Goal: Task Accomplishment & Management: Manage account settings

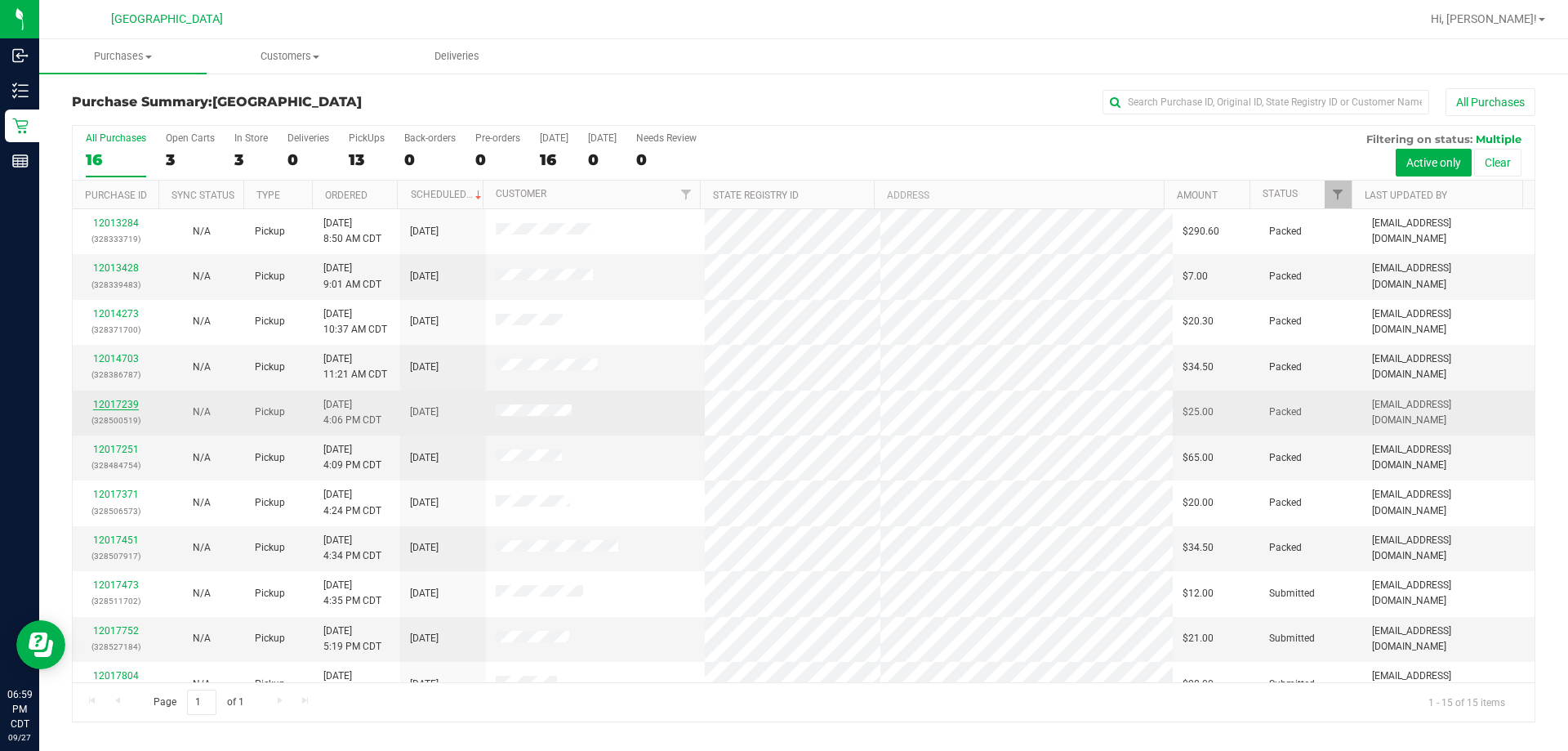
click at [133, 408] on link "12017239" at bounding box center [116, 405] width 46 height 11
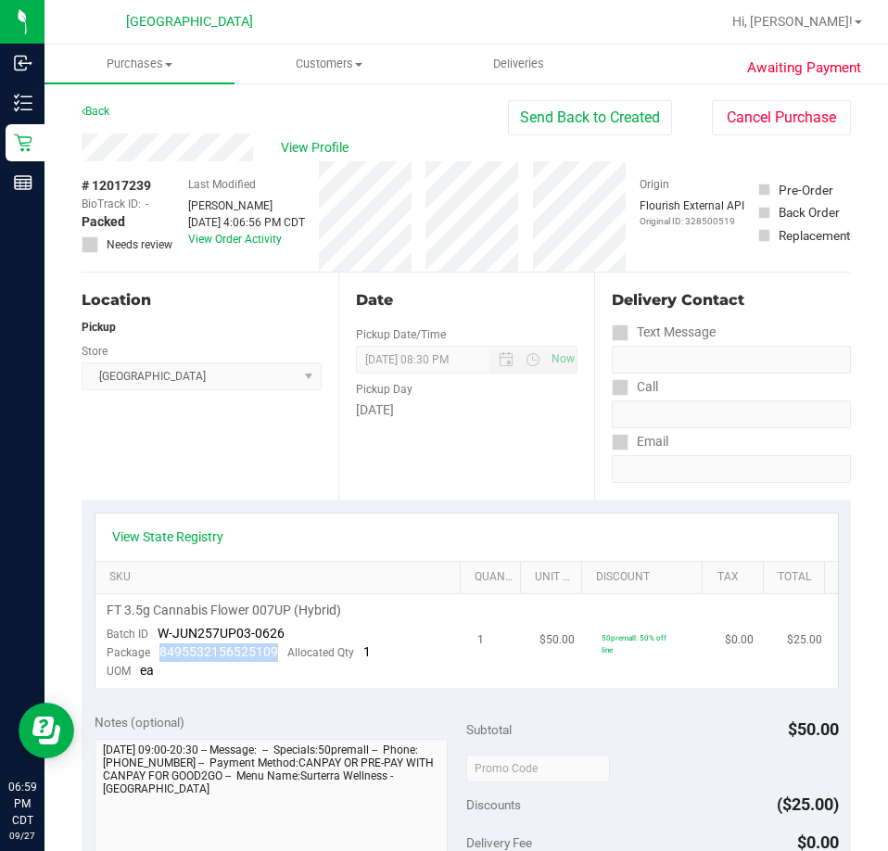
drag, startPoint x: 264, startPoint y: 646, endPoint x: 158, endPoint y: 659, distance: 107.4
click at [158, 659] on div "Package 8495532156525109 Allocated Qty 1" at bounding box center [239, 653] width 264 height 19
copy span "8495532156525109"
click at [105, 112] on link "Back" at bounding box center [96, 111] width 28 height 13
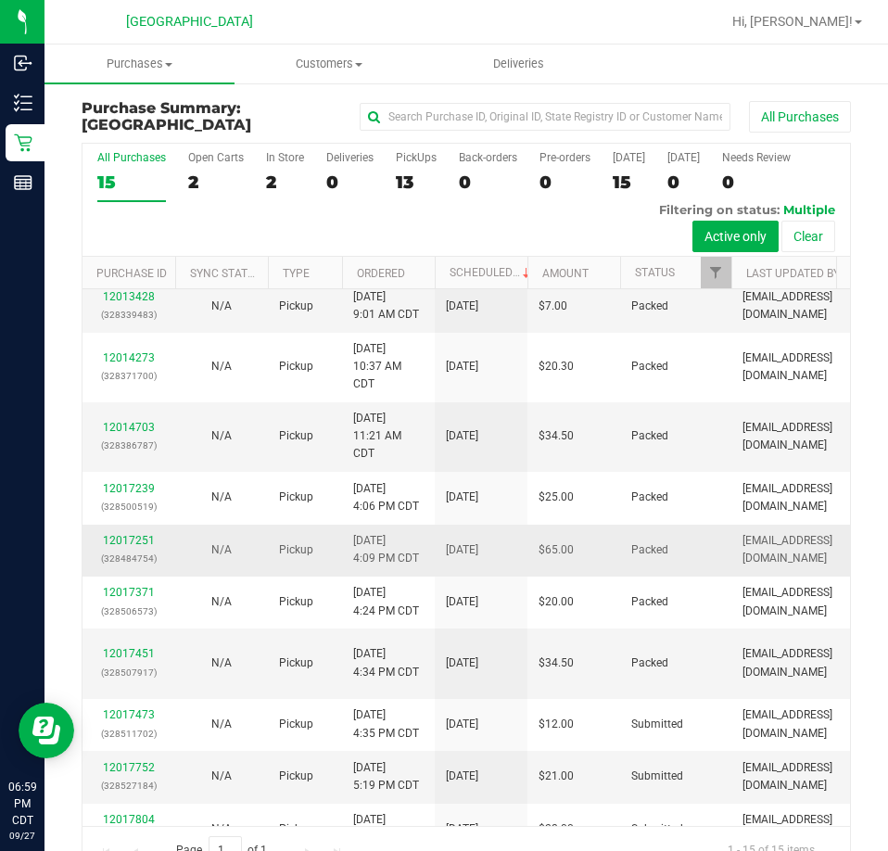
scroll to position [93, 0]
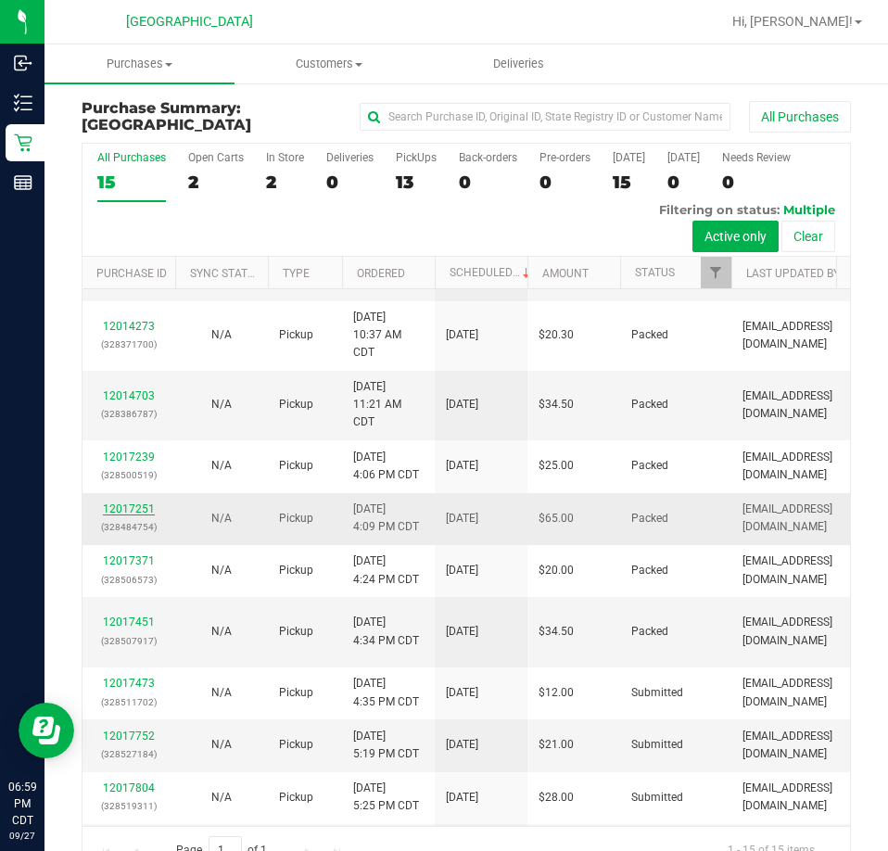
click at [130, 516] on link "12017251" at bounding box center [129, 509] width 52 height 13
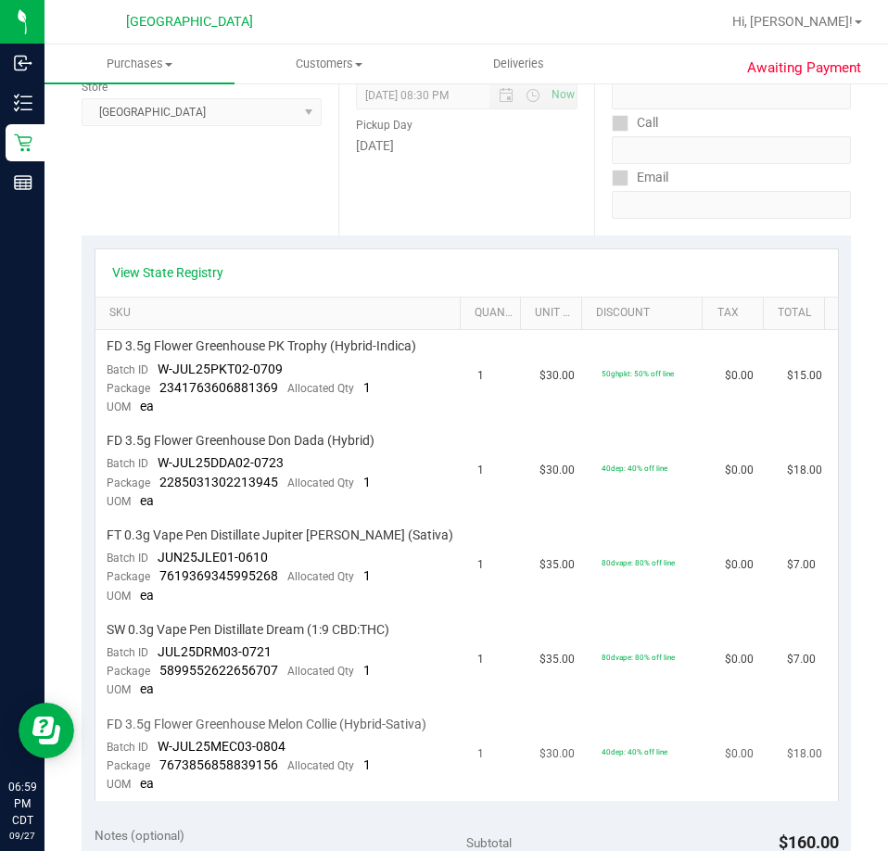
scroll to position [371, 0]
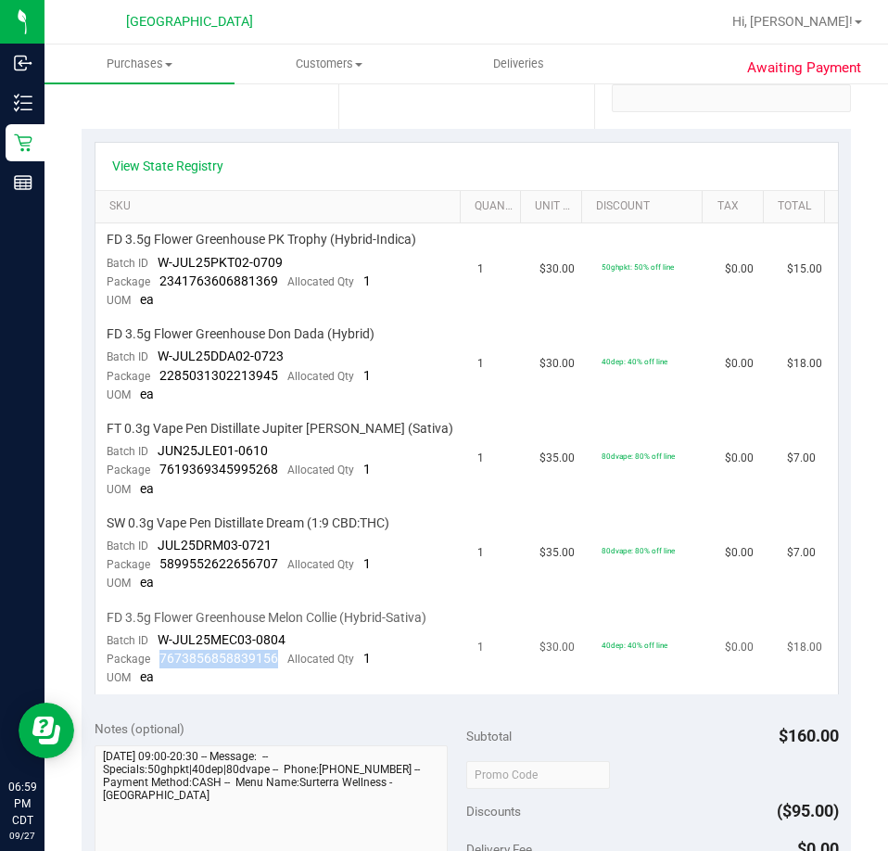
drag, startPoint x: 274, startPoint y: 659, endPoint x: 159, endPoint y: 653, distance: 116.1
click at [159, 653] on div "Package 7673856858839156 Allocated Qty 1" at bounding box center [239, 659] width 264 height 19
copy span "7673856858839156"
drag, startPoint x: 276, startPoint y: 567, endPoint x: 159, endPoint y: 564, distance: 117.8
click at [159, 564] on div "Package 5899552622656707 Allocated Qty 1" at bounding box center [239, 564] width 264 height 19
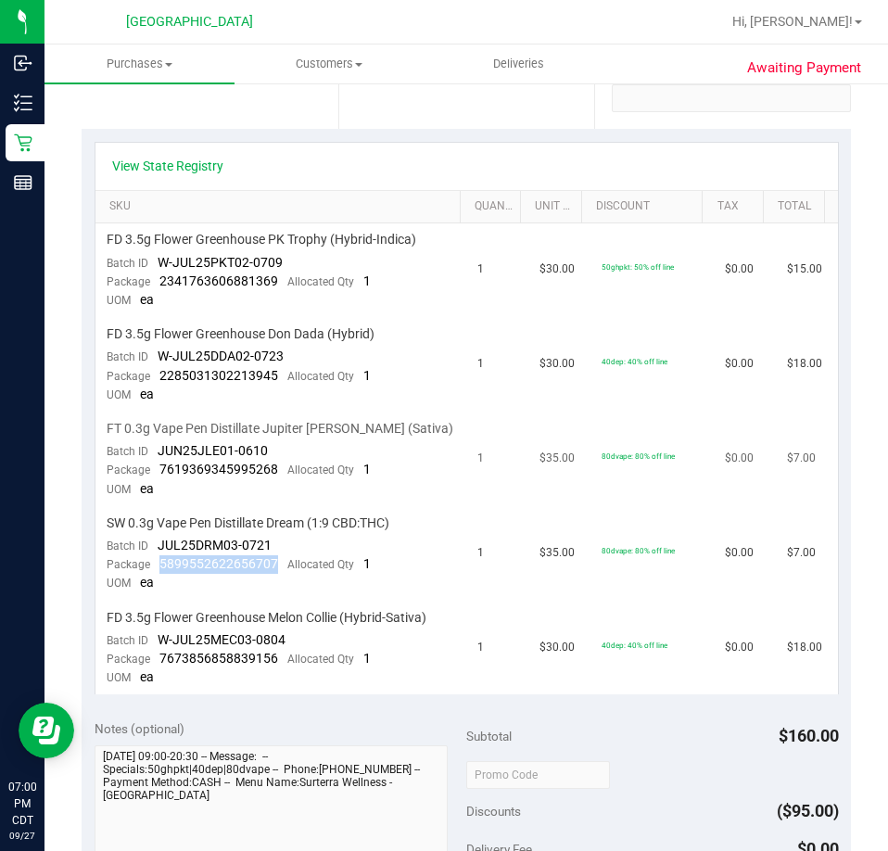
copy span "5899552622656707"
drag, startPoint x: 275, startPoint y: 467, endPoint x: 159, endPoint y: 474, distance: 116.1
click at [159, 474] on div "Package 7619369345995268 Allocated Qty 1" at bounding box center [239, 470] width 264 height 19
copy span "7619369345995268"
drag, startPoint x: 274, startPoint y: 374, endPoint x: 156, endPoint y: 376, distance: 117.8
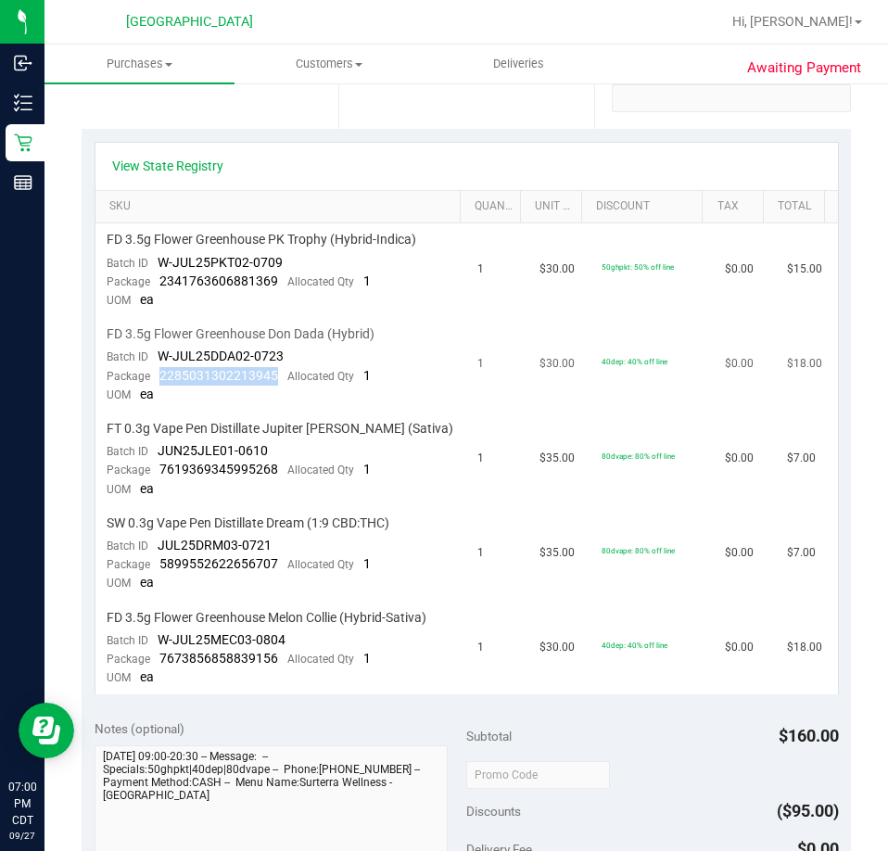
click at [156, 376] on div "Package 2285031302213945 Allocated Qty 1" at bounding box center [239, 376] width 264 height 19
copy span "2285031302213945"
drag, startPoint x: 278, startPoint y: 282, endPoint x: 159, endPoint y: 285, distance: 118.7
click at [159, 285] on div "Package 2341763606881369 Allocated Qty 1" at bounding box center [239, 282] width 264 height 19
copy span "2341763606881369"
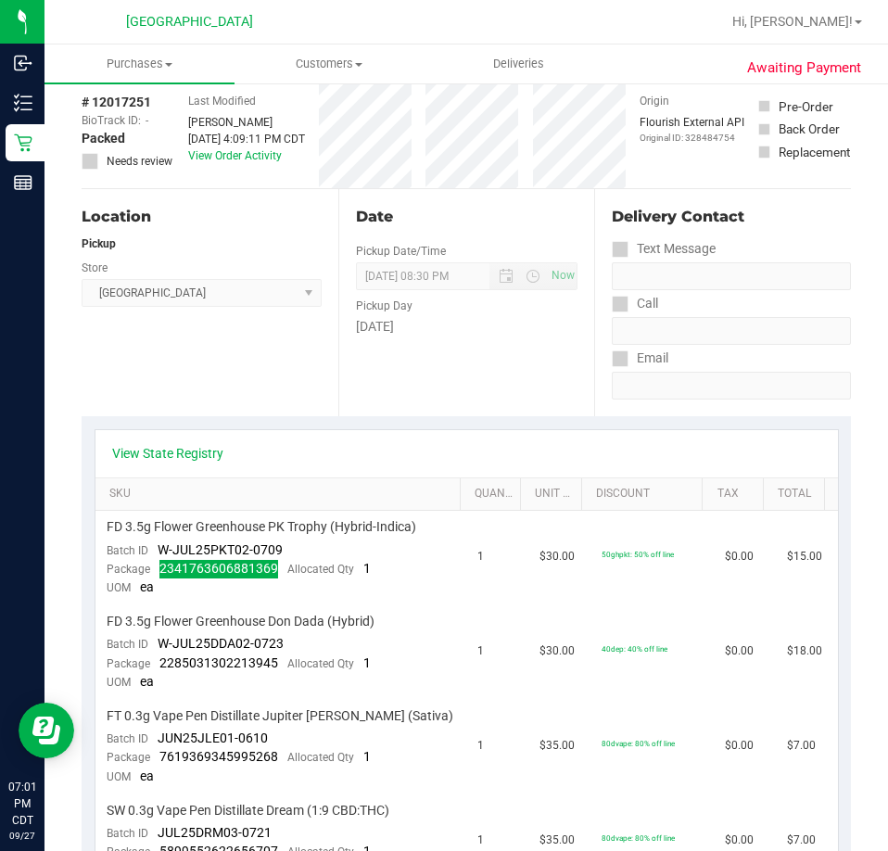
scroll to position [0, 0]
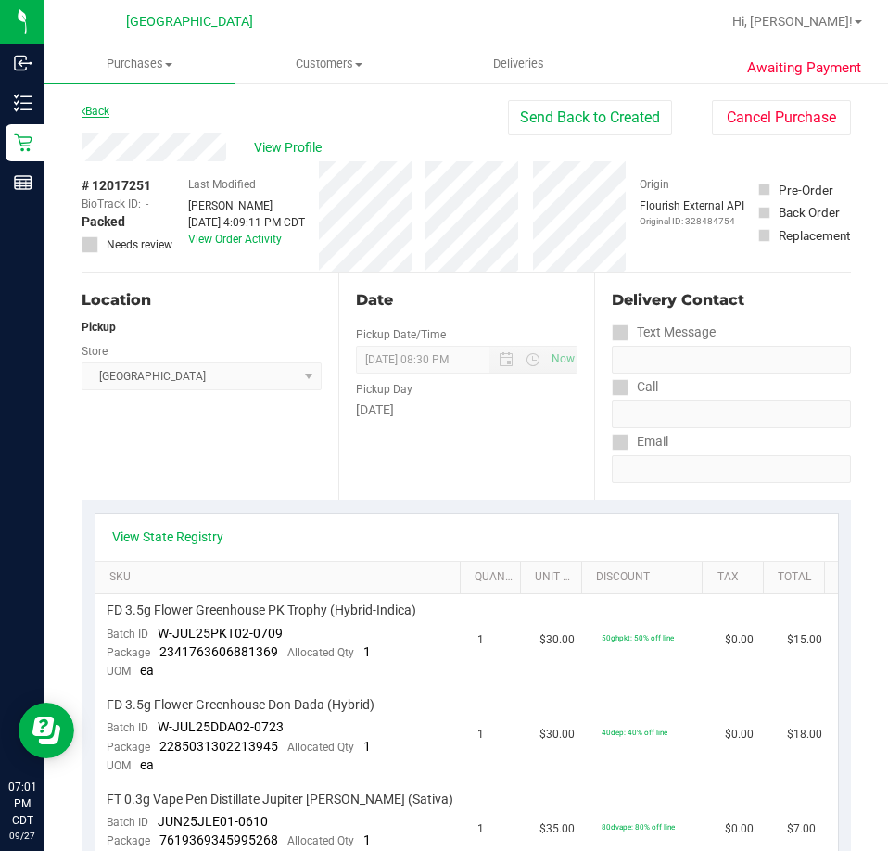
click at [104, 114] on link "Back" at bounding box center [96, 111] width 28 height 13
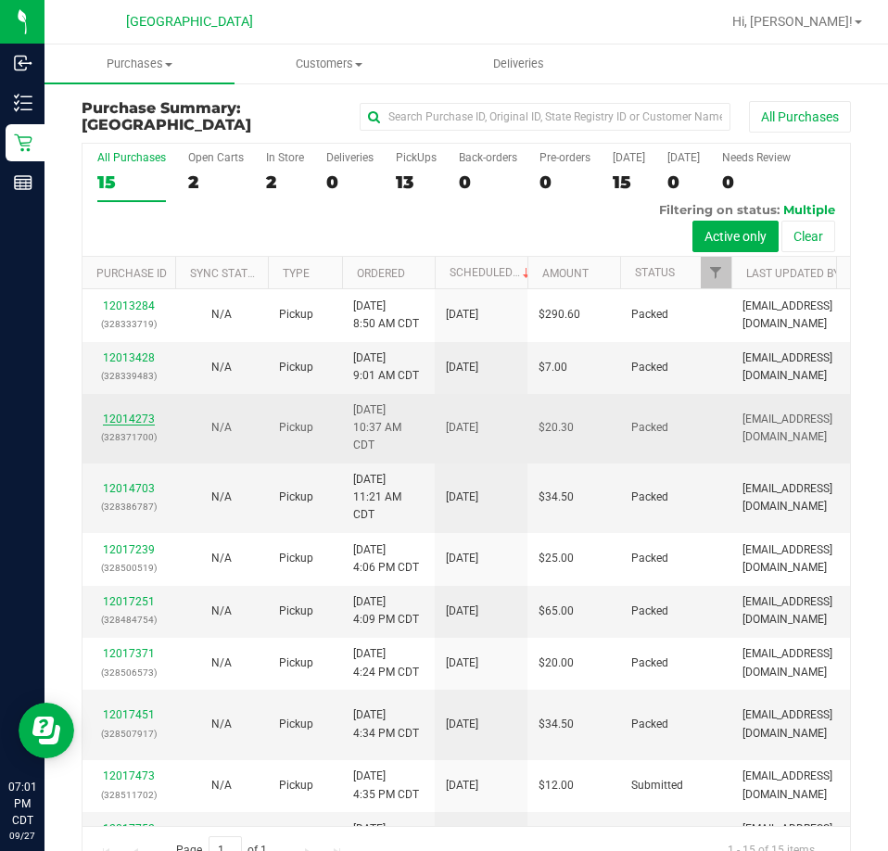
click at [139, 426] on link "12014273" at bounding box center [129, 419] width 52 height 13
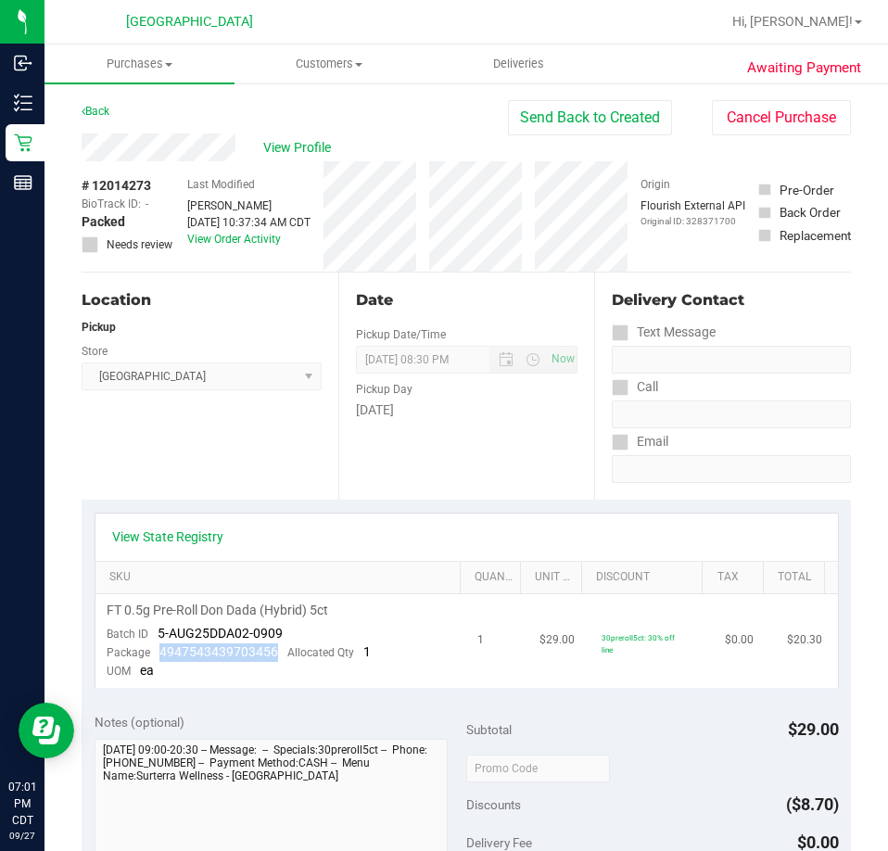
drag, startPoint x: 275, startPoint y: 646, endPoint x: 158, endPoint y: 656, distance: 118.1
click at [158, 656] on div "Package 4947543439703456 Allocated Qty 1" at bounding box center [239, 653] width 264 height 19
copy span "4947543439703456"
click at [102, 113] on link "Back" at bounding box center [96, 111] width 28 height 13
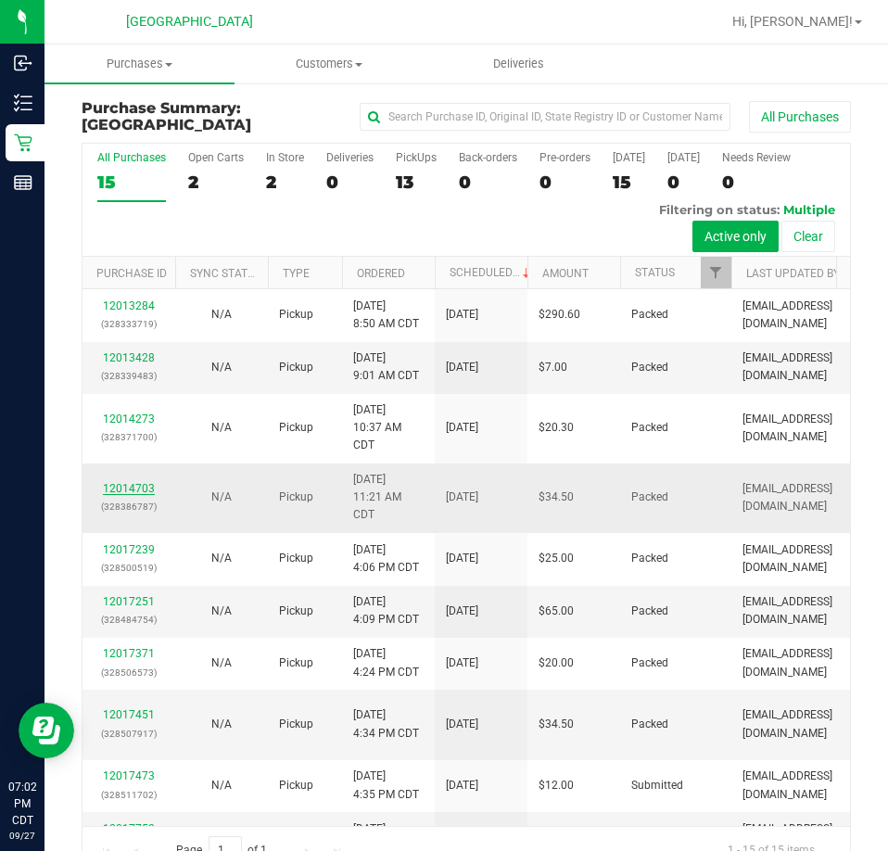
click at [131, 495] on link "12014703" at bounding box center [129, 488] width 52 height 13
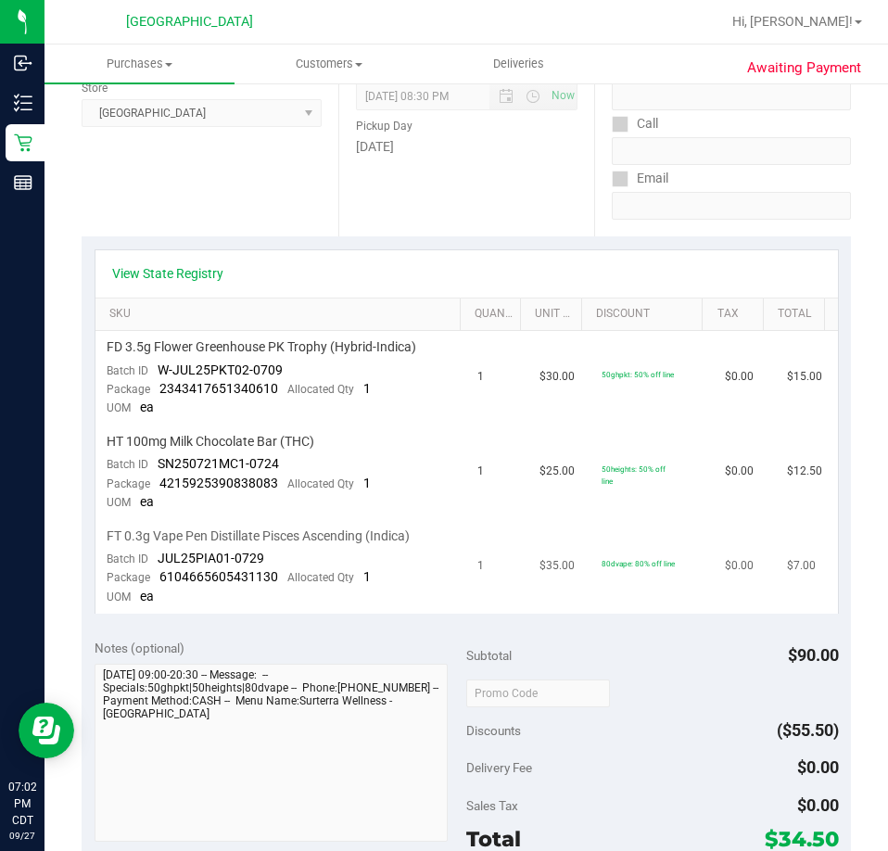
scroll to position [278, 0]
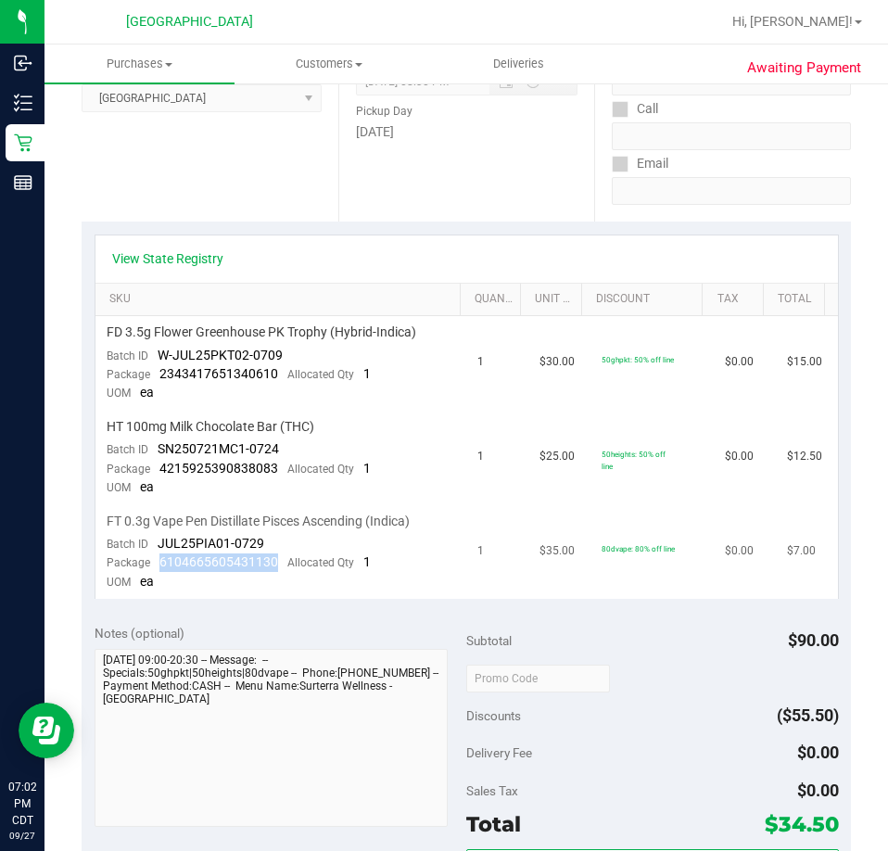
drag, startPoint x: 280, startPoint y: 563, endPoint x: 159, endPoint y: 563, distance: 120.5
click at [159, 563] on div "Package 6104665605431130 Allocated Qty 1" at bounding box center [239, 563] width 264 height 19
copy span "6104665605431130"
drag, startPoint x: 279, startPoint y: 469, endPoint x: 159, endPoint y: 475, distance: 119.7
click at [159, 475] on div "Package 4215925390838083 Allocated Qty 1" at bounding box center [239, 469] width 264 height 19
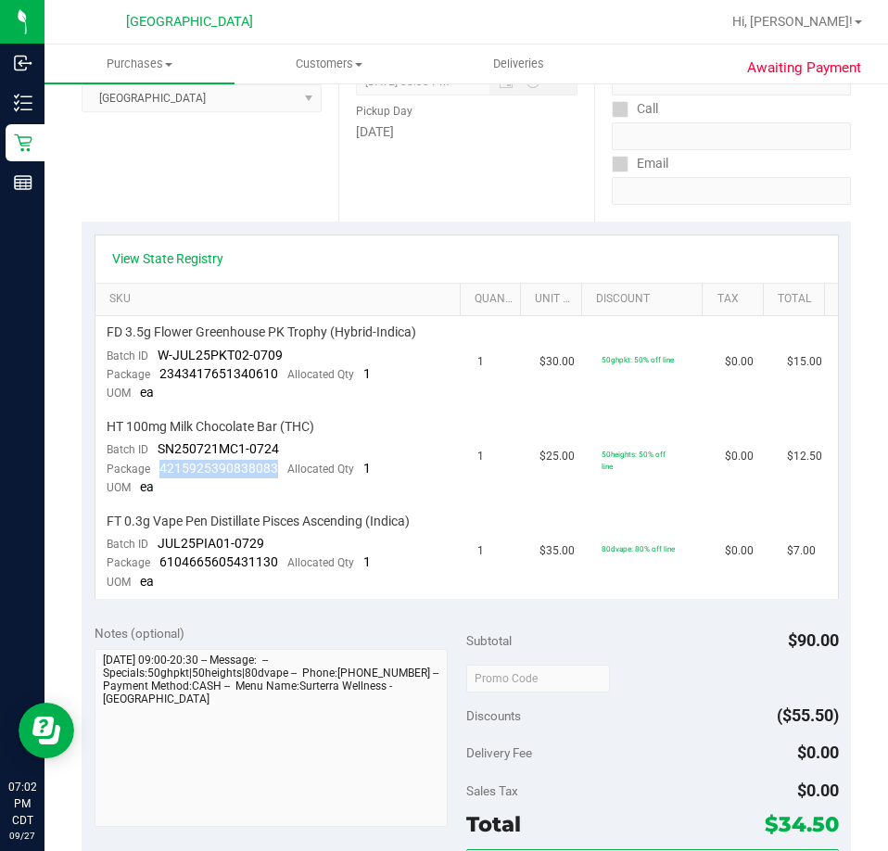
copy span "4215925390838083"
drag, startPoint x: 276, startPoint y: 372, endPoint x: 159, endPoint y: 373, distance: 116.8
click at [159, 373] on div "Package 2343417651340610 Allocated Qty 1" at bounding box center [239, 374] width 264 height 19
copy span "2343417651340610"
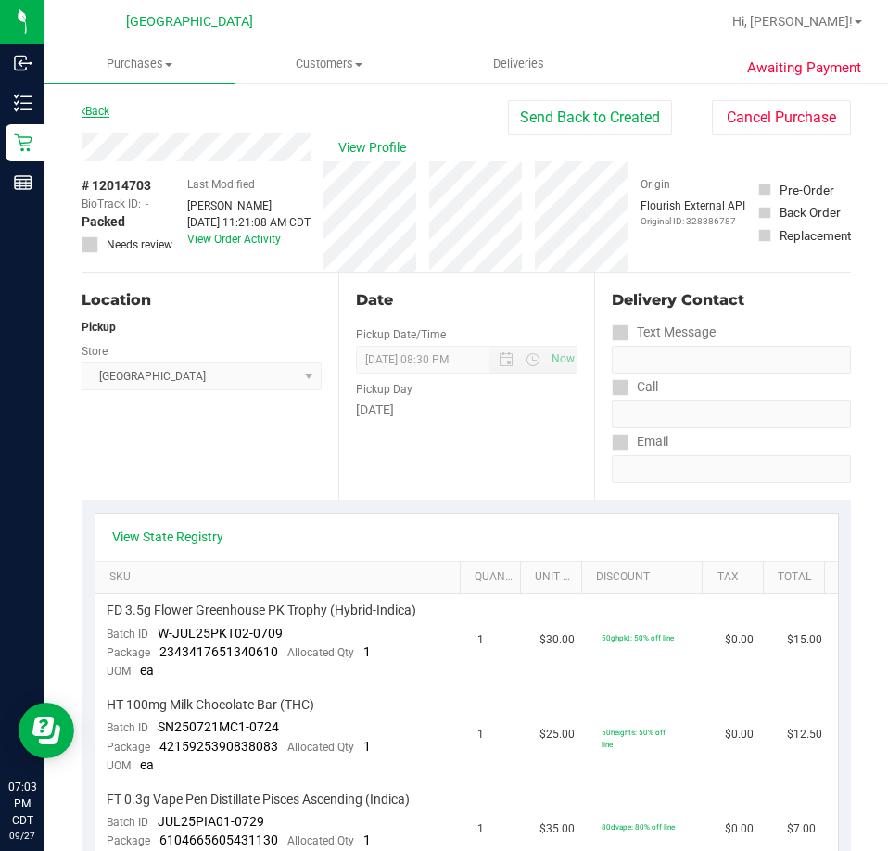
click at [106, 114] on link "Back" at bounding box center [96, 111] width 28 height 13
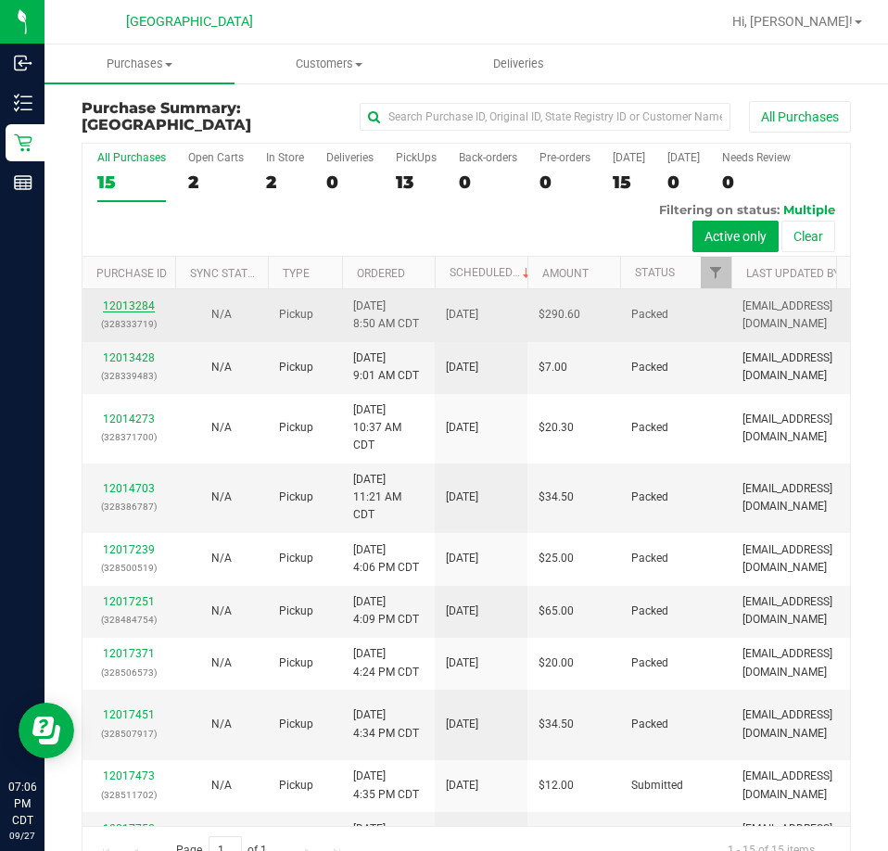
click at [146, 300] on link "12013284" at bounding box center [129, 306] width 52 height 13
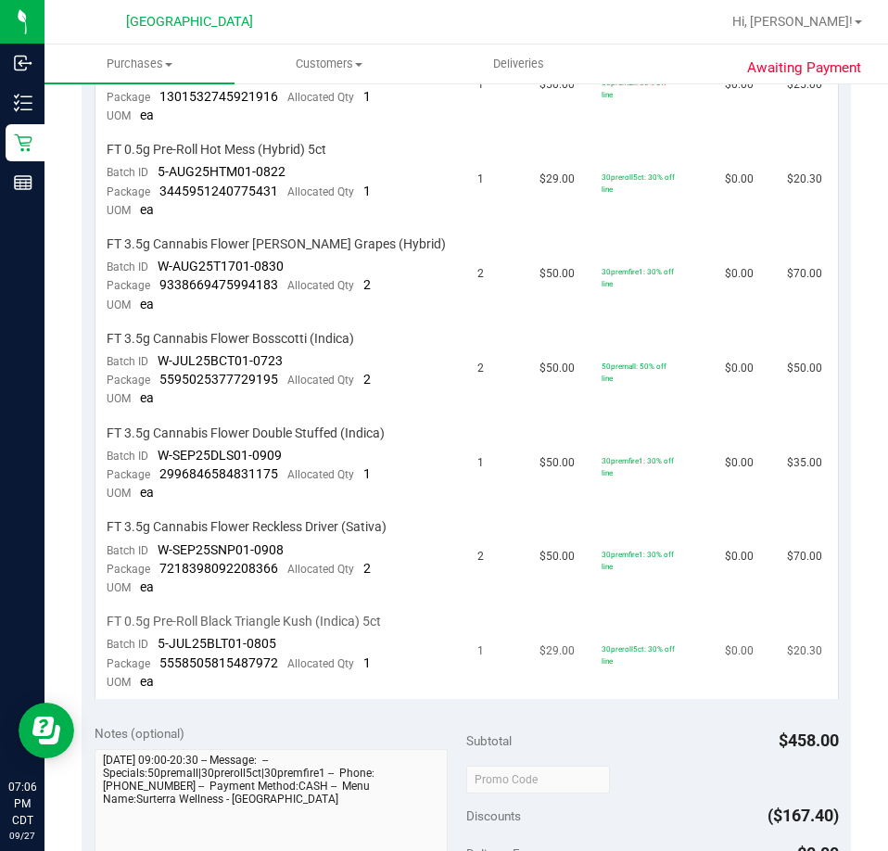
scroll to position [556, 0]
drag, startPoint x: 282, startPoint y: 664, endPoint x: 151, endPoint y: 660, distance: 130.8
click at [151, 660] on div "Package 5558505815487972 Allocated Qty 1" at bounding box center [239, 663] width 264 height 19
drag, startPoint x: 280, startPoint y: 571, endPoint x: 161, endPoint y: 573, distance: 118.7
click at [161, 573] on div "Package 7218398092208366 Allocated Qty 2" at bounding box center [239, 568] width 264 height 19
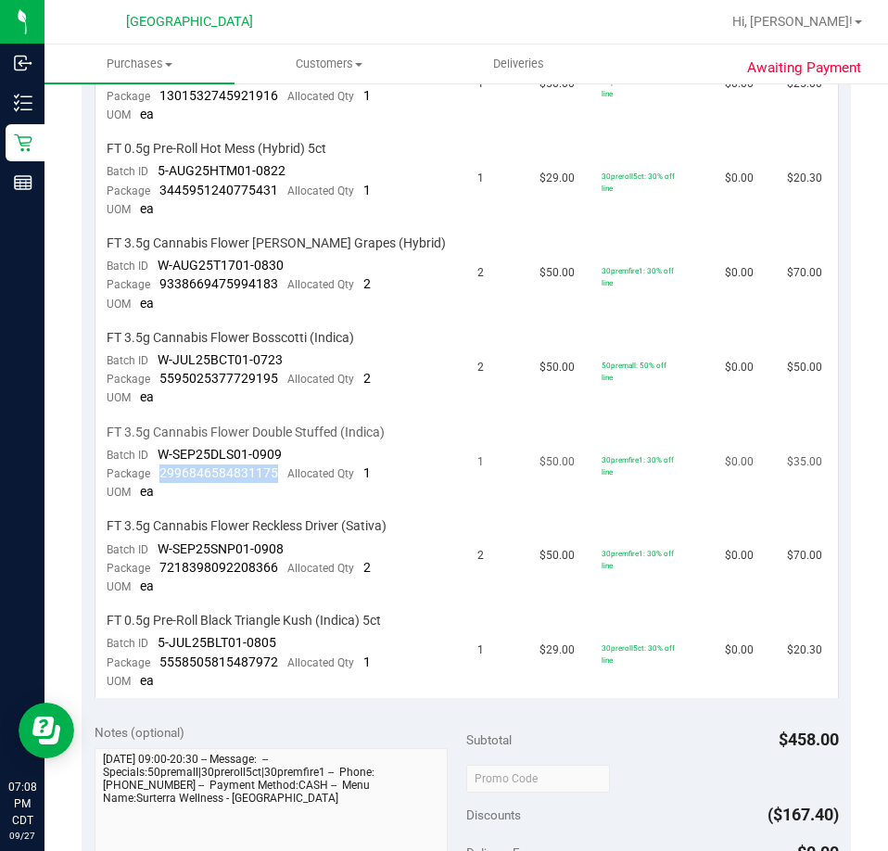
drag, startPoint x: 275, startPoint y: 477, endPoint x: 153, endPoint y: 479, distance: 122.4
click at [153, 479] on div "Package 2996846584831175 Allocated Qty 1" at bounding box center [239, 474] width 264 height 19
drag, startPoint x: 277, startPoint y: 376, endPoint x: 160, endPoint y: 376, distance: 116.8
click at [160, 376] on div "Package 5595025377729195 Allocated Qty 2" at bounding box center [239, 379] width 264 height 19
drag, startPoint x: 275, startPoint y: 287, endPoint x: 158, endPoint y: 294, distance: 118.0
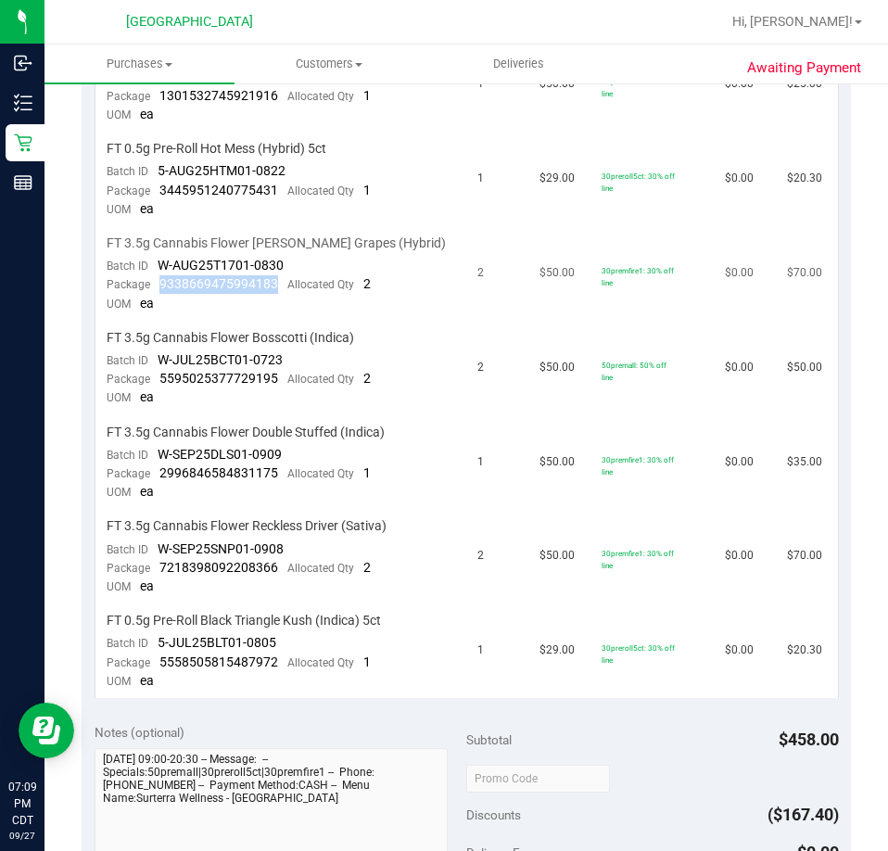
click at [158, 294] on div "Package 9338669475994183 Allocated Qty 2" at bounding box center [239, 284] width 264 height 19
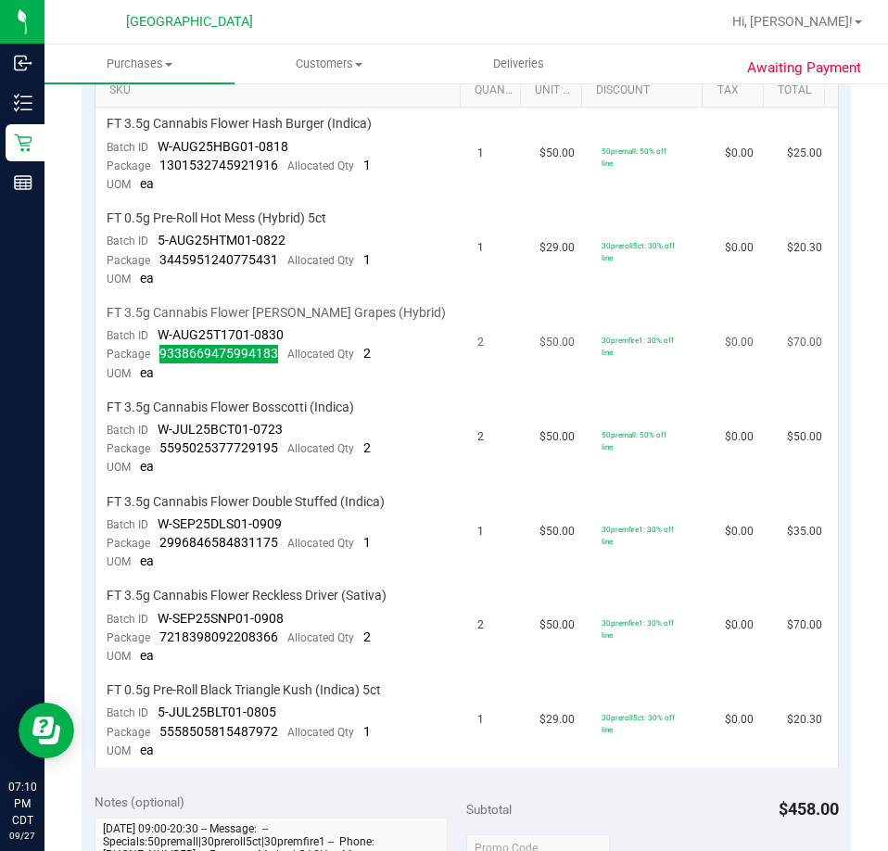
scroll to position [371, 0]
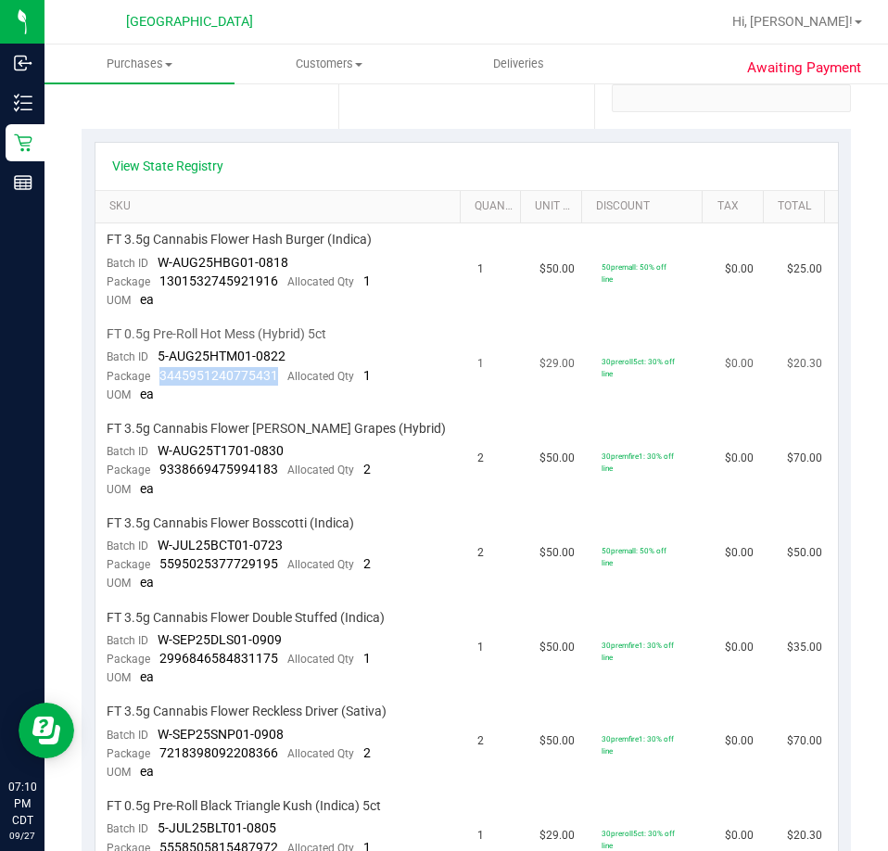
drag, startPoint x: 276, startPoint y: 378, endPoint x: 153, endPoint y: 375, distance: 123.4
click at [153, 375] on div "Package 3445951240775431 Allocated Qty 1" at bounding box center [239, 376] width 264 height 19
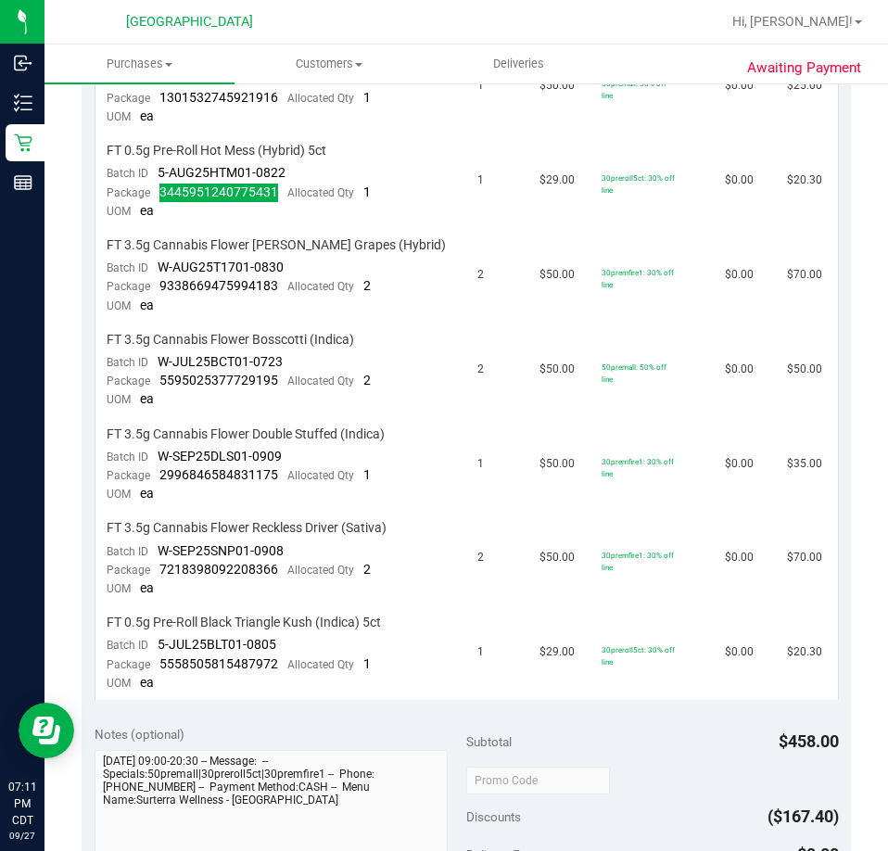
scroll to position [556, 0]
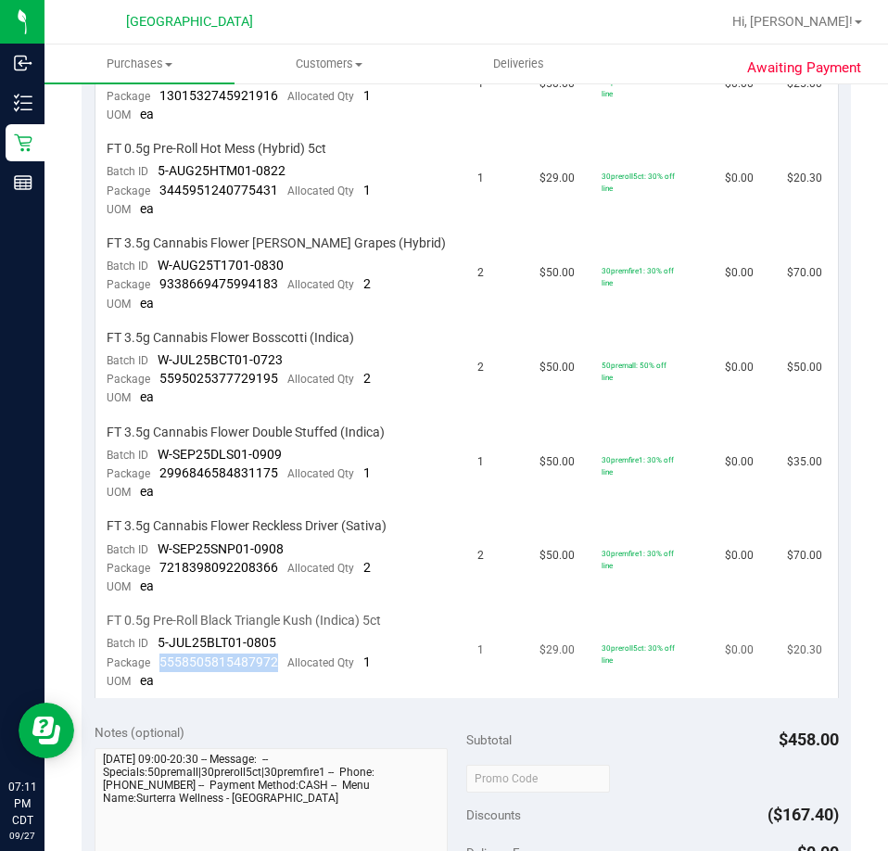
drag, startPoint x: 275, startPoint y: 660, endPoint x: 160, endPoint y: 666, distance: 115.1
click at [160, 666] on div "Package 5558505815487972 Allocated Qty 1" at bounding box center [239, 663] width 264 height 19
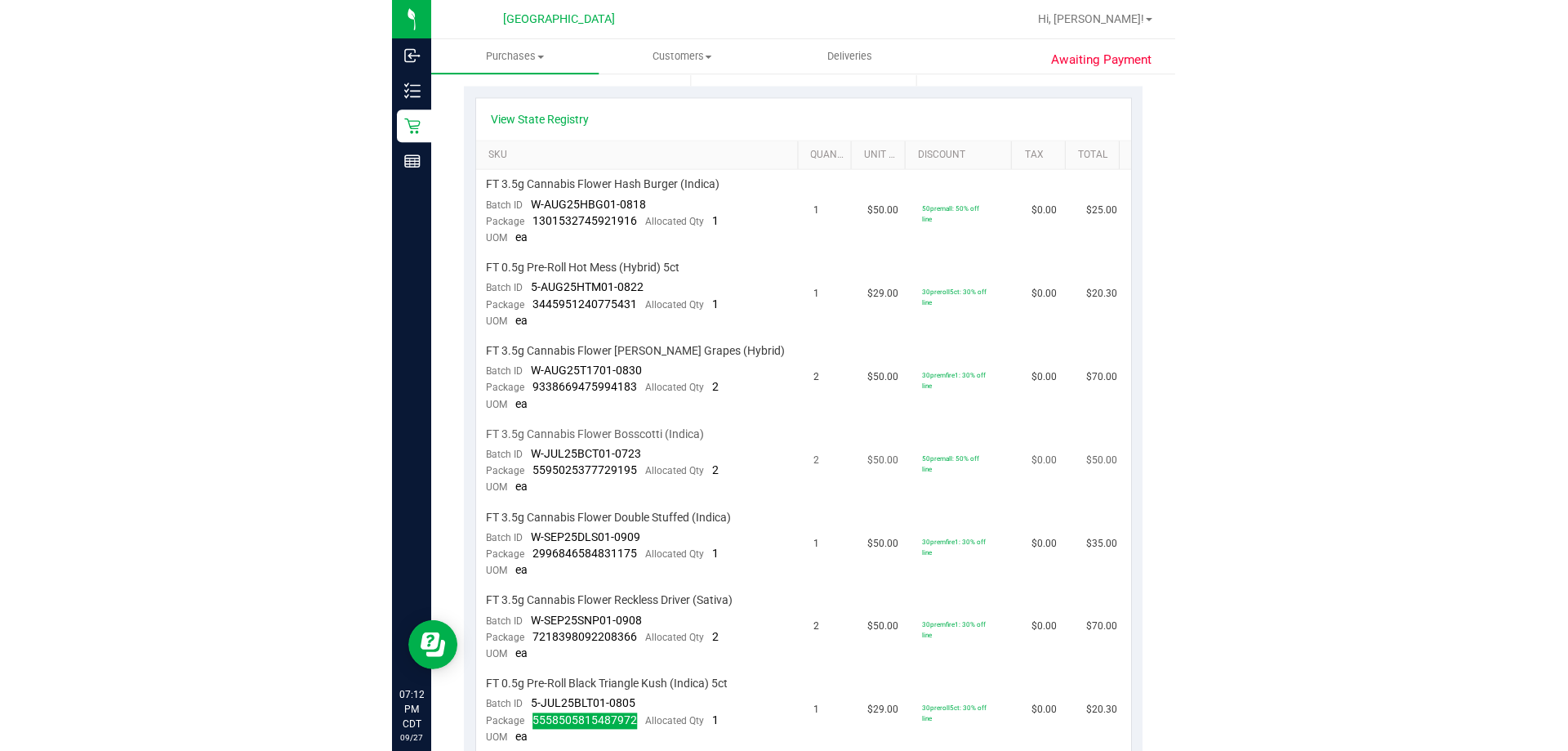
scroll to position [0, 0]
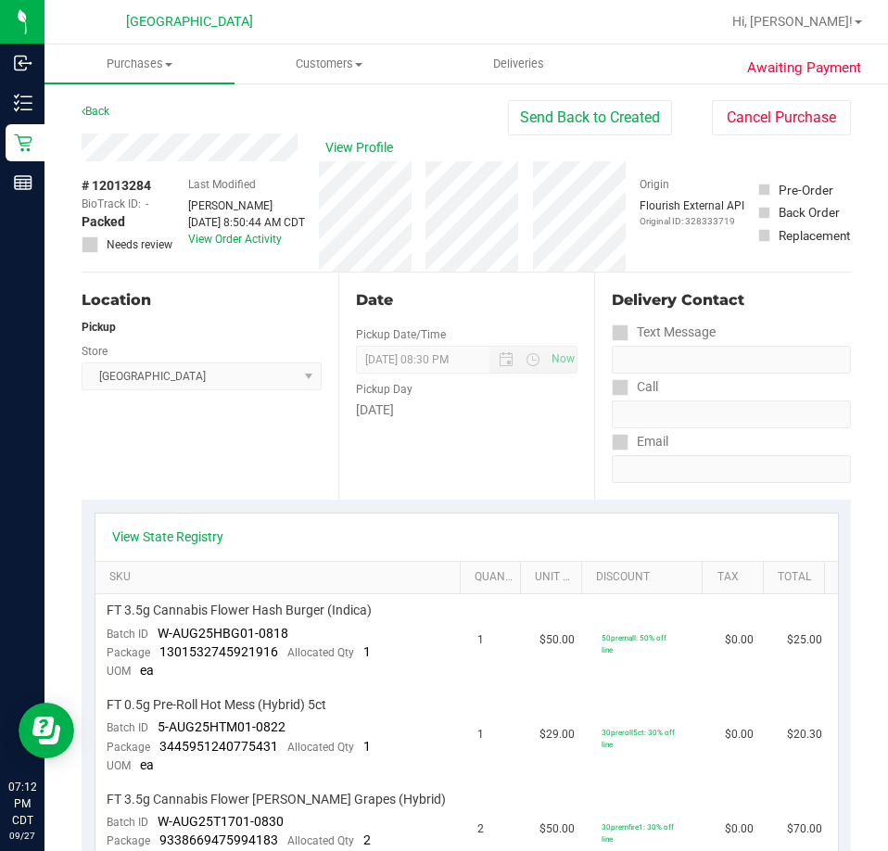
click at [93, 119] on div "Back" at bounding box center [96, 111] width 28 height 22
click at [108, 112] on link "Back" at bounding box center [96, 111] width 28 height 13
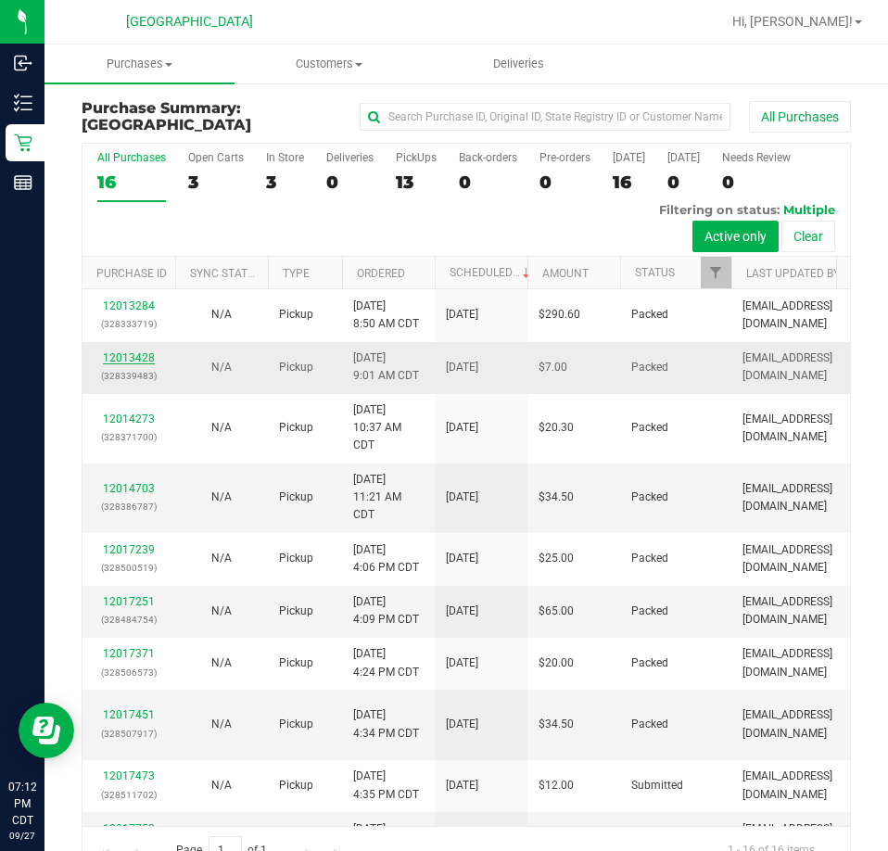
click at [133, 364] on link "12013428" at bounding box center [129, 357] width 52 height 13
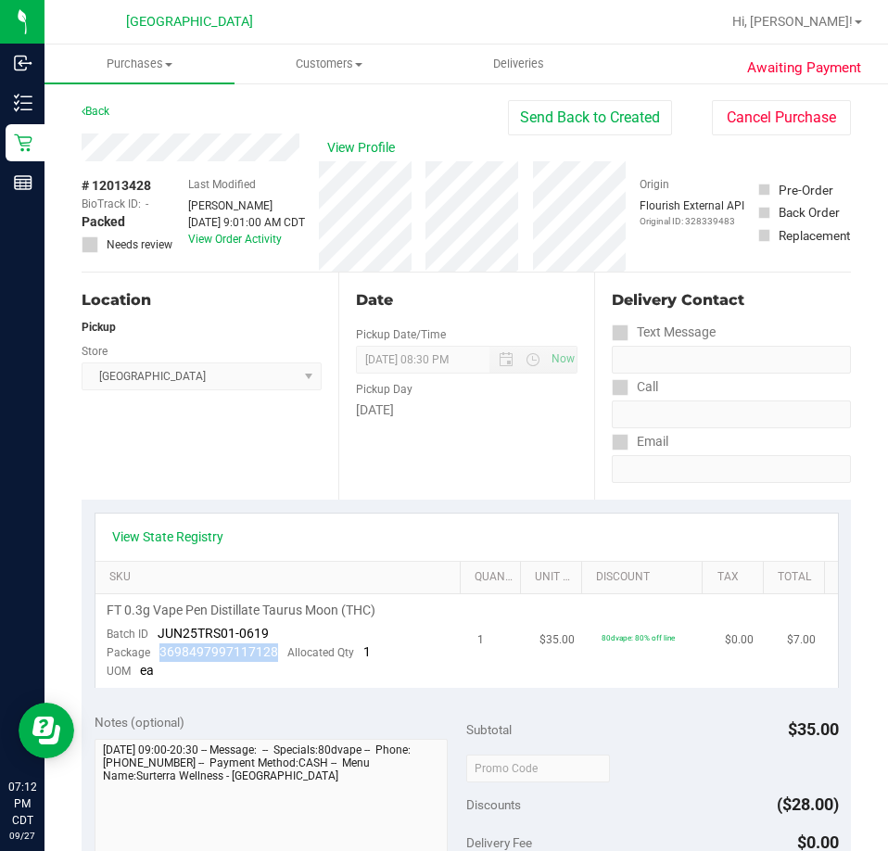
drag, startPoint x: 273, startPoint y: 653, endPoint x: 159, endPoint y: 644, distance: 114.4
click at [159, 644] on div "Package 3698497997117128 Allocated Qty 1" at bounding box center [239, 653] width 264 height 19
click at [108, 114] on link "Back" at bounding box center [96, 111] width 28 height 13
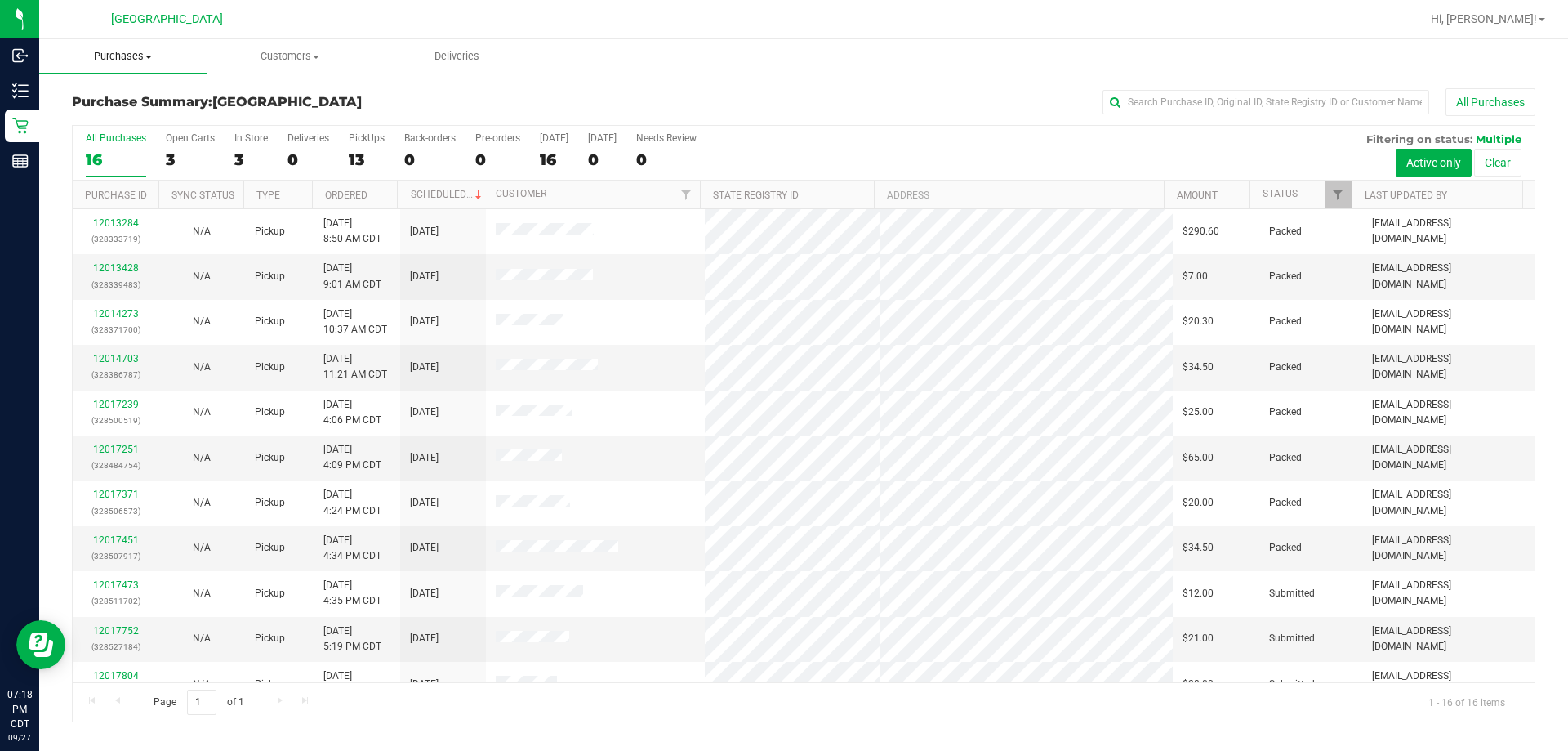
click at [137, 47] on uib-tab-heading "Purchases Summary of purchases Fulfillment All purchases" at bounding box center [123, 56] width 167 height 34
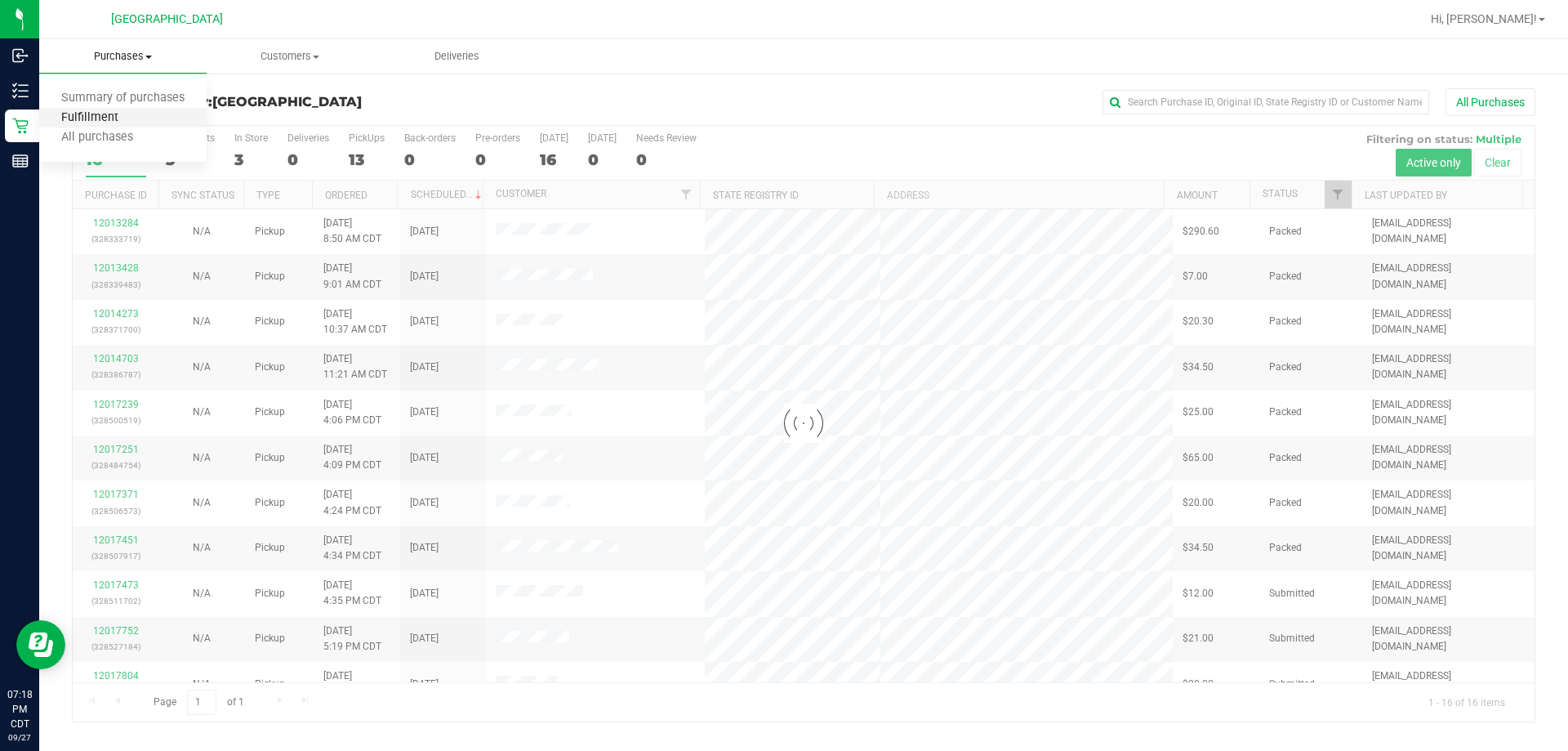
click at [107, 116] on span "Fulfillment" at bounding box center [90, 118] width 101 height 14
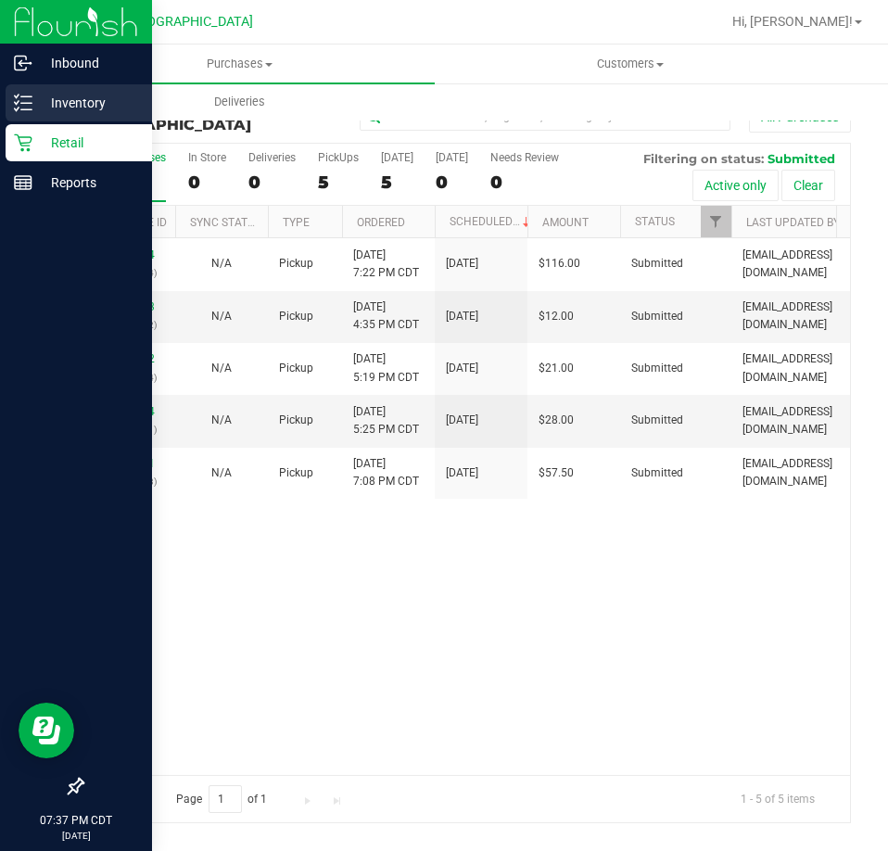
click at [64, 96] on p "Inventory" at bounding box center [87, 103] width 111 height 22
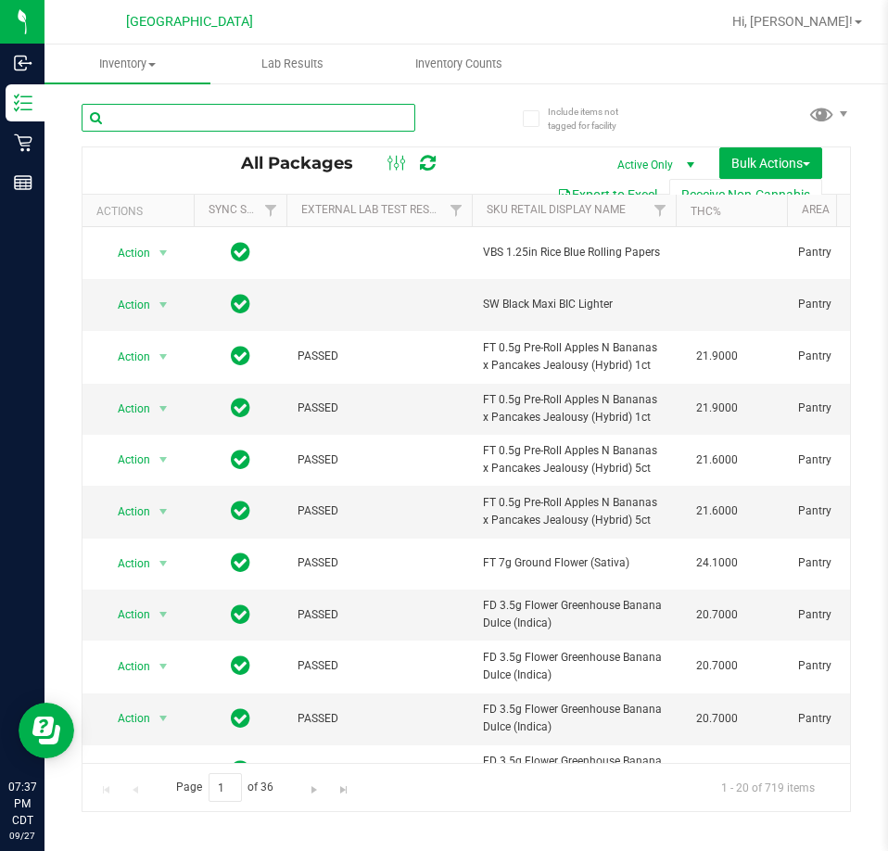
click at [325, 112] on input "text" at bounding box center [249, 118] width 334 height 28
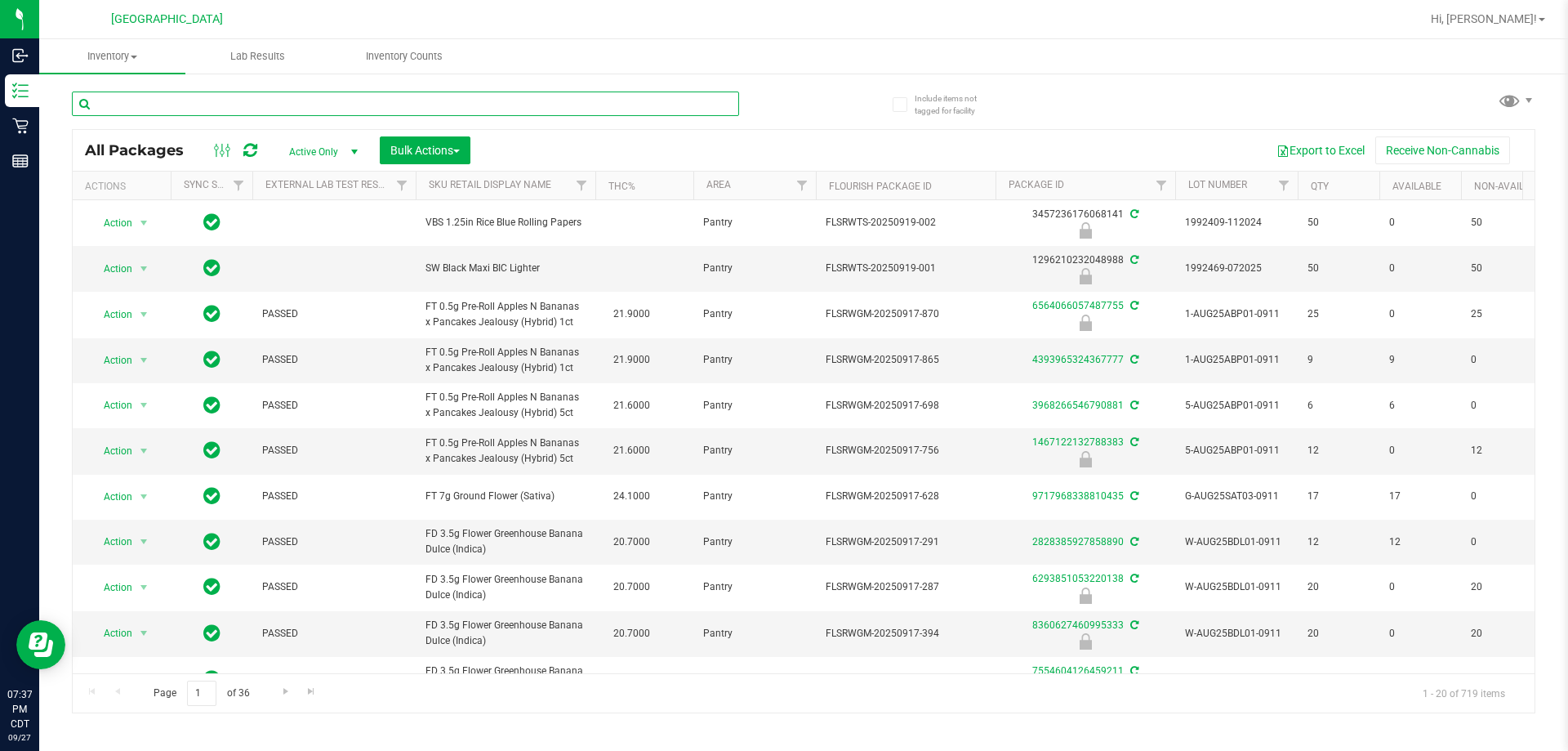
click at [265, 107] on input "text" at bounding box center [406, 104] width 668 height 25
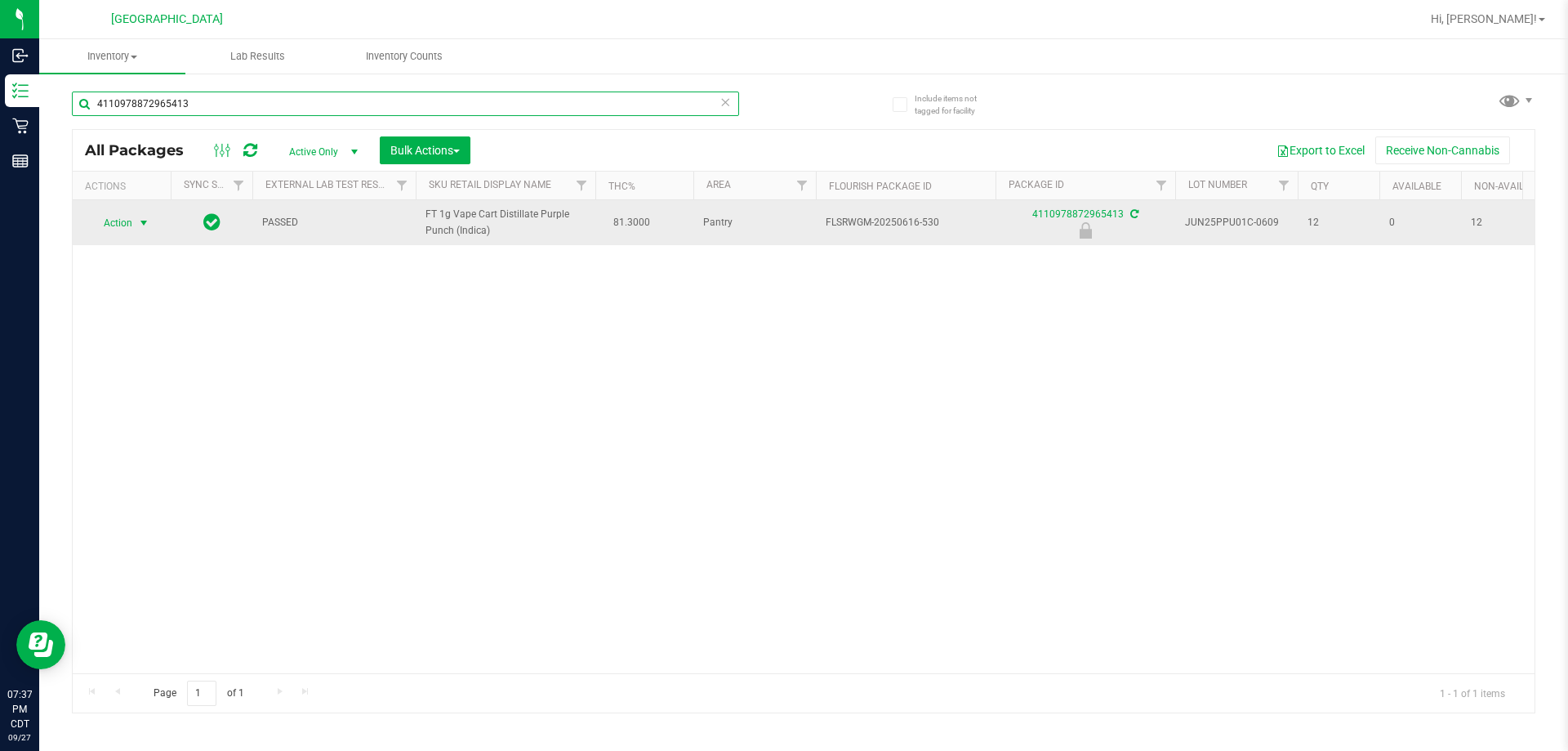
type input "4110978872965413"
click at [130, 225] on span "Action" at bounding box center [111, 223] width 44 height 23
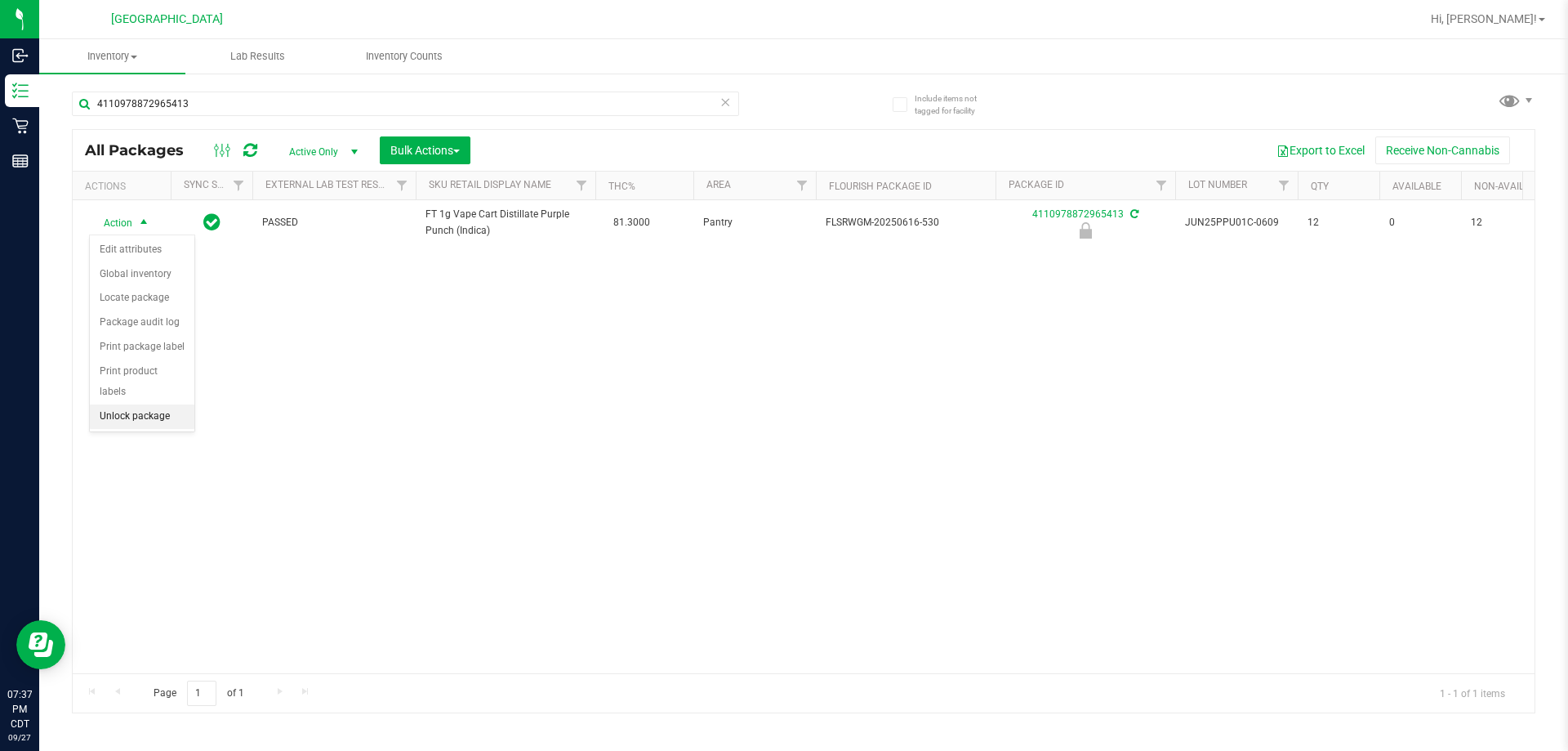
click at [160, 405] on li "Unlock package" at bounding box center [142, 417] width 105 height 25
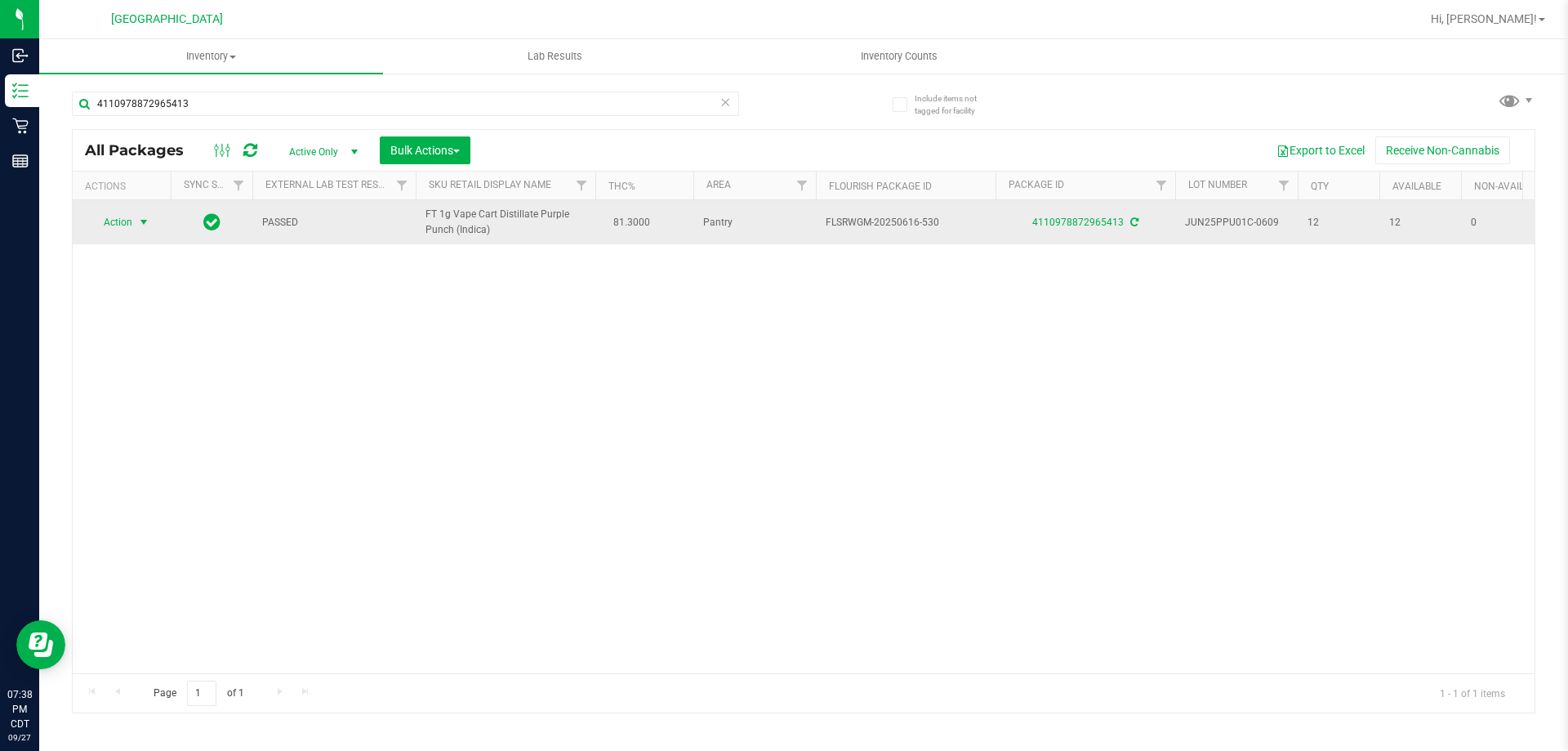
click at [130, 218] on span "Action" at bounding box center [111, 222] width 44 height 23
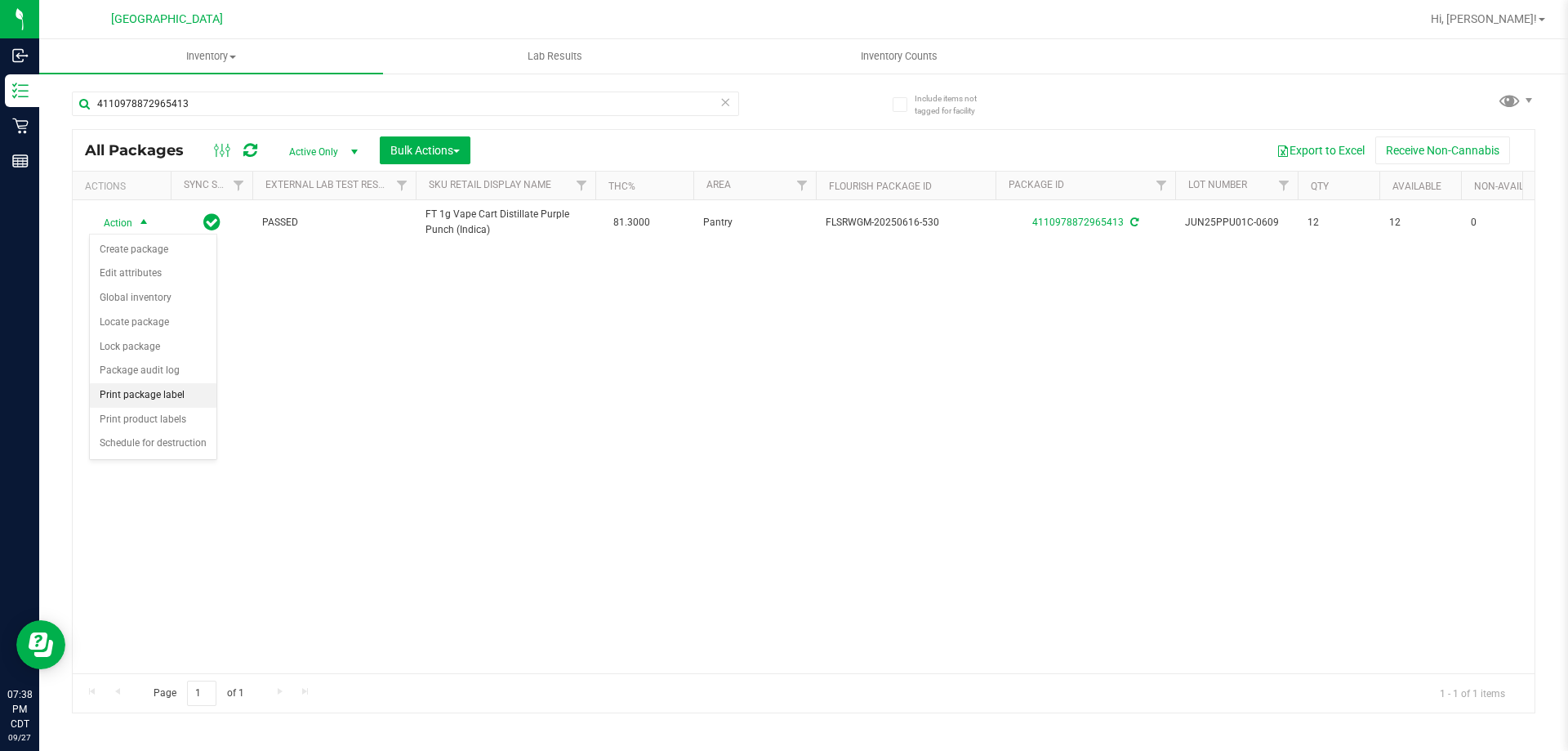
click at [181, 389] on li "Print package label" at bounding box center [153, 396] width 127 height 25
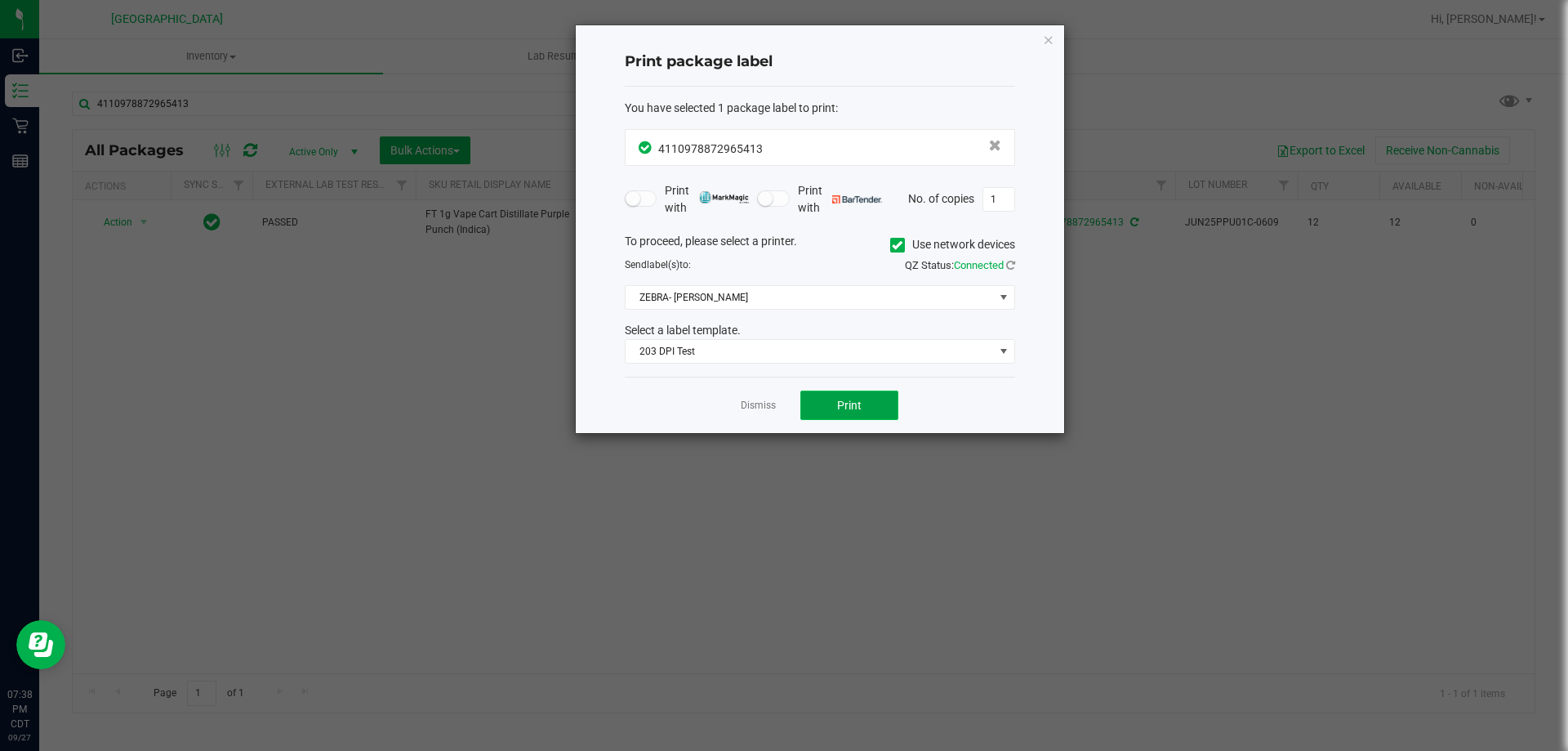
click at [820, 400] on button "Print" at bounding box center [849, 405] width 98 height 29
click at [759, 408] on link "Dismiss" at bounding box center [758, 406] width 35 height 14
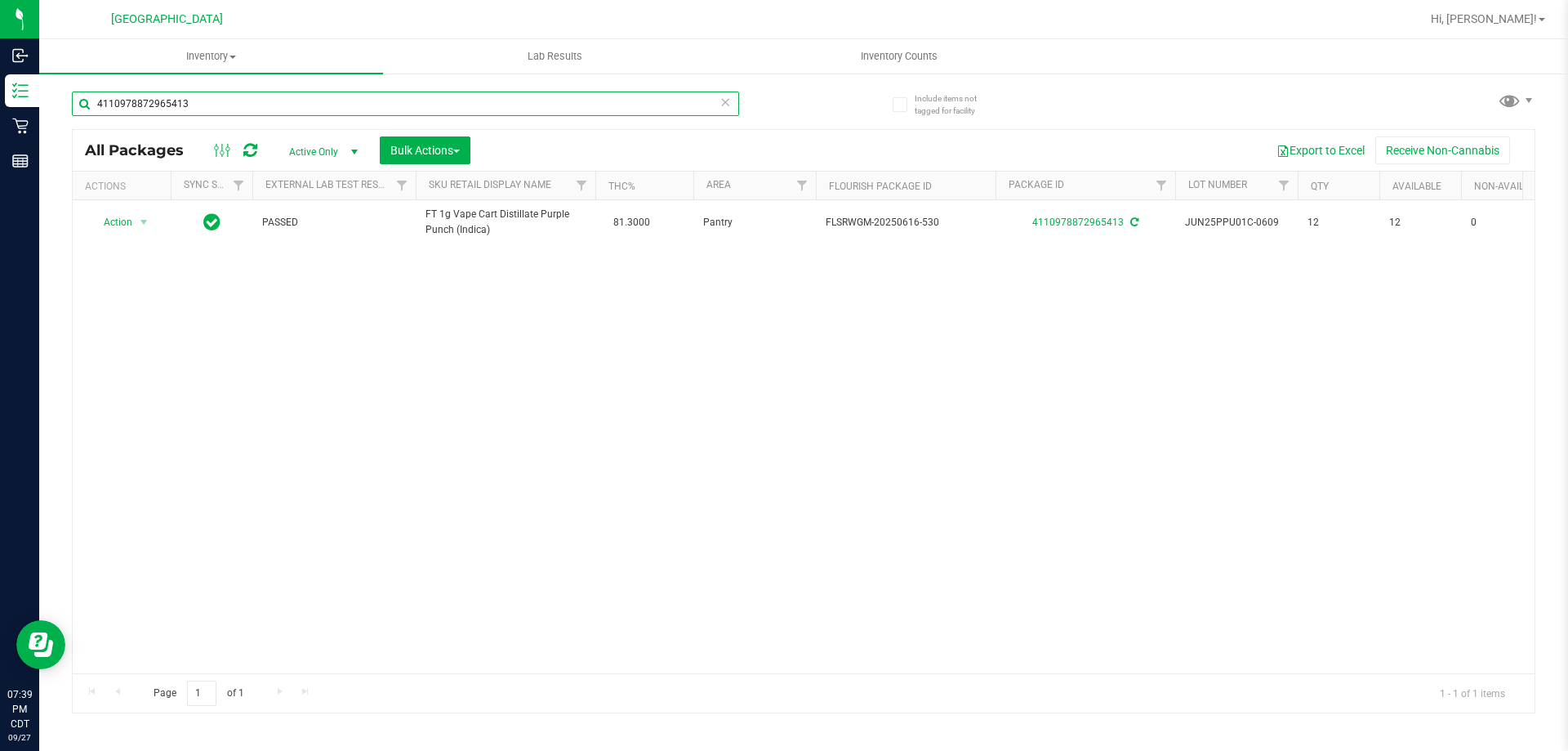
drag, startPoint x: 190, startPoint y: 103, endPoint x: 72, endPoint y: 105, distance: 118.0
click at [82, 103] on input "4110978872965413" at bounding box center [406, 104] width 668 height 25
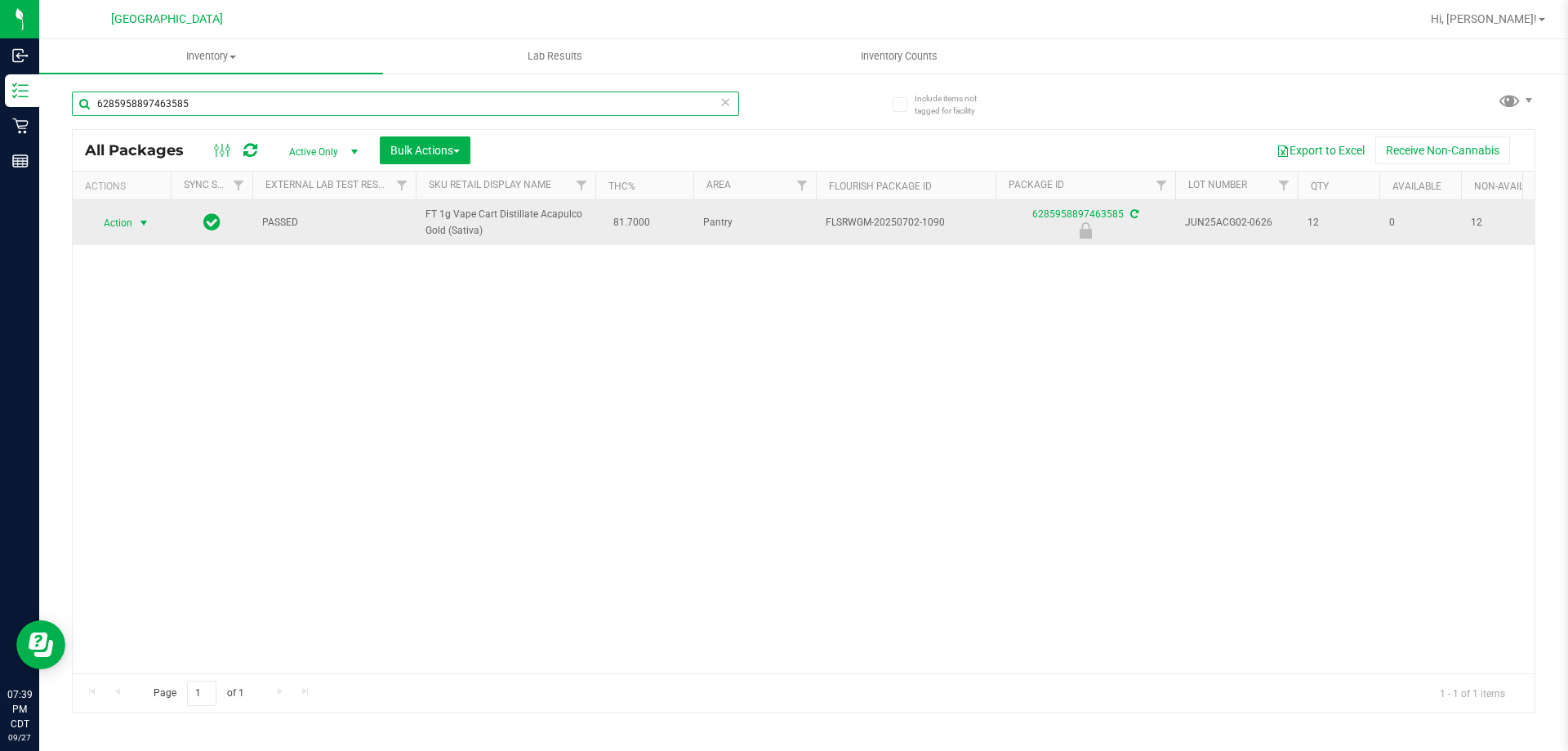
type input "6285958897463585"
click at [145, 212] on span "select" at bounding box center [144, 223] width 20 height 23
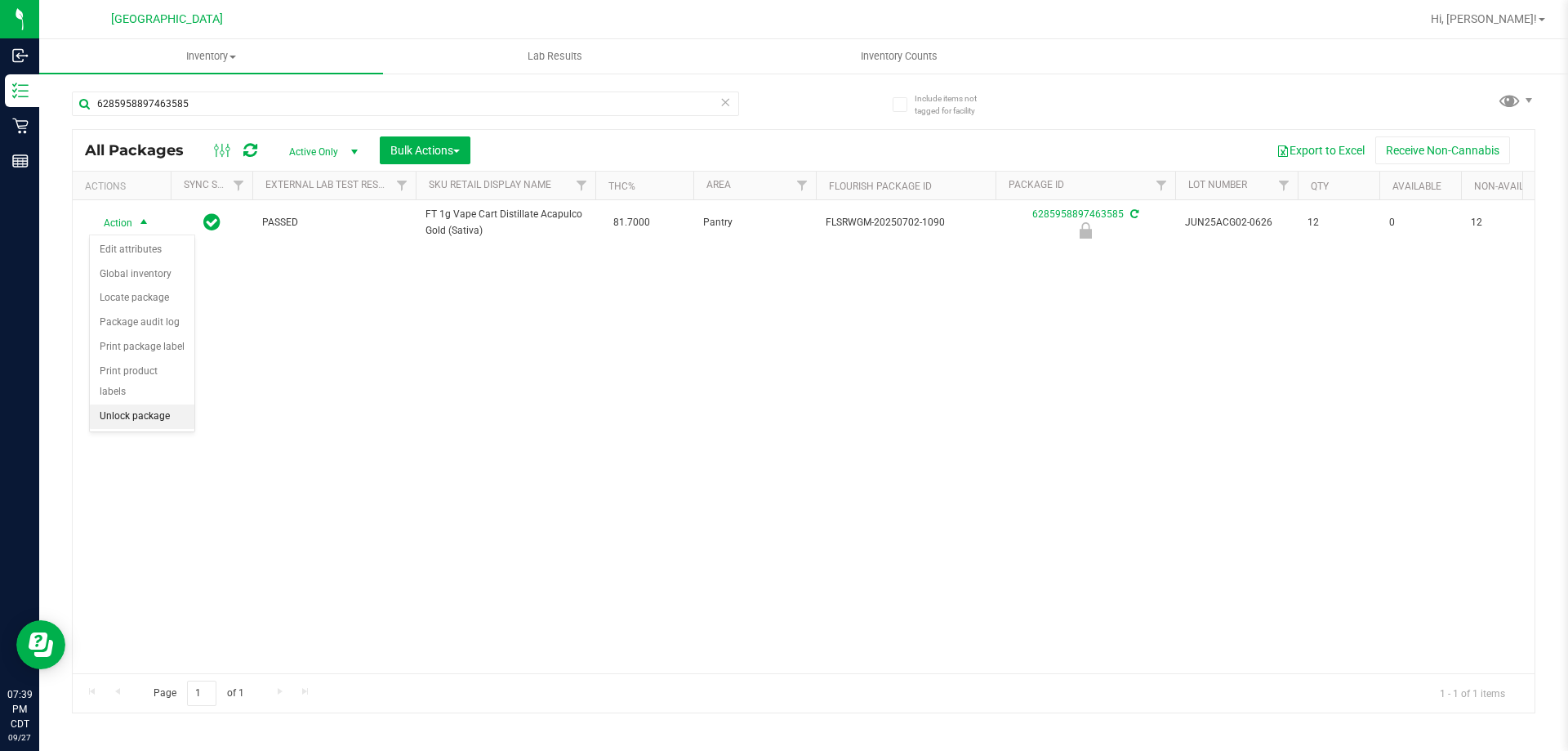
click at [156, 405] on li "Unlock package" at bounding box center [142, 417] width 105 height 25
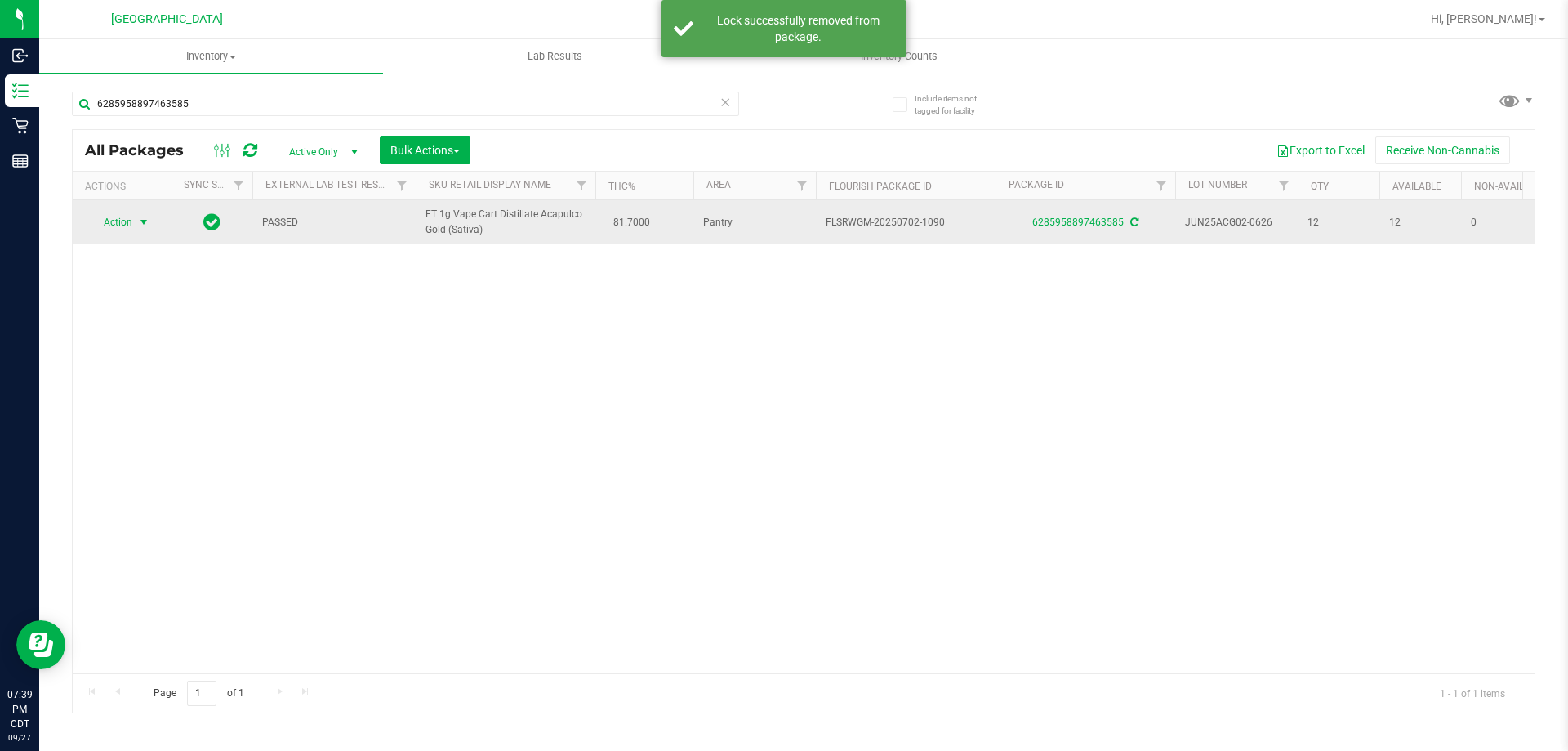
click at [140, 220] on span "select" at bounding box center [144, 222] width 13 height 13
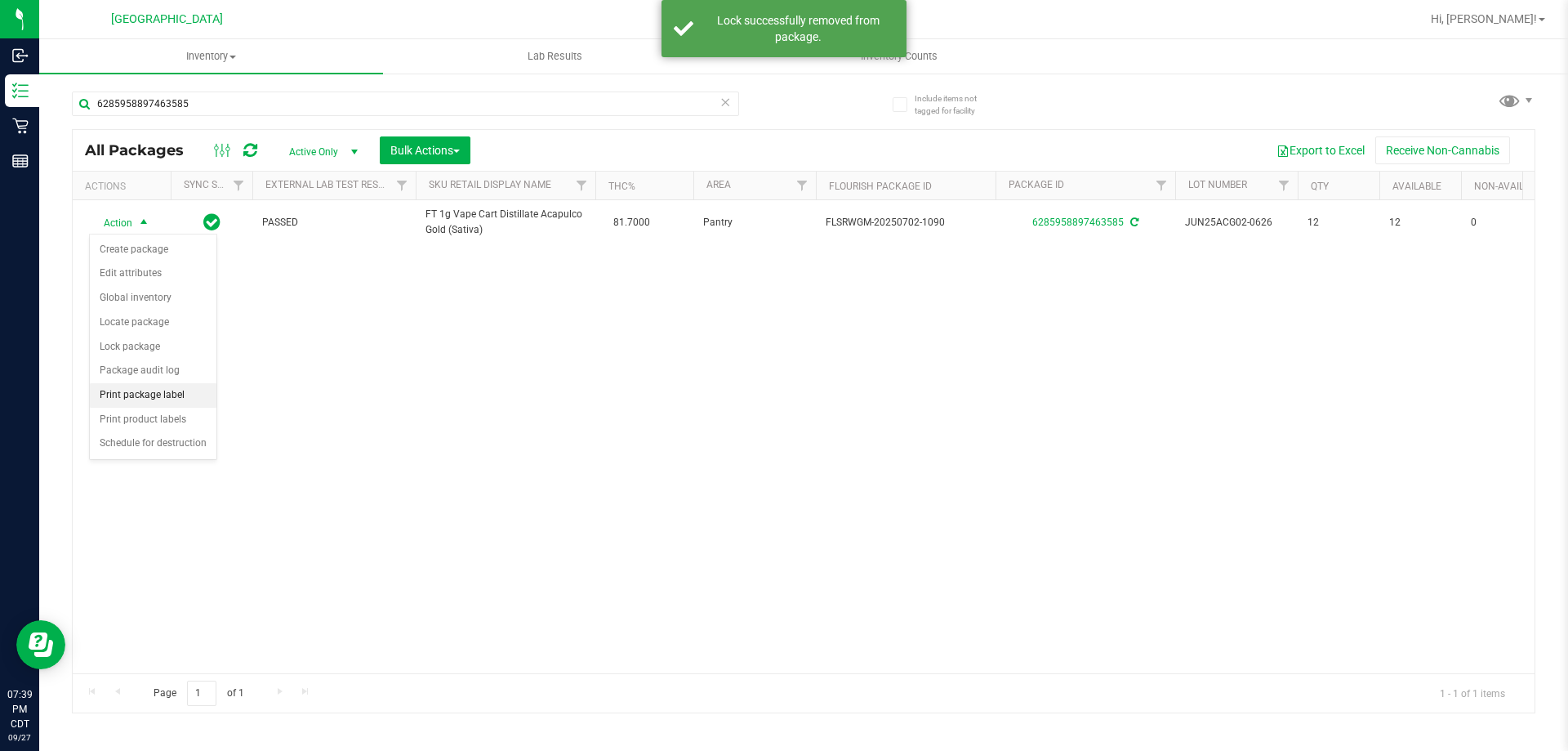
click at [144, 393] on li "Print package label" at bounding box center [153, 396] width 127 height 25
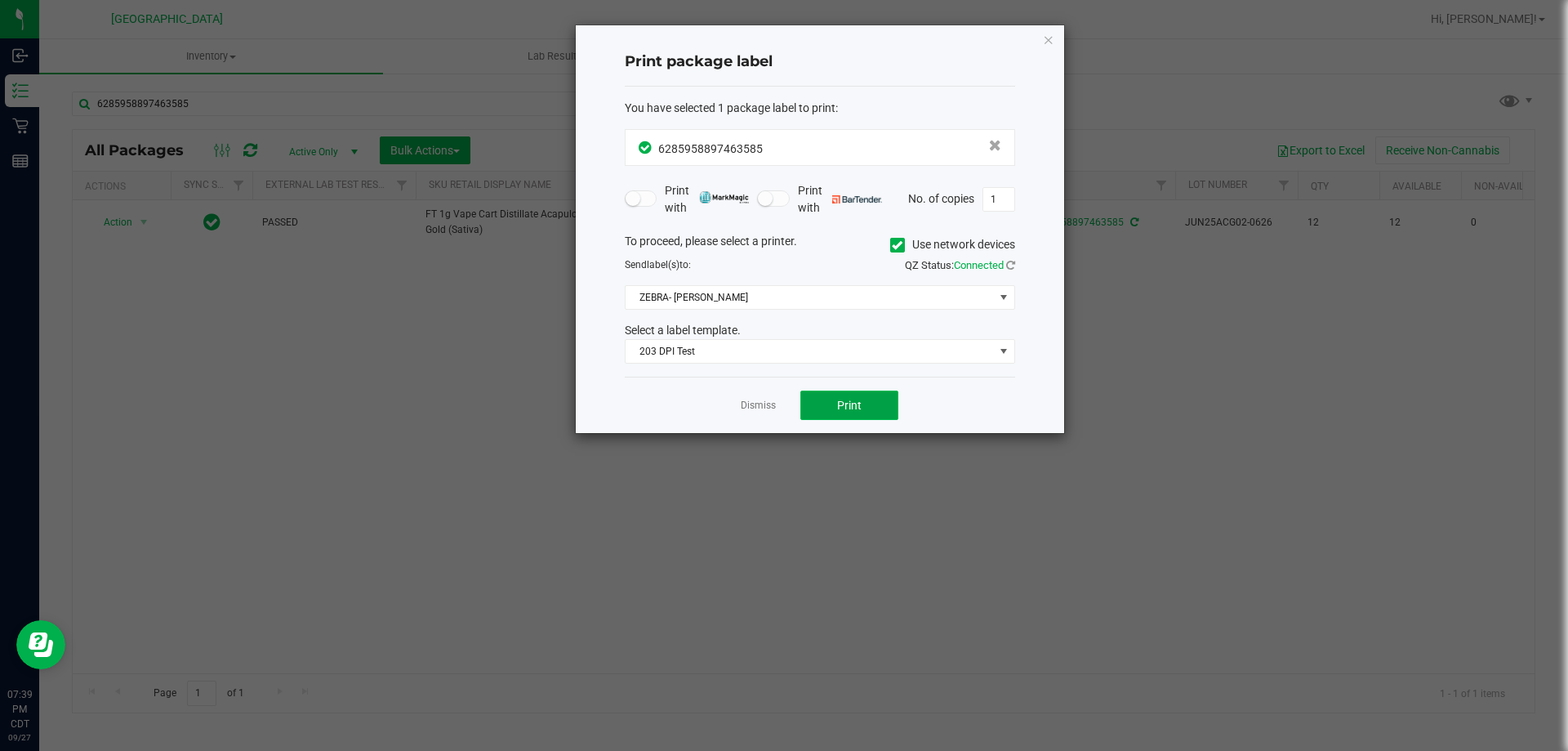
click at [815, 402] on button "Print" at bounding box center [849, 405] width 98 height 29
click at [769, 398] on app-cancel-button "Dismiss" at bounding box center [758, 405] width 35 height 17
click at [769, 398] on app-cancel-button "Dismiss" at bounding box center [758, 405] width 35 height 17
click at [755, 409] on link "Dismiss" at bounding box center [758, 406] width 35 height 14
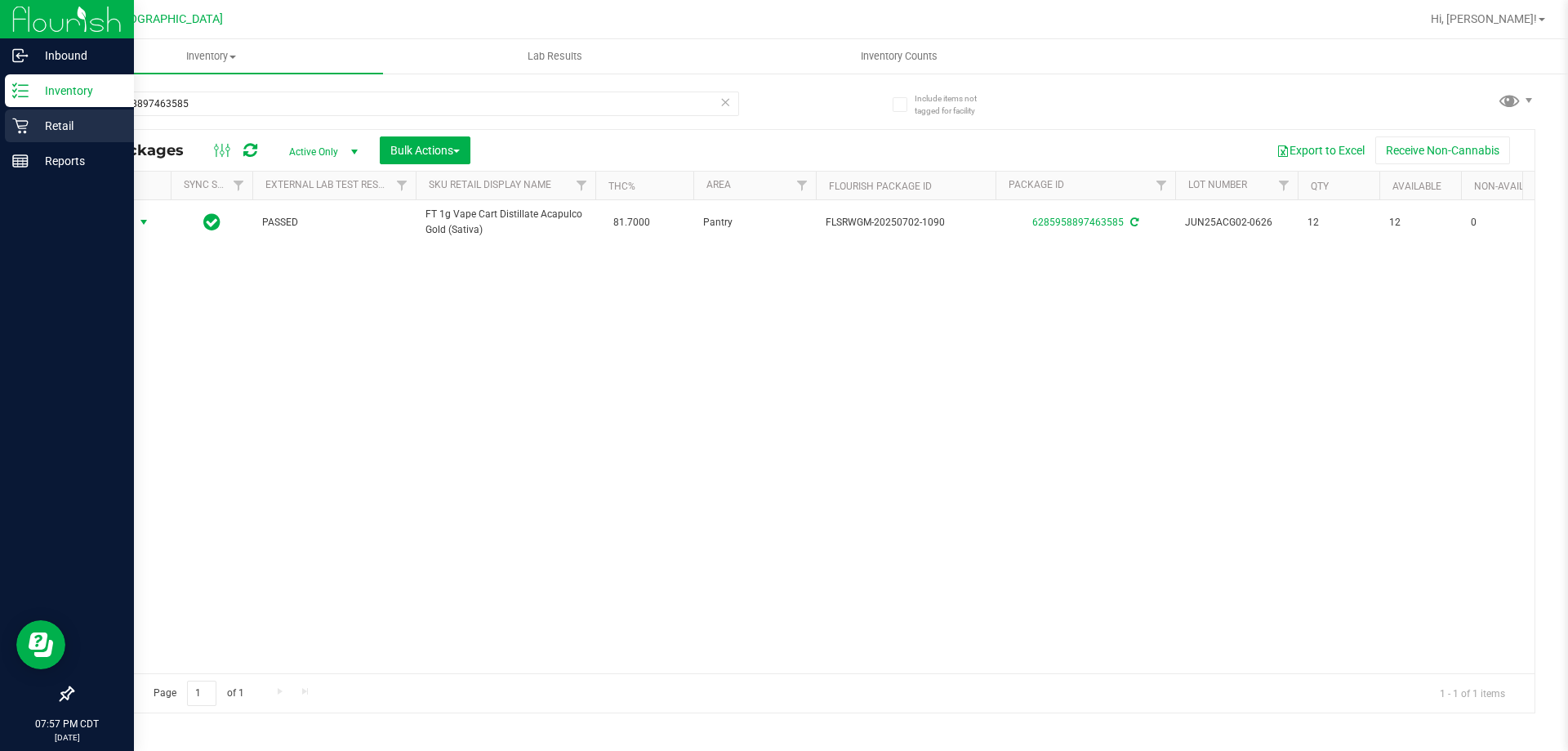
click at [79, 127] on p "Retail" at bounding box center [77, 126] width 98 height 19
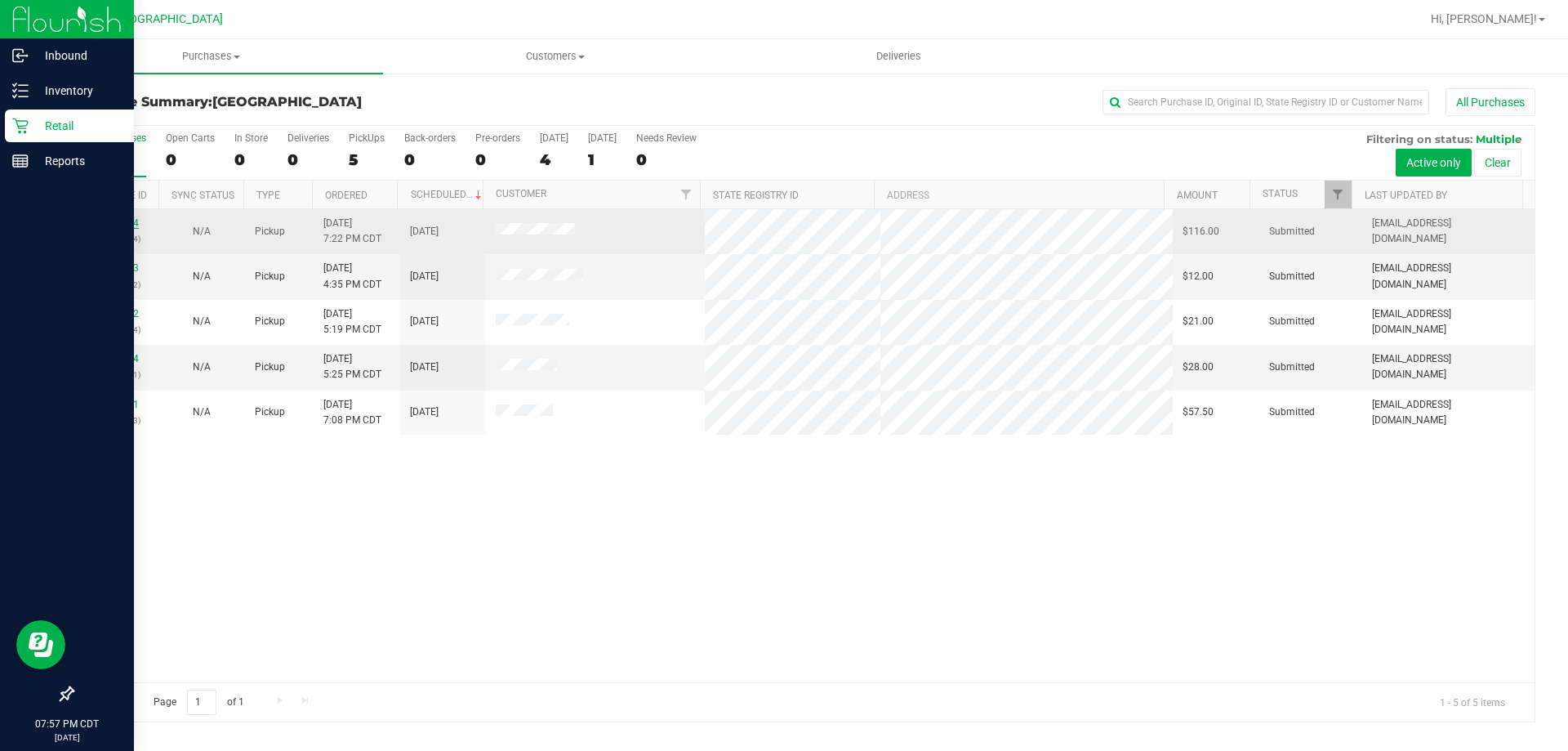
click at [129, 225] on link "12018434" at bounding box center [116, 223] width 46 height 11
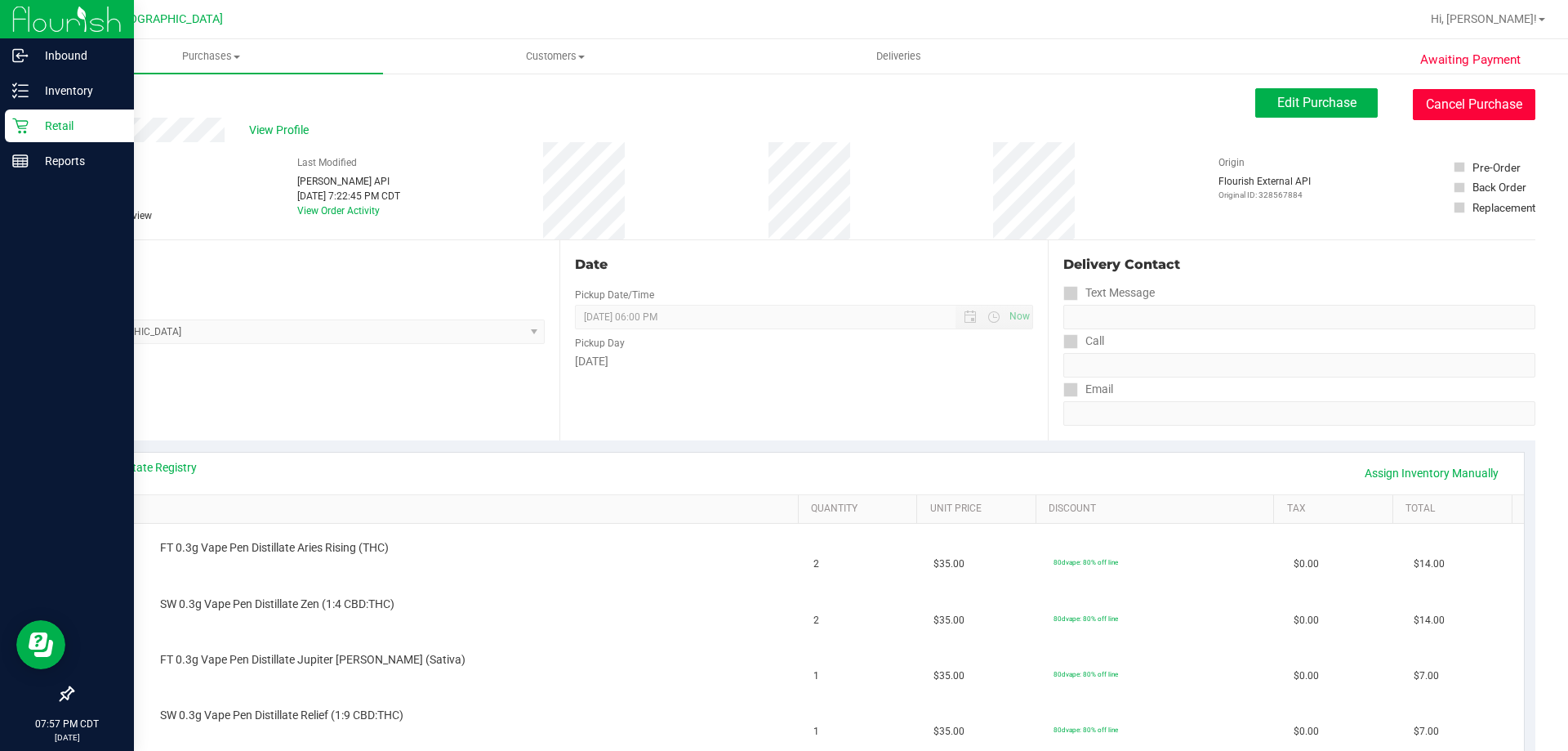
click at [1460, 102] on button "Cancel Purchase" at bounding box center [1474, 104] width 122 height 31
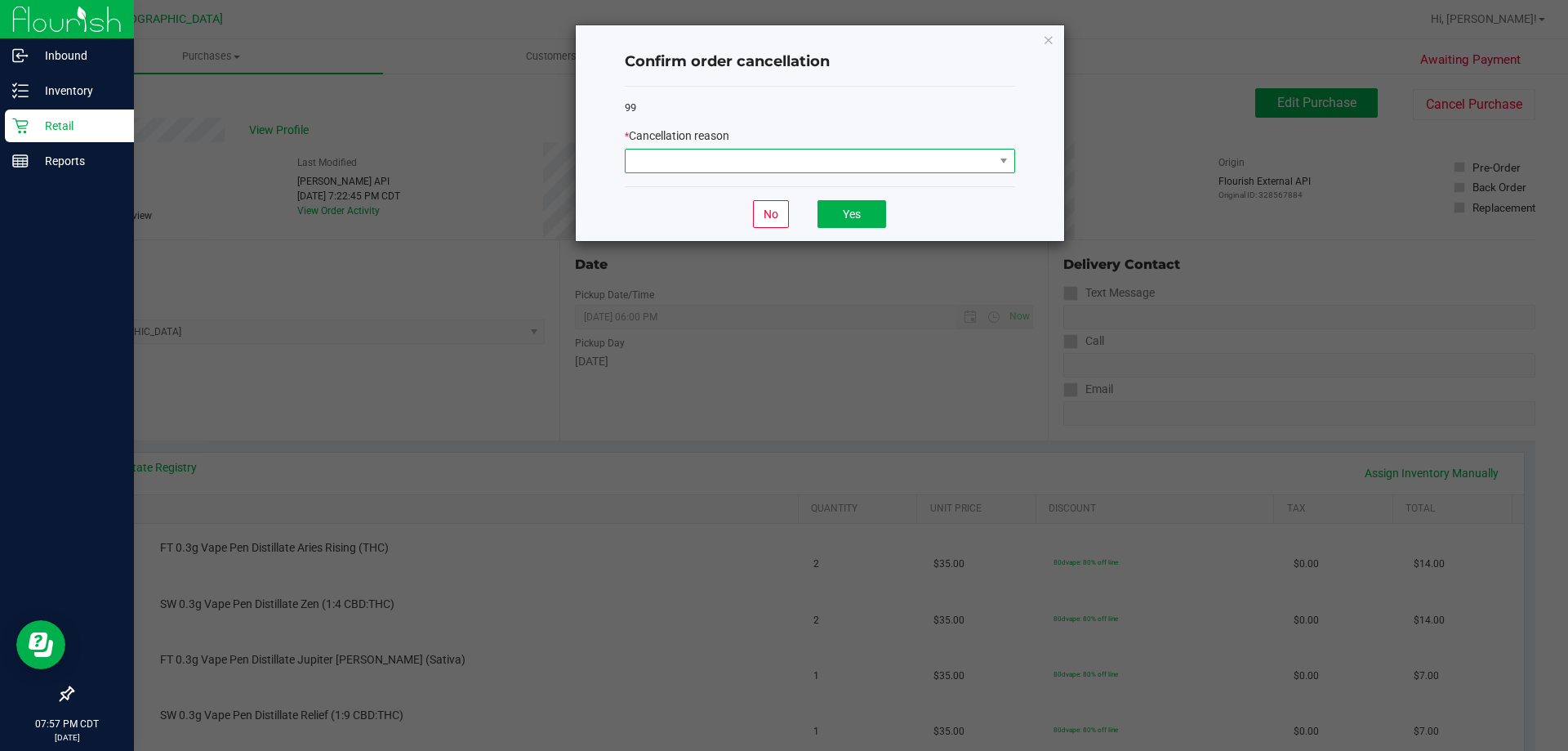
click at [875, 156] on span at bounding box center [810, 161] width 368 height 23
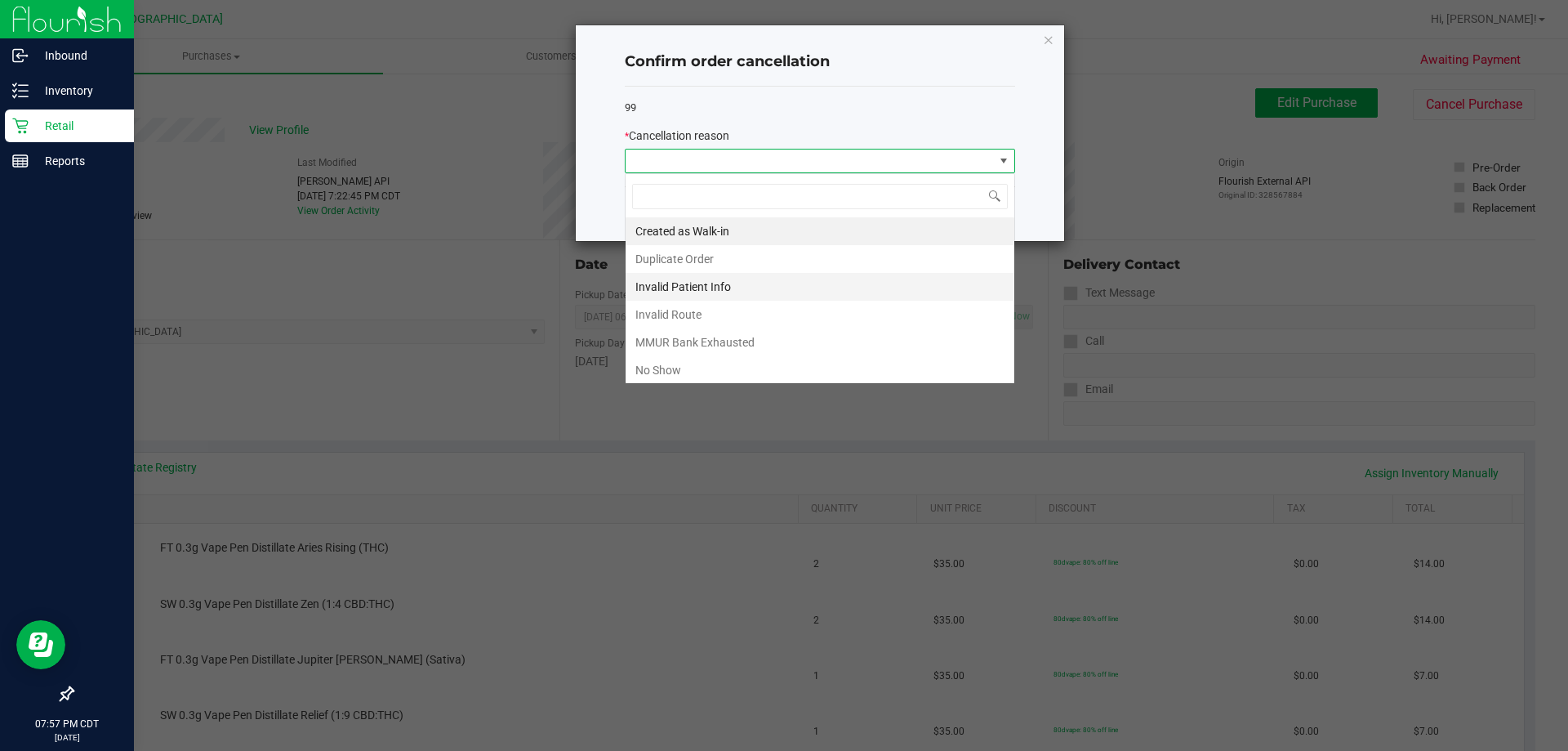
scroll to position [25, 390]
click at [702, 364] on li "No Show" at bounding box center [819, 370] width 388 height 28
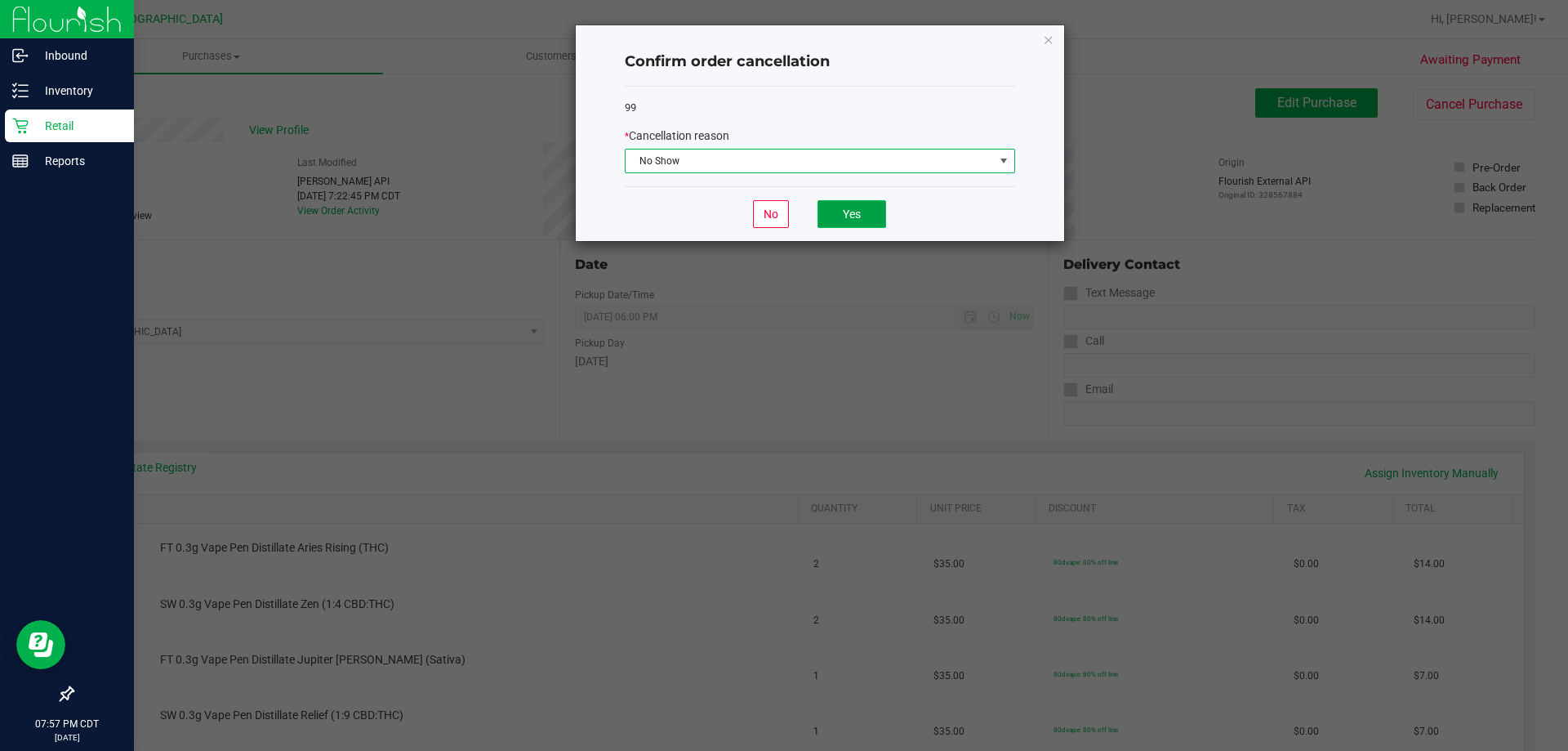
click at [869, 222] on button "Yes" at bounding box center [852, 214] width 69 height 28
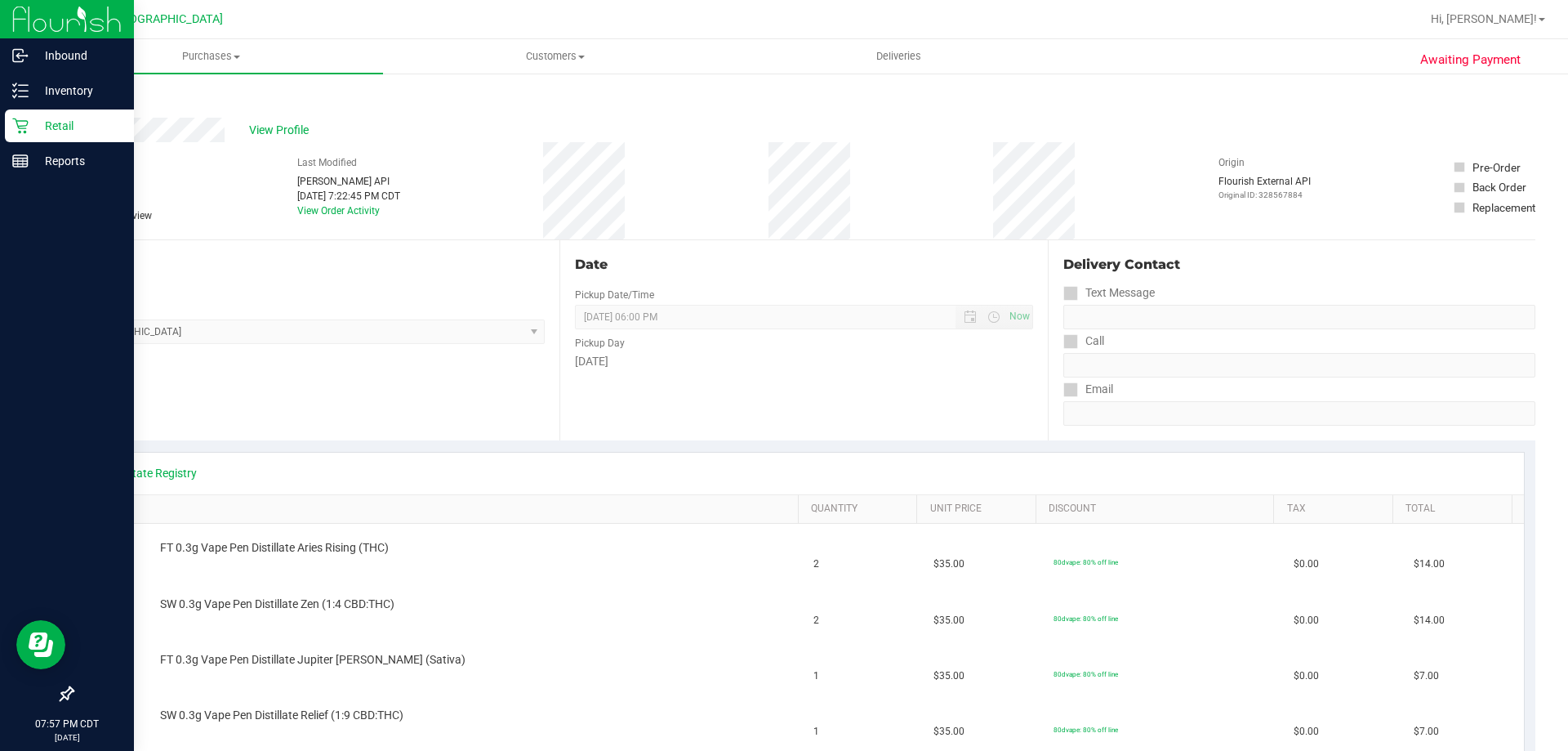
click at [78, 96] on link "Back" at bounding box center [85, 98] width 25 height 11
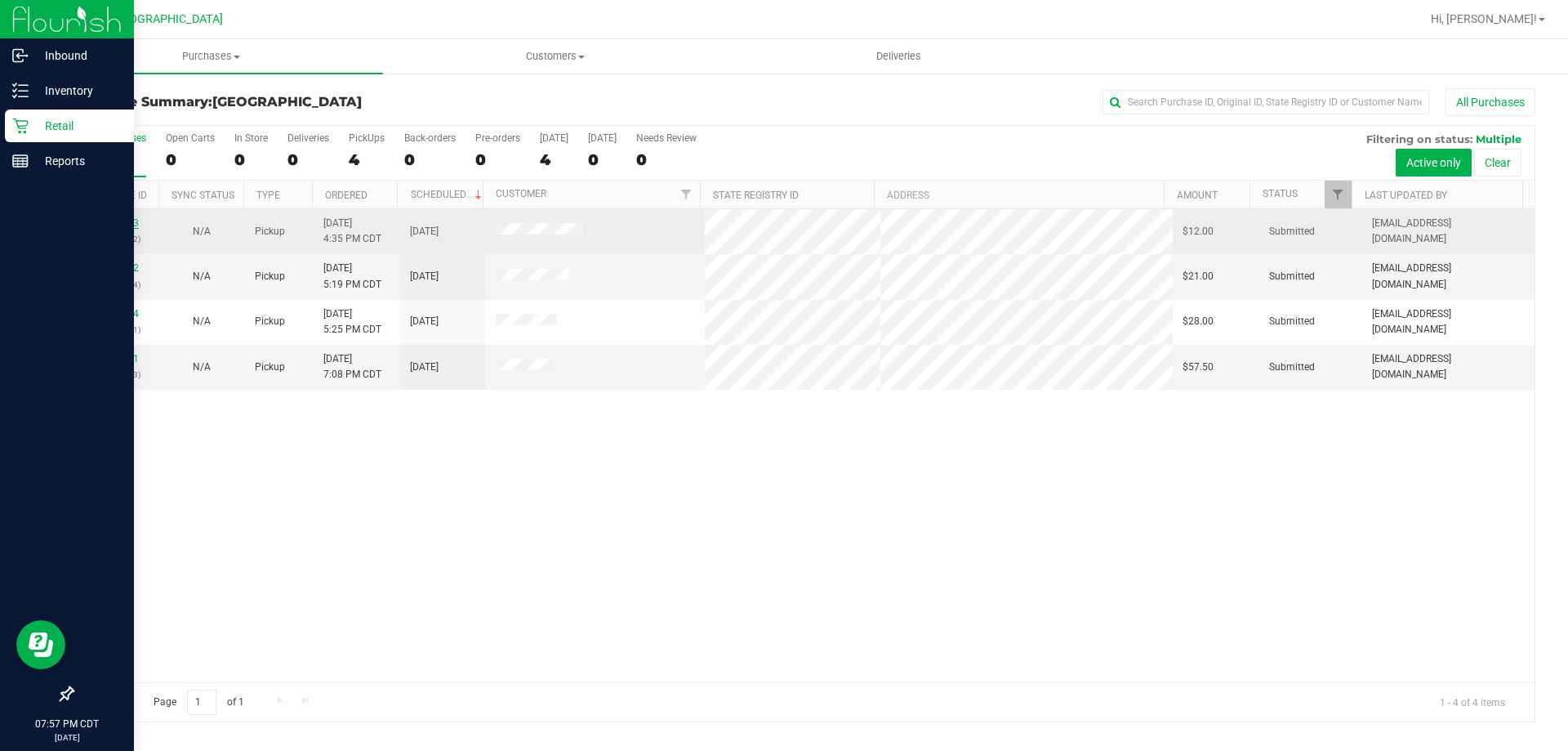
click at [120, 222] on link "12017473" at bounding box center [116, 223] width 46 height 11
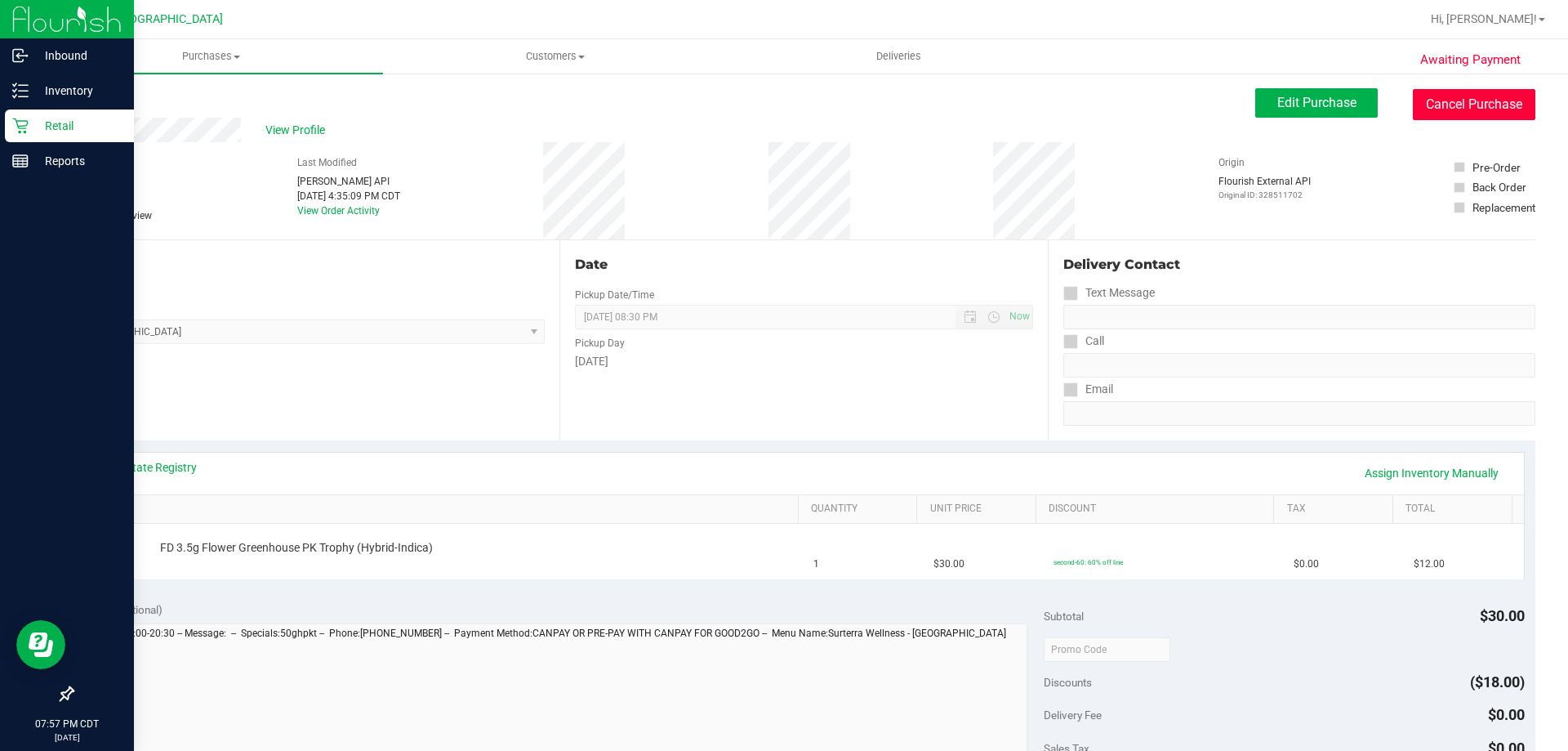
click at [1480, 100] on button "Cancel Purchase" at bounding box center [1474, 104] width 122 height 31
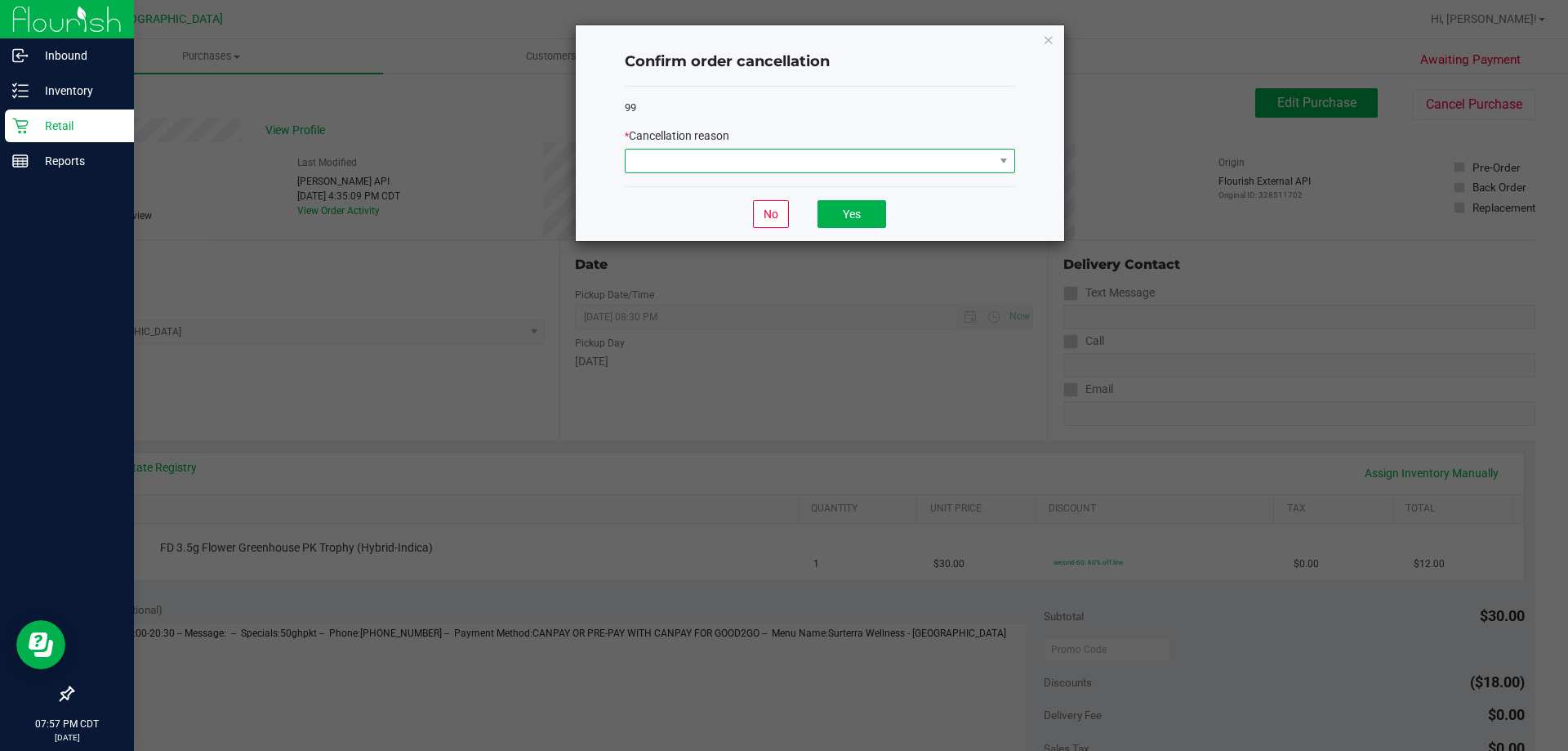
click at [813, 160] on span at bounding box center [810, 161] width 368 height 23
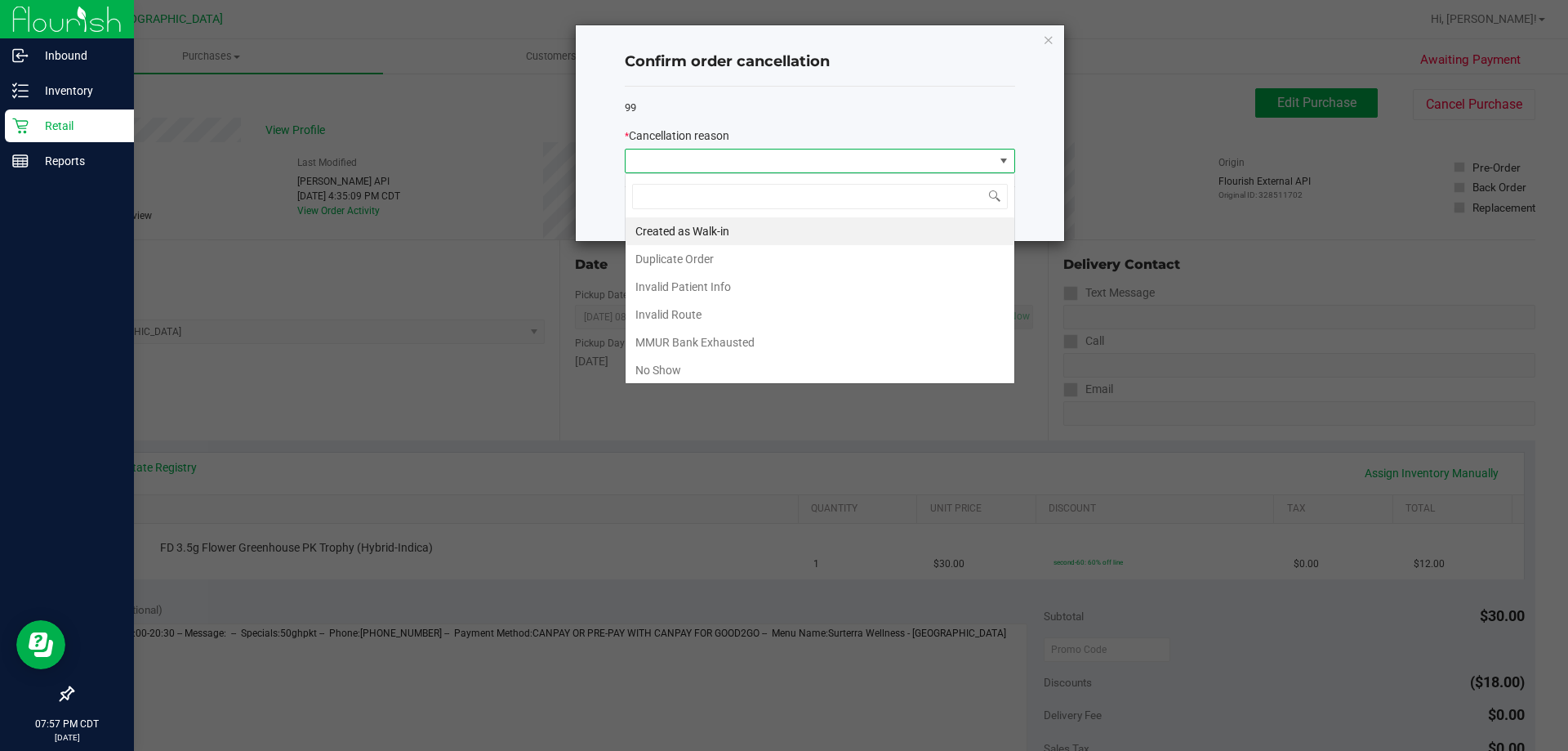
scroll to position [25, 390]
click at [669, 374] on li "No Show" at bounding box center [819, 370] width 388 height 28
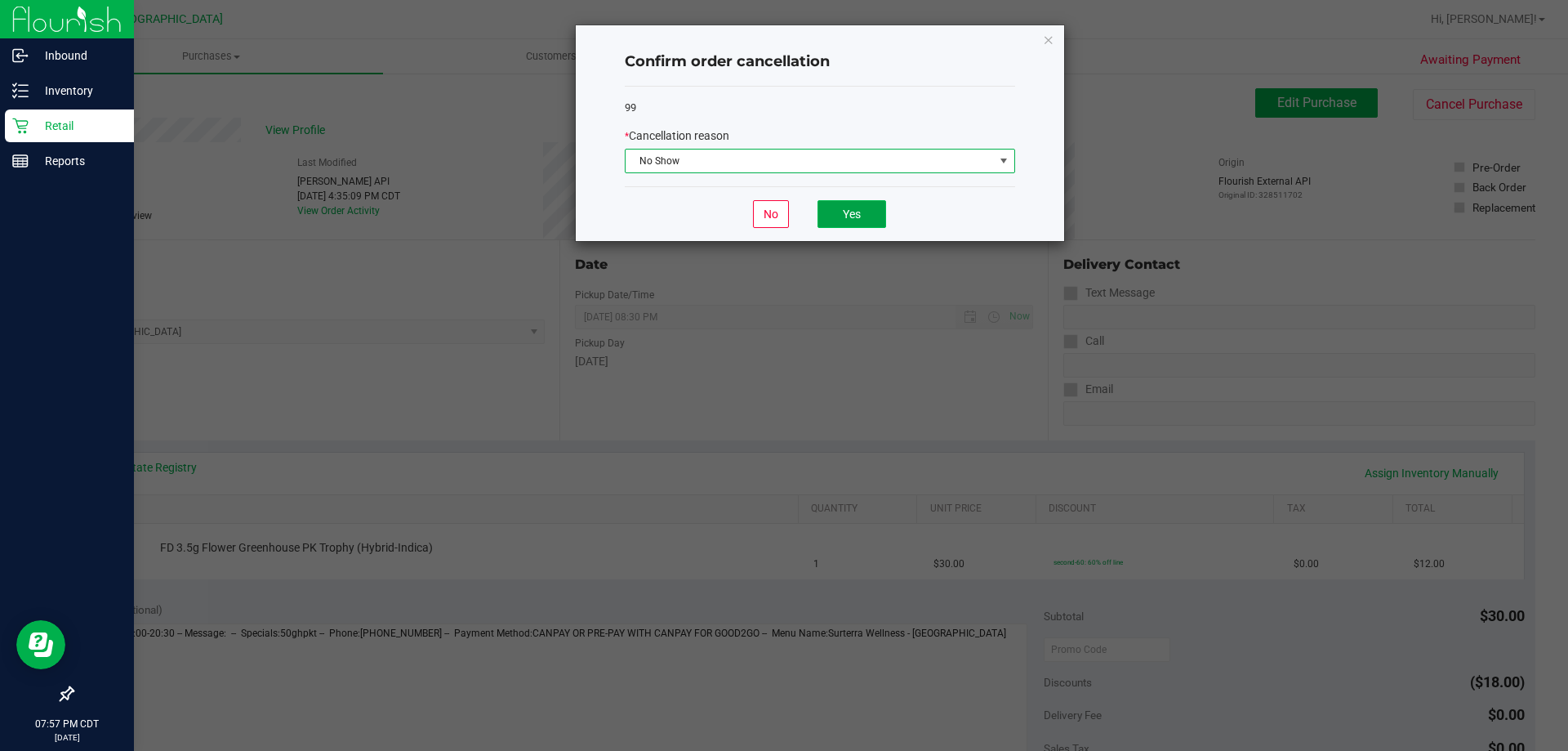
click at [842, 219] on button "Yes" at bounding box center [852, 214] width 69 height 28
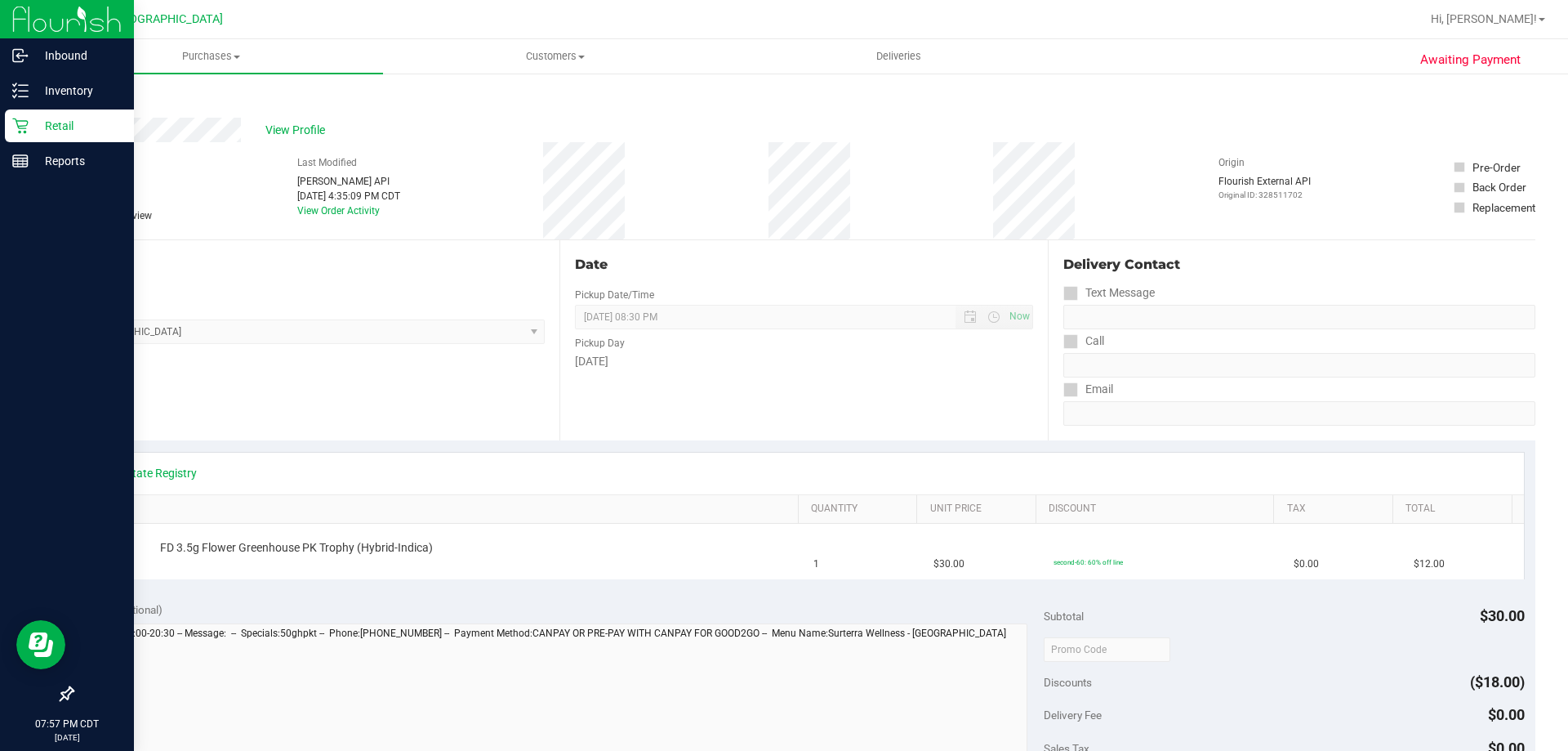
click at [95, 93] on link "Back" at bounding box center [85, 98] width 25 height 11
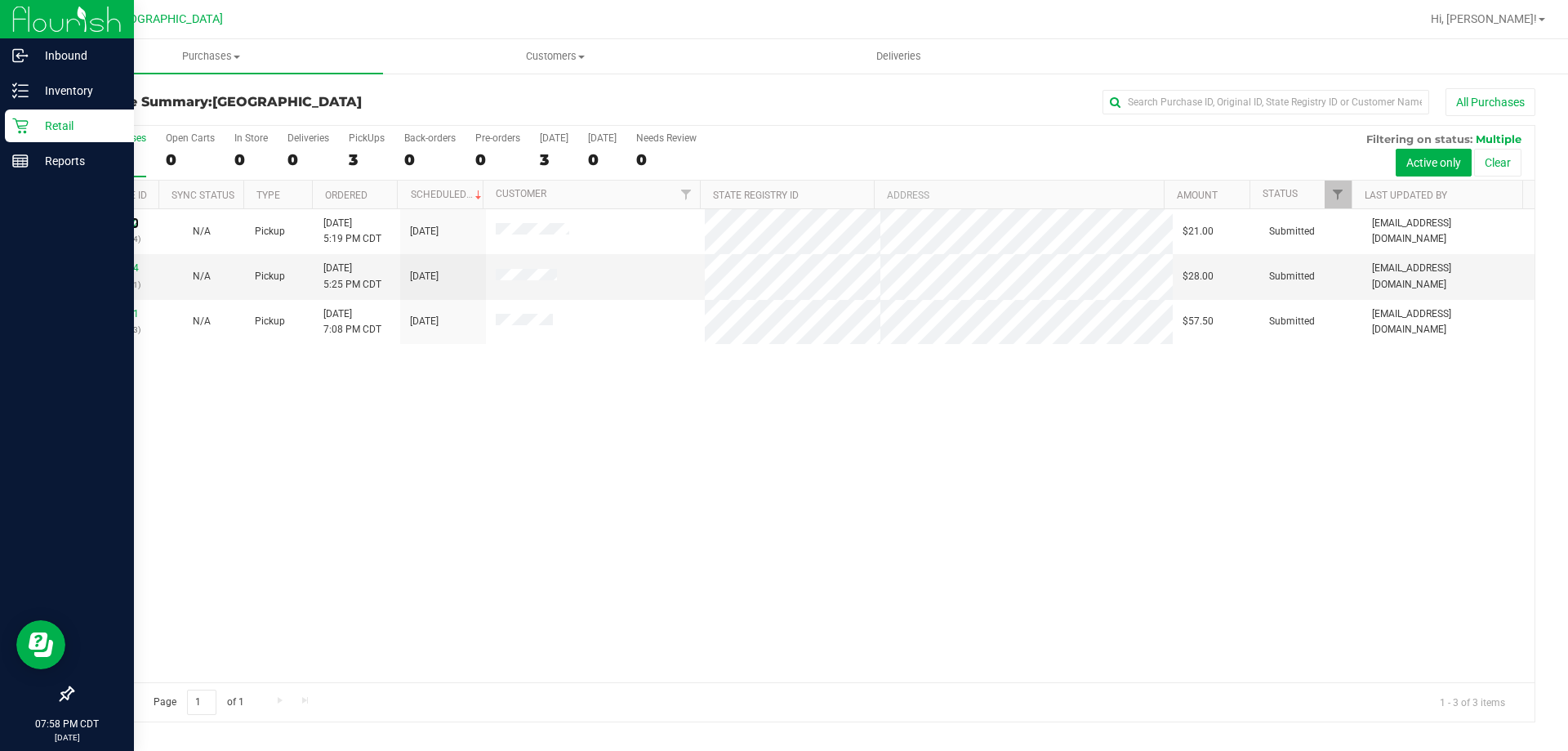
click at [115, 222] on link "12017752" at bounding box center [116, 223] width 46 height 11
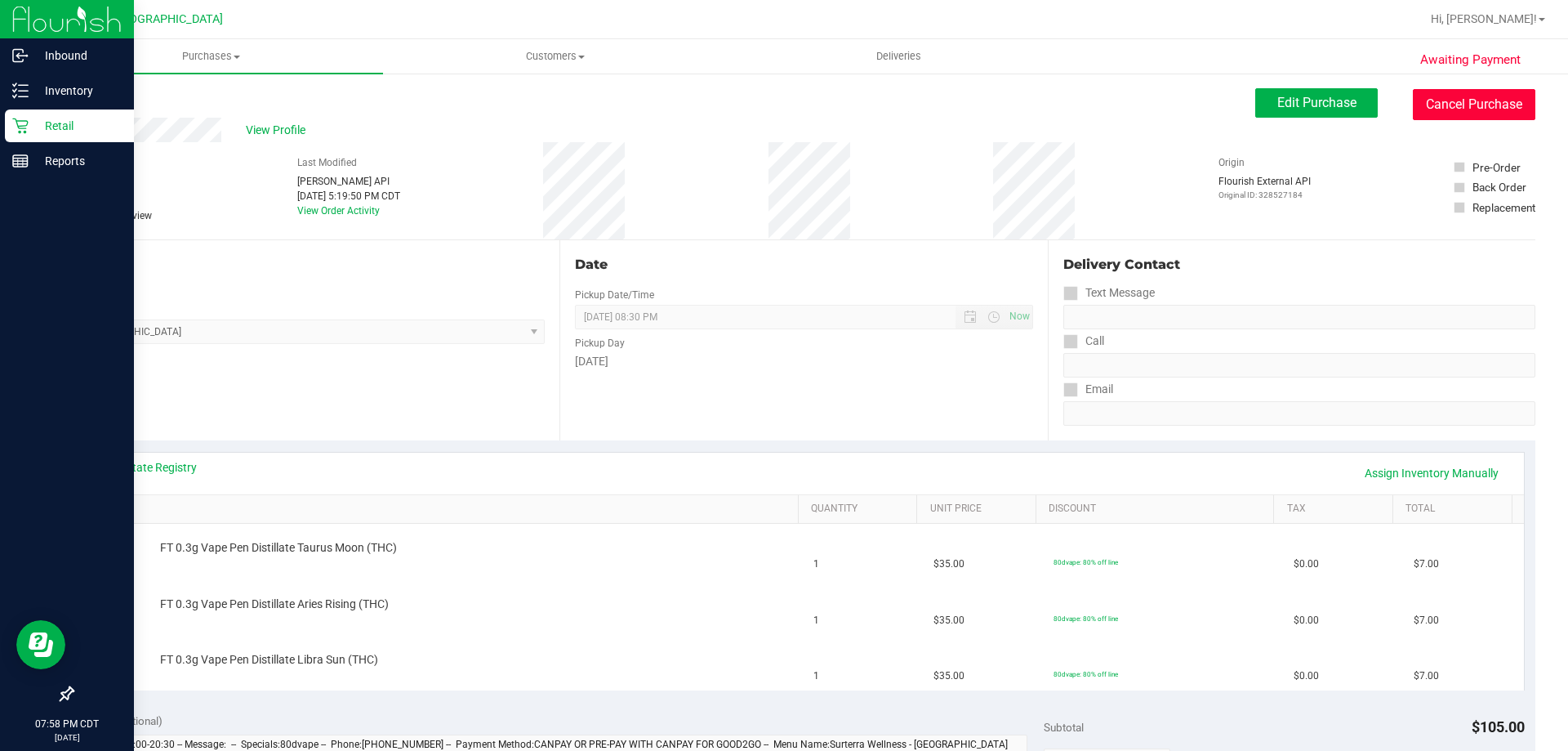
click at [1452, 100] on button "Cancel Purchase" at bounding box center [1474, 104] width 122 height 31
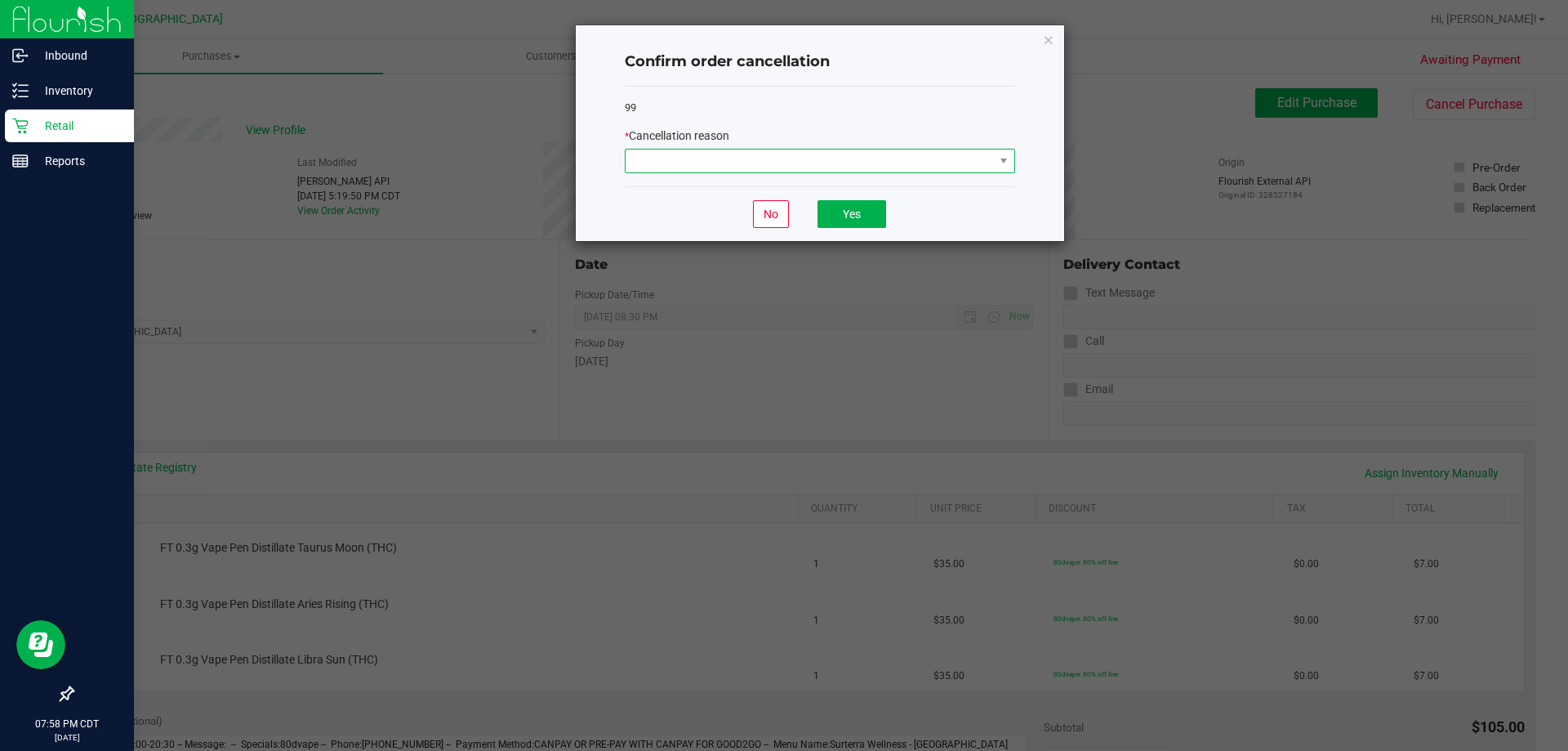
click at [792, 166] on span at bounding box center [810, 161] width 368 height 23
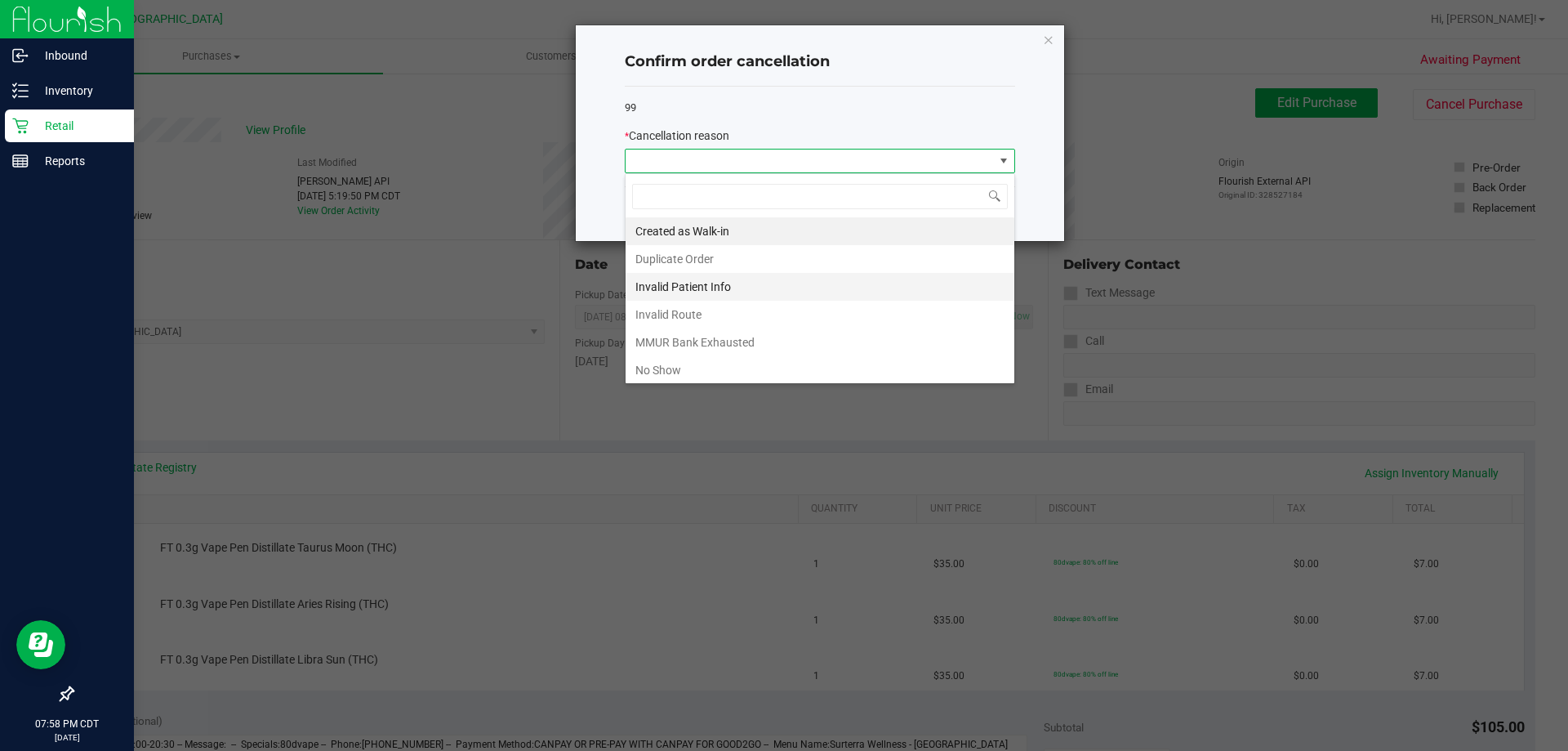
scroll to position [25, 390]
click at [662, 376] on li "No Show" at bounding box center [819, 370] width 388 height 28
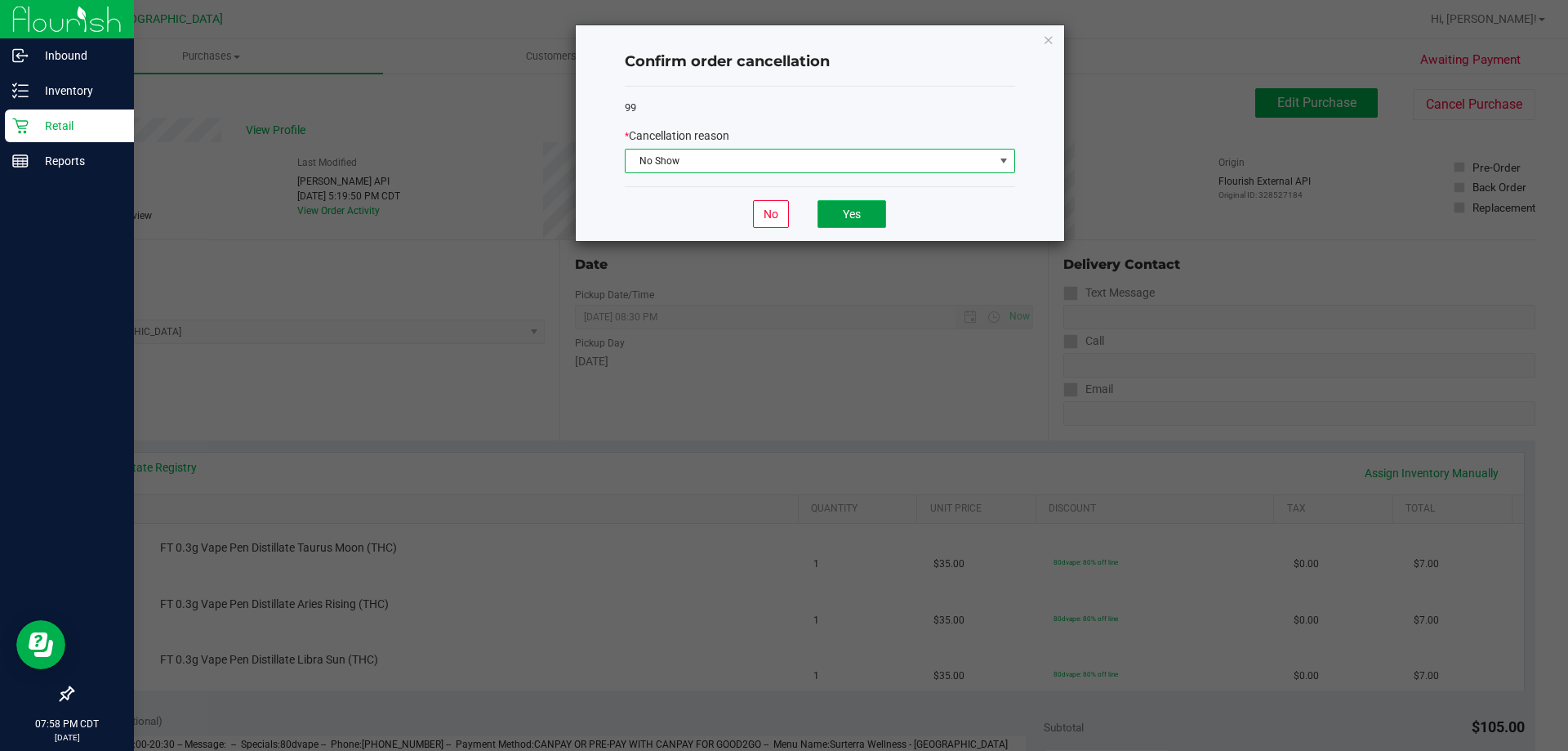
click at [837, 213] on button "Yes" at bounding box center [852, 214] width 69 height 28
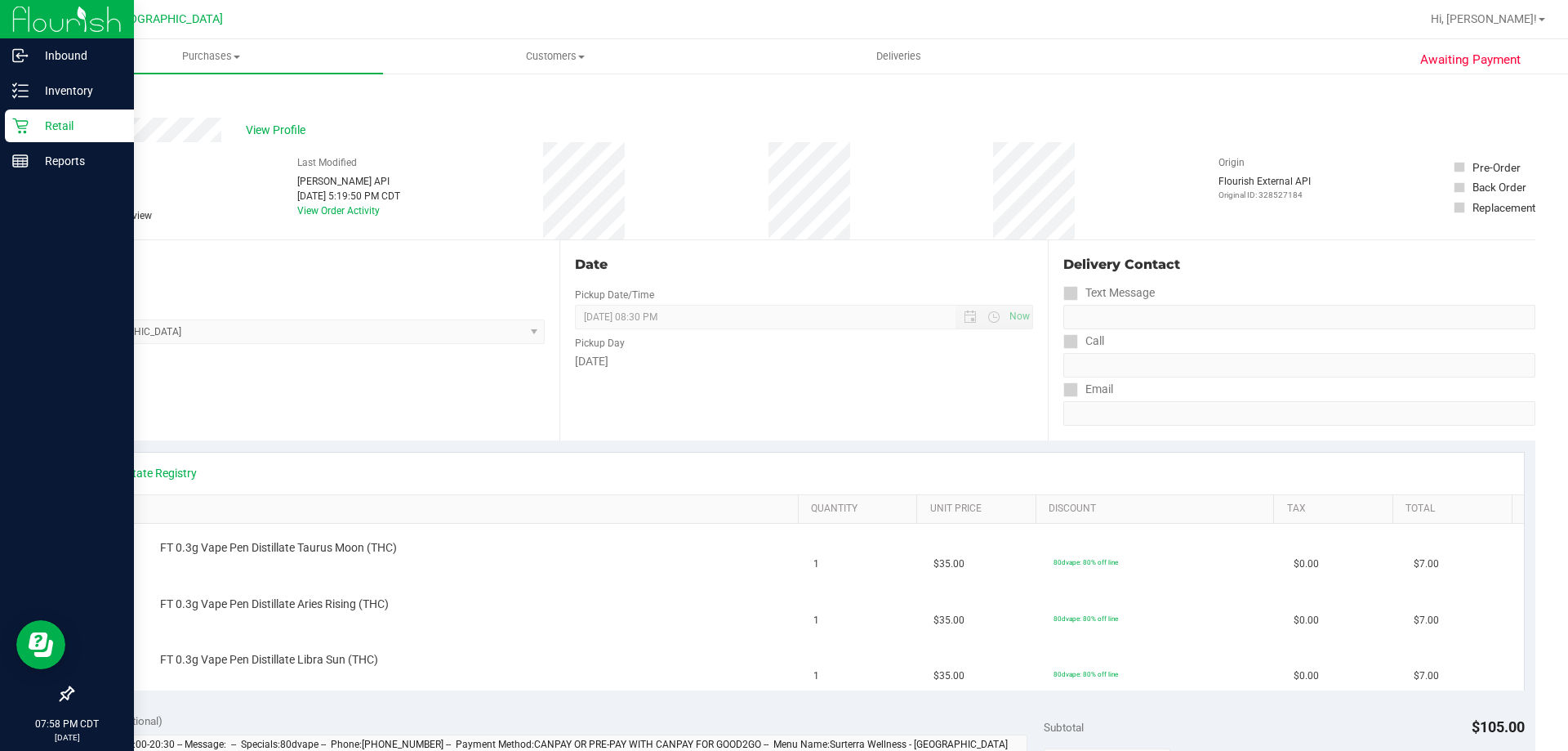
click at [93, 93] on link "Back" at bounding box center [85, 98] width 25 height 11
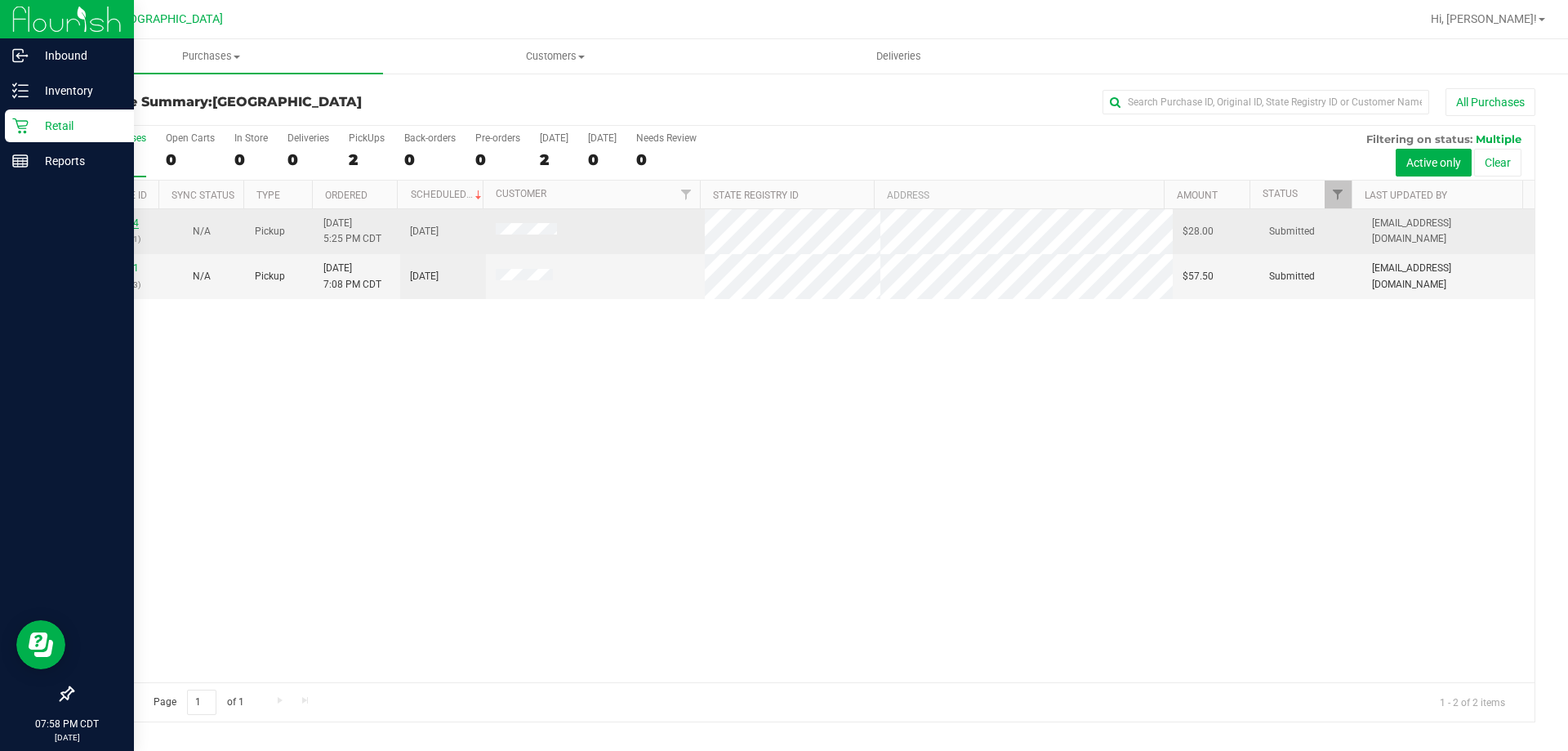
click at [122, 226] on link "12017804" at bounding box center [116, 223] width 46 height 11
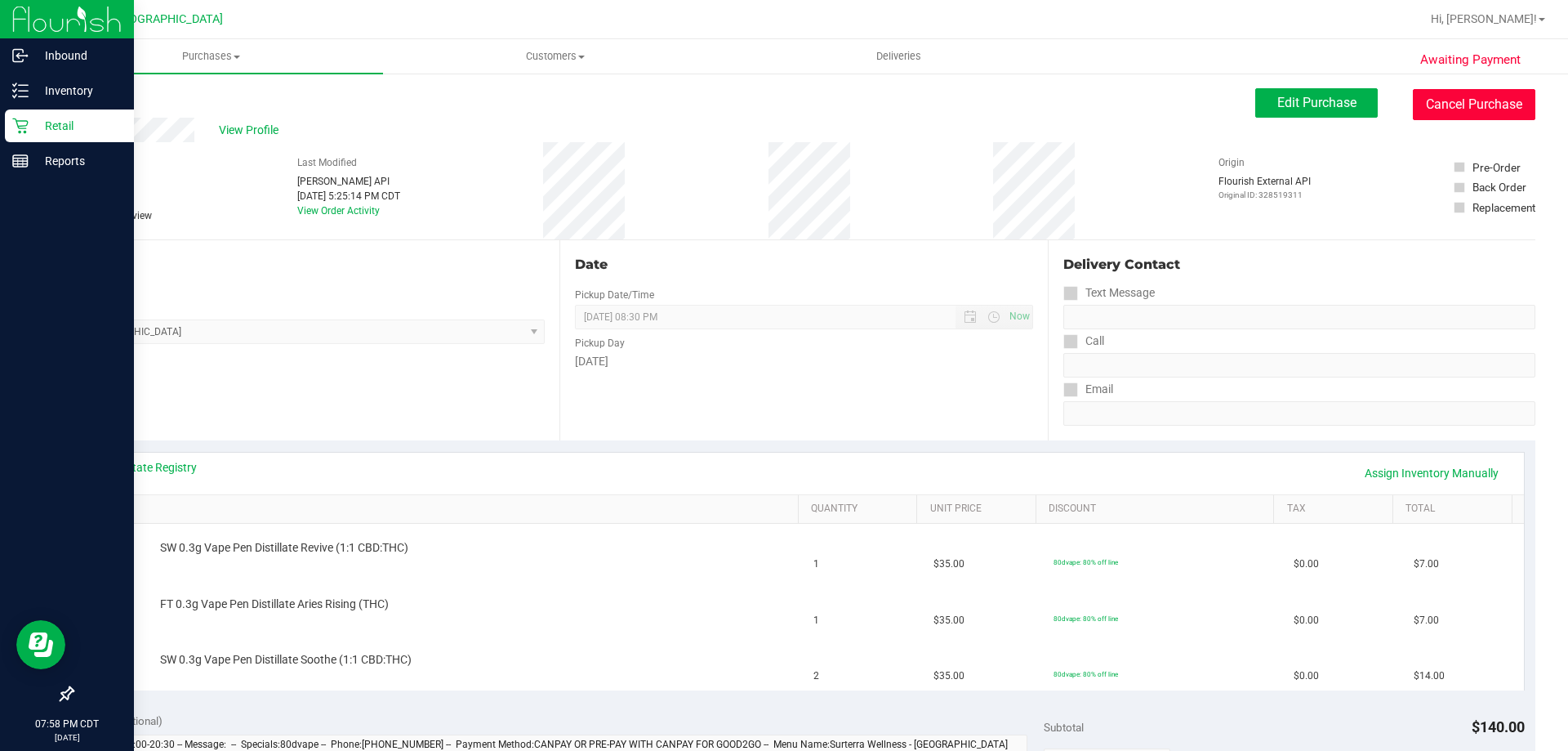
click at [1488, 113] on button "Cancel Purchase" at bounding box center [1474, 104] width 122 height 31
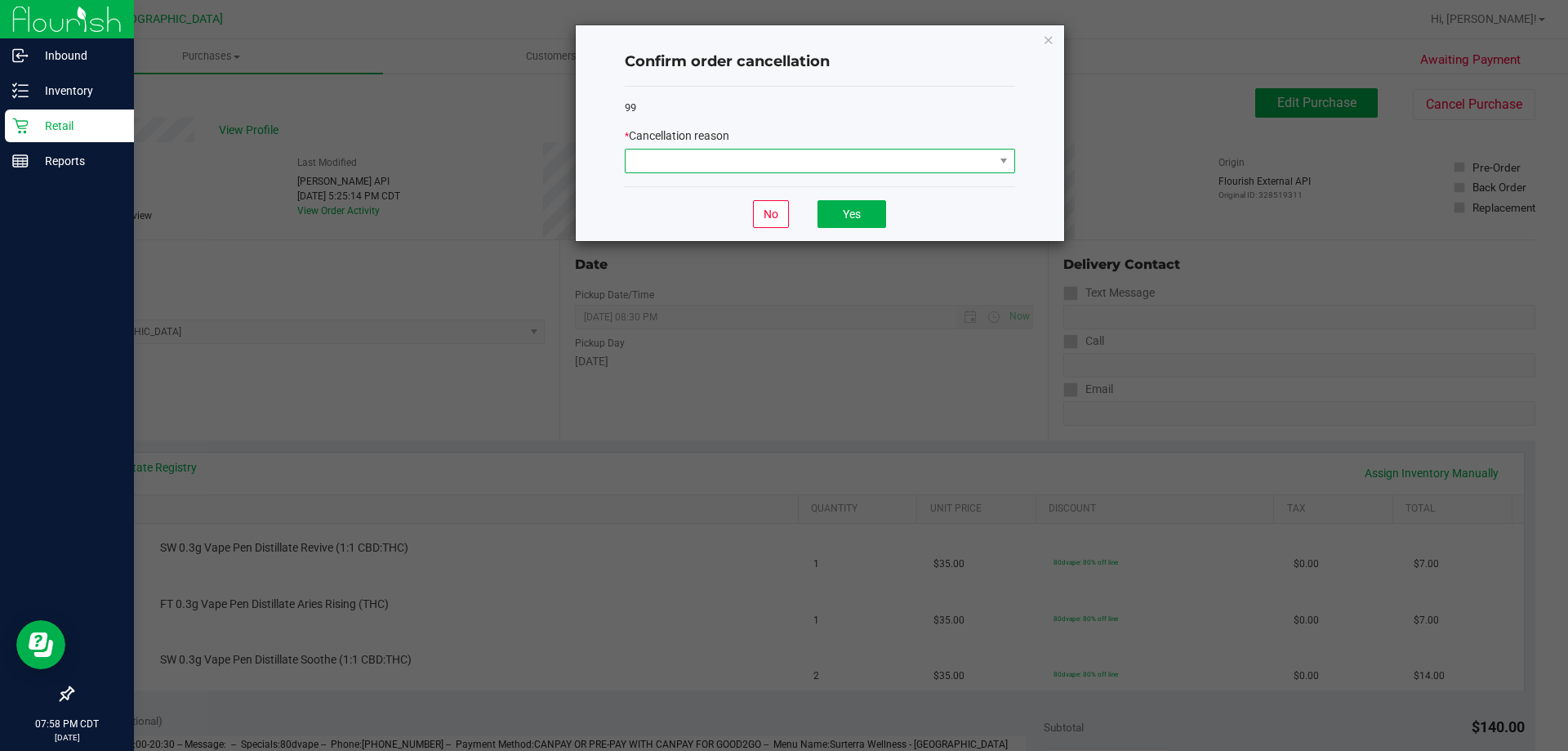
click at [975, 168] on span at bounding box center [810, 161] width 368 height 23
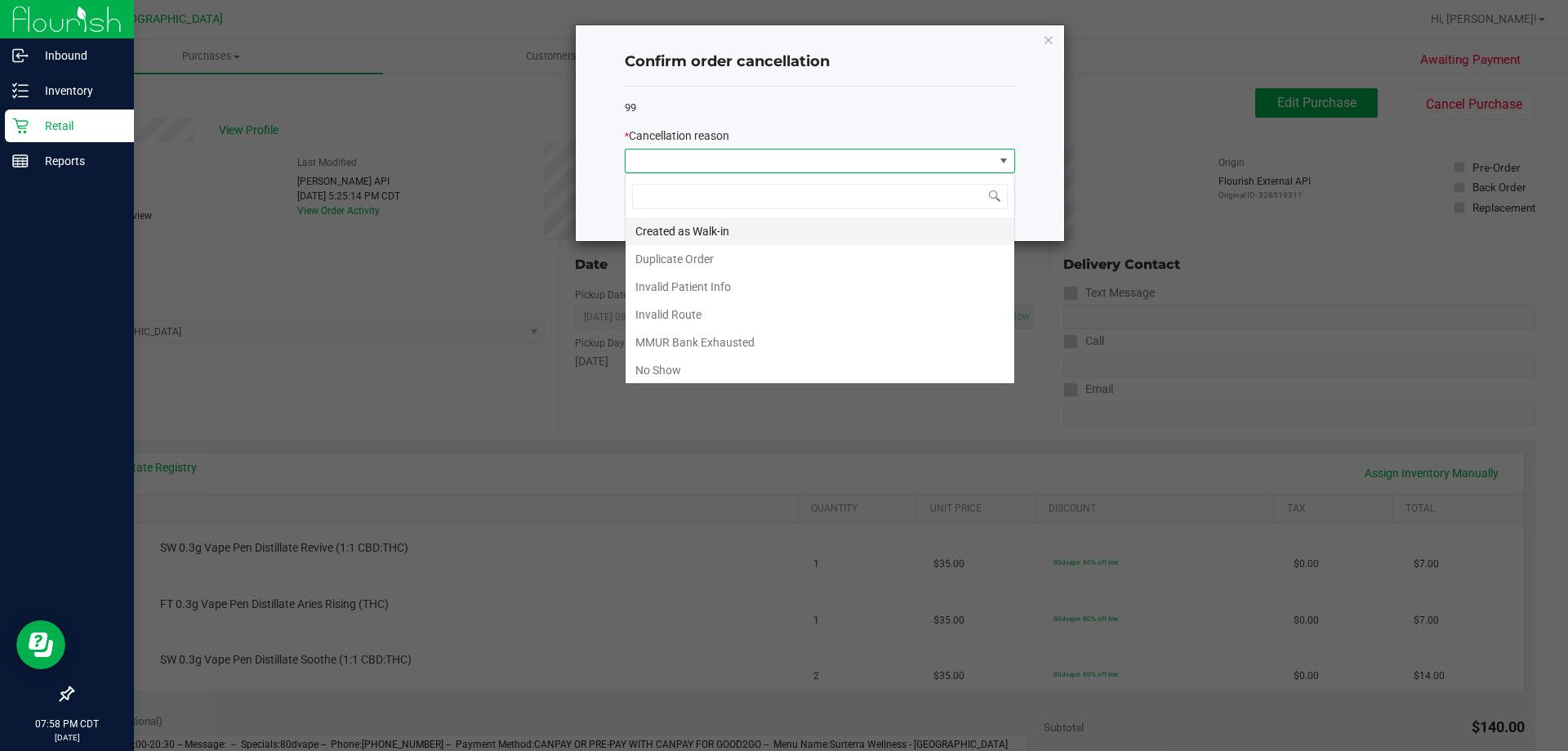
scroll to position [25, 390]
click at [704, 373] on li "No Show" at bounding box center [819, 370] width 388 height 28
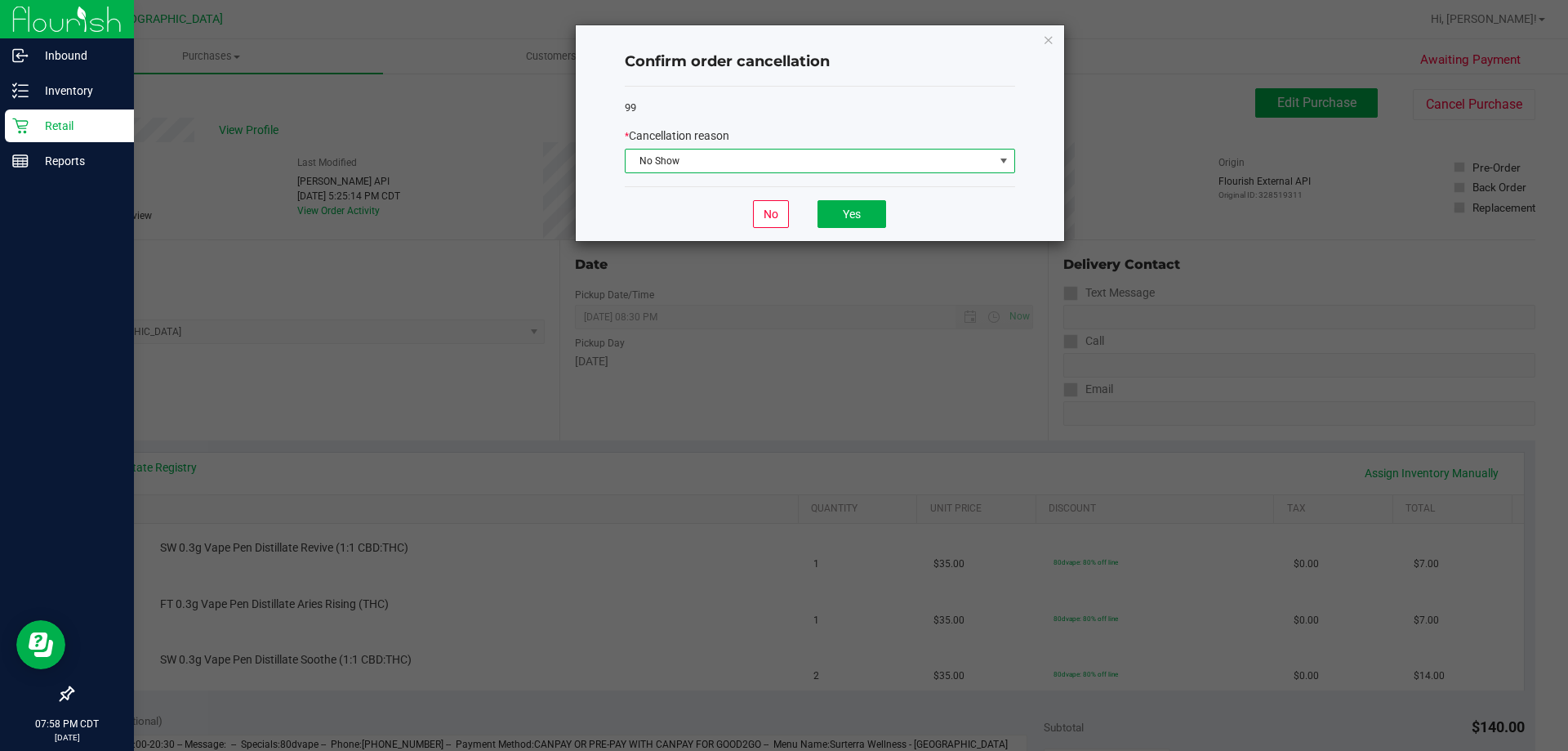
click at [848, 231] on div "No Yes" at bounding box center [819, 213] width 390 height 55
click at [851, 218] on button "Yes" at bounding box center [852, 214] width 69 height 28
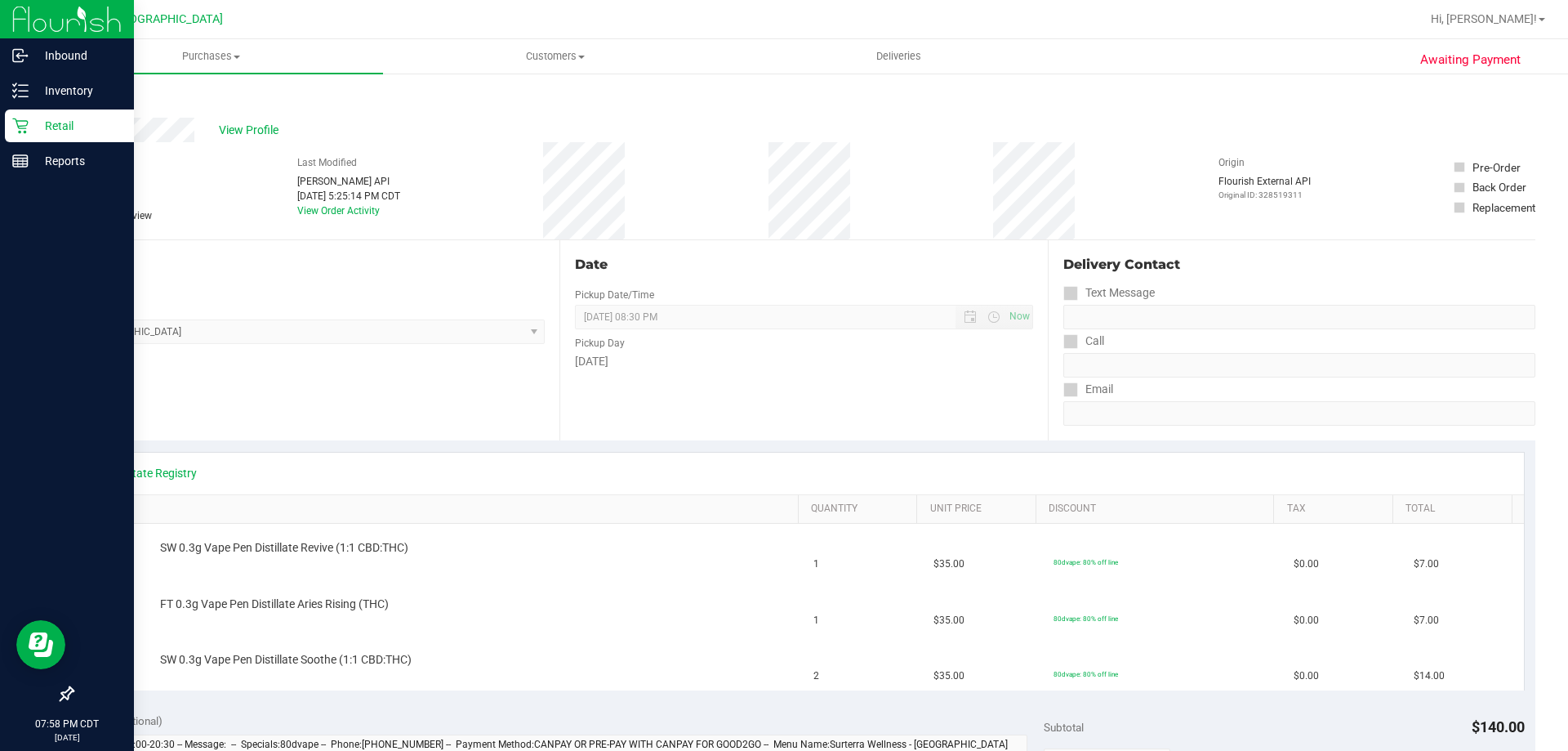
click at [76, 98] on link "Back" at bounding box center [85, 98] width 25 height 11
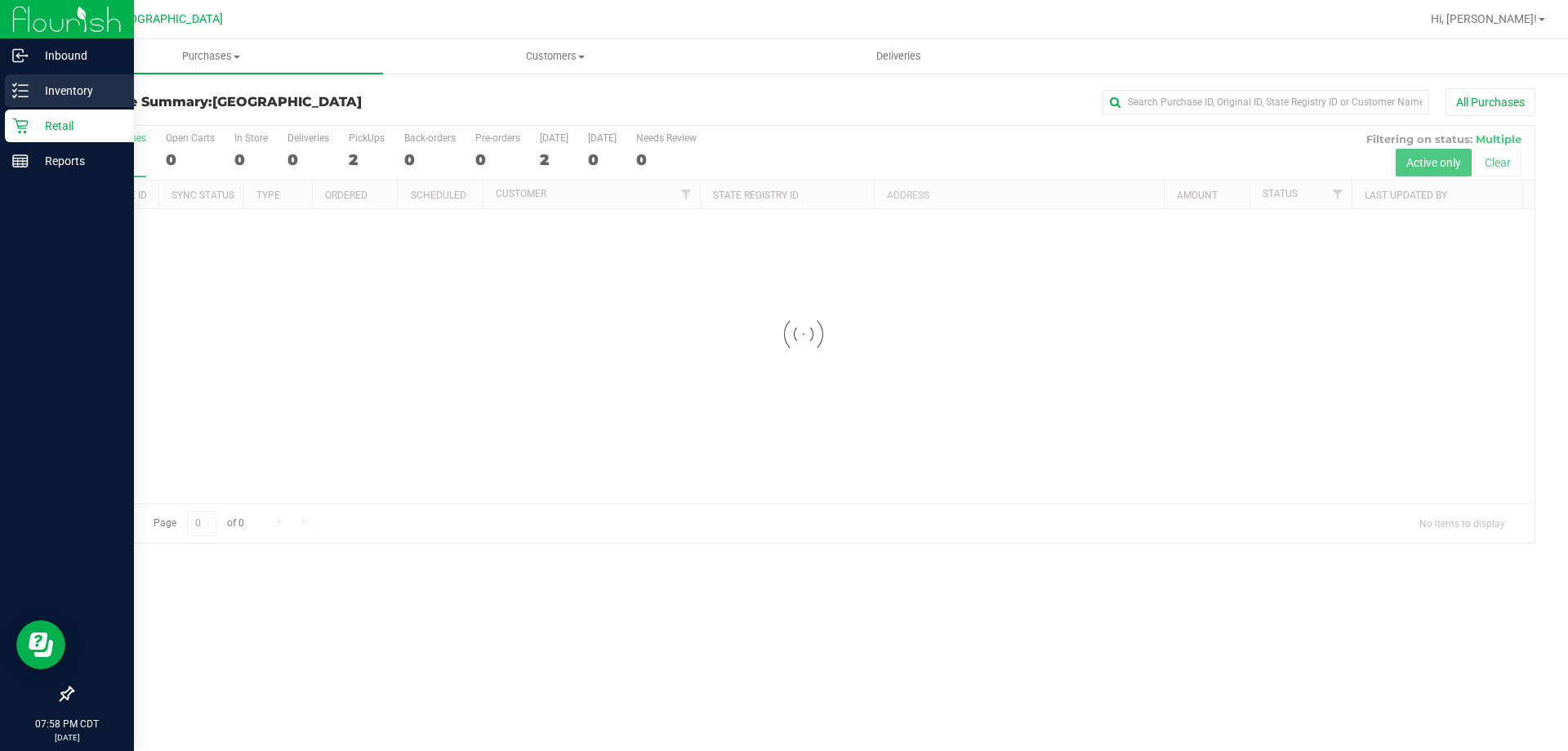
click at [73, 90] on p "Inventory" at bounding box center [77, 91] width 98 height 19
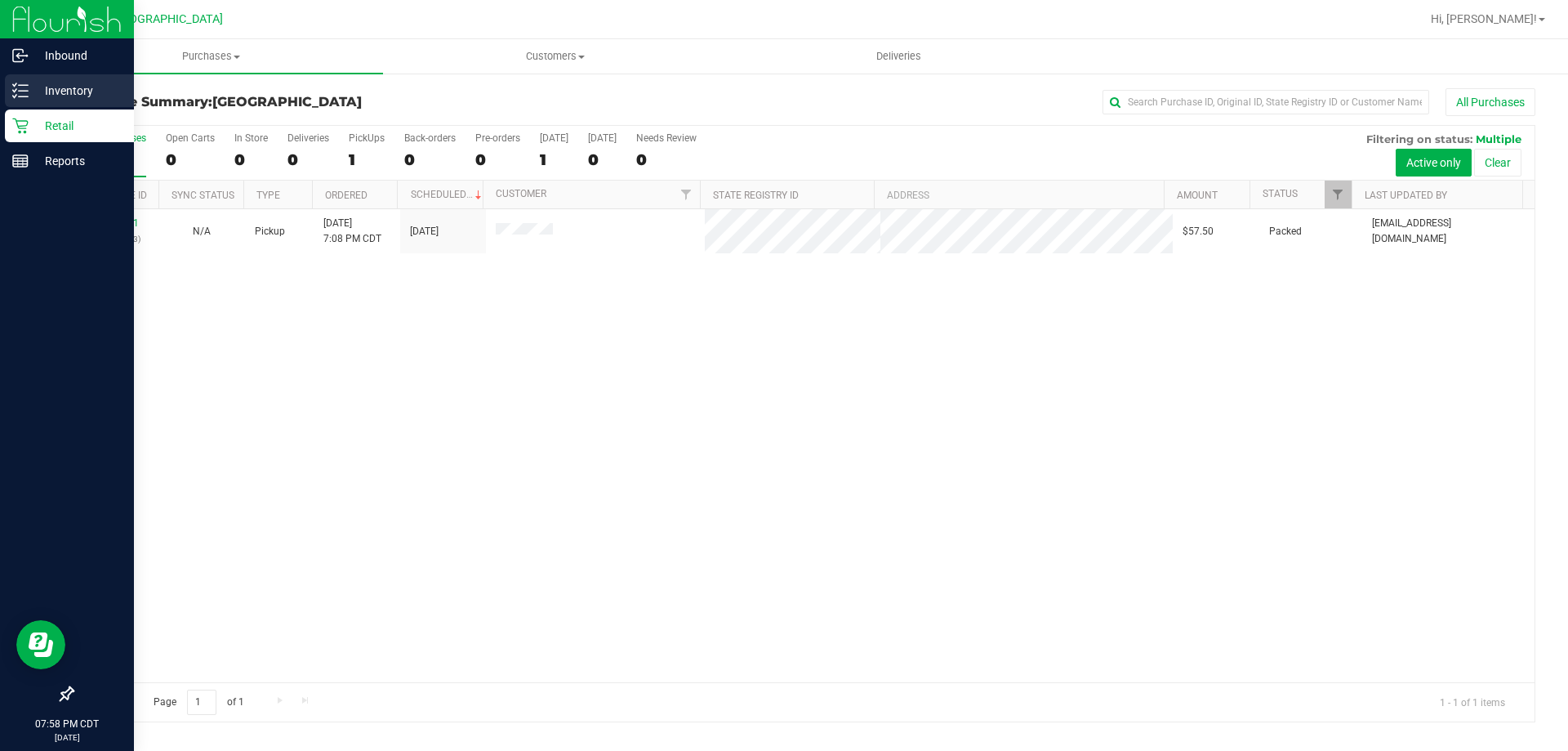
click at [39, 81] on p "Inventory" at bounding box center [77, 91] width 98 height 19
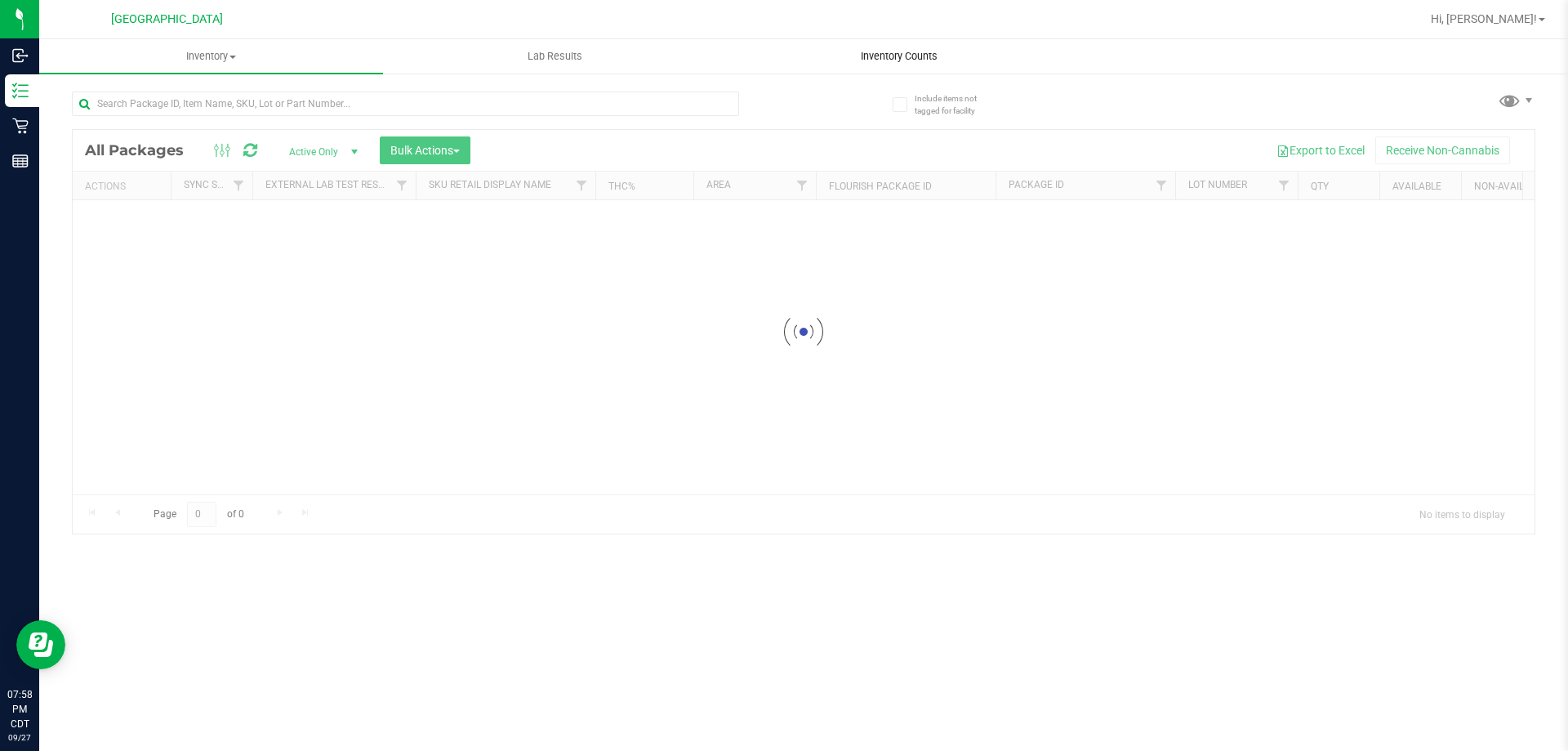
click at [884, 52] on div "Inventory All packages All inventory Waste log Create inventory Lab Results Inv…" at bounding box center [804, 396] width 1529 height 712
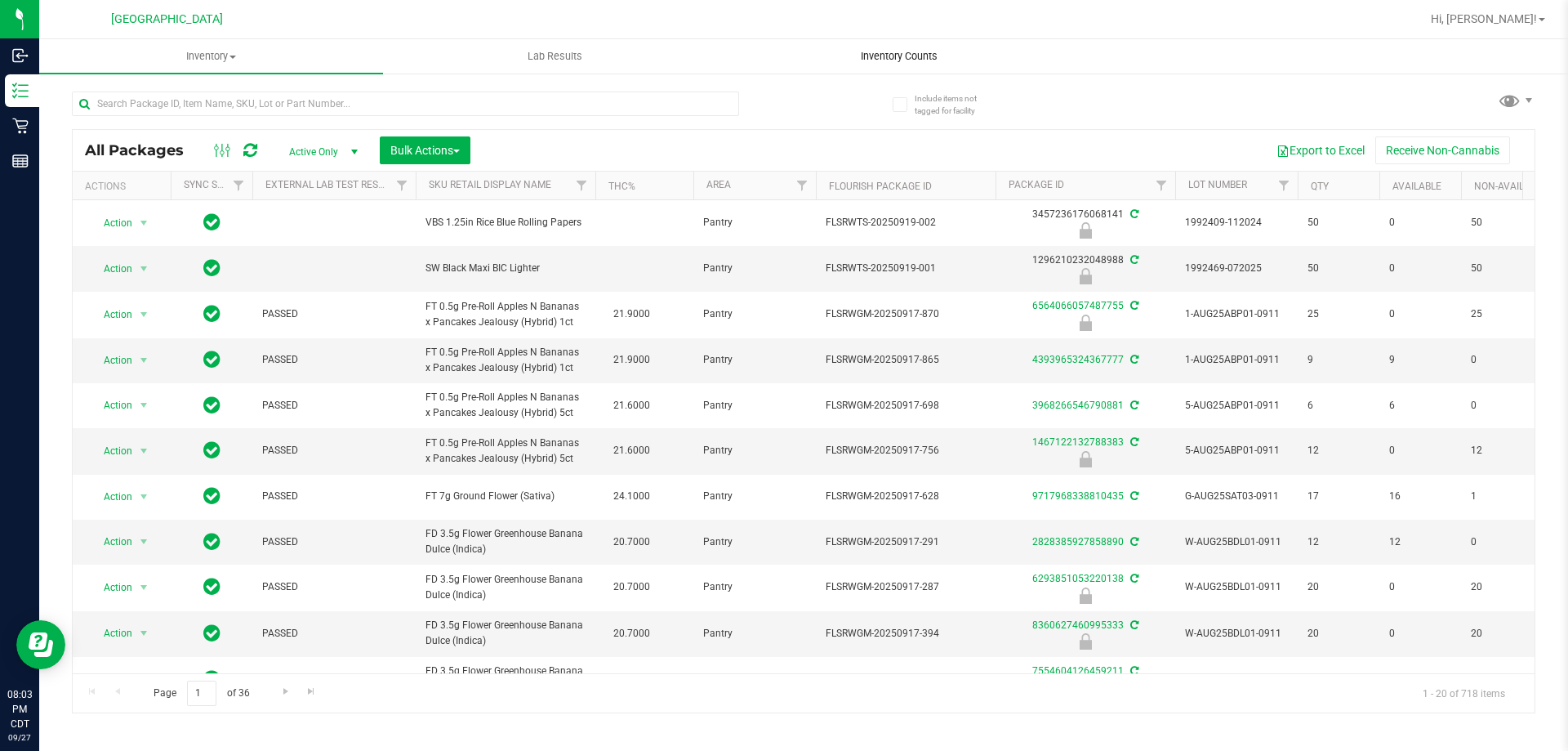
click at [856, 50] on span "Inventory Counts" at bounding box center [899, 56] width 121 height 15
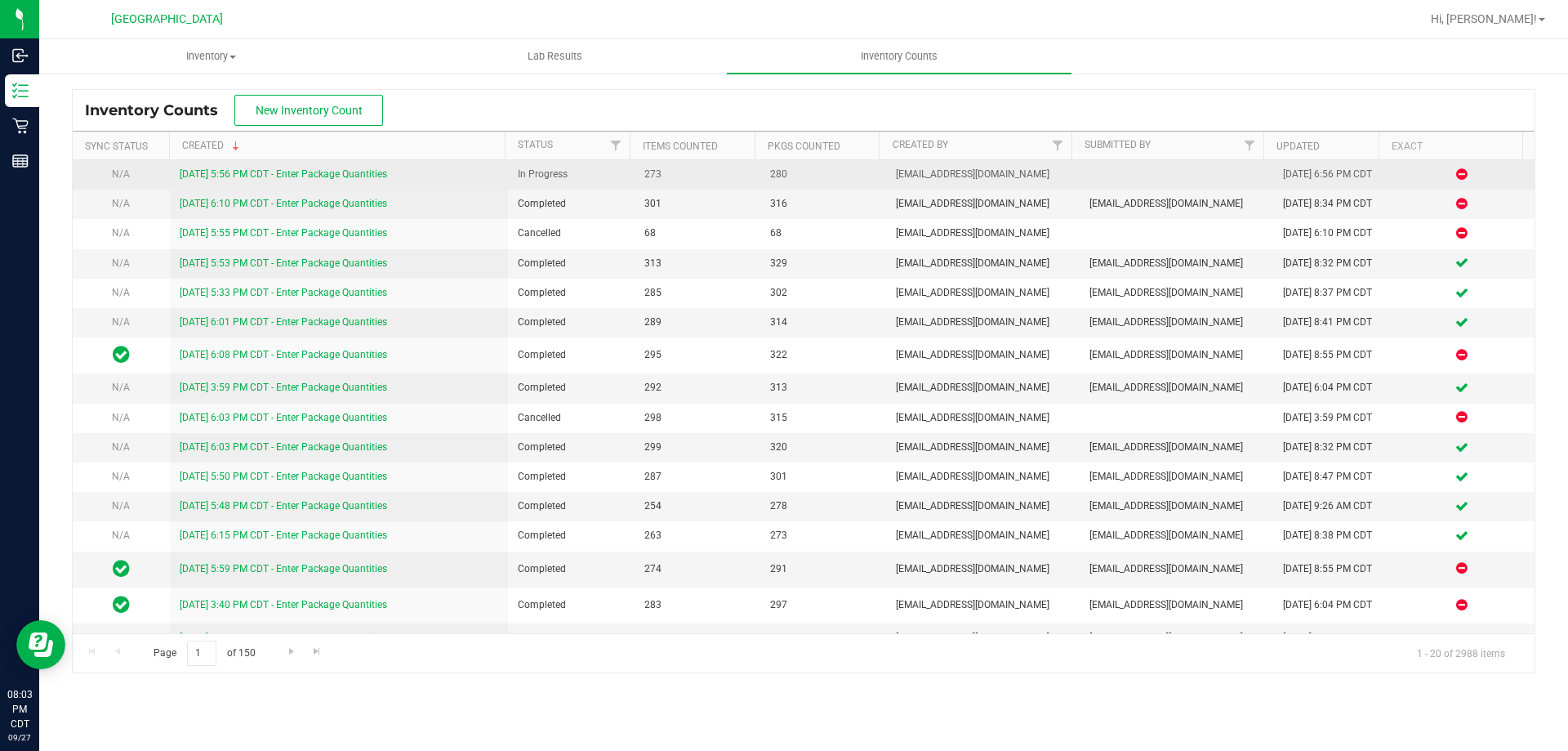
click at [362, 172] on link "[DATE] 5:56 PM CDT - Enter Package Quantities" at bounding box center [284, 174] width 208 height 11
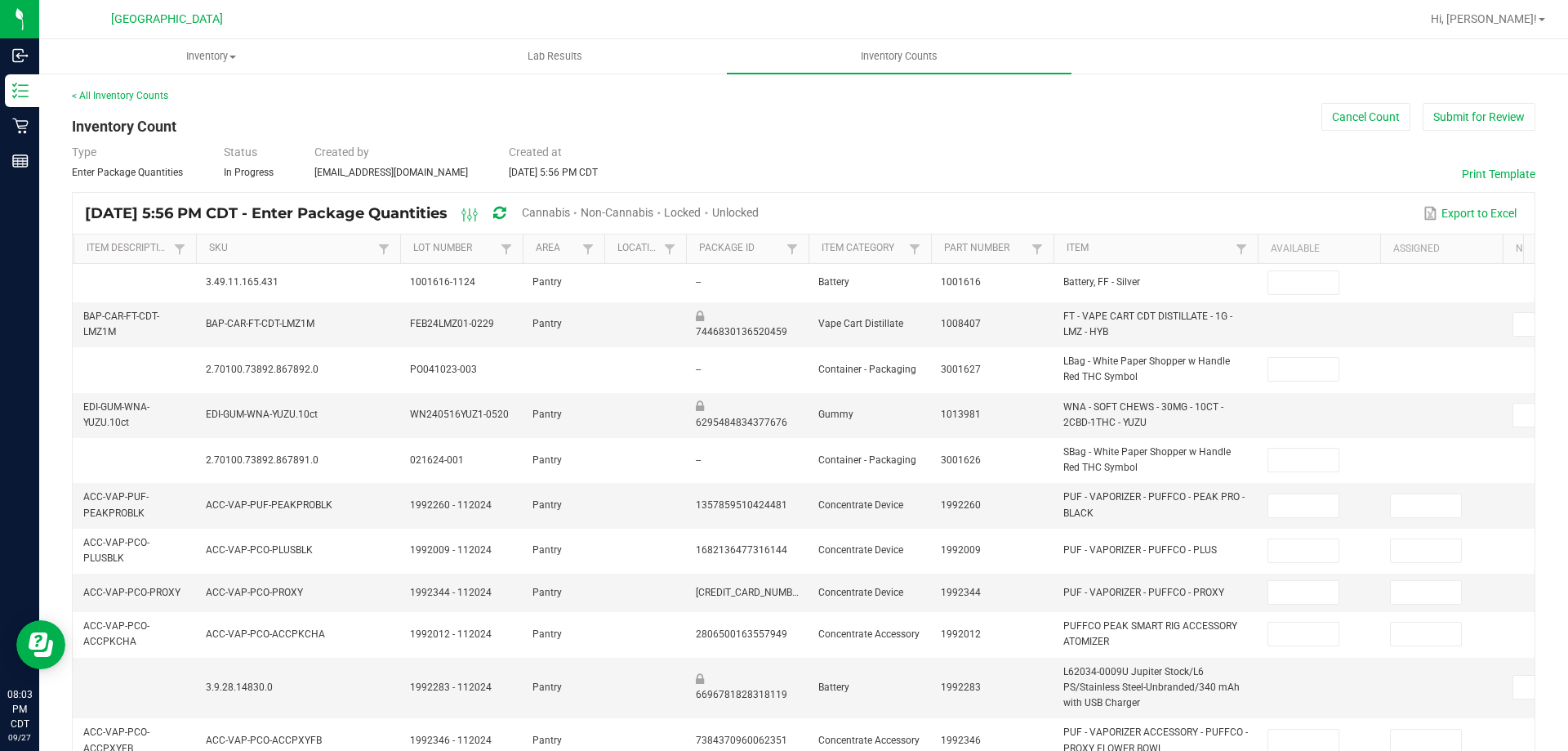
click at [570, 207] on span "Cannabis" at bounding box center [546, 212] width 48 height 13
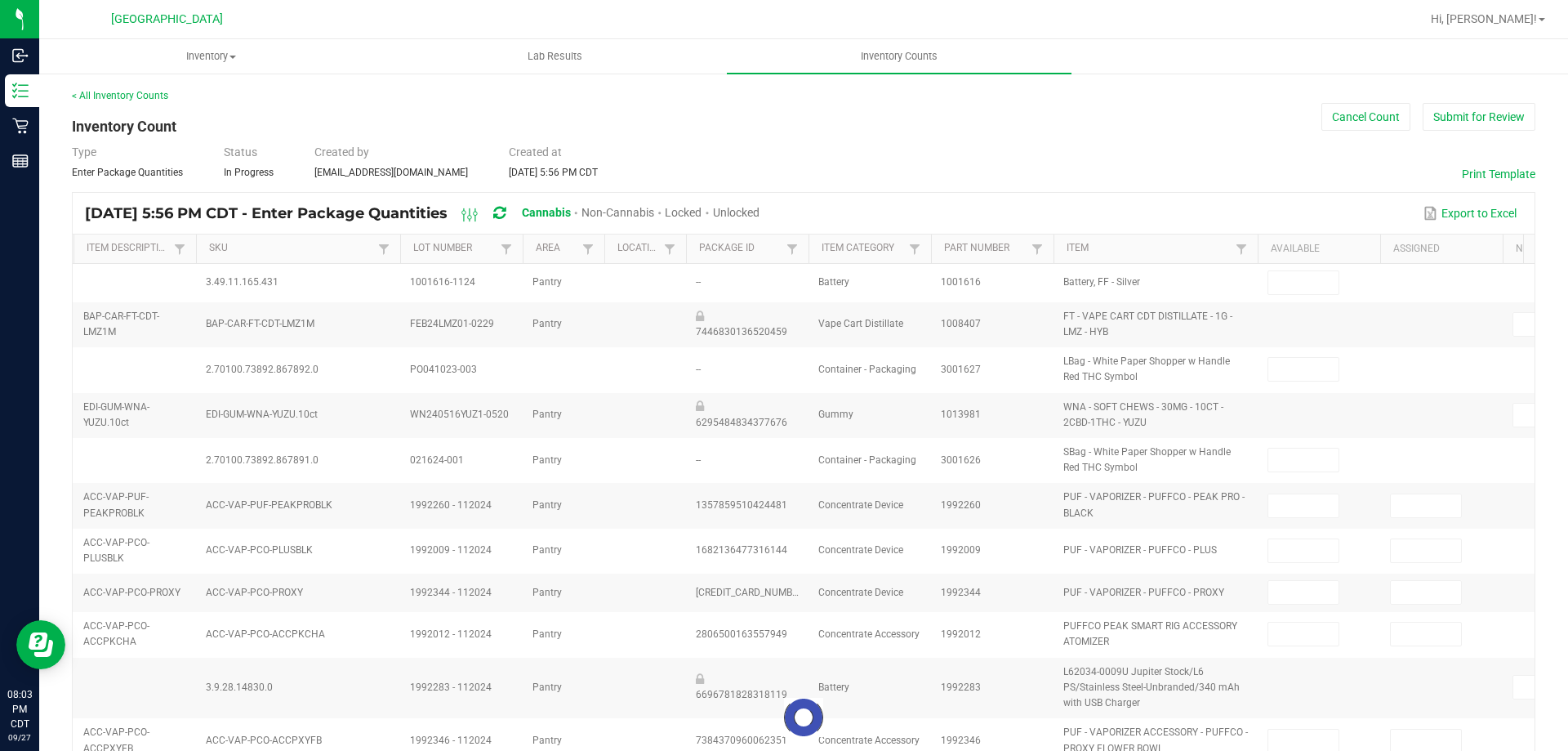
type input "12"
type input "10"
type input "6"
type input "1"
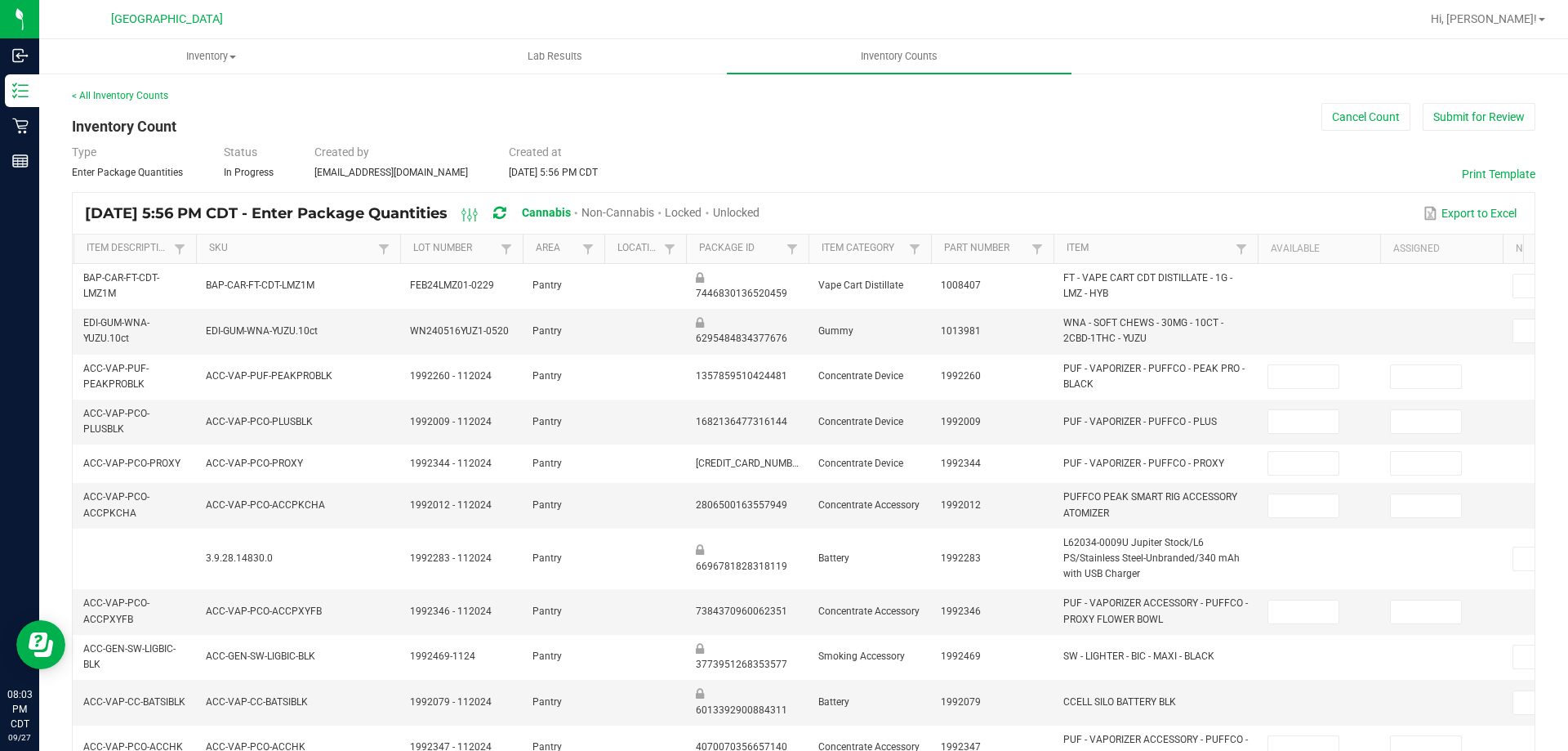
click at [759, 208] on span "Unlocked" at bounding box center [736, 212] width 47 height 13
type input "10"
type input "0"
type input "1"
type input "0"
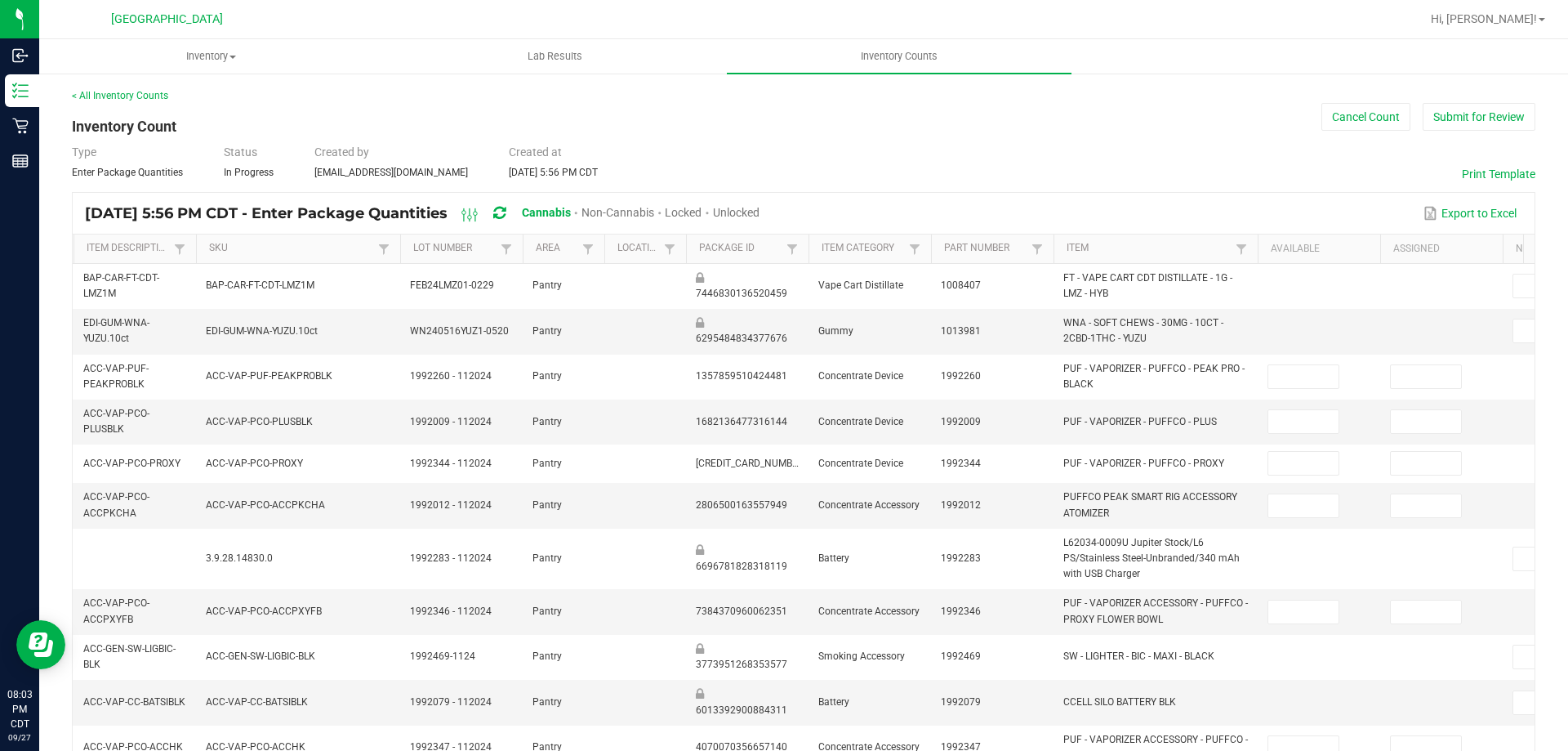
type input "2"
type input "7"
type input "6"
type input "7"
type input "0"
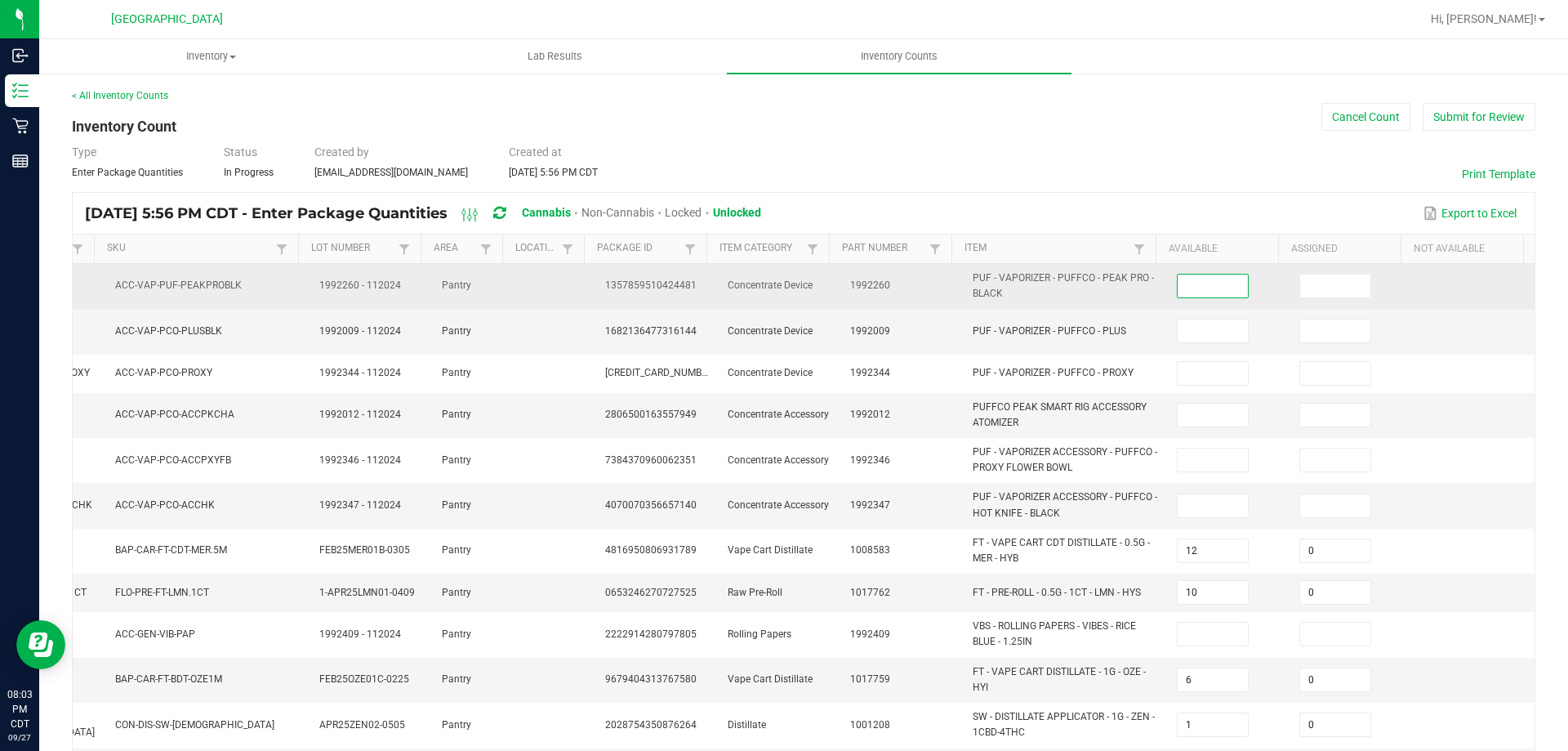
click at [1205, 289] on input at bounding box center [1213, 286] width 70 height 23
type input "0"
click at [1299, 274] on span at bounding box center [1335, 286] width 72 height 25
click at [1300, 282] on input at bounding box center [1335, 286] width 70 height 23
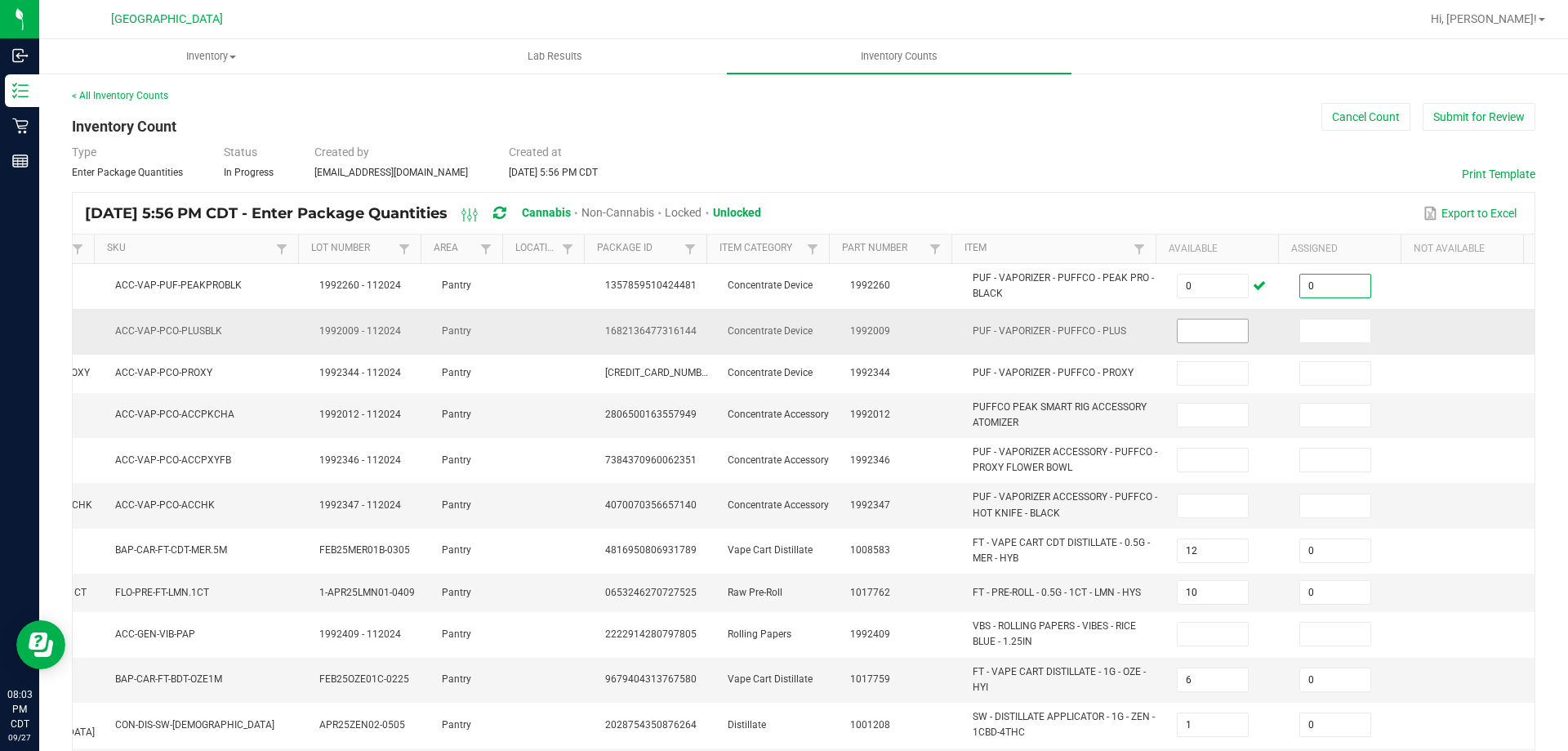
type input "0"
click at [1178, 324] on input at bounding box center [1213, 331] width 70 height 23
type input "0"
click at [1319, 338] on input at bounding box center [1335, 331] width 70 height 23
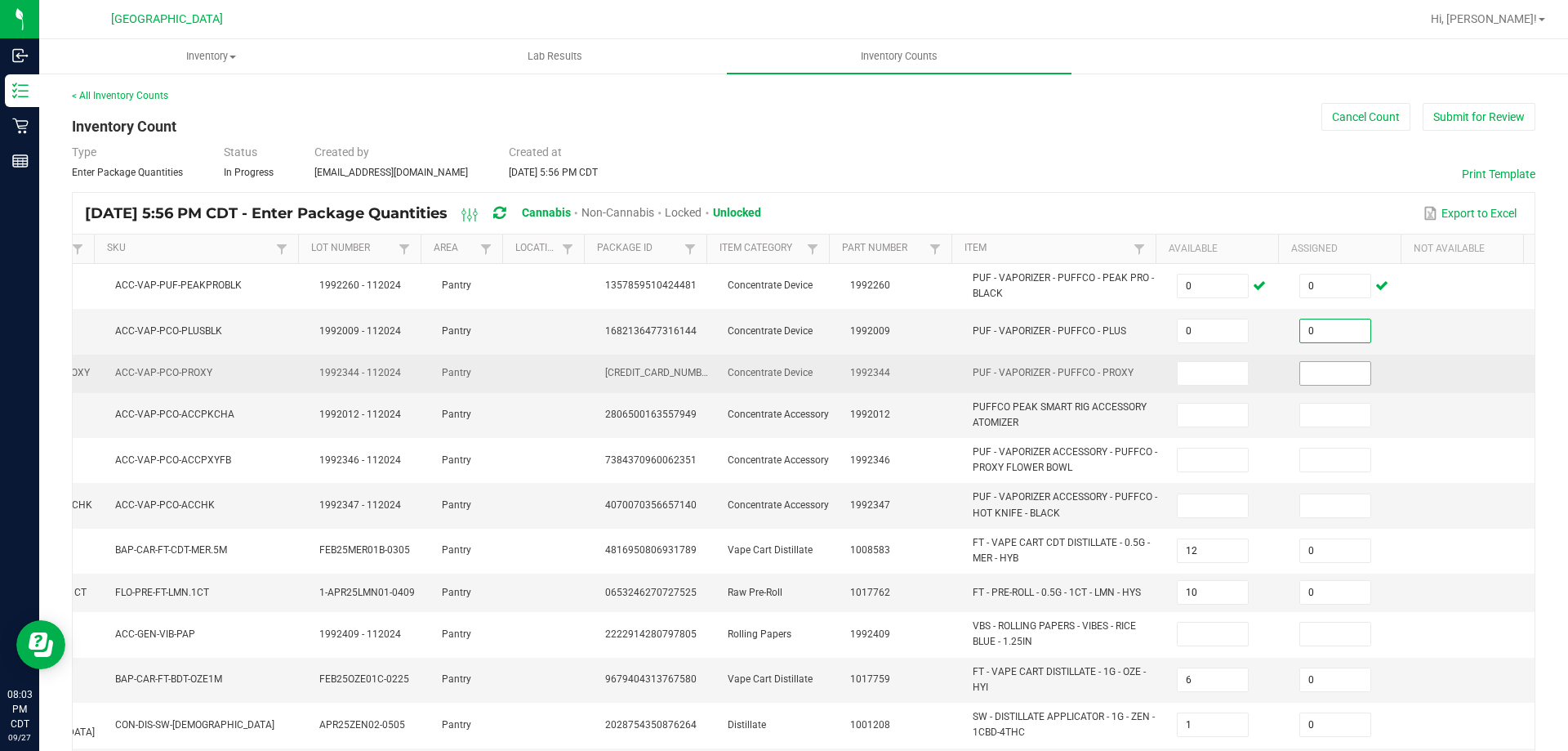
type input "0"
click at [1300, 368] on input at bounding box center [1335, 374] width 70 height 23
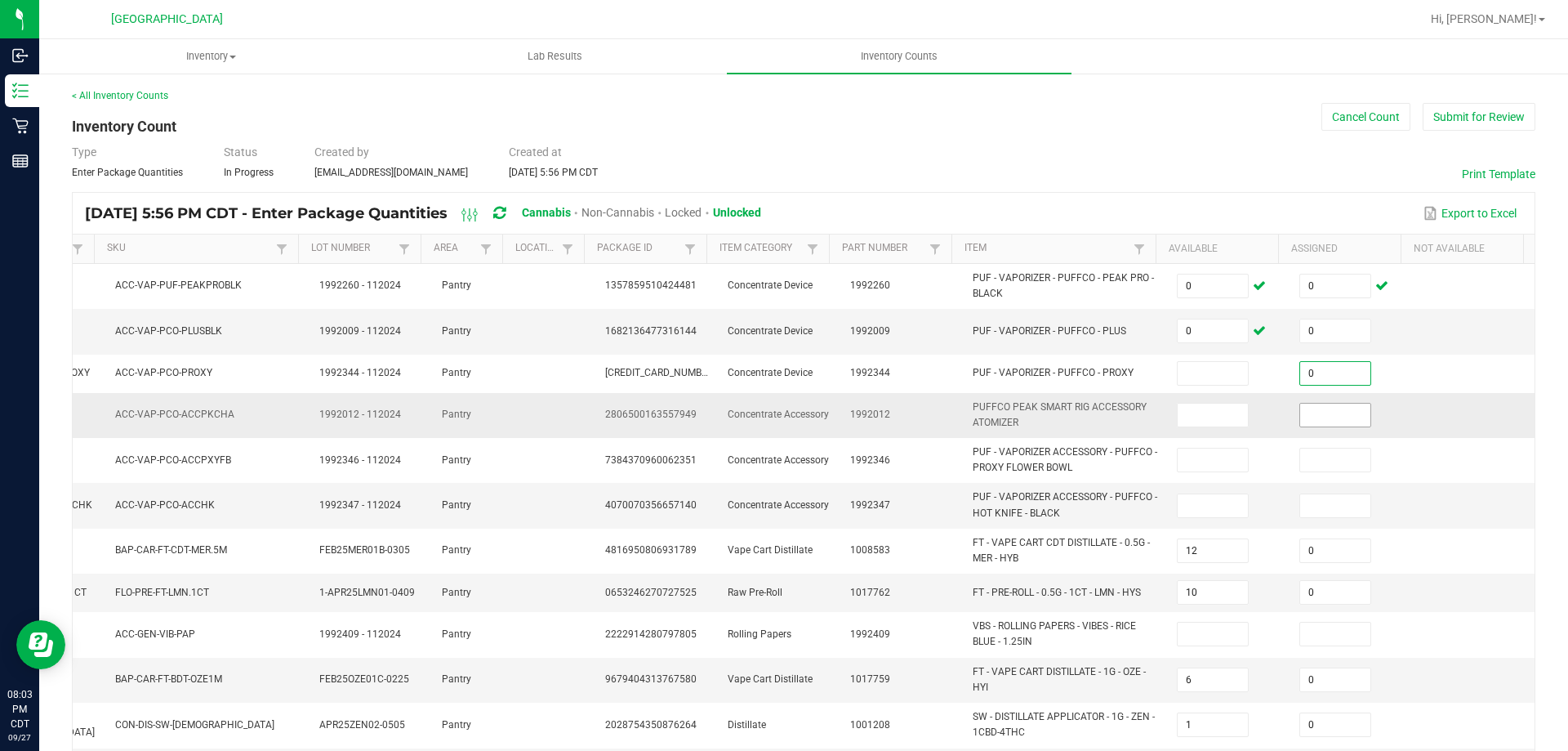
type input "0"
click at [1301, 411] on input at bounding box center [1335, 415] width 70 height 23
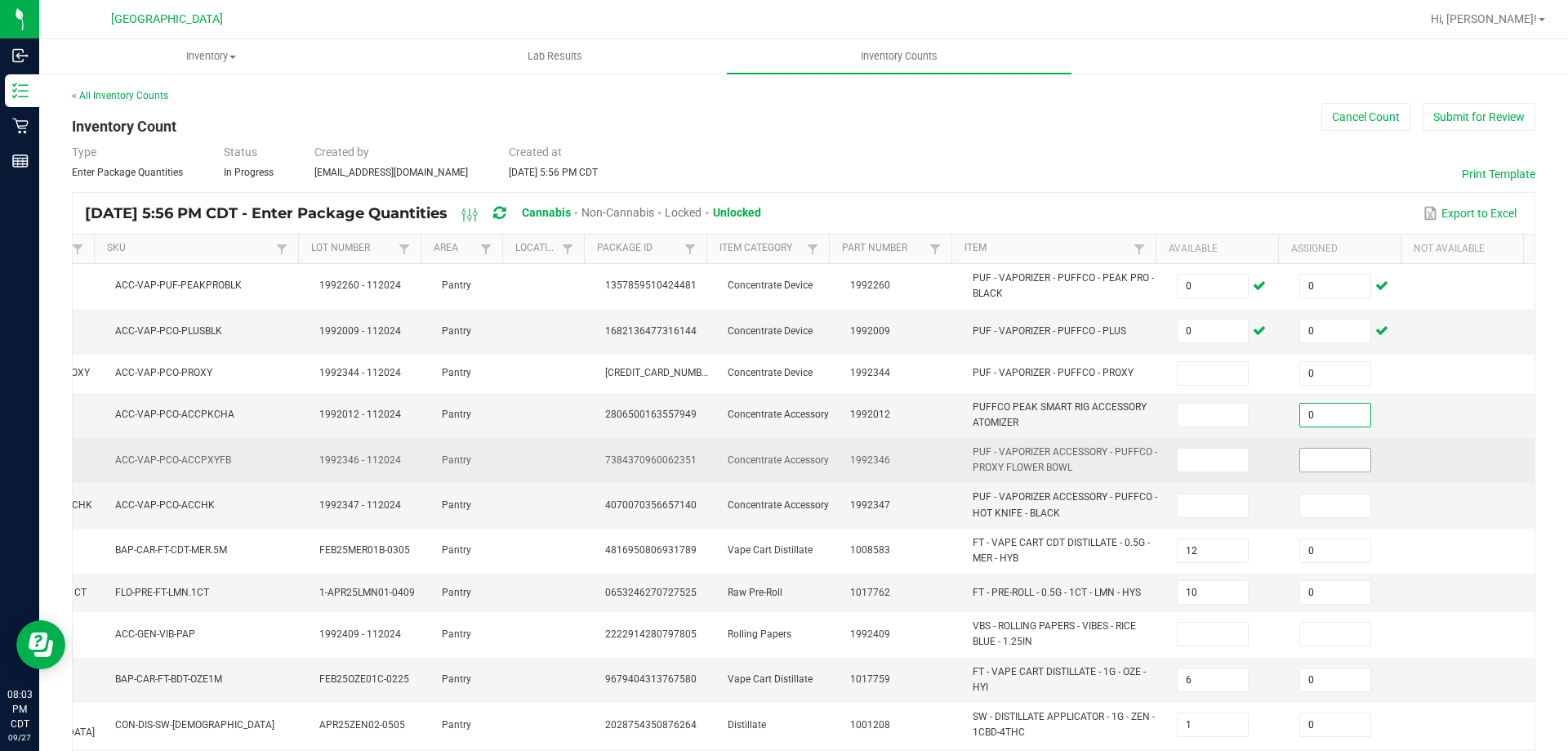
type input "0"
click at [1310, 449] on input at bounding box center [1335, 460] width 70 height 23
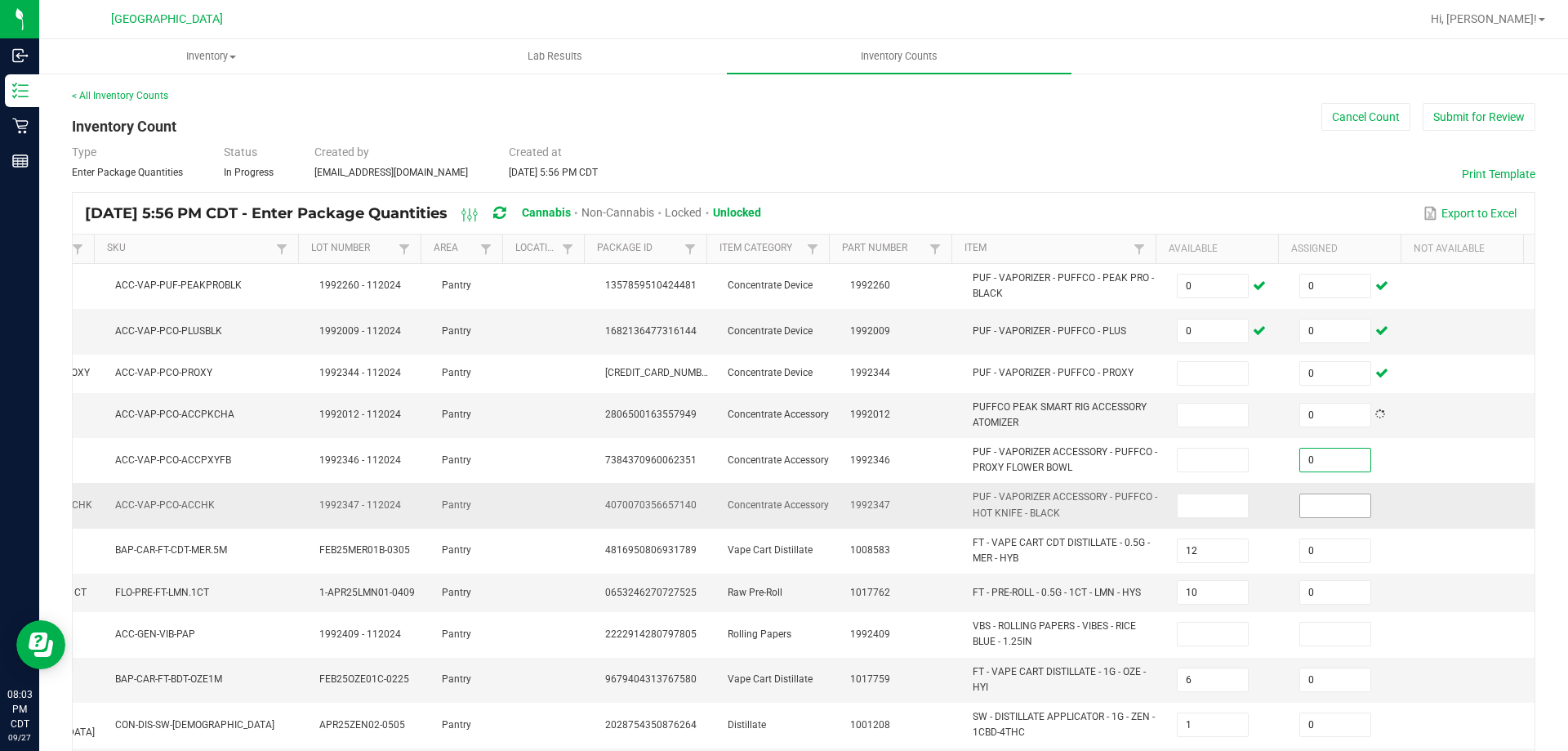
type input "0"
click at [1313, 511] on input at bounding box center [1335, 506] width 70 height 23
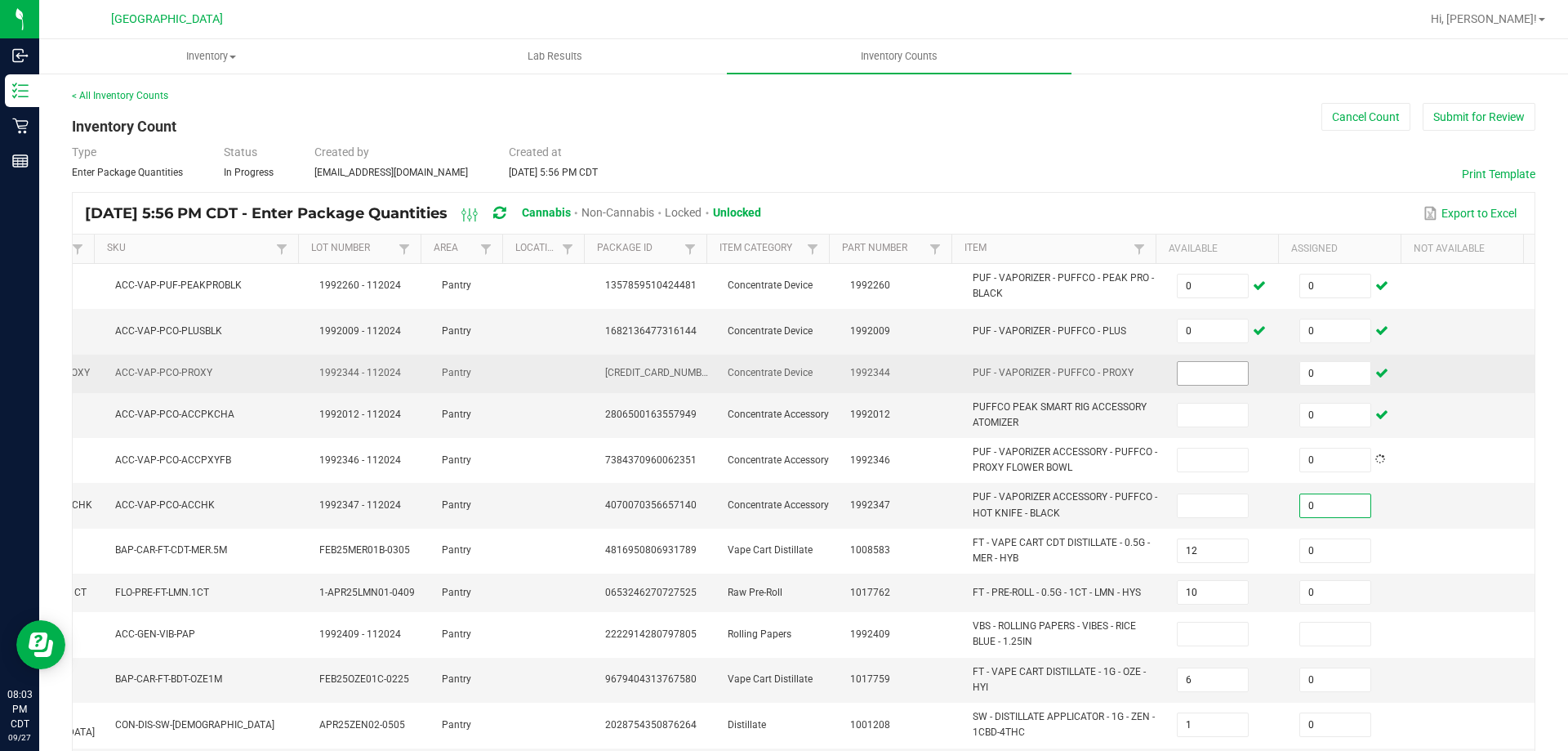
type input "0"
click at [1178, 373] on input at bounding box center [1213, 374] width 70 height 23
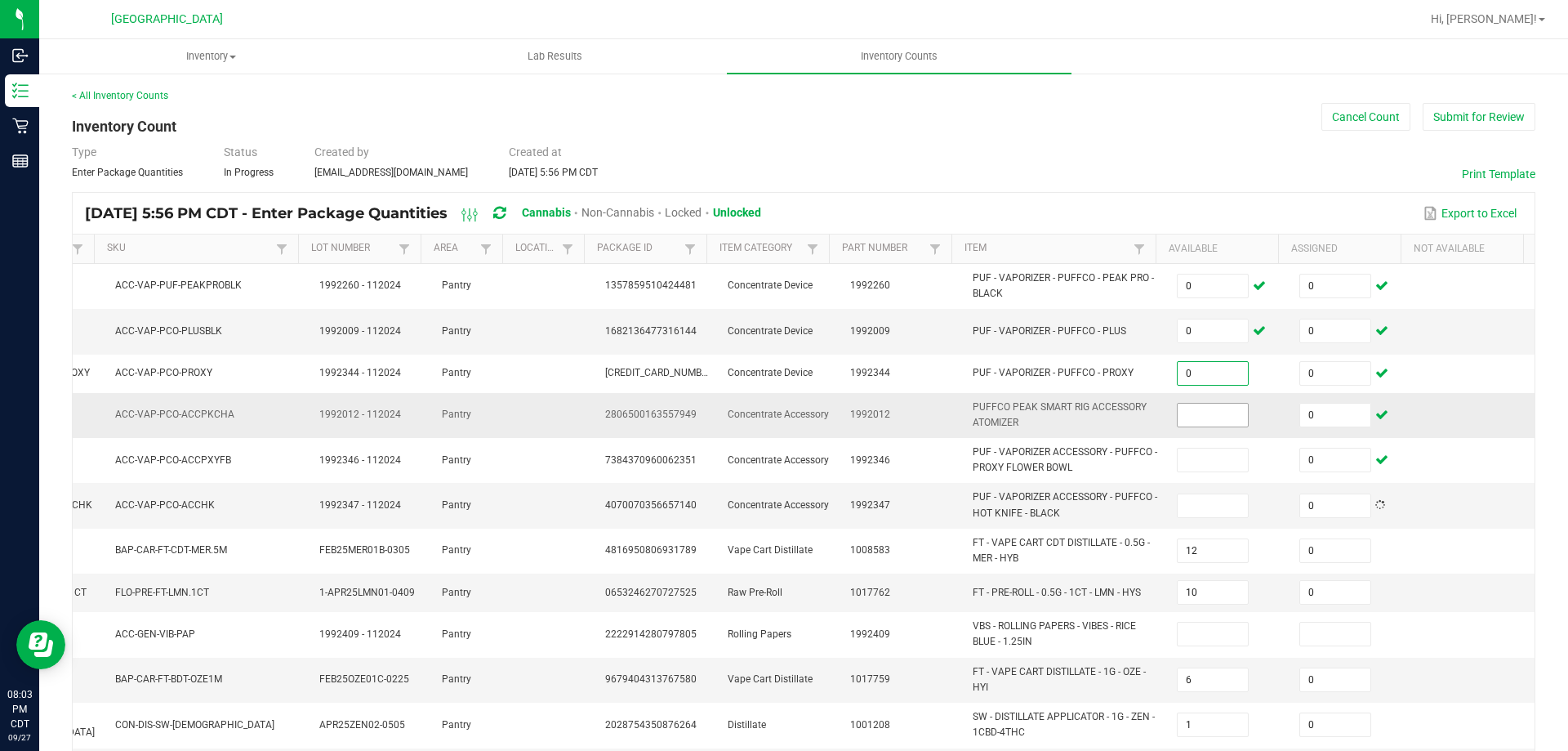
type input "0"
click at [1178, 407] on input at bounding box center [1213, 415] width 70 height 23
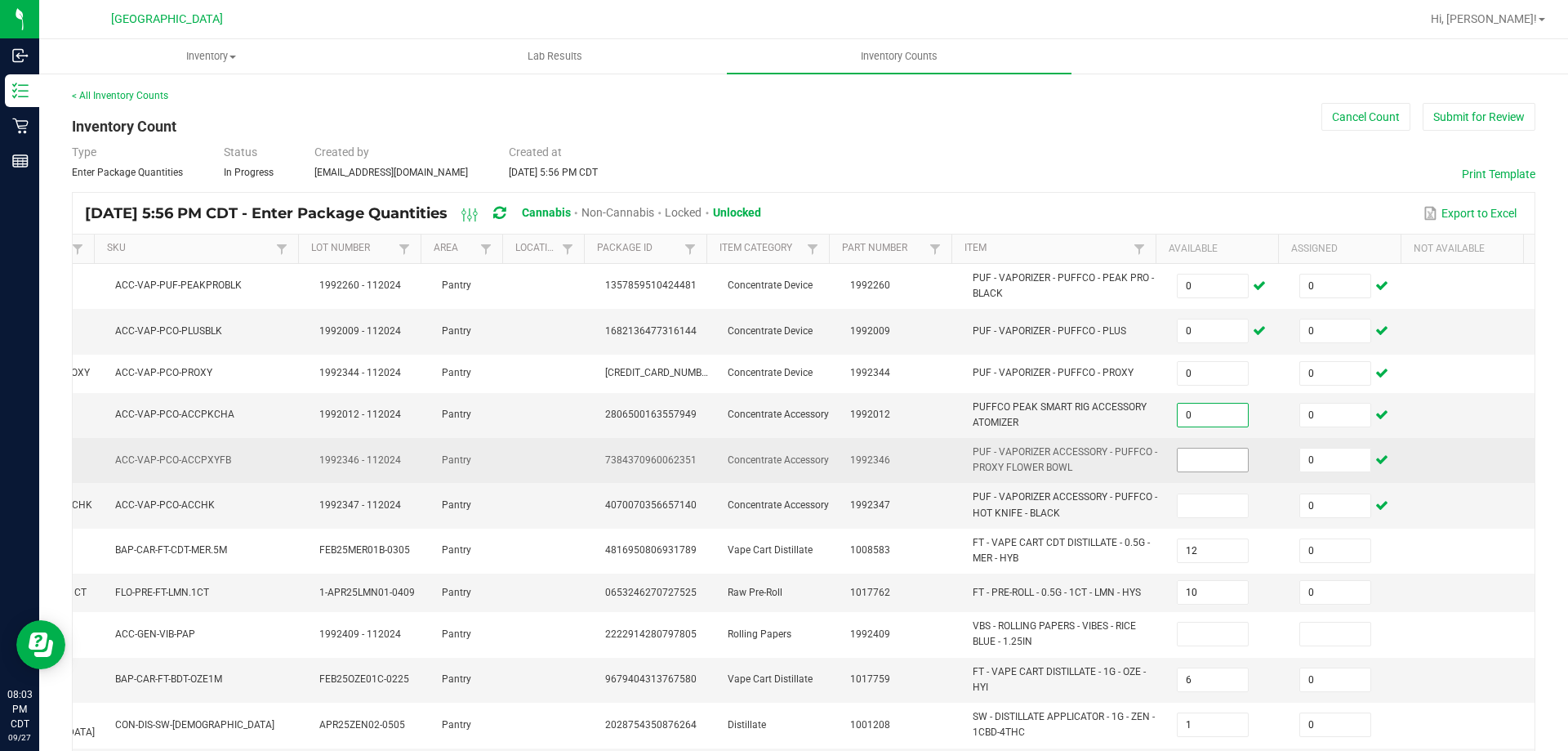
type input "0"
click at [1178, 457] on input at bounding box center [1213, 460] width 70 height 23
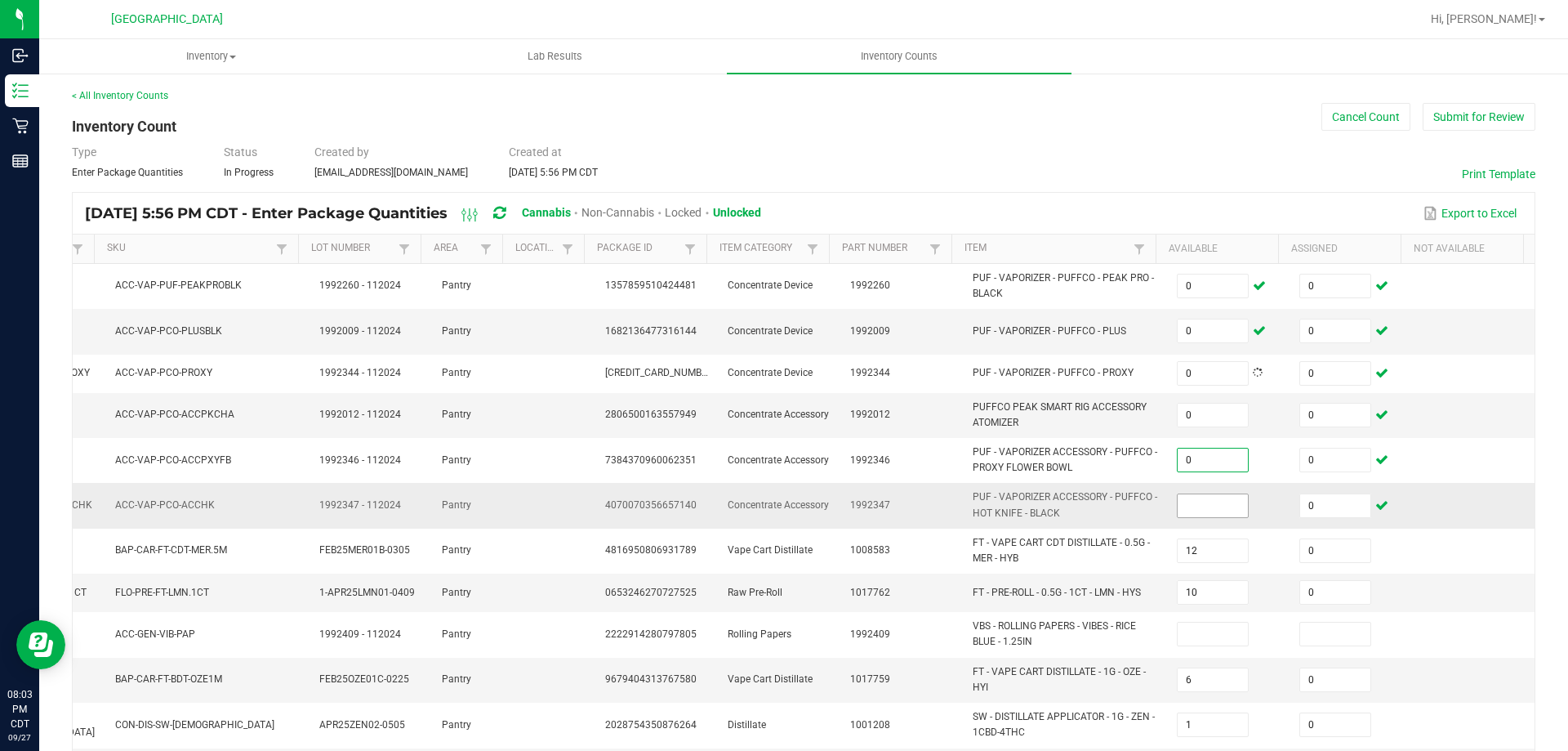
type input "0"
click at [1186, 502] on input at bounding box center [1213, 506] width 70 height 23
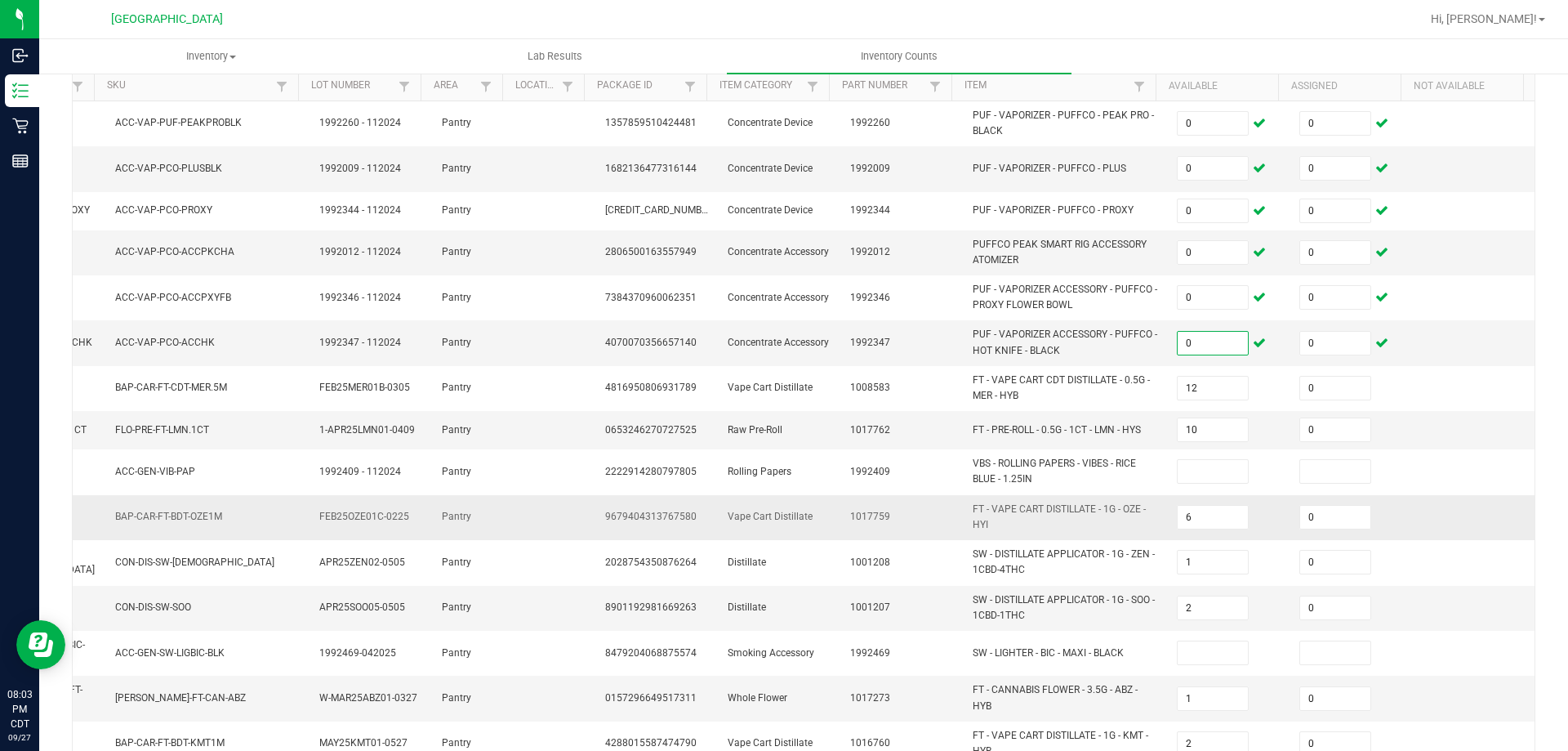
scroll to position [163, 0]
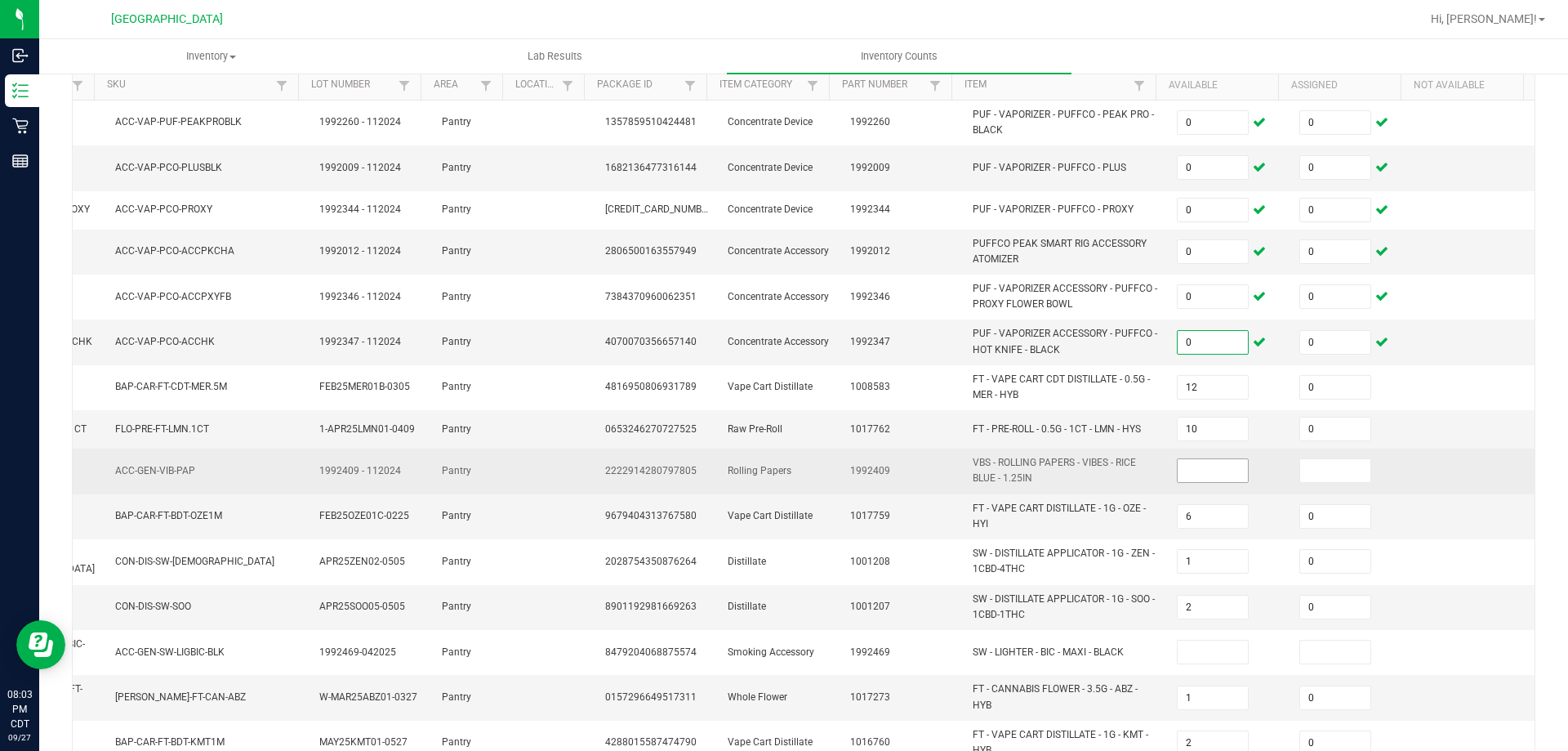
type input "0"
click at [1186, 478] on input at bounding box center [1213, 471] width 70 height 23
type input "0"
click at [1300, 470] on input at bounding box center [1335, 471] width 70 height 23
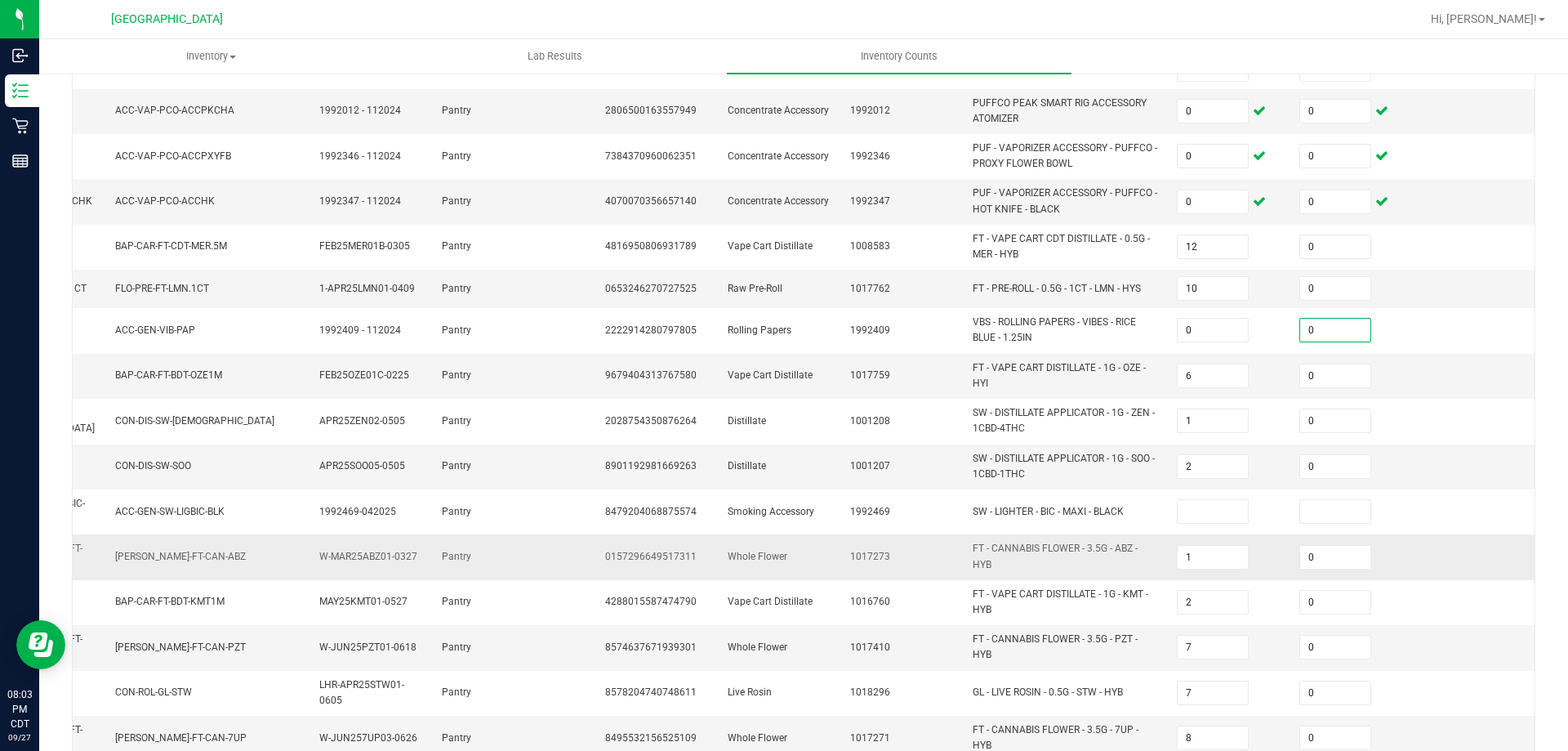
scroll to position [327, 0]
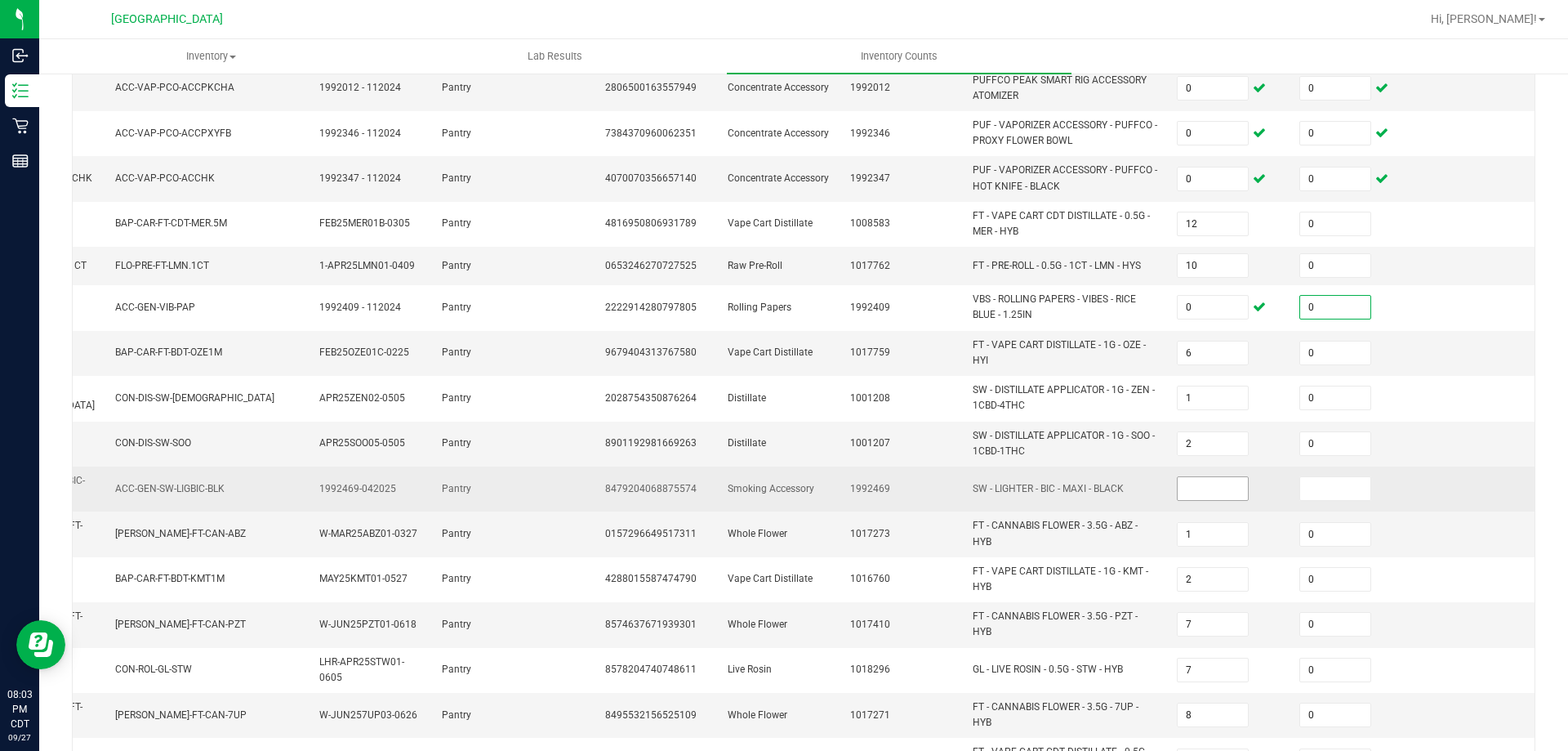
type input "0"
click at [1196, 482] on input at bounding box center [1213, 489] width 70 height 23
type input "0"
click at [1316, 494] on input at bounding box center [1335, 489] width 70 height 23
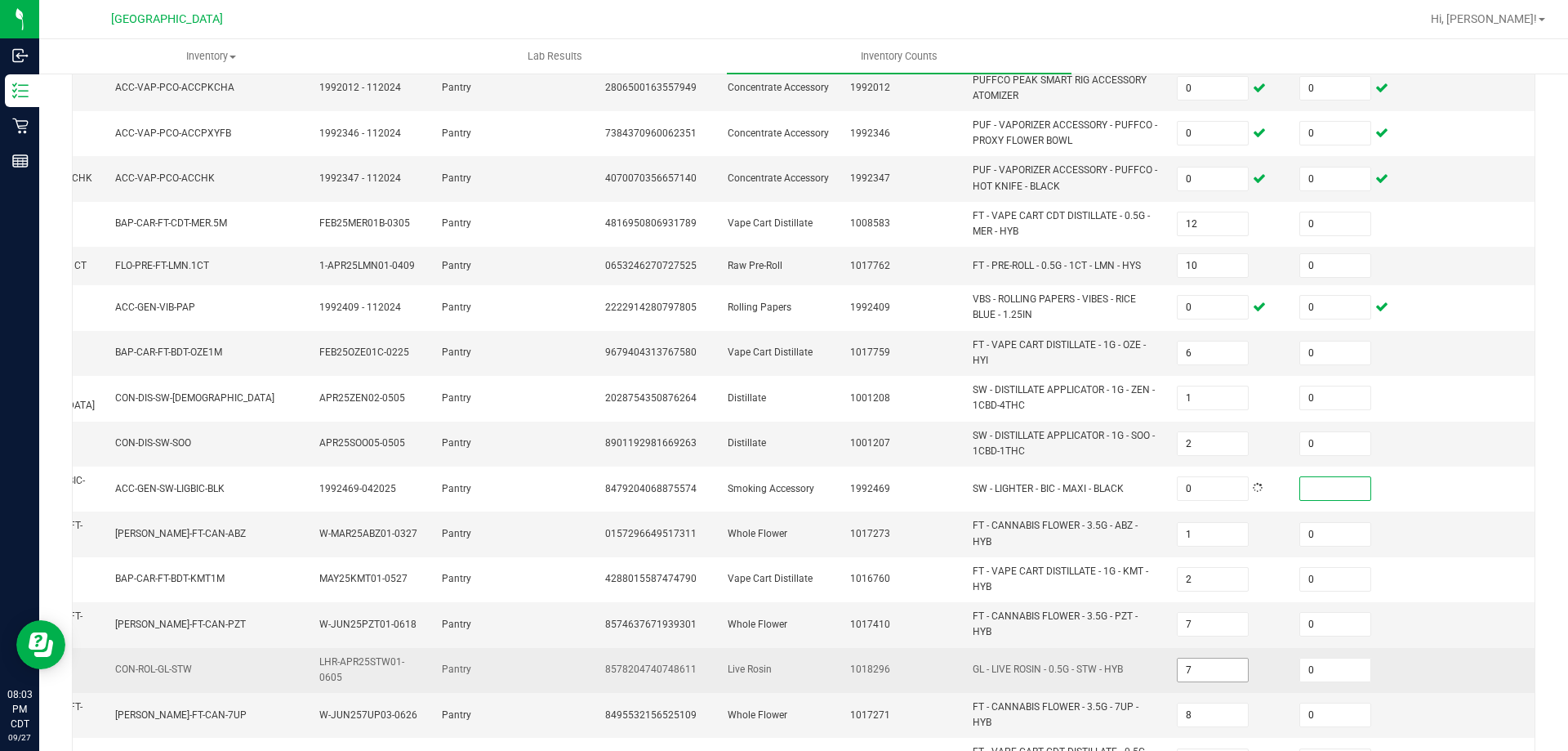
scroll to position [468, 0]
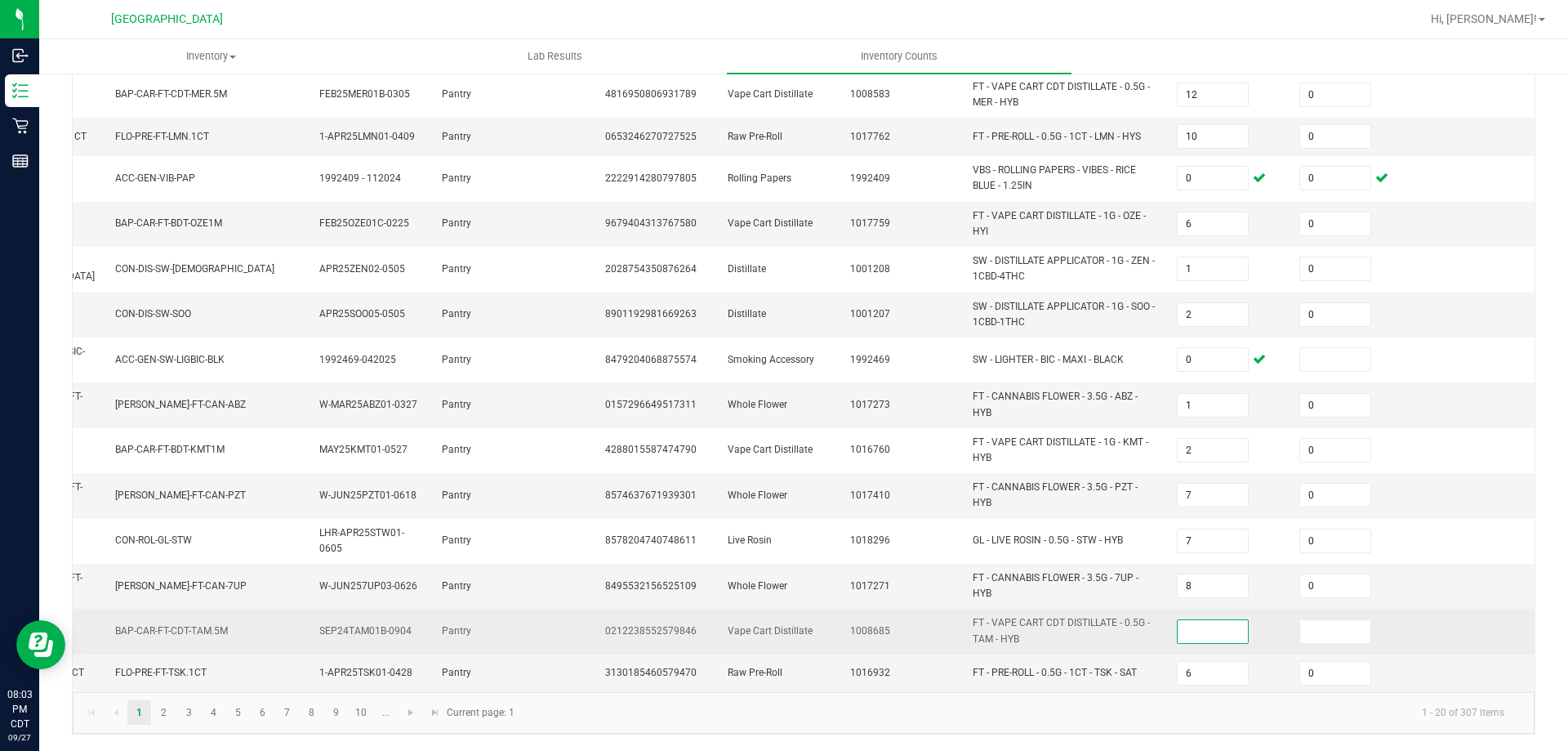
click at [1196, 623] on input at bounding box center [1213, 632] width 70 height 23
type input "0"
click at [1300, 621] on input at bounding box center [1335, 632] width 70 height 23
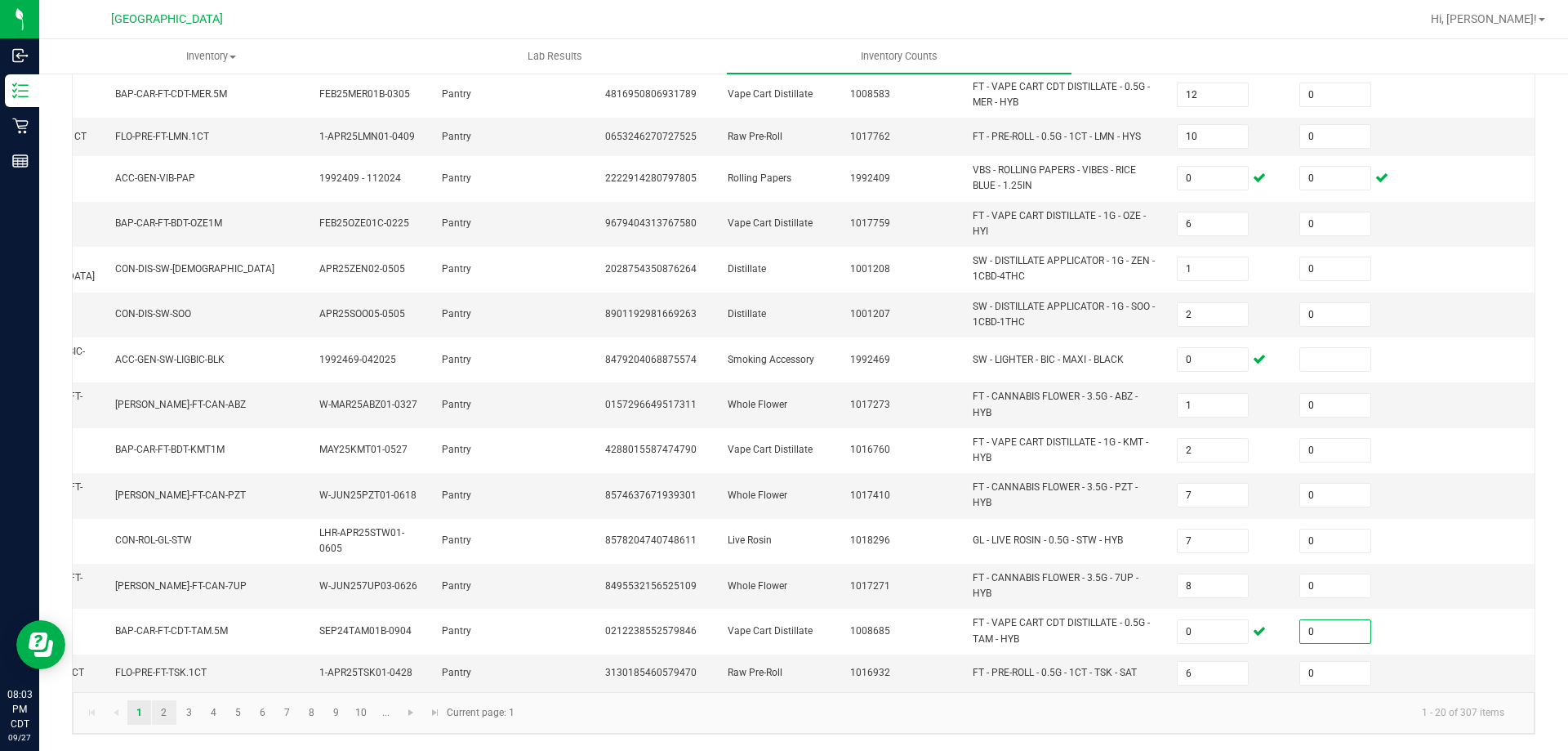
type input "0"
click at [169, 714] on link "2" at bounding box center [163, 713] width 24 height 25
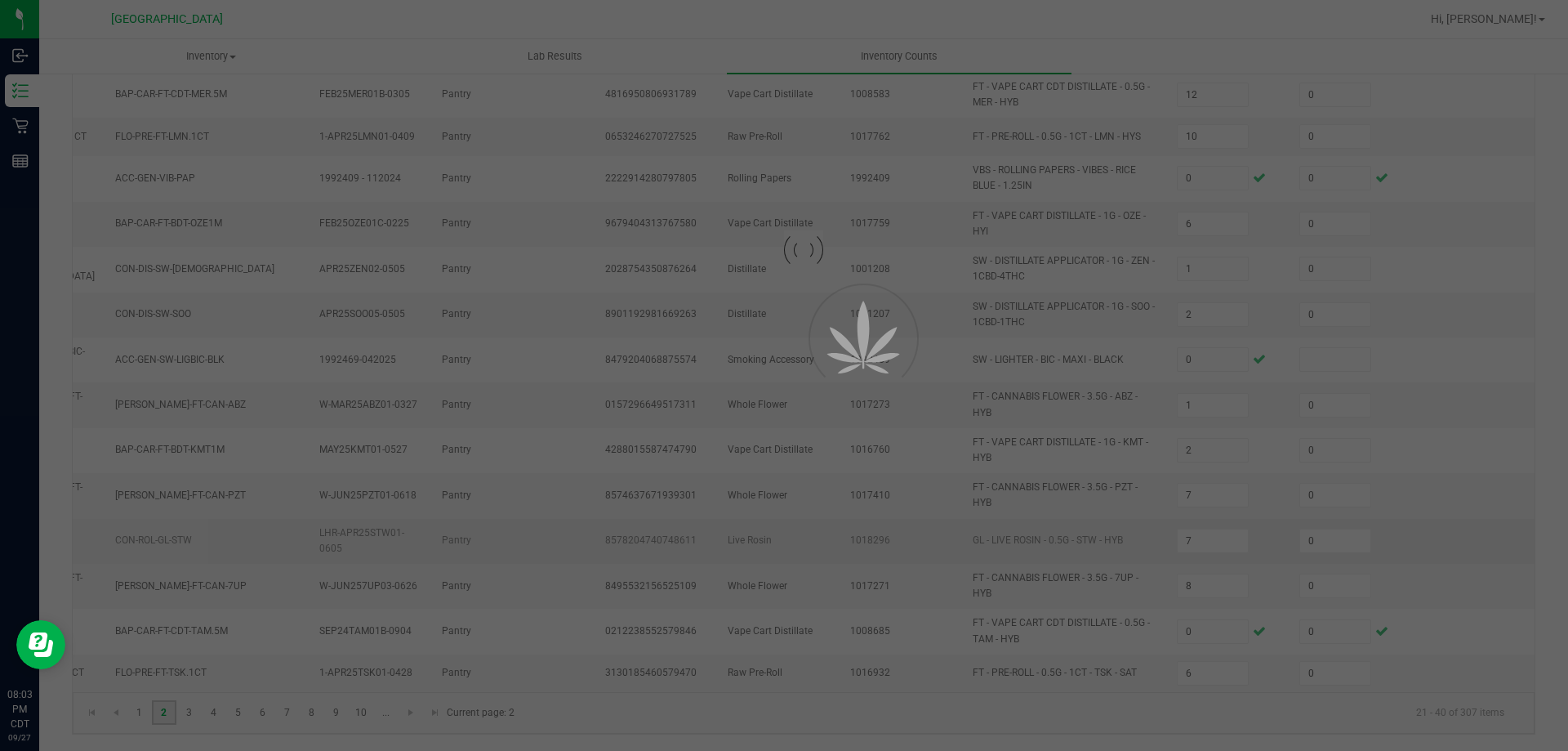
type input "4"
type input "6"
type input "4"
type input "2"
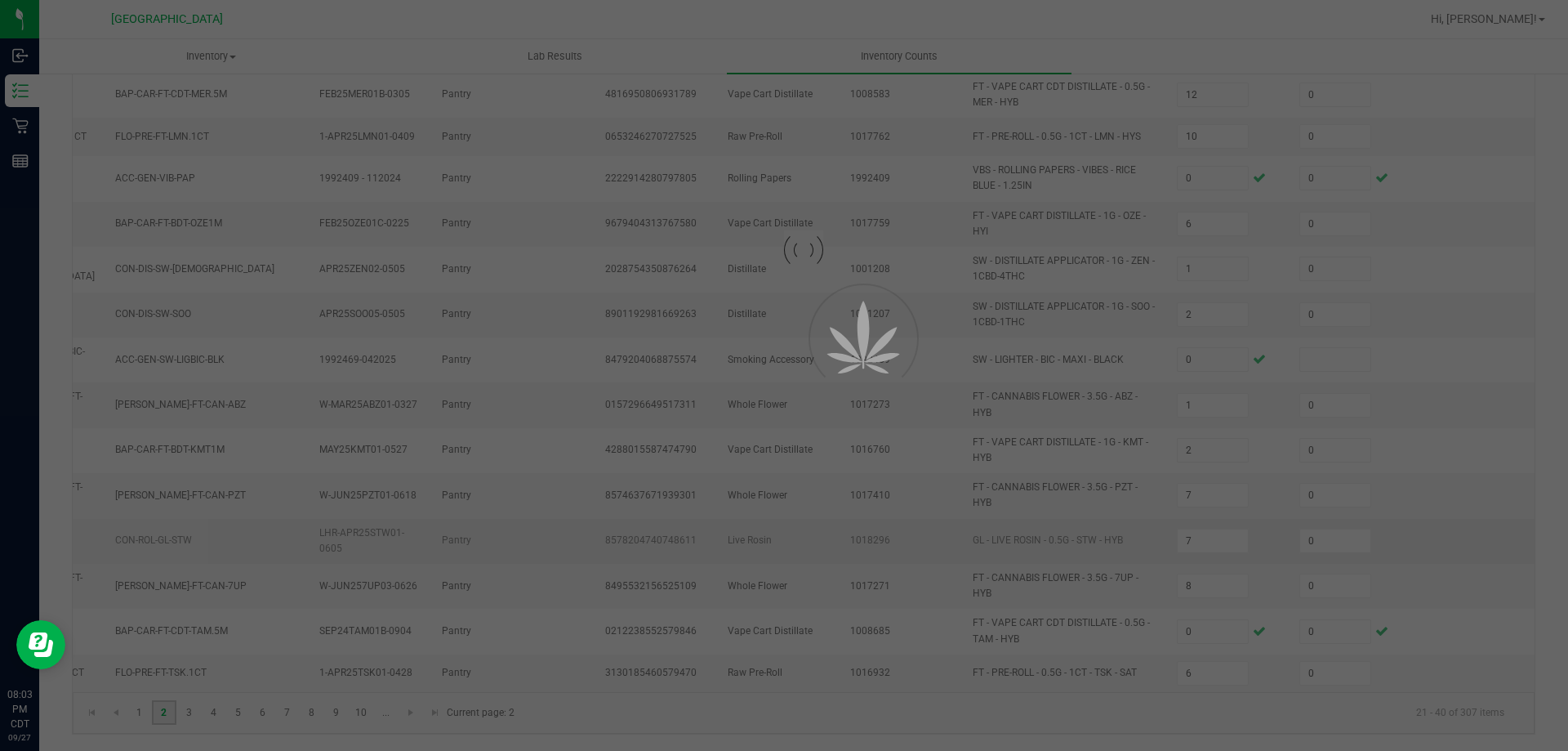
type input "3"
type input "8"
type input "3"
type input "10"
type input "6"
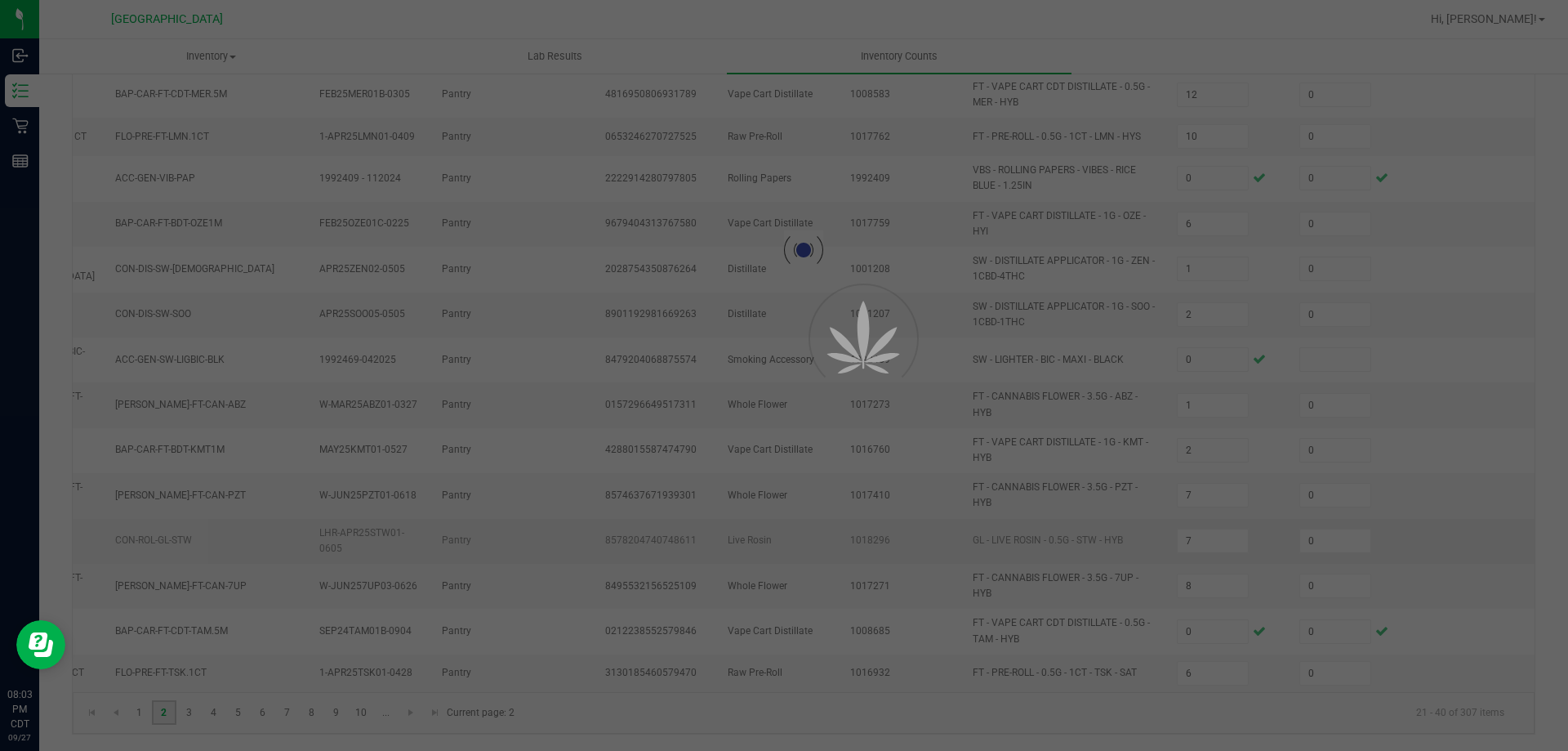
type input "14"
type input "8"
type input "4"
type input "18"
type input "3"
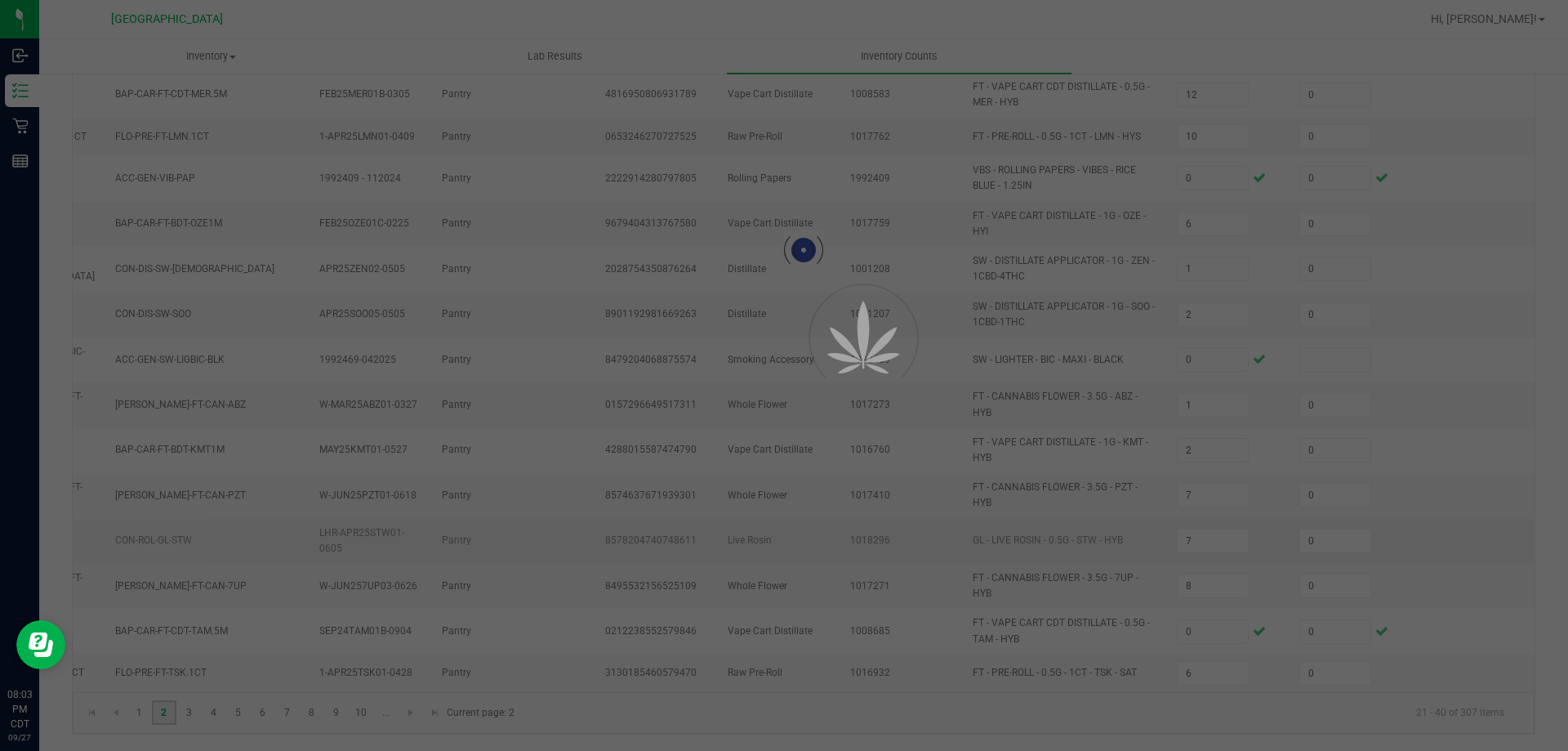
type input "3"
type input "12"
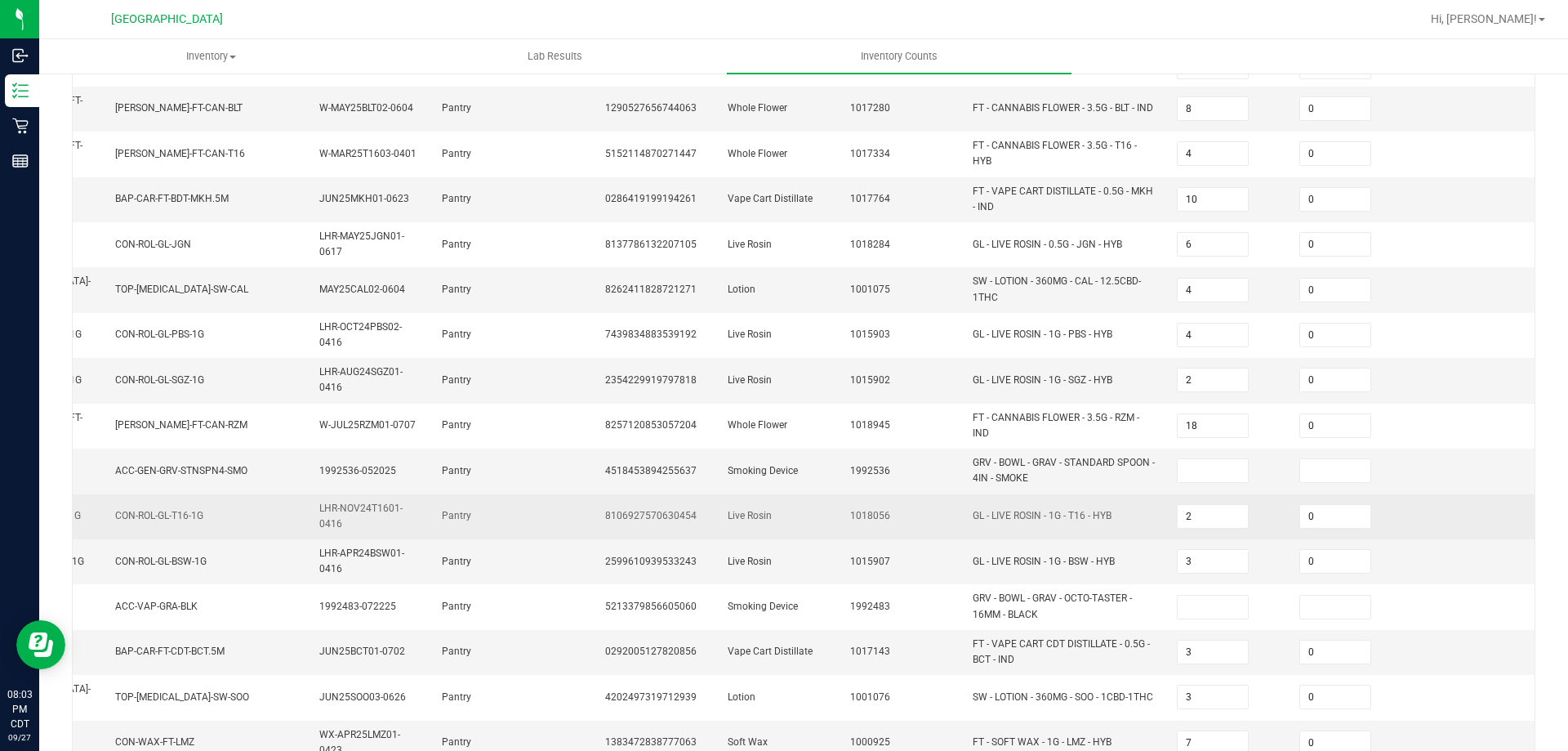
scroll to position [245, 0]
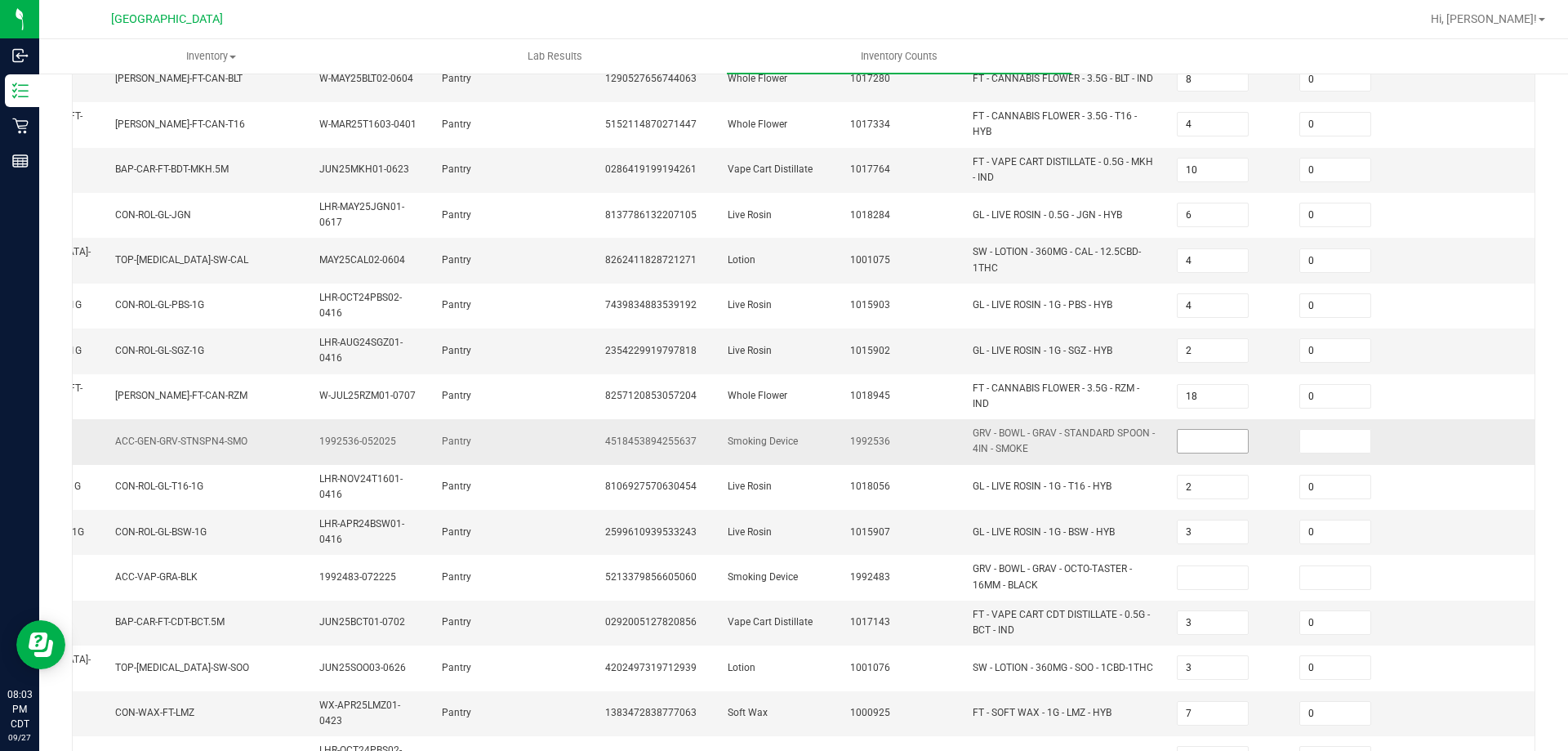
click at [1192, 434] on input at bounding box center [1213, 442] width 70 height 23
type input "0"
drag, startPoint x: 1286, startPoint y: 438, endPoint x: 1291, endPoint y: 448, distance: 11.2
click at [1300, 438] on input at bounding box center [1335, 442] width 70 height 23
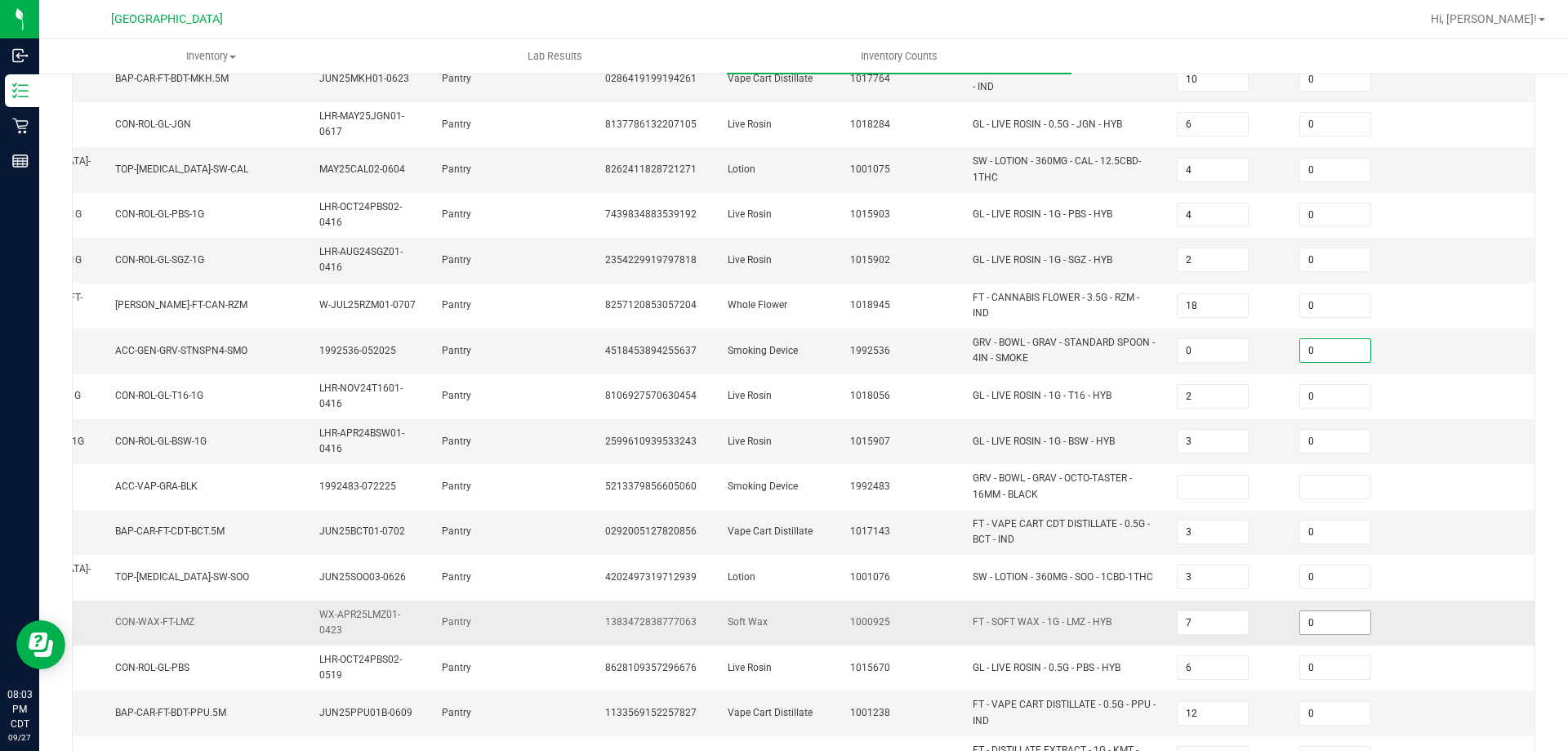
scroll to position [409, 0]
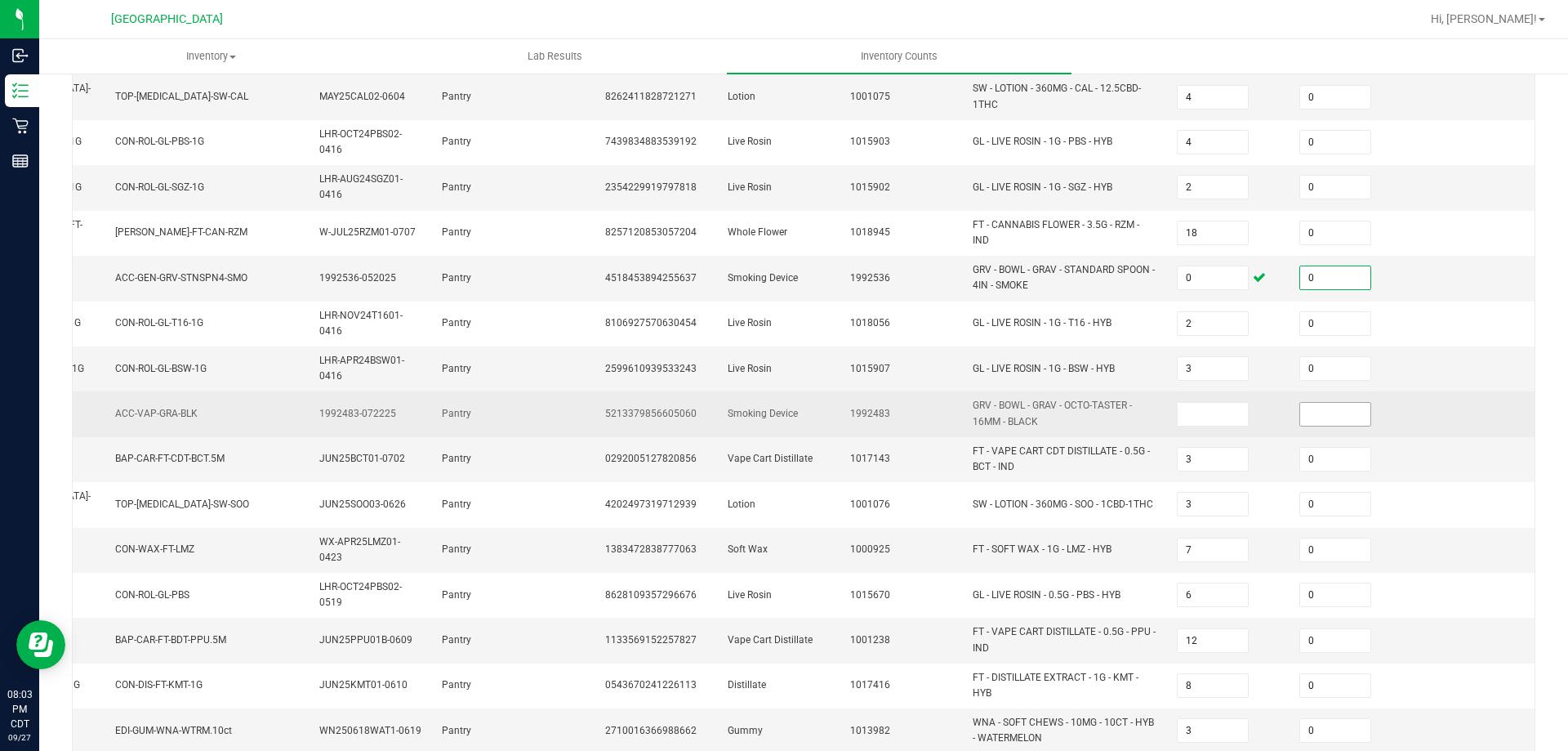
type input "0"
click at [1305, 413] on input at bounding box center [1335, 414] width 70 height 23
type input "0"
click at [1178, 403] on input at bounding box center [1213, 414] width 70 height 23
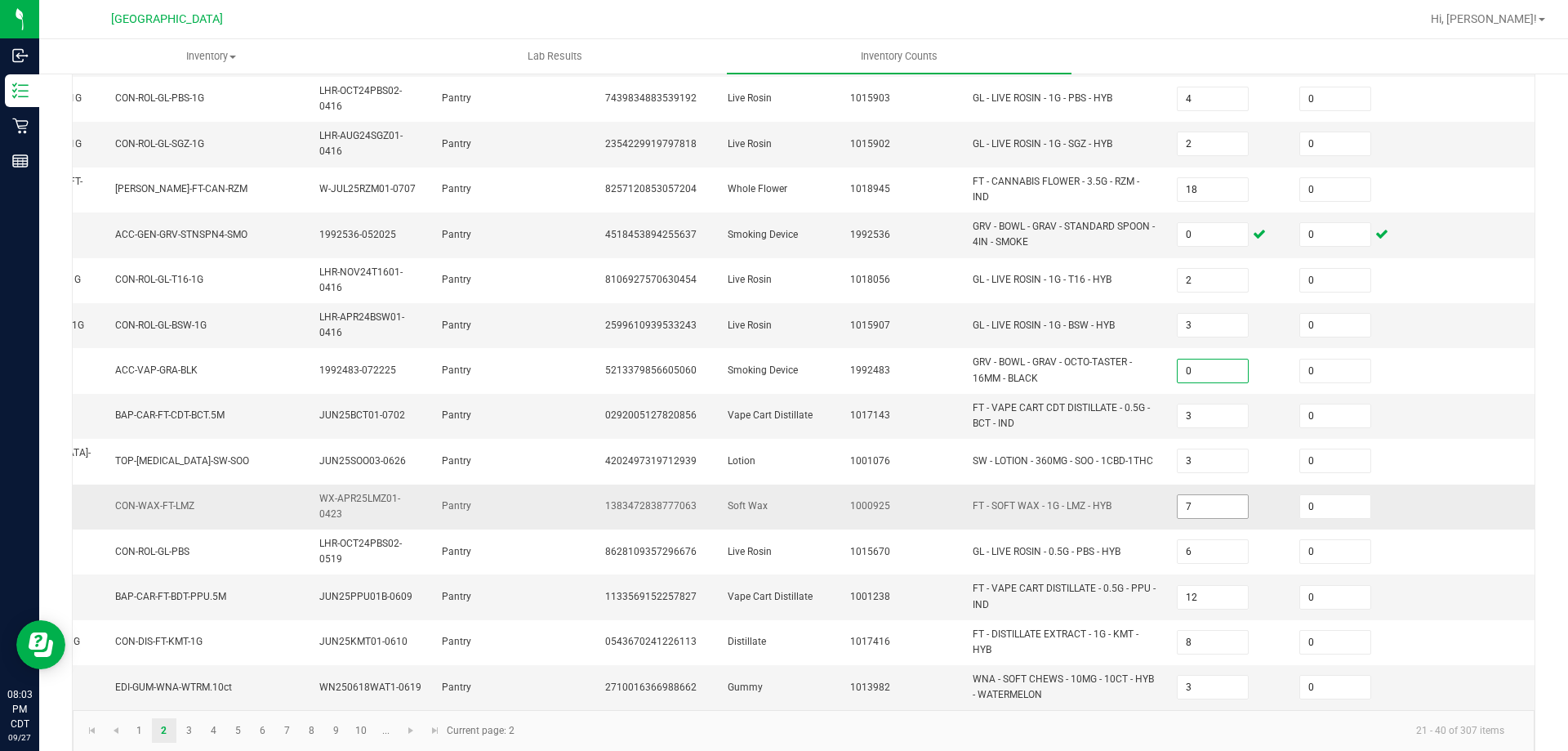
scroll to position [462, 0]
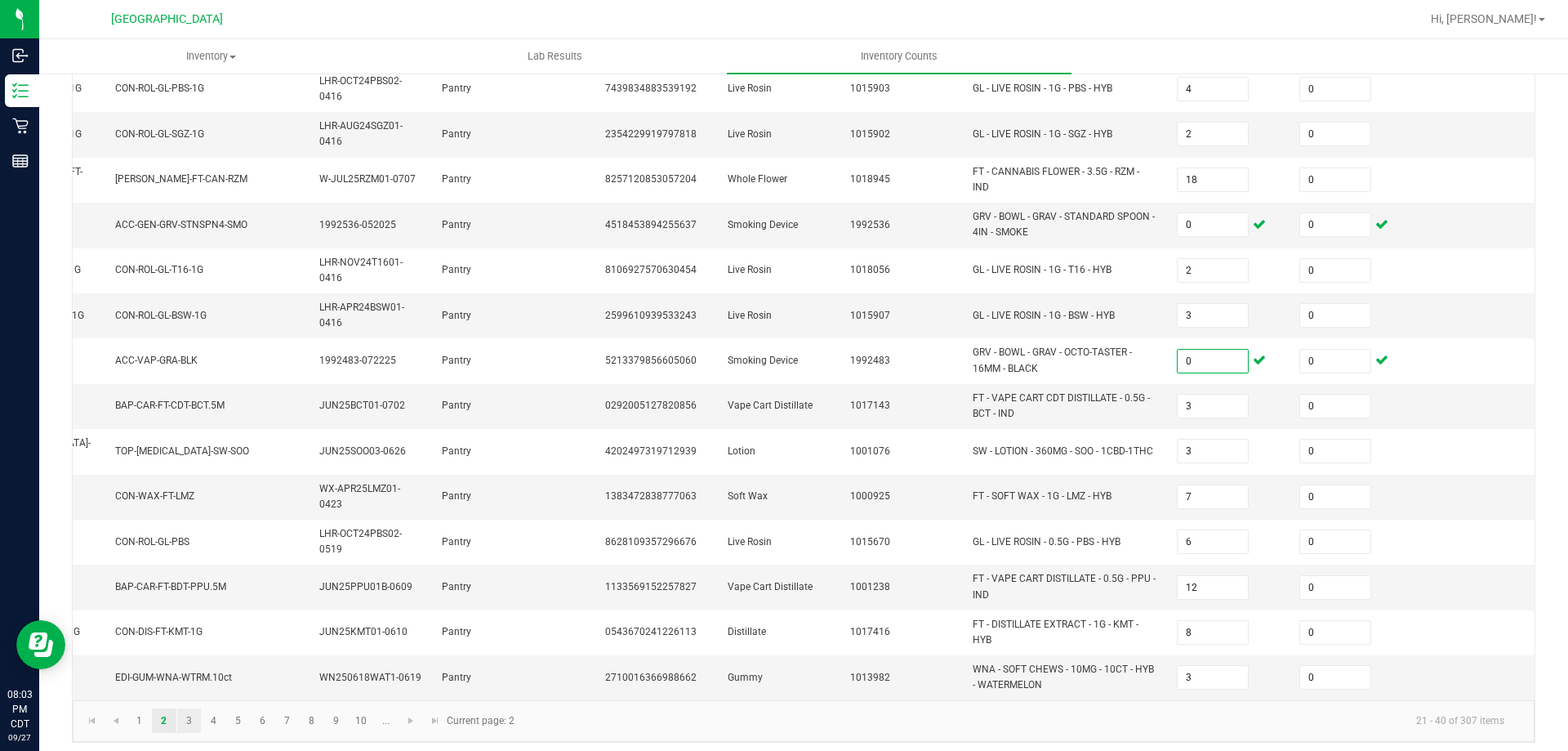
type input "0"
click at [187, 715] on link "3" at bounding box center [189, 721] width 24 height 25
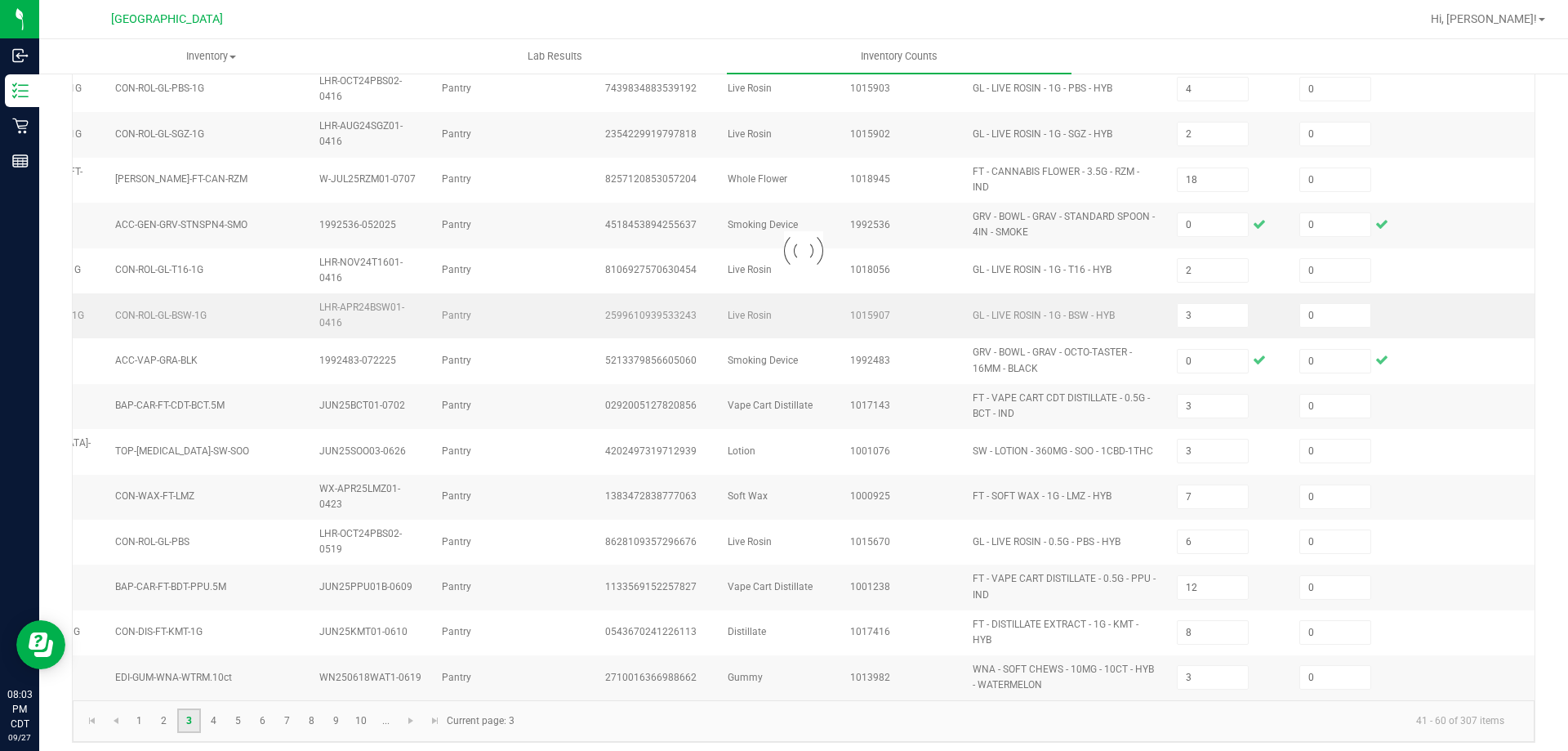
type input "3"
type input "2"
type input "1"
type input "17"
type input "25"
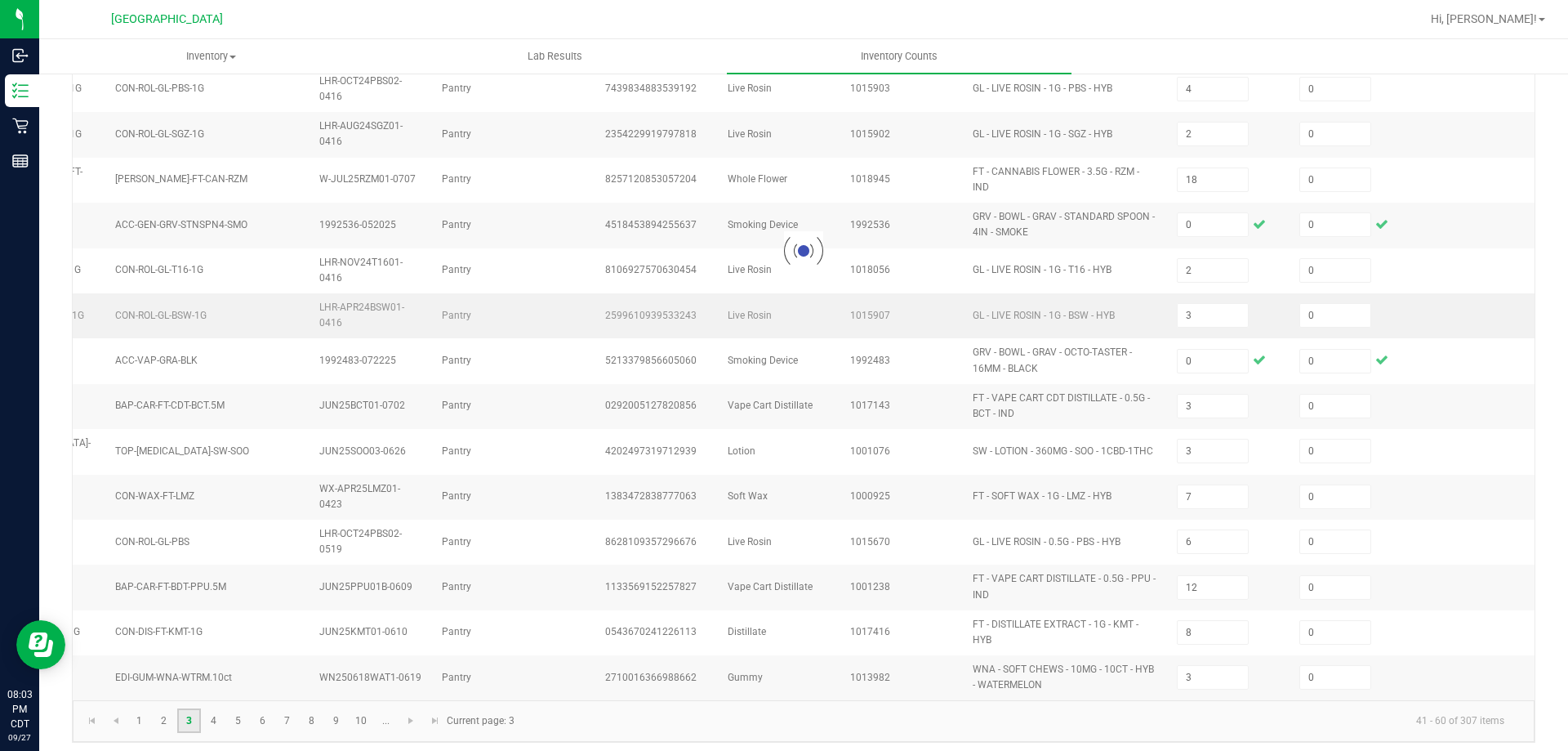
type input "2"
type input "3"
type input "20"
type input "16"
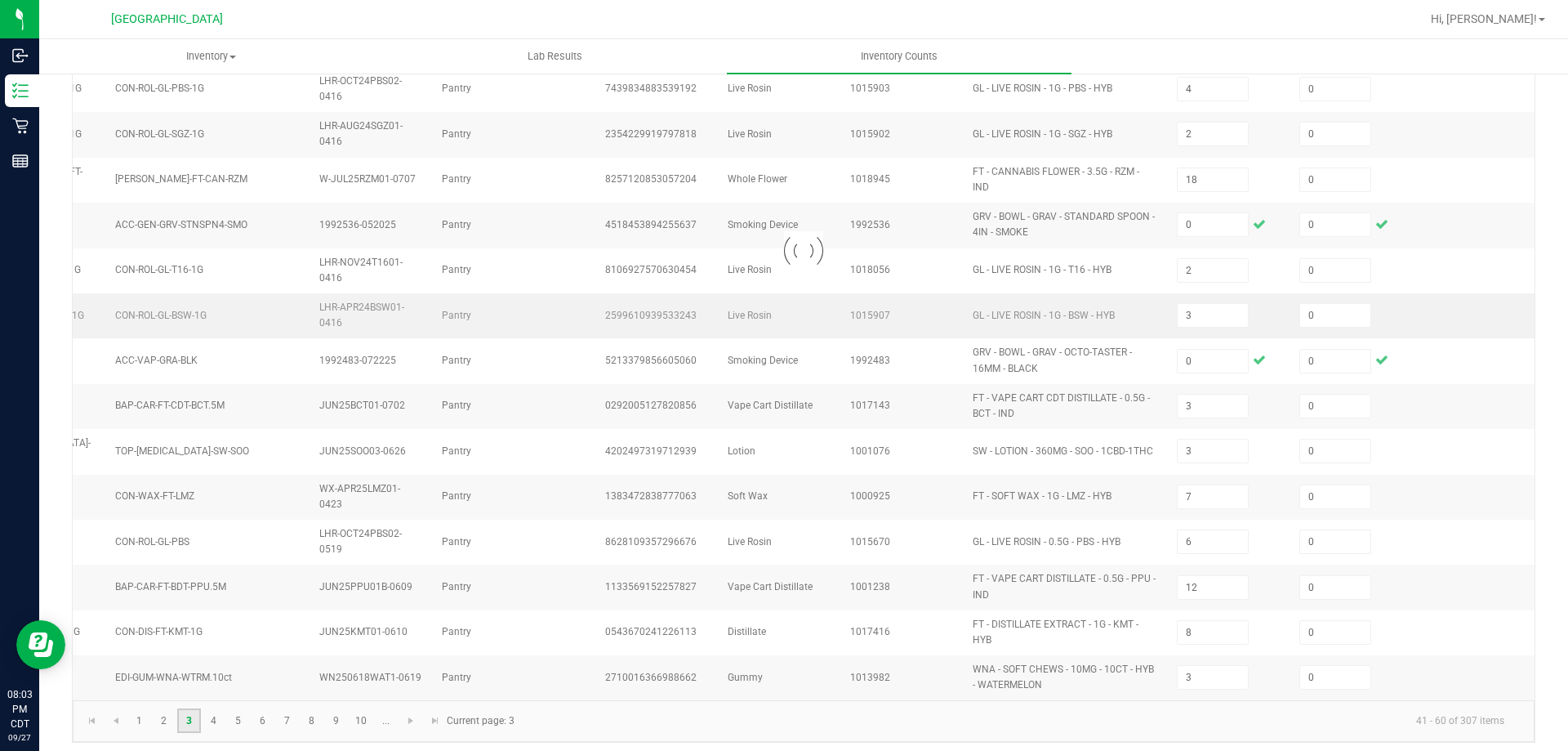
type input "19"
type input "1"
type input "2"
type input "8"
type input "4"
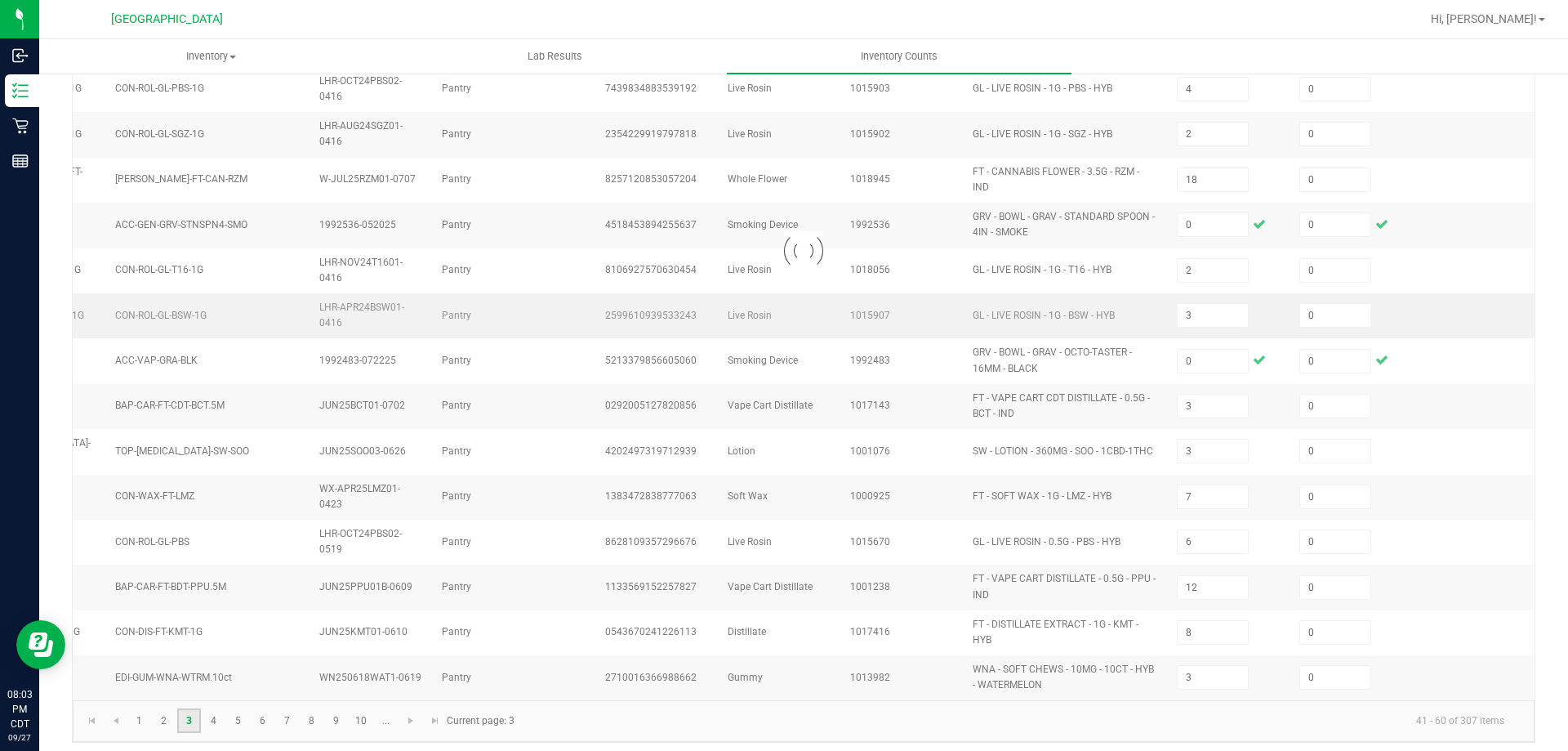
type input "11"
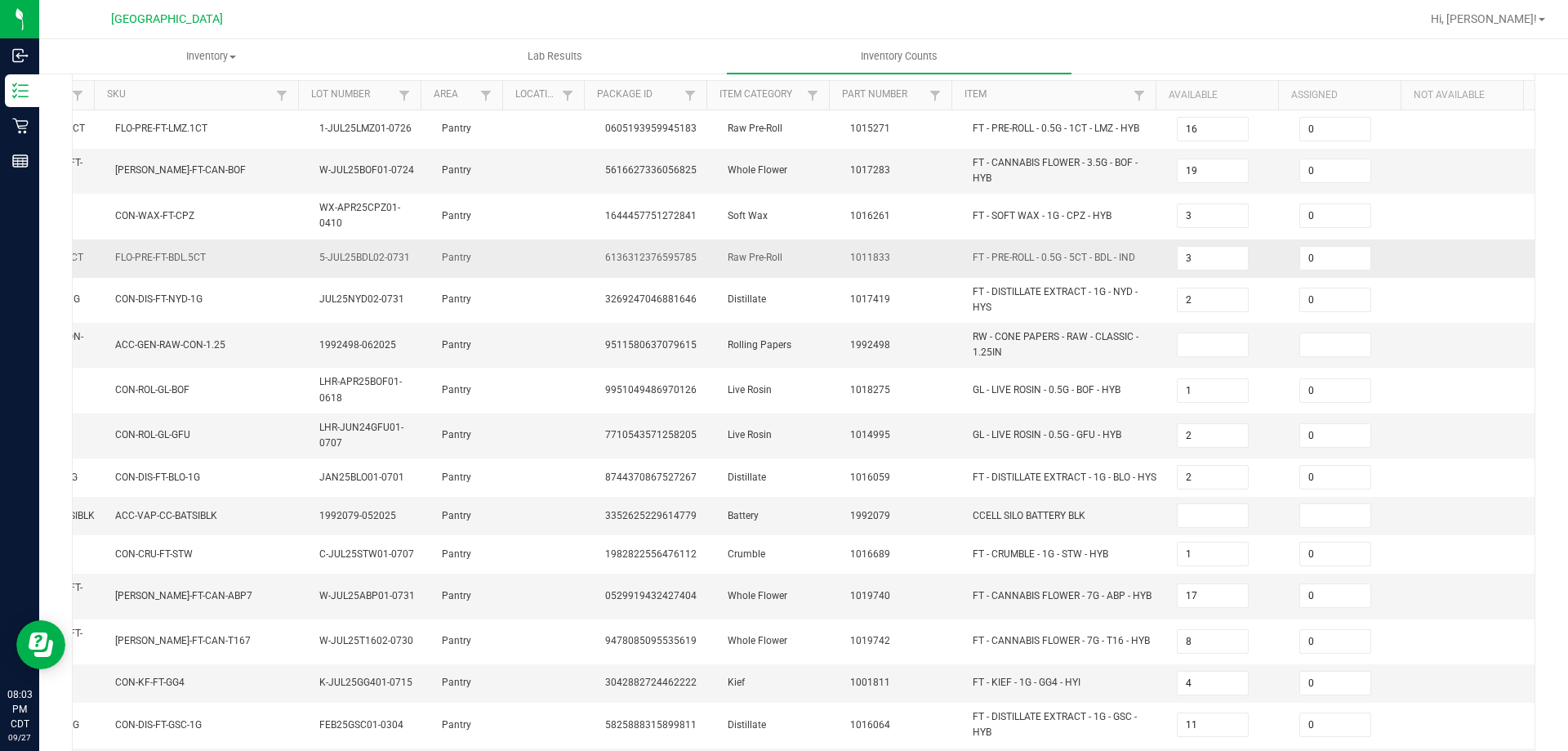
scroll to position [175, 0]
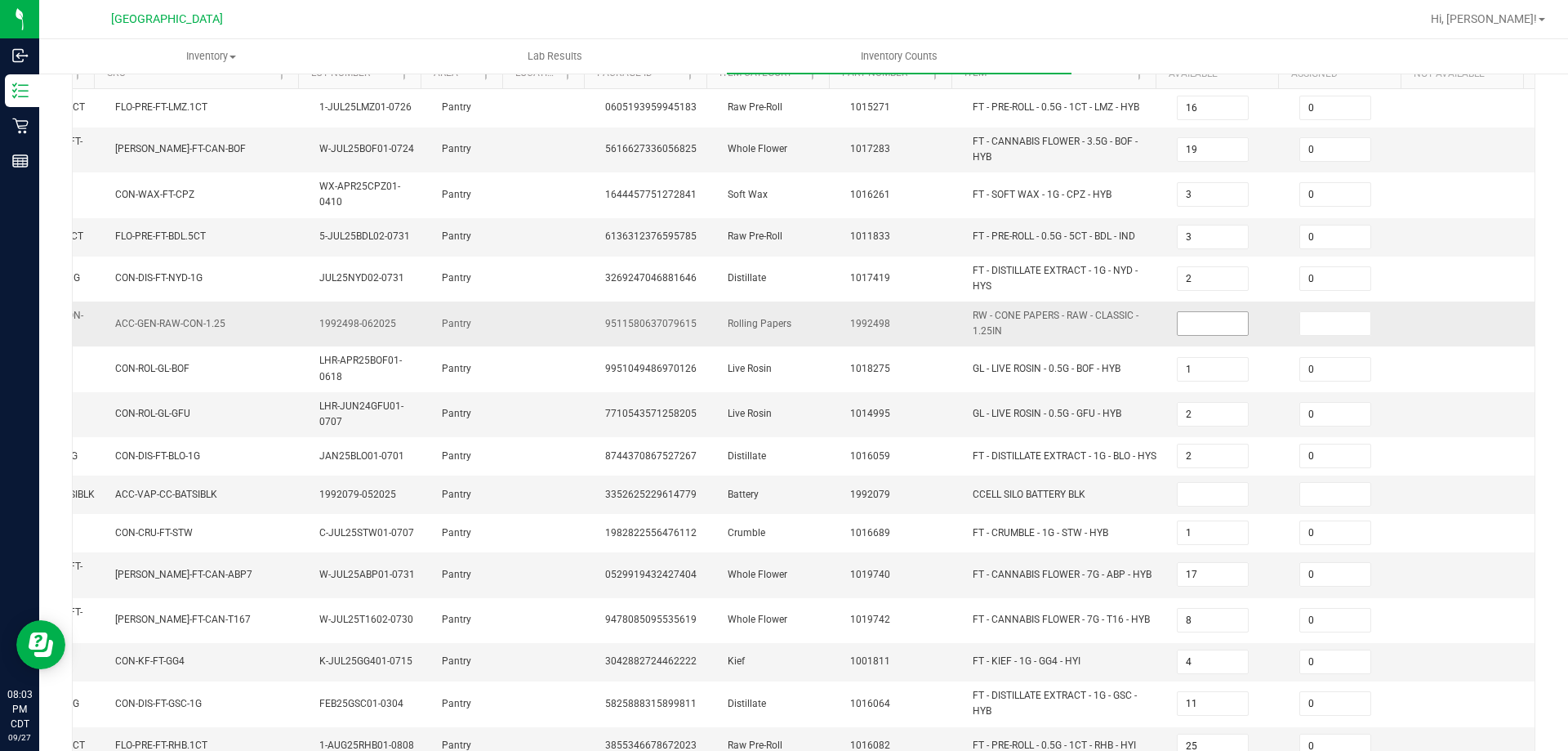
click at [1198, 321] on input at bounding box center [1213, 323] width 70 height 23
type input "0"
click at [1315, 316] on input at bounding box center [1335, 323] width 70 height 23
type input "0"
click at [1305, 487] on input at bounding box center [1335, 494] width 70 height 23
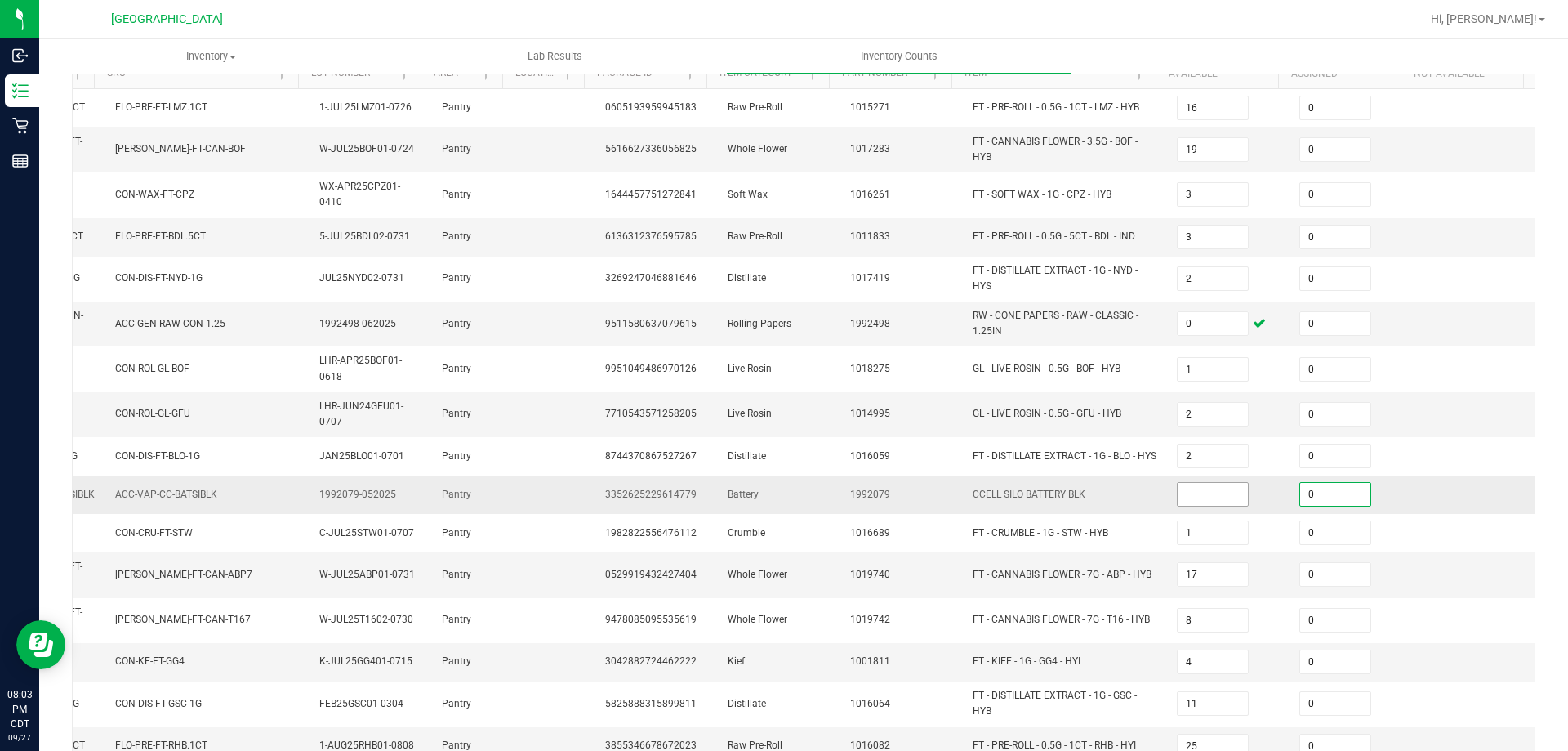
type input "0"
click at [1213, 497] on input at bounding box center [1213, 494] width 70 height 23
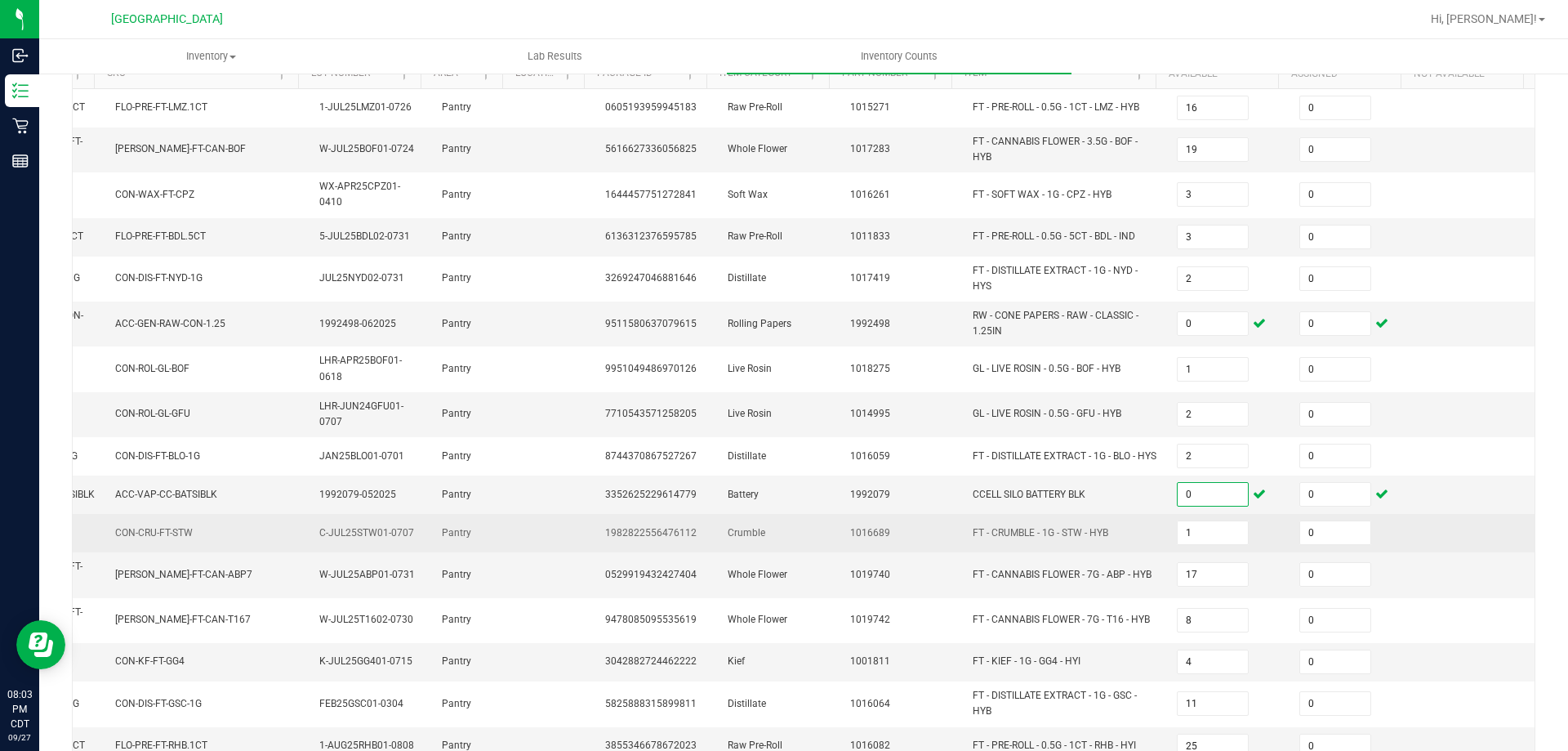
type input "0"
click at [1412, 540] on td at bounding box center [1473, 533] width 122 height 39
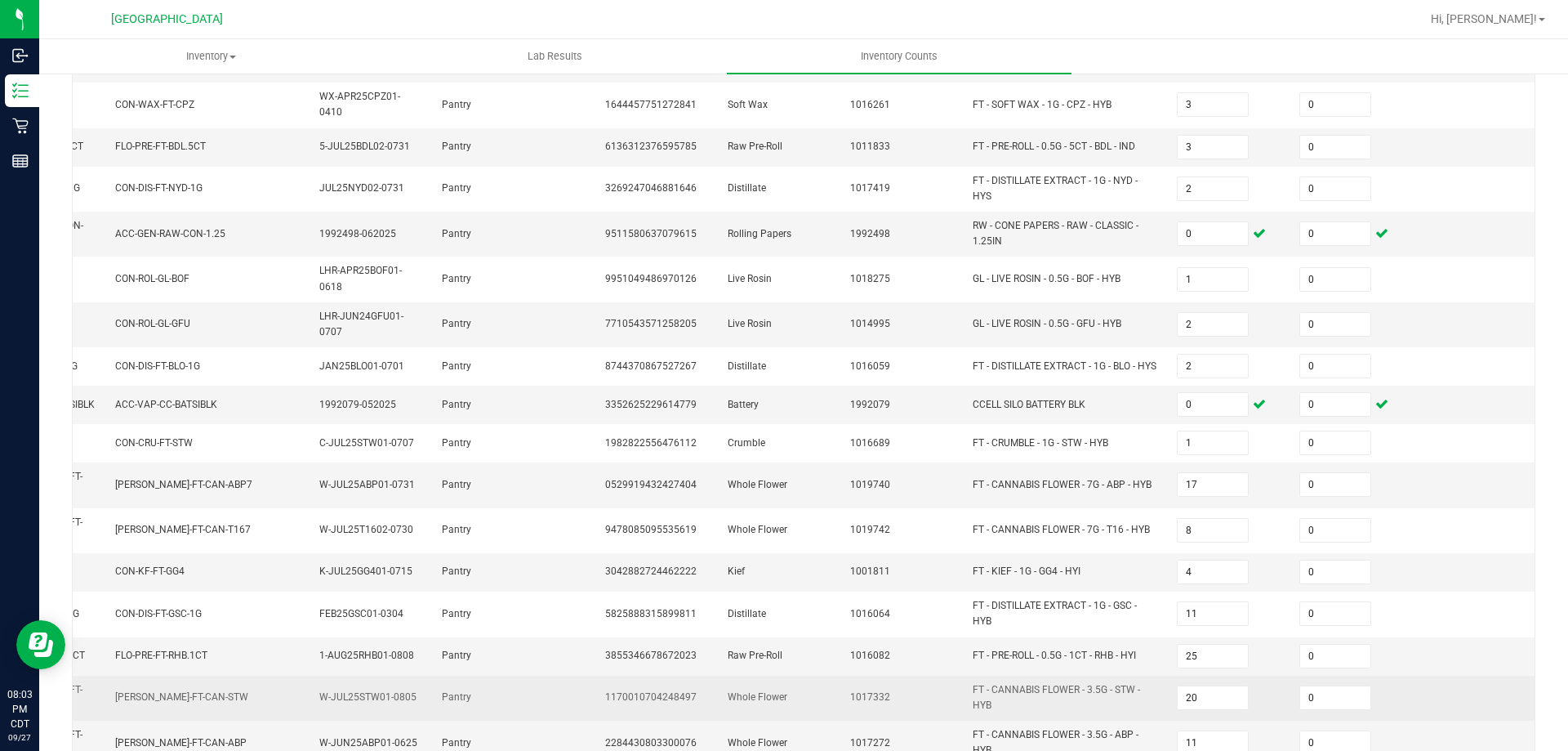
scroll to position [420, 0]
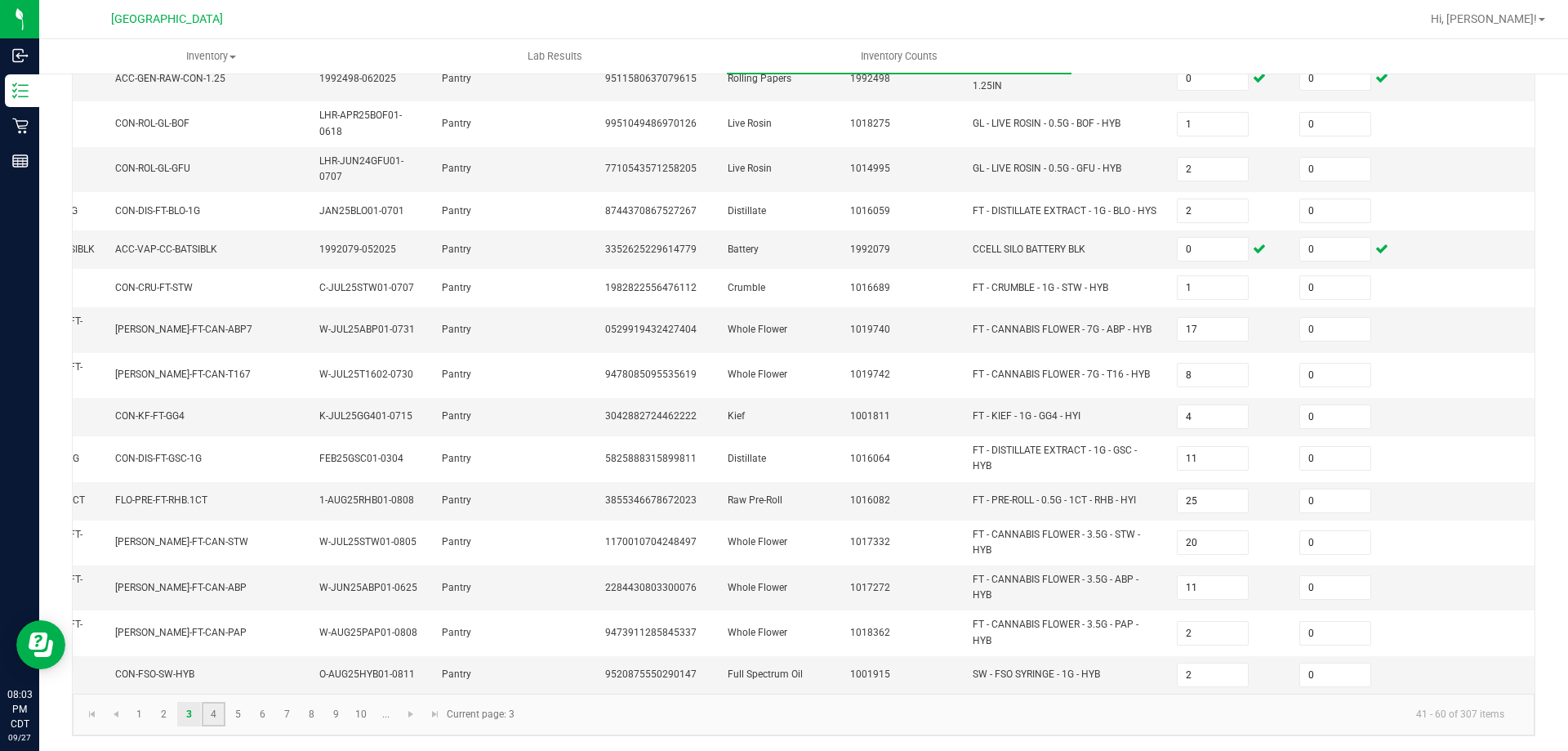
click at [212, 714] on link "4" at bounding box center [213, 715] width 24 height 25
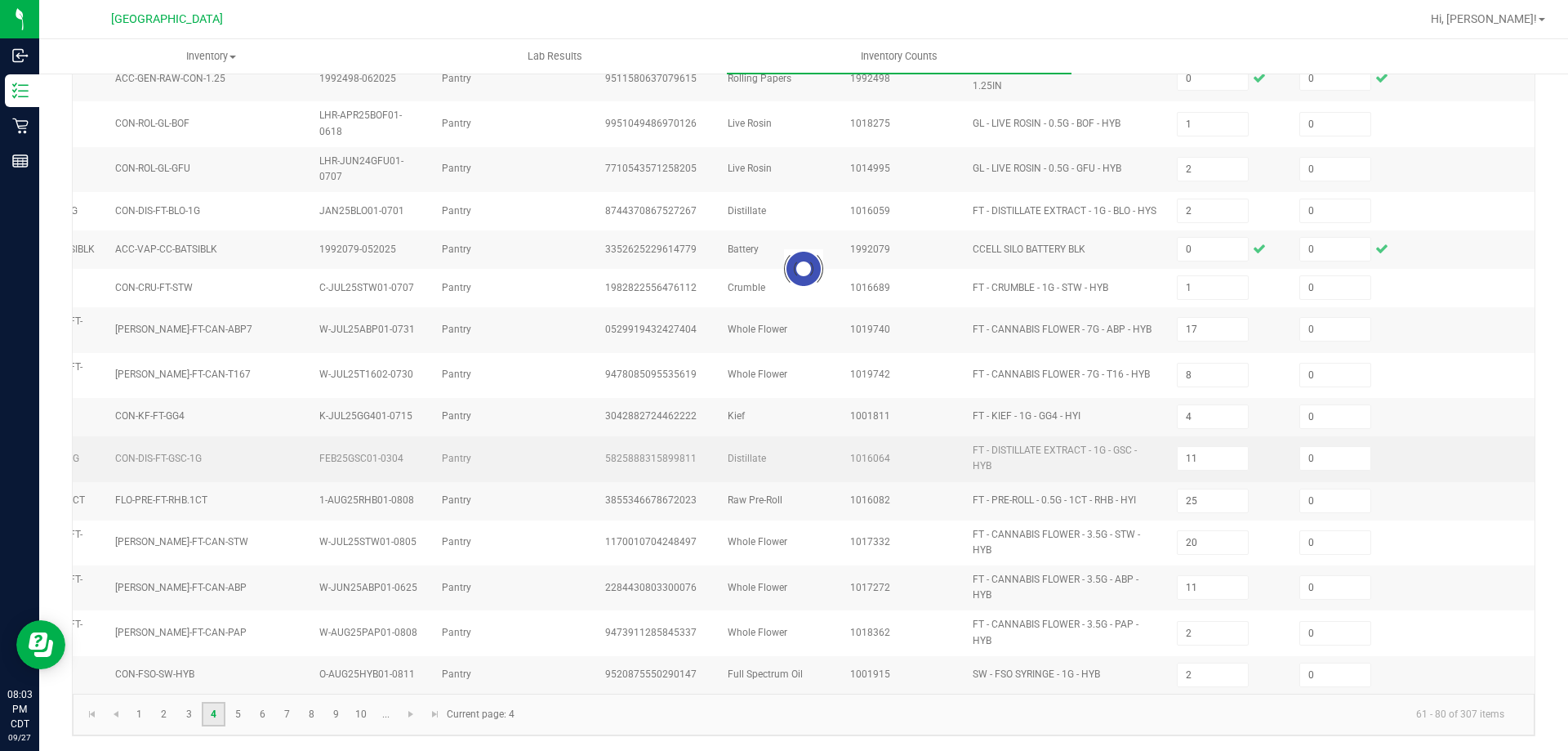
type input "5"
type input "4"
type input "8"
type input "10"
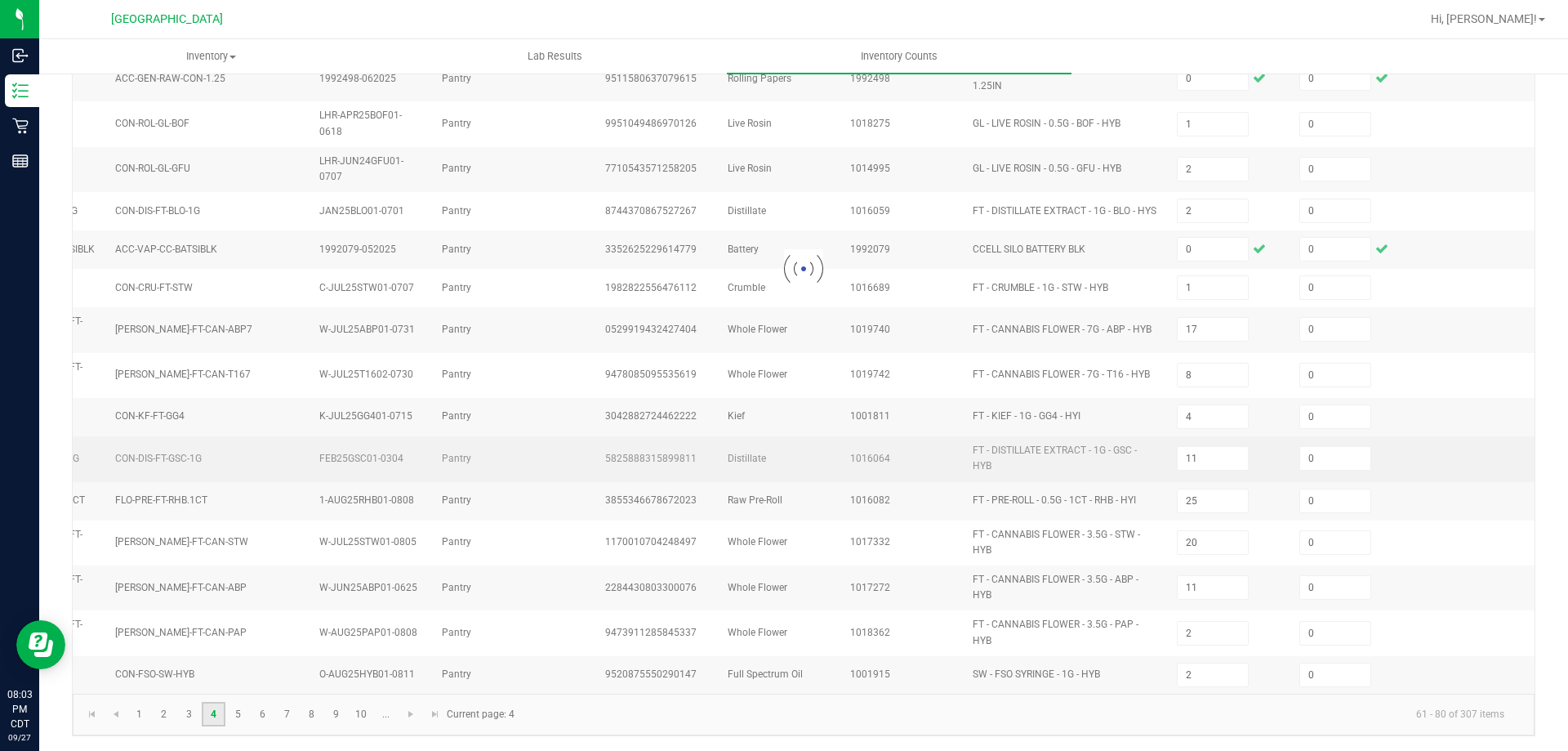
type input "2"
type input "5"
type input "18"
type input "5"
type input "7"
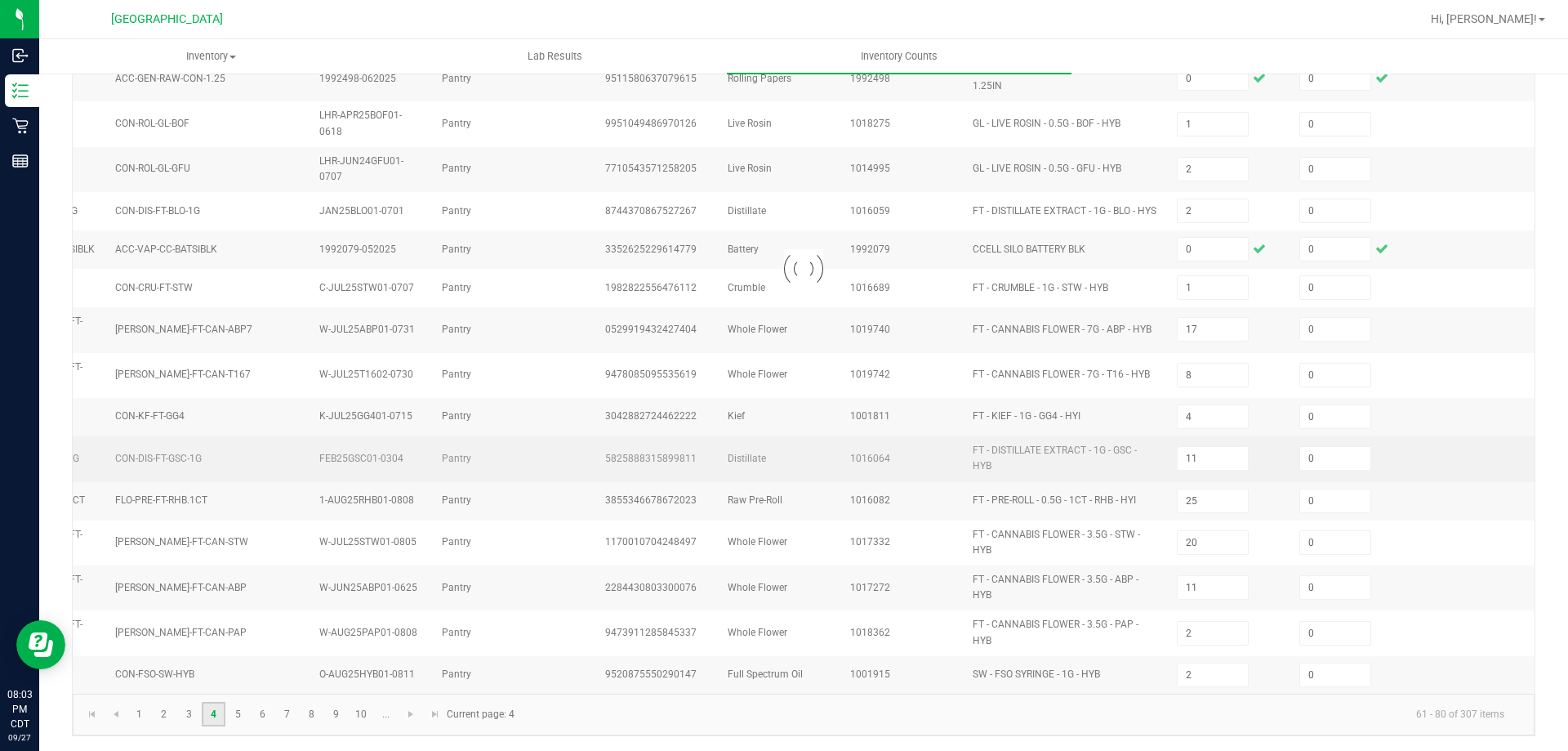
type input "3"
type input "9"
type input "12"
type input "2"
type input "10"
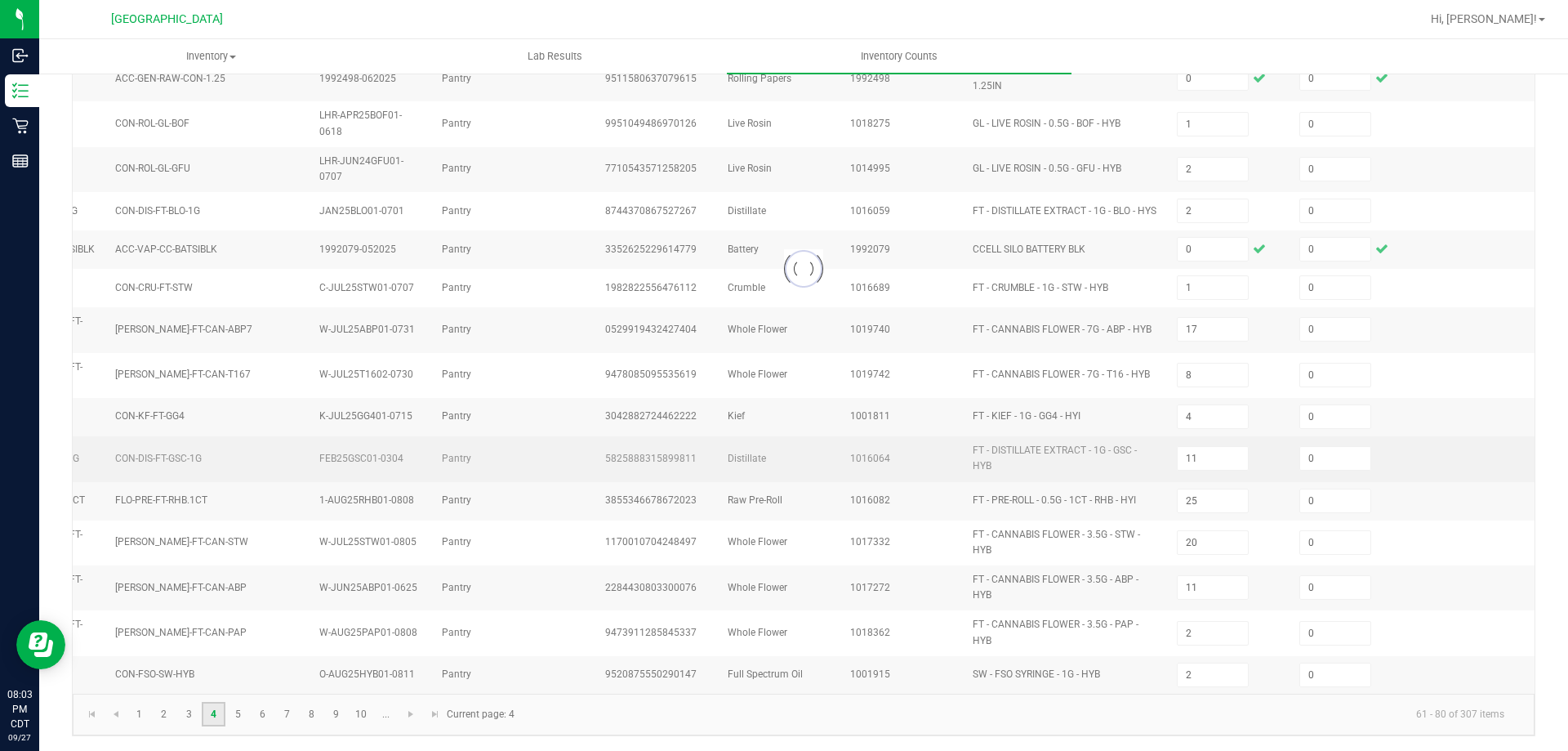
type input "8"
type input "6"
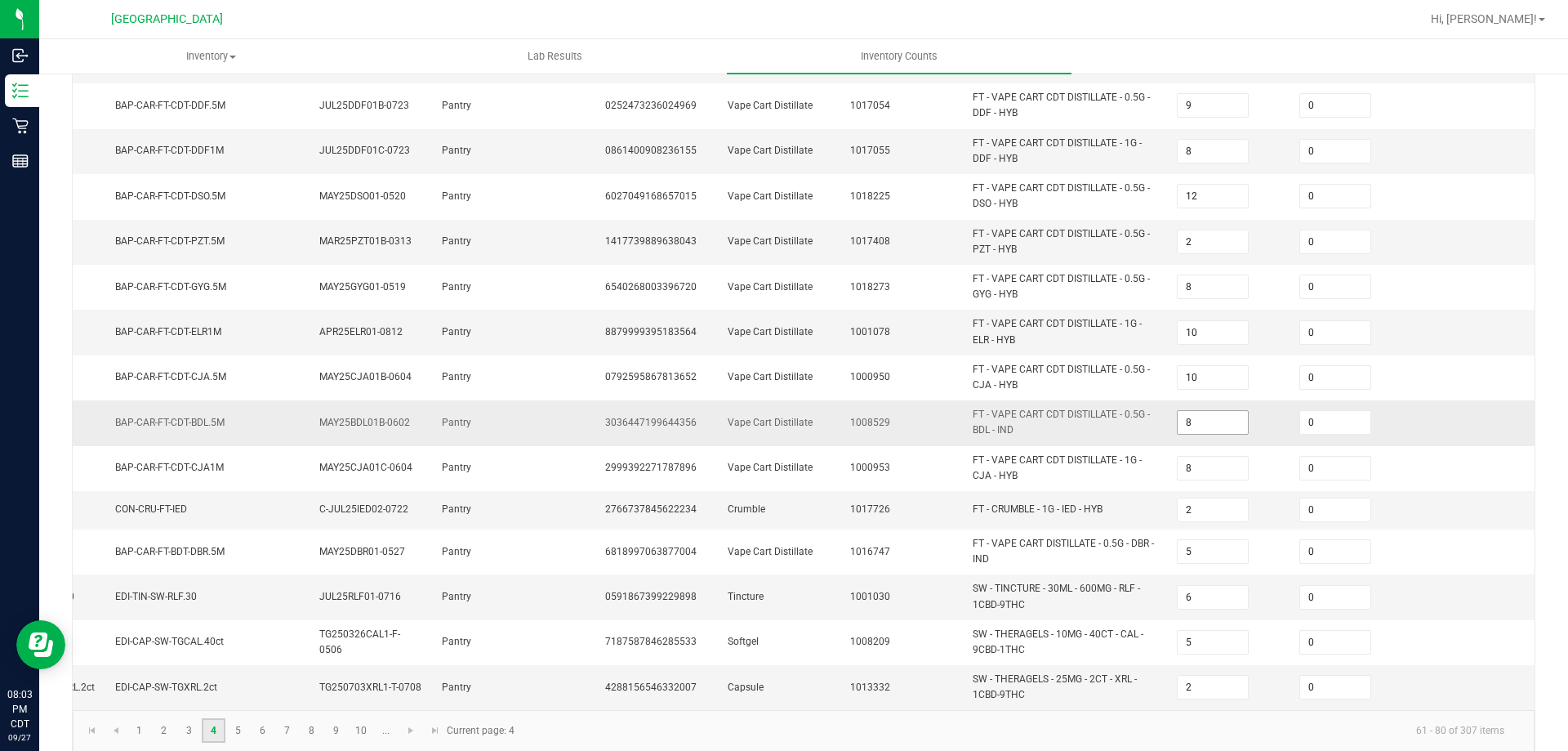
scroll to position [482, 0]
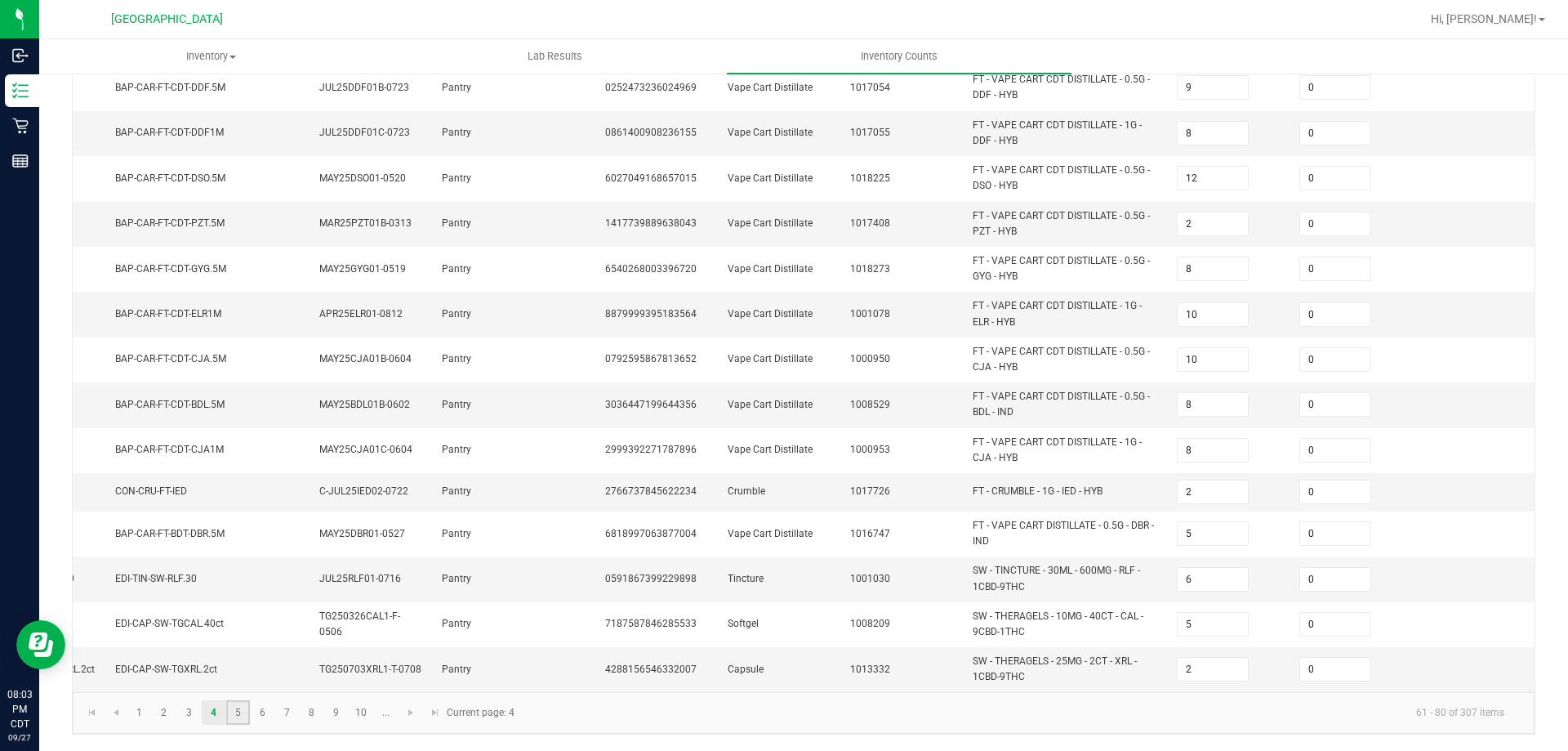
click at [249, 710] on link "5" at bounding box center [238, 713] width 24 height 25
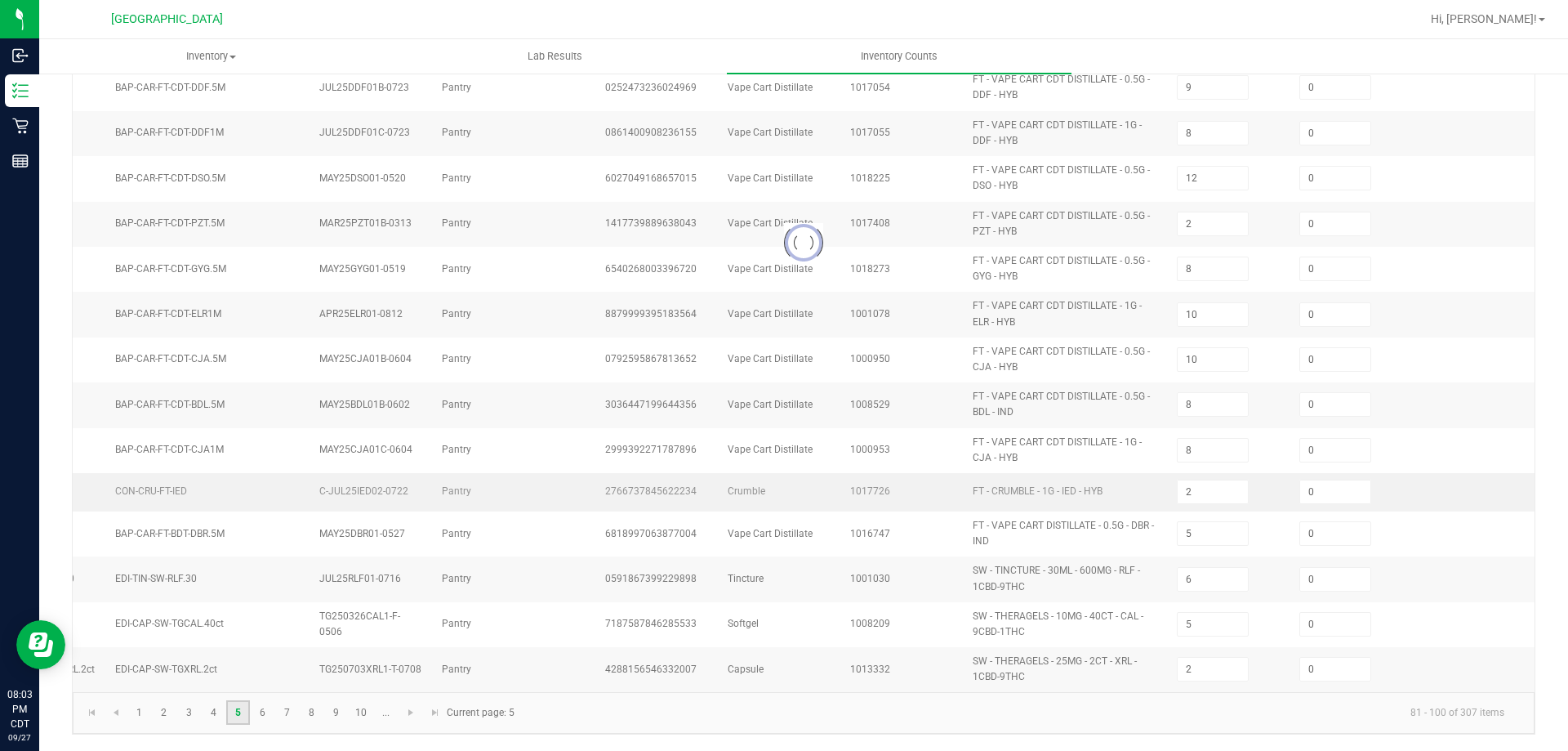
type input "9"
type input "16"
type input "5"
type input "3"
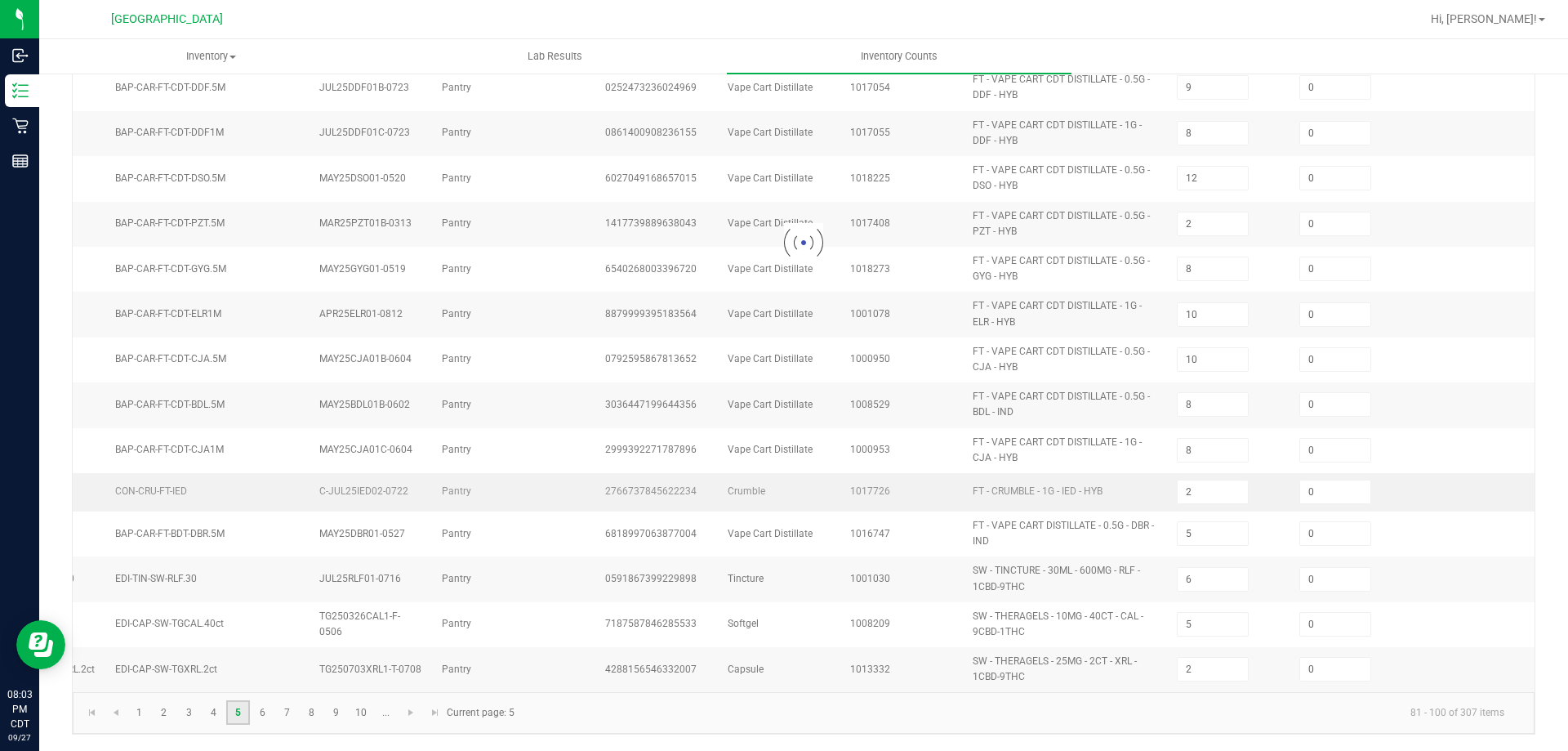
type input "8"
type input "2"
type input "1"
type input "2"
type input "7"
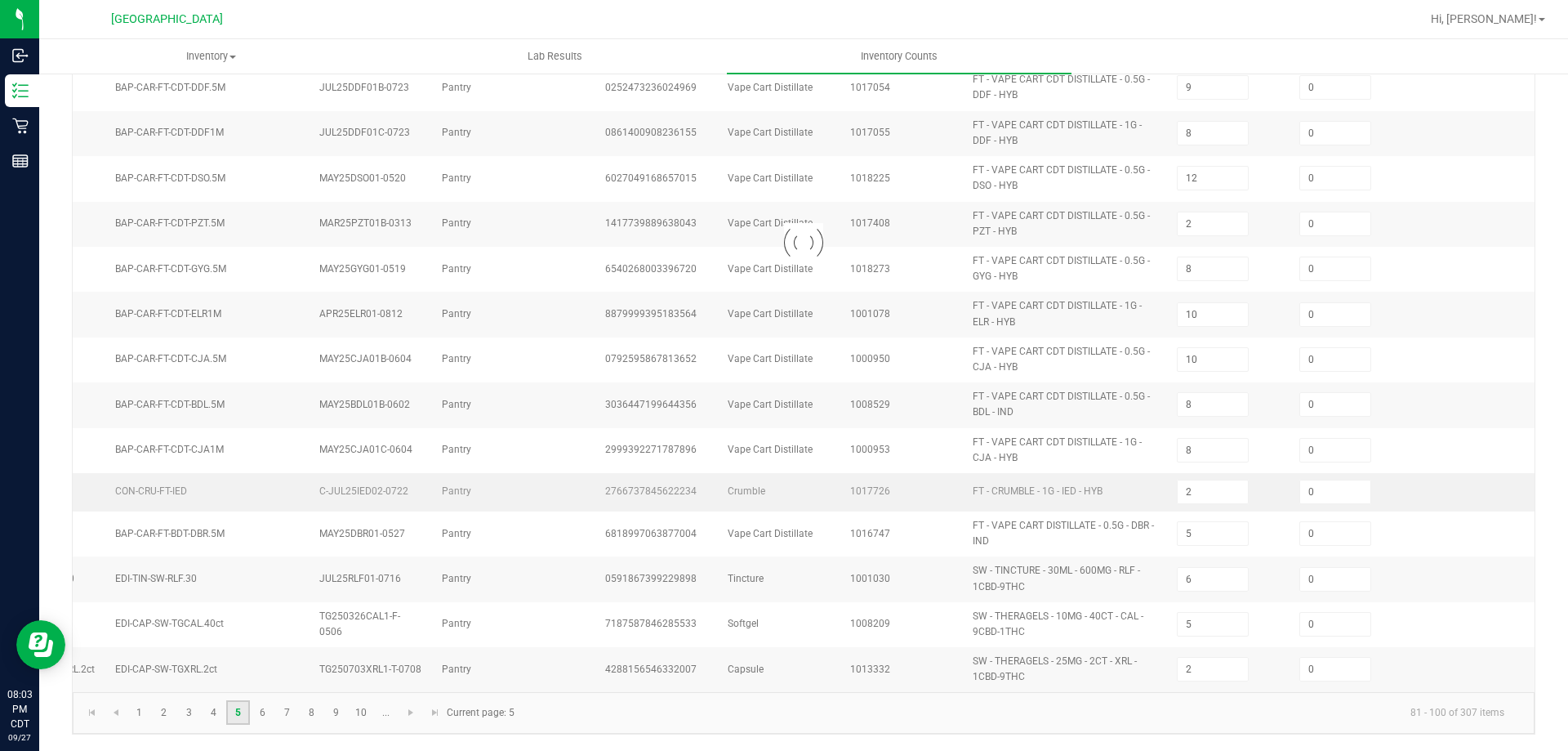
type input "5"
type input "2"
type input "12"
type input "36"
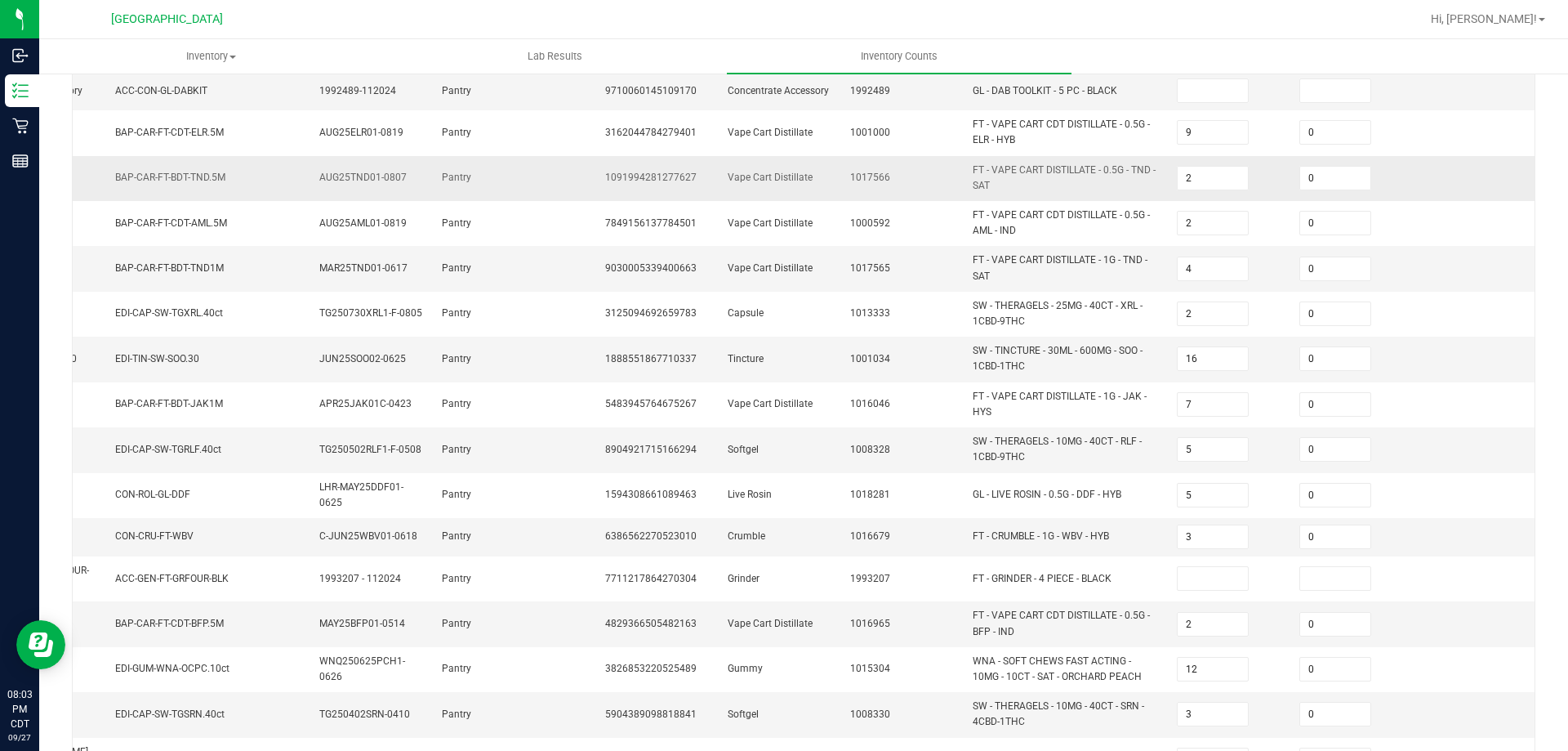
scroll to position [73, 0]
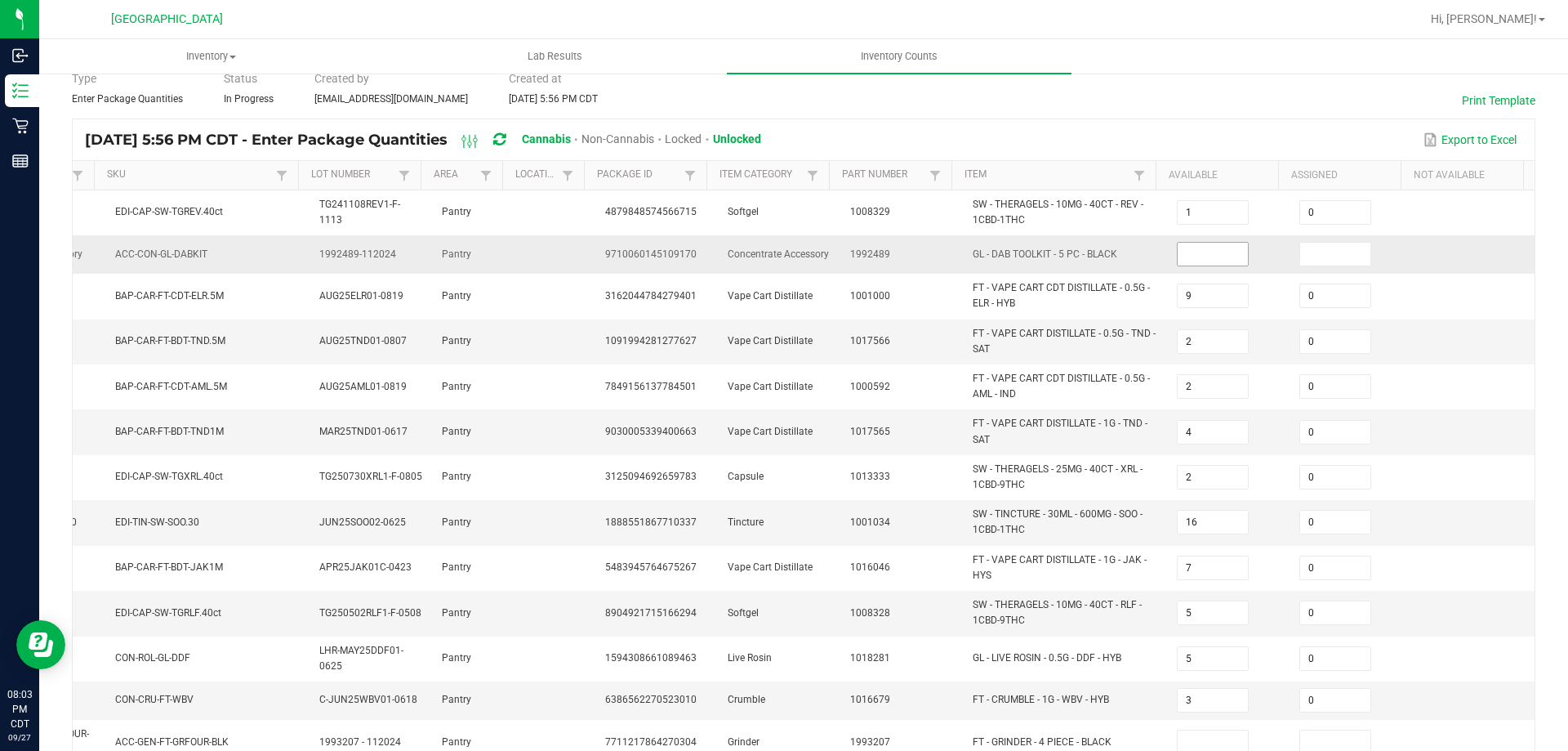
click at [1198, 261] on input at bounding box center [1213, 254] width 70 height 23
type input "0"
click at [1300, 260] on input at bounding box center [1335, 254] width 70 height 23
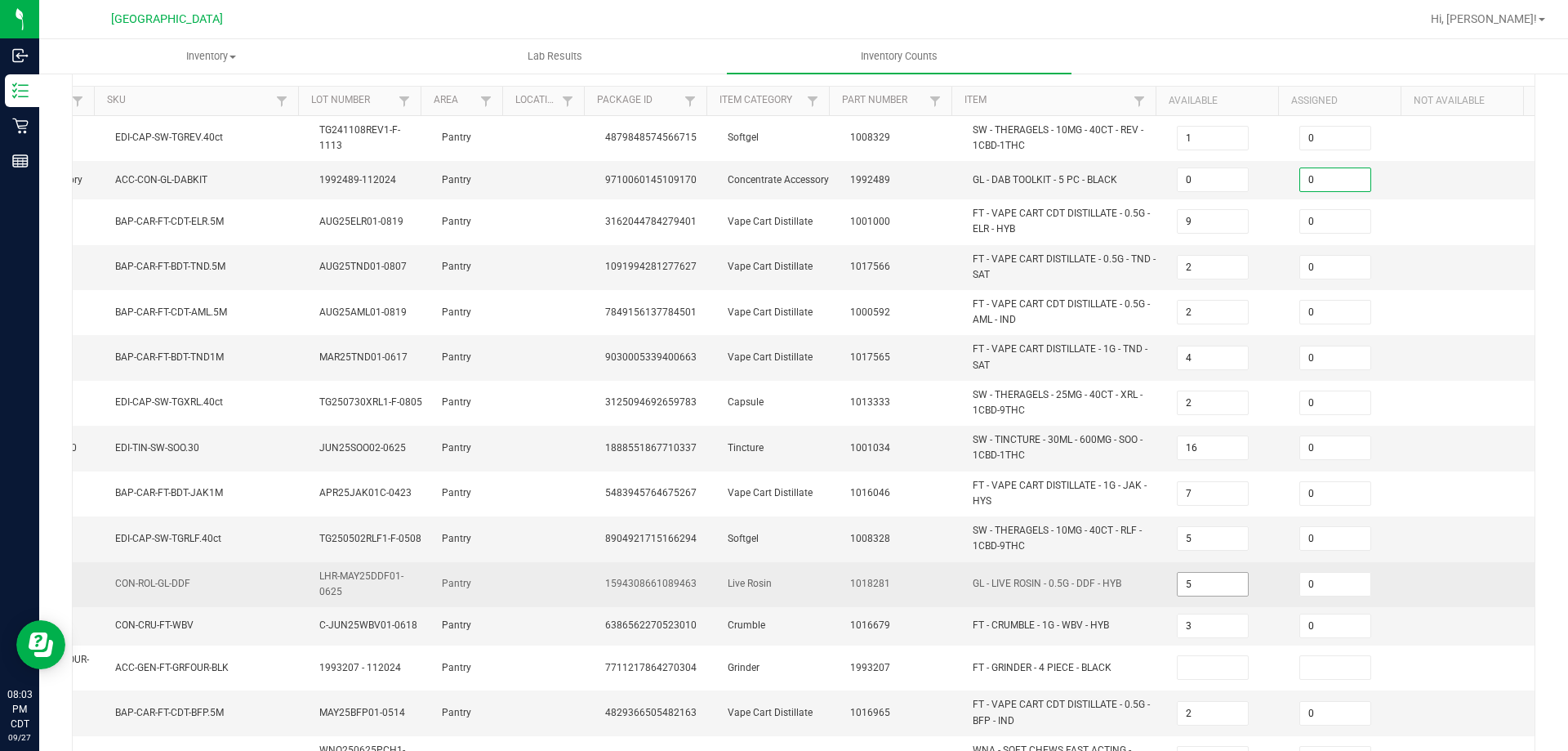
scroll to position [319, 0]
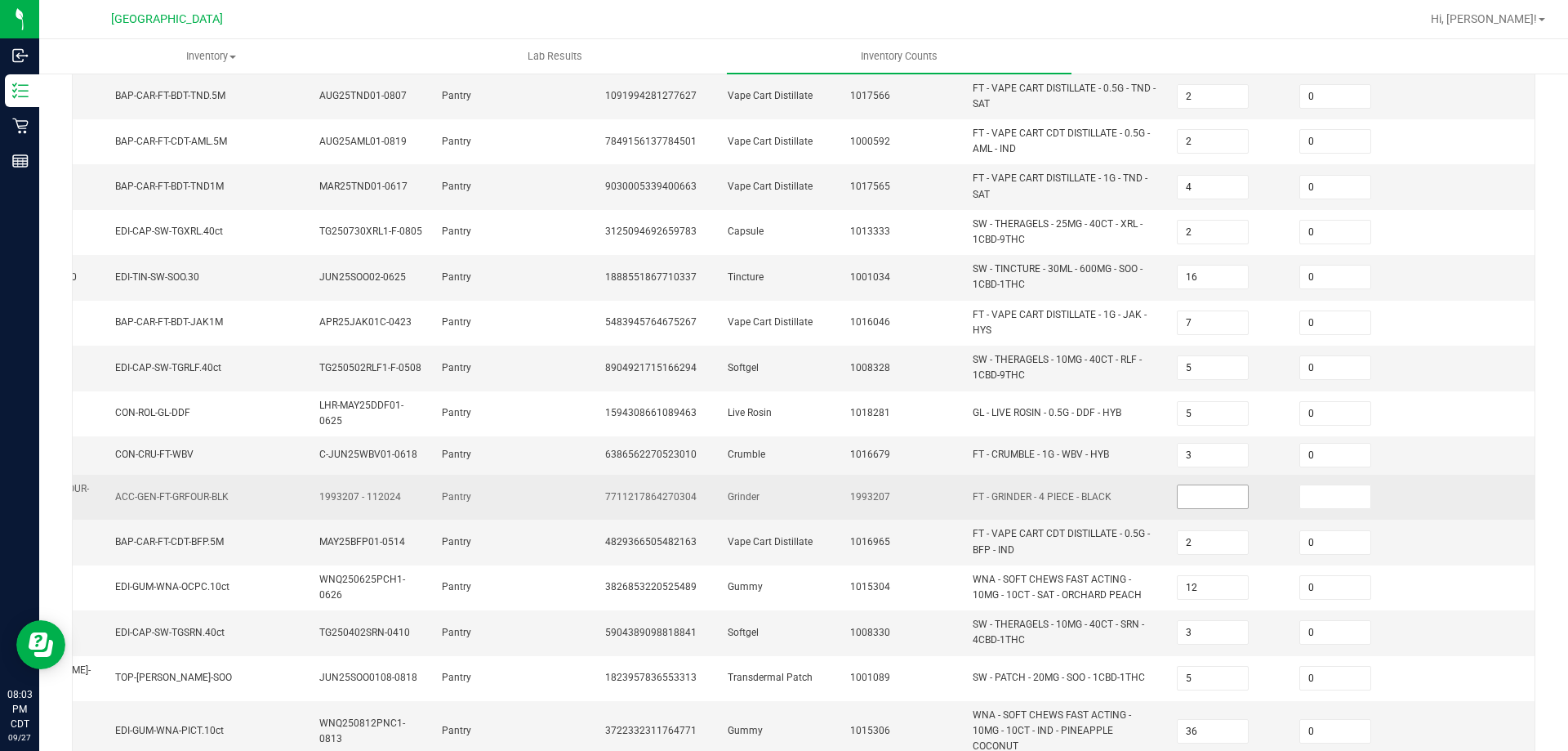
type input "0"
click at [1206, 487] on input at bounding box center [1213, 497] width 70 height 23
type input "0"
click at [1304, 487] on input at bounding box center [1335, 497] width 70 height 23
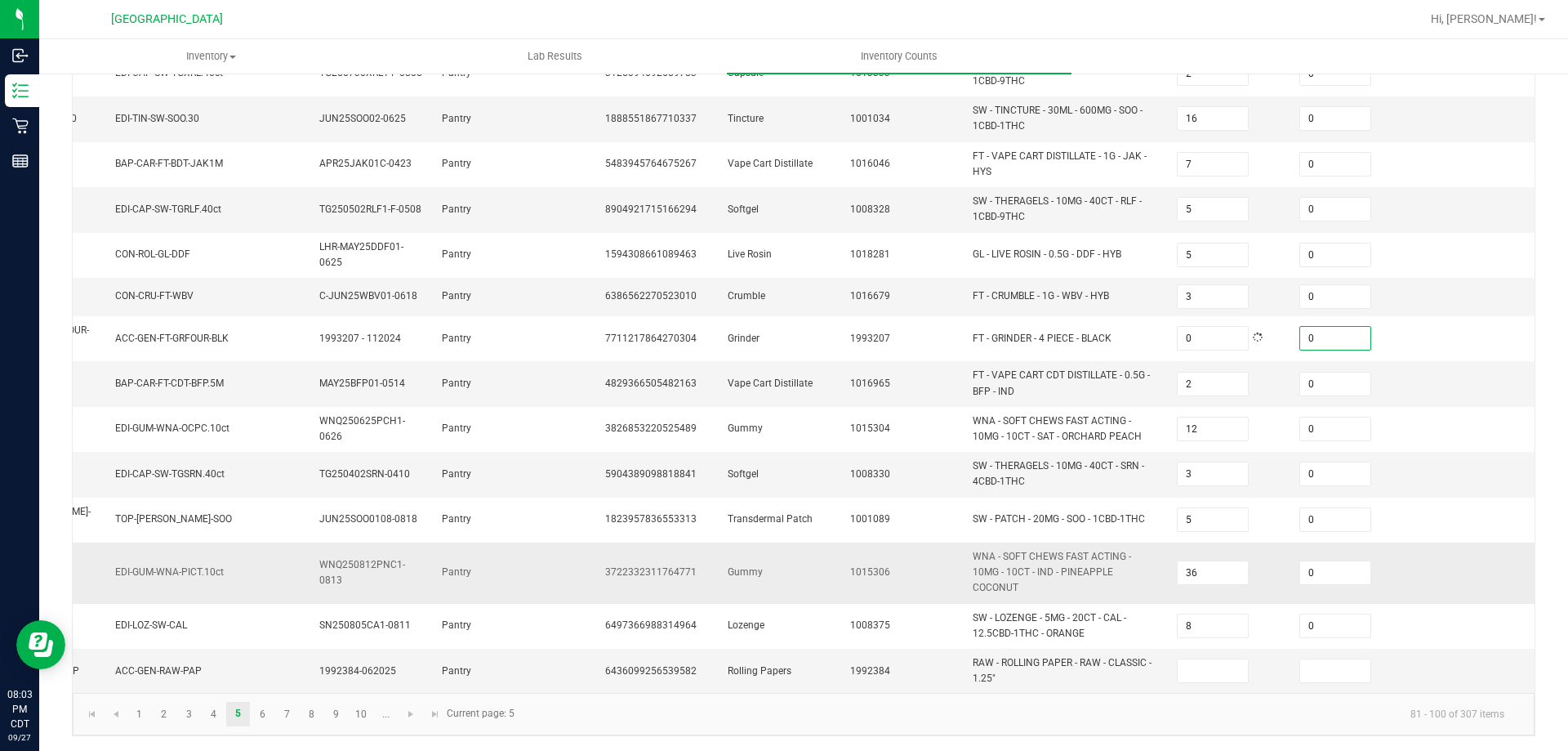
scroll to position [484, 0]
type input "0"
click at [1183, 658] on input at bounding box center [1213, 669] width 70 height 23
type input "0"
click at [1300, 660] on input at bounding box center [1335, 669] width 70 height 23
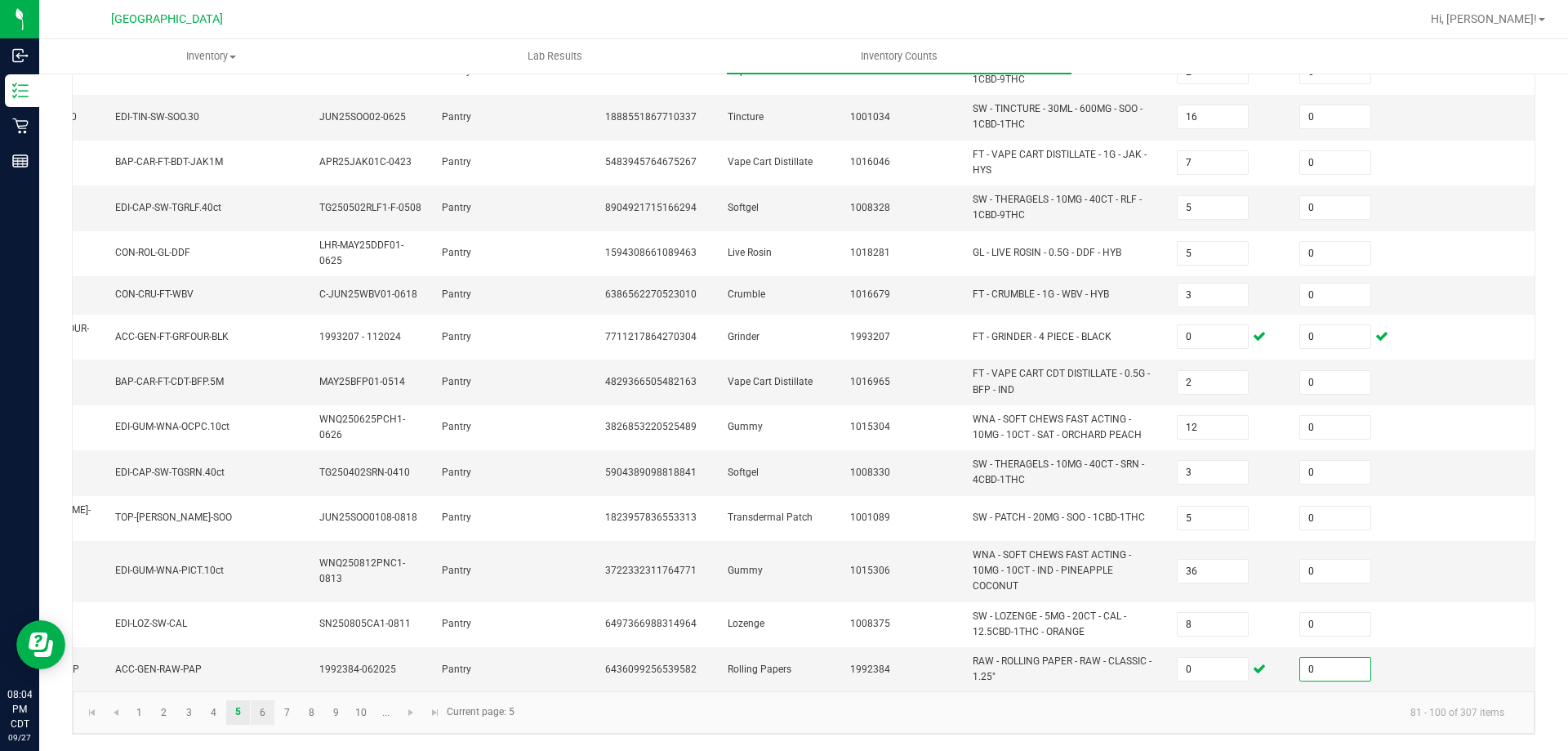
type input "0"
click at [257, 705] on link "6" at bounding box center [263, 713] width 24 height 25
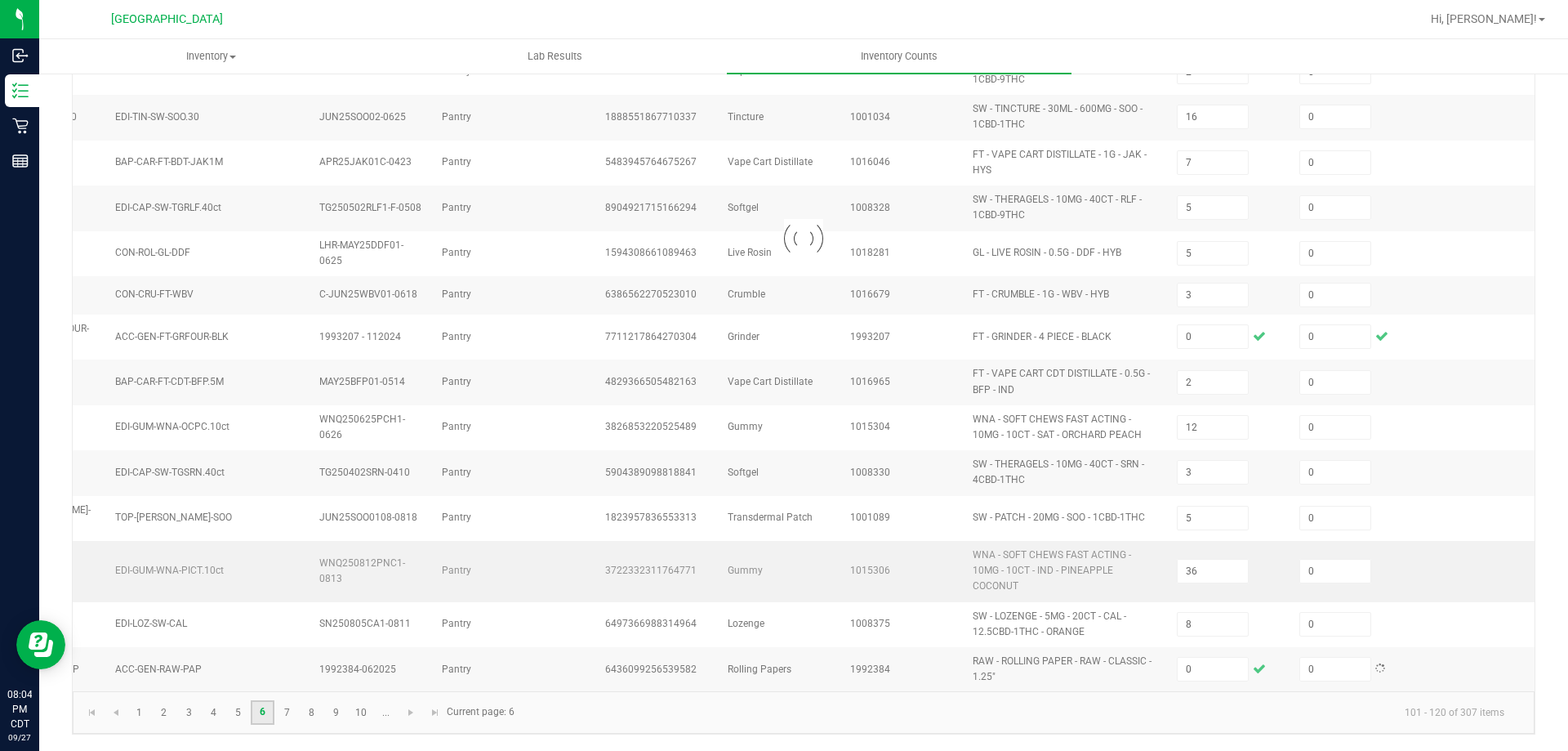
type input "14"
type input "5"
type input "12"
type input "3"
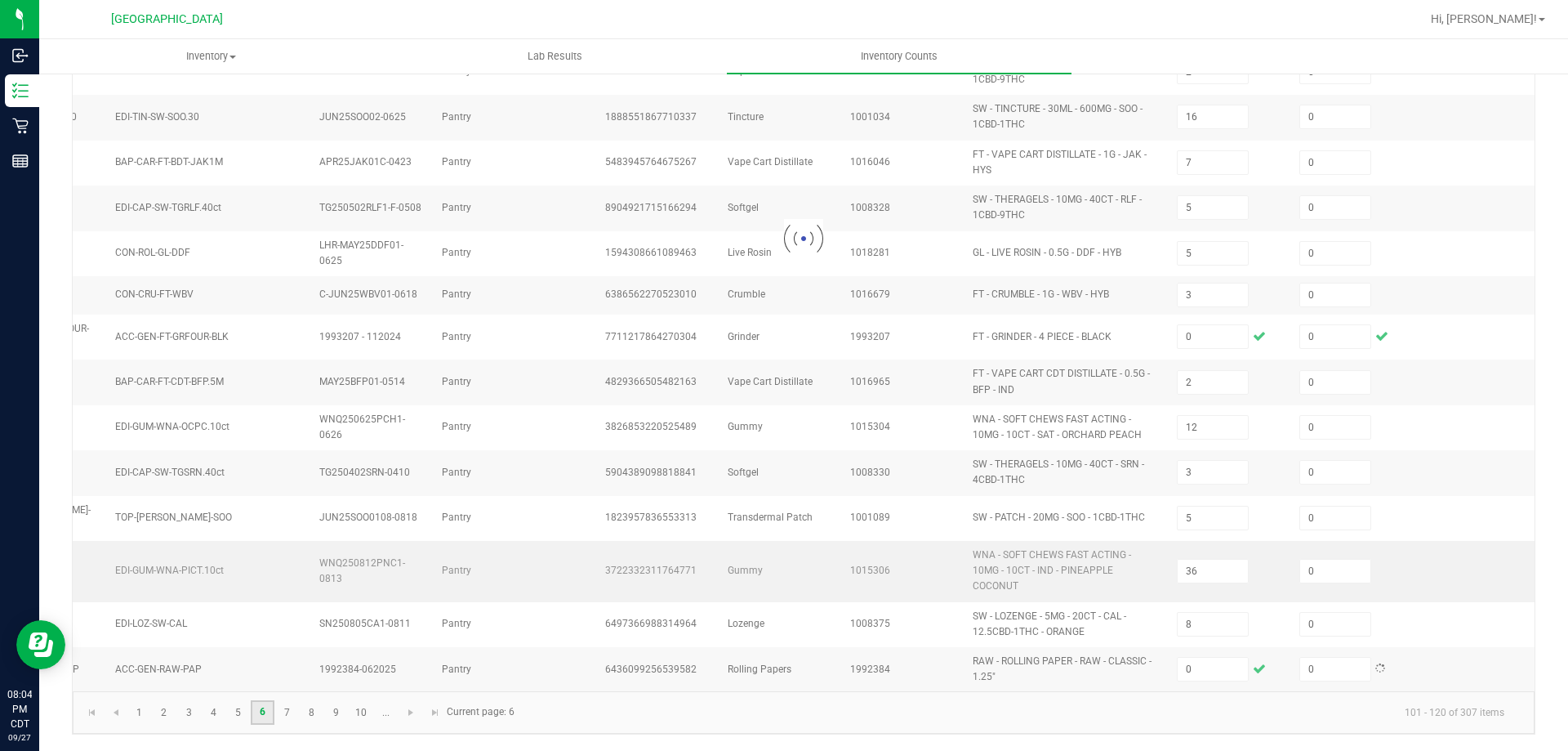
type input "5"
type input "7"
type input "11"
type input "3"
type input "5"
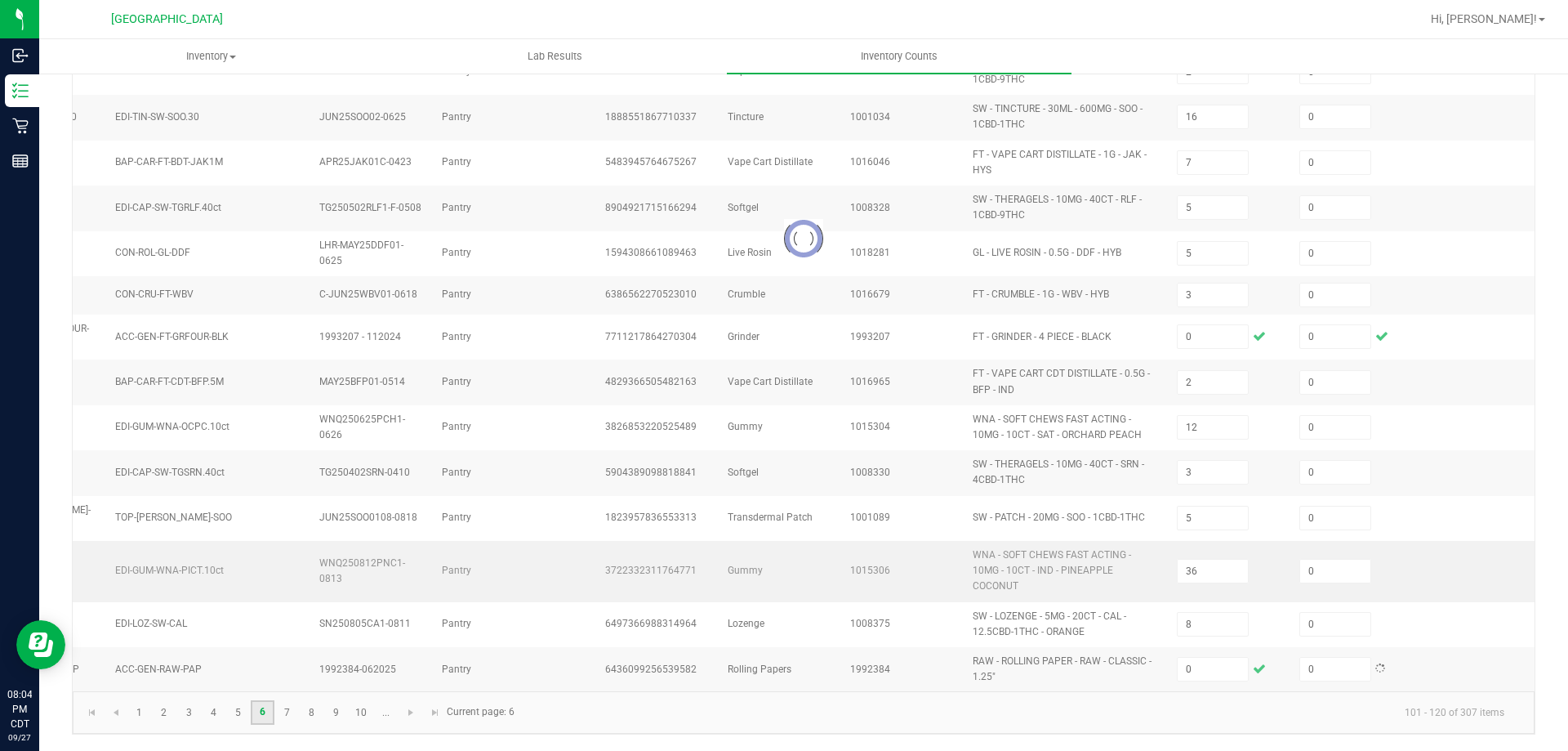
type input "12"
type input "4"
type input "6"
type input "3"
type input "2"
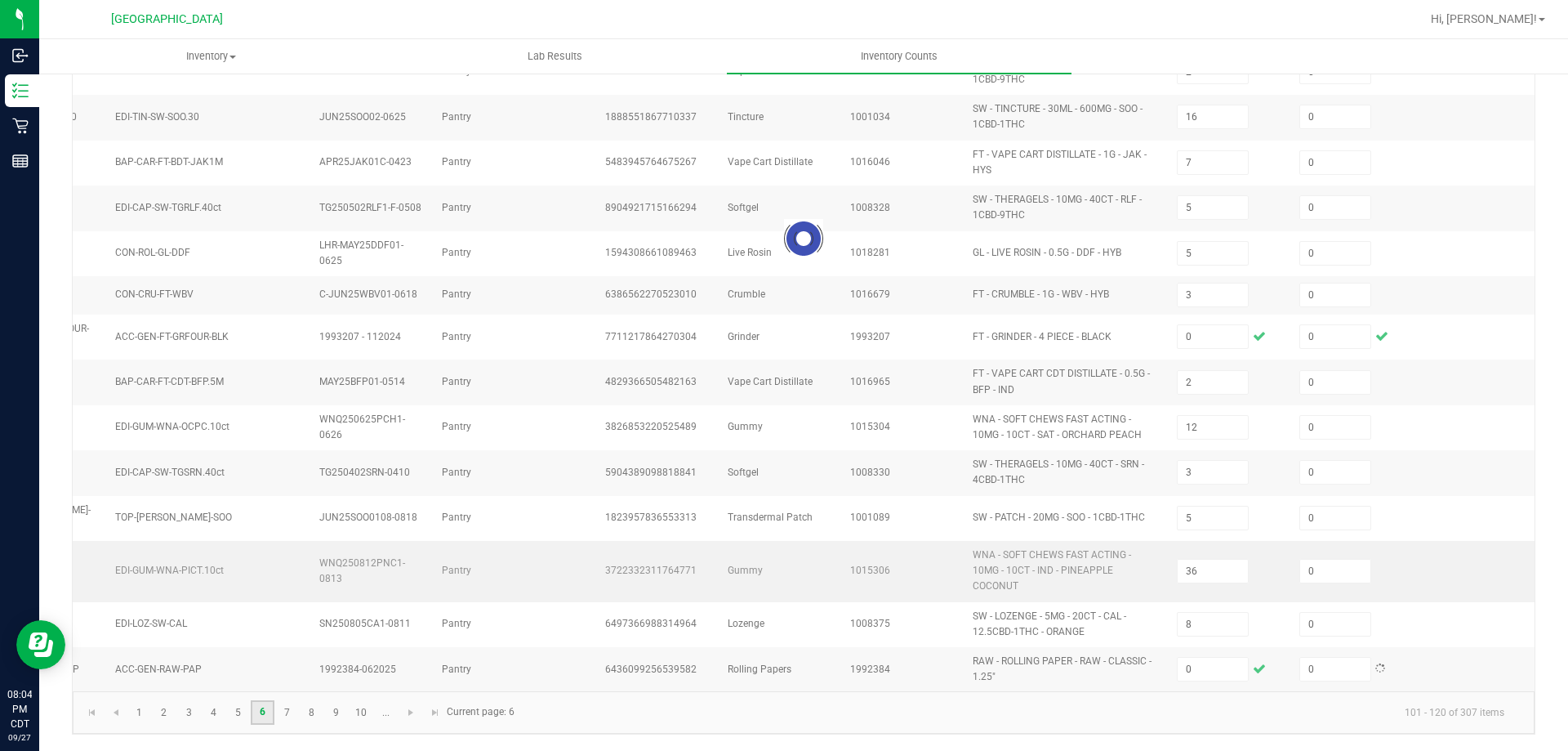
type input "7"
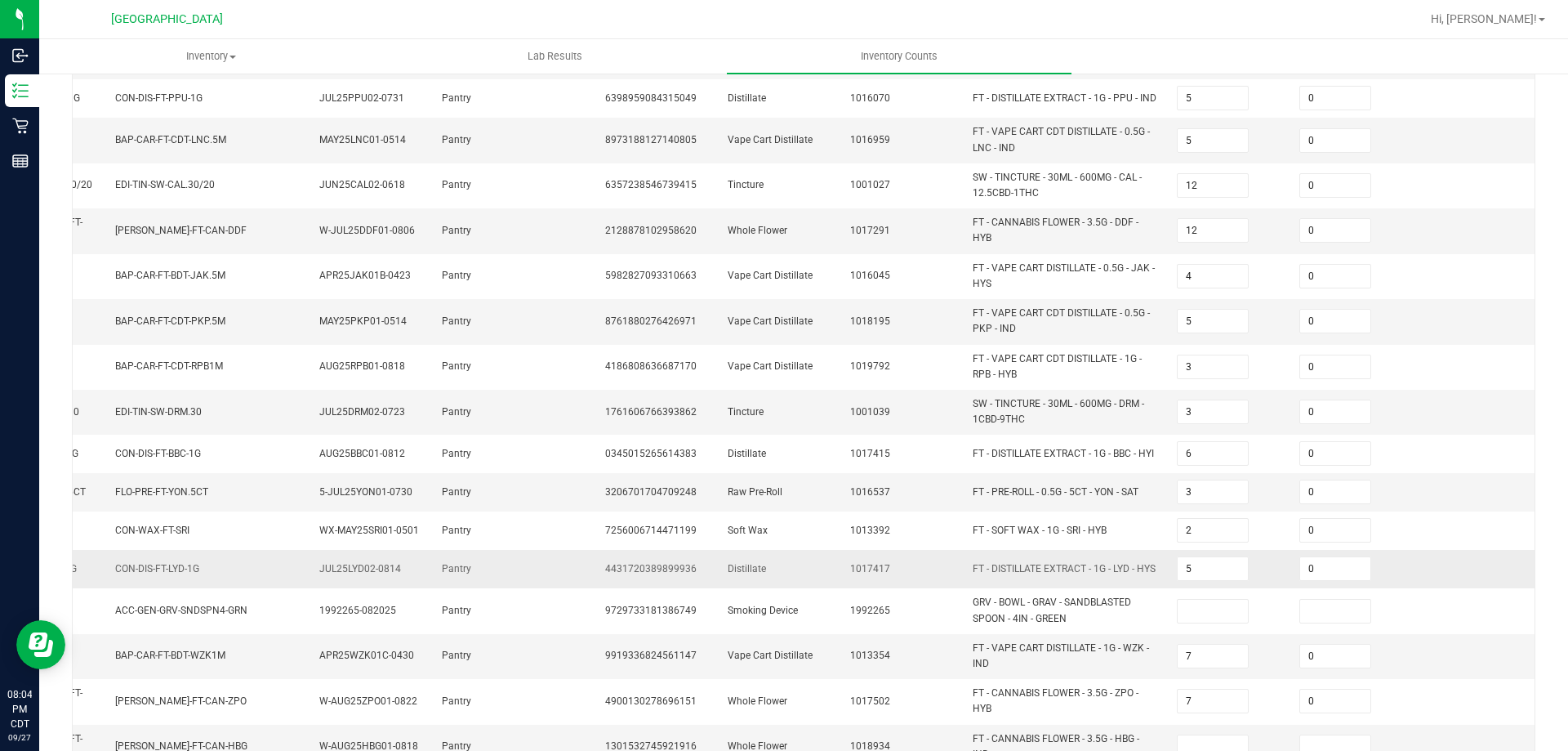
scroll to position [455, 0]
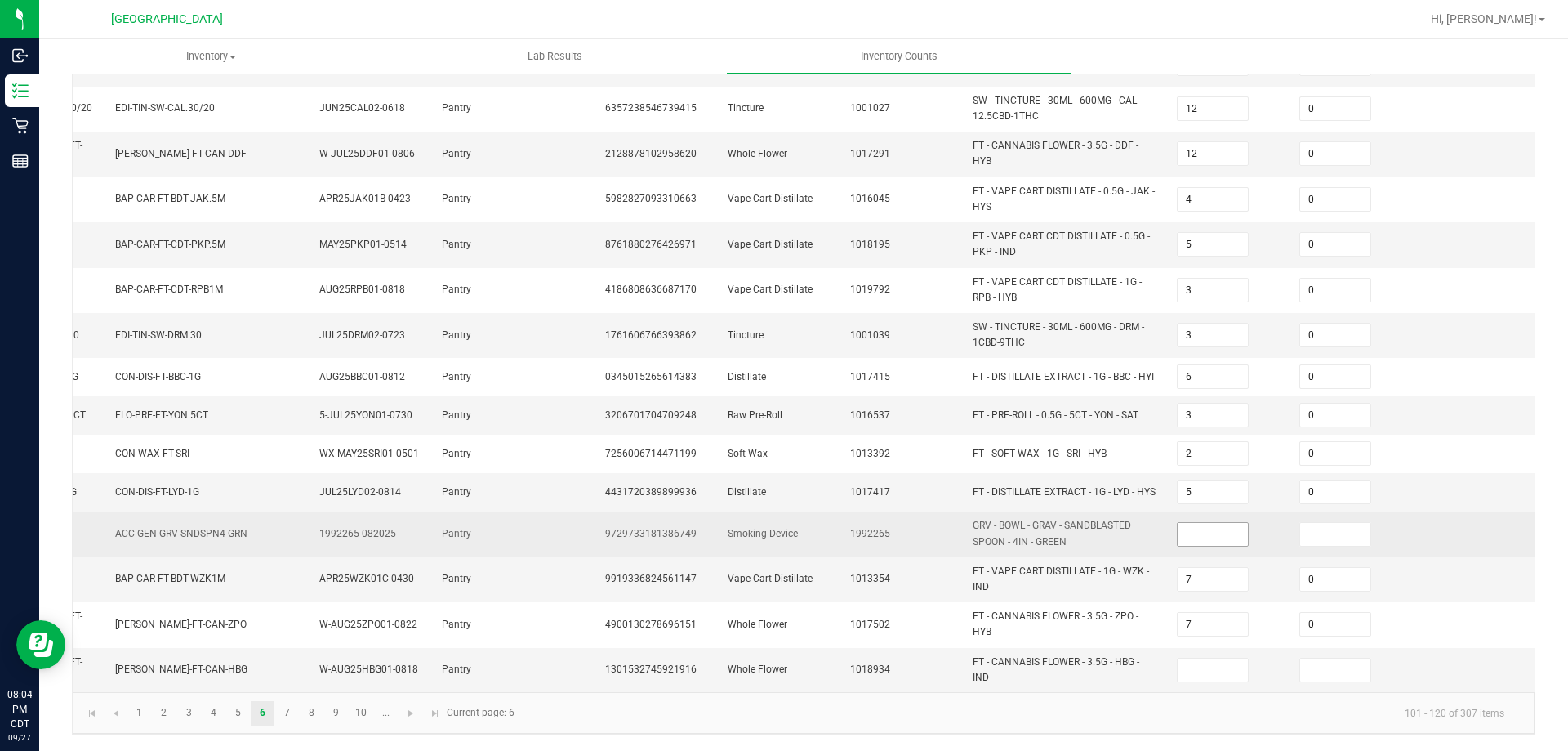
click at [1195, 530] on input at bounding box center [1213, 534] width 70 height 23
type input "0"
click at [1300, 523] on input at bounding box center [1335, 534] width 70 height 23
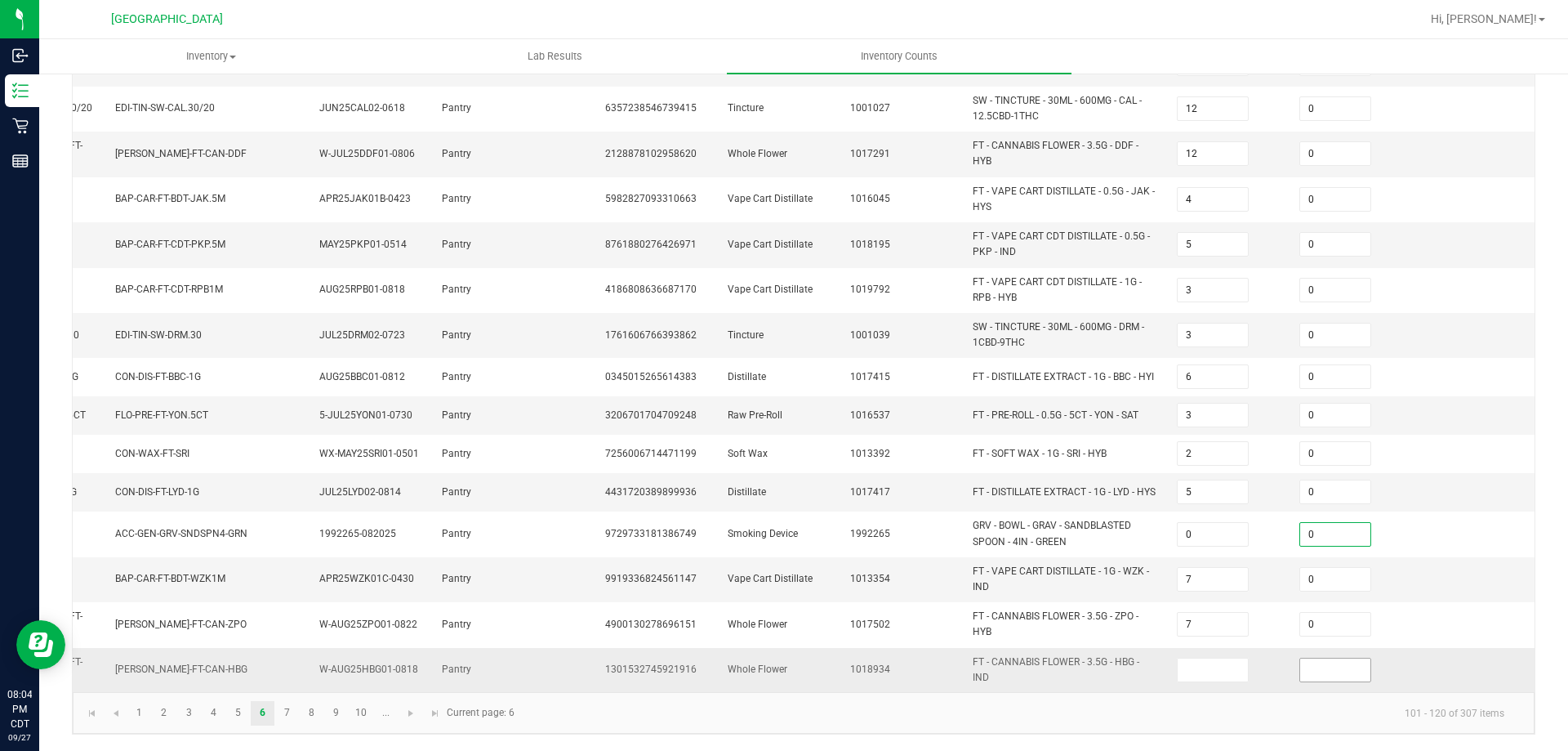
type input "0"
click at [1300, 662] on input at bounding box center [1335, 670] width 70 height 23
type input "0"
click at [1209, 659] on input at bounding box center [1213, 670] width 70 height 23
type input "0"
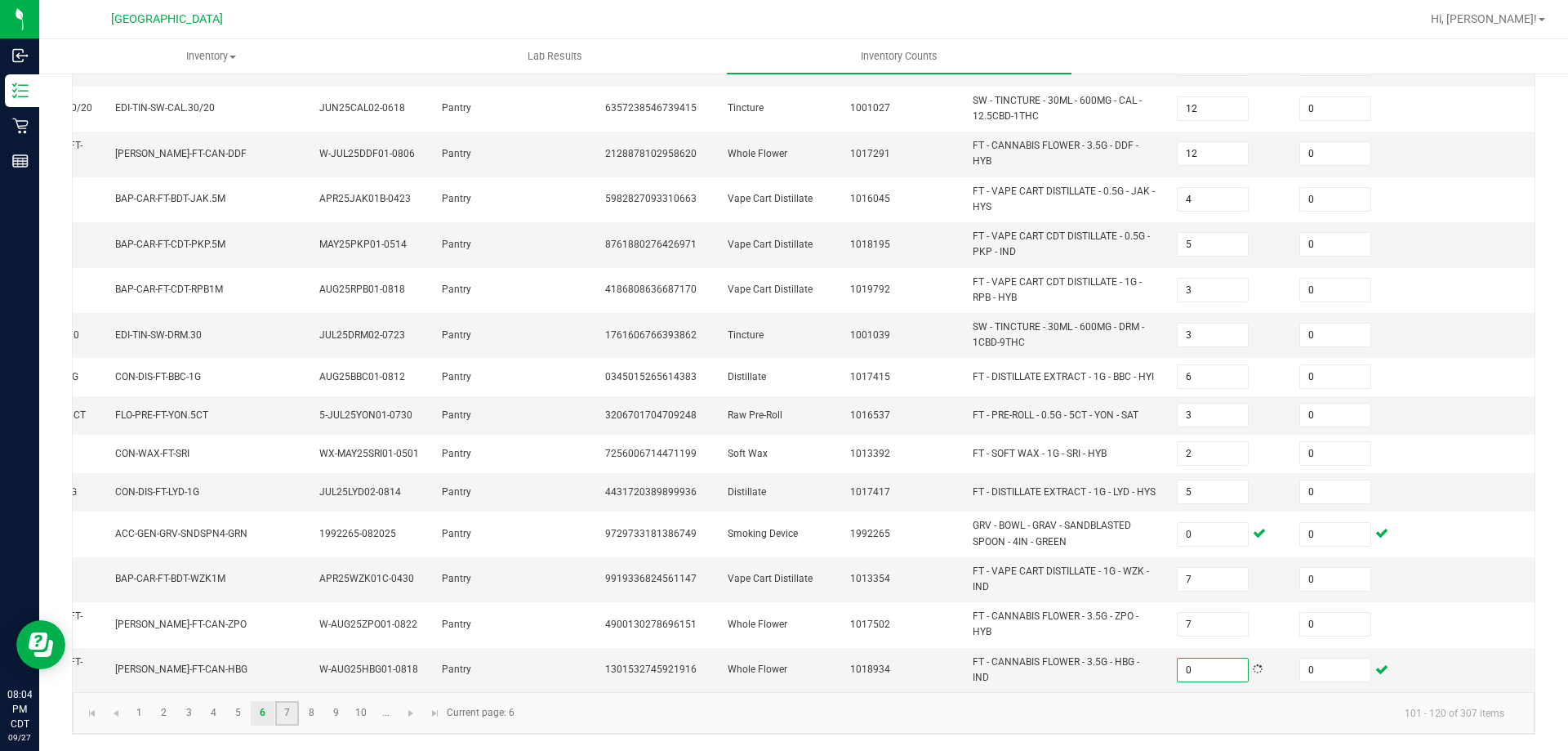
click at [292, 717] on link "7" at bounding box center [286, 714] width 24 height 25
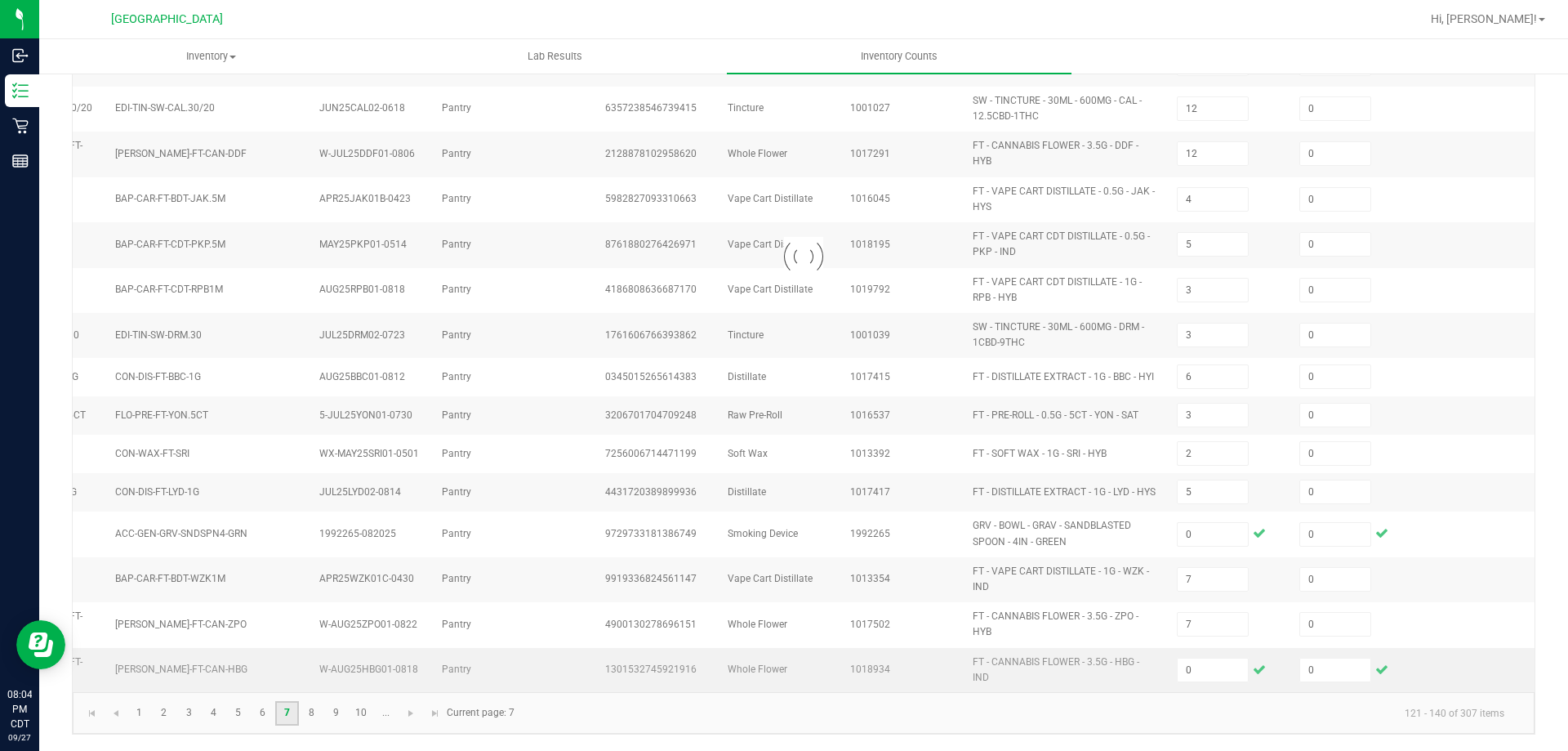
type input "10"
type input "9"
type input "15"
type input "7"
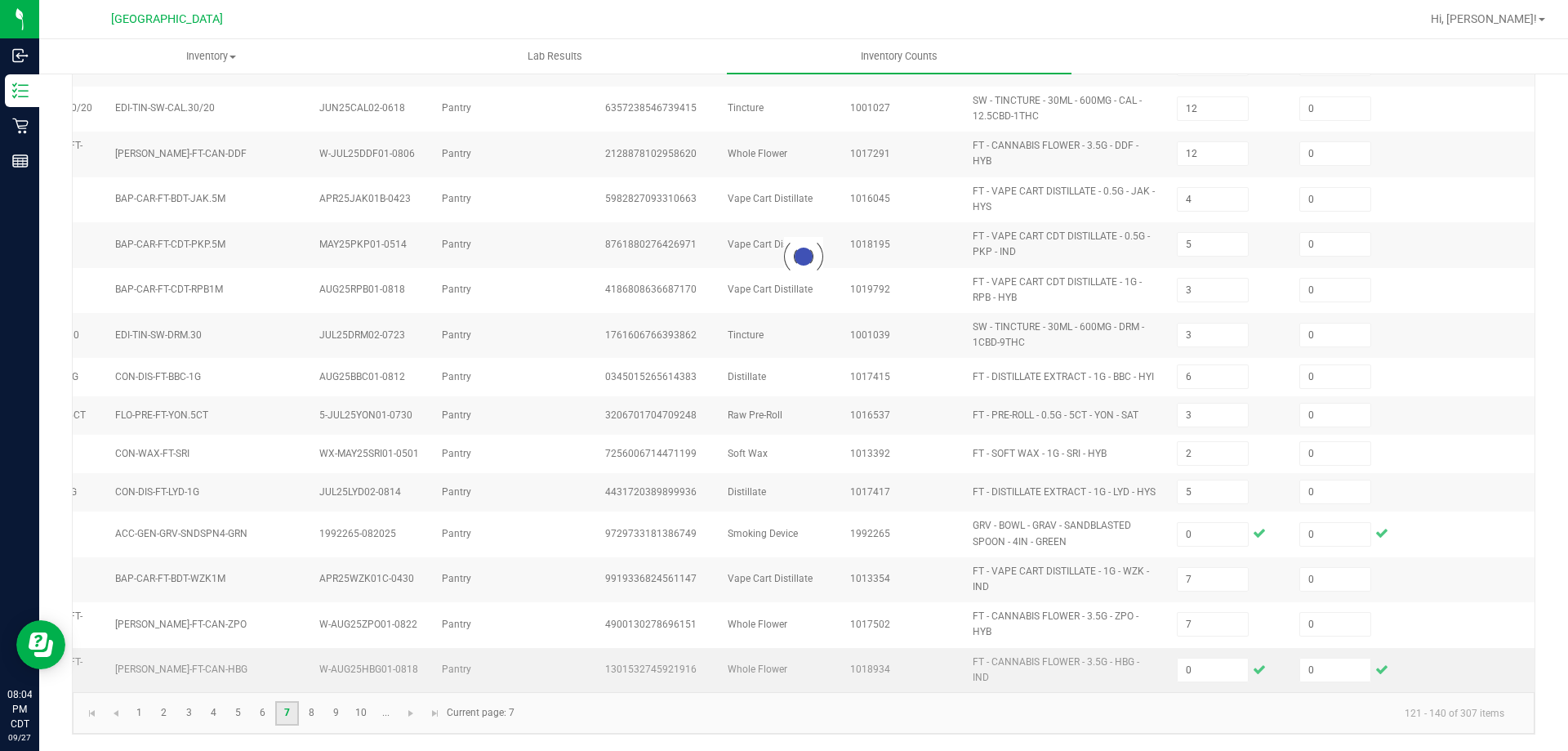
type input "16"
type input "3"
type input "5"
type input "8"
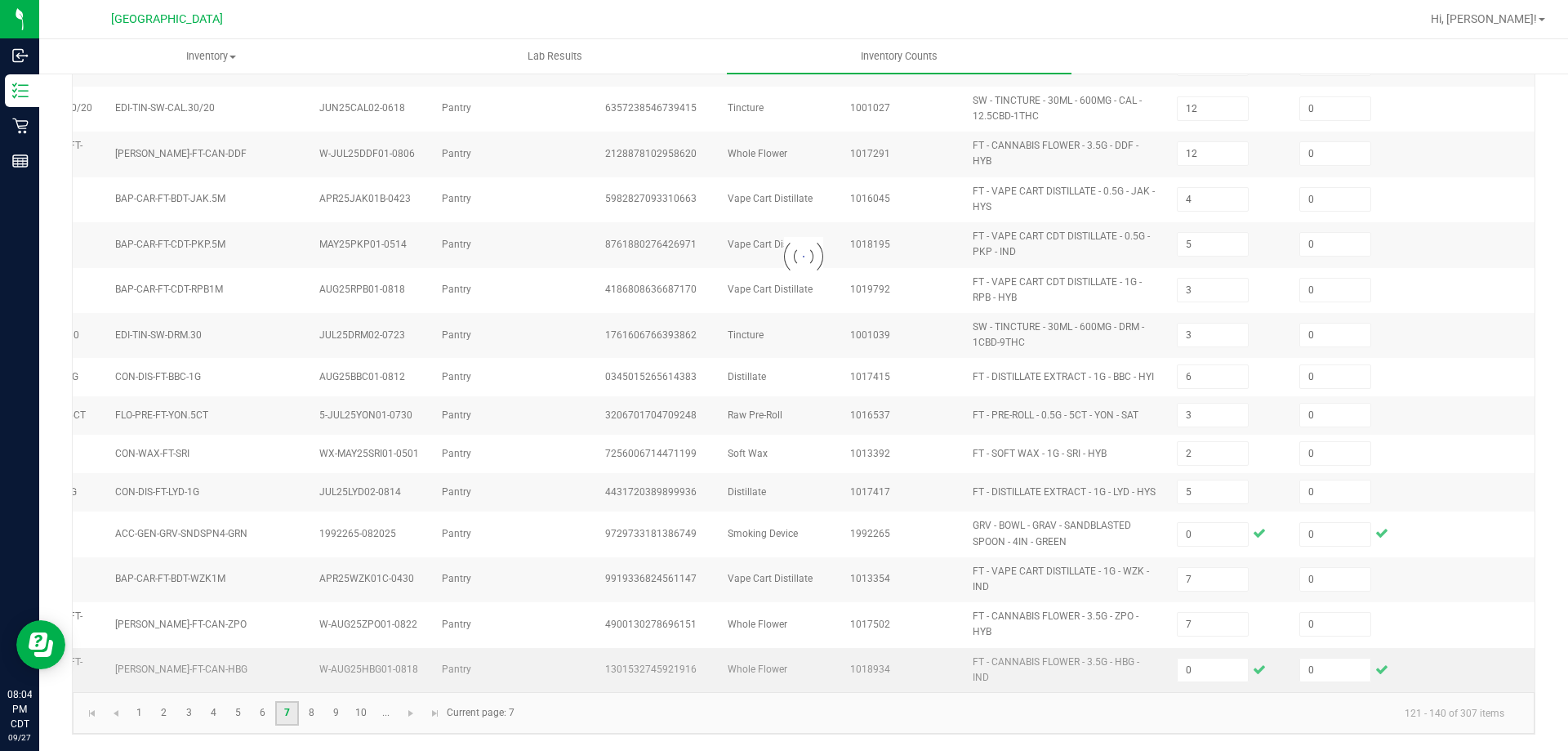
type input "2"
type input "28"
type input "5"
type input "17"
type input "8"
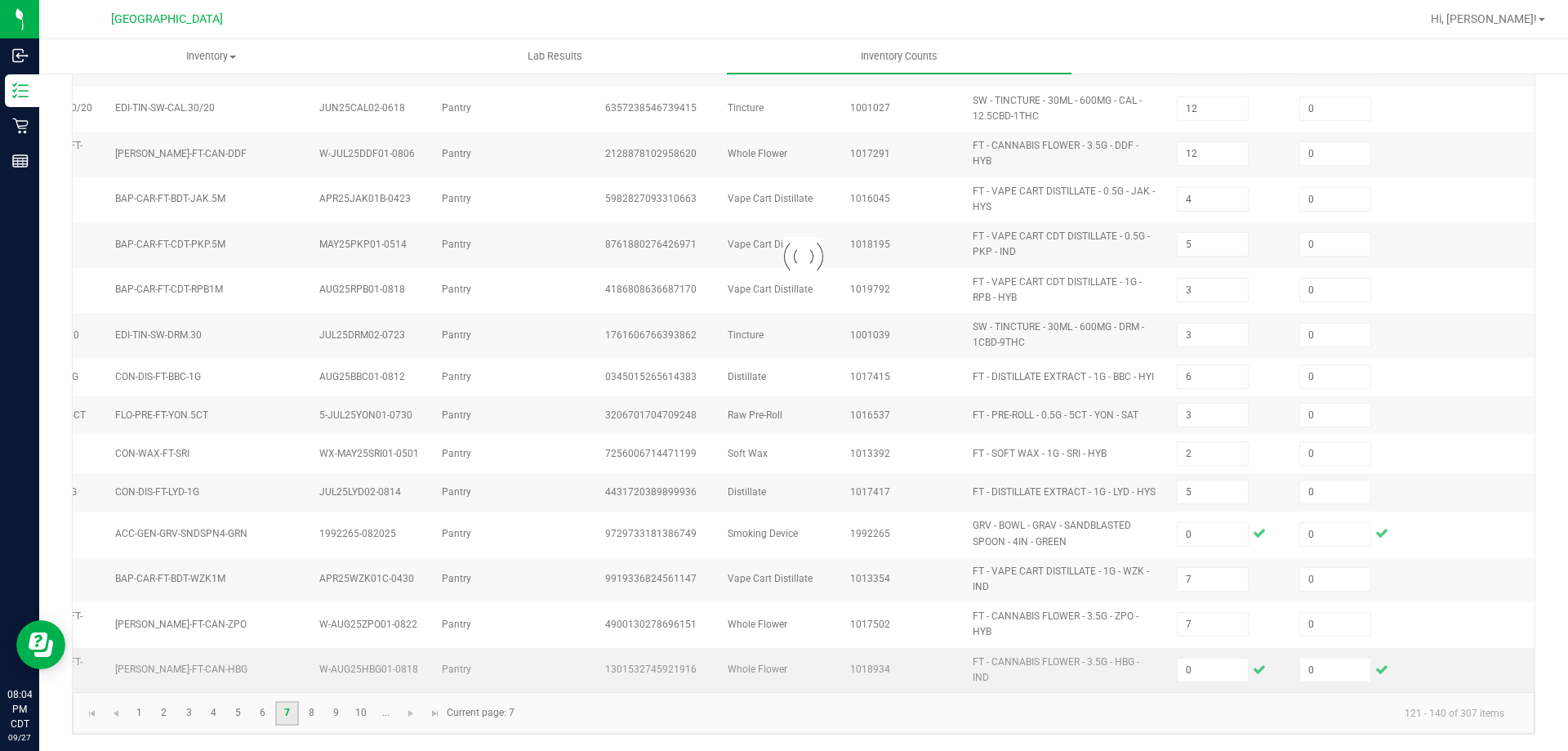
type input "9"
type input "19"
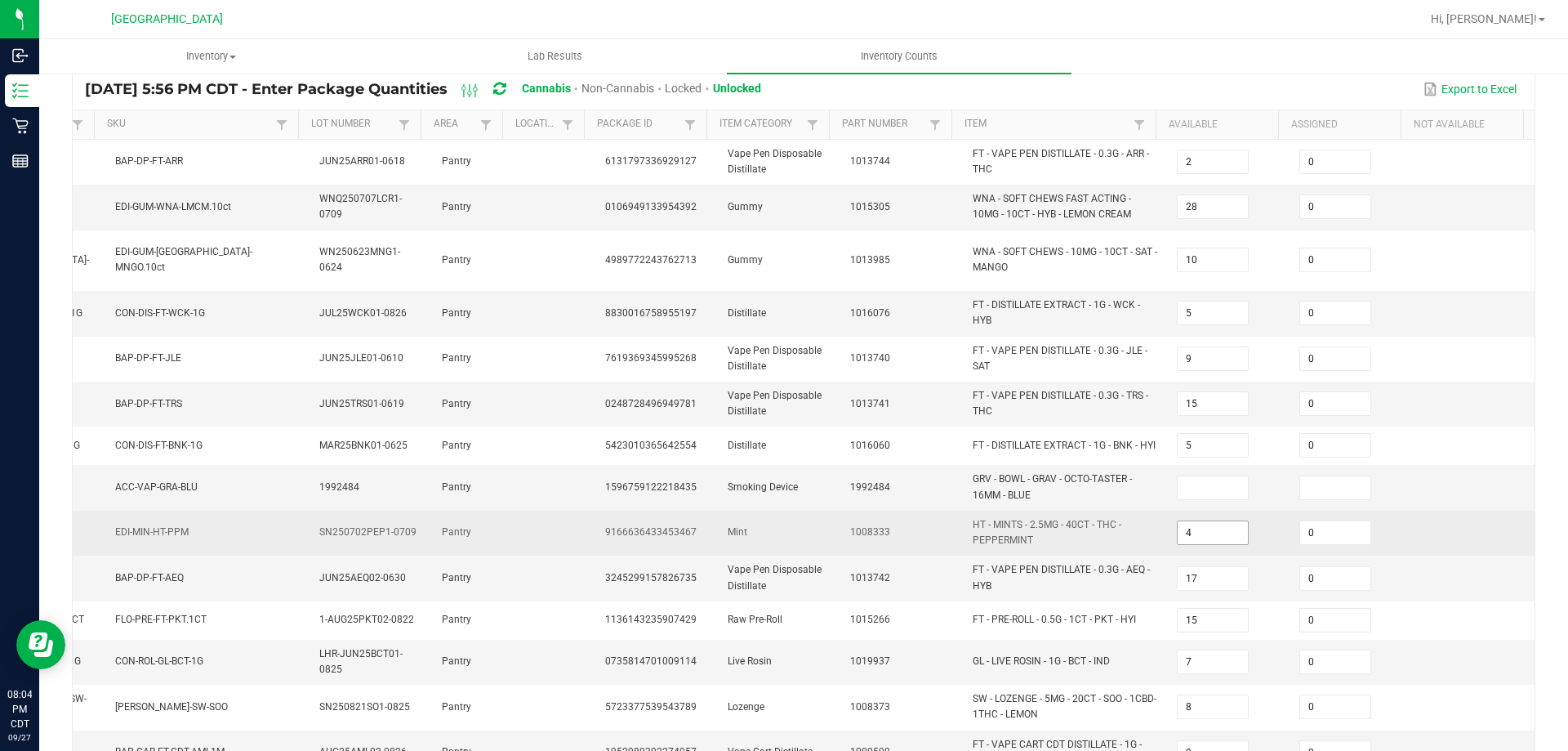
scroll to position [373, 0]
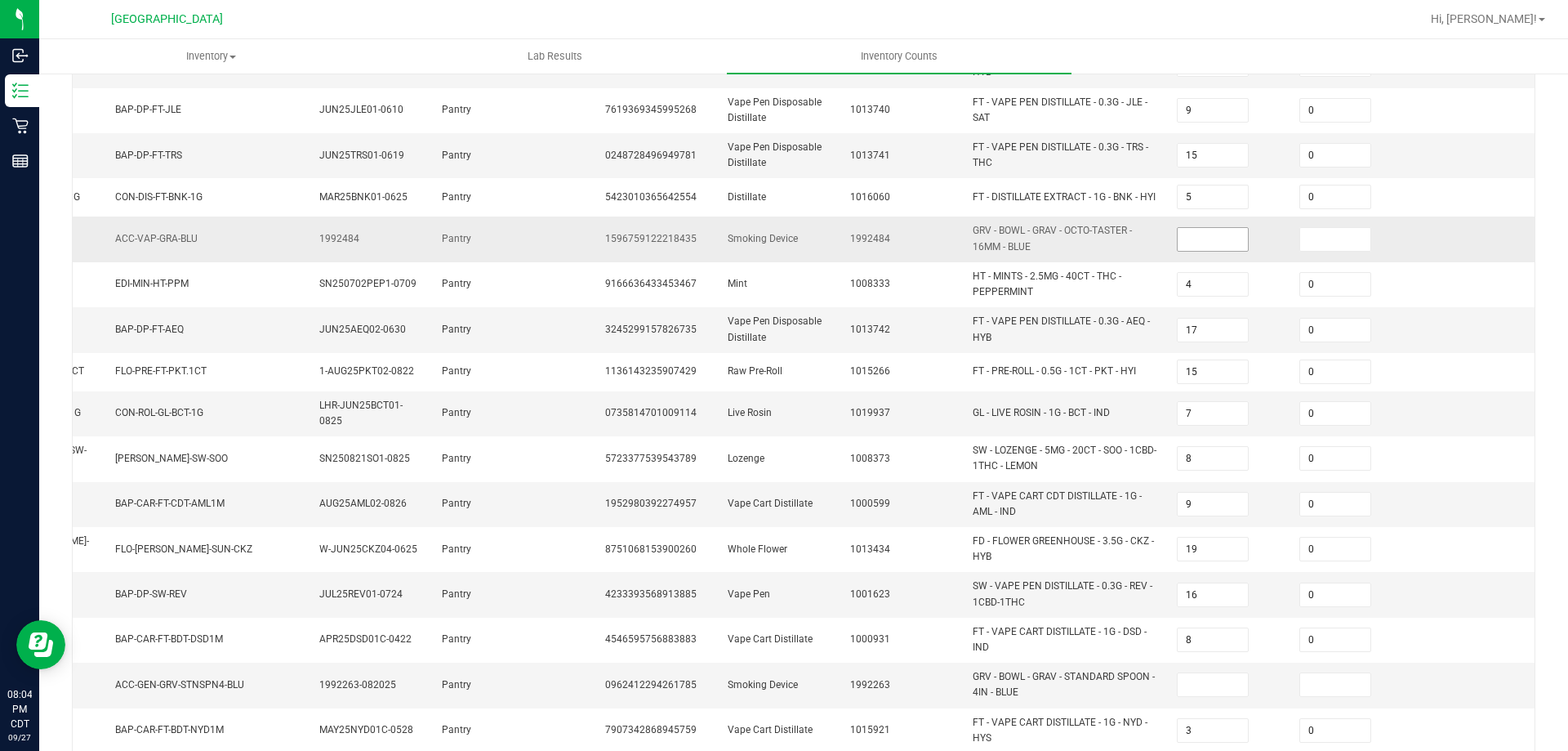
click at [1186, 228] on input at bounding box center [1213, 240] width 70 height 23
type input "0"
click at [1300, 228] on input at bounding box center [1335, 240] width 70 height 23
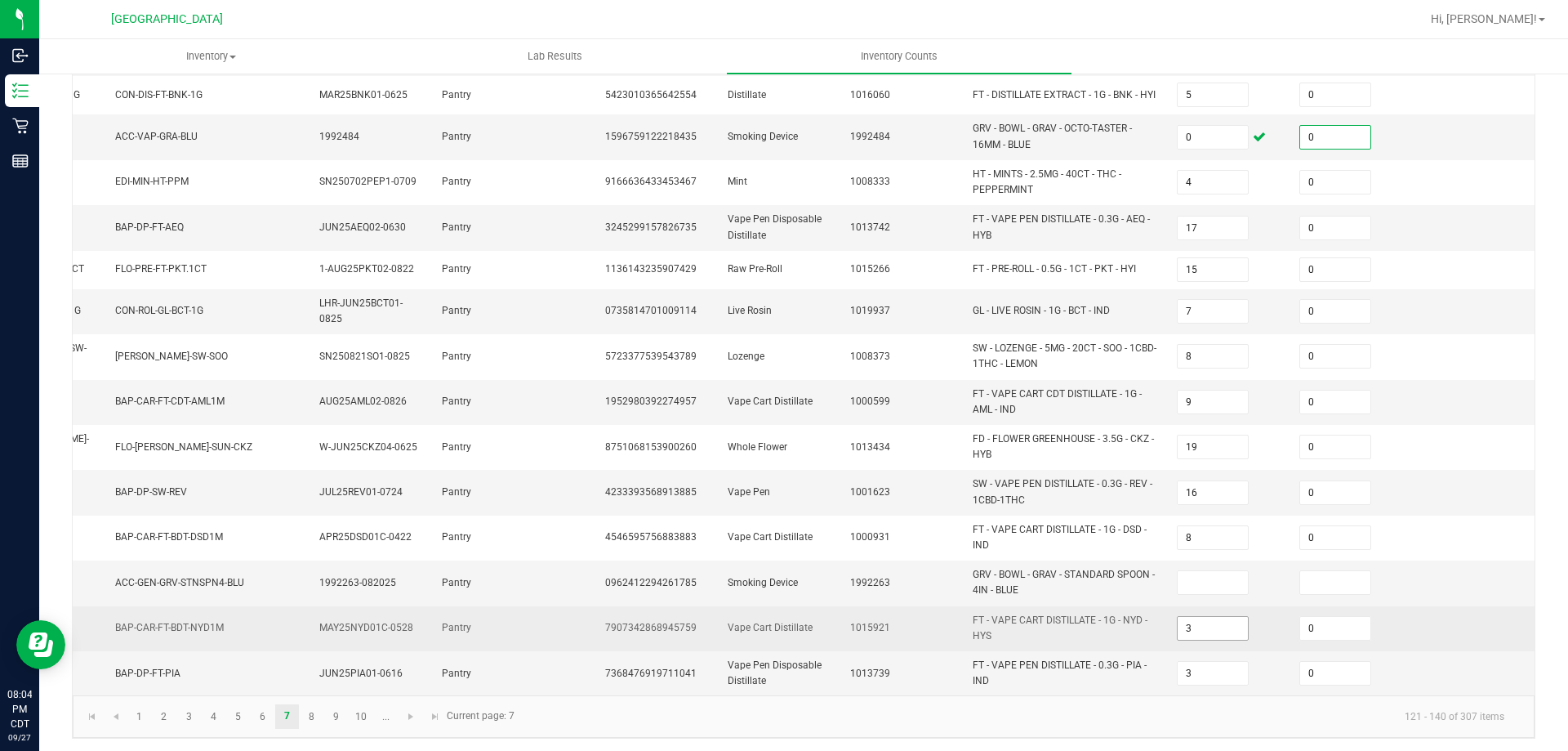
scroll to position [476, 0]
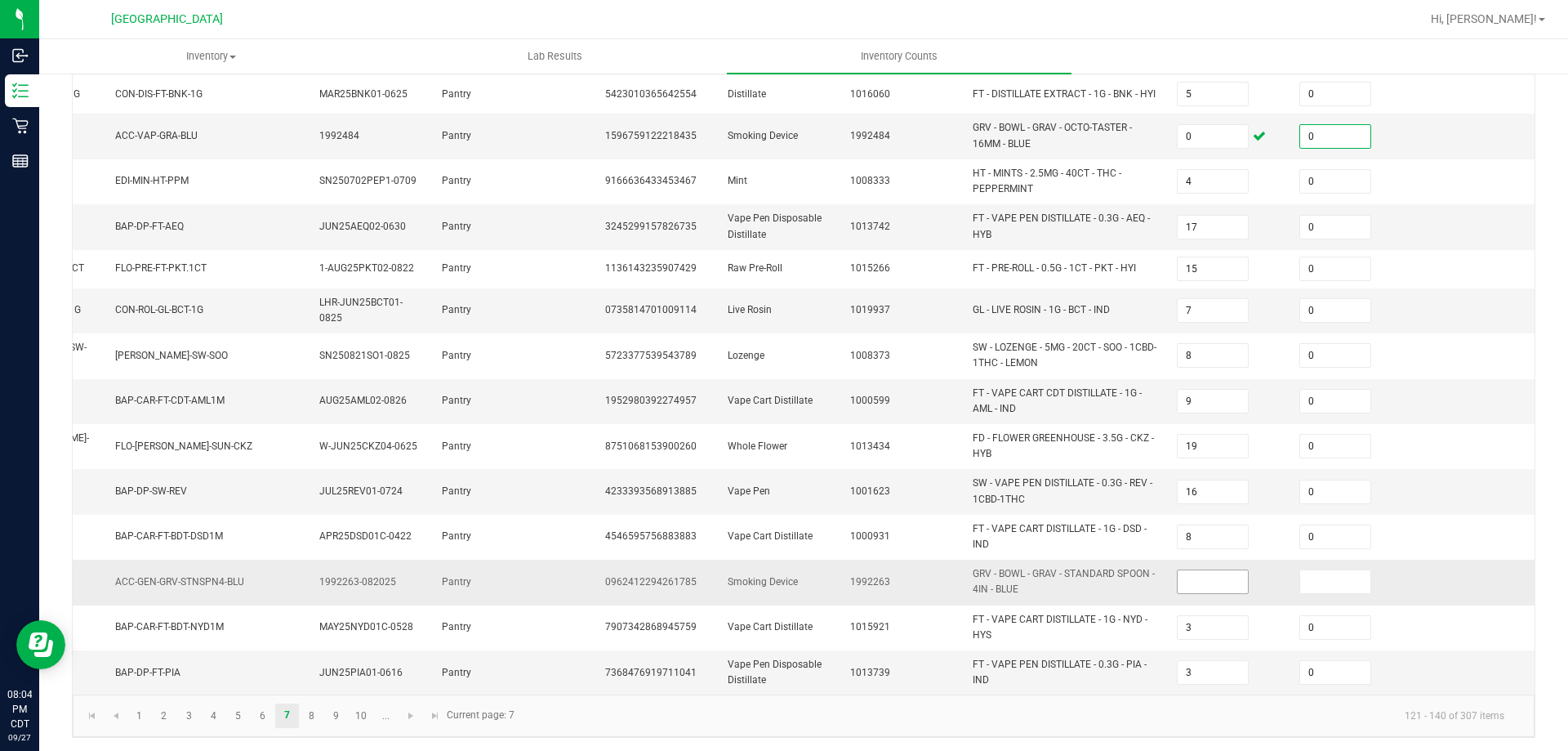
type input "0"
click at [1196, 570] on input at bounding box center [1213, 582] width 70 height 23
type input "0"
click at [1305, 570] on input at bounding box center [1335, 582] width 70 height 23
type input "0"
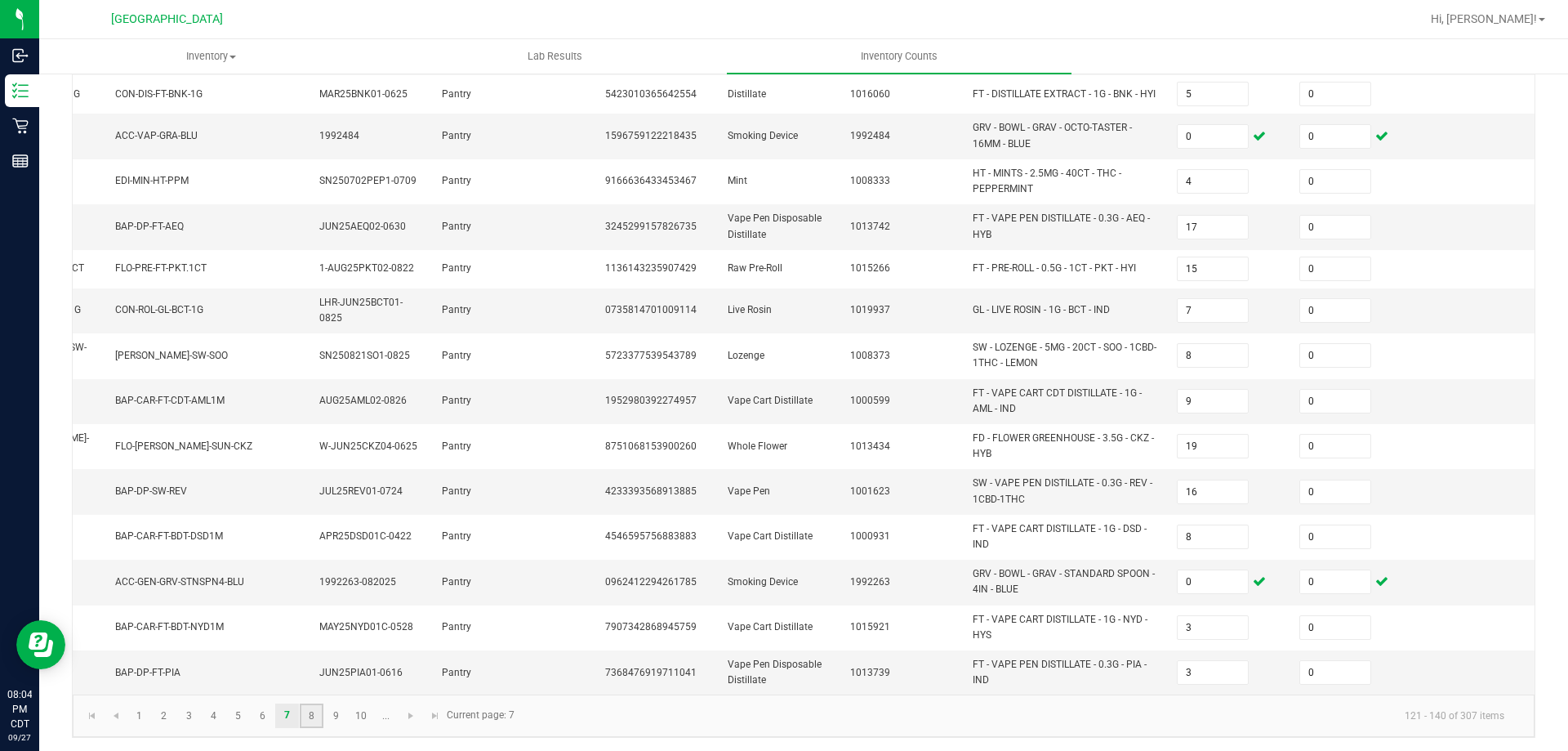
click at [318, 710] on link "8" at bounding box center [311, 716] width 24 height 25
type input "40"
type input "3"
type input "20"
type input "21"
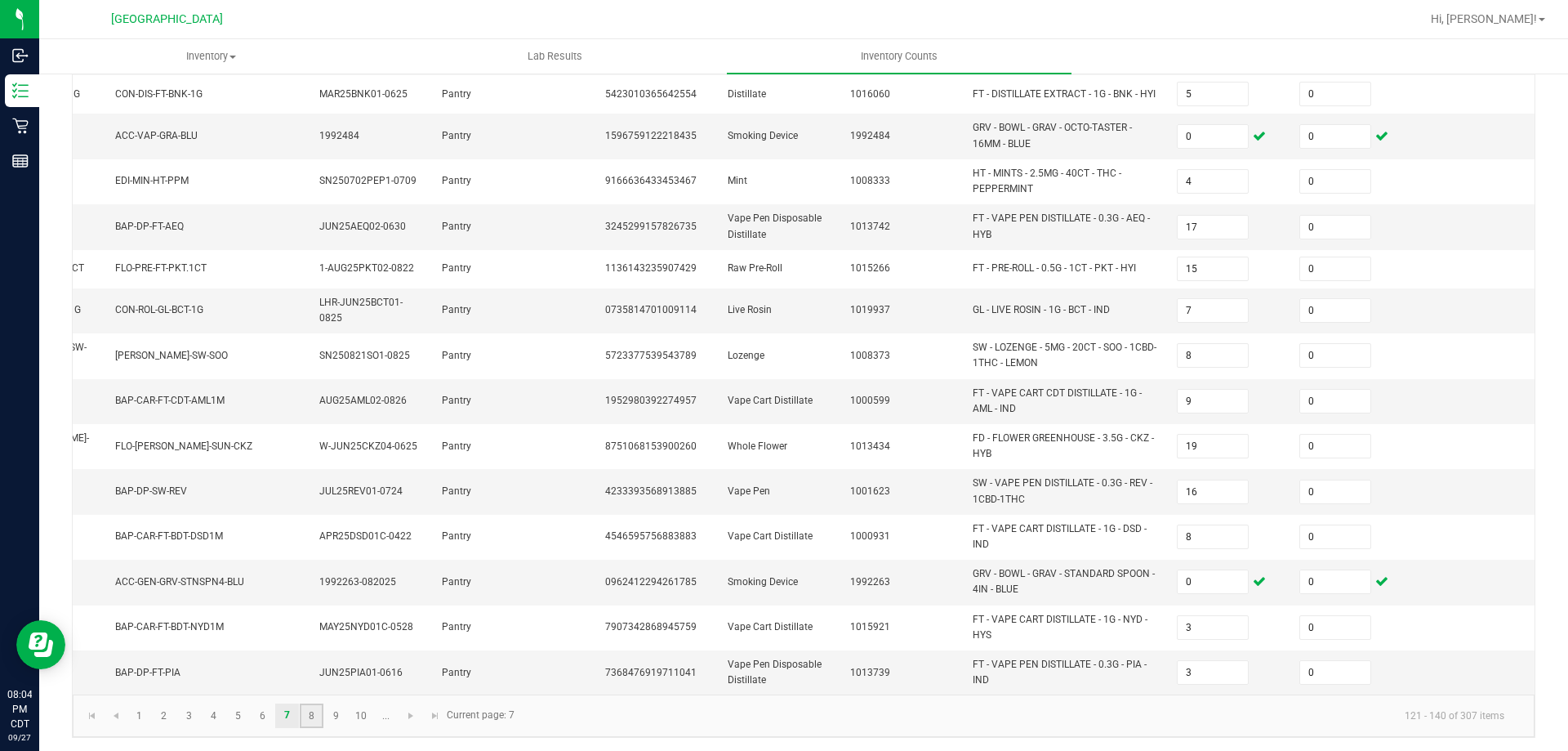
type input "6"
type input "1"
type input "6"
type input "12"
type input "1"
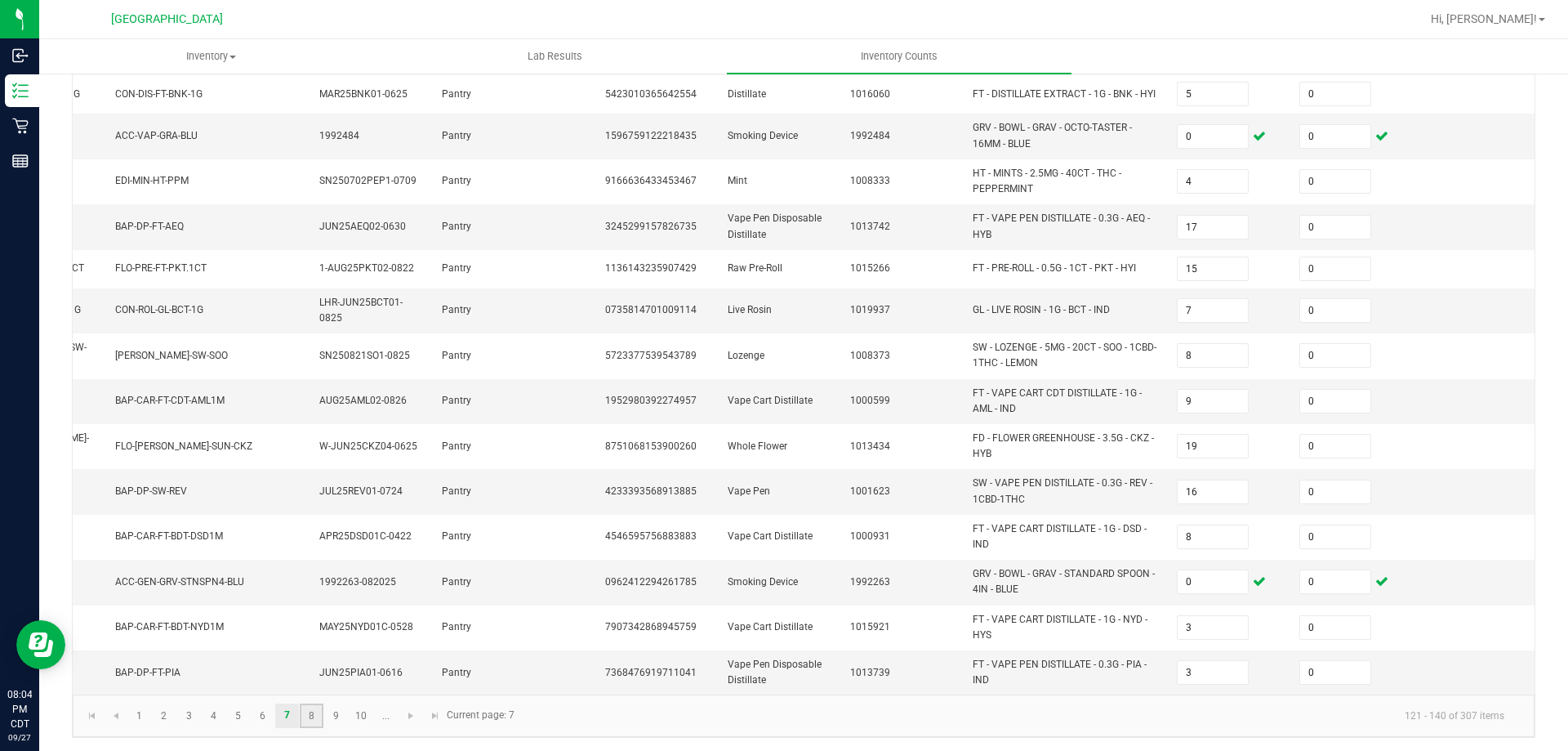
type input "12"
type input "3"
type input "22"
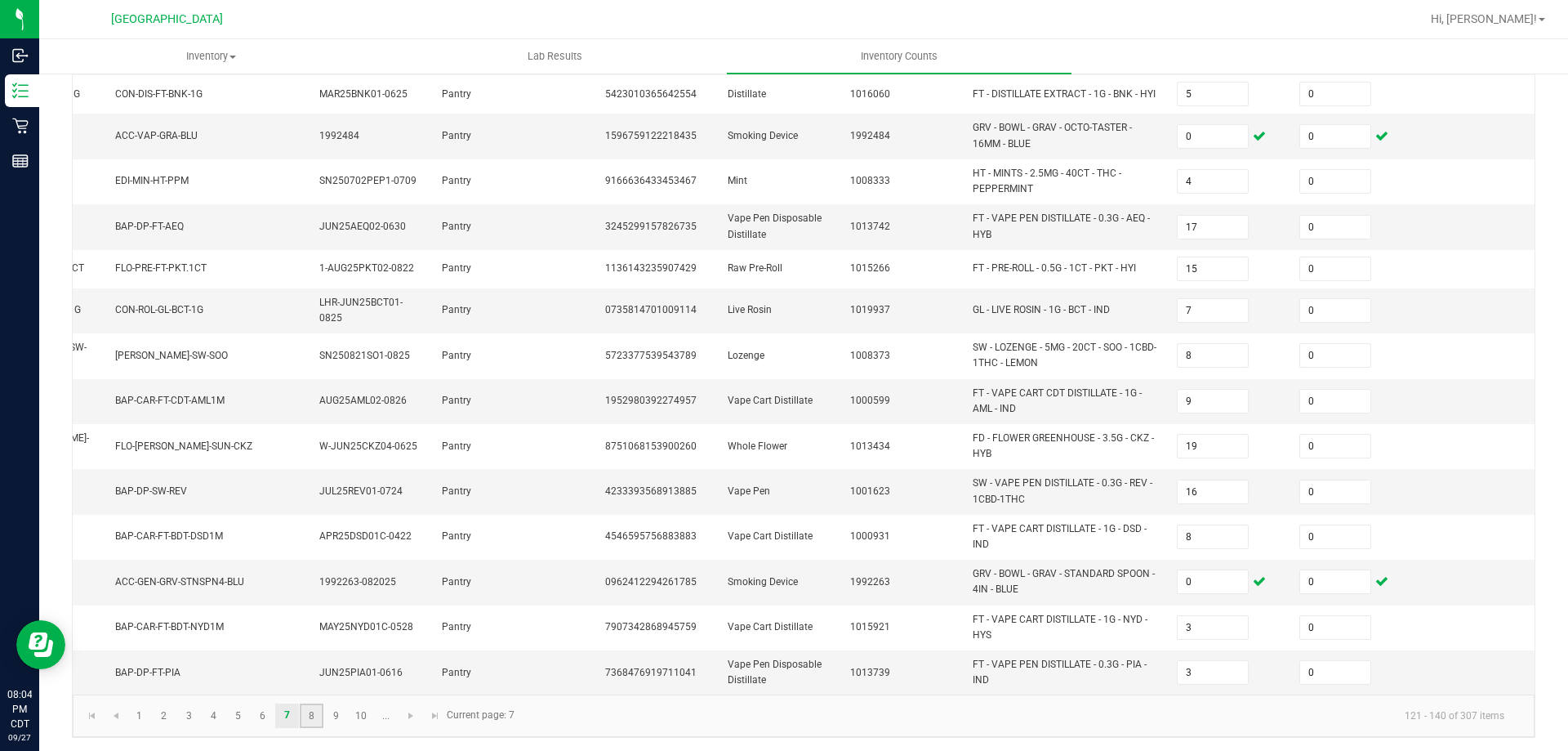
type input "1"
type input "11"
type input "6"
type input "1"
type input "12"
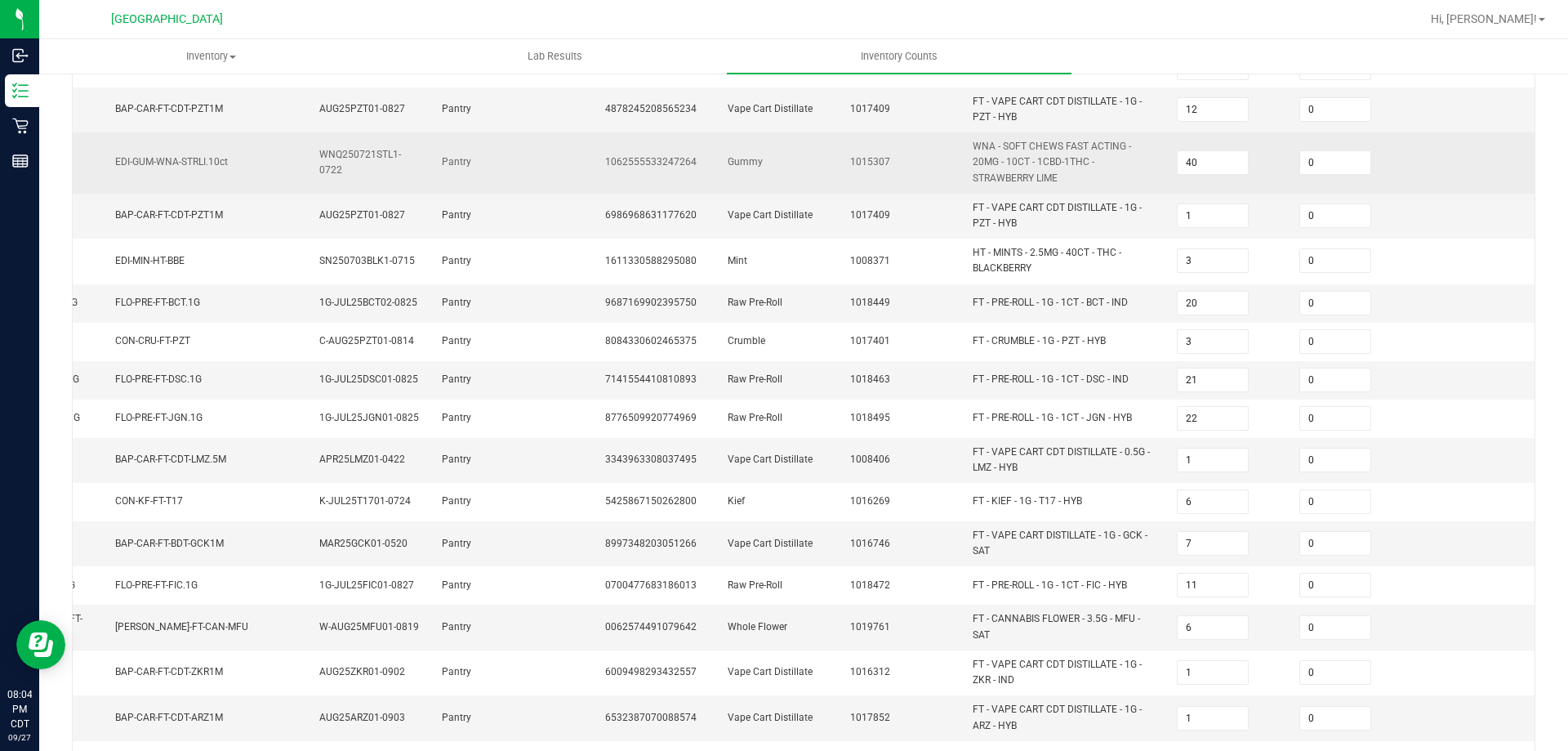
scroll to position [443, 0]
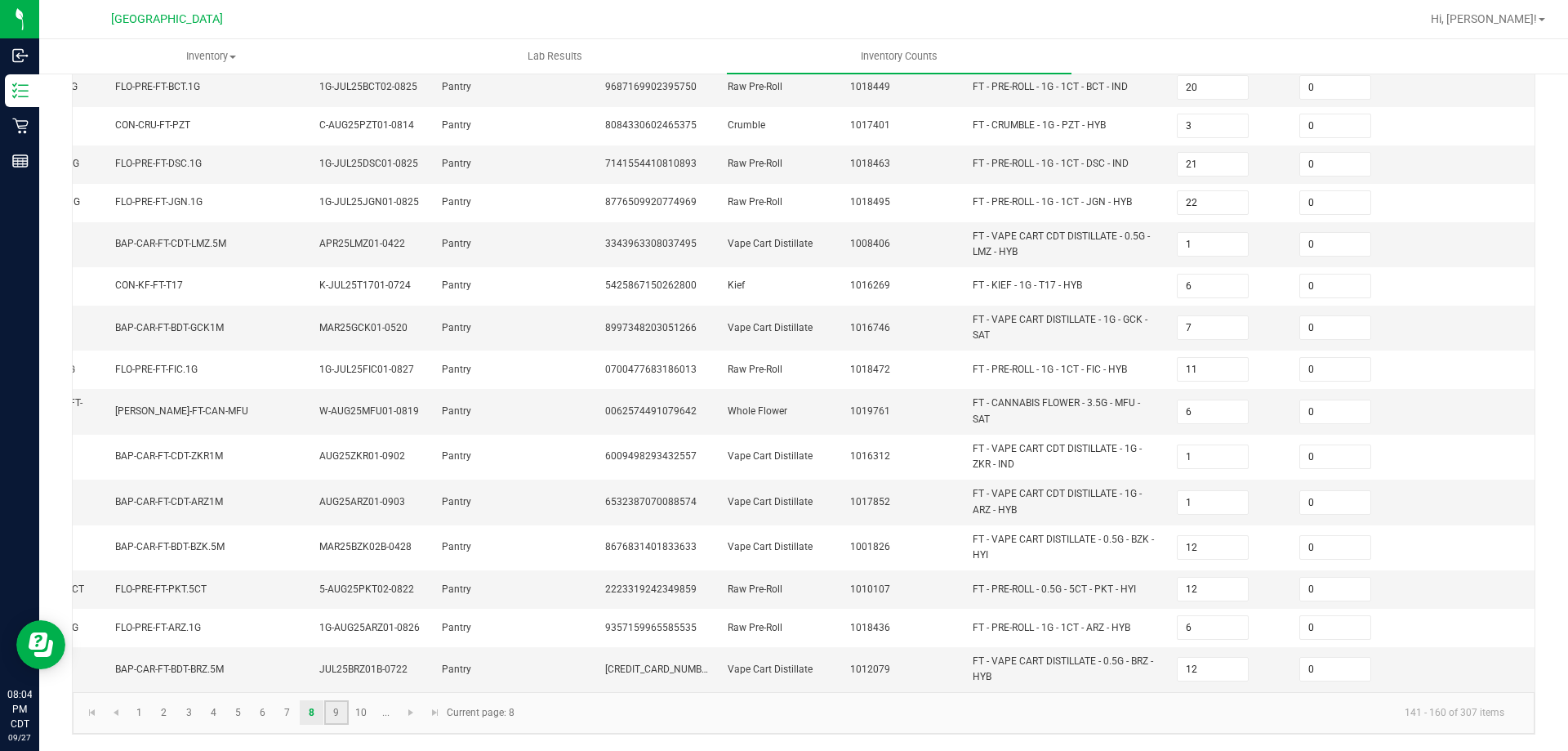
click at [342, 708] on link "9" at bounding box center [336, 713] width 24 height 25
type input "7"
type input "13"
type input "10"
type input "2"
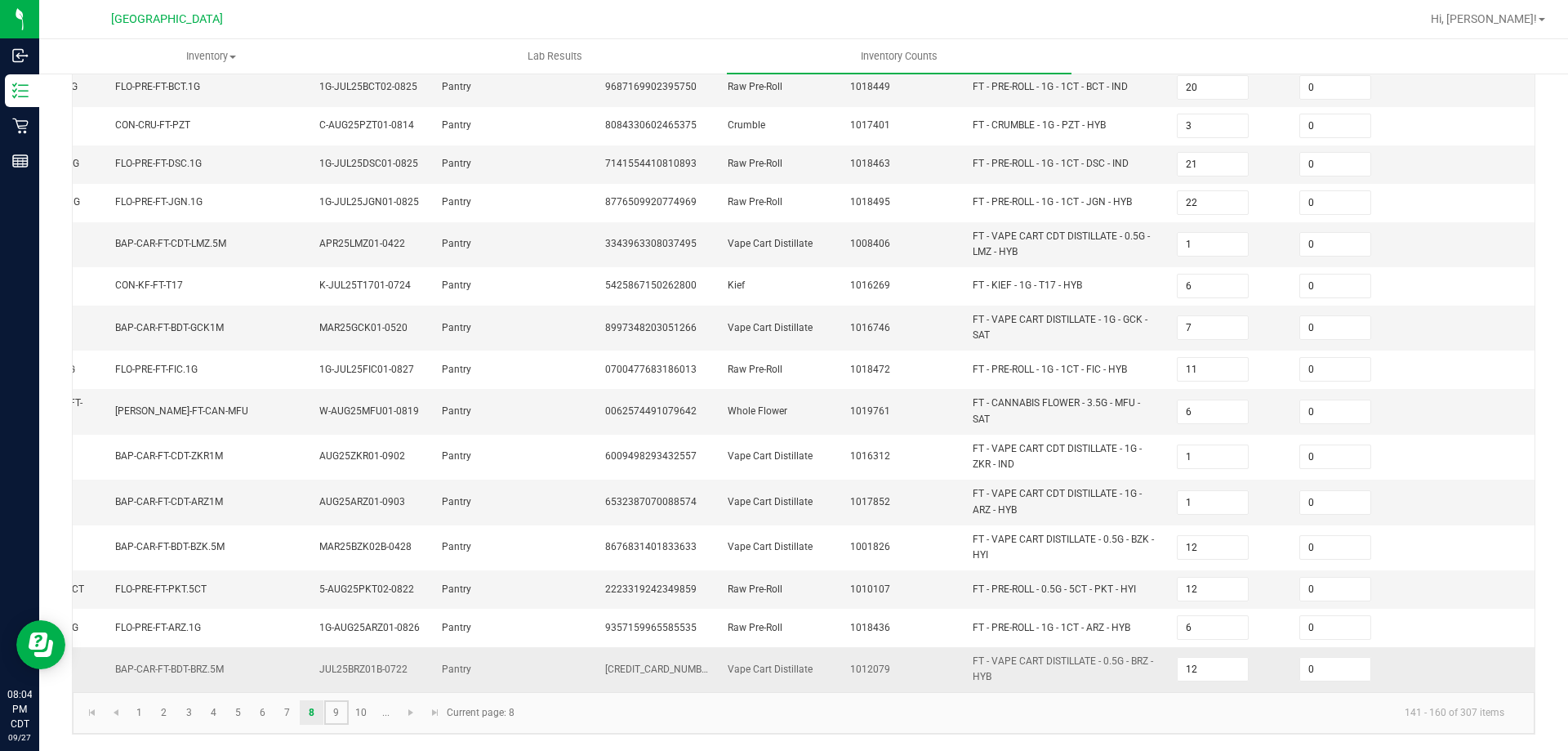
type input "1"
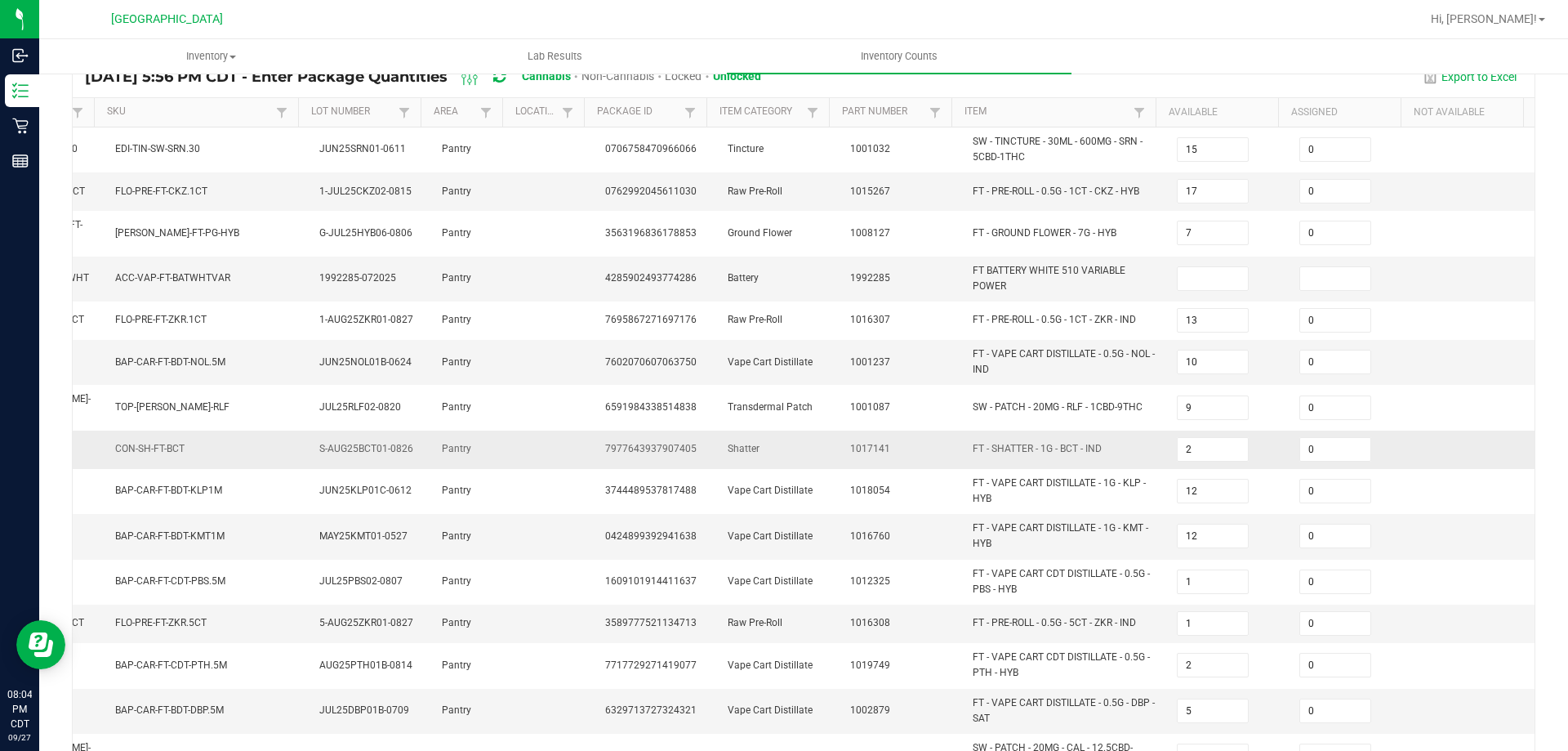
scroll to position [107, 0]
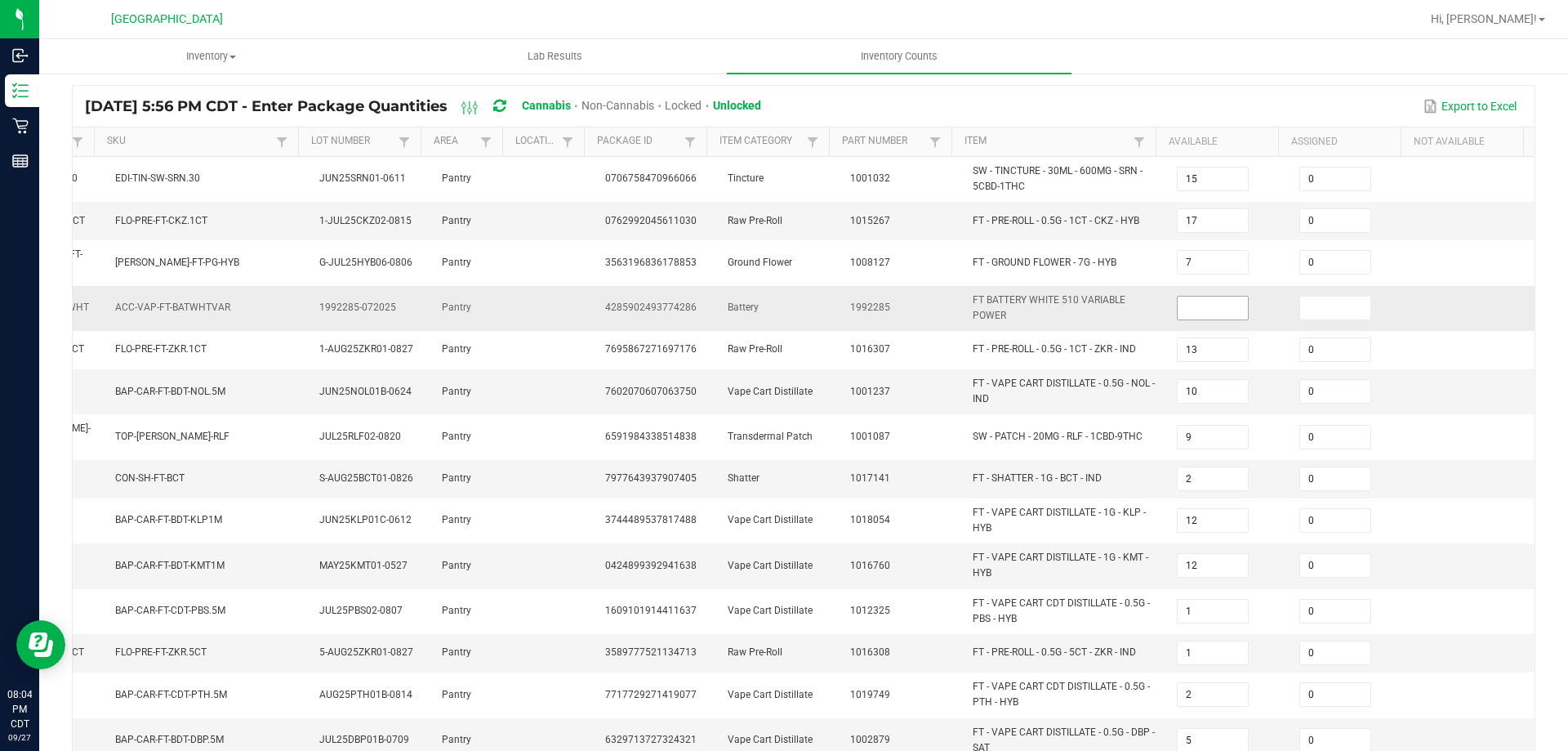
click at [1191, 309] on input at bounding box center [1213, 309] width 70 height 23
click at [1335, 305] on input at bounding box center [1335, 309] width 70 height 23
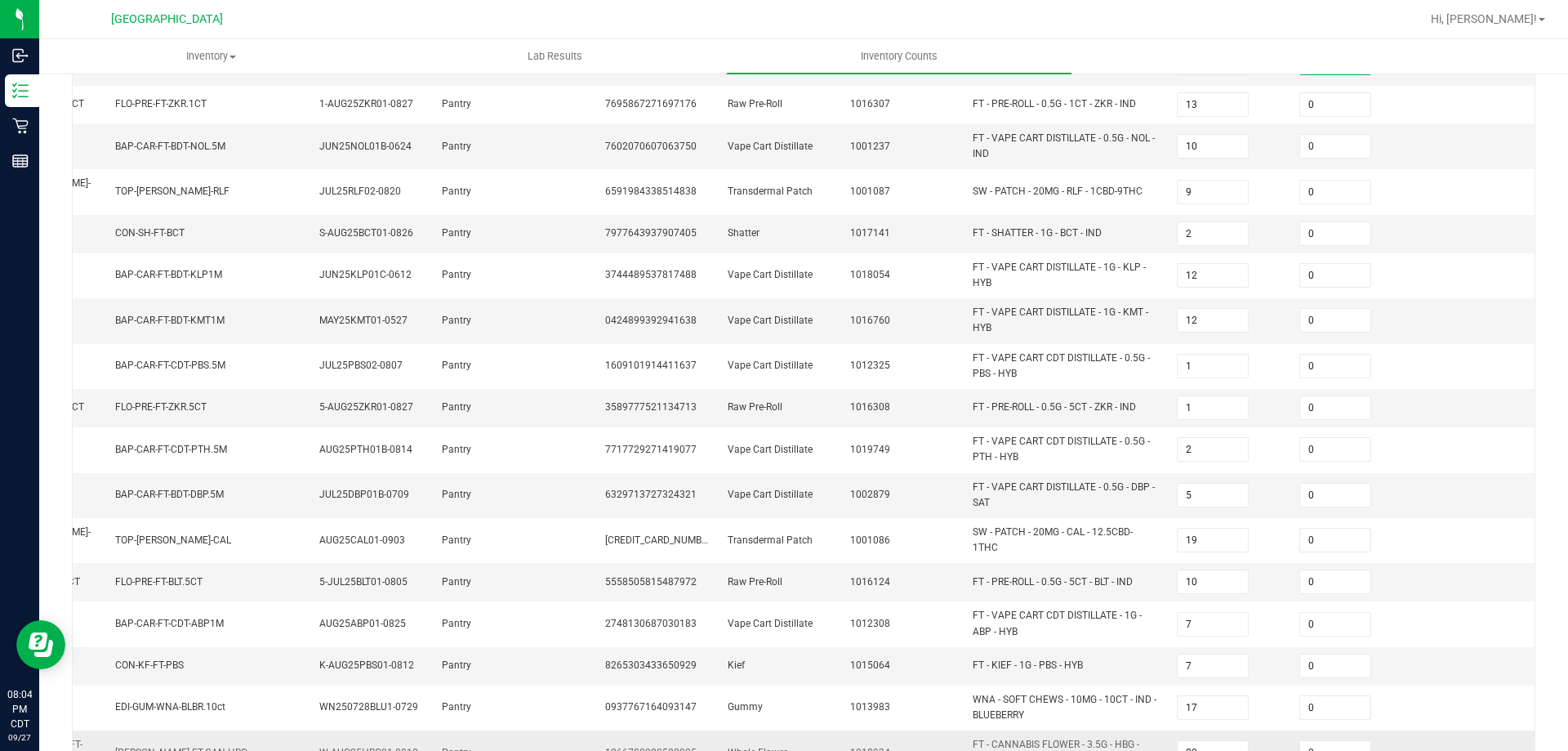
scroll to position [434, 0]
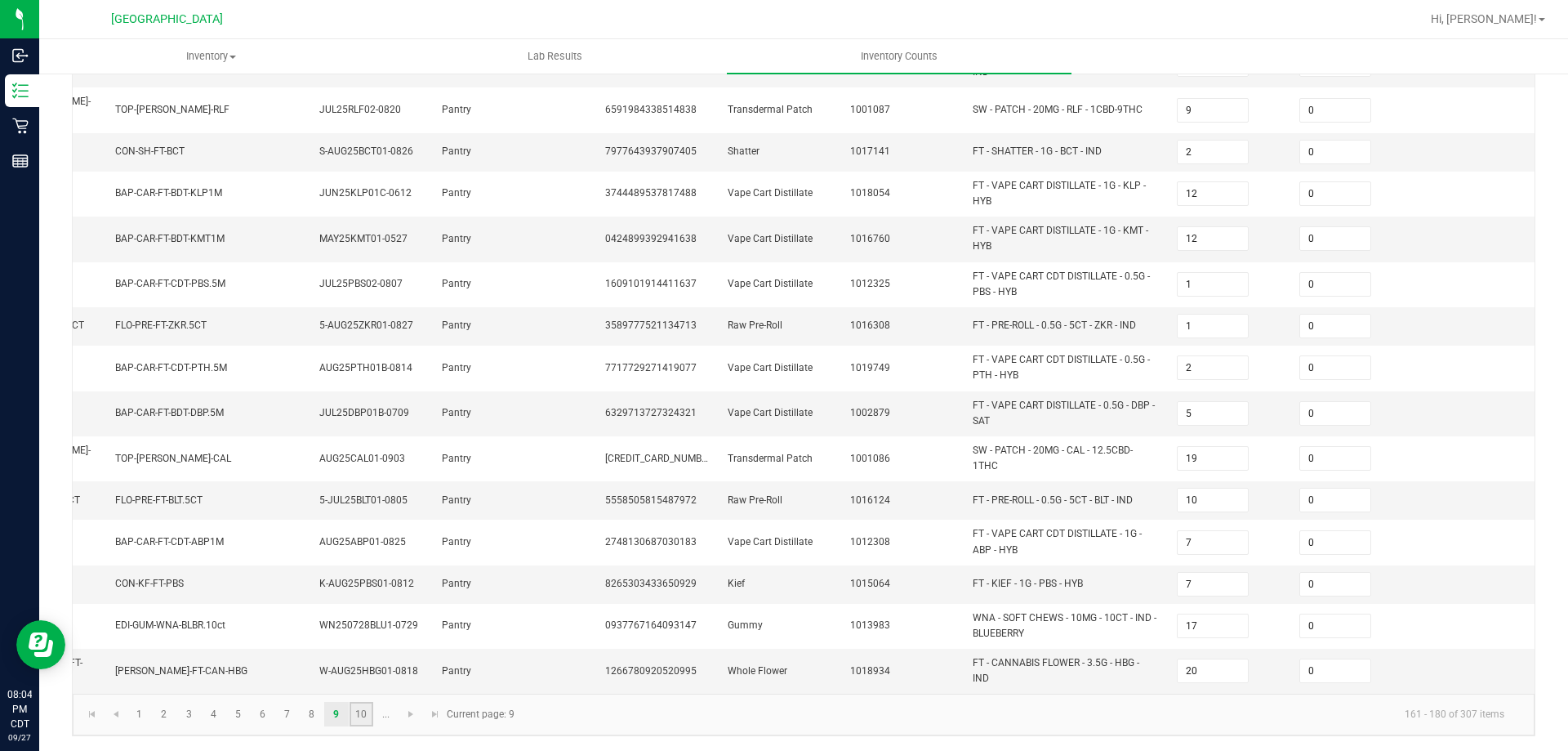
click at [371, 713] on link "10" at bounding box center [361, 715] width 24 height 25
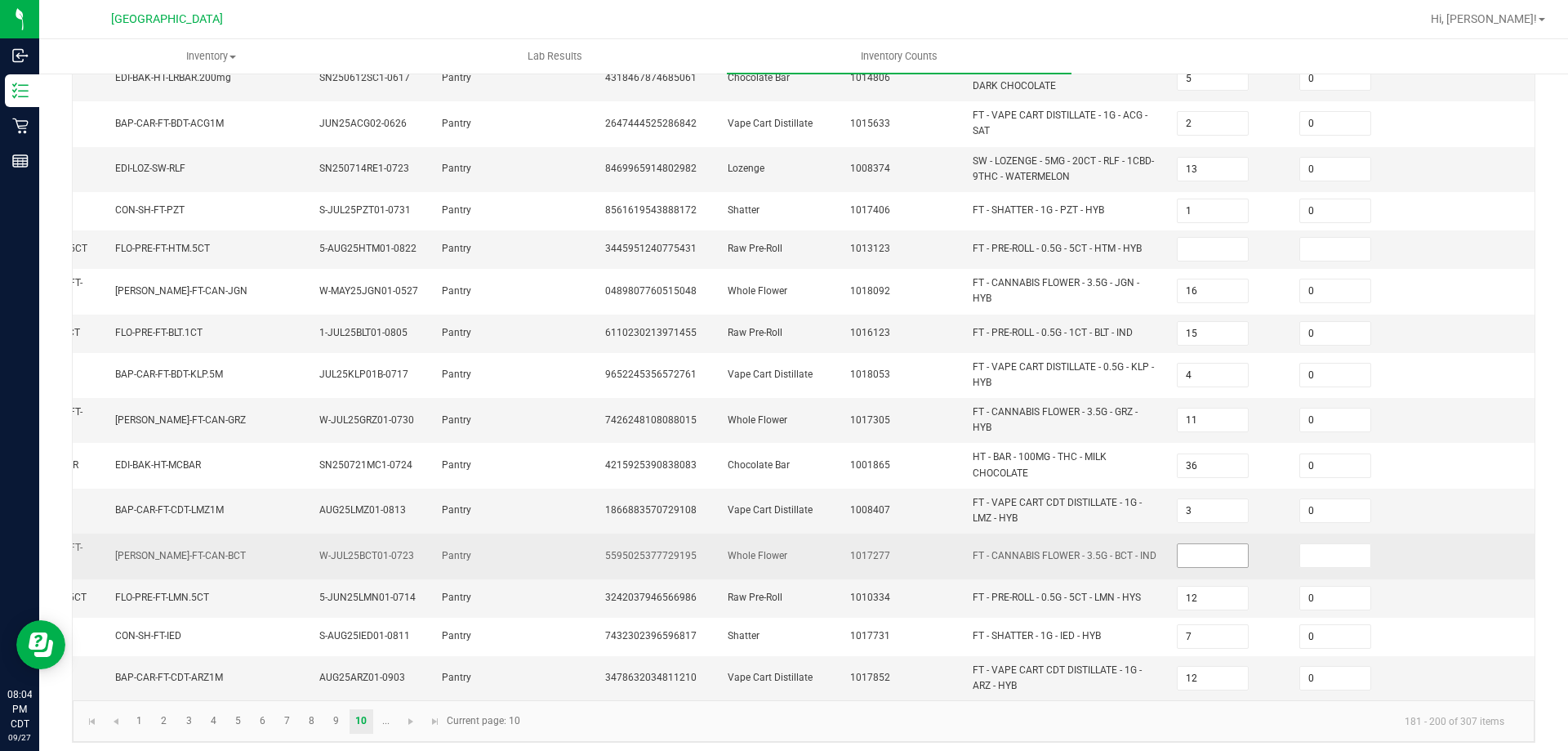
click at [1178, 545] on input at bounding box center [1213, 556] width 70 height 23
click at [1300, 545] on input at bounding box center [1335, 556] width 70 height 23
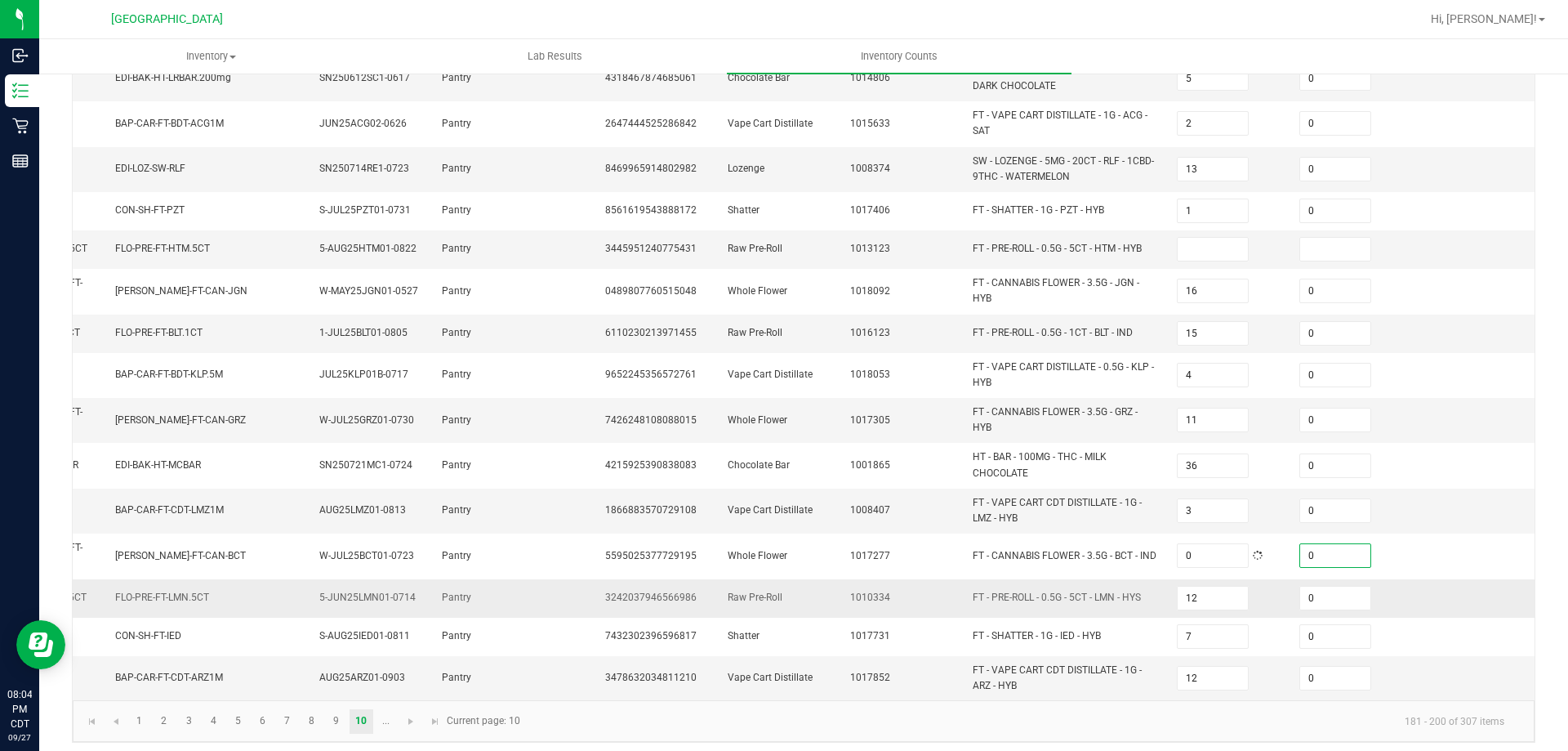
scroll to position [189, 0]
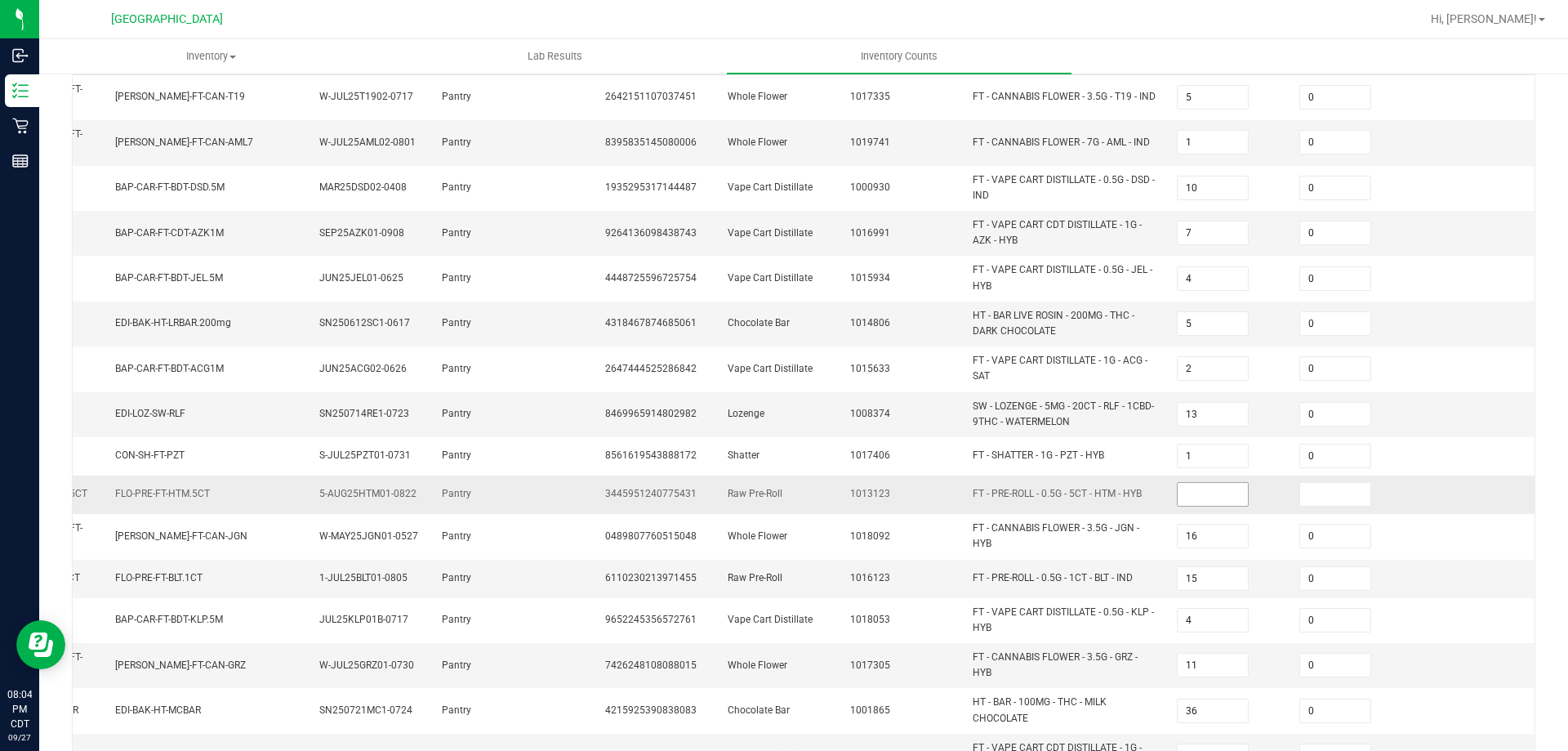
click at [1178, 483] on input at bounding box center [1213, 494] width 70 height 23
click at [1300, 483] on input at bounding box center [1335, 494] width 70 height 23
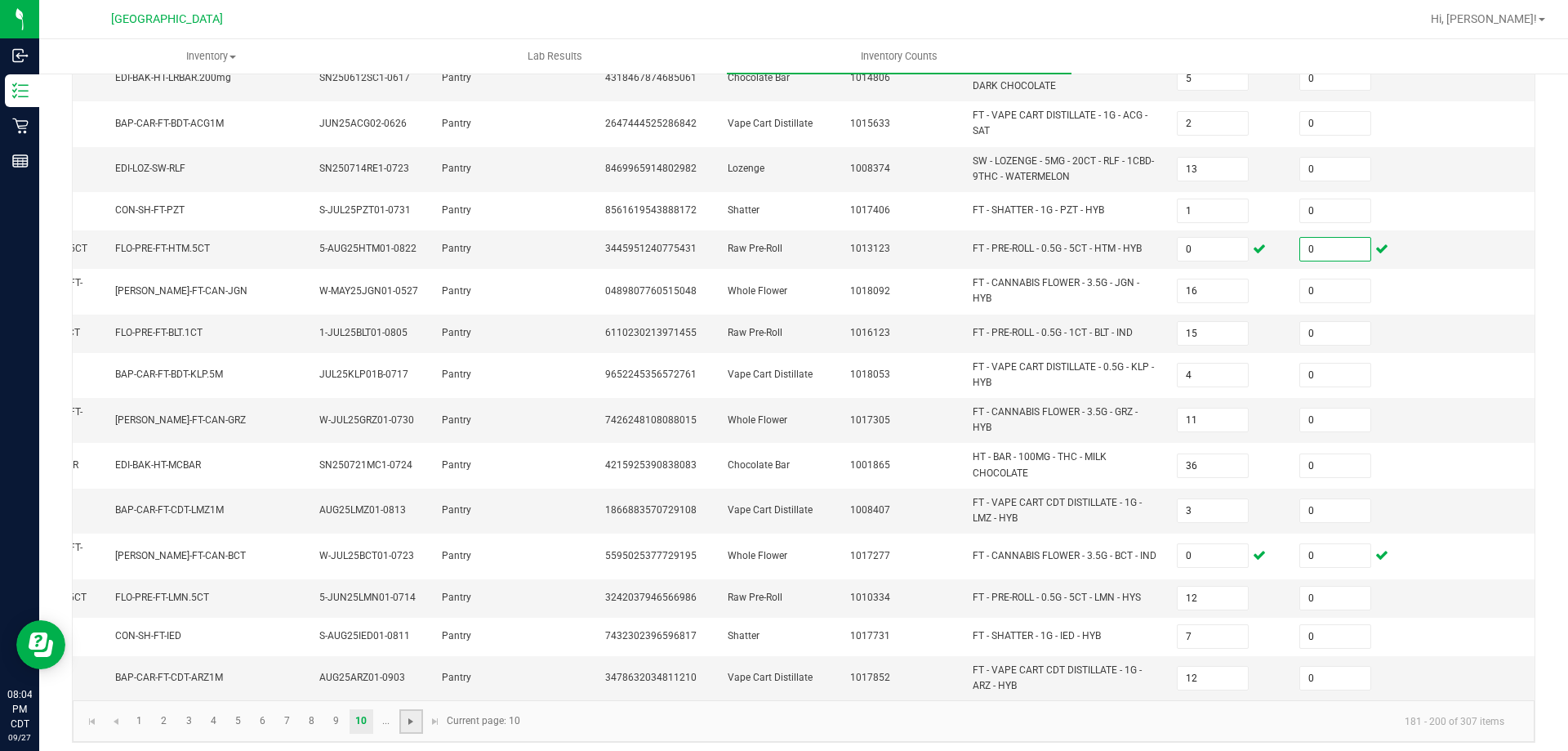
click at [410, 718] on span "Go to the next page" at bounding box center [410, 721] width 13 height 13
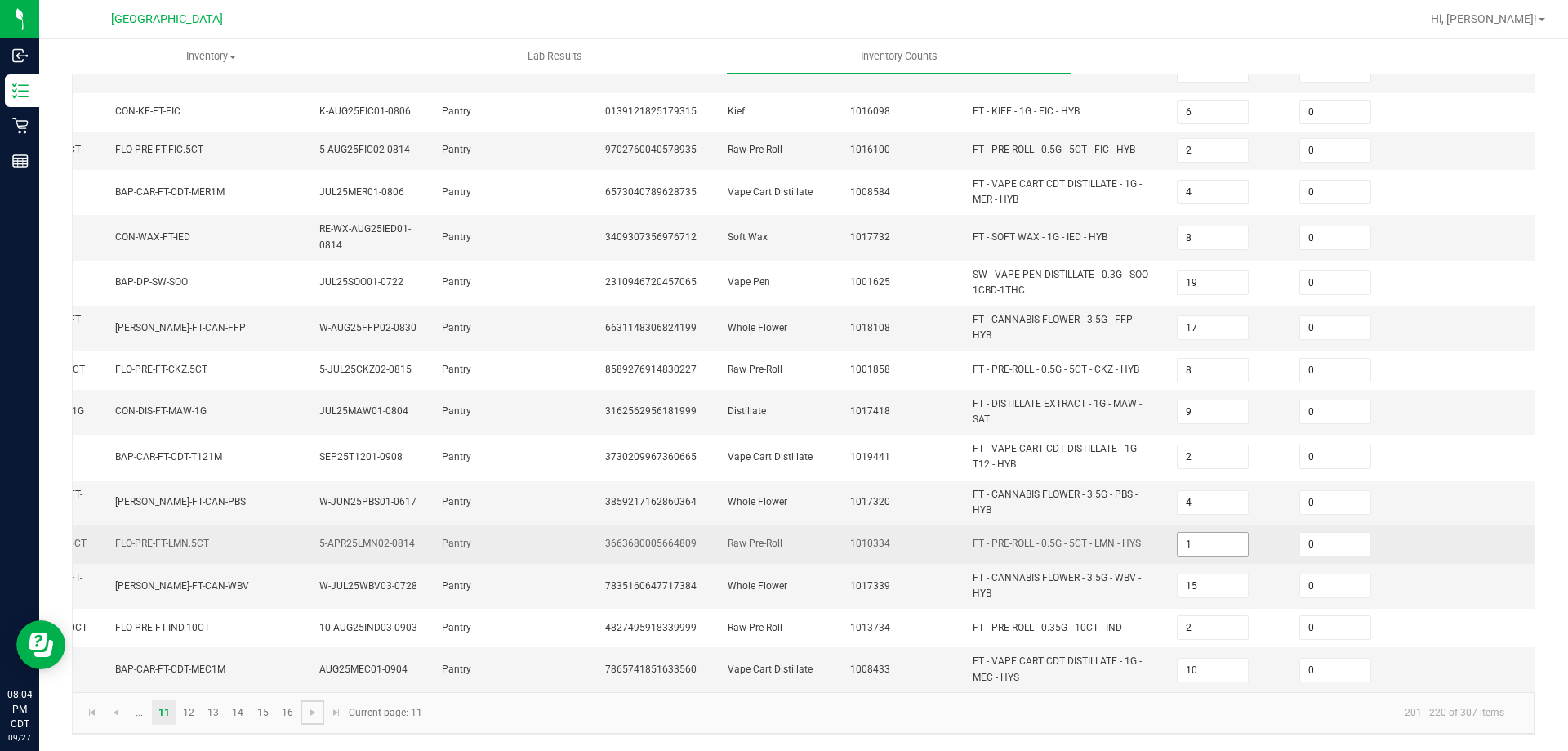
scroll to position [428, 0]
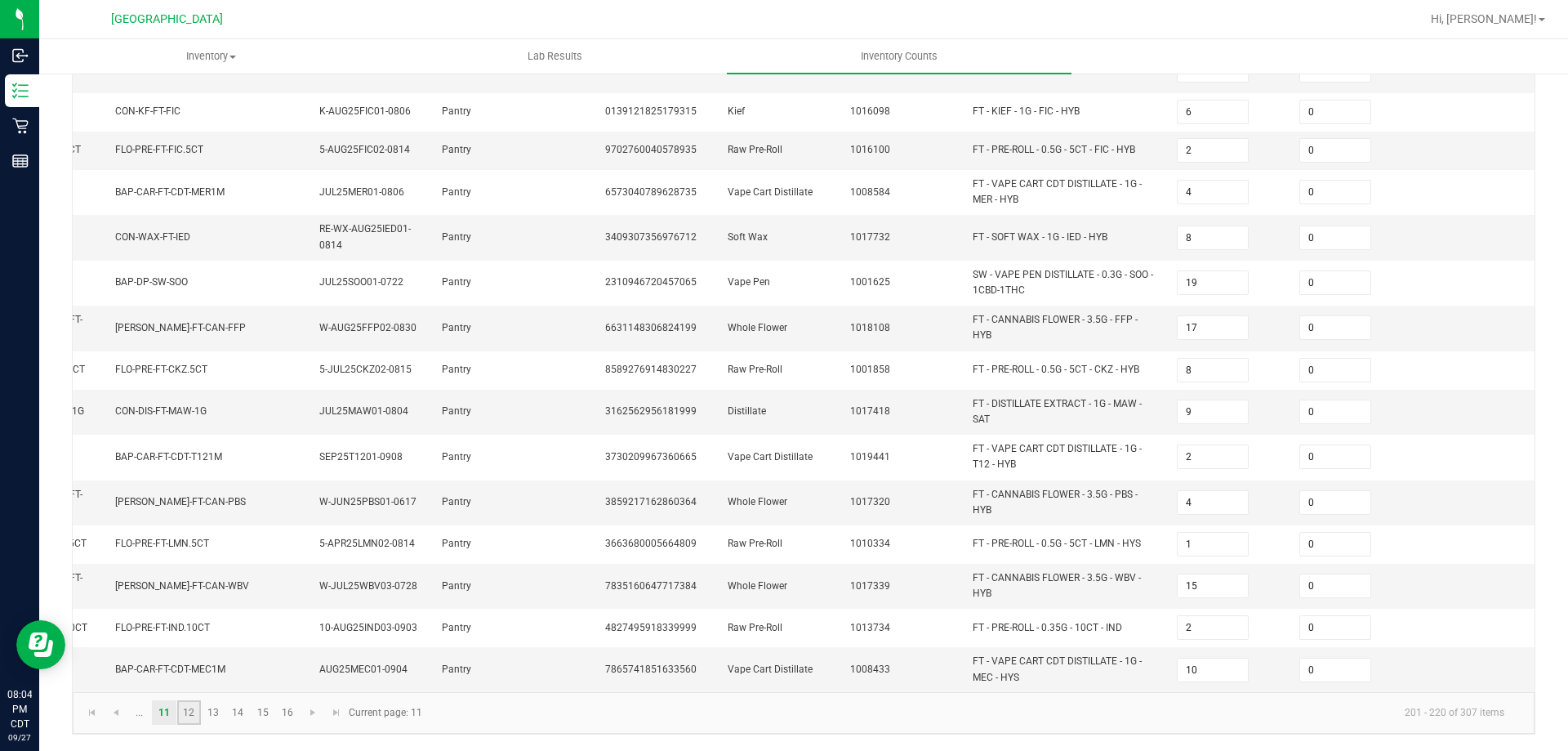
click at [190, 710] on link "12" at bounding box center [189, 713] width 24 height 25
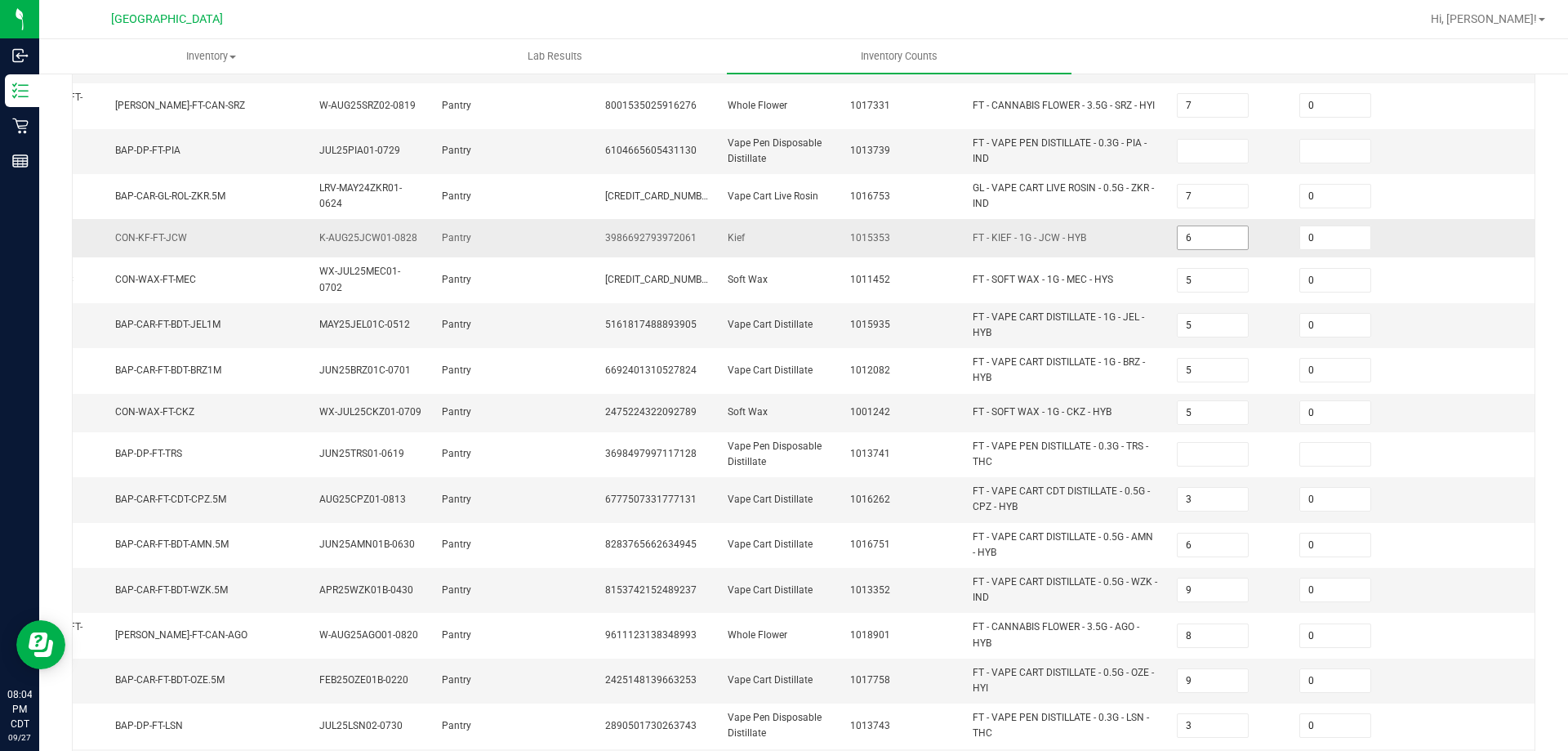
scroll to position [100, 0]
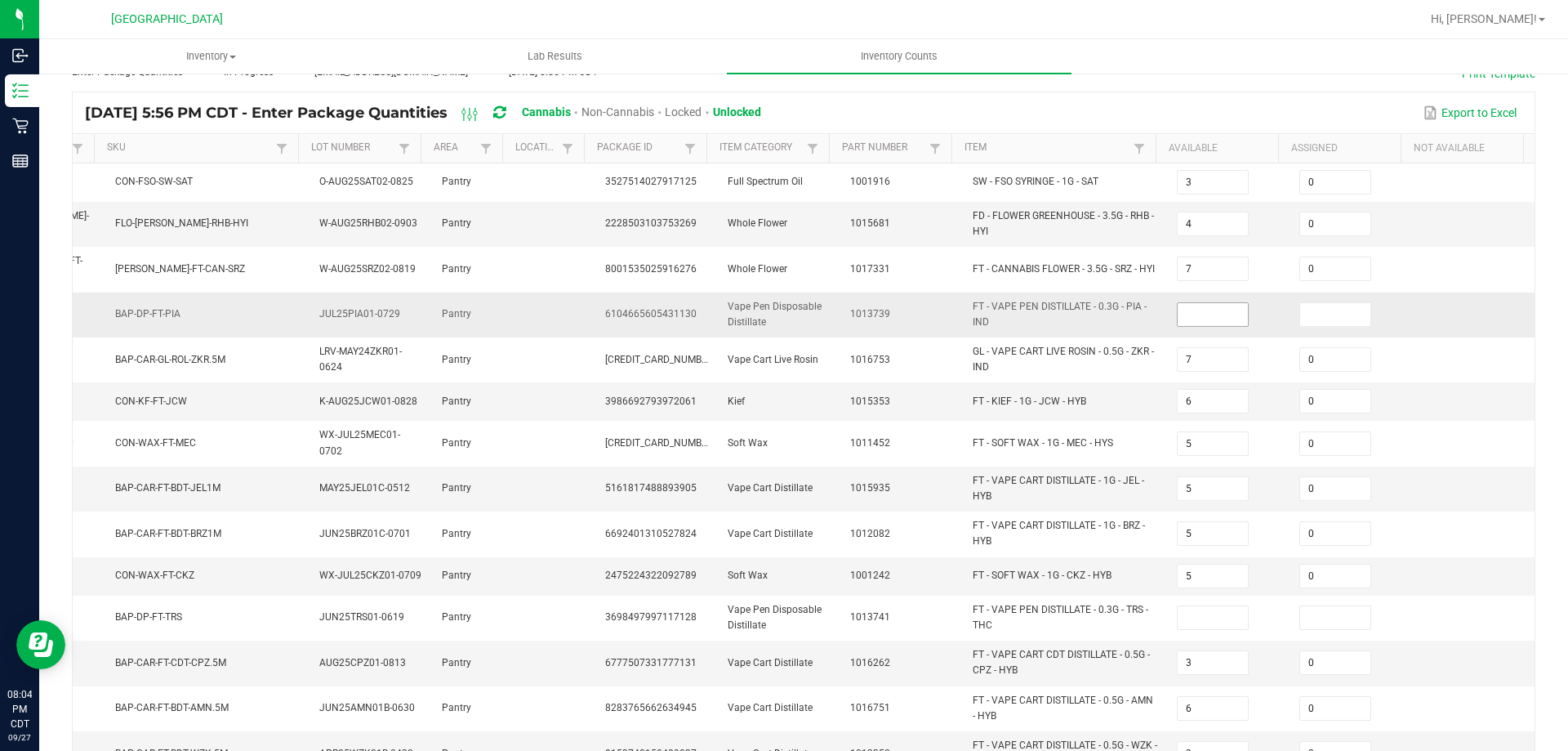
click at [1190, 304] on input at bounding box center [1213, 315] width 70 height 23
click at [1300, 303] on input at bounding box center [1335, 315] width 70 height 23
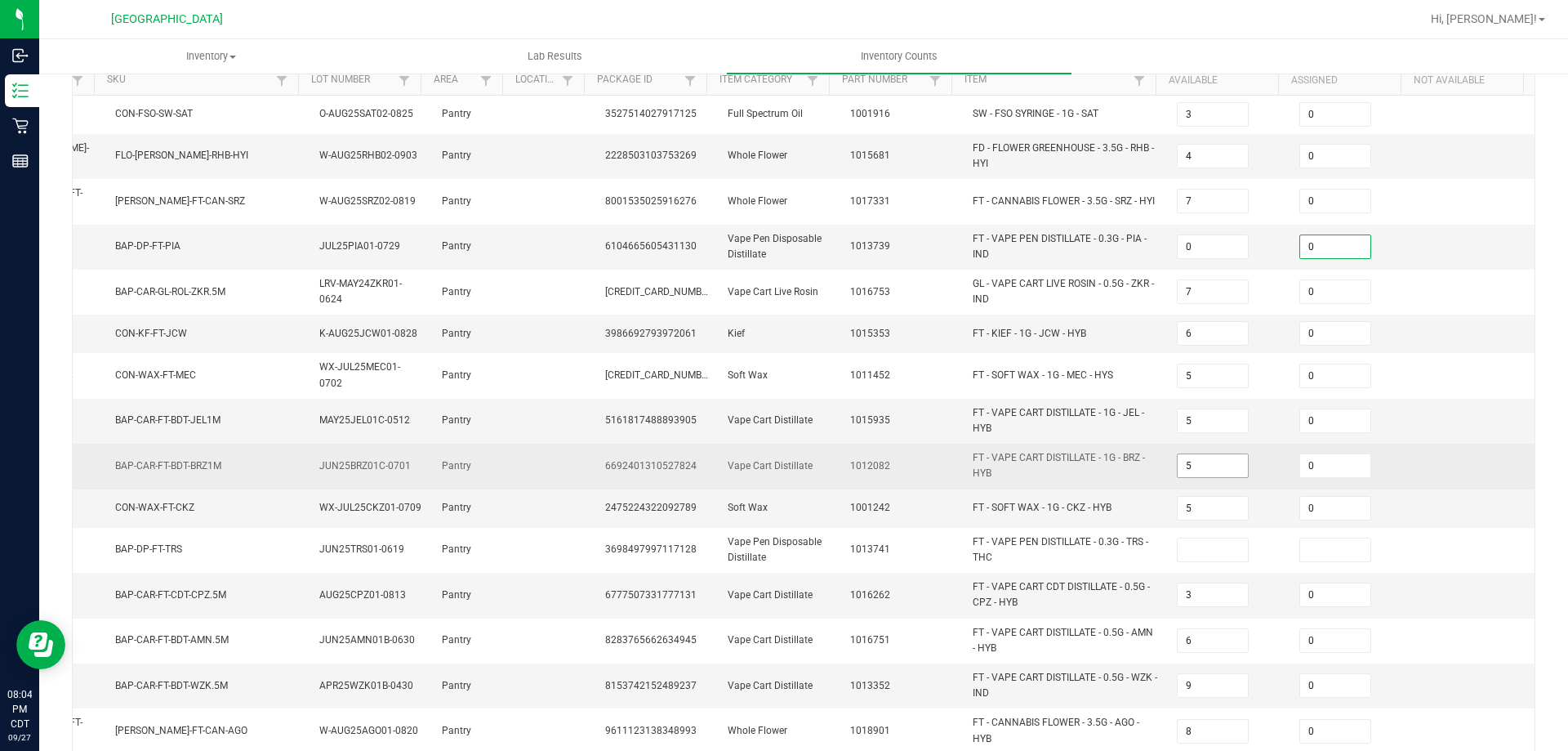
scroll to position [182, 0]
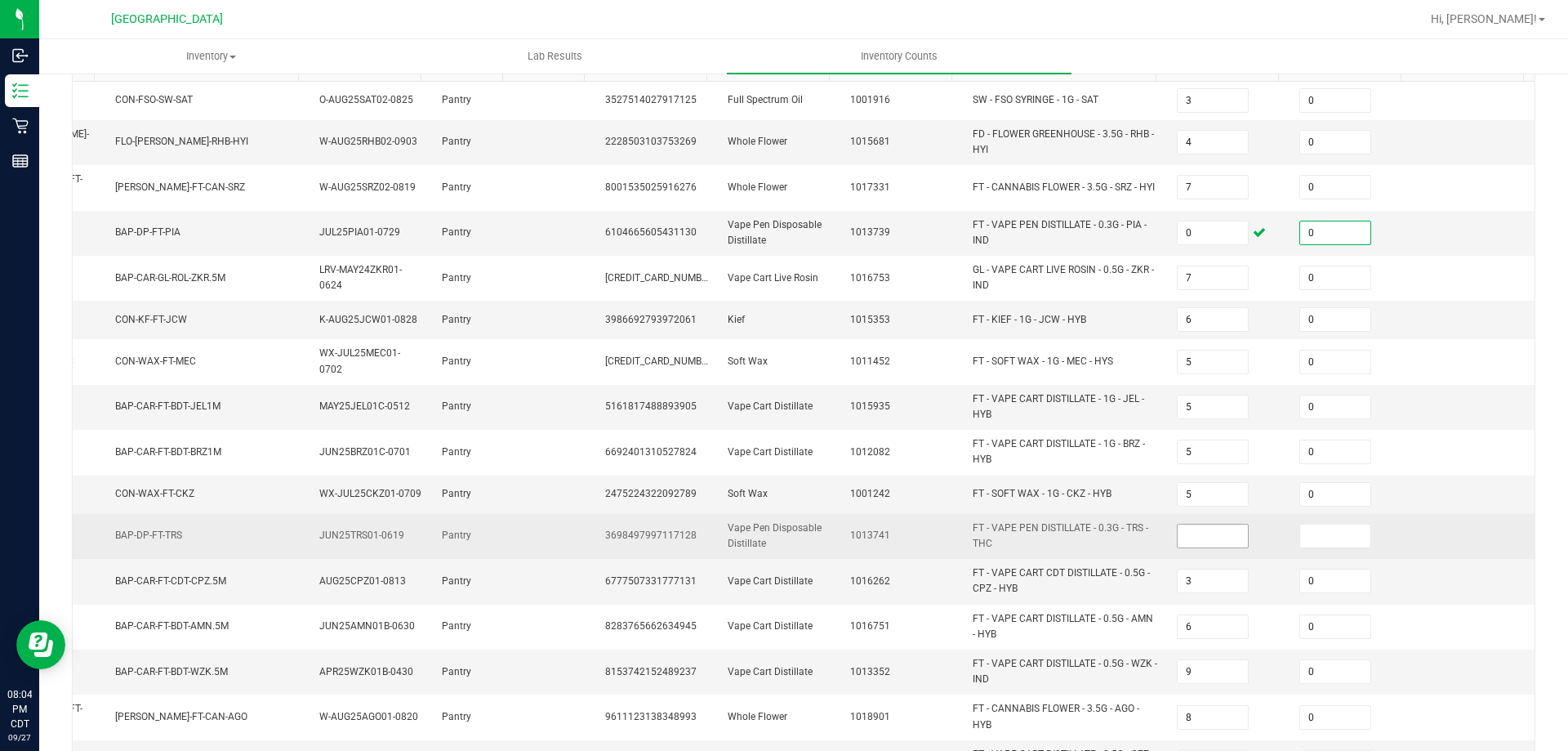
click at [1196, 524] on input at bounding box center [1213, 536] width 70 height 23
click at [1300, 524] on input at bounding box center [1335, 536] width 70 height 23
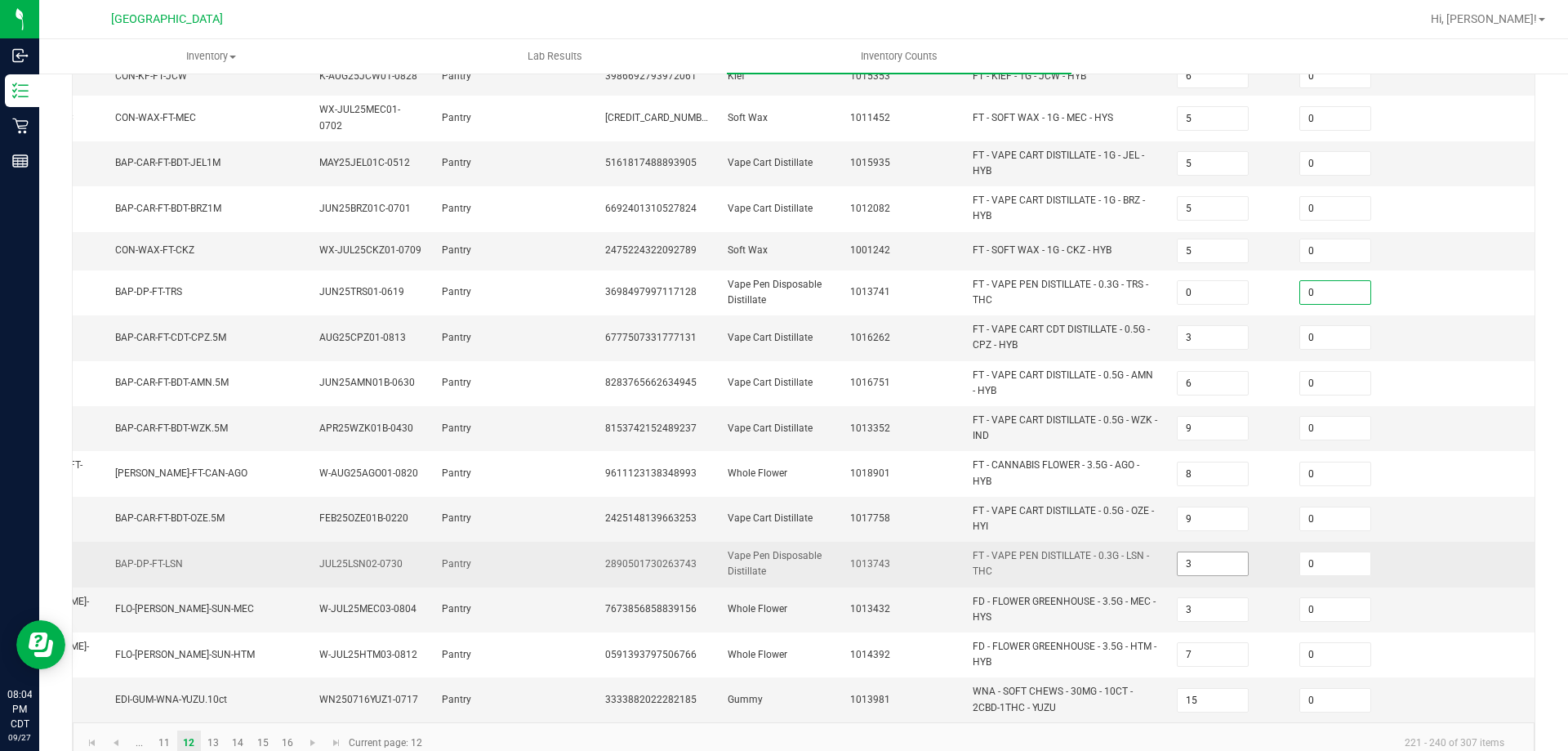
scroll to position [428, 0]
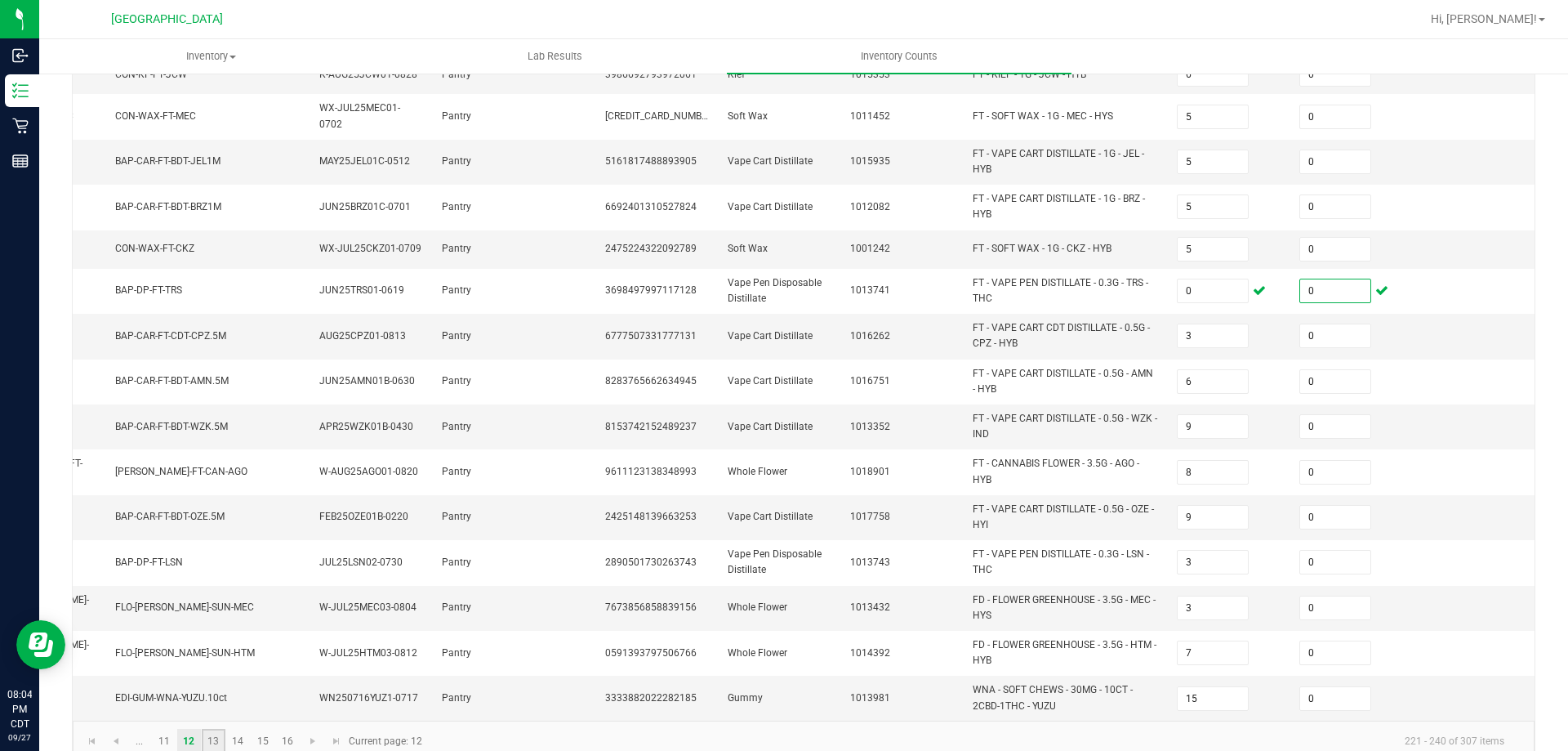
click at [221, 735] on link "13" at bounding box center [213, 741] width 24 height 25
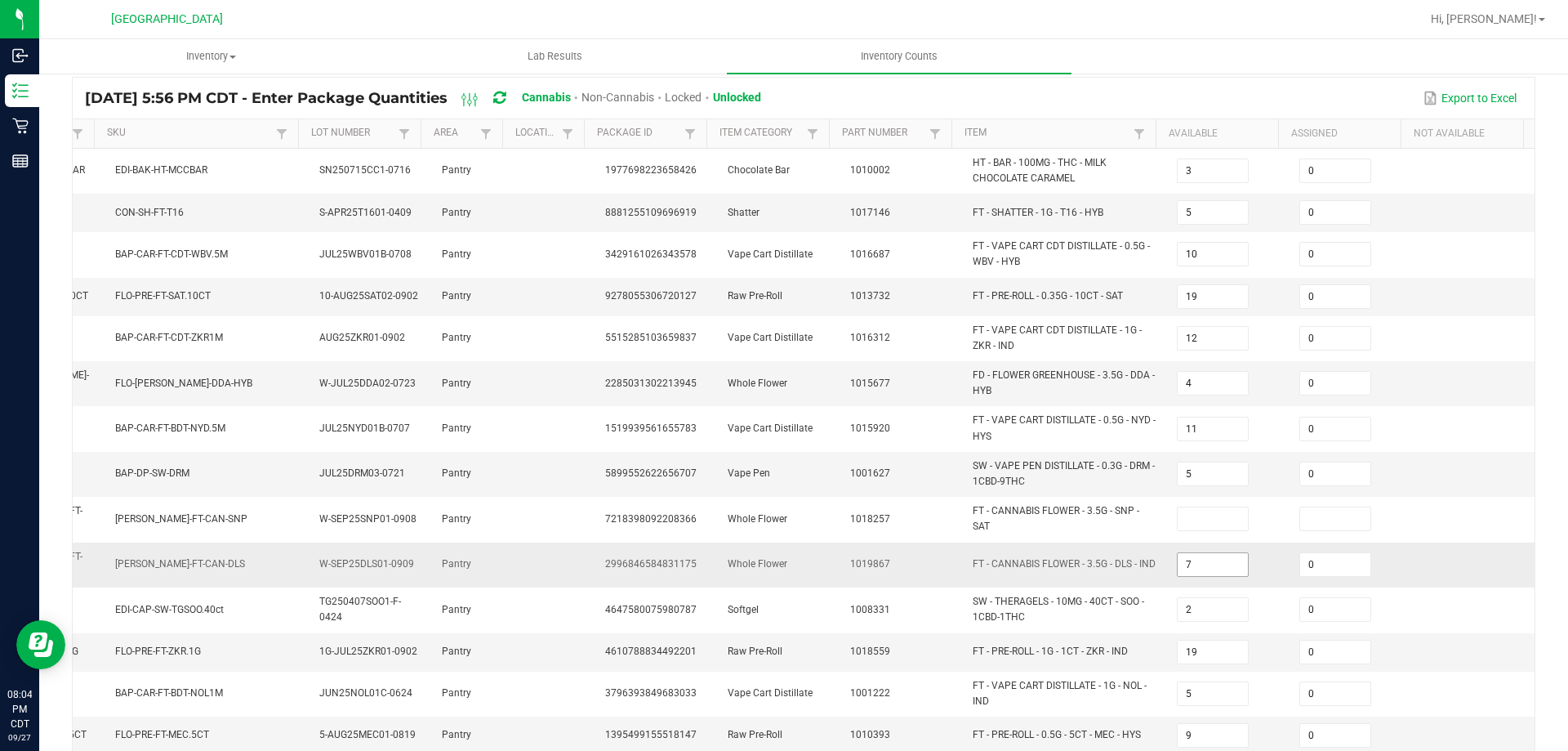
scroll to position [245, 0]
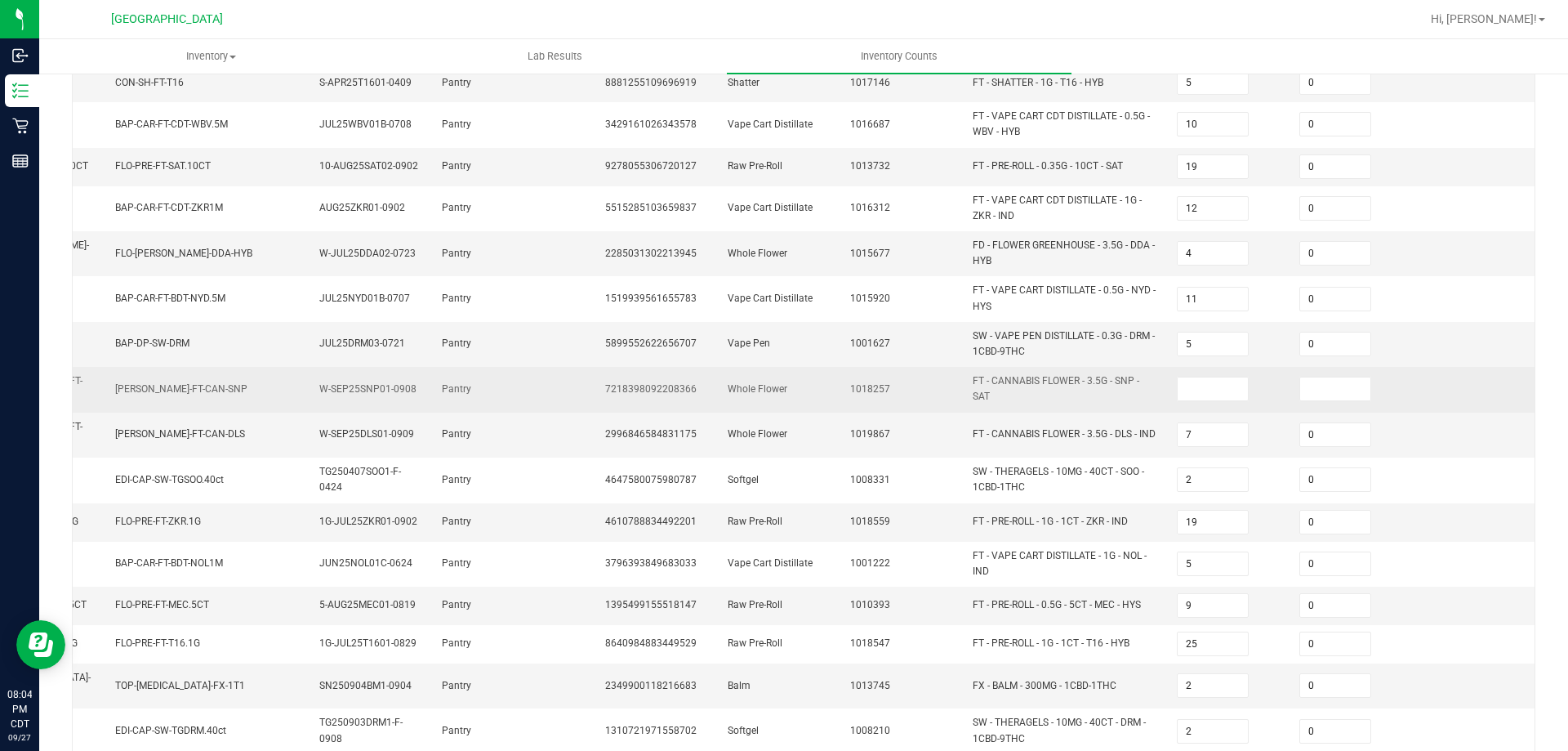
click at [1180, 375] on td at bounding box center [1228, 389] width 122 height 45
click at [1191, 383] on input at bounding box center [1213, 389] width 70 height 23
click at [1299, 393] on span at bounding box center [1335, 389] width 72 height 25
click at [1300, 393] on input at bounding box center [1335, 389] width 70 height 23
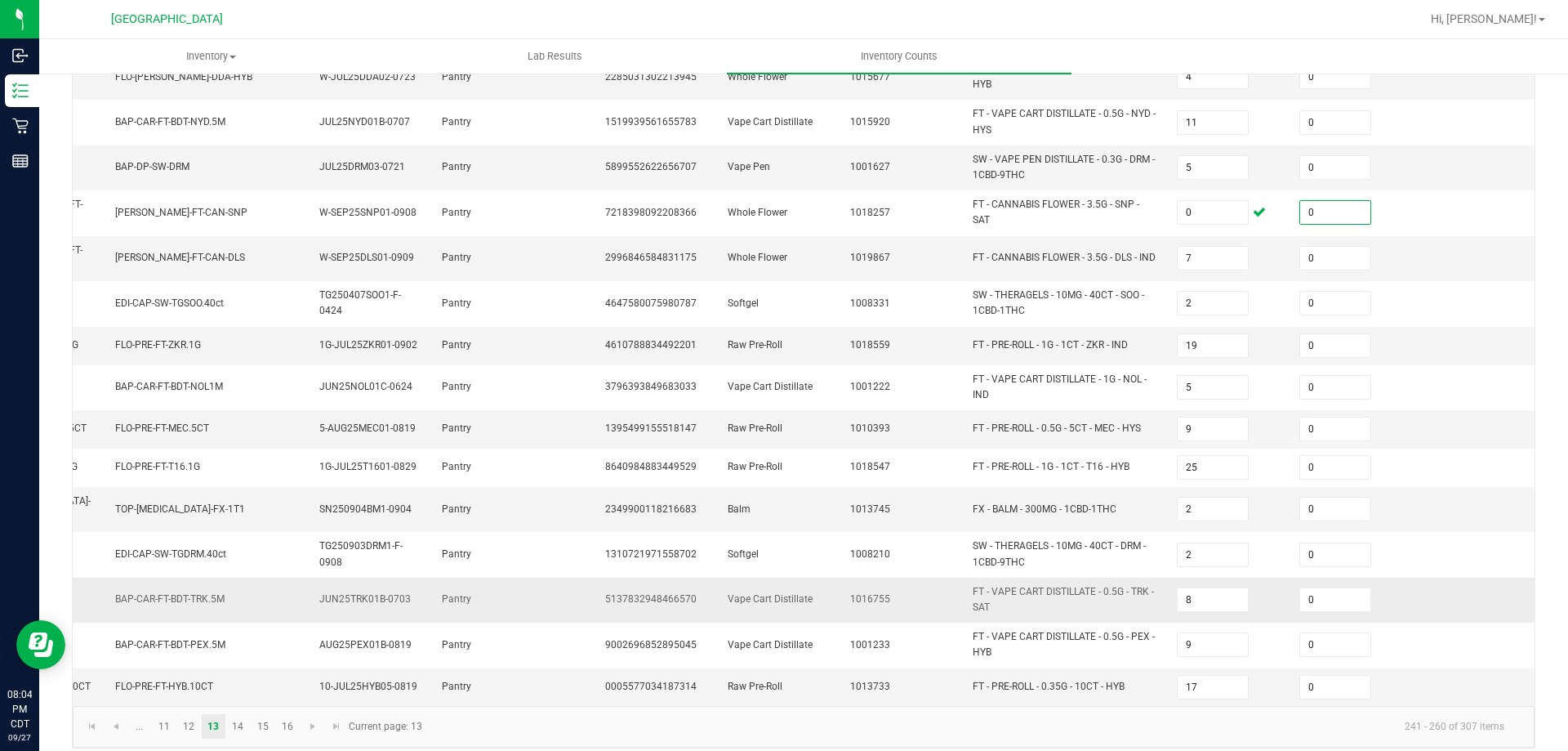
scroll to position [434, 0]
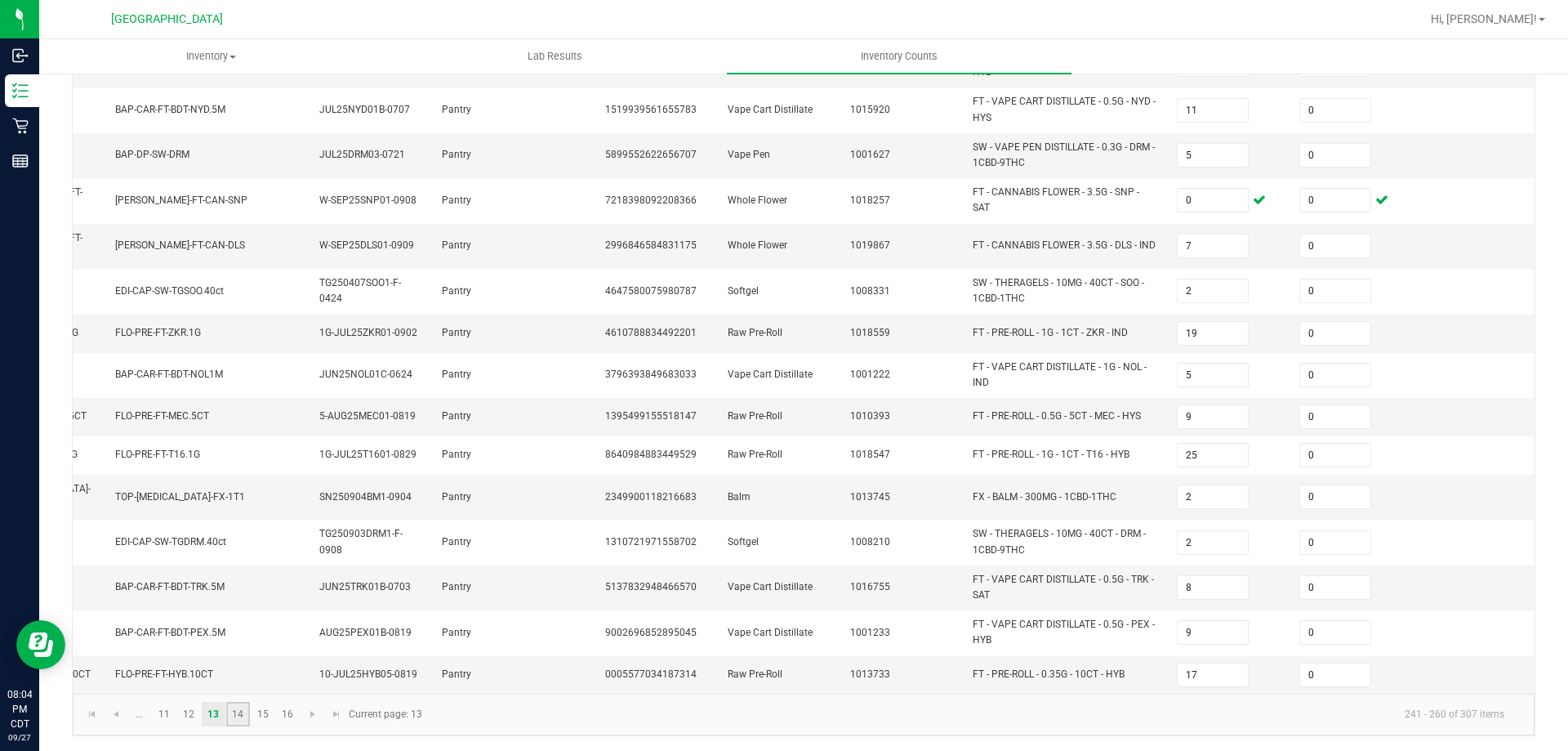
click at [248, 713] on link "14" at bounding box center [238, 715] width 24 height 25
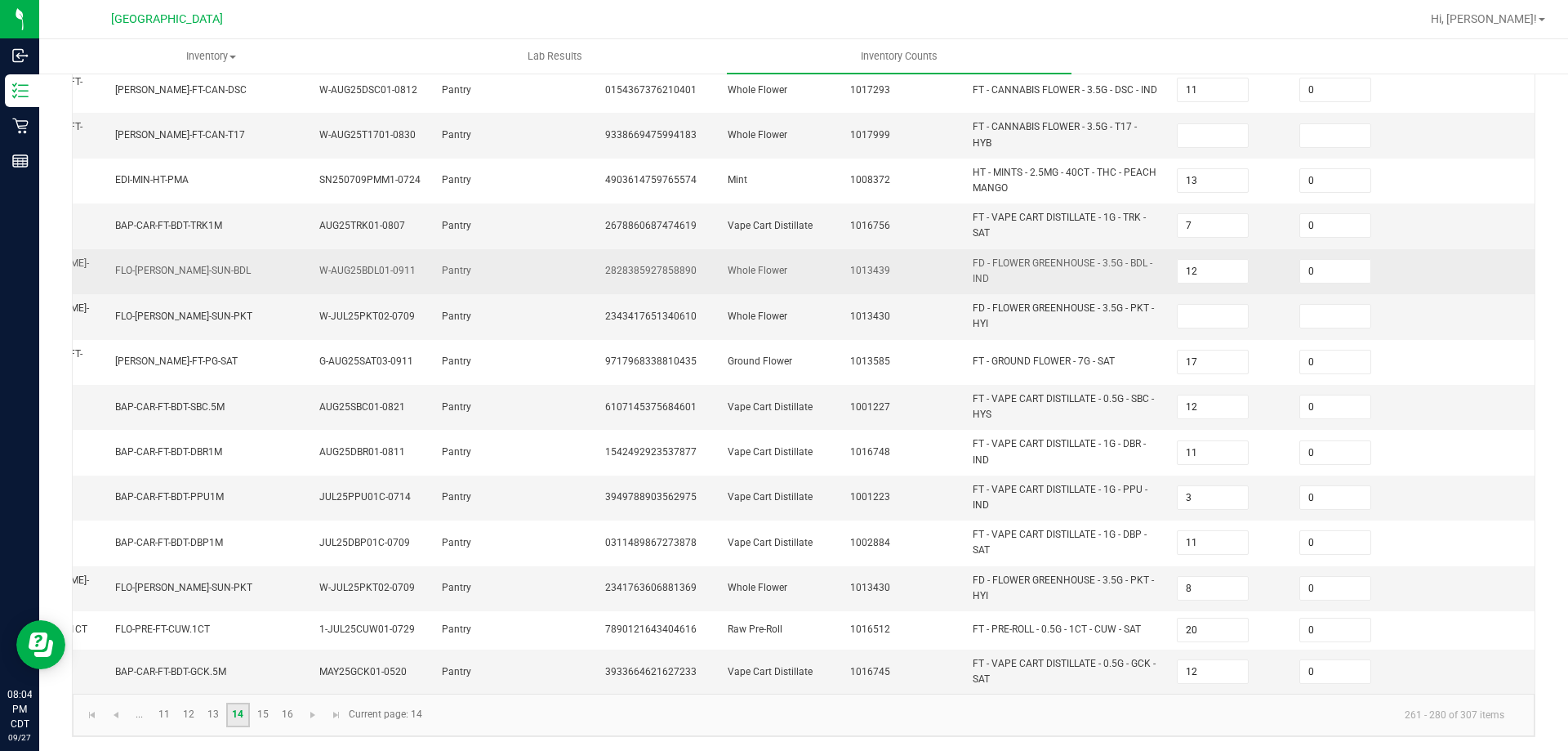
scroll to position [448, 0]
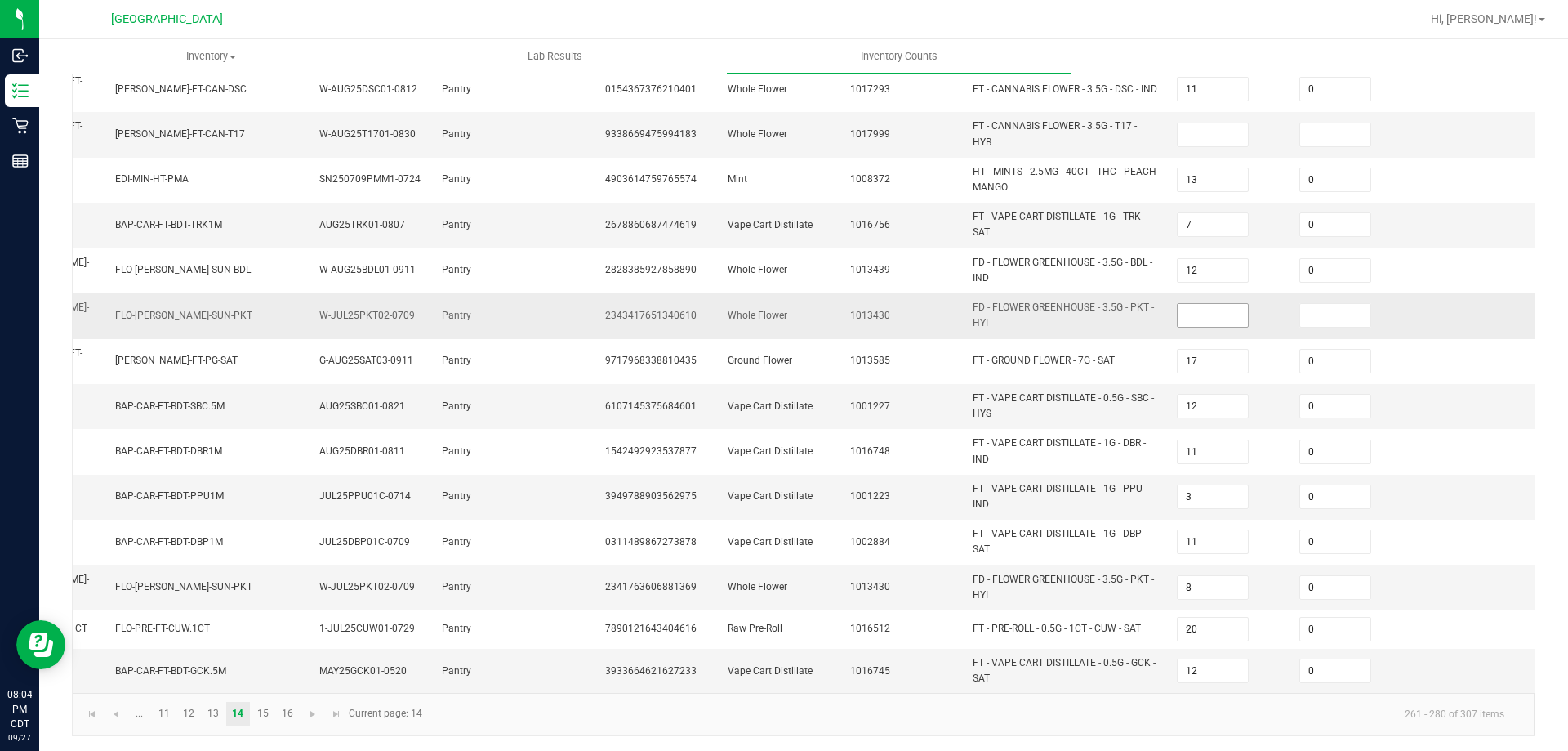
click at [1178, 304] on input at bounding box center [1213, 316] width 70 height 23
click at [1324, 315] on input at bounding box center [1335, 316] width 70 height 23
click at [259, 719] on link "15" at bounding box center [263, 715] width 24 height 25
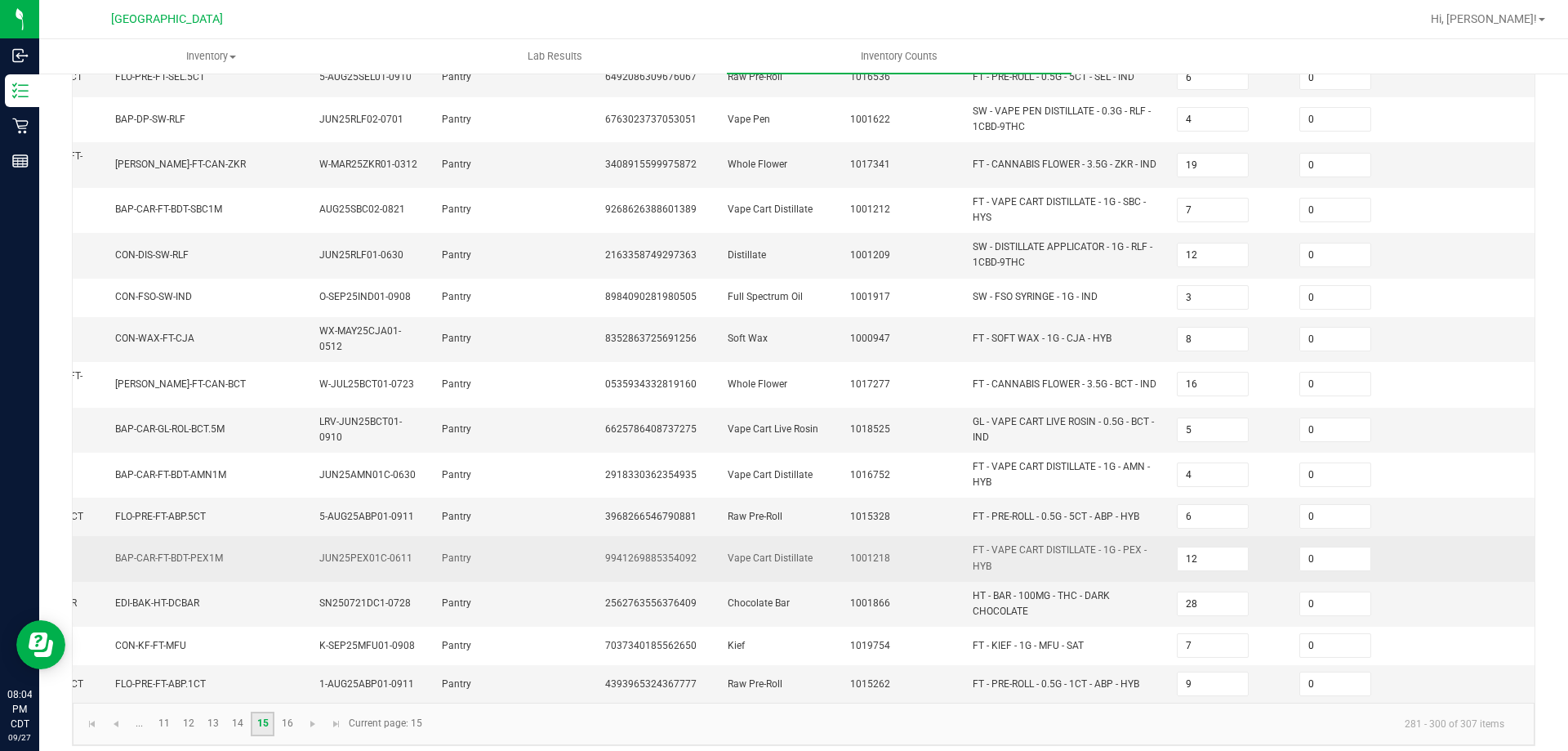
scroll to position [420, 0]
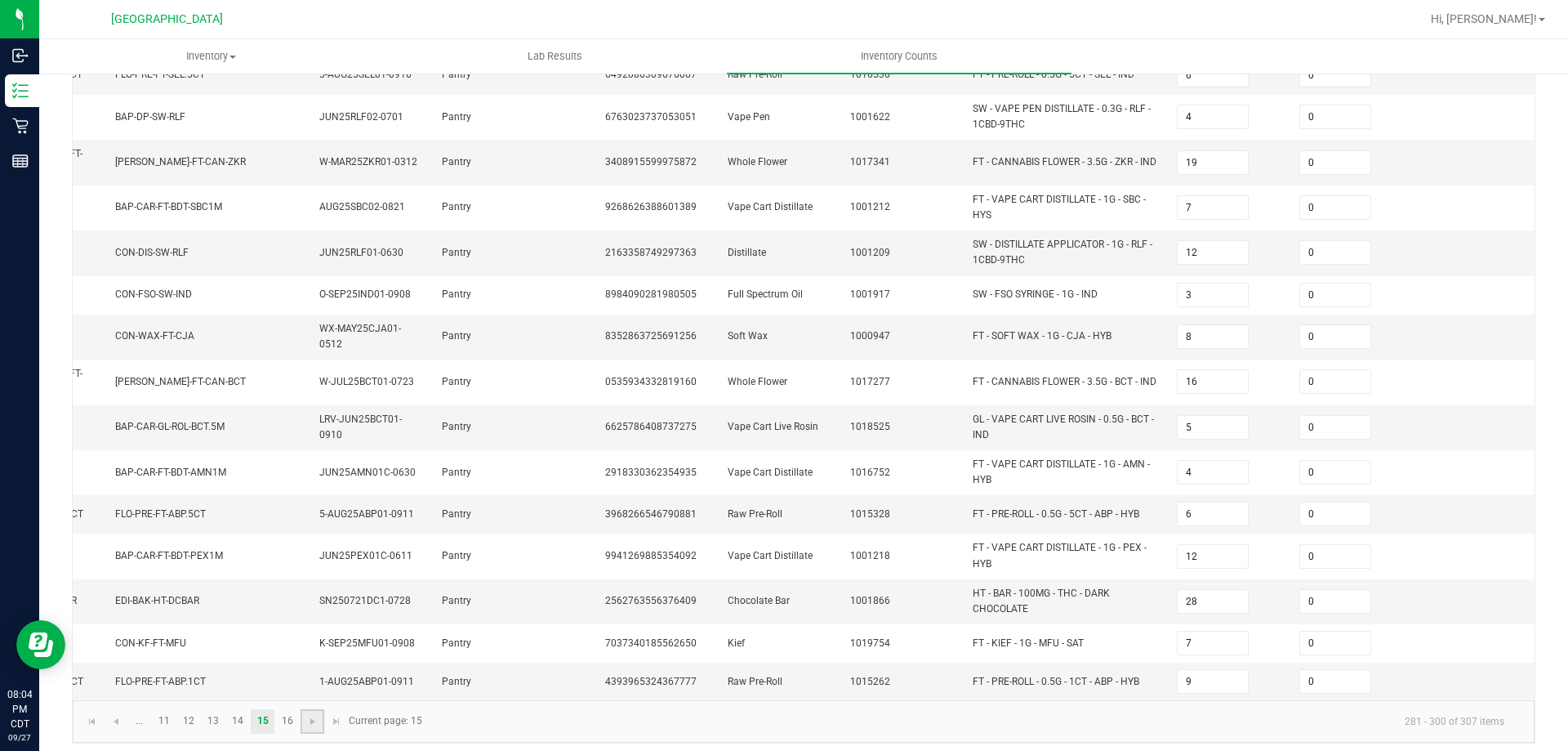
click at [300, 715] on link at bounding box center [312, 722] width 24 height 25
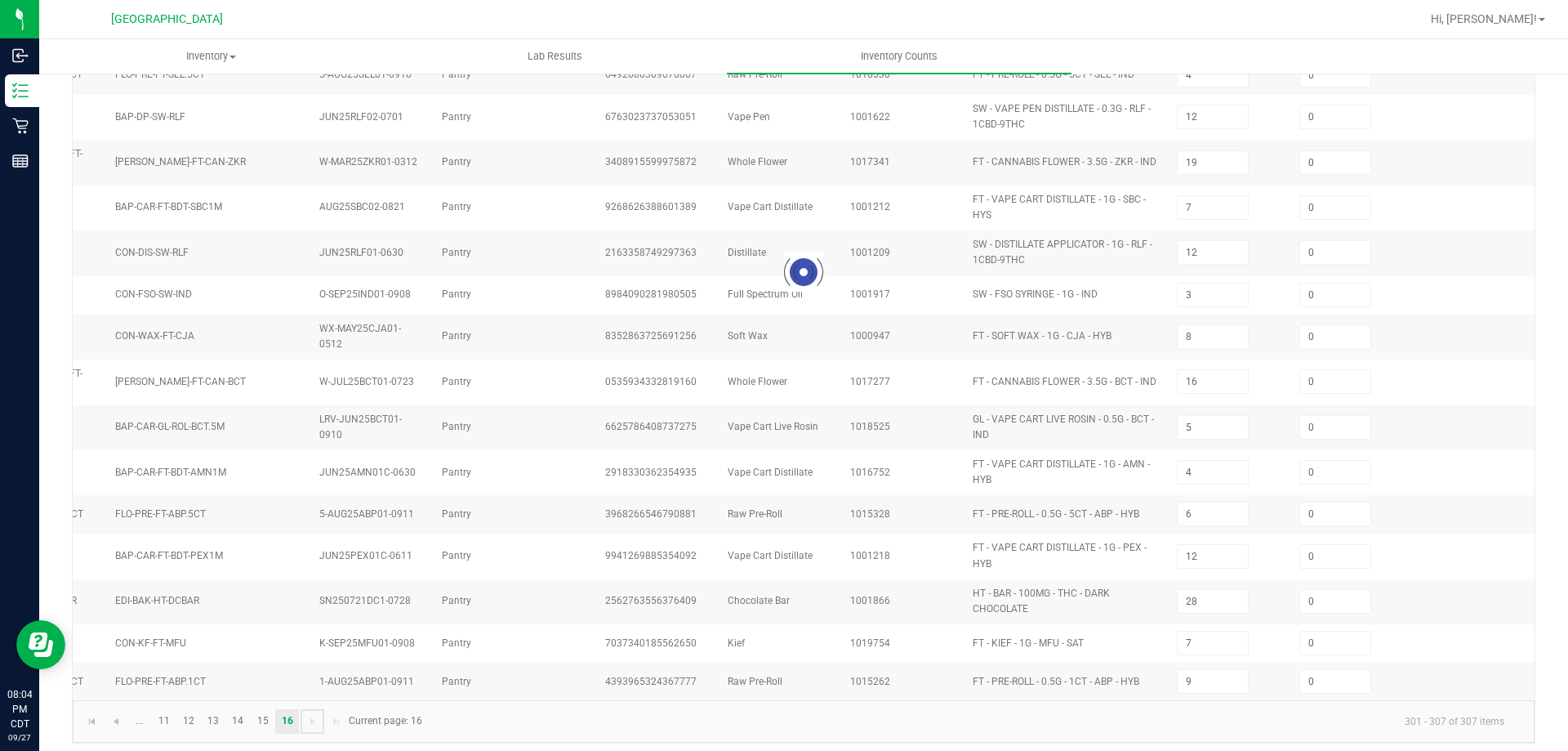
scroll to position [0, 102]
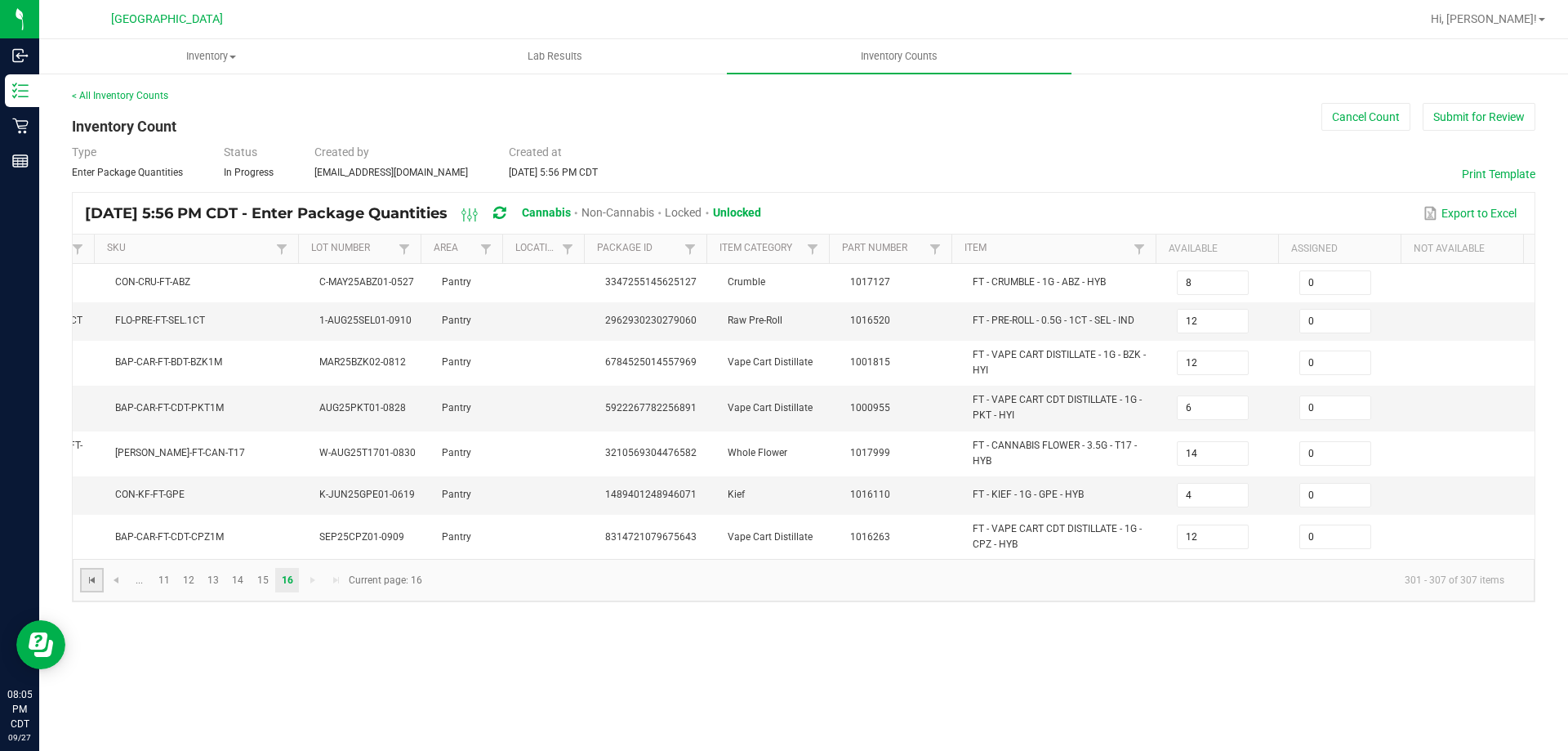
click at [98, 587] on span "Go to the first page" at bounding box center [92, 580] width 13 height 13
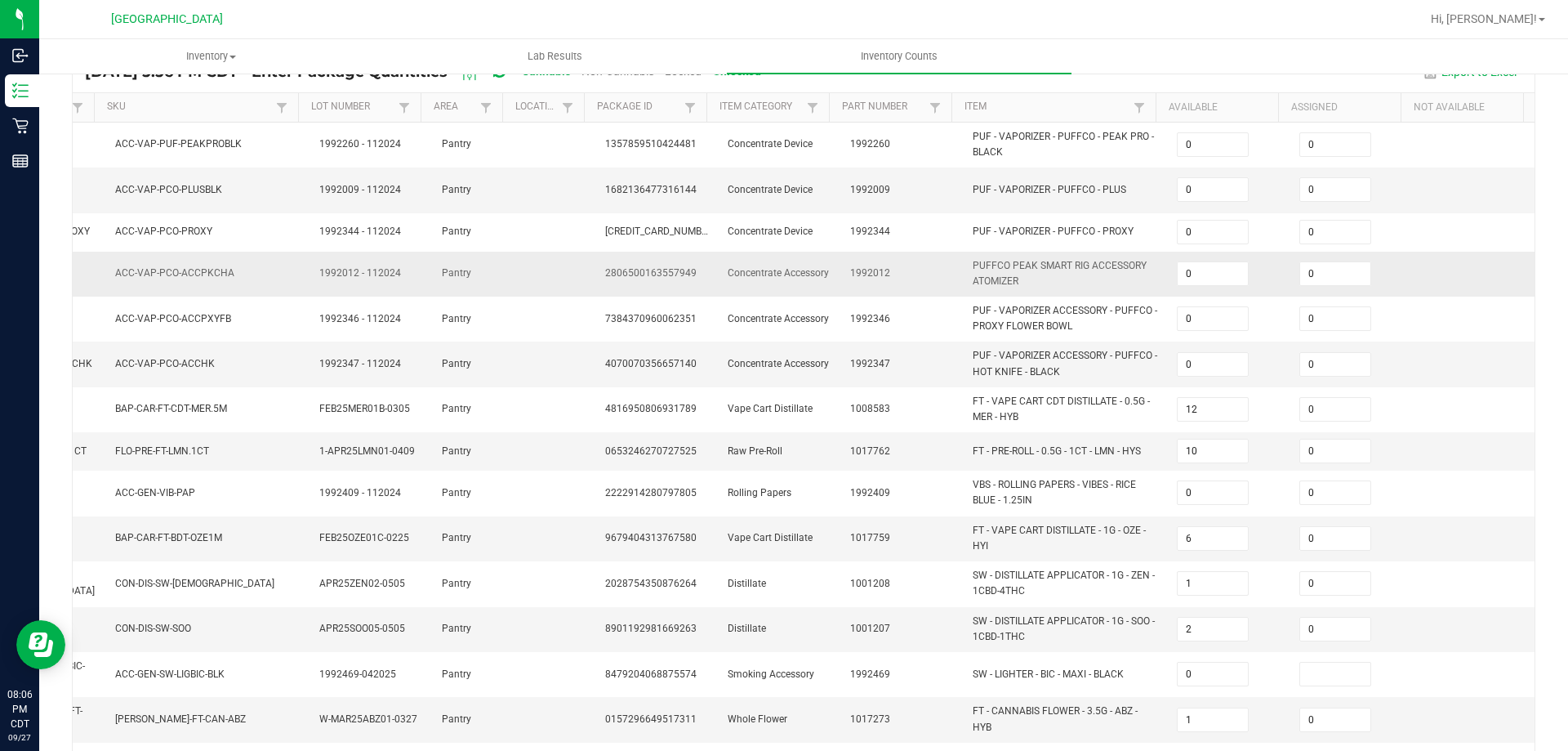
scroll to position [0, 0]
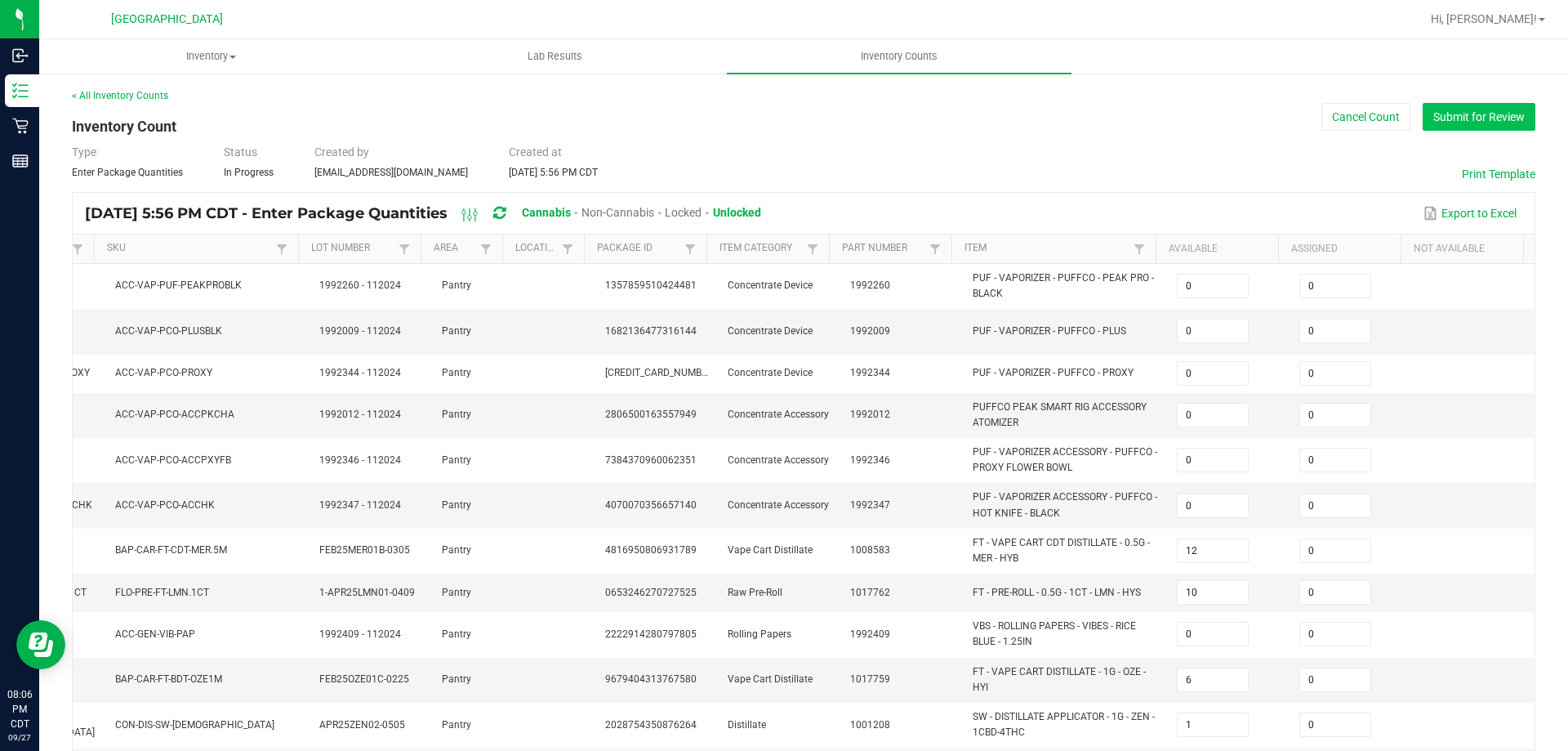
click at [1425, 115] on button "Submit for Review" at bounding box center [1479, 117] width 113 height 28
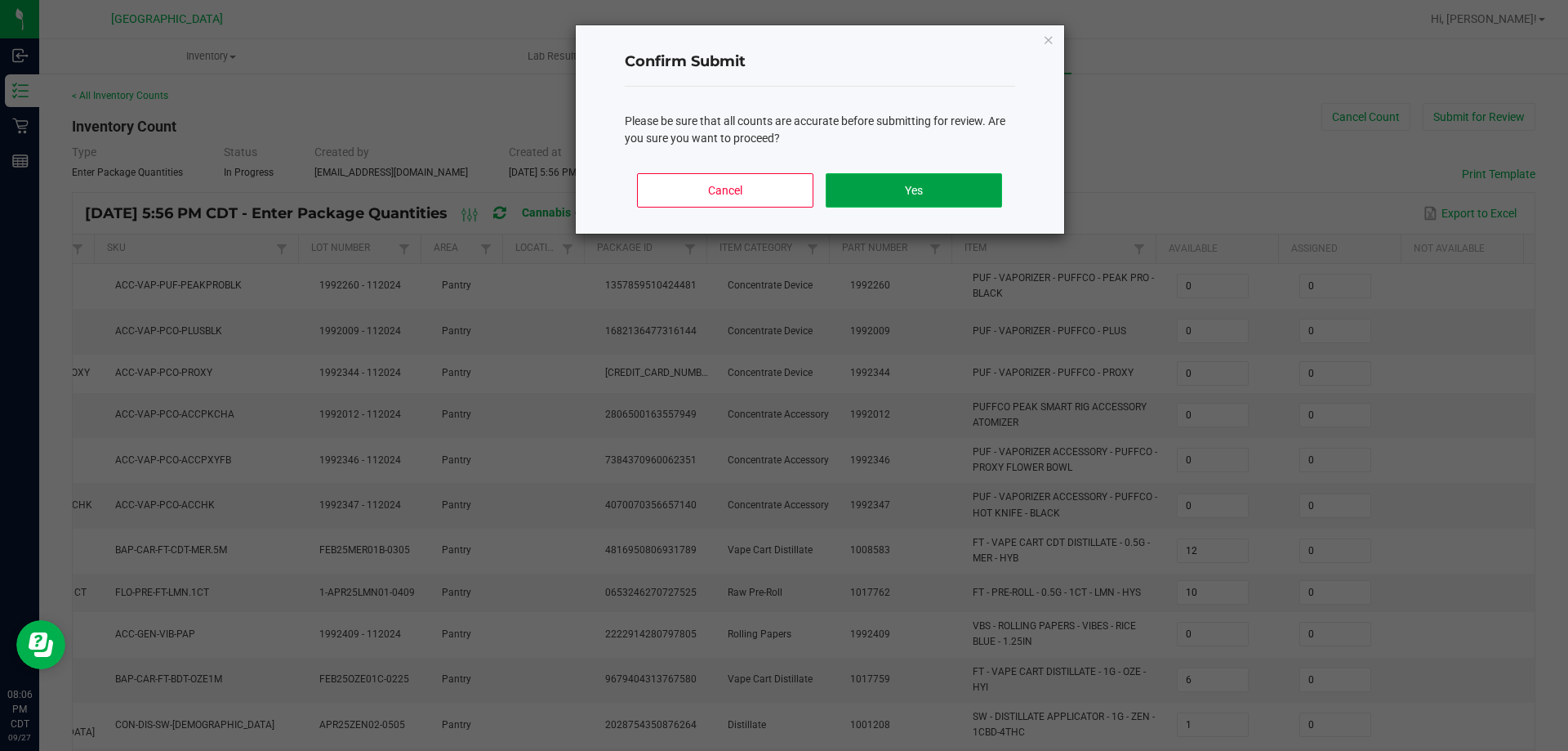
click at [848, 182] on button "Yes" at bounding box center [913, 190] width 175 height 34
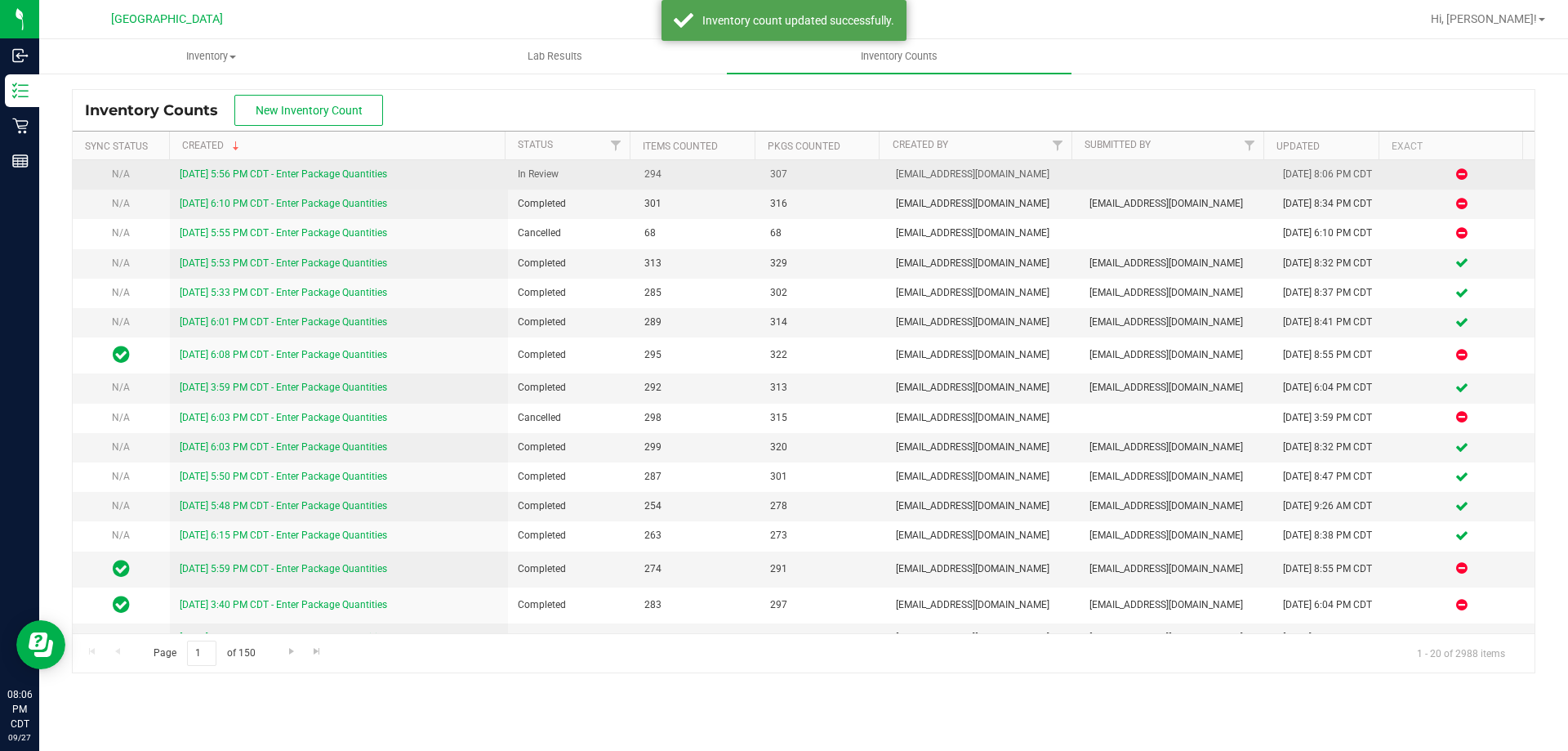
click at [346, 171] on link "[DATE] 5:56 PM CDT - Enter Package Quantities" at bounding box center [284, 174] width 208 height 11
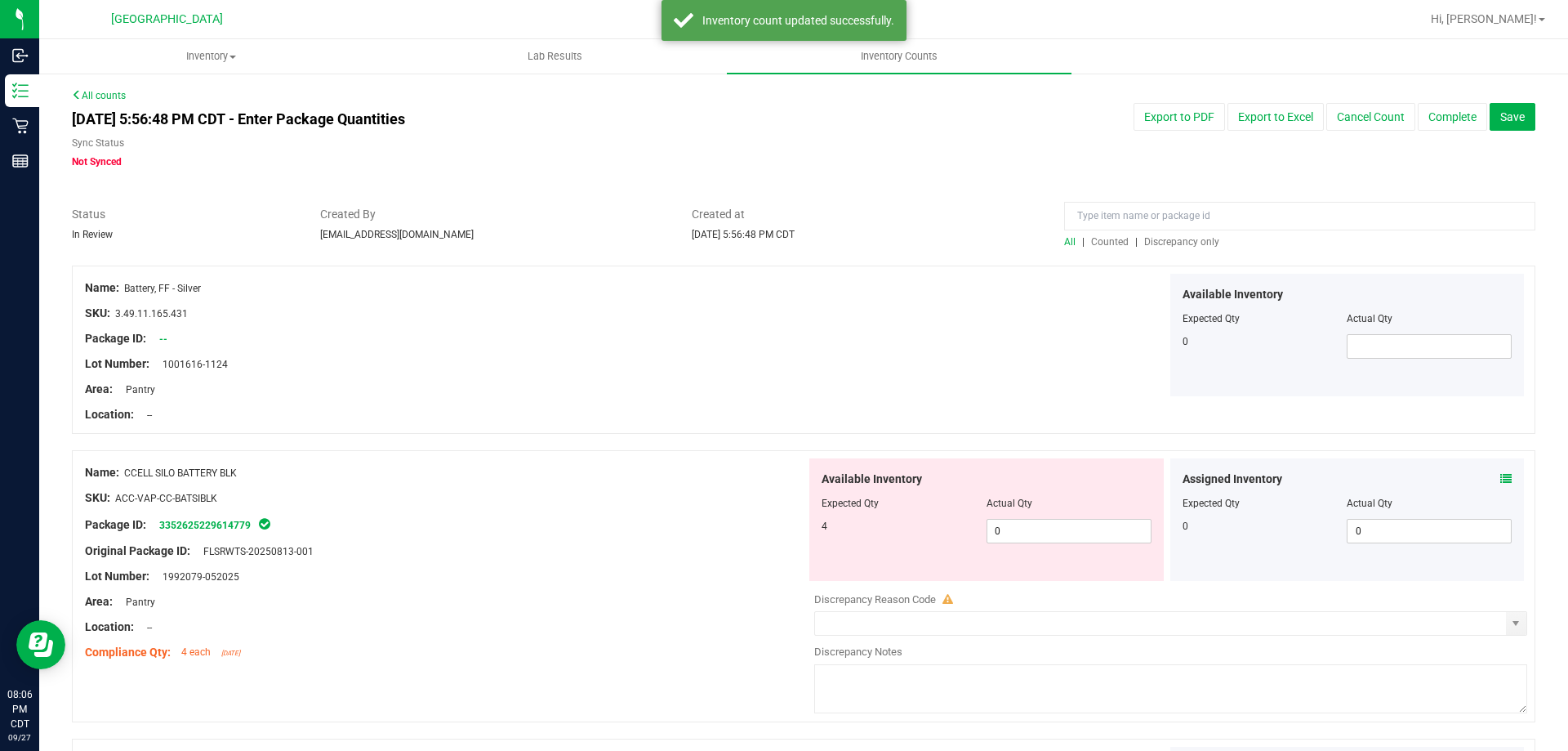
click at [1164, 242] on span "Discrepancy only" at bounding box center [1181, 242] width 75 height 11
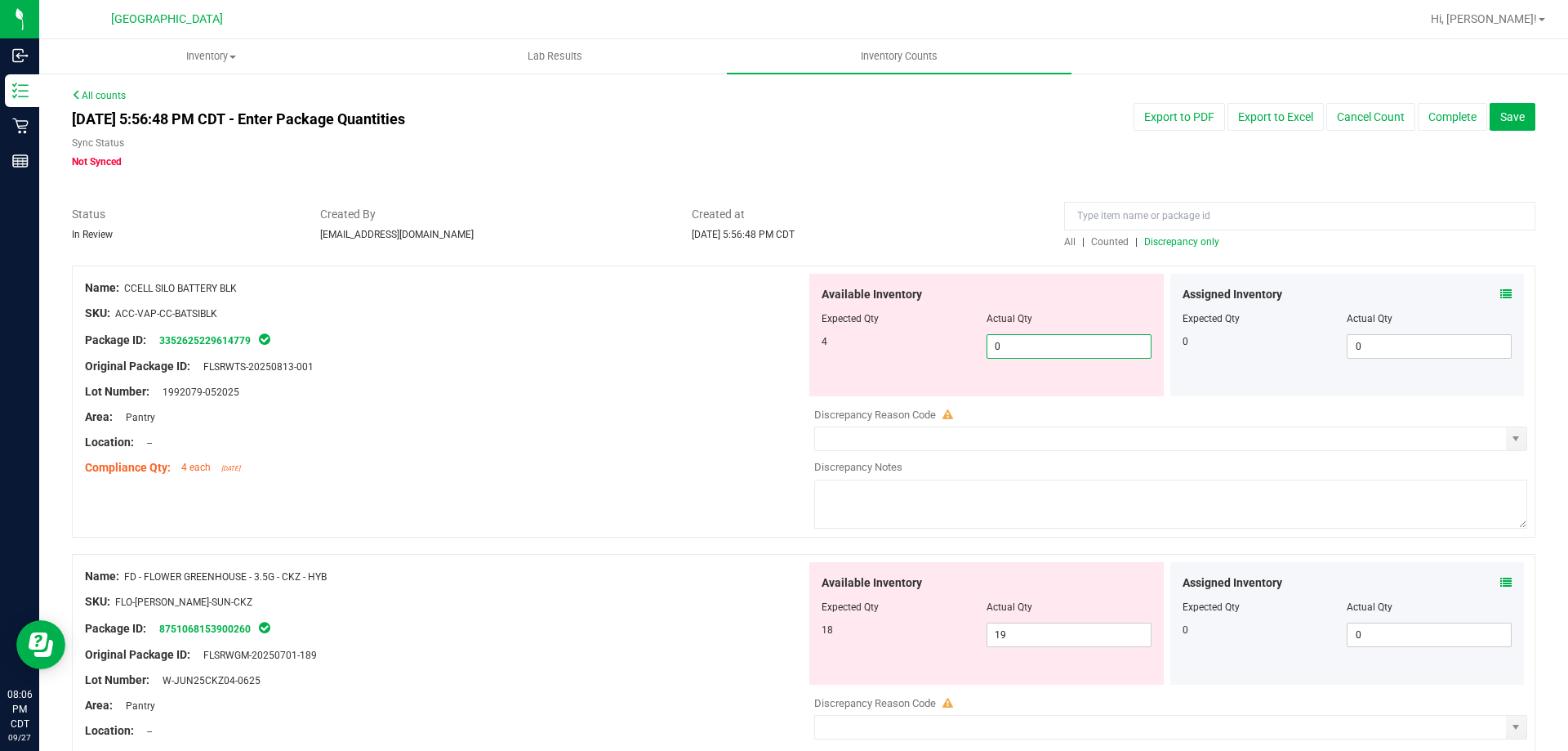
click at [1039, 338] on span "0 0" at bounding box center [1069, 346] width 165 height 25
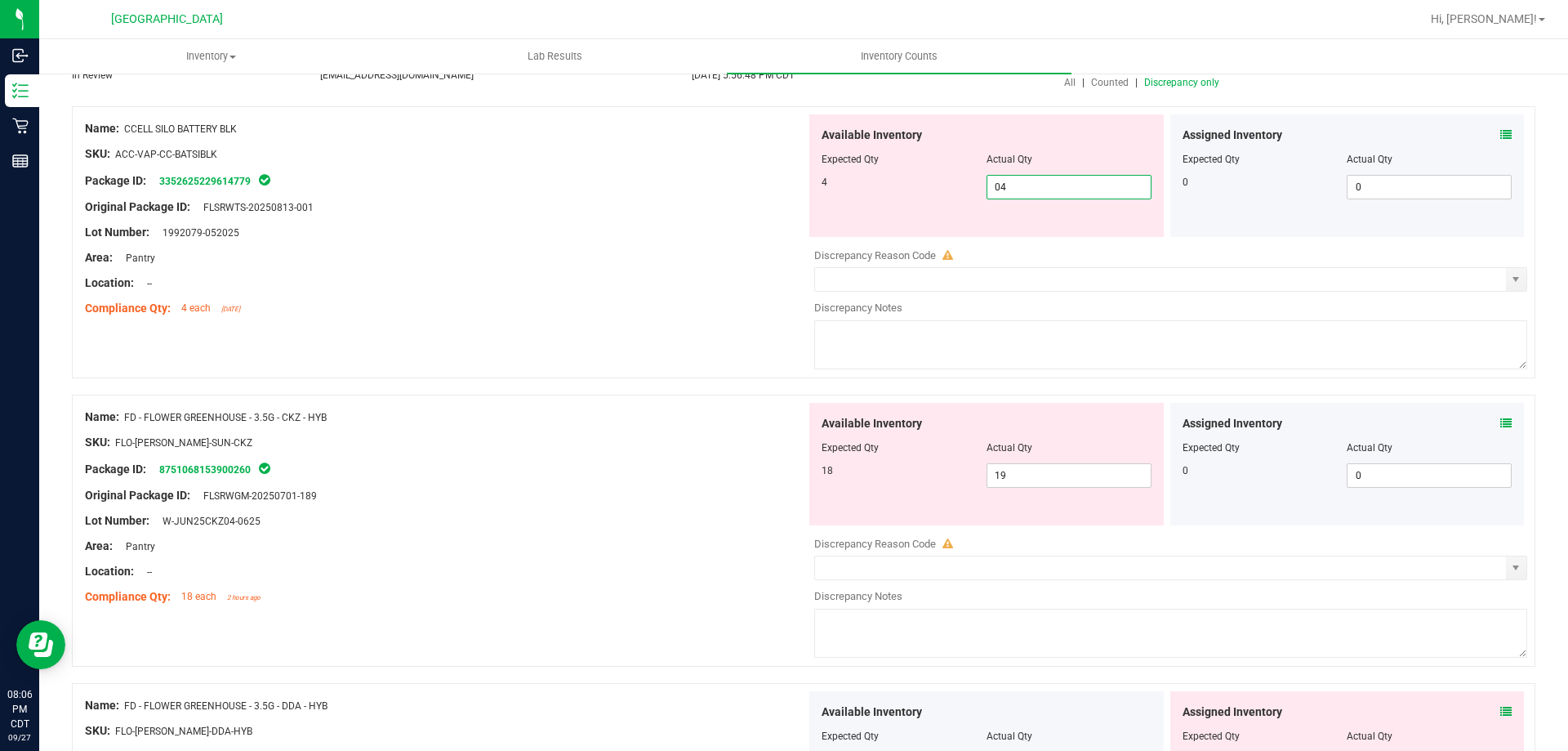
scroll to position [163, 0]
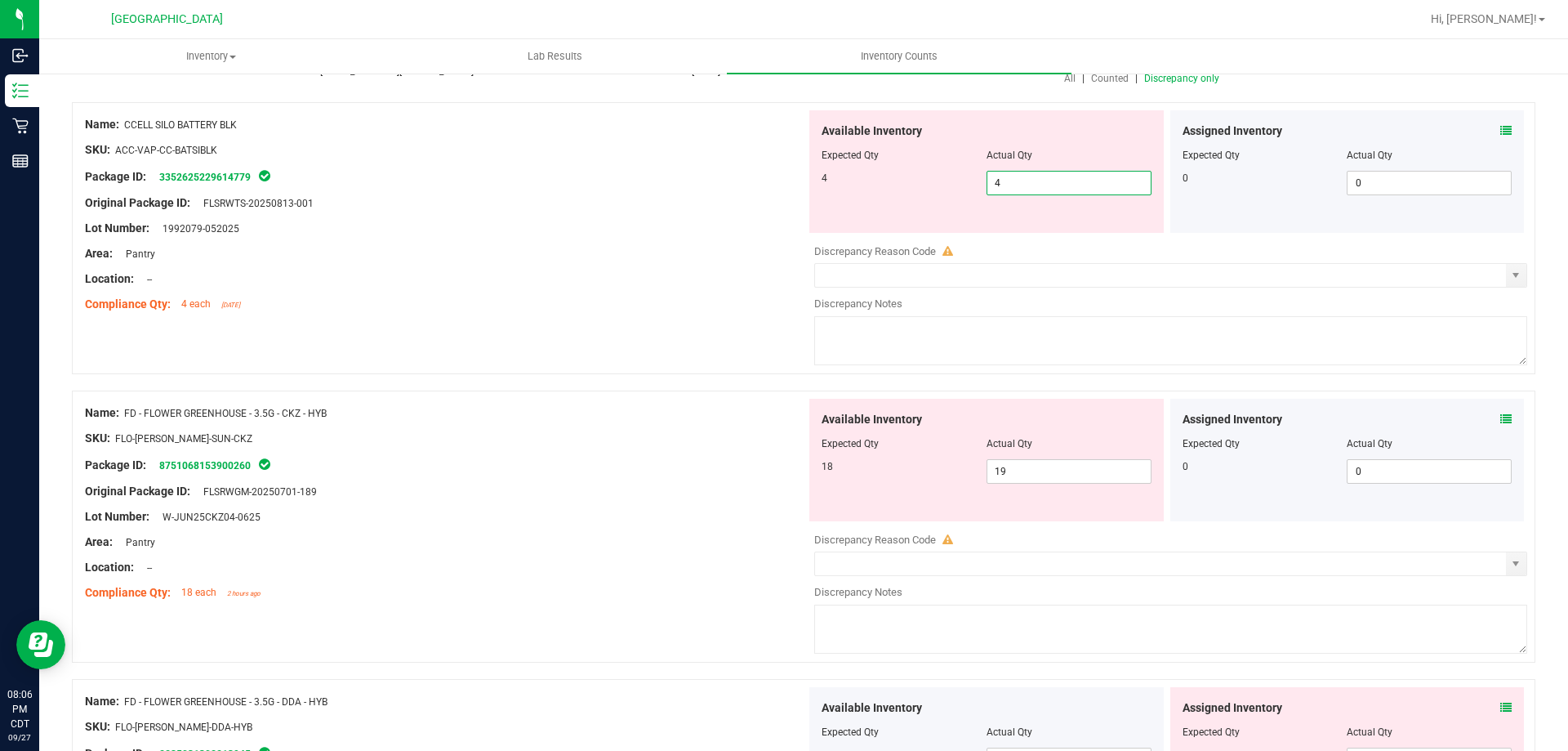
click at [1496, 413] on div "Assigned Inventory Expected Qty Actual Qty 0 0 0" at bounding box center [1348, 460] width 354 height 123
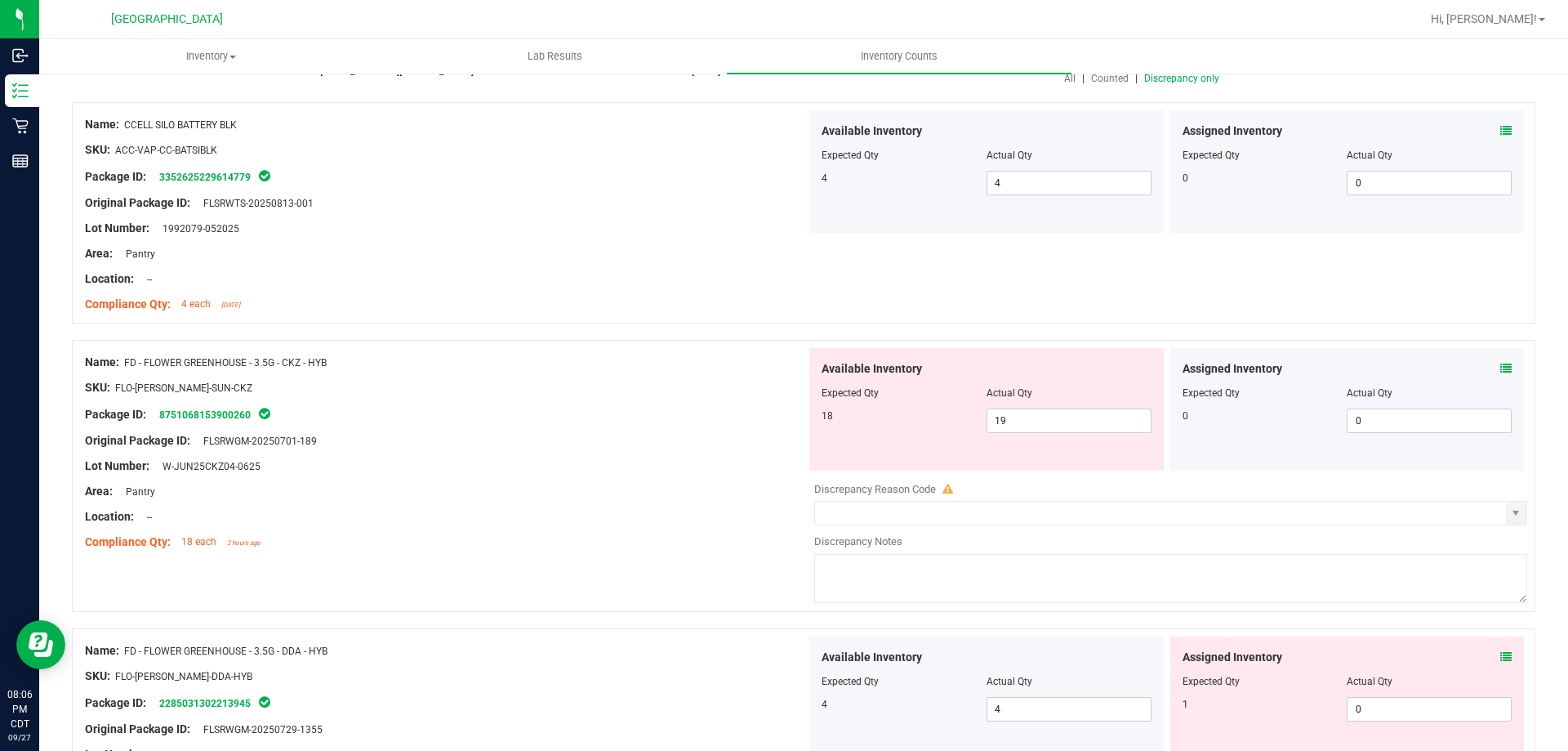
click at [1500, 369] on icon at bounding box center [1505, 368] width 11 height 11
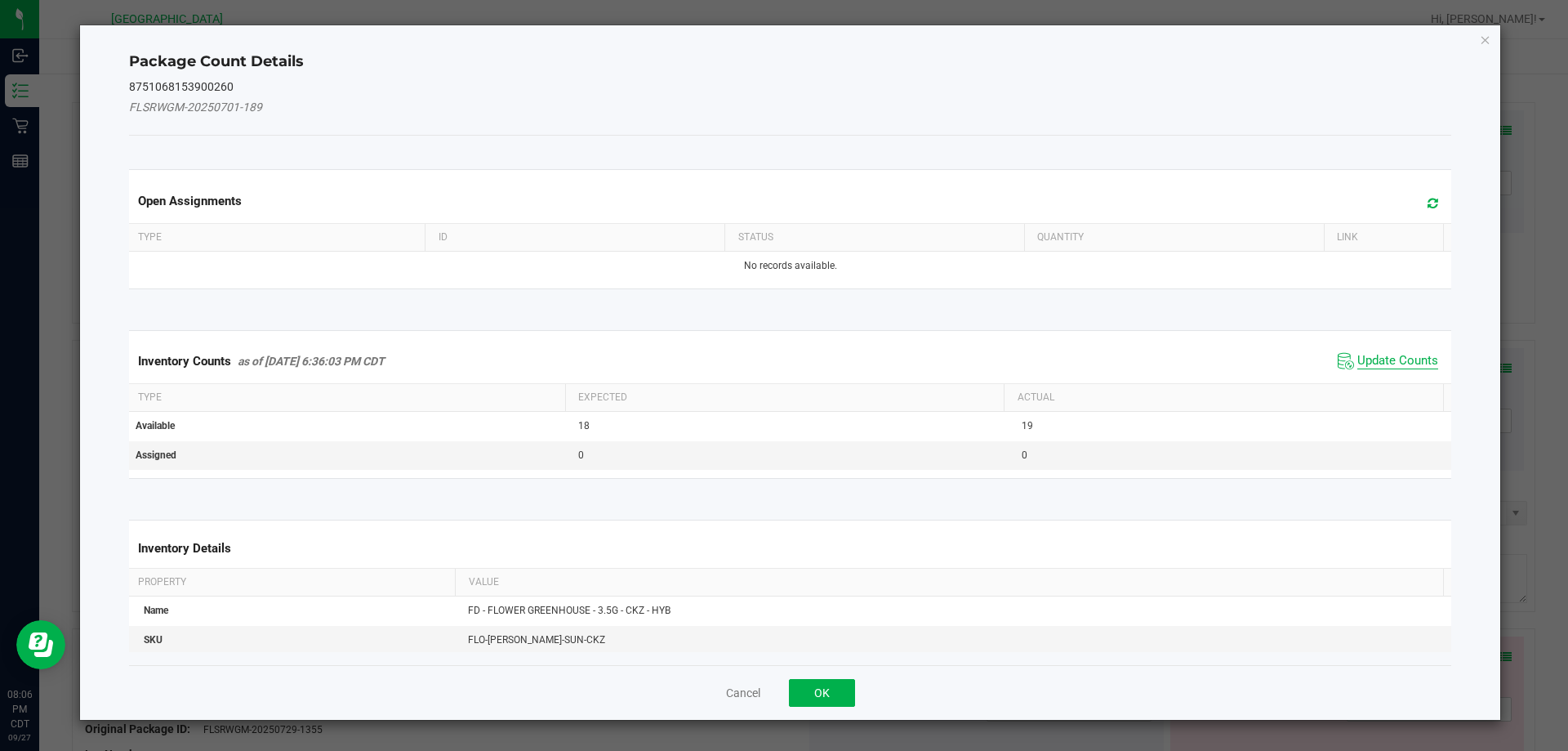
click at [1371, 360] on span "Update Counts" at bounding box center [1398, 361] width 81 height 17
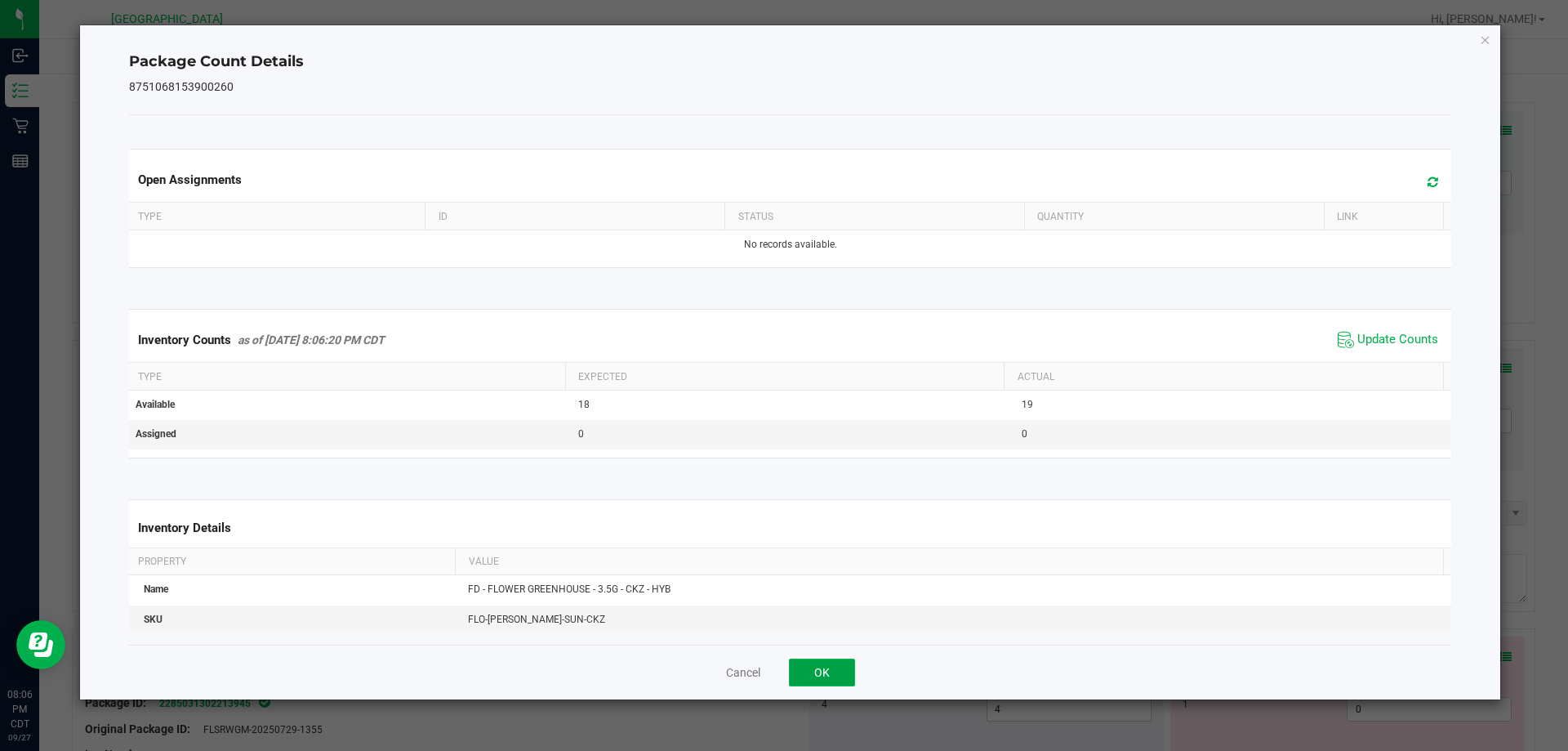
click at [852, 665] on button "OK" at bounding box center [822, 673] width 66 height 28
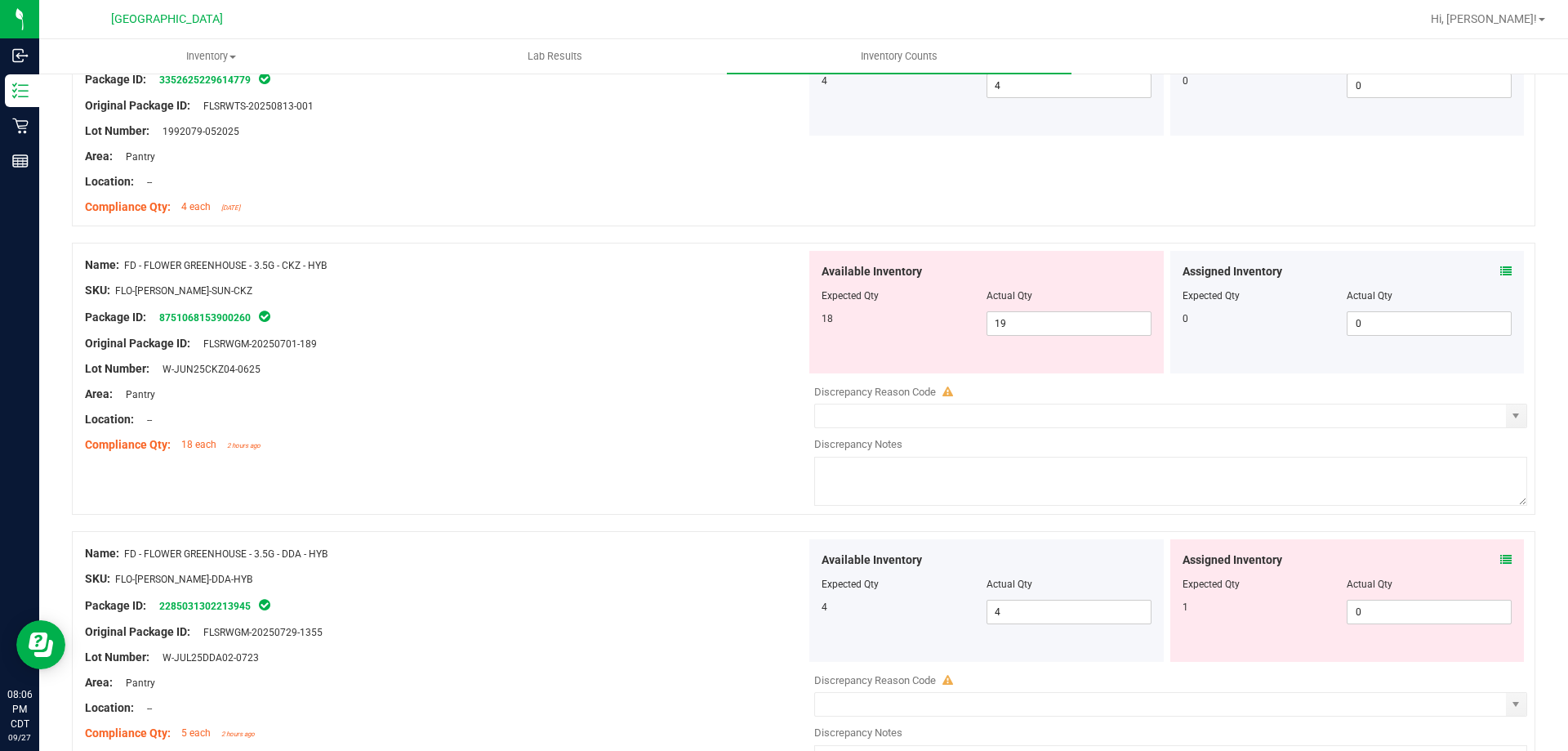
scroll to position [409, 0]
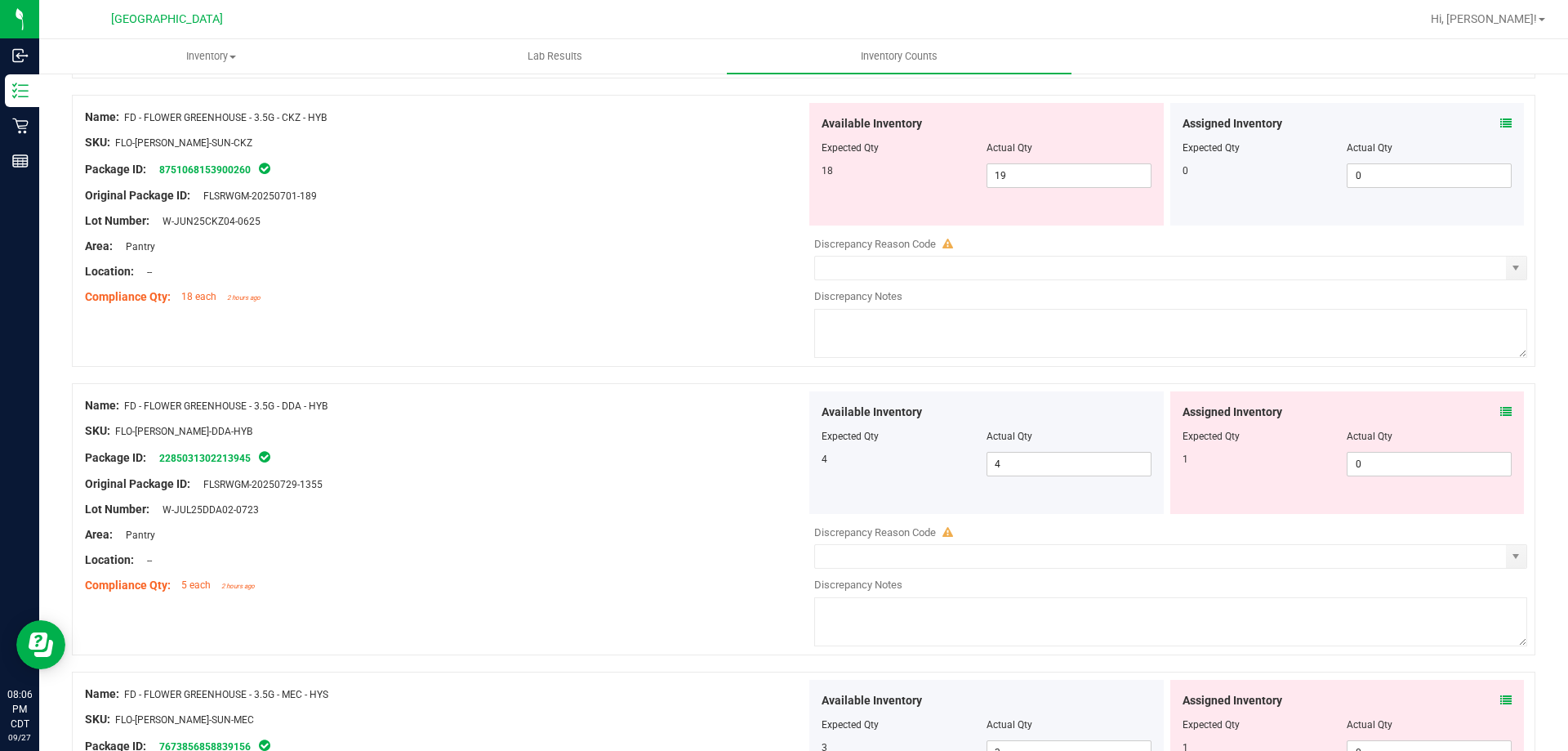
click at [1500, 413] on icon at bounding box center [1505, 412] width 11 height 11
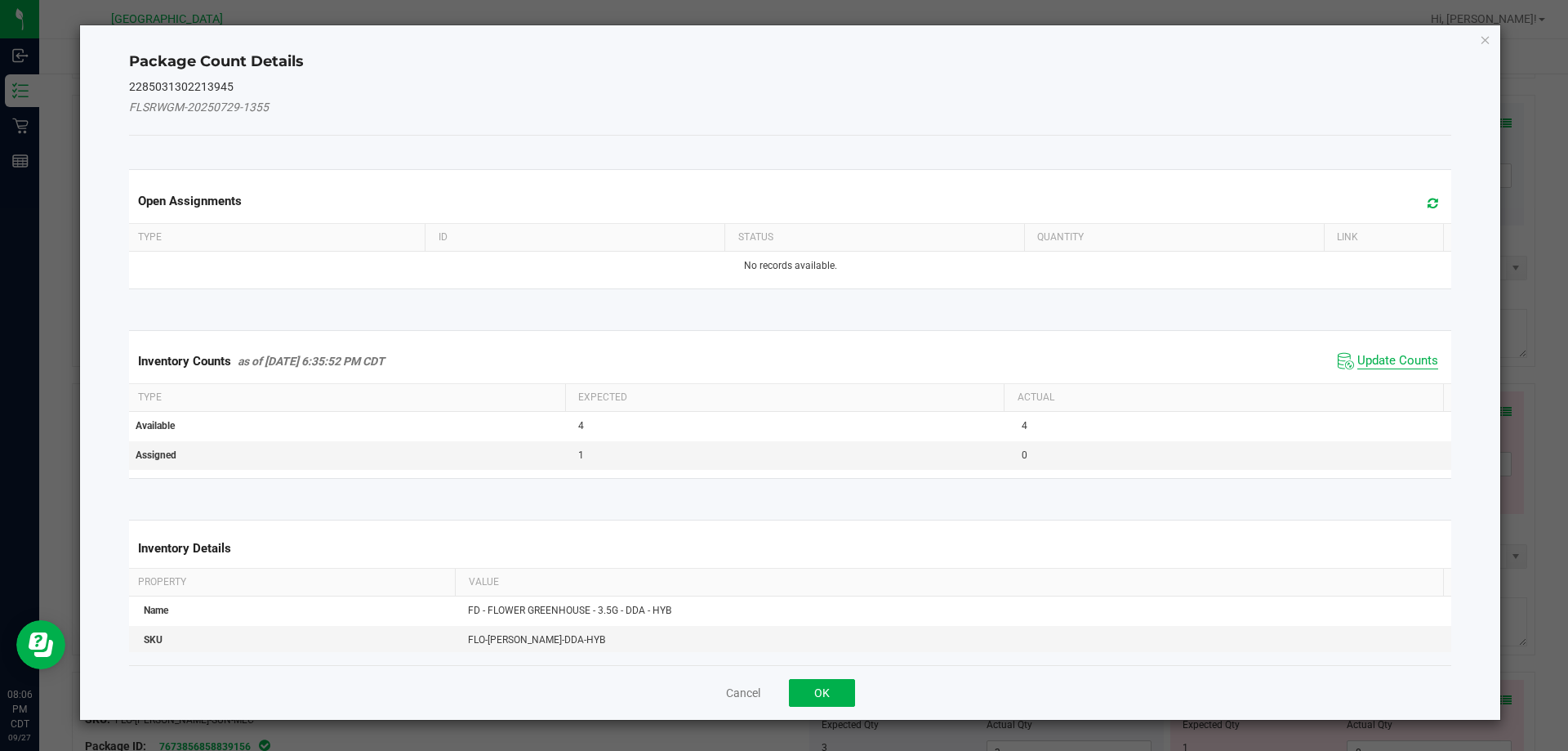
click at [1372, 358] on span "Update Counts" at bounding box center [1398, 361] width 81 height 17
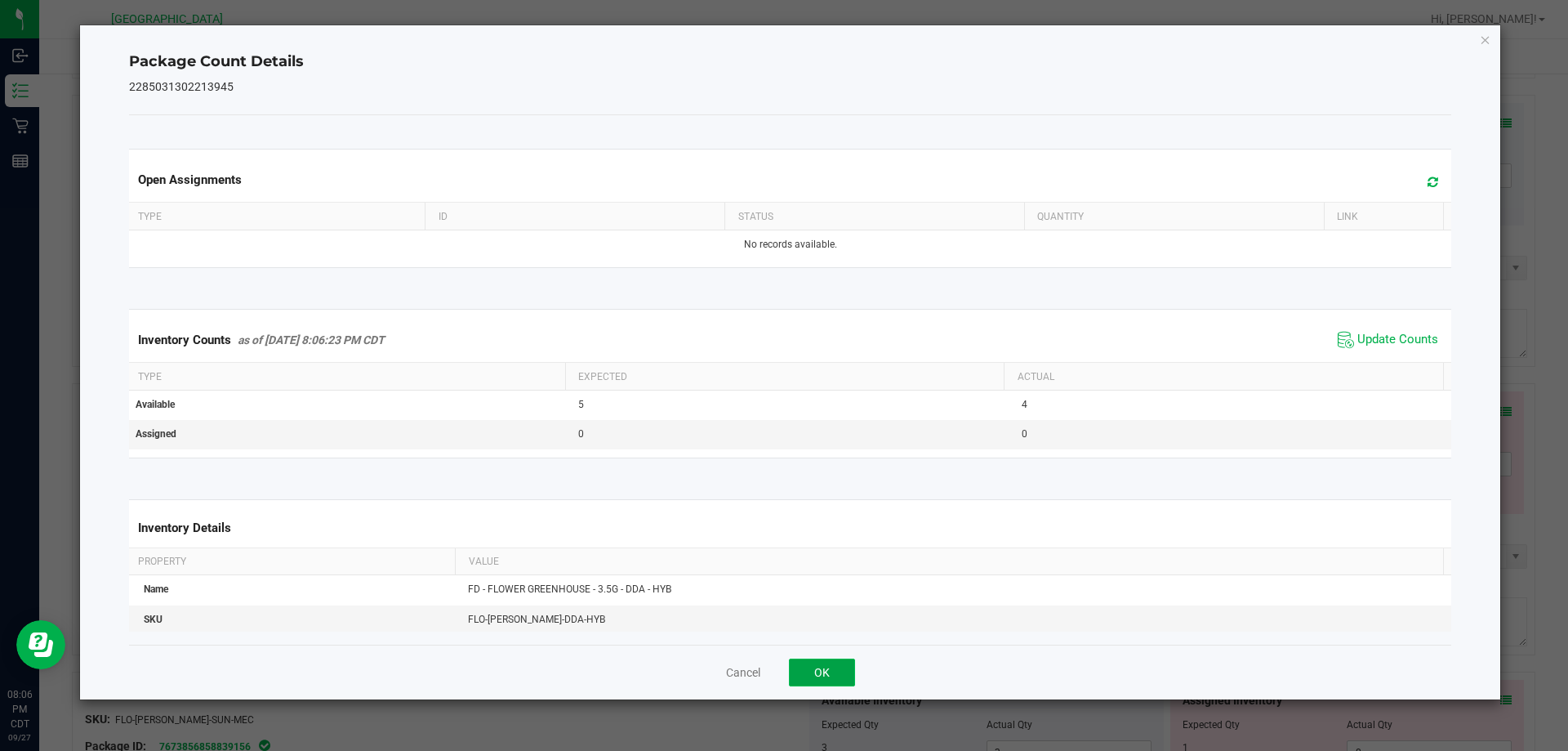
click at [846, 666] on button "OK" at bounding box center [822, 673] width 66 height 28
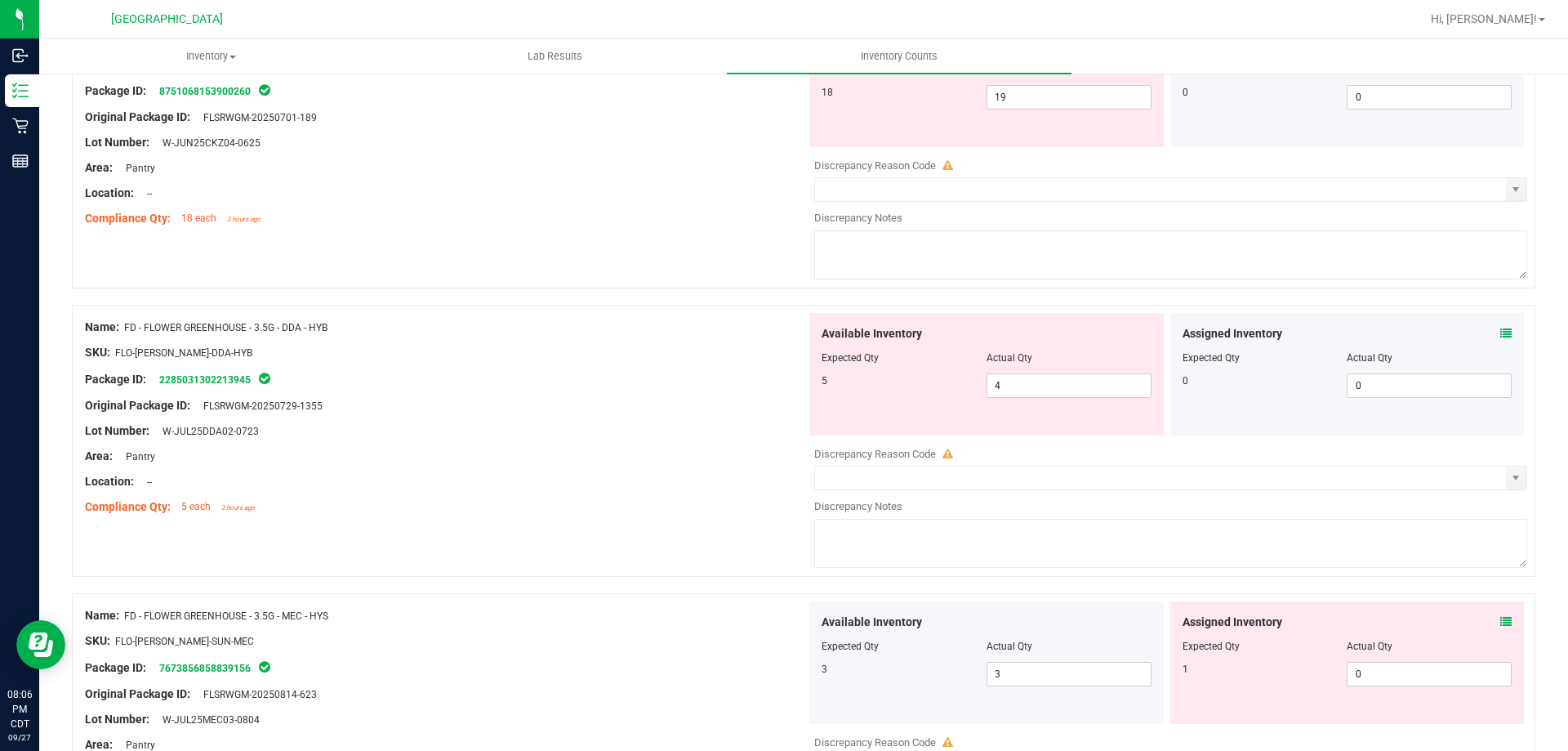
scroll to position [572, 0]
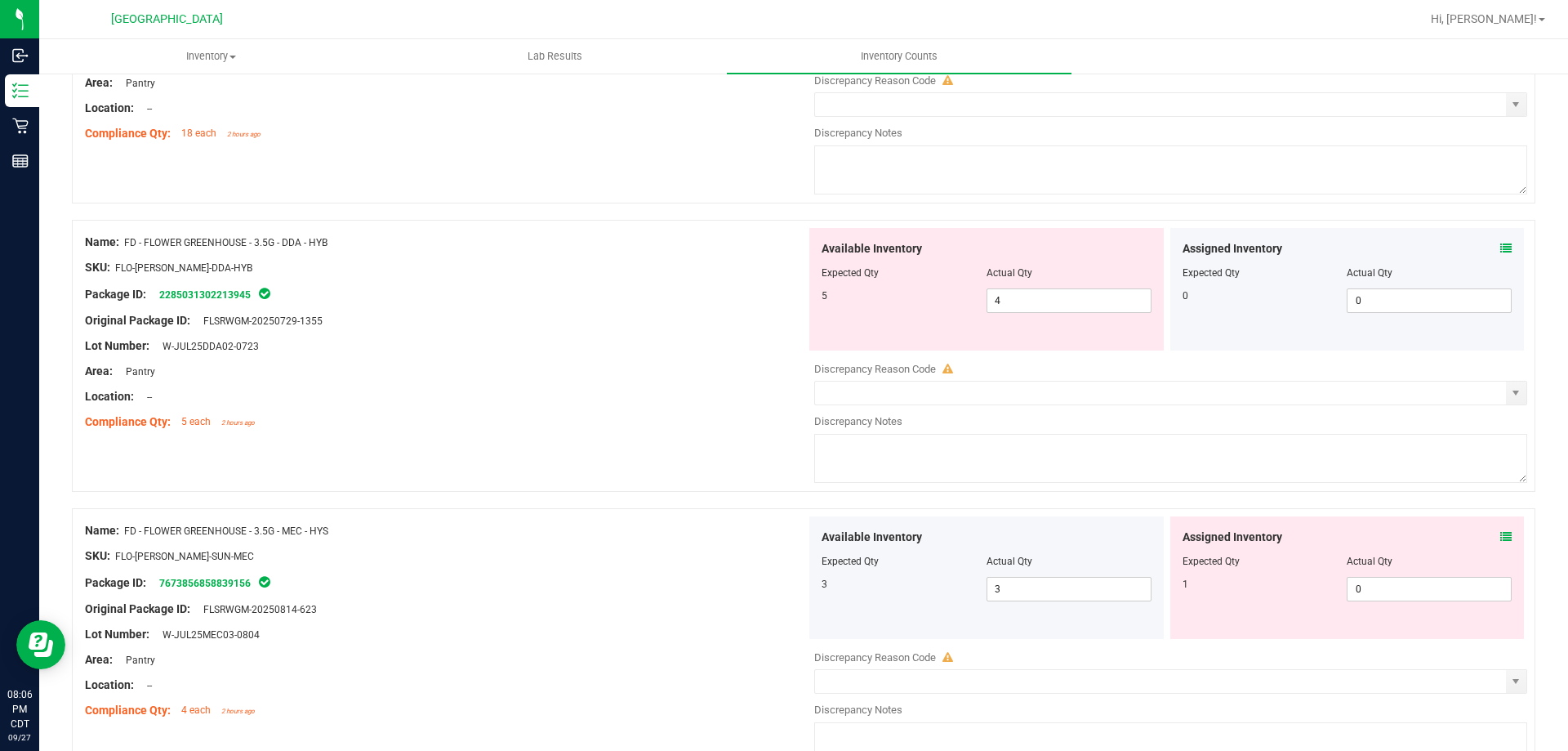
click at [1500, 533] on icon at bounding box center [1505, 537] width 11 height 11
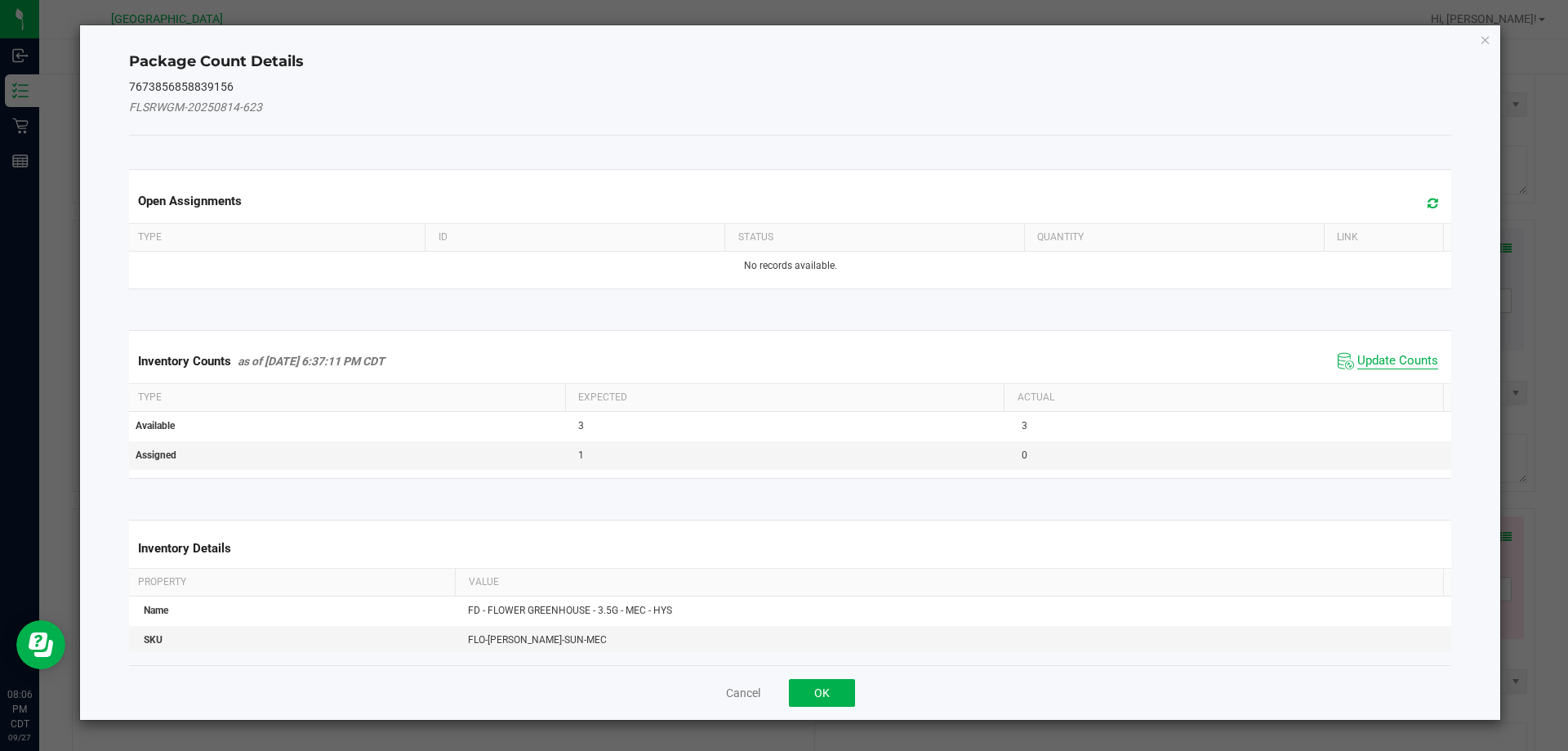
click at [1393, 357] on span "Update Counts" at bounding box center [1398, 361] width 81 height 17
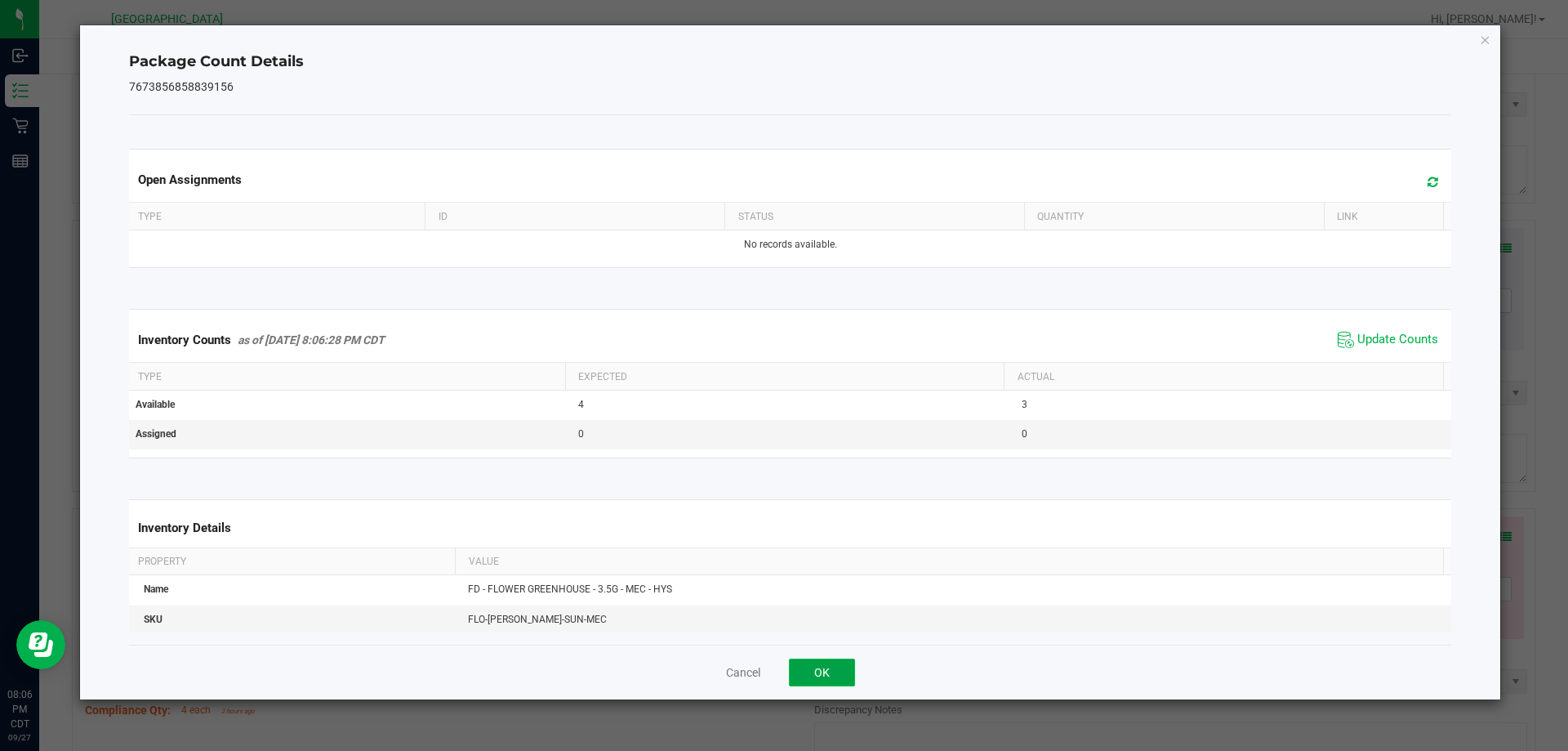
click at [839, 679] on button "OK" at bounding box center [822, 673] width 66 height 28
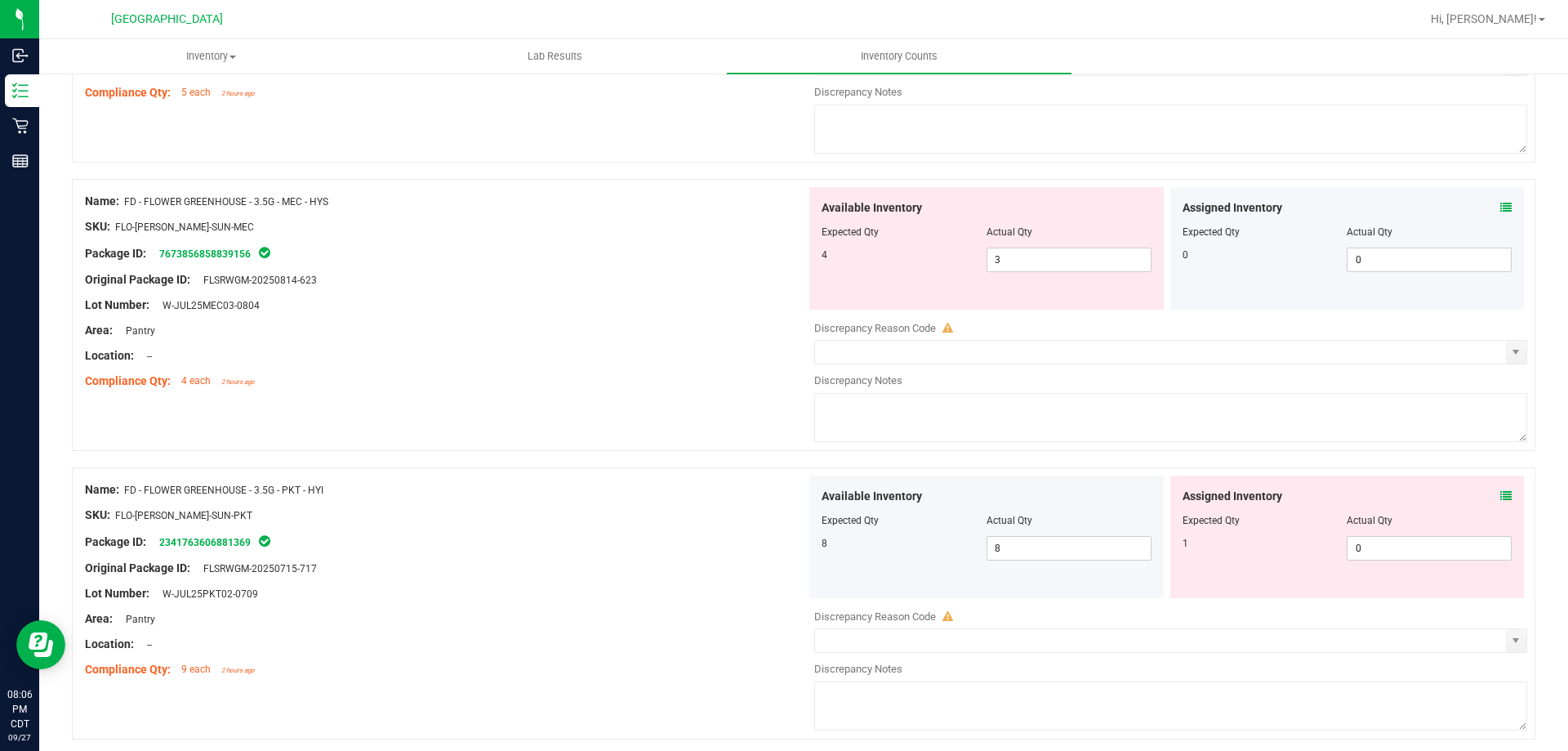
scroll to position [981, 0]
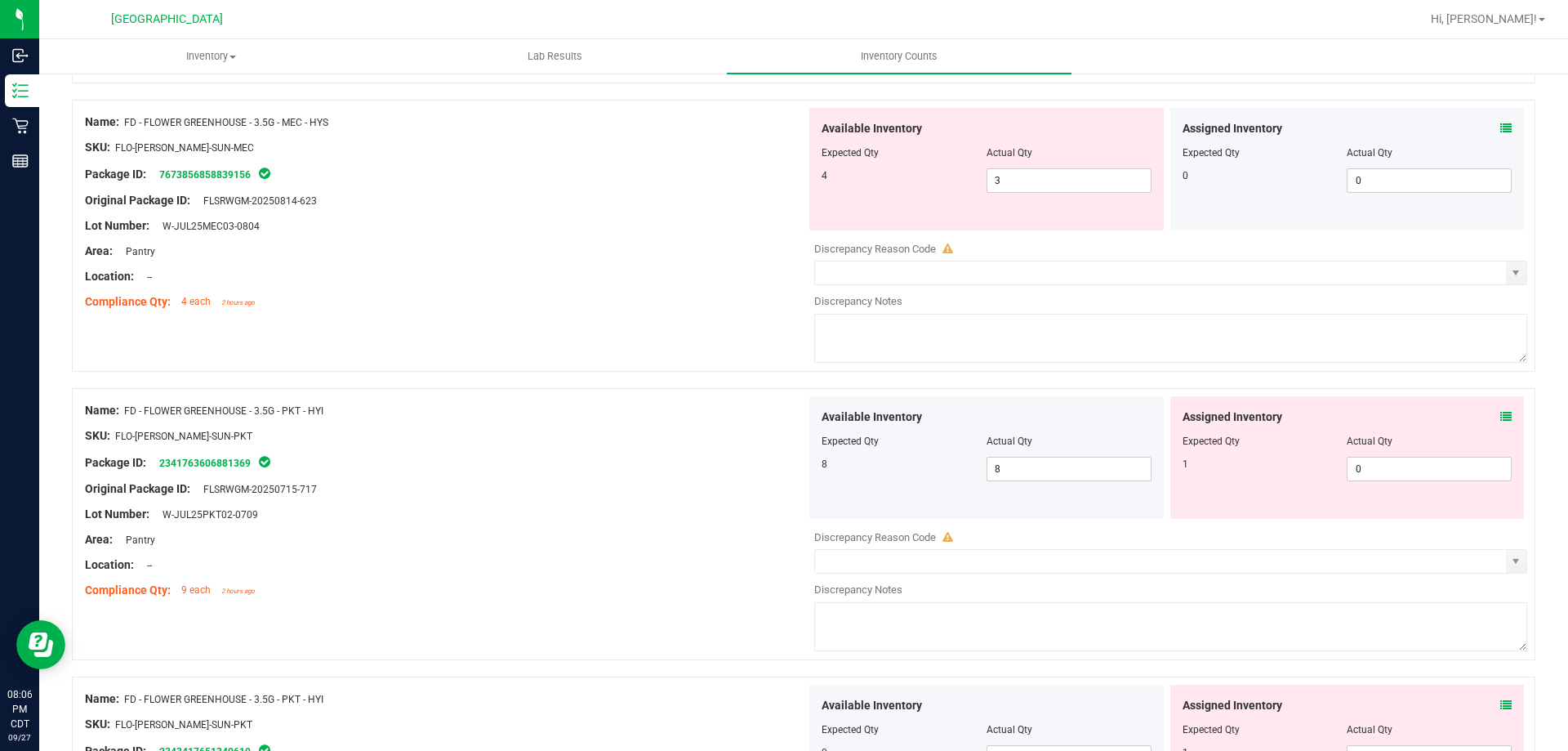
click at [1500, 416] on icon at bounding box center [1505, 416] width 11 height 11
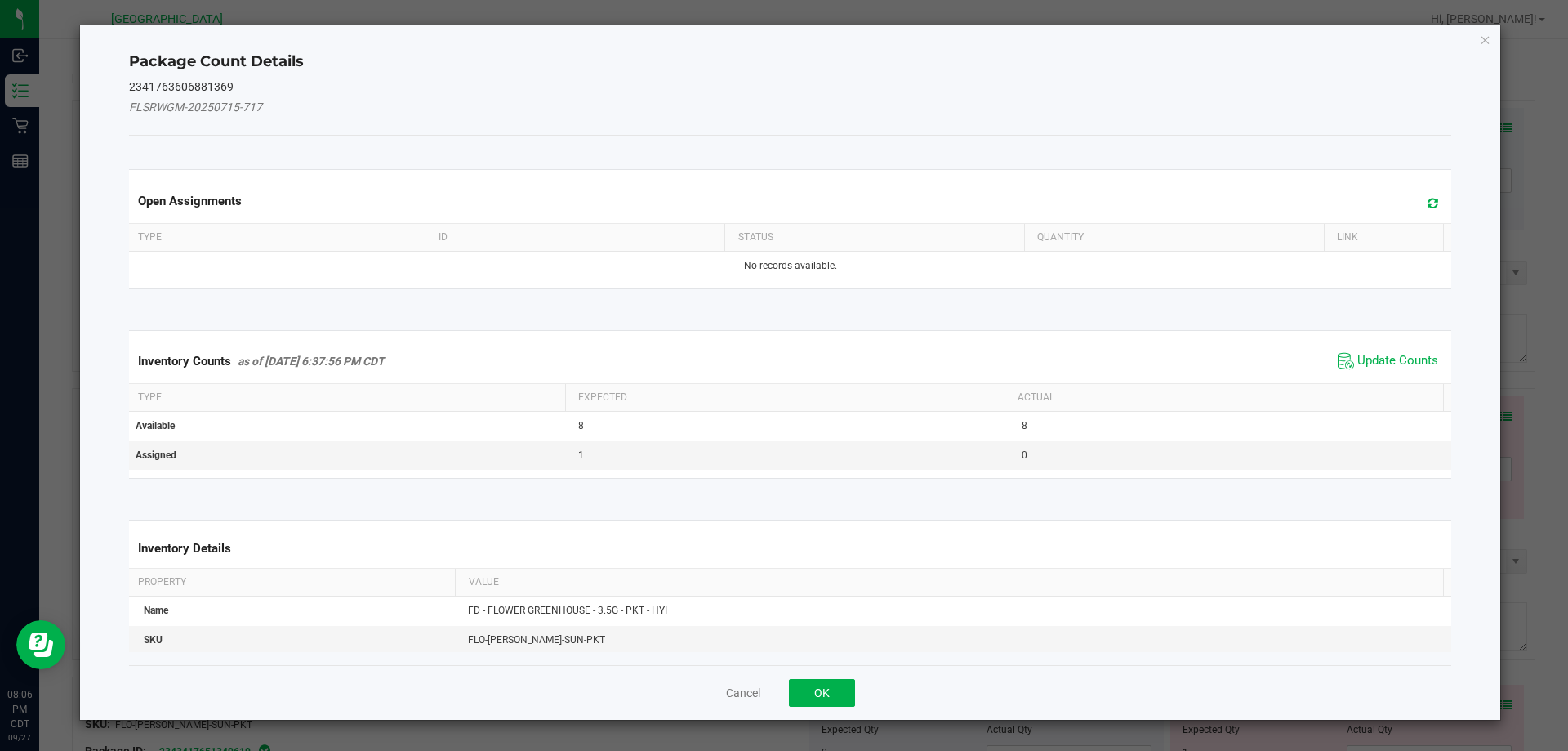
click at [1390, 362] on span "Update Counts" at bounding box center [1398, 361] width 81 height 17
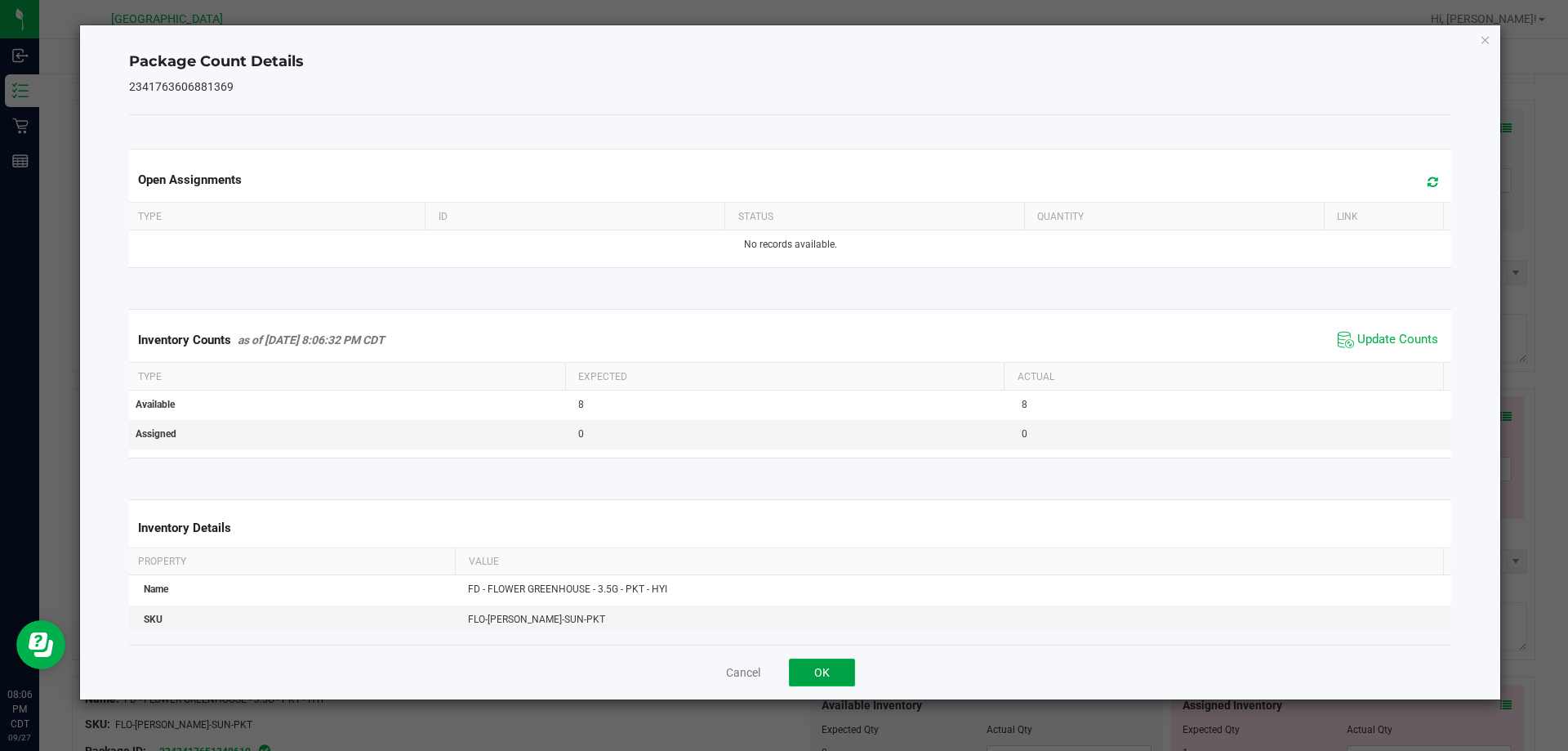
click at [806, 673] on button "OK" at bounding box center [822, 673] width 66 height 28
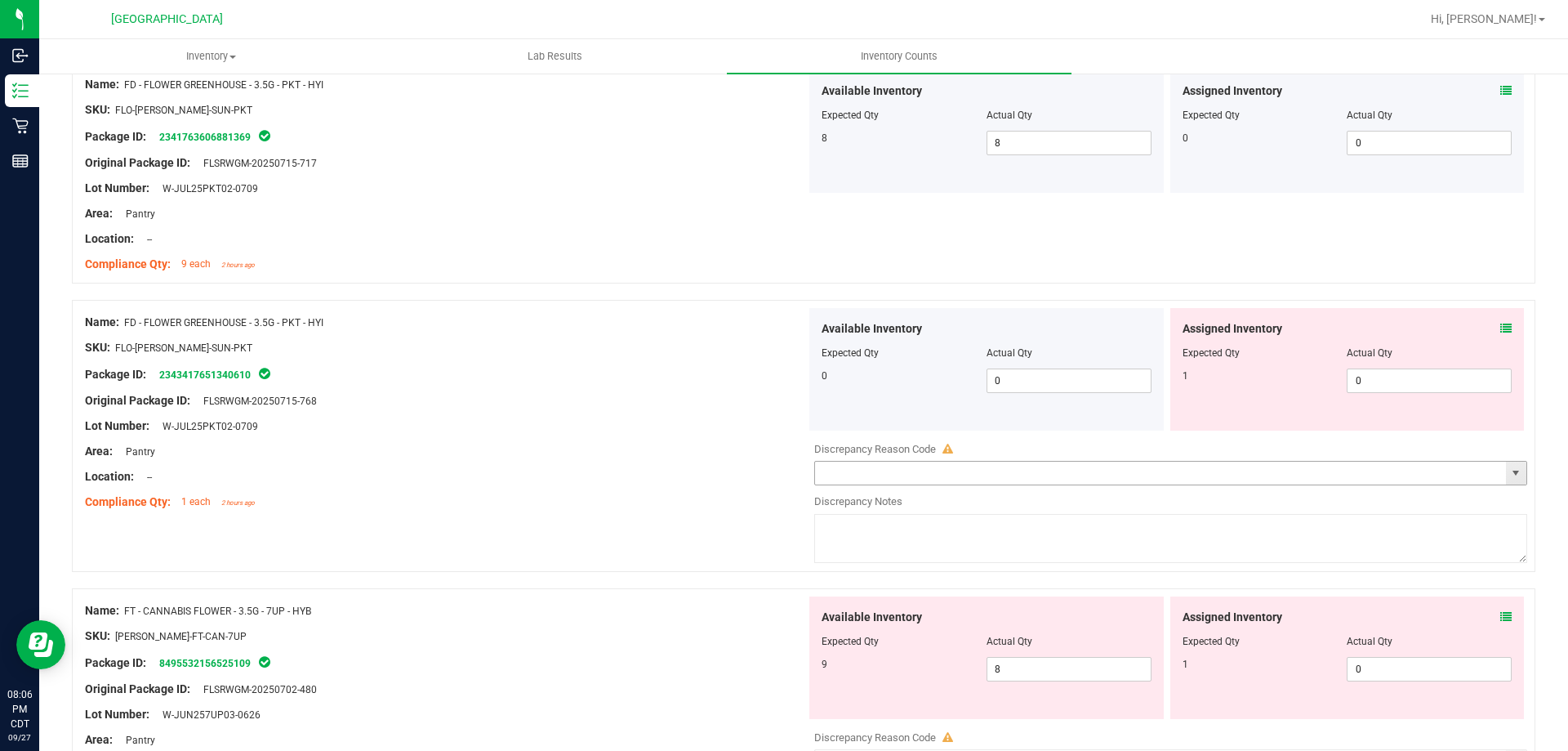
scroll to position [1308, 0]
click at [1500, 329] on icon at bounding box center [1505, 327] width 11 height 11
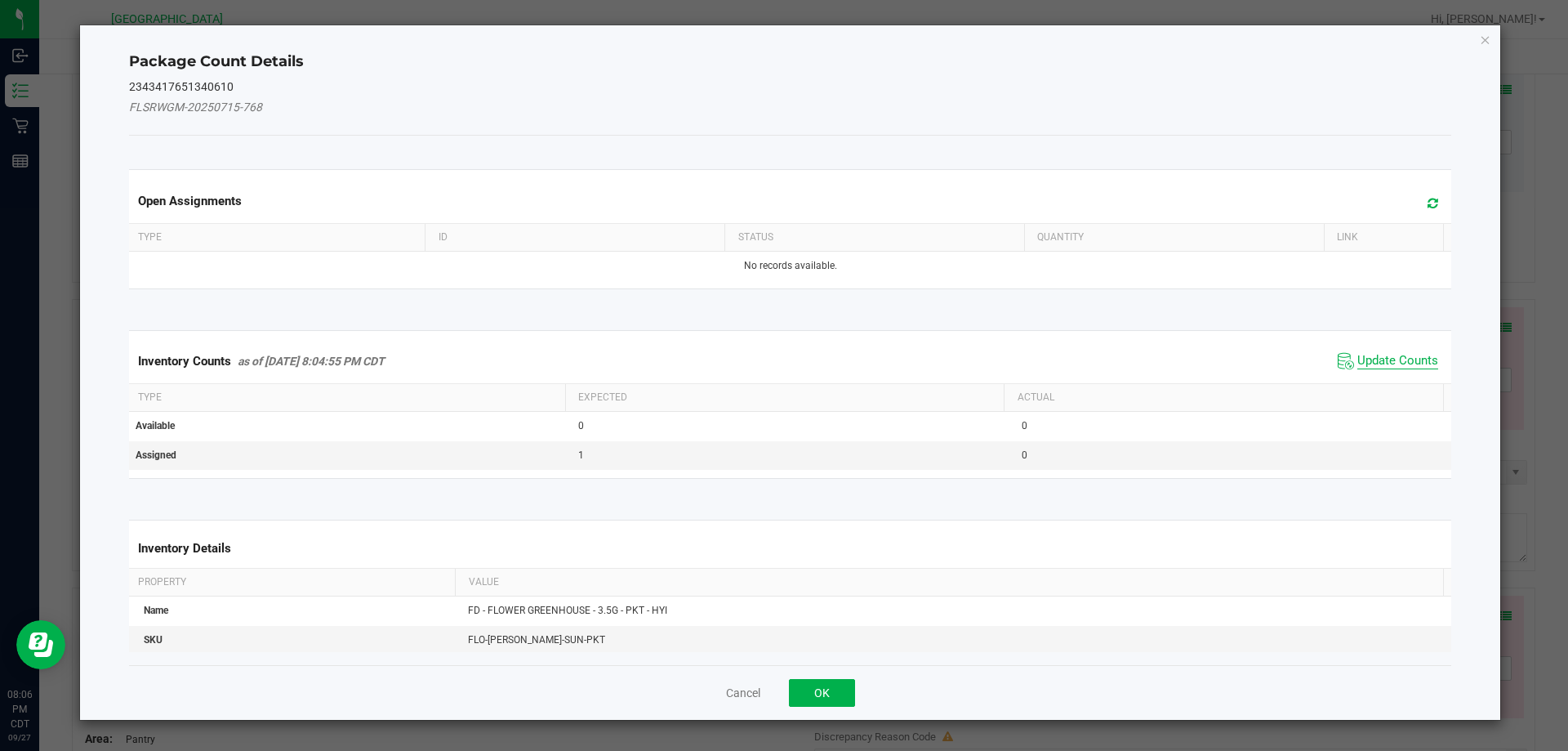
click at [1399, 368] on span "Update Counts" at bounding box center [1398, 361] width 81 height 17
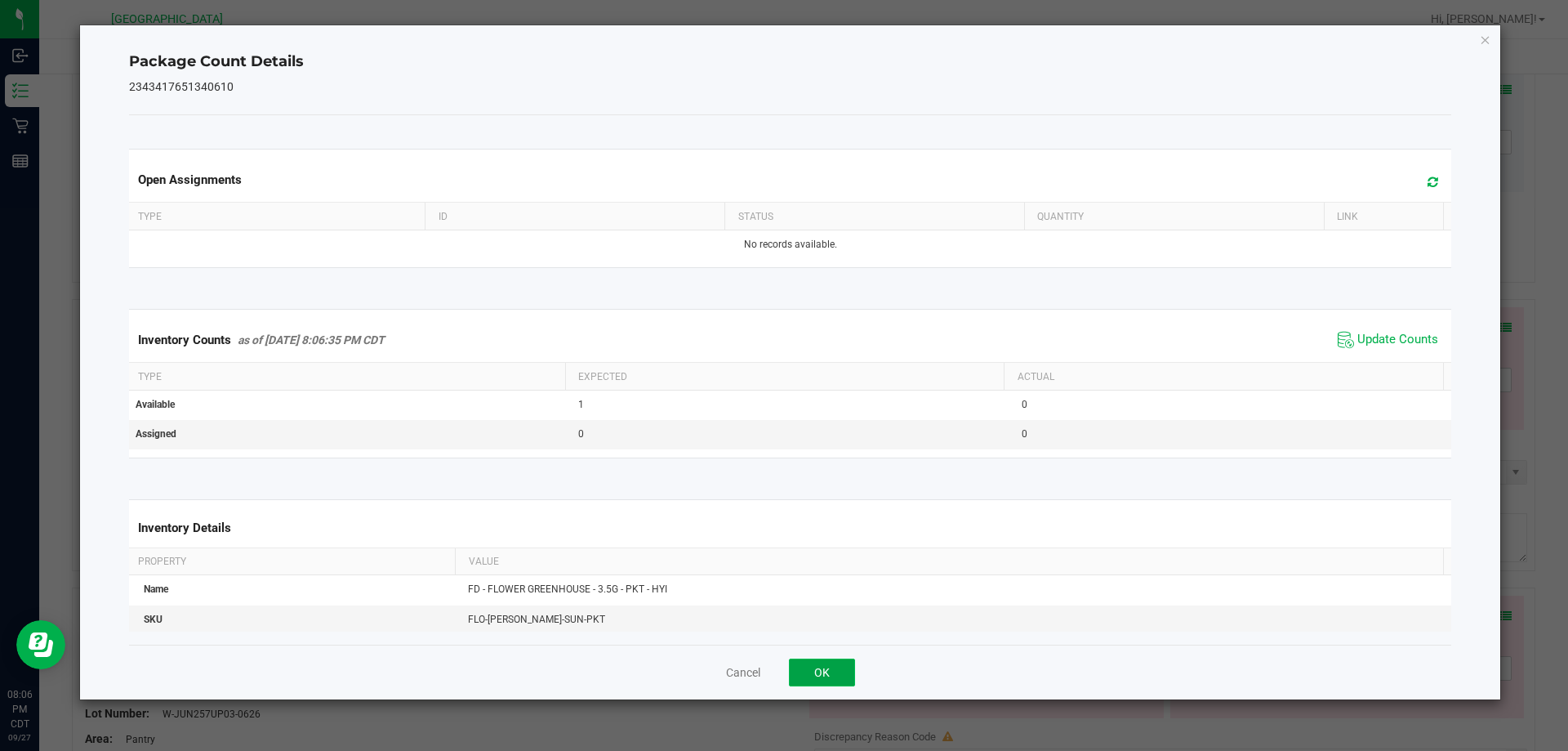
click at [847, 670] on button "OK" at bounding box center [822, 673] width 66 height 28
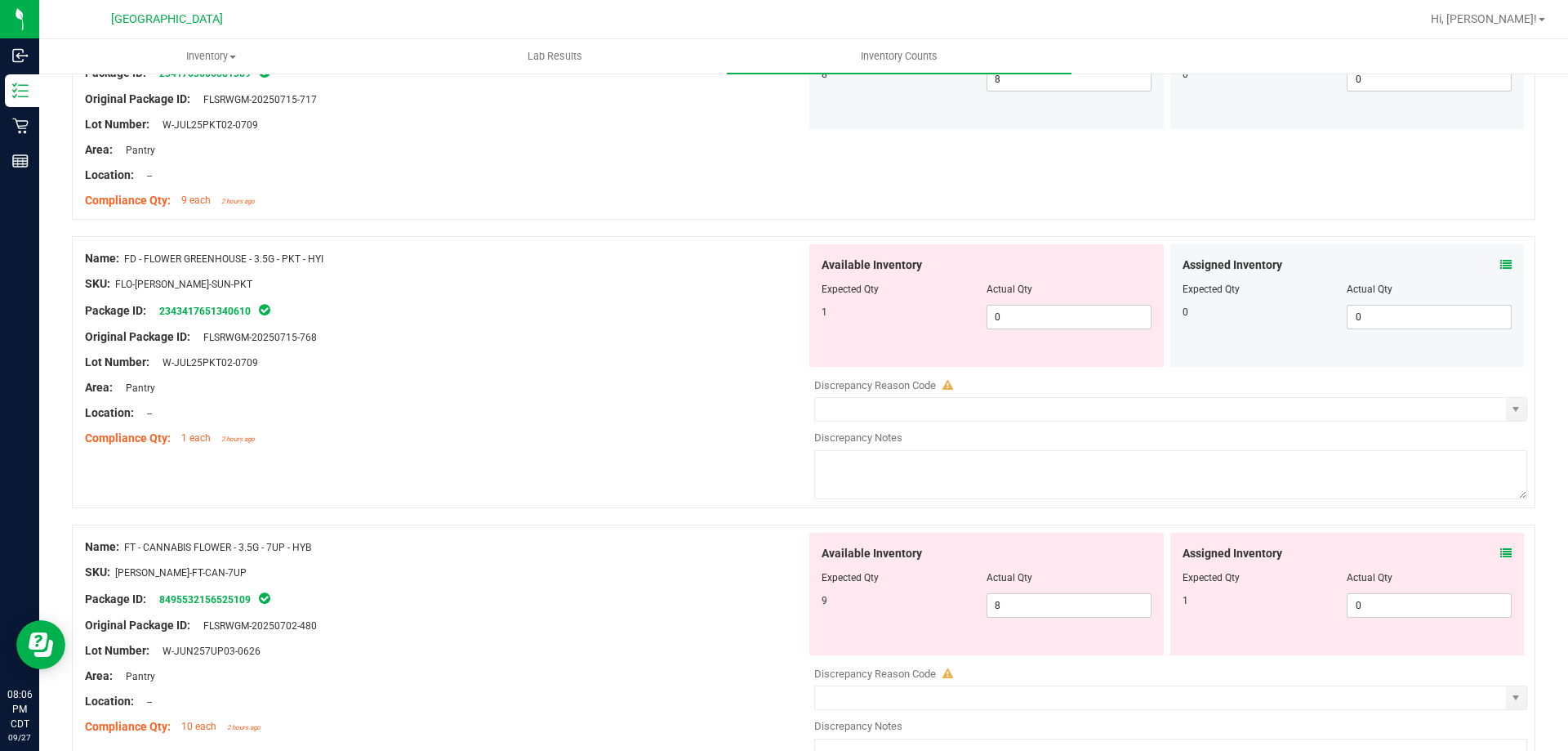
scroll to position [1635, 0]
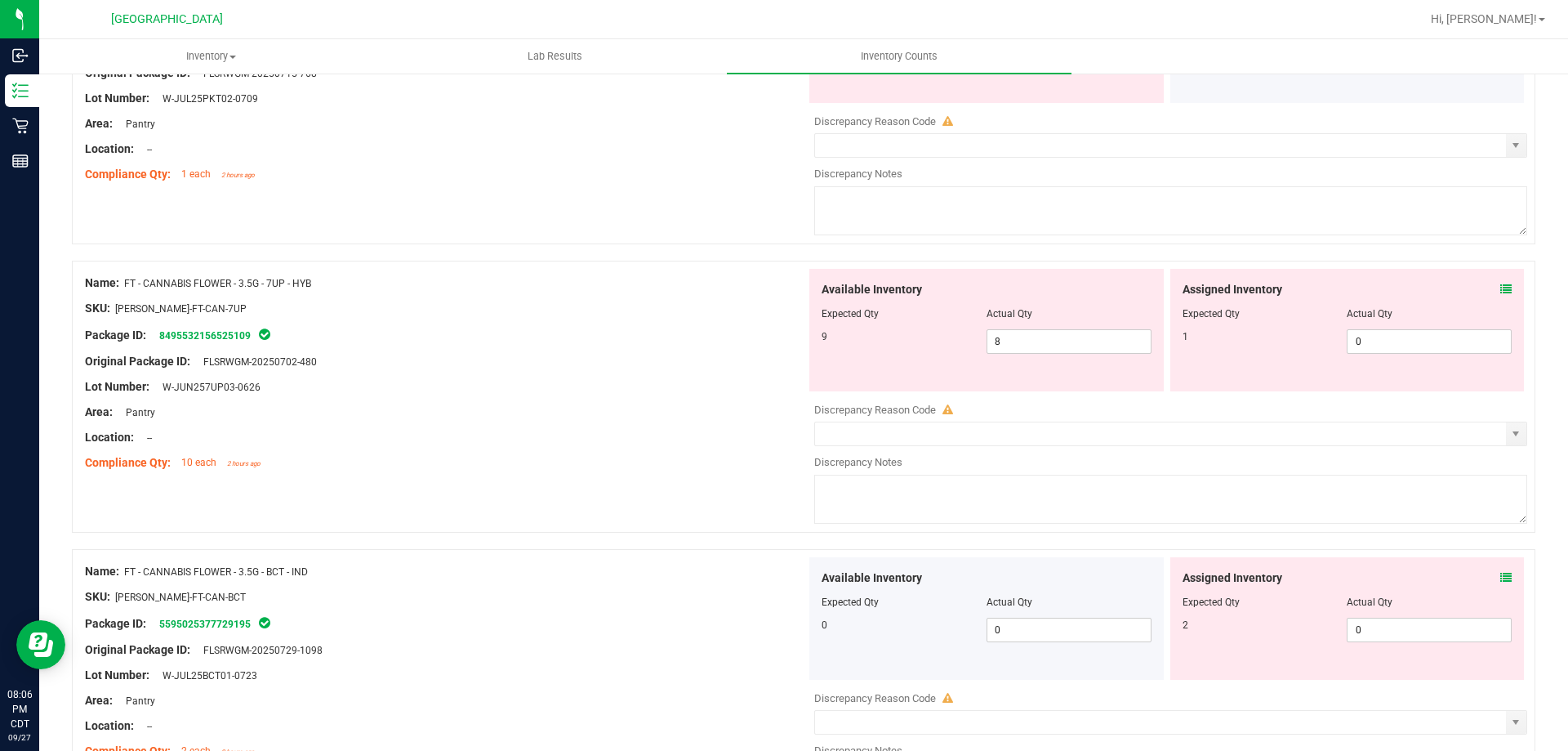
click at [1484, 286] on div "Assigned Inventory" at bounding box center [1348, 289] width 330 height 17
click at [1500, 288] on icon at bounding box center [1505, 289] width 11 height 11
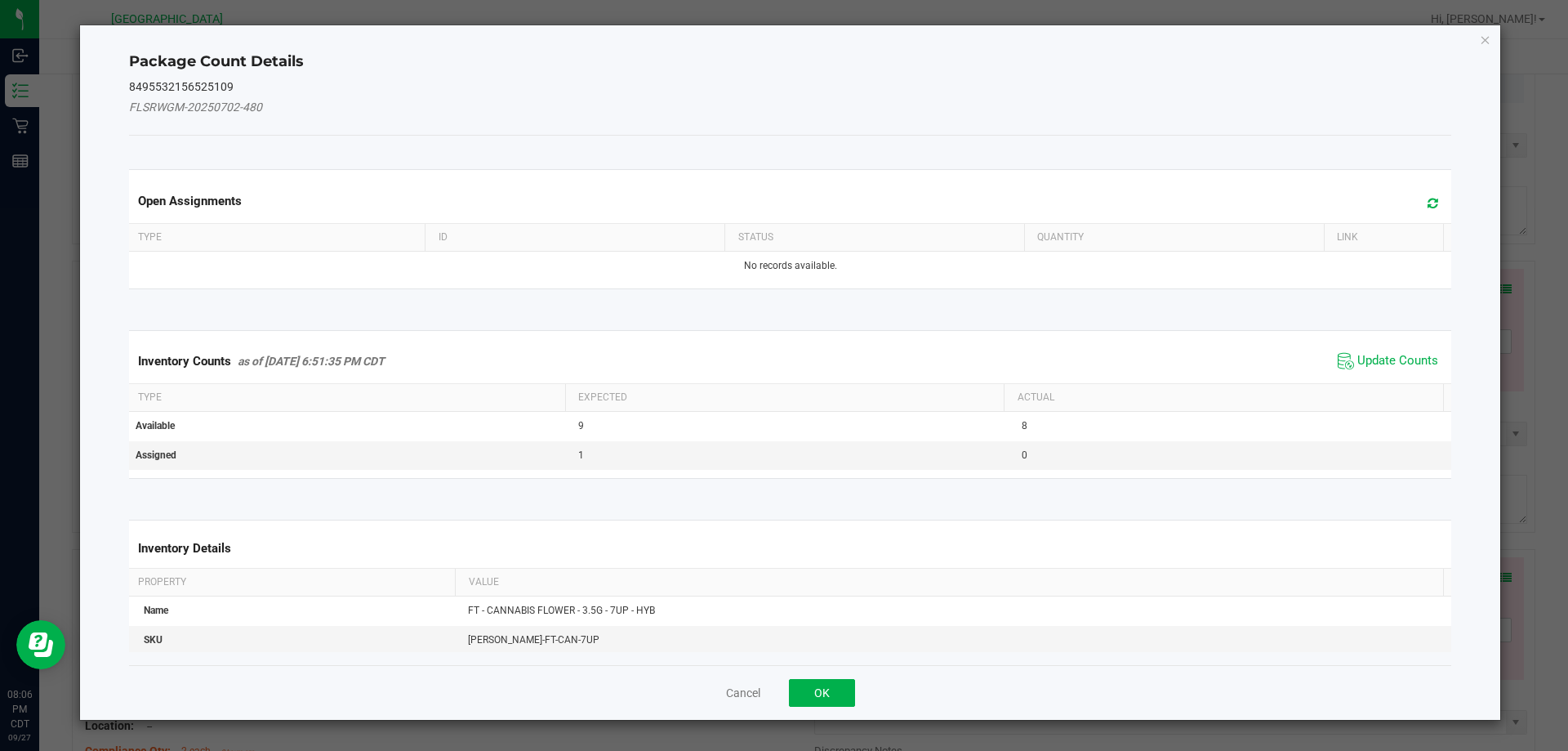
click at [1393, 375] on div "Inventory Counts as of [DATE] 6:51:35 PM CDT Update Counts" at bounding box center [791, 361] width 1330 height 44
click at [1394, 351] on span "Update Counts" at bounding box center [1387, 361] width 108 height 25
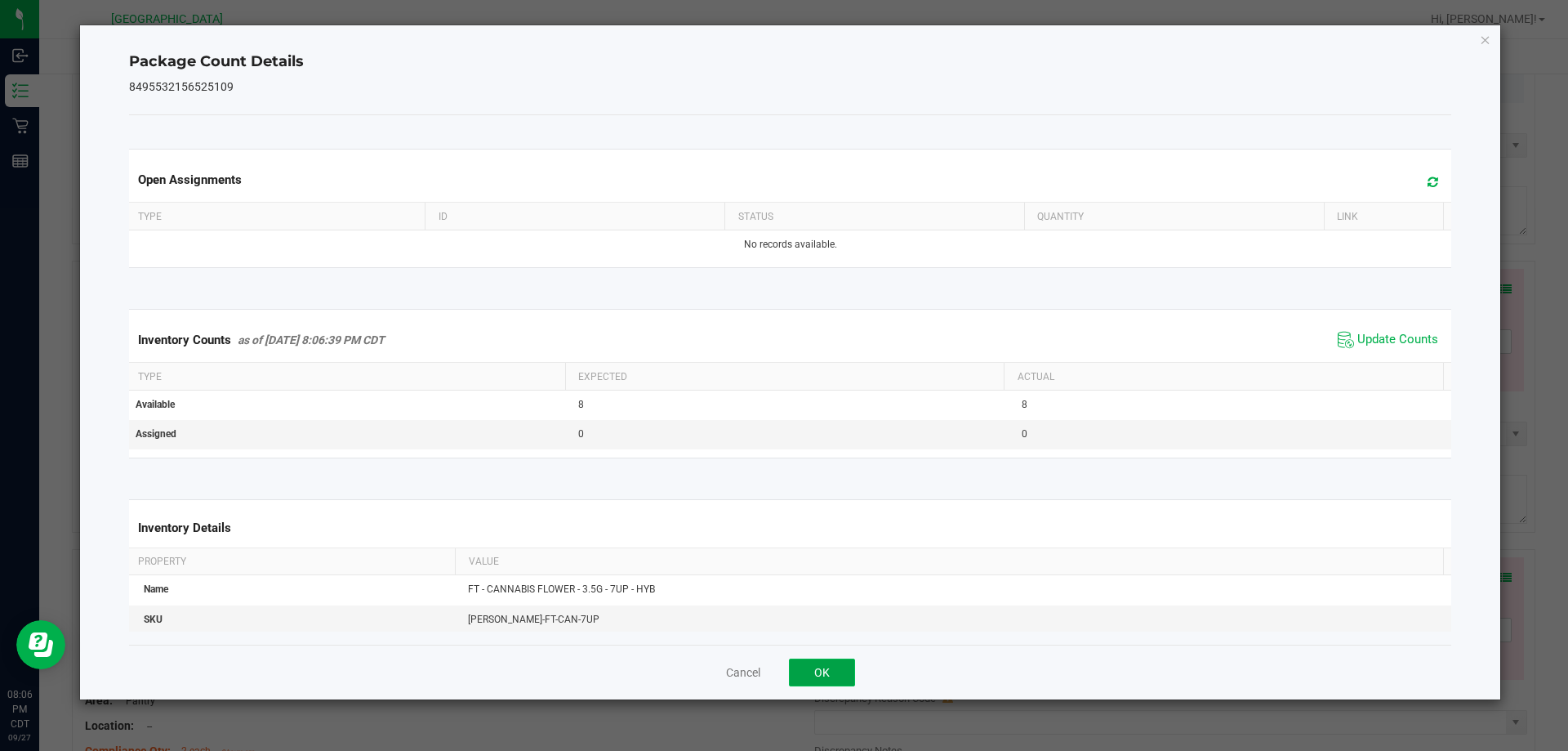
click at [836, 676] on button "OK" at bounding box center [822, 673] width 66 height 28
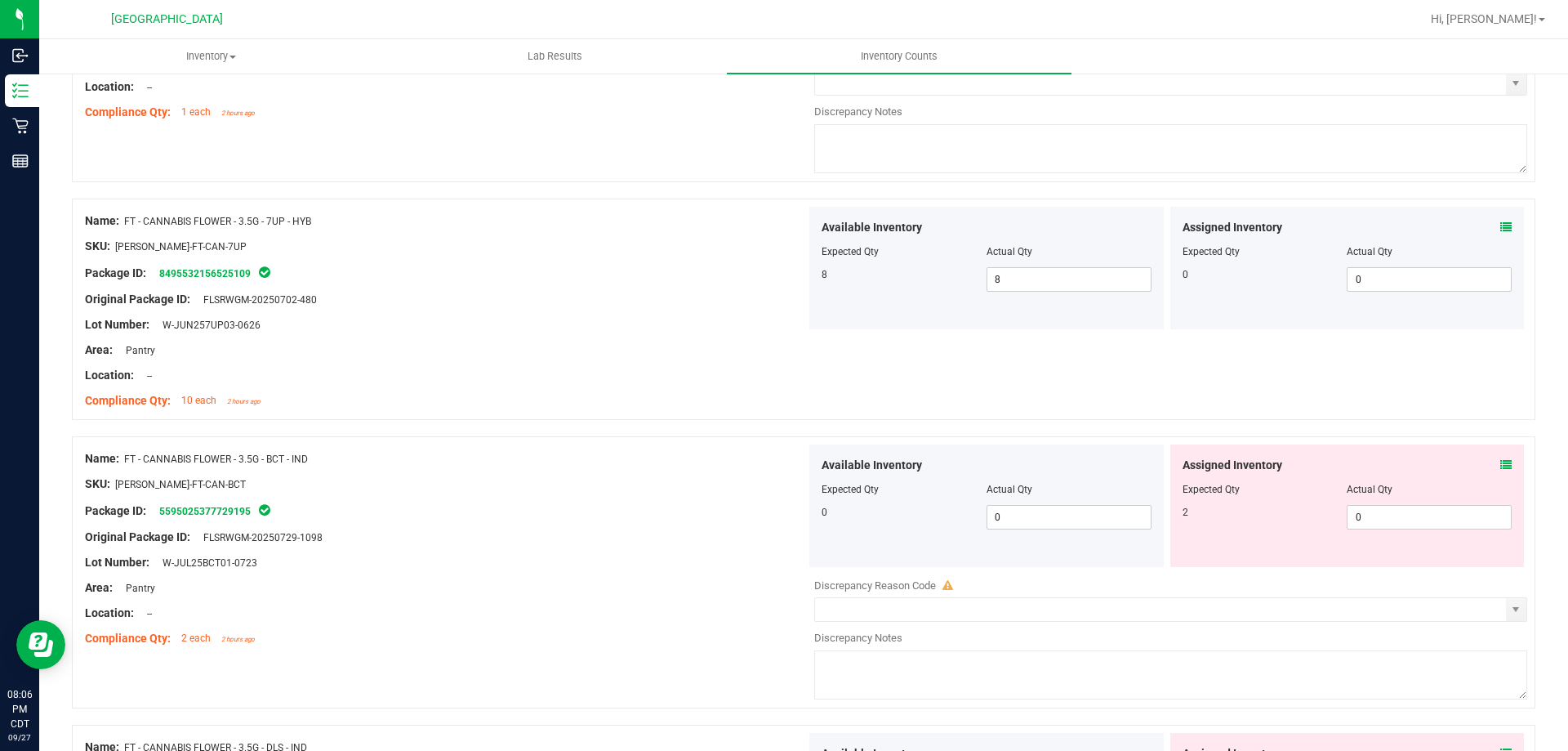
scroll to position [1798, 0]
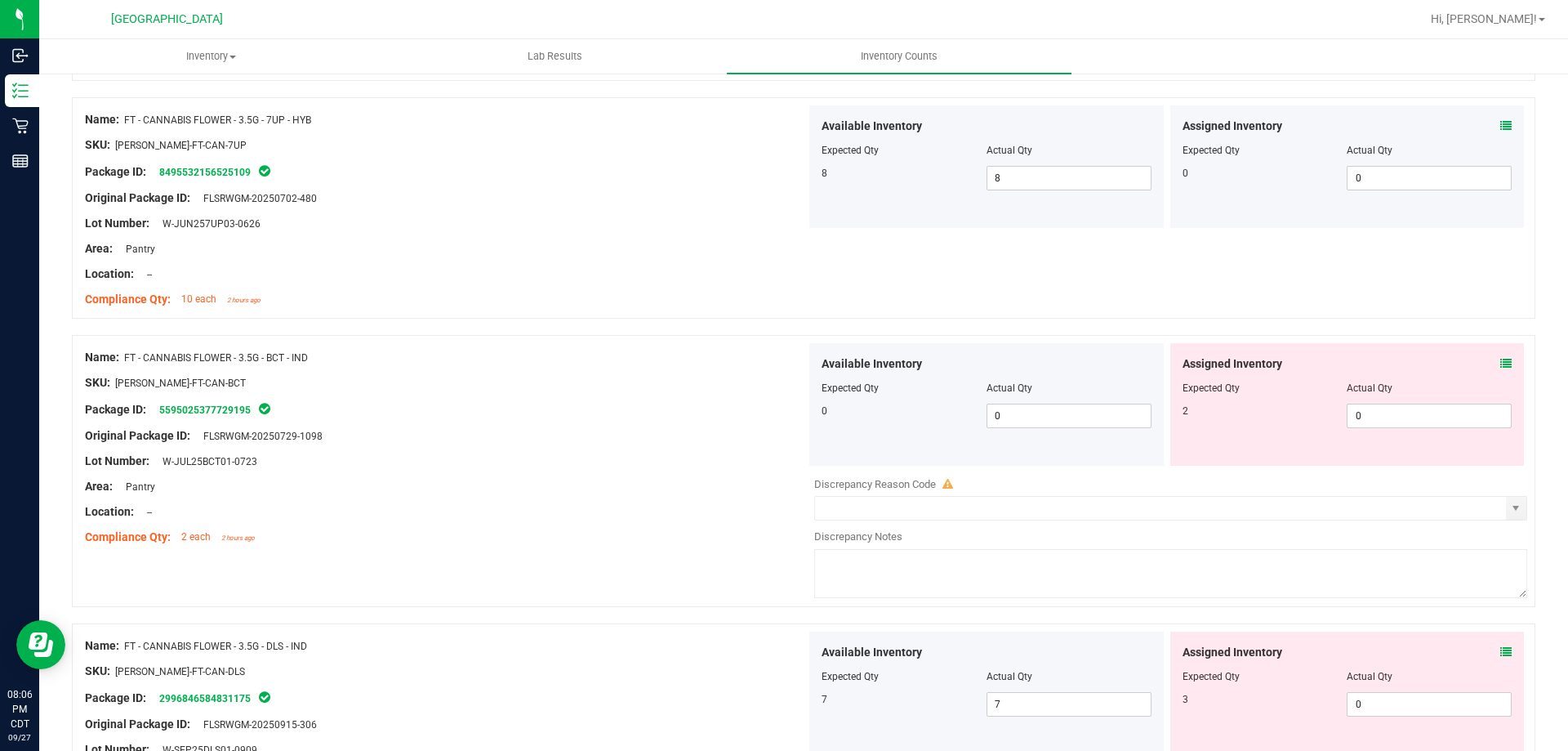
click at [1500, 363] on icon at bounding box center [1505, 363] width 11 height 11
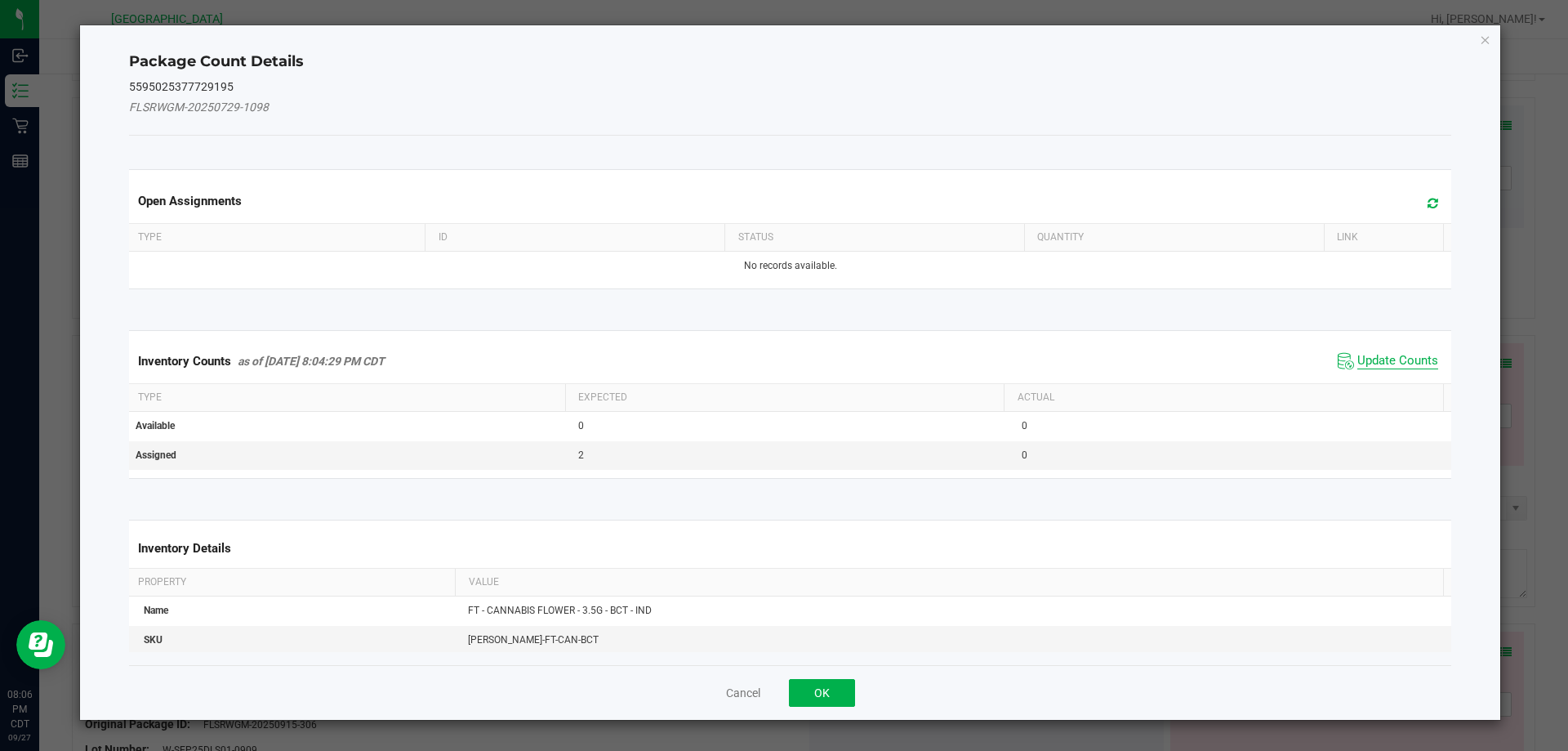
click at [1393, 355] on span "Update Counts" at bounding box center [1398, 361] width 81 height 17
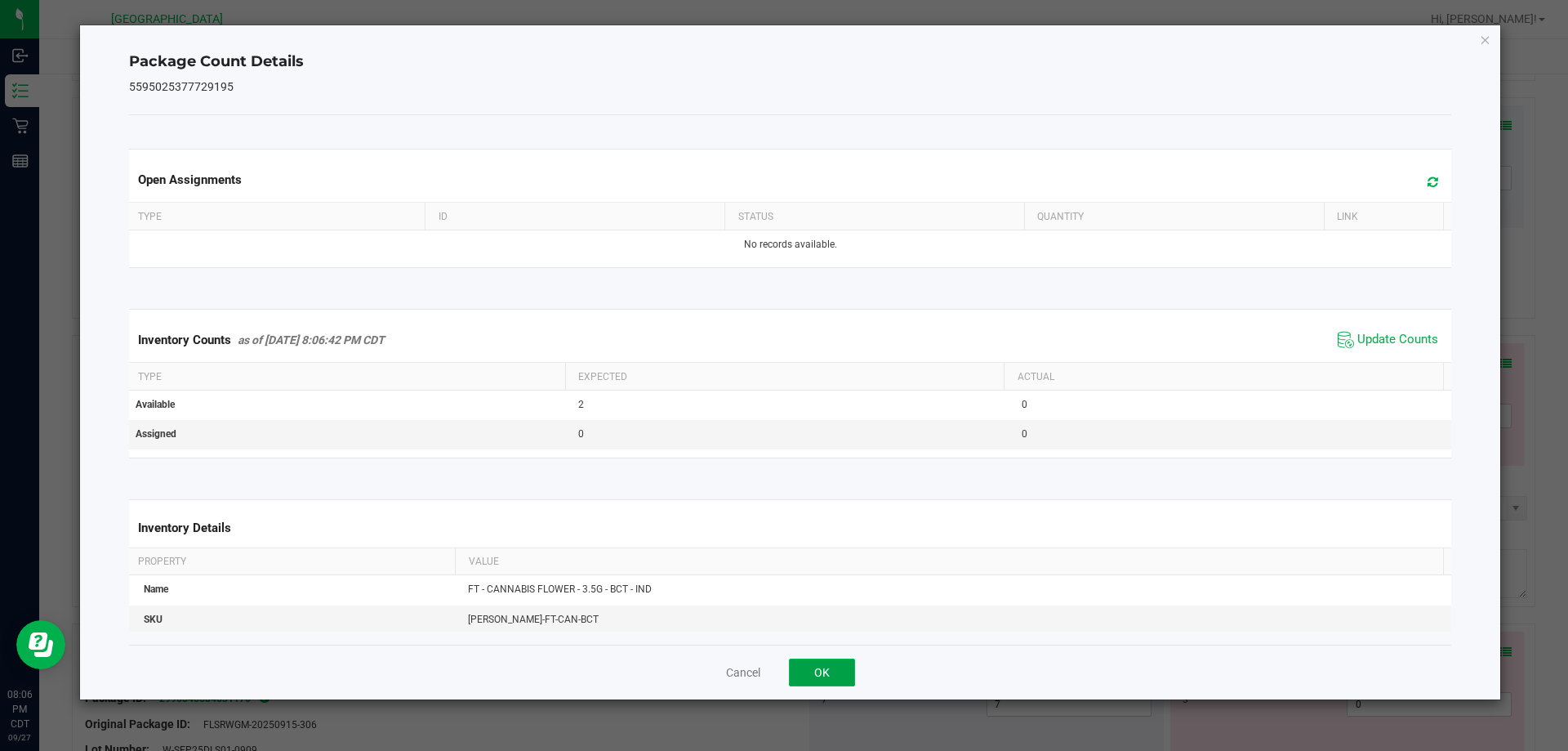
click at [837, 669] on button "OK" at bounding box center [822, 673] width 66 height 28
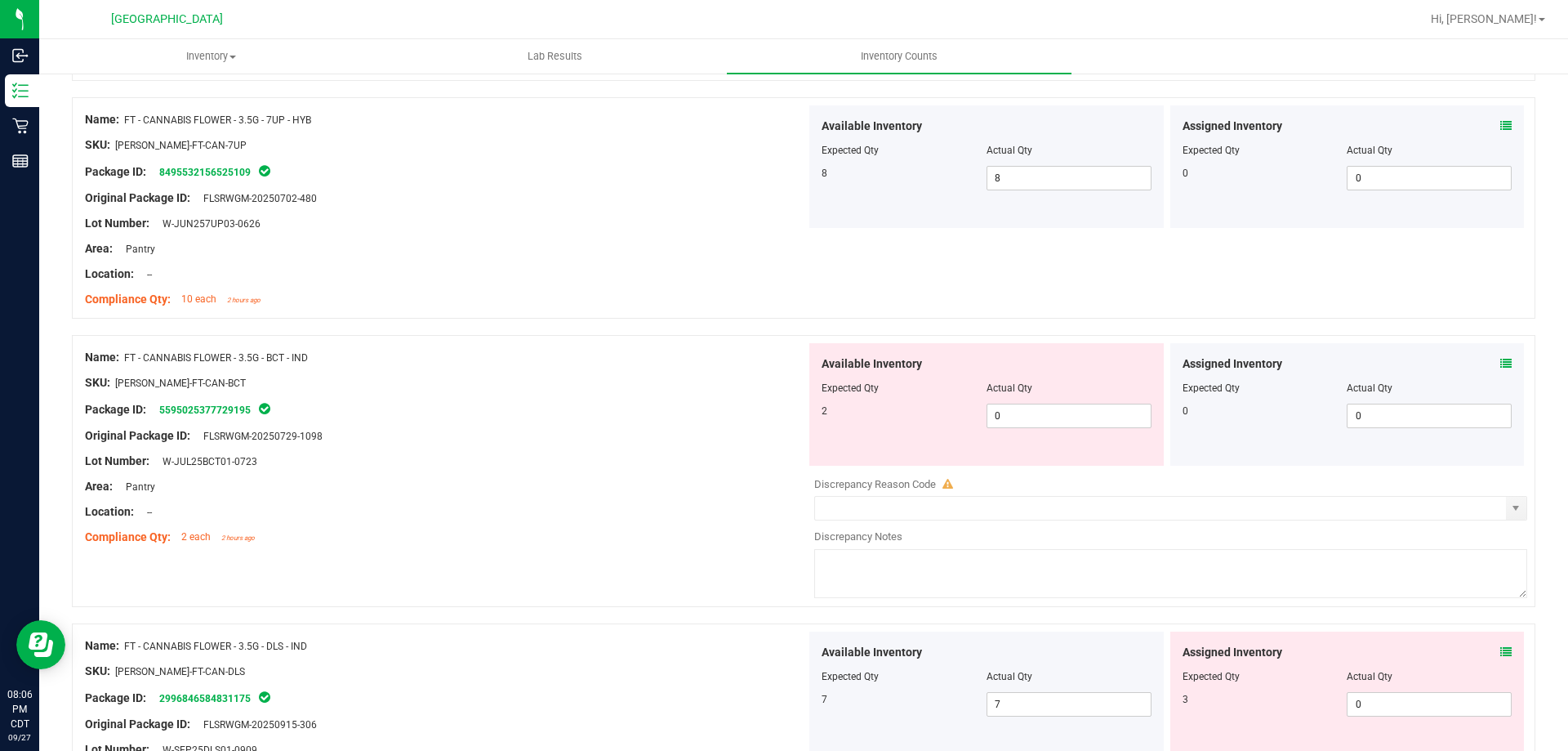
click at [1500, 647] on icon at bounding box center [1505, 651] width 11 height 11
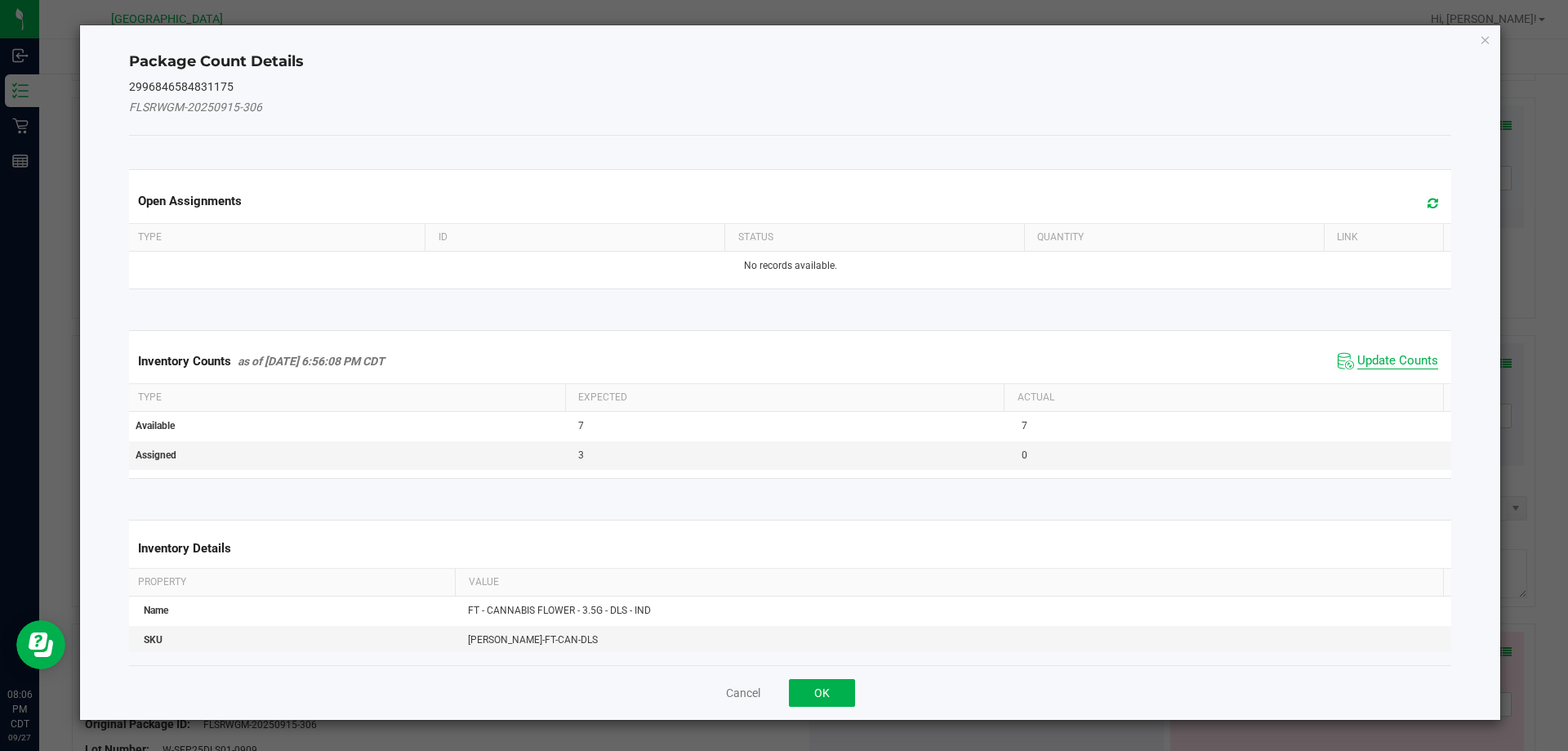
click at [1388, 365] on span "Update Counts" at bounding box center [1398, 361] width 81 height 17
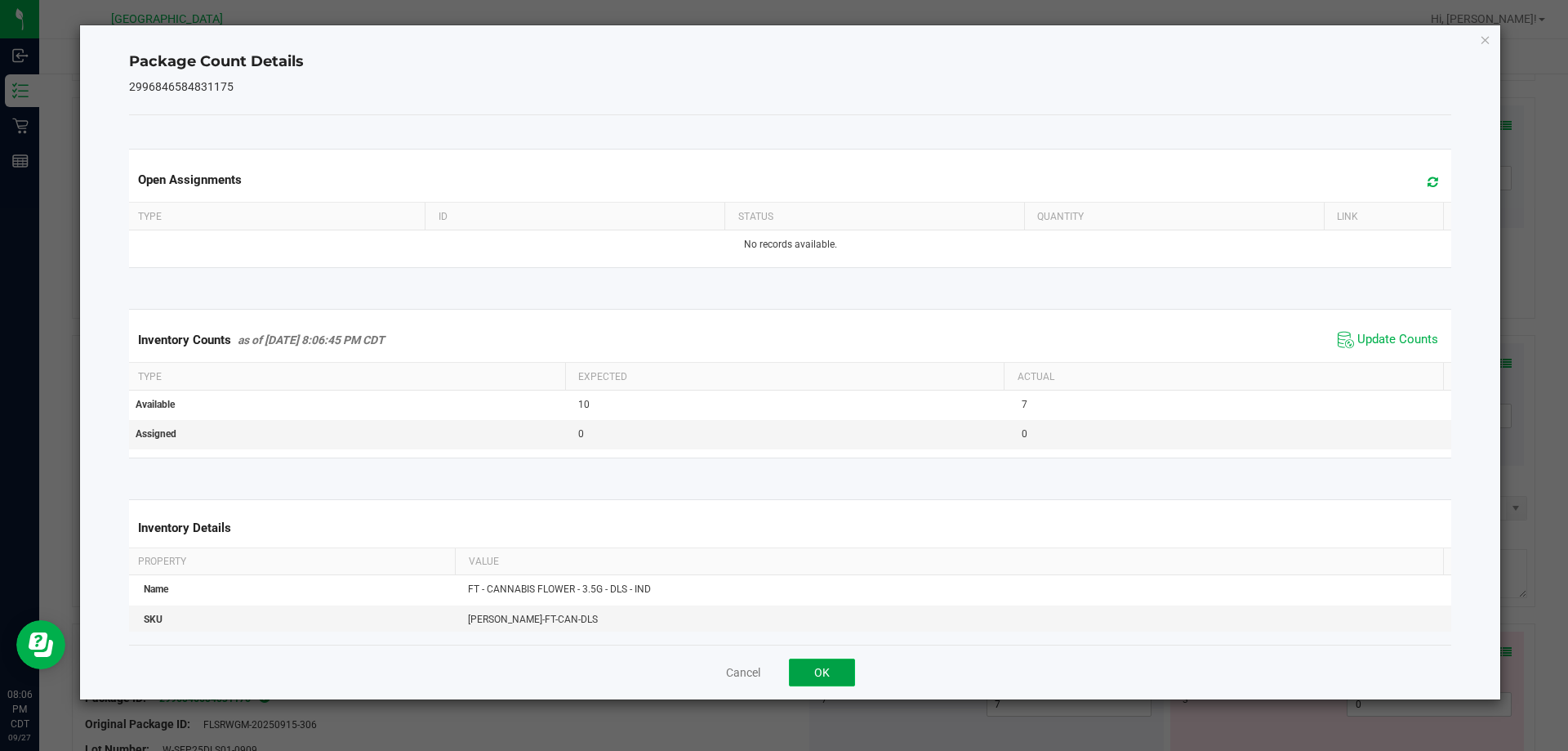
click at [846, 680] on button "OK" at bounding box center [822, 673] width 66 height 28
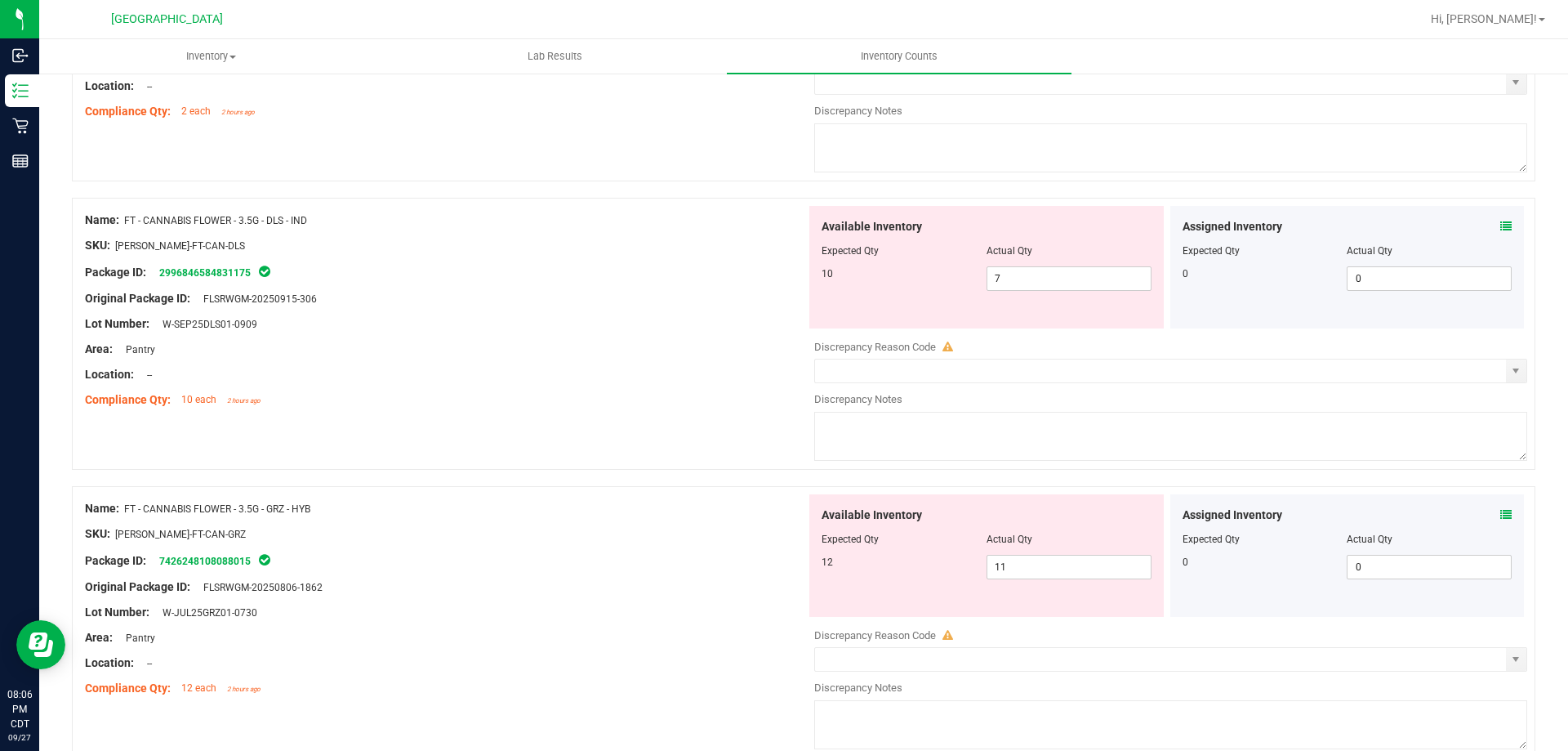
scroll to position [2370, 0]
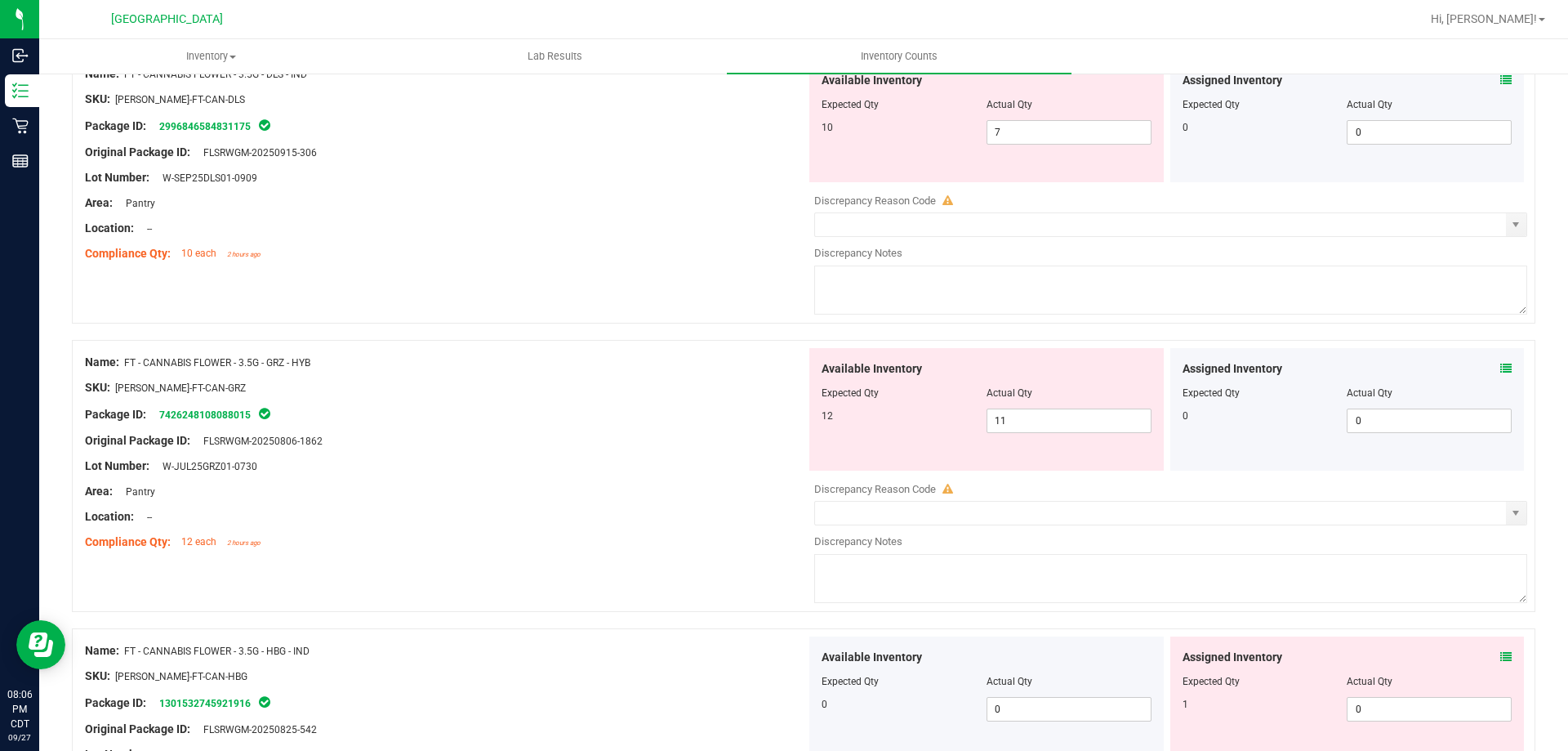
click at [1500, 365] on icon at bounding box center [1505, 368] width 11 height 11
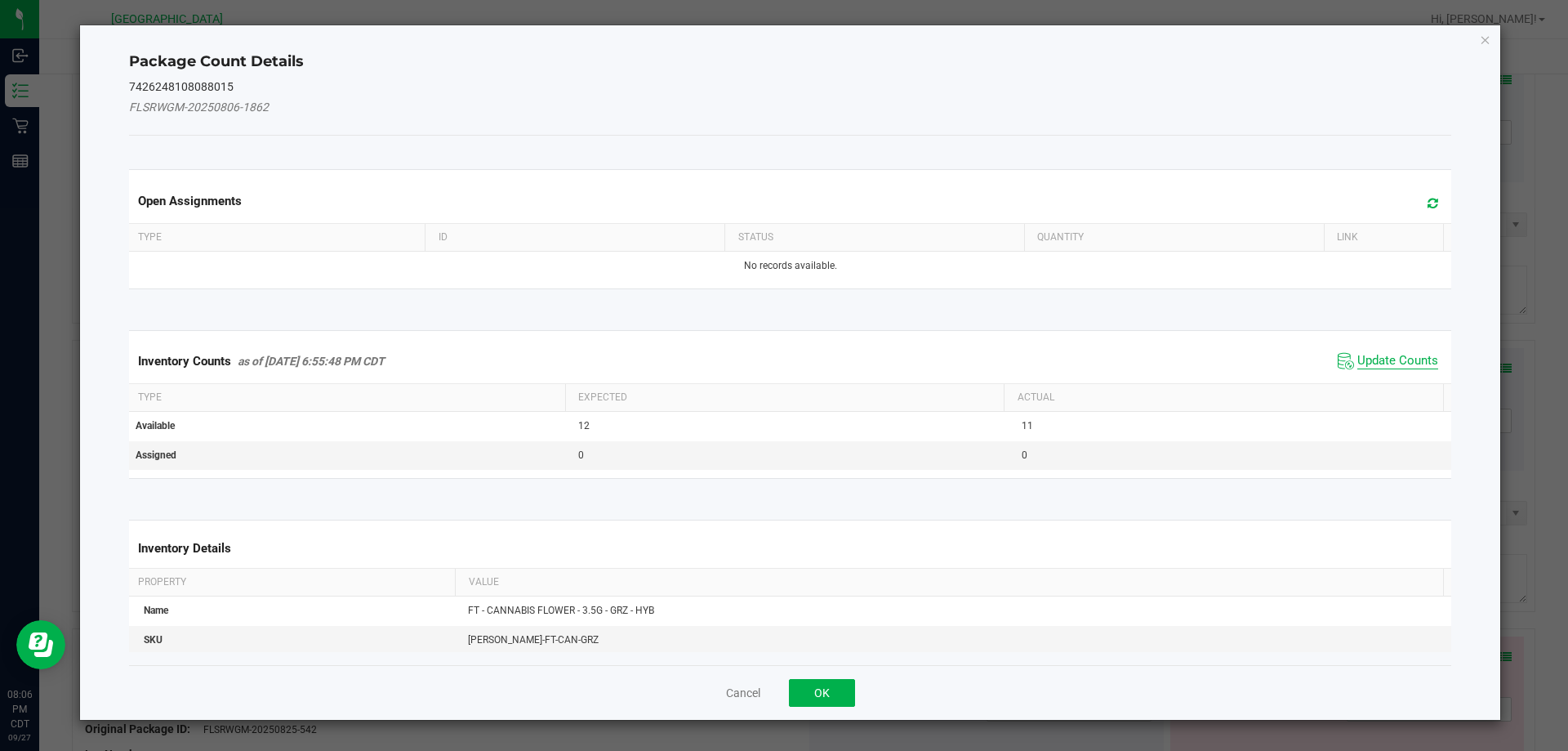
click at [1387, 357] on span "Update Counts" at bounding box center [1398, 361] width 81 height 17
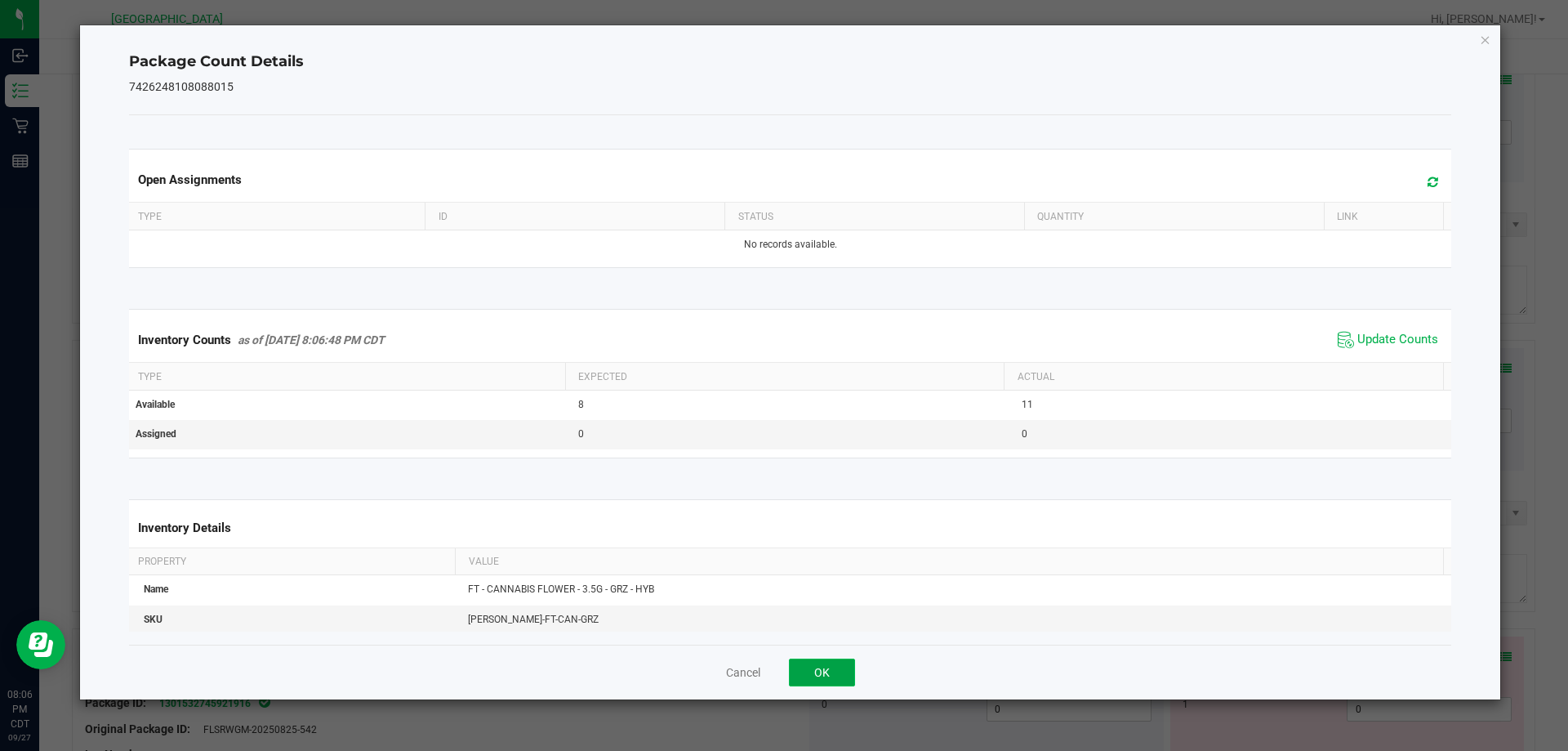
click at [810, 673] on button "OK" at bounding box center [822, 673] width 66 height 28
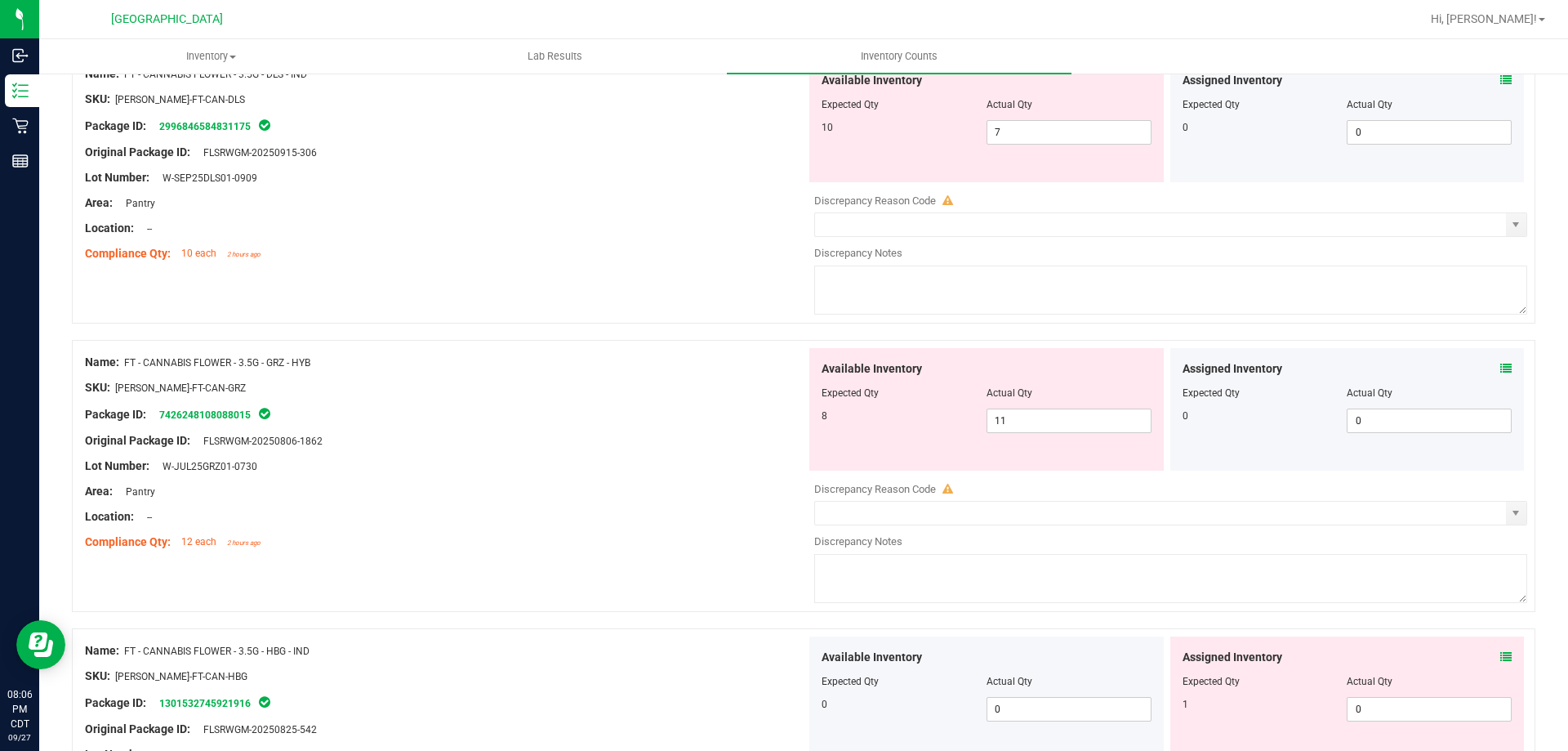
click at [1500, 651] on icon at bounding box center [1505, 657] width 11 height 11
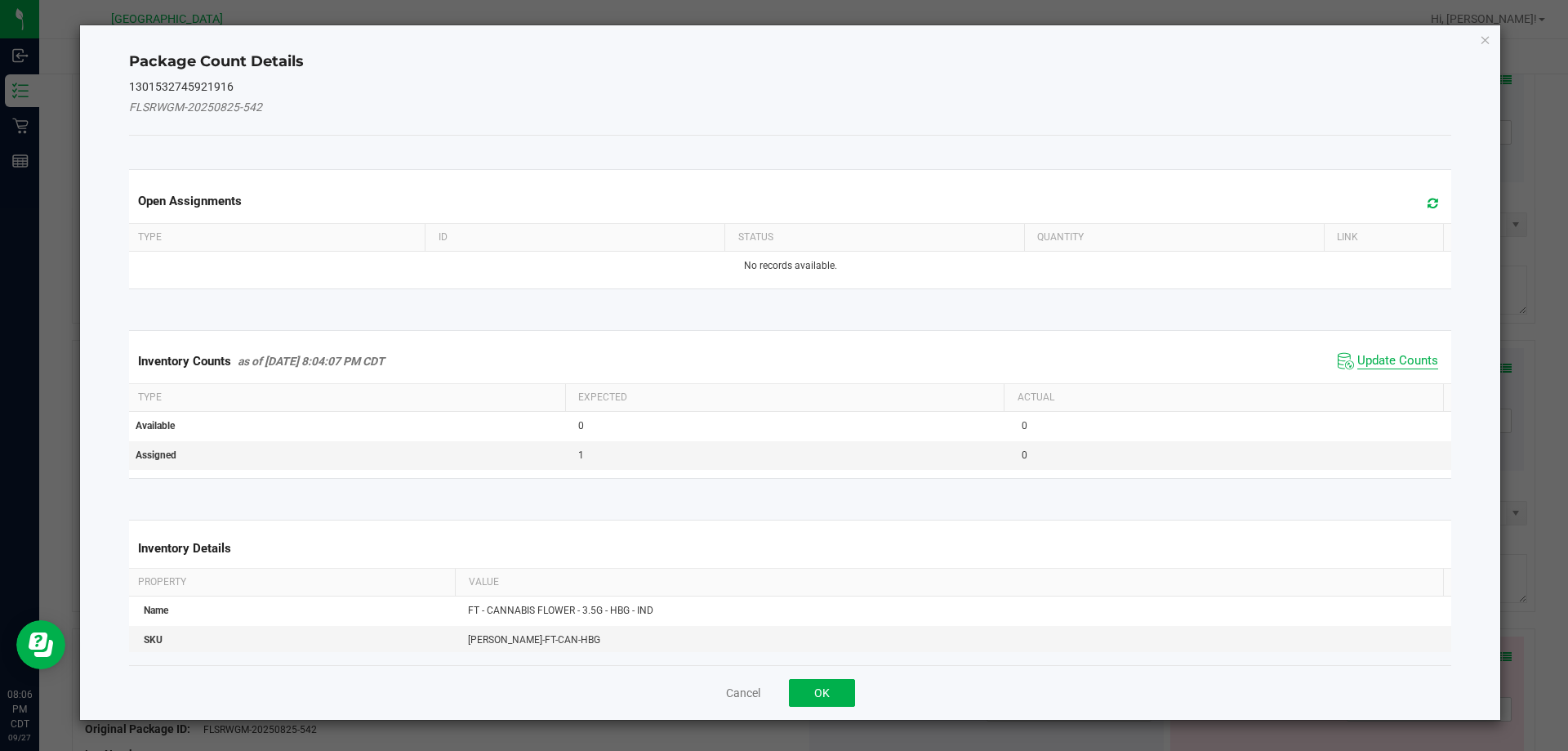
click at [1374, 366] on span "Update Counts" at bounding box center [1398, 361] width 81 height 17
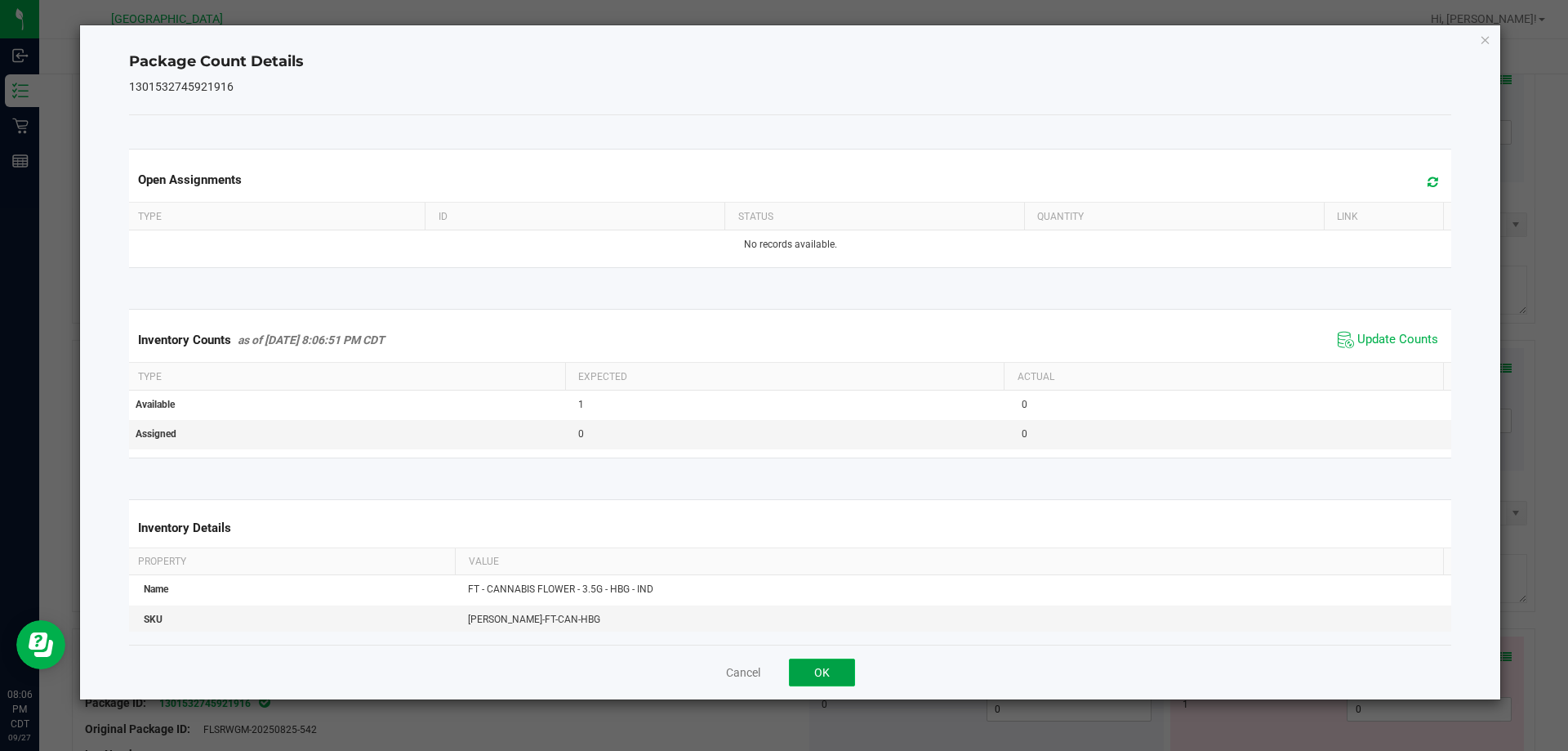
click at [825, 675] on button "OK" at bounding box center [822, 673] width 66 height 28
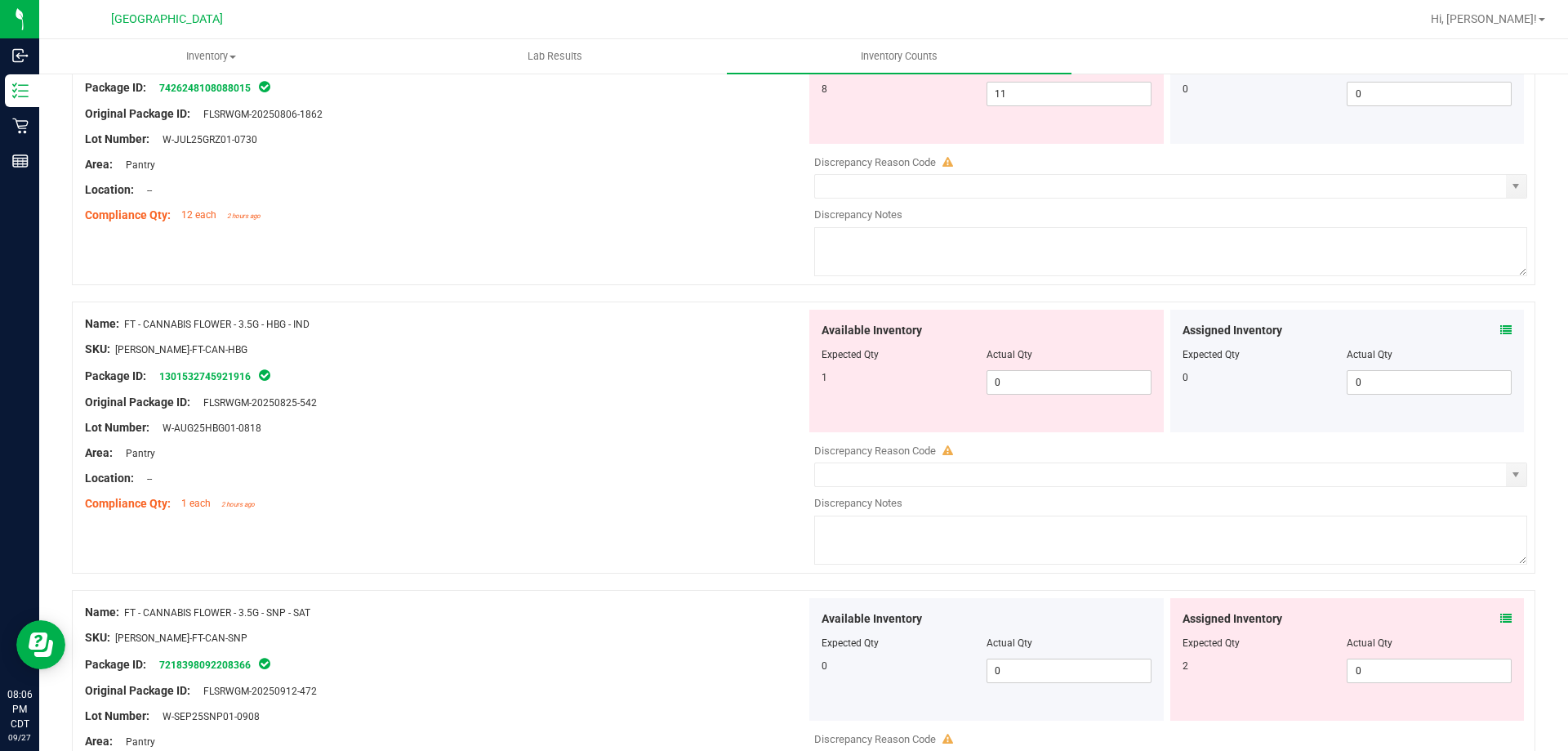
scroll to position [2942, 0]
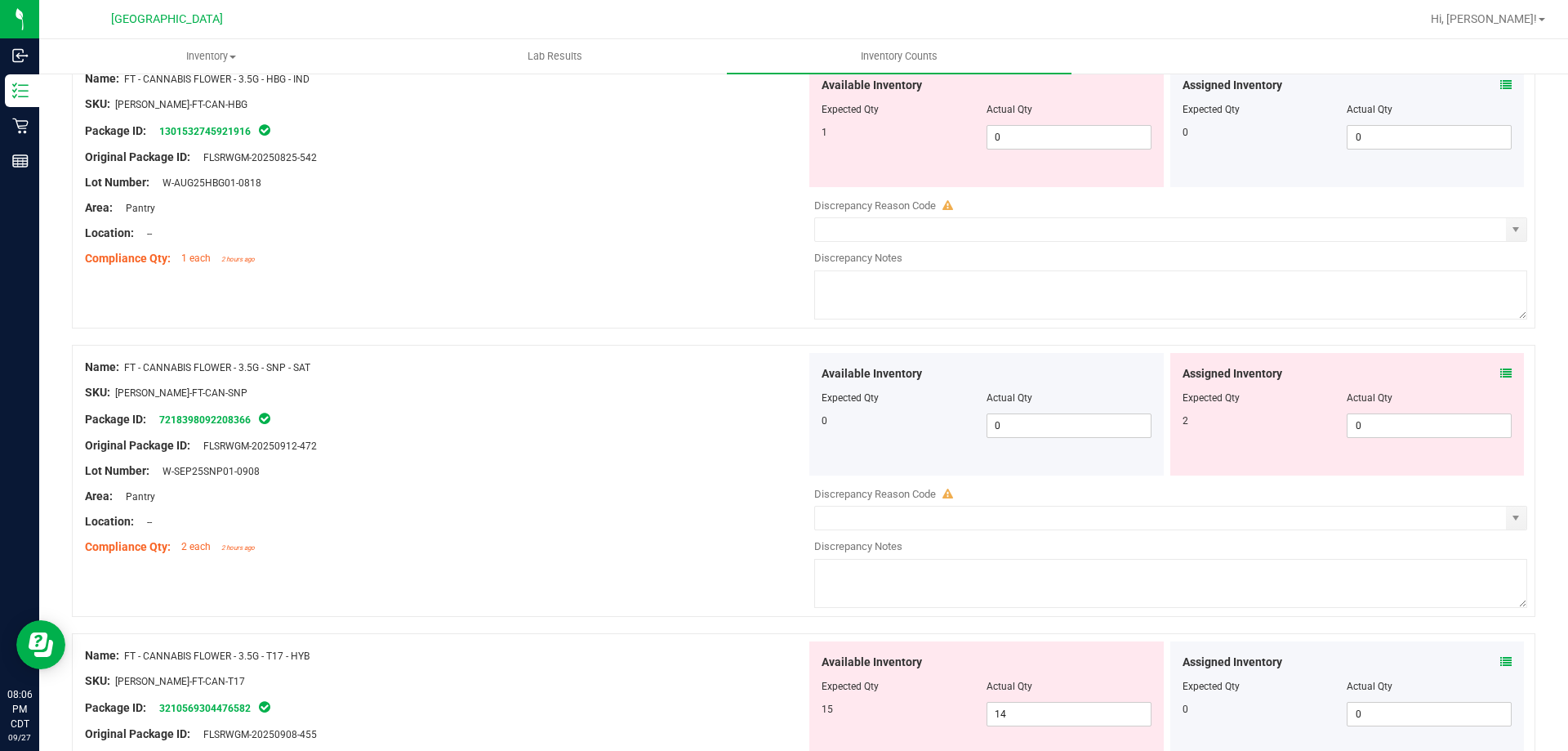
click at [1500, 378] on icon at bounding box center [1505, 373] width 11 height 11
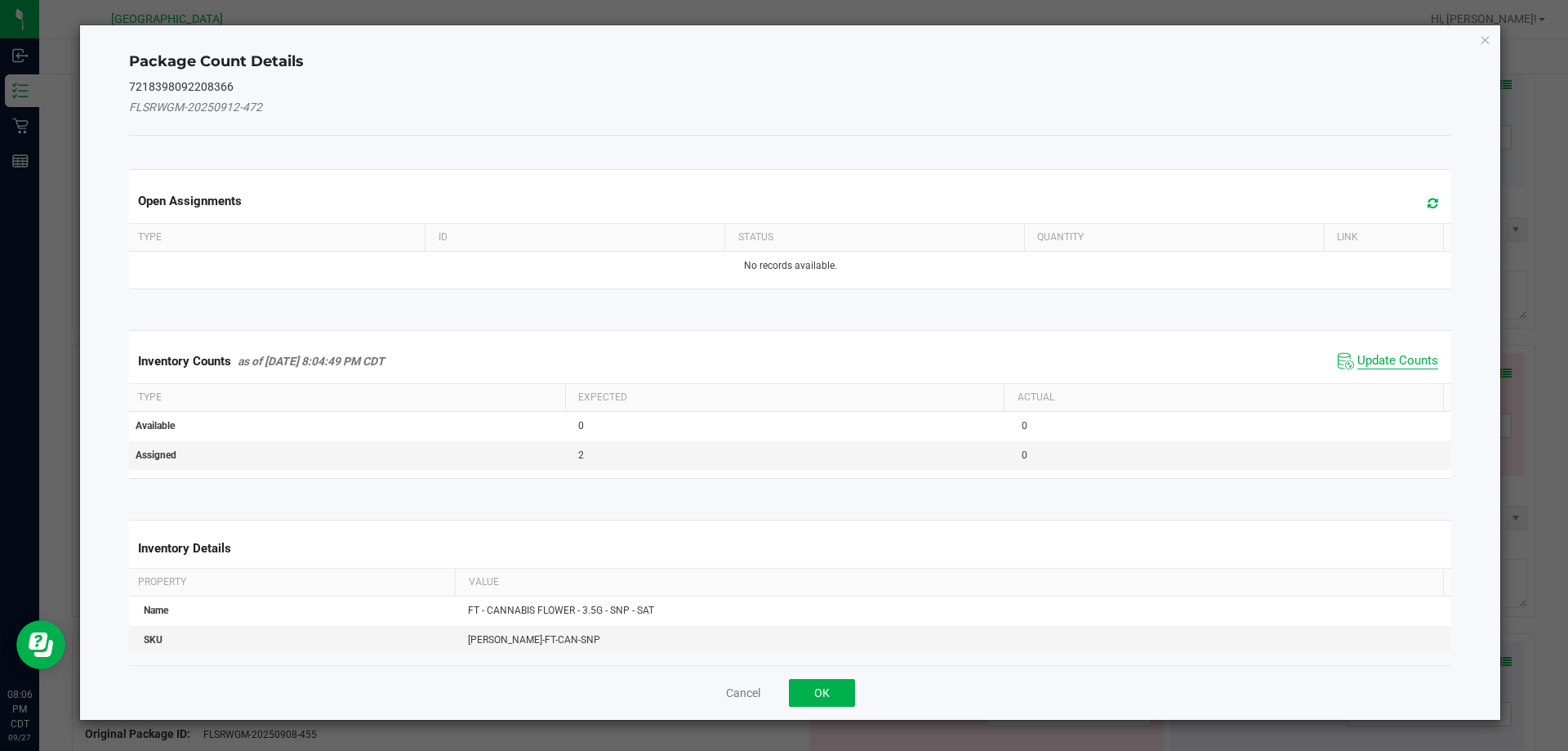
click at [1365, 354] on span "Update Counts" at bounding box center [1398, 361] width 81 height 17
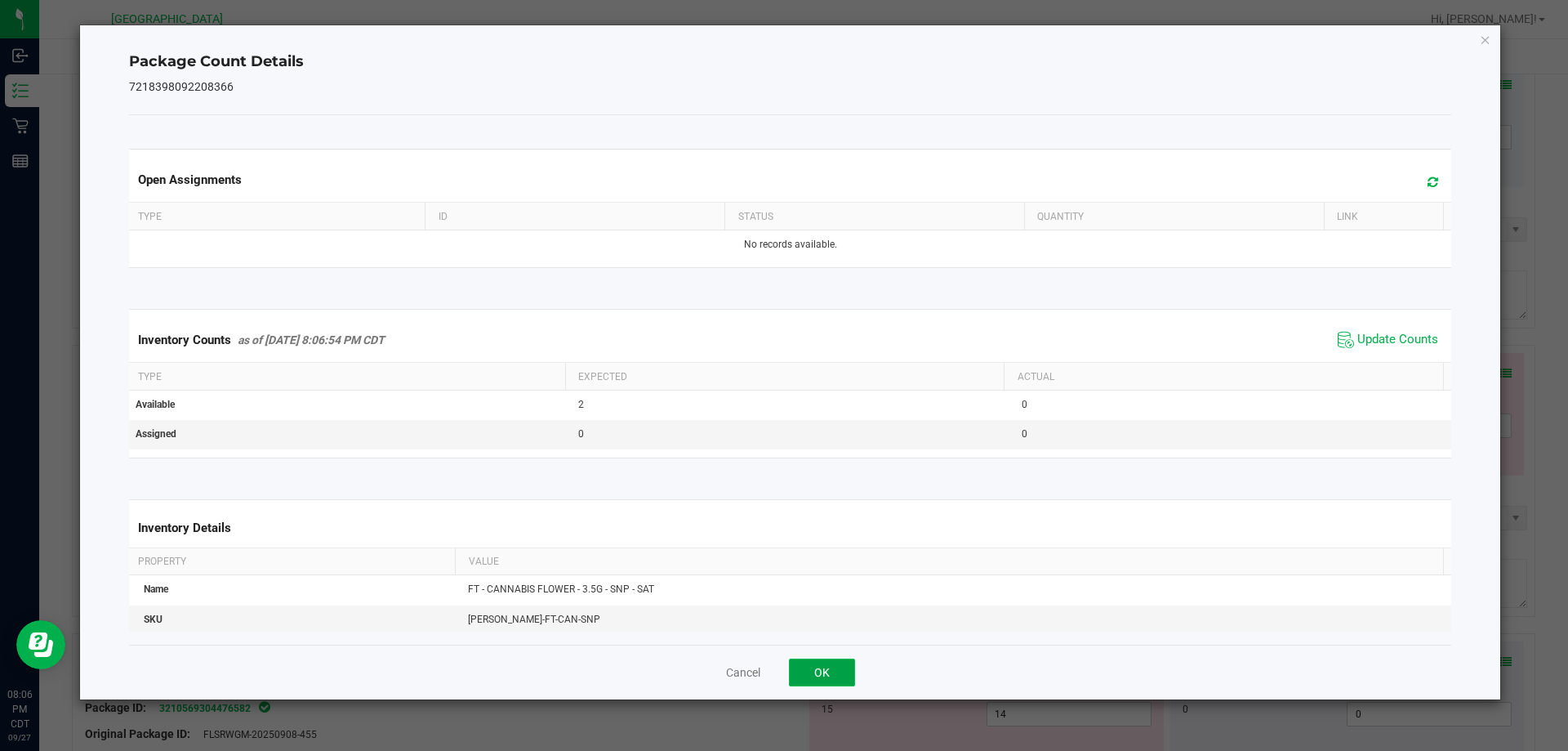
click at [841, 662] on button "OK" at bounding box center [822, 673] width 66 height 28
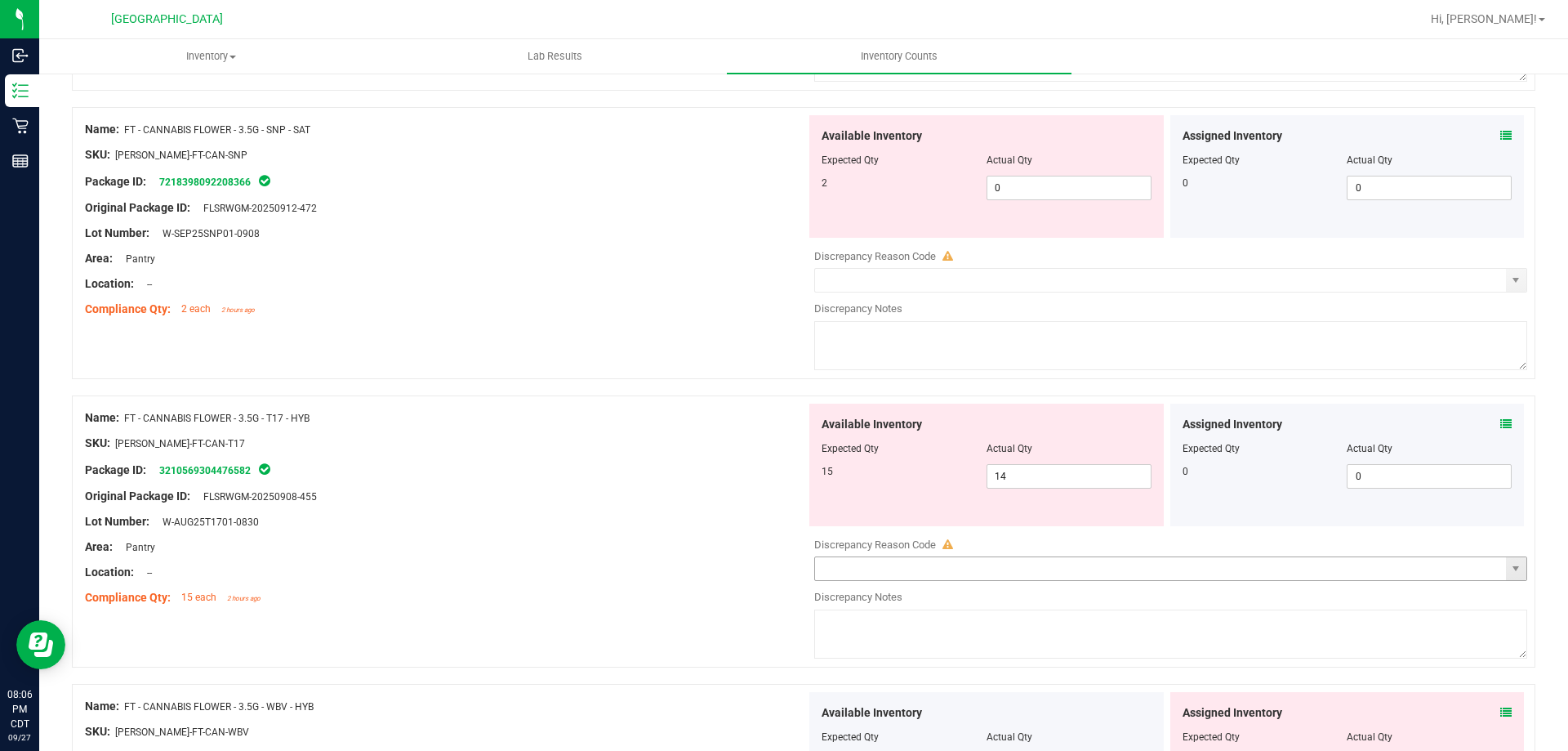
scroll to position [3187, 0]
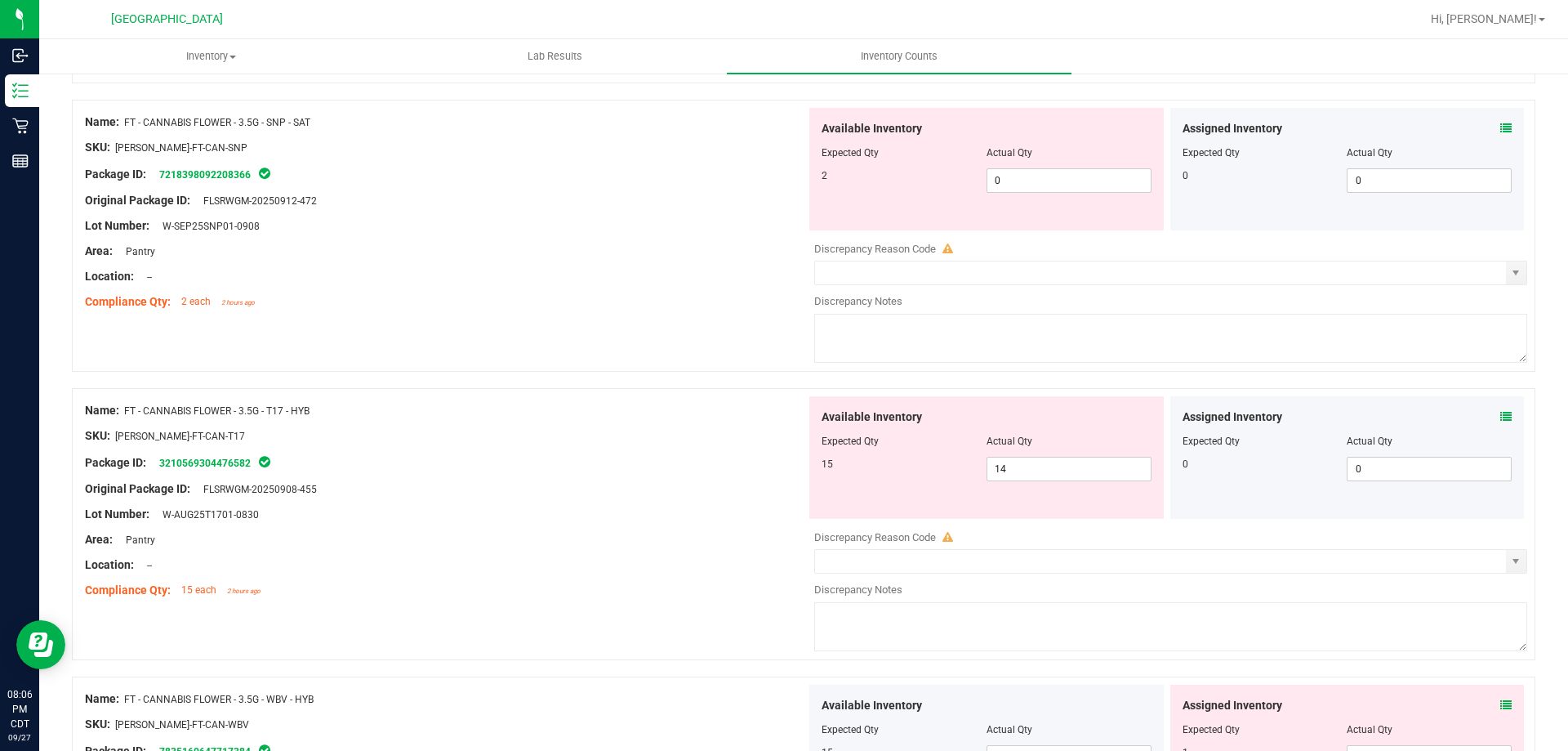
click at [1493, 404] on div "Assigned Inventory Expected Qty Actual Qty 0 0 0" at bounding box center [1348, 457] width 354 height 123
click at [1500, 413] on icon at bounding box center [1505, 416] width 11 height 11
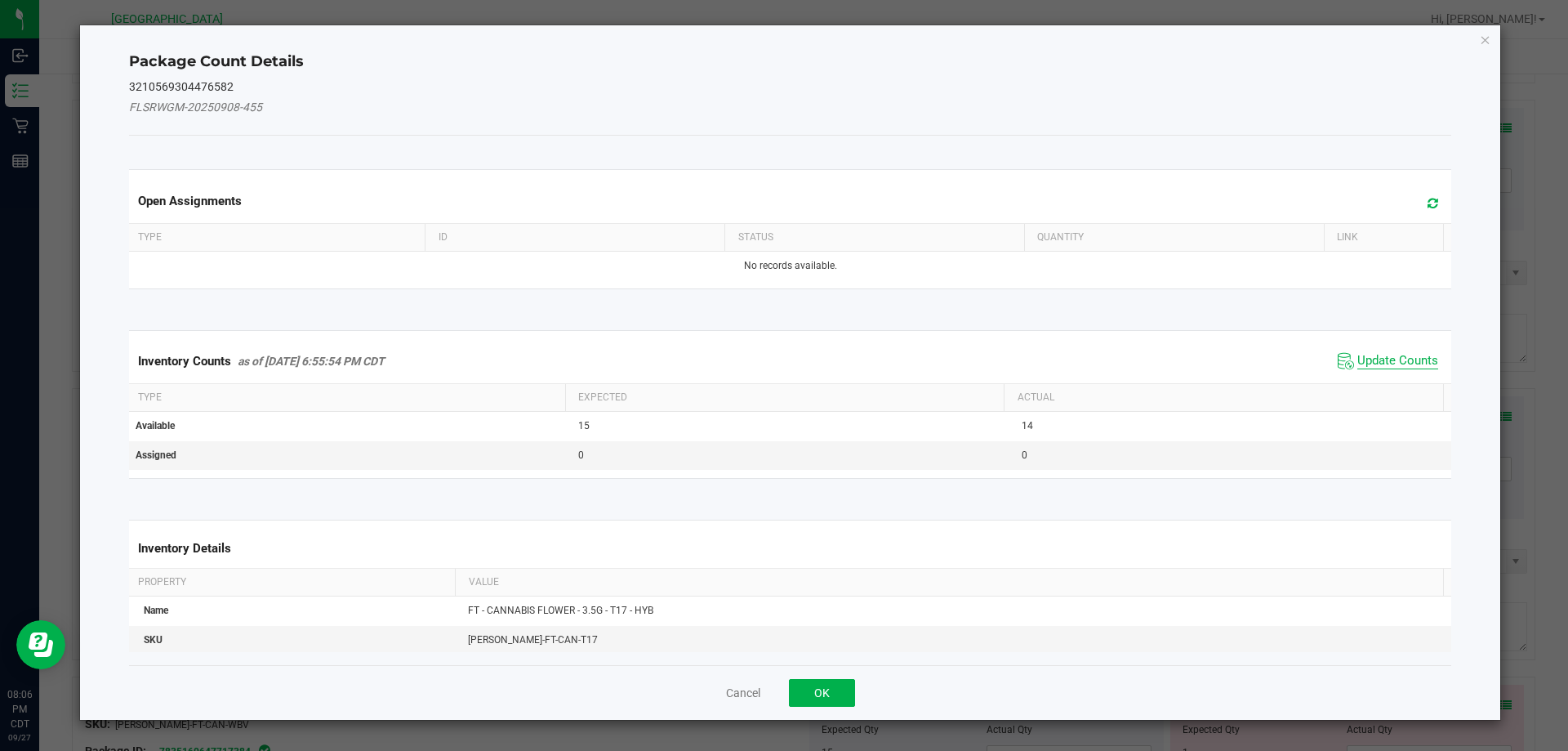
click at [1366, 368] on span "Update Counts" at bounding box center [1398, 361] width 81 height 17
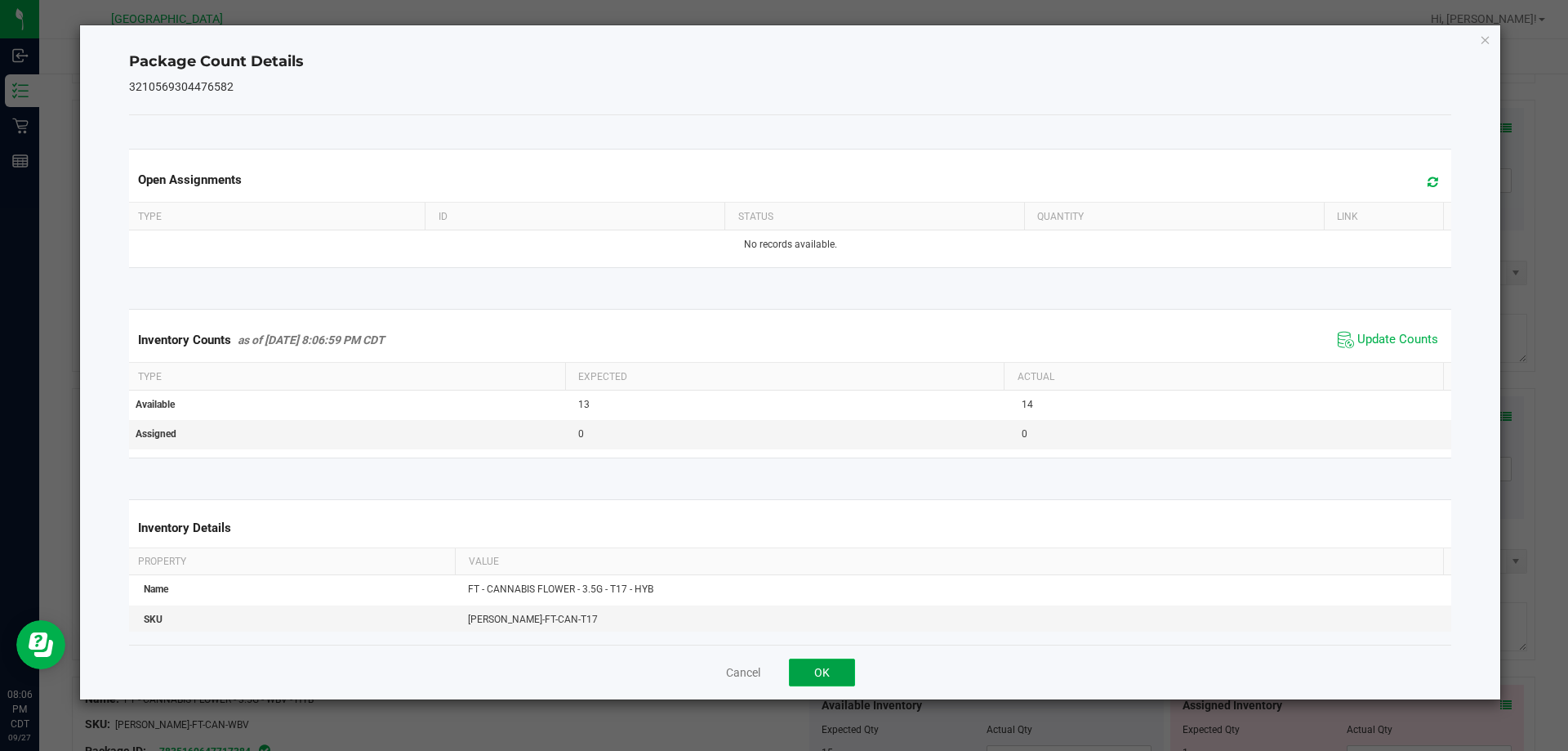
click at [826, 669] on button "OK" at bounding box center [822, 673] width 66 height 28
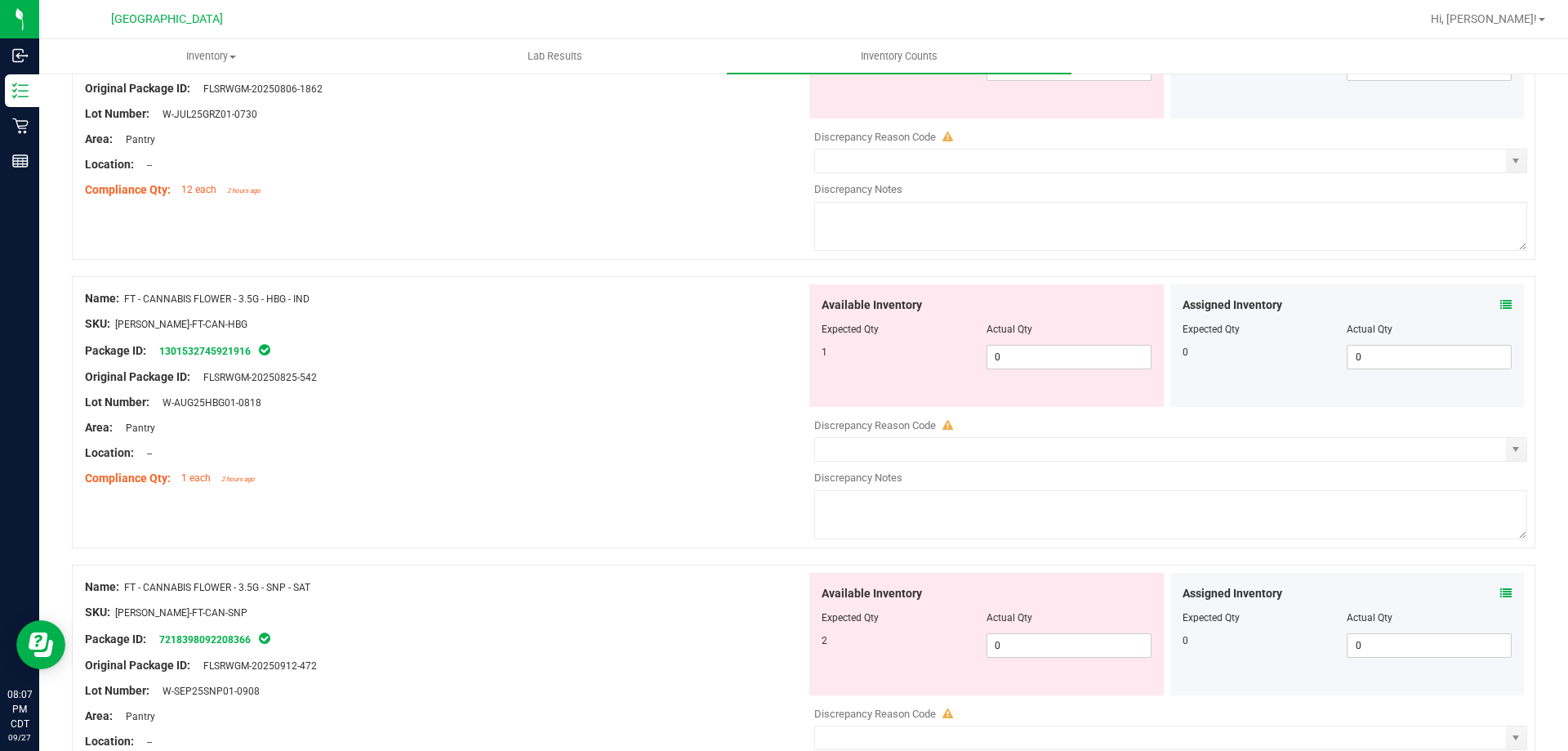
scroll to position [2779, 0]
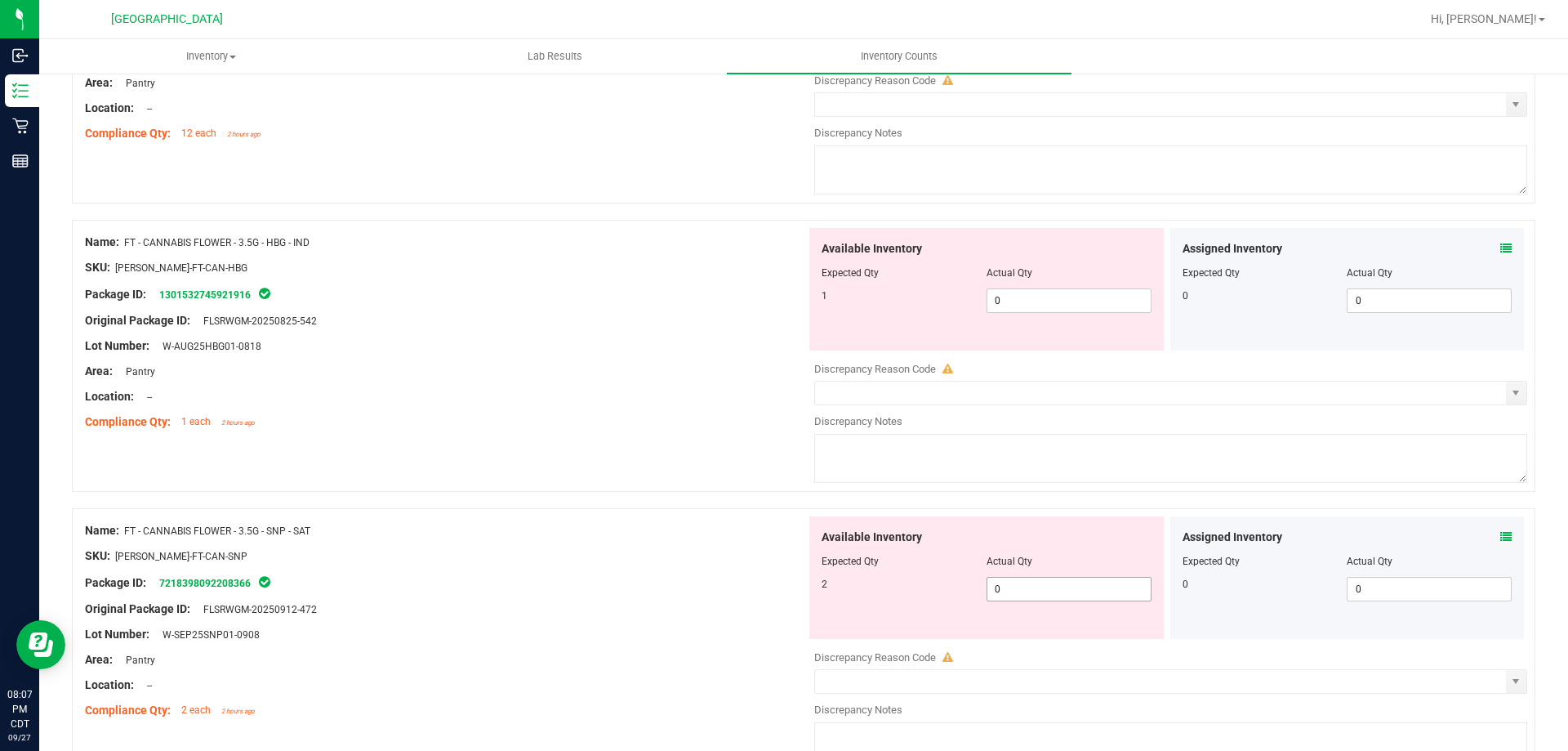
click at [1041, 582] on span "0 0" at bounding box center [1069, 590] width 165 height 25
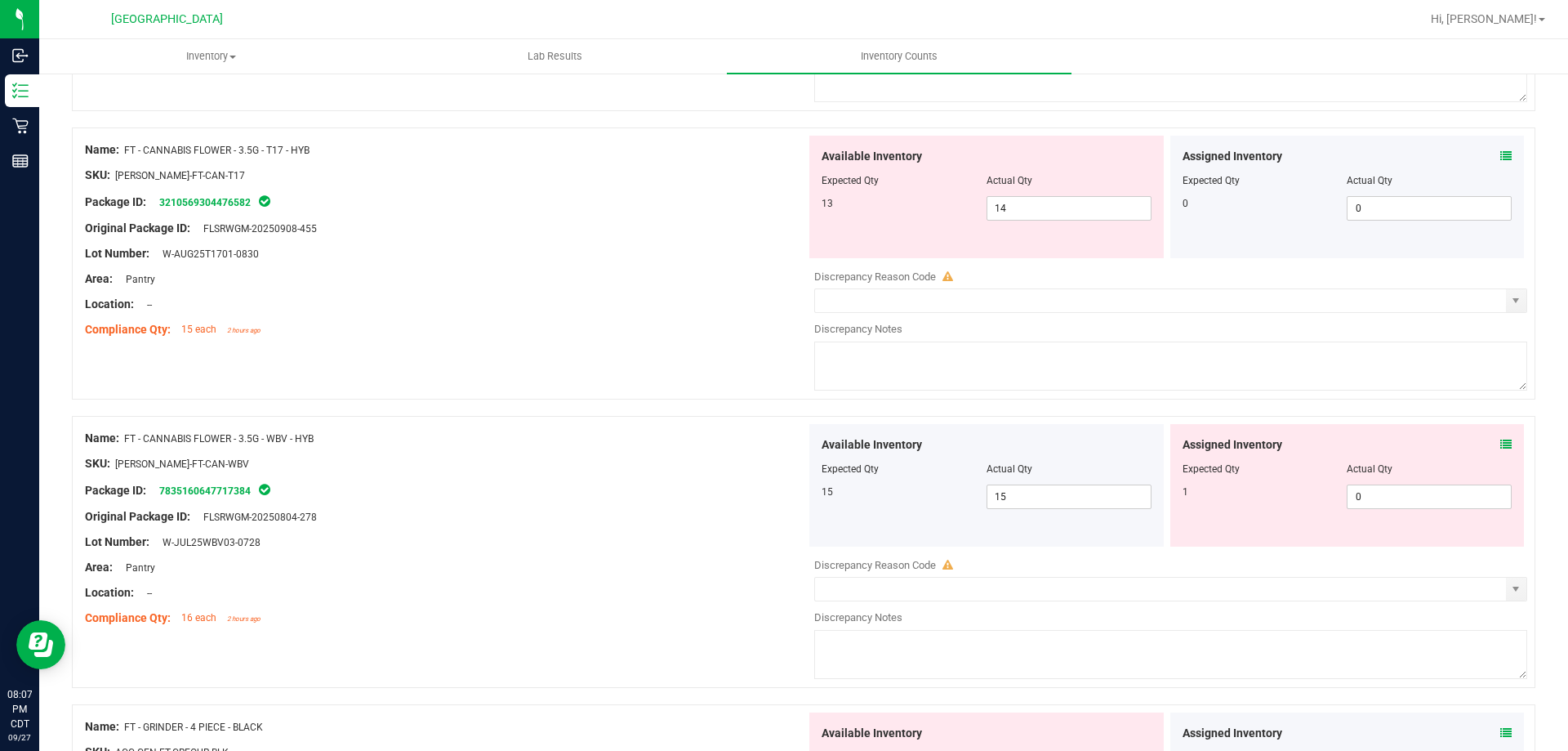
scroll to position [3596, 0]
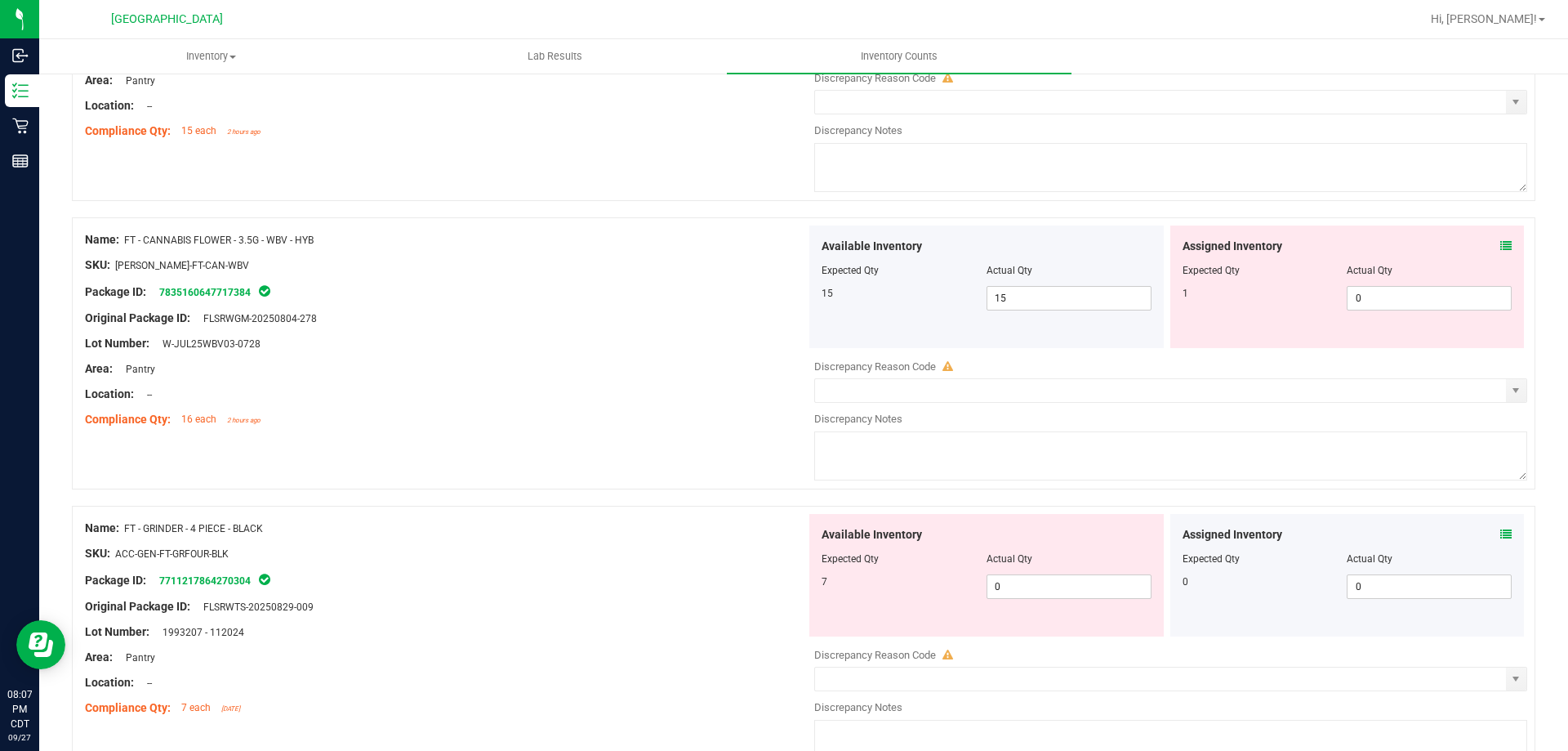
click at [1503, 294] on div "Assigned Inventory Expected Qty Actual Qty 1 0 0" at bounding box center [1348, 286] width 354 height 123
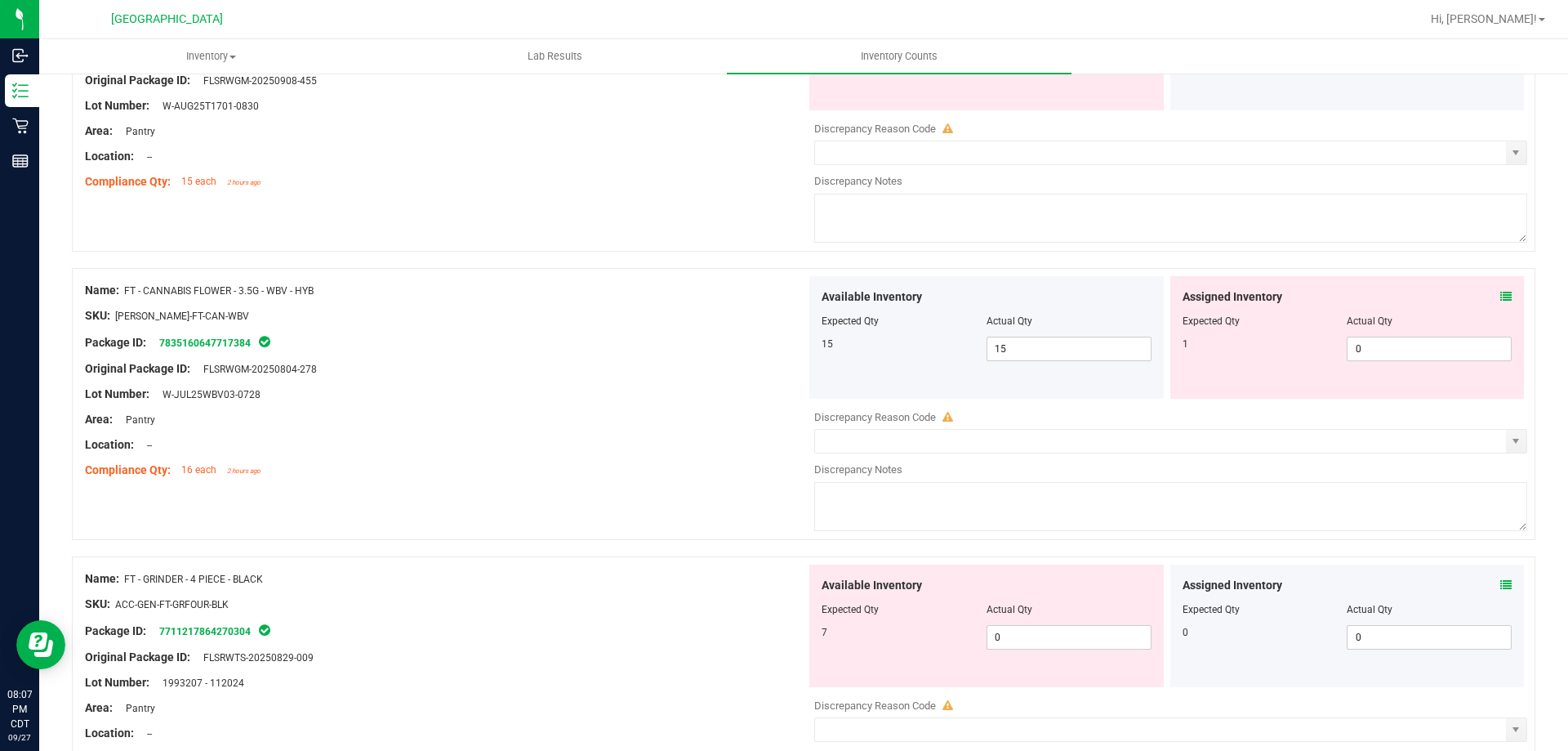
click at [1484, 298] on div "Assigned Inventory" at bounding box center [1348, 296] width 330 height 17
click at [1500, 298] on icon at bounding box center [1505, 296] width 11 height 11
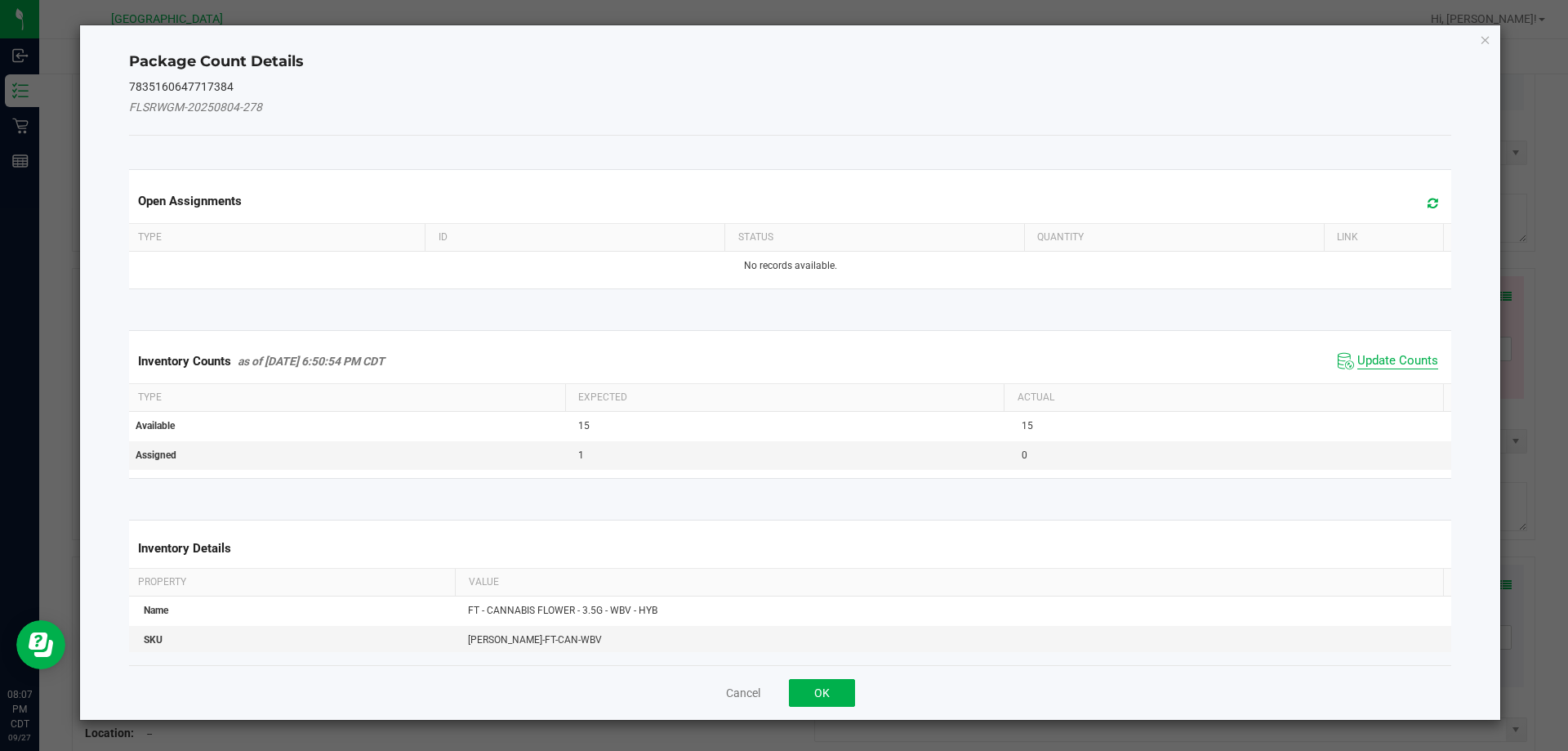
click at [1373, 353] on span "Update Counts" at bounding box center [1398, 361] width 81 height 17
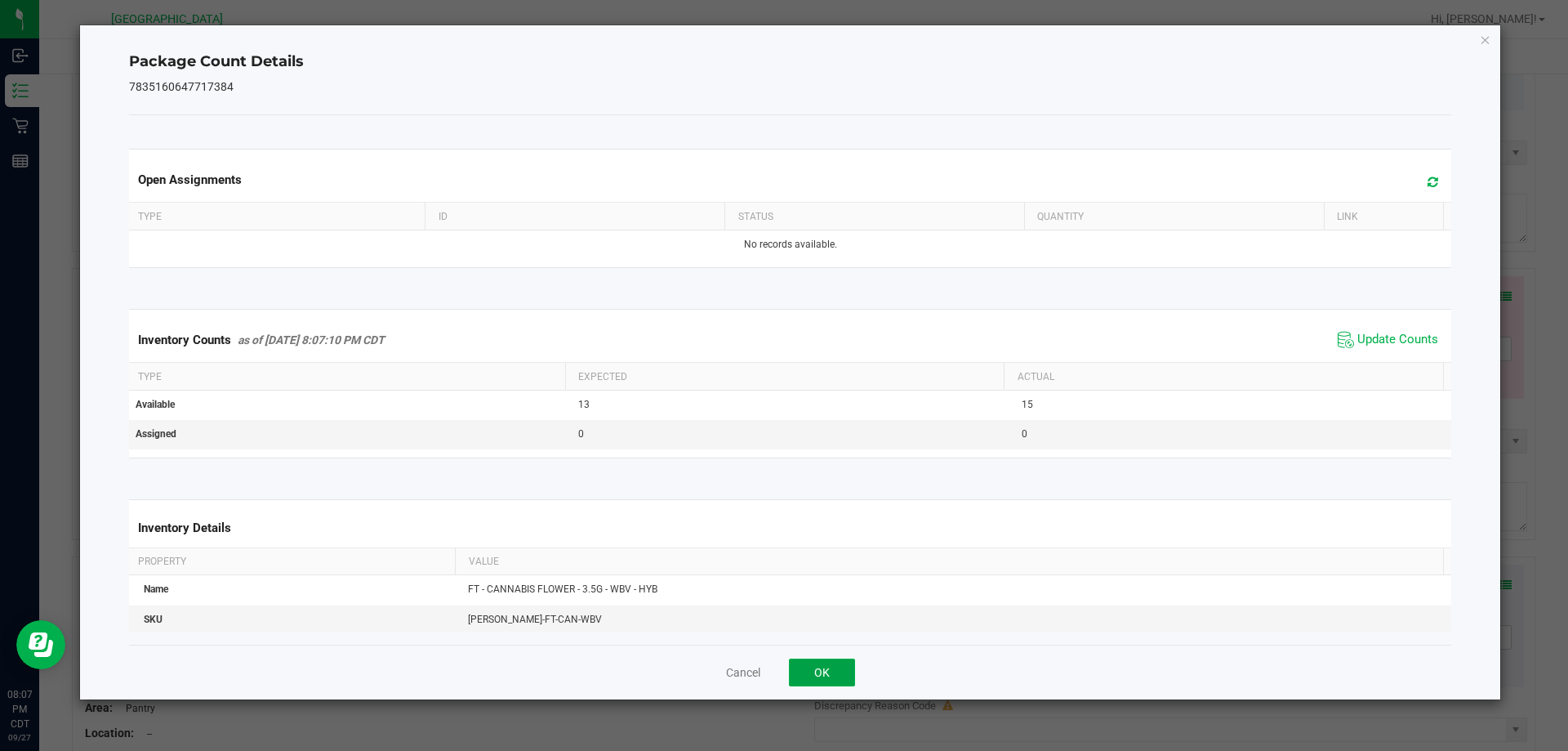
click at [799, 681] on button "OK" at bounding box center [822, 673] width 66 height 28
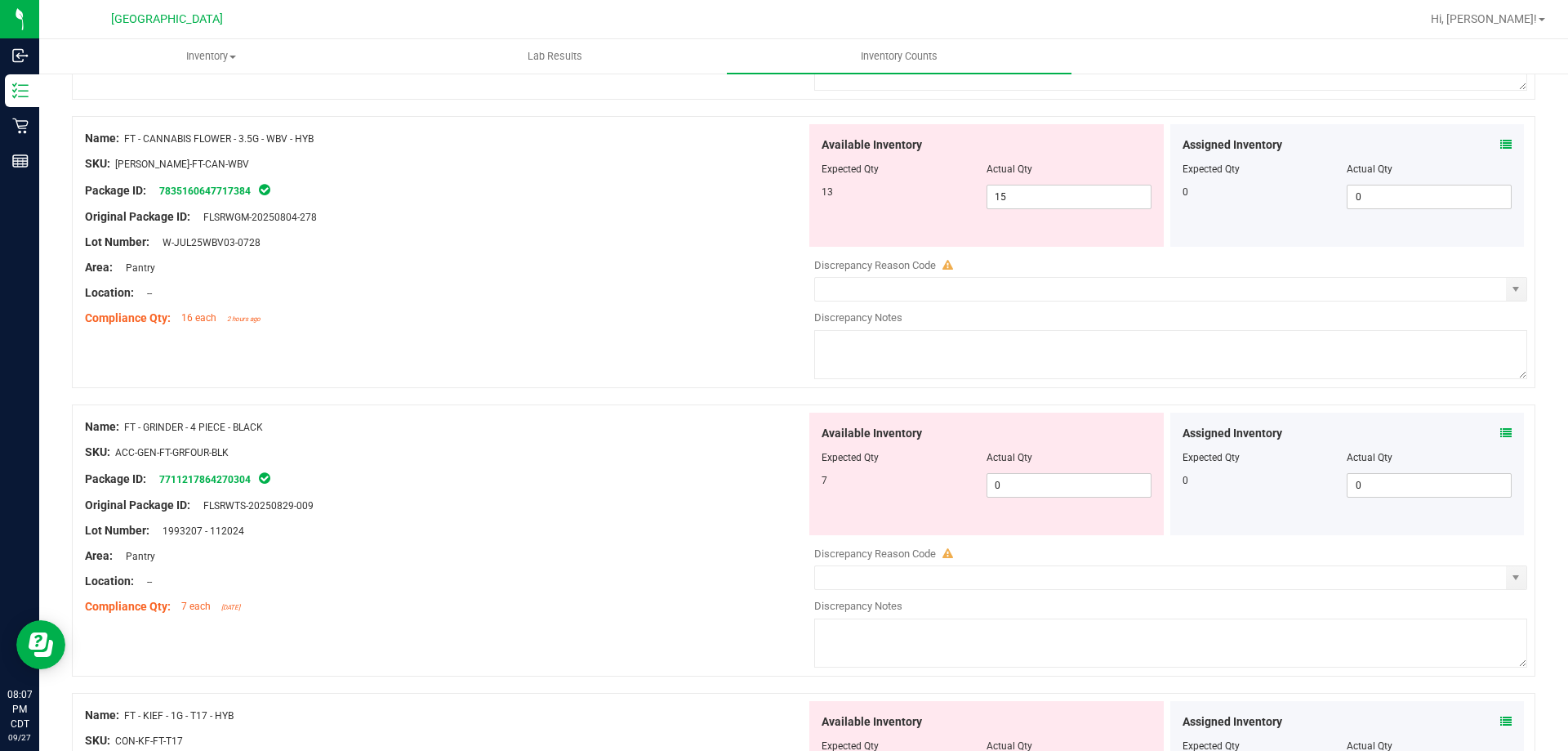
scroll to position [3791, 0]
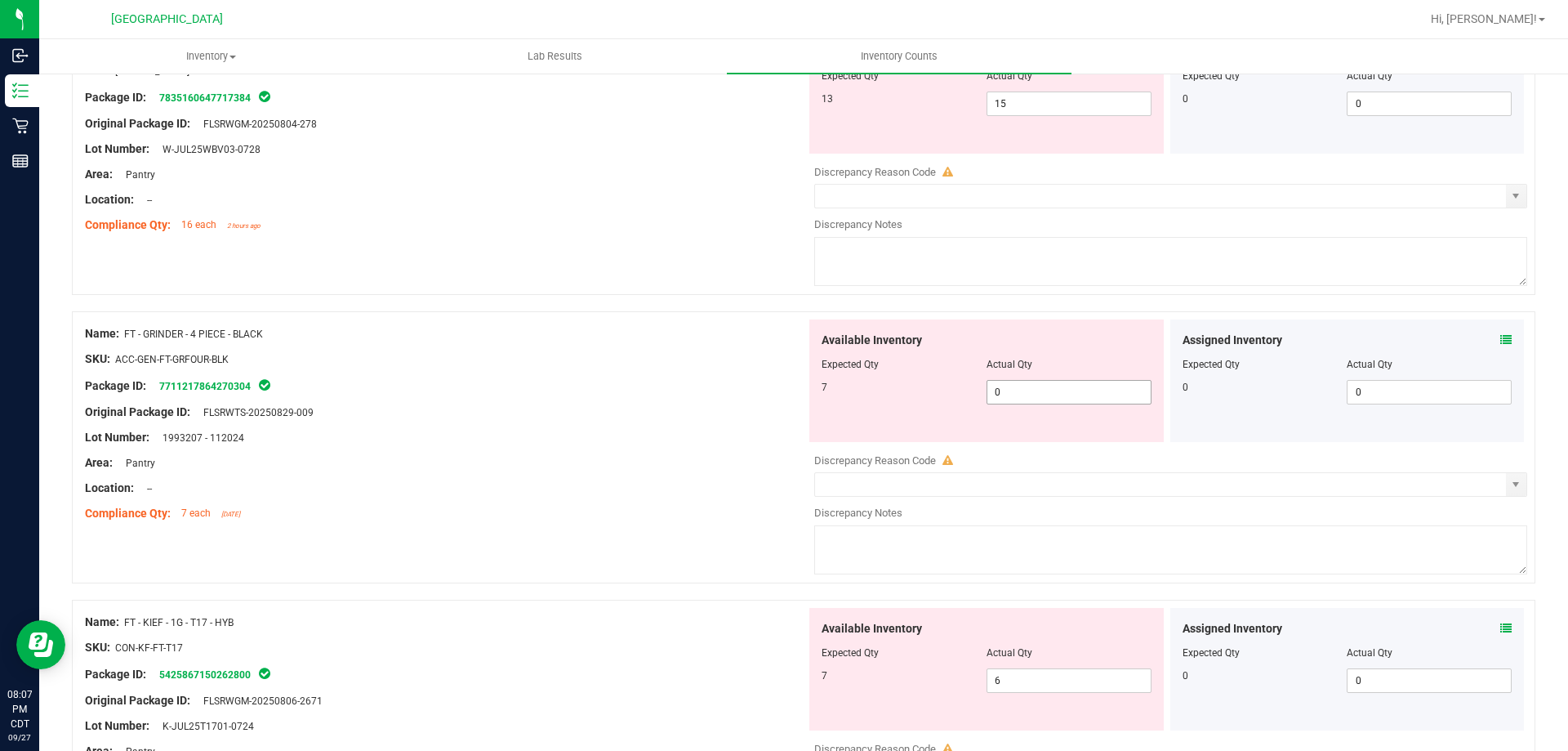
click at [1017, 395] on span "0 0" at bounding box center [1069, 392] width 165 height 25
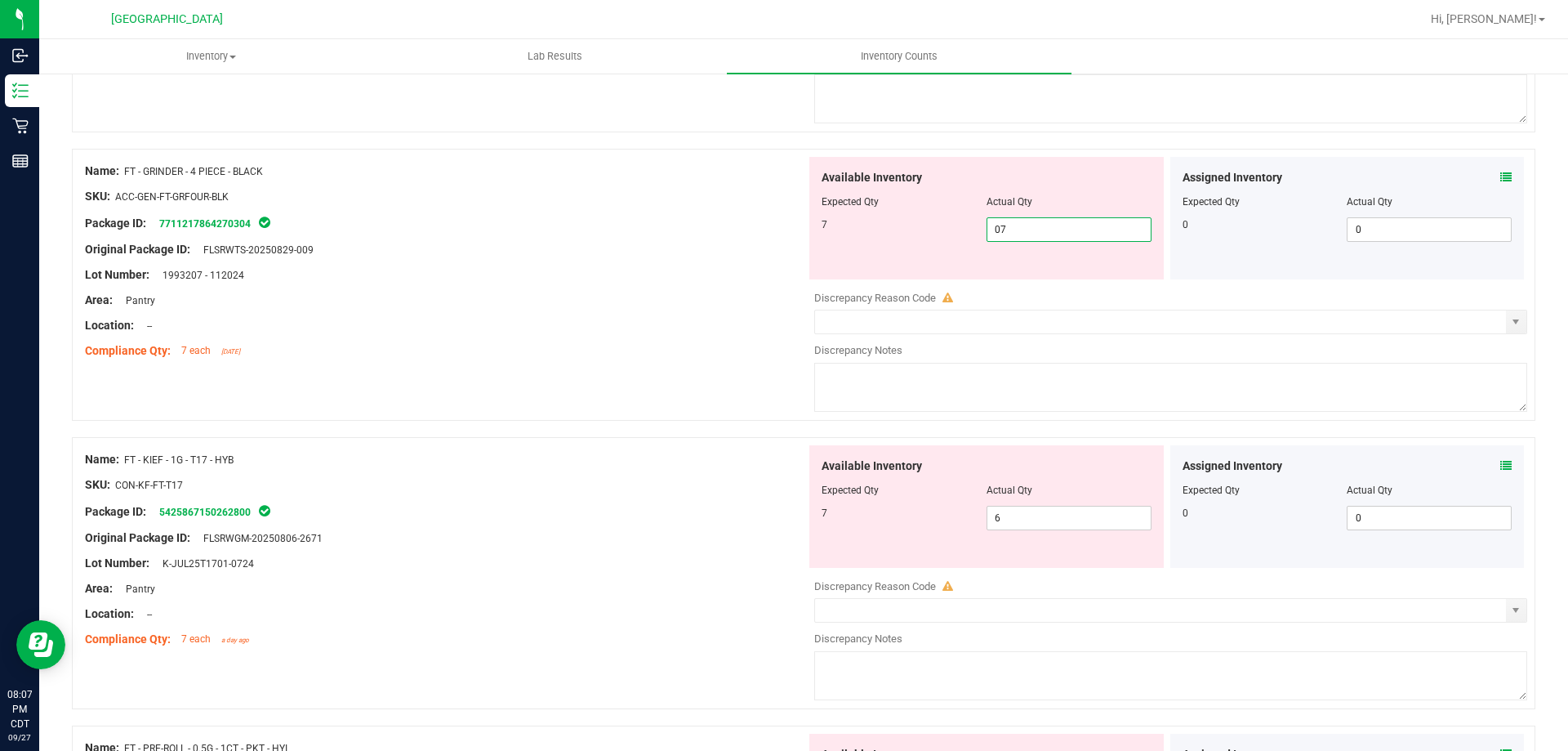
scroll to position [3954, 0]
click at [1493, 456] on div "Assigned Inventory Expected Qty Actual Qty 0 0 0" at bounding box center [1348, 505] width 354 height 123
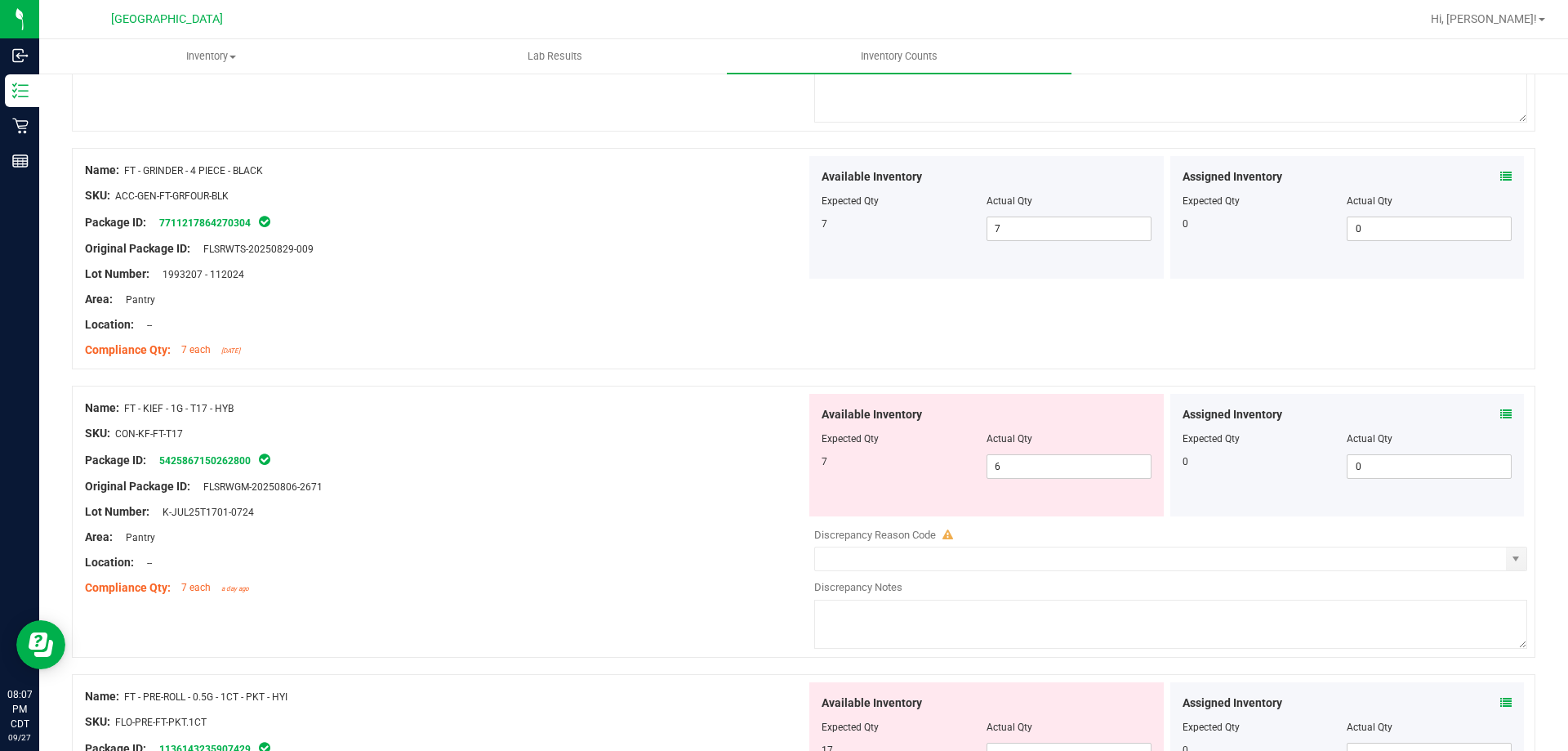
click at [1485, 414] on div "Assigned Inventory" at bounding box center [1348, 414] width 330 height 17
click at [1500, 413] on div "Assigned Inventory Expected Qty Actual Qty 0 0 0" at bounding box center [1348, 455] width 354 height 123
click at [1500, 419] on icon at bounding box center [1505, 414] width 11 height 11
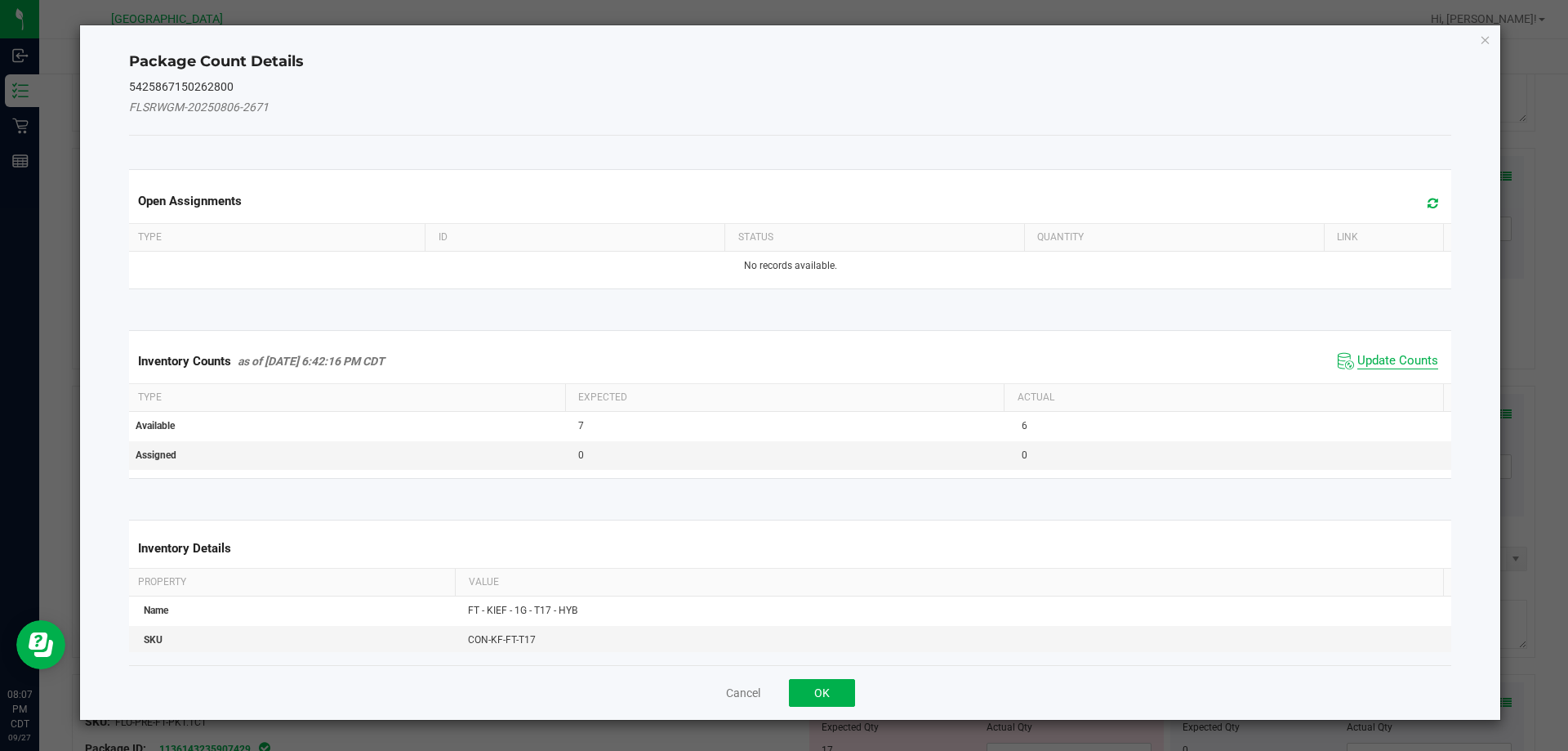
click at [1411, 359] on span "Update Counts" at bounding box center [1398, 361] width 81 height 17
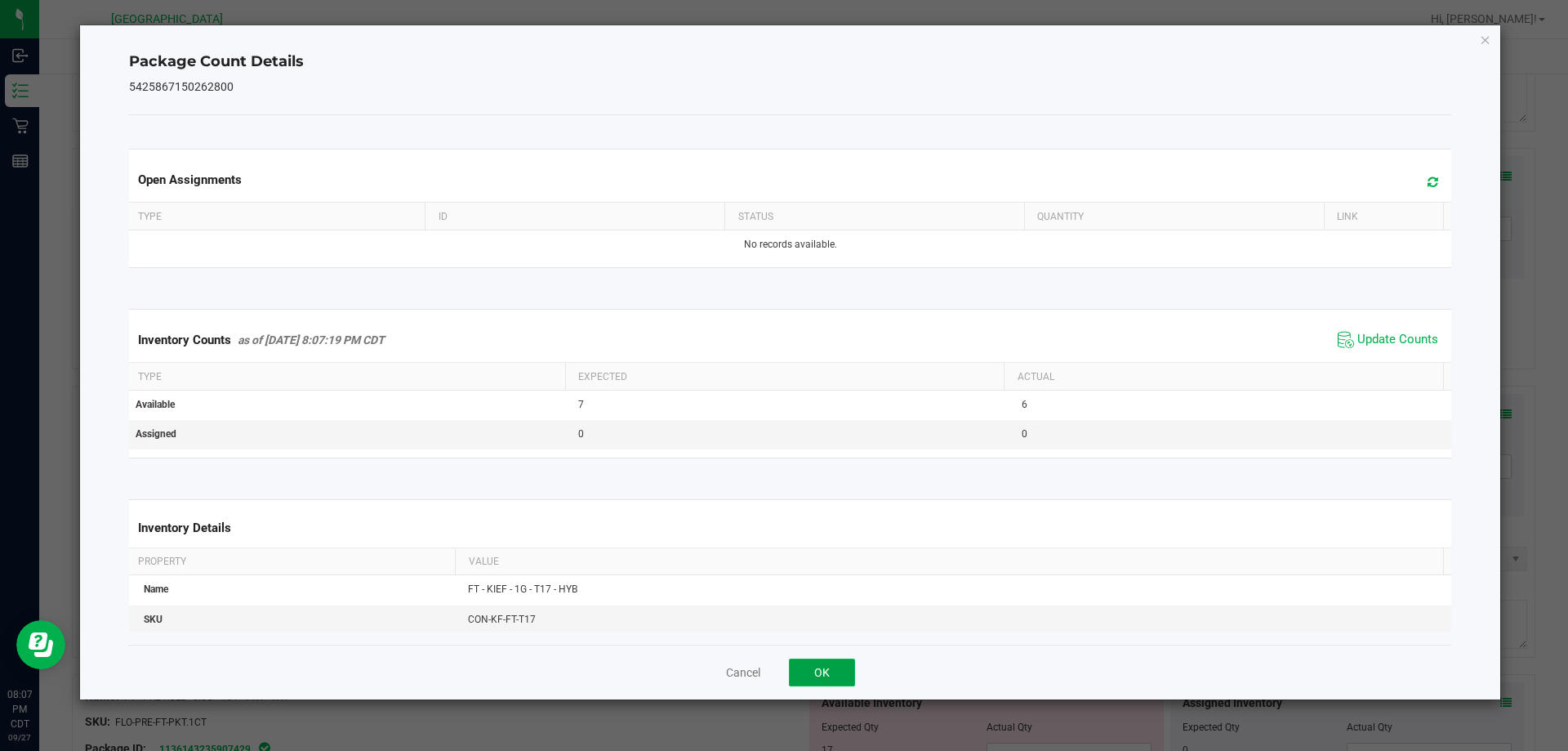
click at [810, 669] on button "OK" at bounding box center [822, 673] width 66 height 28
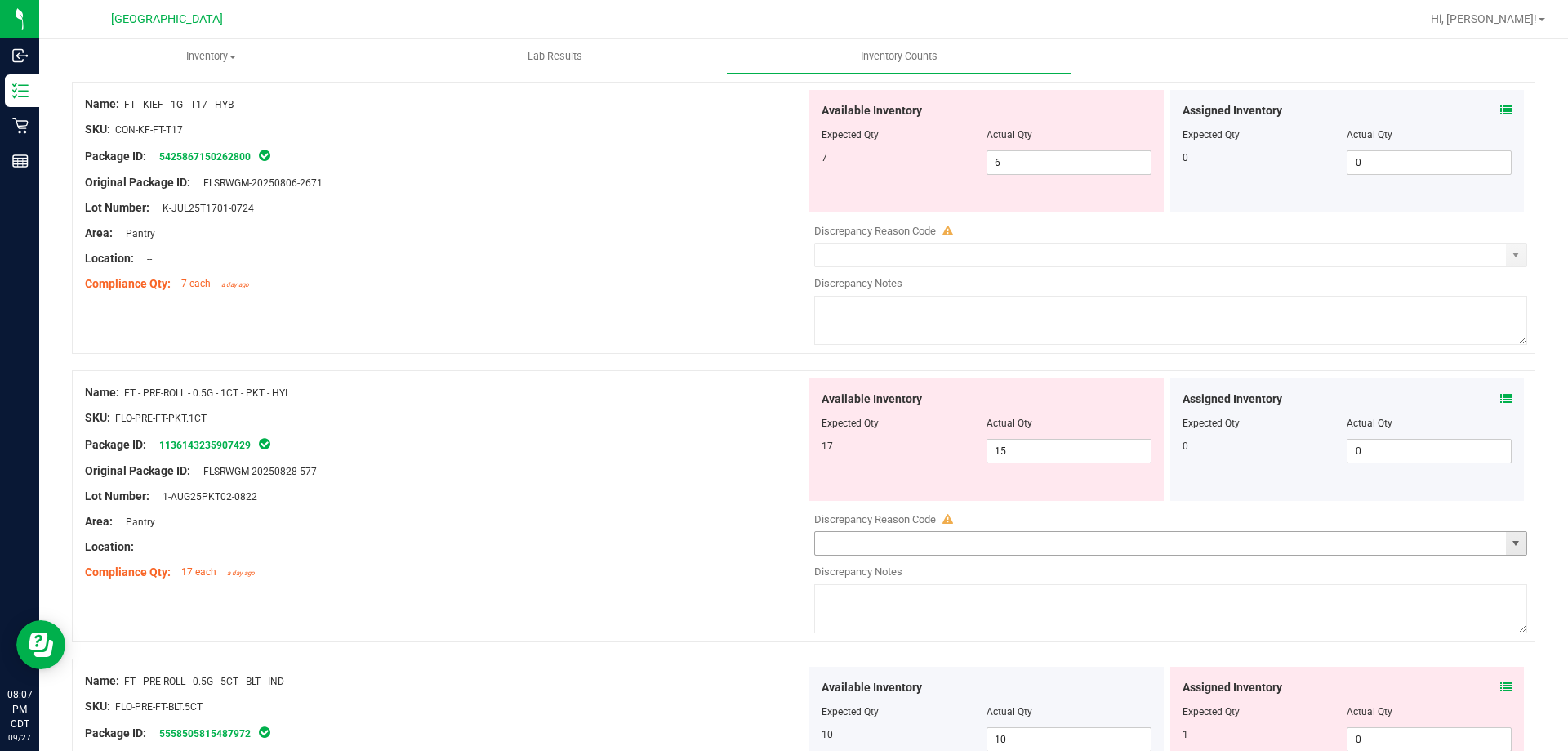
scroll to position [4281, 0]
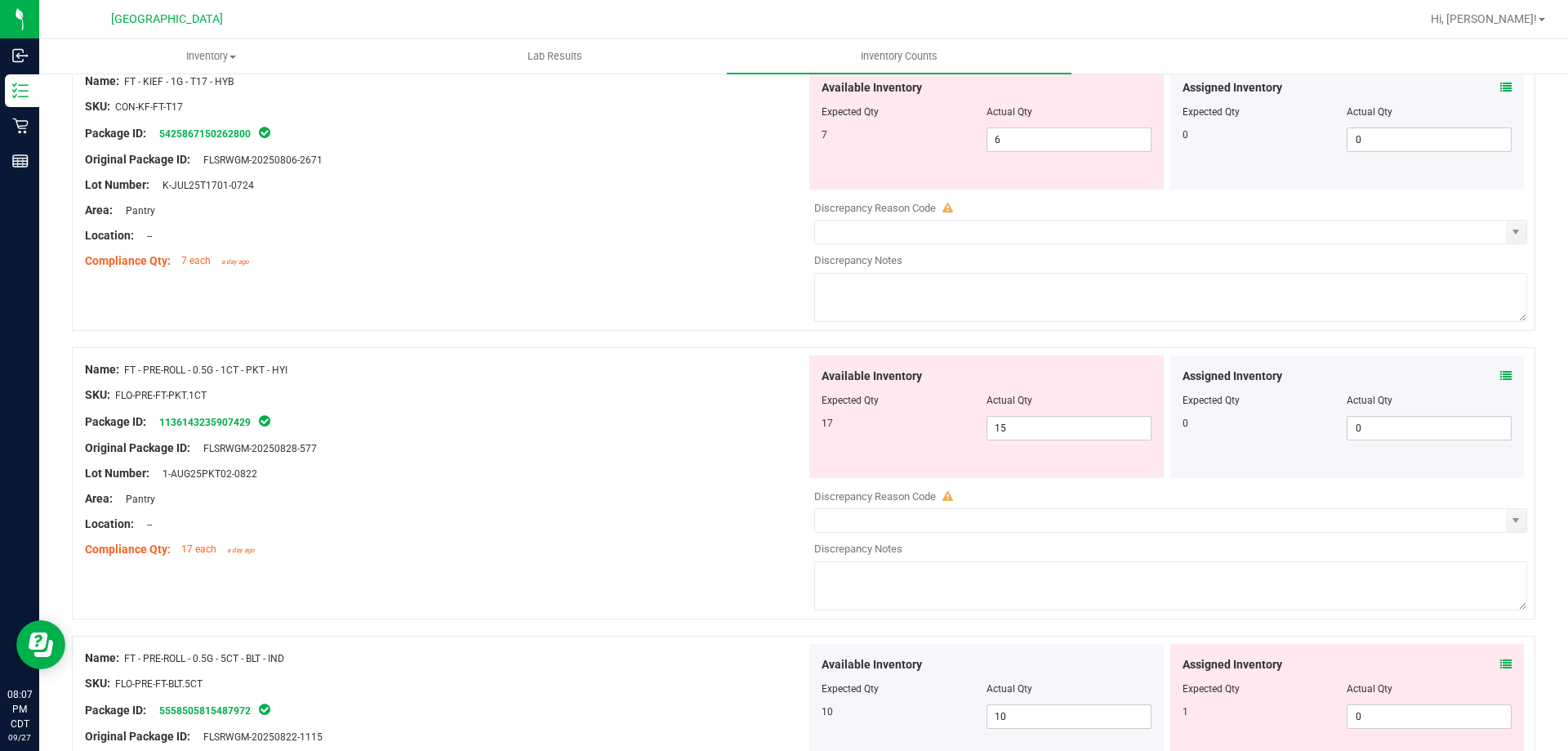
click at [1500, 372] on icon at bounding box center [1505, 376] width 11 height 11
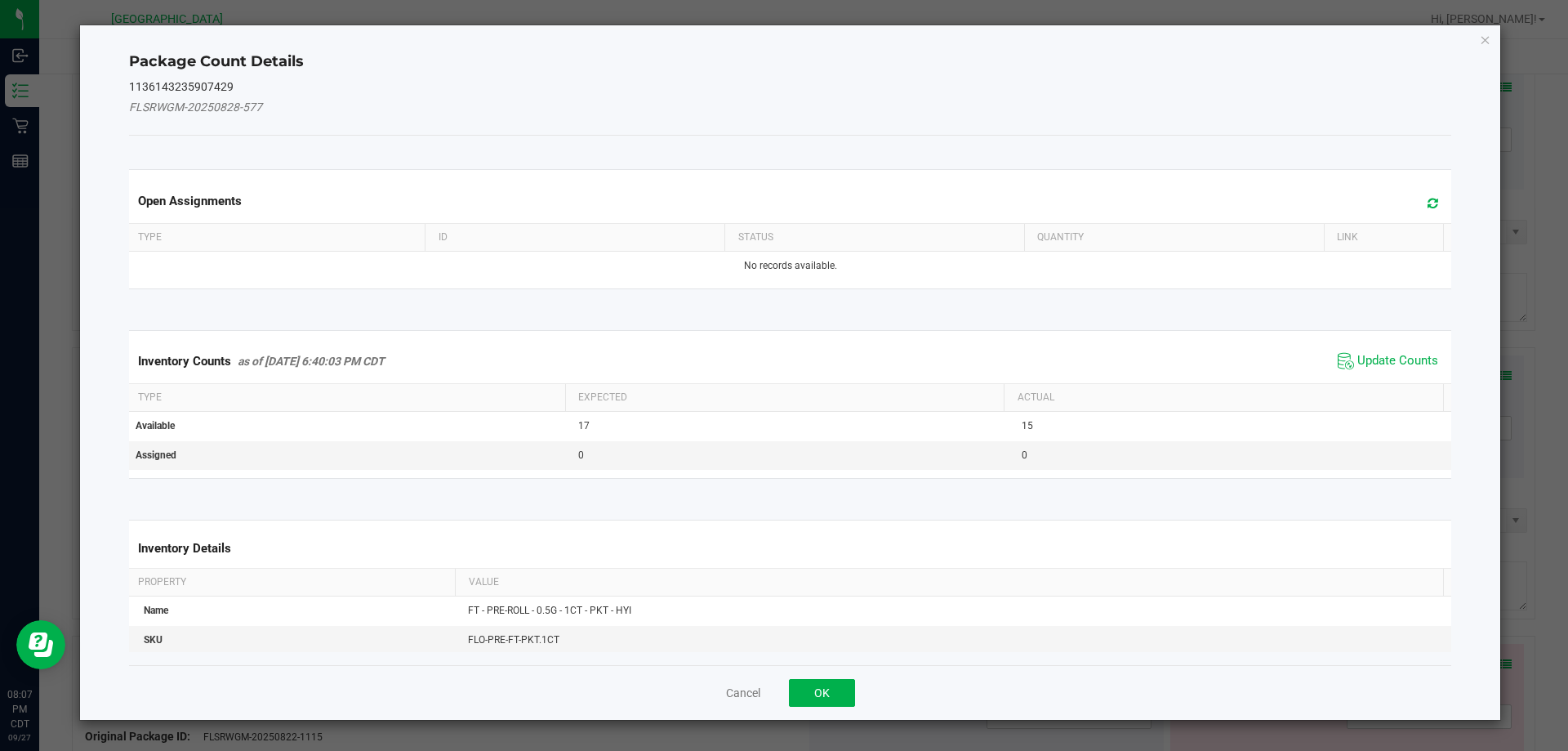
click at [1406, 352] on span "Update Counts" at bounding box center [1387, 361] width 108 height 25
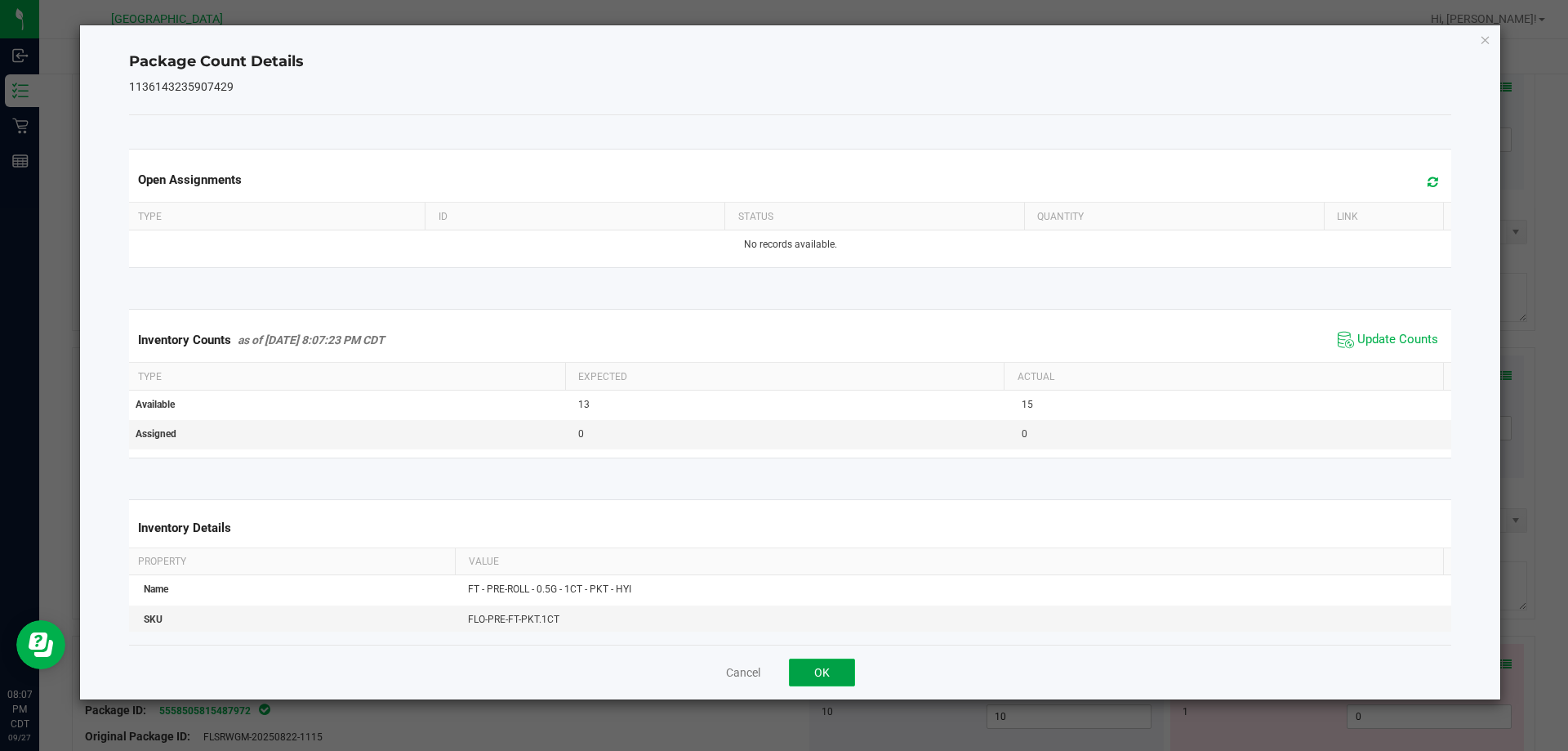
click at [826, 673] on button "OK" at bounding box center [822, 673] width 66 height 28
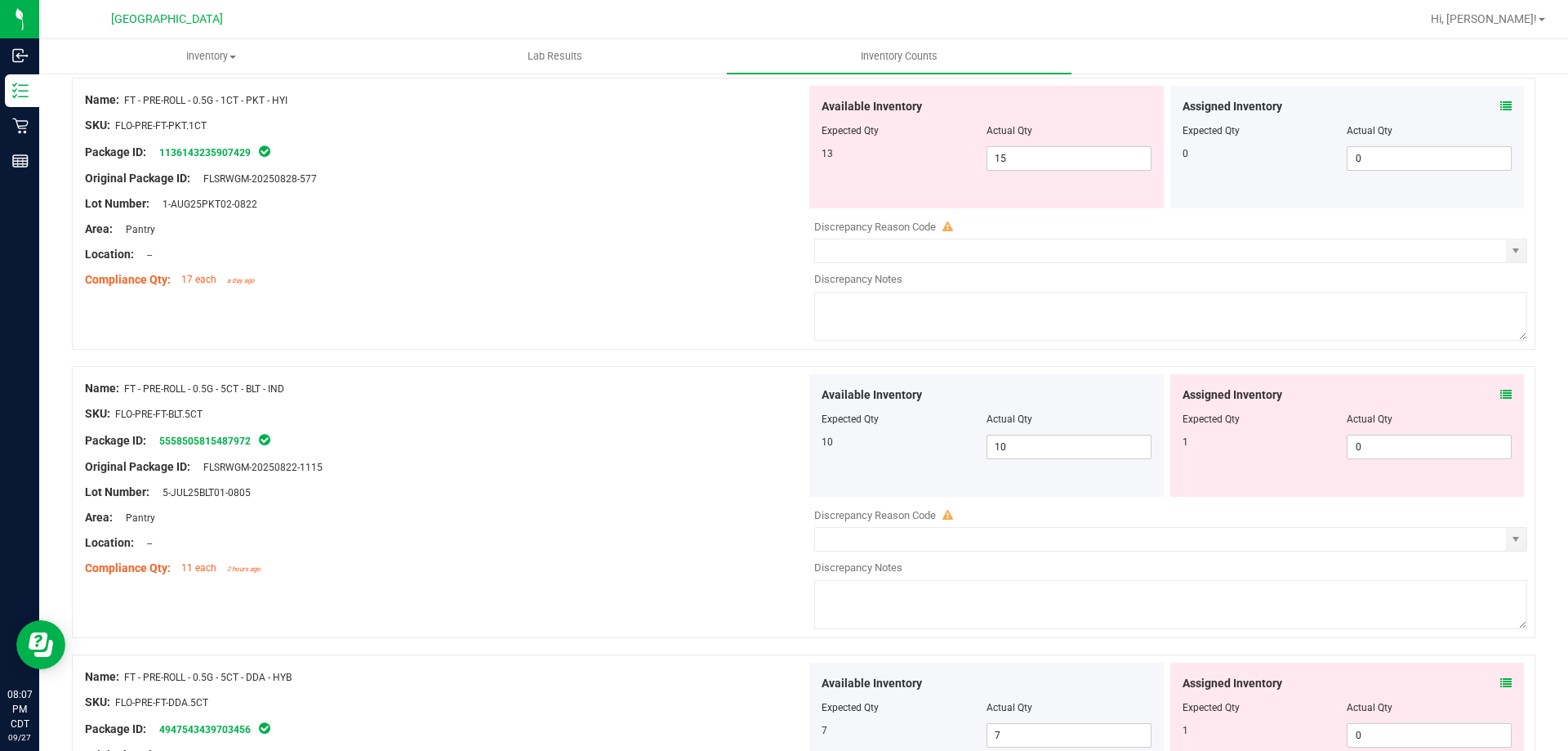
scroll to position [4608, 0]
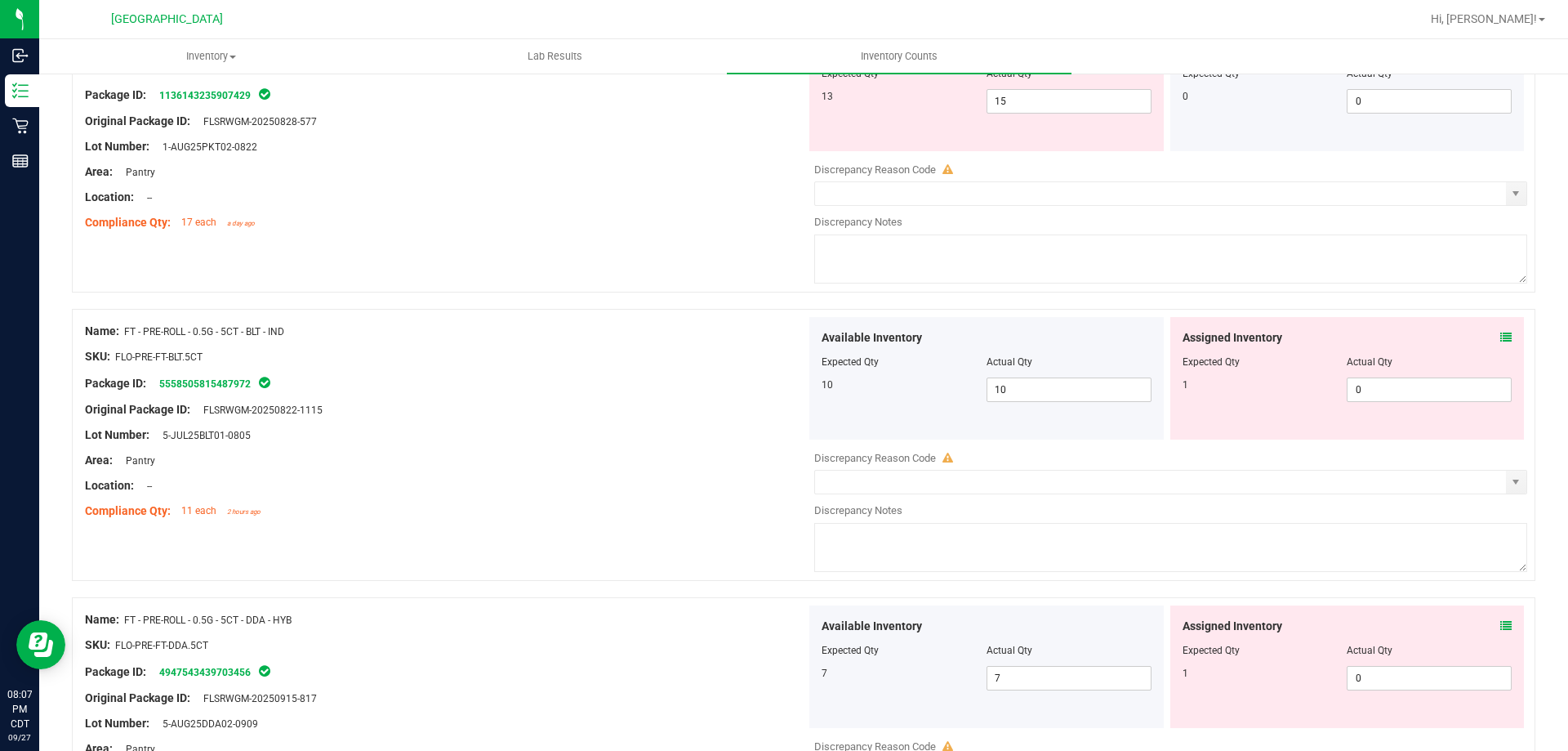
click at [1500, 334] on icon at bounding box center [1505, 337] width 11 height 11
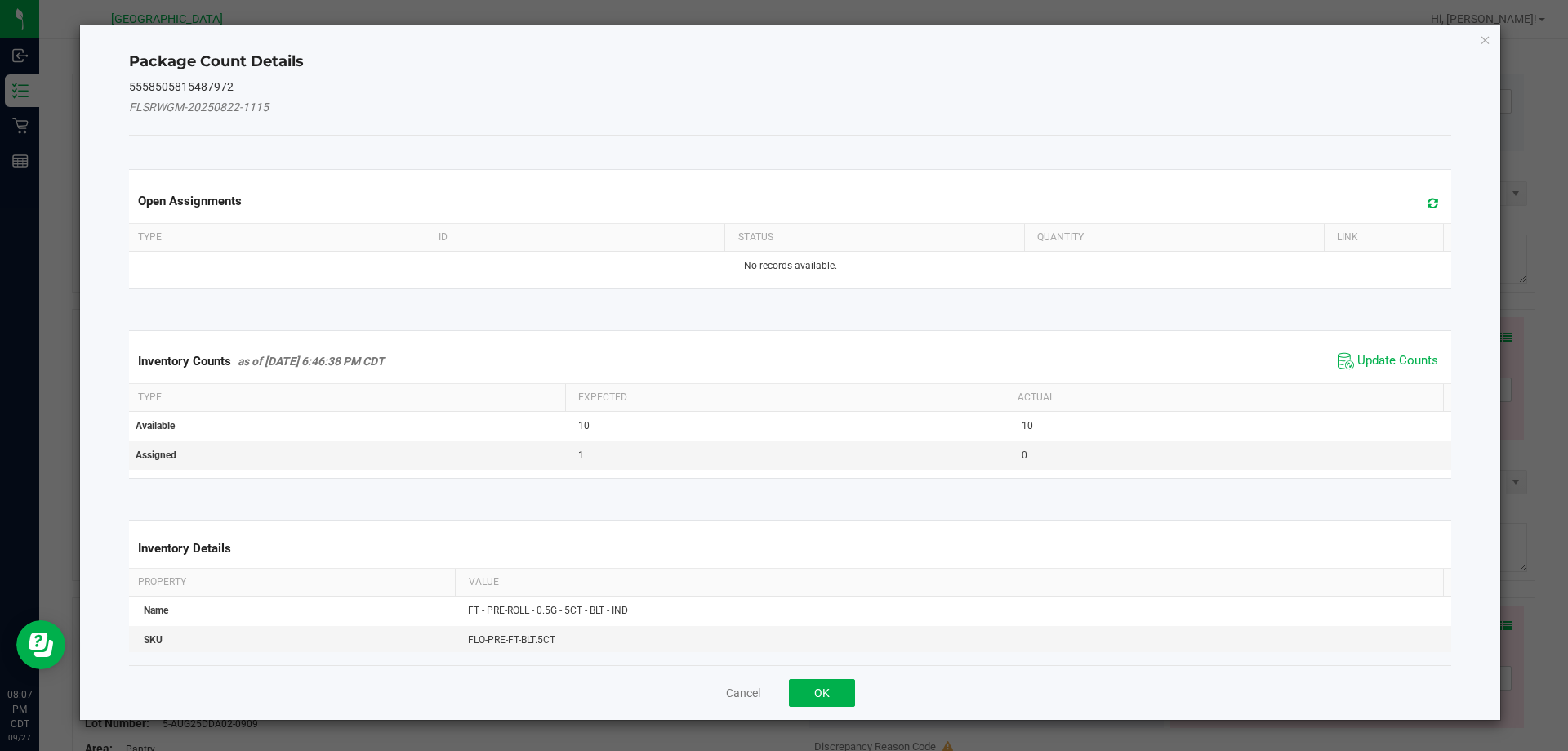
click at [1399, 365] on span "Update Counts" at bounding box center [1398, 361] width 81 height 17
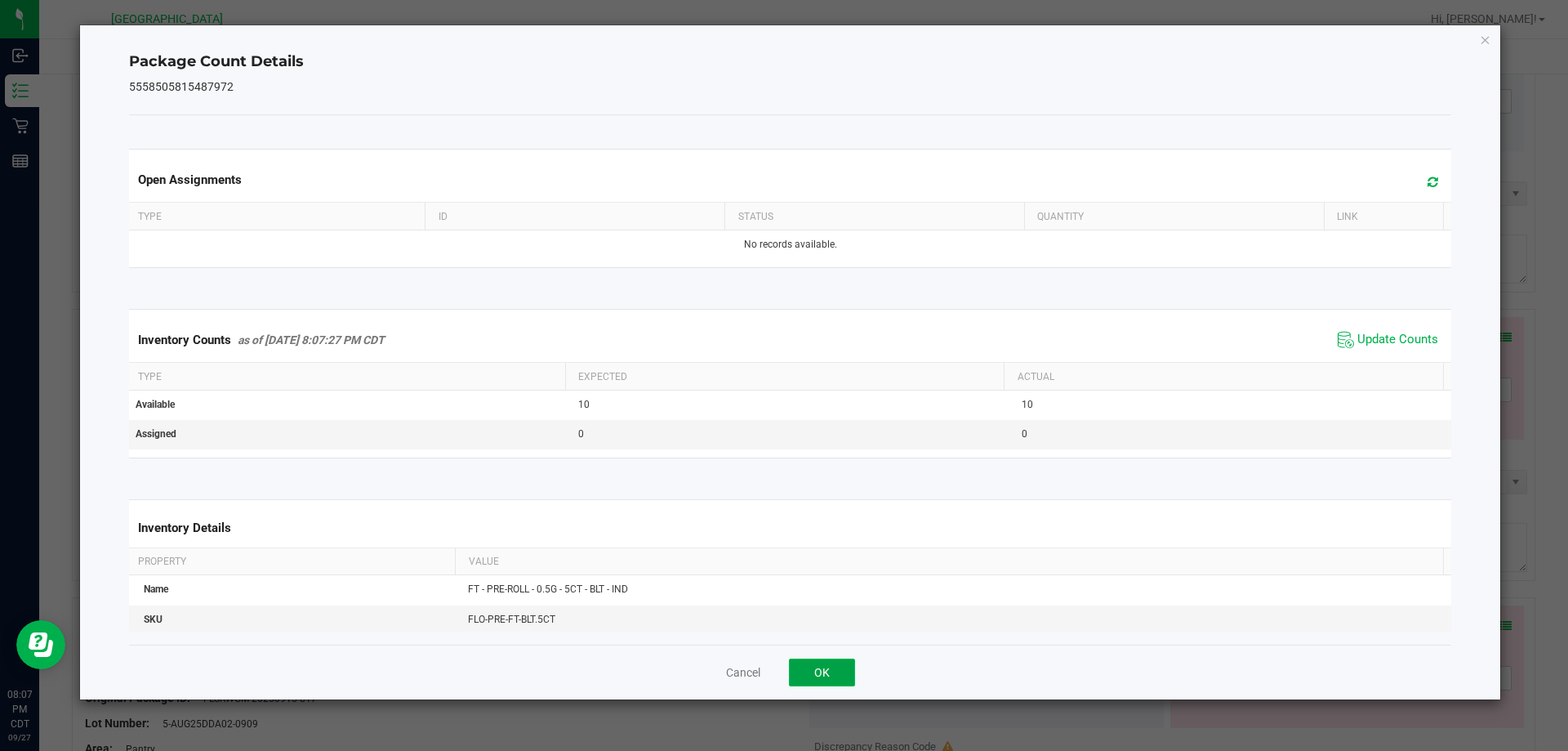
click at [814, 683] on button "OK" at bounding box center [822, 673] width 66 height 28
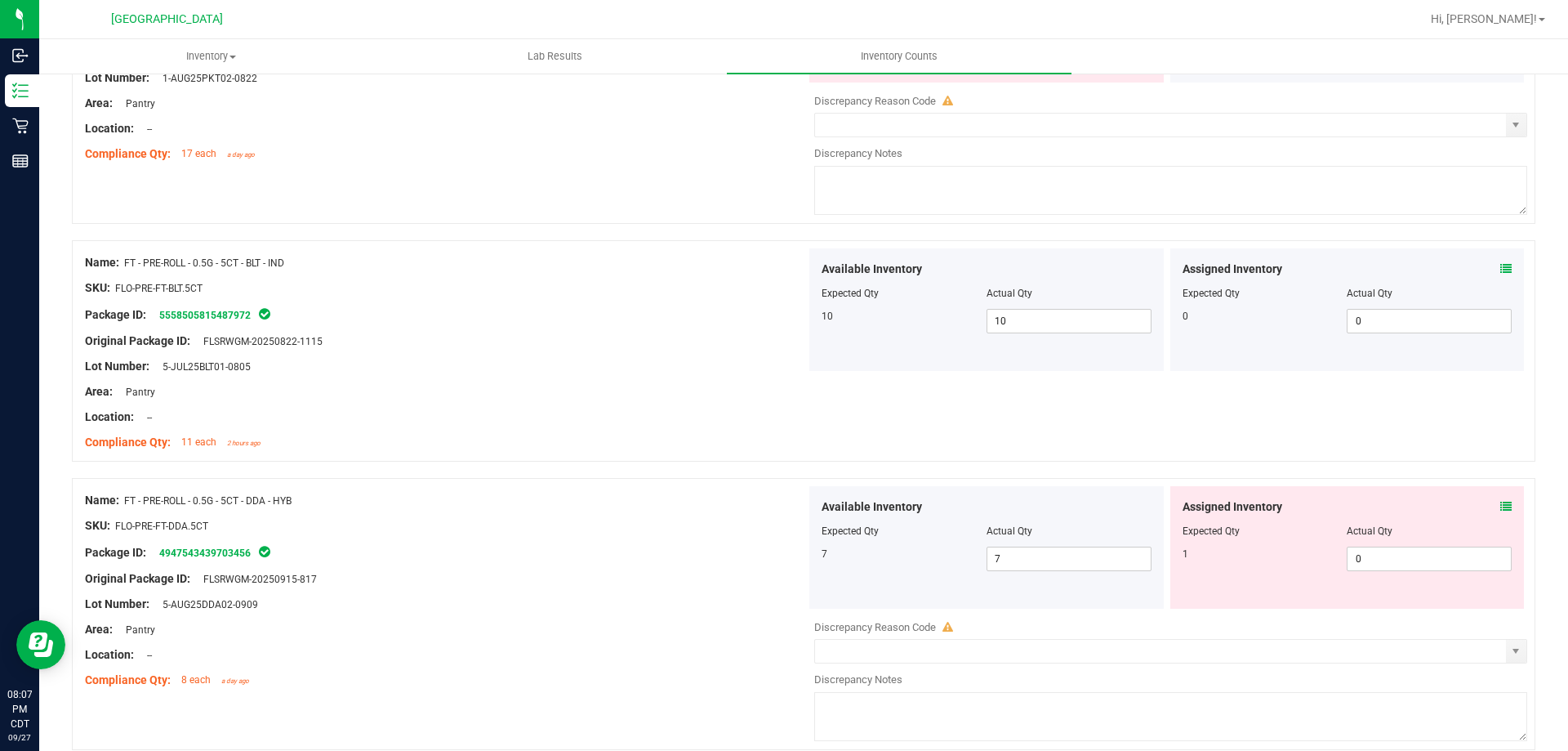
scroll to position [4771, 0]
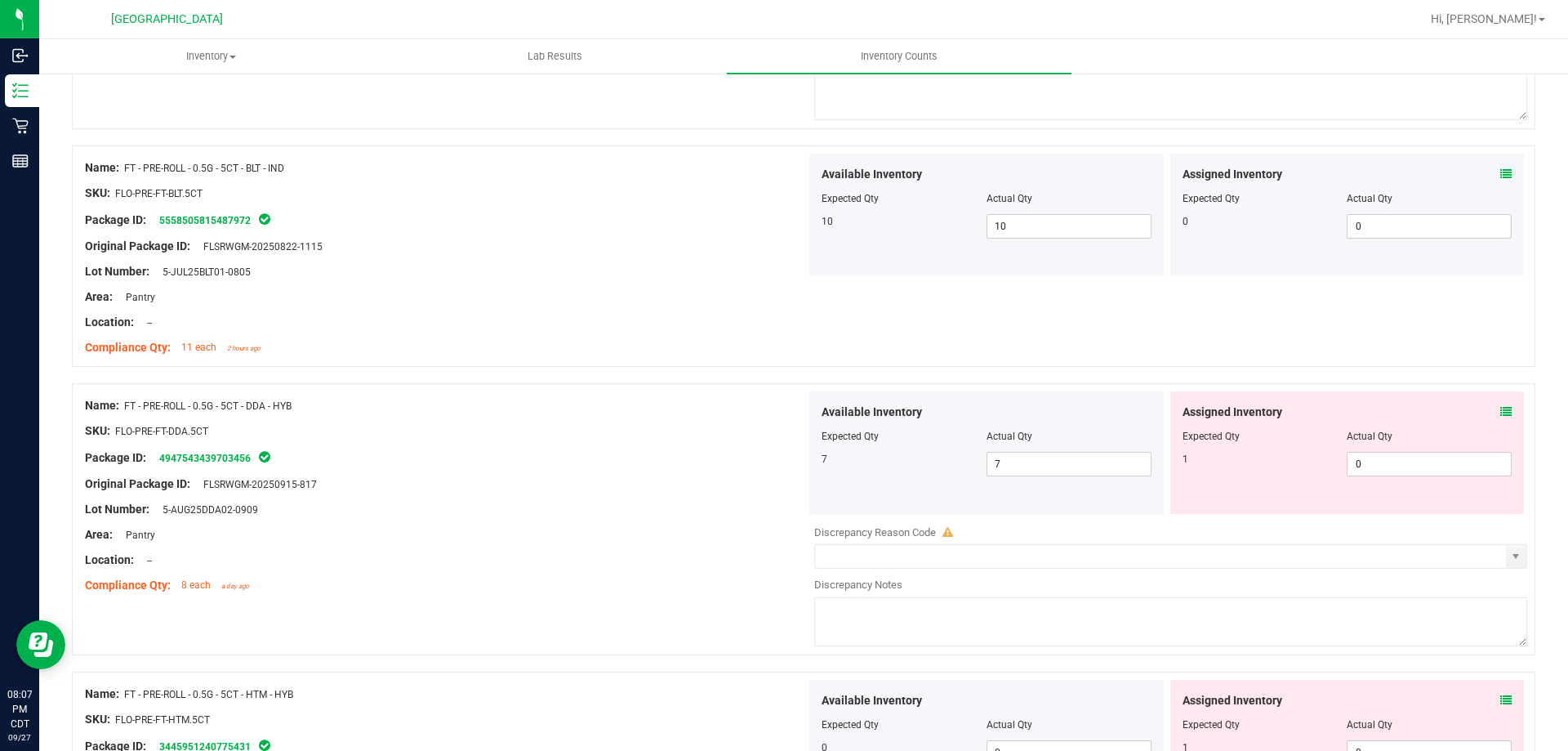
click at [1500, 410] on icon at bounding box center [1505, 412] width 11 height 11
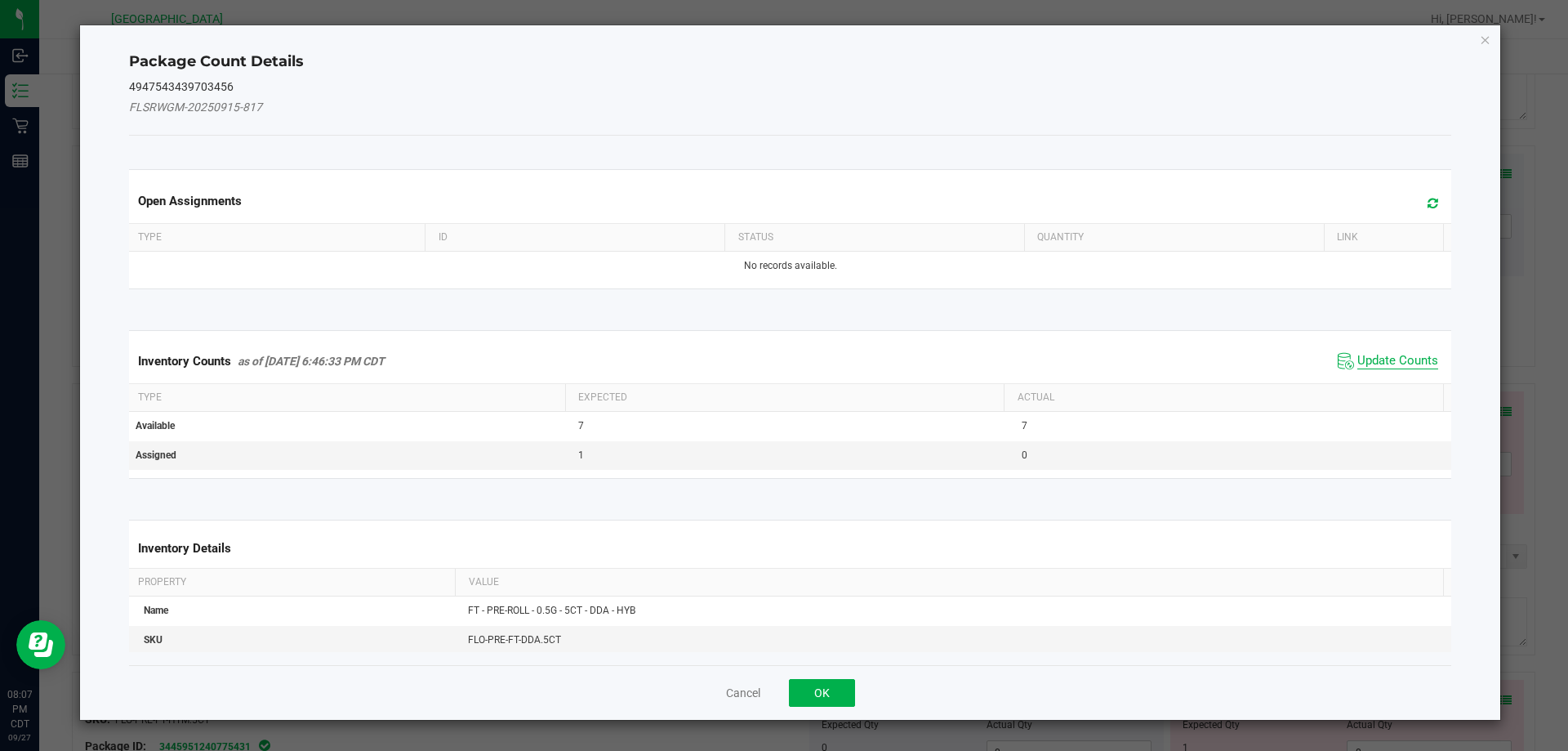
click at [1397, 368] on span "Update Counts" at bounding box center [1398, 361] width 81 height 17
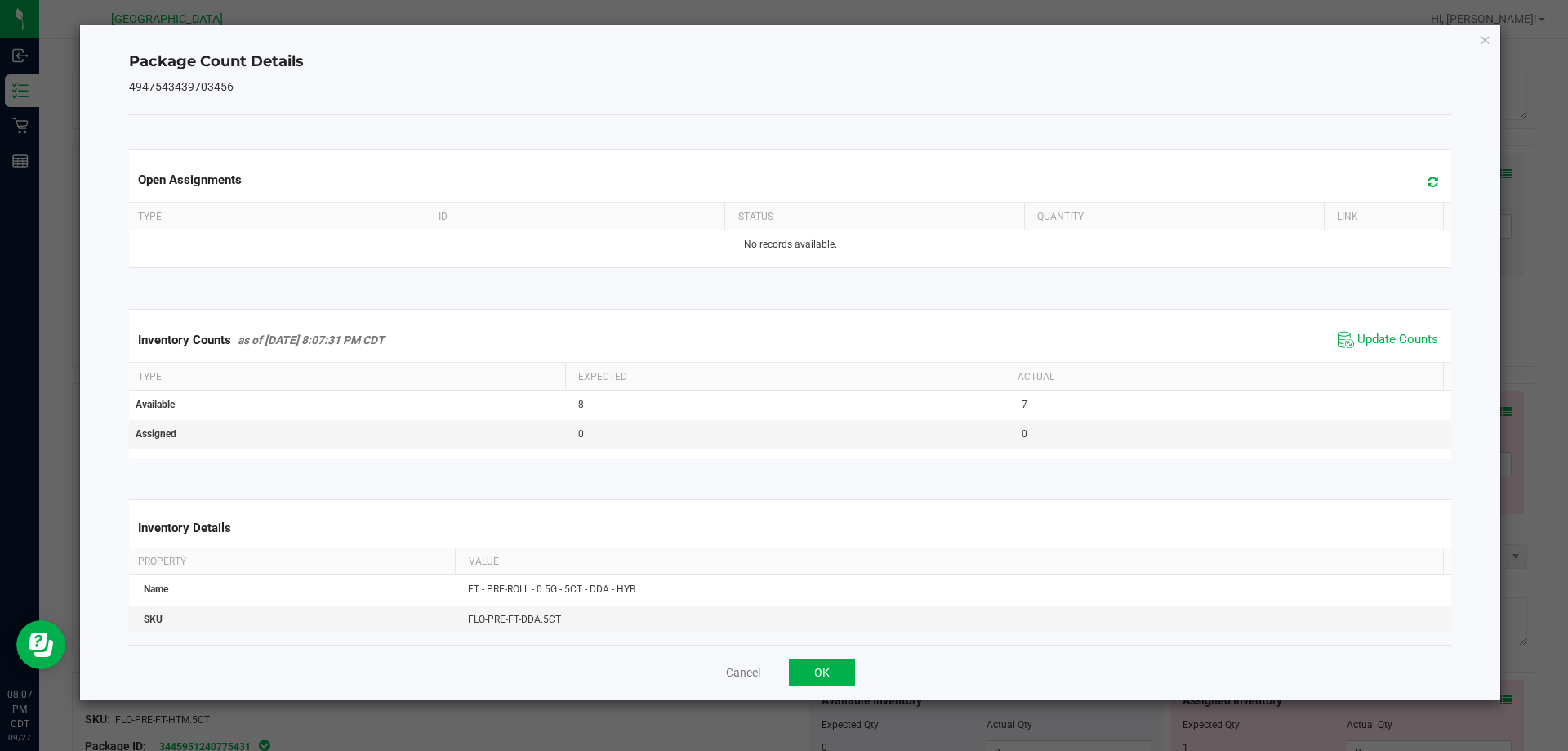
click at [827, 658] on div "Cancel OK" at bounding box center [791, 673] width 1323 height 55
click at [829, 663] on button "OK" at bounding box center [822, 673] width 66 height 28
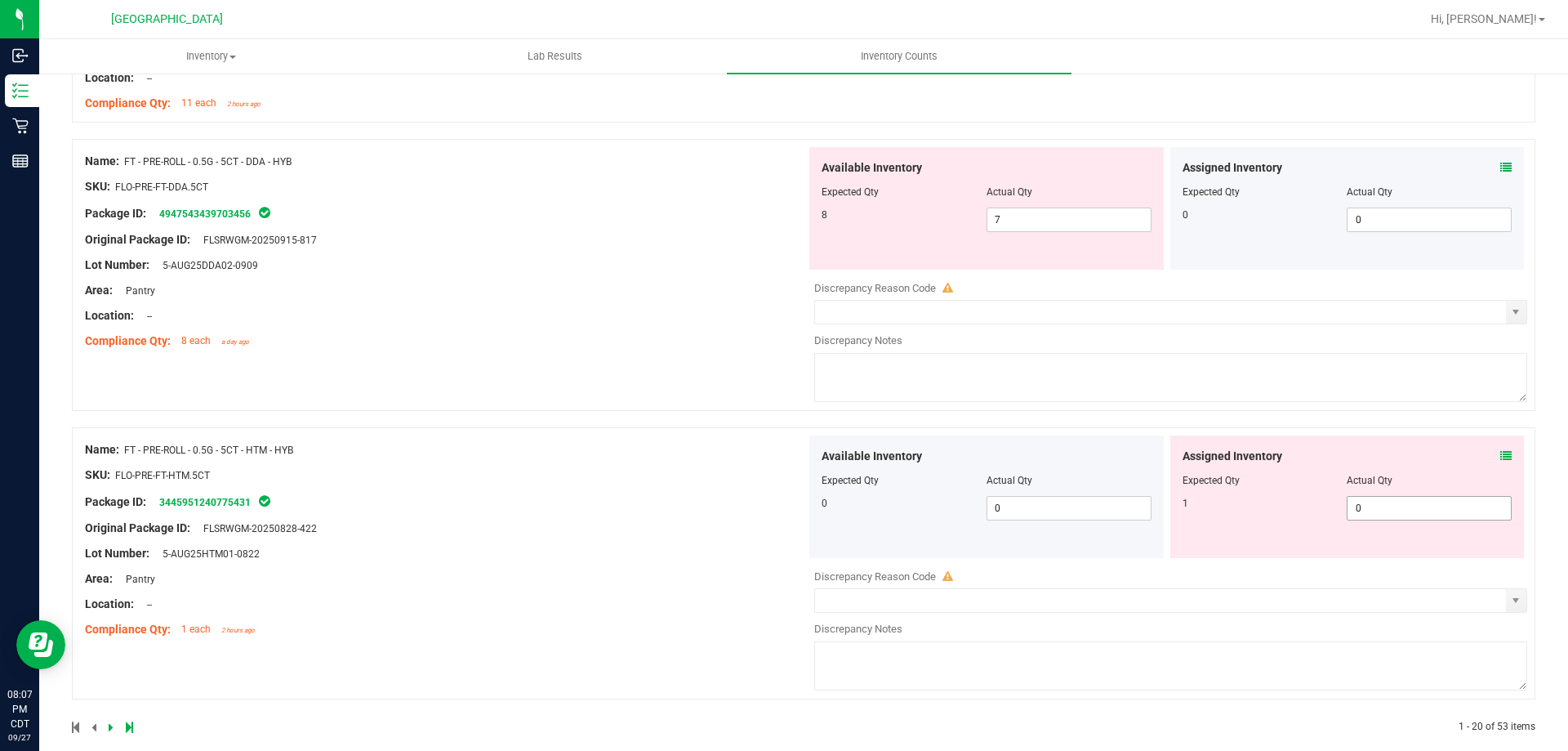
scroll to position [5017, 0]
click at [1500, 450] on icon at bounding box center [1505, 455] width 11 height 11
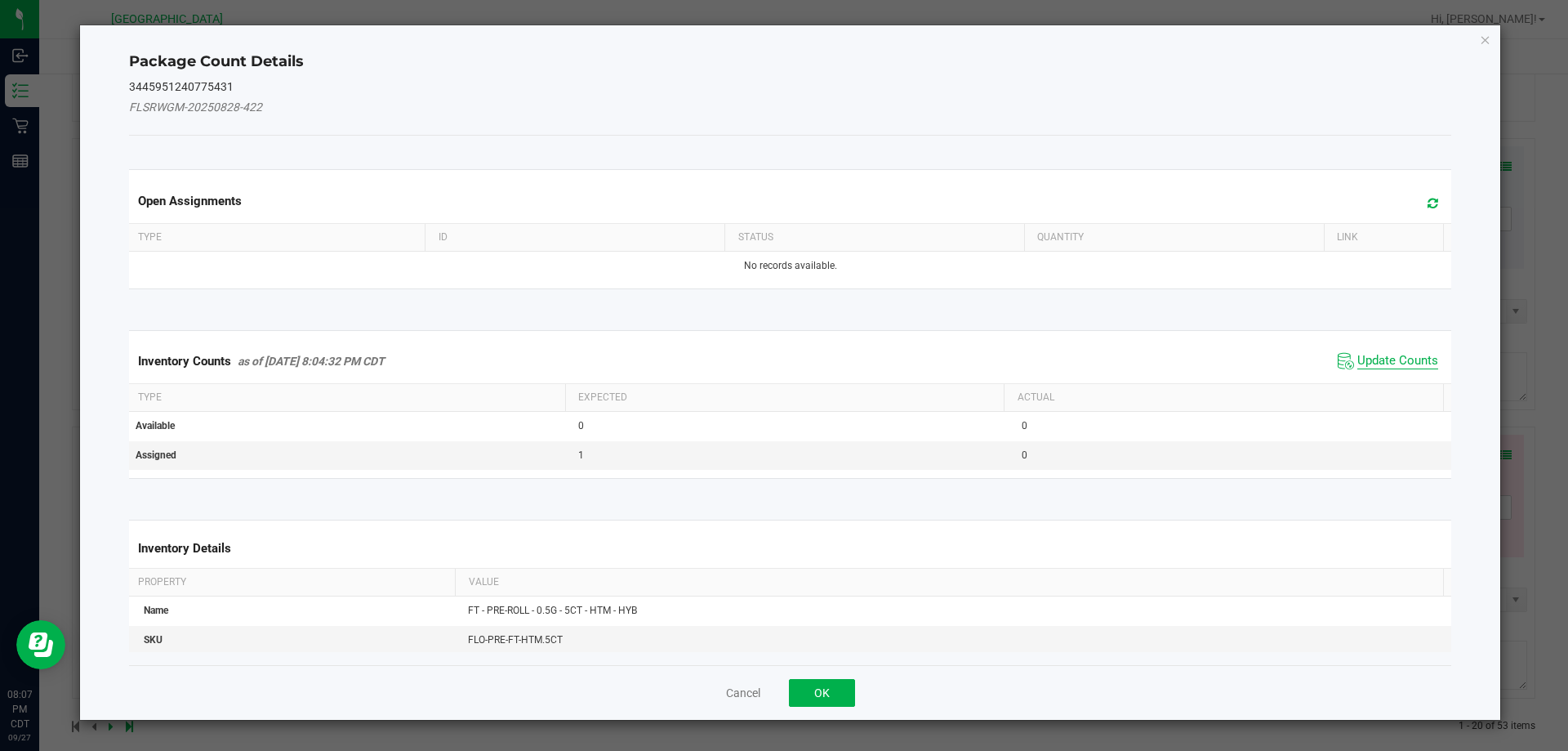
click at [1399, 367] on span "Update Counts" at bounding box center [1398, 361] width 81 height 17
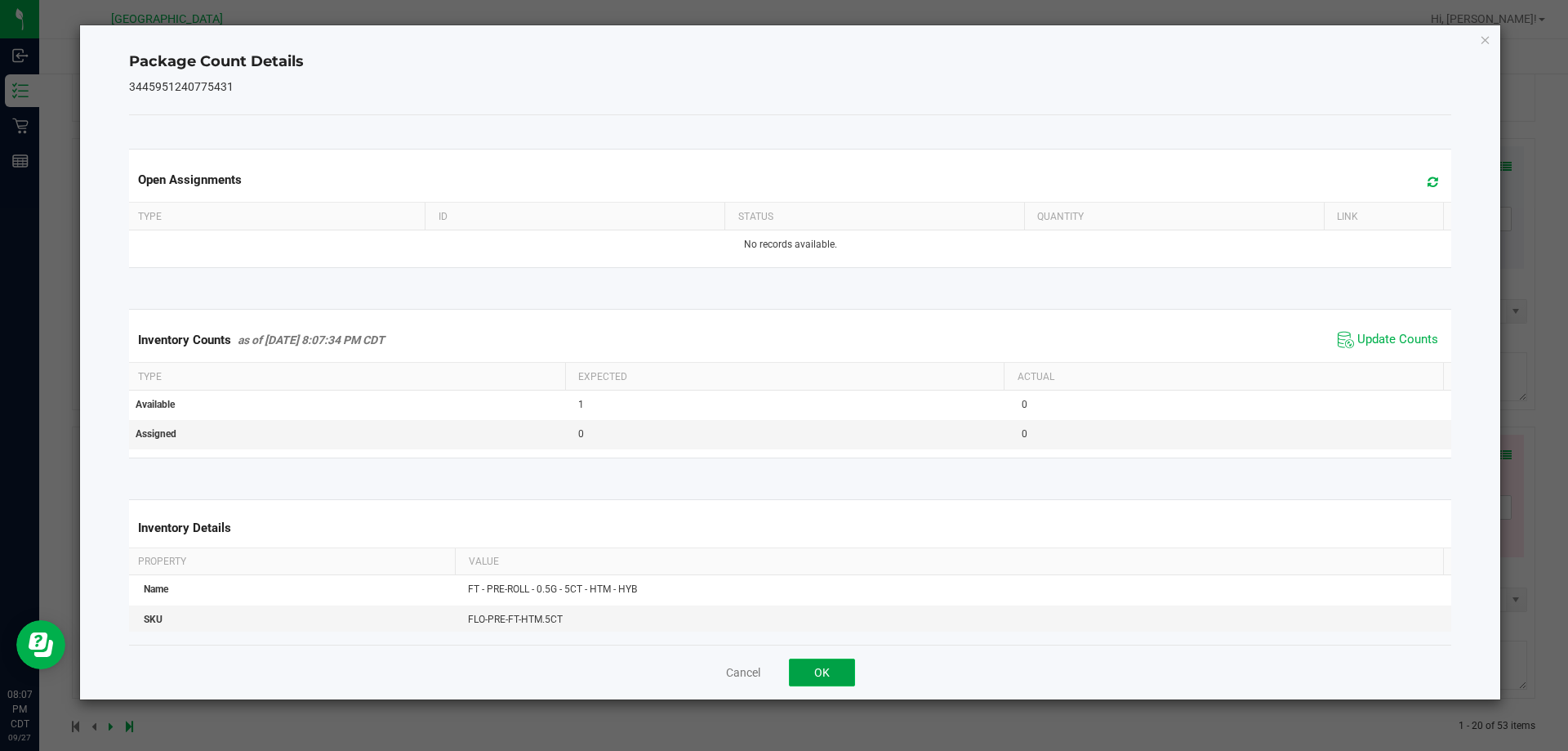
click at [838, 659] on button "OK" at bounding box center [822, 673] width 66 height 28
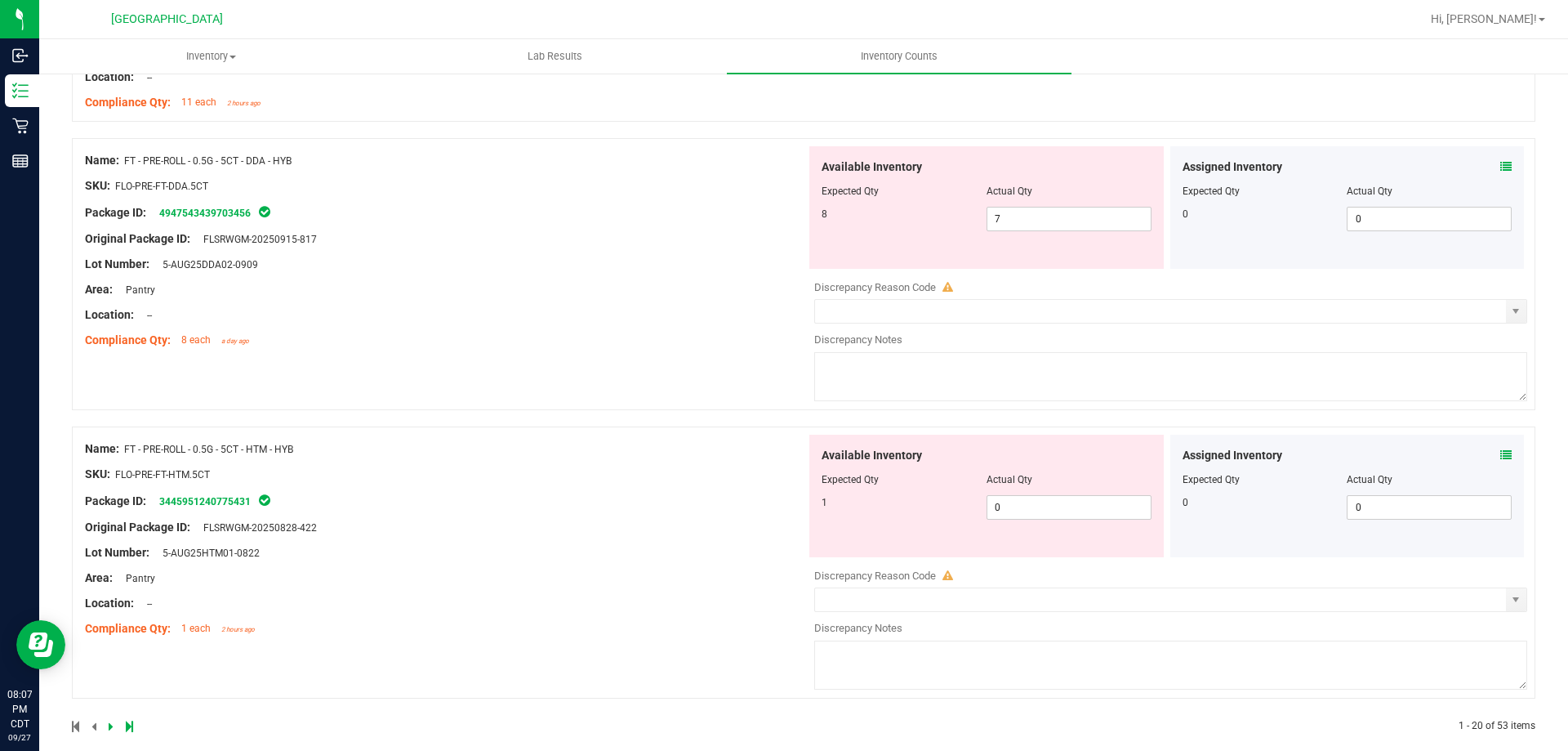
click at [110, 724] on icon at bounding box center [111, 726] width 5 height 10
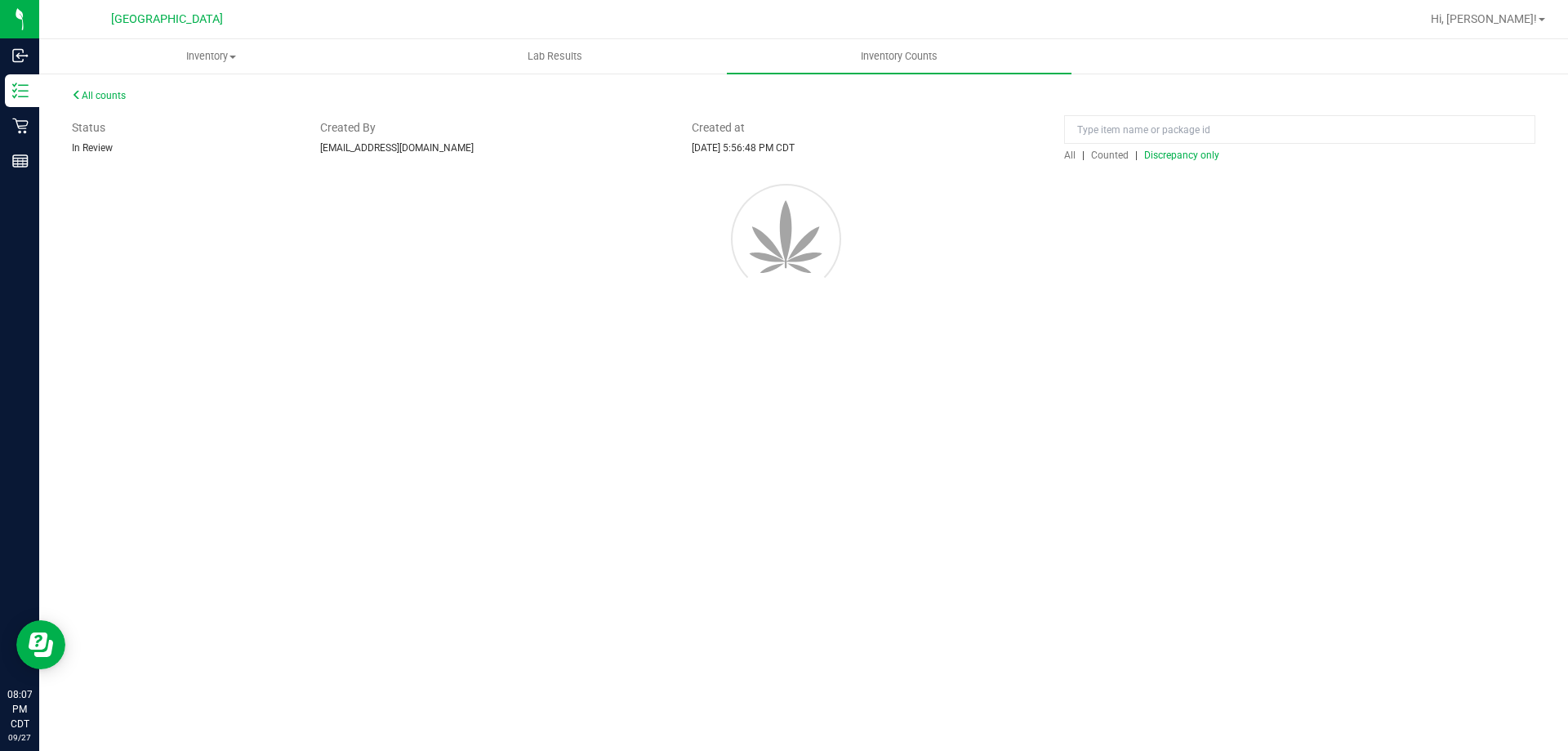
scroll to position [0, 0]
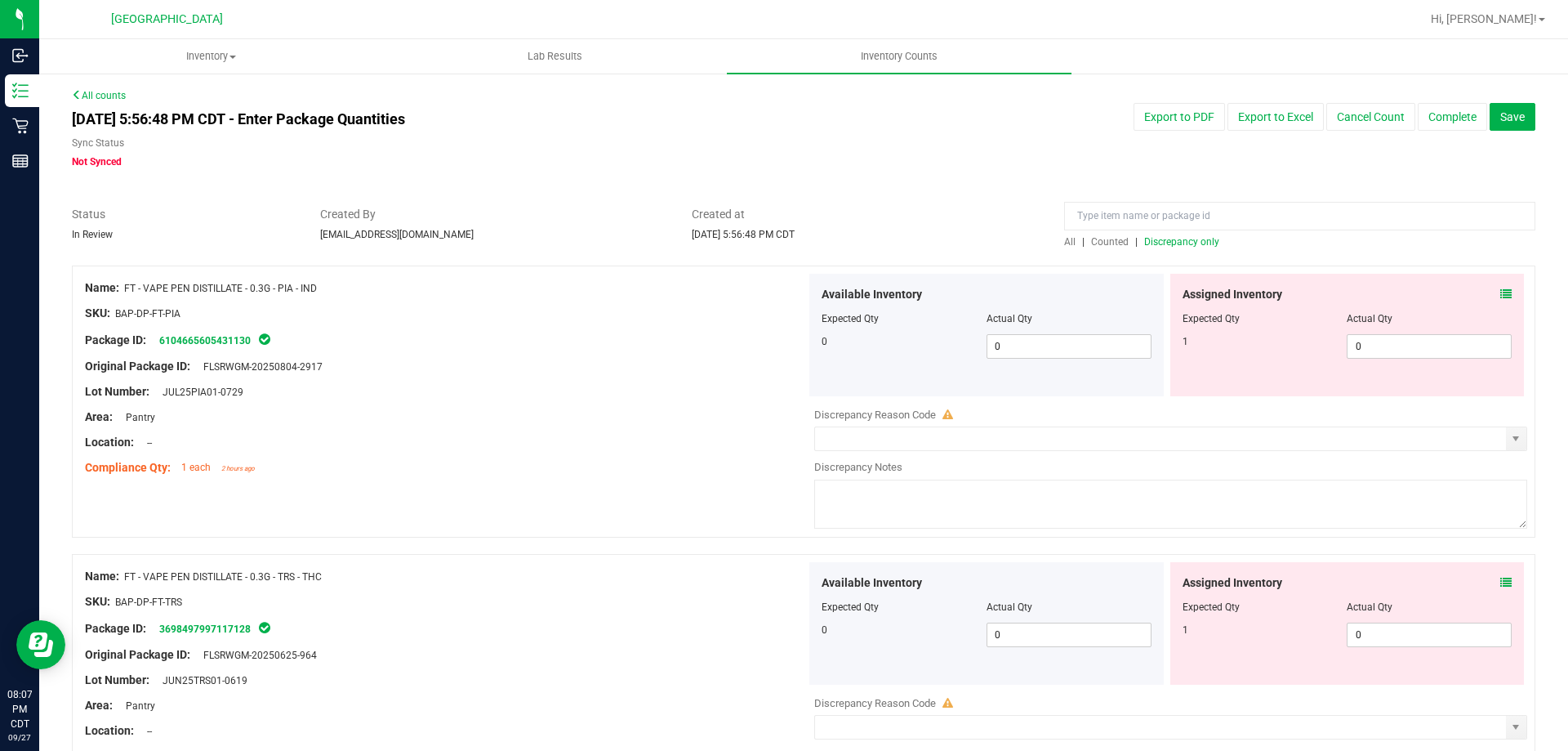
click at [1500, 288] on icon at bounding box center [1505, 294] width 11 height 11
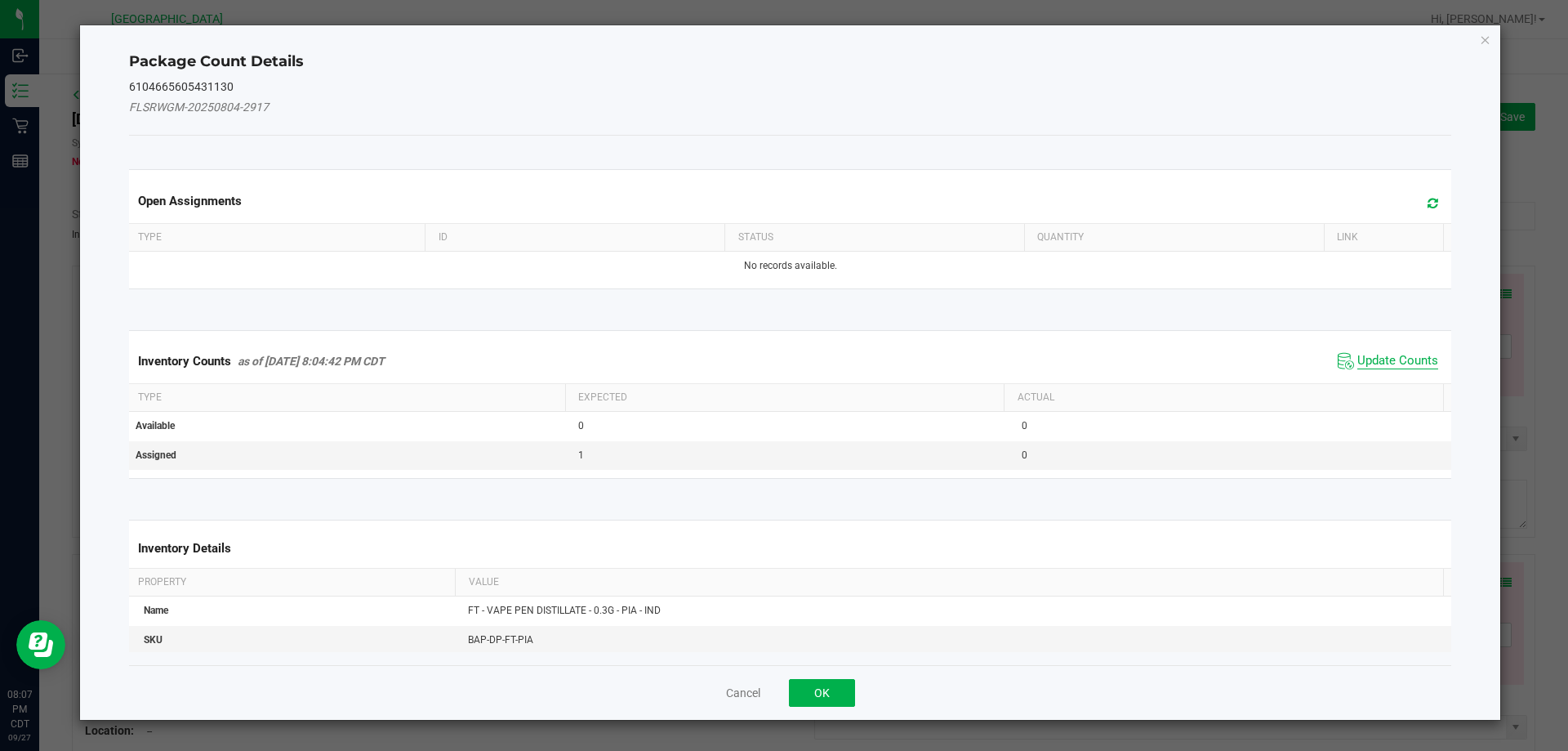
click at [1405, 356] on span "Update Counts" at bounding box center [1398, 361] width 81 height 17
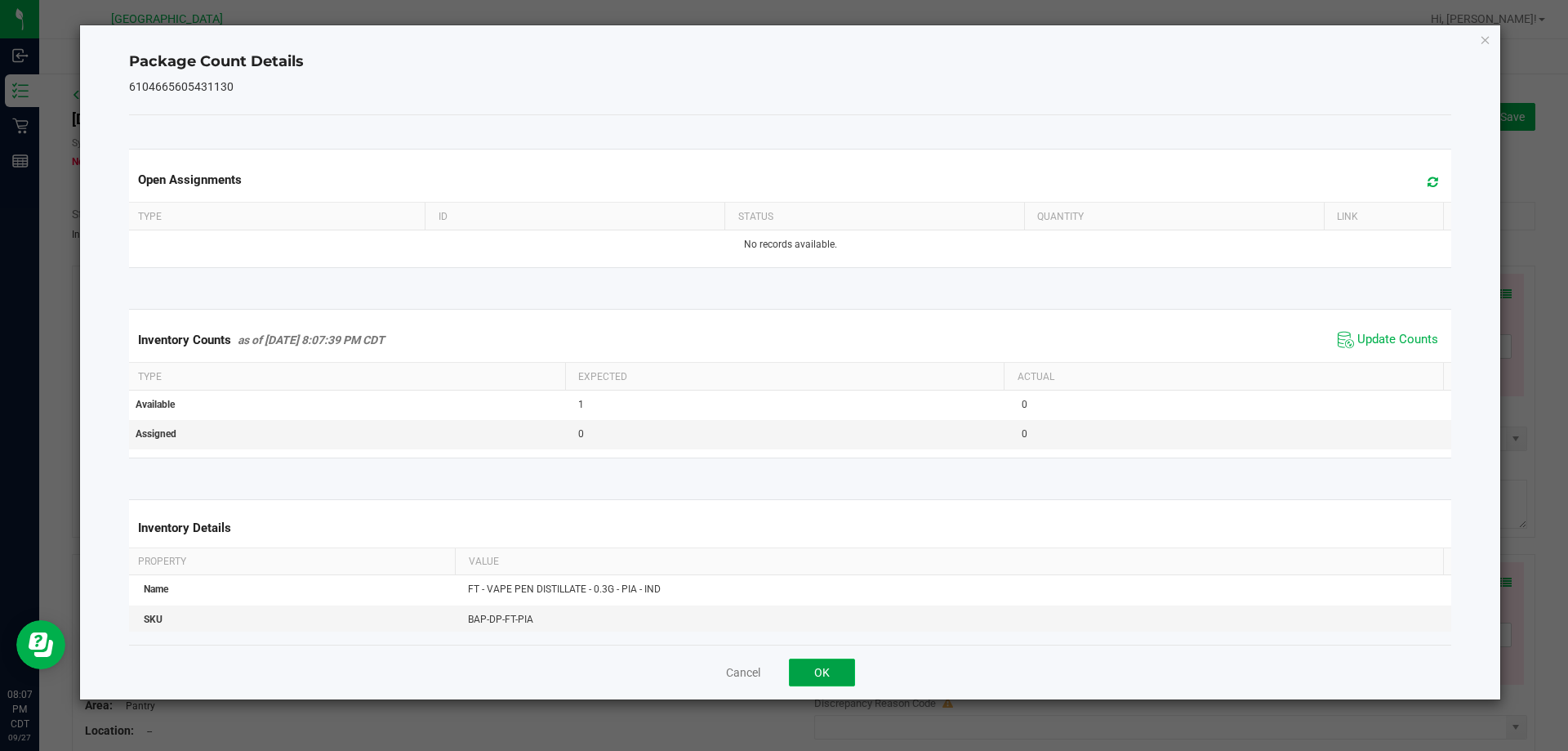
click at [807, 660] on button "OK" at bounding box center [822, 673] width 66 height 28
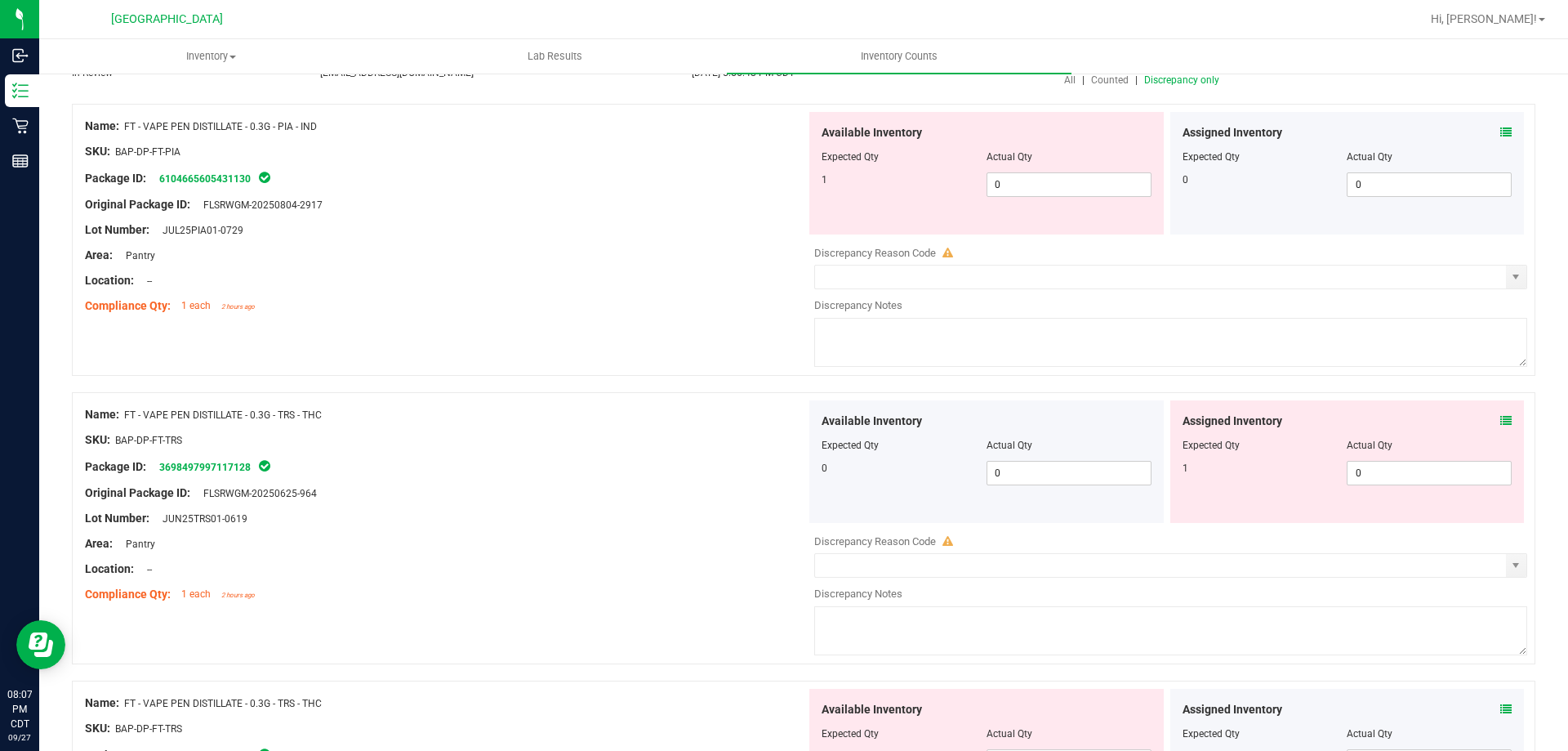
scroll to position [163, 0]
click at [1061, 174] on span "0 0" at bounding box center [1069, 183] width 165 height 25
click at [1490, 420] on div "Assigned Inventory Expected Qty Actual Qty 1 0 0" at bounding box center [1348, 460] width 354 height 123
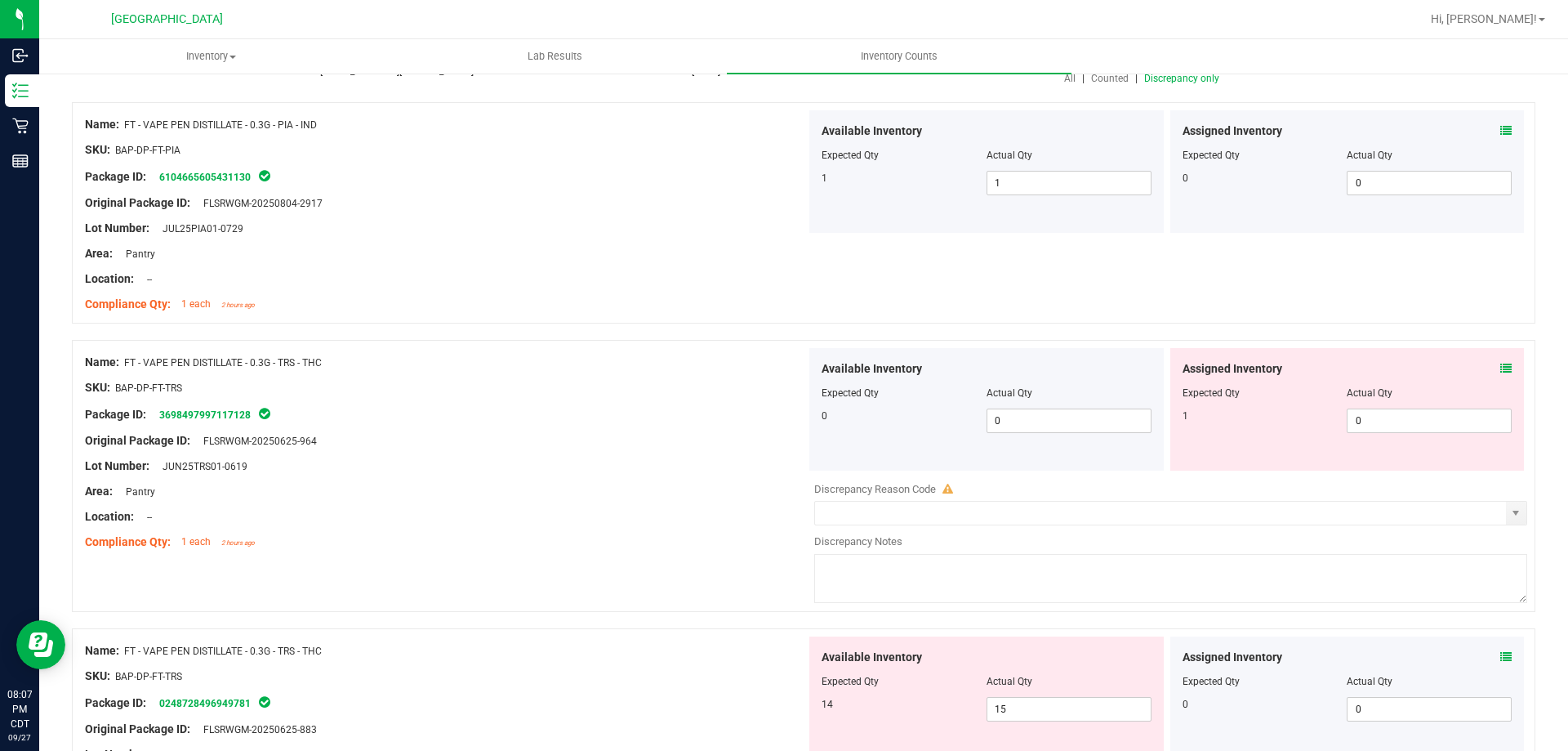
click at [1500, 368] on icon at bounding box center [1505, 368] width 11 height 11
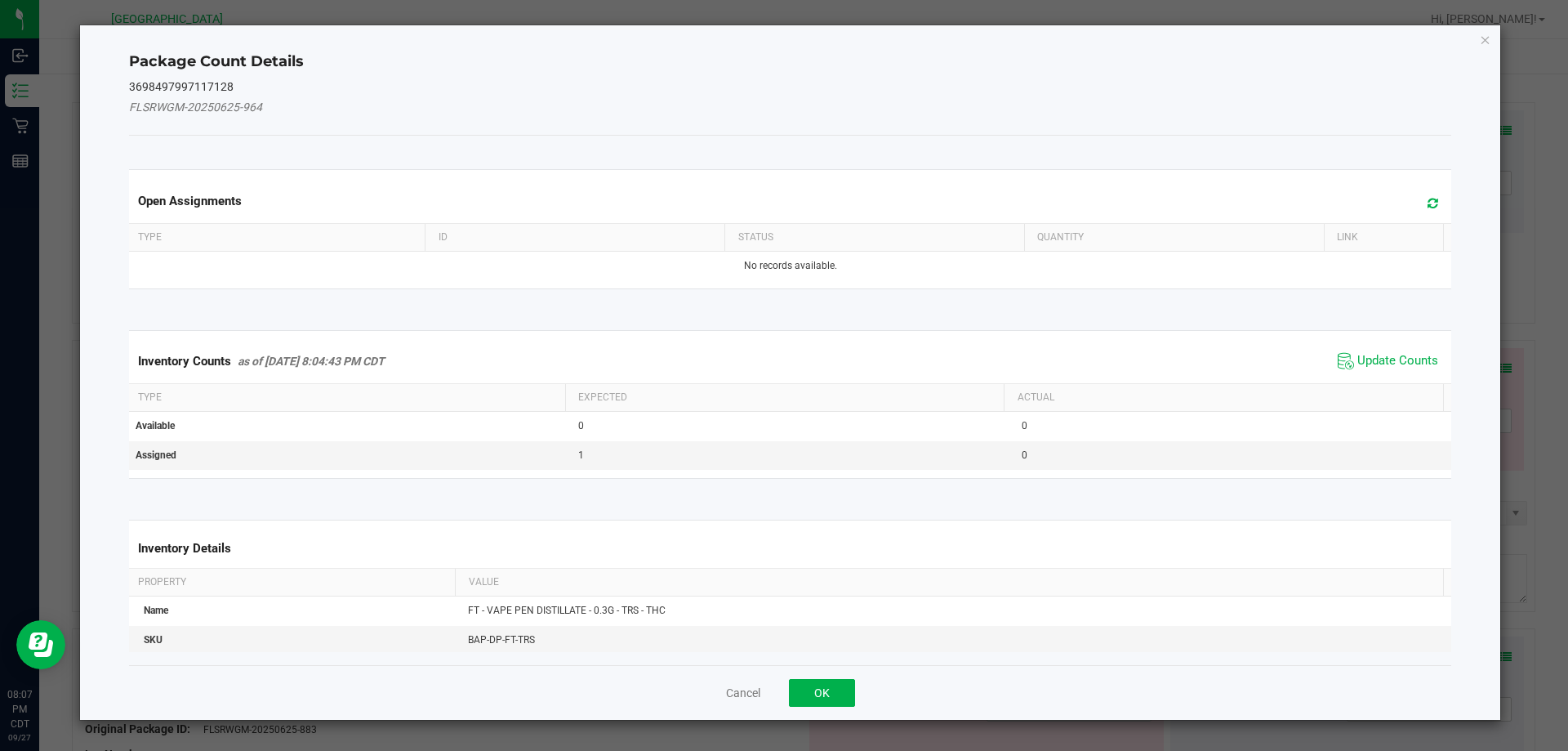
click at [1391, 352] on span "Update Counts" at bounding box center [1387, 361] width 108 height 25
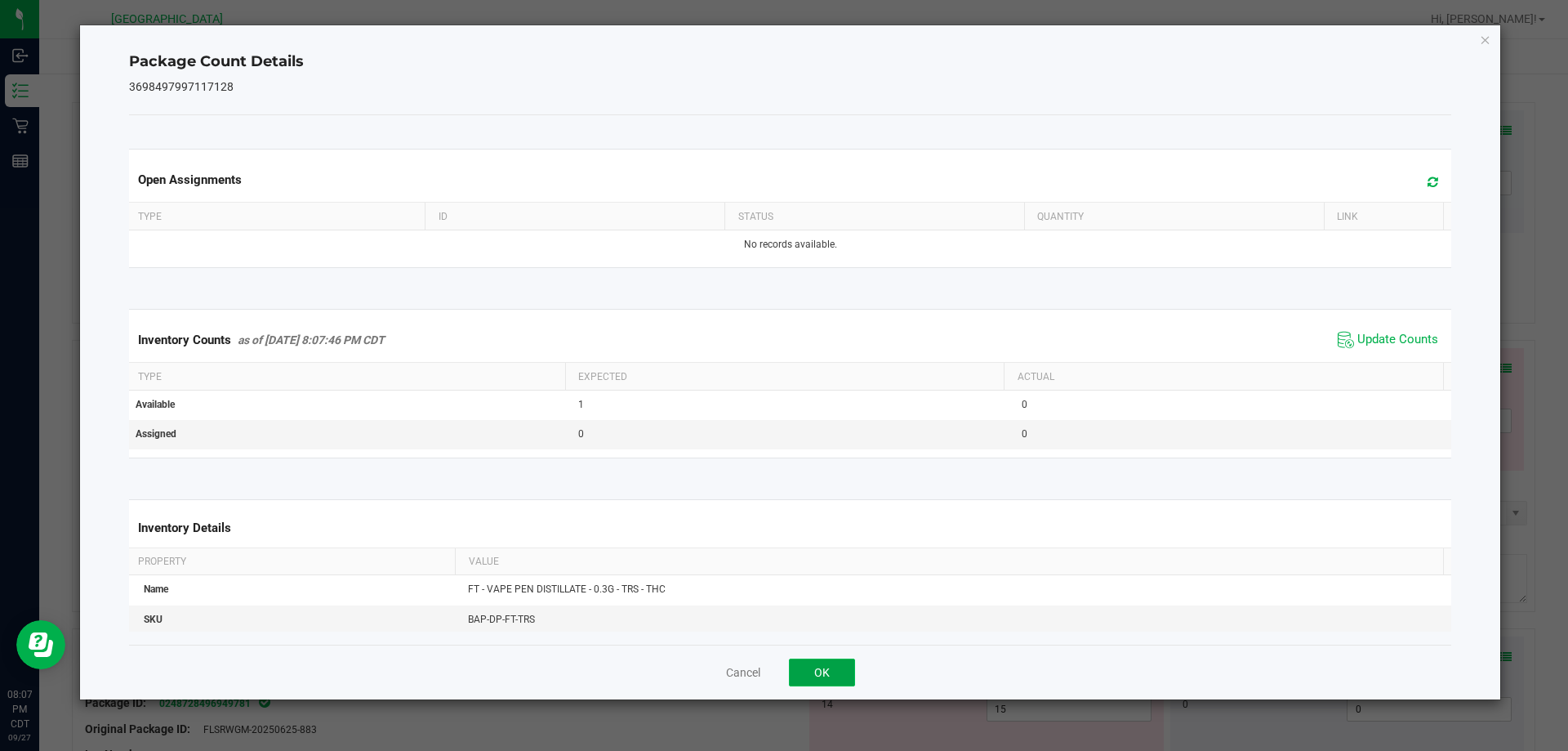
click at [815, 678] on button "OK" at bounding box center [822, 673] width 66 height 28
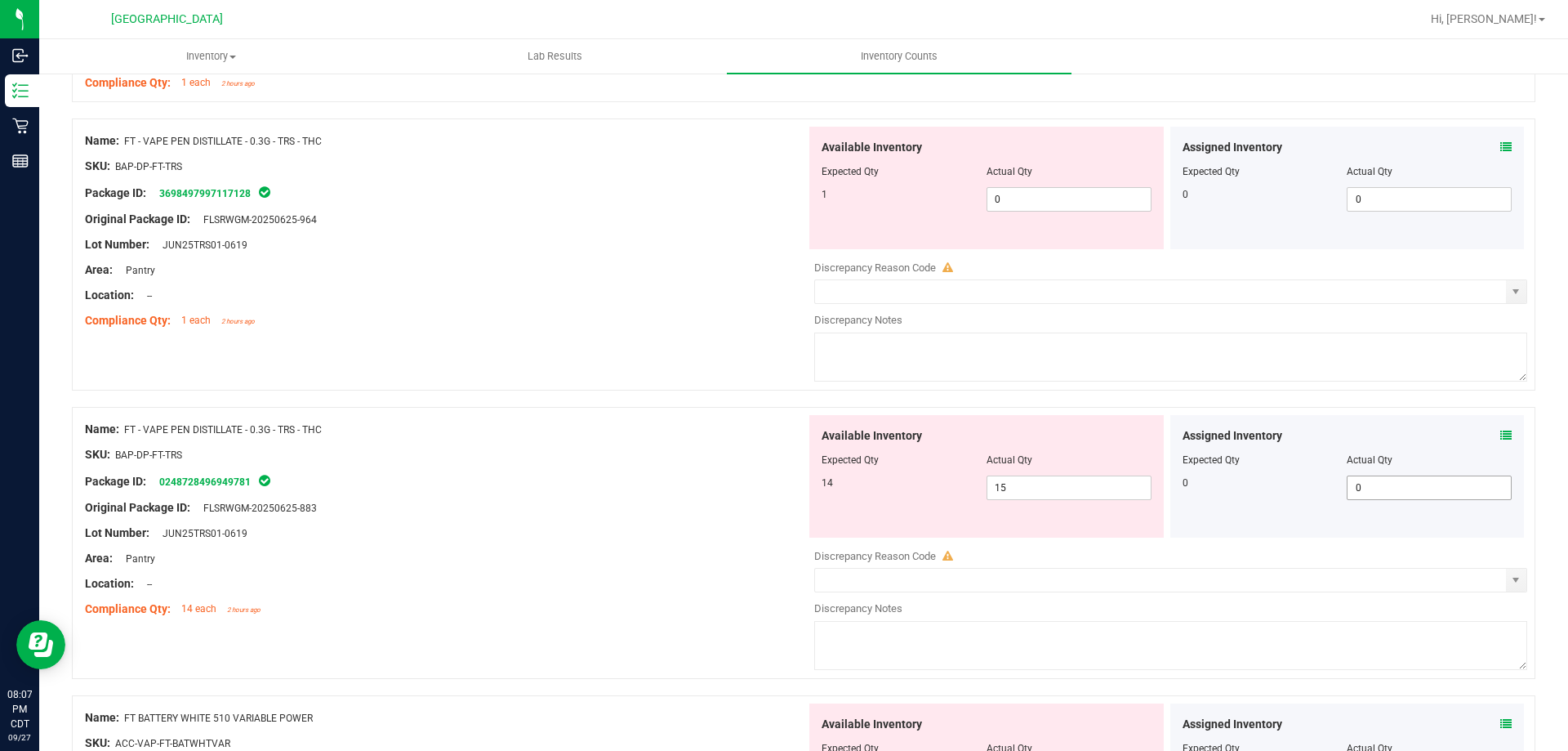
scroll to position [409, 0]
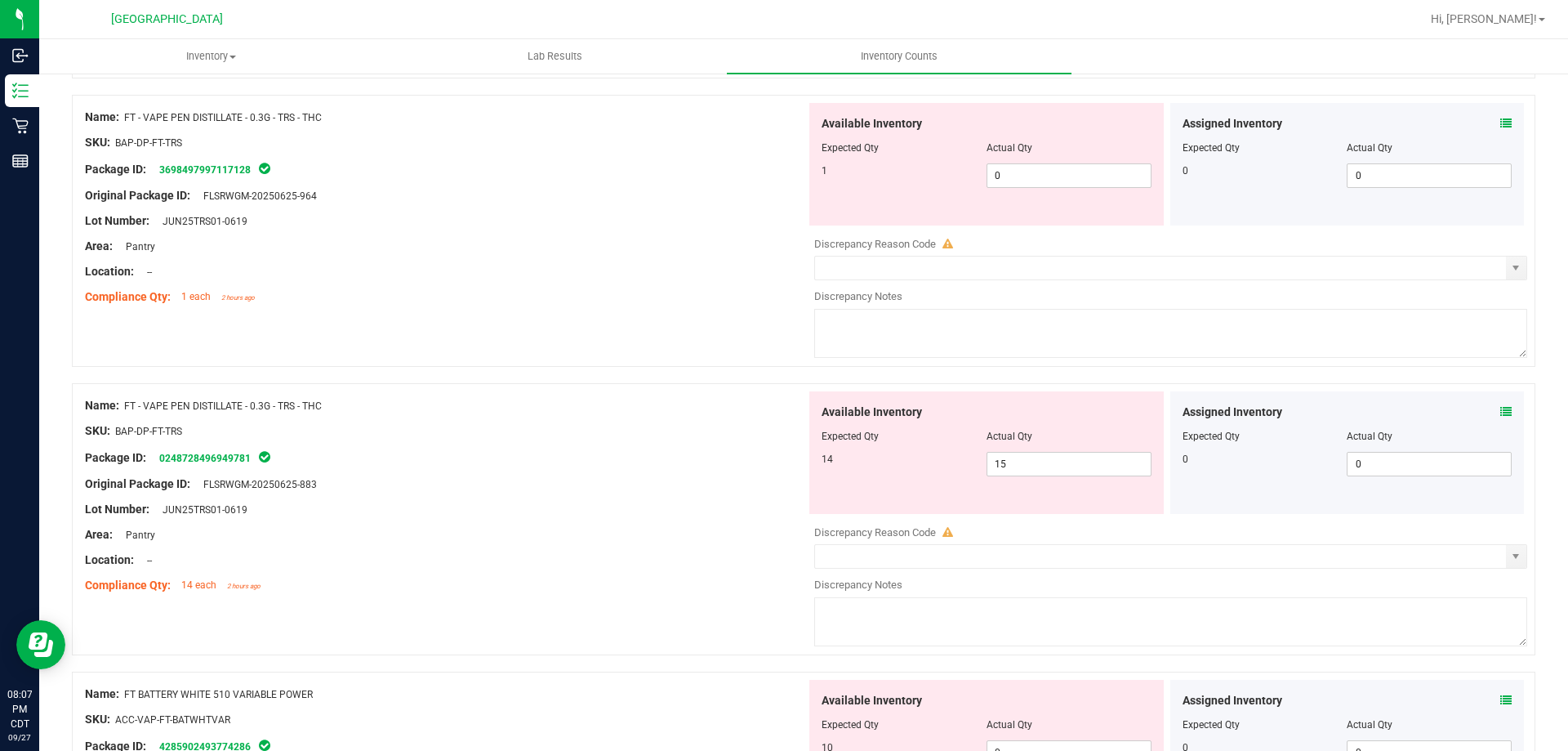
click at [1500, 411] on icon at bounding box center [1505, 412] width 11 height 11
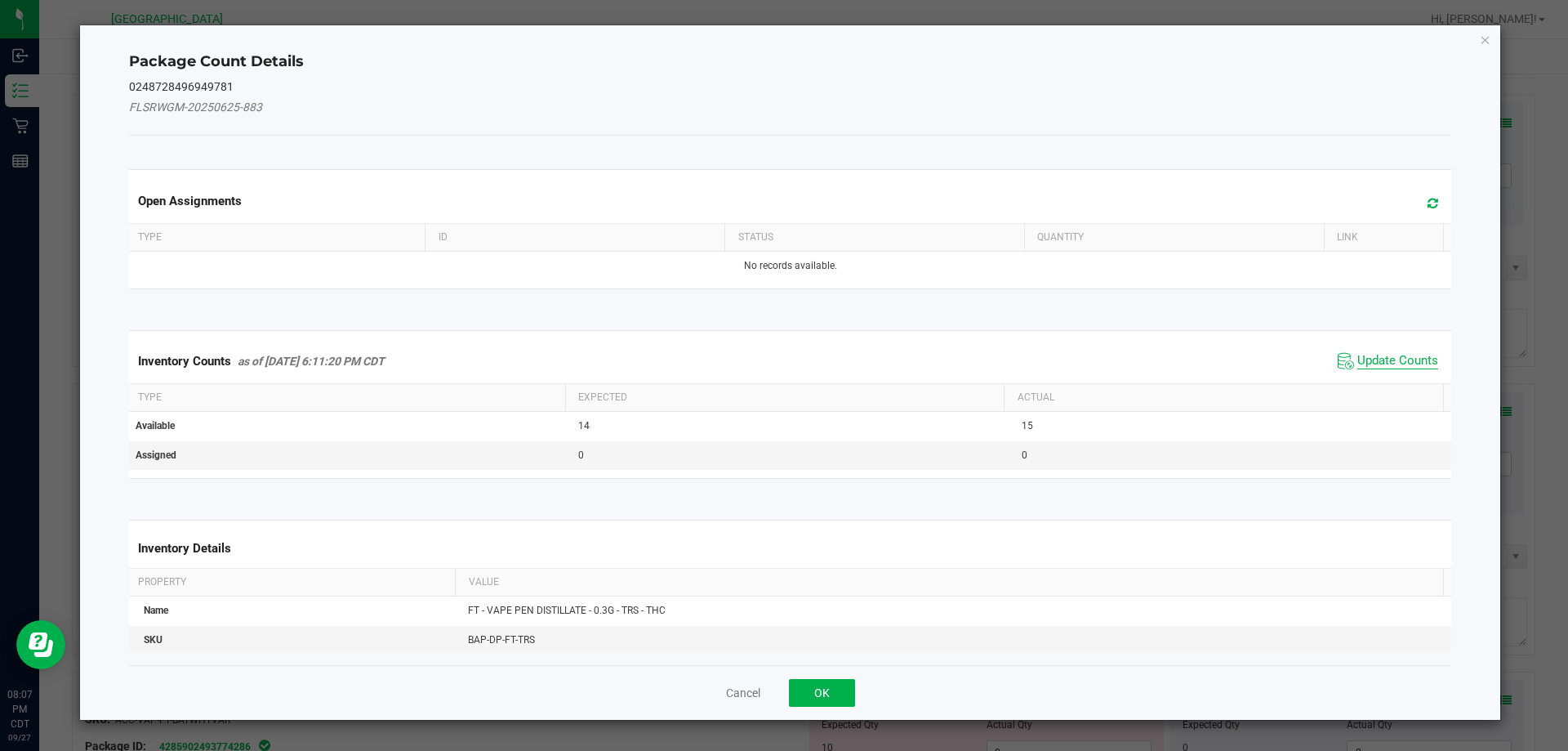
click at [1371, 361] on span "Update Counts" at bounding box center [1398, 361] width 81 height 17
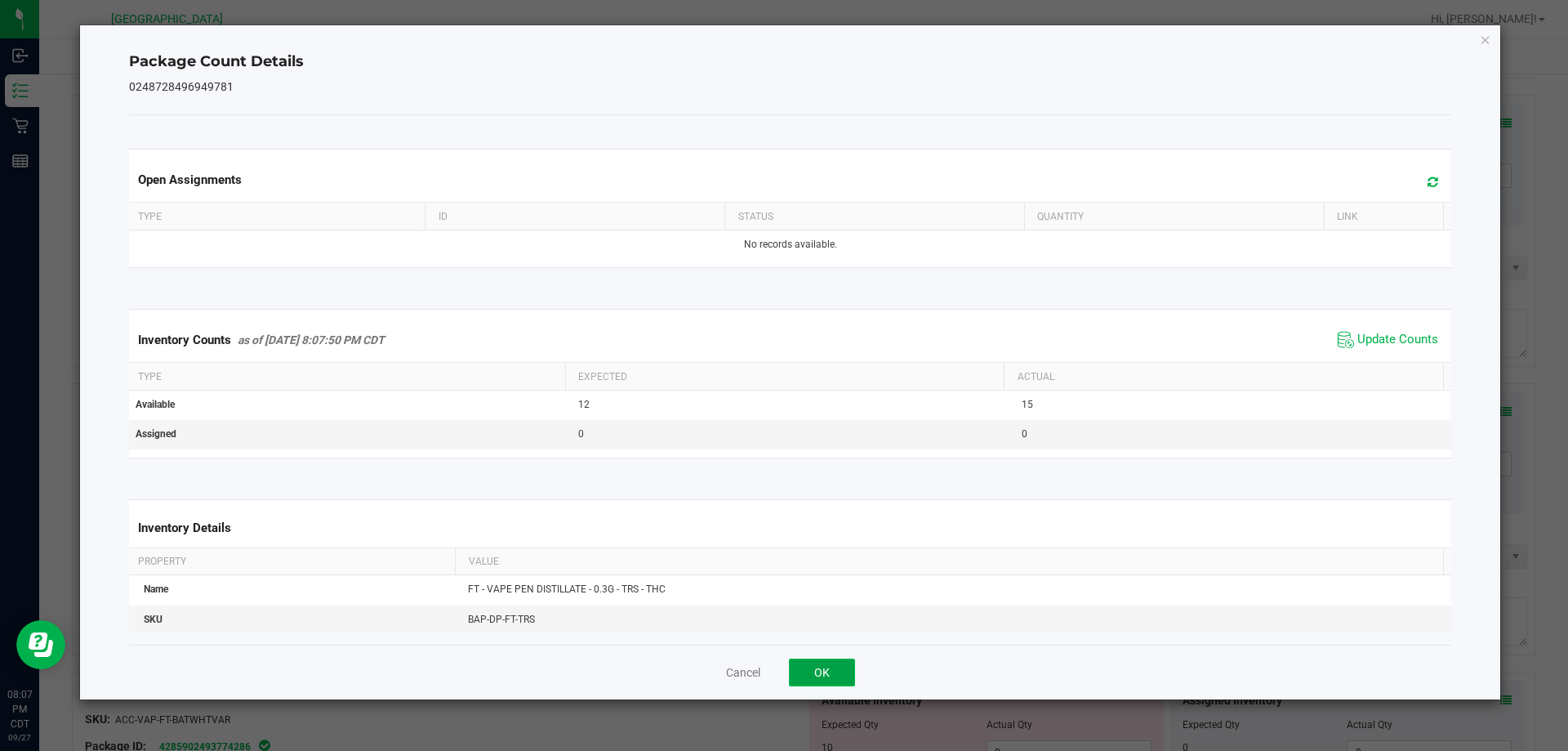
click at [842, 673] on button "OK" at bounding box center [822, 673] width 66 height 28
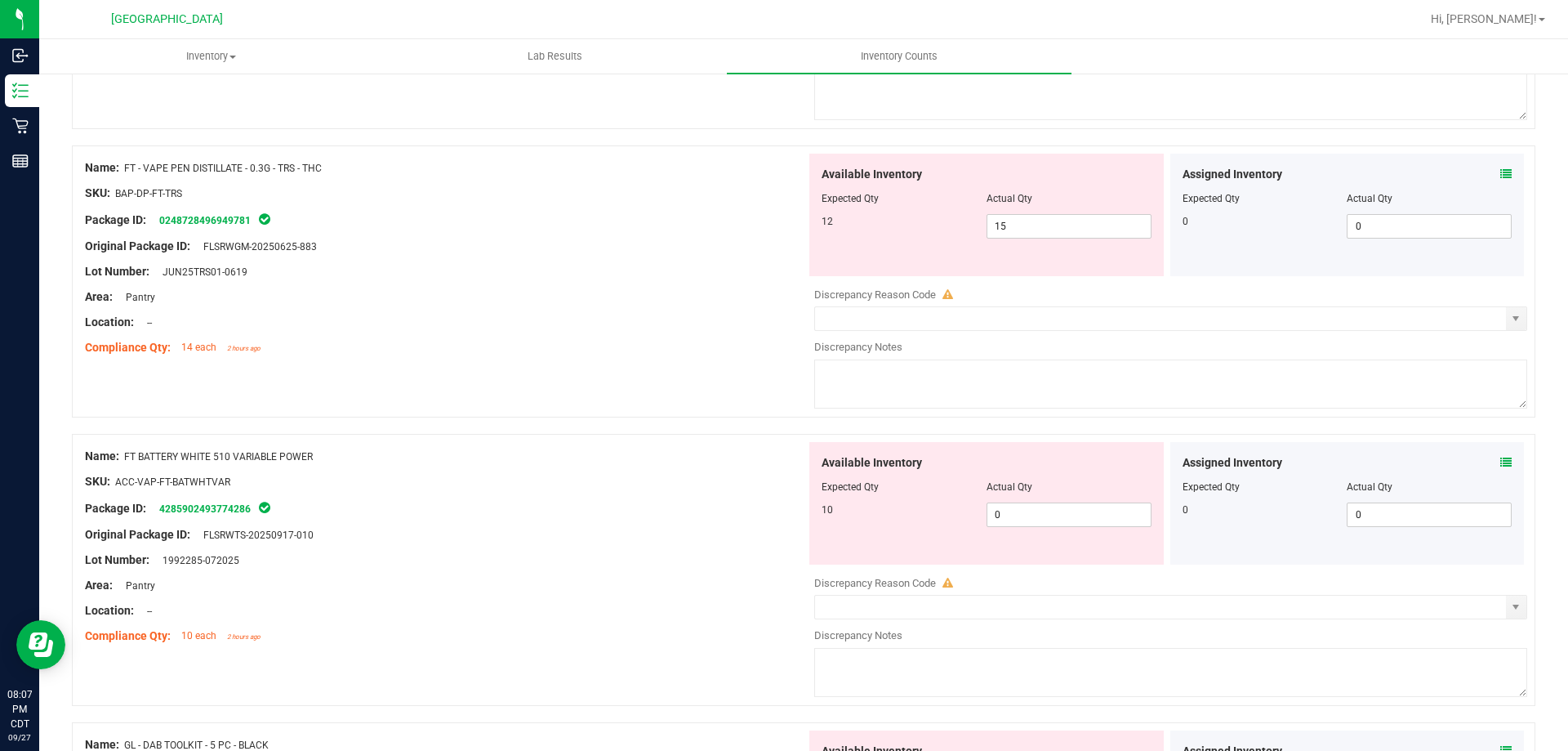
scroll to position [736, 0]
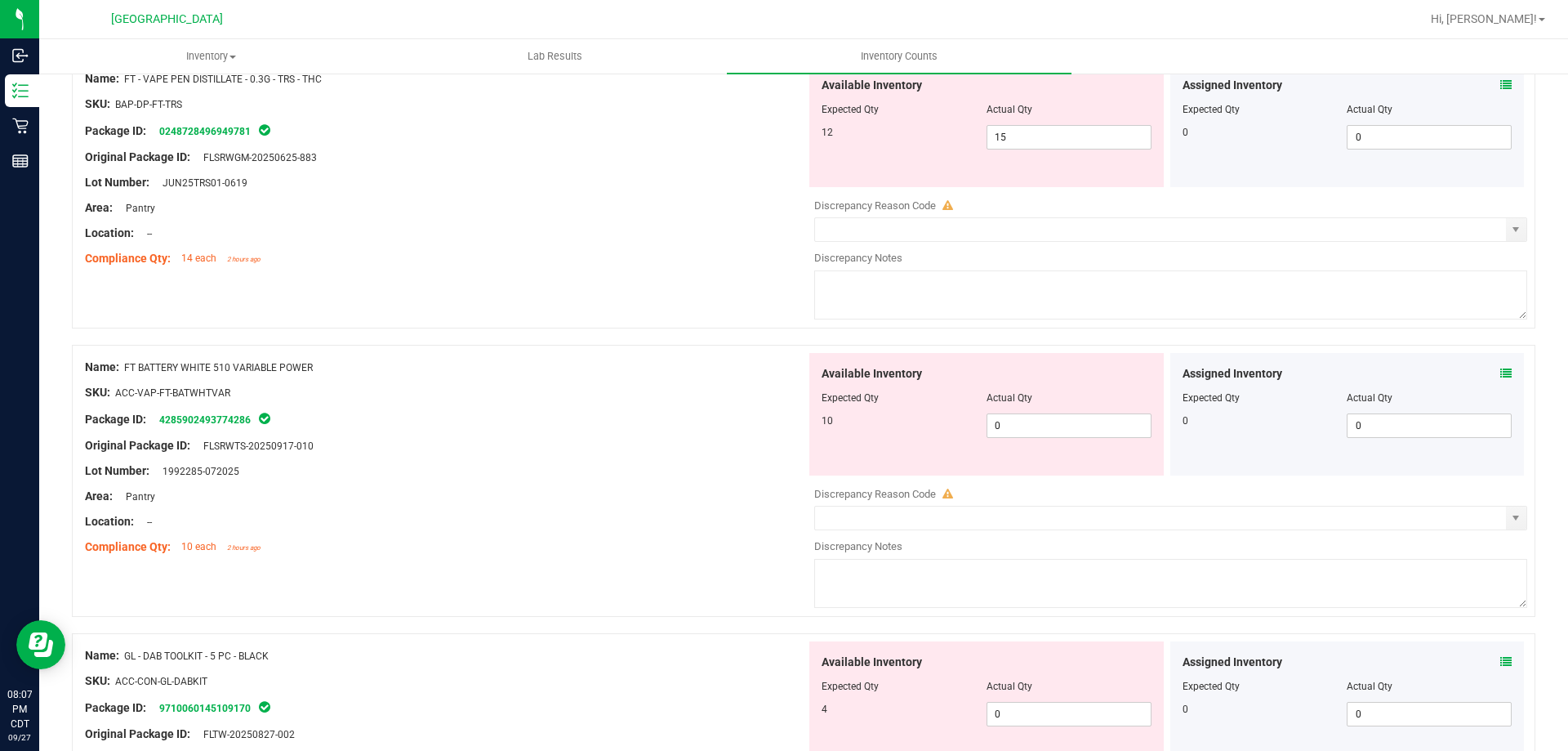
click at [1500, 369] on icon at bounding box center [1505, 373] width 11 height 11
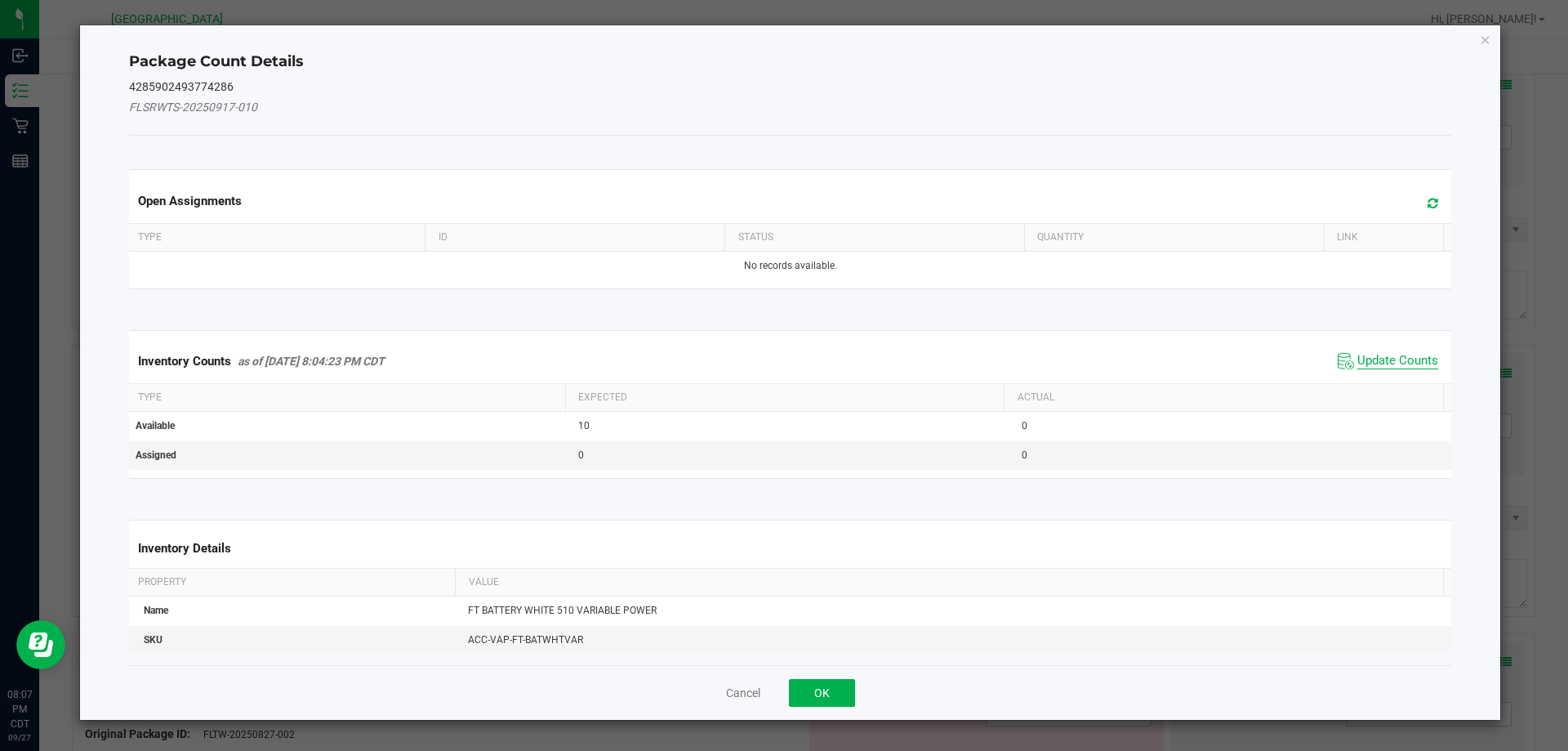
click at [1374, 358] on span "Update Counts" at bounding box center [1398, 361] width 81 height 17
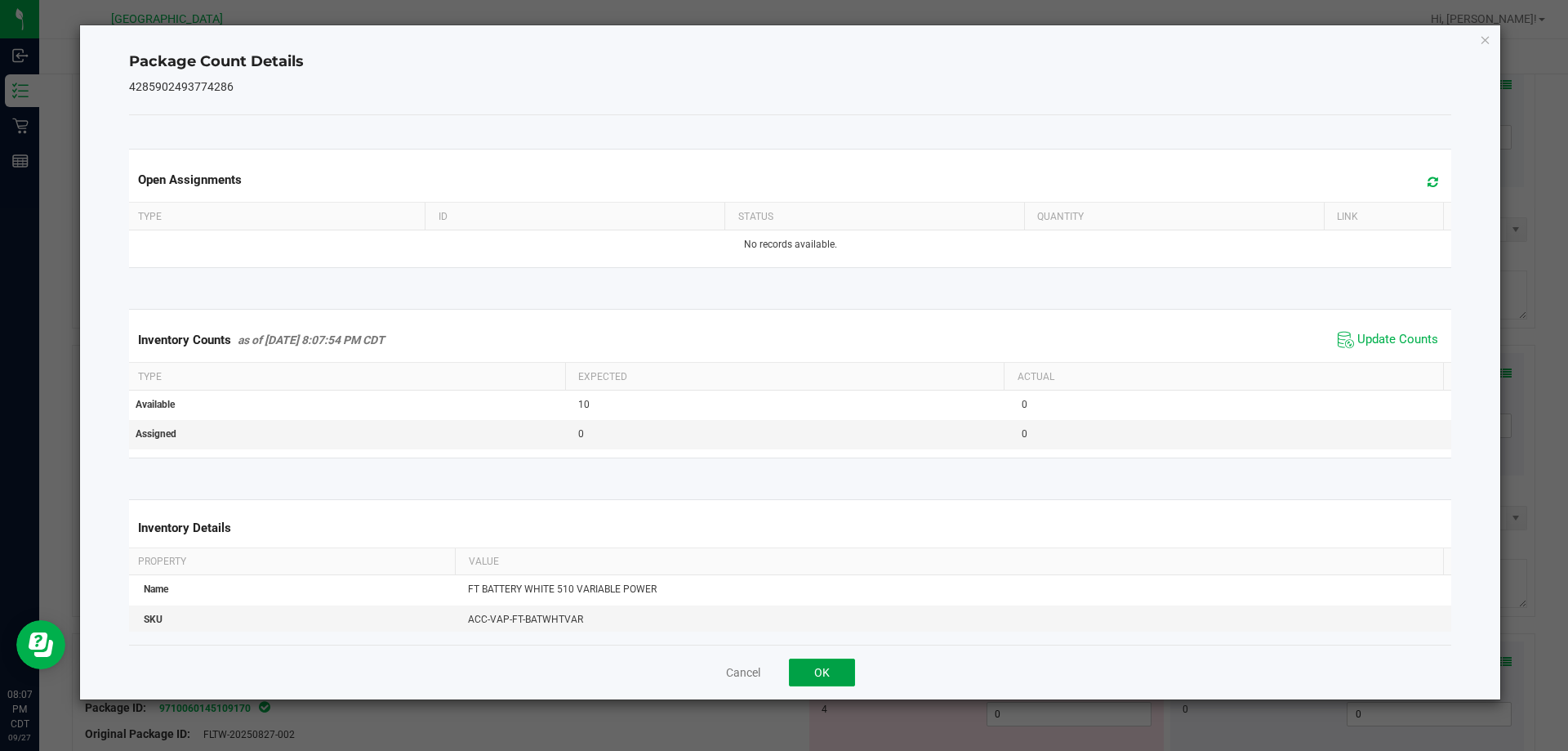
click at [830, 665] on button "OK" at bounding box center [822, 673] width 66 height 28
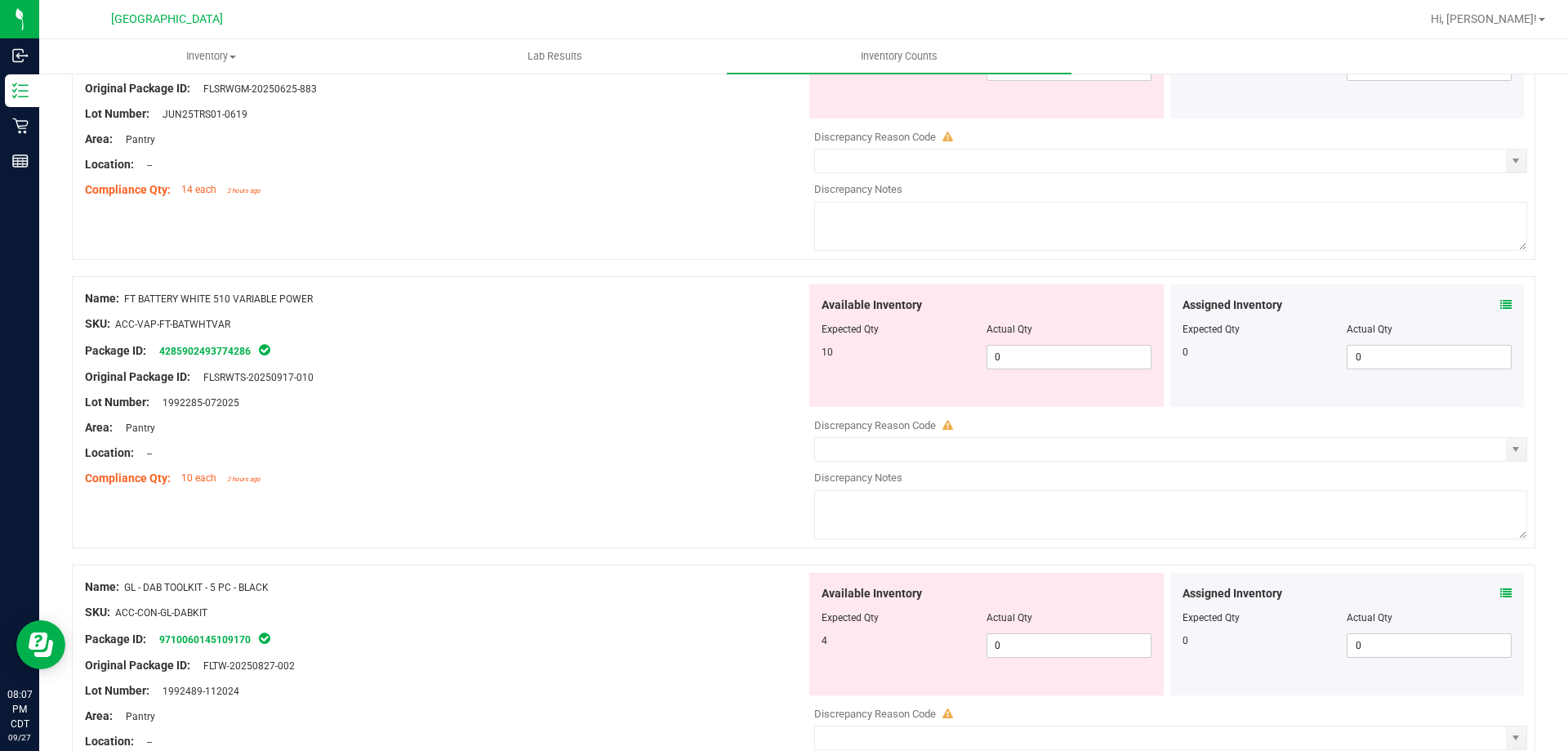
scroll to position [899, 0]
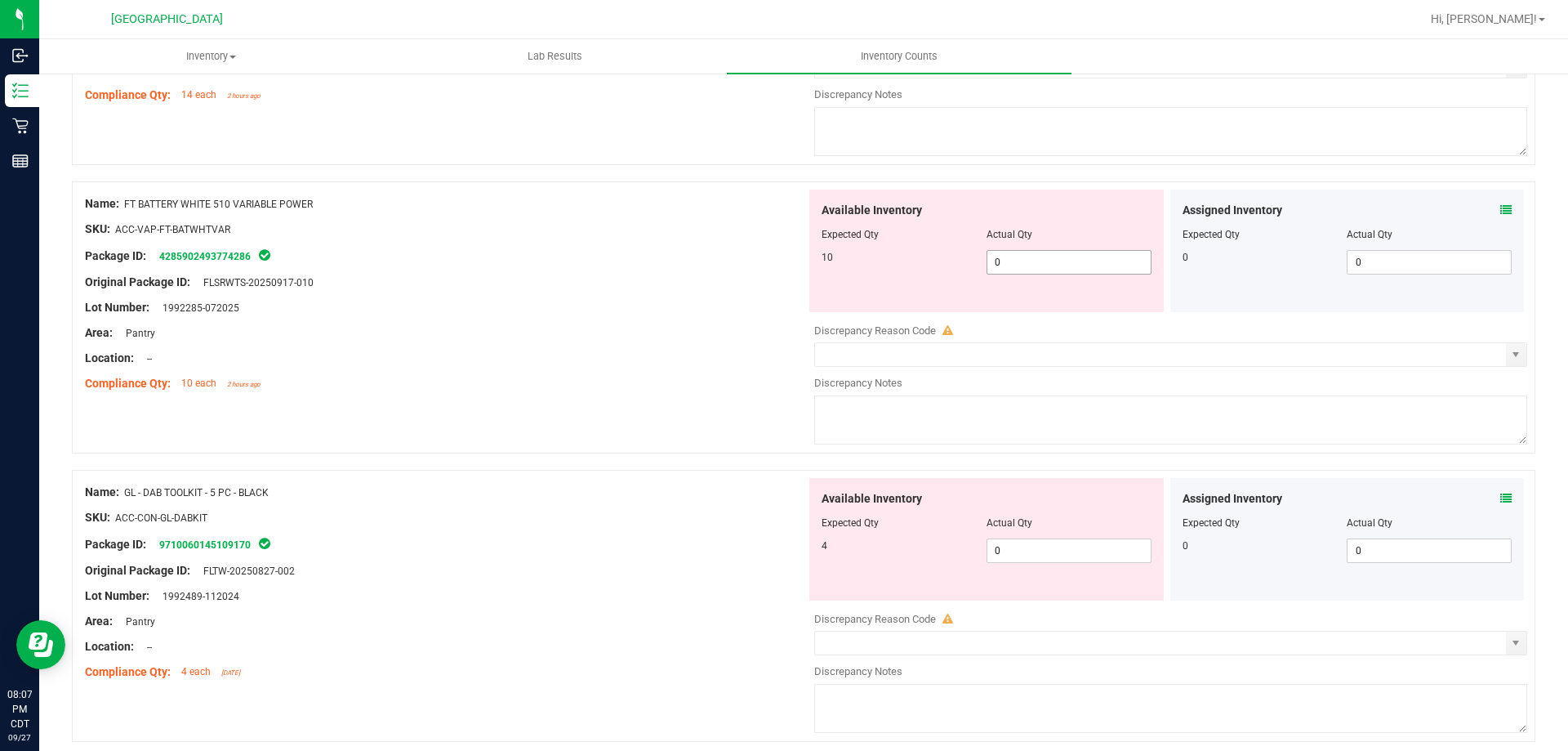
click at [1116, 260] on span "0 0" at bounding box center [1069, 263] width 165 height 25
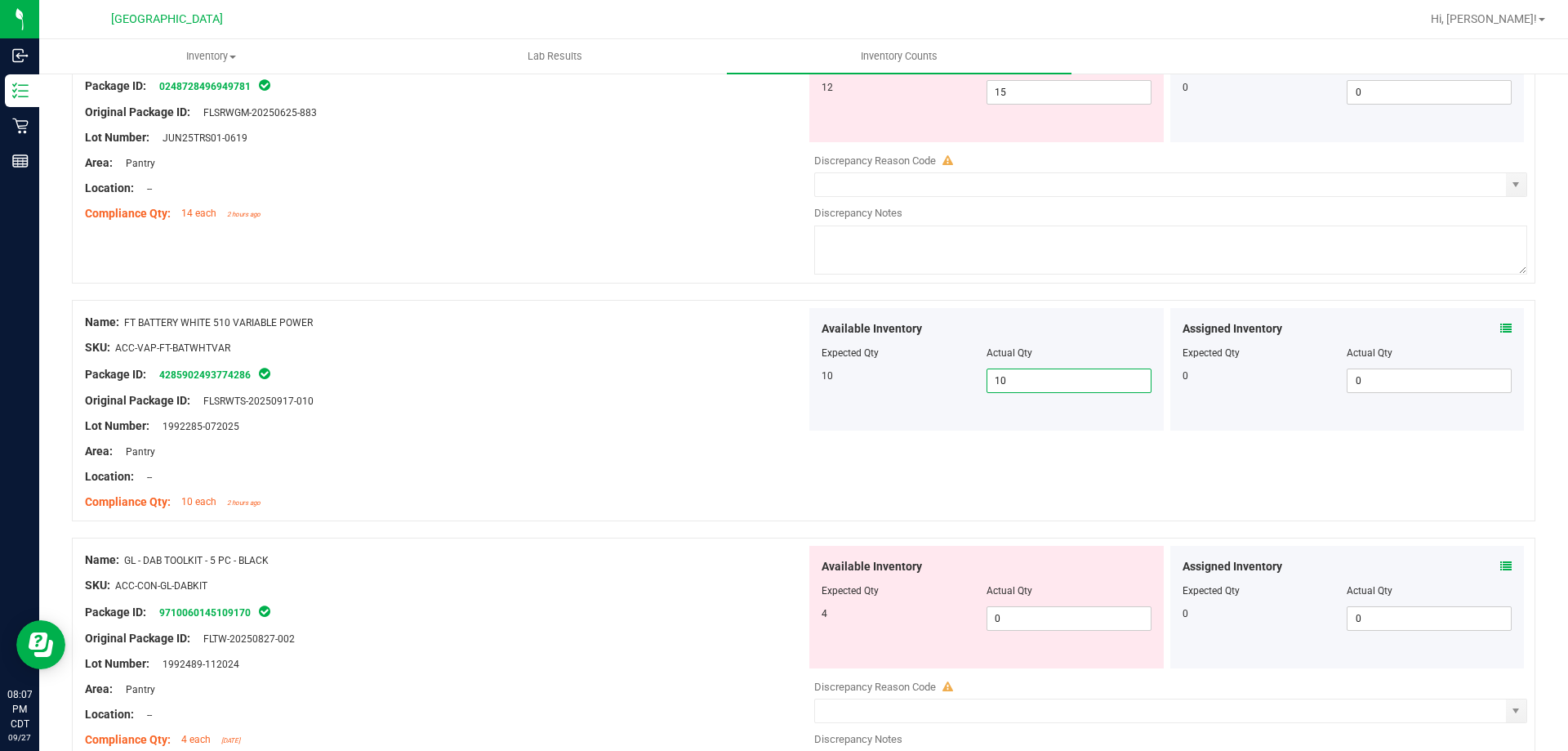
scroll to position [817, 0]
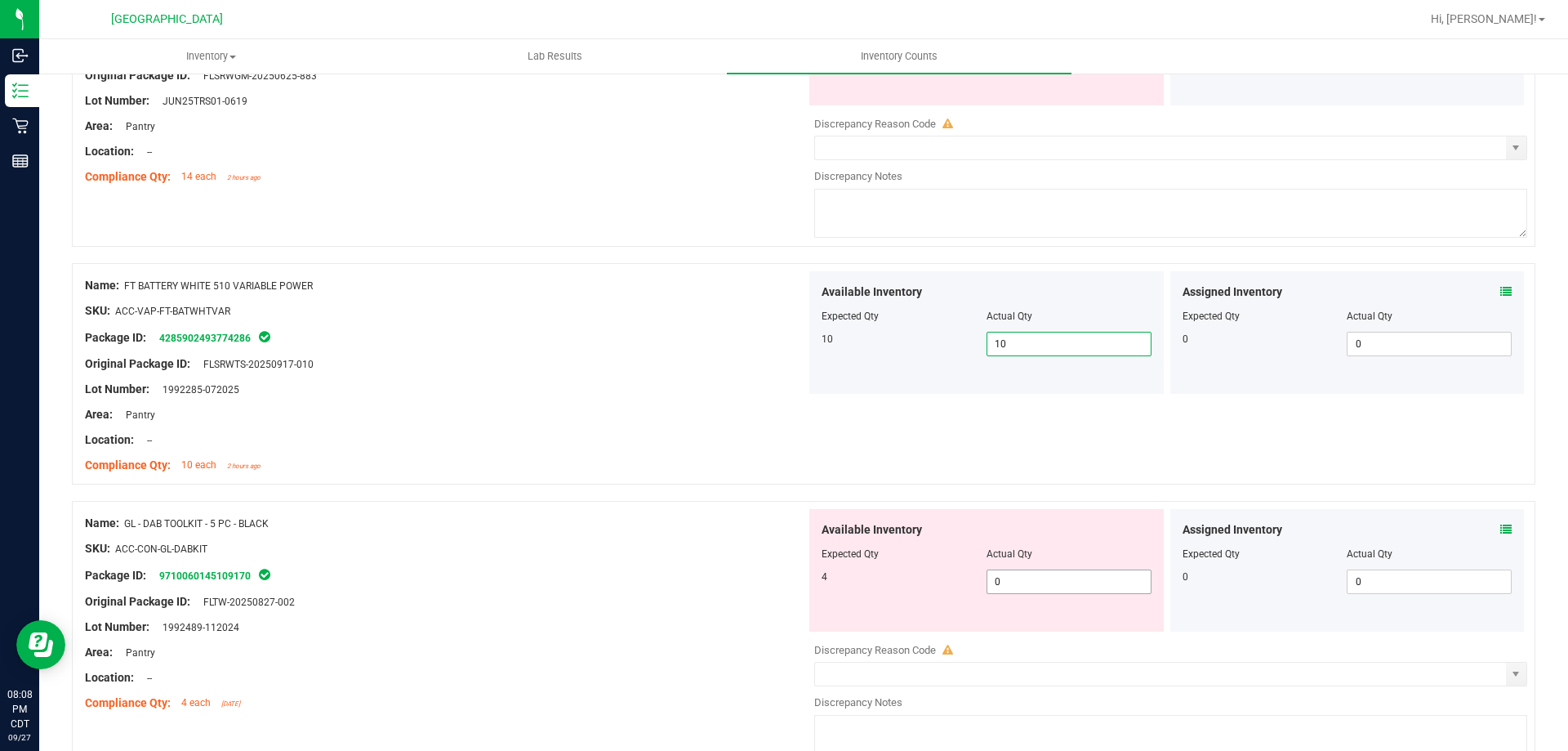
click at [1033, 590] on span "0 0" at bounding box center [1069, 582] width 165 height 25
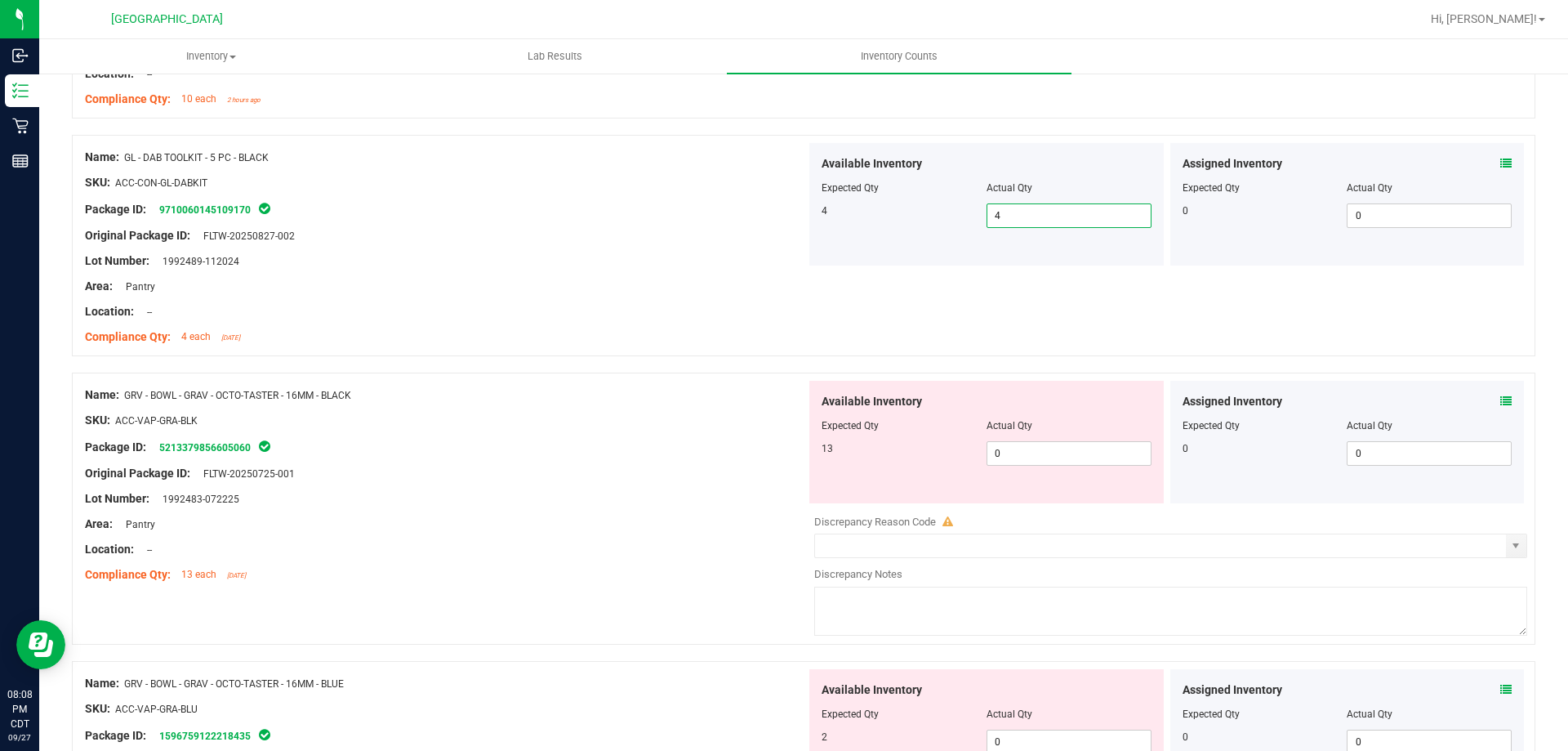
scroll to position [1226, 0]
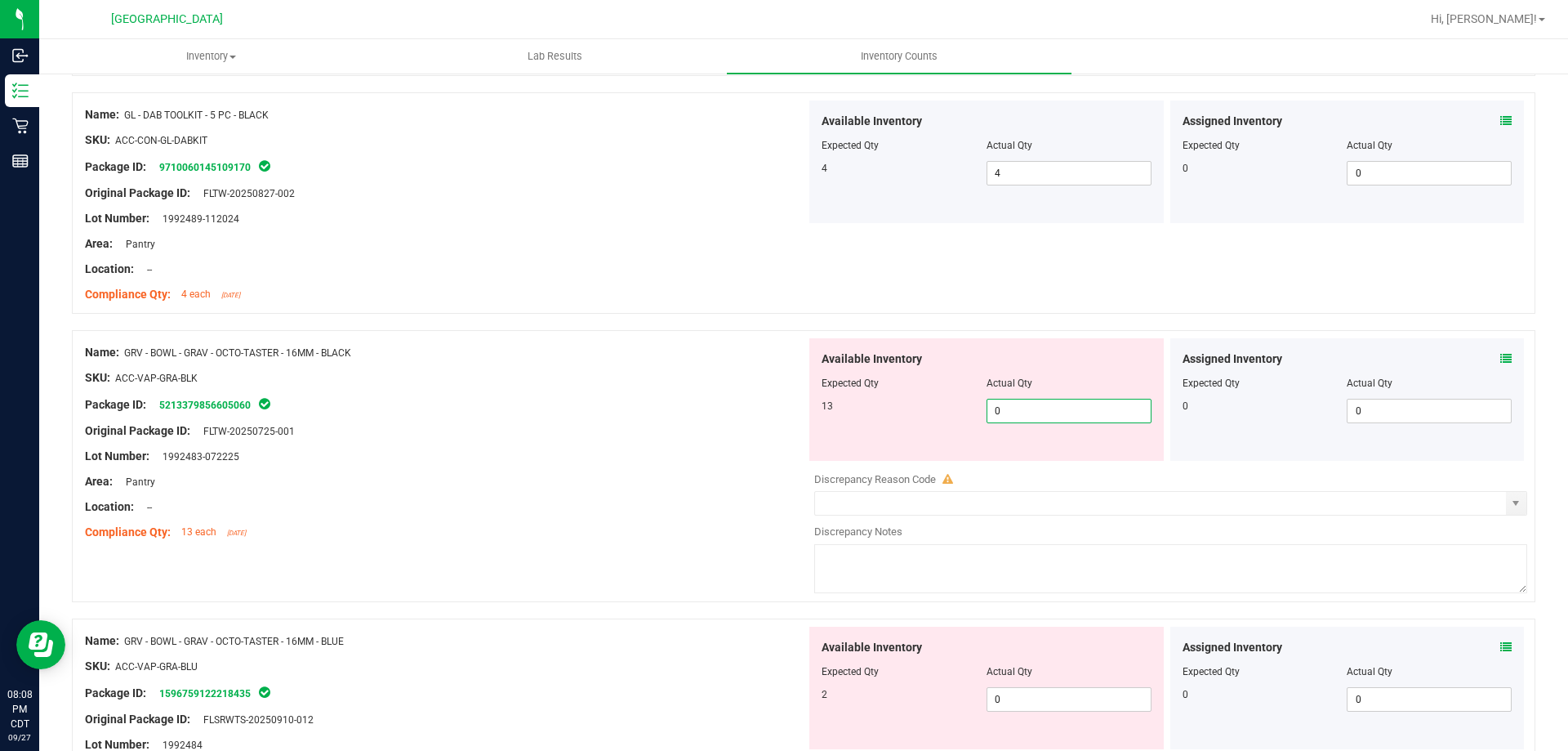
click at [1063, 410] on span "0 0" at bounding box center [1069, 412] width 165 height 25
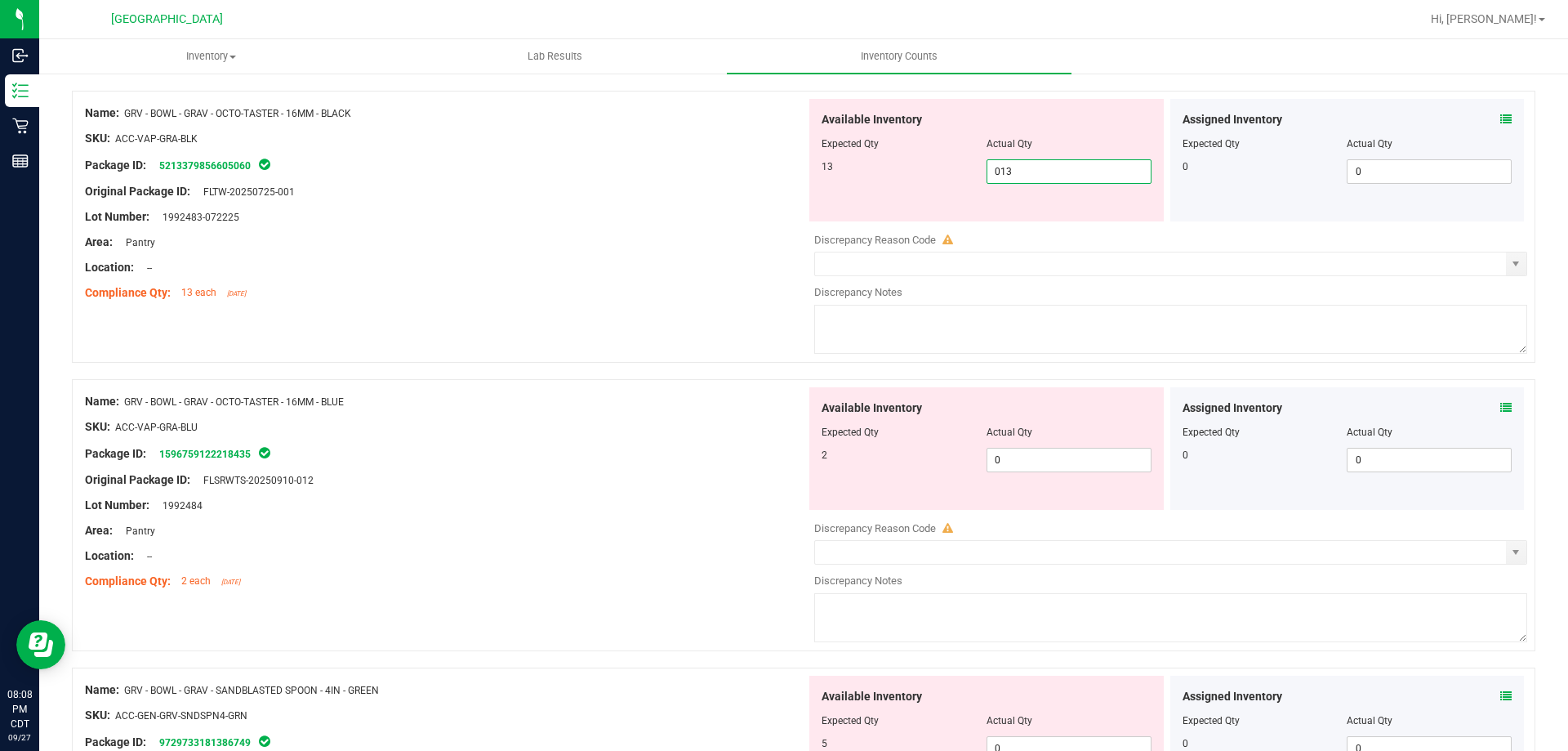
scroll to position [1471, 0]
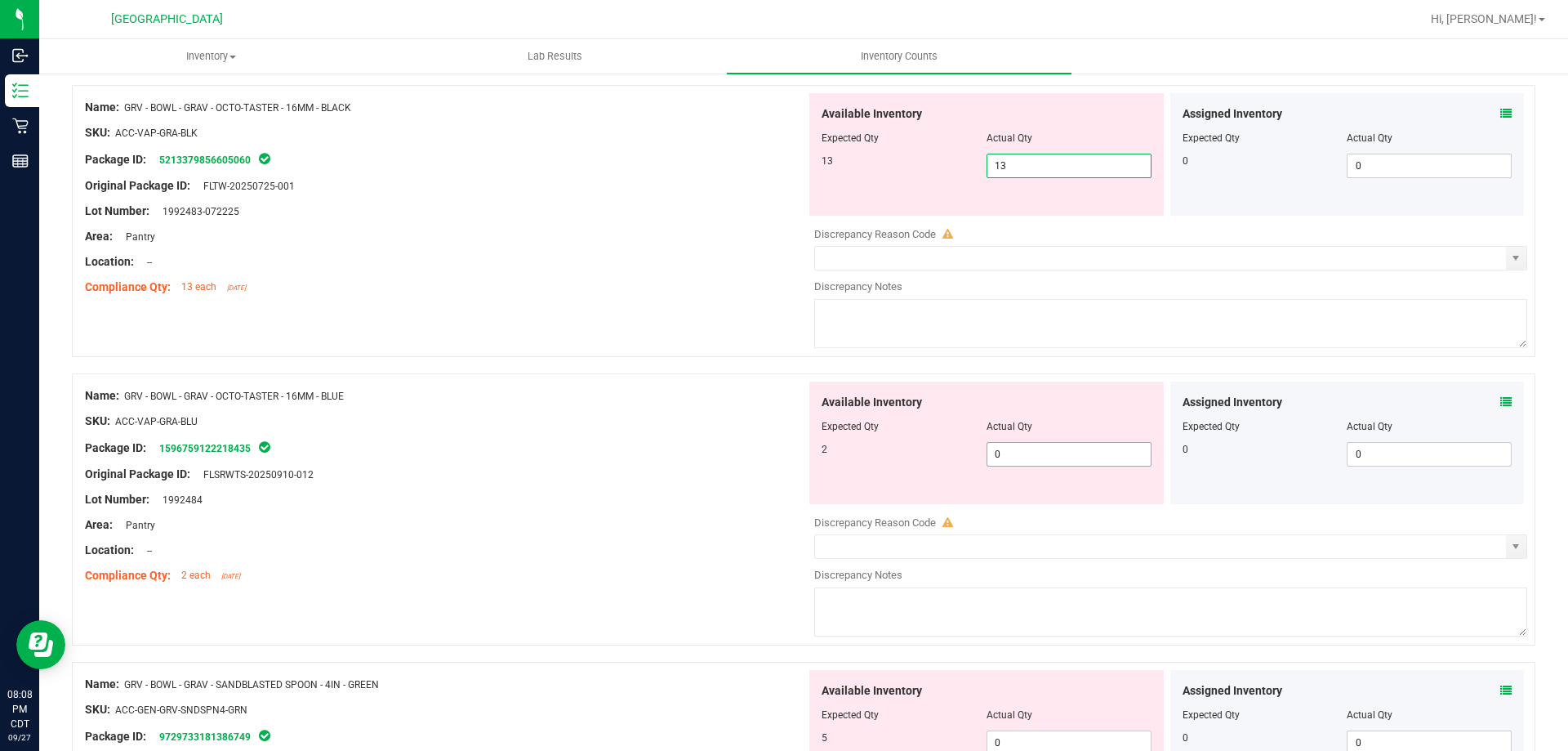
click at [1074, 445] on div "Available Inventory Expected Qty Actual Qty 2 0 0" at bounding box center [987, 442] width 354 height 123
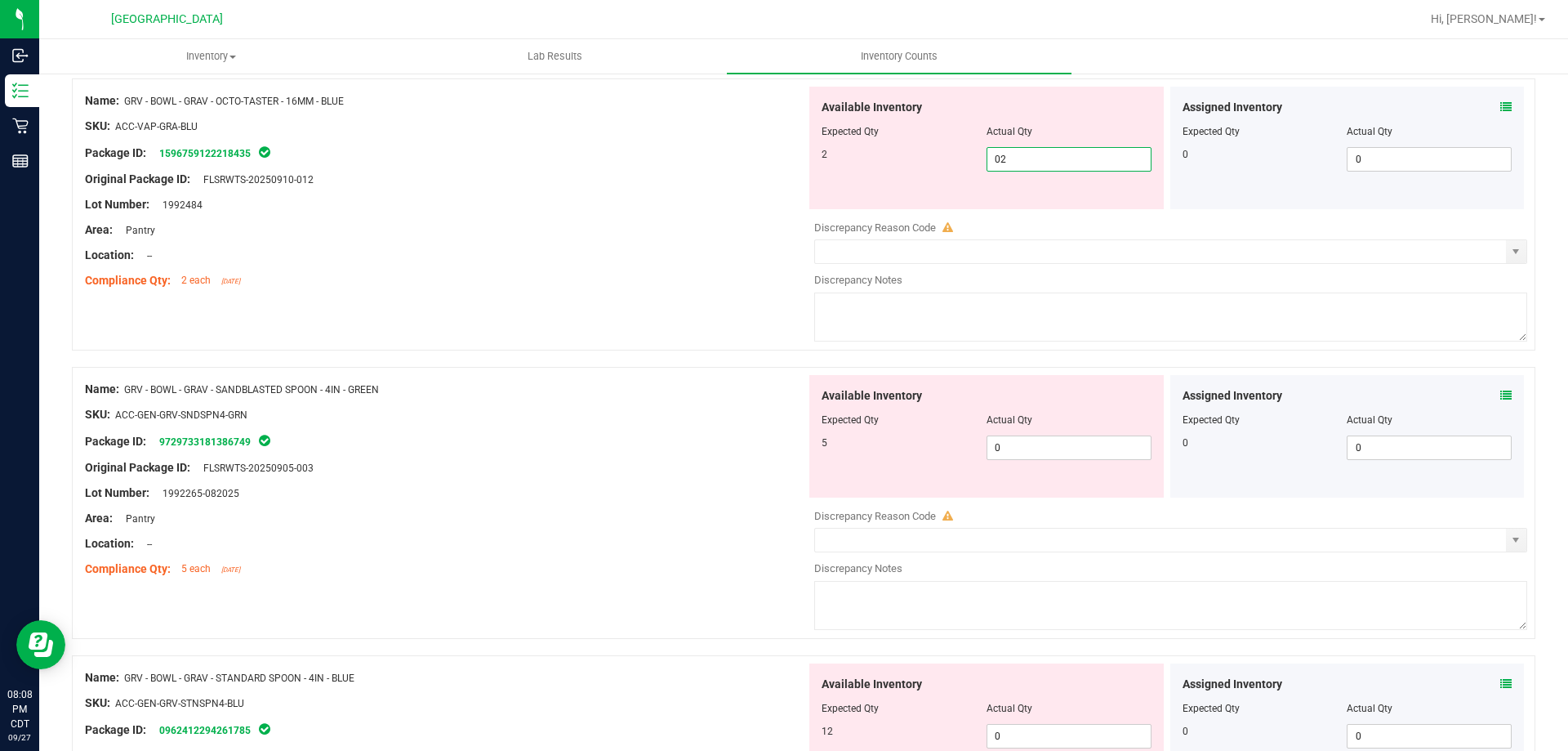
scroll to position [1716, 0]
click at [1063, 451] on div "Available Inventory Expected Qty Actual Qty 5 0 0" at bounding box center [1166, 504] width 721 height 259
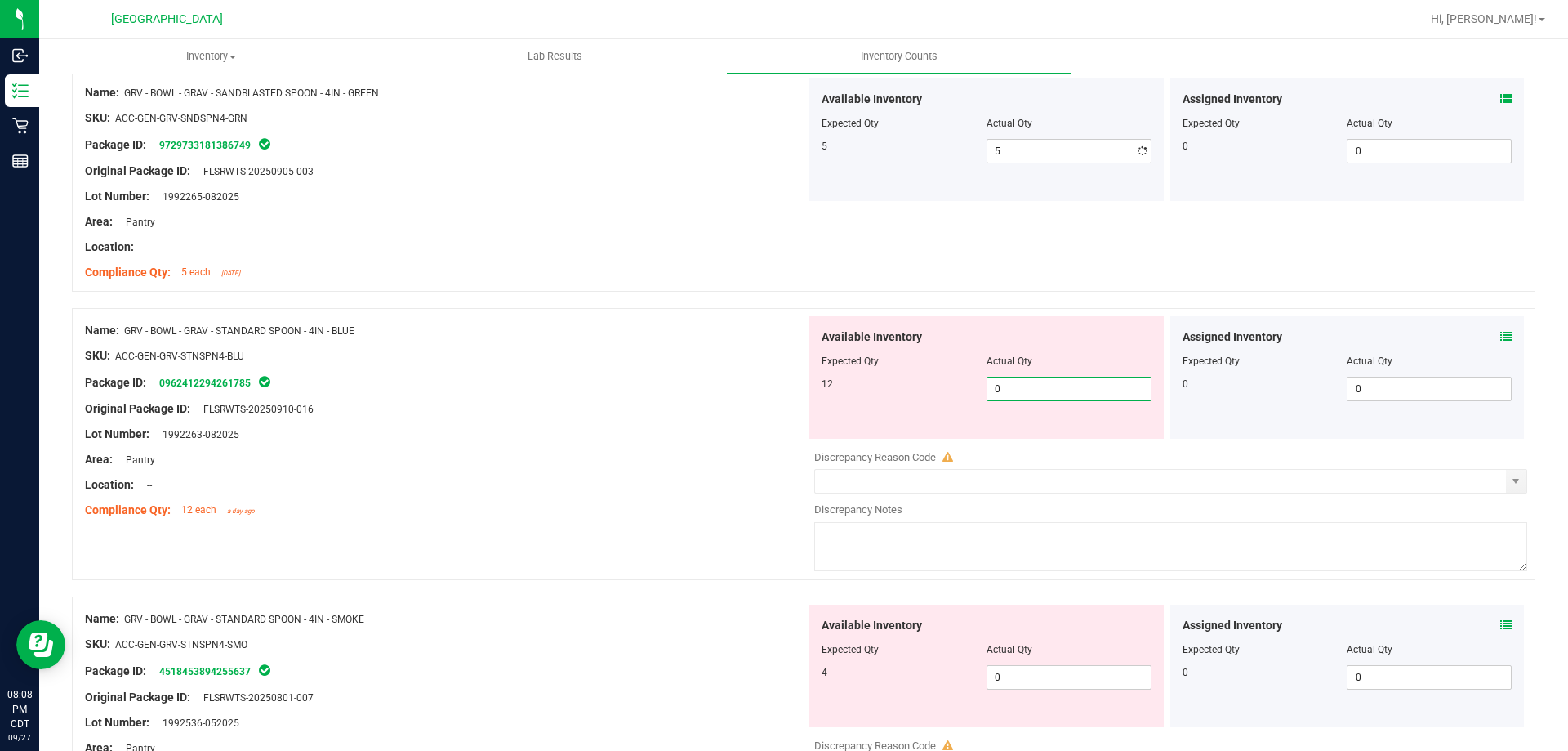
click at [1076, 445] on div "Available Inventory Expected Qty Actual Qty 12 0 0" at bounding box center [1166, 446] width 721 height 259
click at [1048, 391] on input "0" at bounding box center [1069, 389] width 163 height 23
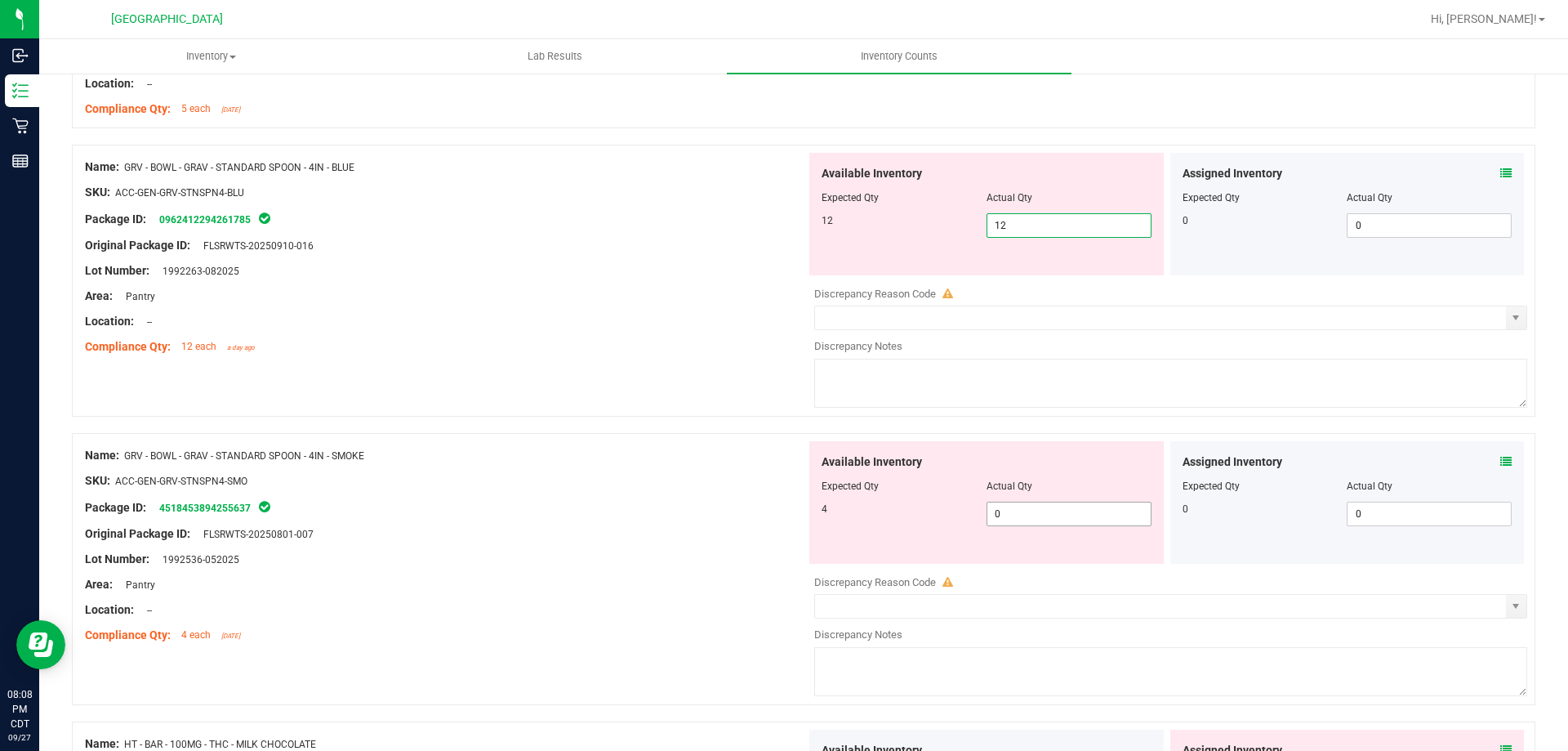
click at [1050, 508] on div "Available Inventory Expected Qty Actual Qty 4 0 0" at bounding box center [987, 502] width 354 height 123
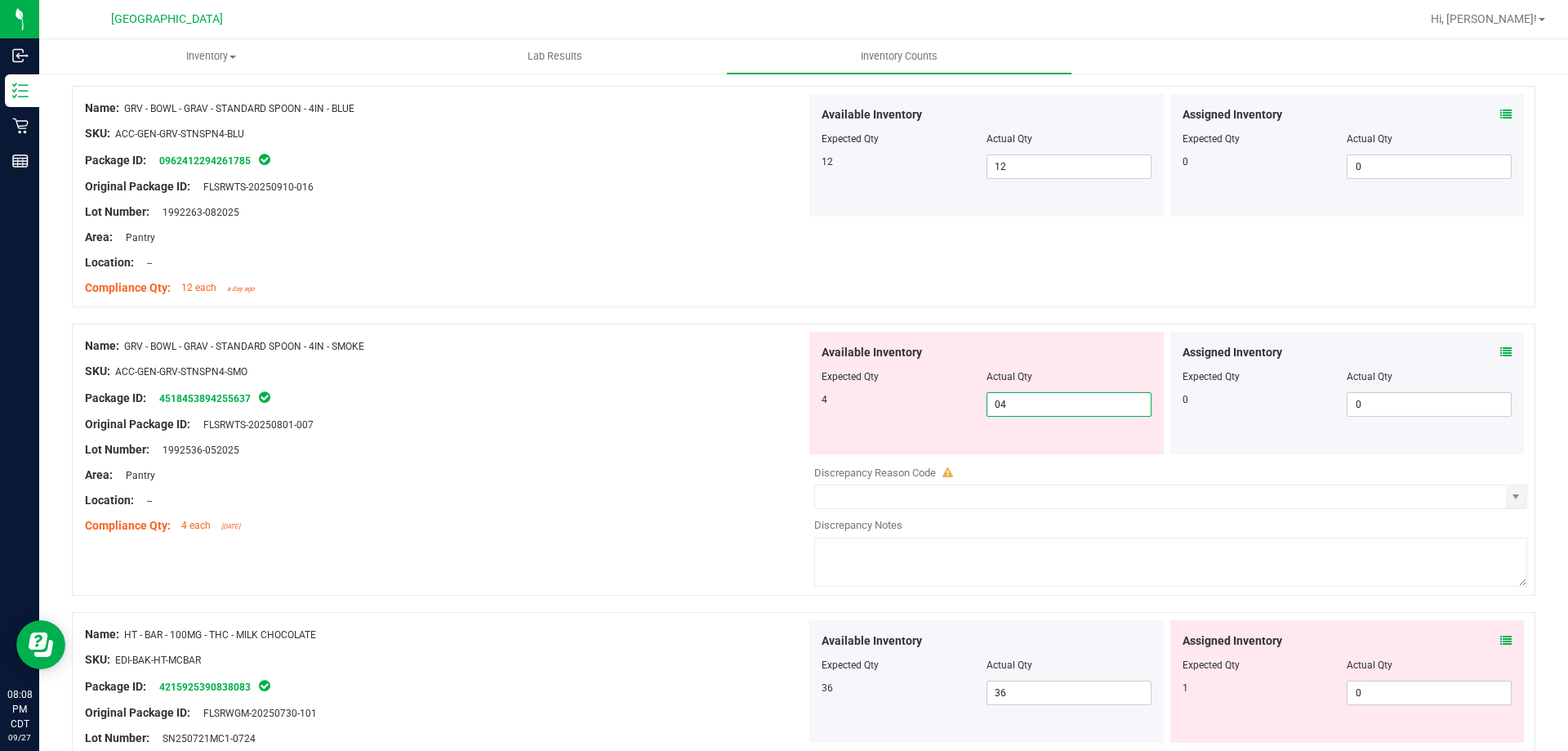
scroll to position [2452, 0]
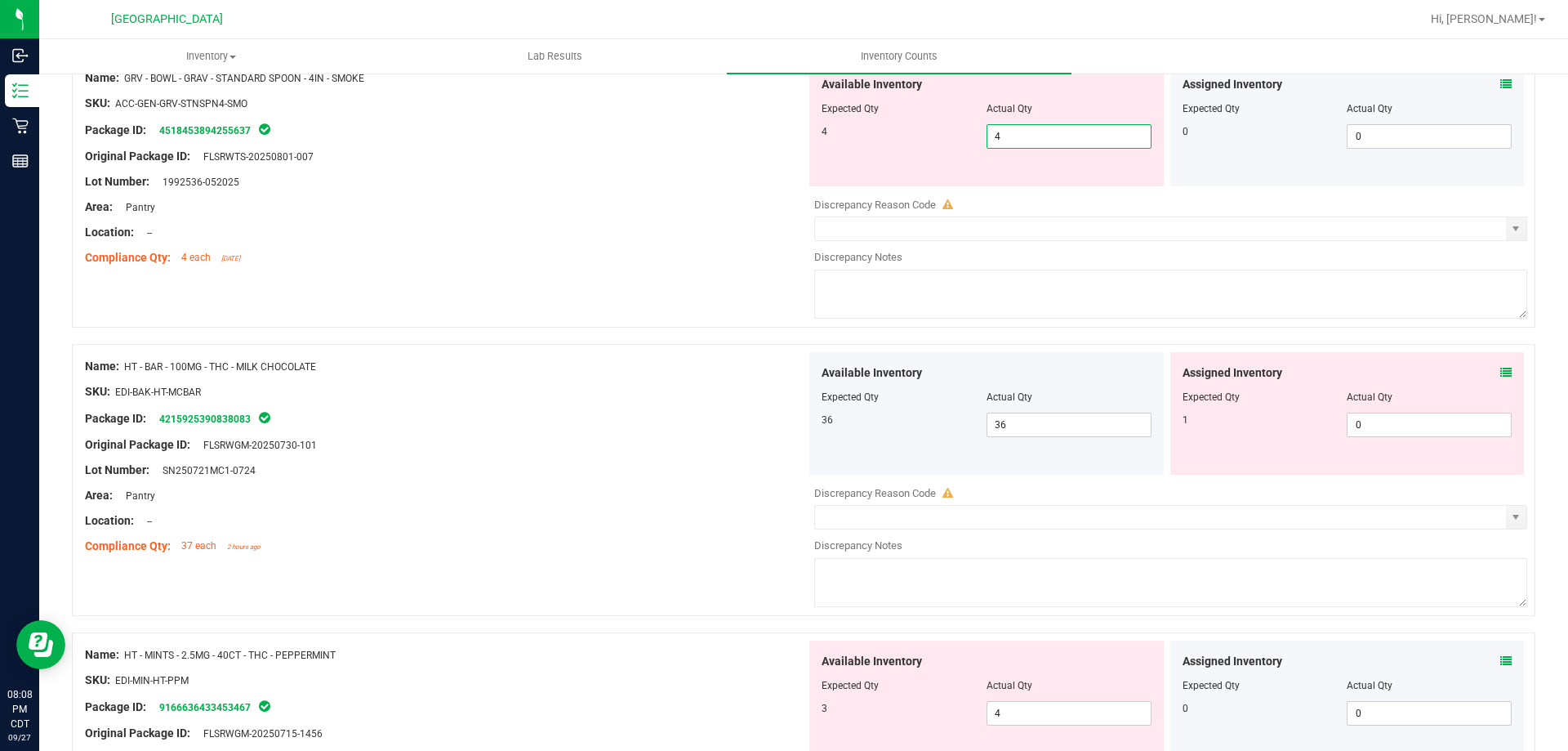
click at [1497, 376] on div "Assigned Inventory Expected Qty Actual Qty 1 0 0" at bounding box center [1348, 413] width 354 height 123
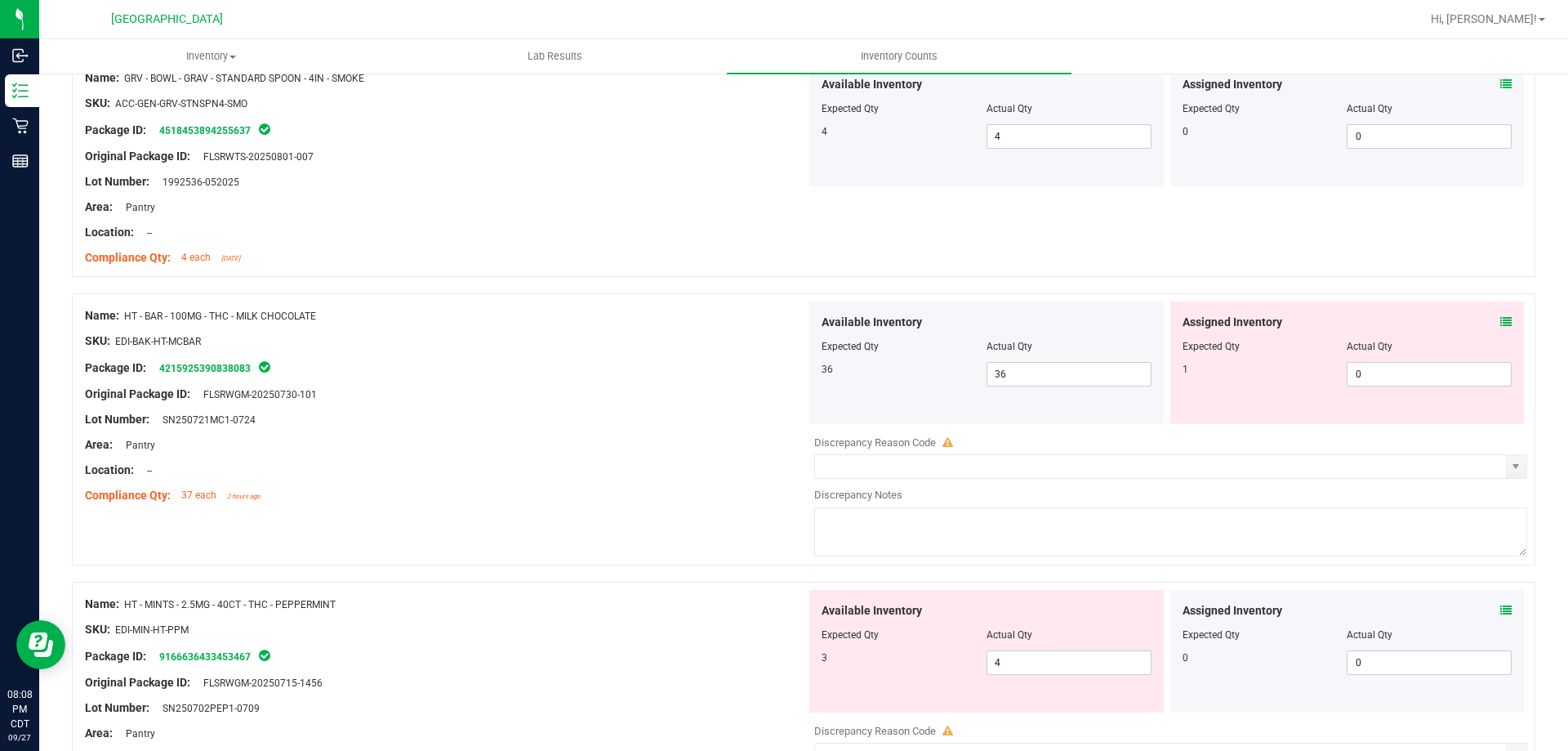
click at [1500, 323] on icon at bounding box center [1505, 322] width 11 height 11
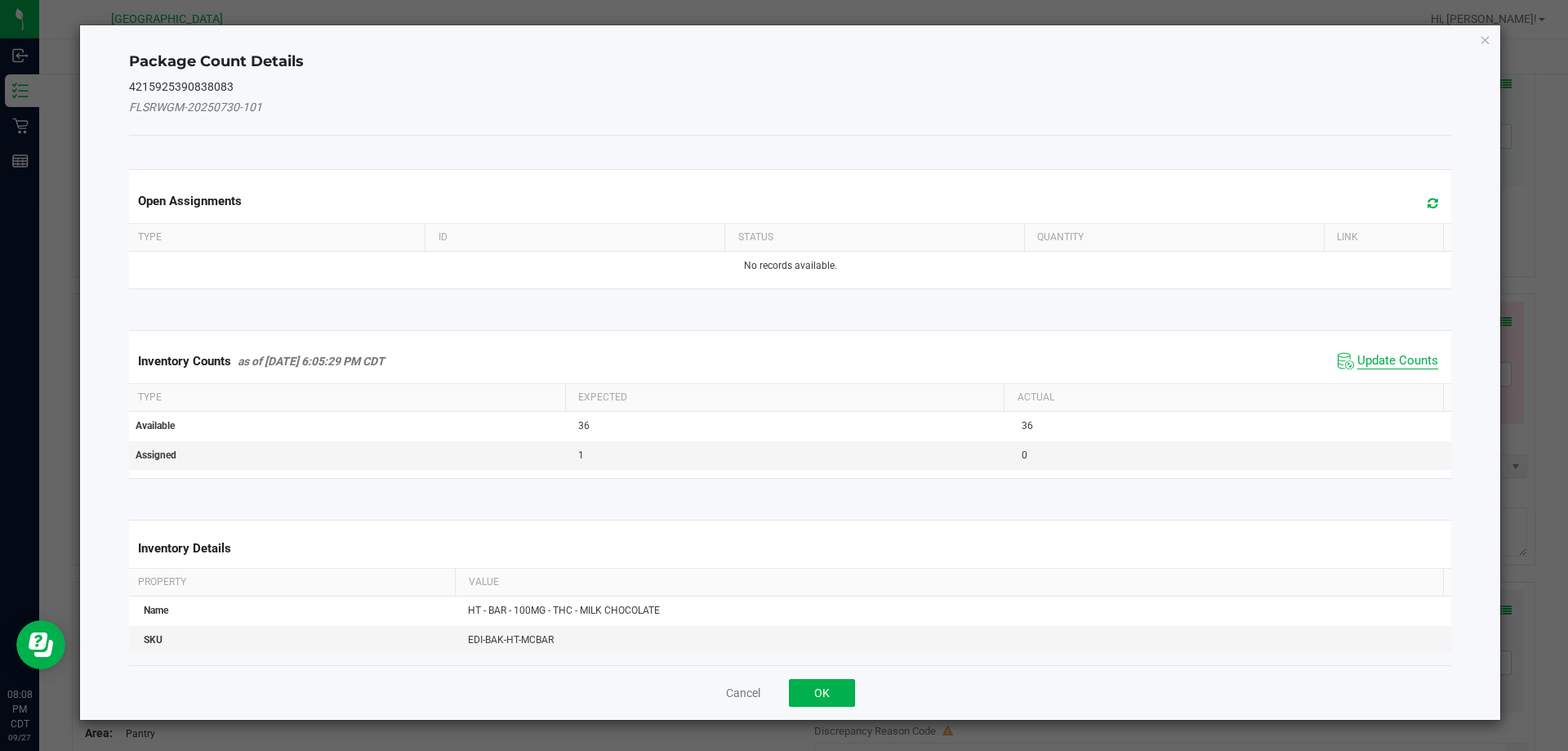
click at [1376, 354] on span "Update Counts" at bounding box center [1398, 361] width 81 height 17
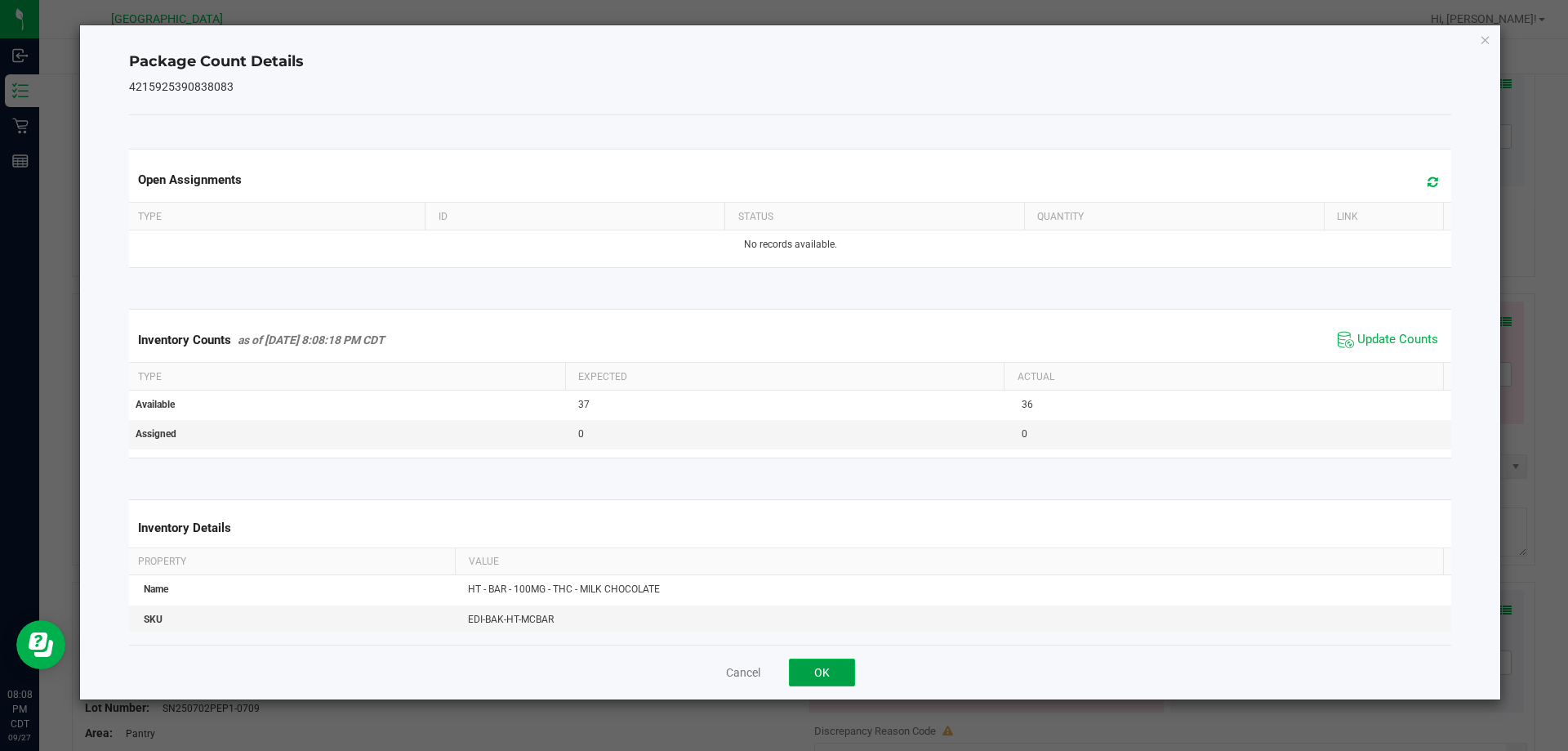
click at [815, 665] on button "OK" at bounding box center [822, 673] width 66 height 28
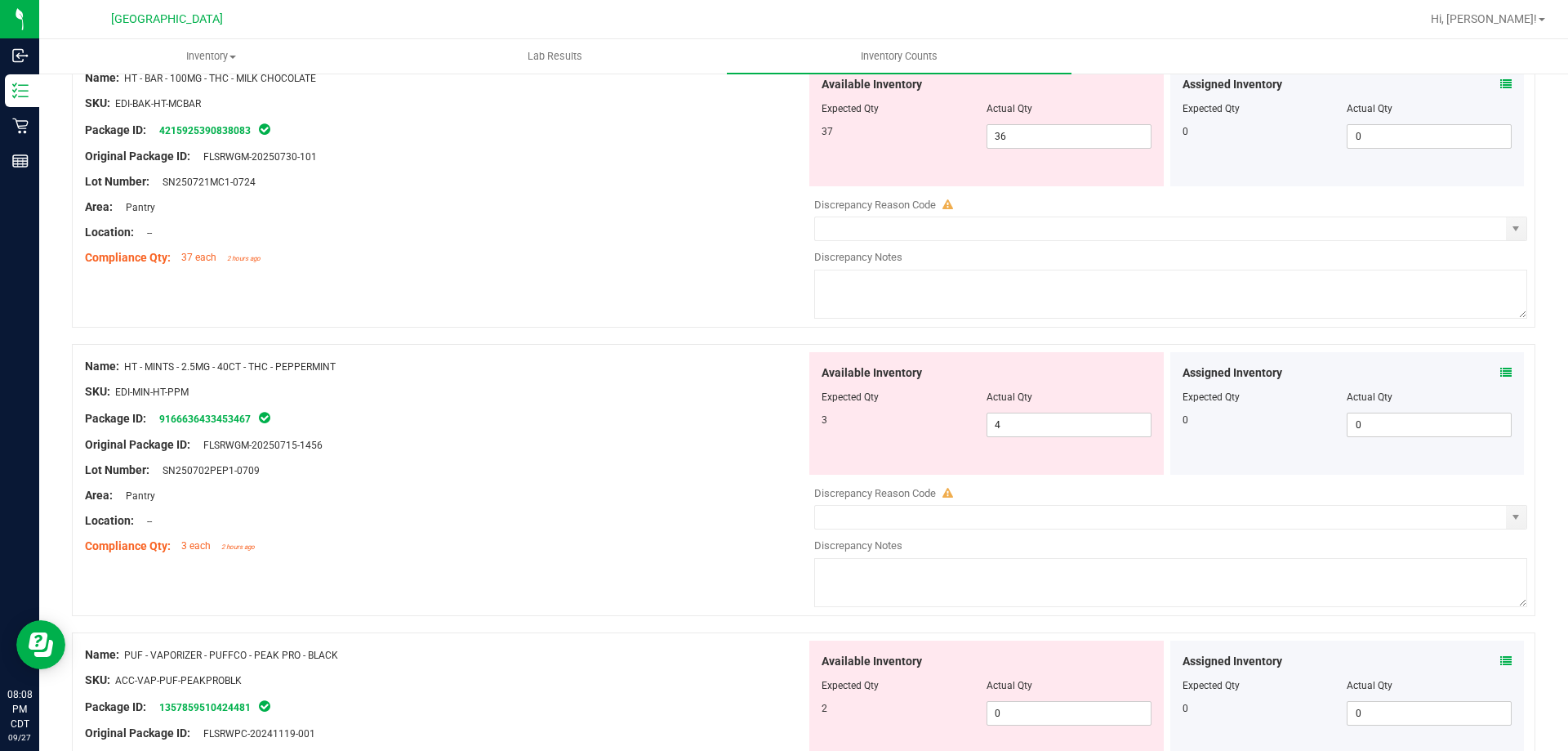
scroll to position [2697, 0]
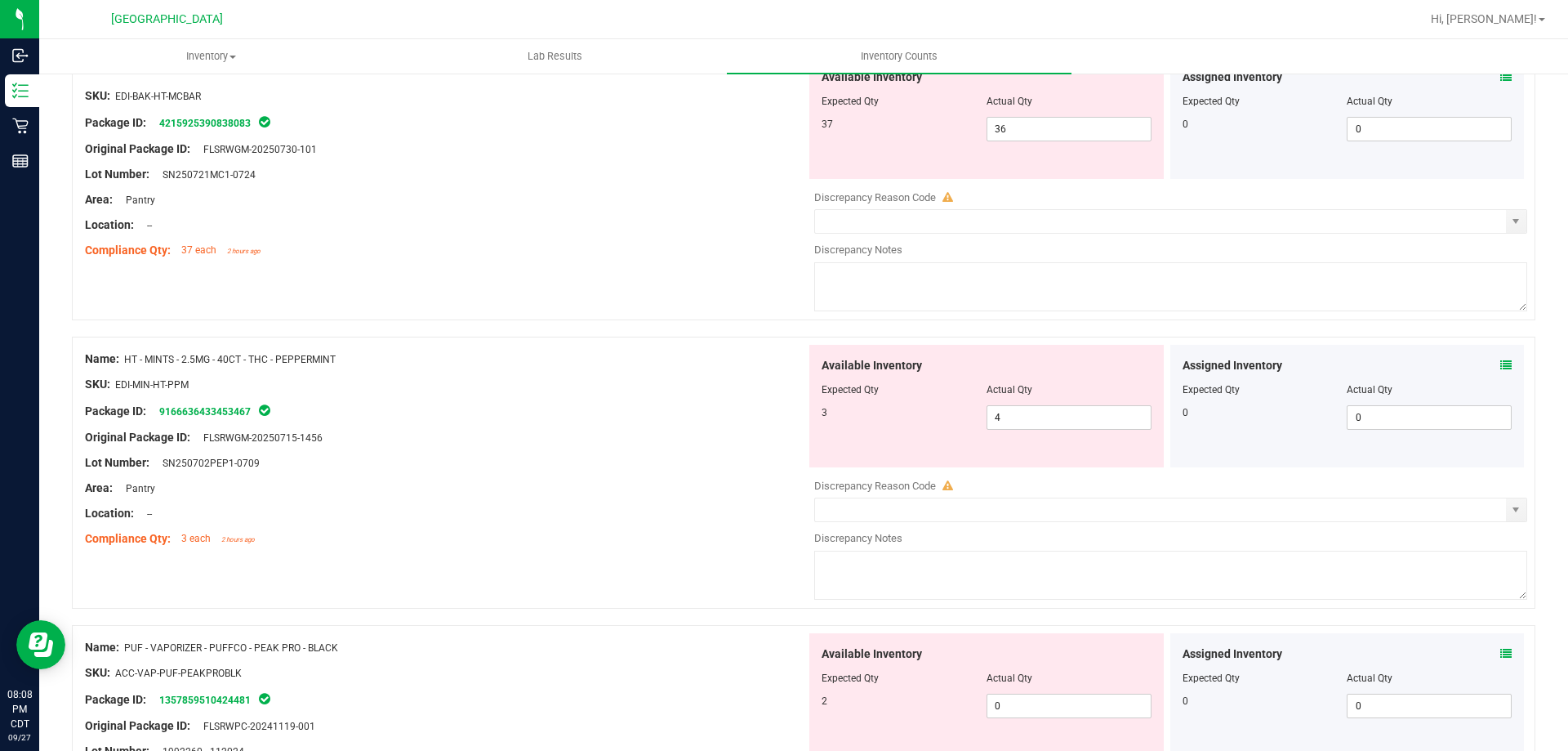
drag, startPoint x: 1499, startPoint y: 361, endPoint x: 1491, endPoint y: 360, distance: 8.1
click at [1498, 361] on div "Assigned Inventory Expected Qty Actual Qty 0 0 0" at bounding box center [1348, 405] width 354 height 123
click at [1500, 360] on icon at bounding box center [1505, 365] width 11 height 11
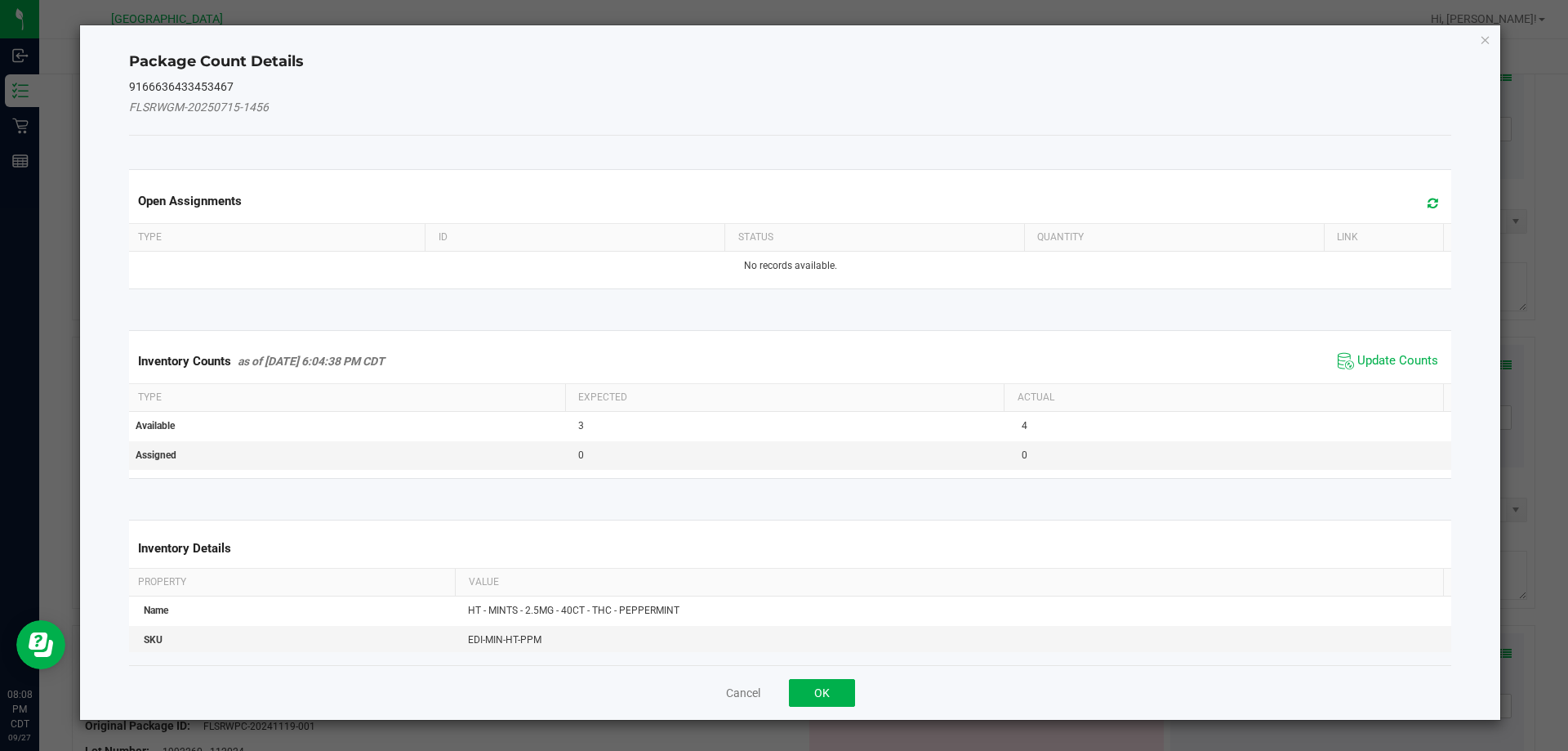
click at [1347, 370] on span "Update Counts" at bounding box center [1387, 361] width 108 height 25
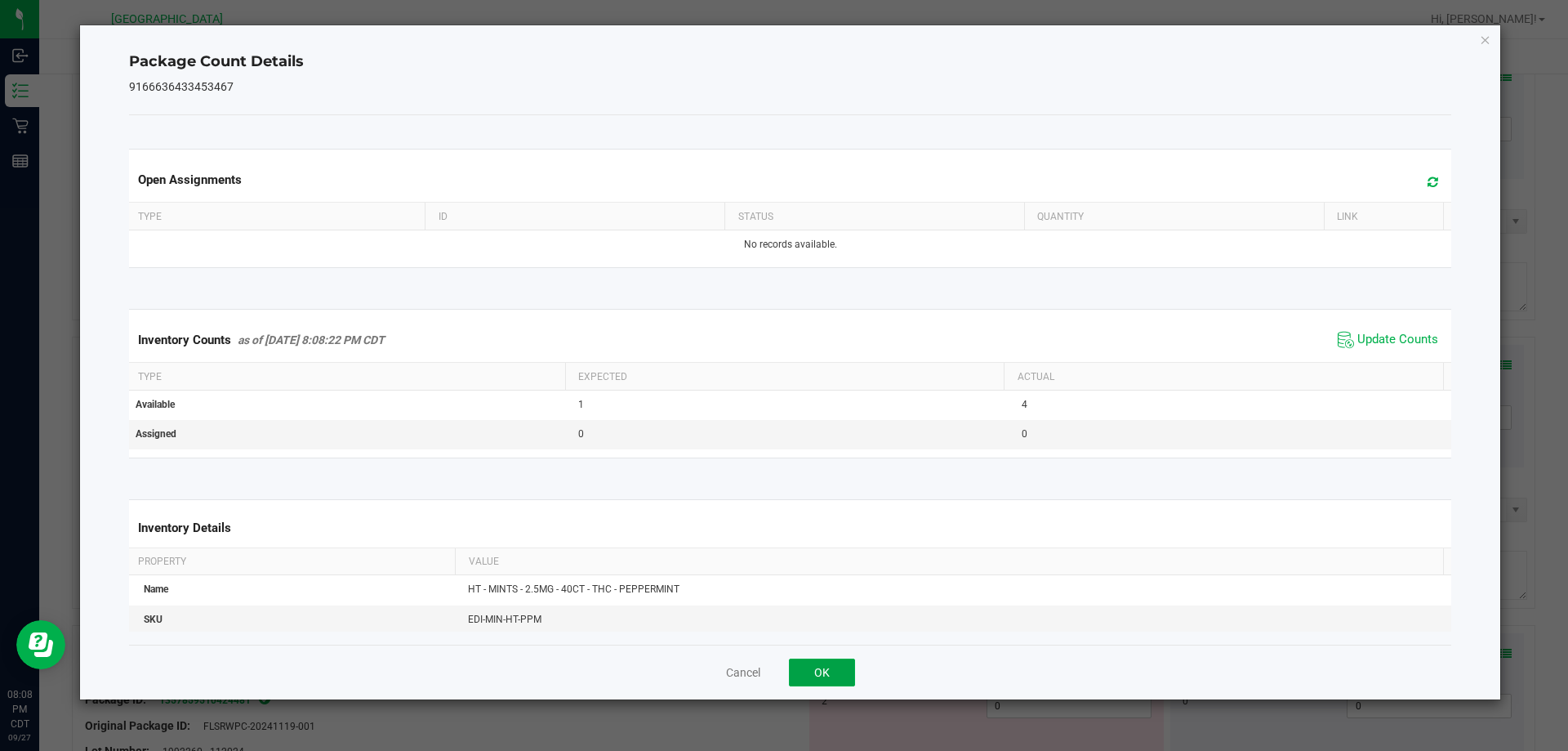
drag, startPoint x: 805, startPoint y: 662, endPoint x: 863, endPoint y: 648, distance: 59.7
click at [807, 662] on button "OK" at bounding box center [822, 673] width 66 height 28
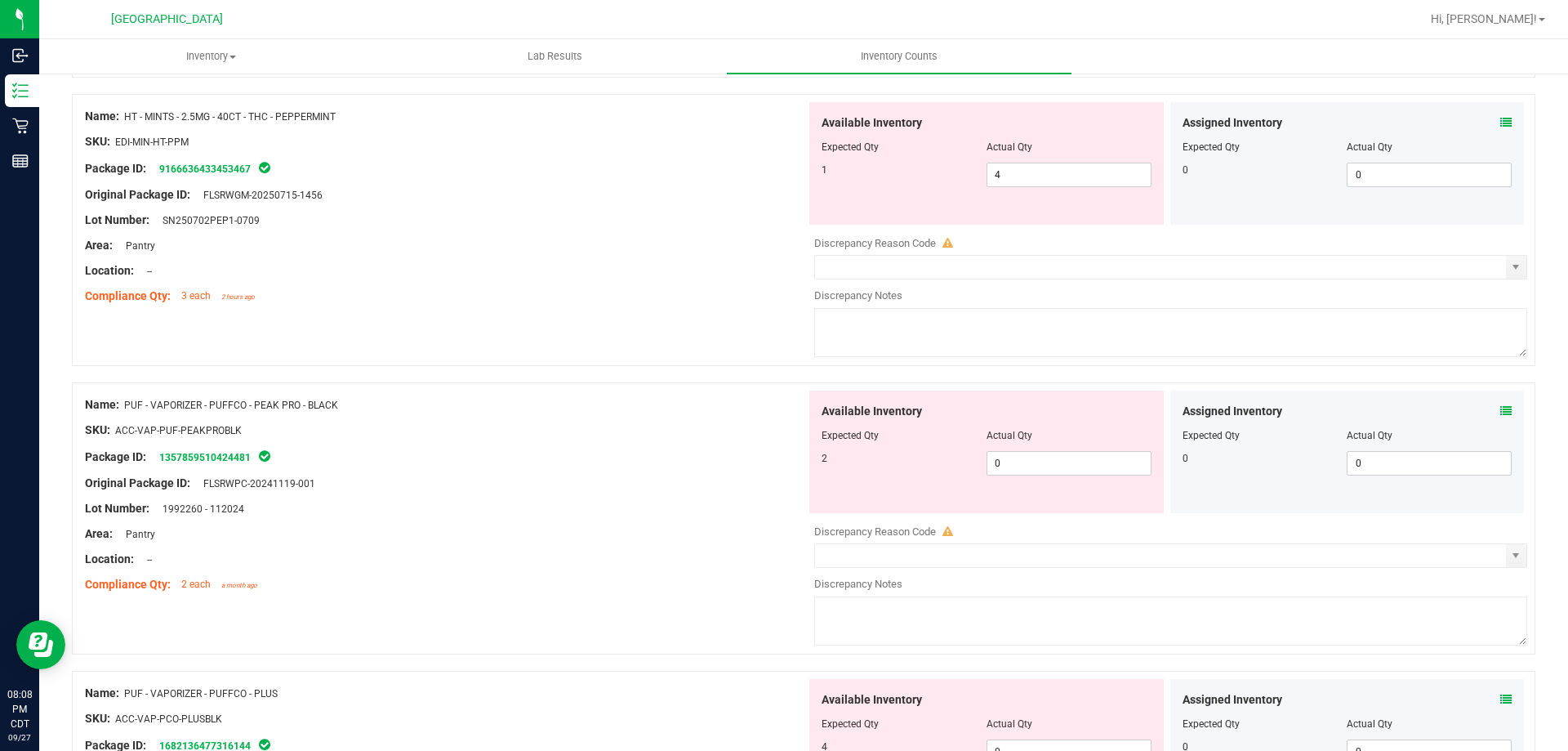
scroll to position [2942, 0]
click at [1500, 410] on icon at bounding box center [1505, 408] width 11 height 11
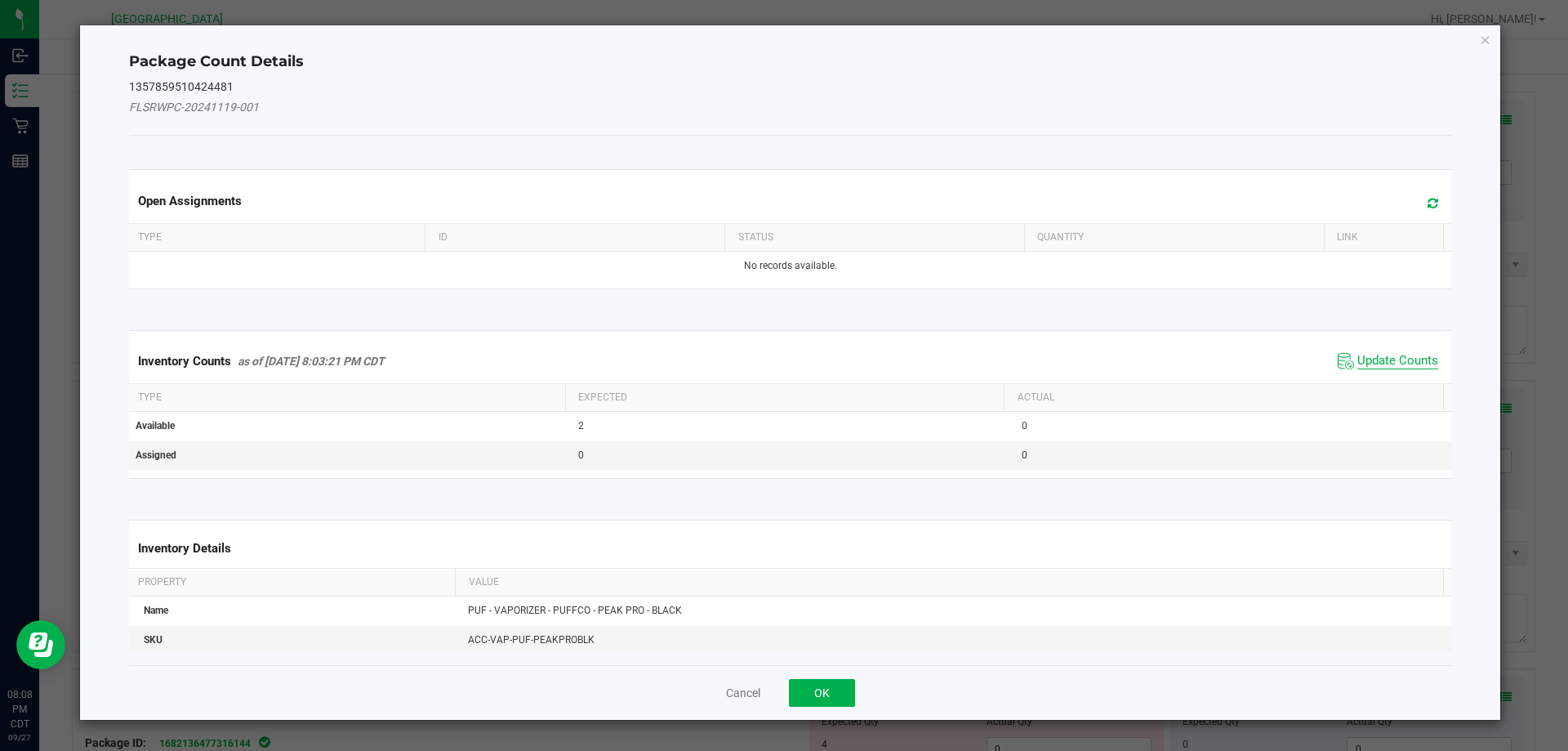
click at [1389, 364] on span "Update Counts" at bounding box center [1398, 361] width 81 height 17
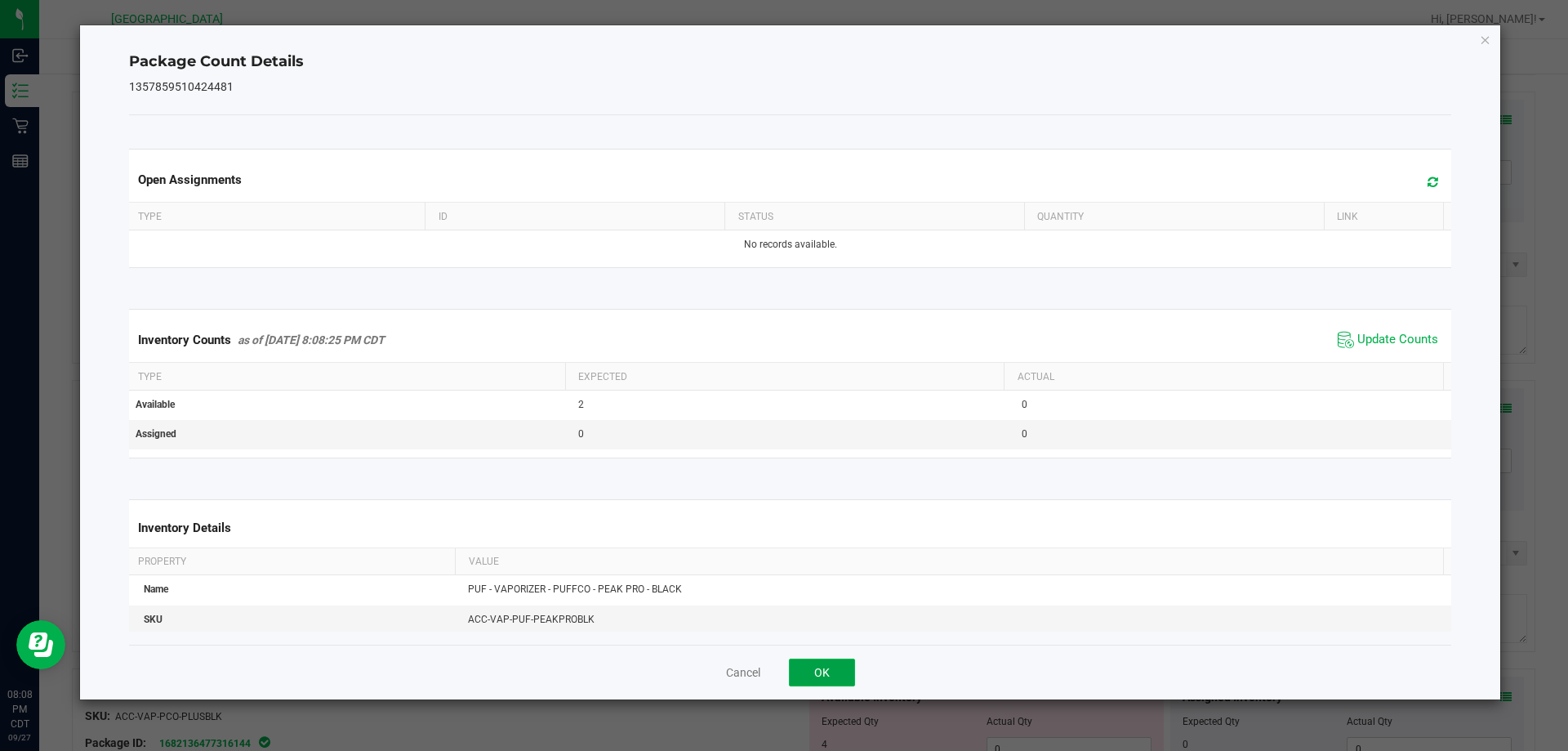
click at [816, 658] on button "OK" at bounding box center [822, 673] width 66 height 28
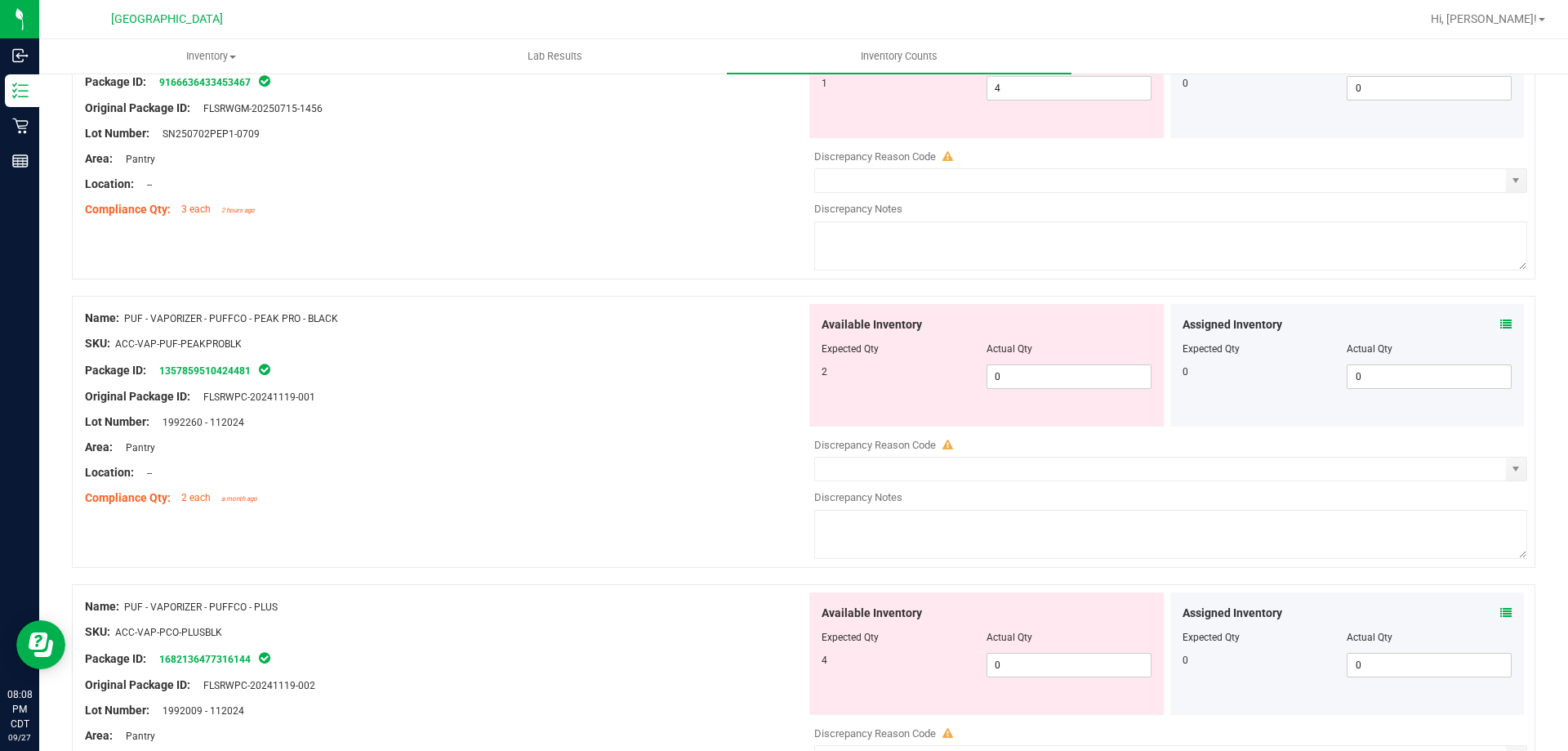
scroll to position [3106, 0]
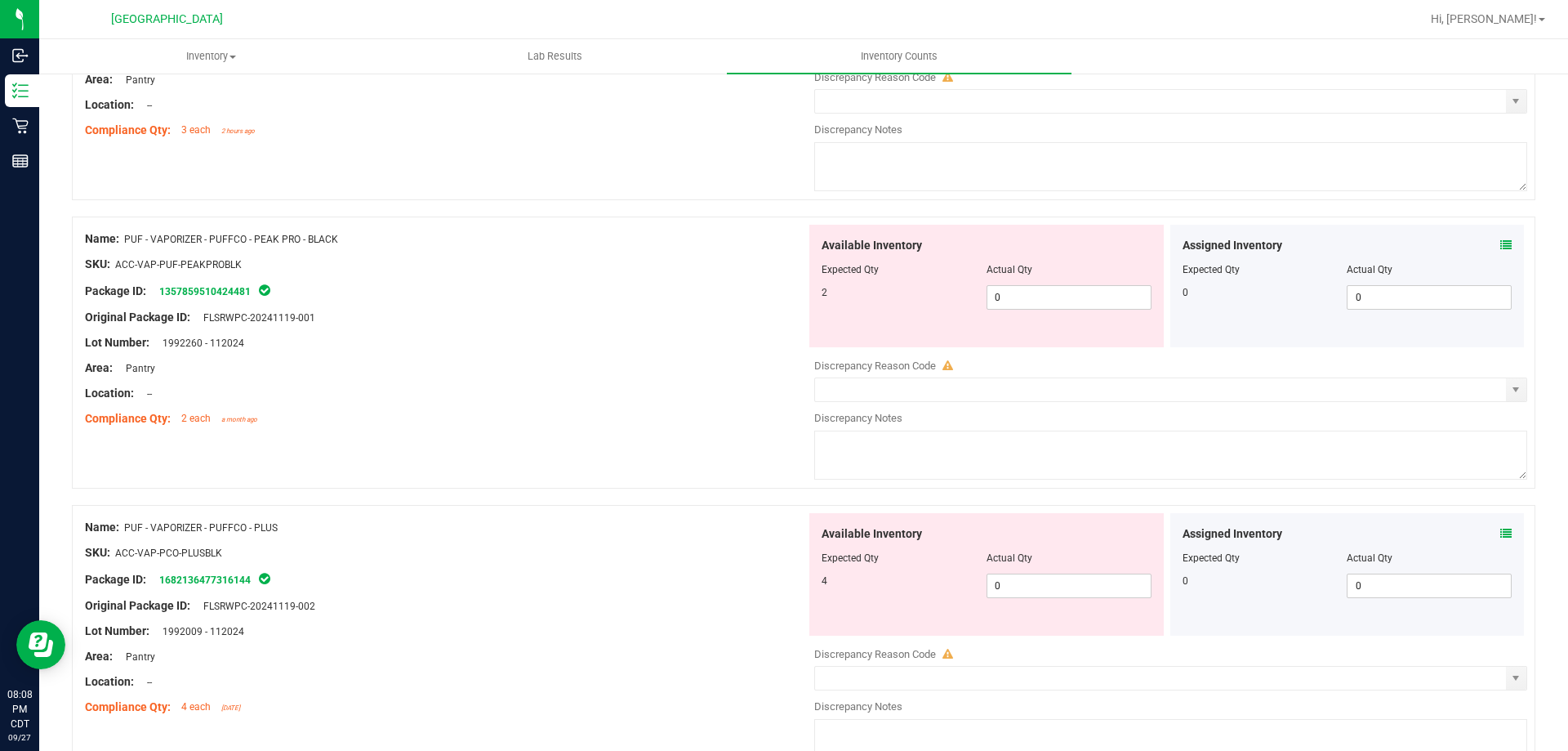
drag, startPoint x: 1497, startPoint y: 540, endPoint x: 1383, endPoint y: 566, distance: 116.9
click at [1383, 566] on div at bounding box center [1348, 569] width 330 height 8
click at [1488, 534] on div "Assigned Inventory" at bounding box center [1348, 533] width 330 height 17
click at [1500, 533] on icon at bounding box center [1505, 533] width 11 height 11
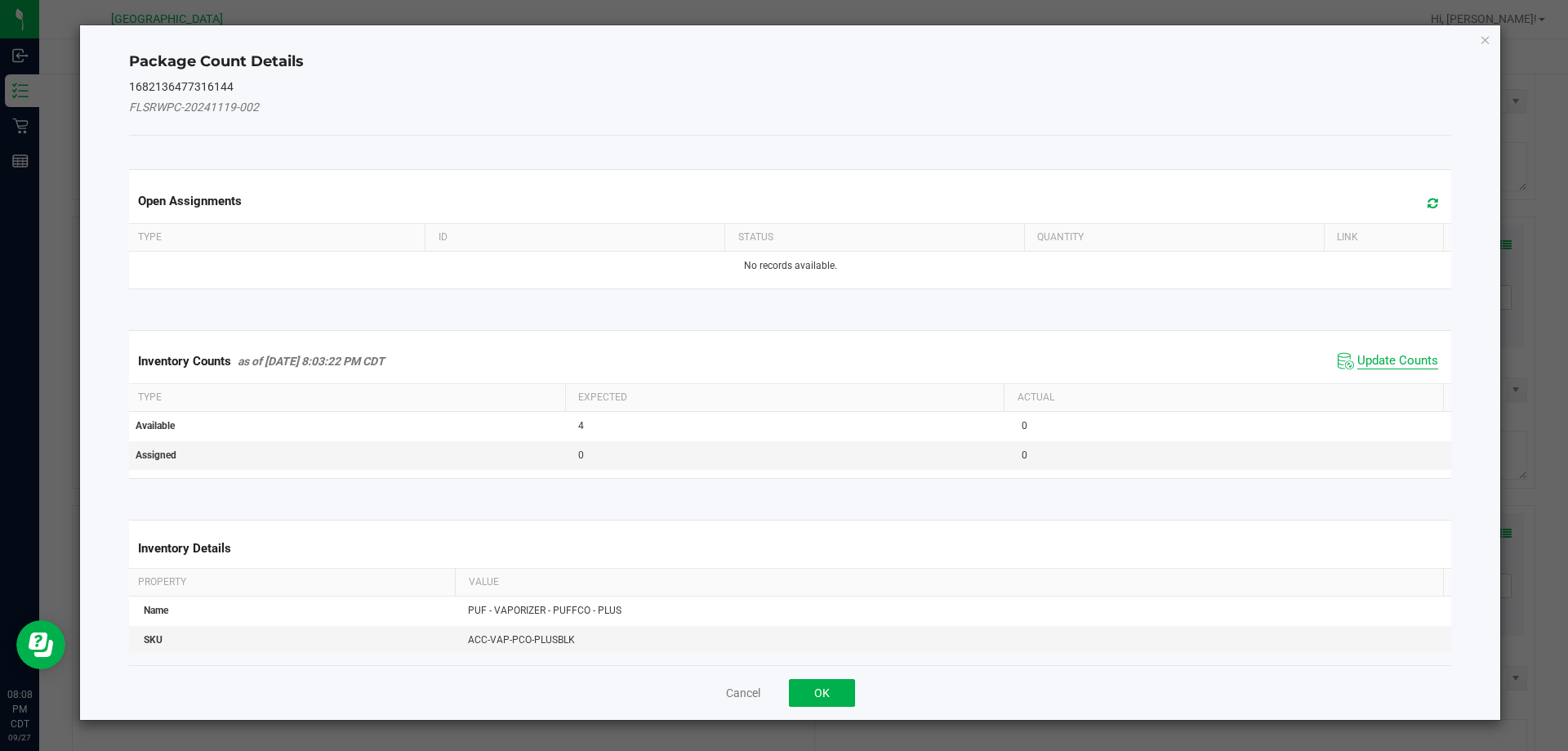
click at [1399, 363] on span "Update Counts" at bounding box center [1398, 361] width 81 height 17
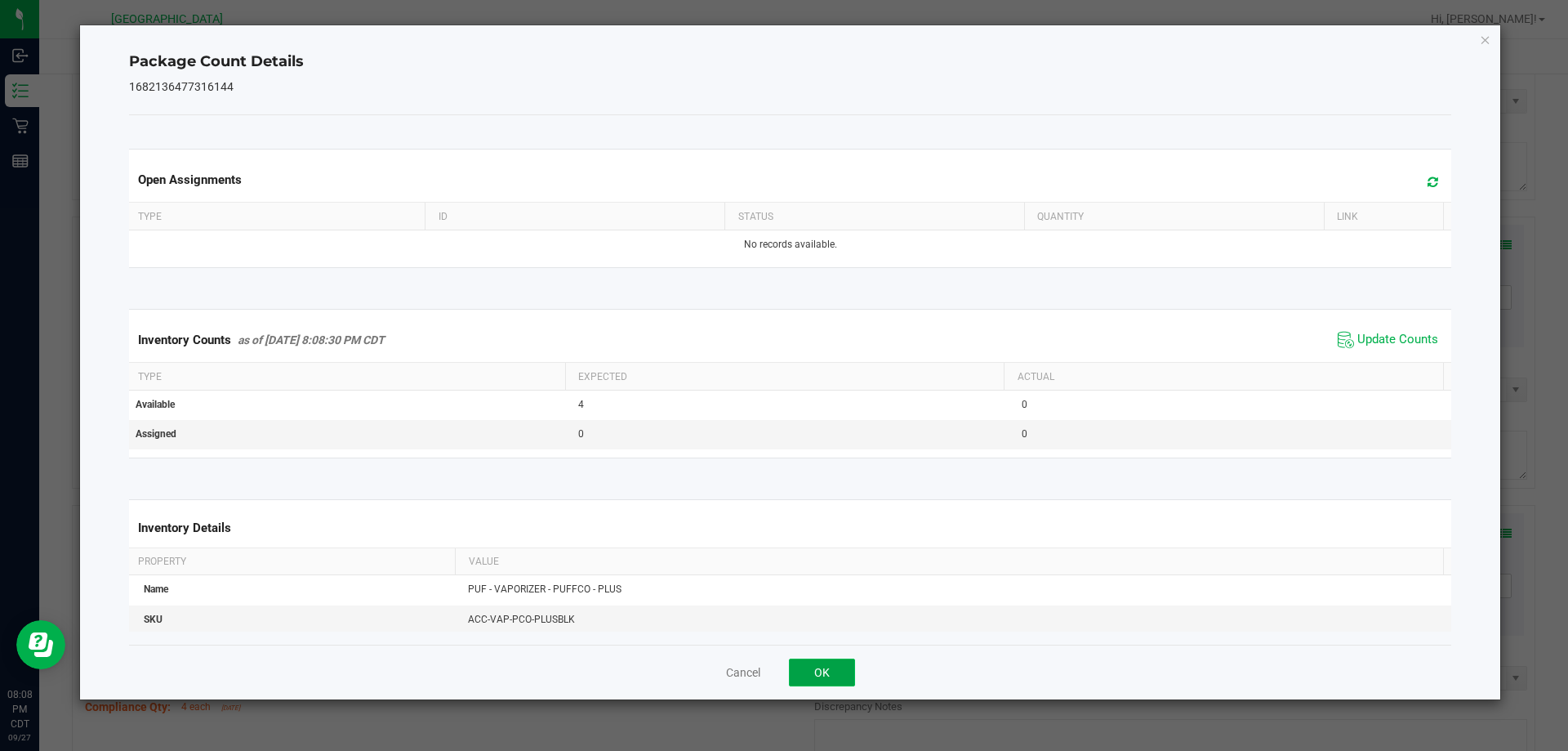
click at [828, 683] on button "OK" at bounding box center [822, 673] width 66 height 28
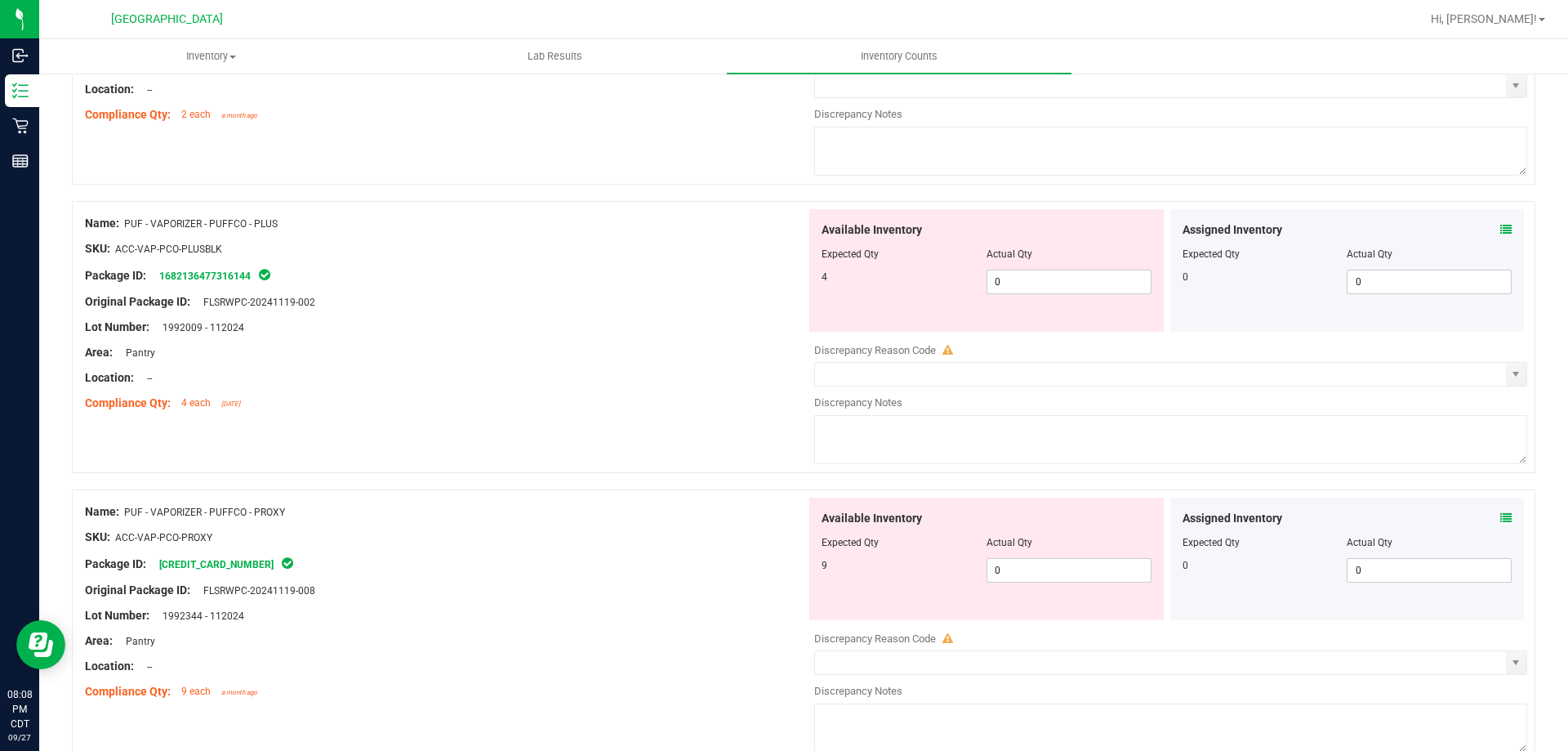
scroll to position [3433, 0]
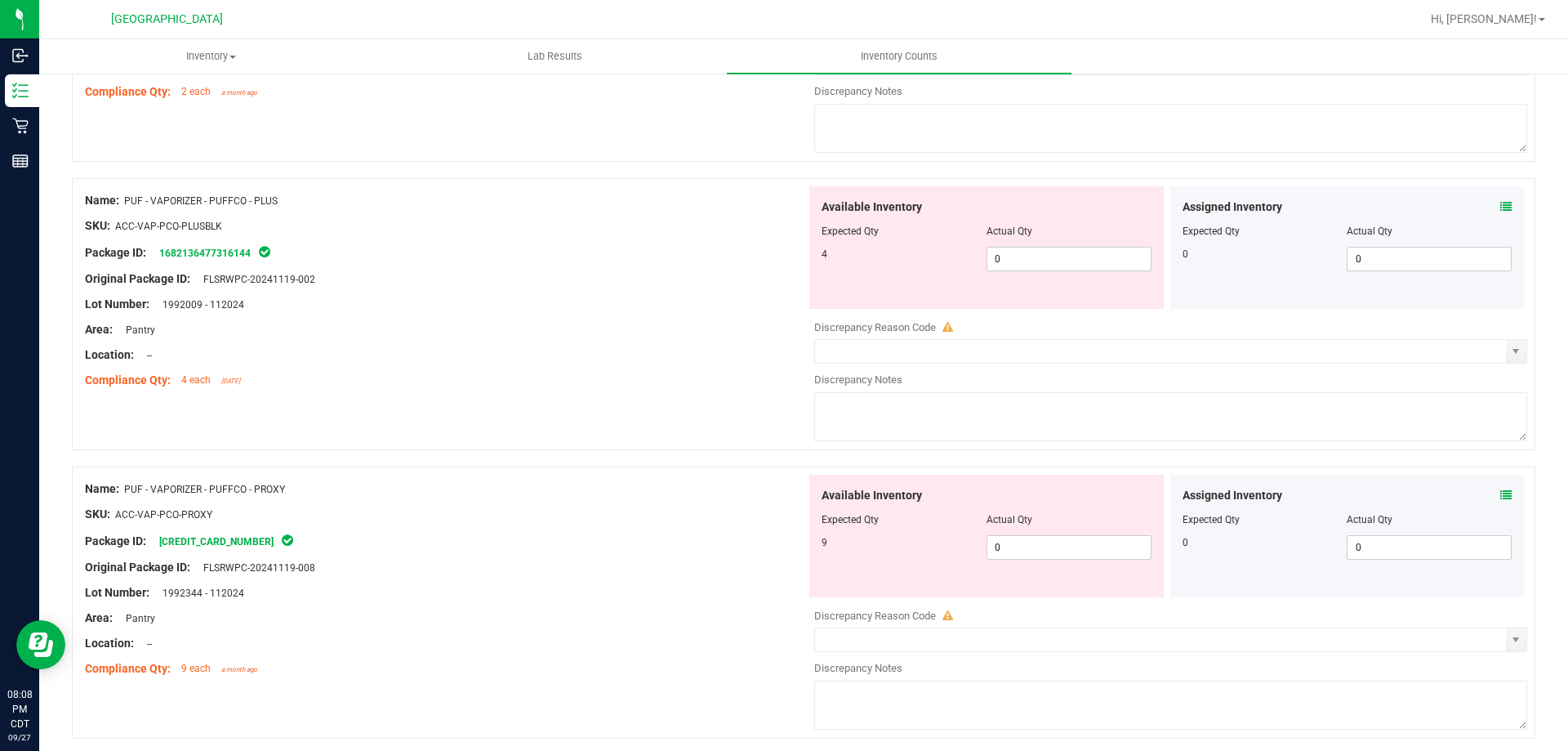
click at [1500, 500] on icon at bounding box center [1505, 494] width 11 height 11
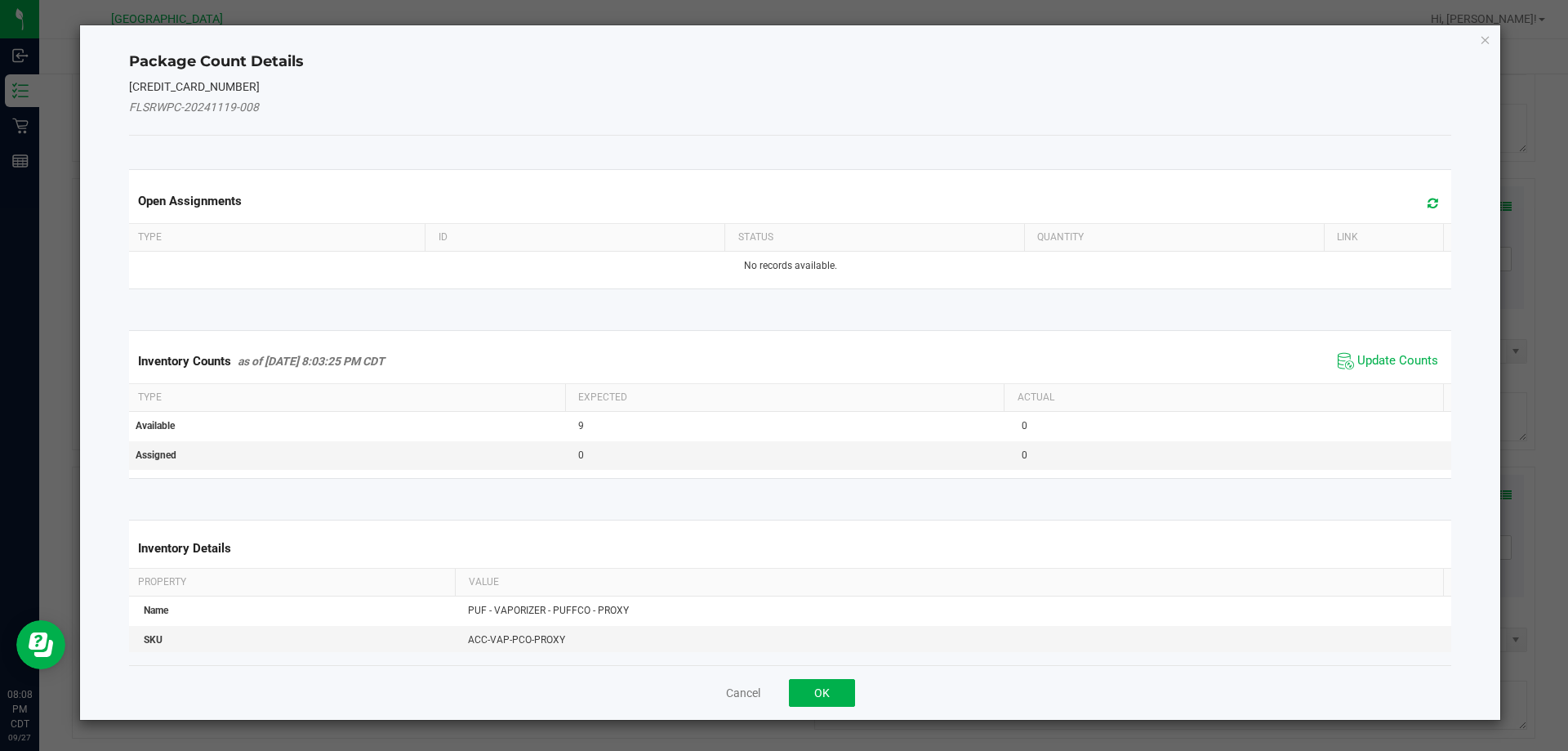
click at [1372, 352] on span "Update Counts" at bounding box center [1387, 361] width 108 height 25
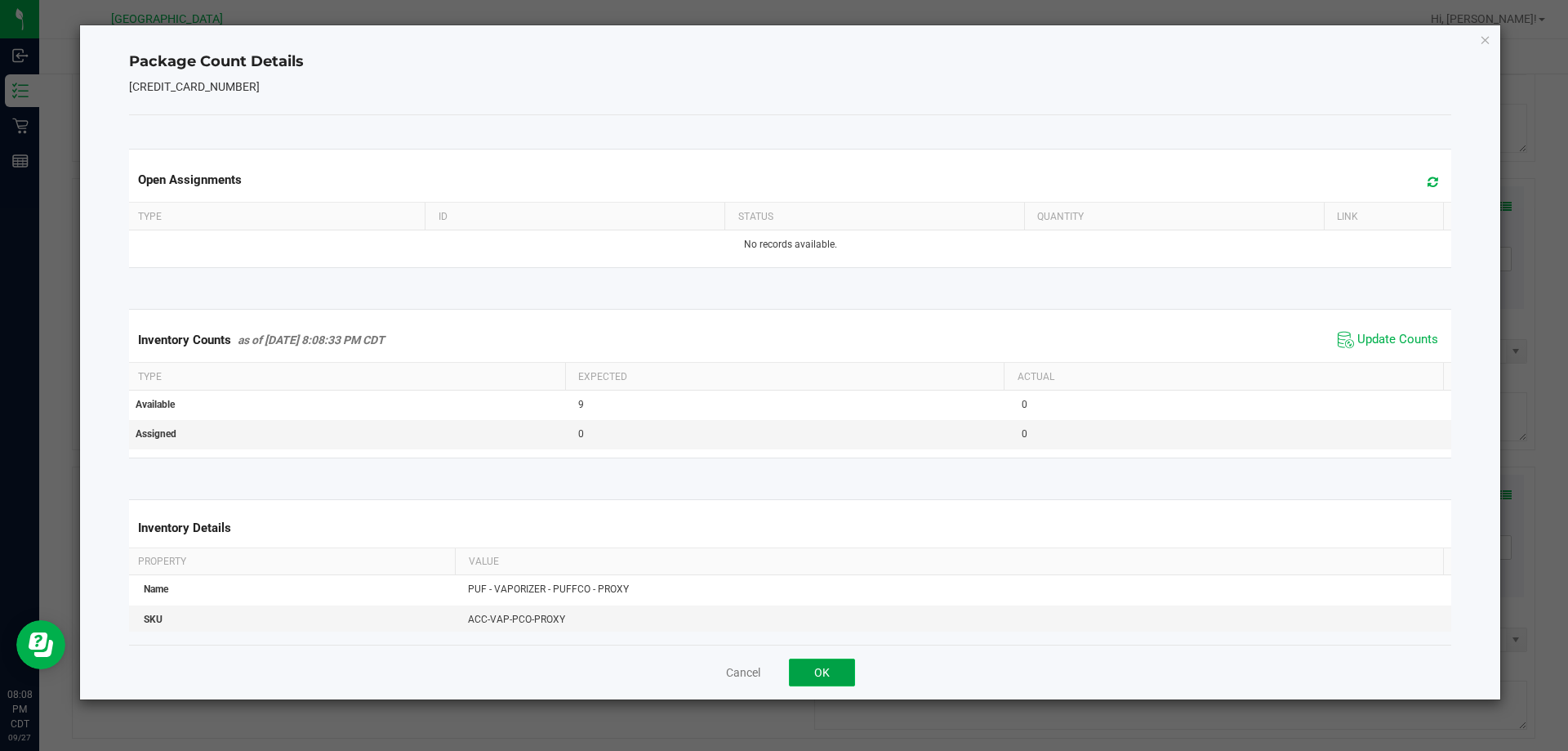
click at [853, 667] on button "OK" at bounding box center [822, 673] width 66 height 28
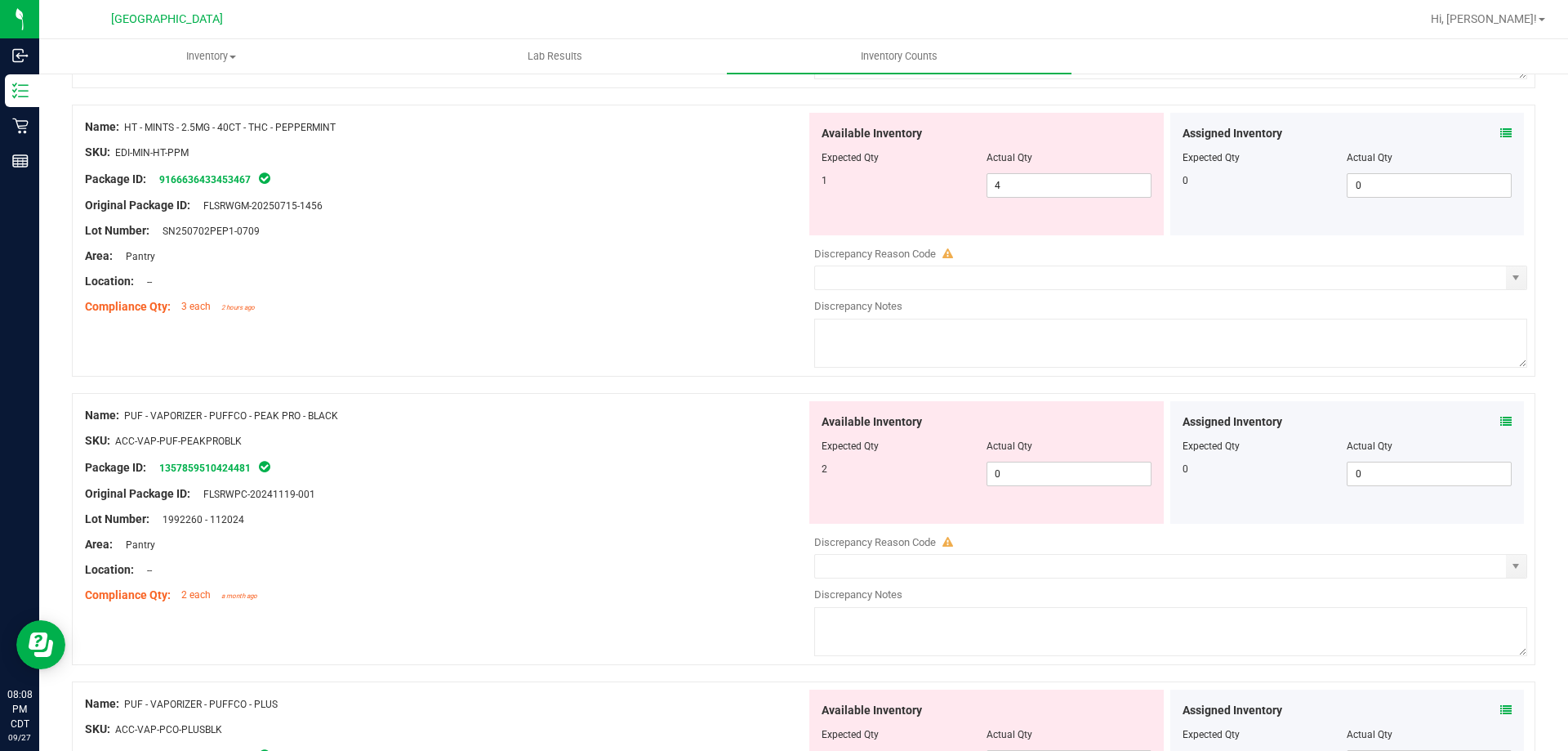
scroll to position [3024, 0]
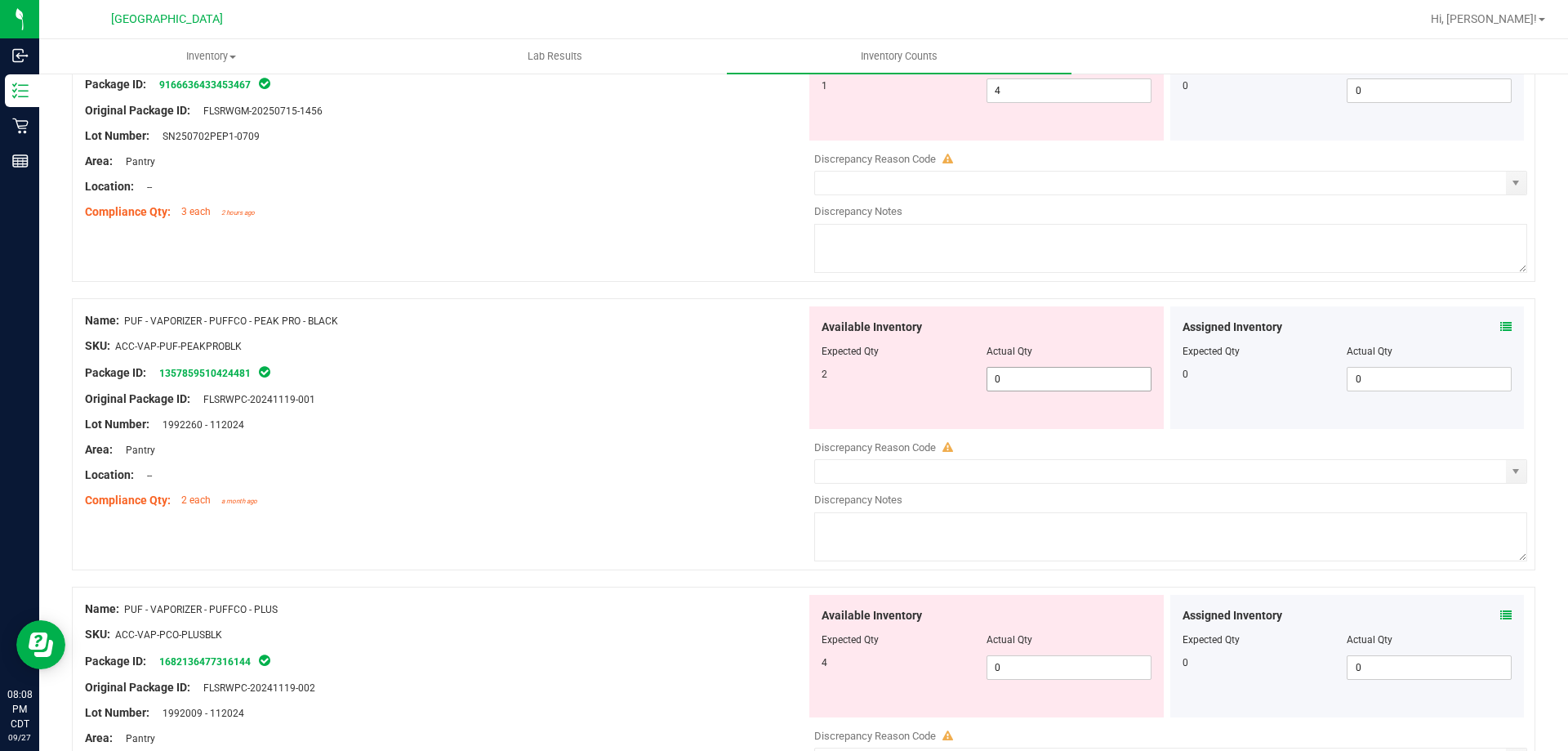
click at [1069, 371] on span "0 0" at bounding box center [1069, 379] width 165 height 25
click at [1032, 660] on div "Available Inventory Expected Qty Actual Qty 4 0 0" at bounding box center [987, 656] width 354 height 123
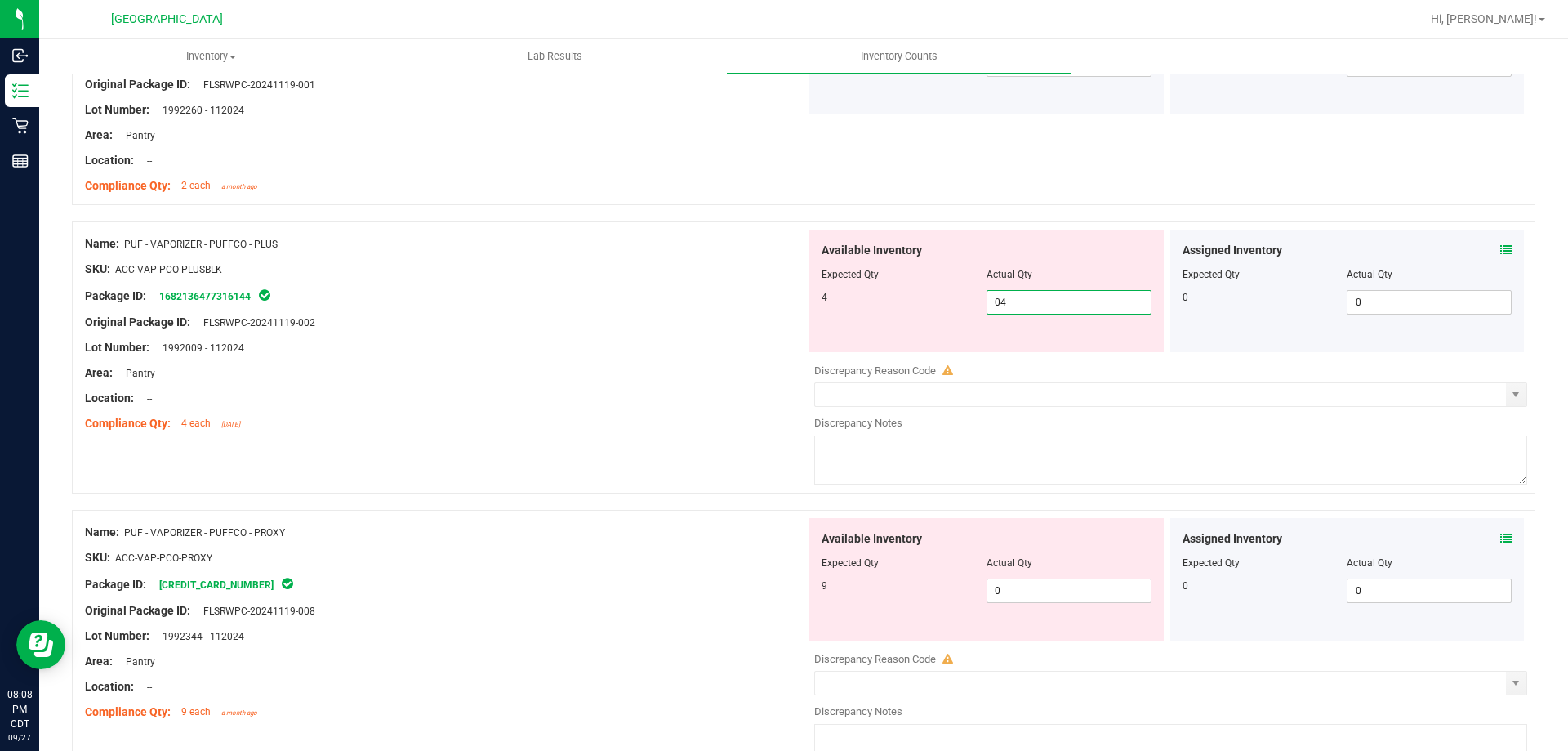
scroll to position [3351, 0]
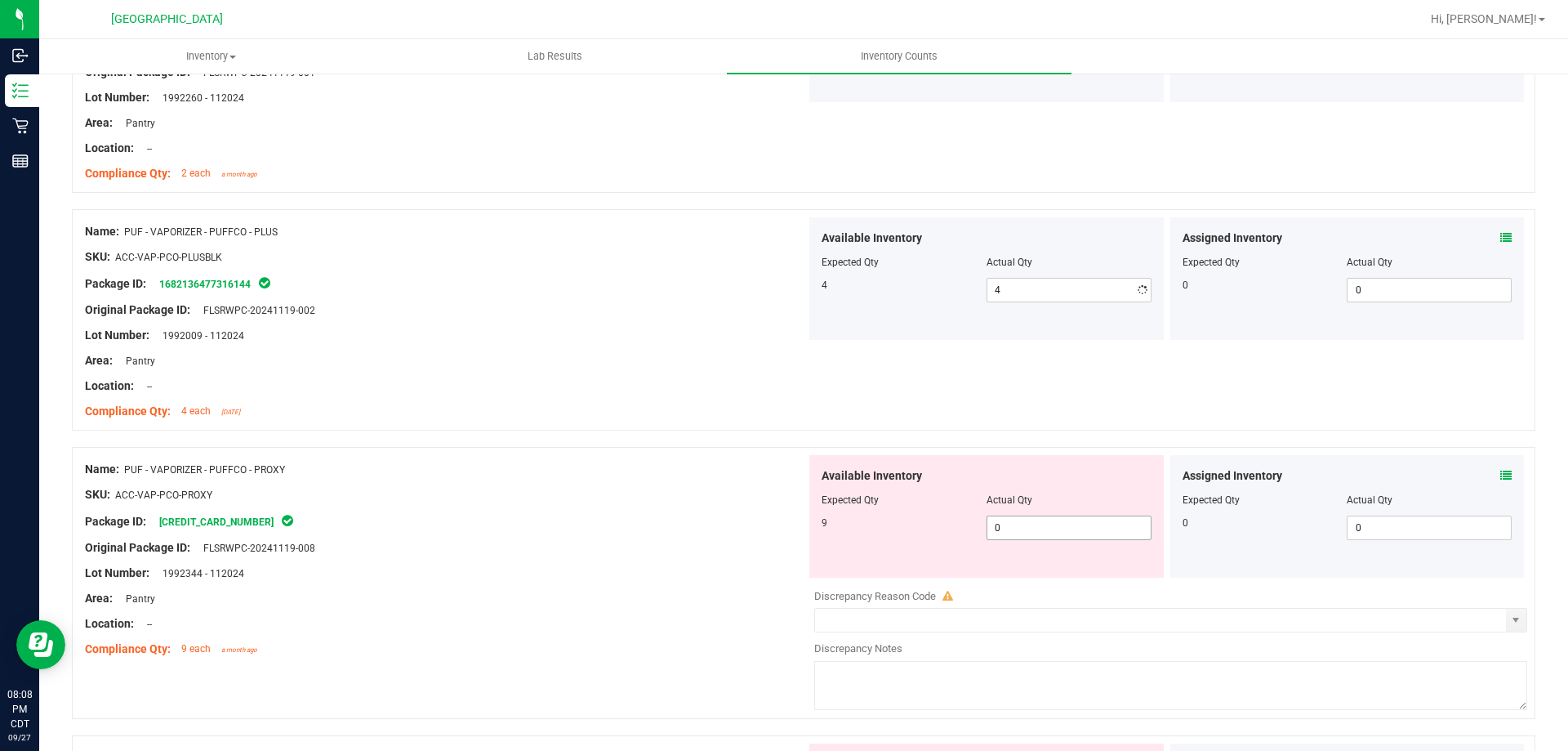
click at [1054, 590] on div "Available Inventory Expected Qty Actual Qty 9 0 0" at bounding box center [1166, 584] width 721 height 259
click at [1055, 523] on span "0 0" at bounding box center [1069, 528] width 165 height 25
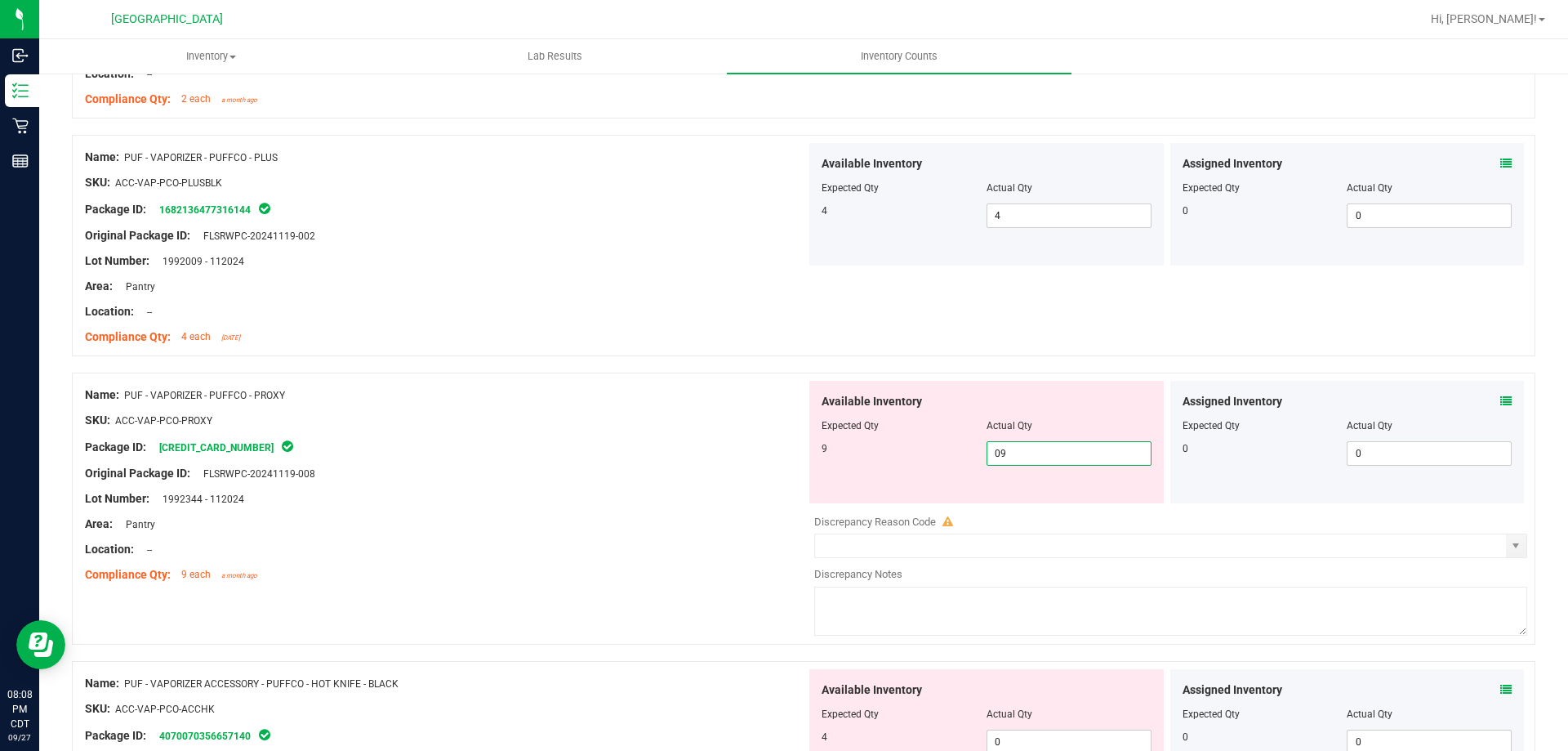
scroll to position [3514, 0]
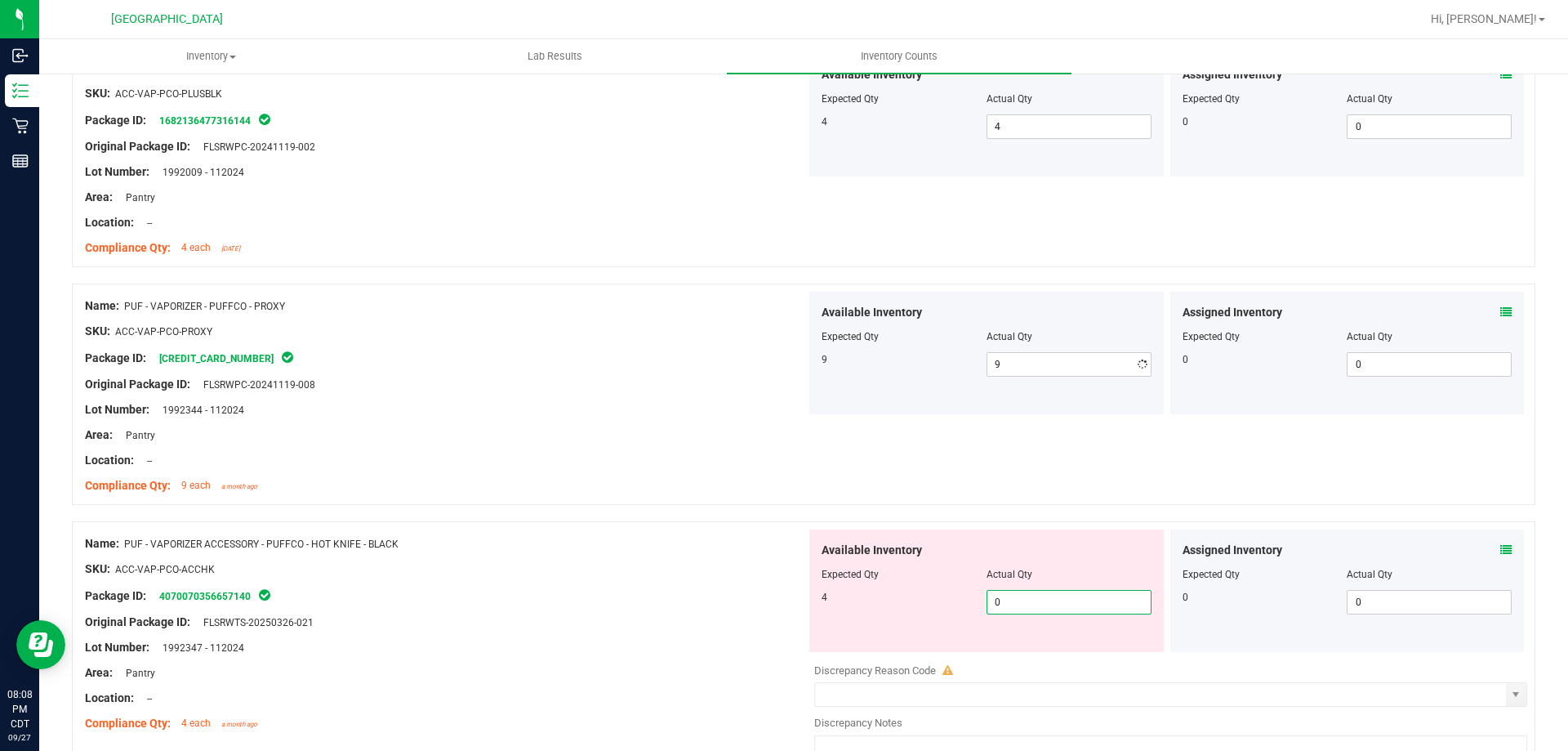
click at [1046, 647] on div "Available Inventory Expected Qty Actual Qty 4 0 0" at bounding box center [987, 591] width 354 height 123
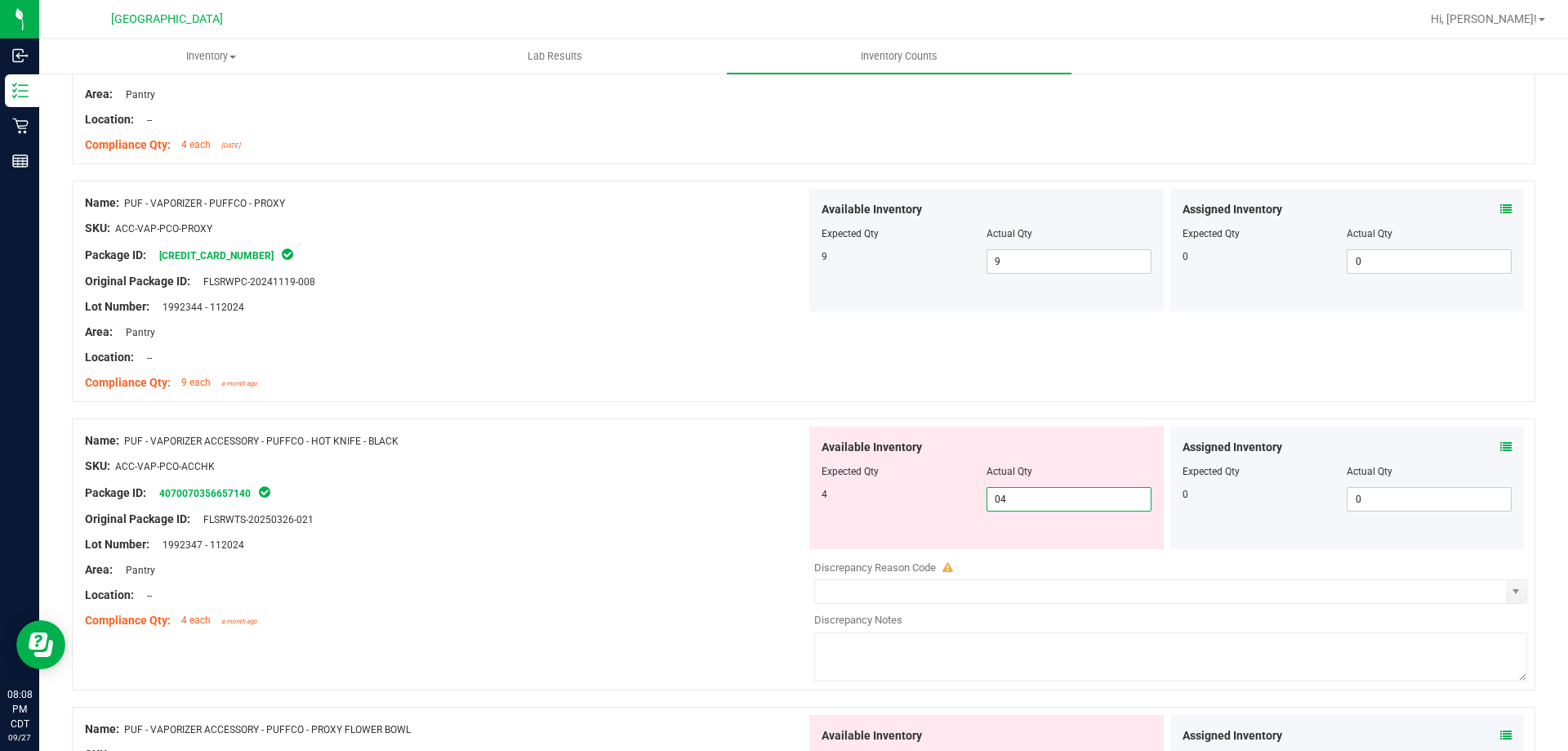
scroll to position [3841, 0]
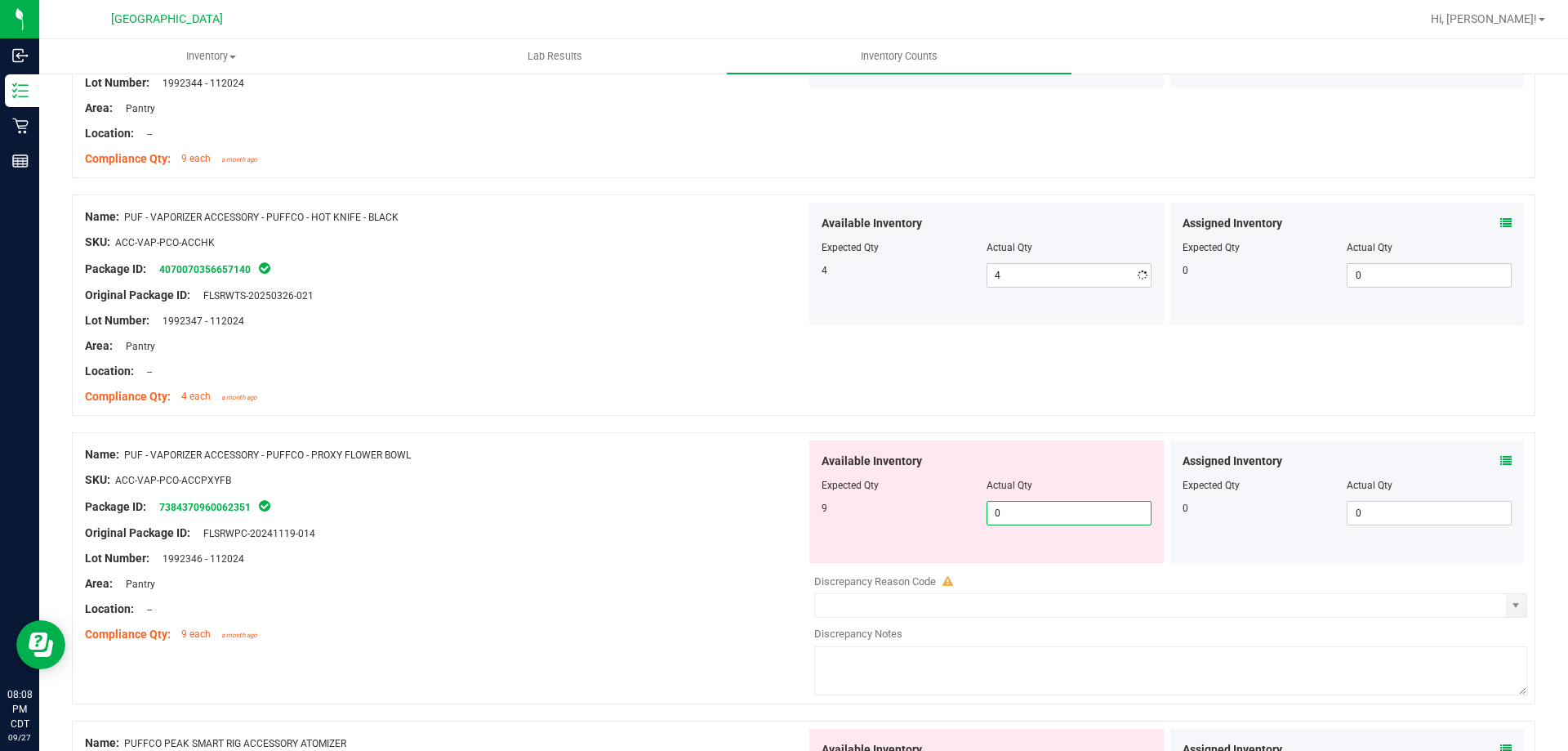
click at [1049, 556] on div "Available Inventory Expected Qty Actual Qty 9 0 0" at bounding box center [987, 502] width 354 height 123
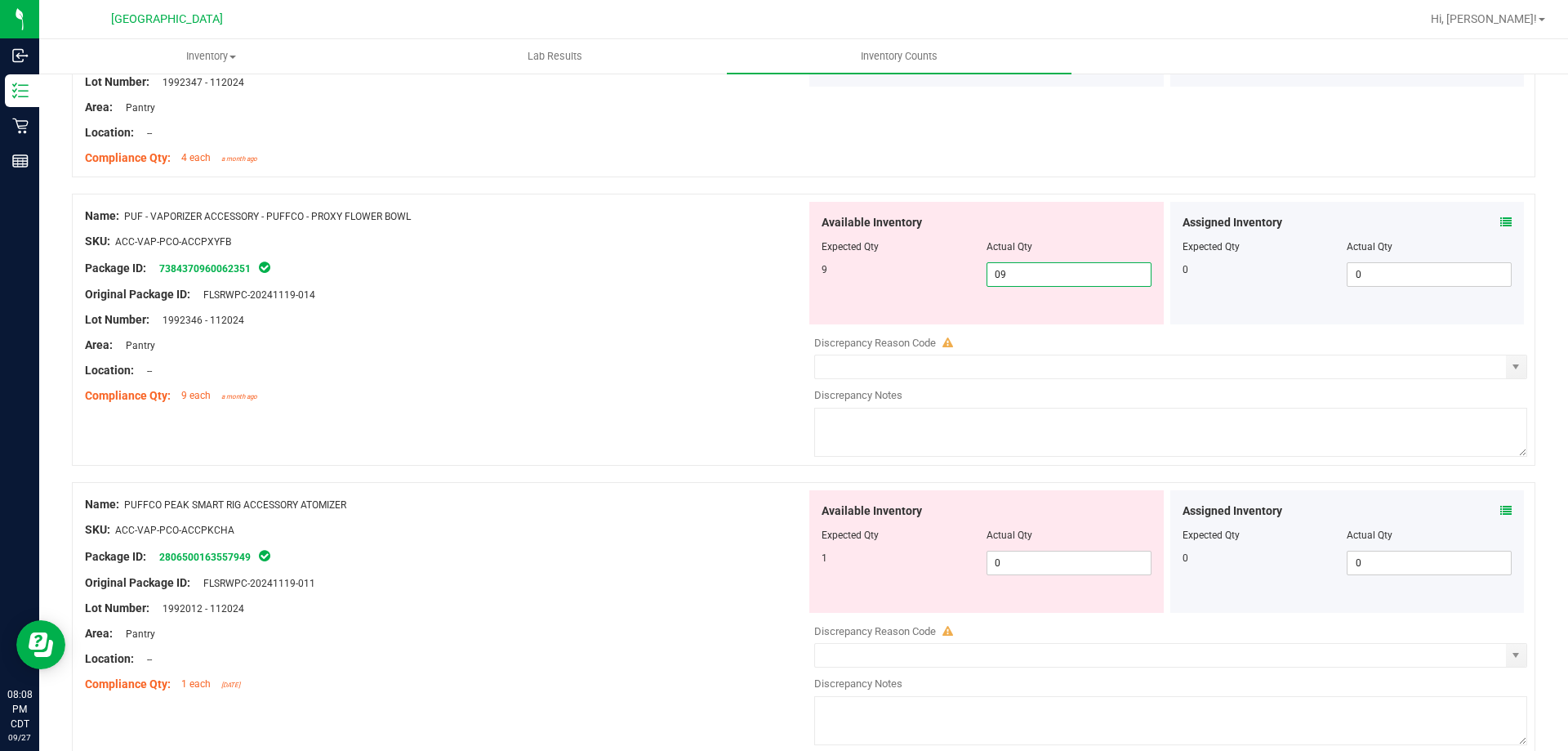
scroll to position [4086, 0]
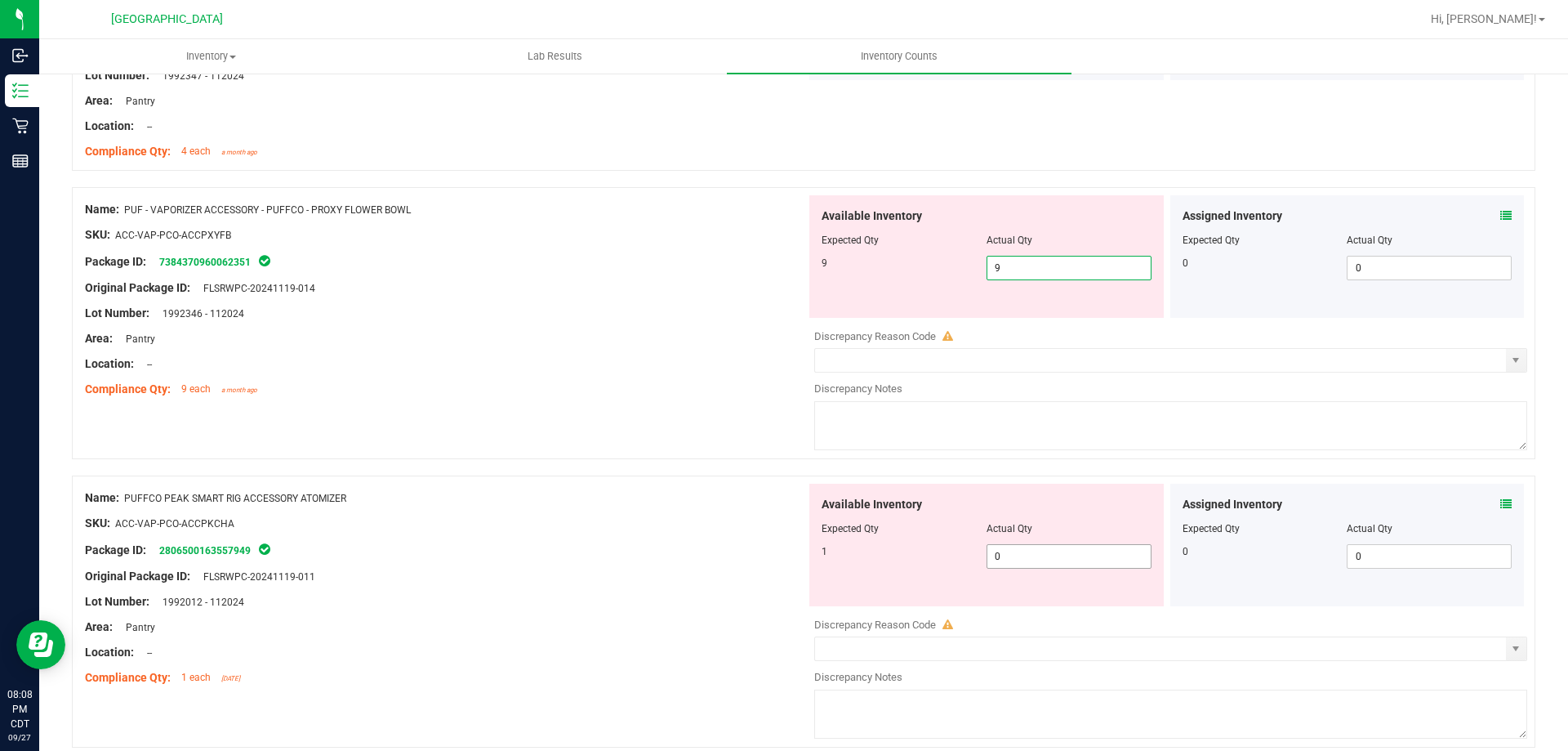
click at [1061, 545] on div "Available Inventory Expected Qty Actual Qty 1 0 0" at bounding box center [987, 545] width 354 height 123
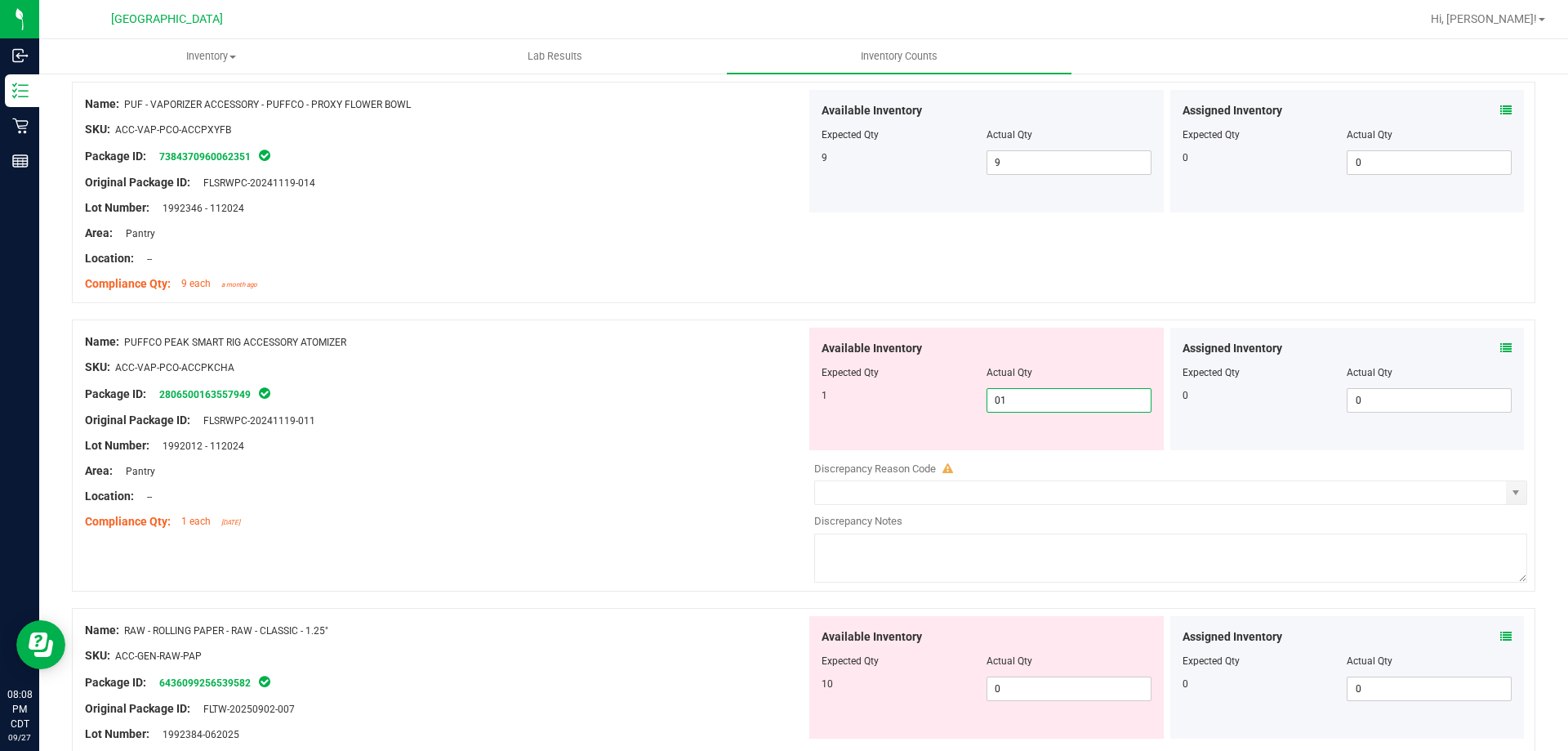
scroll to position [4413, 0]
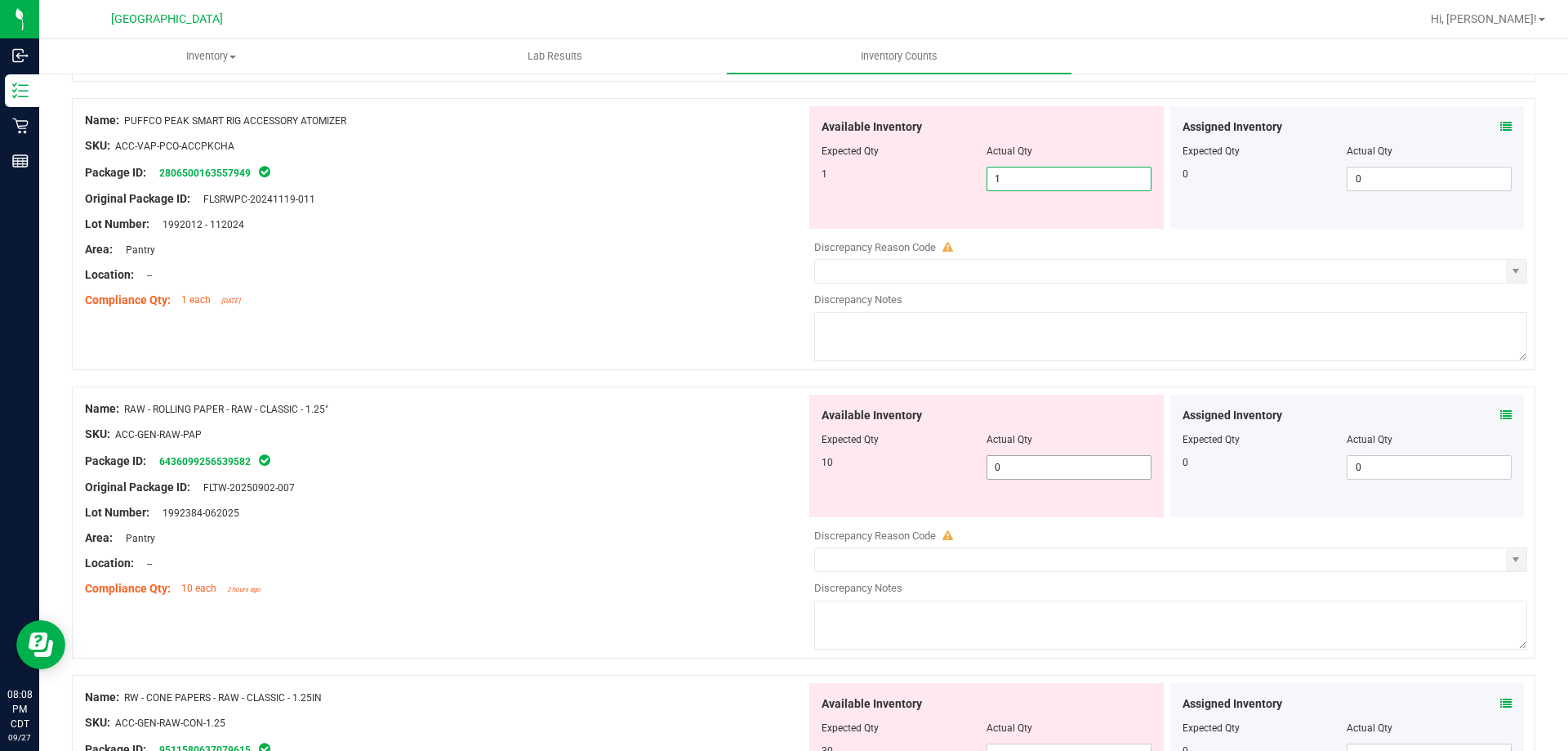
click at [1086, 471] on div "Available Inventory Expected Qty Actual Qty 10 0 0" at bounding box center [1166, 524] width 721 height 259
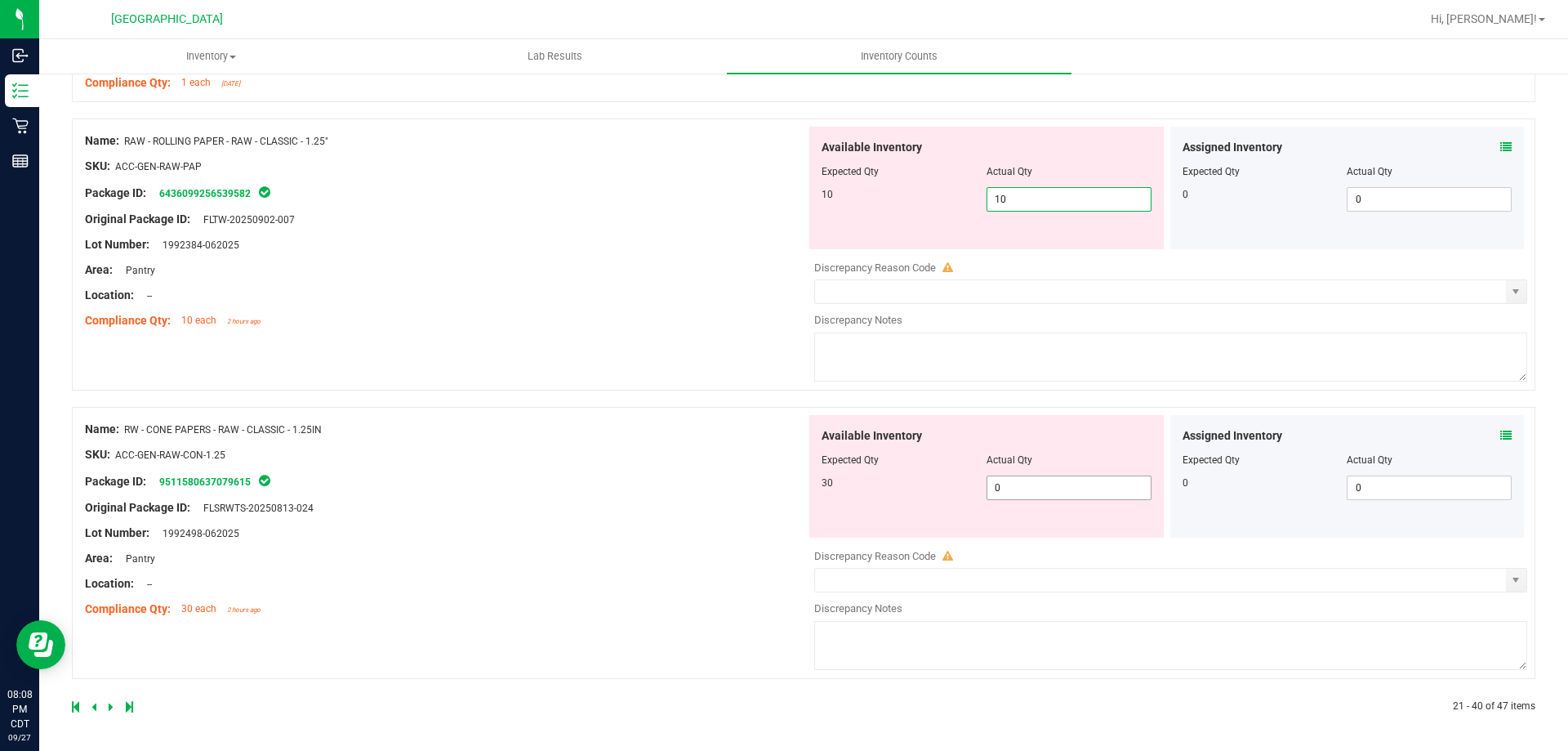
click at [1039, 494] on span "0 0" at bounding box center [1069, 488] width 165 height 25
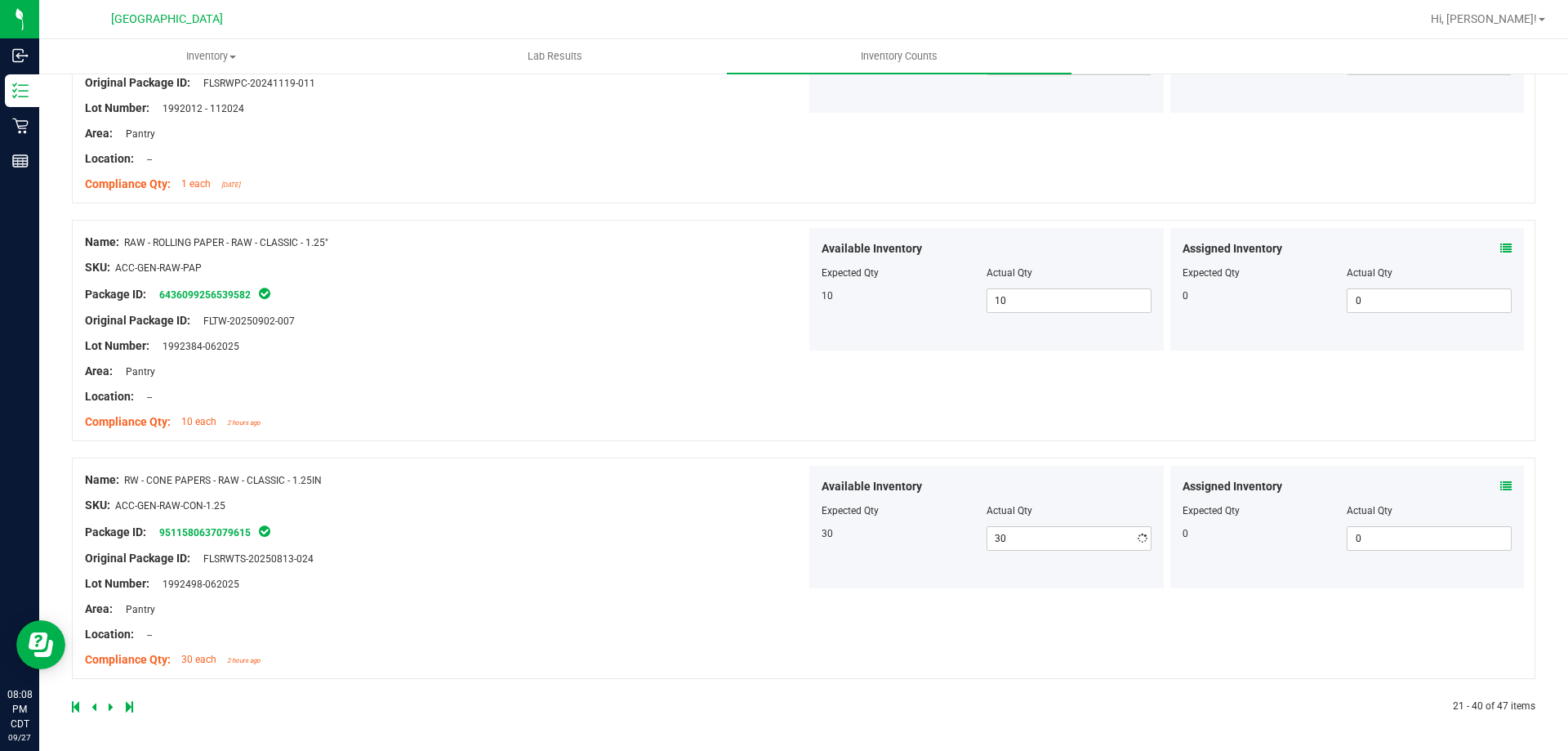
scroll to position [4530, 0]
click at [111, 706] on icon at bounding box center [111, 707] width 5 height 10
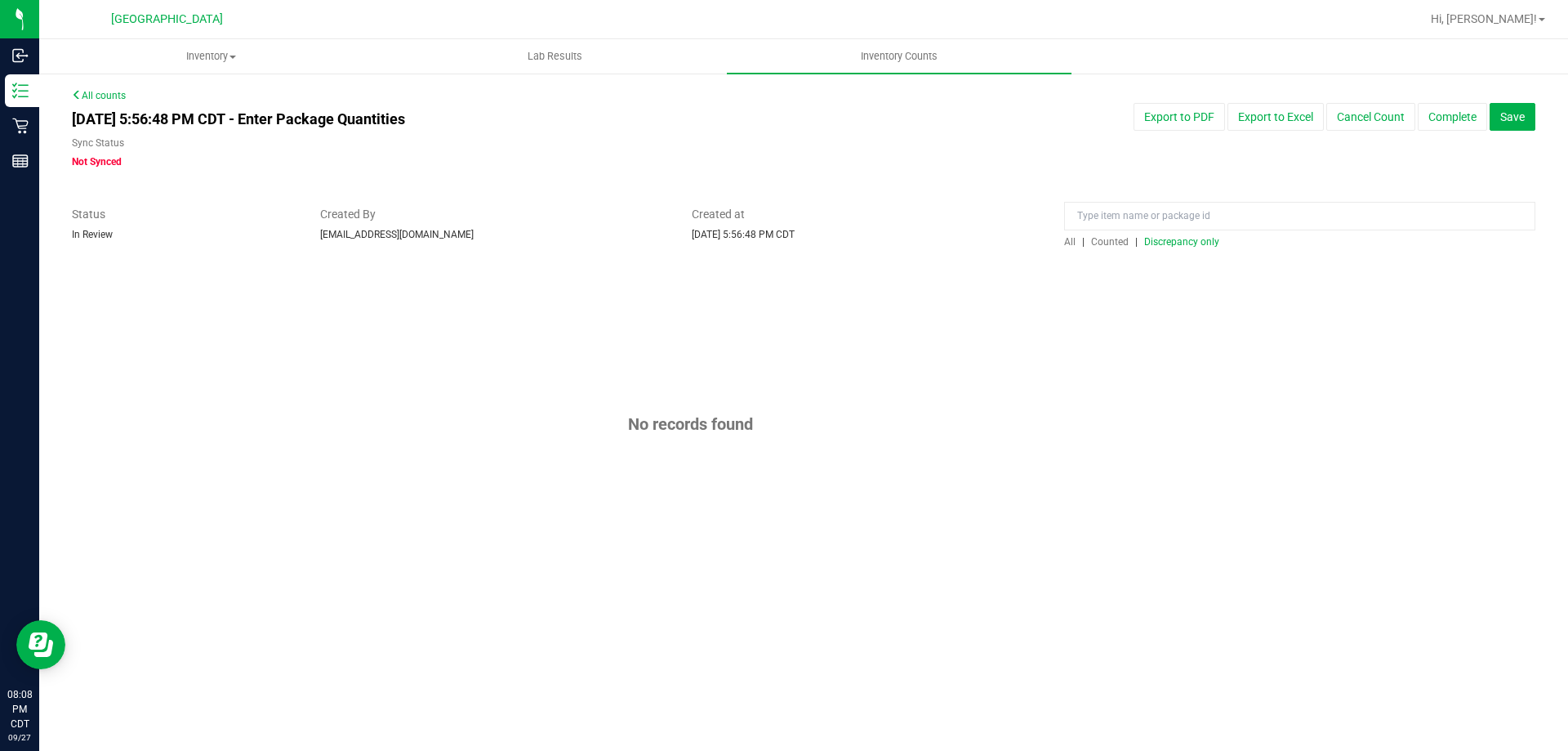
click at [1171, 242] on span "Discrepancy only" at bounding box center [1181, 242] width 75 height 11
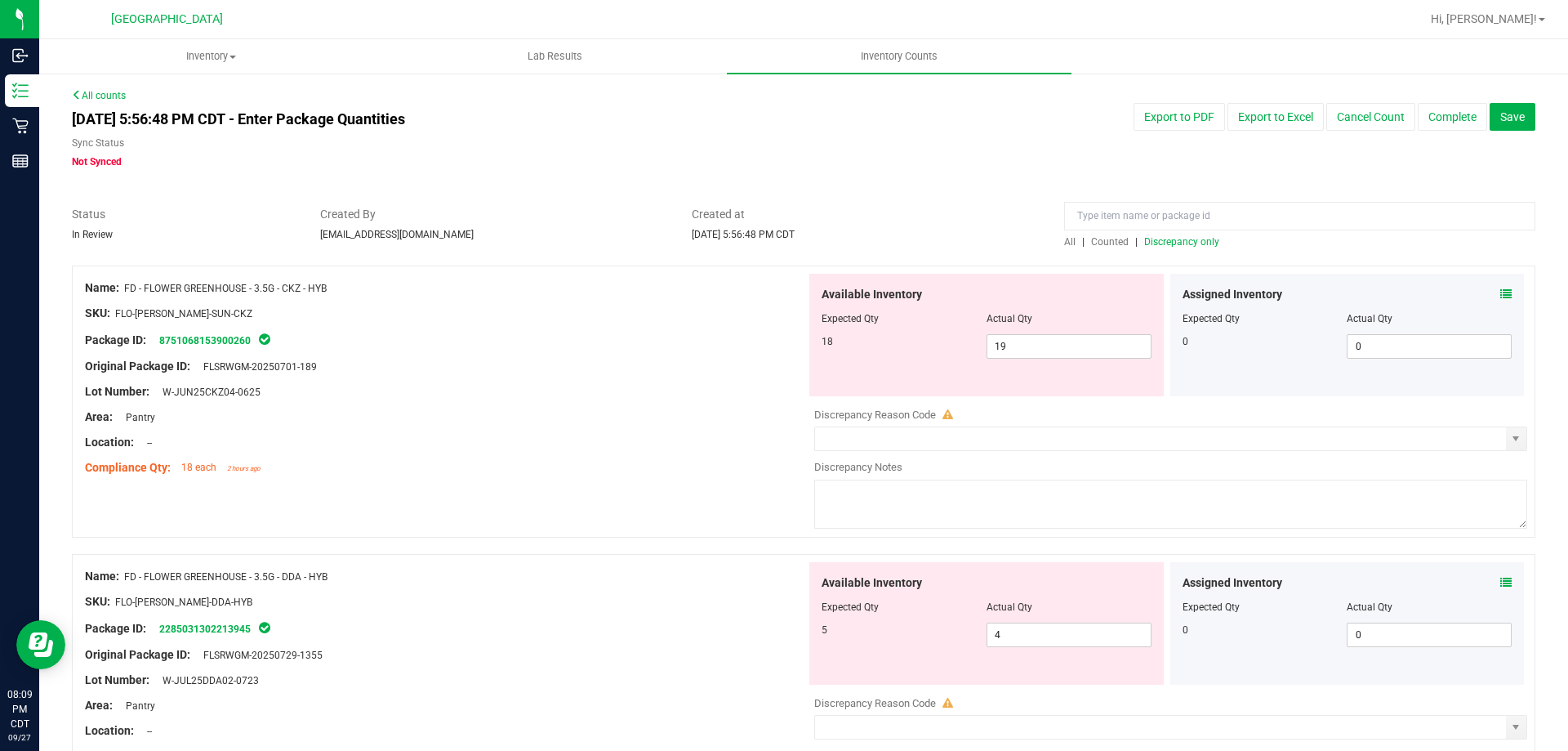
click at [1488, 298] on div "Assigned Inventory" at bounding box center [1348, 294] width 330 height 17
click at [1500, 292] on icon at bounding box center [1505, 294] width 11 height 11
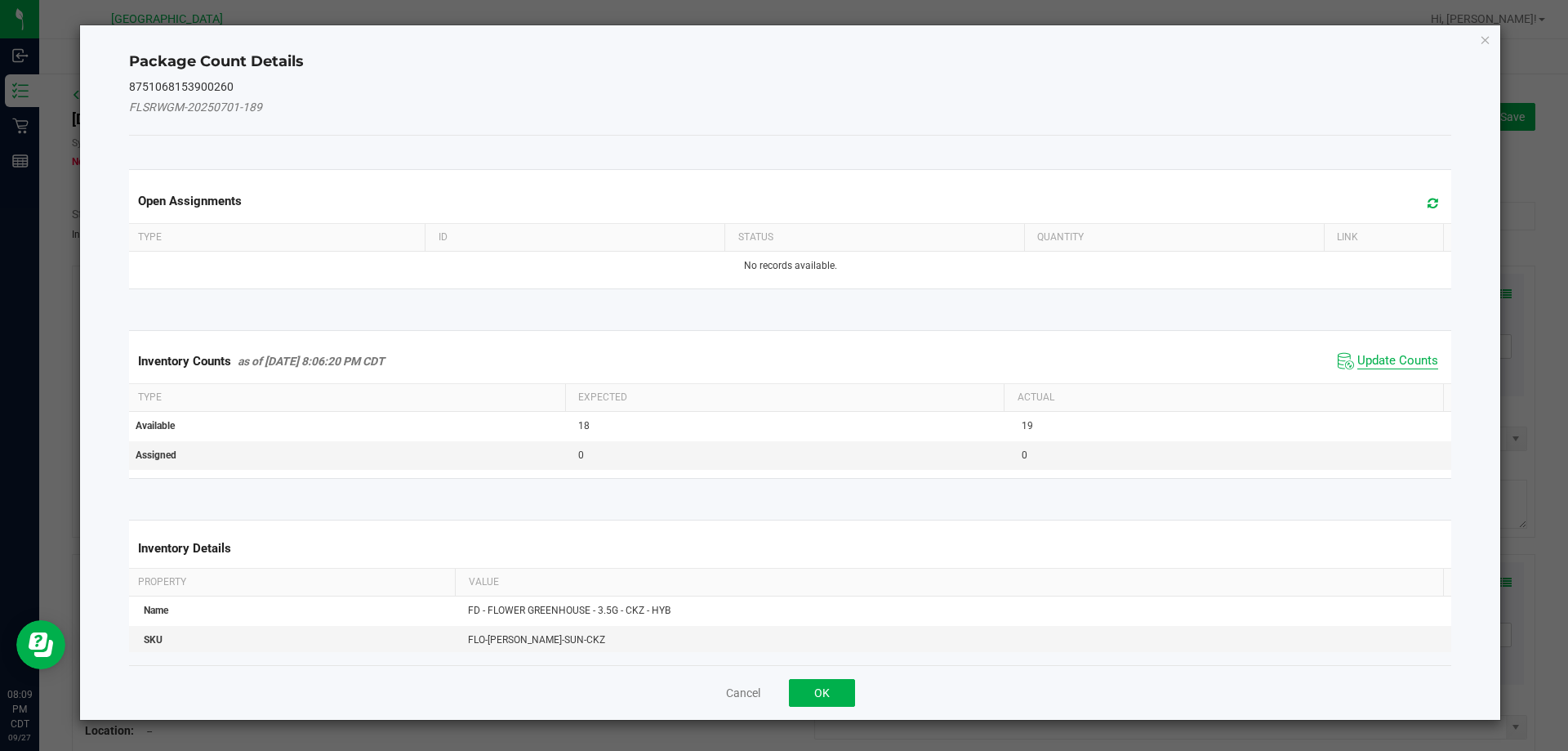
click at [1400, 361] on span "Update Counts" at bounding box center [1398, 361] width 81 height 17
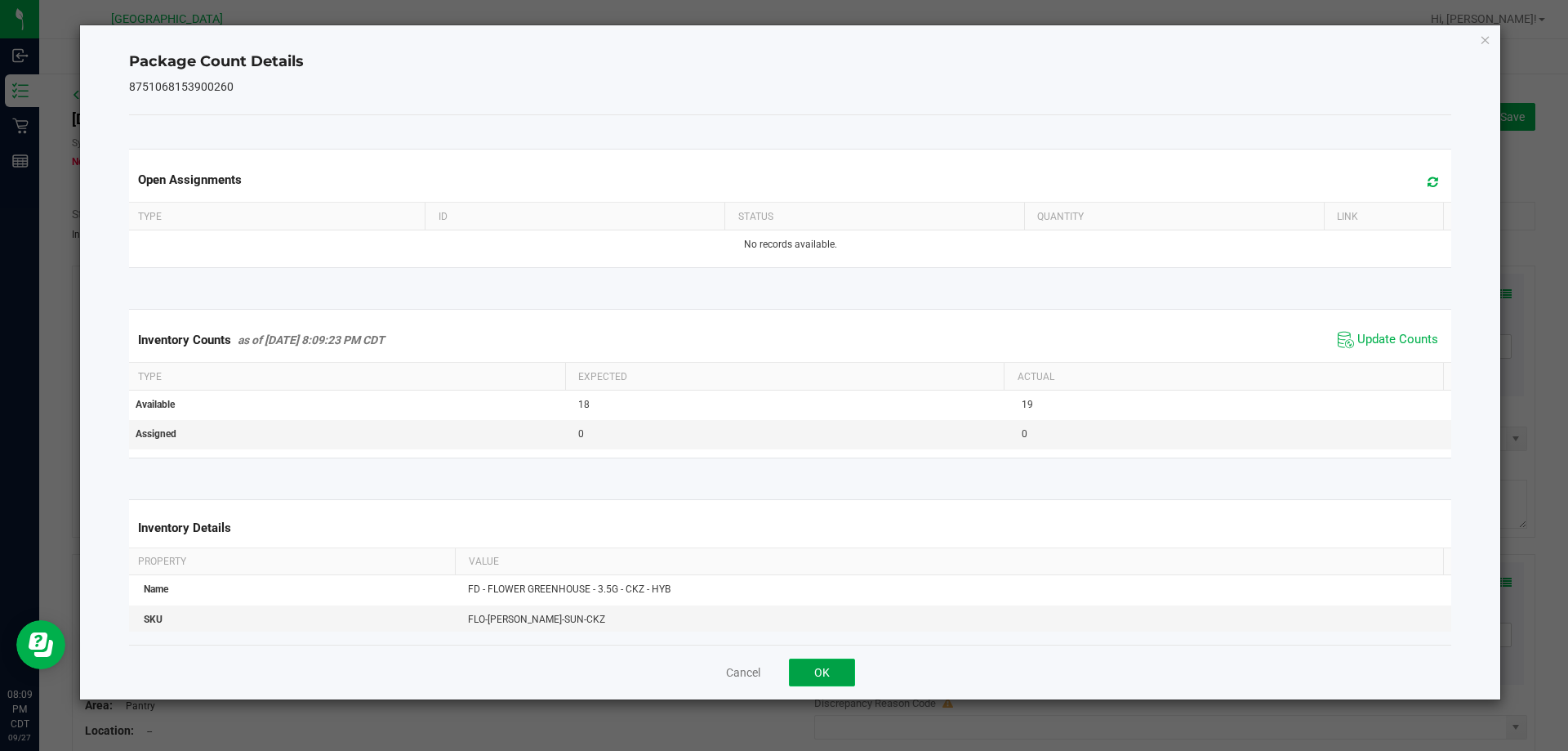
click at [842, 673] on button "OK" at bounding box center [822, 673] width 66 height 28
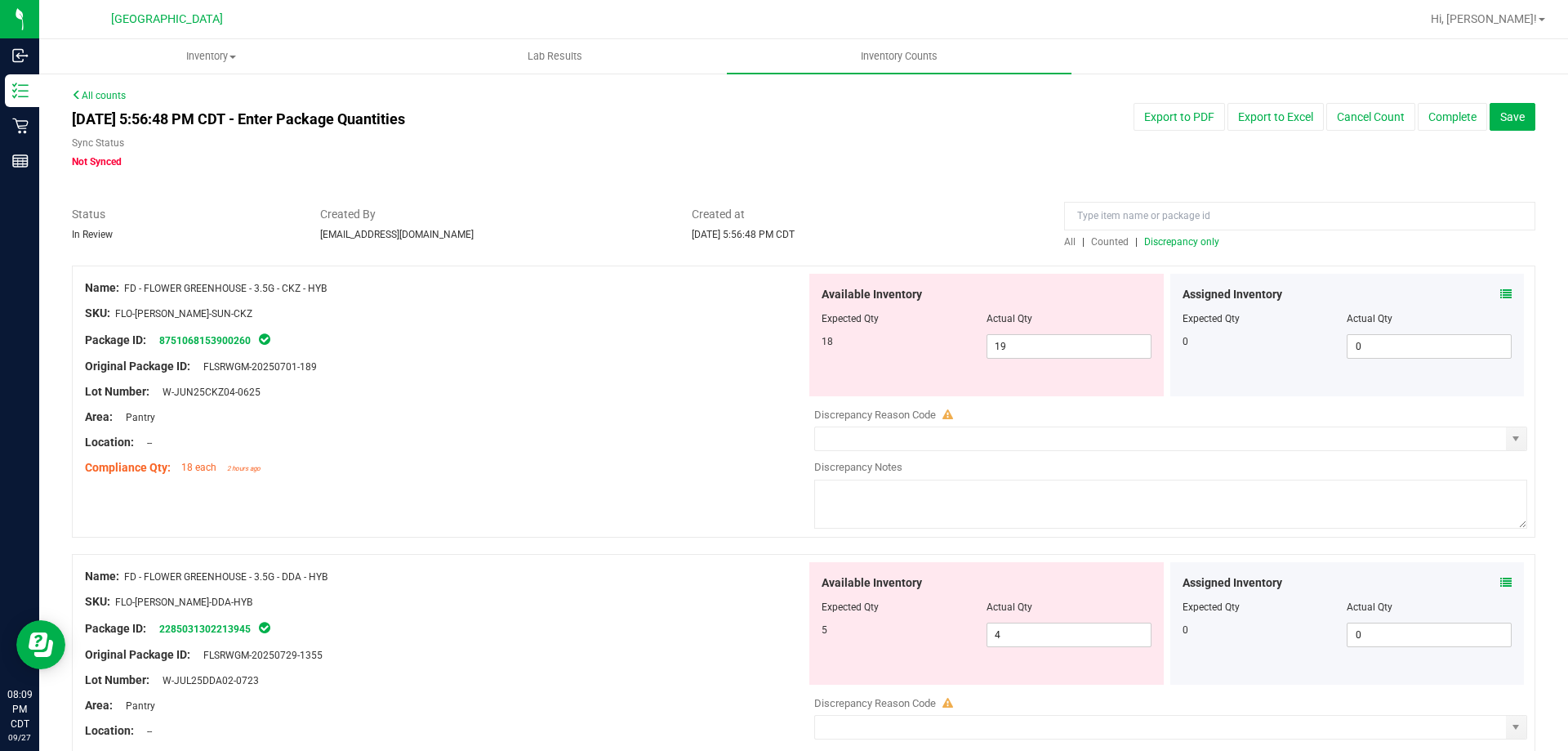
click at [1500, 290] on icon at bounding box center [1505, 294] width 11 height 11
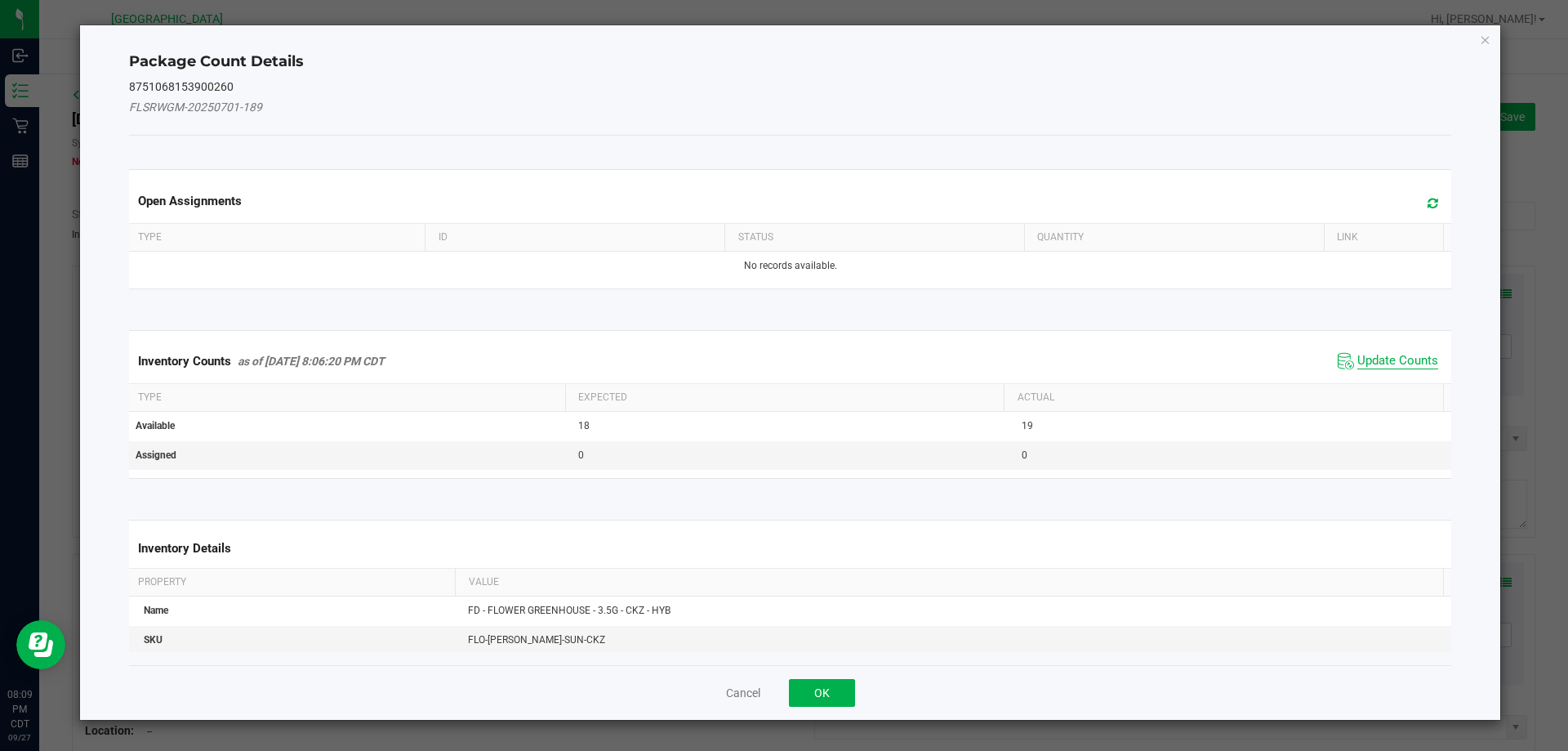
click at [1357, 361] on span "Update Counts" at bounding box center [1398, 361] width 81 height 17
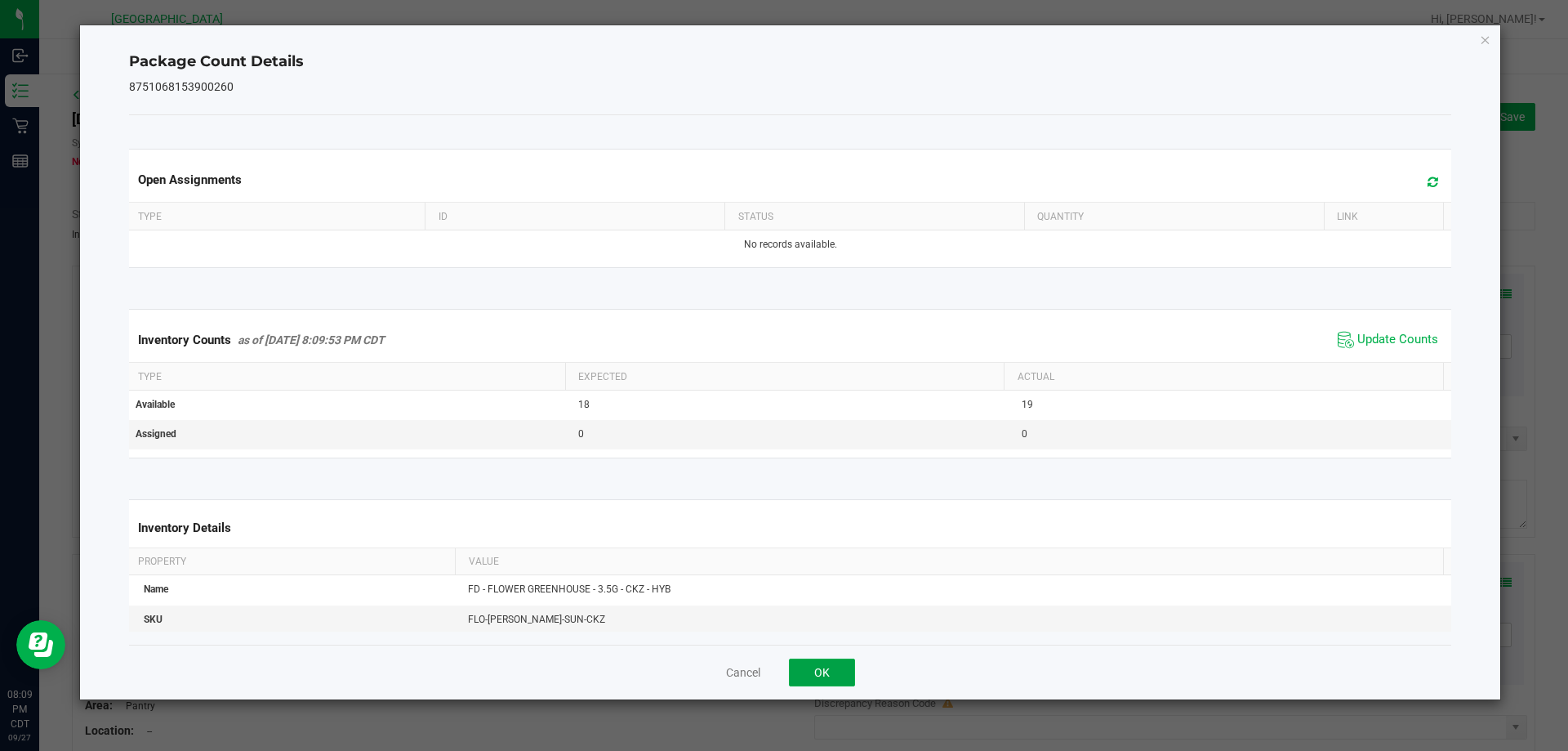
click at [825, 672] on button "OK" at bounding box center [822, 673] width 66 height 28
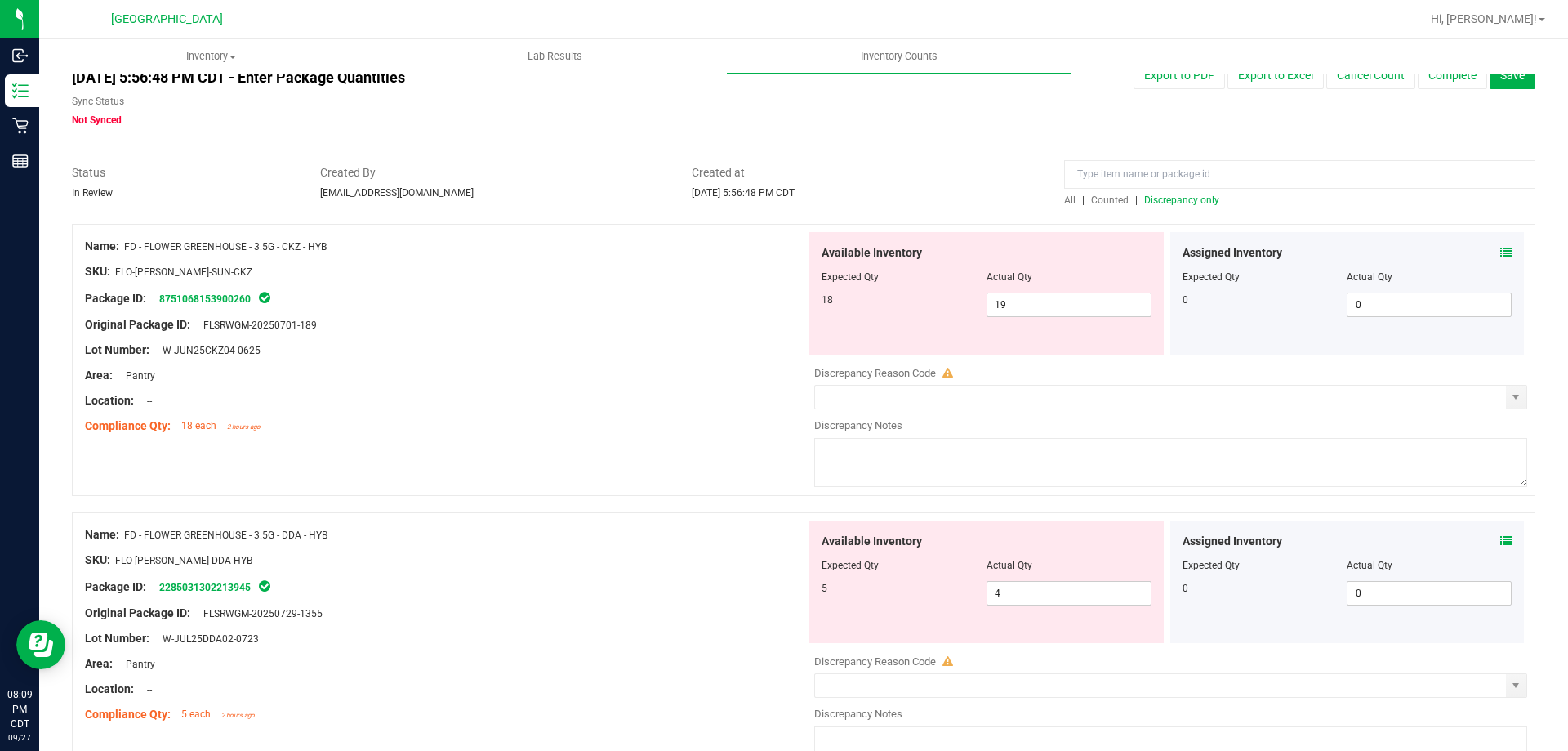
scroll to position [163, 0]
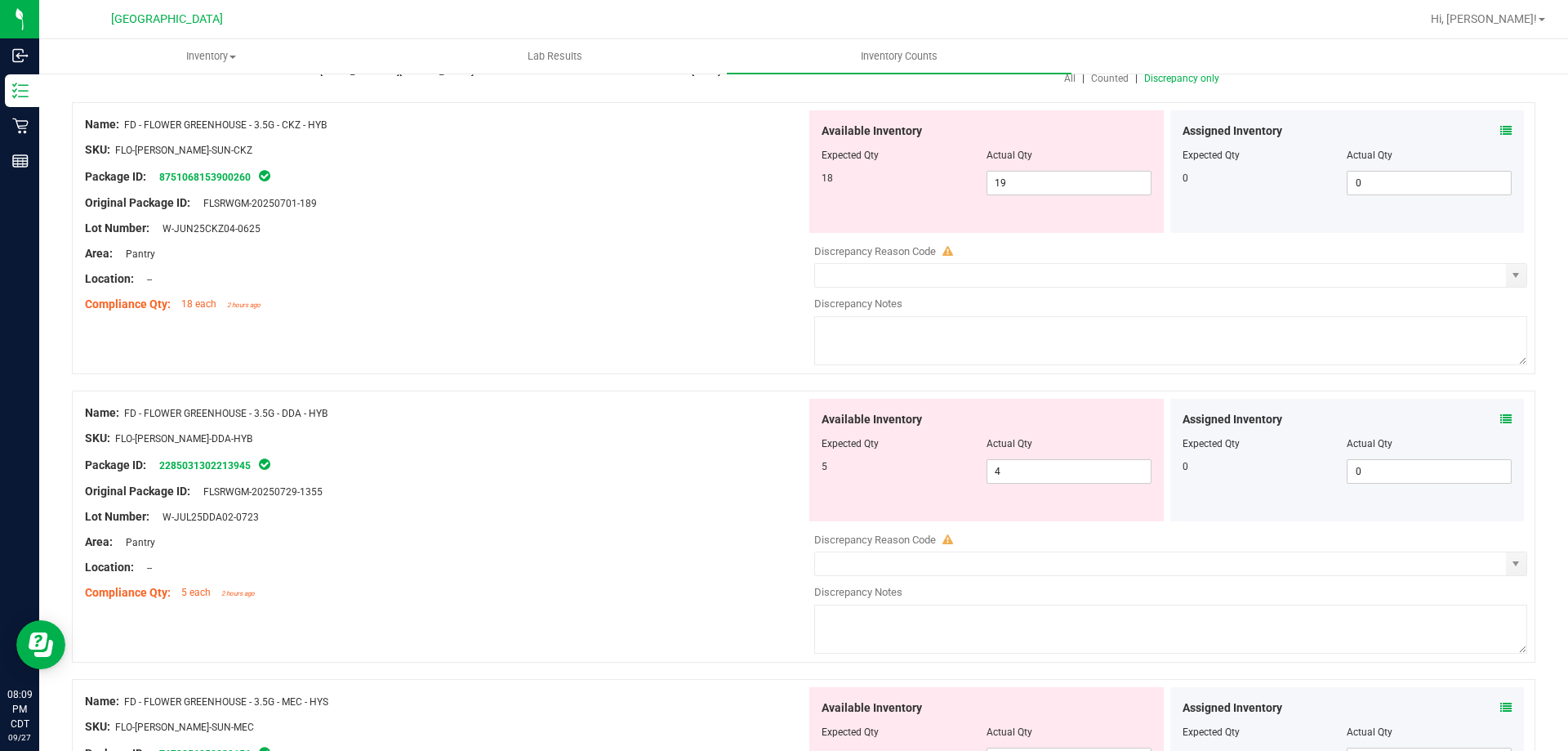
click at [1500, 416] on icon at bounding box center [1505, 419] width 11 height 11
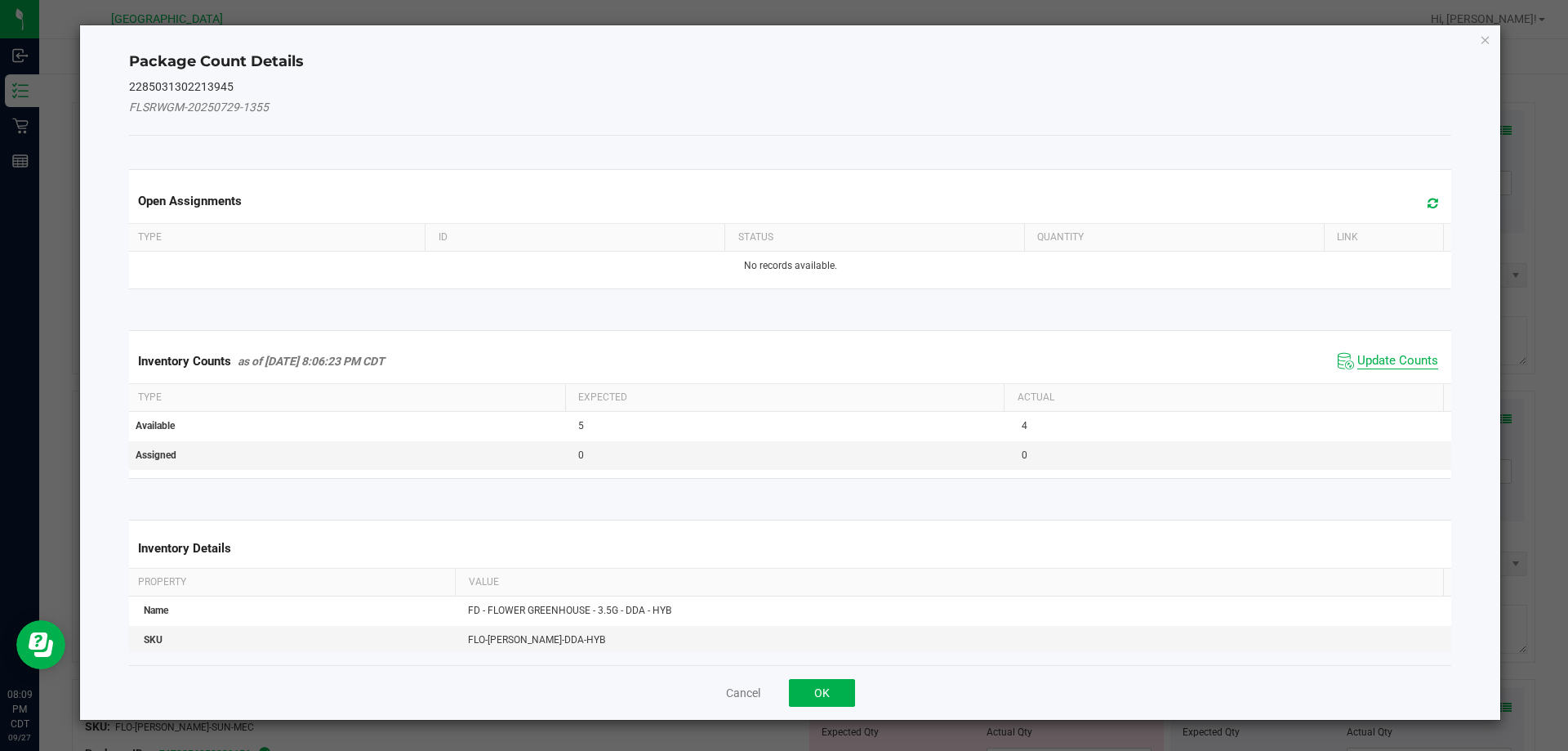
click at [1376, 367] on span "Update Counts" at bounding box center [1398, 361] width 81 height 17
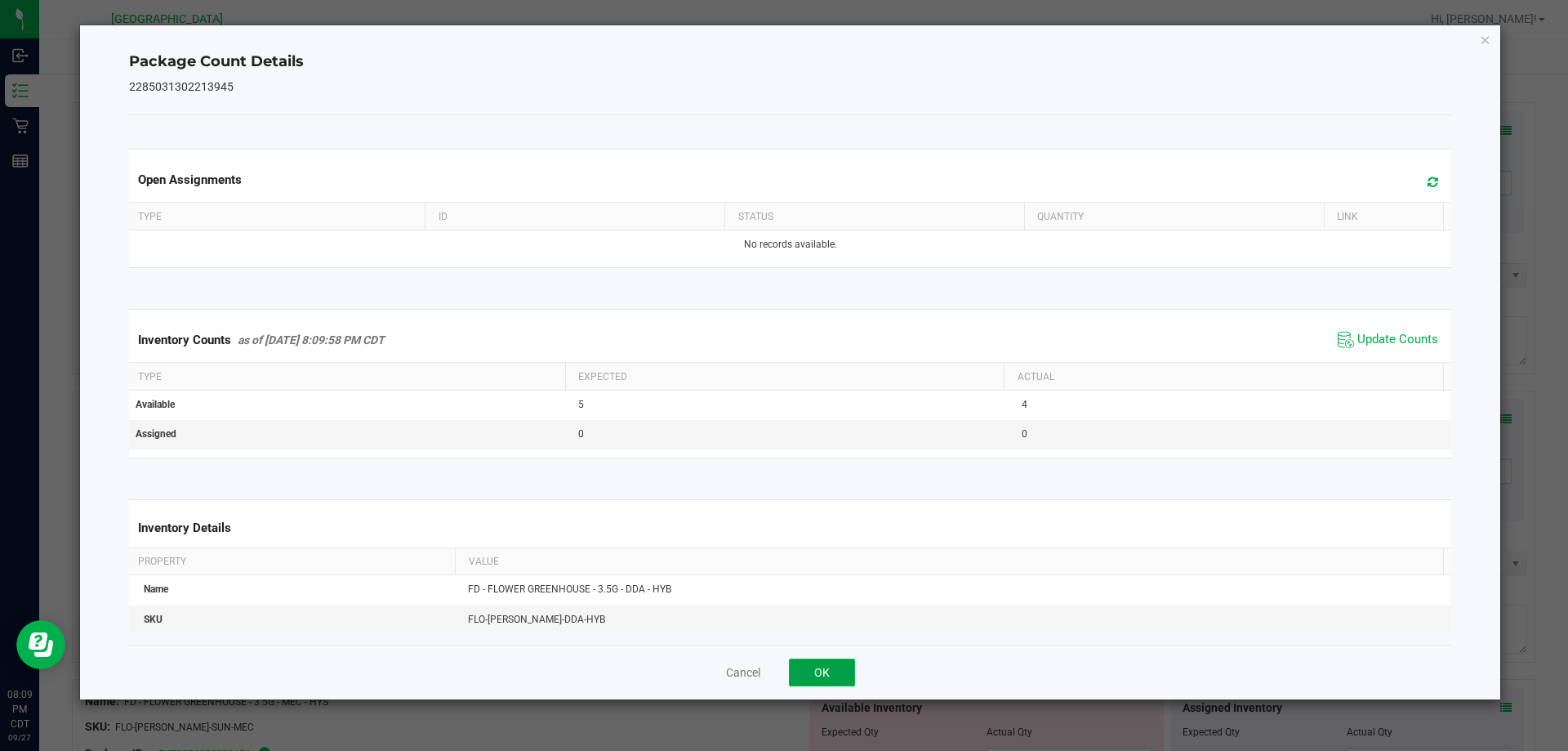
click at [832, 680] on button "OK" at bounding box center [822, 673] width 66 height 28
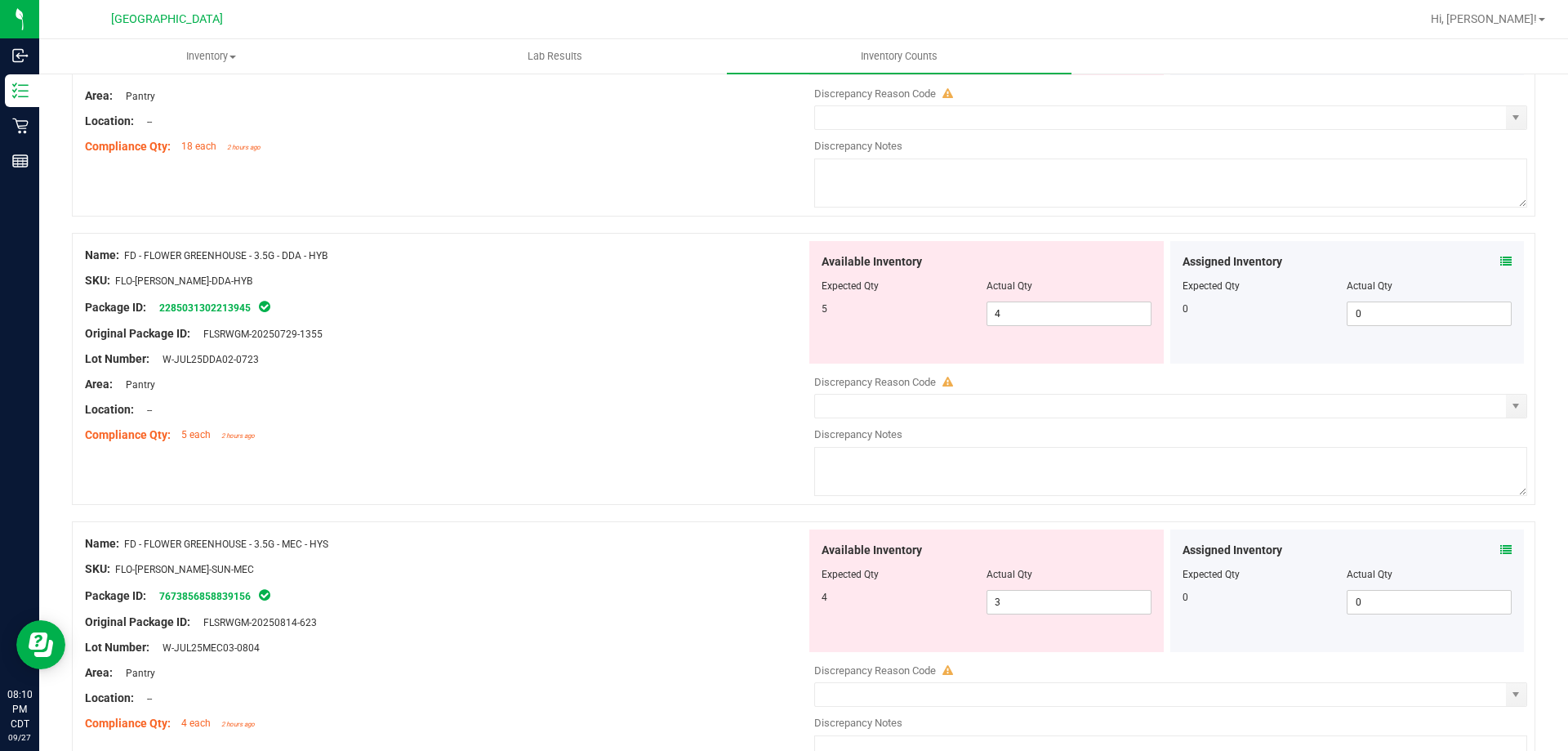
scroll to position [327, 0]
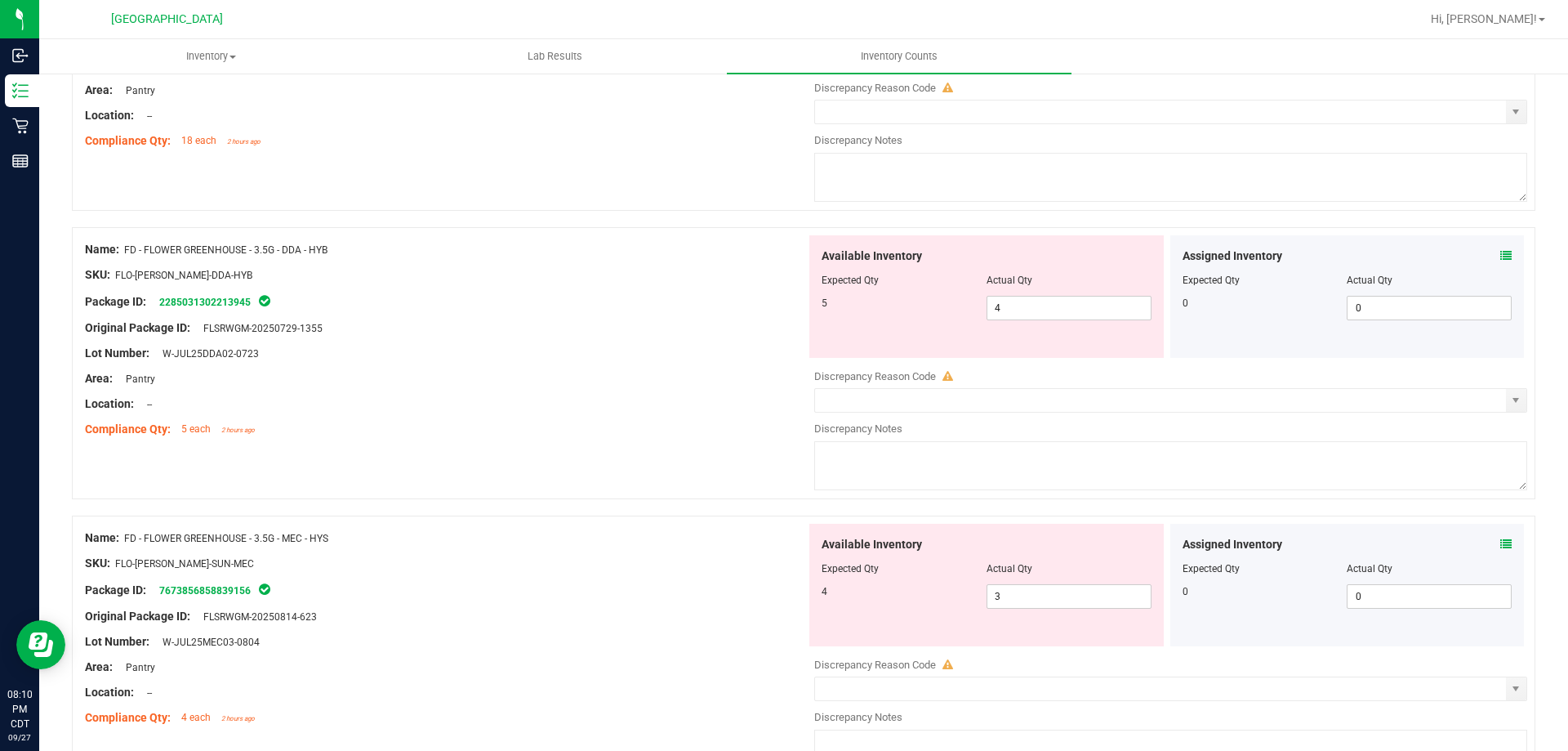
click at [1500, 541] on icon at bounding box center [1505, 544] width 11 height 11
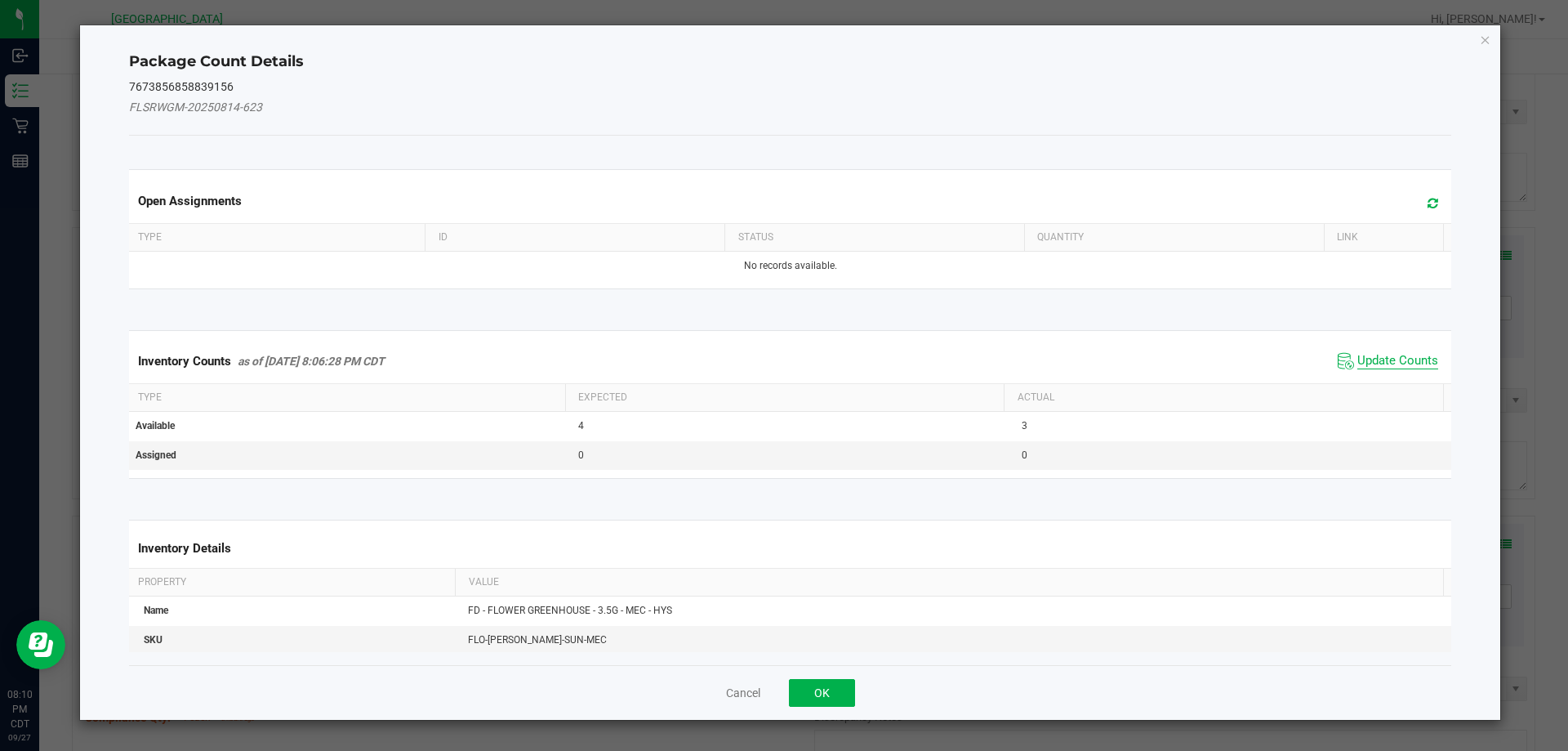
click at [1360, 354] on span "Update Counts" at bounding box center [1398, 361] width 81 height 17
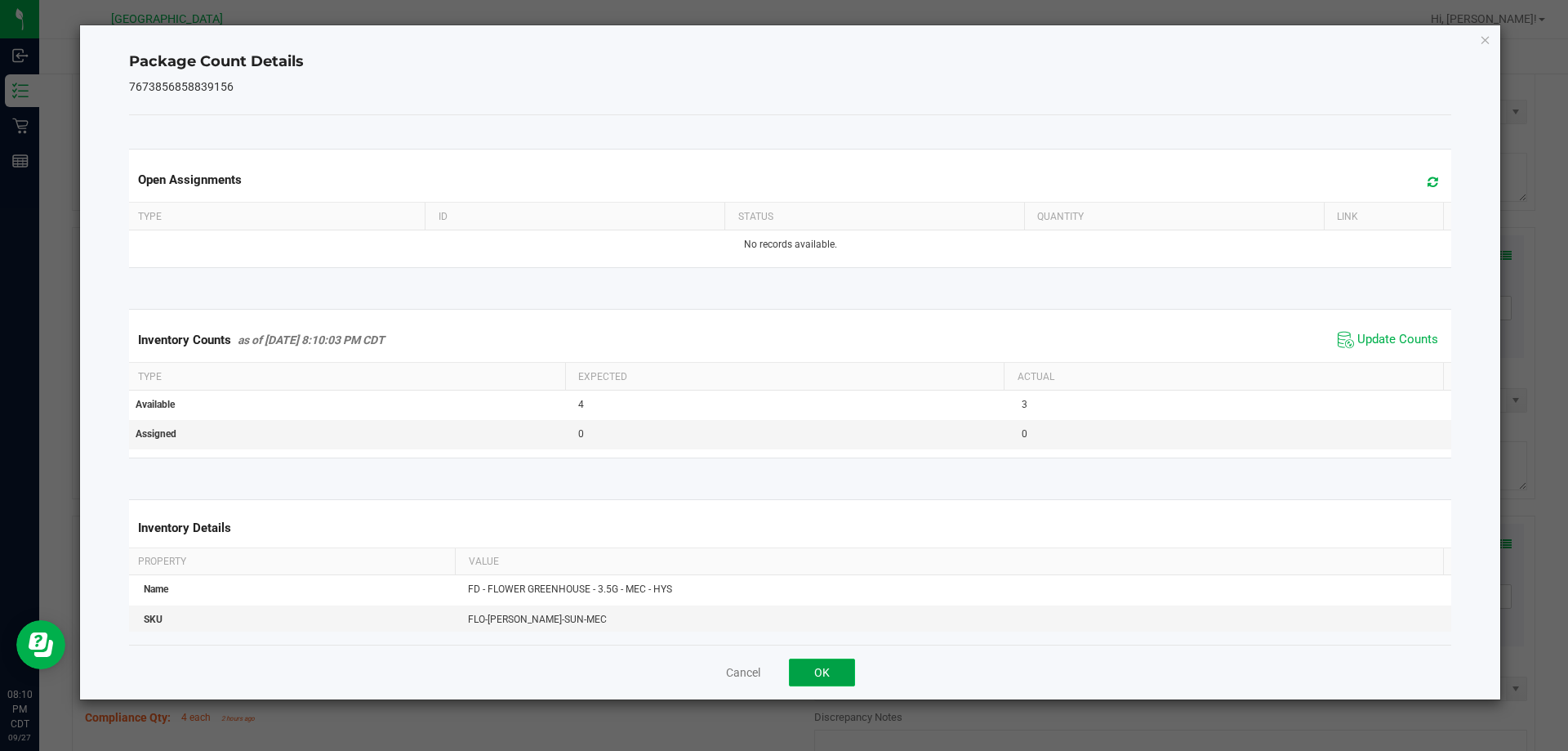
click at [834, 673] on button "OK" at bounding box center [822, 673] width 66 height 28
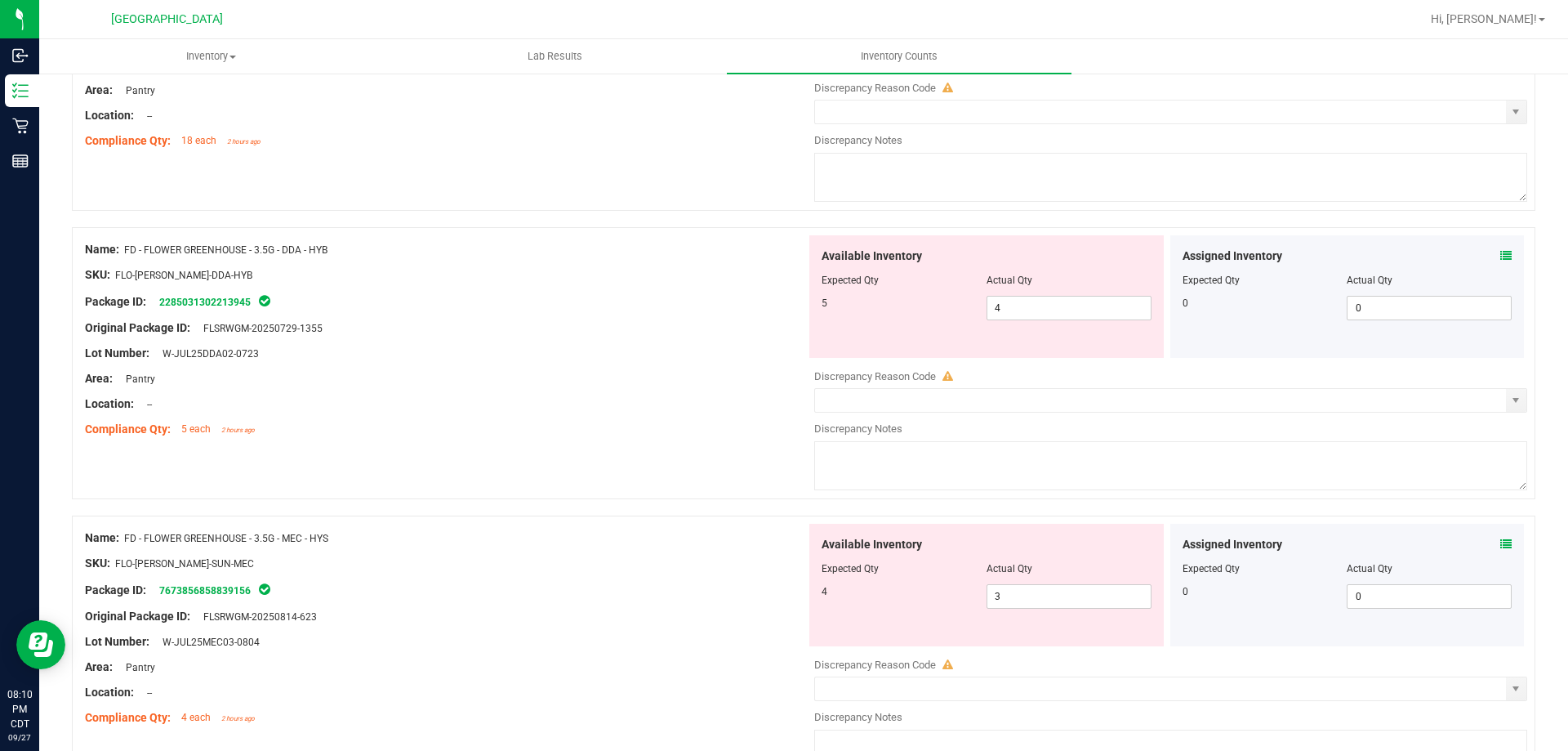
click at [673, 525] on div "Name: FD - FLOWER GREENHOUSE - 3.5G - MEC - HYS SKU: FLO-[PERSON_NAME]-SUN-MEC …" at bounding box center [445, 628] width 721 height 208
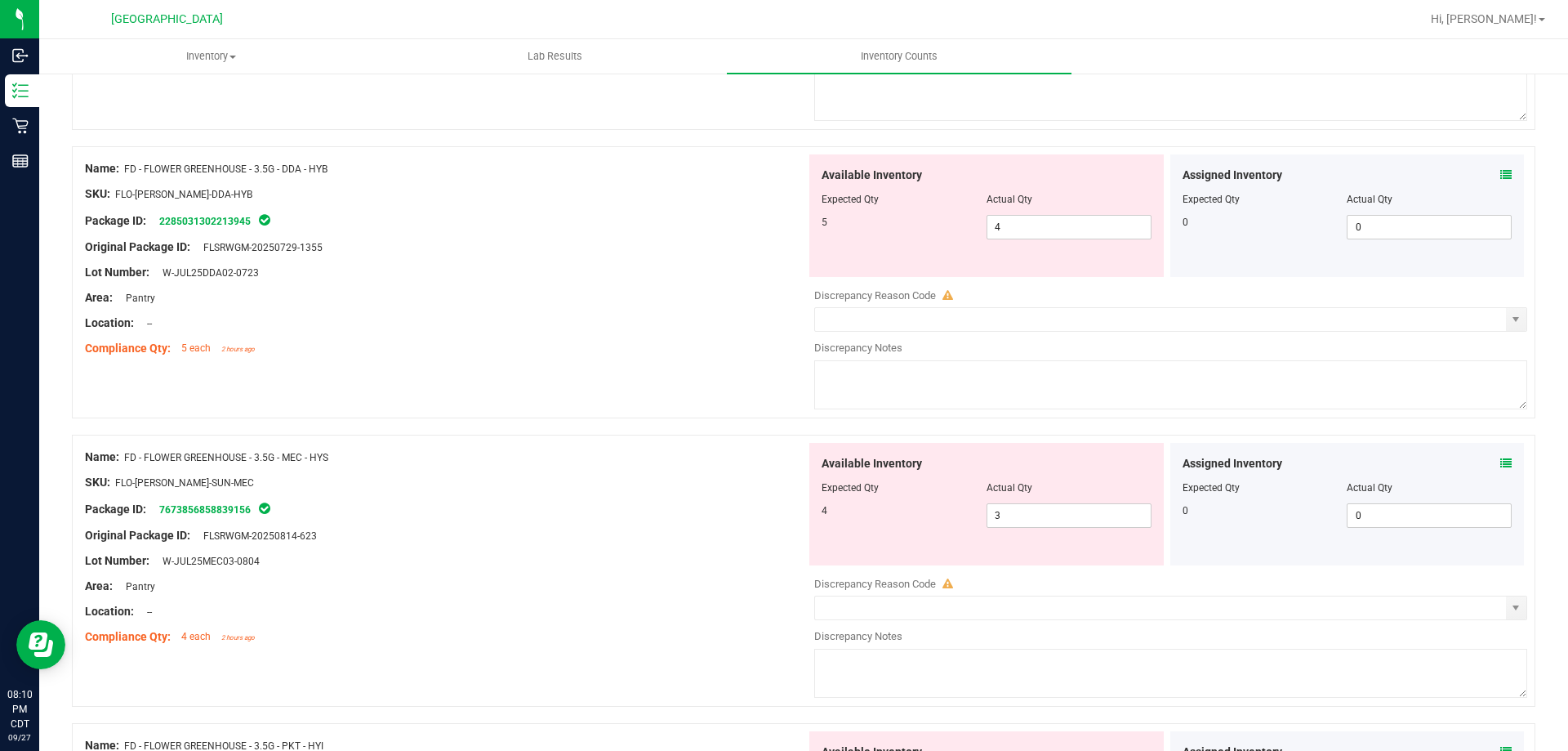
scroll to position [409, 0]
click at [1500, 168] on icon at bounding box center [1505, 174] width 11 height 11
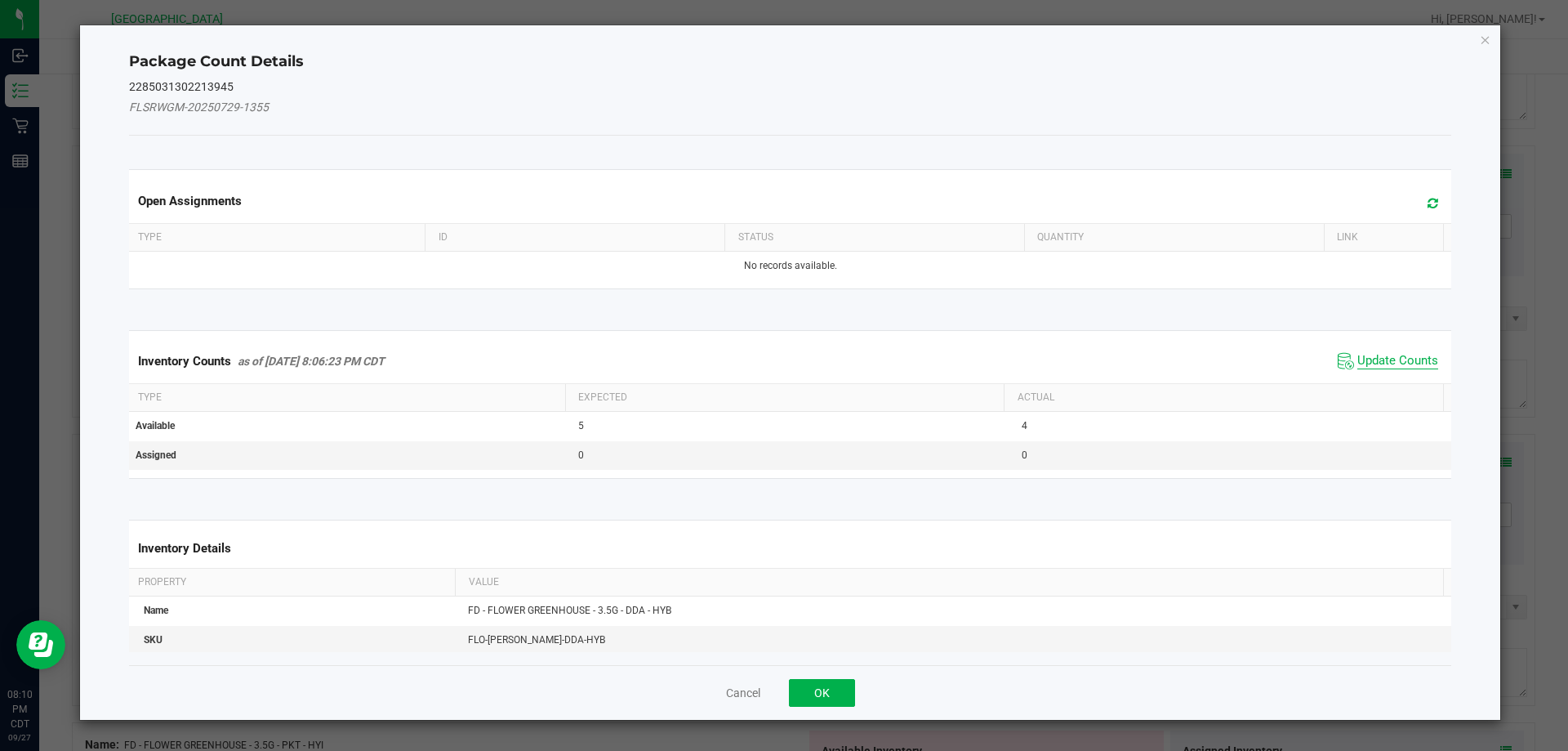
click at [1372, 361] on span "Update Counts" at bounding box center [1398, 361] width 81 height 17
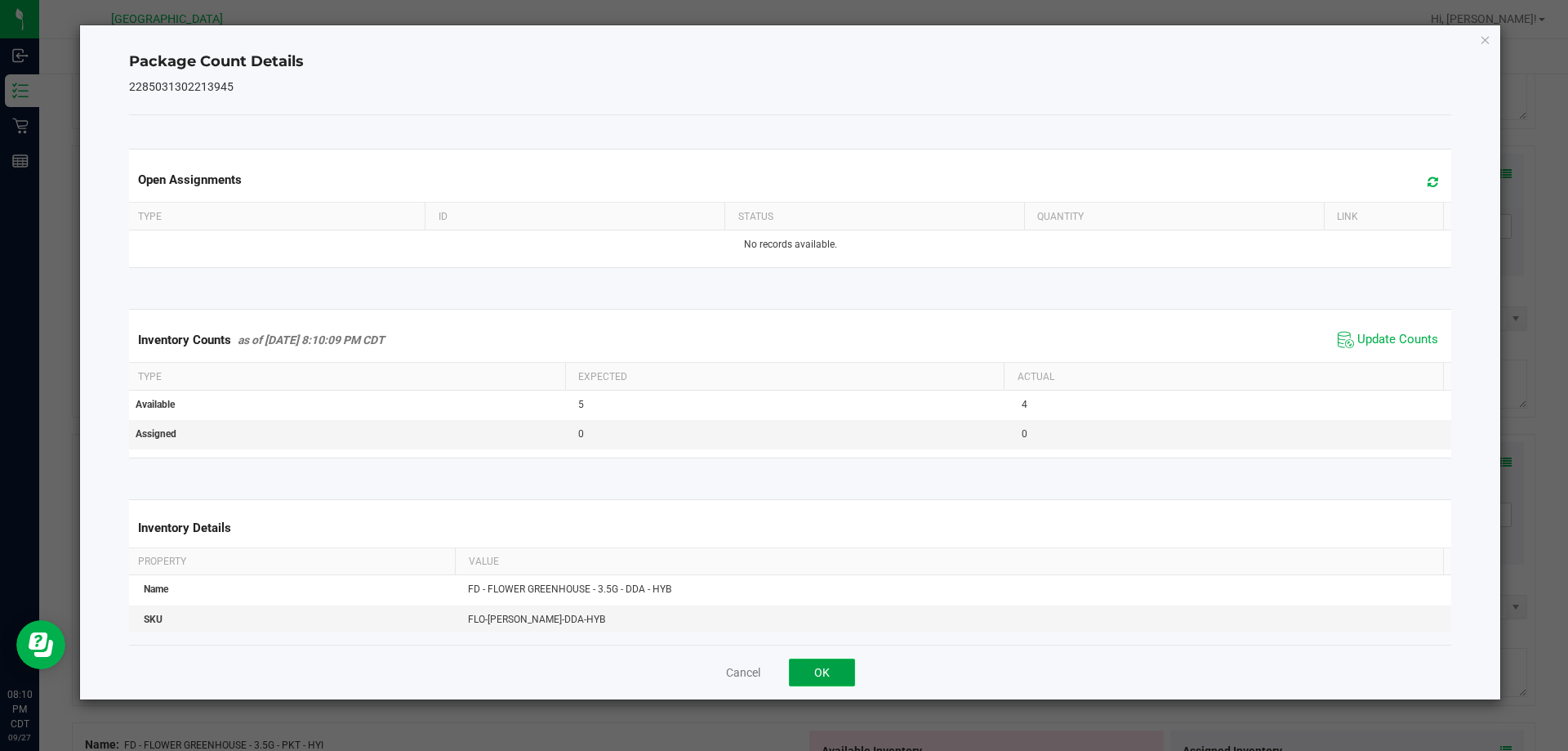
click at [826, 660] on button "OK" at bounding box center [822, 673] width 66 height 28
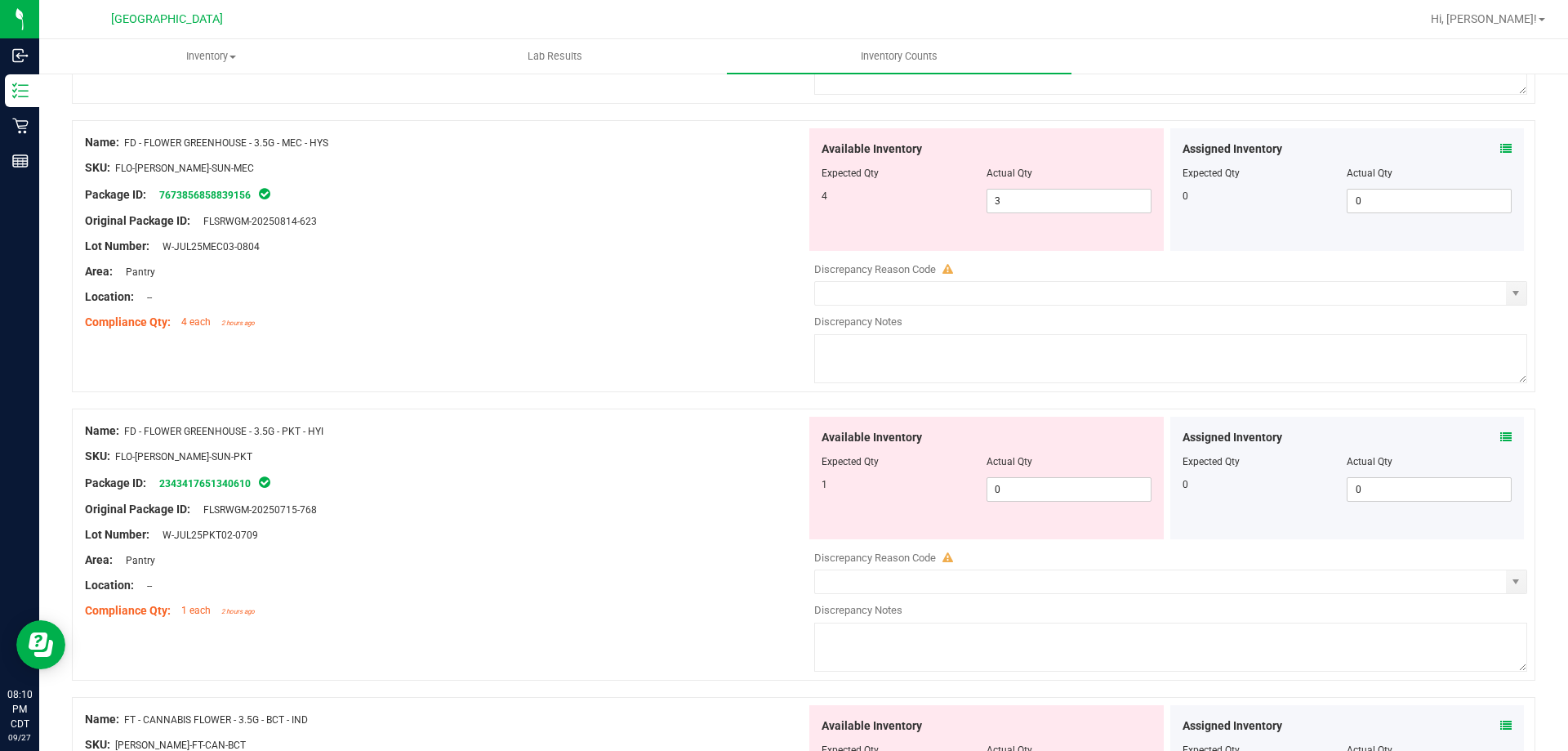
scroll to position [736, 0]
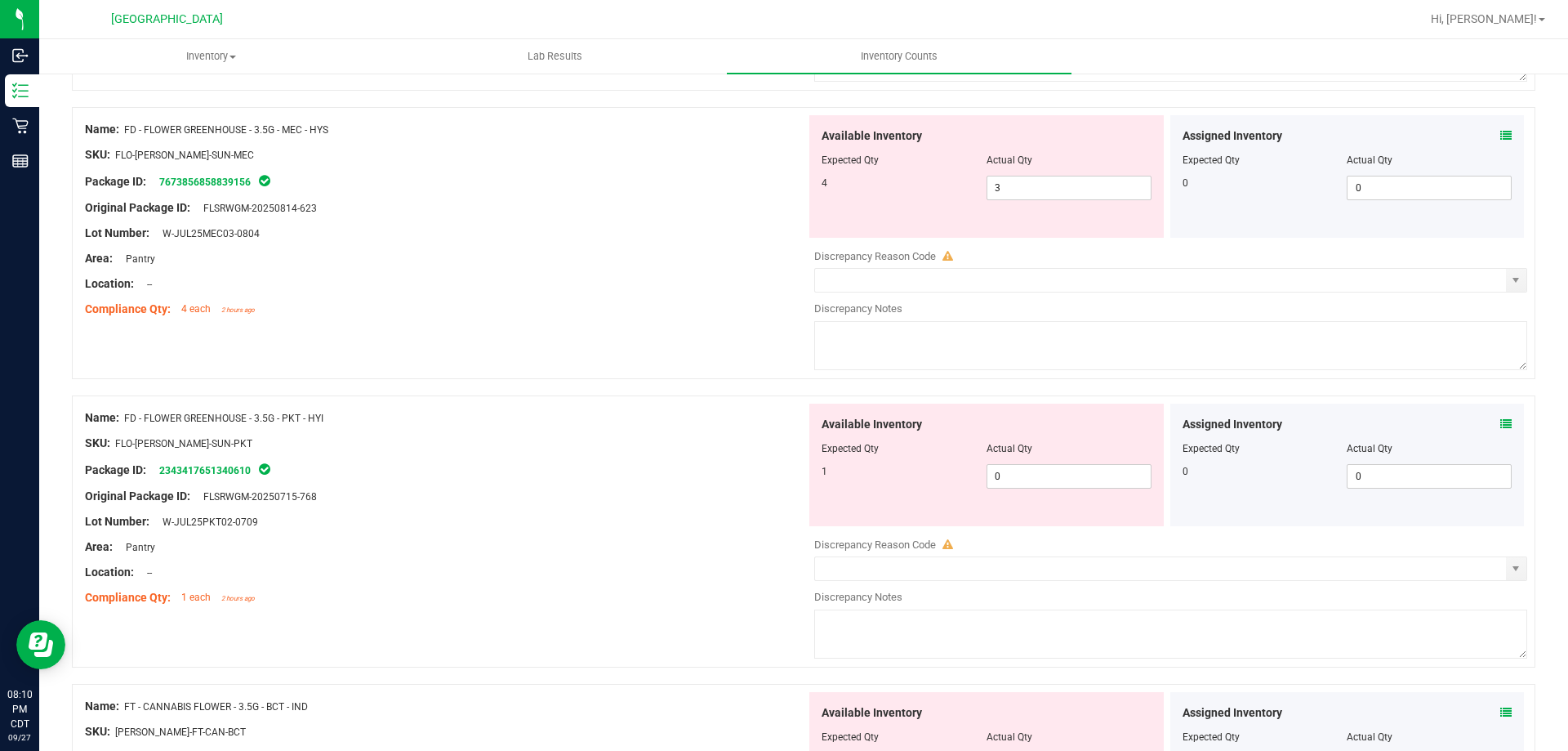
click at [1500, 428] on icon at bounding box center [1505, 424] width 11 height 11
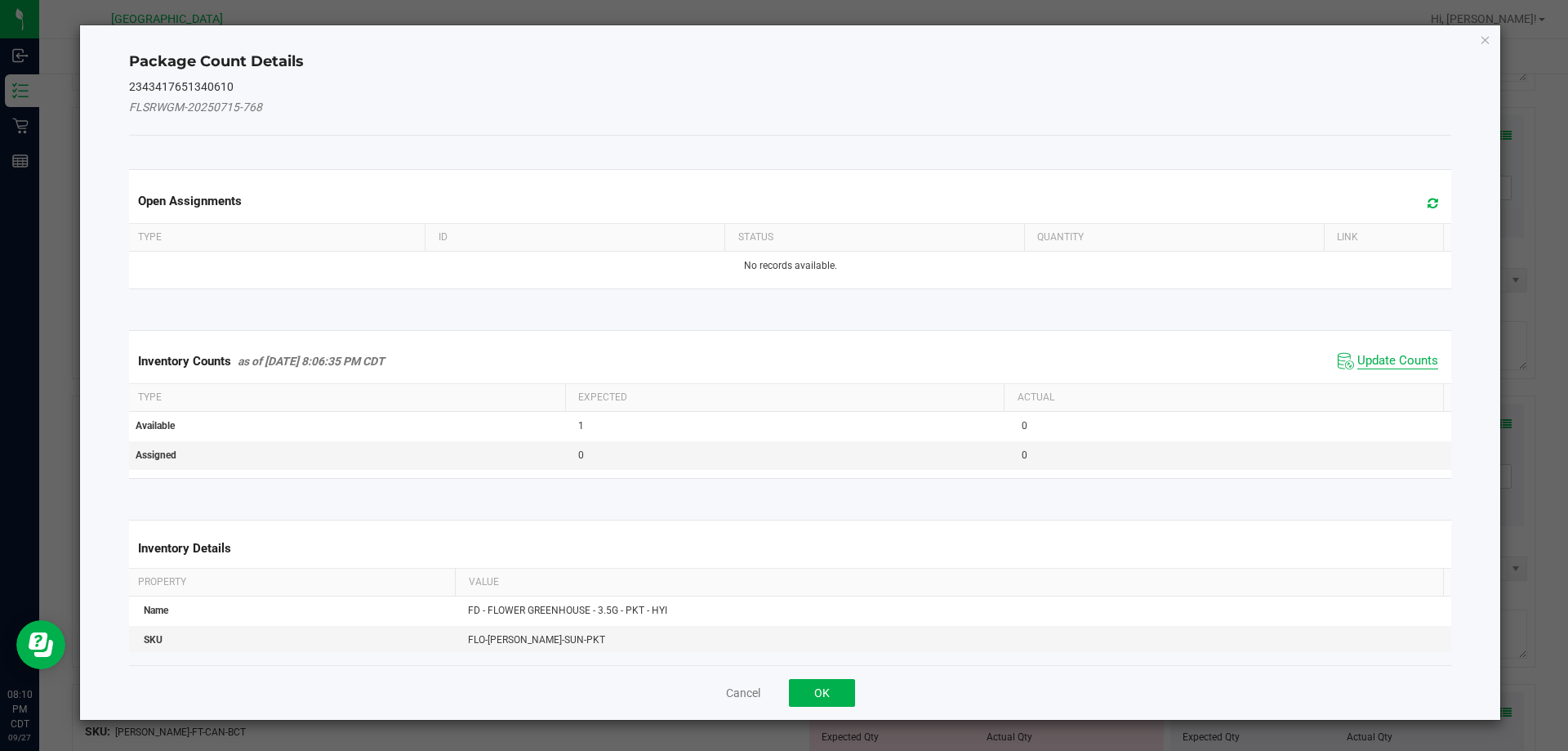
drag, startPoint x: 1388, startPoint y: 350, endPoint x: 1351, endPoint y: 367, distance: 40.7
click at [1385, 354] on span "Update Counts" at bounding box center [1387, 361] width 108 height 25
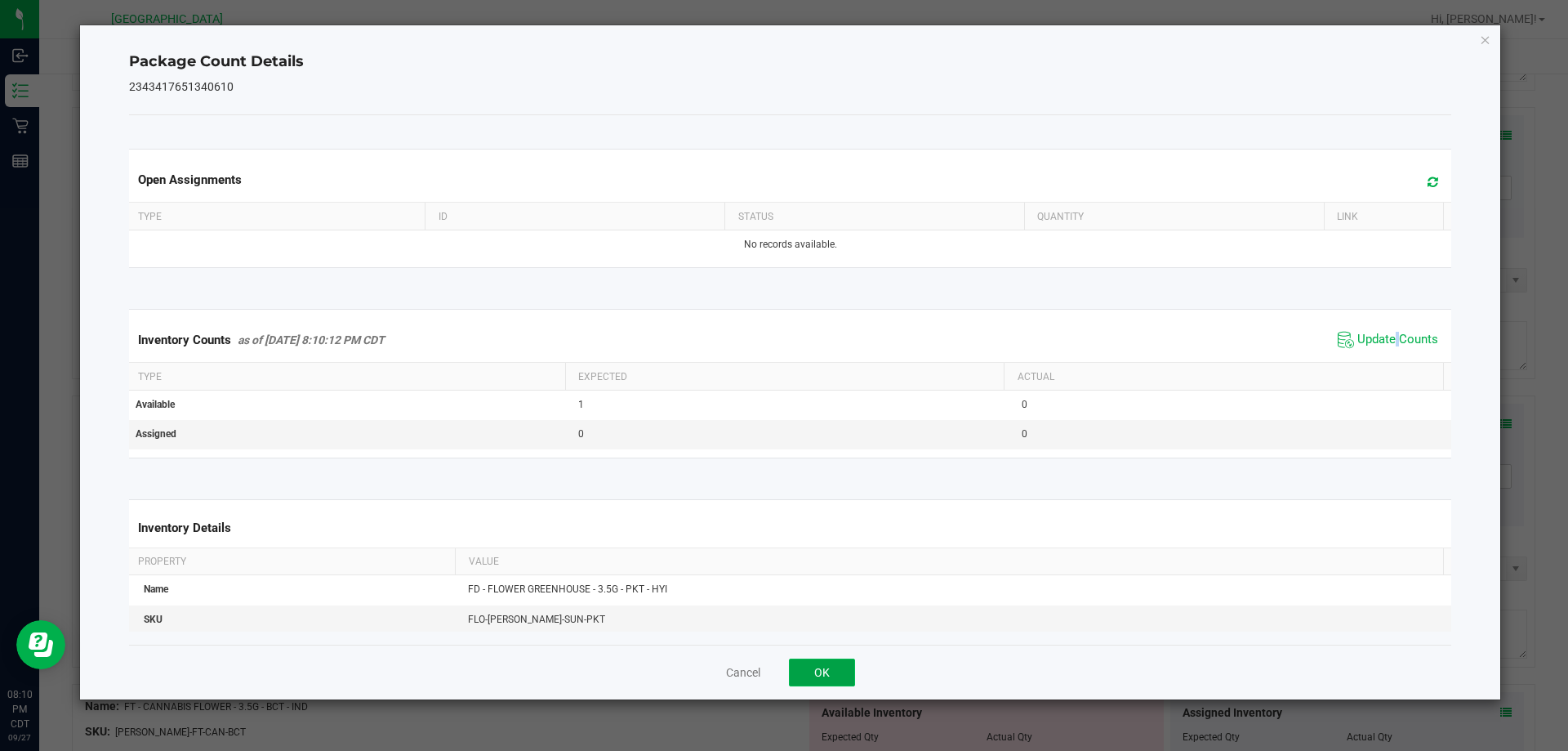
click at [847, 682] on button "OK" at bounding box center [822, 673] width 66 height 28
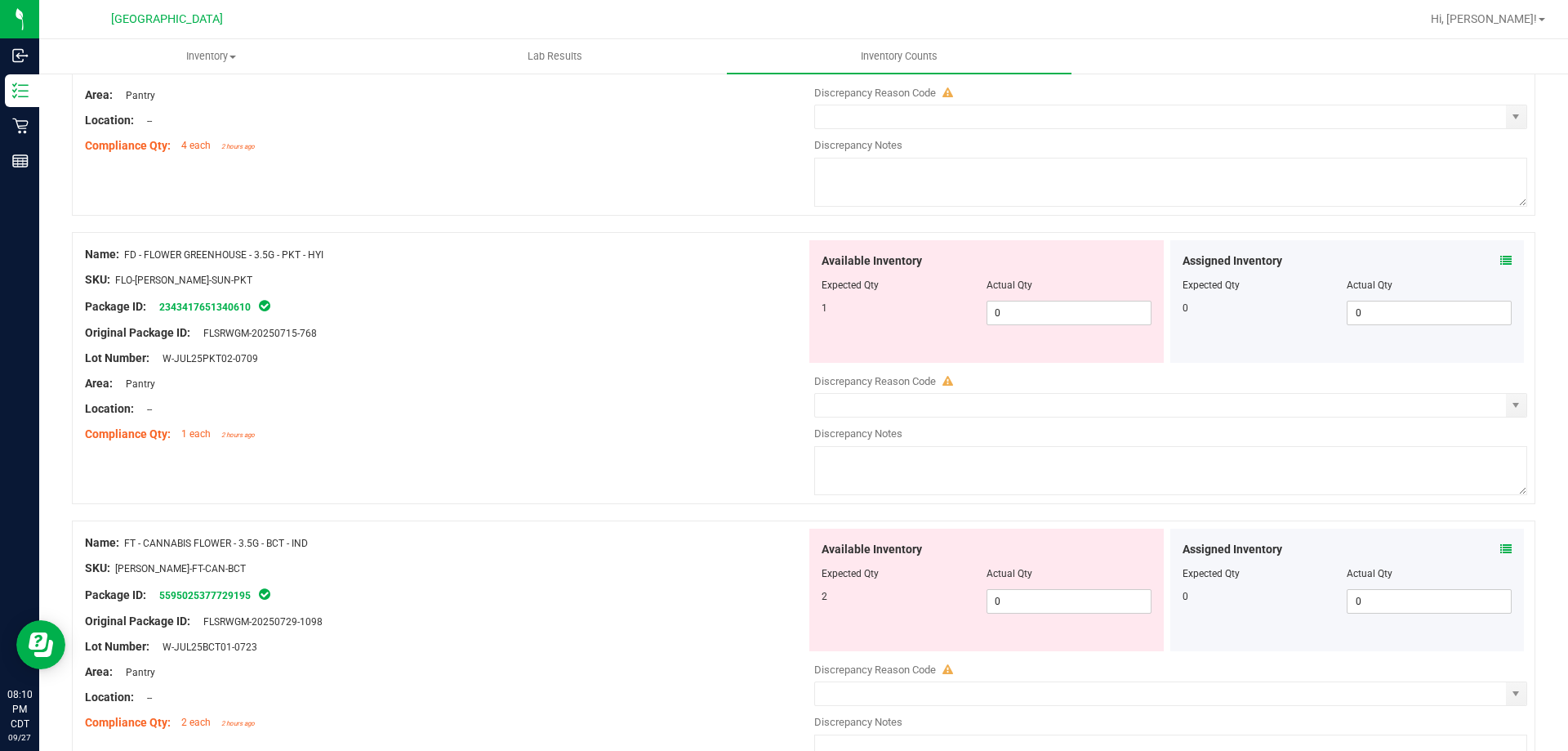
scroll to position [981, 0]
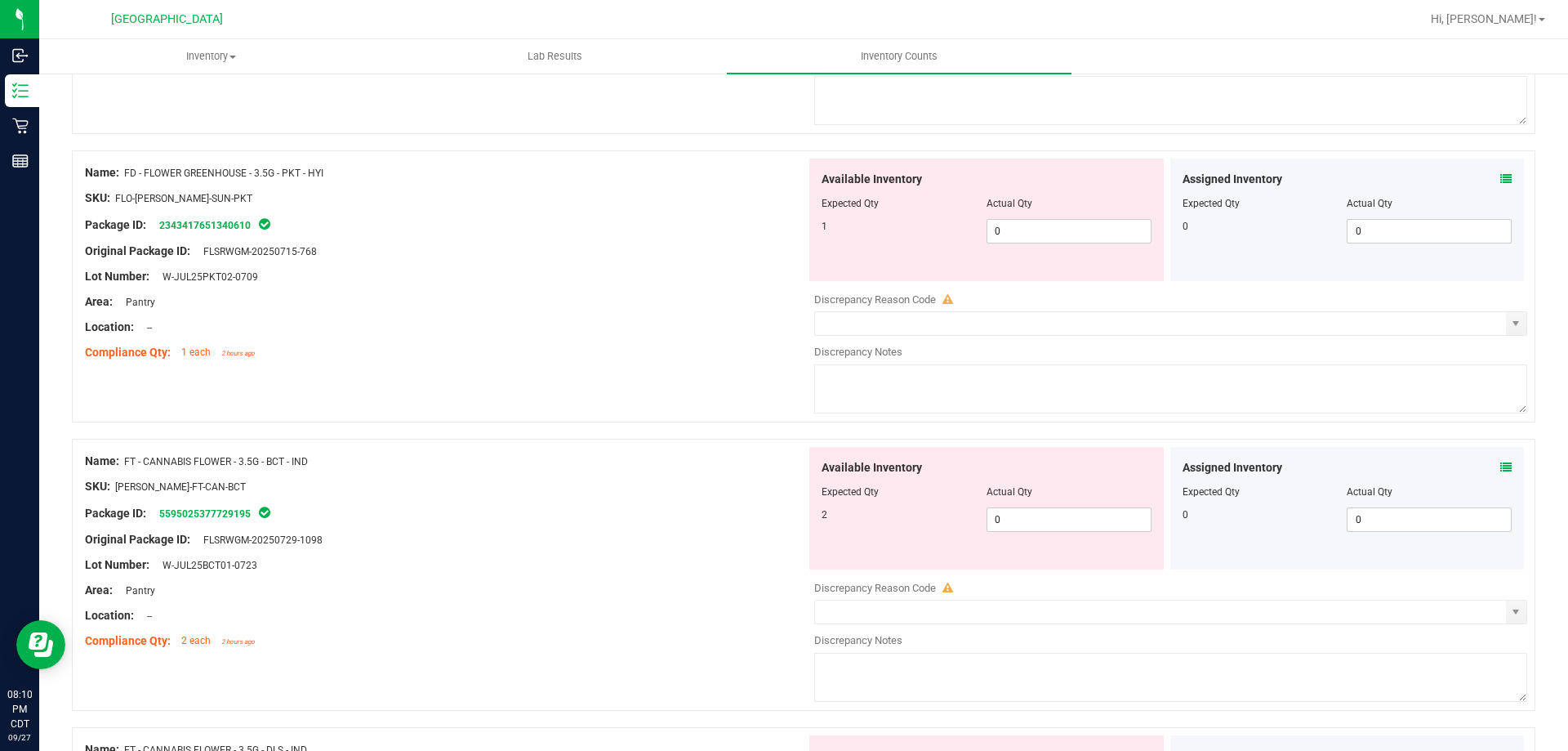
click at [1500, 466] on icon at bounding box center [1505, 467] width 11 height 11
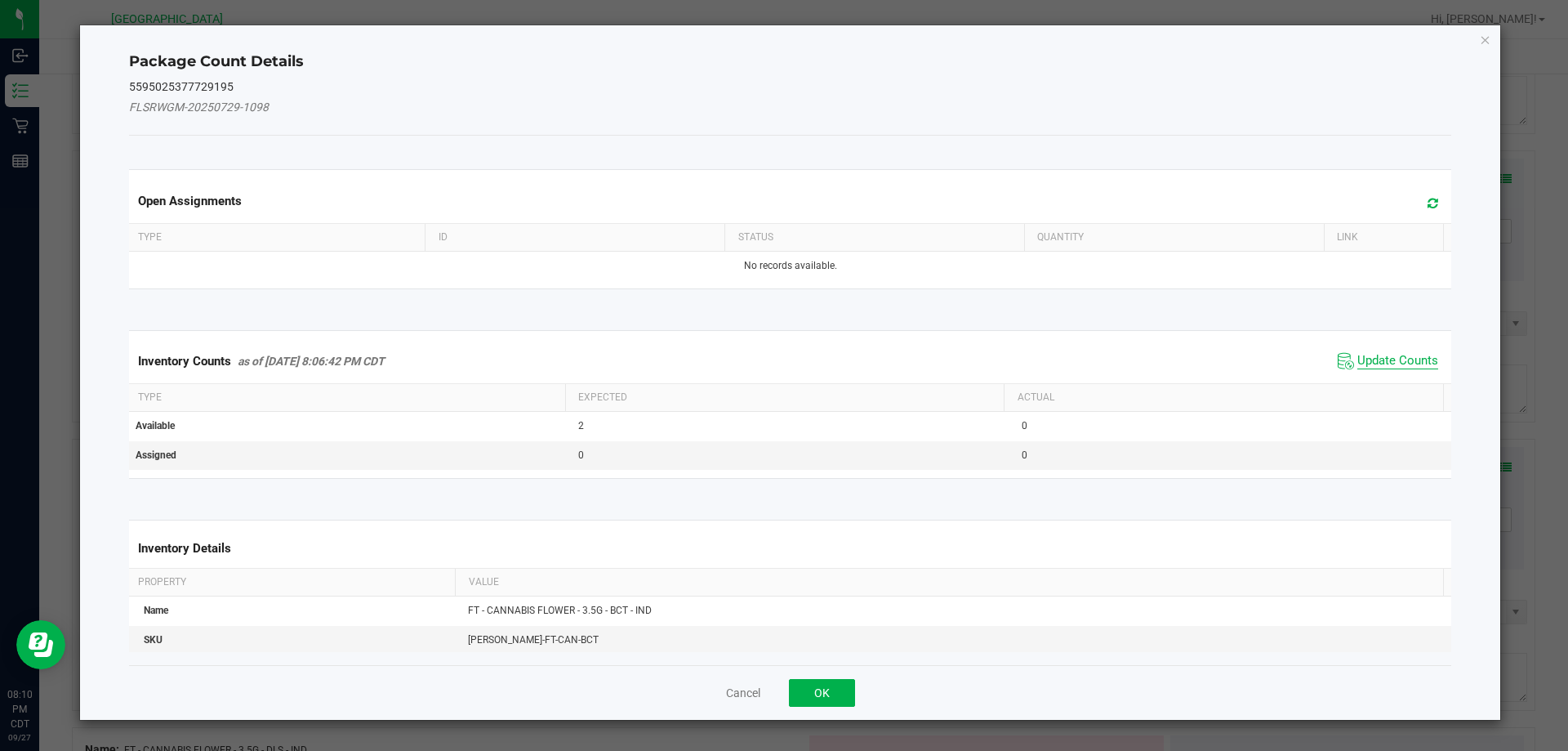
click at [1367, 362] on span "Update Counts" at bounding box center [1398, 361] width 81 height 17
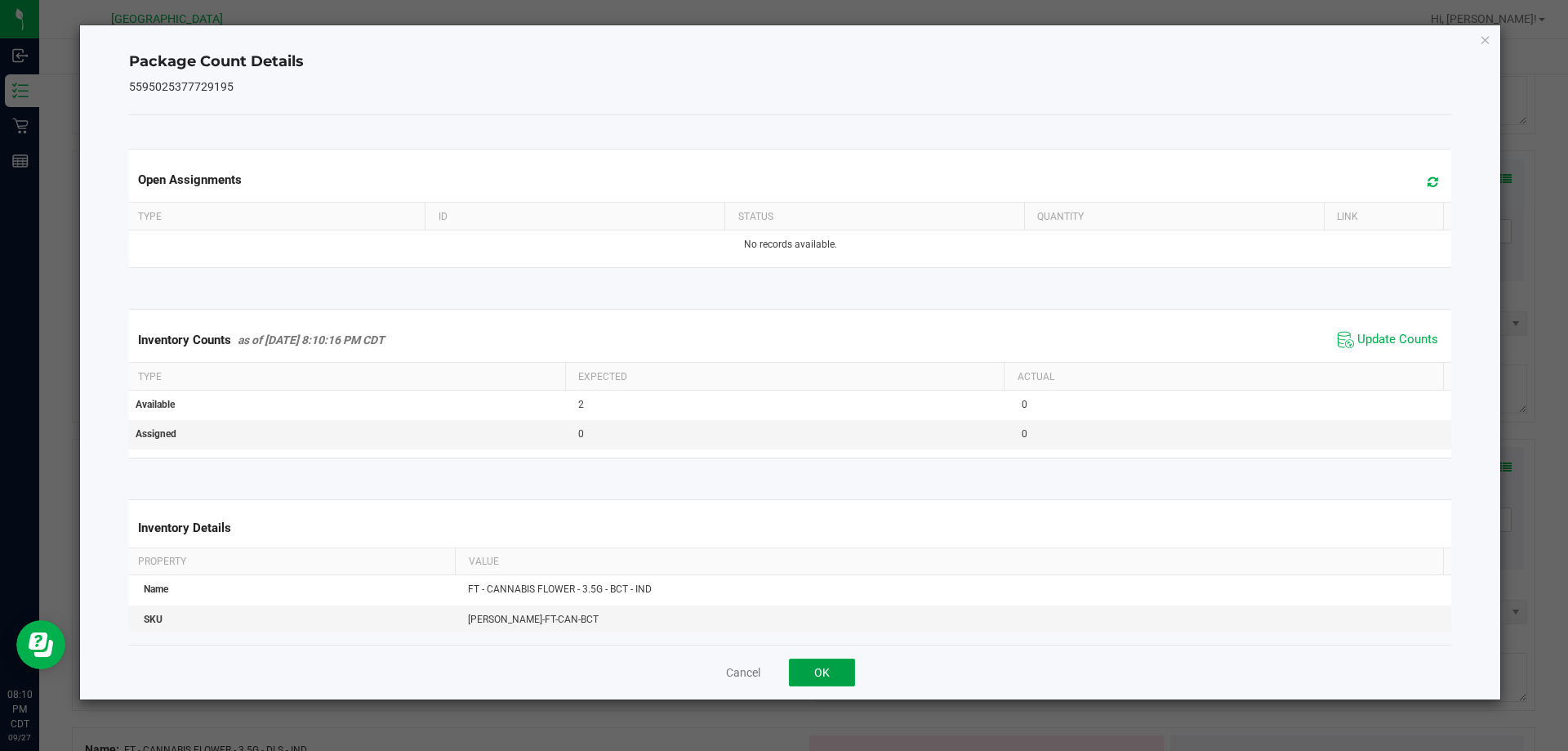
click at [831, 676] on button "OK" at bounding box center [822, 673] width 66 height 28
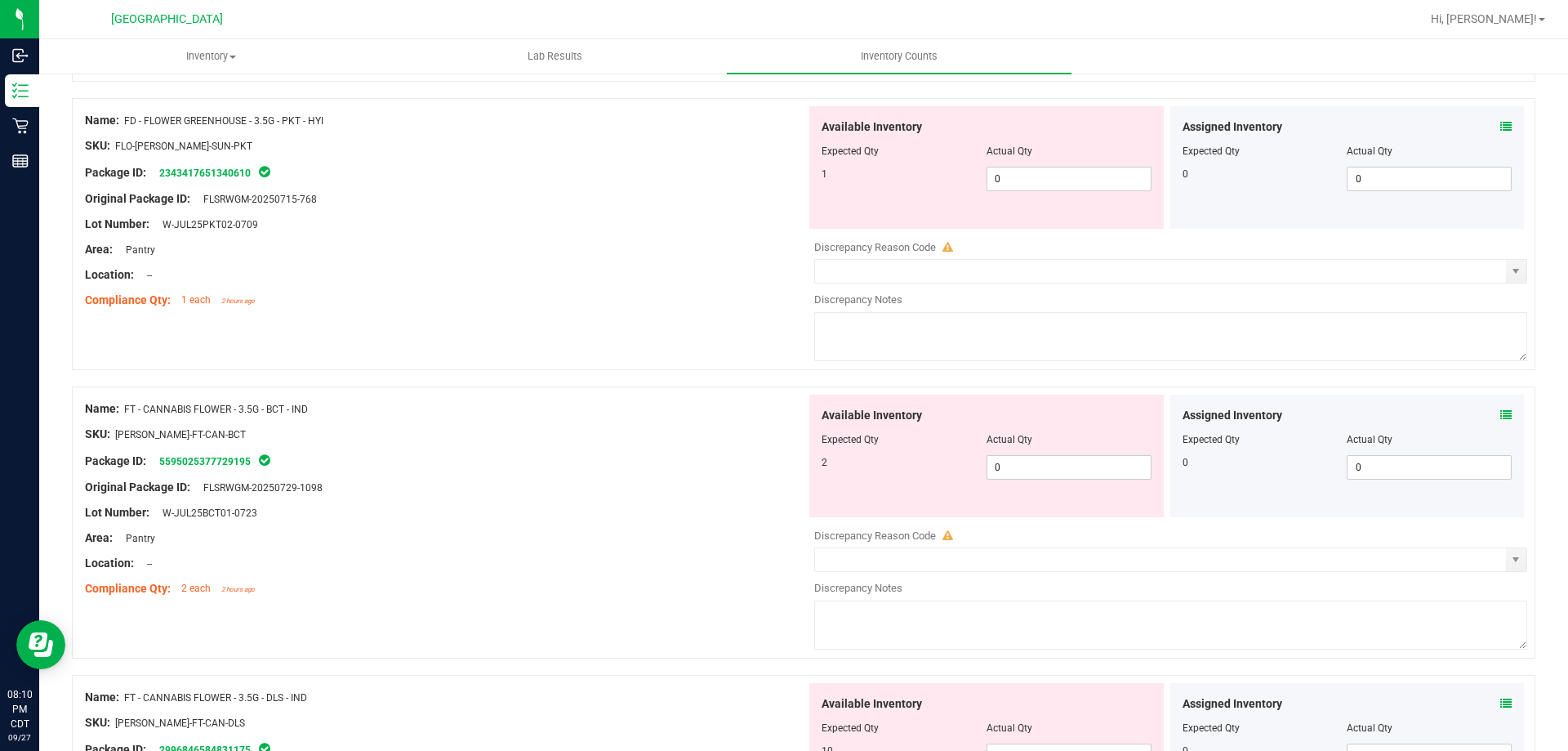
scroll to position [1062, 0]
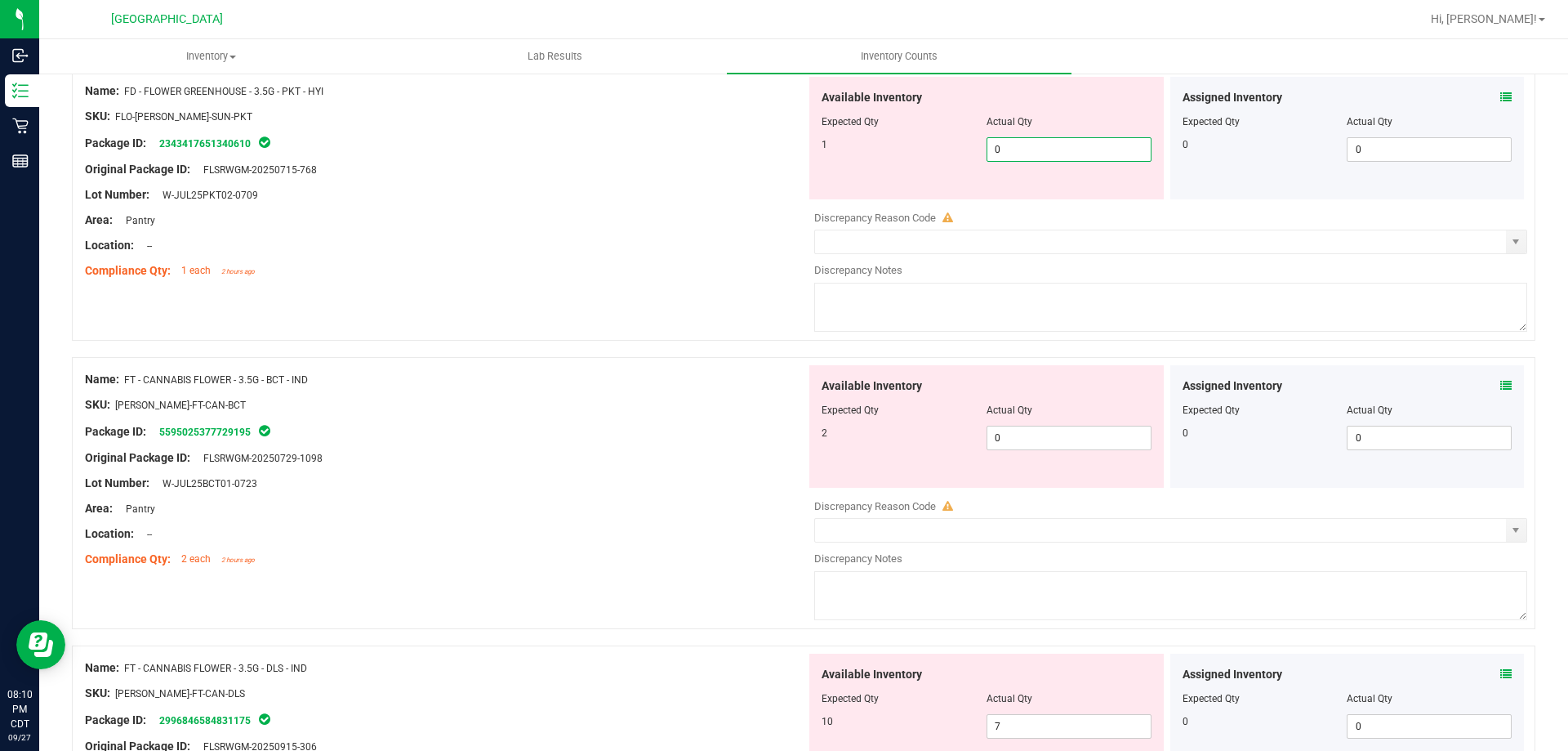
click at [1042, 145] on span "0 0" at bounding box center [1069, 150] width 165 height 25
click at [666, 233] on div at bounding box center [445, 233] width 721 height 8
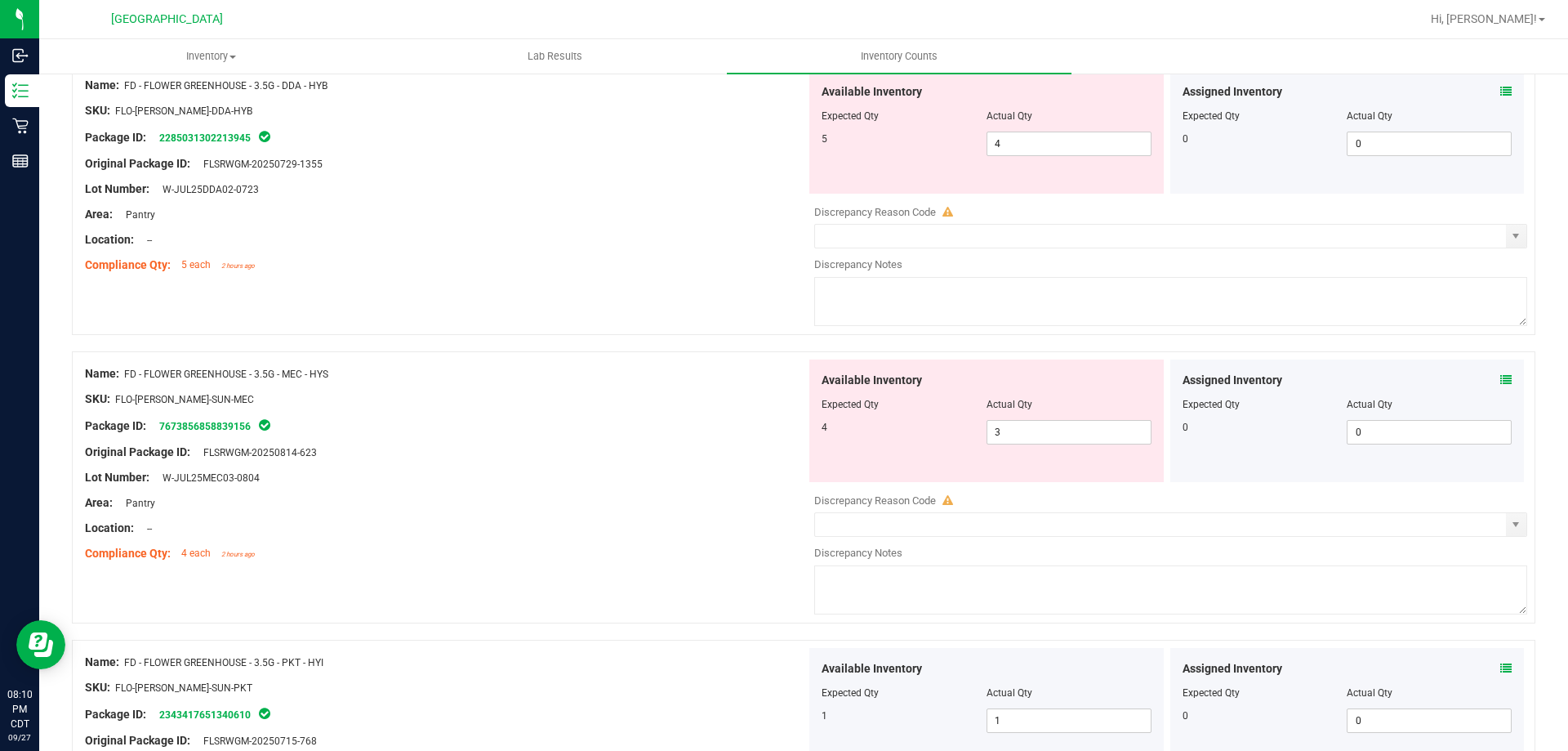
scroll to position [490, 0]
click at [1028, 143] on span "4 4" at bounding box center [1069, 145] width 165 height 25
click at [710, 215] on div "Area: Pantry" at bounding box center [445, 215] width 721 height 17
click at [1066, 426] on span "3 3" at bounding box center [1069, 434] width 165 height 25
click at [847, 444] on div "4 4 4" at bounding box center [987, 434] width 330 height 25
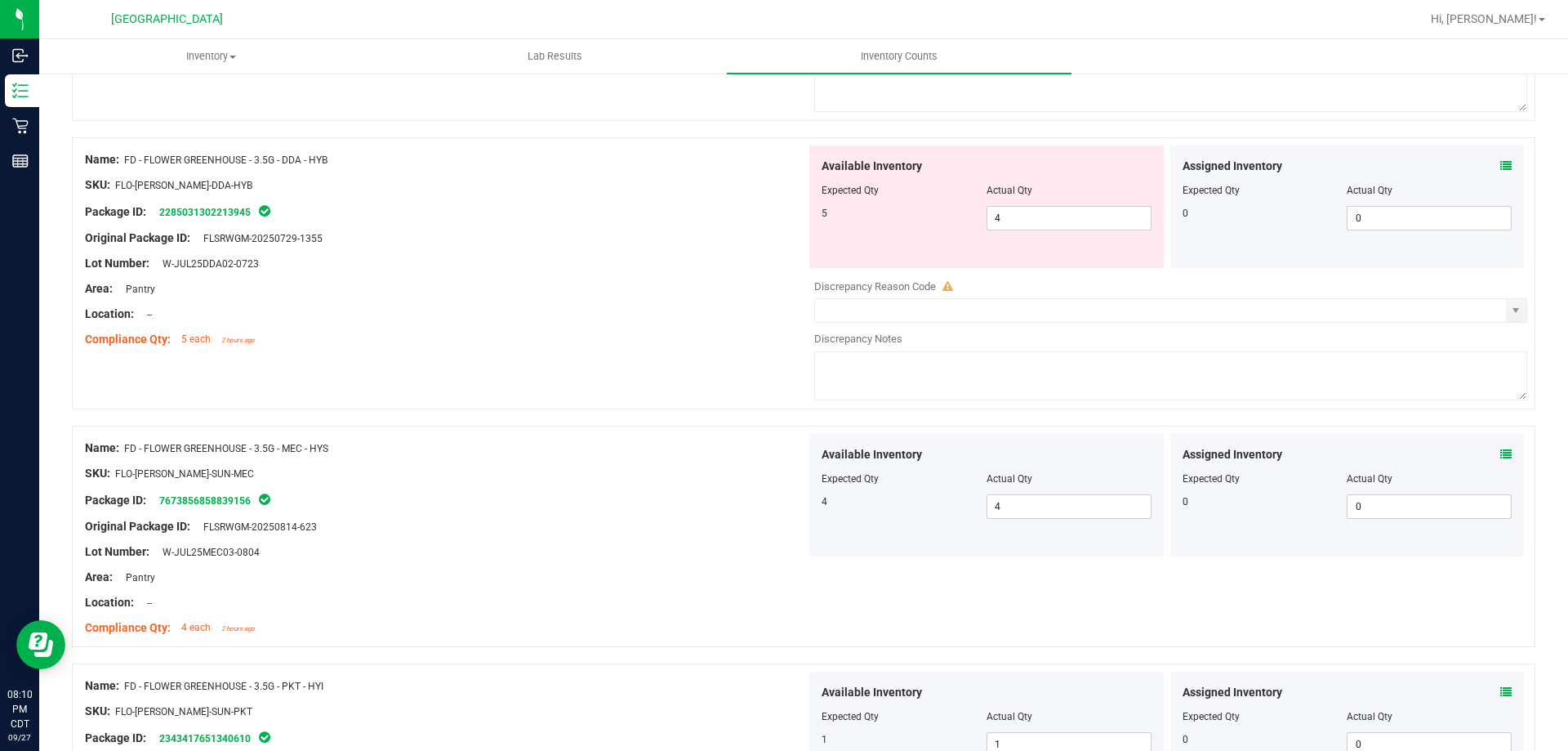
scroll to position [327, 0]
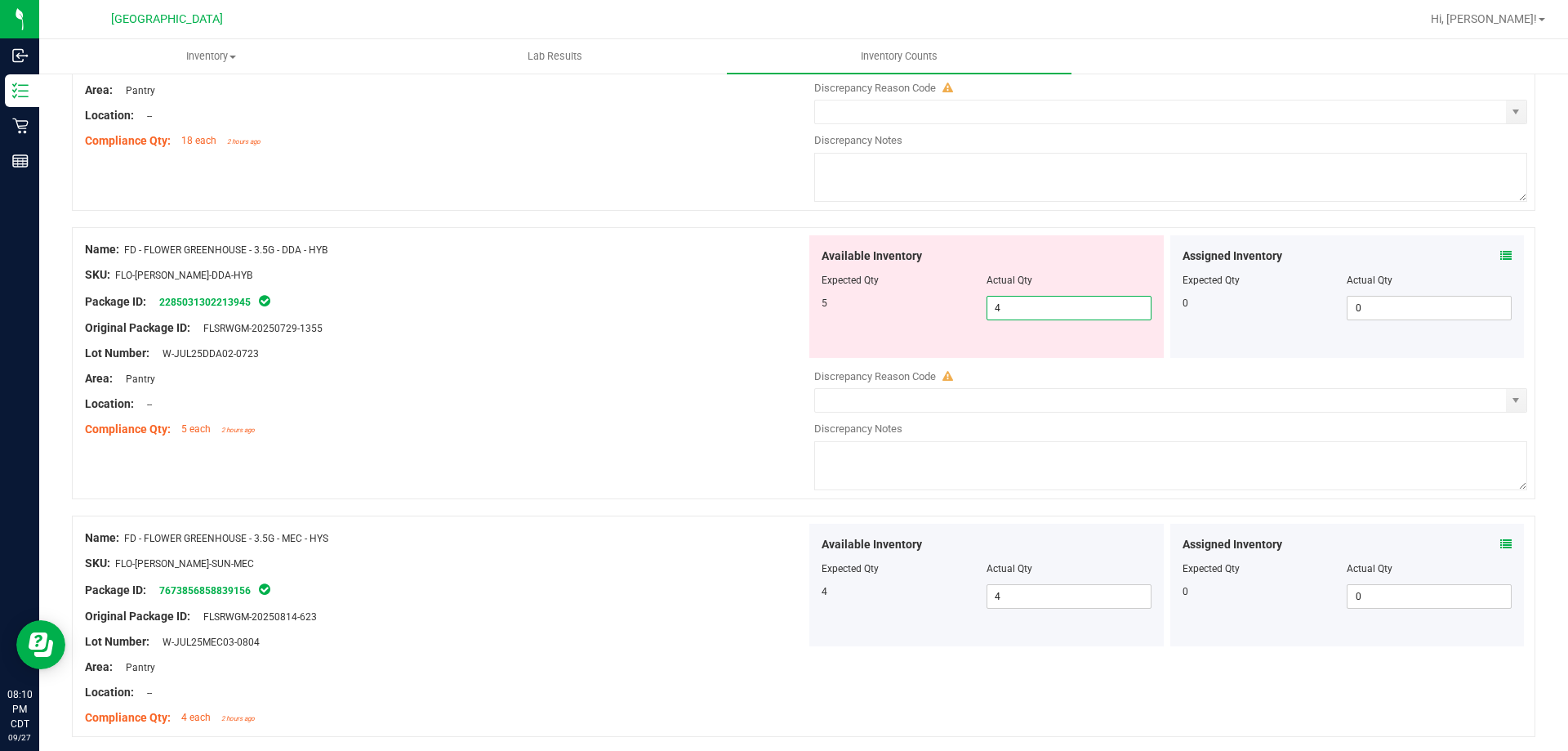
click at [1035, 312] on span "4 4" at bounding box center [1069, 309] width 165 height 25
click at [781, 396] on div "Location: --" at bounding box center [445, 404] width 721 height 17
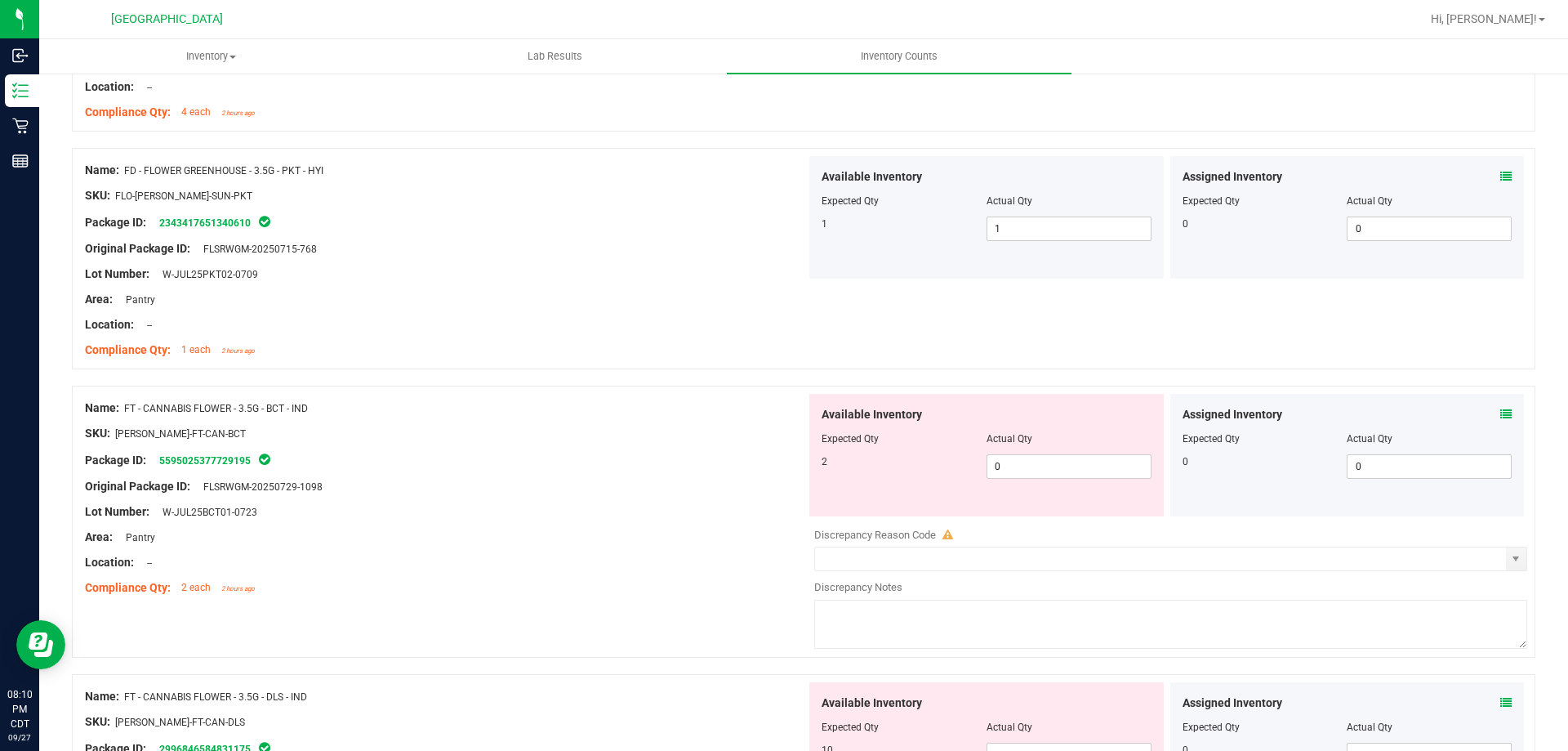
scroll to position [899, 0]
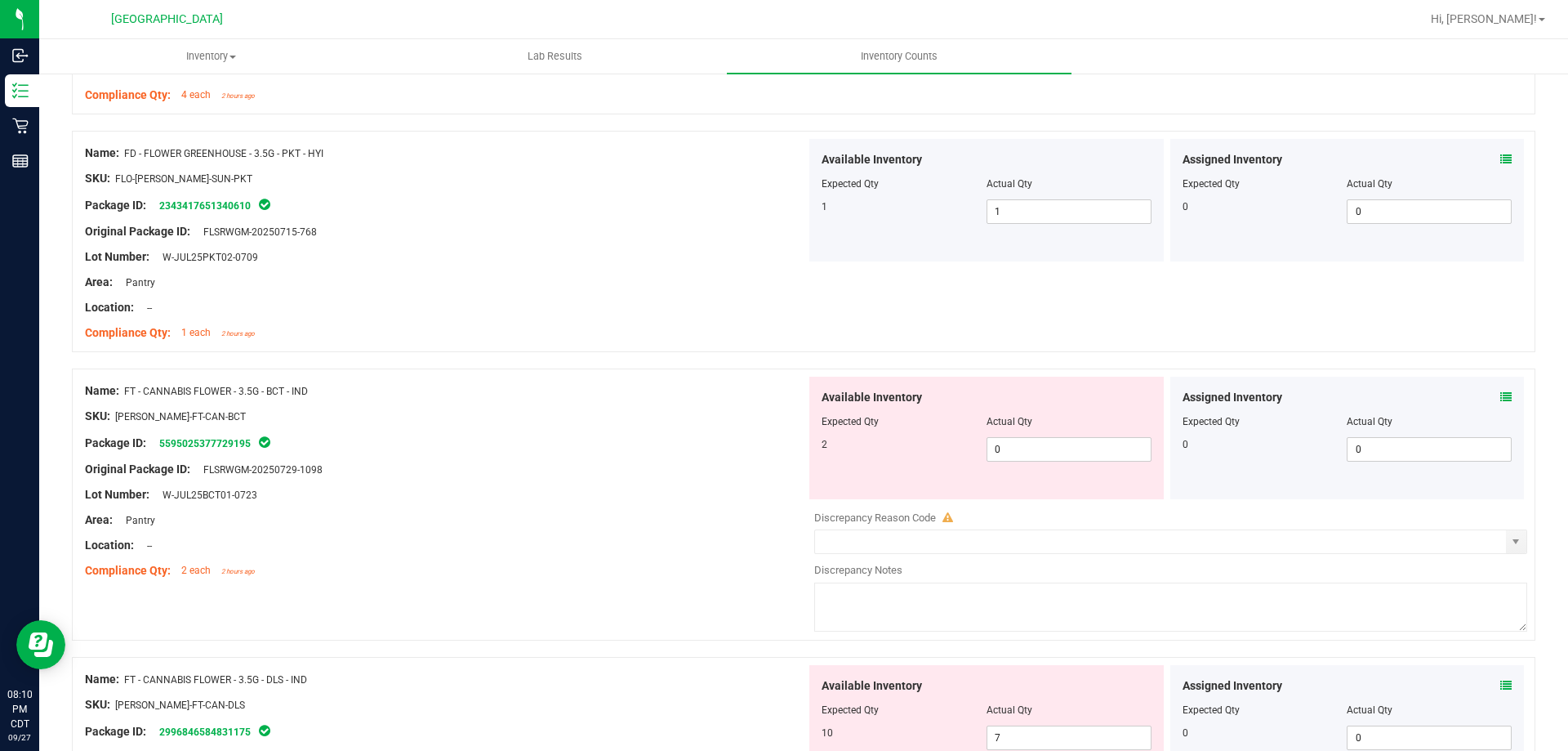
click at [1500, 393] on icon at bounding box center [1505, 397] width 11 height 11
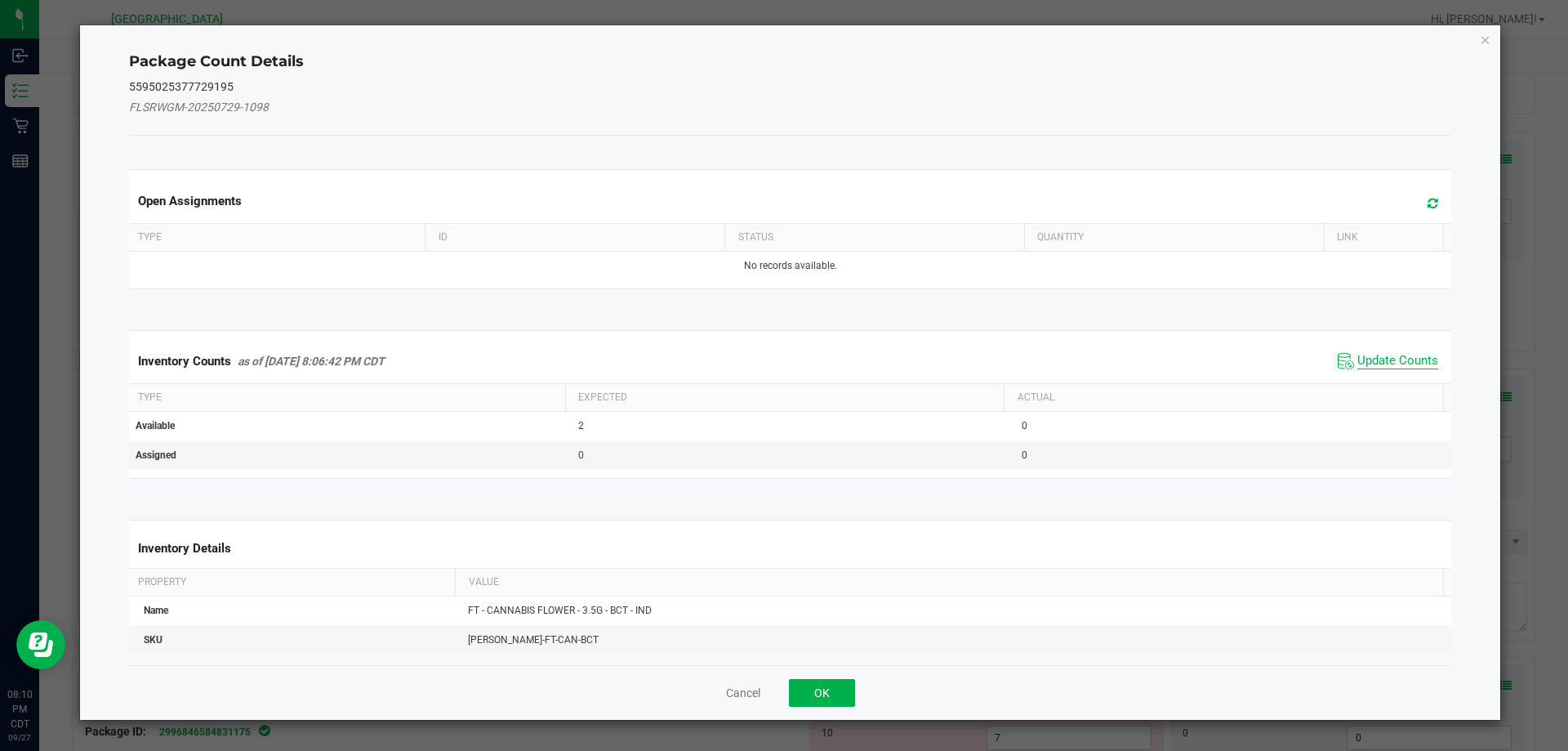
click at [1387, 355] on span "Update Counts" at bounding box center [1398, 361] width 81 height 17
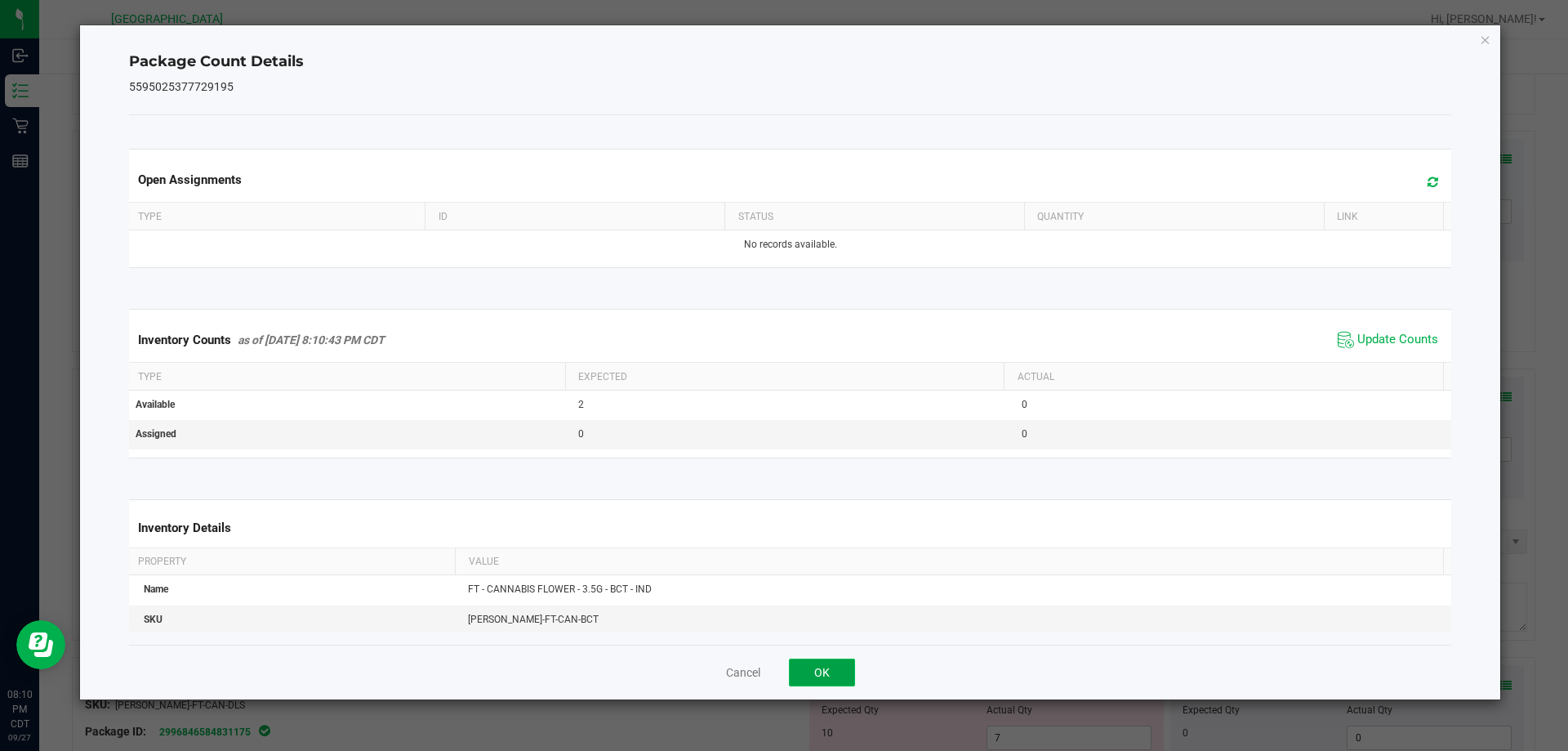
click at [824, 676] on button "OK" at bounding box center [822, 673] width 66 height 28
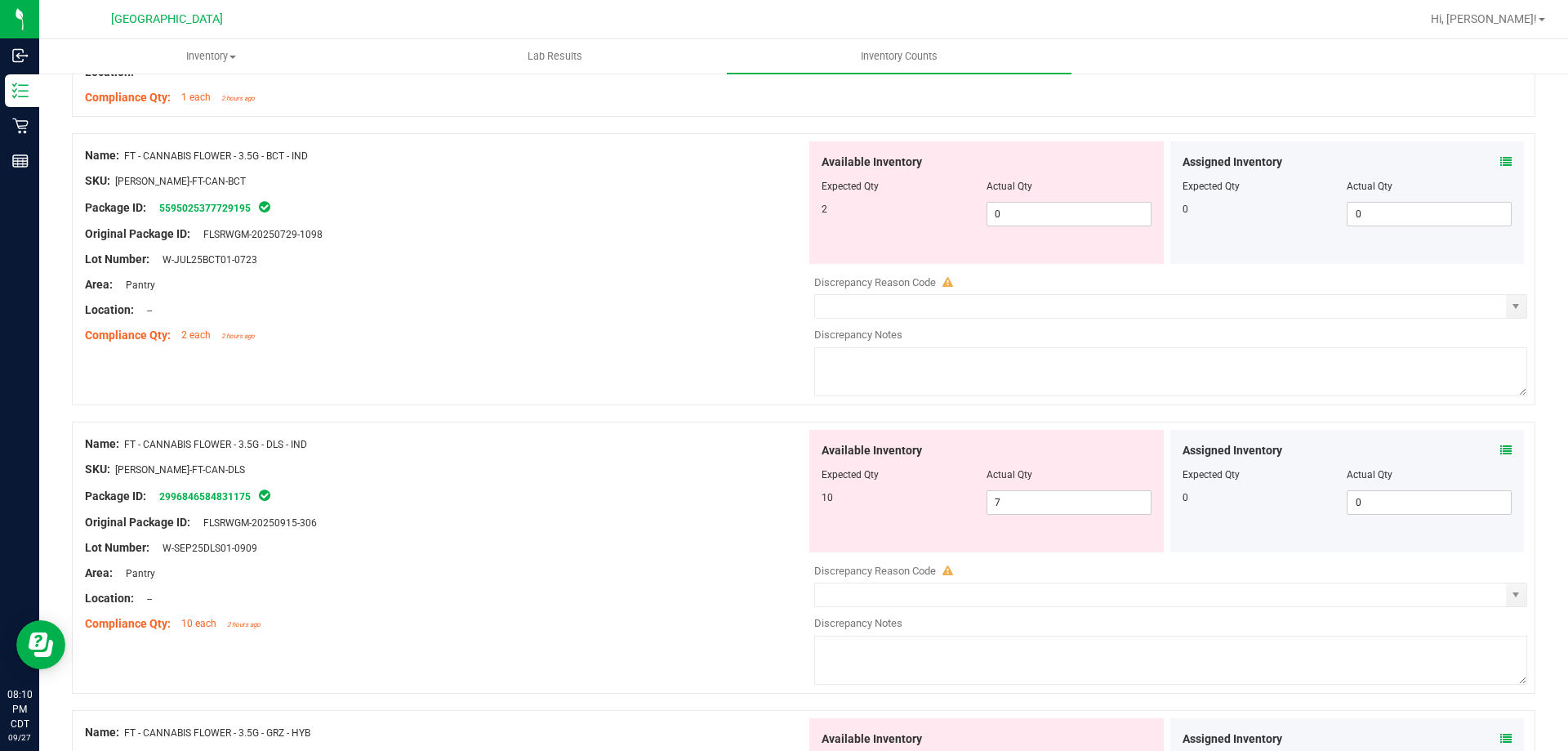
scroll to position [1144, 0]
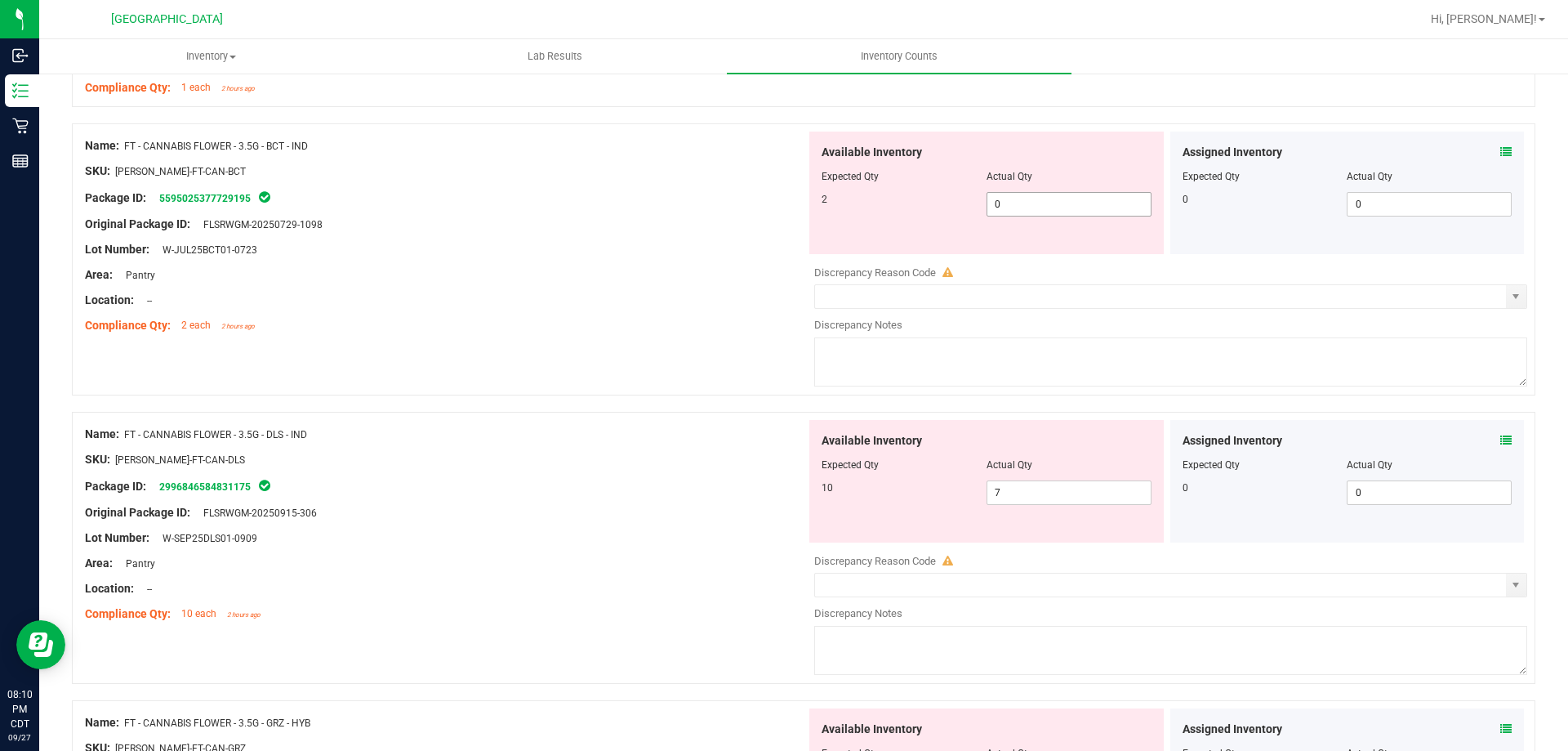
click at [1035, 201] on span "0 0" at bounding box center [1069, 204] width 165 height 25
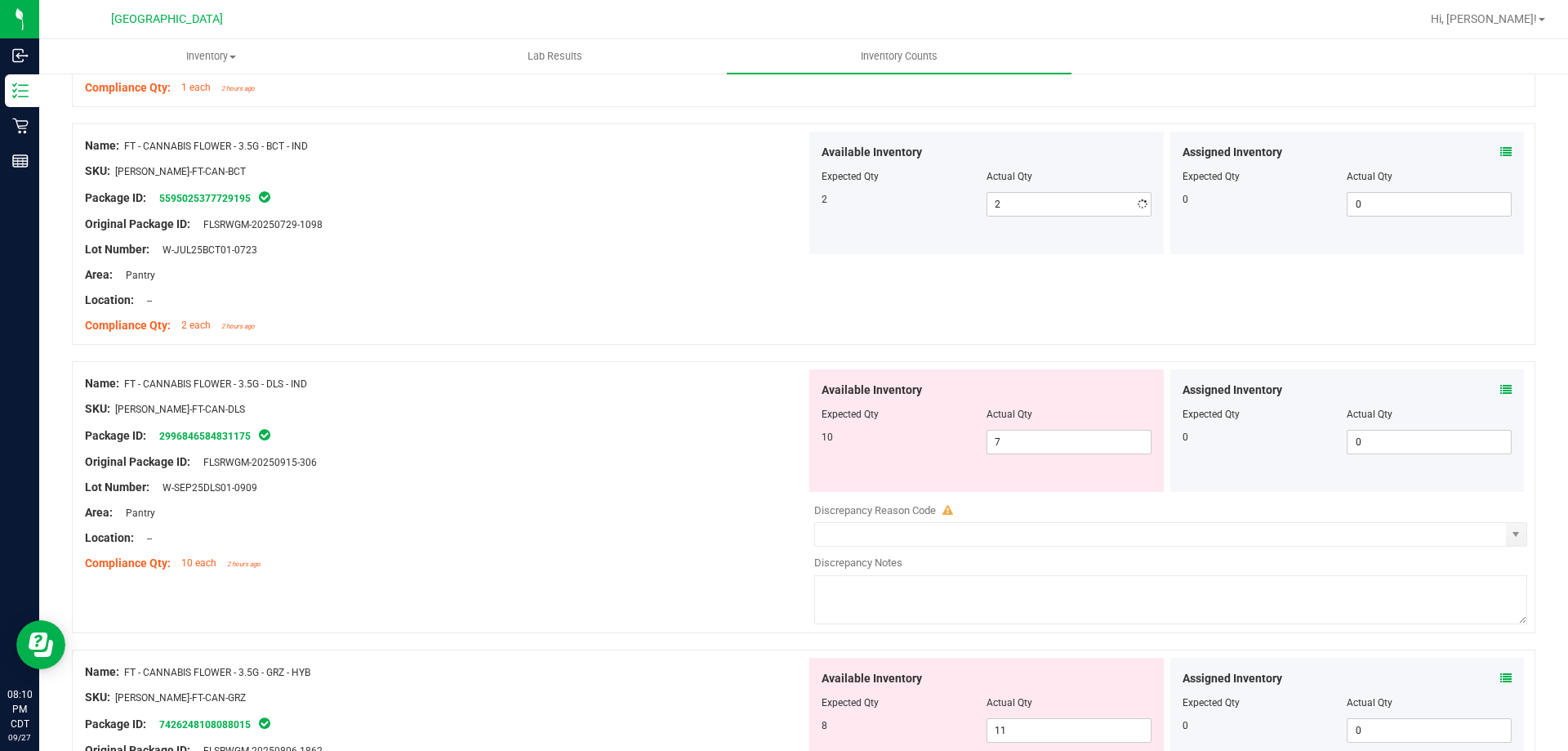
click at [684, 270] on div "Area: Pantry" at bounding box center [445, 274] width 721 height 17
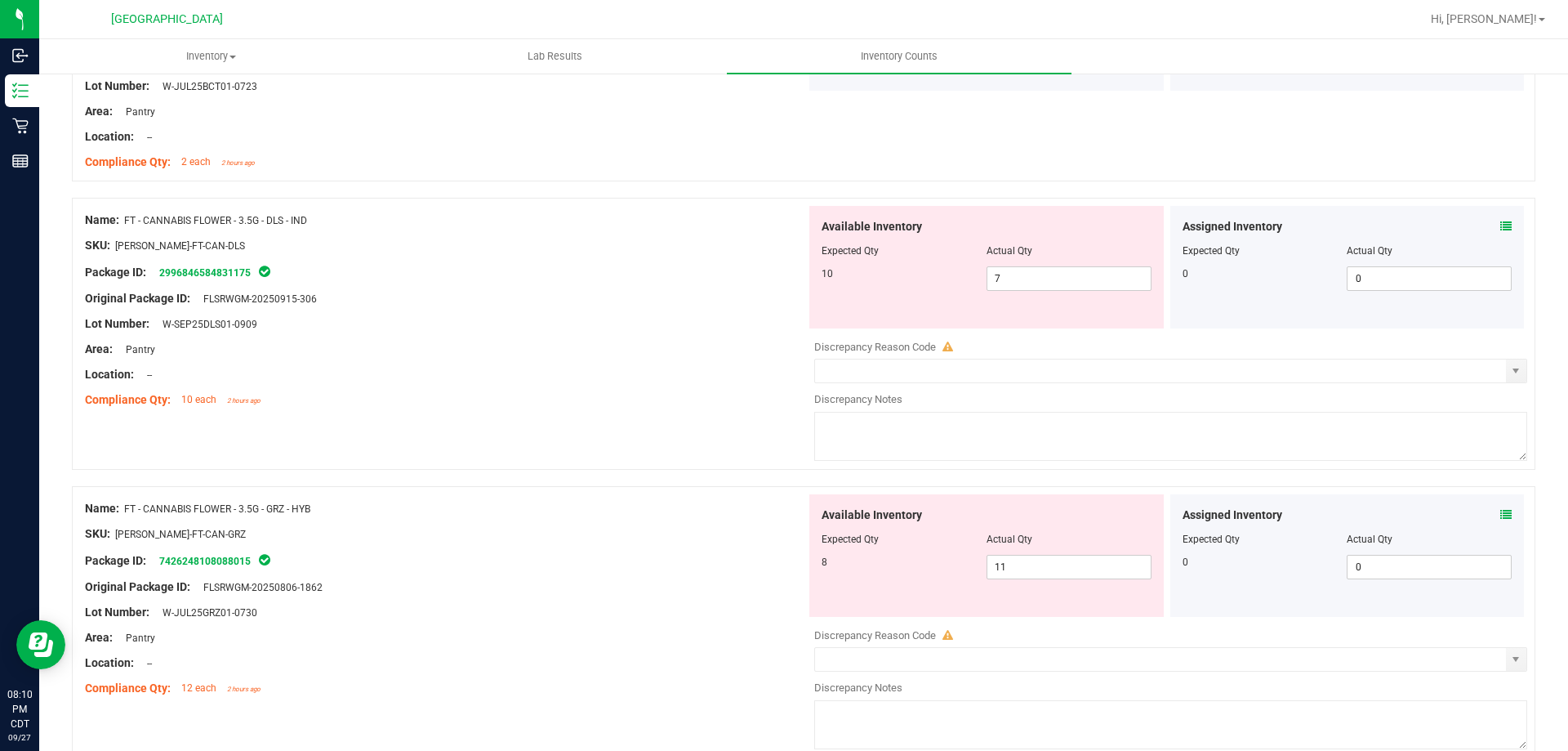
click at [1500, 229] on icon at bounding box center [1505, 226] width 11 height 11
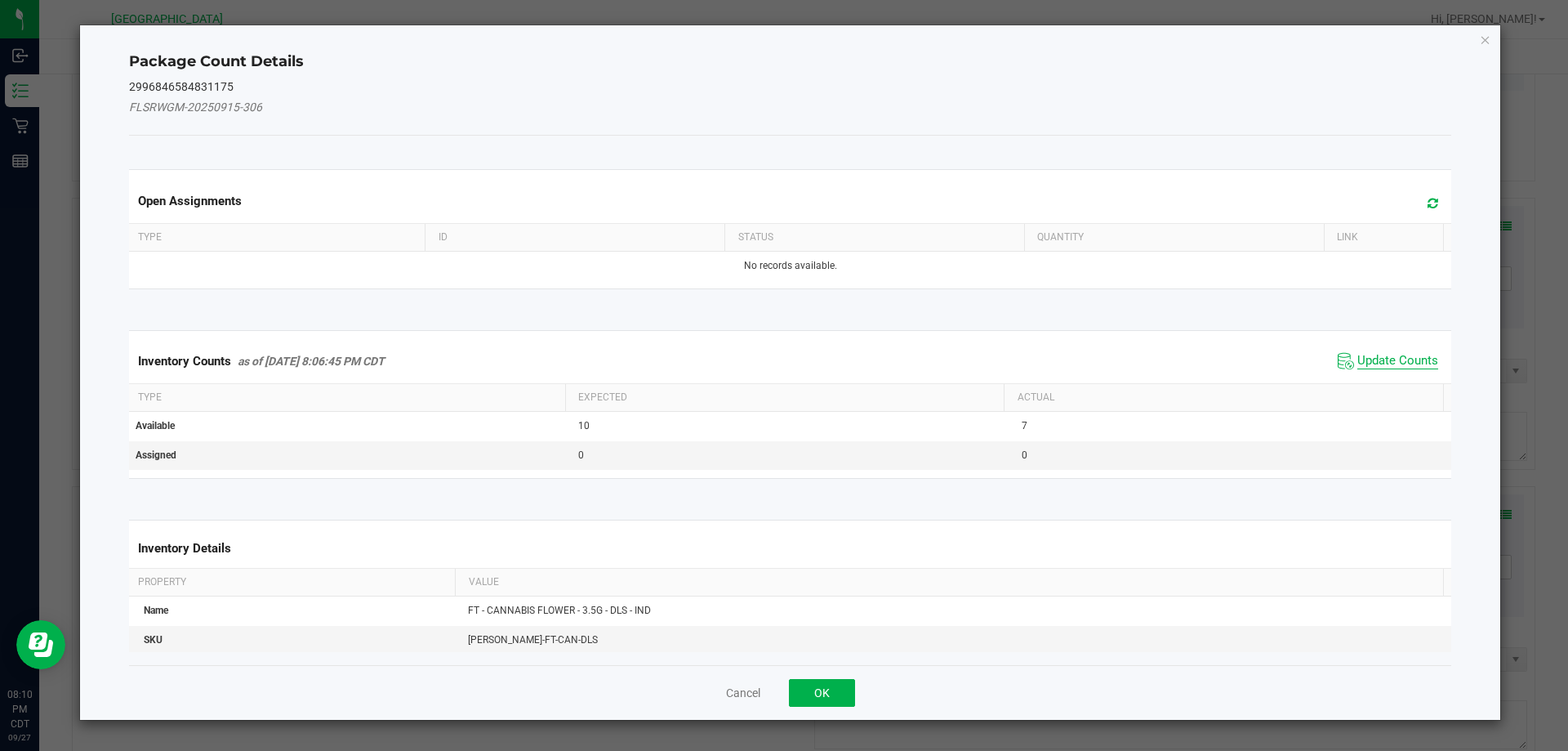
click at [1372, 354] on span "Update Counts" at bounding box center [1398, 361] width 81 height 17
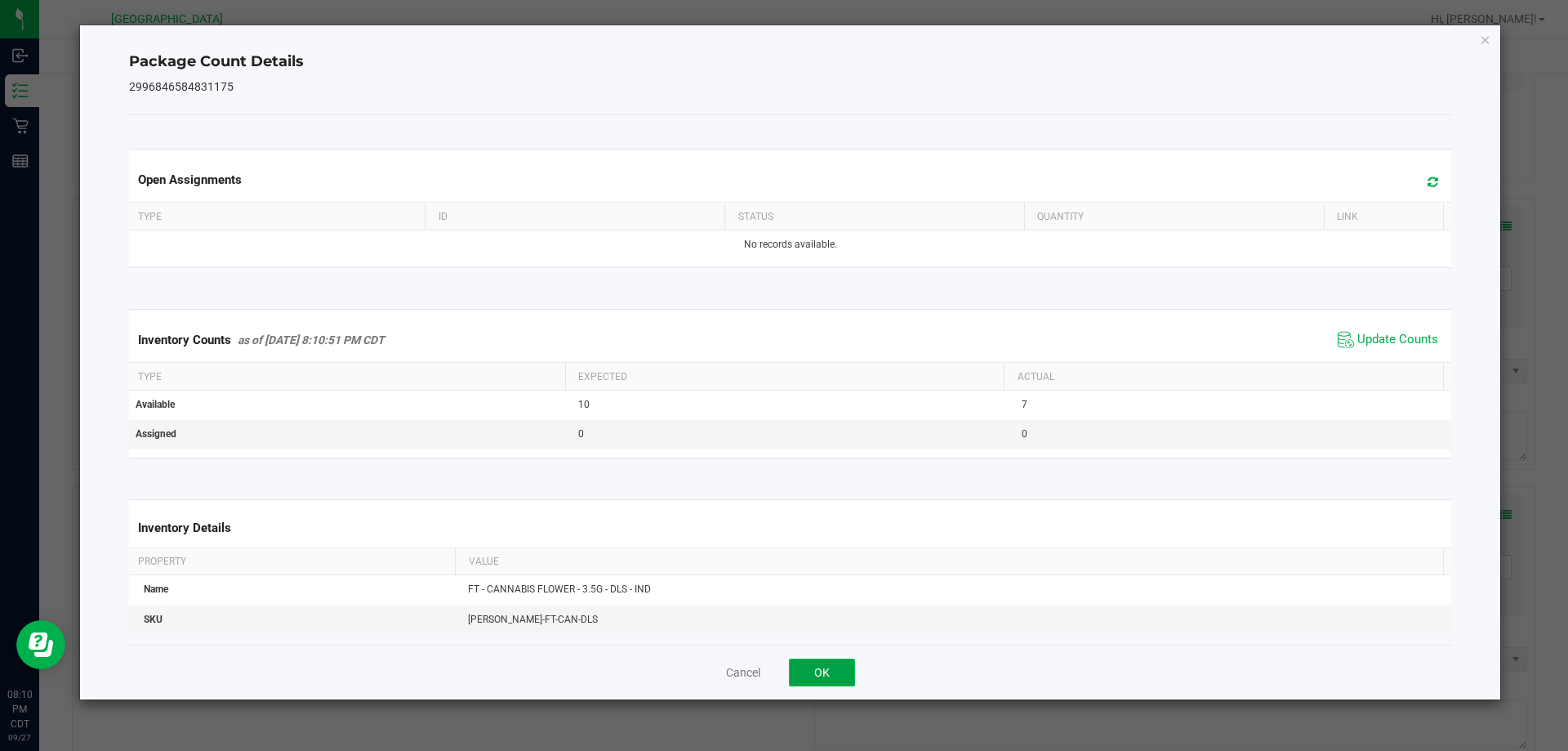
click at [813, 680] on button "OK" at bounding box center [822, 673] width 66 height 28
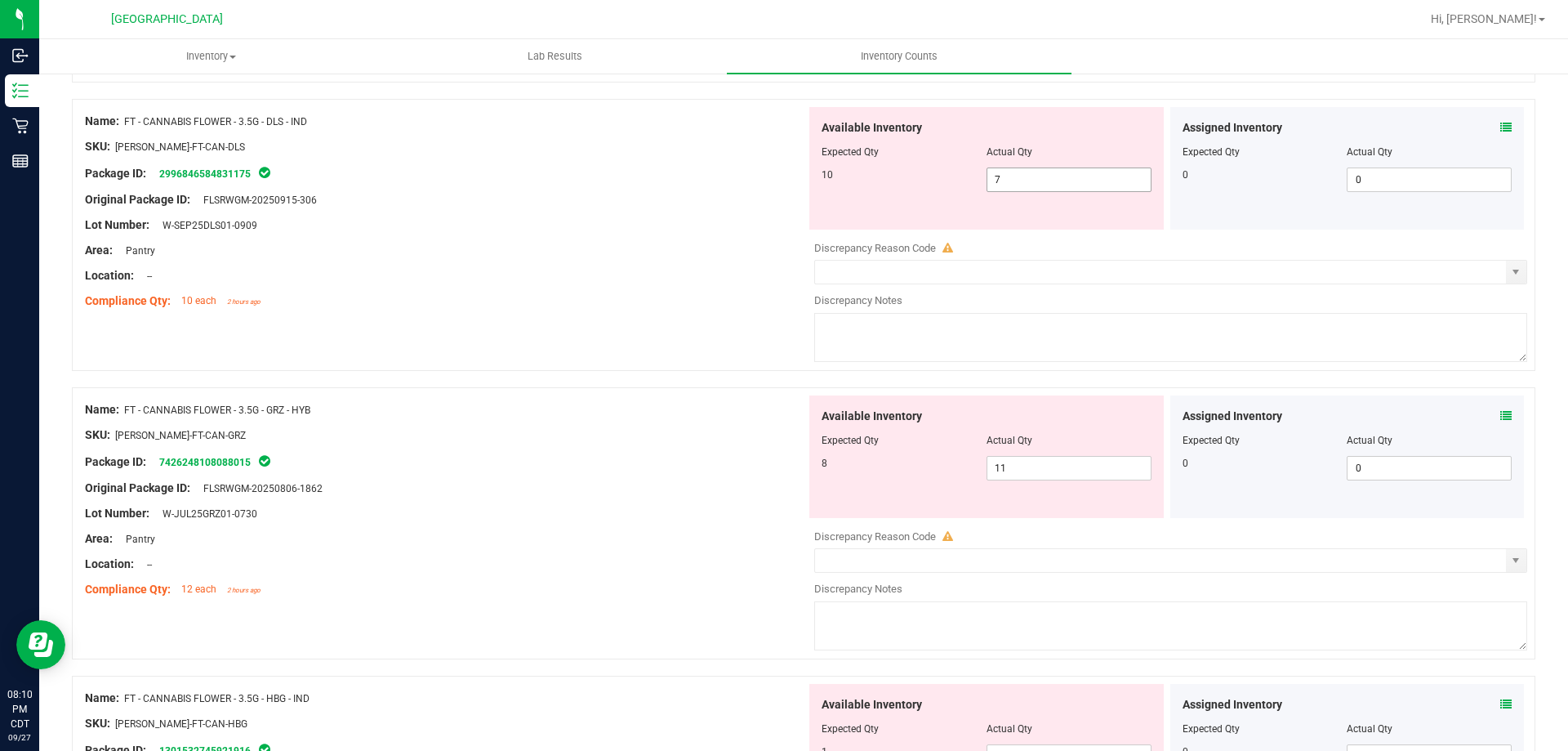
scroll to position [1471, 0]
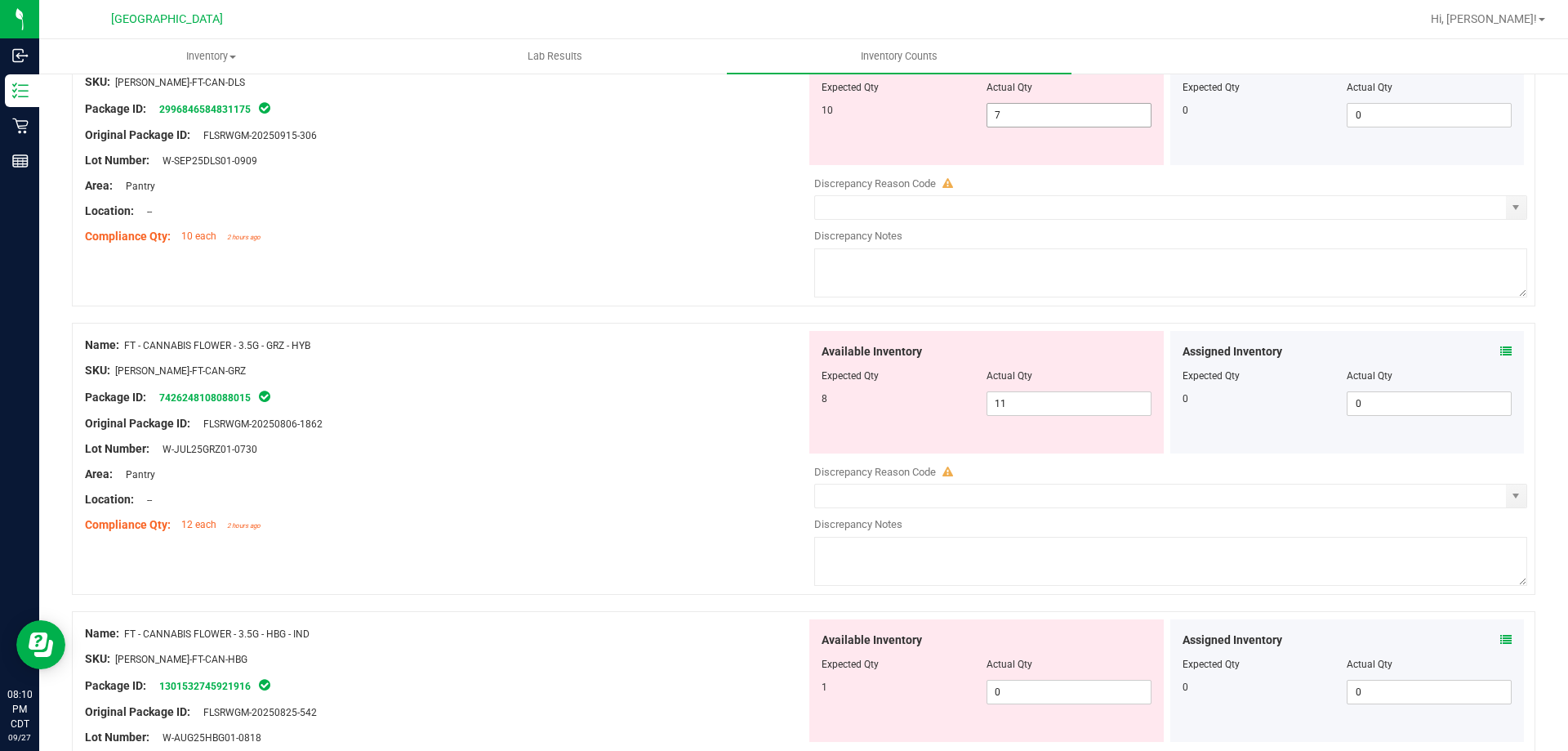
click at [1024, 112] on span "7 7" at bounding box center [1069, 115] width 165 height 25
click at [643, 208] on div "Location: --" at bounding box center [445, 211] width 721 height 17
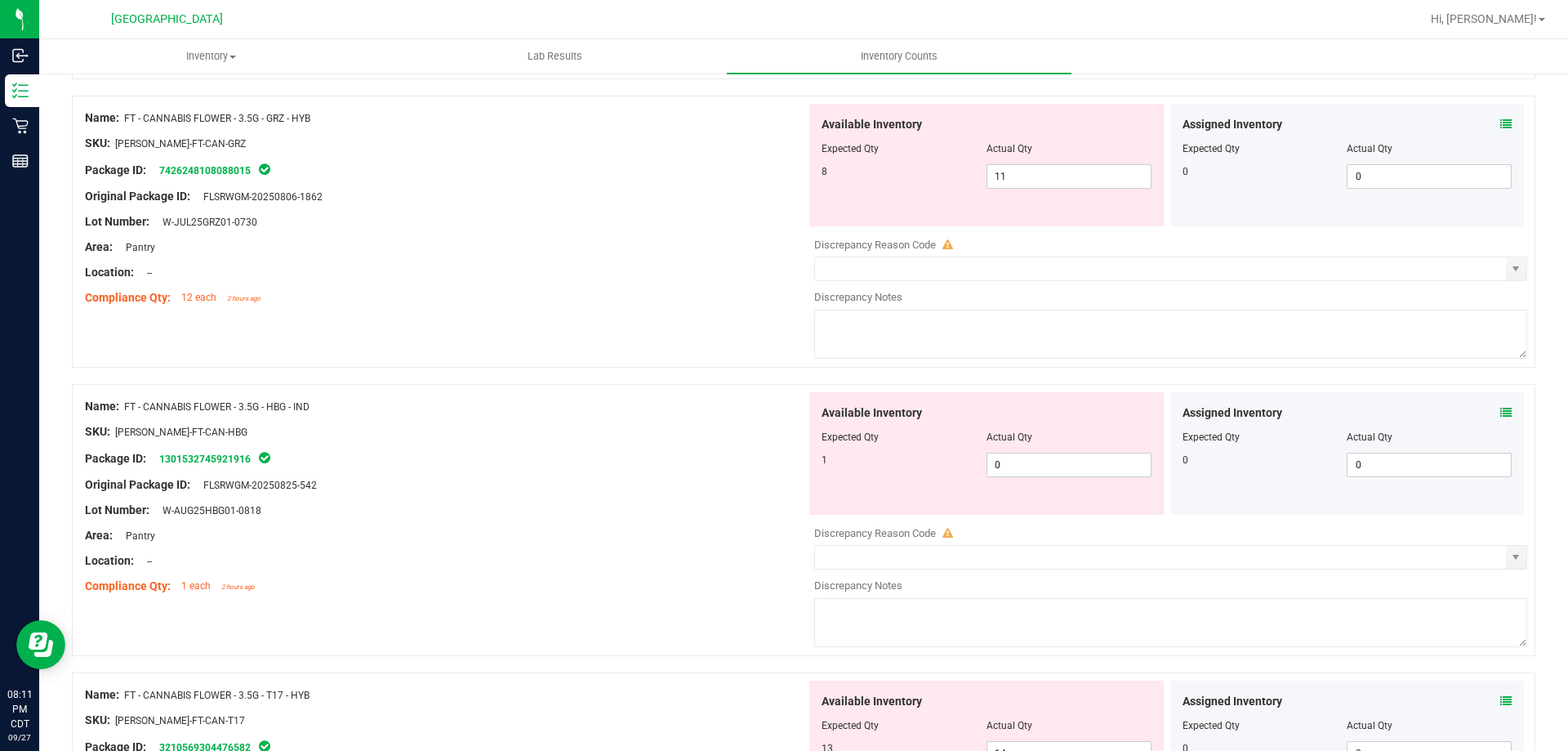
scroll to position [1553, 0]
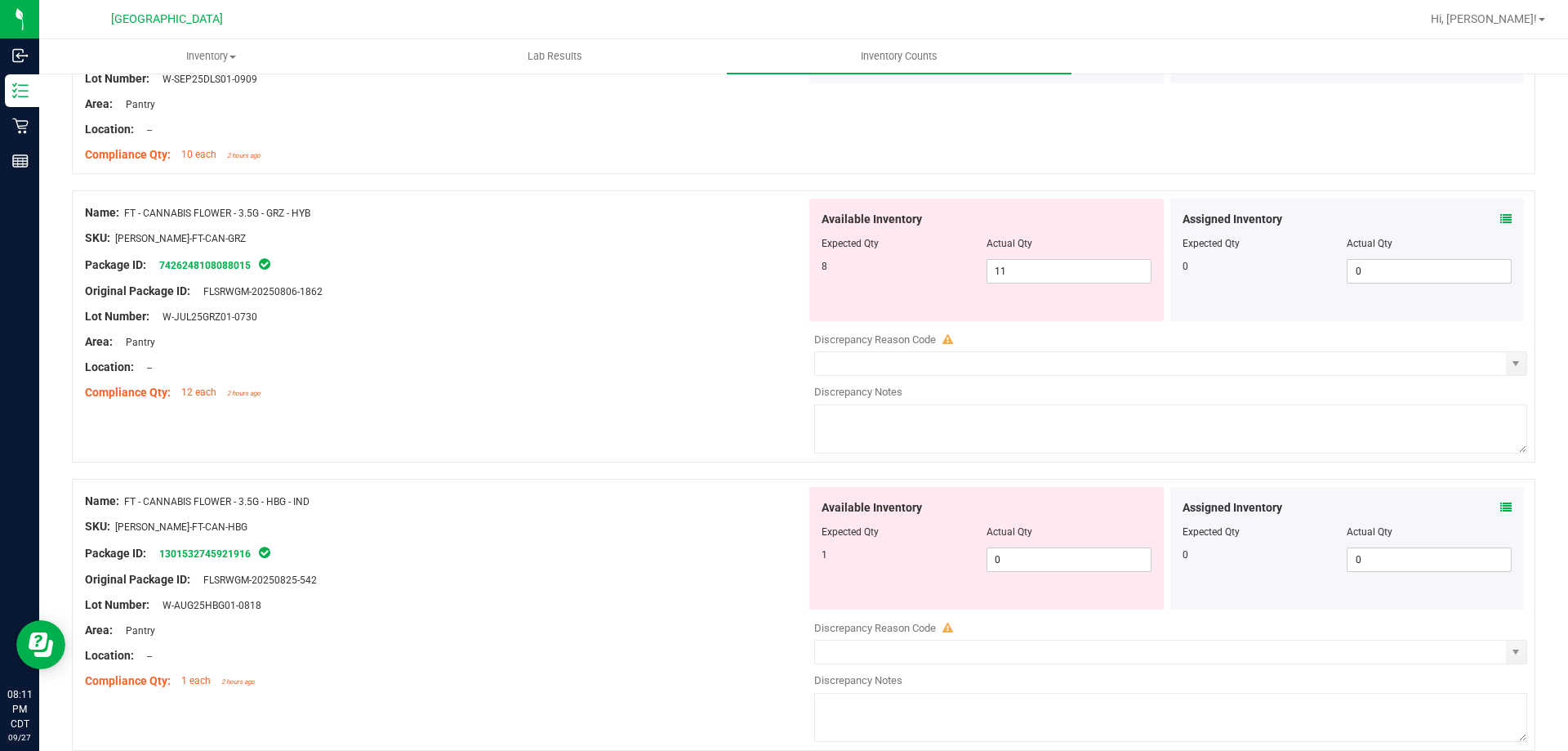
click at [1486, 219] on div "Assigned Inventory" at bounding box center [1348, 219] width 330 height 17
click at [1500, 219] on icon at bounding box center [1505, 219] width 11 height 11
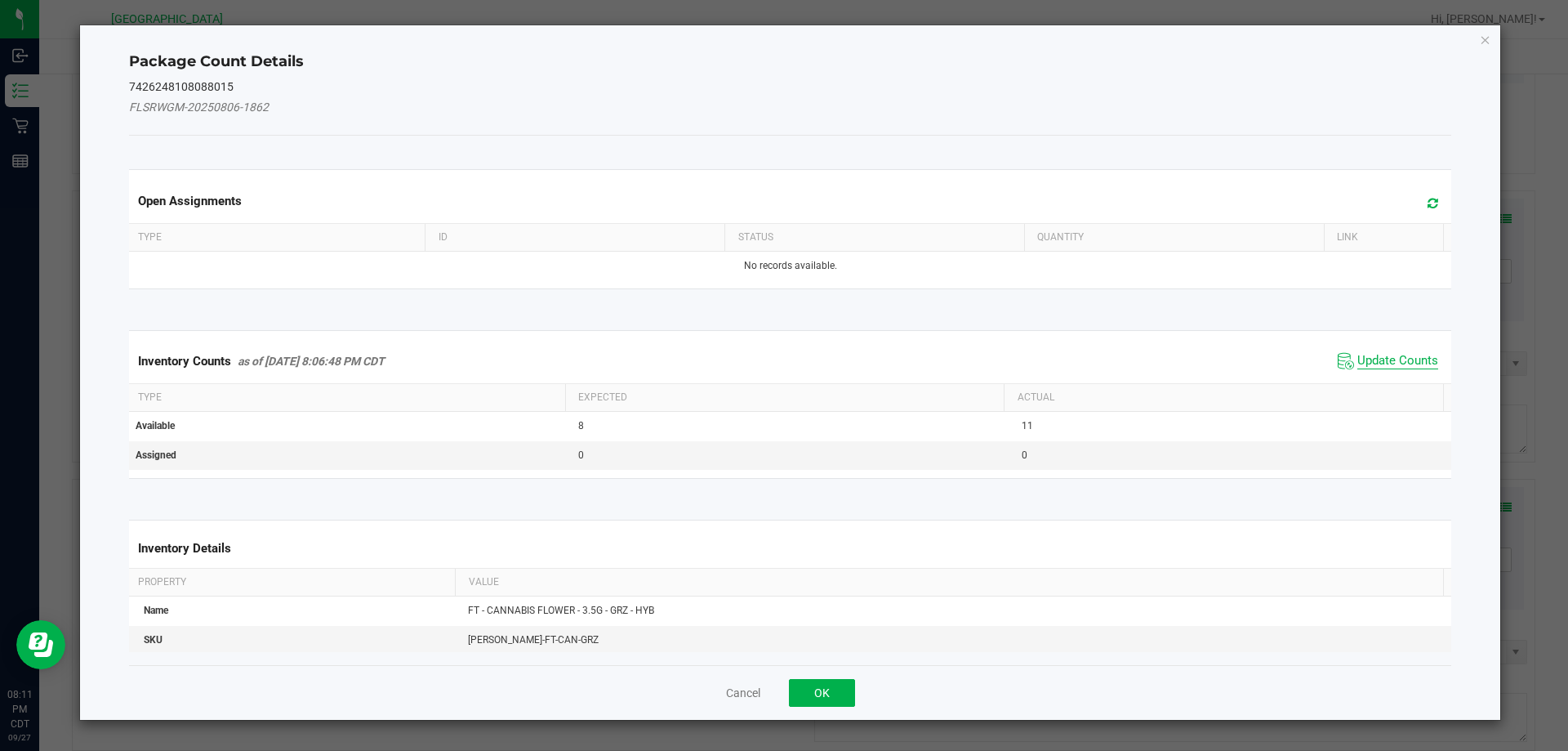
click at [1390, 359] on span "Update Counts" at bounding box center [1398, 361] width 81 height 17
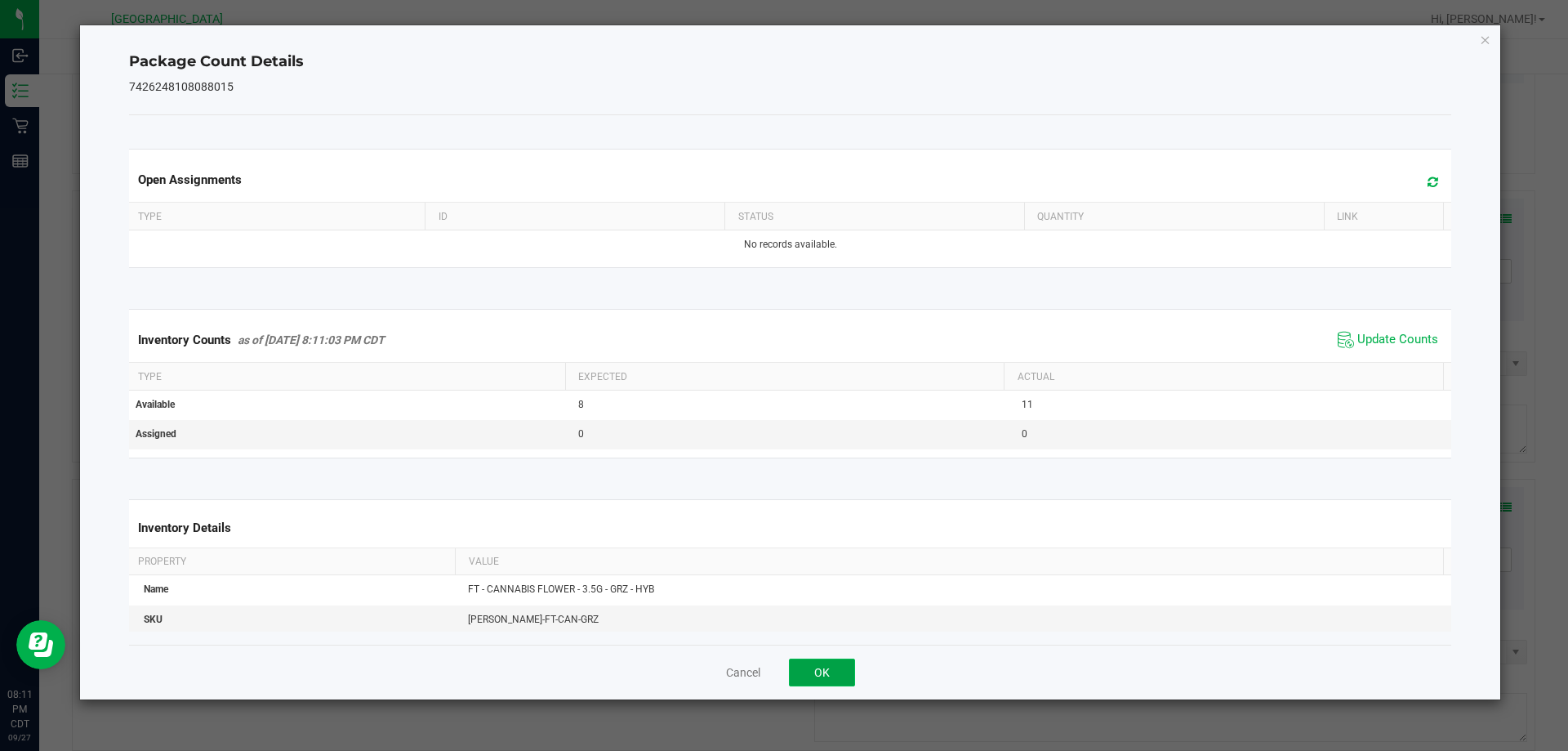
click at [835, 683] on button "OK" at bounding box center [822, 673] width 66 height 28
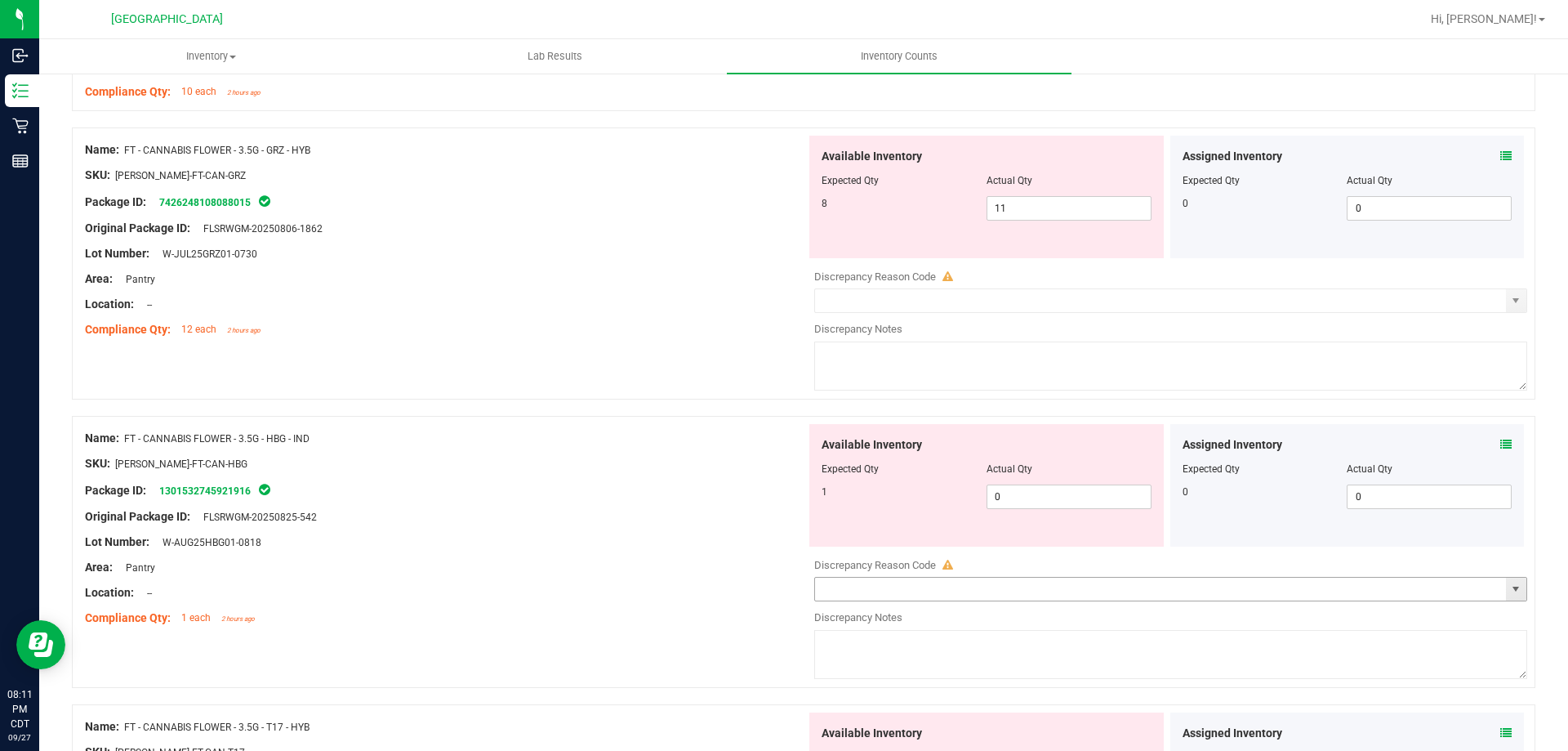
scroll to position [1635, 0]
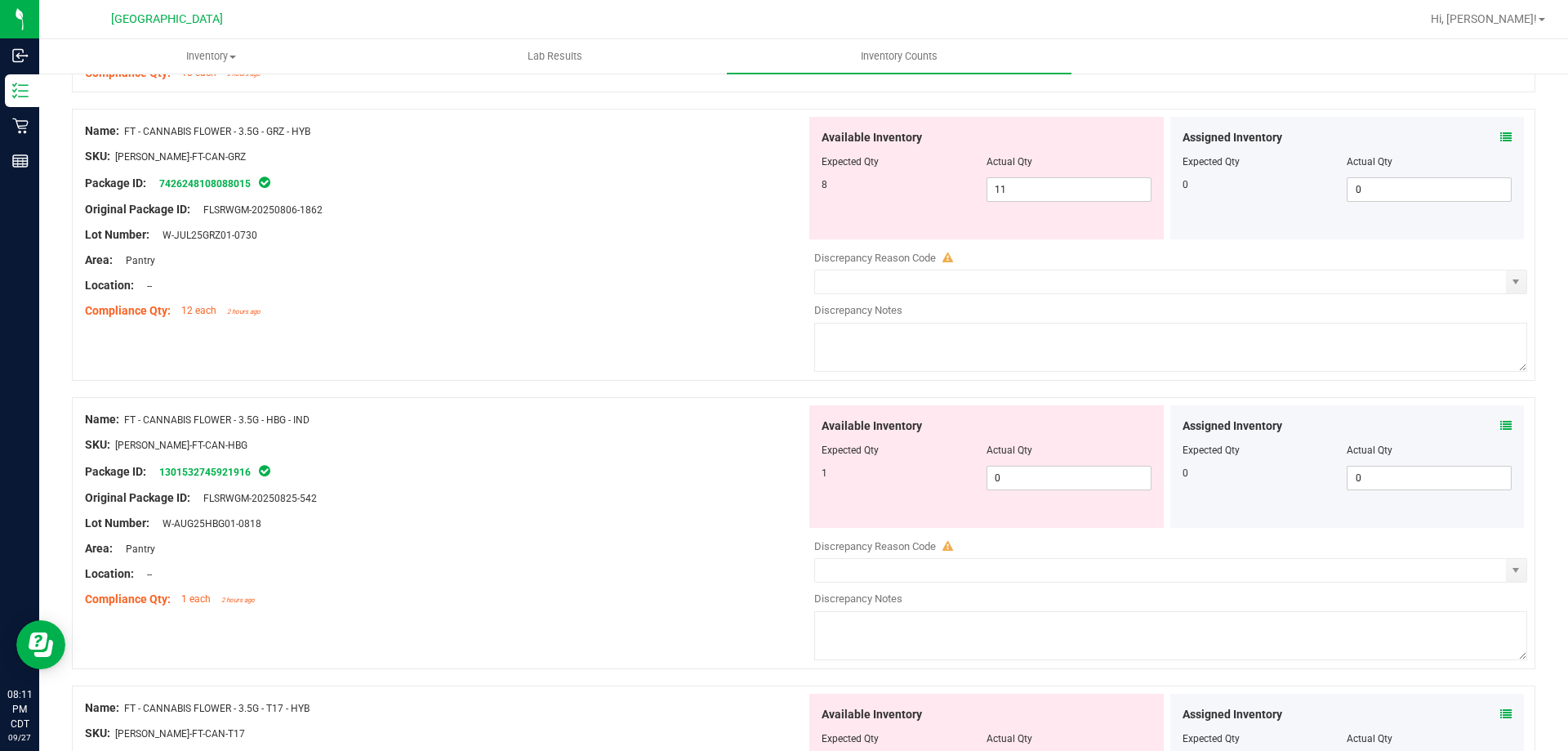
click at [1500, 427] on icon at bounding box center [1505, 426] width 11 height 11
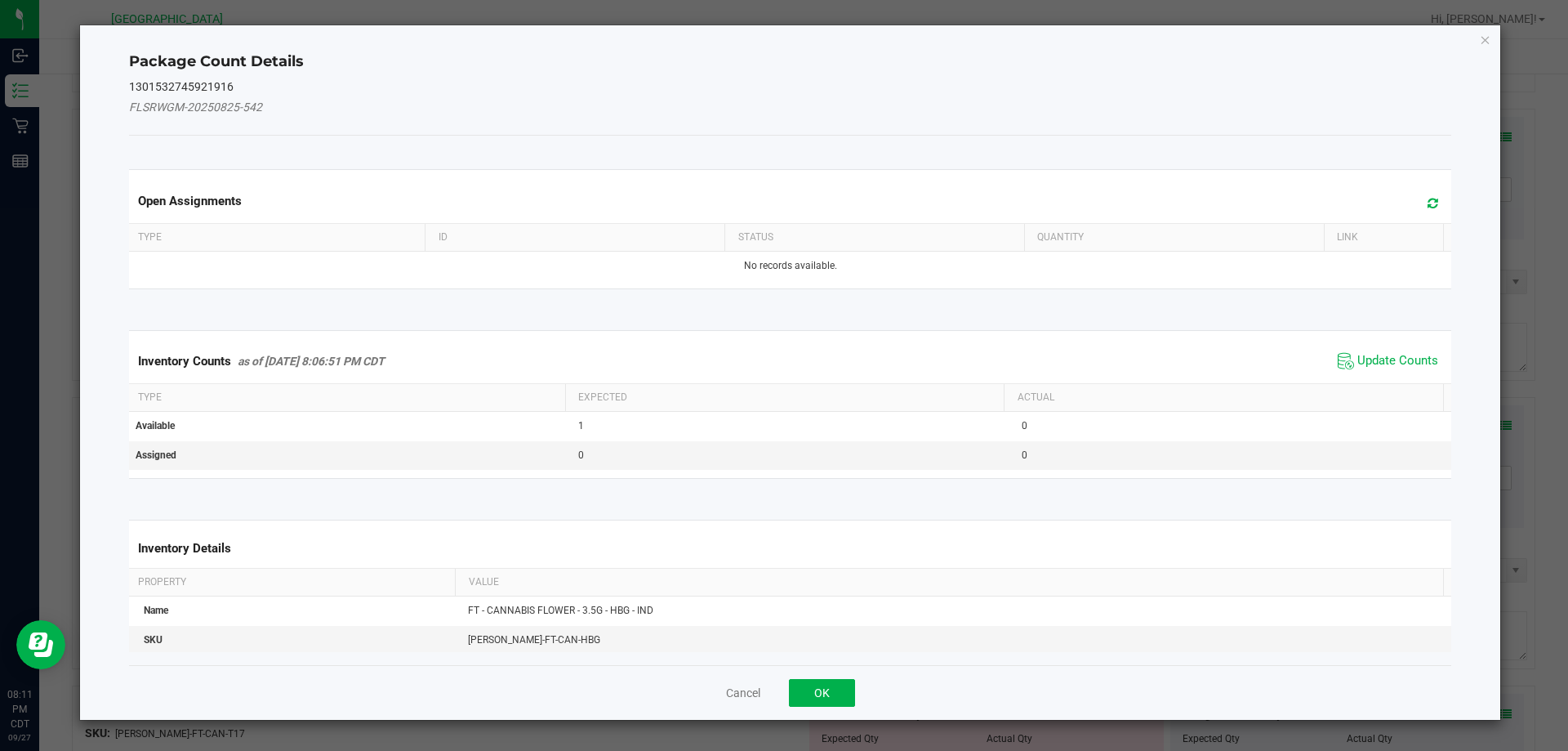
click at [1391, 379] on div "Inventory Counts as of [DATE] 8:06:51 PM CDT Update Counts" at bounding box center [791, 361] width 1330 height 44
click at [1379, 360] on span "Update Counts" at bounding box center [1398, 361] width 81 height 17
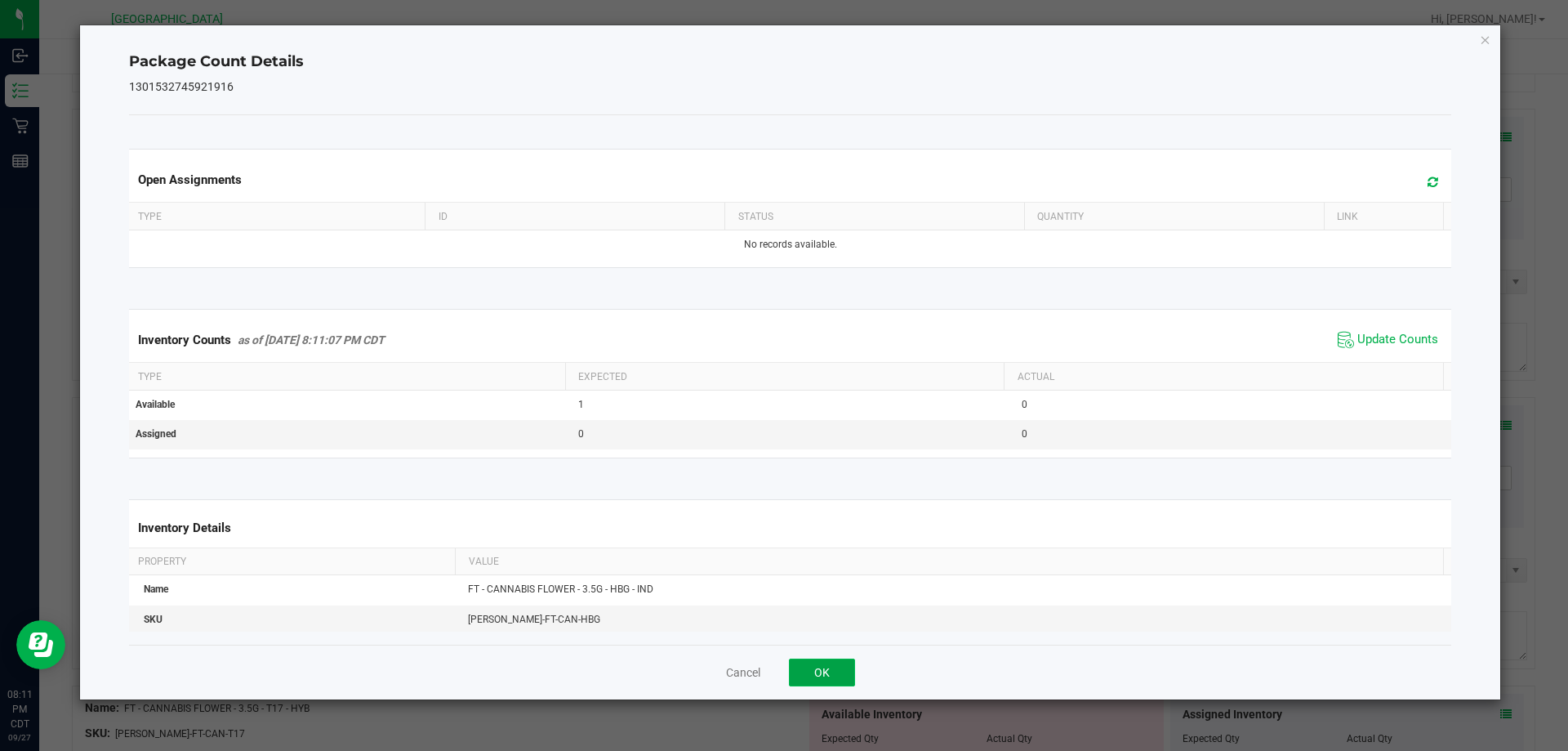
click at [819, 660] on button "OK" at bounding box center [822, 673] width 66 height 28
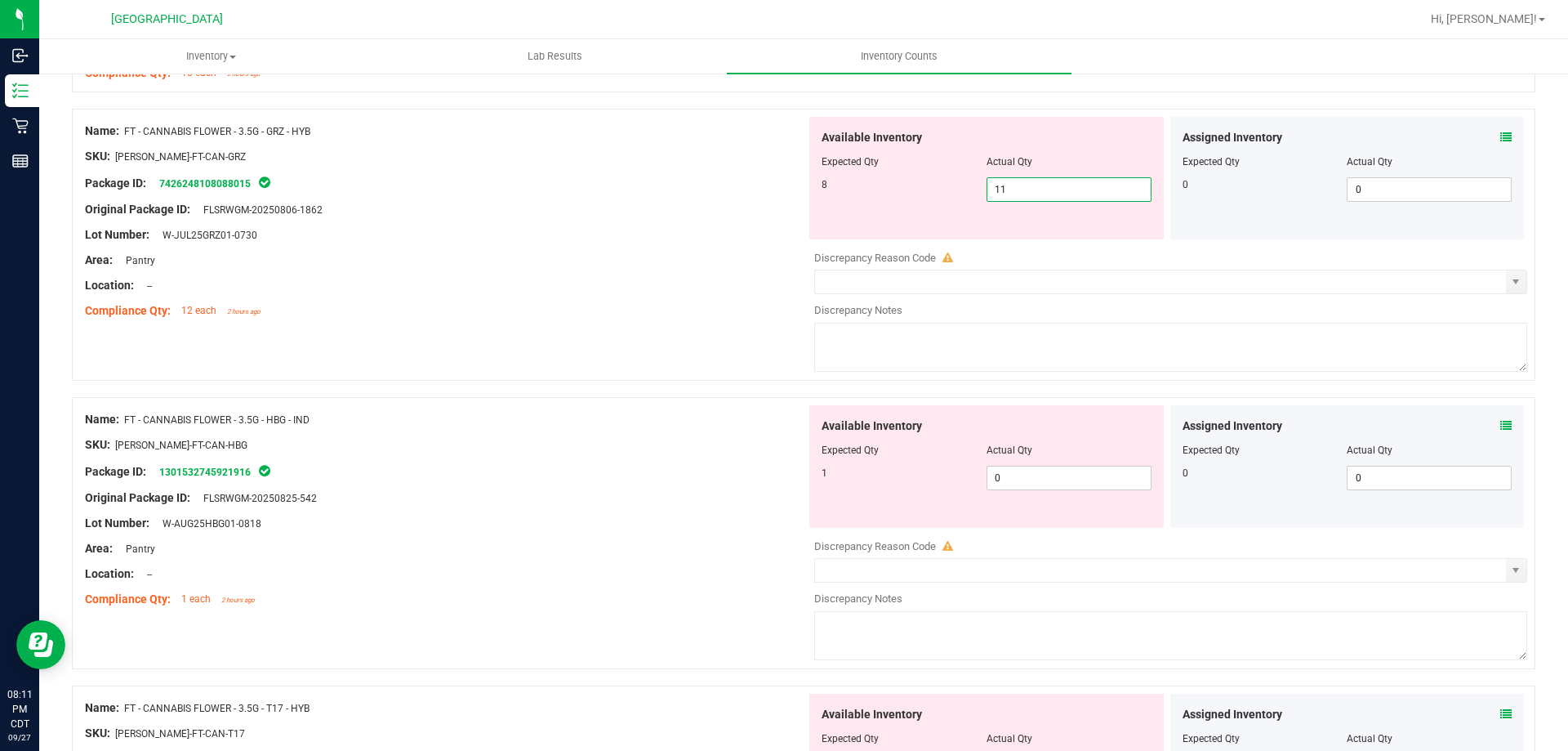
click at [1017, 194] on span "11 11" at bounding box center [1069, 190] width 165 height 25
click at [598, 405] on div "Name: FT - CANNABIS FLOWER - 3.5G - HBG - IND SKU: [PERSON_NAME]-FT-CAN-HBG Pac…" at bounding box center [445, 509] width 721 height 208
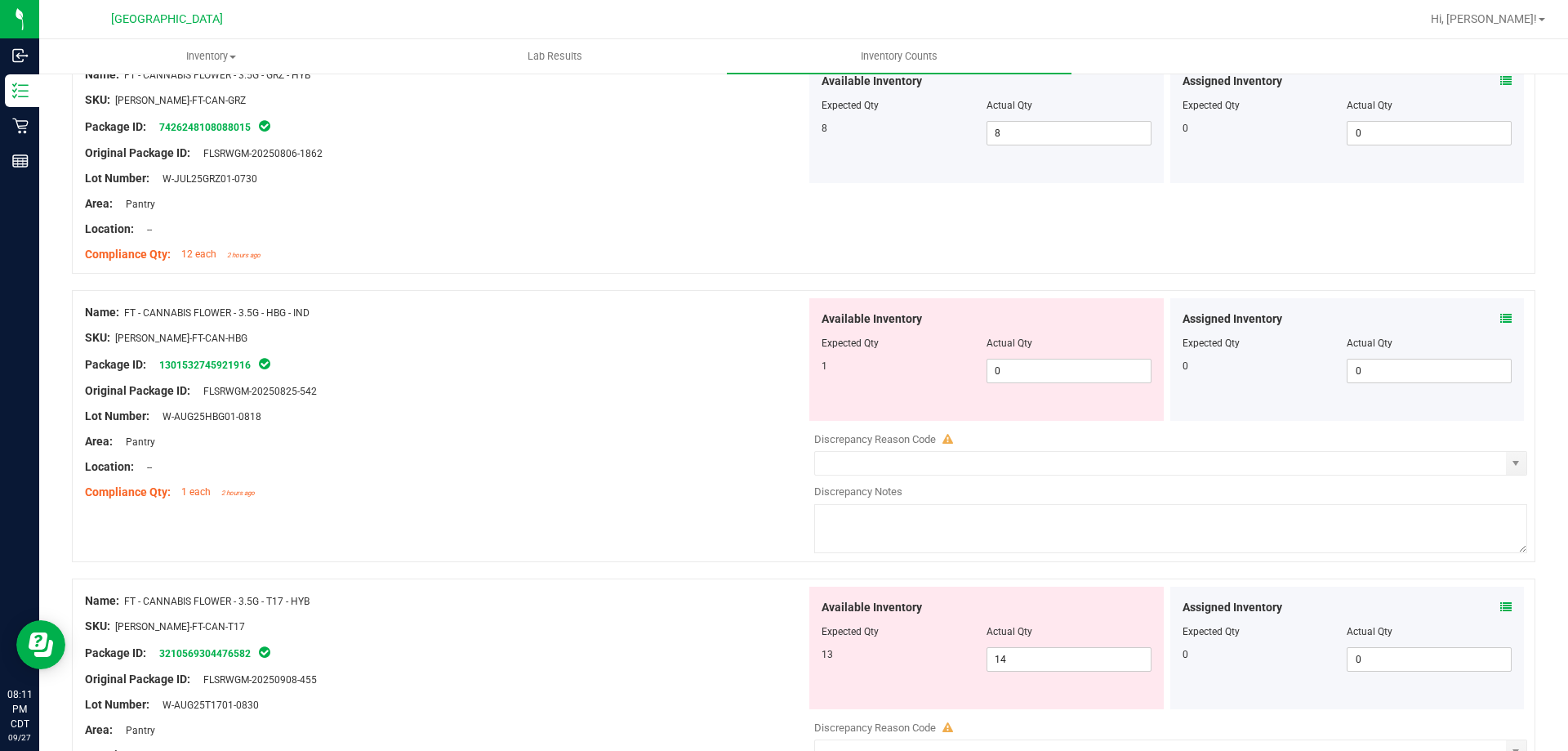
scroll to position [1716, 0]
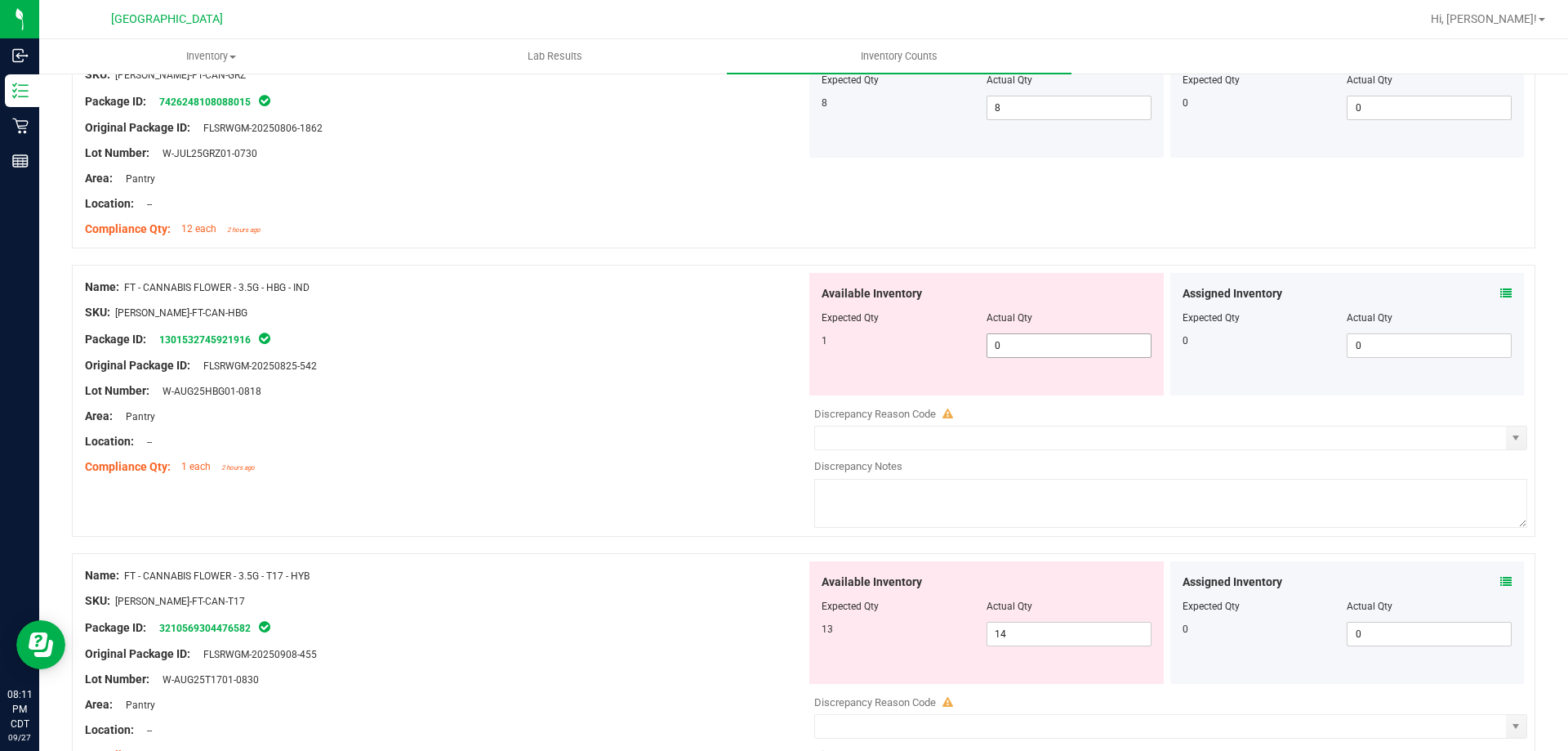
click at [1049, 349] on span "0 0" at bounding box center [1069, 346] width 165 height 25
click at [741, 398] on div "Lot Number: W-AUG25HBG01-0818" at bounding box center [445, 390] width 721 height 17
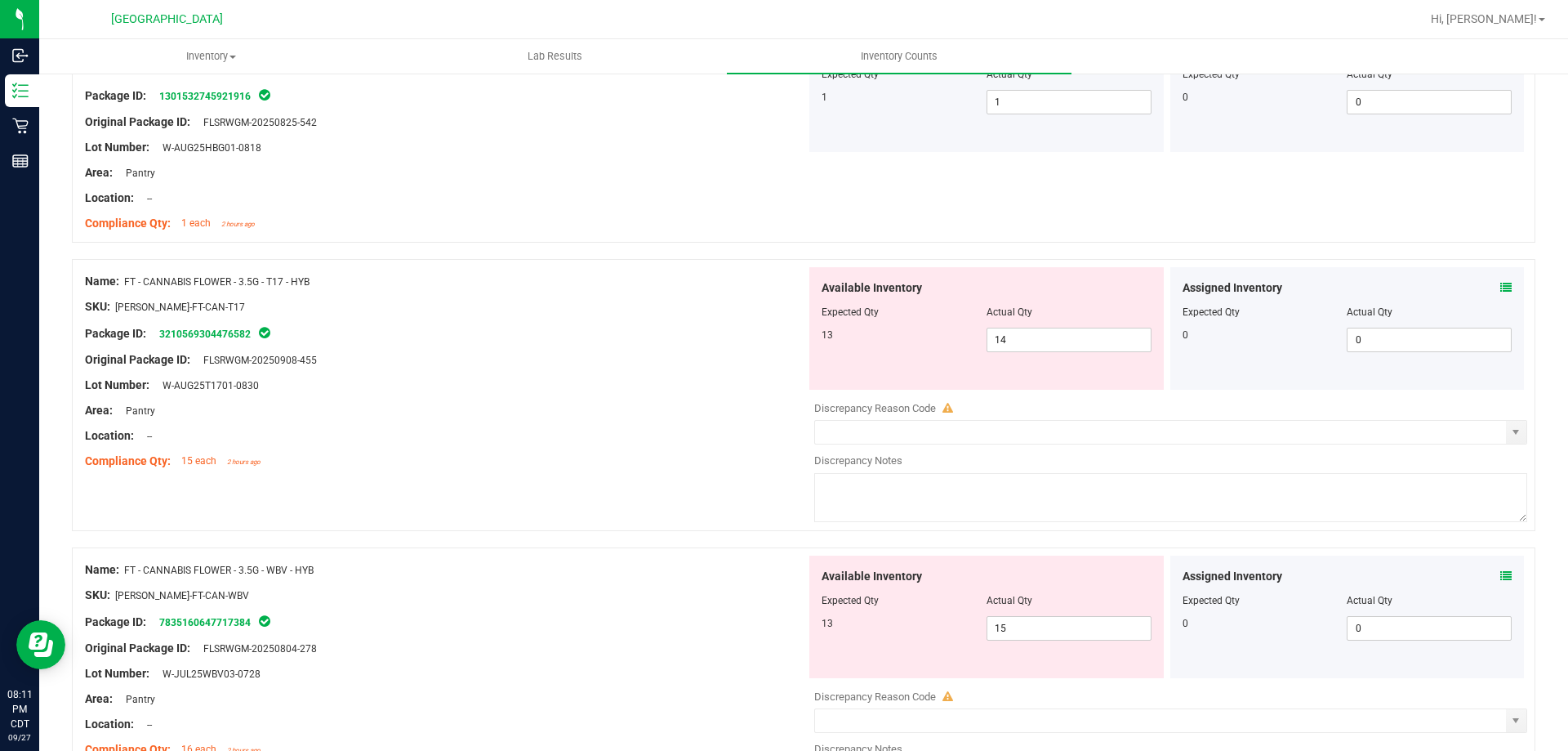
scroll to position [1961, 0]
click at [1500, 289] on icon at bounding box center [1505, 286] width 11 height 11
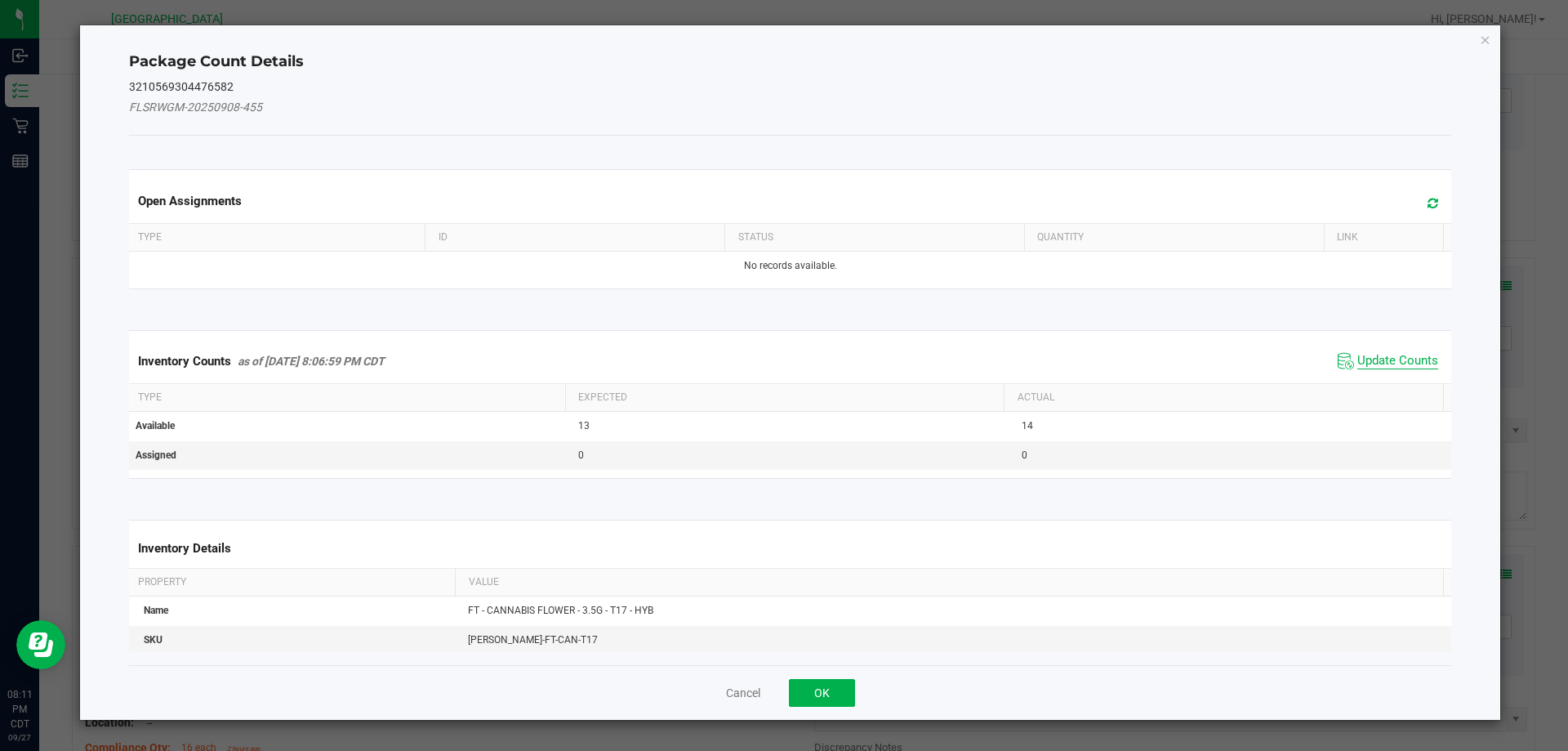
click at [1365, 366] on span "Update Counts" at bounding box center [1398, 361] width 81 height 17
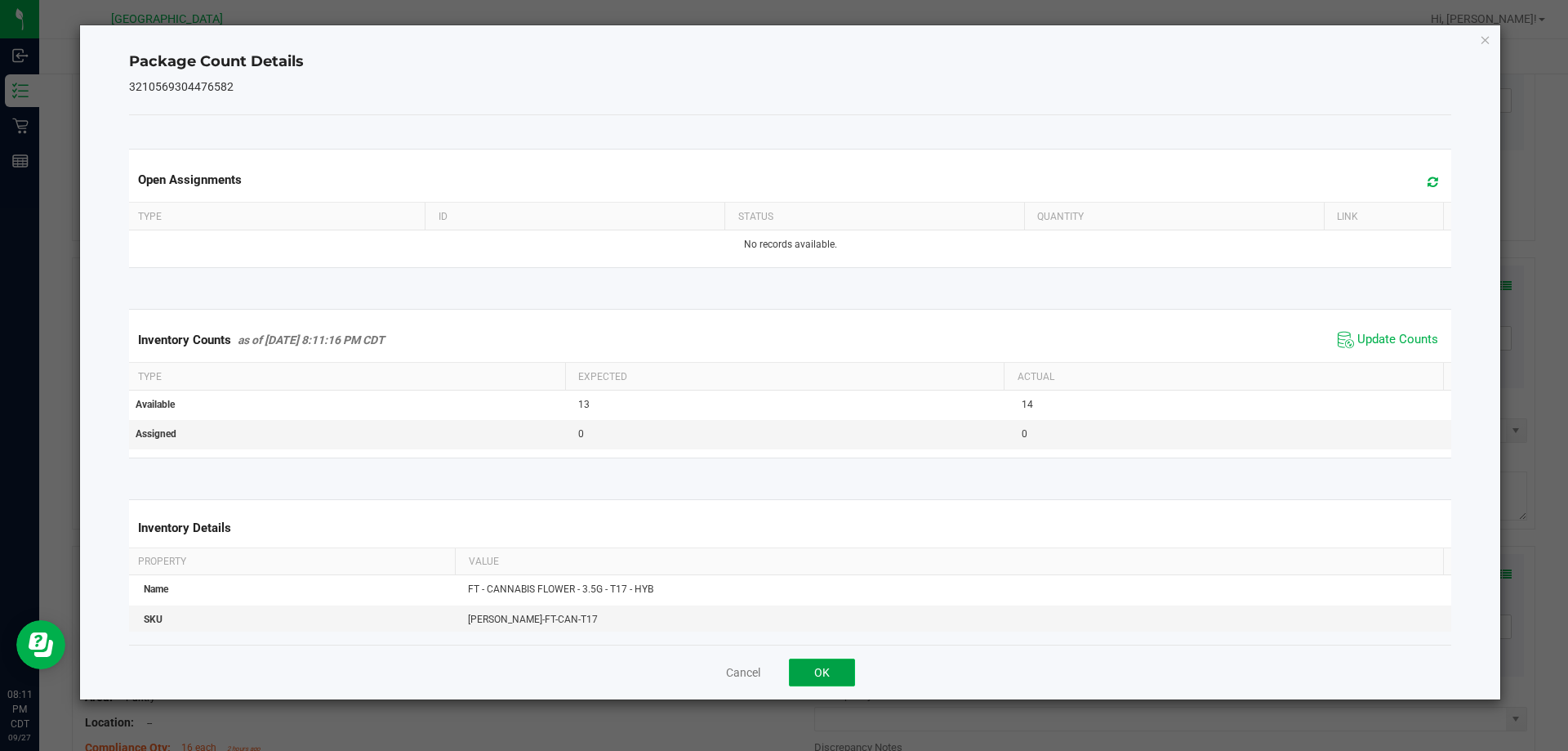
click at [841, 669] on button "OK" at bounding box center [822, 673] width 66 height 28
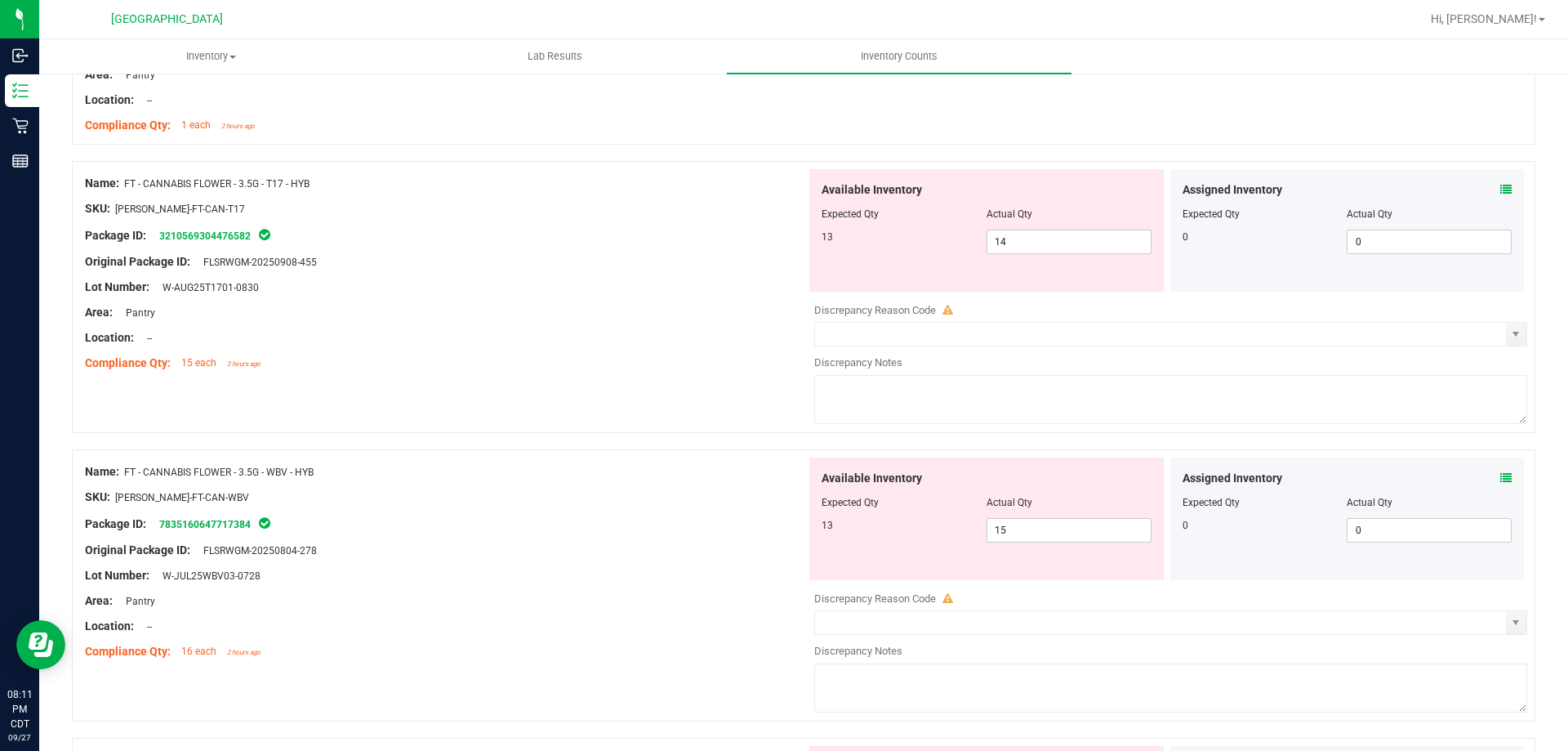
scroll to position [2043, 0]
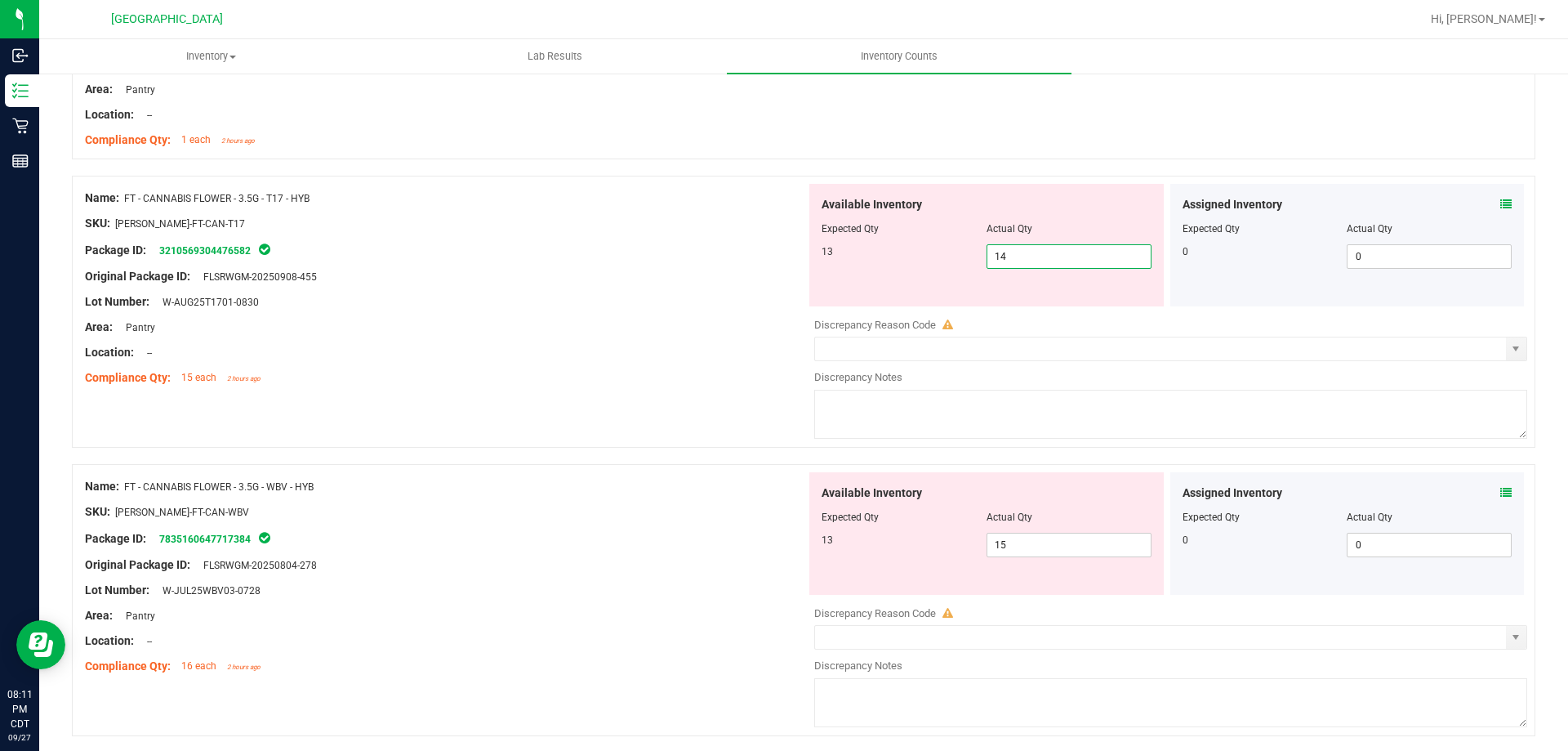
click at [1048, 256] on span "14 14" at bounding box center [1069, 257] width 165 height 25
click at [1500, 497] on icon at bounding box center [1505, 493] width 11 height 11
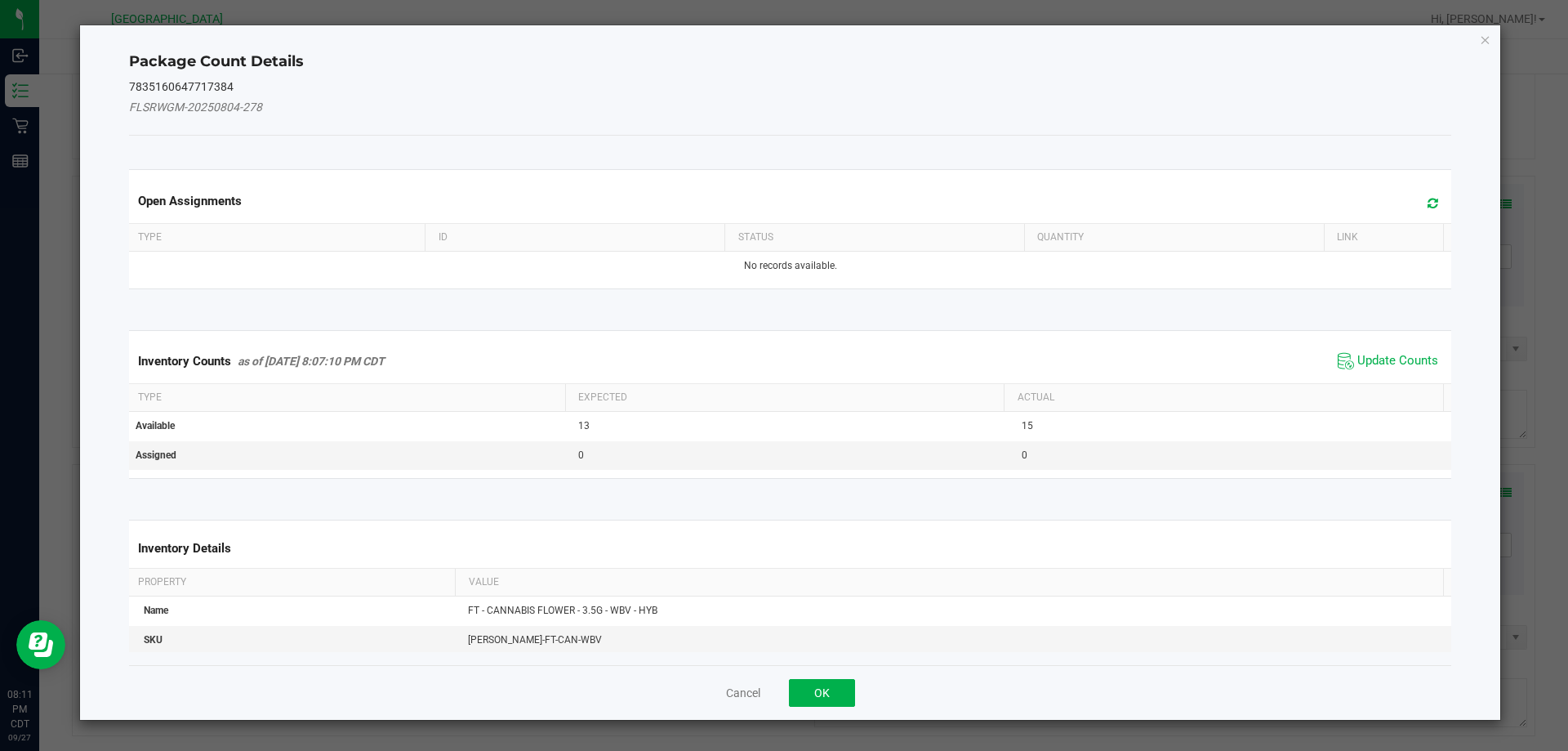
click at [1361, 349] on span "Update Counts" at bounding box center [1387, 361] width 108 height 25
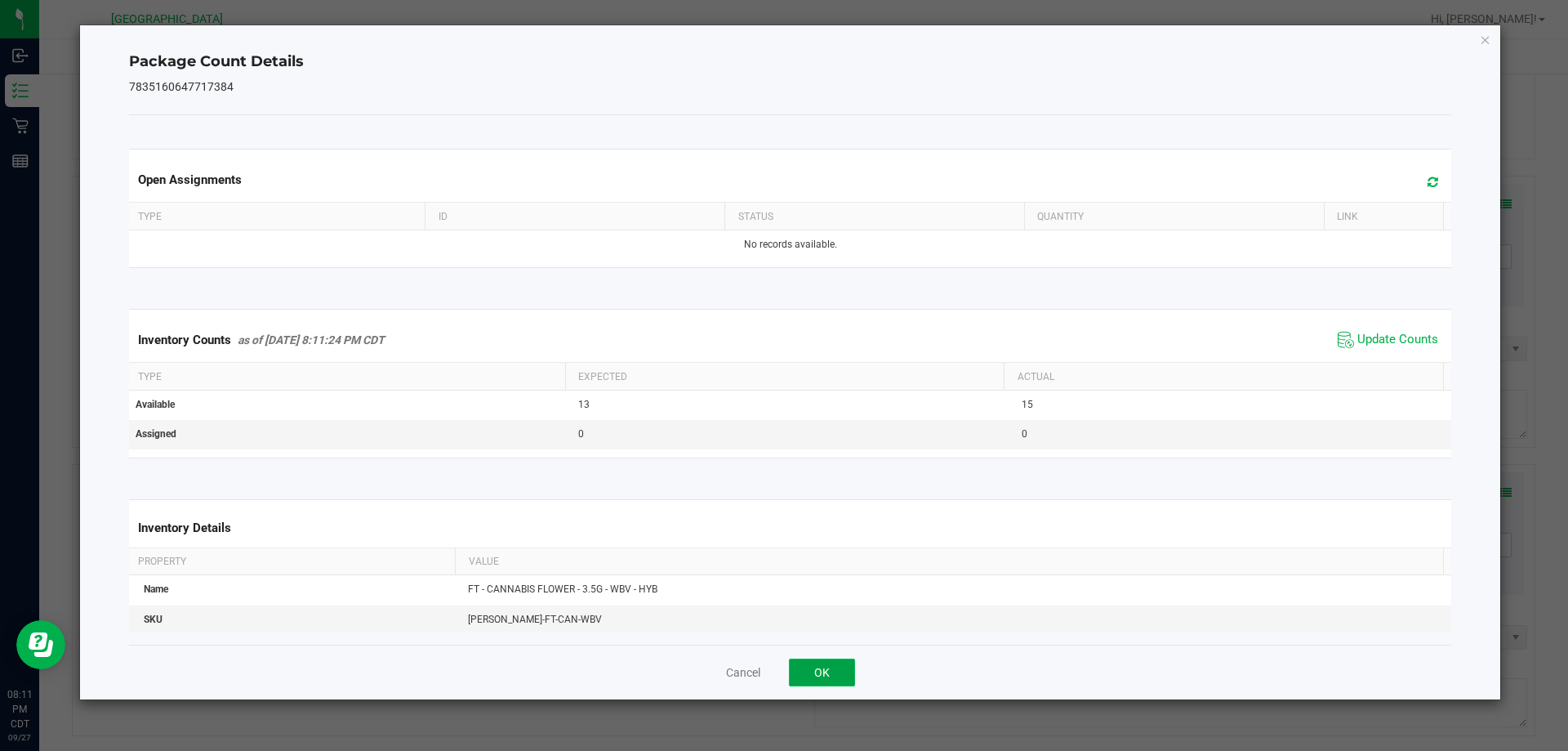
click at [839, 668] on button "OK" at bounding box center [822, 673] width 66 height 28
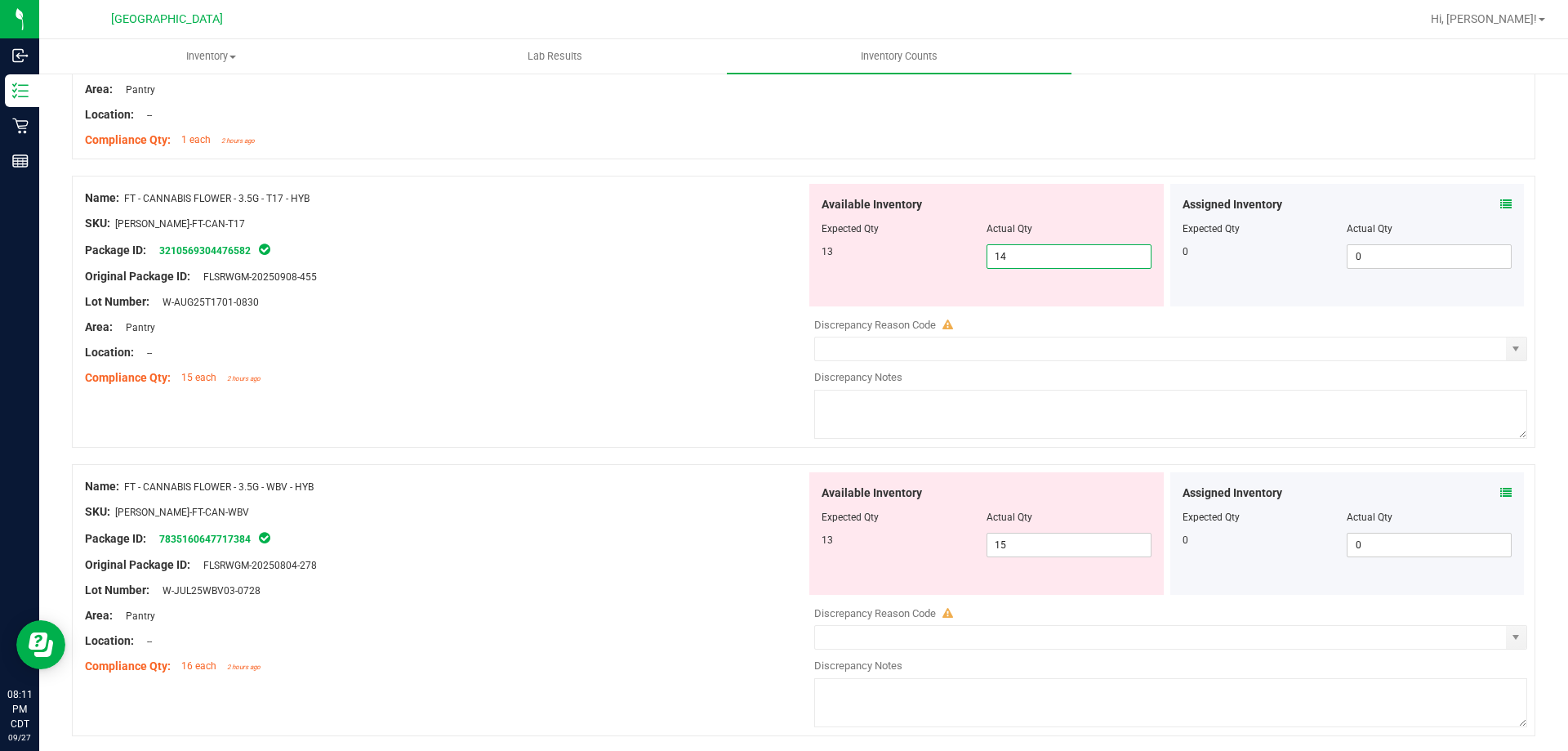
click at [1028, 253] on span "14 14" at bounding box center [1069, 257] width 165 height 25
click at [749, 333] on div "Area: Pantry" at bounding box center [445, 327] width 721 height 17
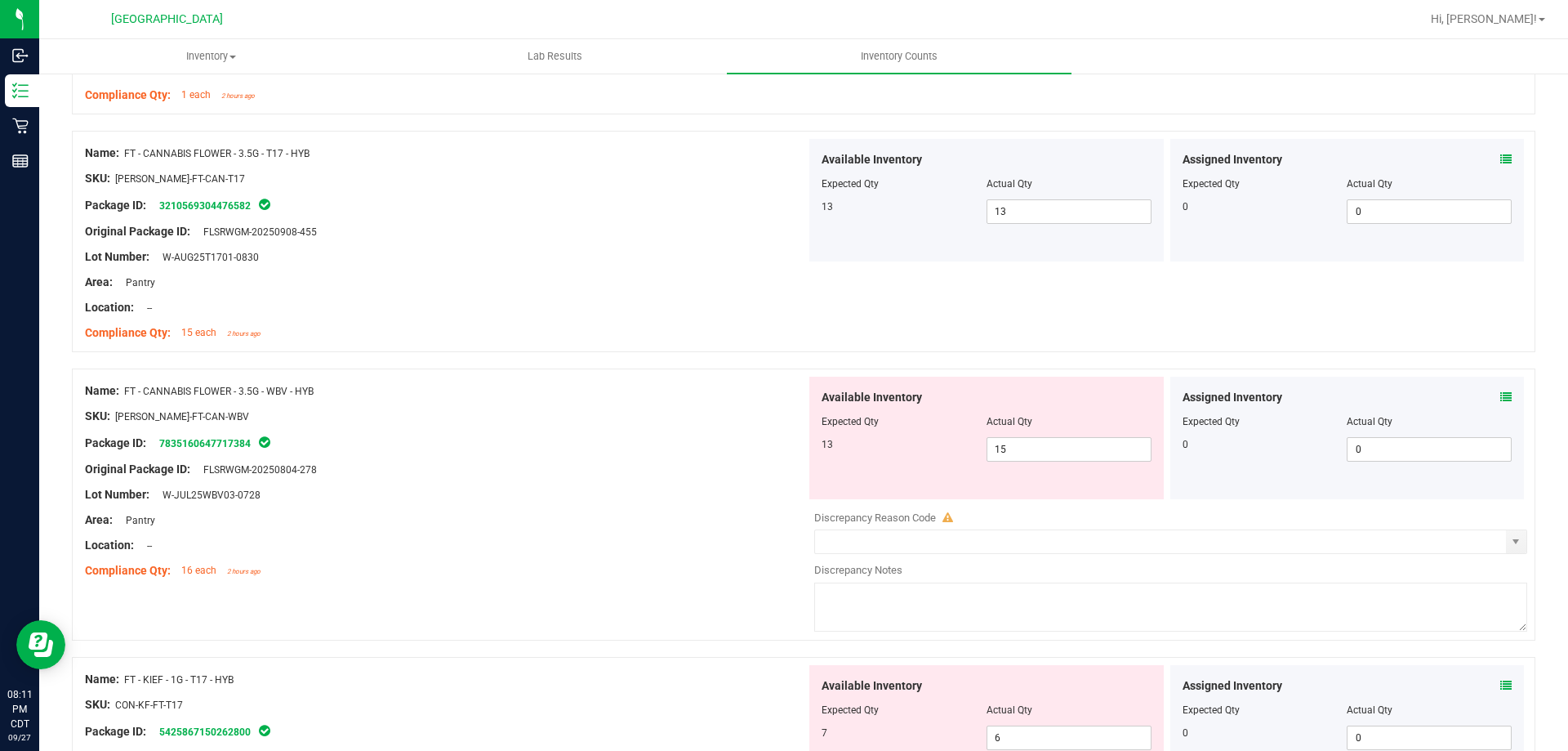
scroll to position [2207, 0]
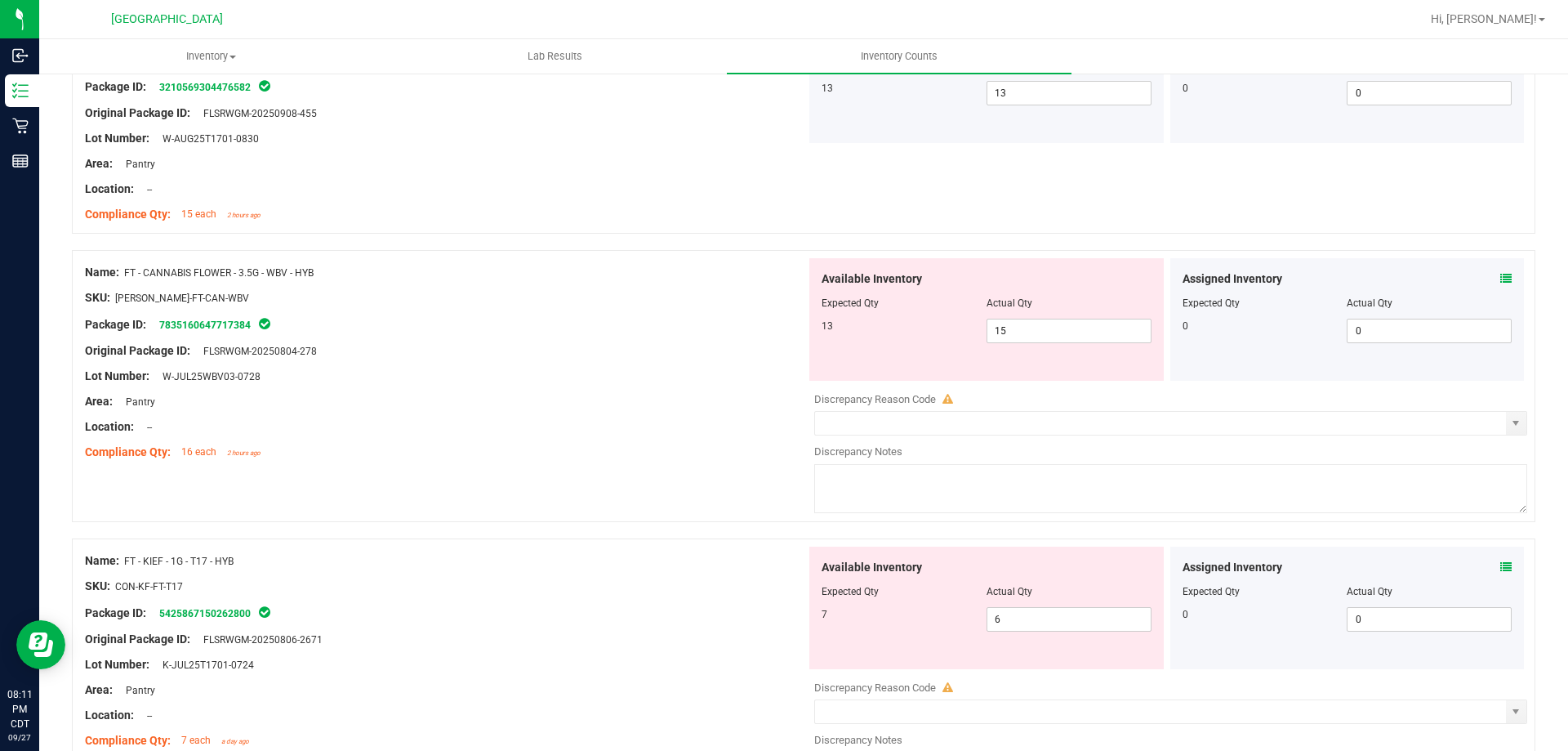
click at [1500, 275] on icon at bounding box center [1505, 279] width 11 height 11
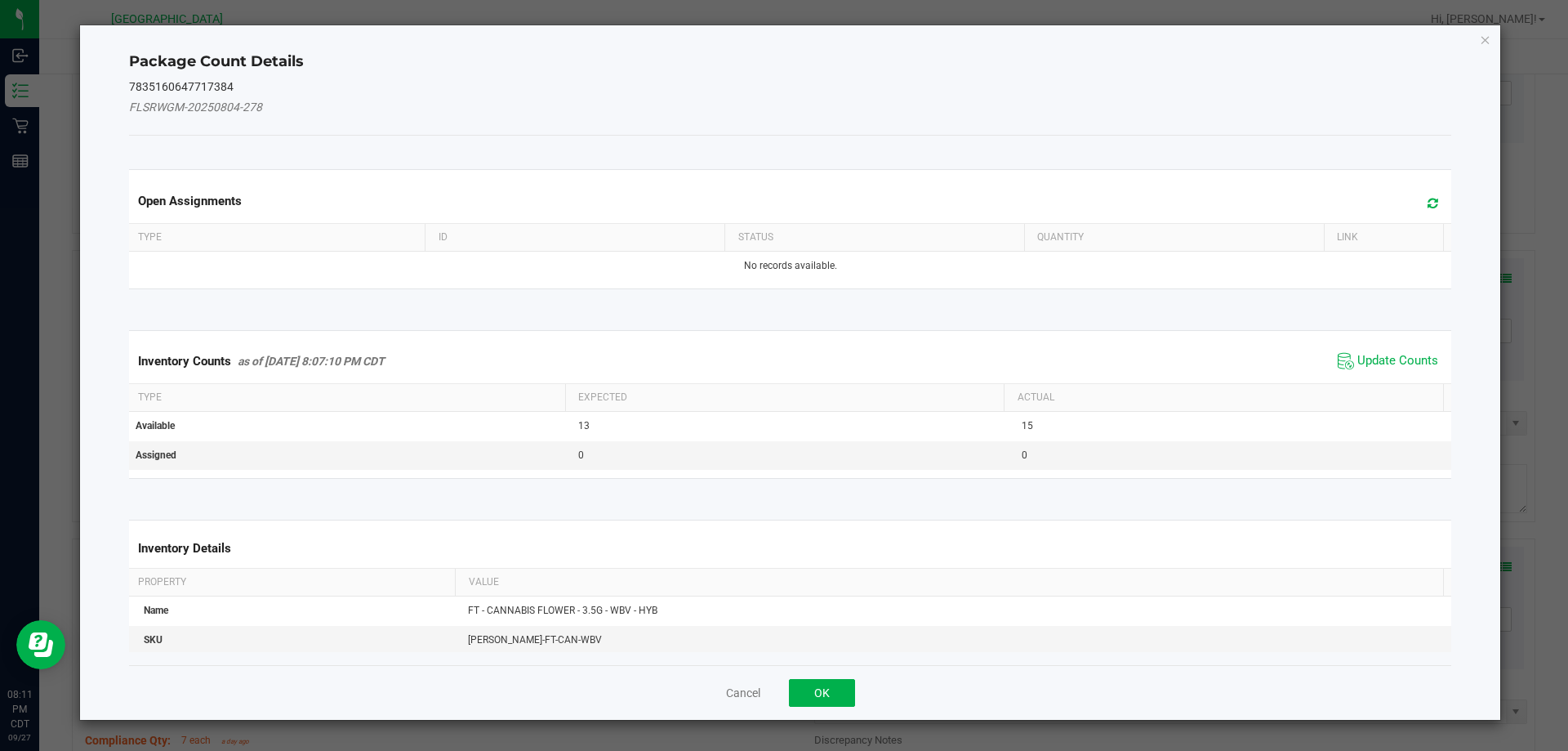
click at [1369, 374] on div "Inventory Counts as of [DATE] 8:07:10 PM CDT Update Counts" at bounding box center [791, 361] width 1330 height 44
click at [1360, 343] on div "Inventory Counts as of [DATE] 8:07:10 PM CDT Update Counts" at bounding box center [791, 361] width 1330 height 44
click at [1359, 353] on span "Update Counts" at bounding box center [1398, 361] width 81 height 17
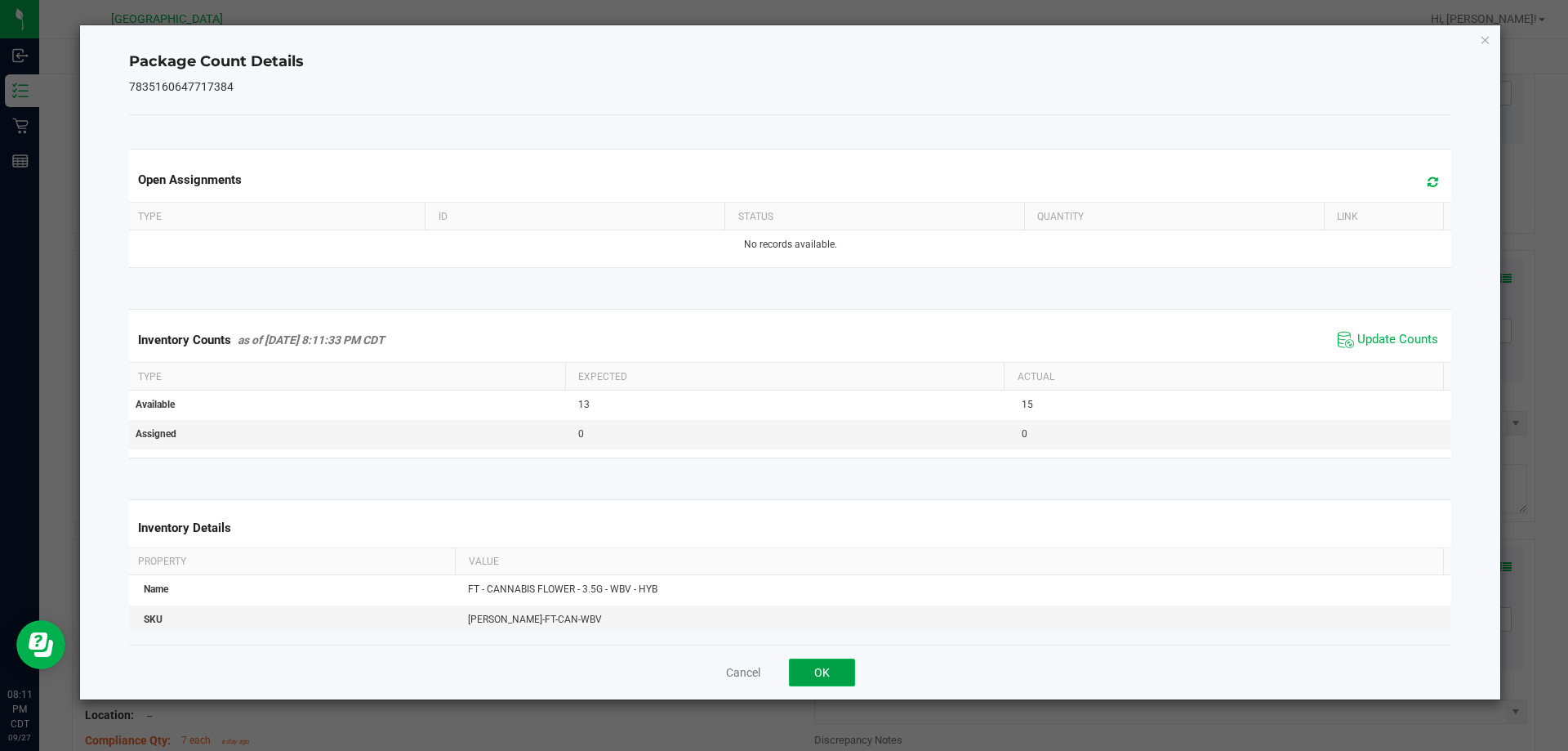
click at [822, 670] on button "OK" at bounding box center [822, 673] width 66 height 28
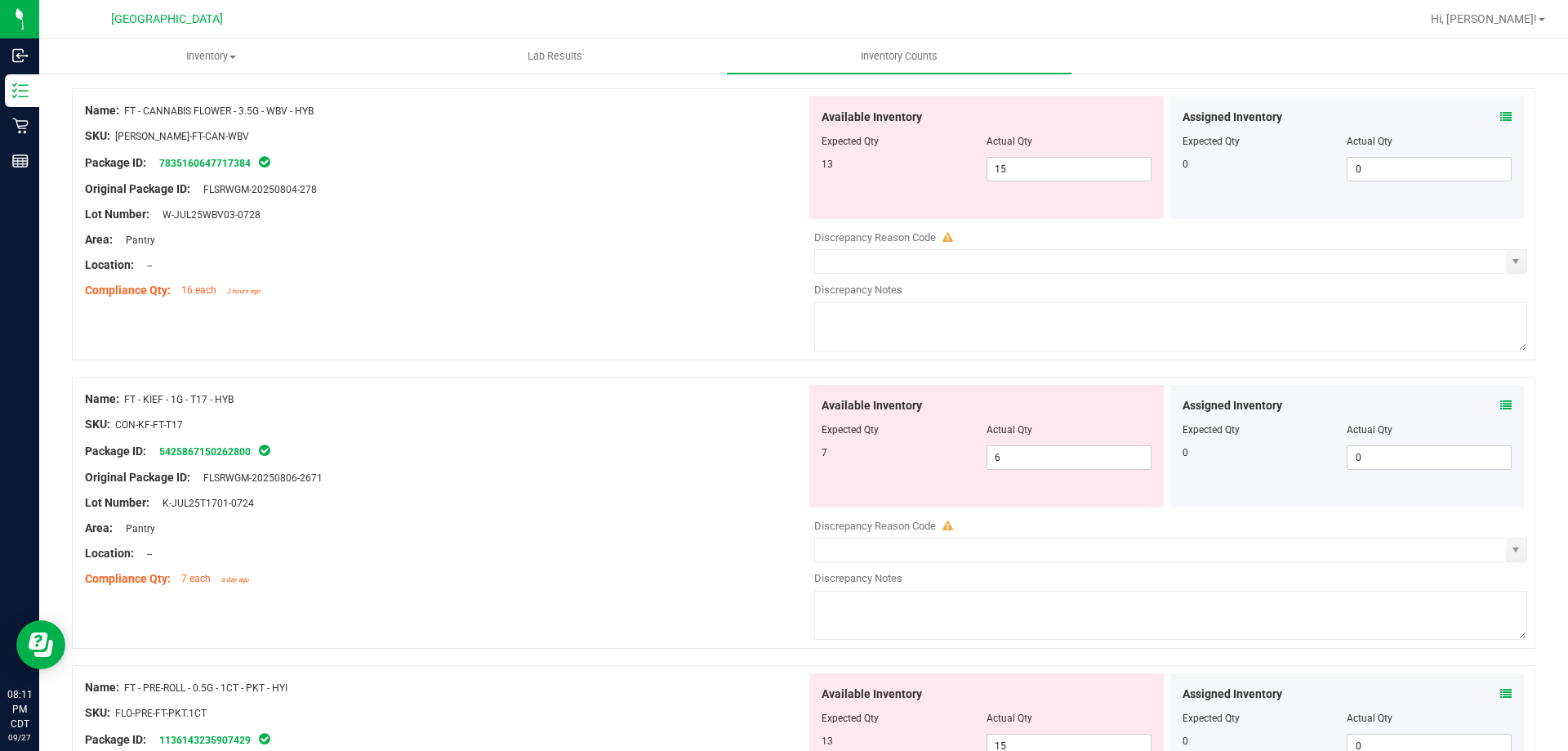
scroll to position [2370, 0]
click at [1500, 408] on icon at bounding box center [1505, 404] width 11 height 11
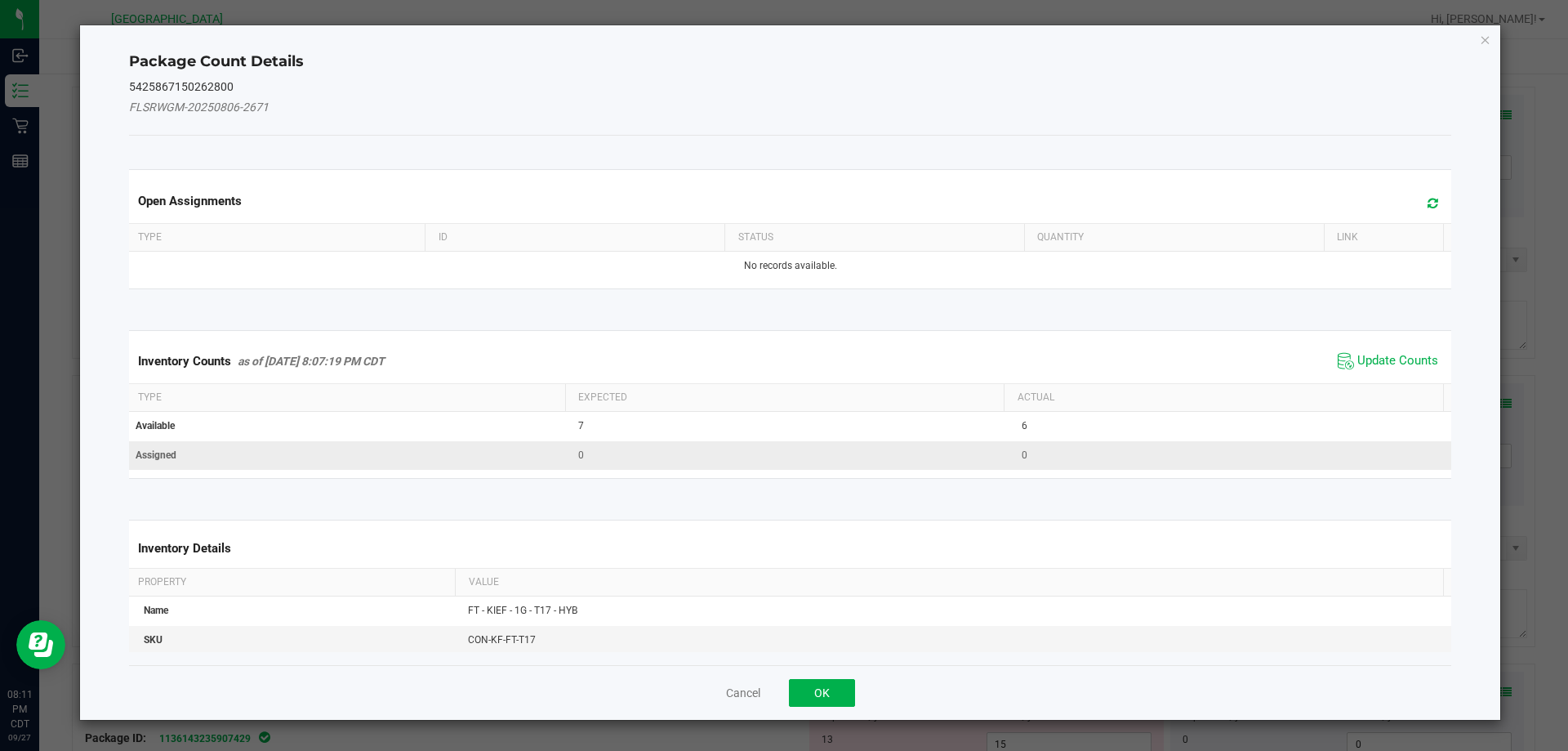
drag, startPoint x: 1389, startPoint y: 364, endPoint x: 1220, endPoint y: 443, distance: 186.6
click at [1389, 365] on span "Update Counts" at bounding box center [1398, 361] width 81 height 17
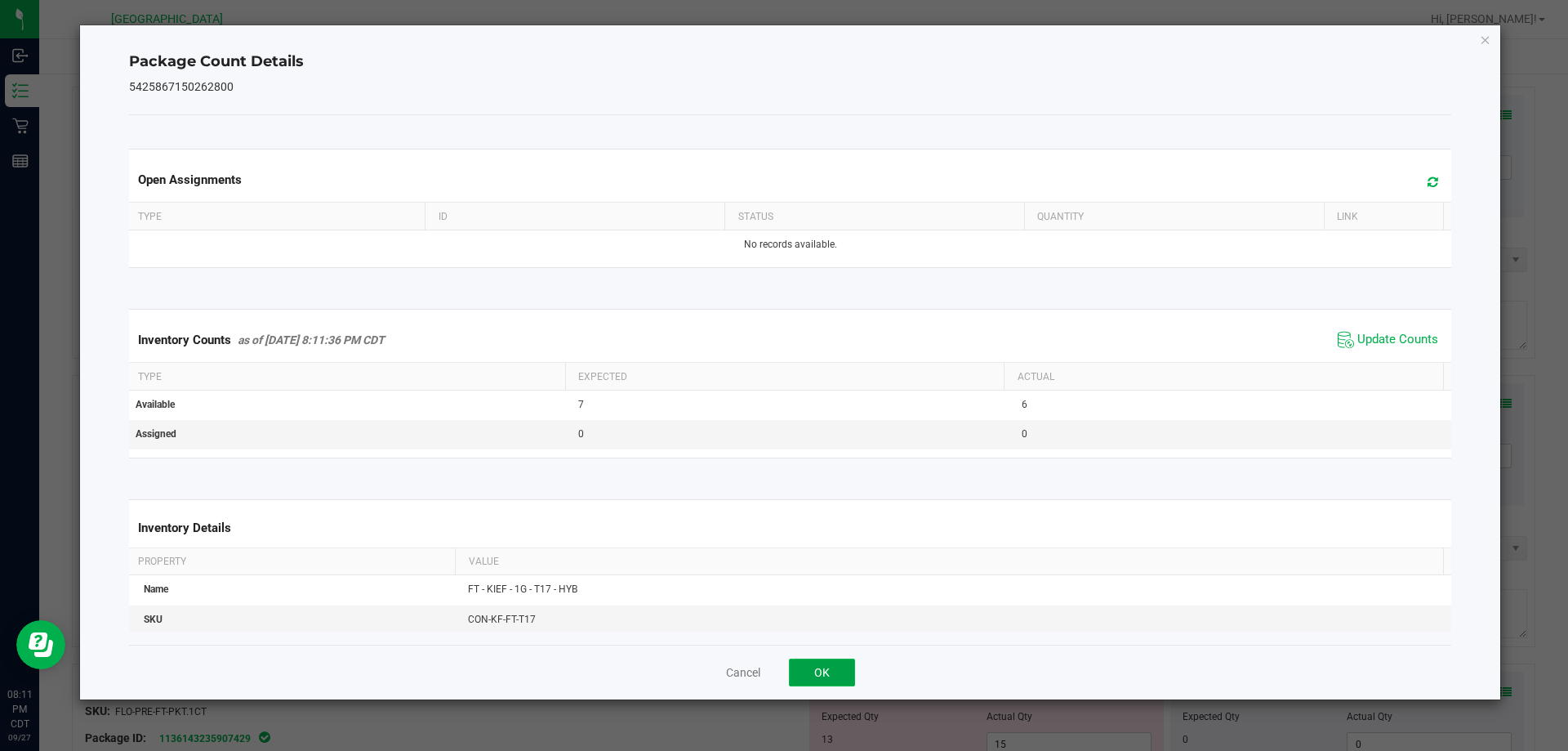
click at [825, 664] on button "OK" at bounding box center [822, 673] width 66 height 28
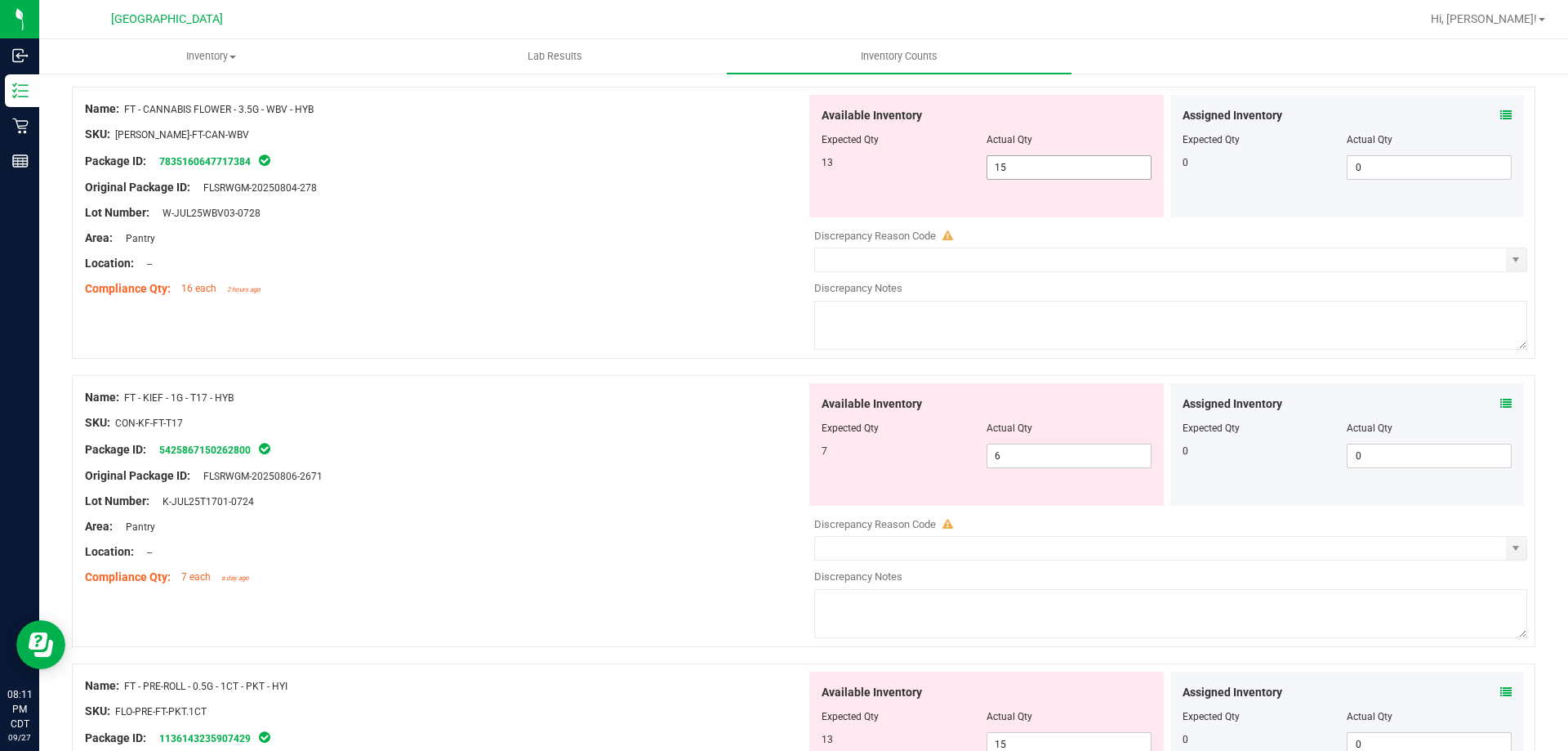
click at [1039, 164] on span "15 15" at bounding box center [1069, 167] width 165 height 25
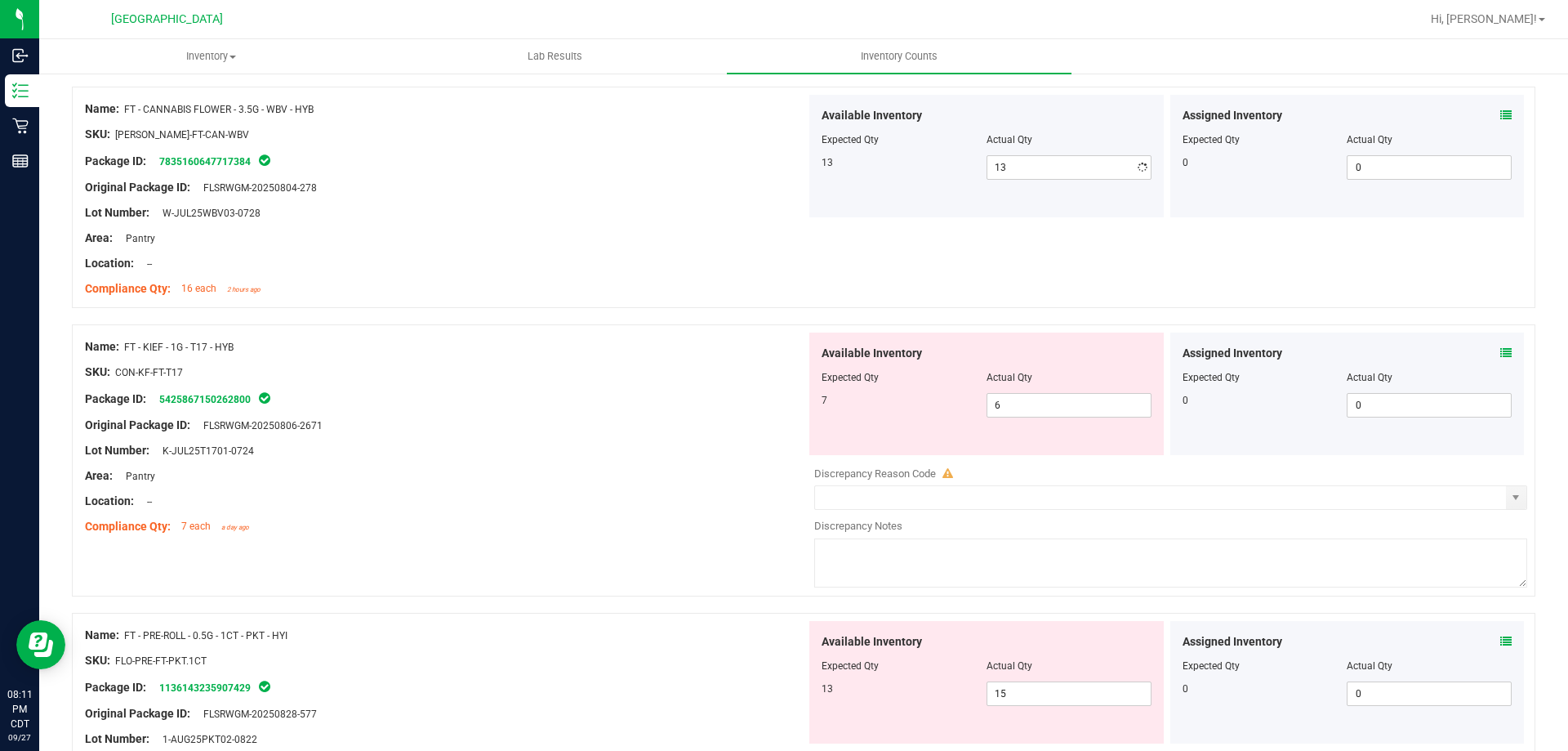
click at [716, 501] on div "Name: FT - KIEF - 1G - T17 - HYB SKU: CON-KF-FT-T17 Package ID: 542586715026280…" at bounding box center [445, 436] width 721 height 208
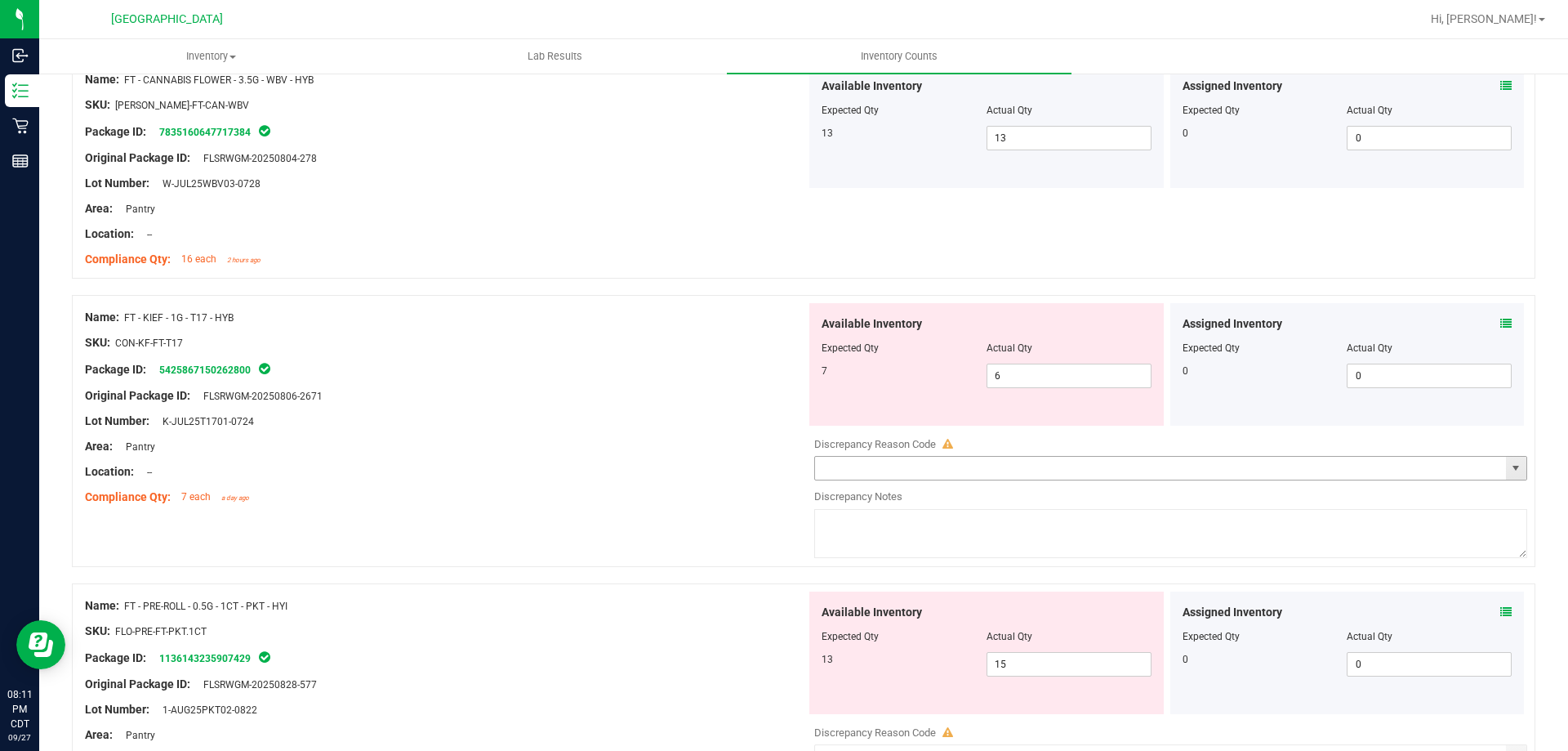
scroll to position [2452, 0]
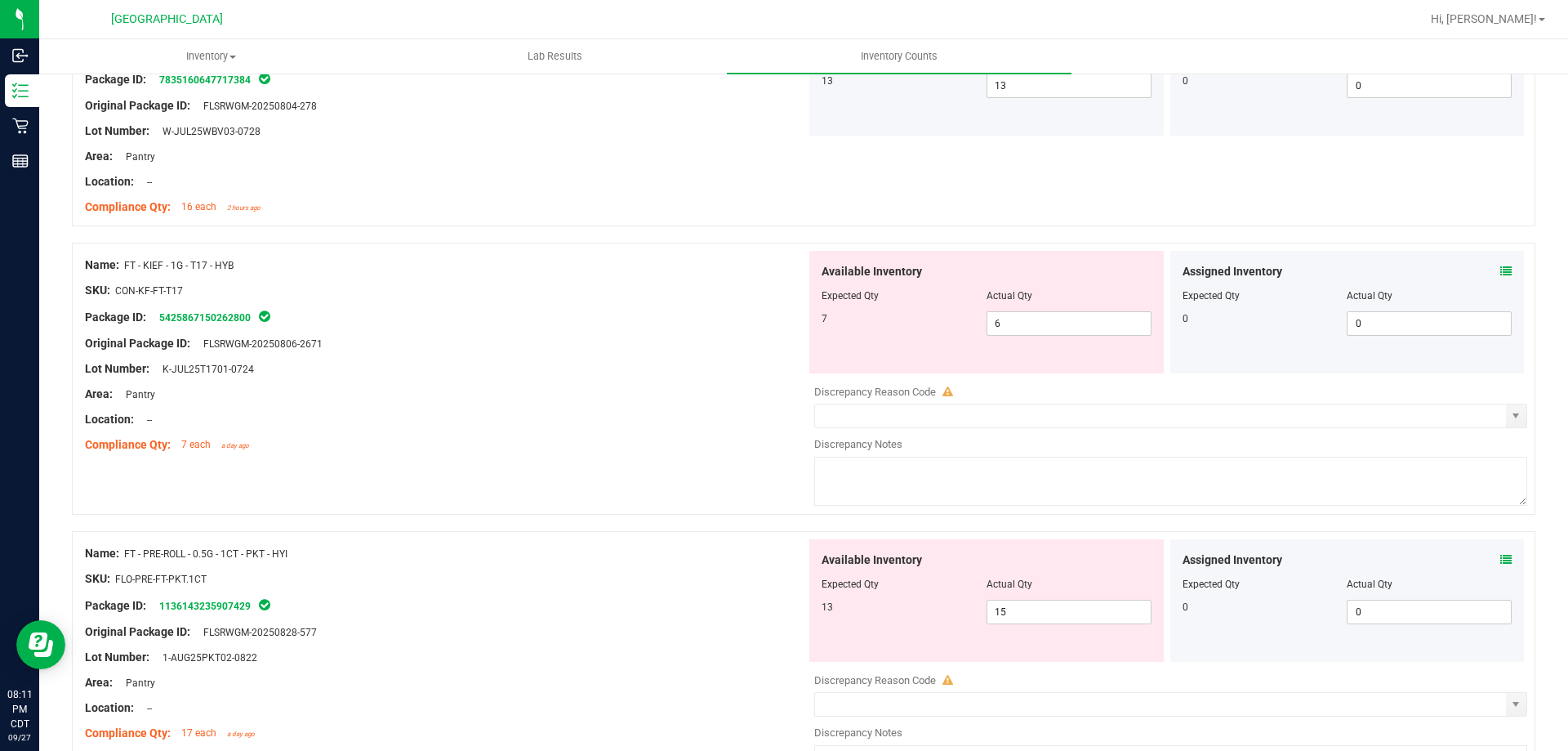
click at [1500, 274] on icon at bounding box center [1505, 271] width 11 height 11
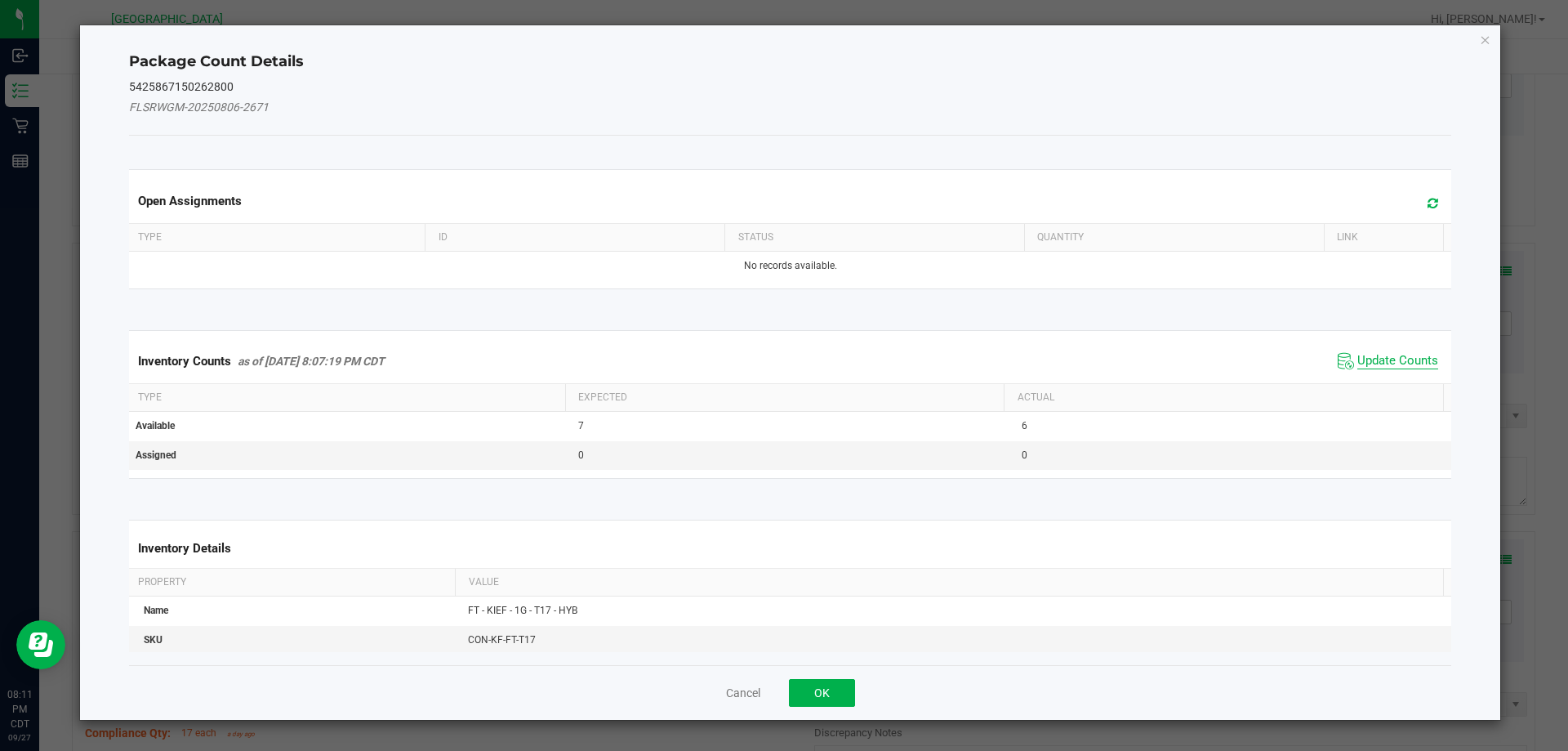
click at [1384, 354] on span "Update Counts" at bounding box center [1398, 361] width 81 height 17
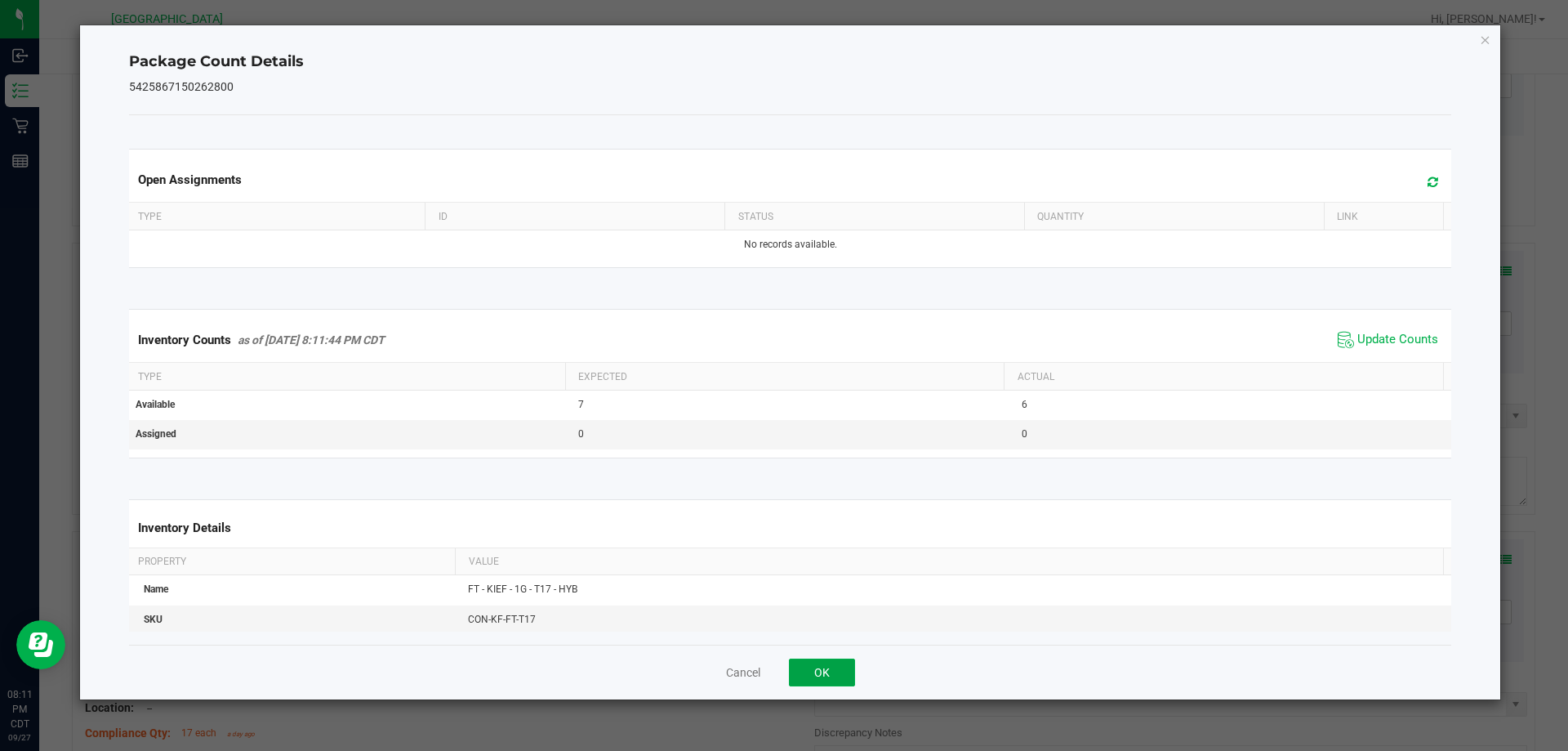
click at [822, 673] on button "OK" at bounding box center [822, 673] width 66 height 28
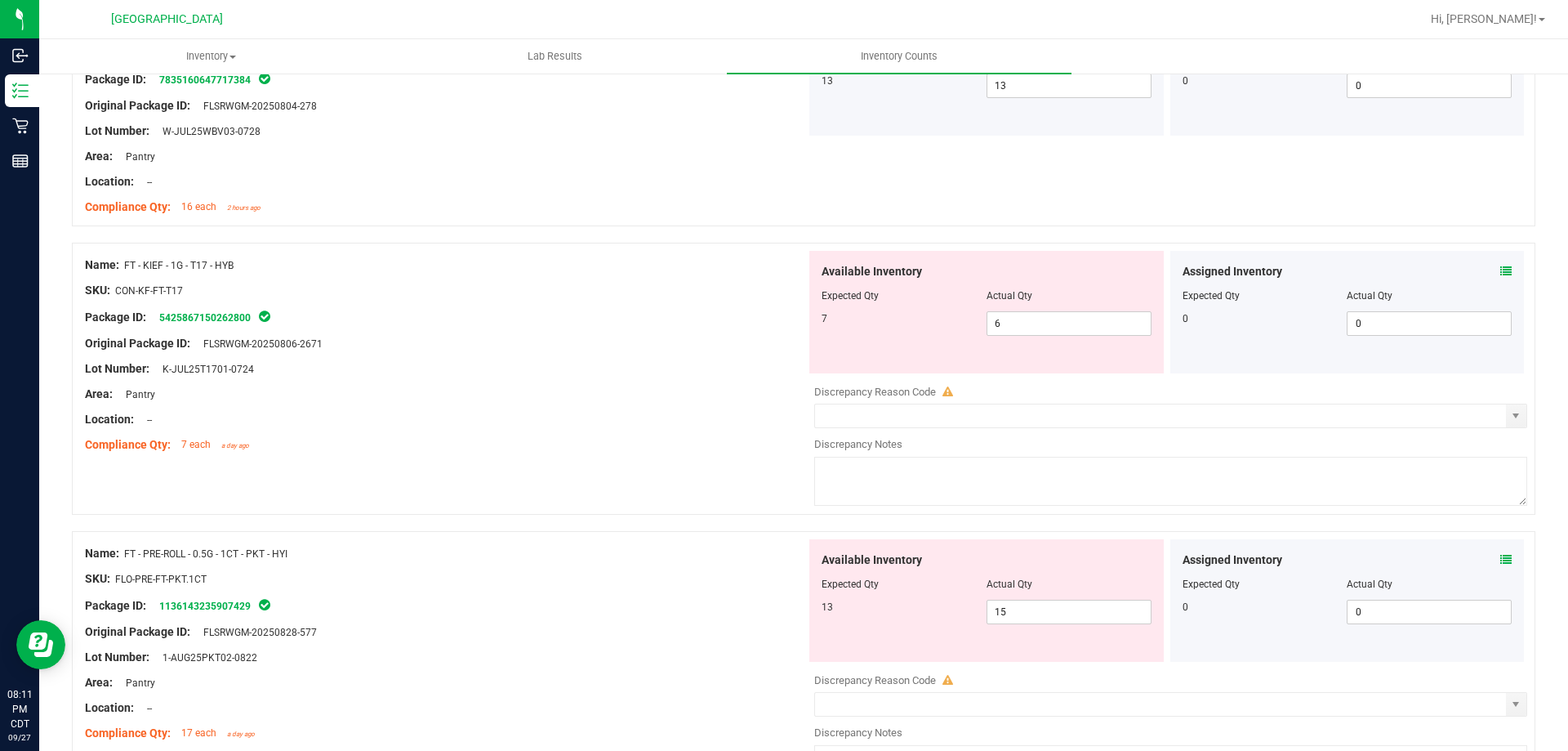
click at [687, 438] on div "Compliance Qty: 7 each a day ago" at bounding box center [445, 444] width 721 height 17
click at [607, 441] on div "Compliance Qty: 7 each a day ago" at bounding box center [445, 444] width 721 height 17
click at [1500, 561] on icon at bounding box center [1505, 560] width 11 height 11
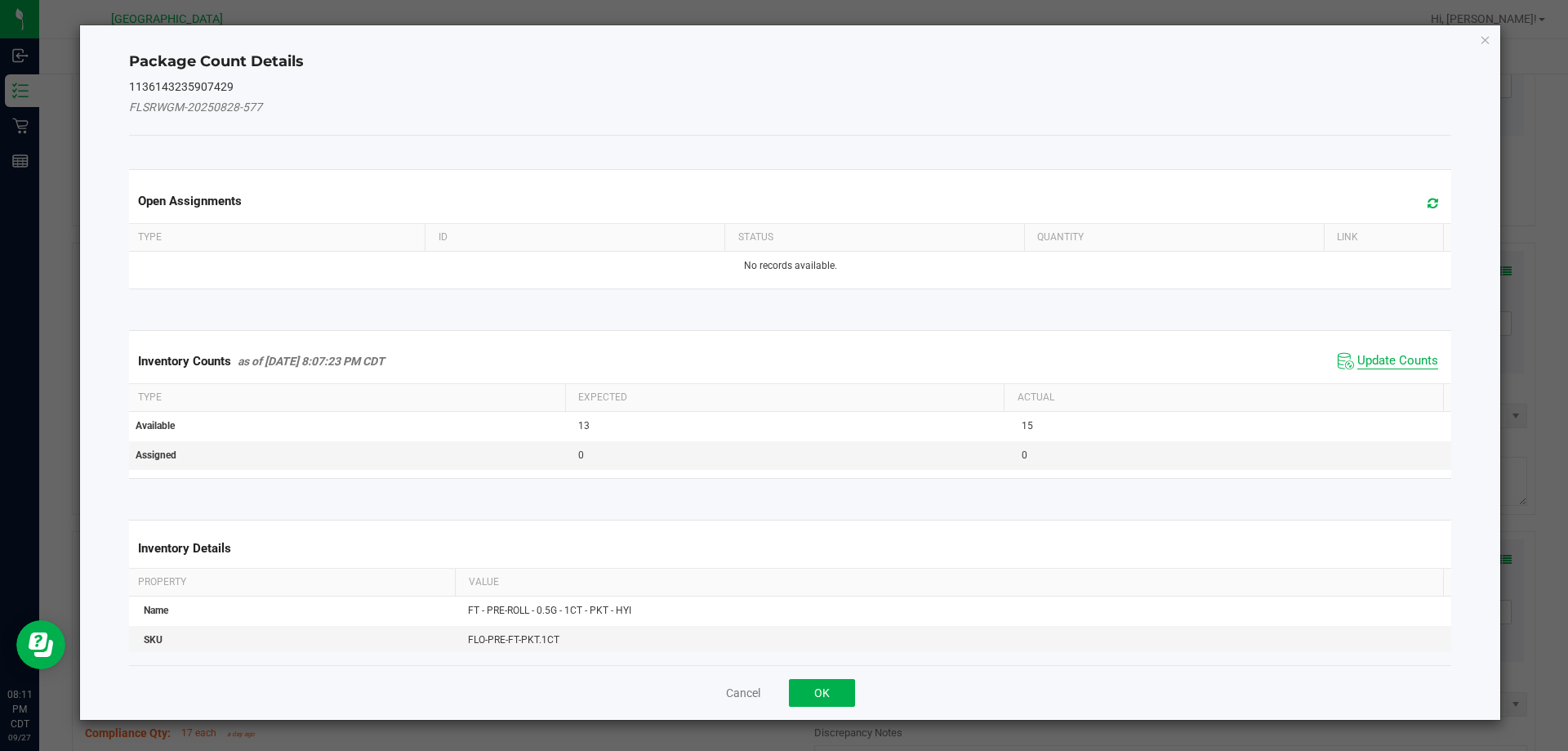
click at [1385, 363] on span "Update Counts" at bounding box center [1398, 361] width 81 height 17
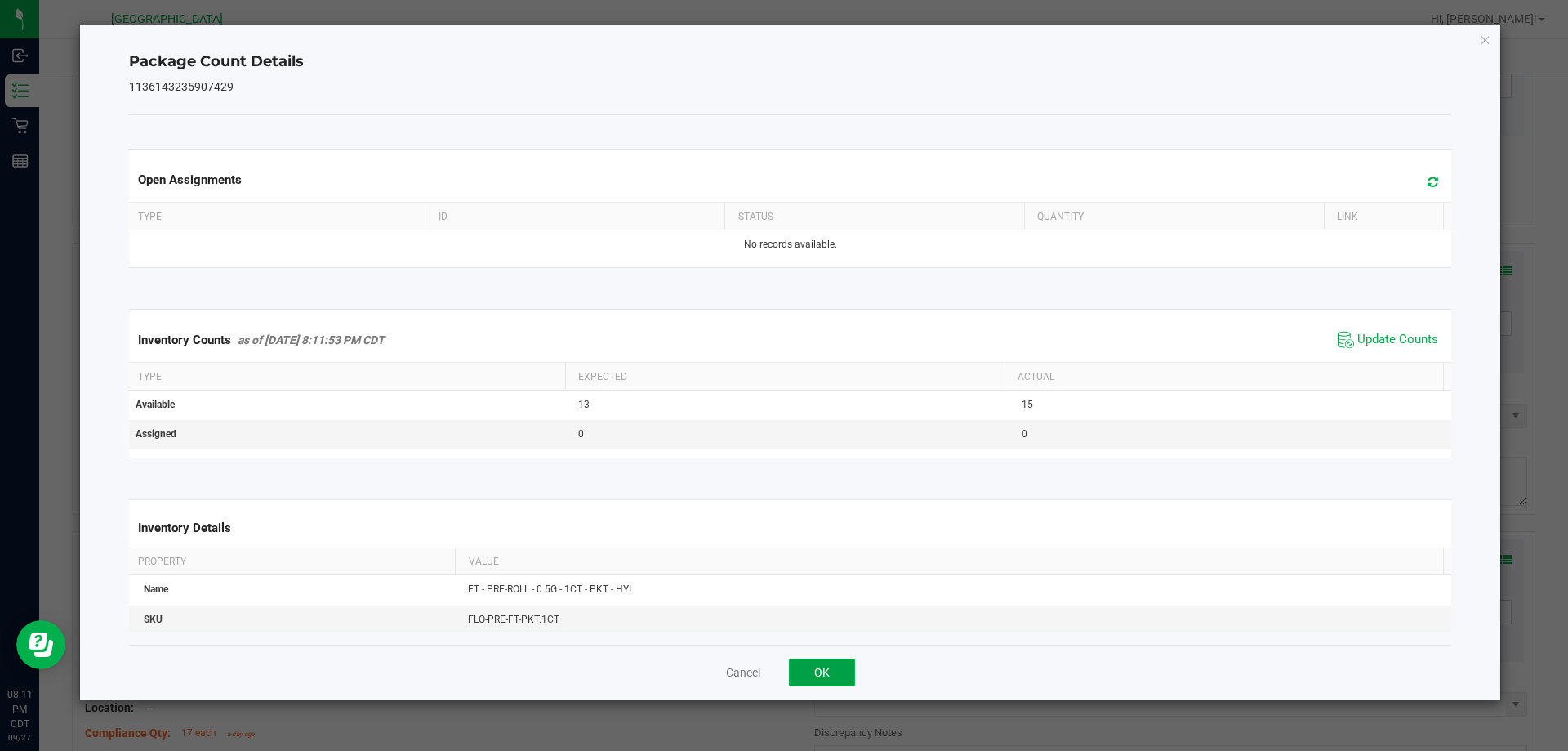
click at [842, 675] on button "OK" at bounding box center [822, 673] width 66 height 28
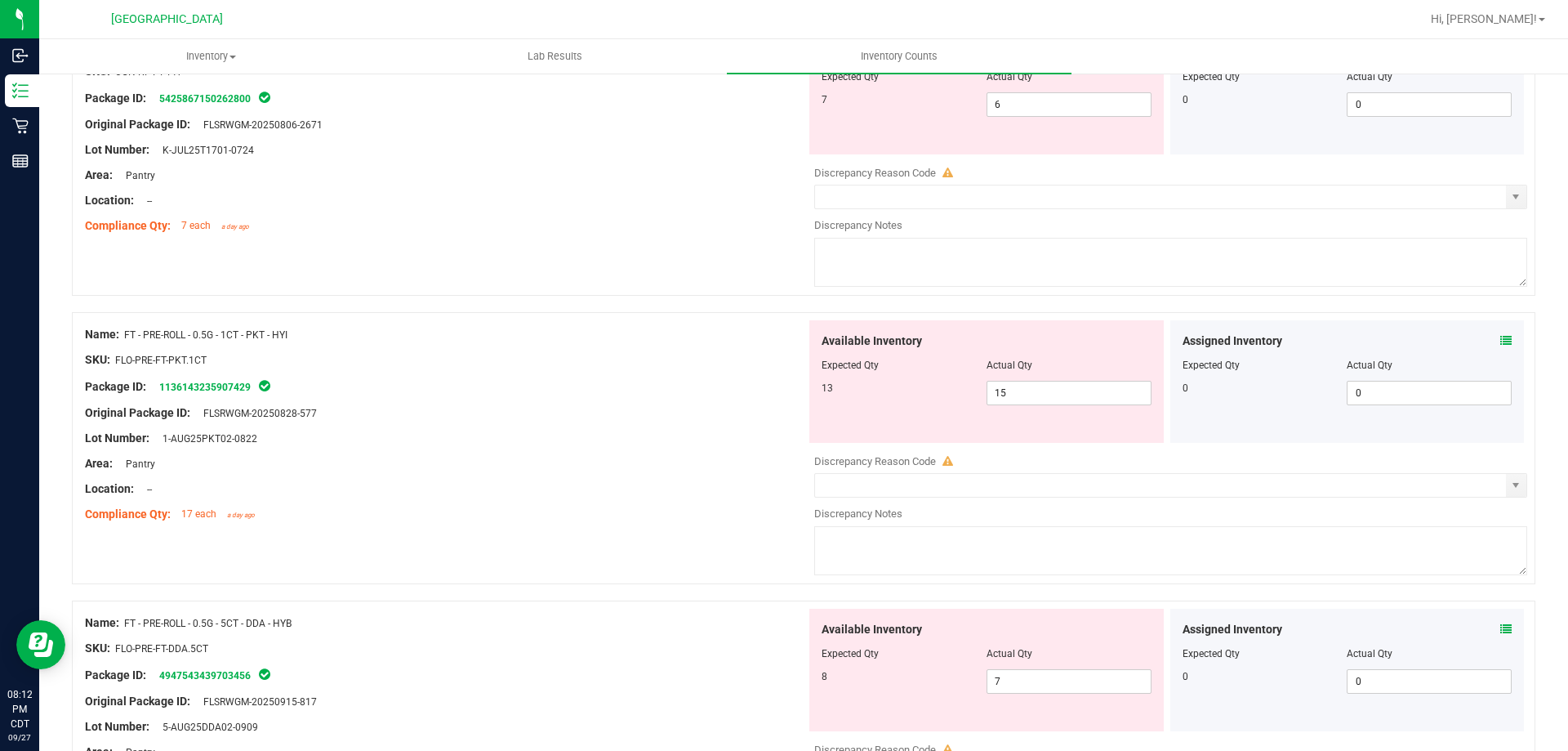
scroll to position [2779, 0]
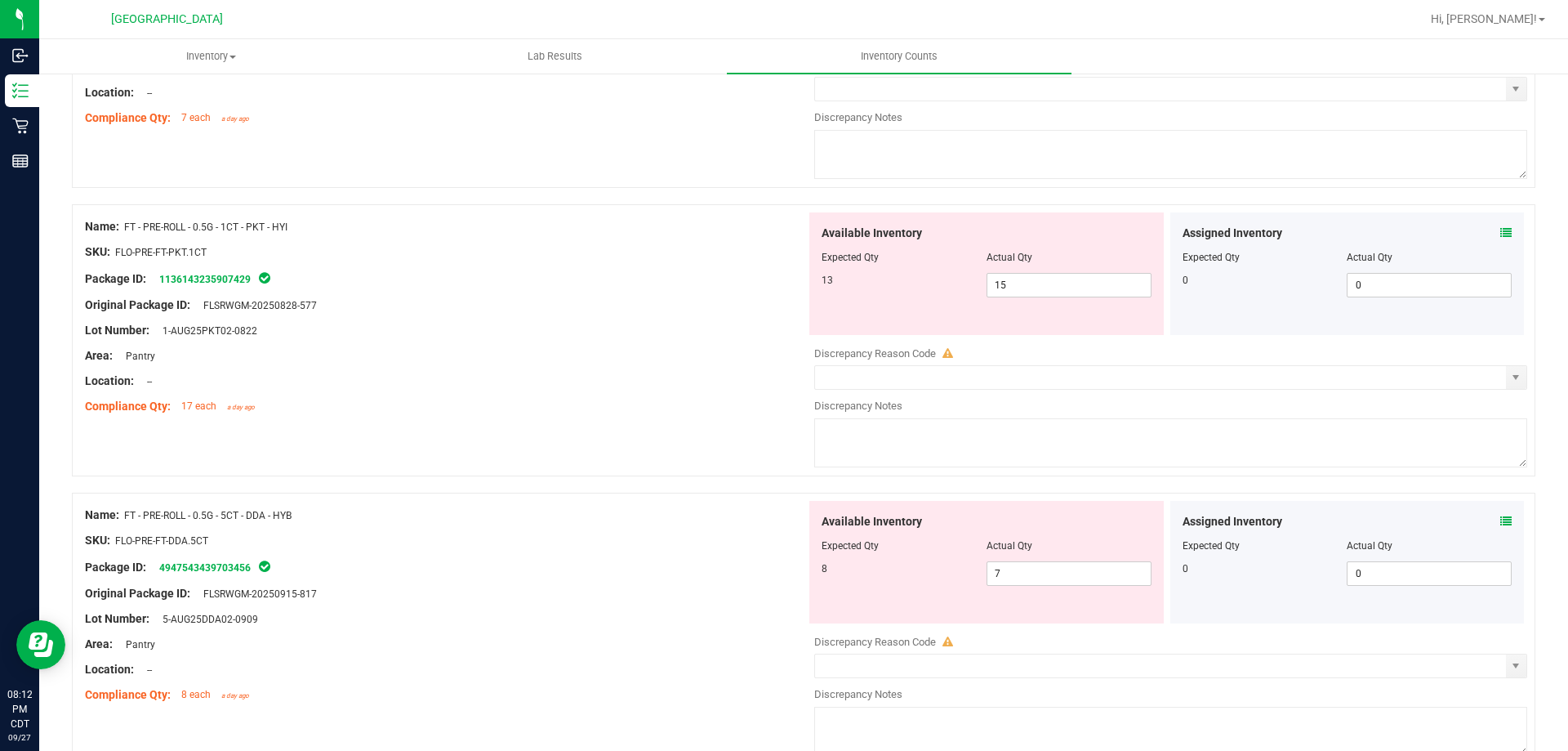
click at [1500, 523] on icon at bounding box center [1505, 521] width 11 height 11
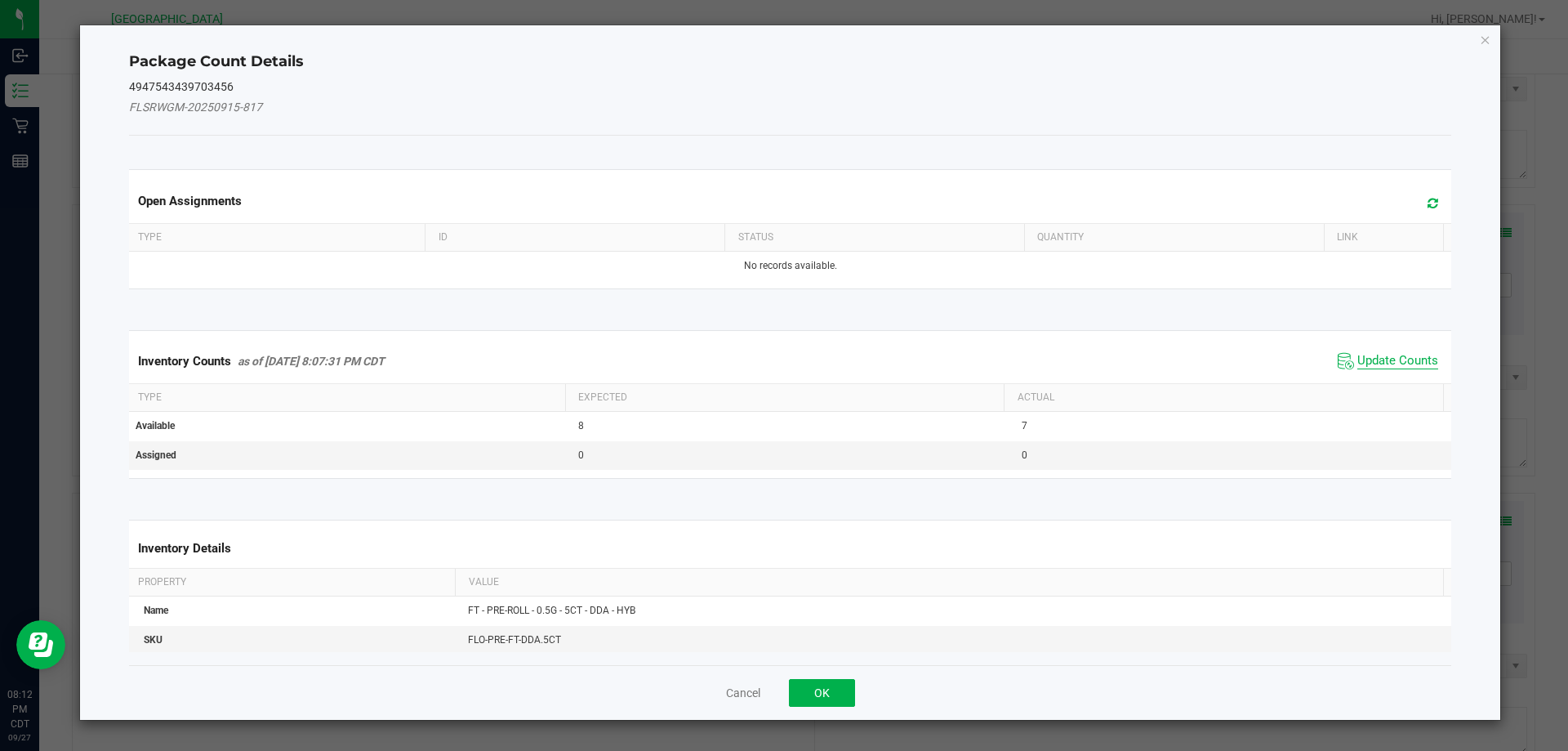
click at [1394, 360] on span "Update Counts" at bounding box center [1398, 361] width 81 height 17
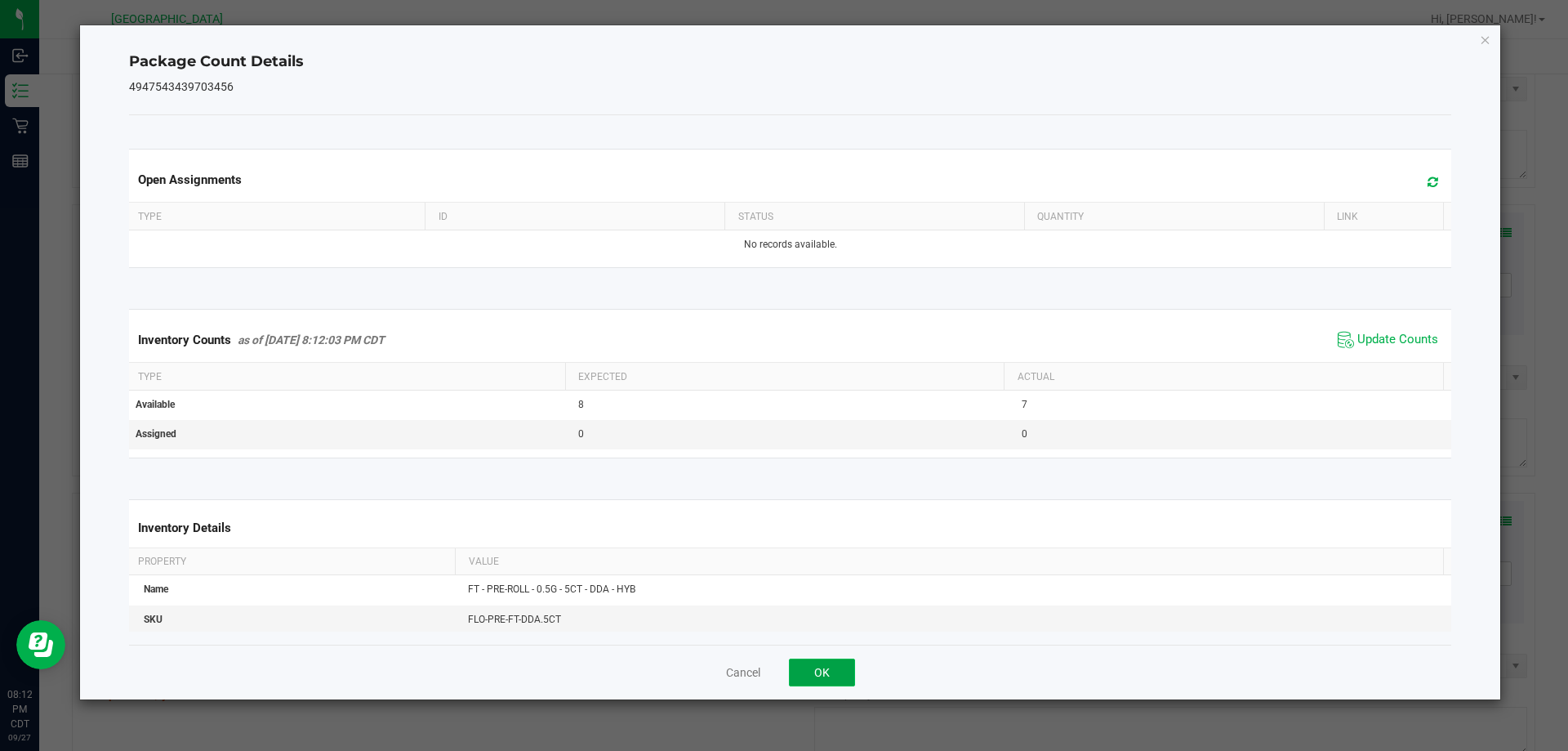
click at [830, 669] on button "OK" at bounding box center [822, 673] width 66 height 28
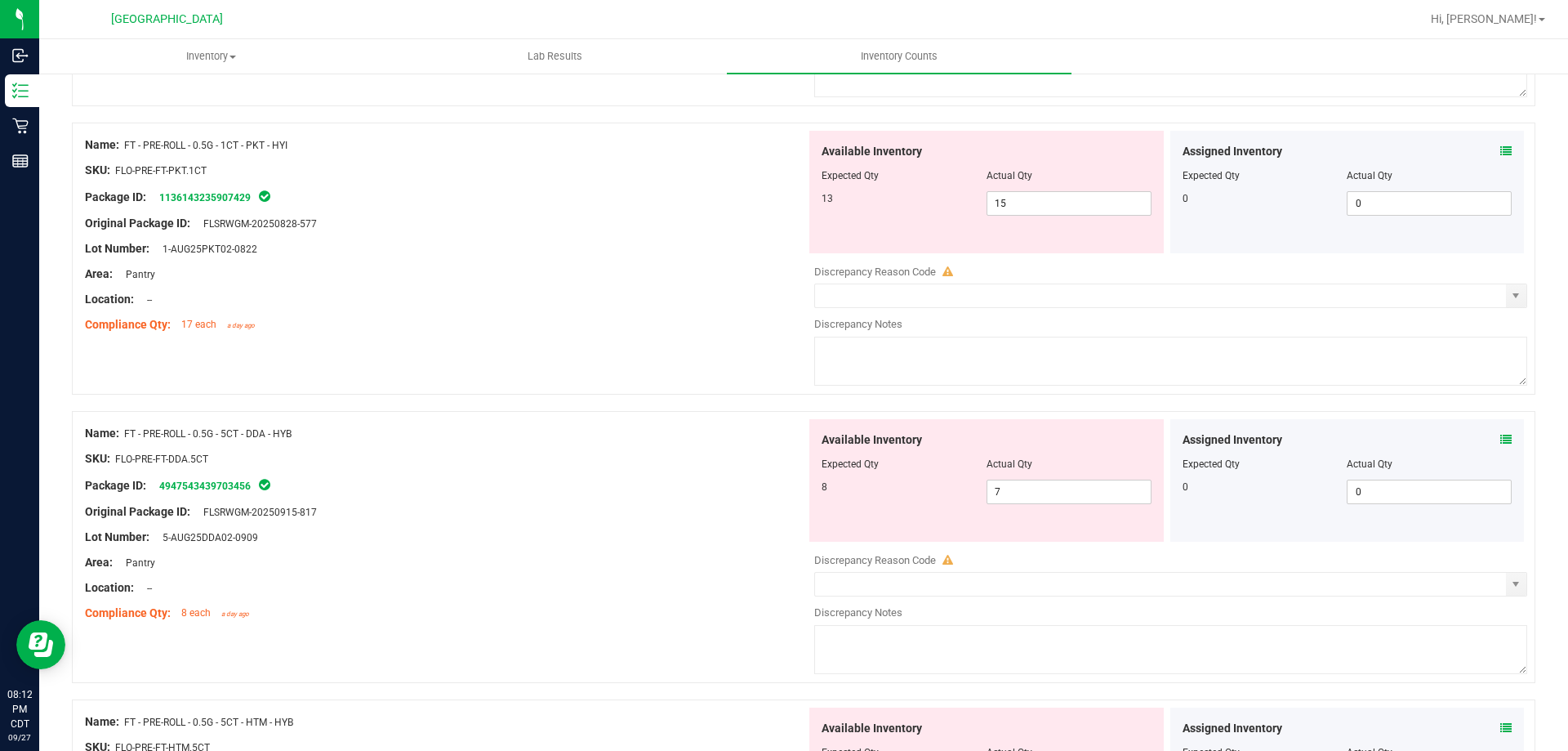
scroll to position [2942, 0]
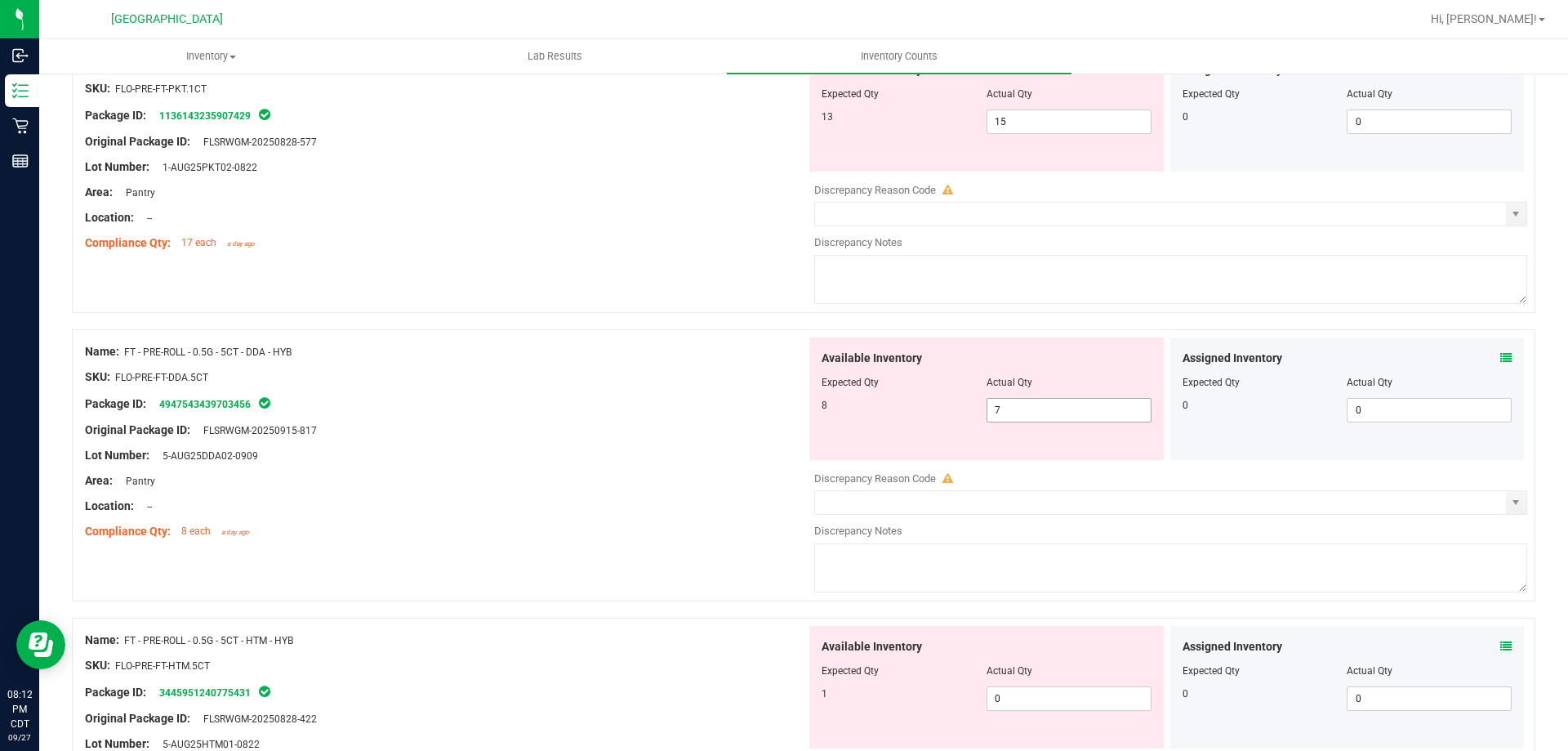
click at [1012, 413] on span "7 7" at bounding box center [1069, 411] width 165 height 25
click at [1025, 113] on span "15 15" at bounding box center [1069, 122] width 165 height 25
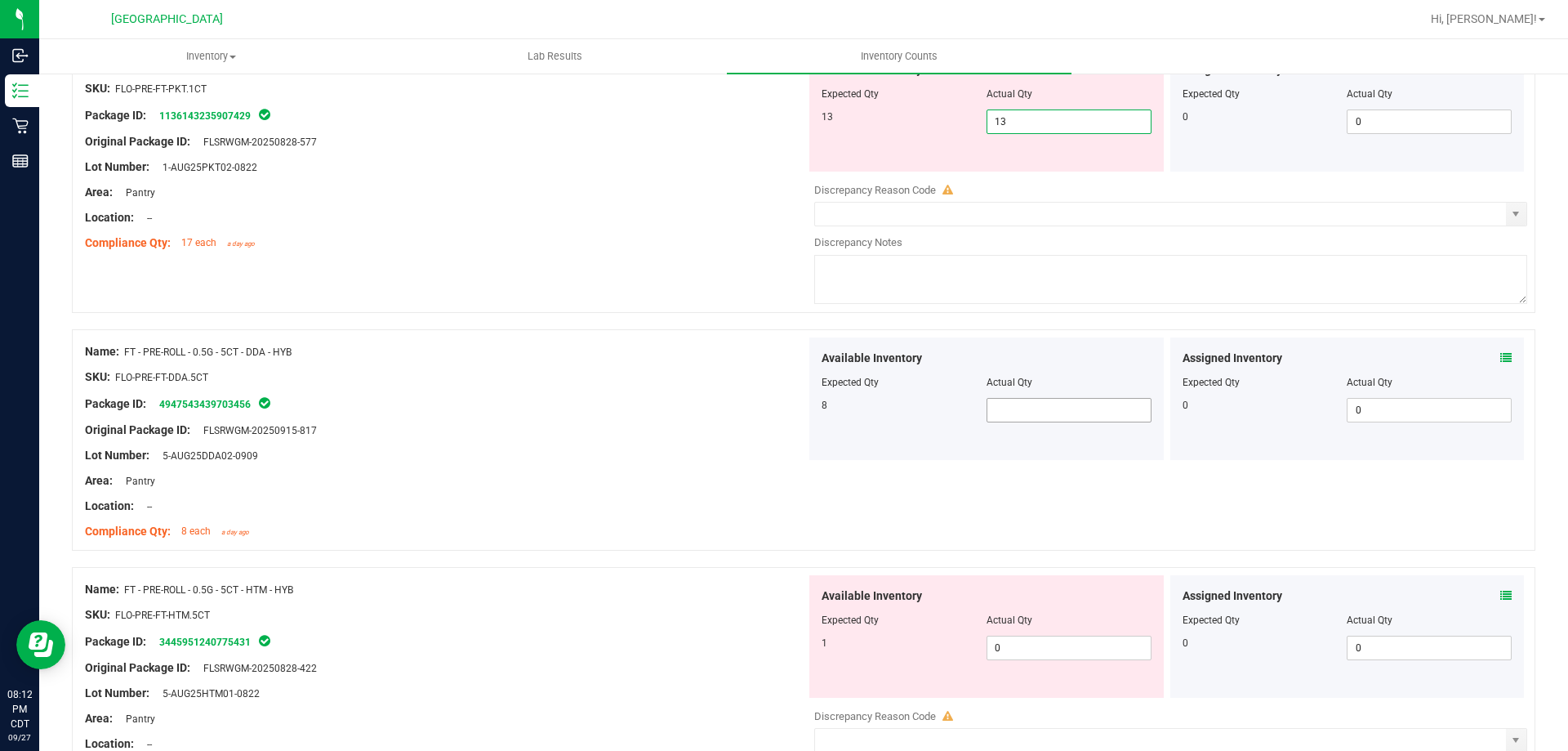
click at [1044, 411] on div "Available Inventory Expected Qty Actual Qty 8 0 0" at bounding box center [1166, 400] width 721 height 125
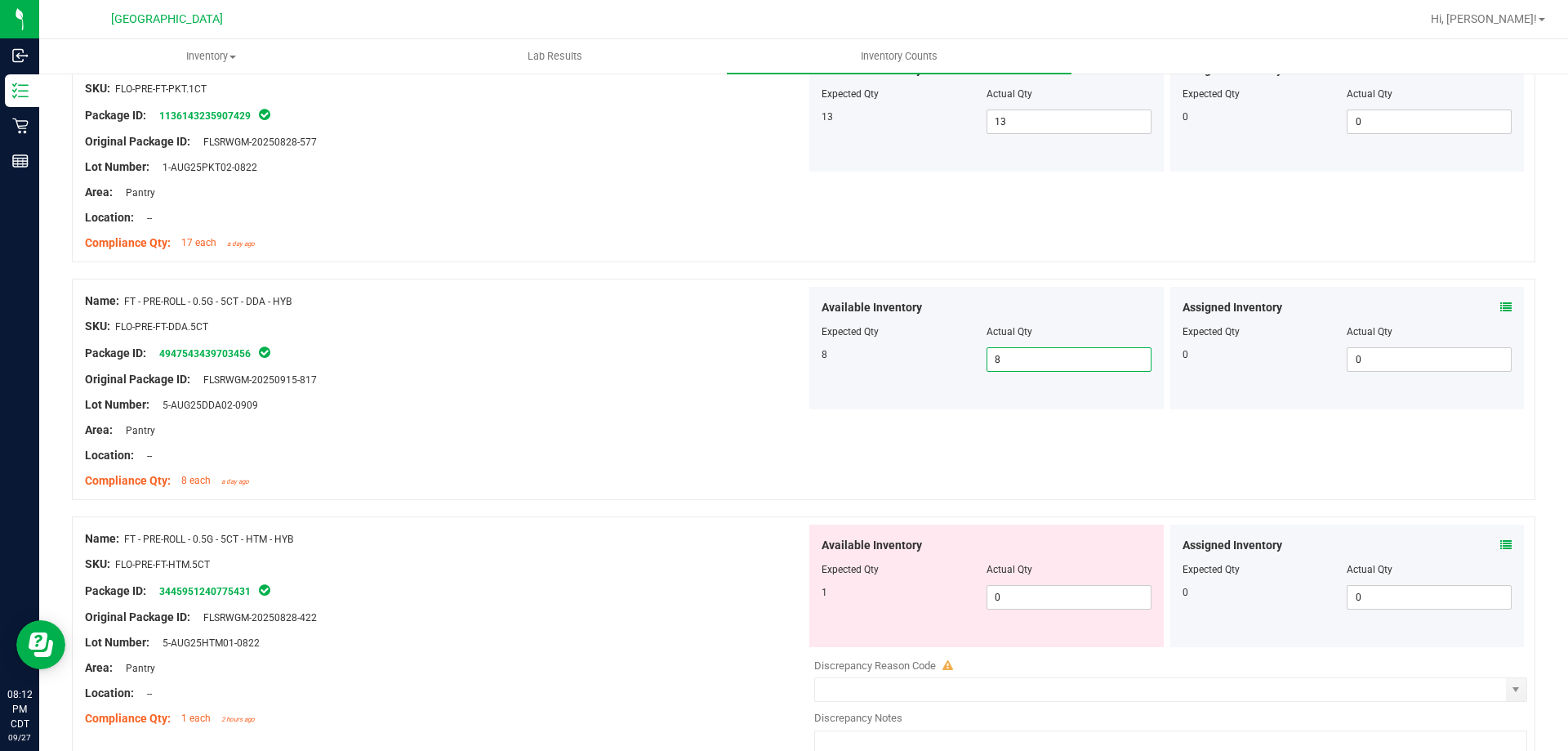
click at [1017, 466] on div "Name: FT - PRE-ROLL - 0.5G - 5CT - DDA - HYB SKU: FLO-PRE-FT-DDA.5CT Package ID…" at bounding box center [804, 389] width 1464 height 221
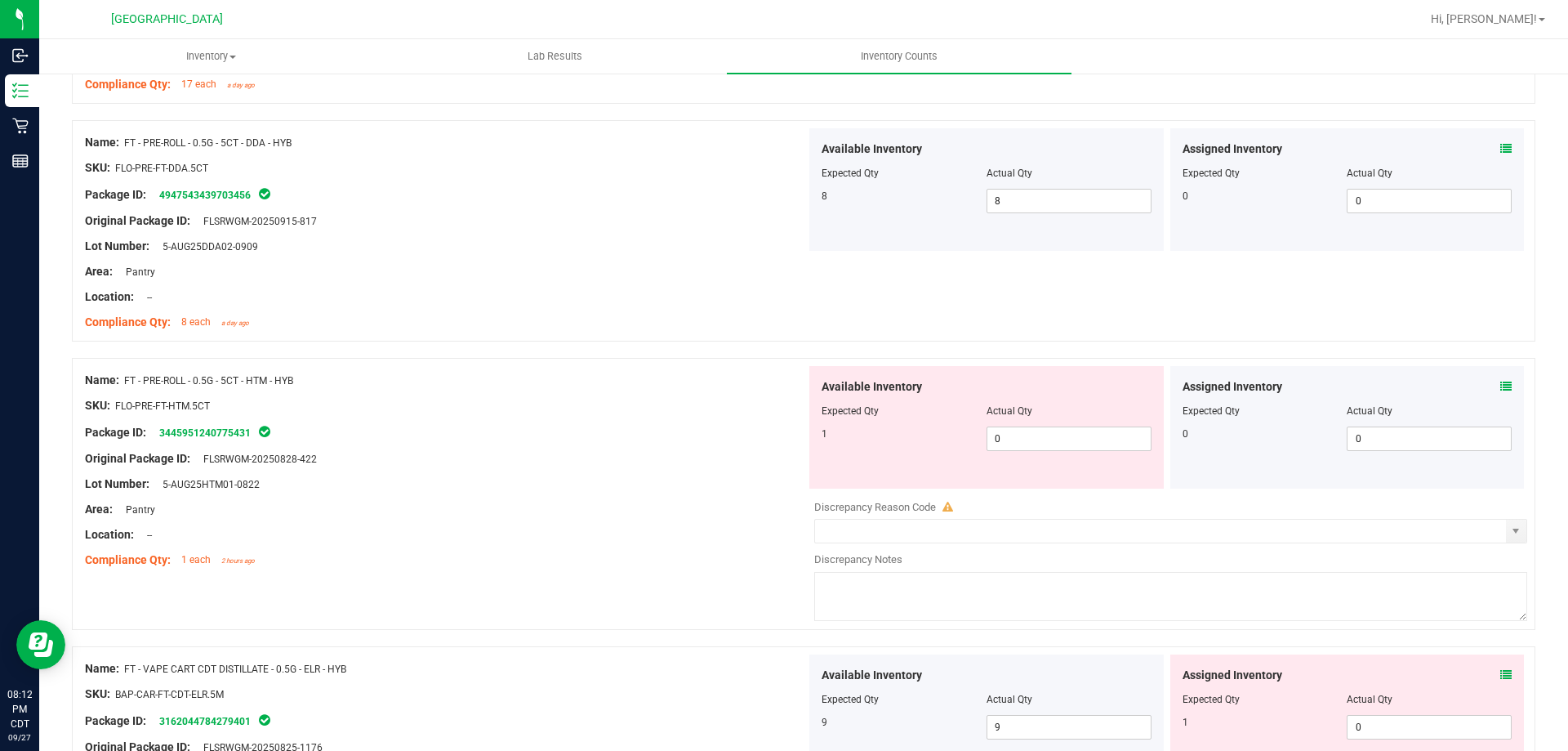
scroll to position [3106, 0]
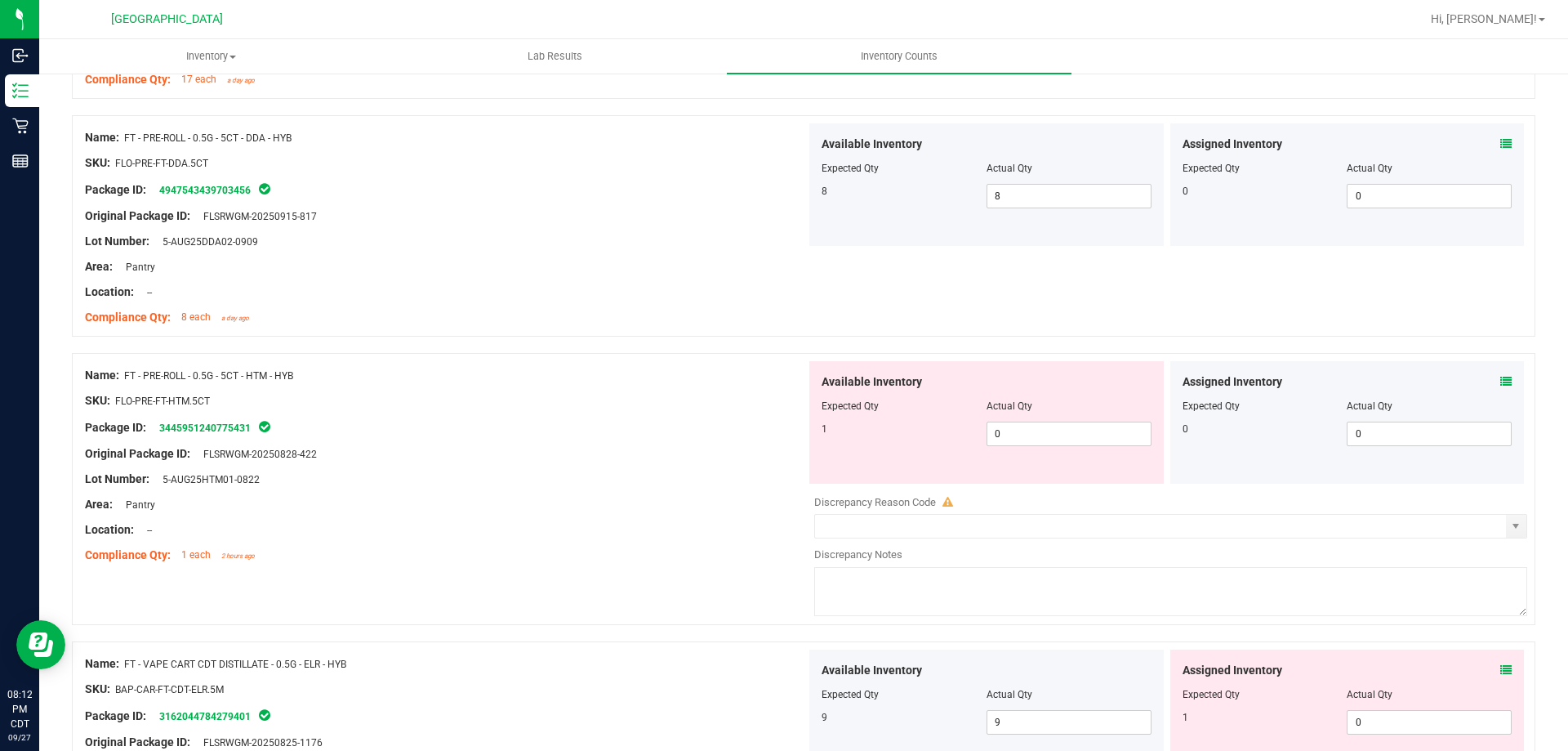
click at [1500, 387] on icon at bounding box center [1505, 382] width 11 height 11
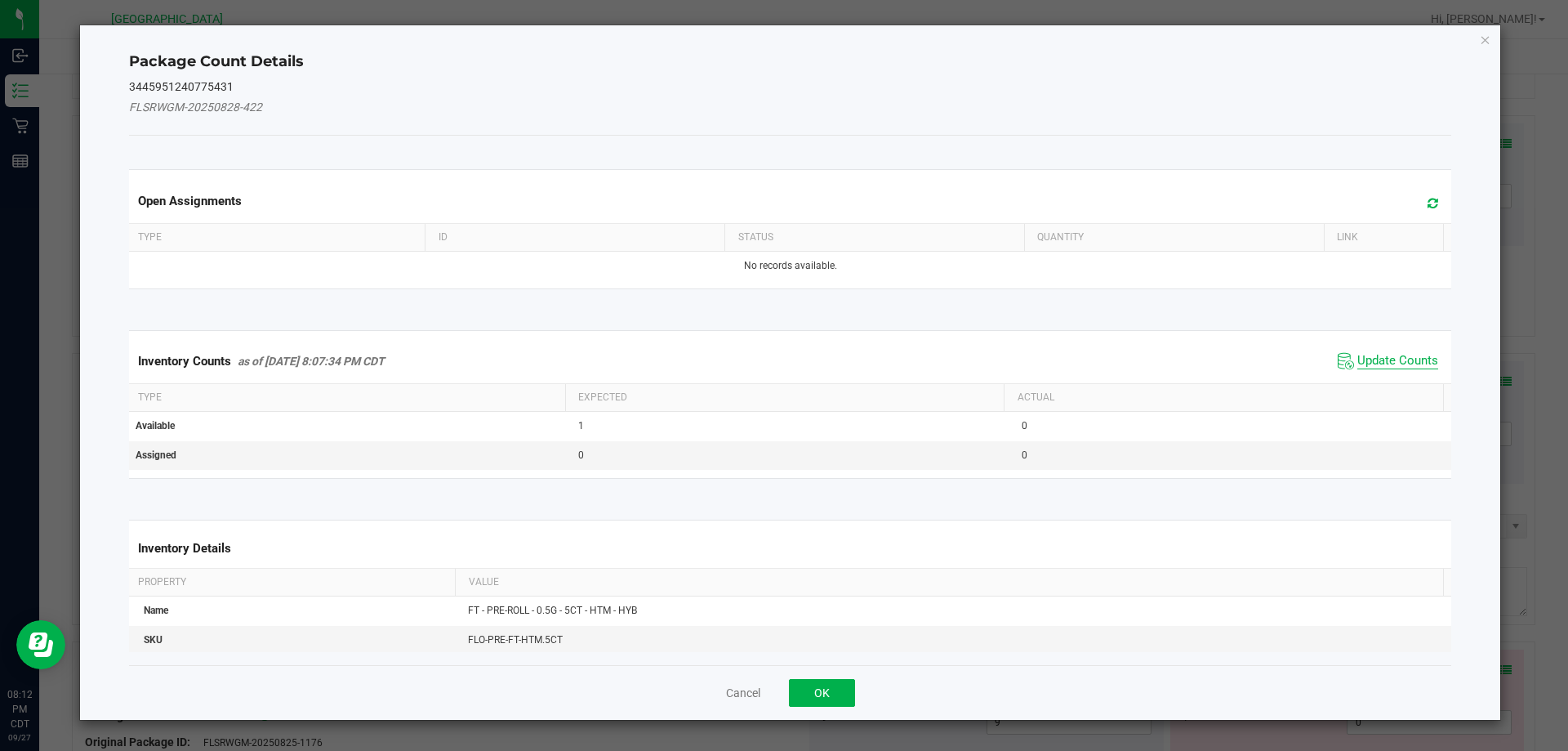
click at [1384, 354] on span "Update Counts" at bounding box center [1398, 361] width 81 height 17
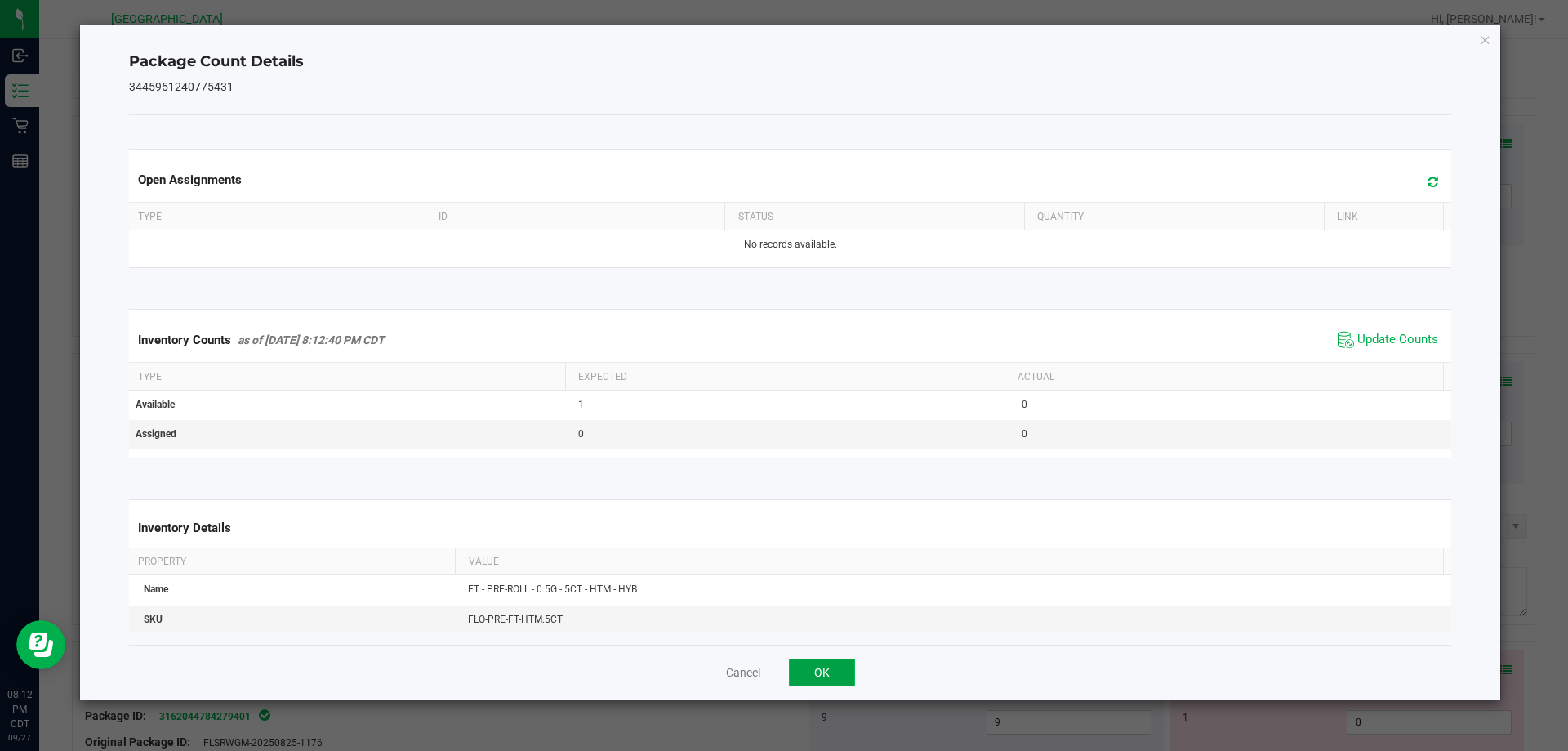
click at [847, 667] on button "OK" at bounding box center [822, 673] width 66 height 28
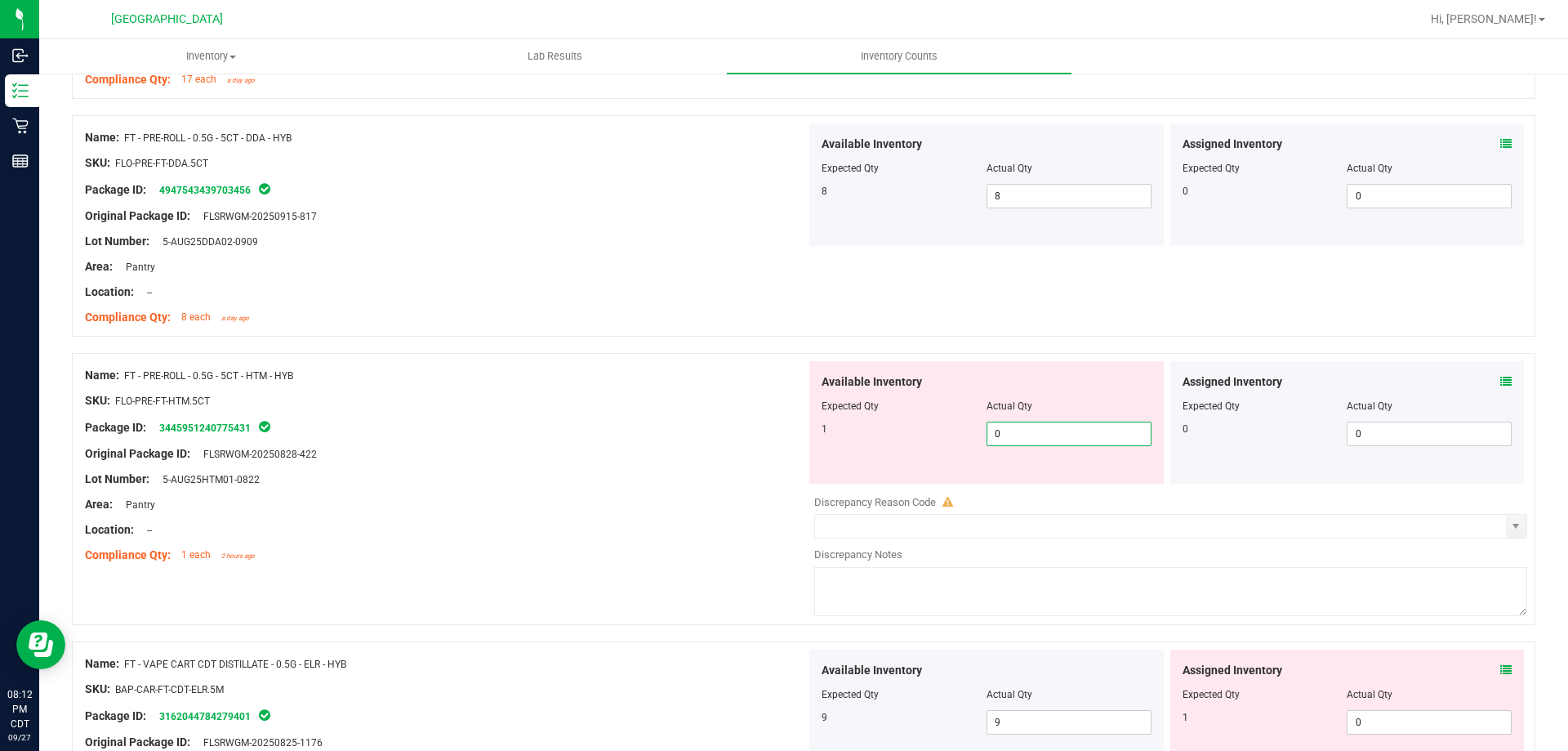
drag, startPoint x: 999, startPoint y: 439, endPoint x: 940, endPoint y: 435, distance: 59.1
click at [940, 435] on div "1 0 0" at bounding box center [987, 434] width 330 height 25
click at [699, 472] on div "Lot Number: 5-AUG25HTM01-0822" at bounding box center [445, 479] width 721 height 17
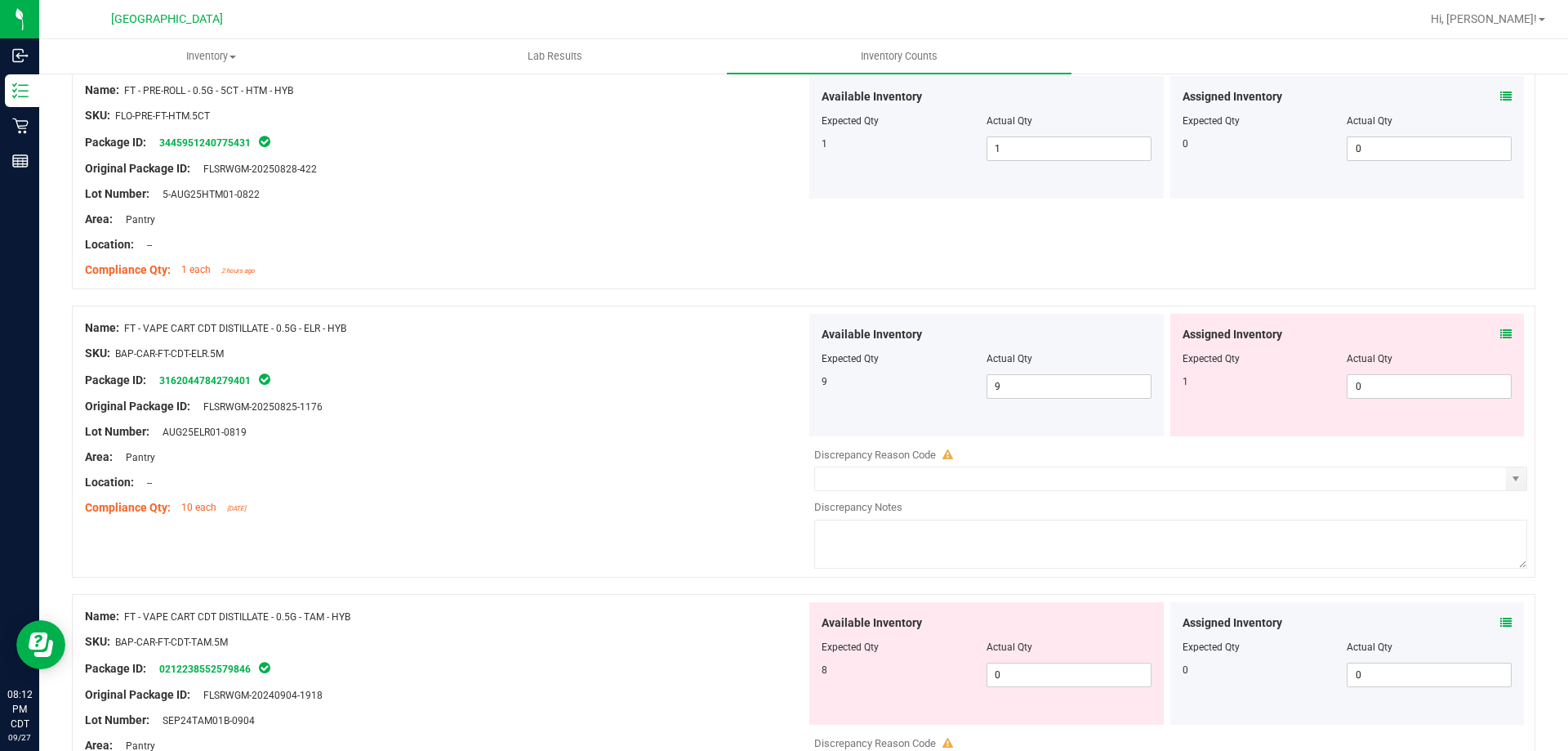
scroll to position [3433, 0]
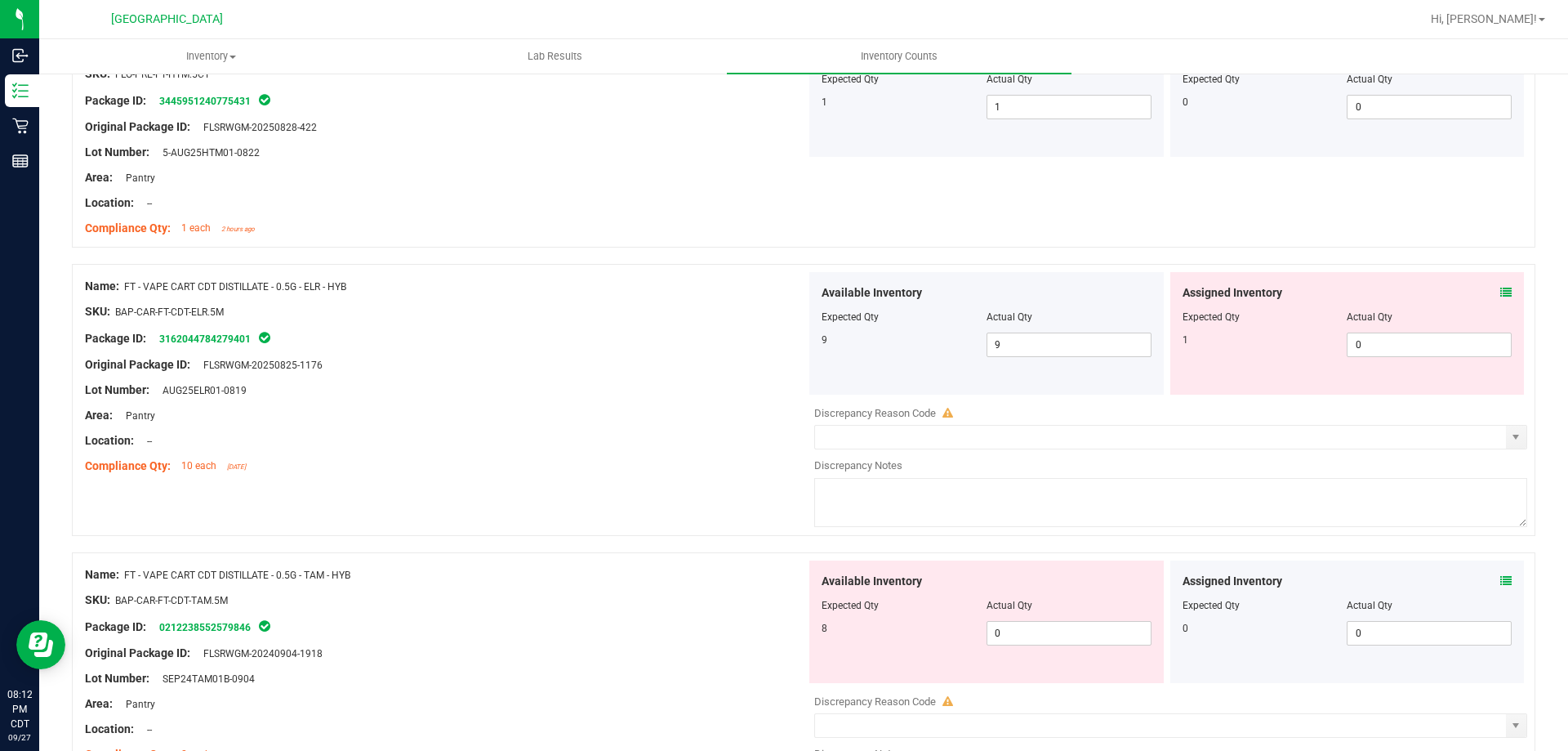
click at [1499, 294] on div "Assigned Inventory Expected Qty Actual Qty 1 0 0" at bounding box center [1348, 333] width 354 height 123
click at [1500, 295] on icon at bounding box center [1505, 292] width 11 height 11
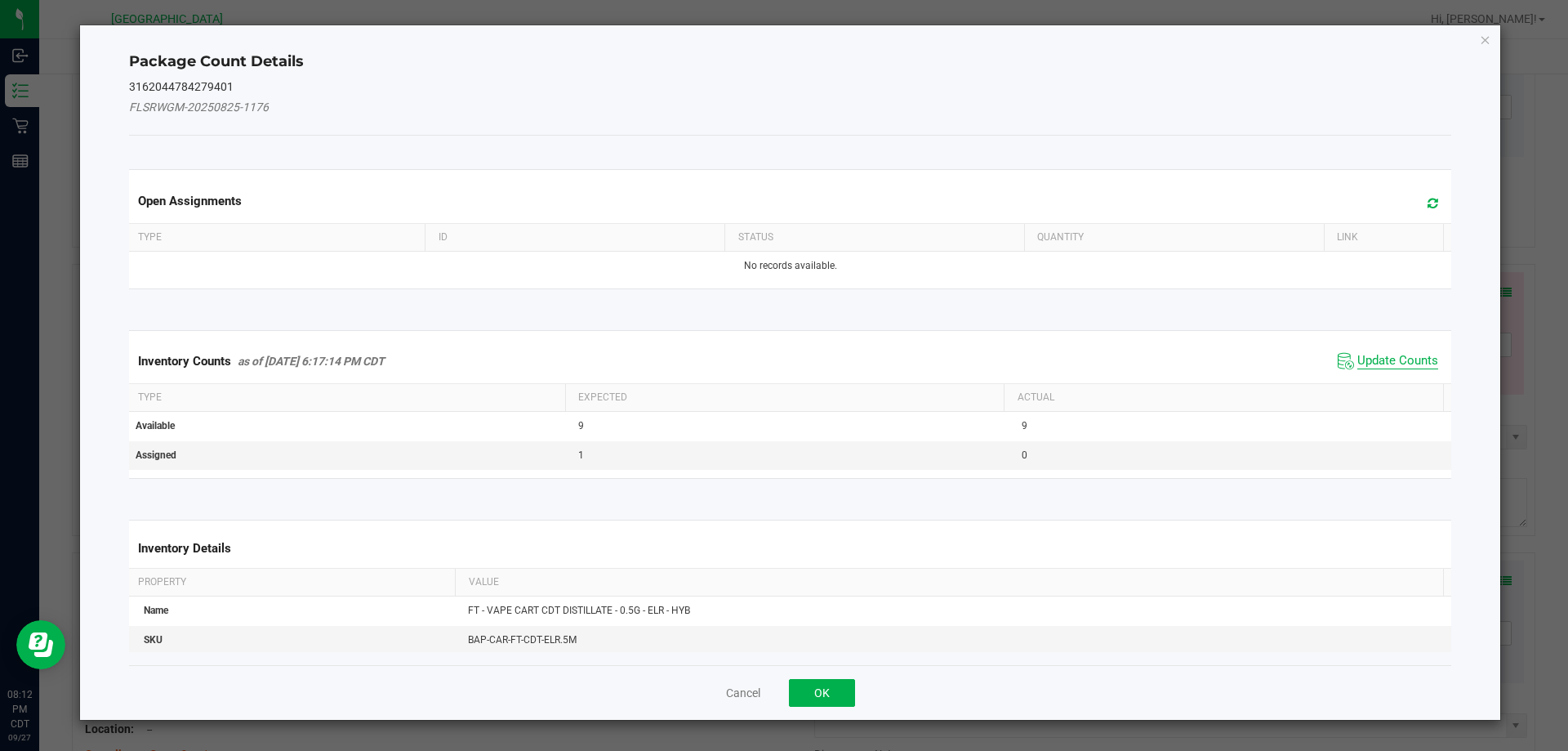
click at [1392, 361] on span "Update Counts" at bounding box center [1398, 361] width 81 height 17
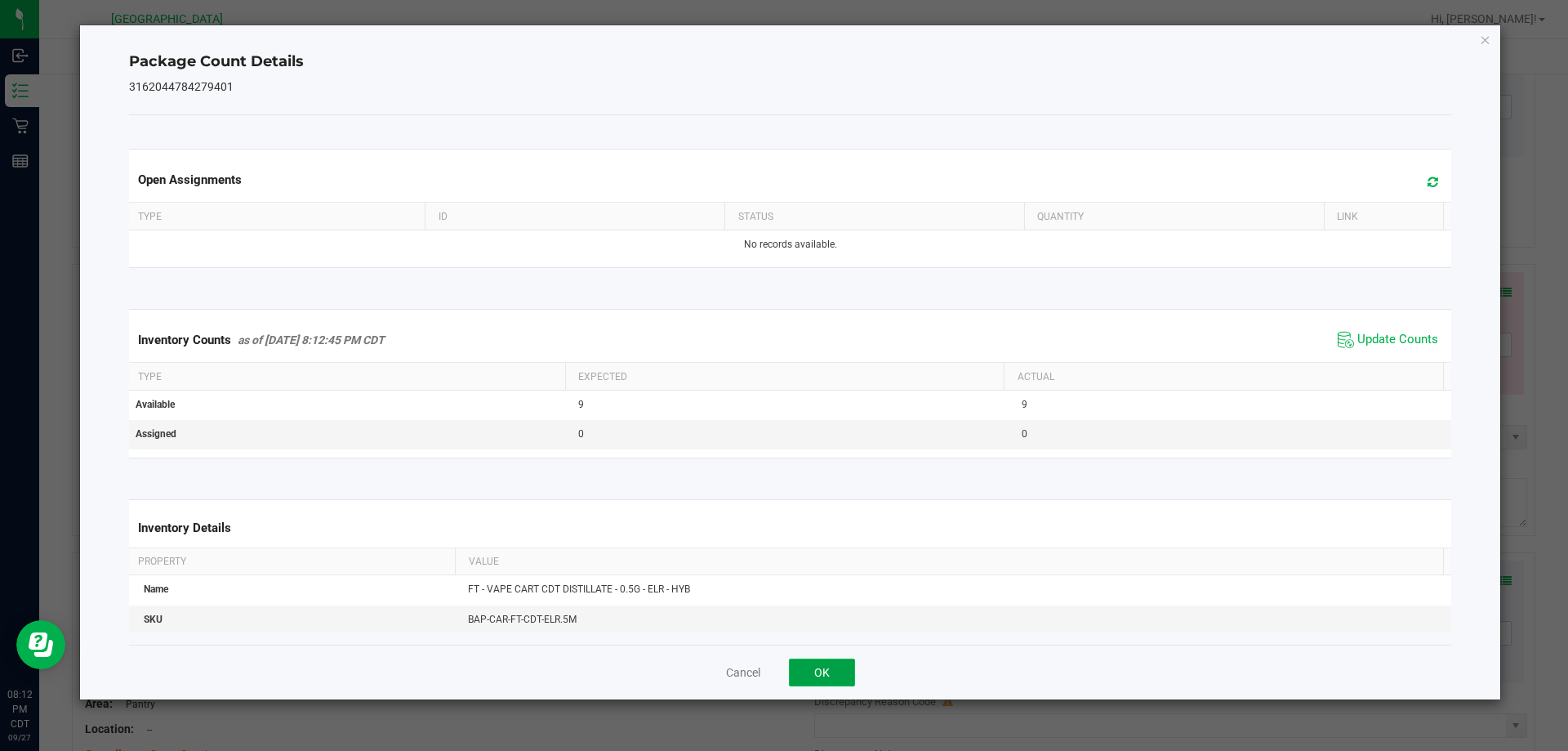
click at [834, 675] on button "OK" at bounding box center [822, 673] width 66 height 28
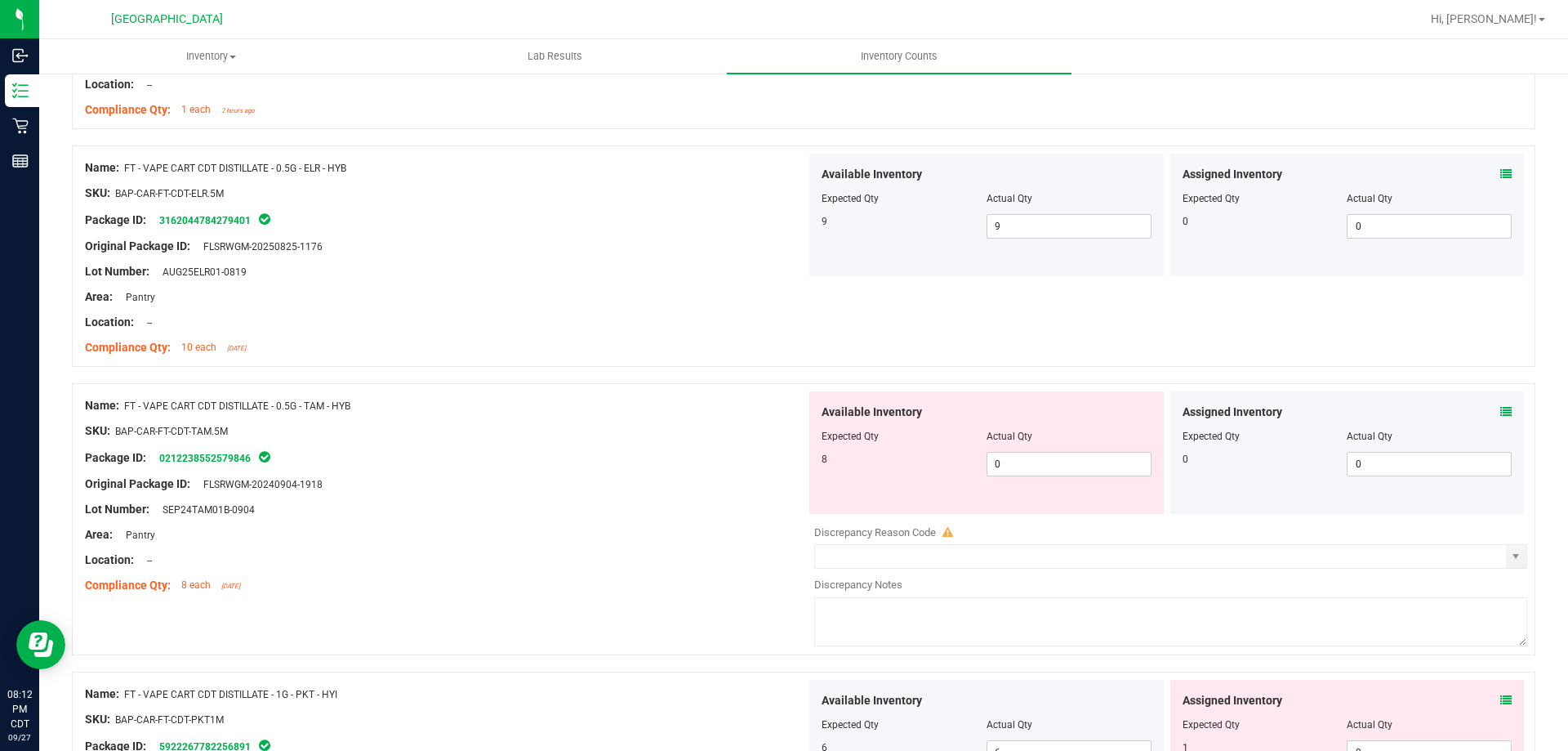
scroll to position [3678, 0]
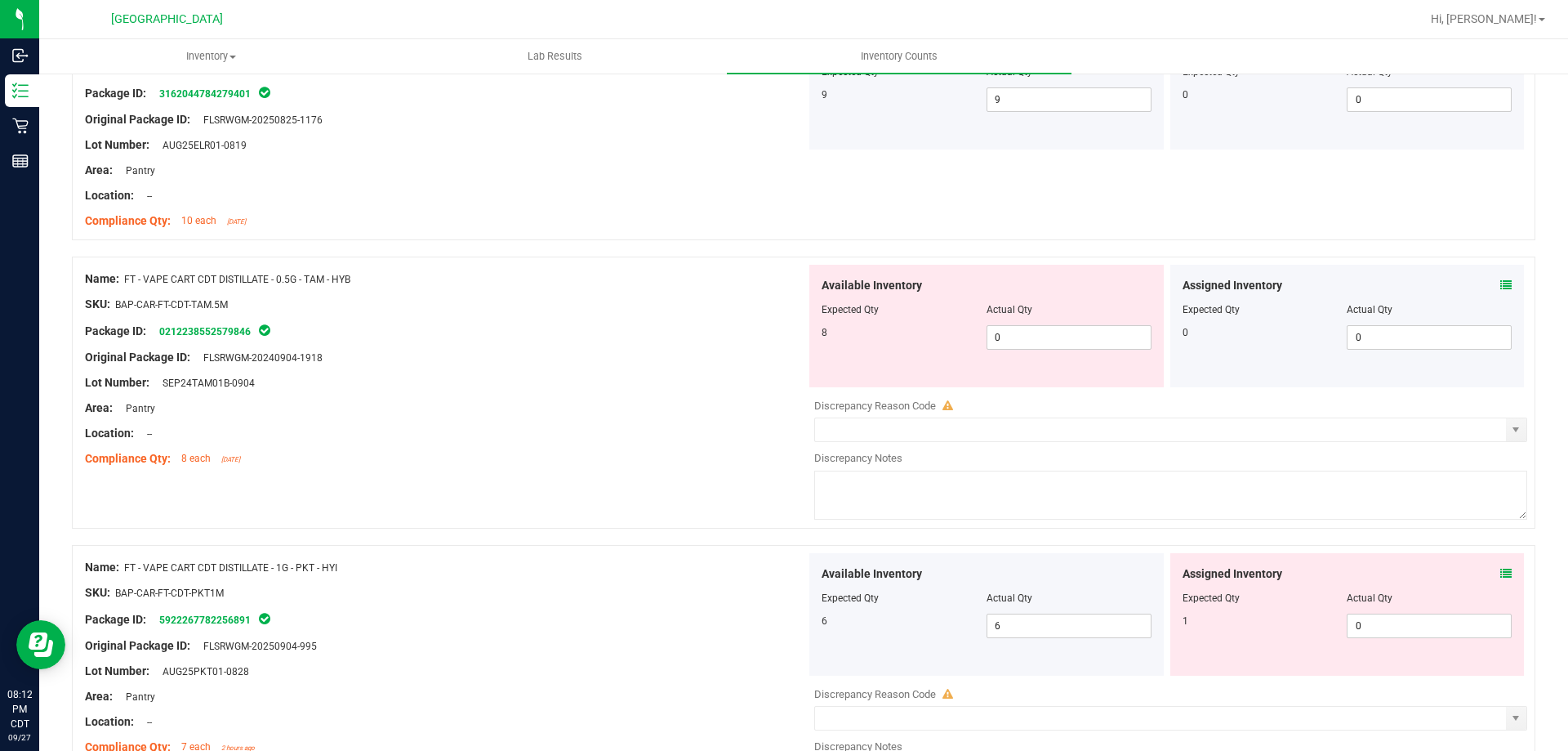
click at [1488, 286] on div "Assigned Inventory" at bounding box center [1348, 285] width 330 height 17
click at [1500, 284] on icon at bounding box center [1505, 285] width 11 height 11
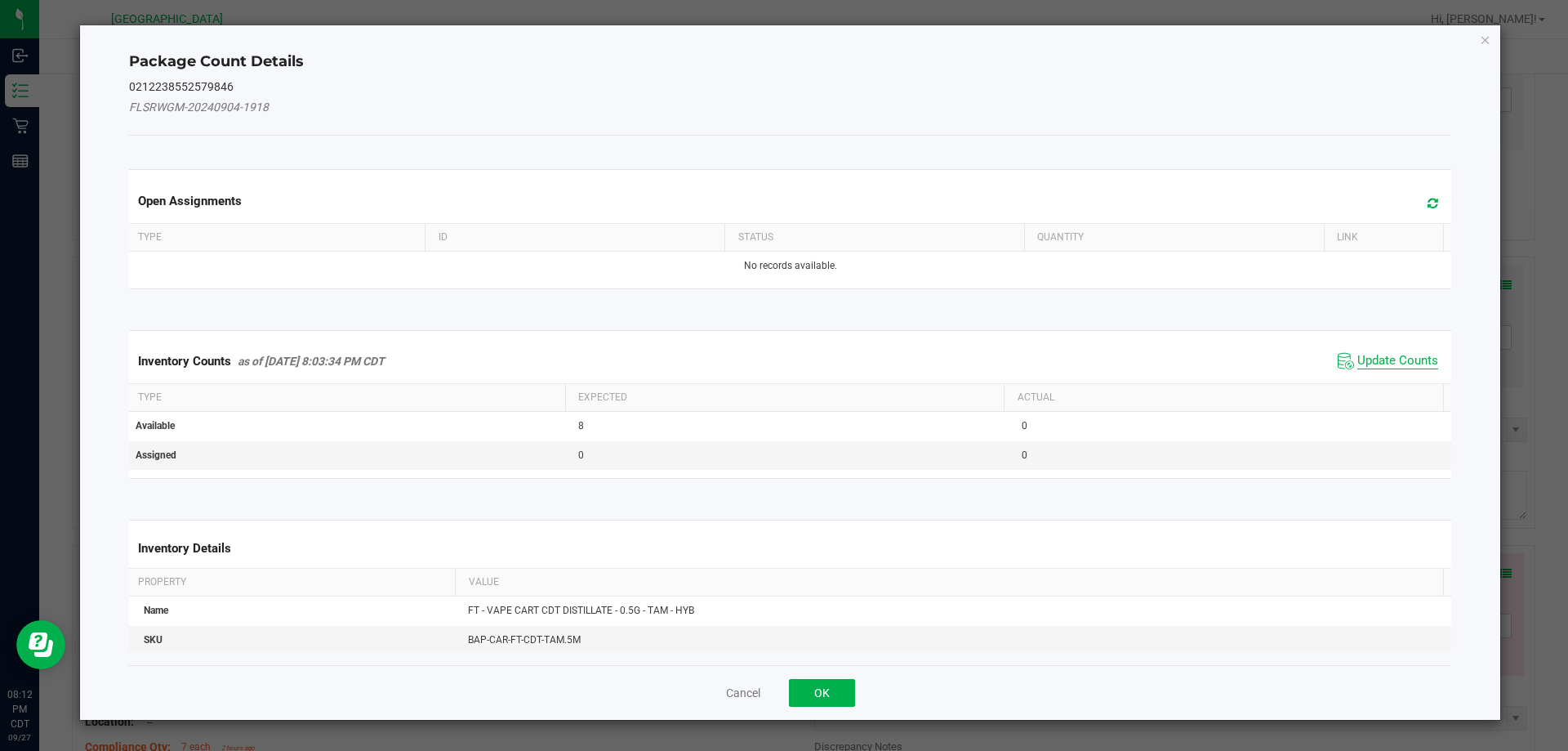
click at [1369, 357] on span "Update Counts" at bounding box center [1398, 361] width 81 height 17
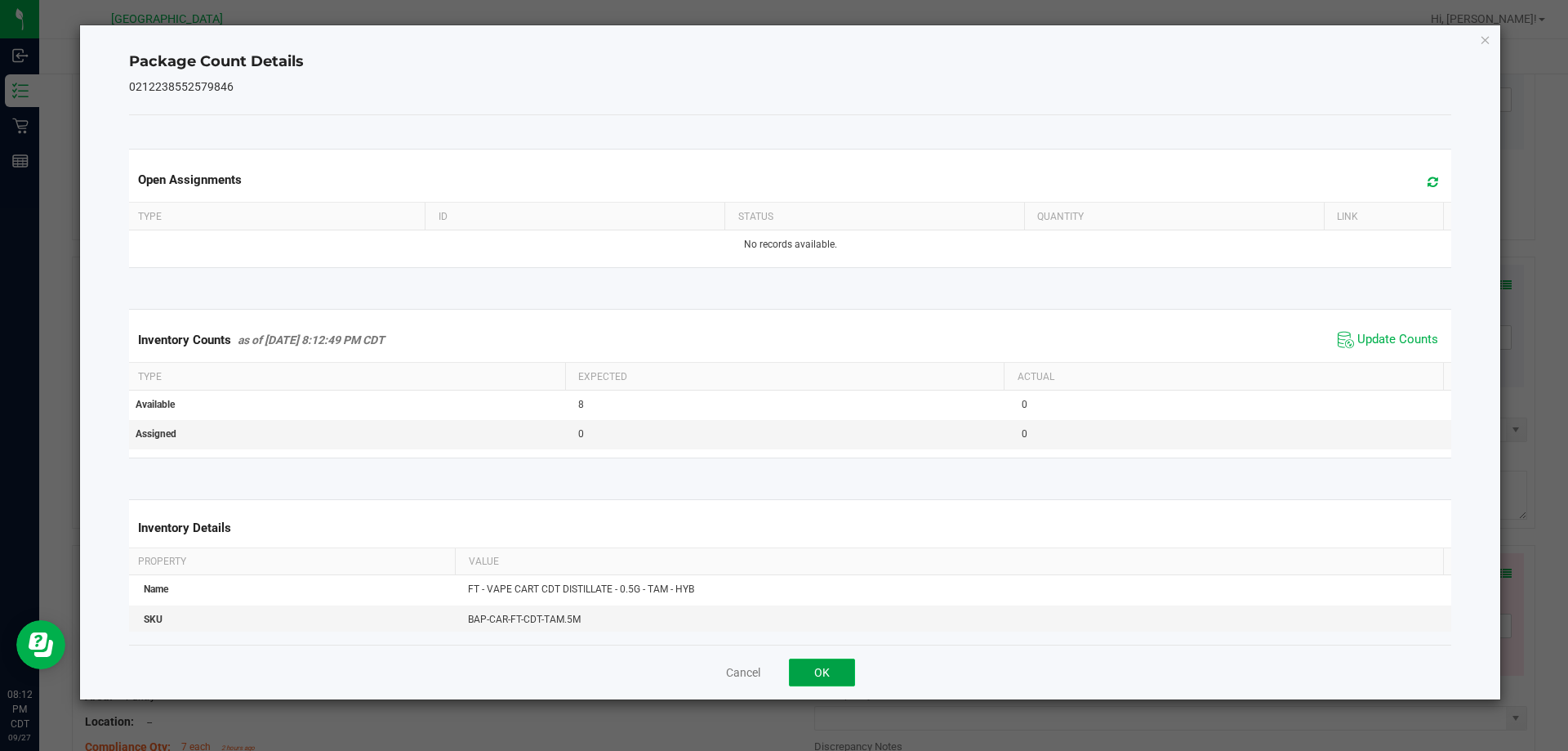
click at [820, 670] on button "OK" at bounding box center [822, 673] width 66 height 28
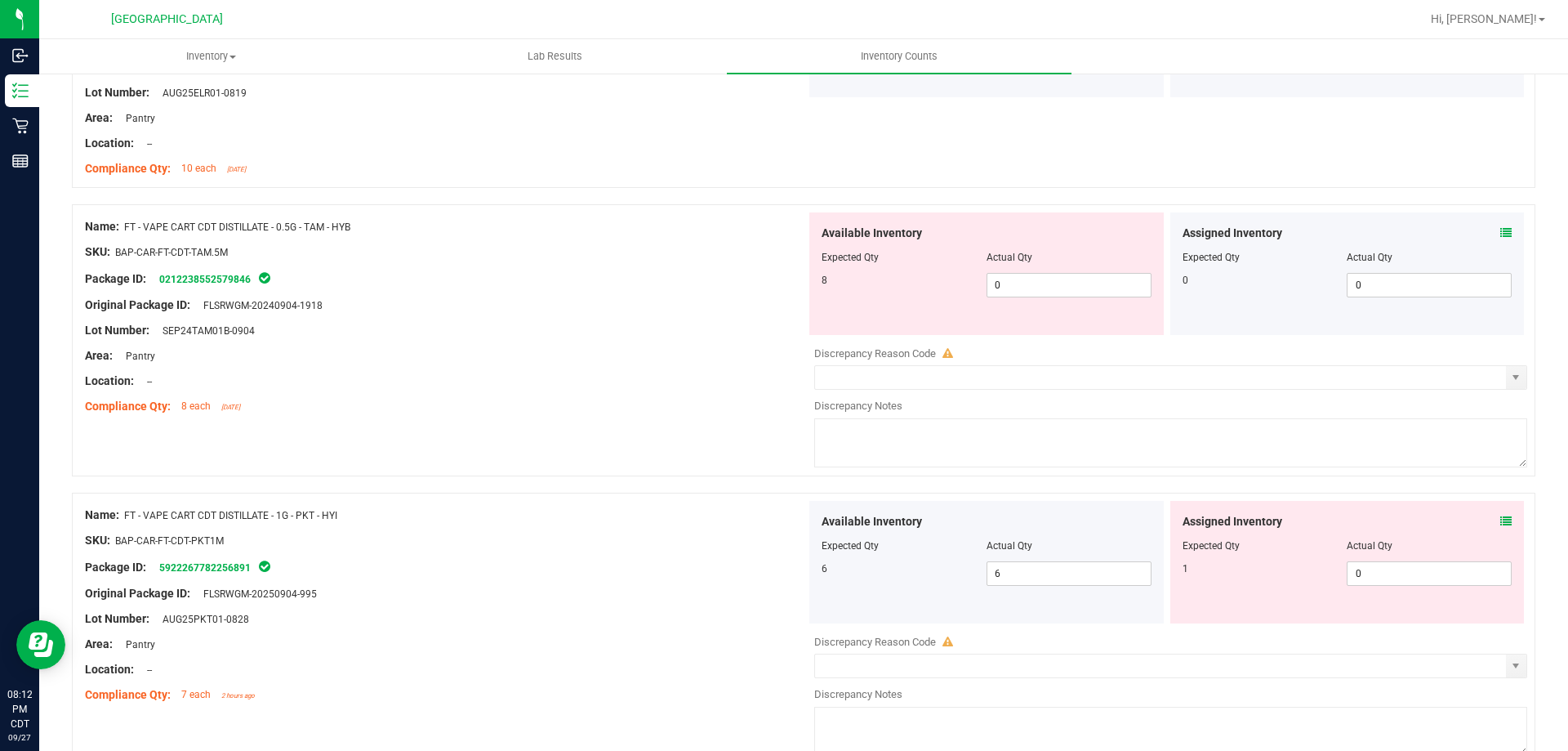
scroll to position [3759, 0]
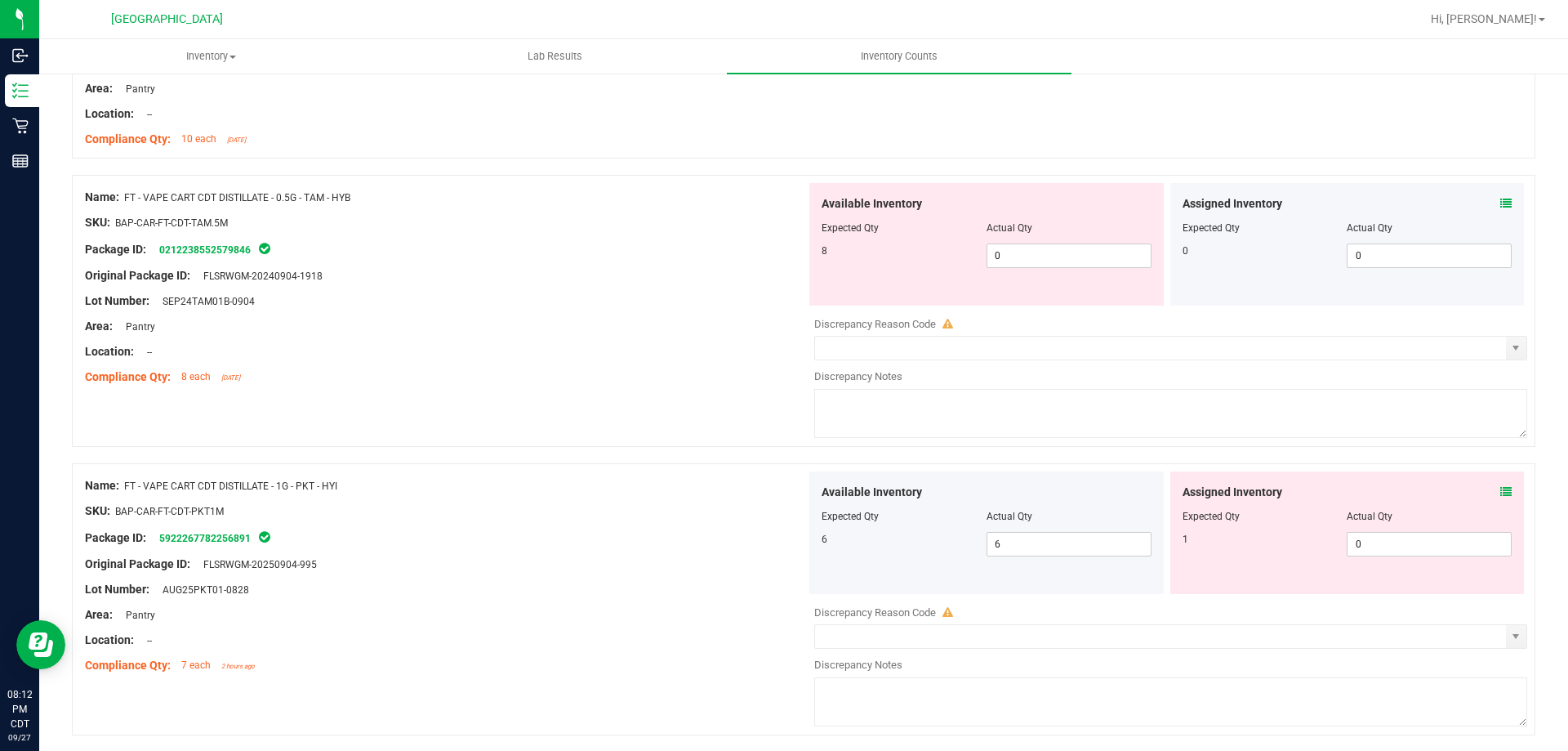
click at [1500, 494] on icon at bounding box center [1505, 492] width 11 height 11
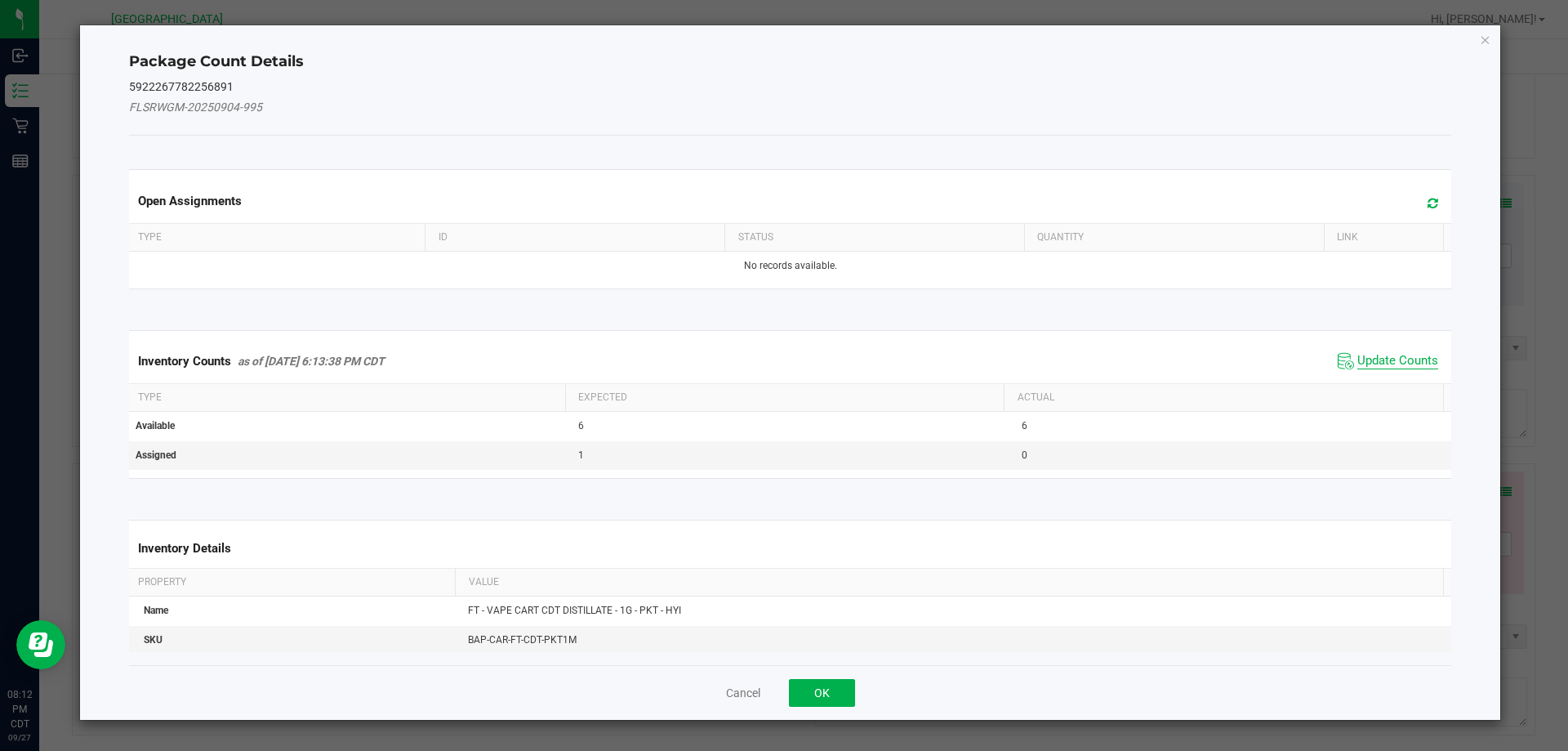
click at [1382, 359] on span "Update Counts" at bounding box center [1398, 361] width 81 height 17
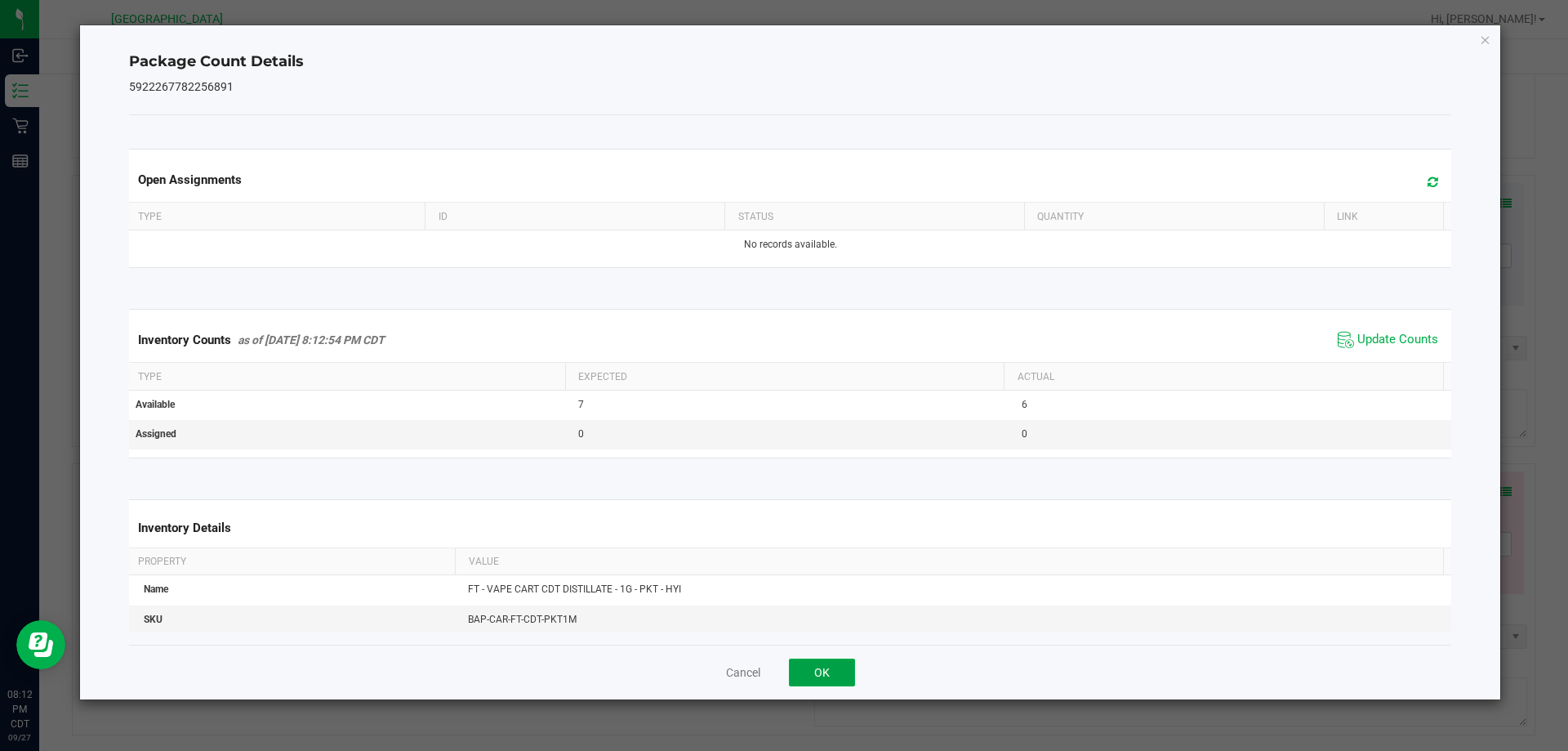
click at [833, 676] on button "OK" at bounding box center [822, 673] width 66 height 28
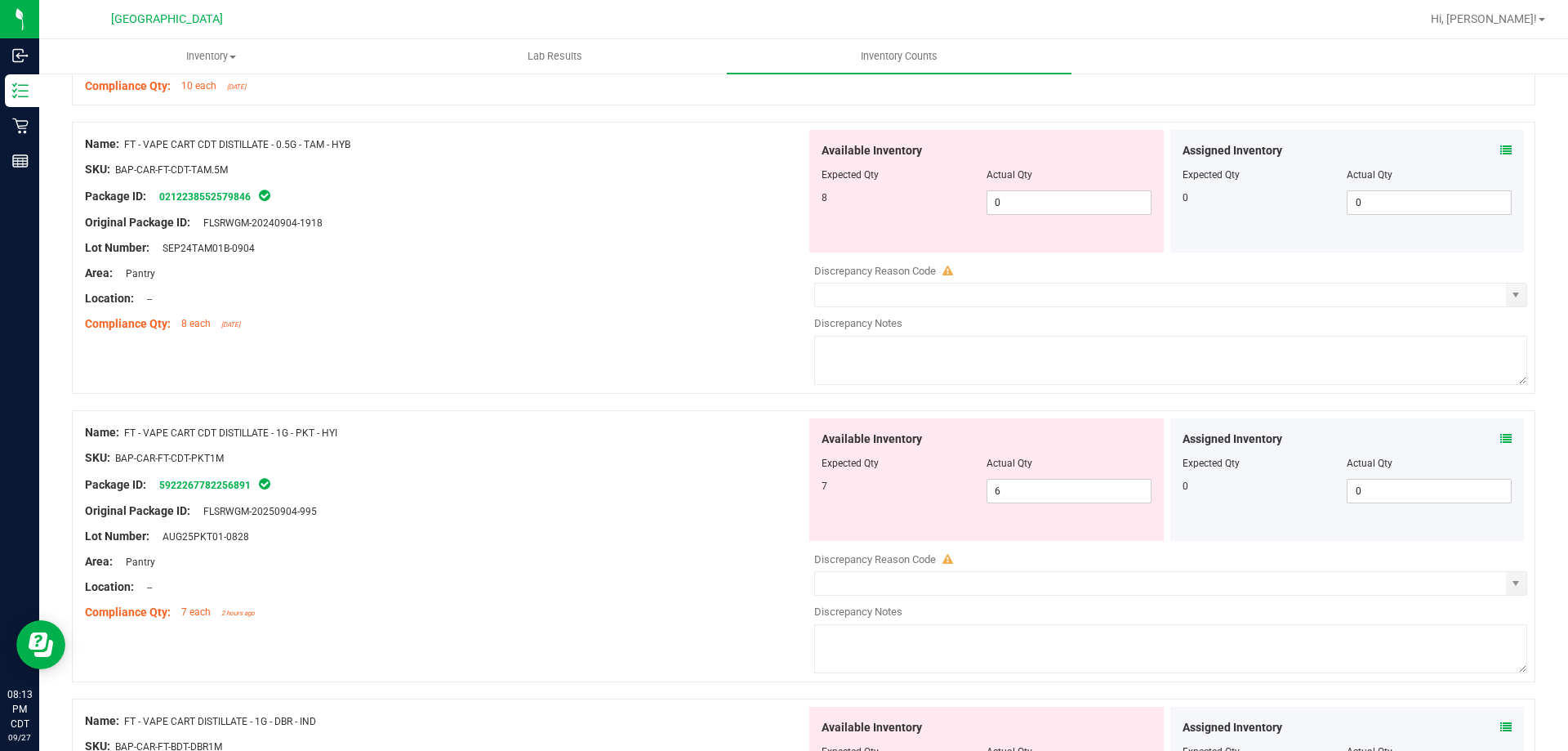
scroll to position [3841, 0]
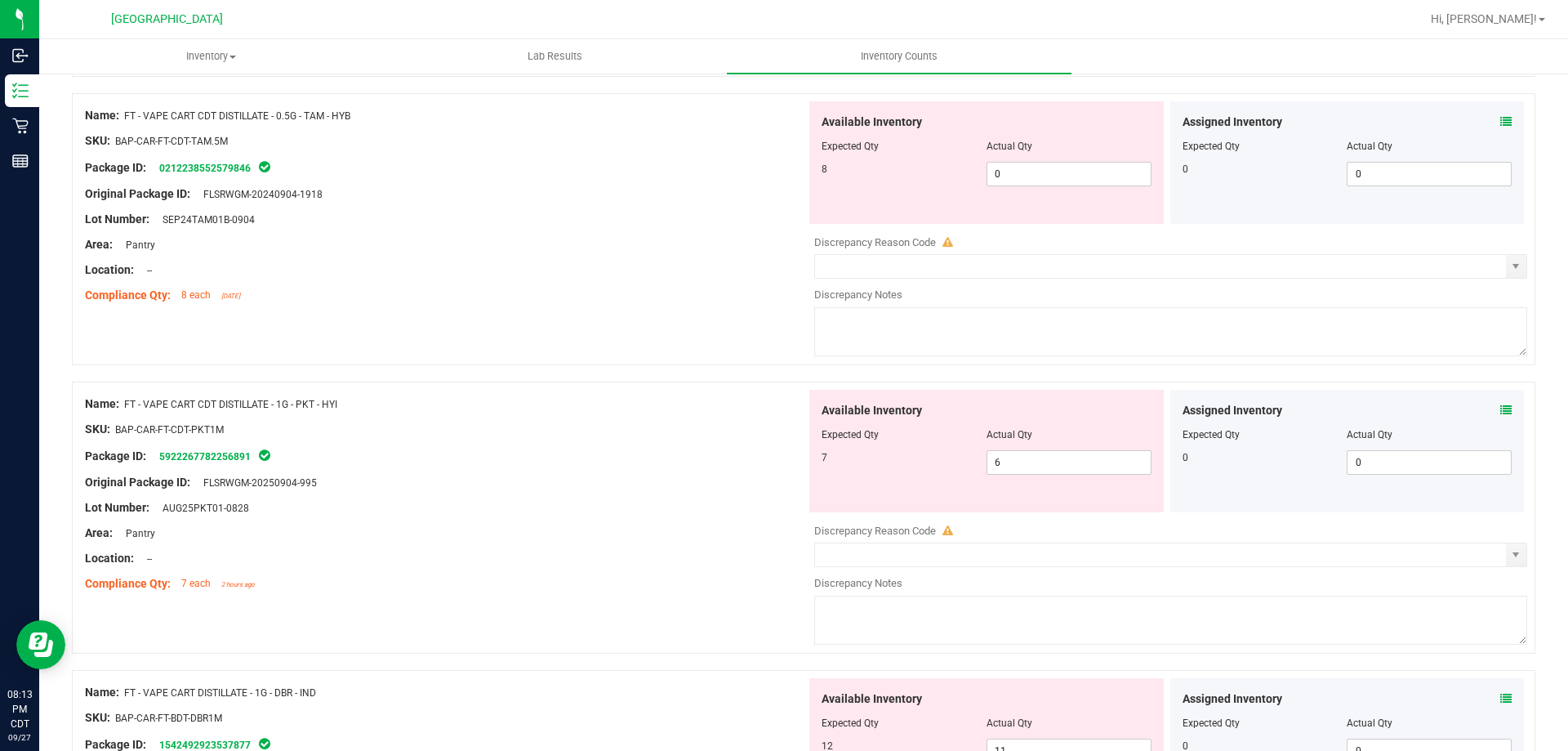
click at [1500, 403] on span at bounding box center [1505, 410] width 11 height 17
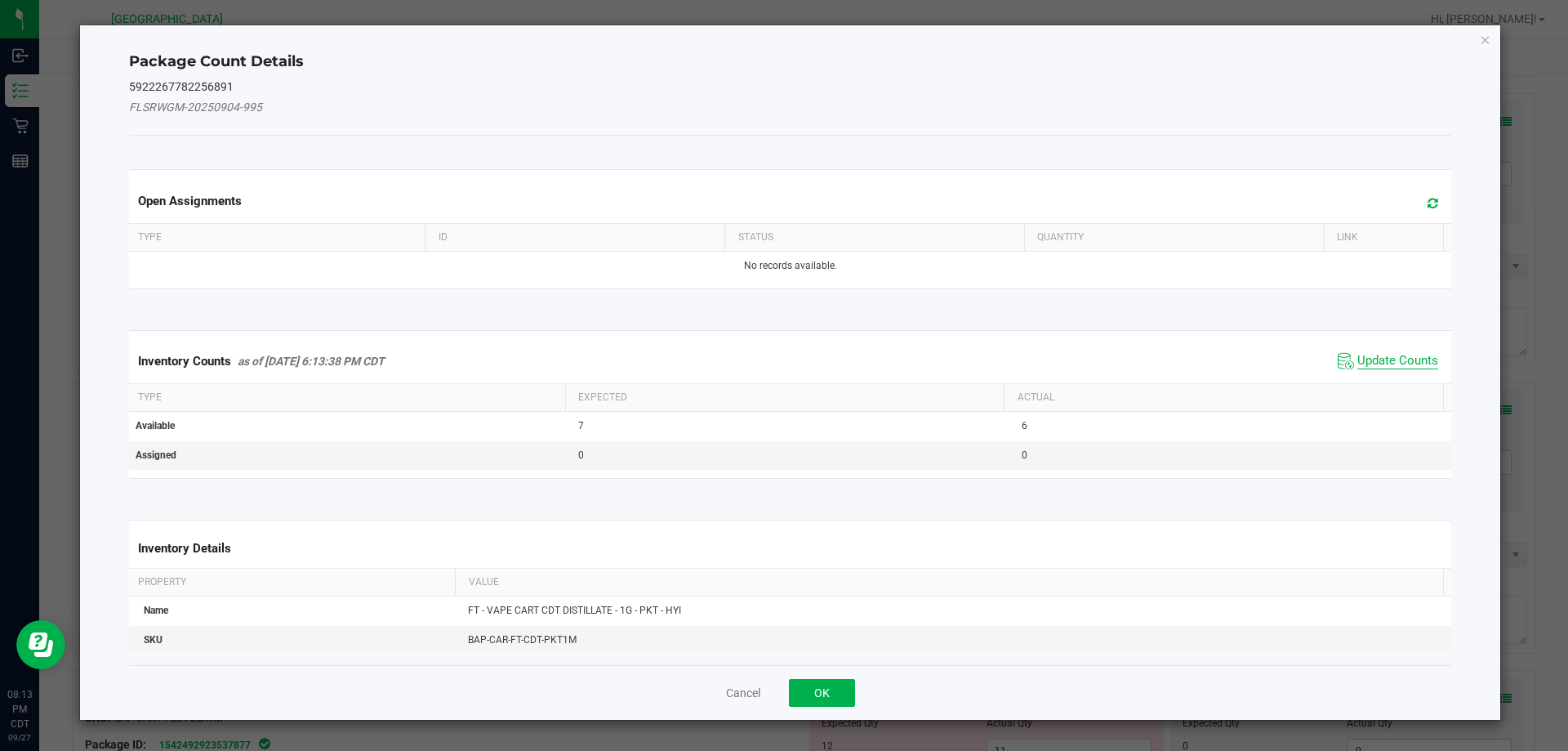
click at [1363, 364] on span "Update Counts" at bounding box center [1398, 361] width 81 height 17
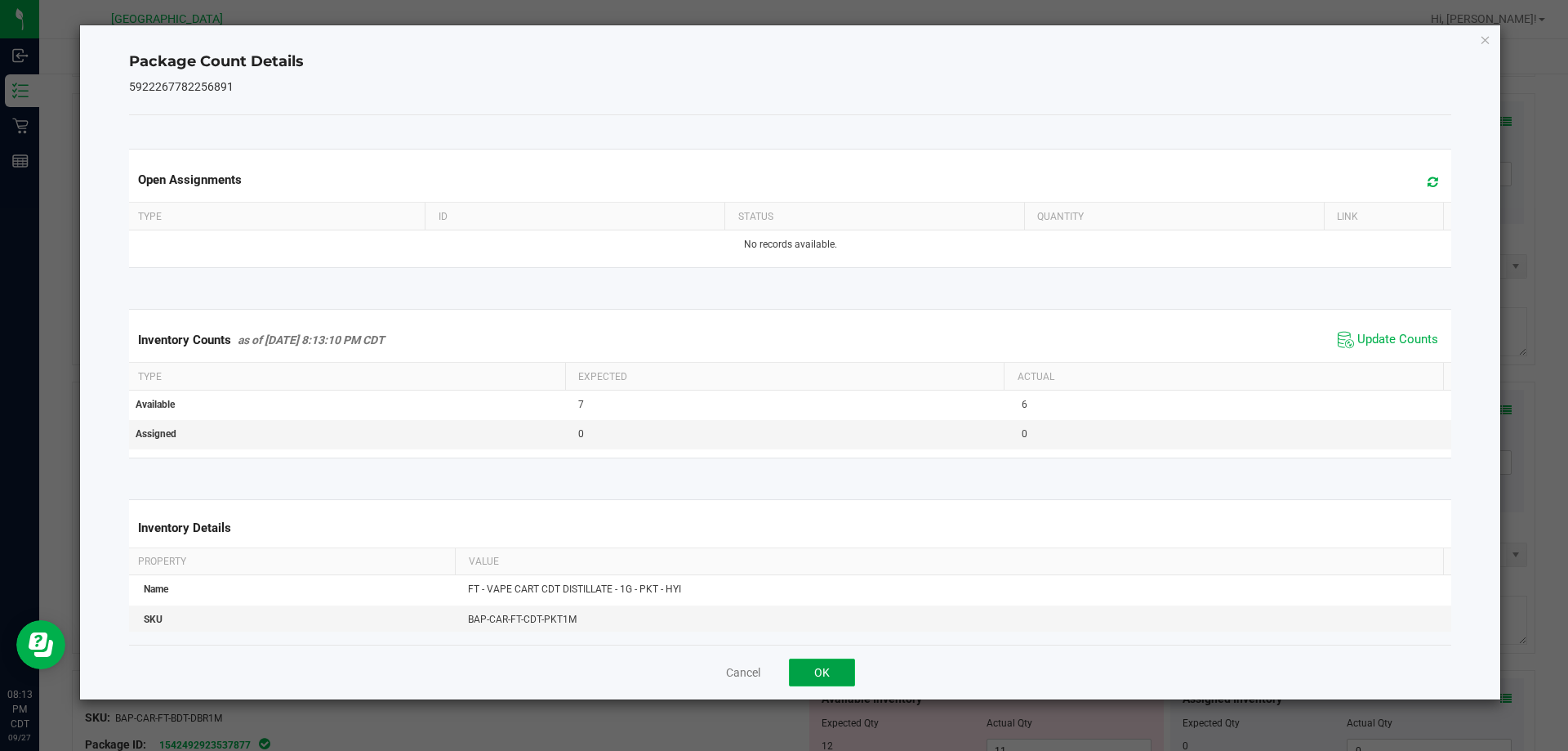
click at [806, 673] on button "OK" at bounding box center [822, 673] width 66 height 28
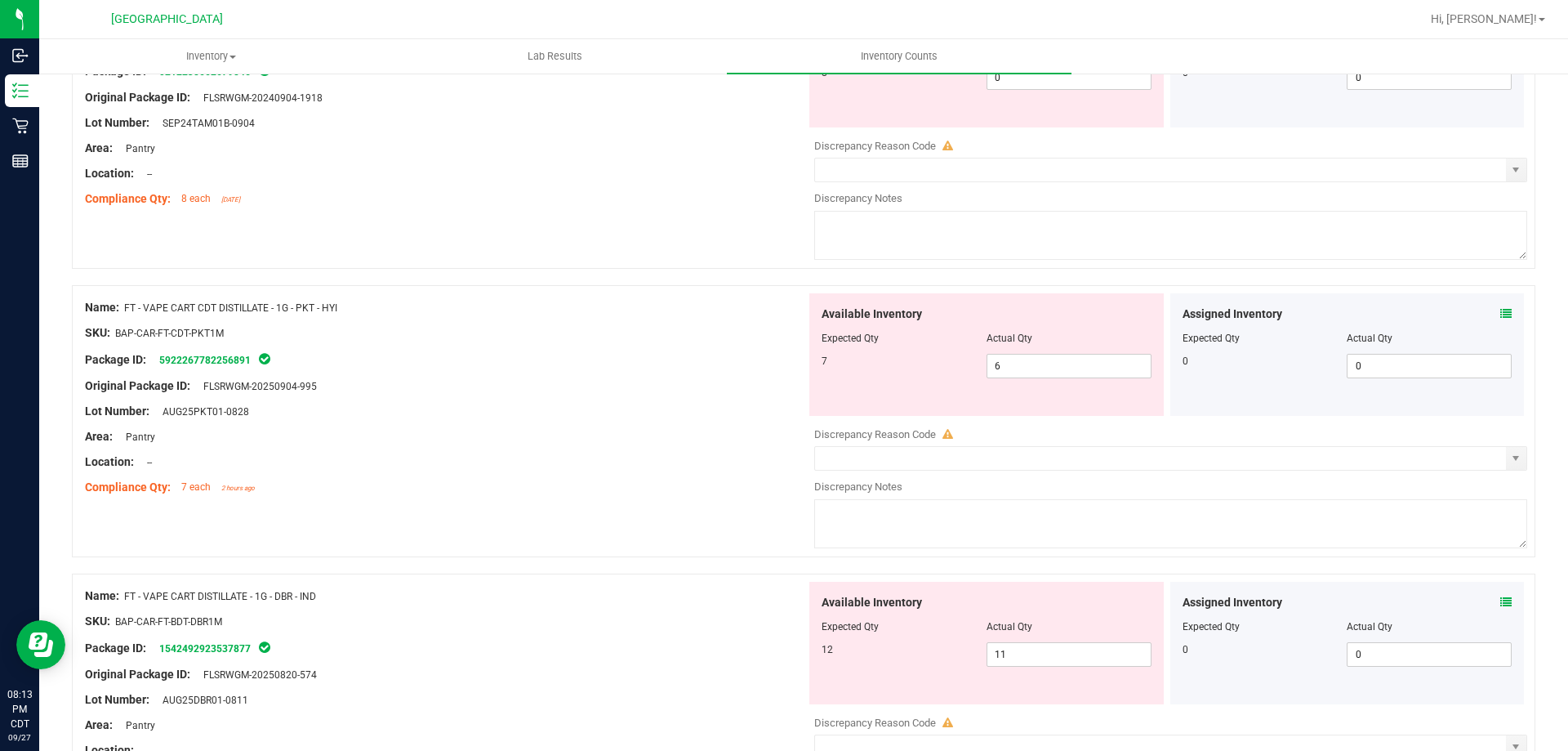
scroll to position [4005, 0]
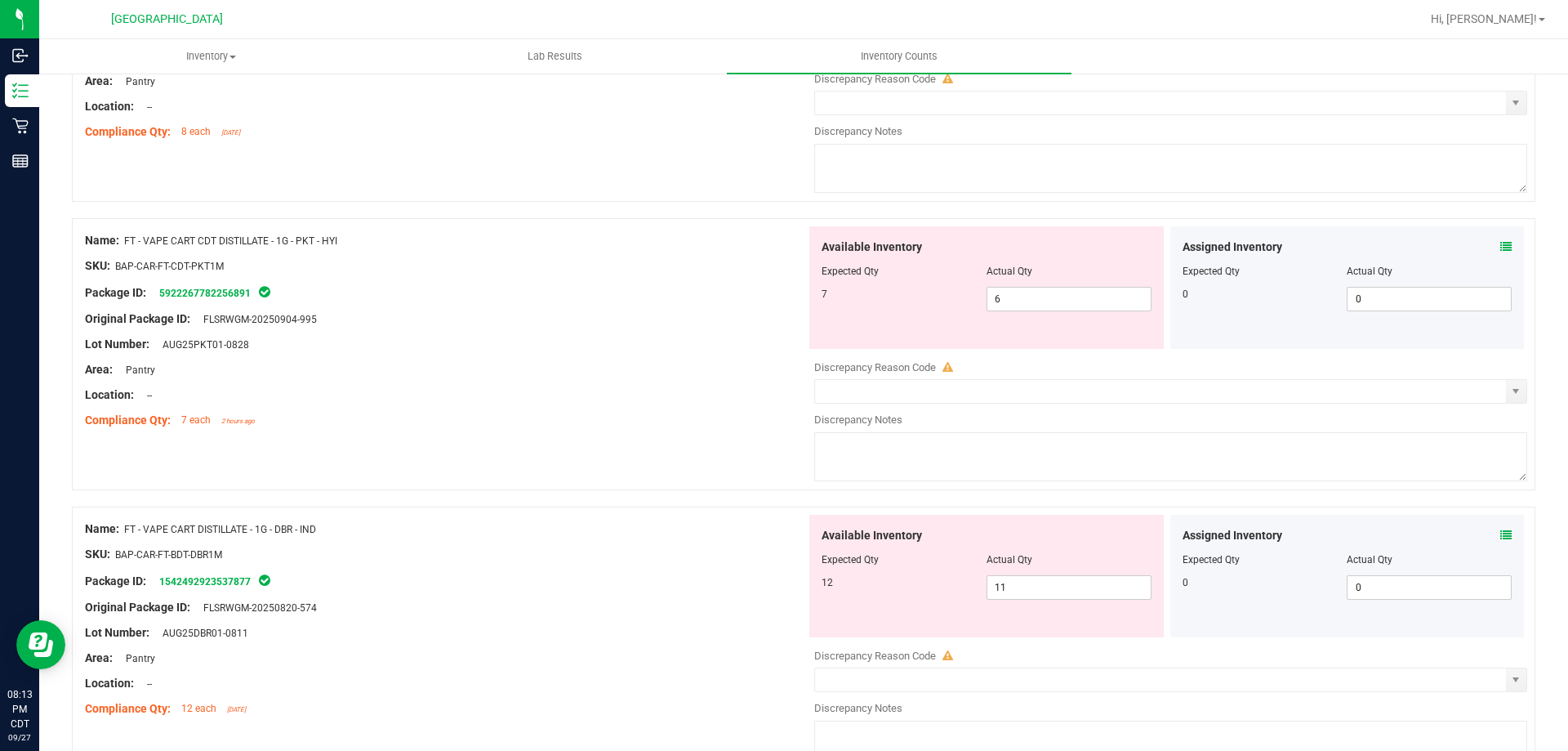
click at [1488, 539] on div "Assigned Inventory" at bounding box center [1348, 535] width 330 height 17
click at [1500, 538] on icon at bounding box center [1505, 535] width 11 height 11
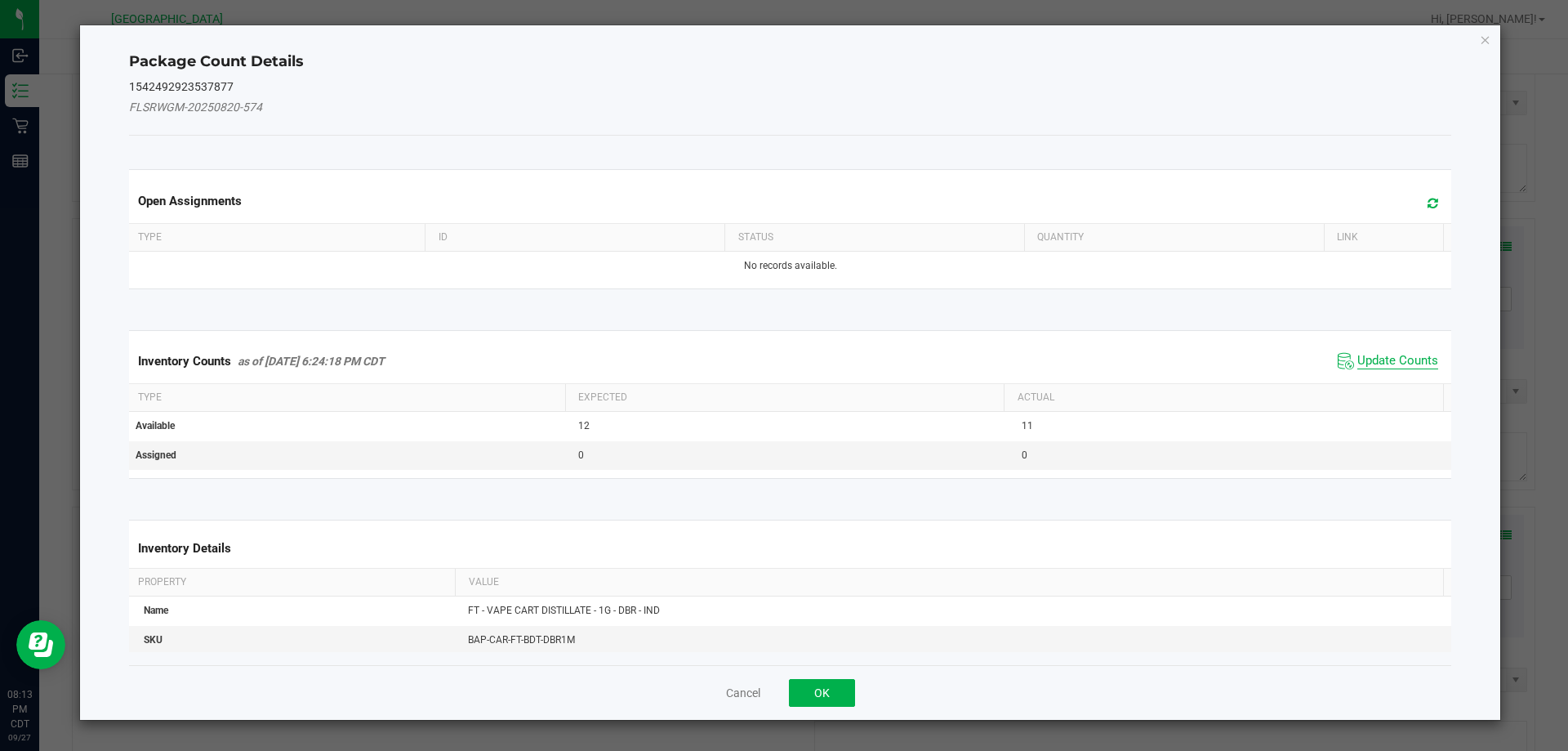
click at [1382, 354] on span "Update Counts" at bounding box center [1398, 361] width 81 height 17
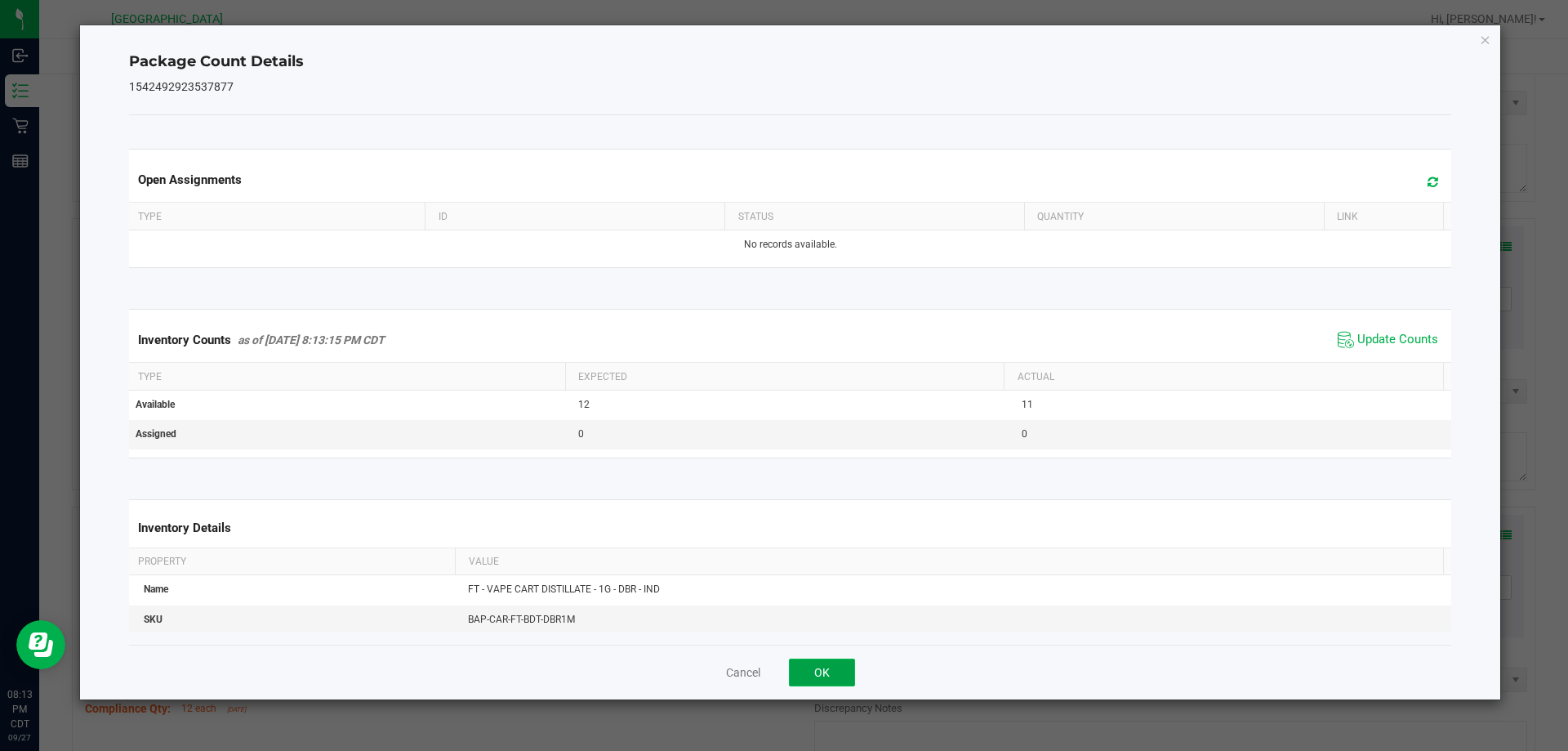
click at [825, 673] on button "OK" at bounding box center [822, 673] width 66 height 28
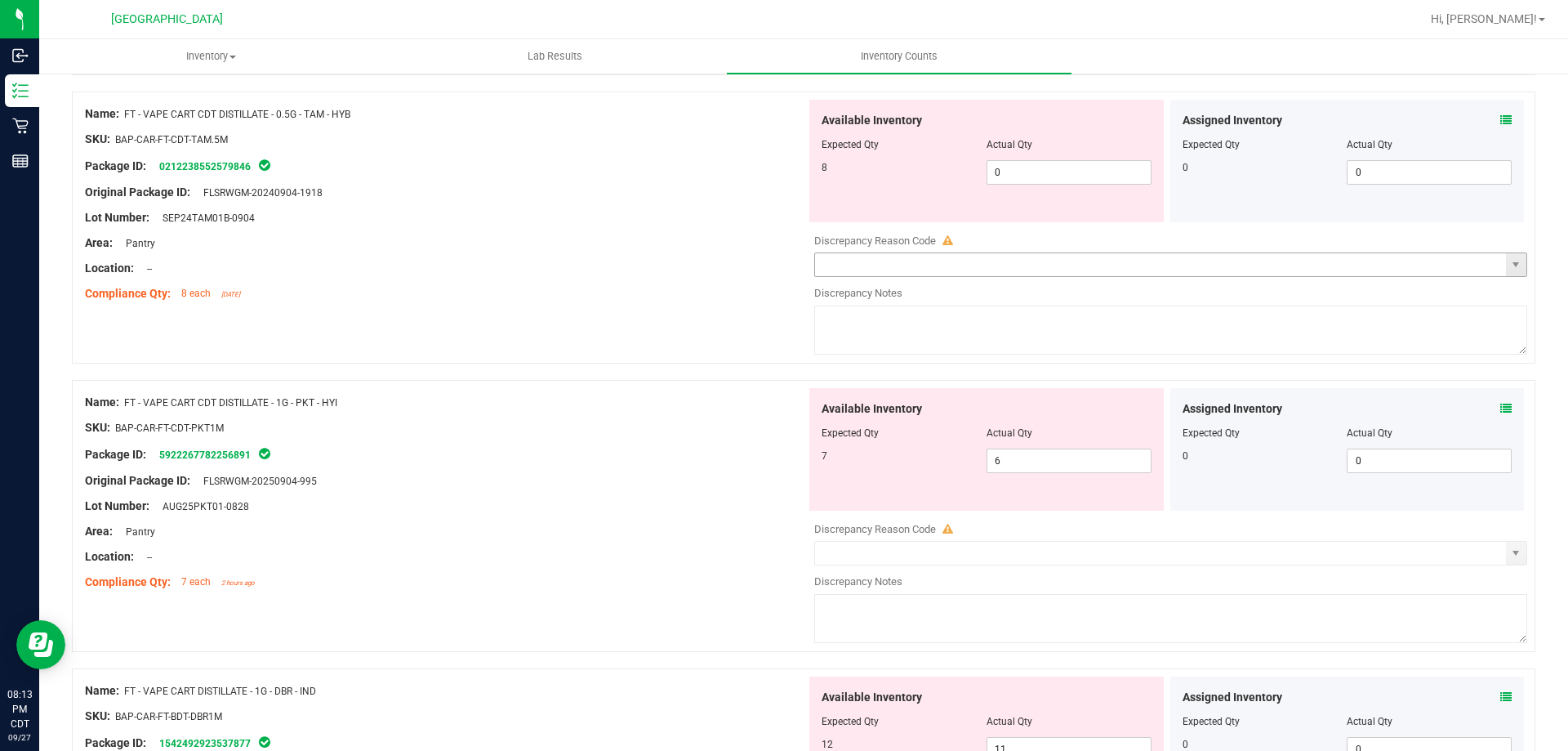
scroll to position [3841, 0]
click at [1047, 177] on span "0 0" at bounding box center [1069, 175] width 165 height 25
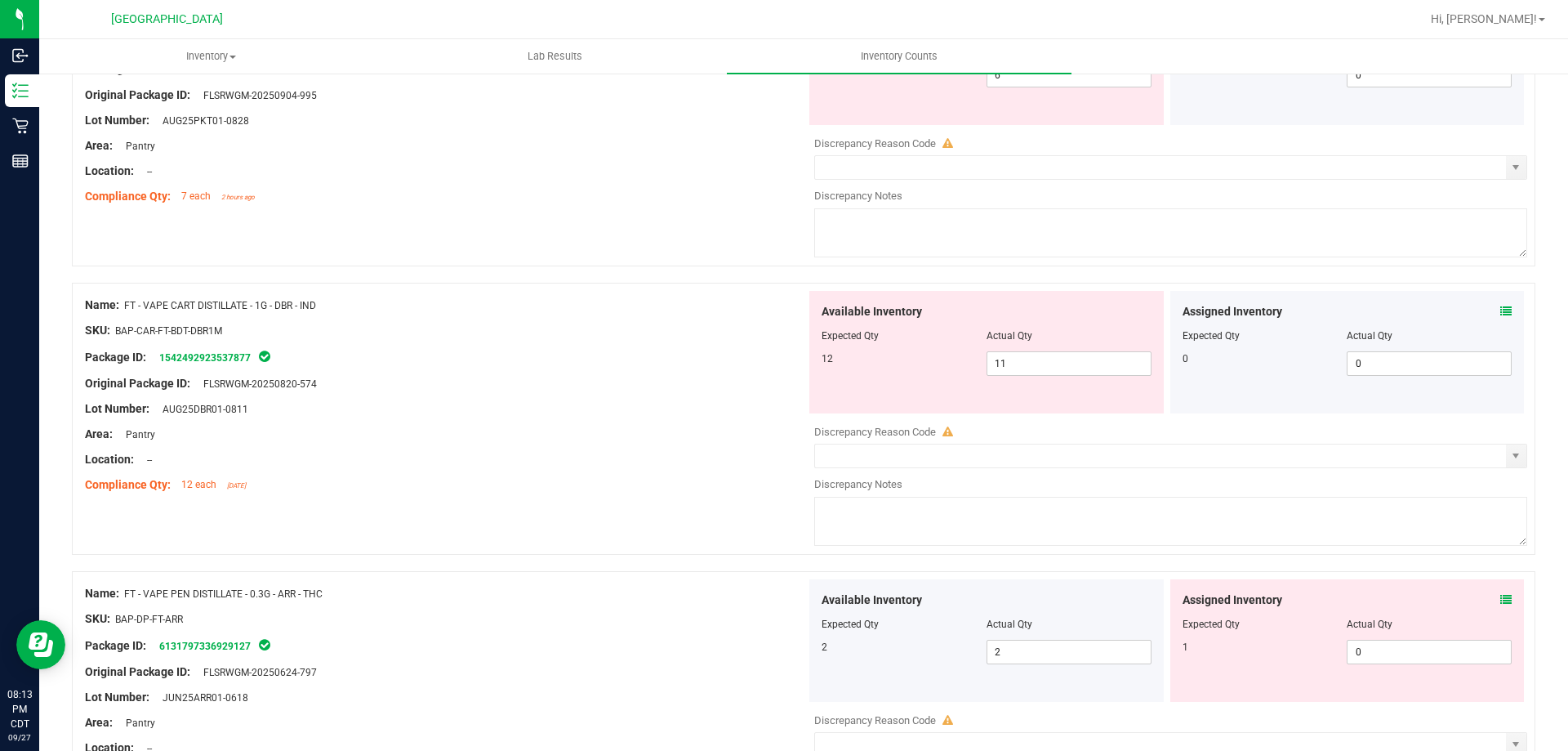
scroll to position [4250, 0]
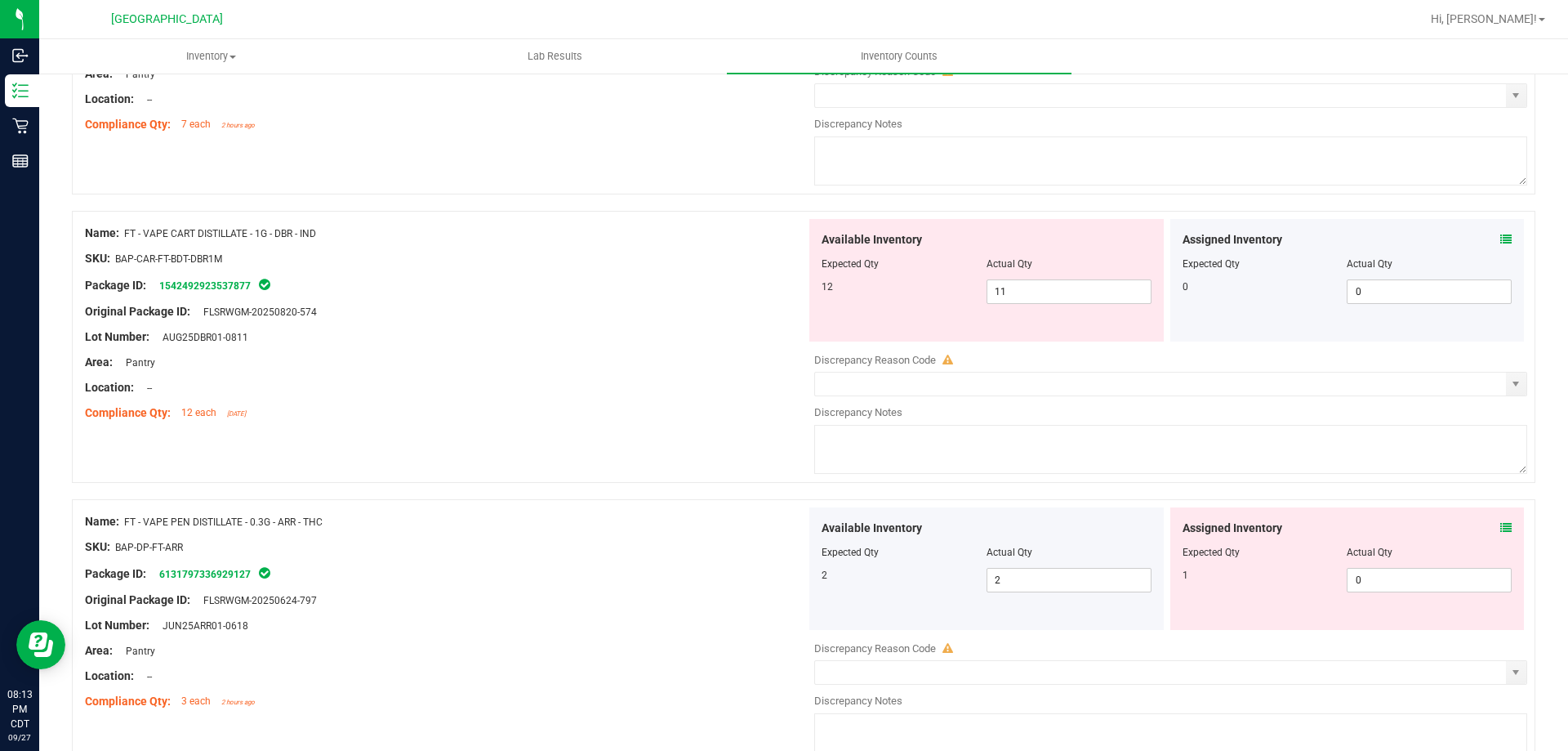
click at [1500, 523] on icon at bounding box center [1505, 528] width 11 height 11
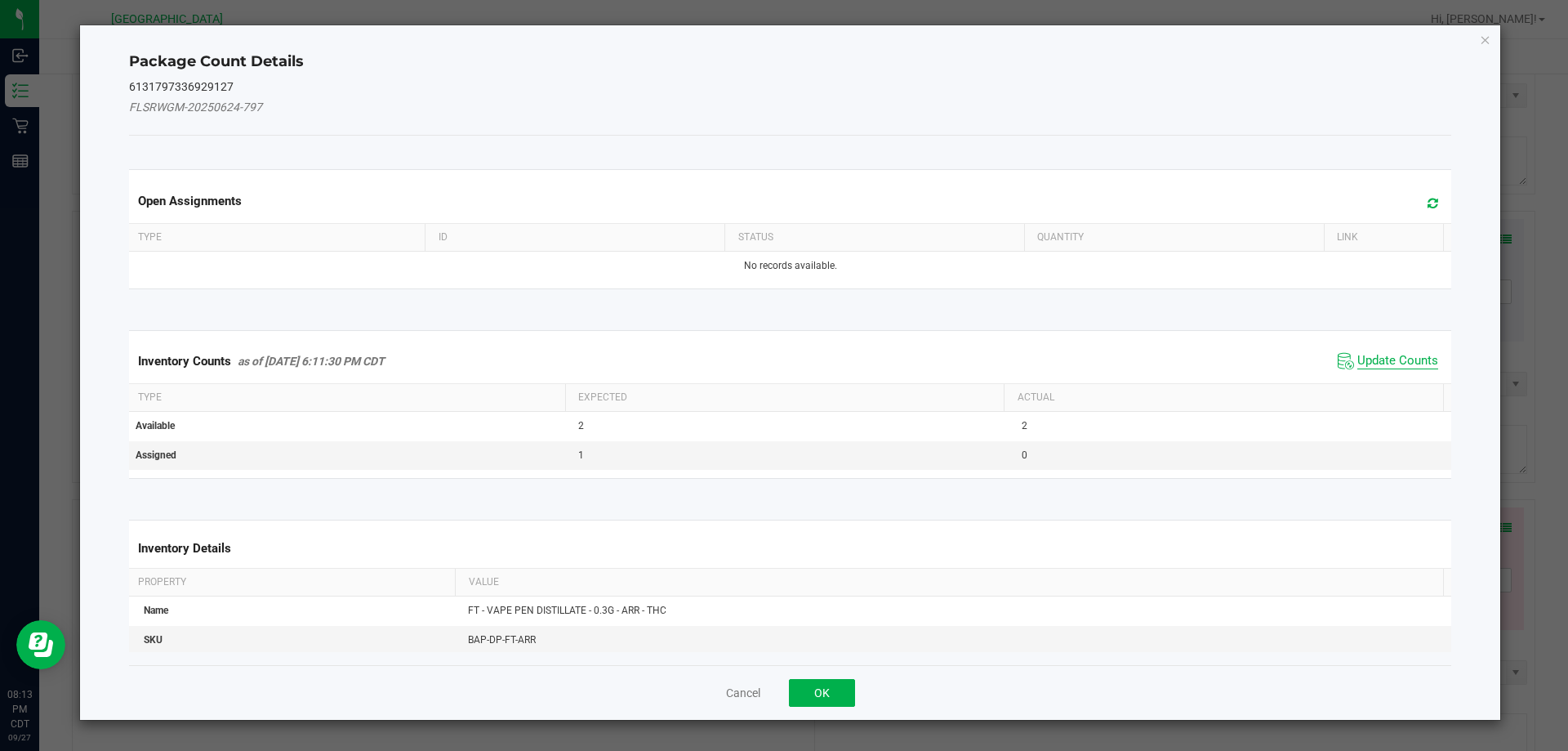
drag, startPoint x: 1385, startPoint y: 365, endPoint x: 1275, endPoint y: 442, distance: 134.3
click at [1383, 364] on span "Update Counts" at bounding box center [1398, 361] width 81 height 17
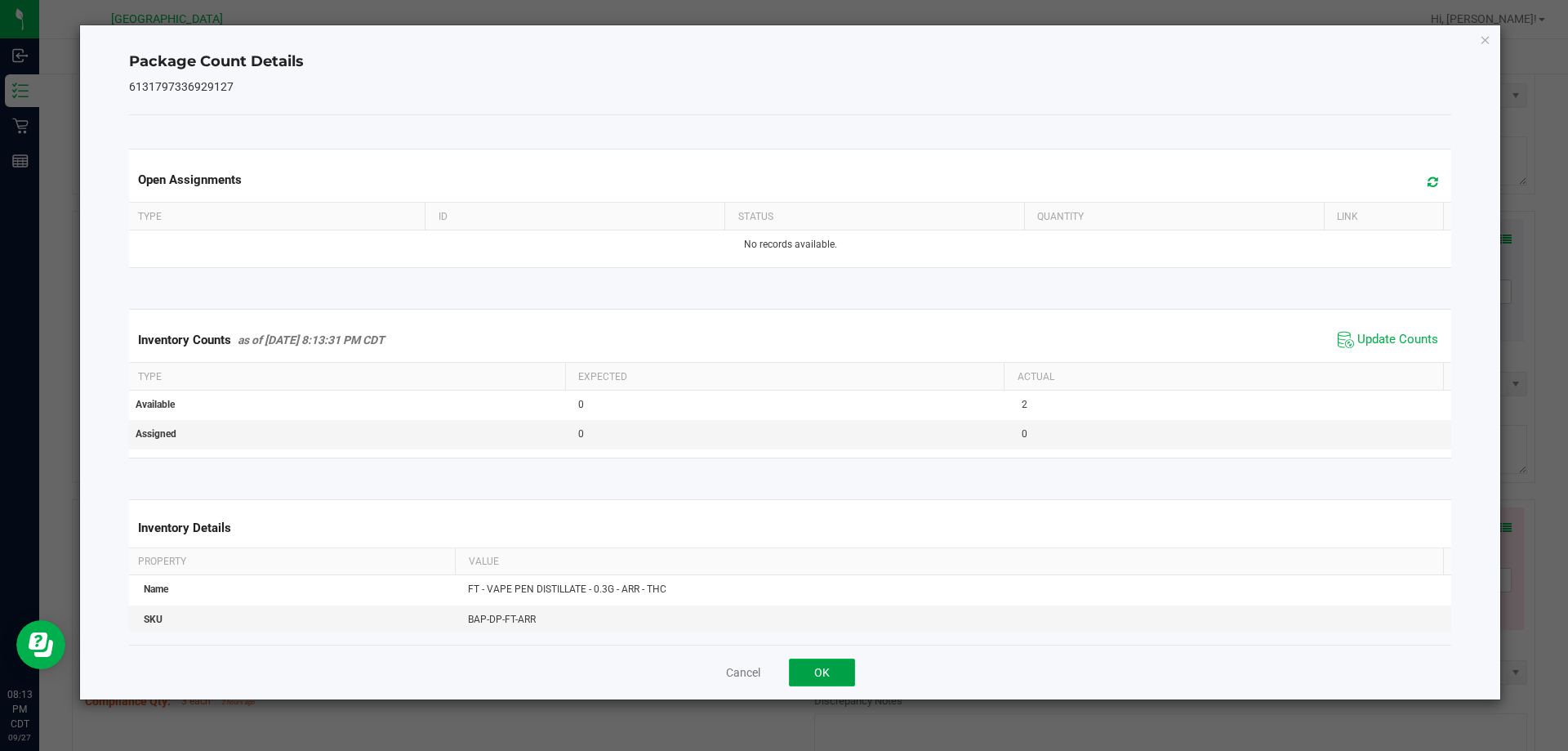
click at [823, 679] on button "OK" at bounding box center [822, 673] width 66 height 28
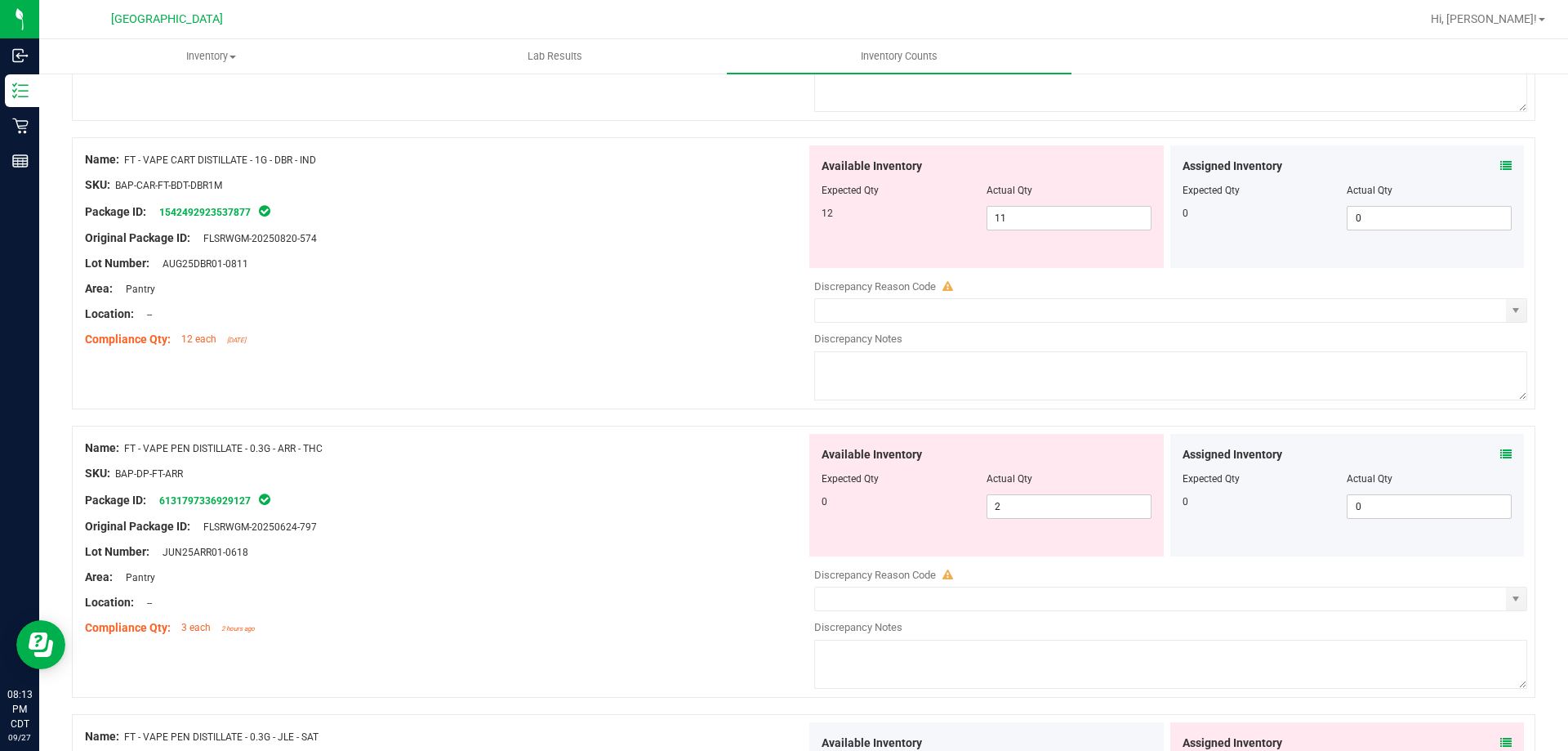
scroll to position [4413, 0]
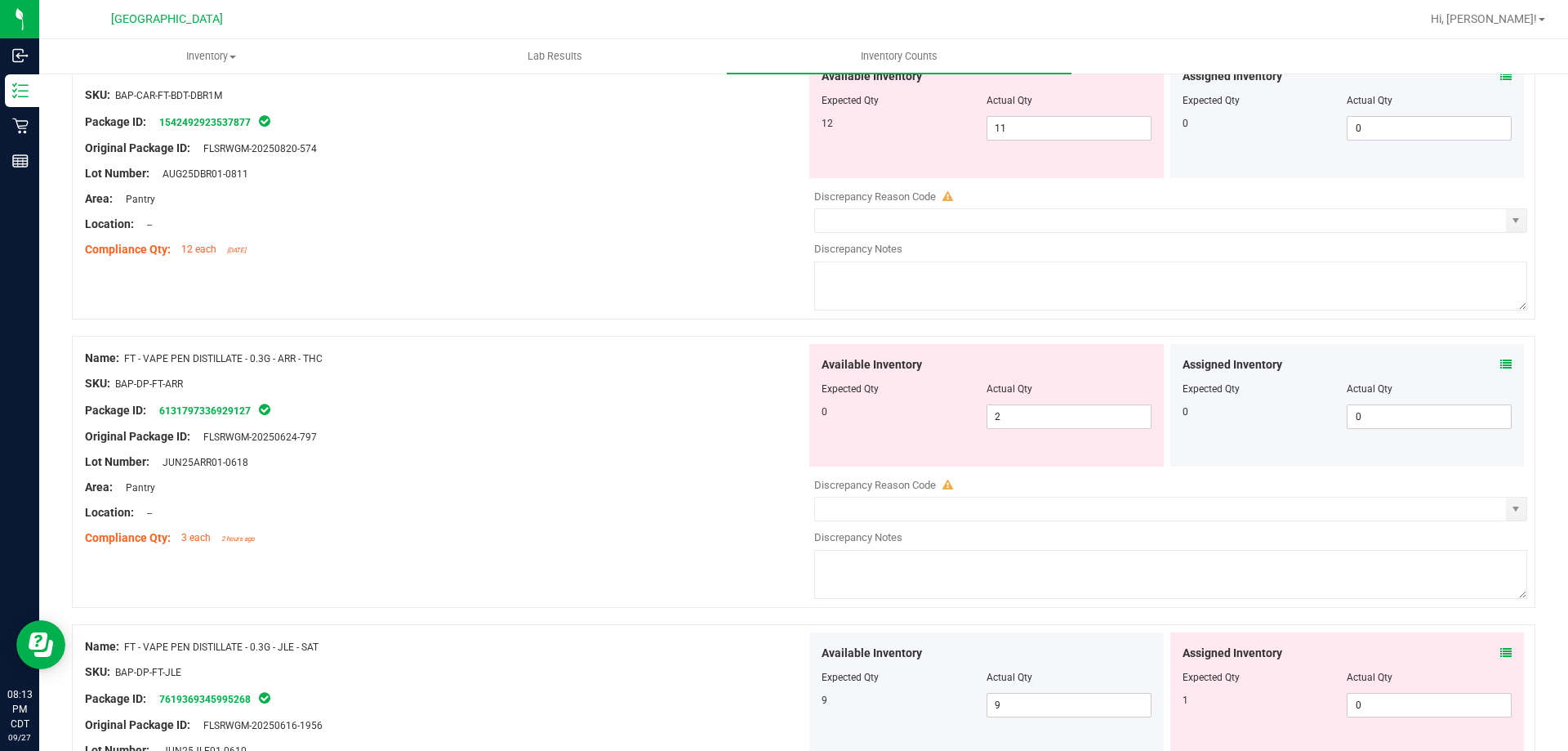
click at [1500, 647] on icon at bounding box center [1505, 652] width 11 height 11
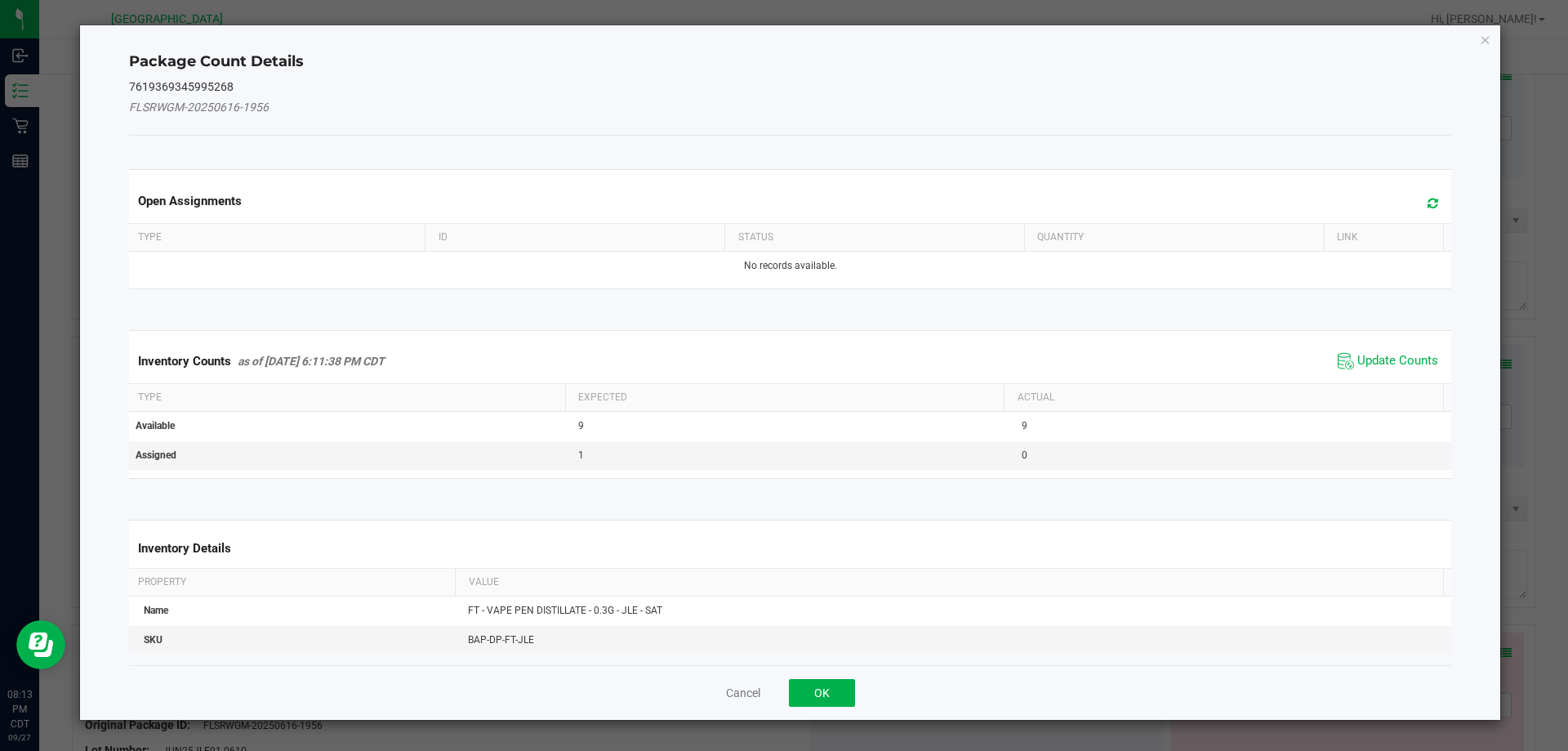
click at [1406, 342] on div "Inventory Counts as of [DATE] 6:11:38 PM CDT Update Counts" at bounding box center [791, 361] width 1330 height 44
click at [1399, 361] on span "Update Counts" at bounding box center [1398, 361] width 81 height 17
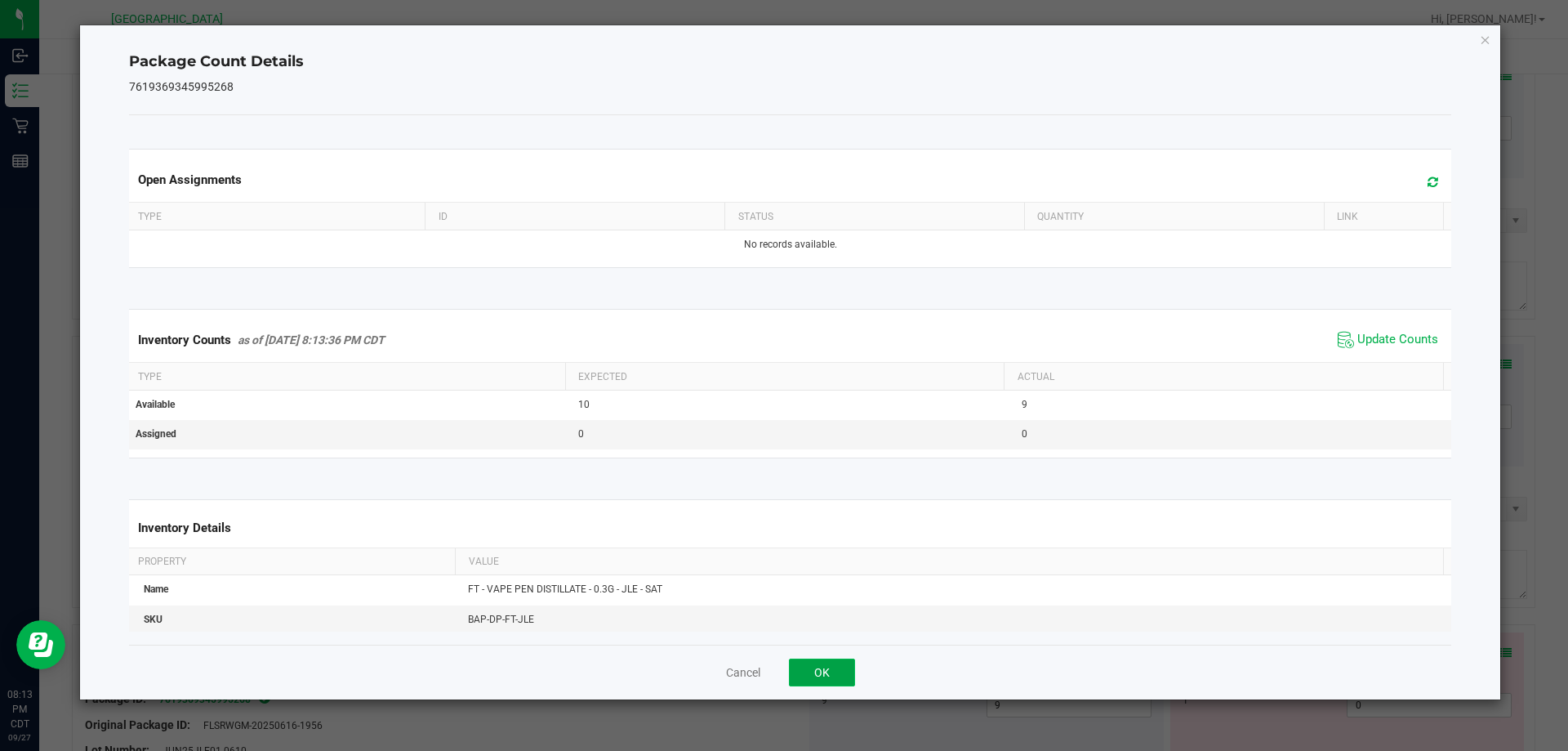
click at [835, 673] on button "OK" at bounding box center [822, 673] width 66 height 28
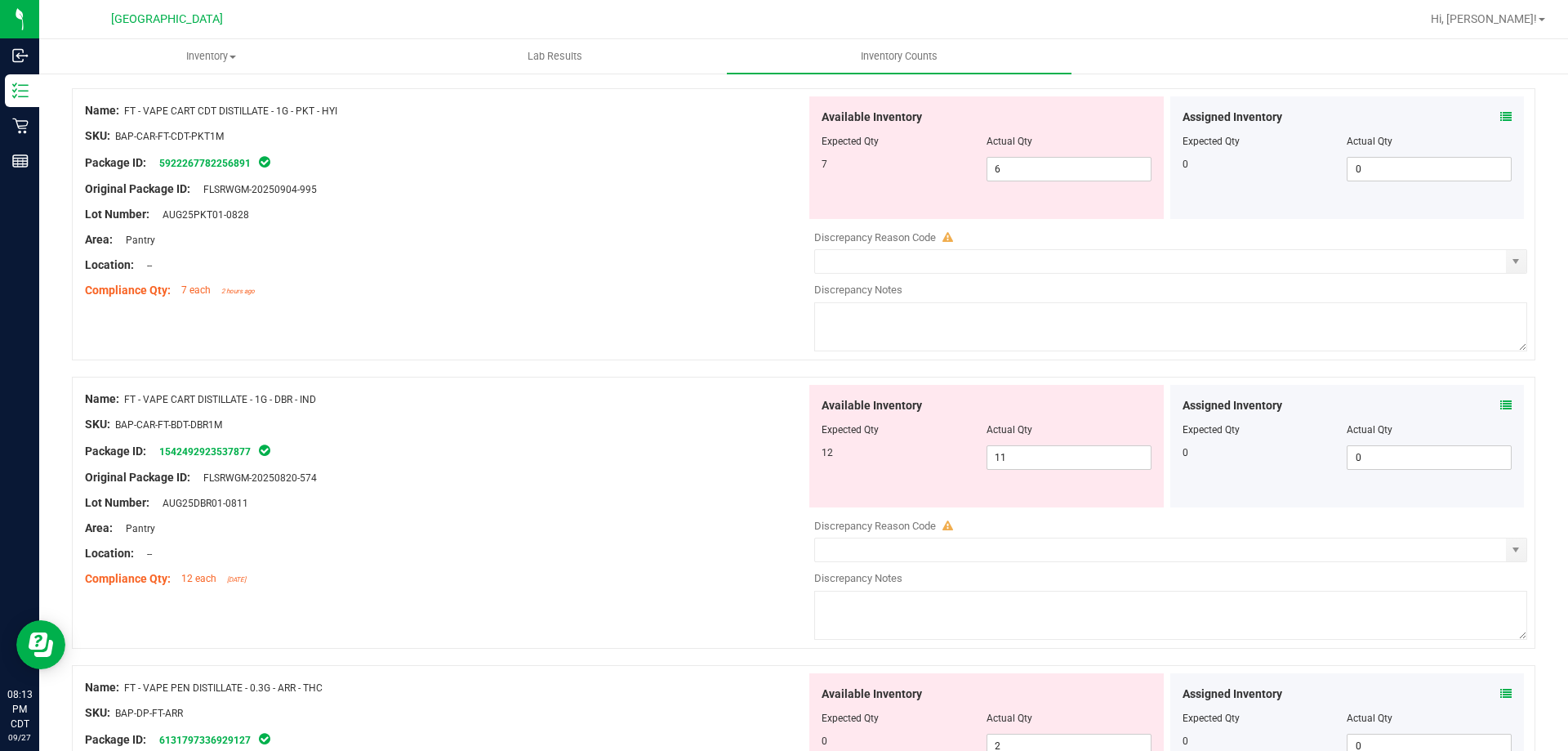
scroll to position [4005, 0]
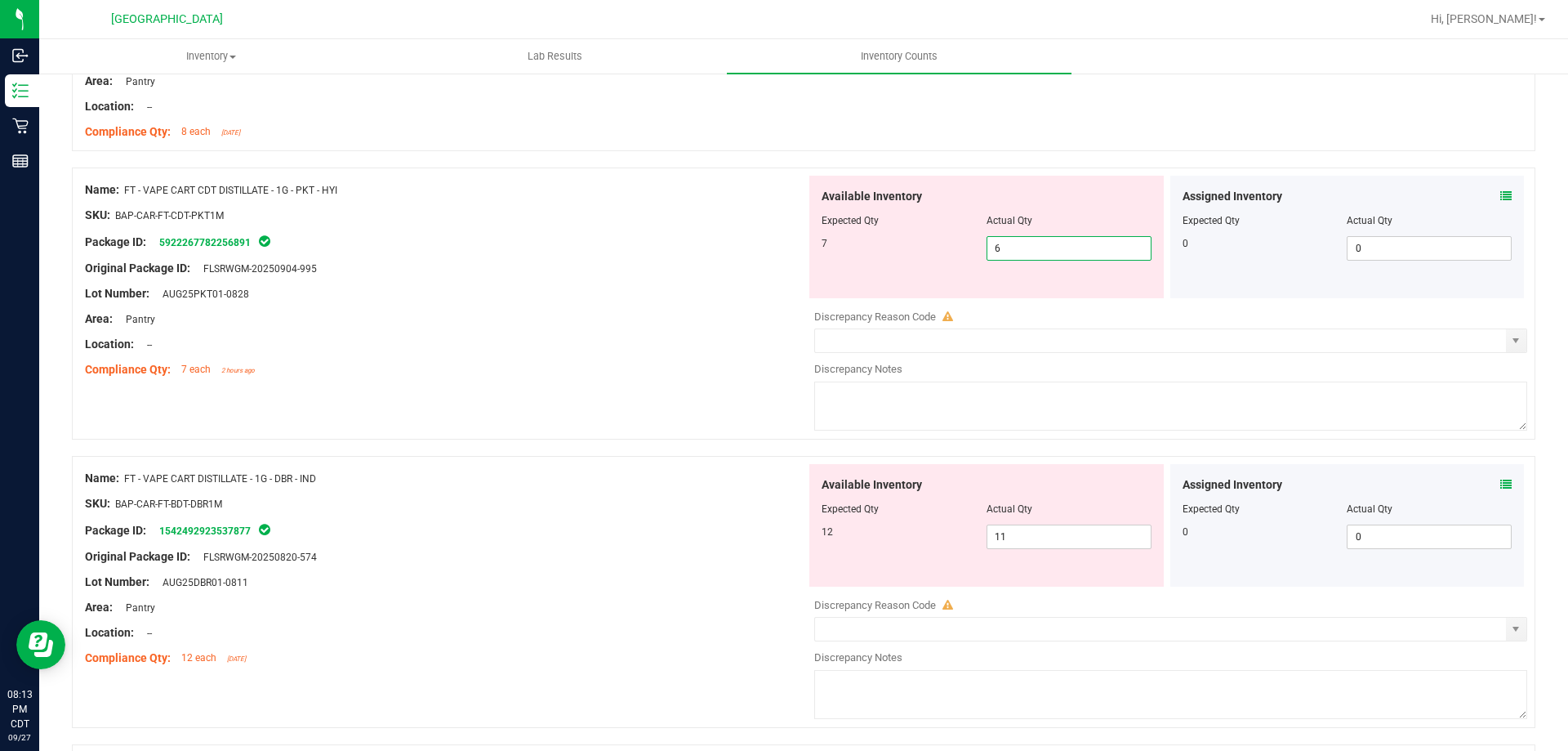
click at [1027, 253] on span "6 6" at bounding box center [1069, 249] width 165 height 25
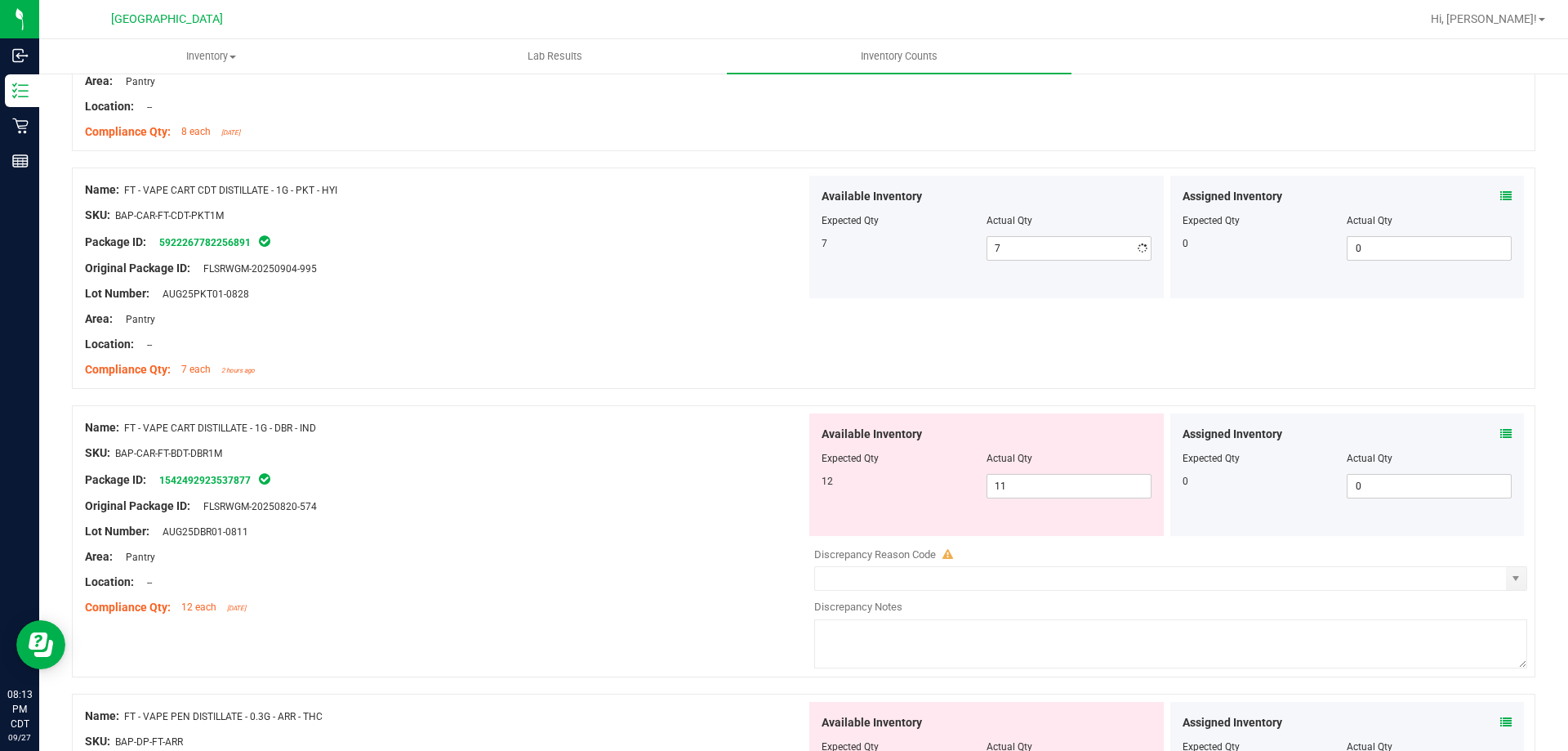
click at [714, 361] on div "Compliance Qty: 7 each 2 hours ago" at bounding box center [445, 369] width 721 height 17
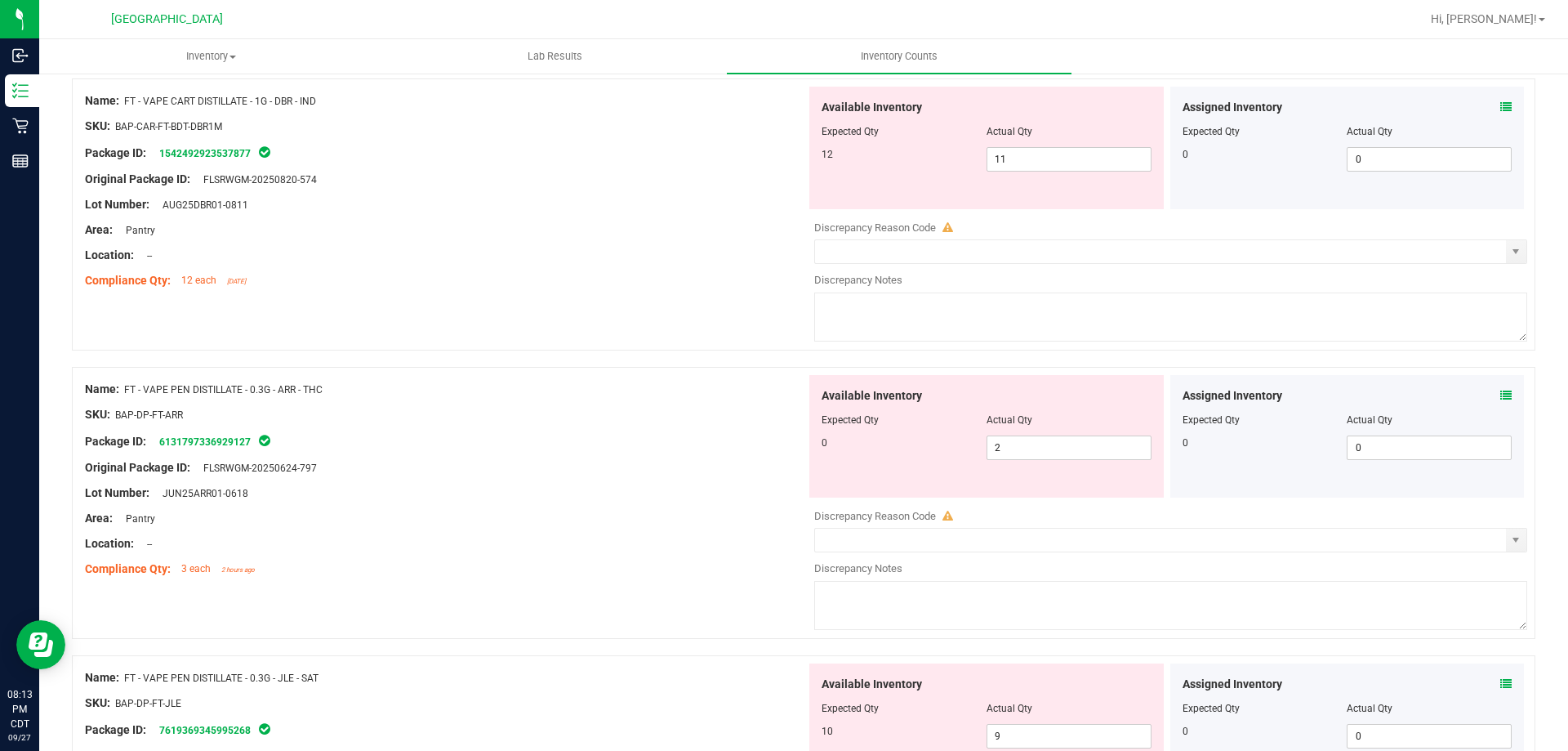
scroll to position [4413, 0]
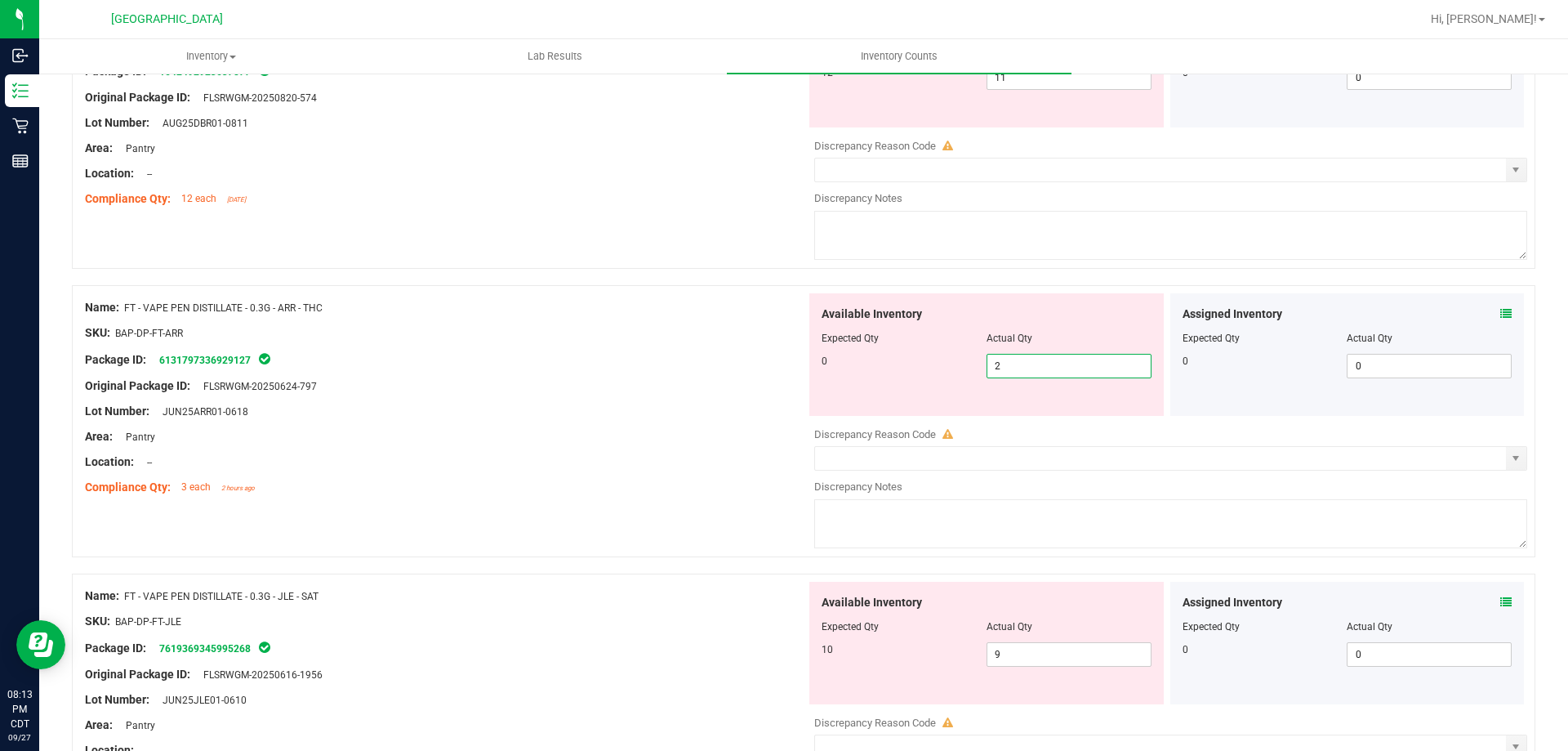
drag, startPoint x: 1024, startPoint y: 364, endPoint x: 959, endPoint y: 375, distance: 65.9
click at [959, 375] on div "0 2 2" at bounding box center [987, 367] width 330 height 25
click at [766, 396] on div at bounding box center [445, 398] width 721 height 8
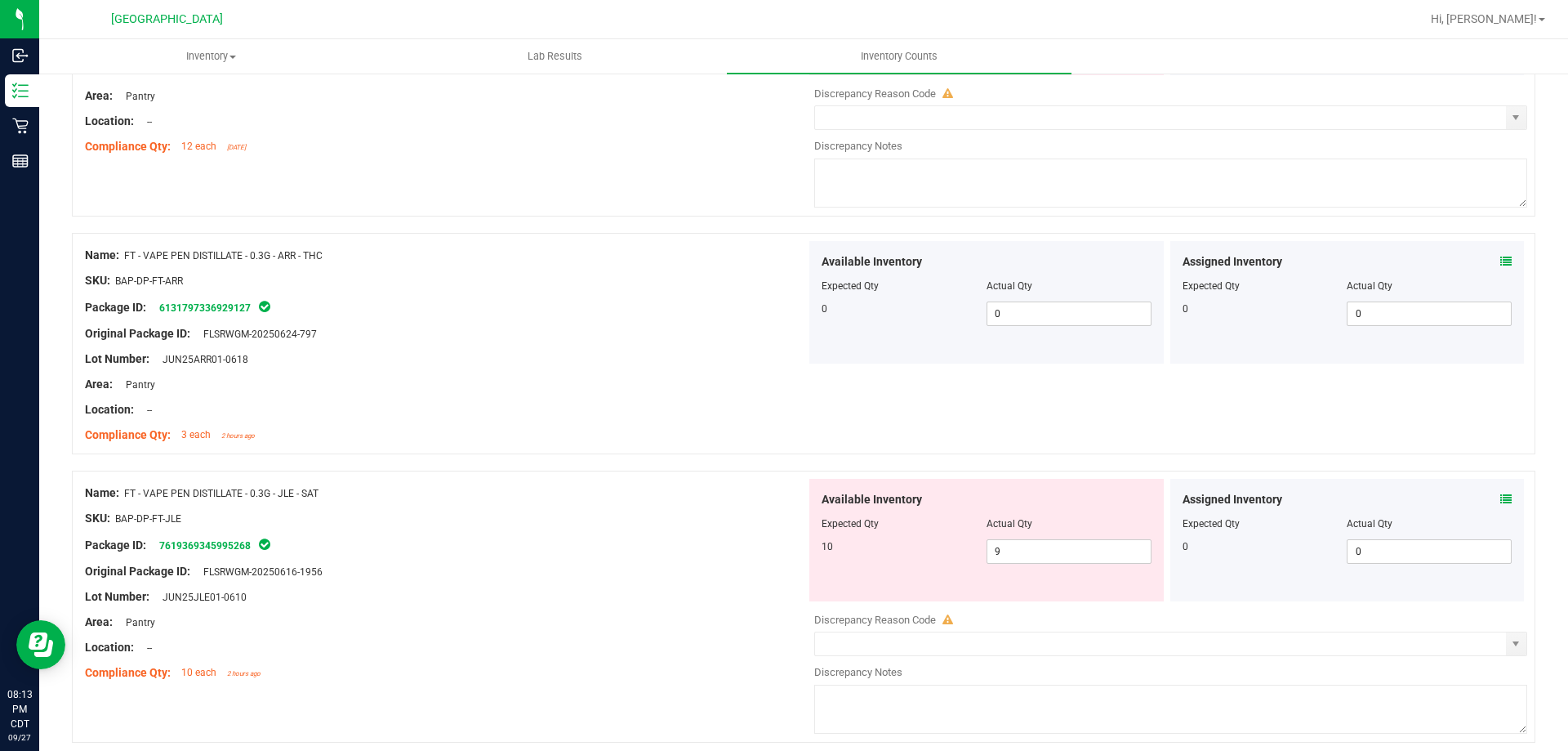
scroll to position [4530, 0]
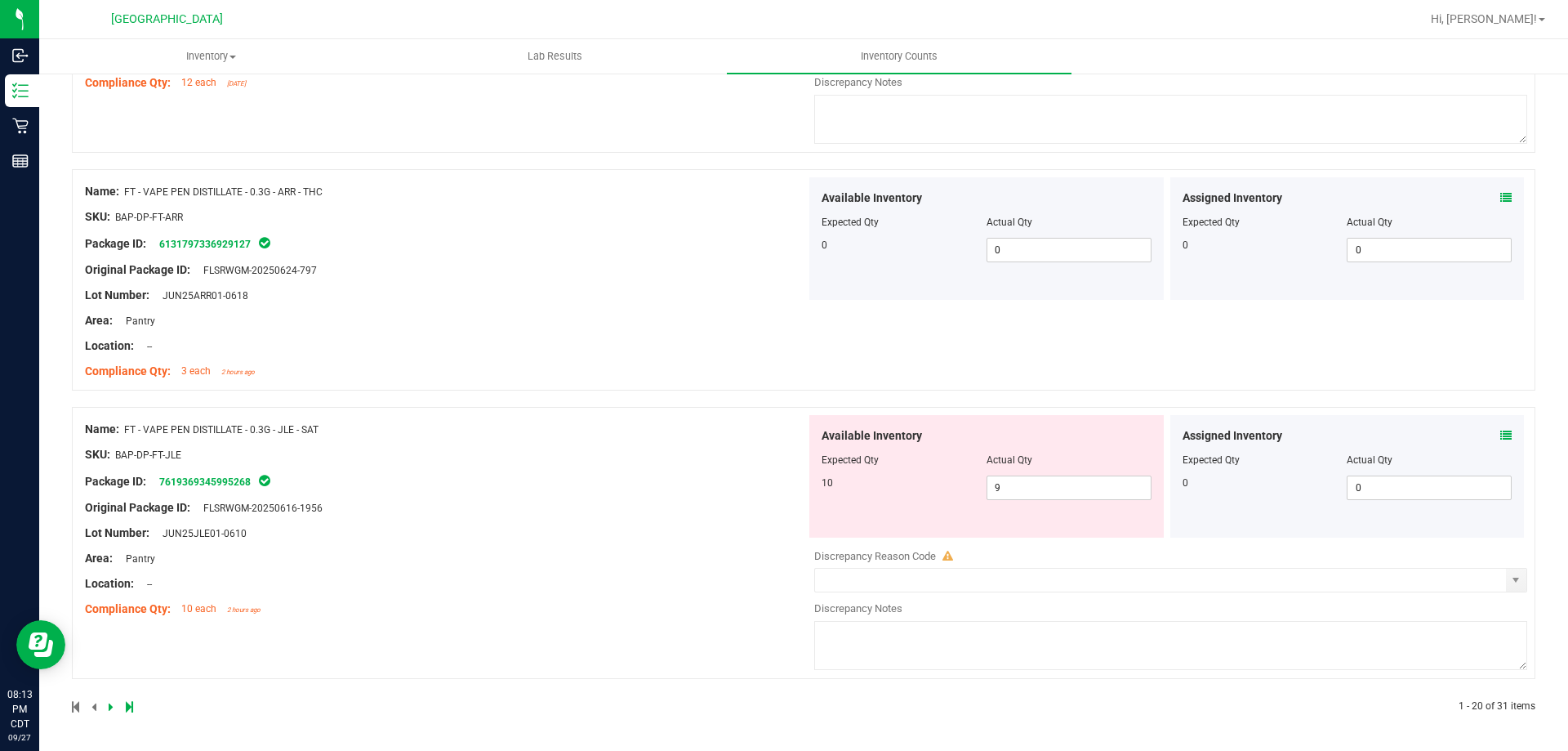
click at [1500, 428] on span at bounding box center [1505, 435] width 11 height 17
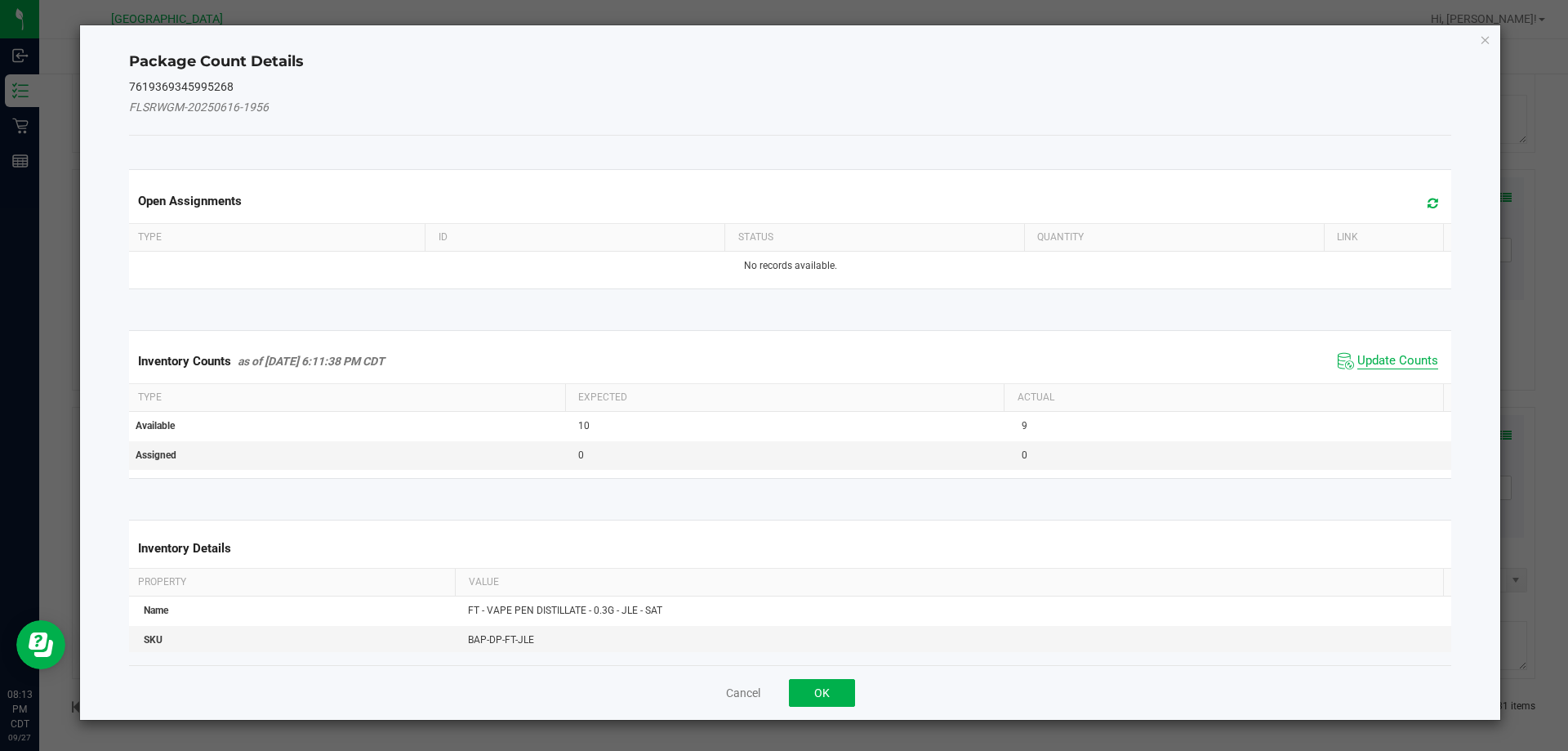
click at [1383, 356] on span "Update Counts" at bounding box center [1398, 361] width 81 height 17
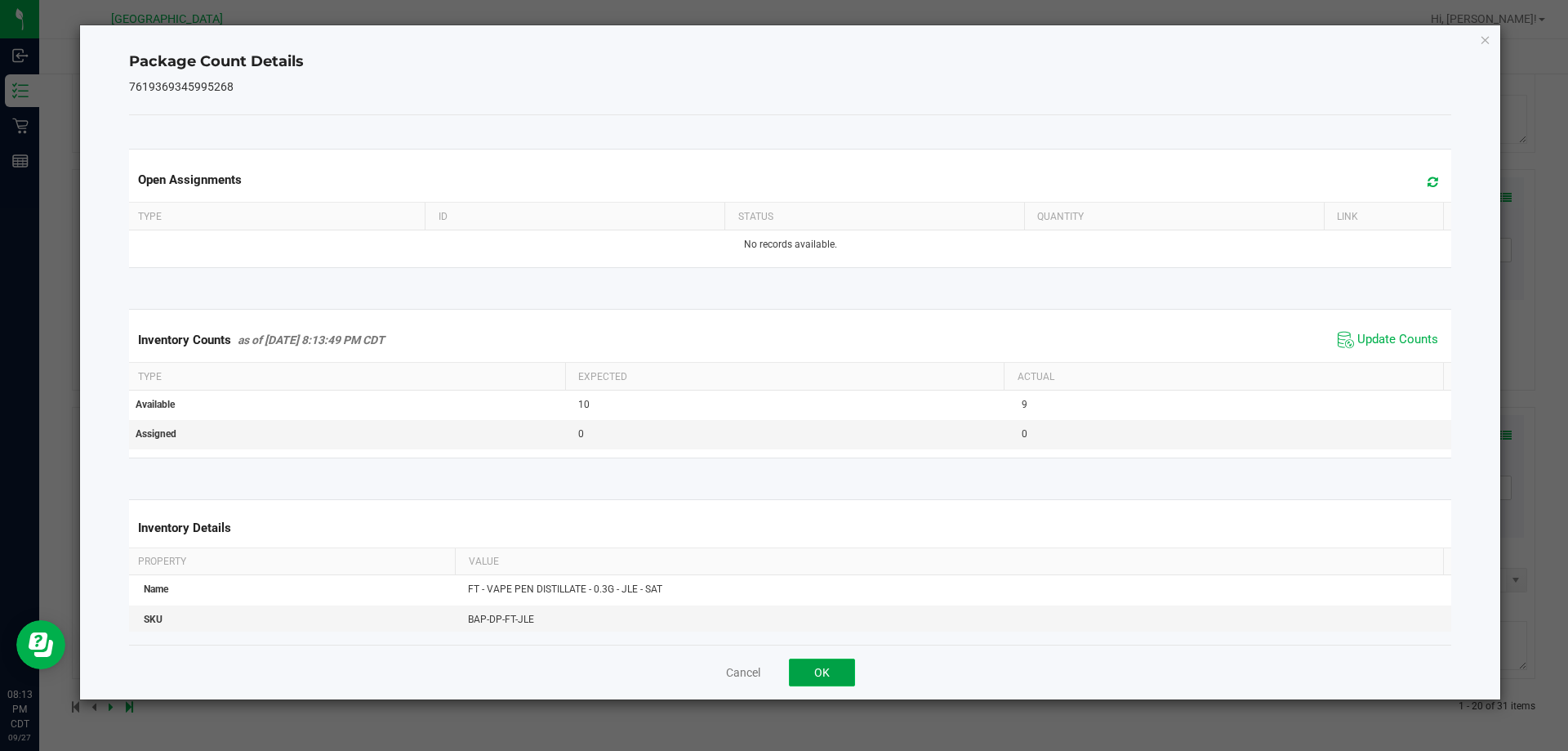
click at [827, 670] on button "OK" at bounding box center [822, 673] width 66 height 28
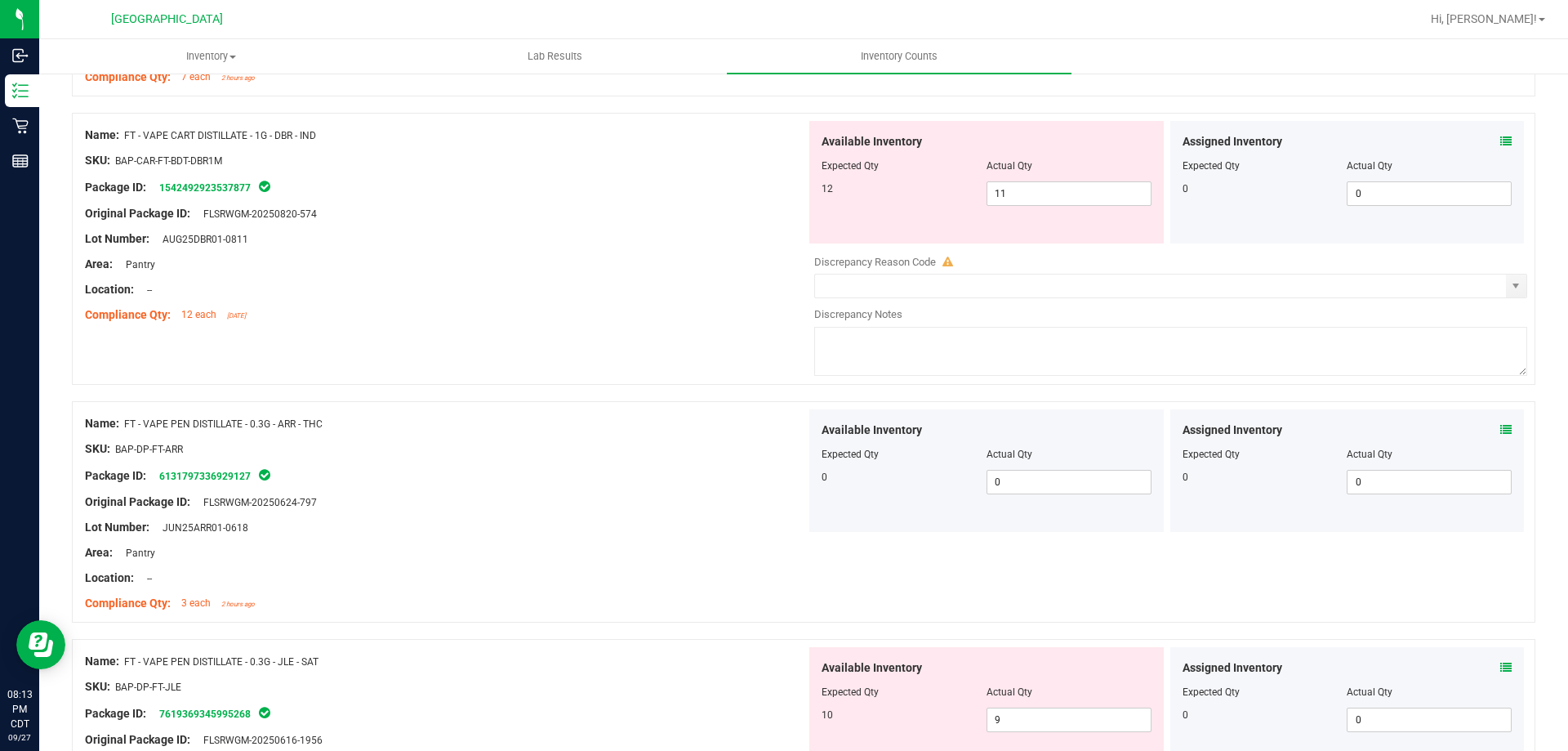
scroll to position [4203, 0]
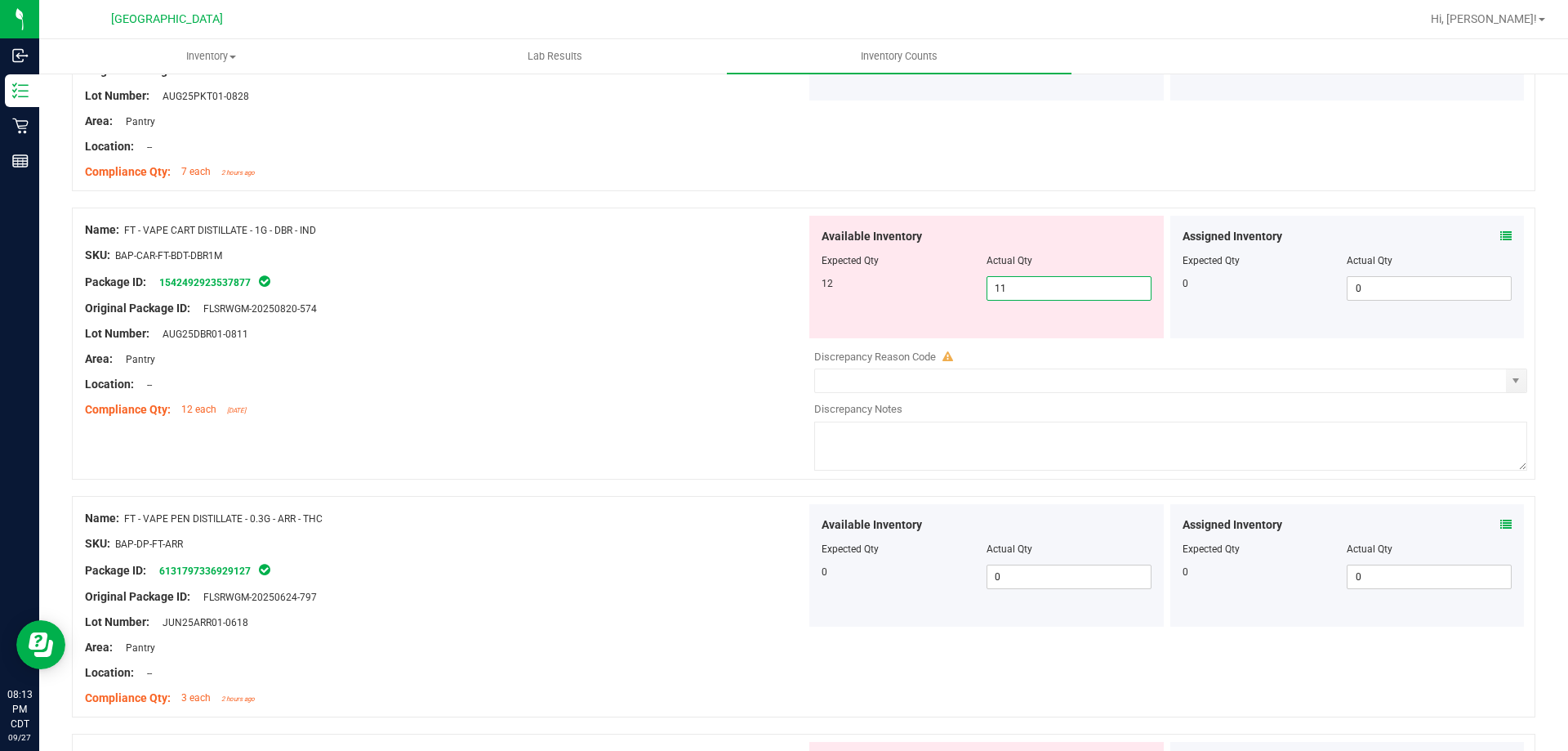
click at [1014, 287] on span "11 11" at bounding box center [1069, 288] width 165 height 25
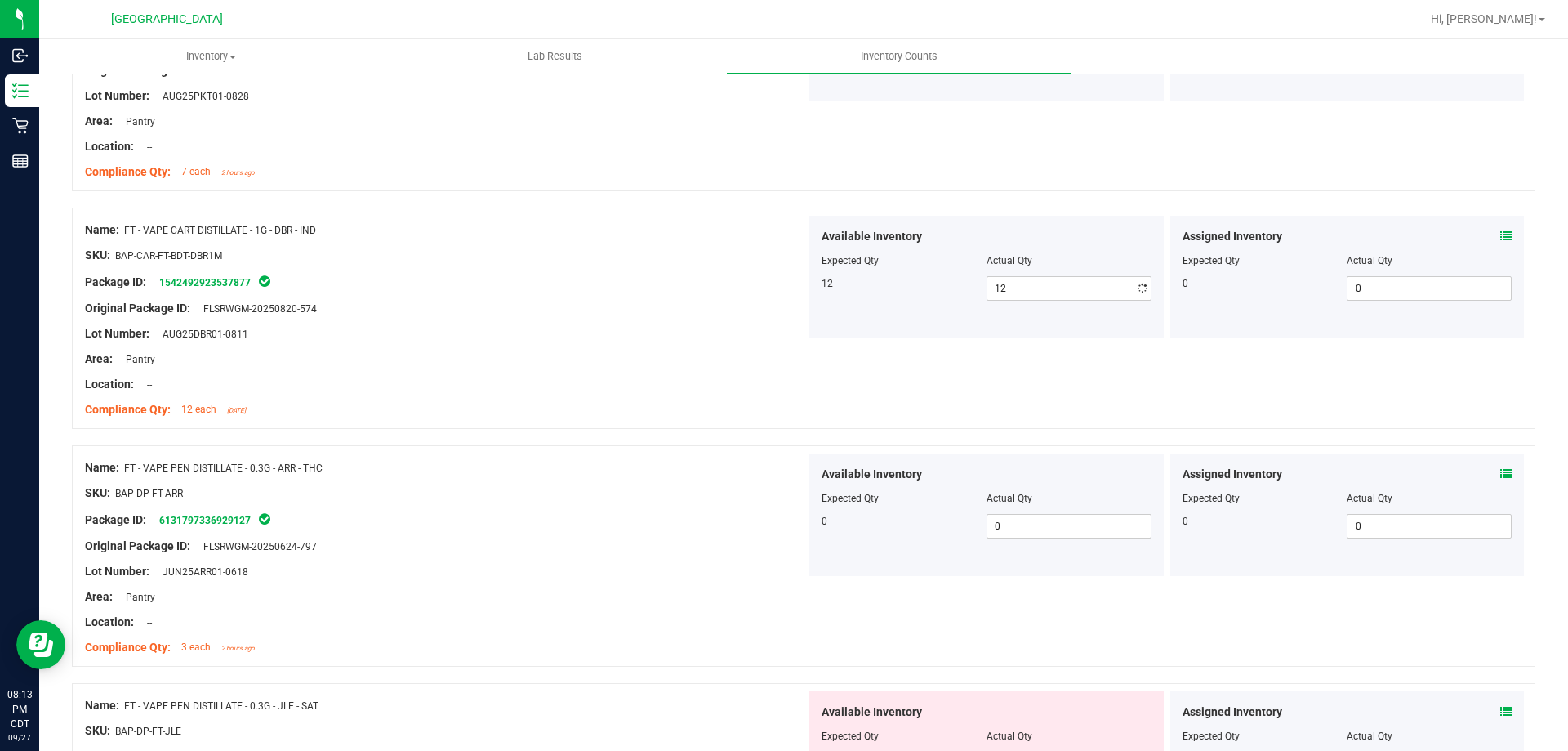
click at [640, 361] on div "Area: Pantry" at bounding box center [445, 359] width 721 height 17
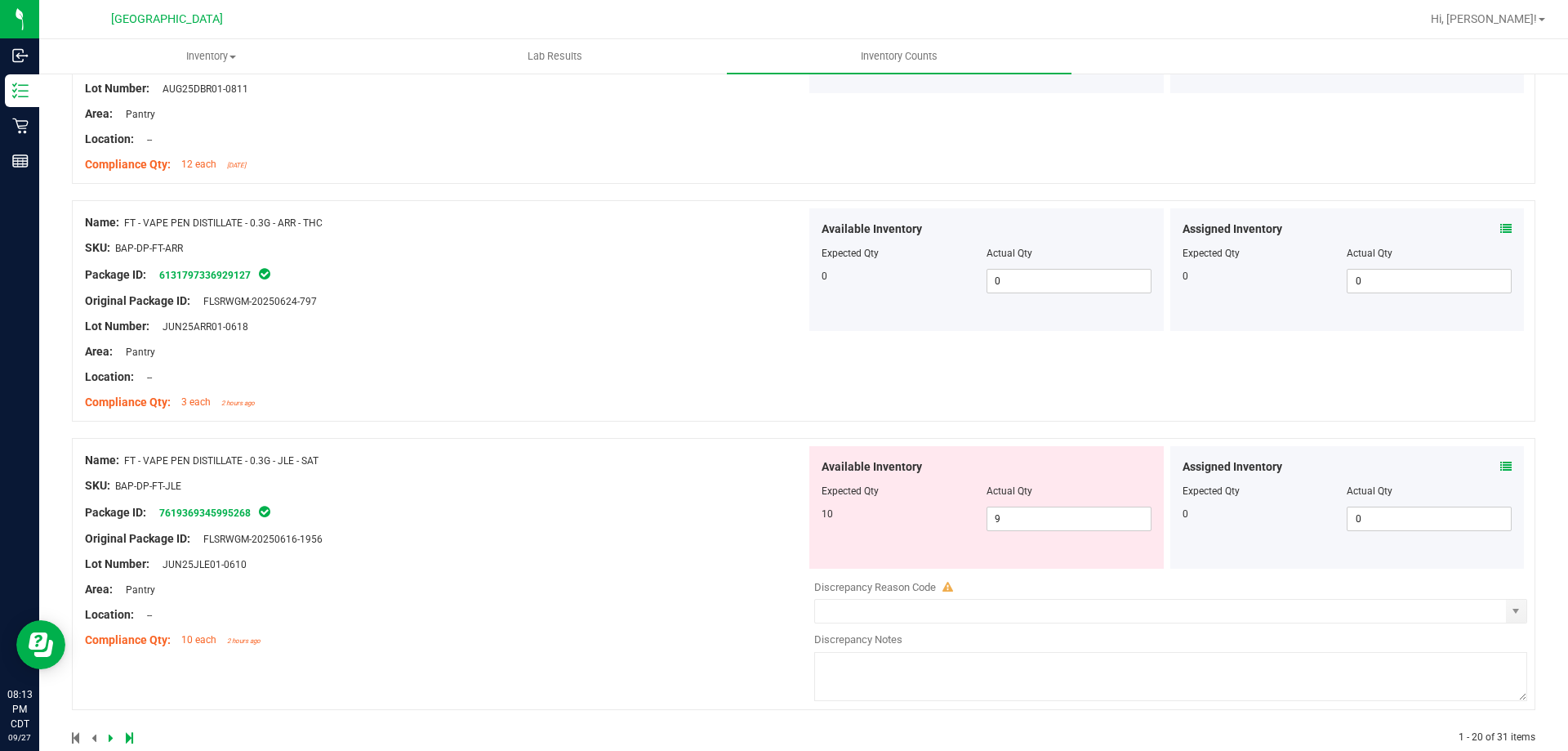
click at [1500, 467] on icon at bounding box center [1505, 466] width 11 height 11
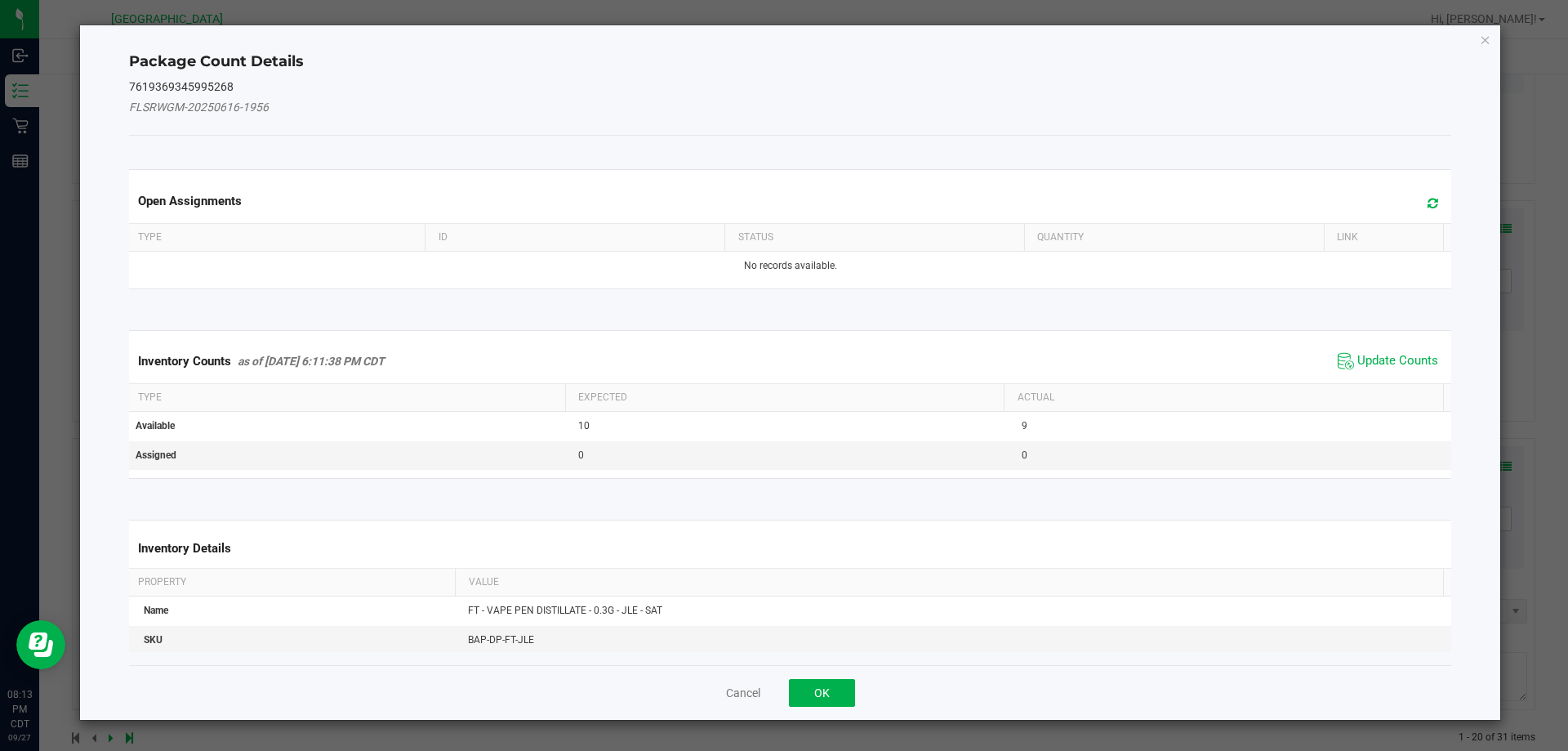
drag, startPoint x: 1371, startPoint y: 331, endPoint x: 1374, endPoint y: 370, distance: 39.1
click at [1371, 338] on kendo-grid "Inventory Counts as of [DATE] 6:11:38 PM CDT Update Counts Type Expected Actual…" at bounding box center [791, 405] width 1348 height 149
click at [1375, 371] on span "Update Counts" at bounding box center [1387, 361] width 108 height 25
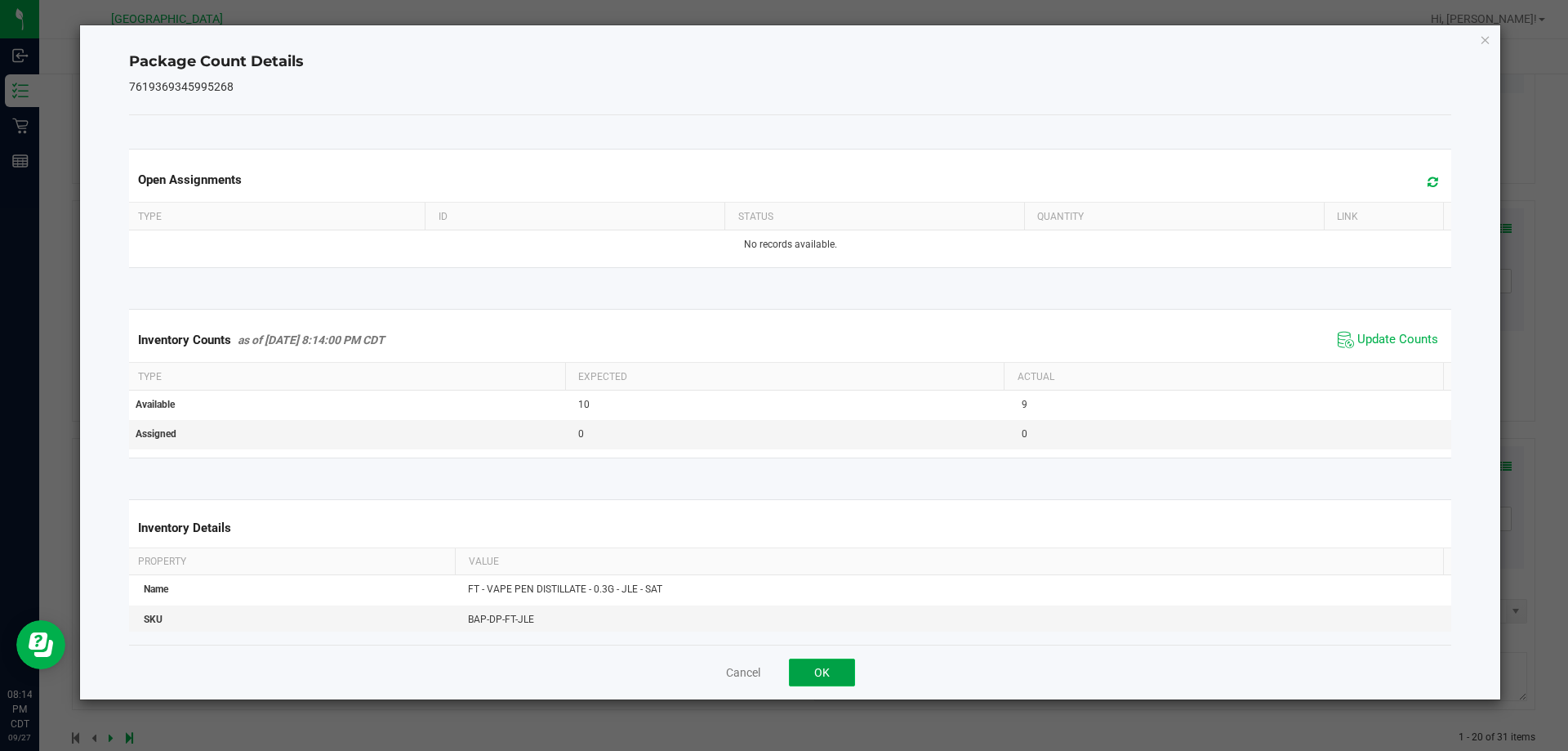
click at [802, 666] on button "OK" at bounding box center [822, 673] width 66 height 28
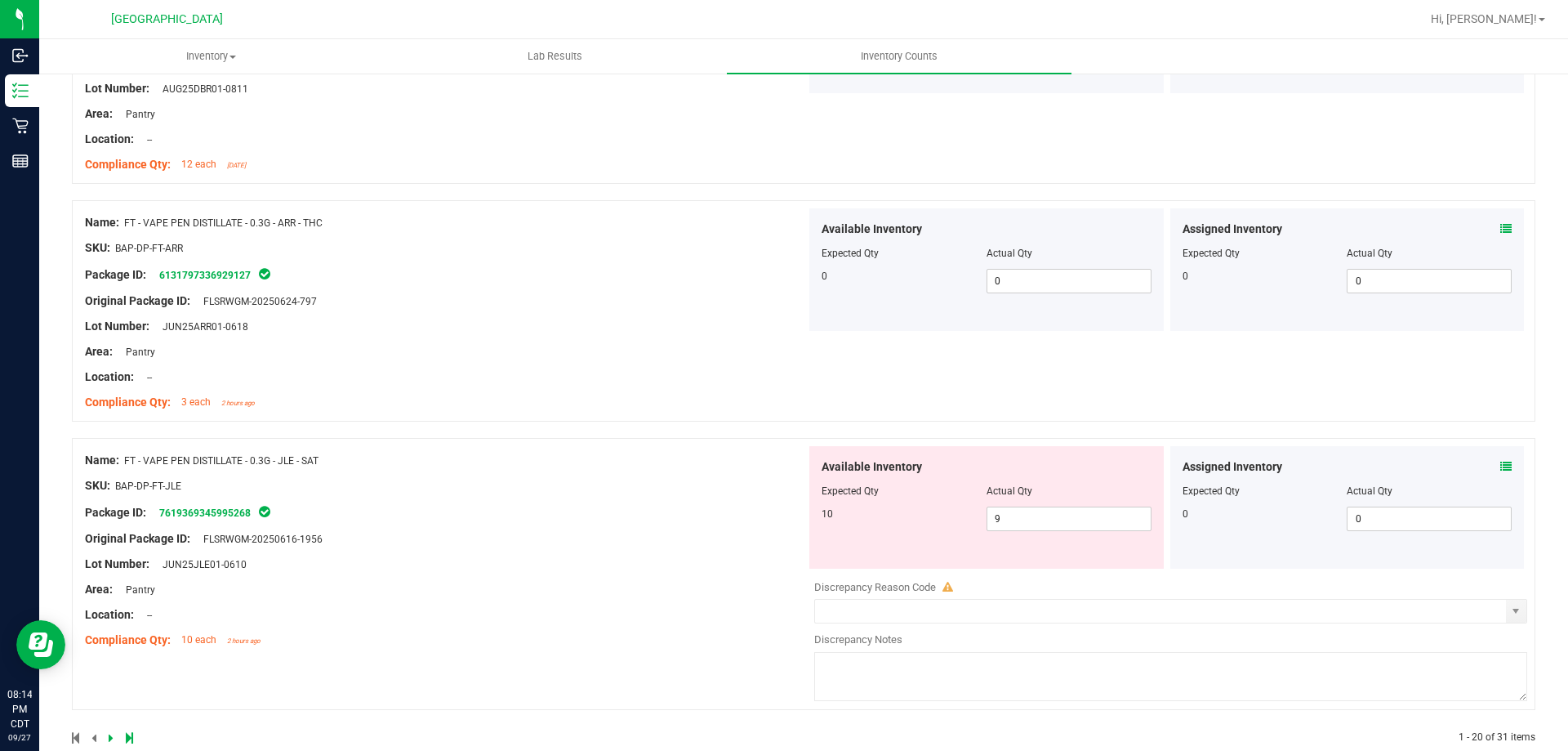
scroll to position [4479, 0]
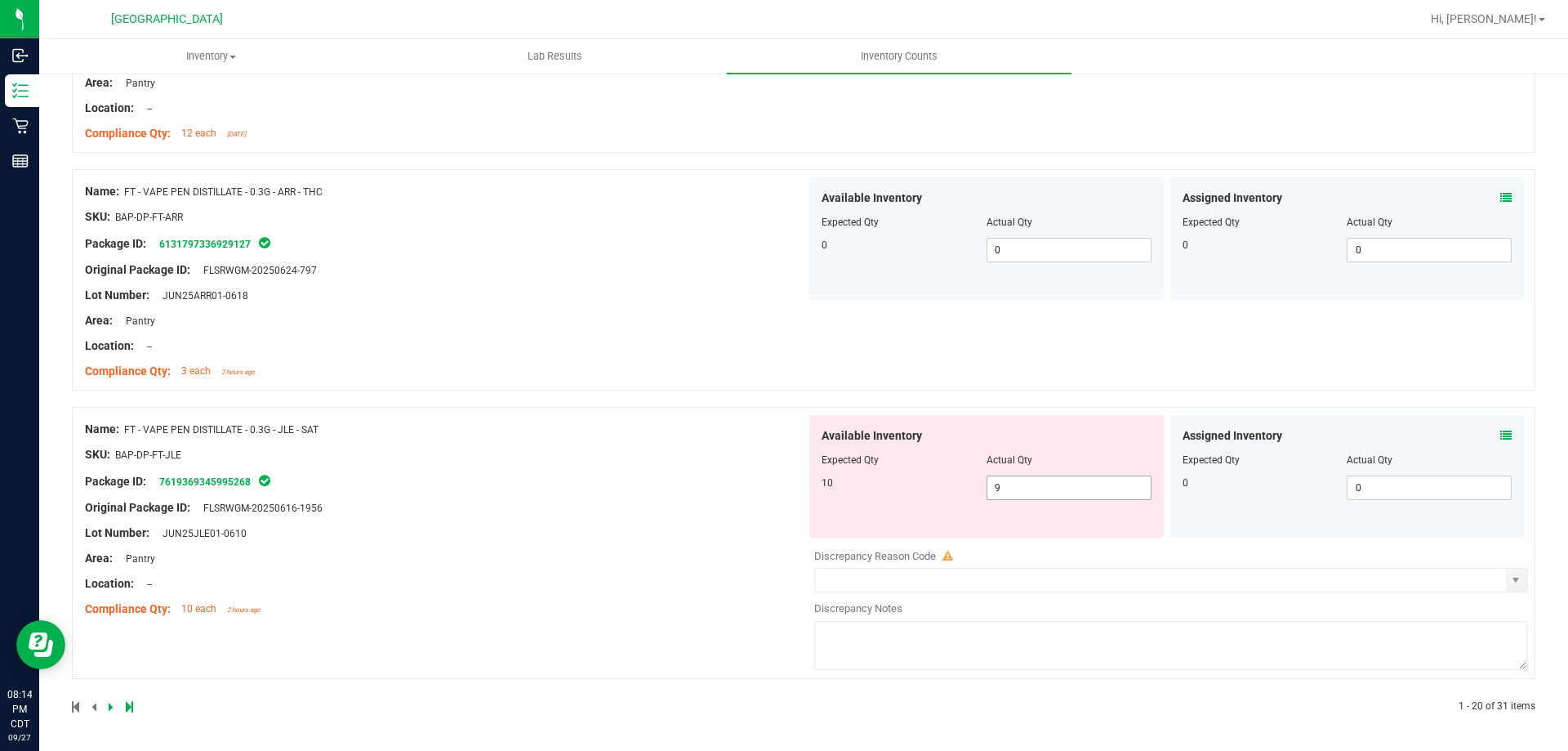
click at [1012, 487] on span "9 9" at bounding box center [1069, 488] width 165 height 25
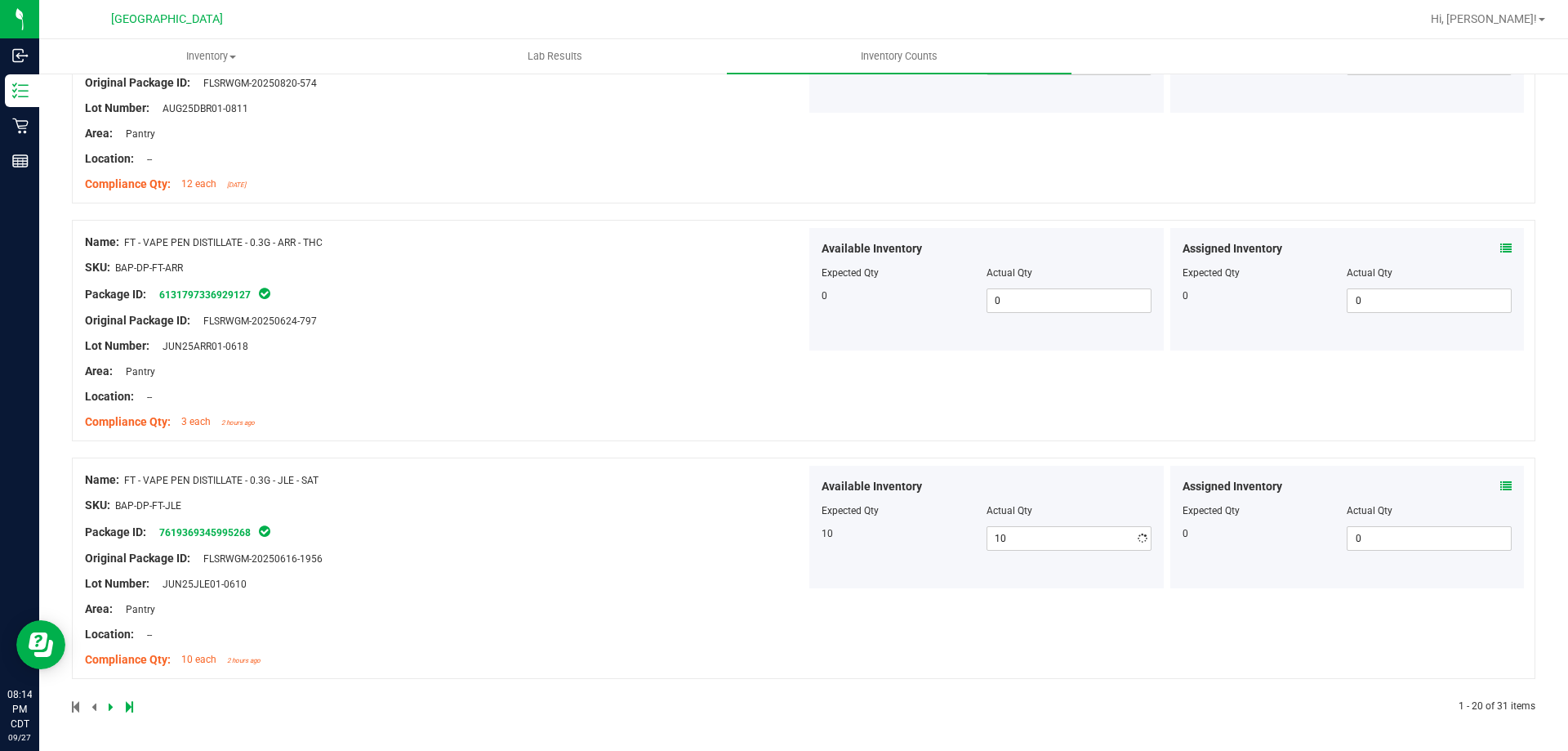
click at [432, 511] on div "Name: FT - VAPE PEN DISTILLATE - 0.3G - JLE - SAT SKU: BAP-DP-FT-JLE Package ID…" at bounding box center [445, 570] width 721 height 208
click at [108, 708] on icon at bounding box center [111, 707] width 5 height 10
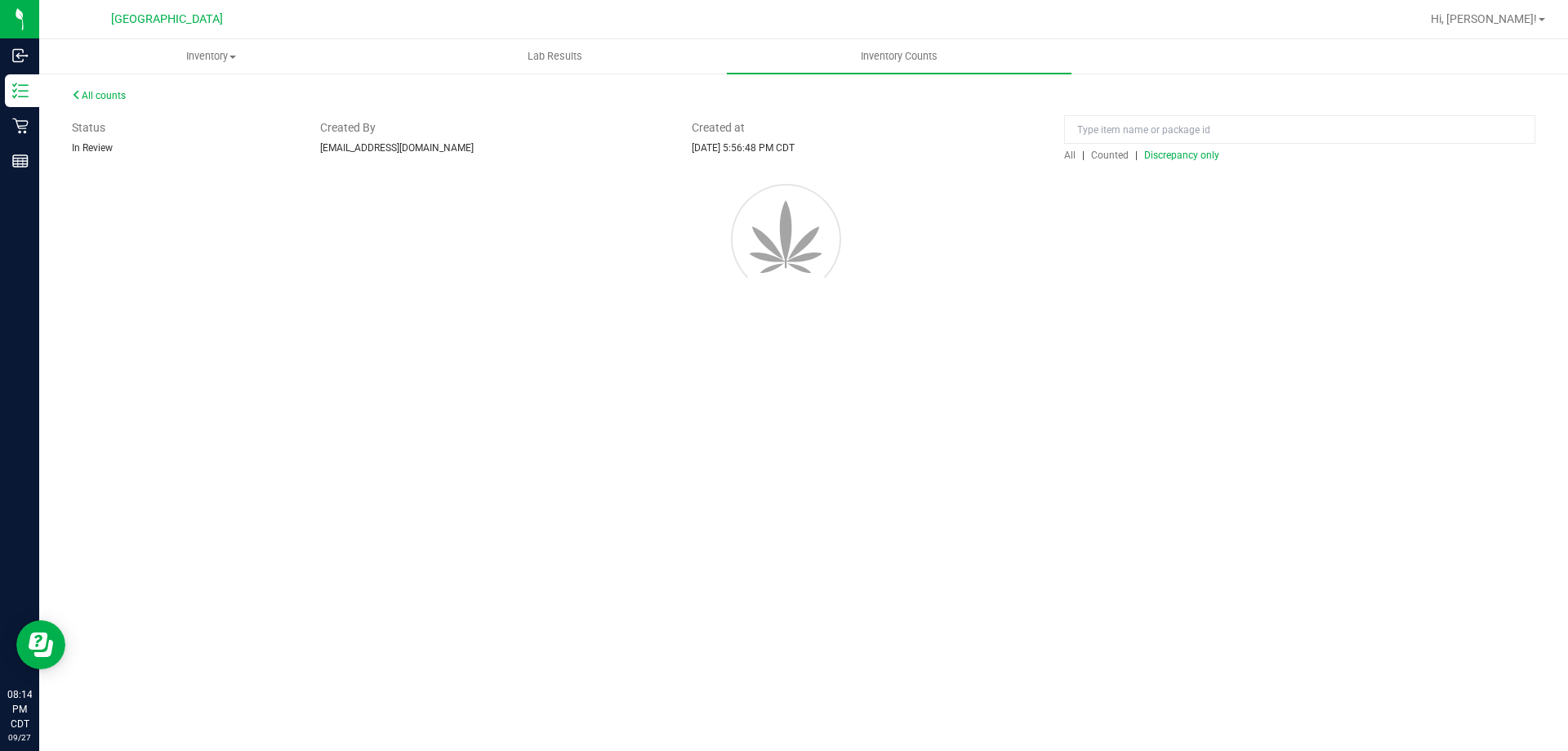
scroll to position [0, 0]
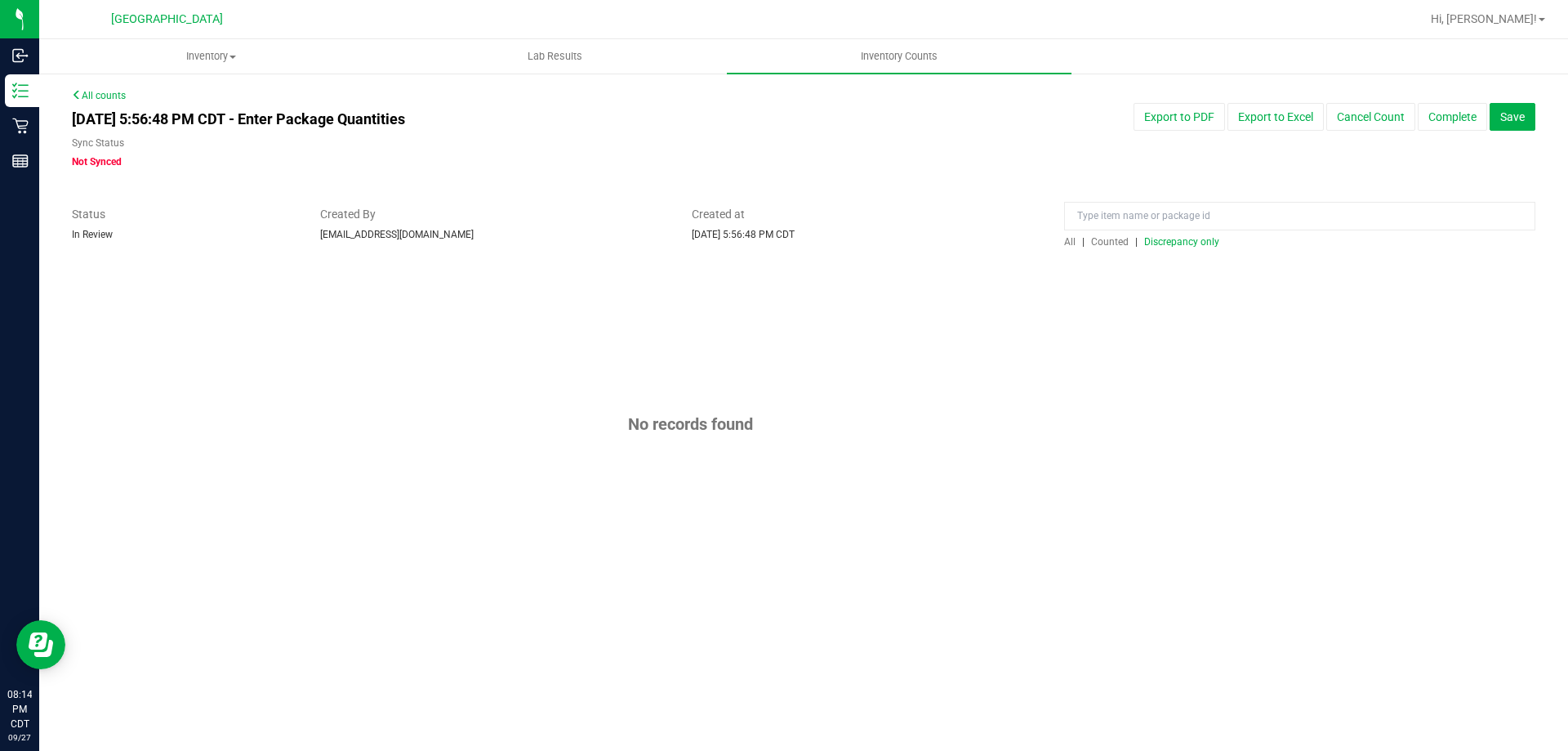
click at [1172, 234] on div "All | Counted | Discrepancy only" at bounding box center [1299, 242] width 471 height 15
click at [1172, 238] on span "Discrepancy only" at bounding box center [1181, 242] width 75 height 11
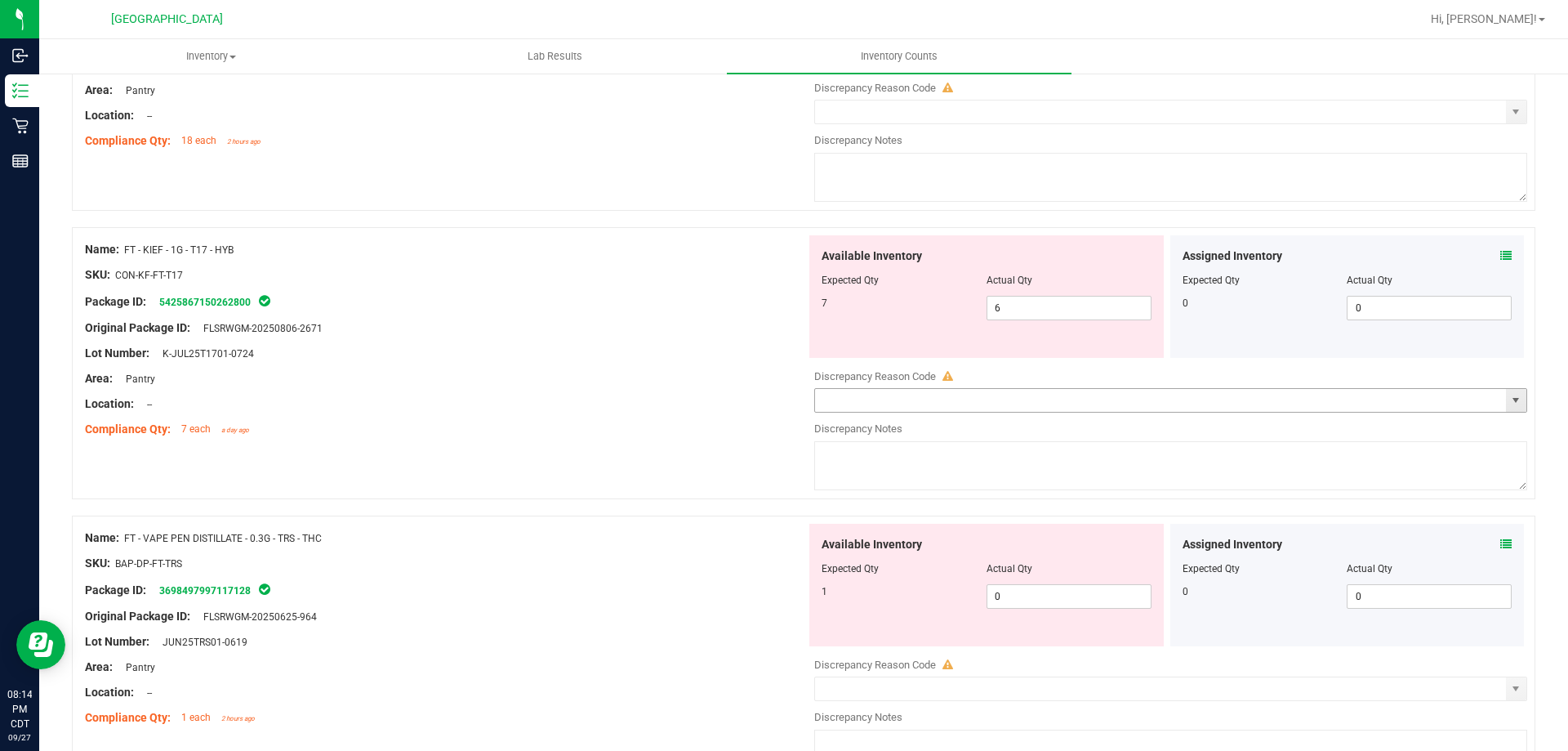
scroll to position [490, 0]
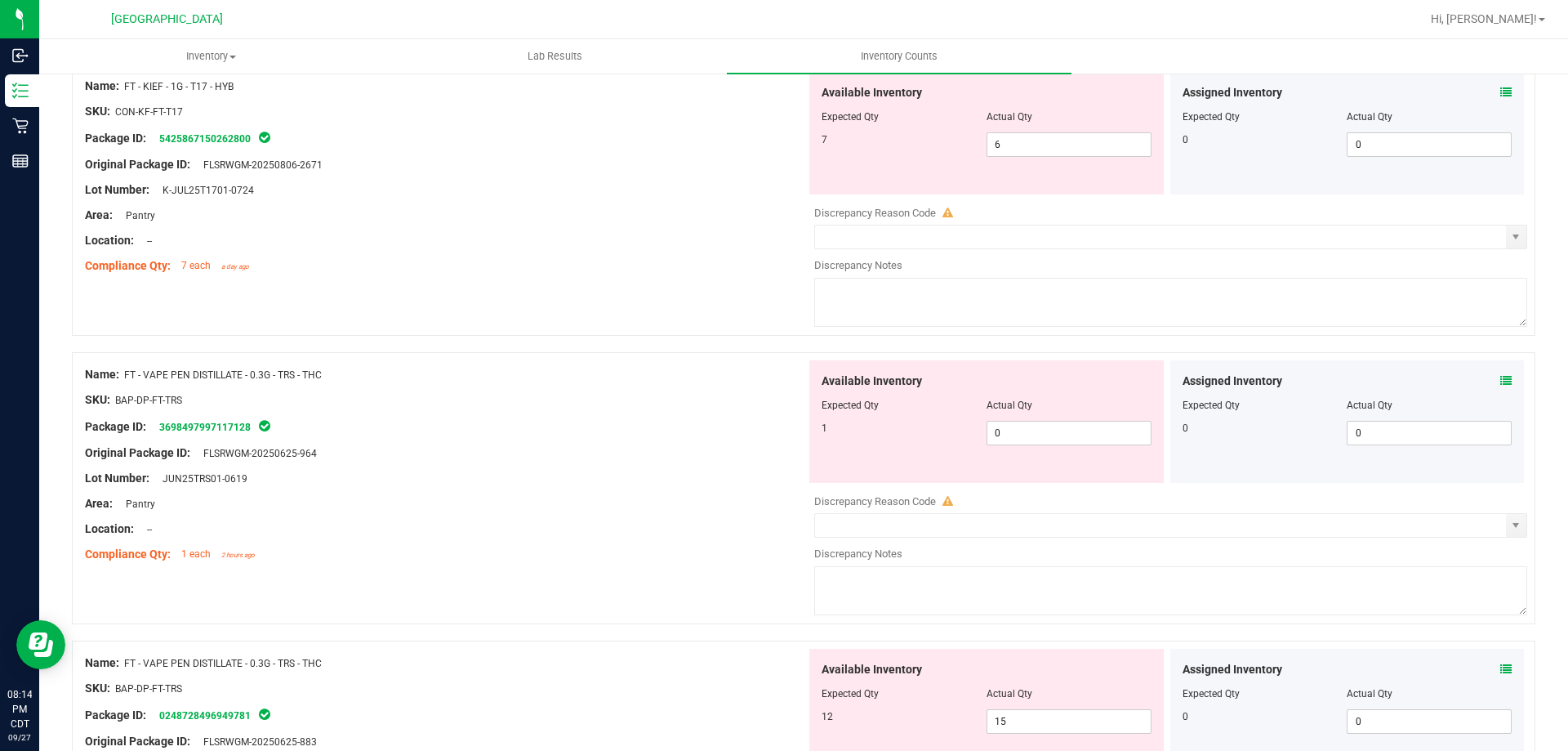
click at [1500, 376] on icon at bounding box center [1505, 381] width 11 height 11
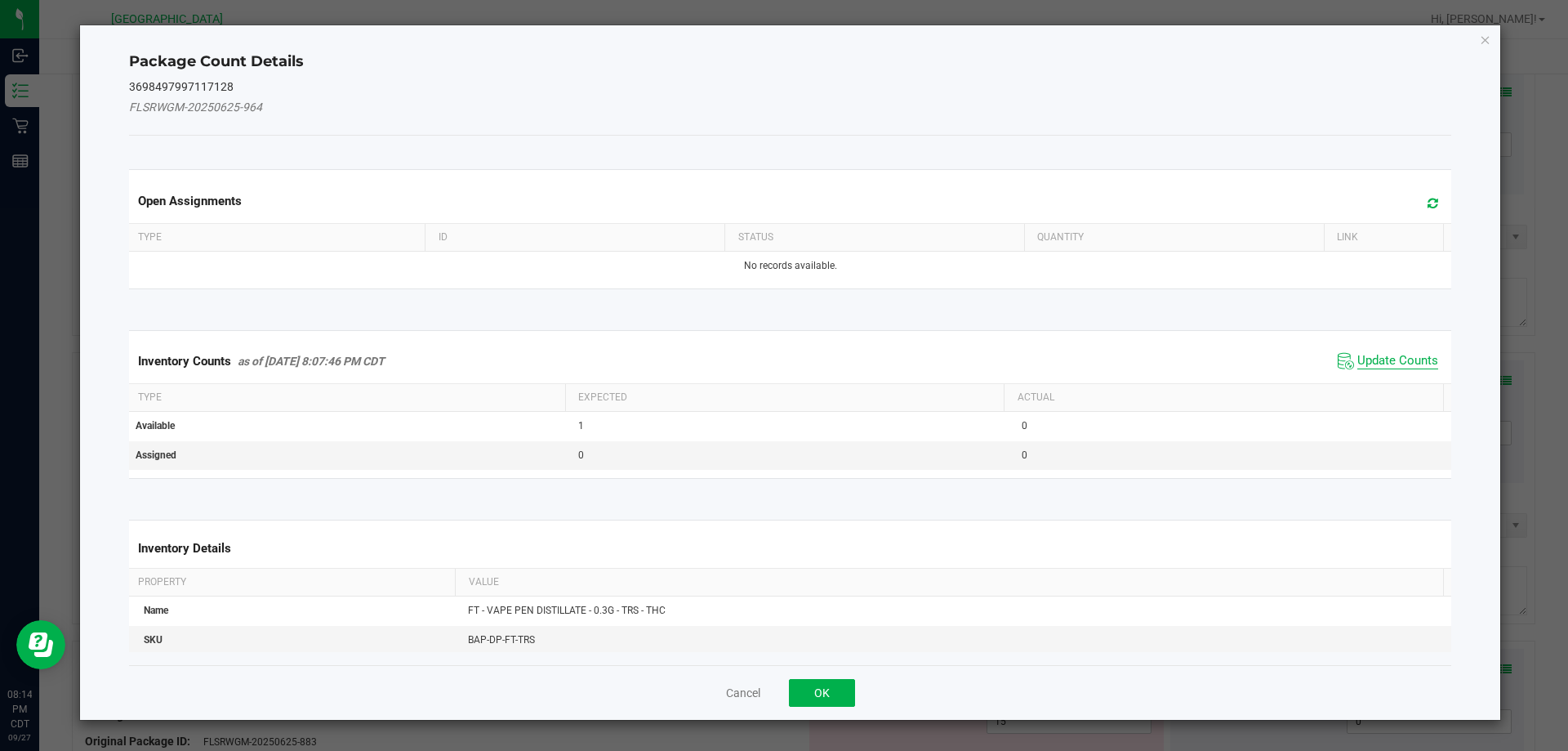
click at [1357, 354] on span "Update Counts" at bounding box center [1398, 361] width 81 height 17
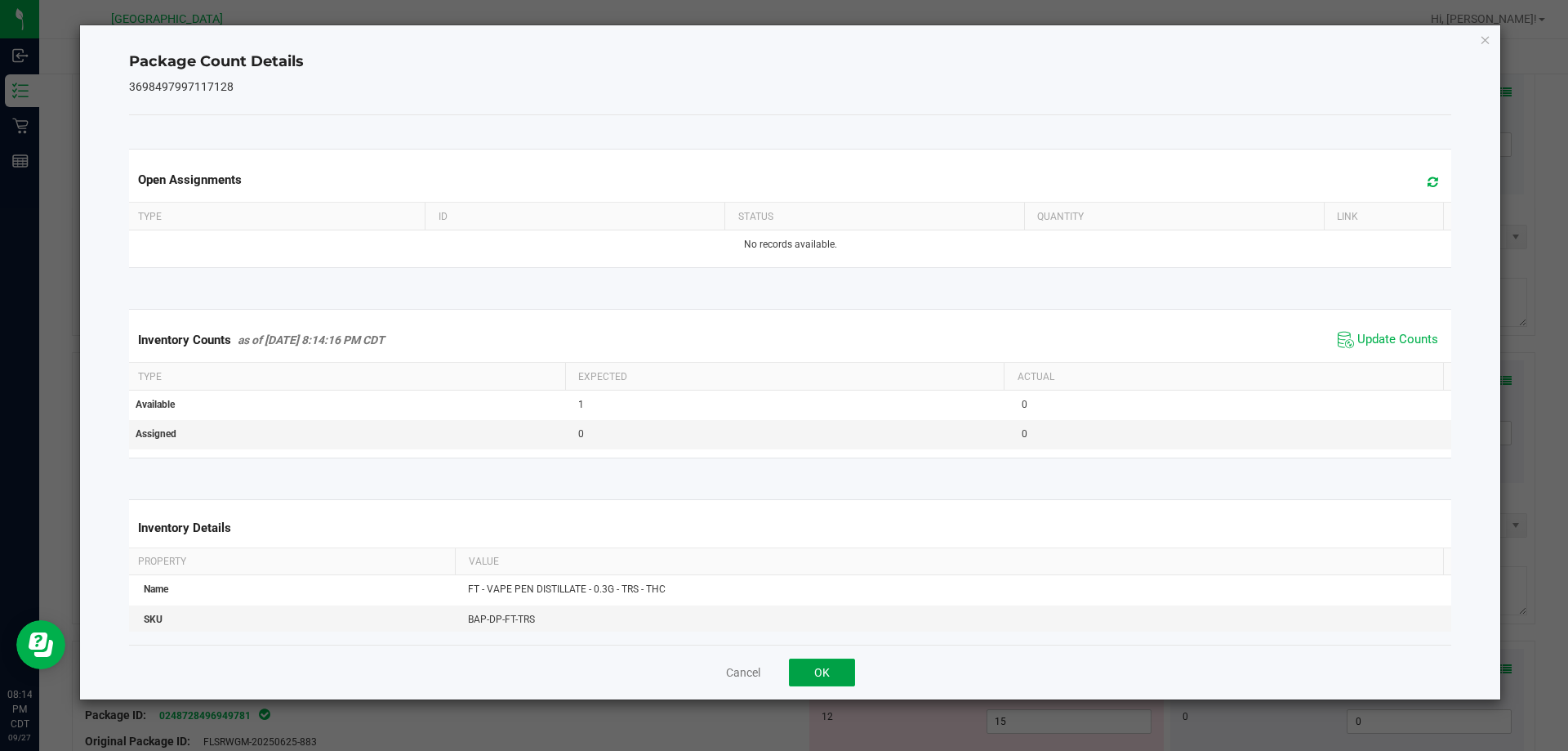
drag, startPoint x: 833, startPoint y: 676, endPoint x: 943, endPoint y: 566, distance: 155.6
click at [833, 677] on button "OK" at bounding box center [822, 673] width 66 height 28
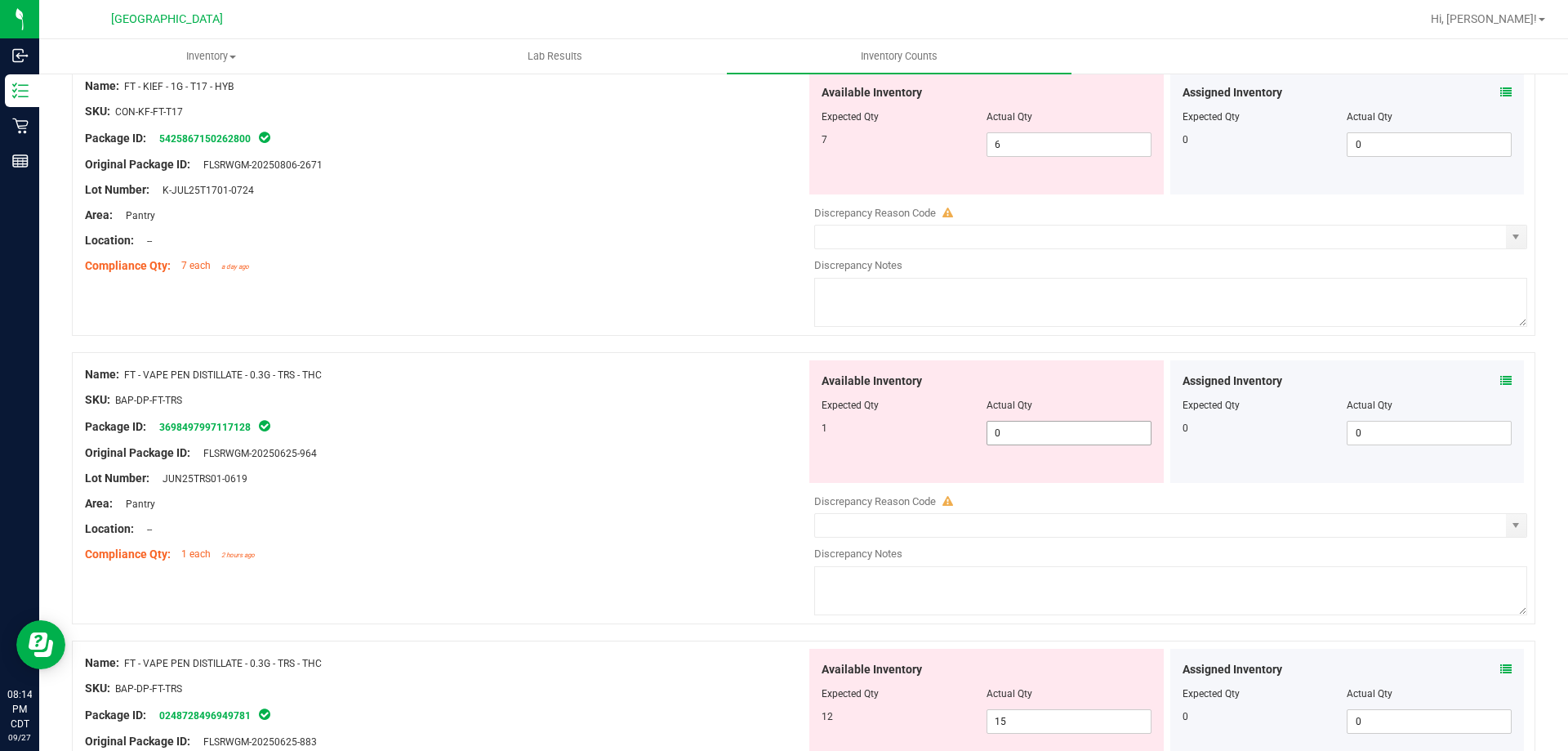
click at [1010, 435] on span "0 0" at bounding box center [1069, 434] width 165 height 25
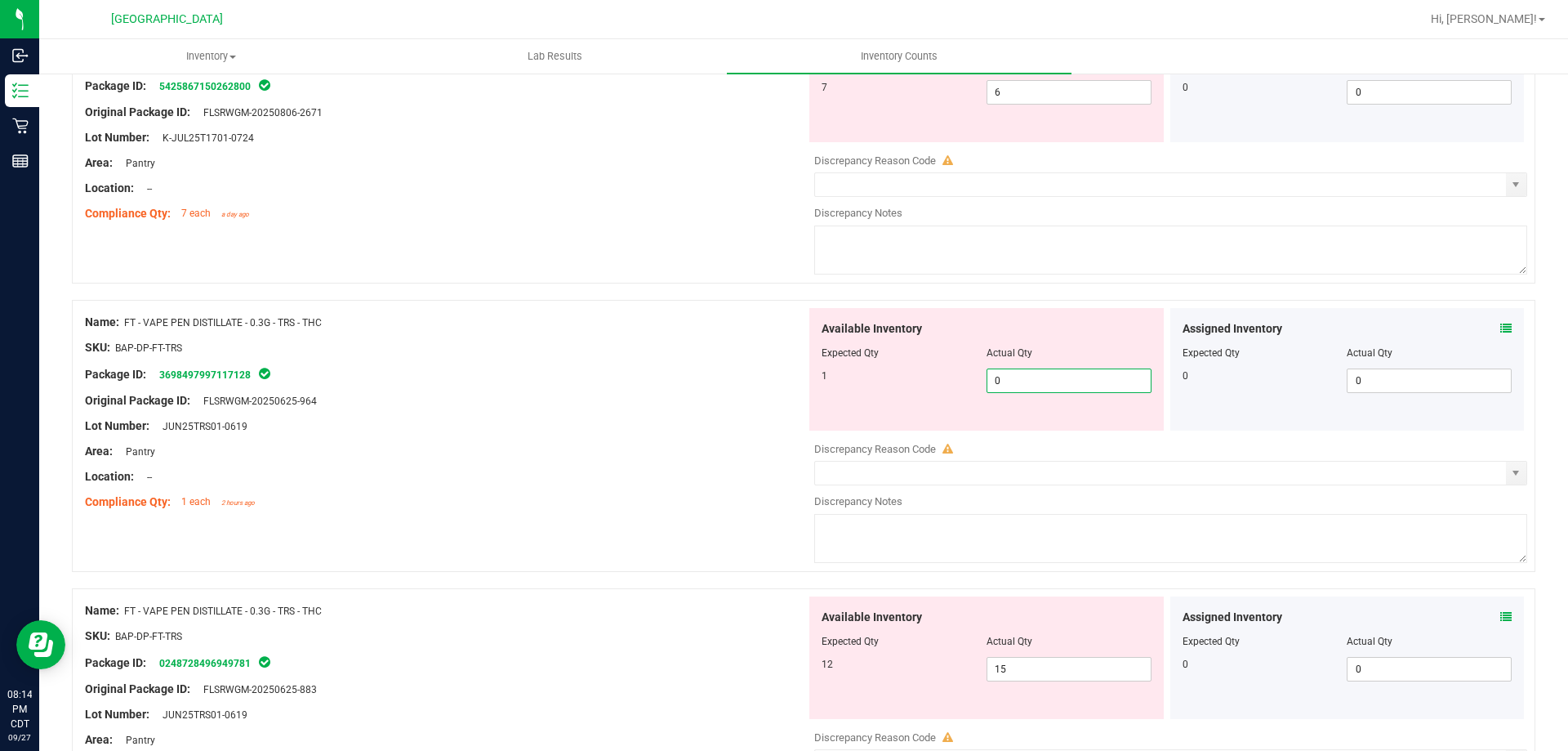
scroll to position [572, 0]
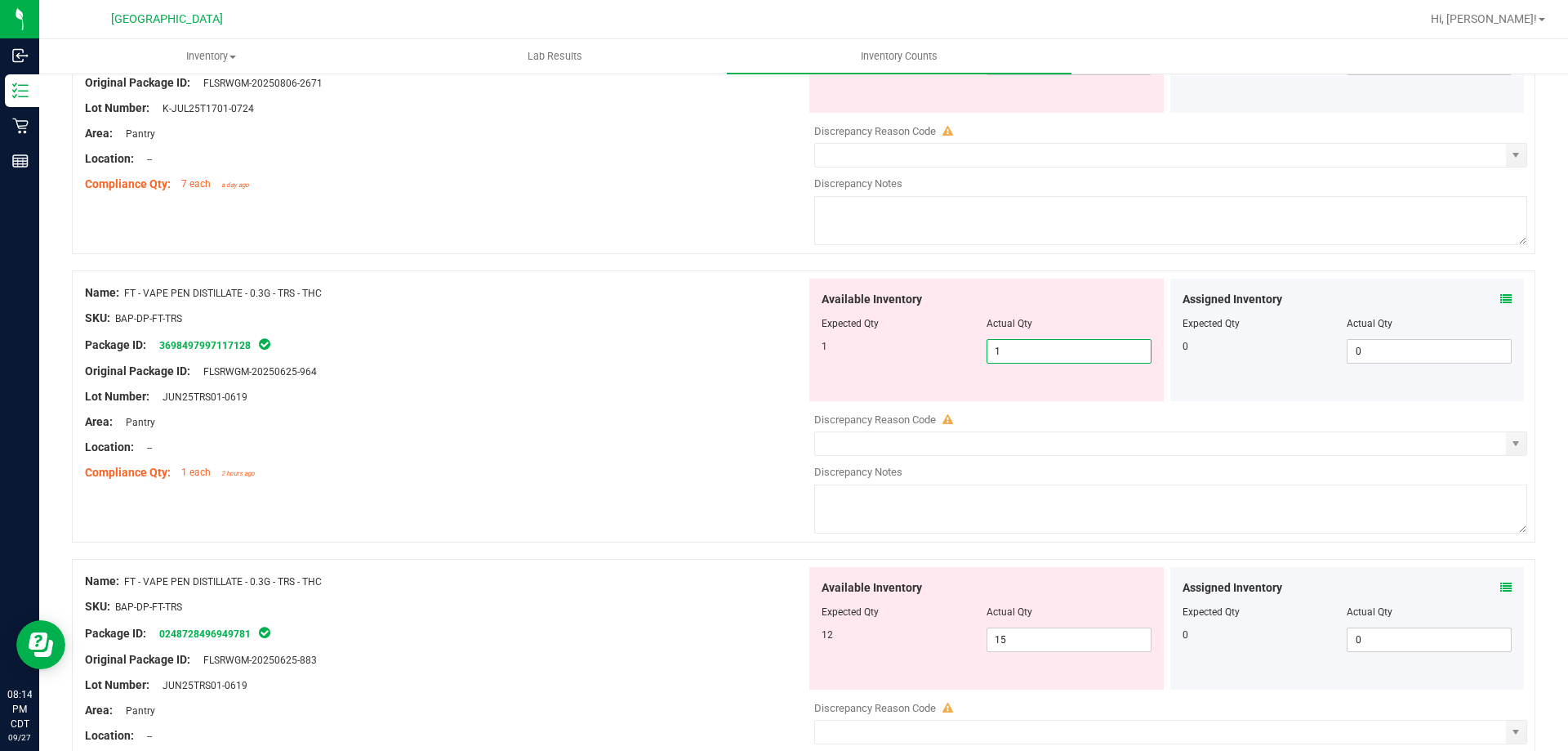
click at [679, 420] on div "Area: Pantry" at bounding box center [445, 421] width 721 height 17
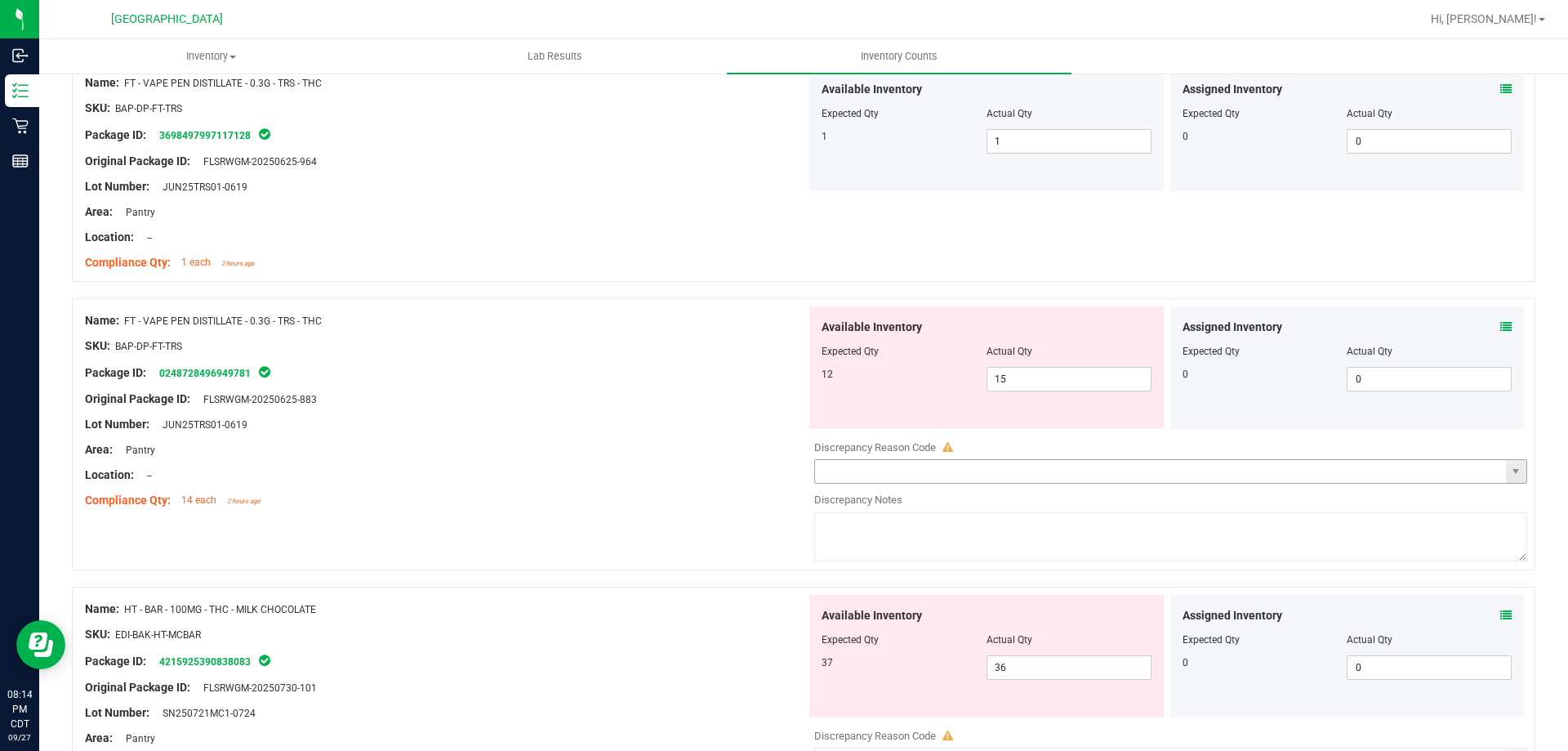
scroll to position [817, 0]
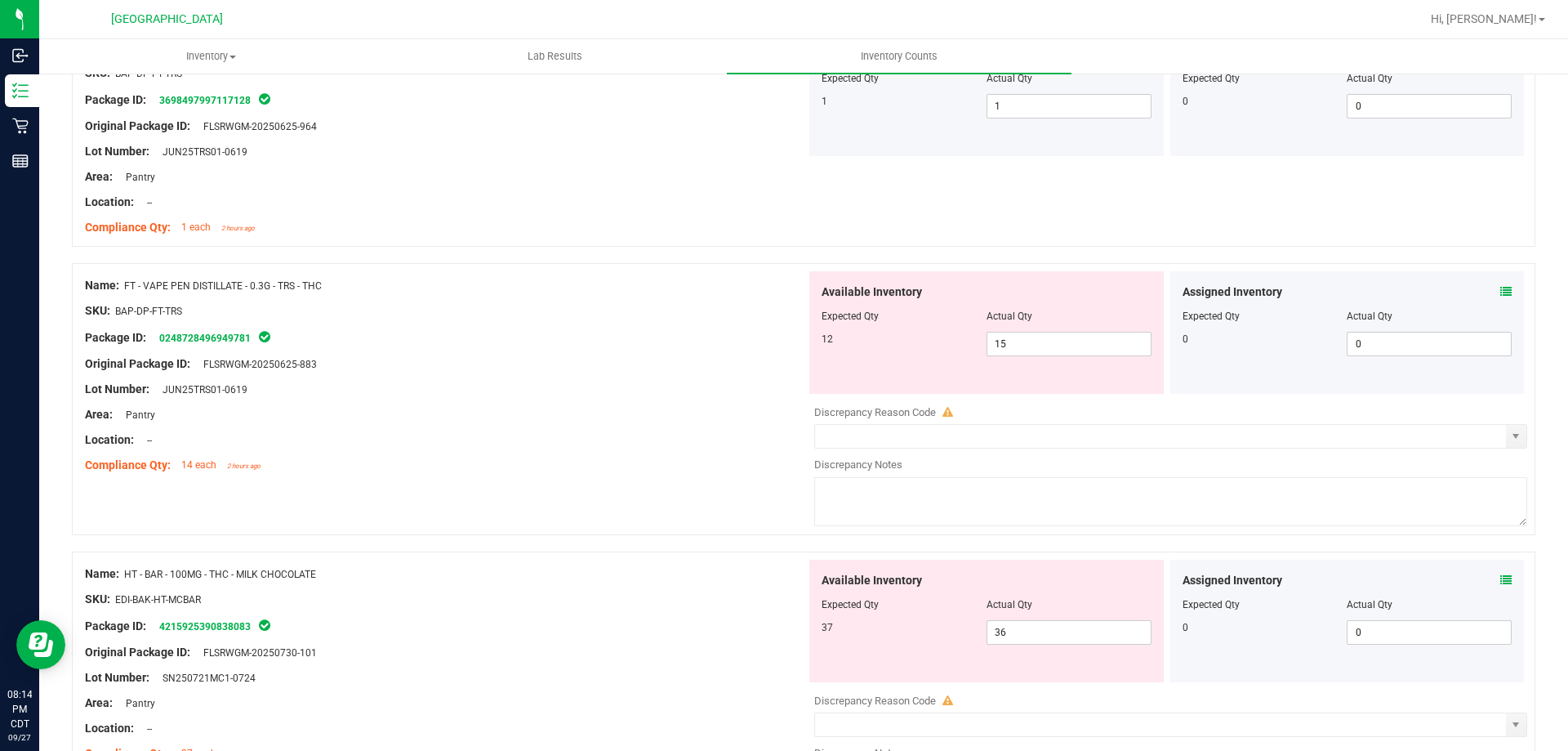
click at [1500, 298] on span at bounding box center [1505, 292] width 11 height 17
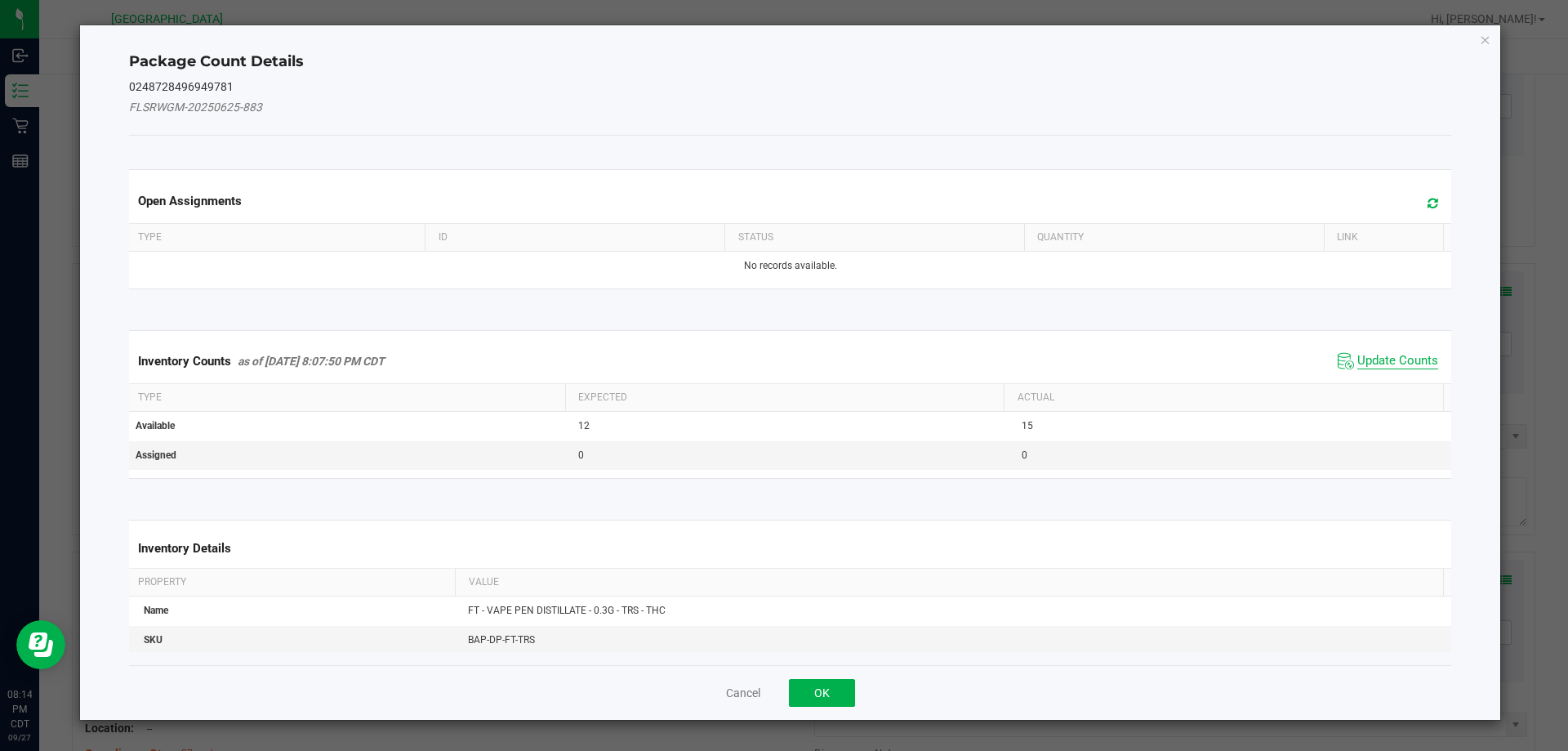
click at [1387, 359] on span "Update Counts" at bounding box center [1398, 361] width 81 height 17
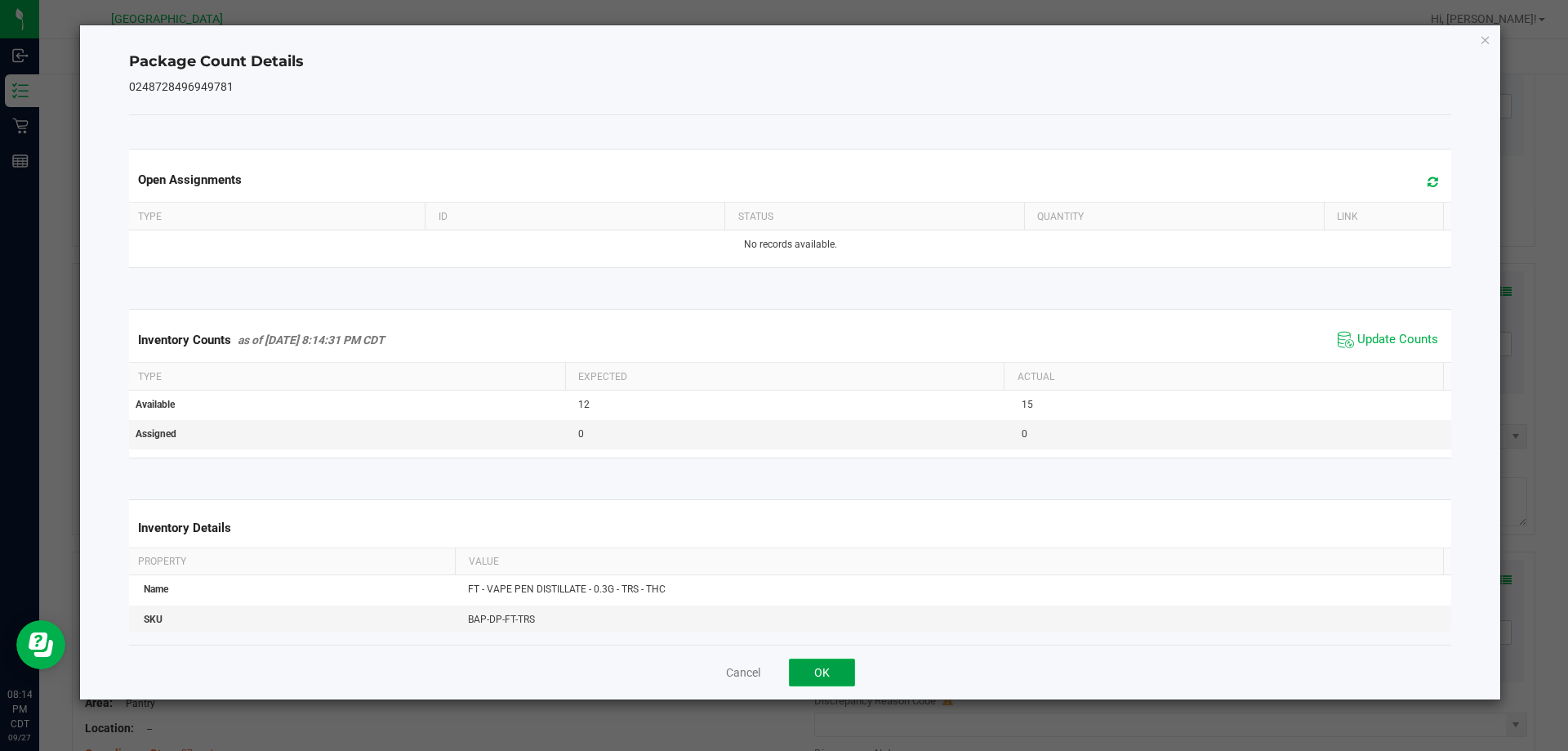
drag, startPoint x: 820, startPoint y: 673, endPoint x: 929, endPoint y: 613, distance: 124.4
click at [820, 674] on button "OK" at bounding box center [822, 673] width 66 height 28
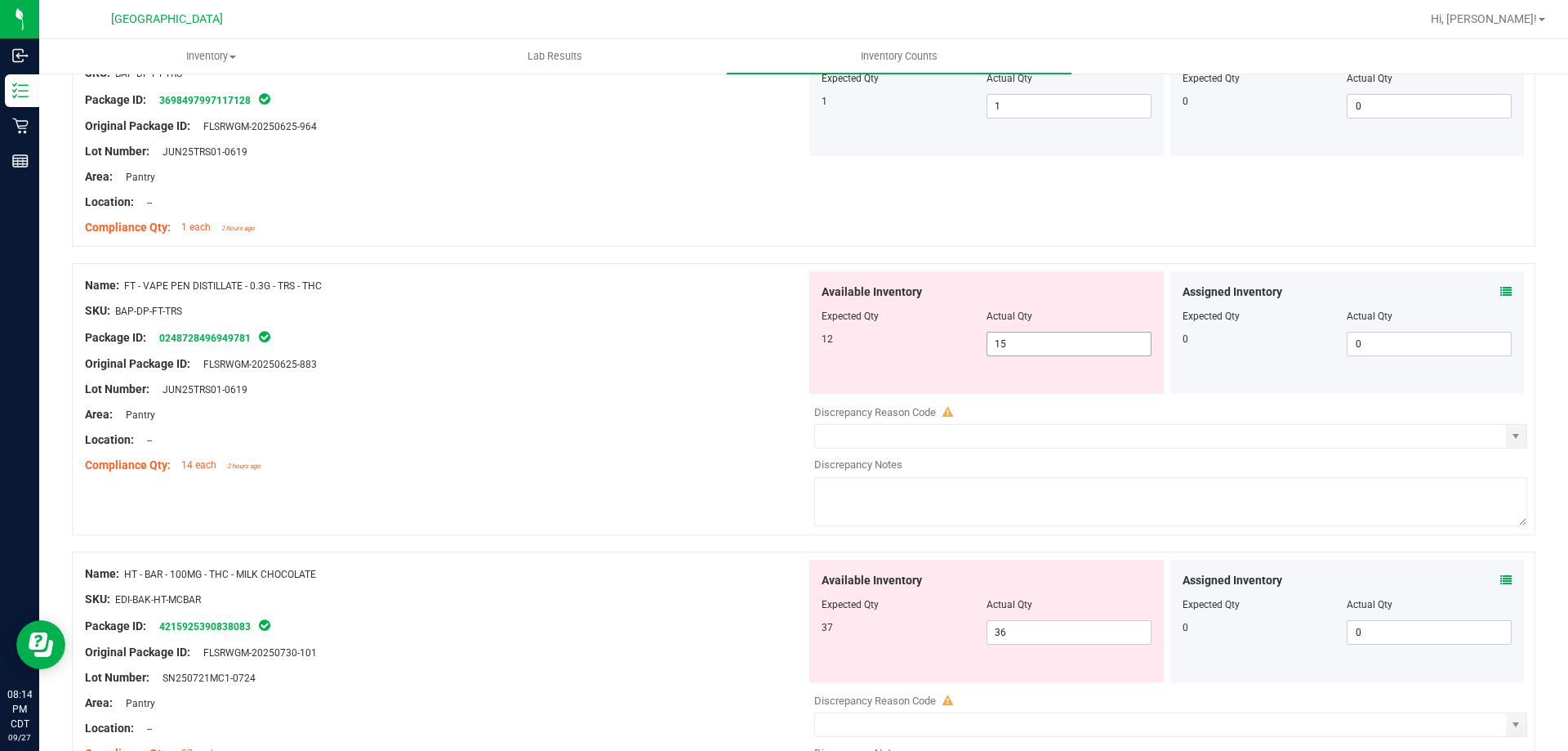
click at [1017, 339] on span "15 15" at bounding box center [1069, 344] width 165 height 25
click at [691, 430] on div at bounding box center [445, 427] width 721 height 8
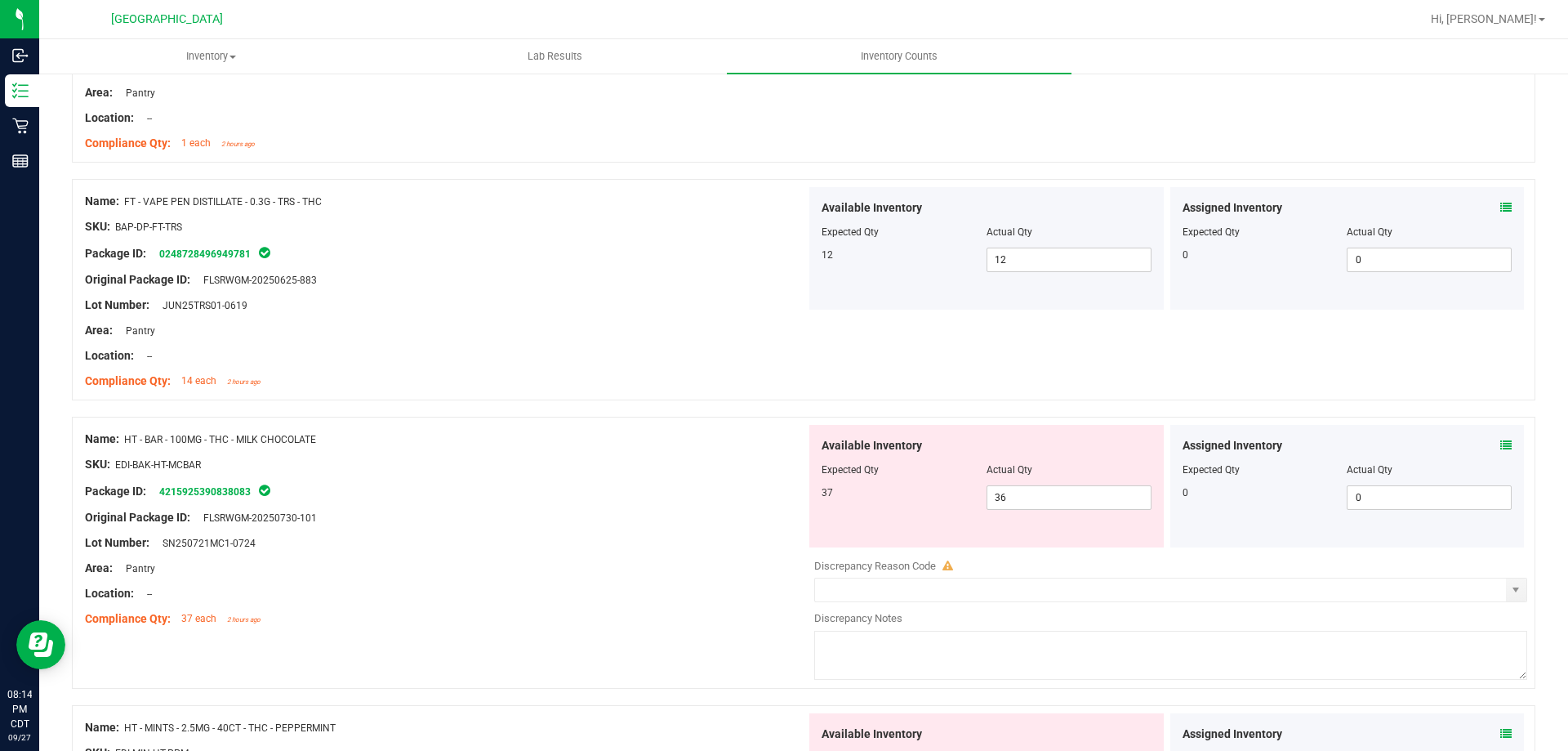
scroll to position [981, 0]
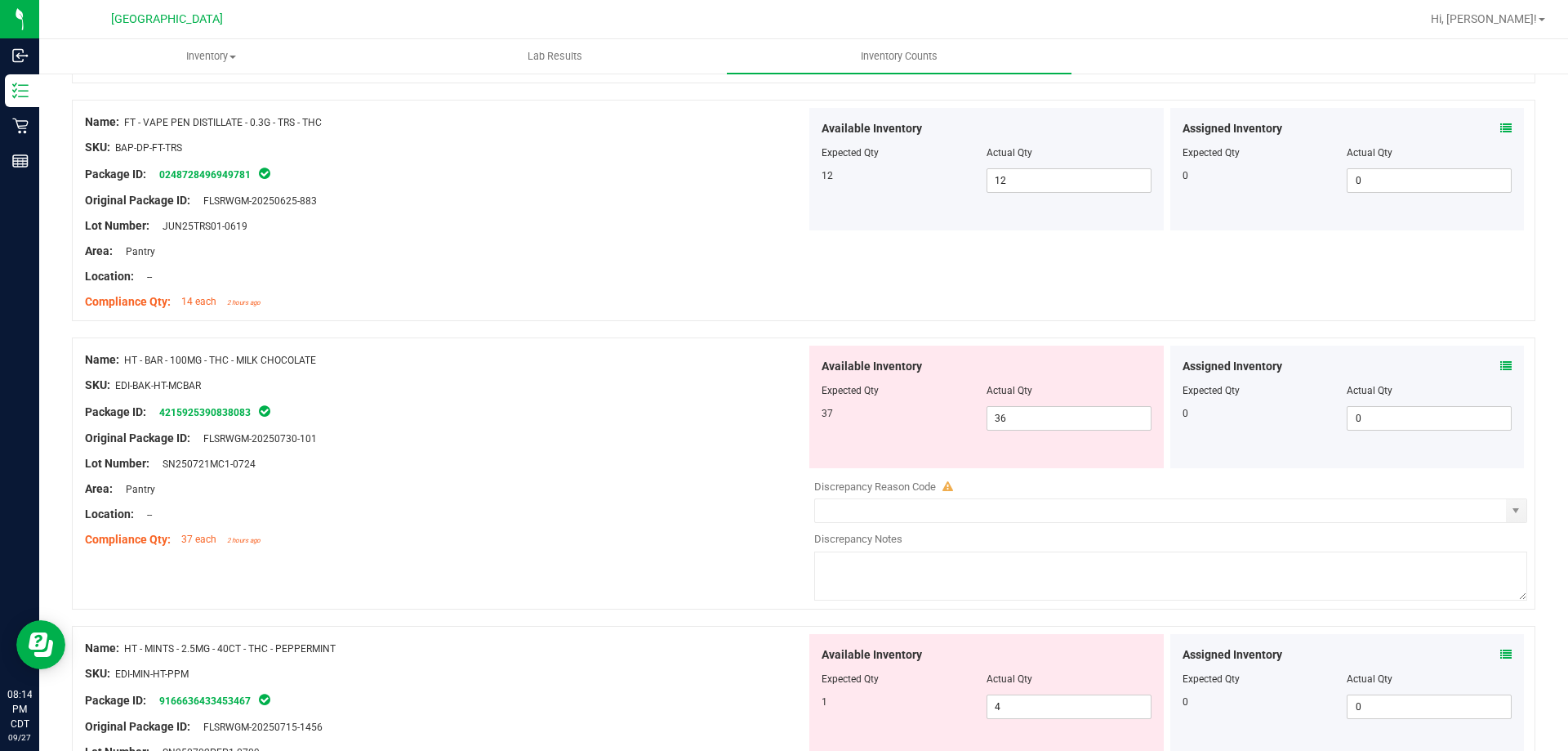
click at [956, 260] on div "Name: FT - VAPE PEN DISTILLATE - 0.3G - TRS - THC SKU: BAP-DP-FT-TRS Package ID…" at bounding box center [804, 210] width 1464 height 221
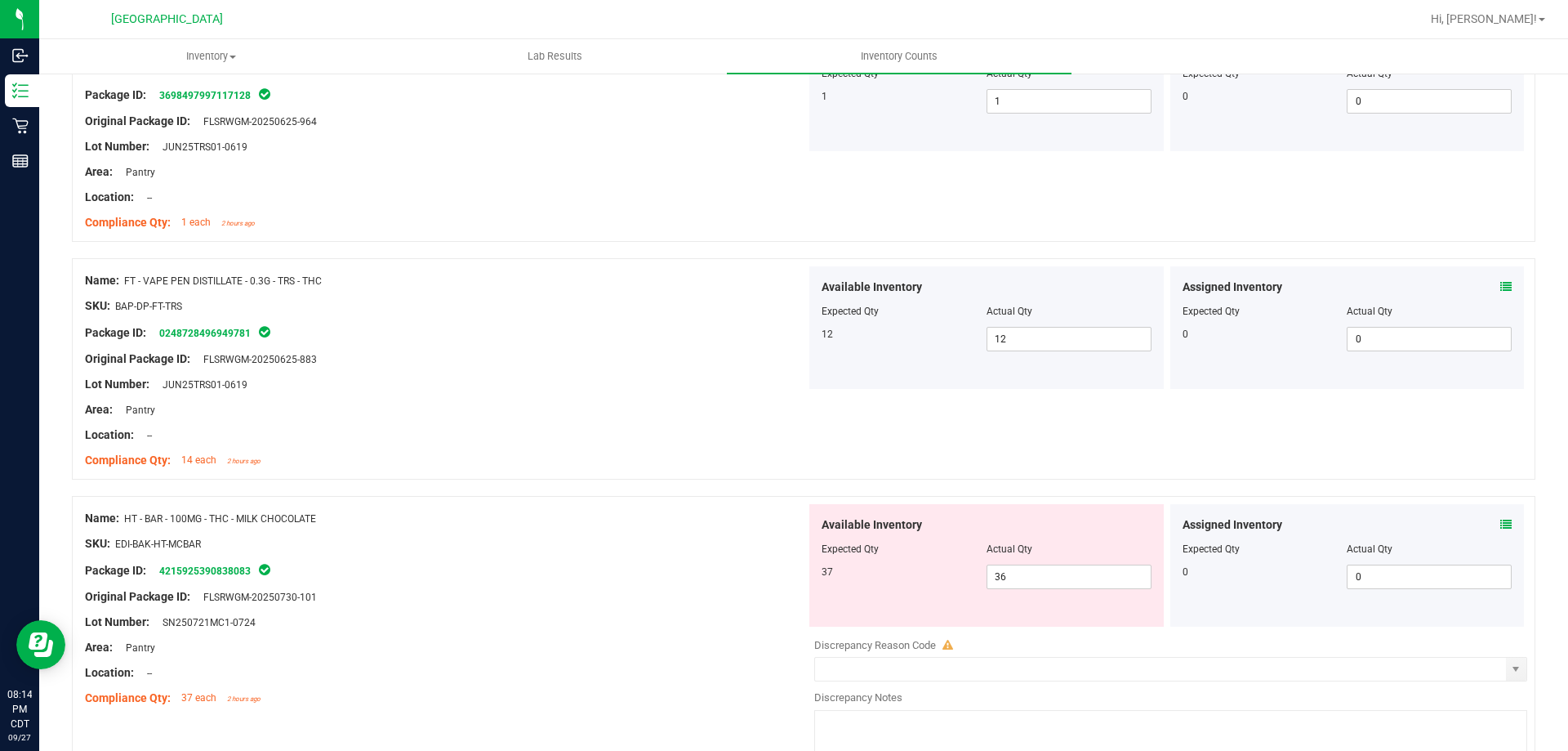
scroll to position [817, 0]
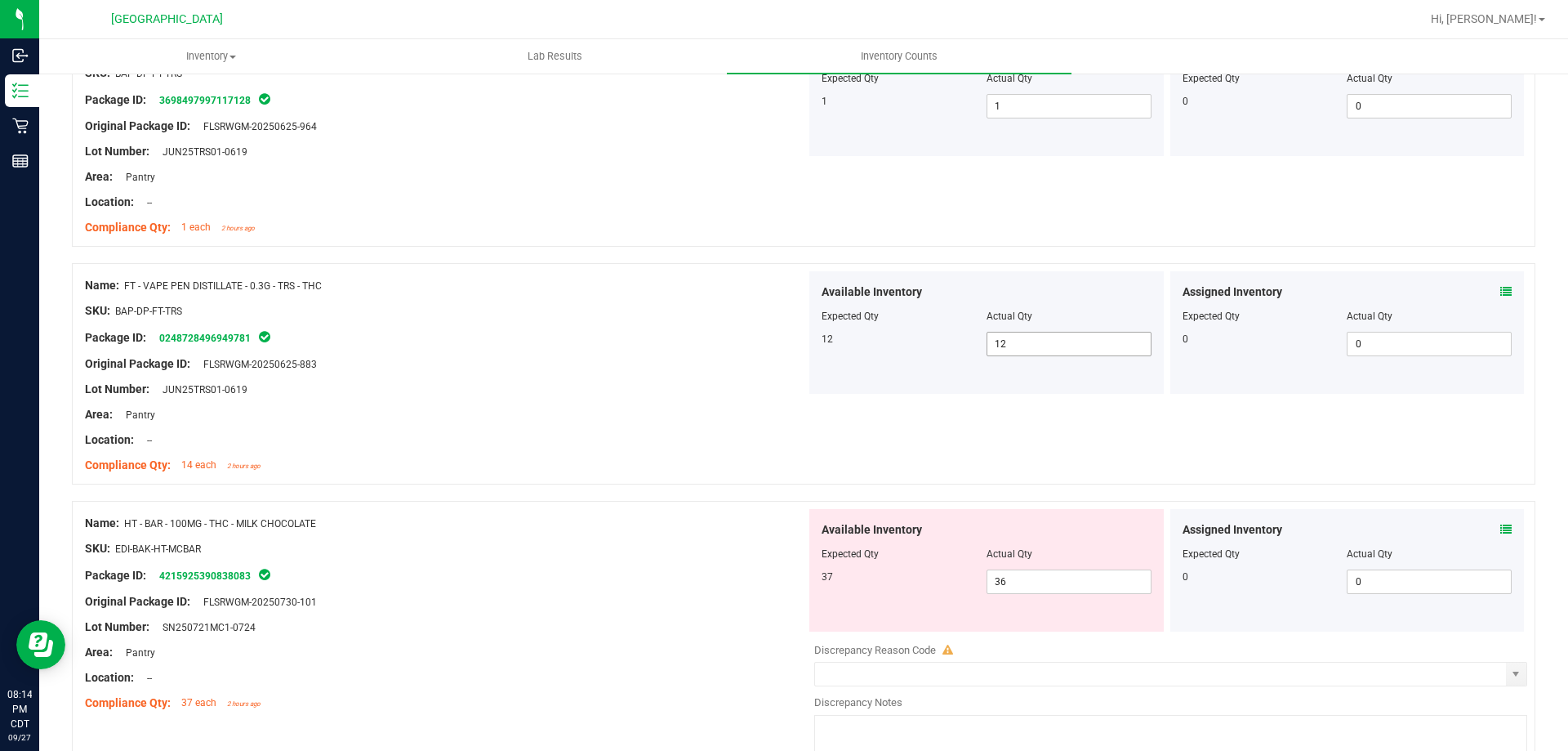
click at [1033, 343] on span "12 12" at bounding box center [1069, 344] width 165 height 25
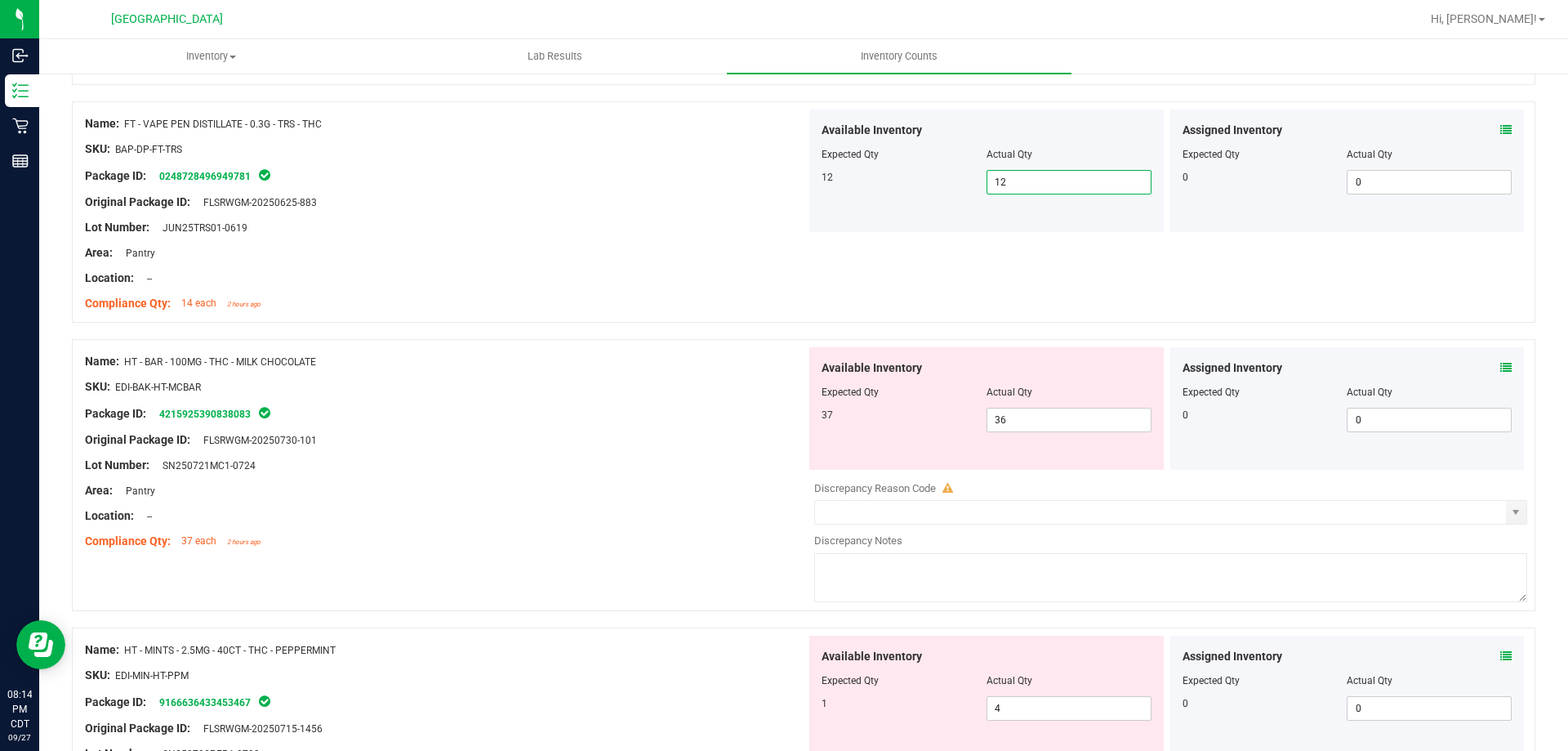
scroll to position [981, 0]
click at [1500, 371] on icon at bounding box center [1505, 366] width 11 height 11
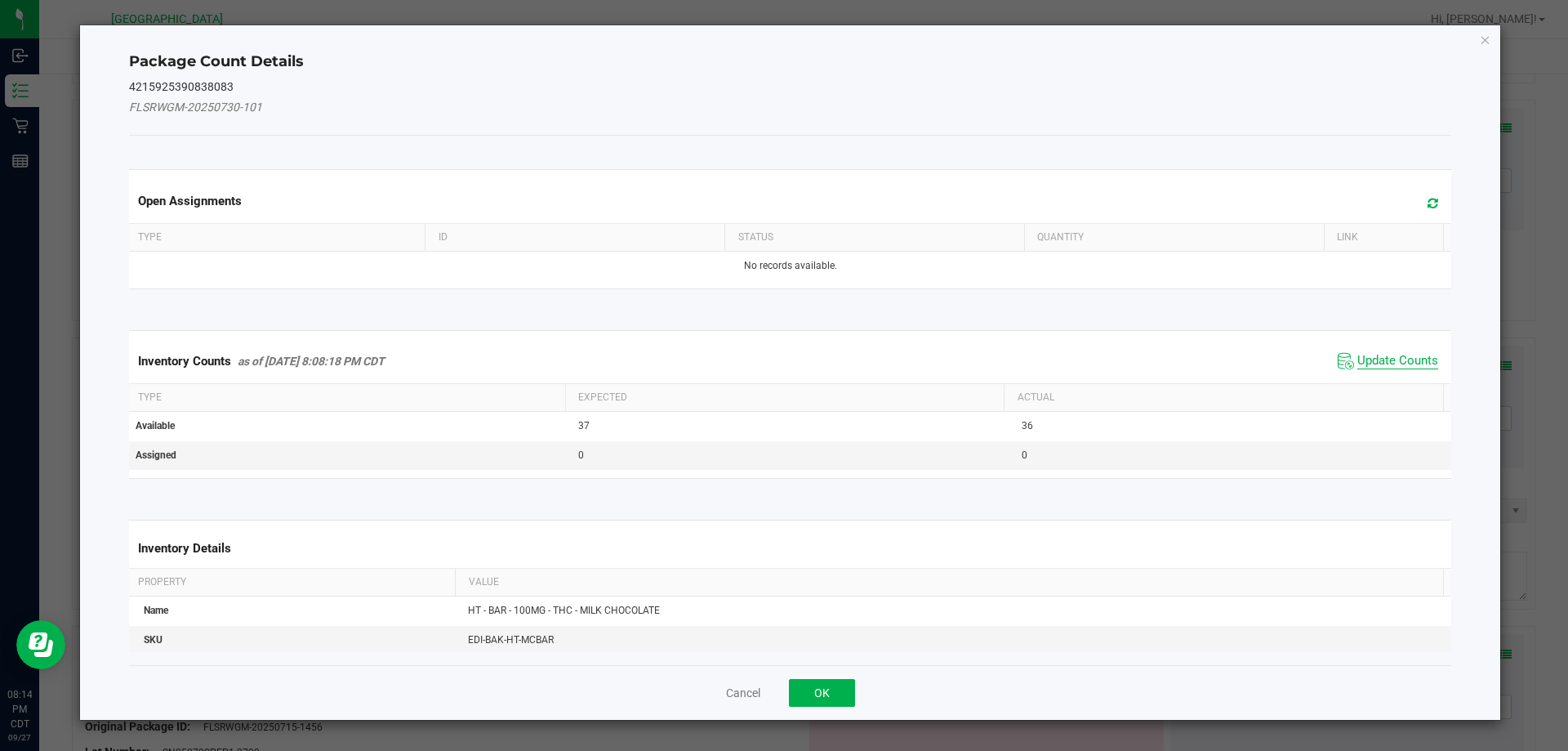
click at [1379, 359] on span "Update Counts" at bounding box center [1398, 361] width 81 height 17
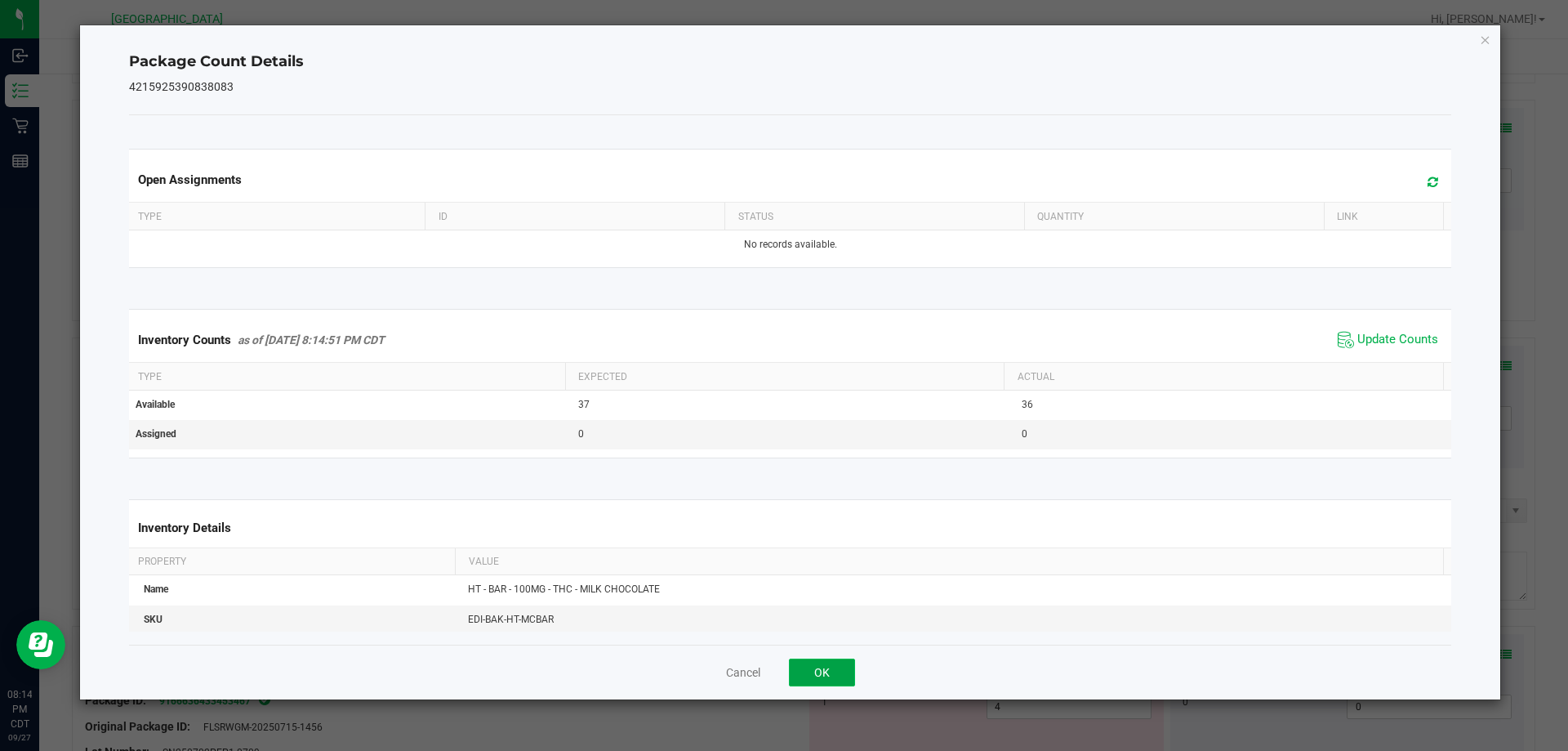
drag, startPoint x: 825, startPoint y: 669, endPoint x: 811, endPoint y: 620, distance: 51.0
click at [825, 669] on button "OK" at bounding box center [822, 673] width 66 height 28
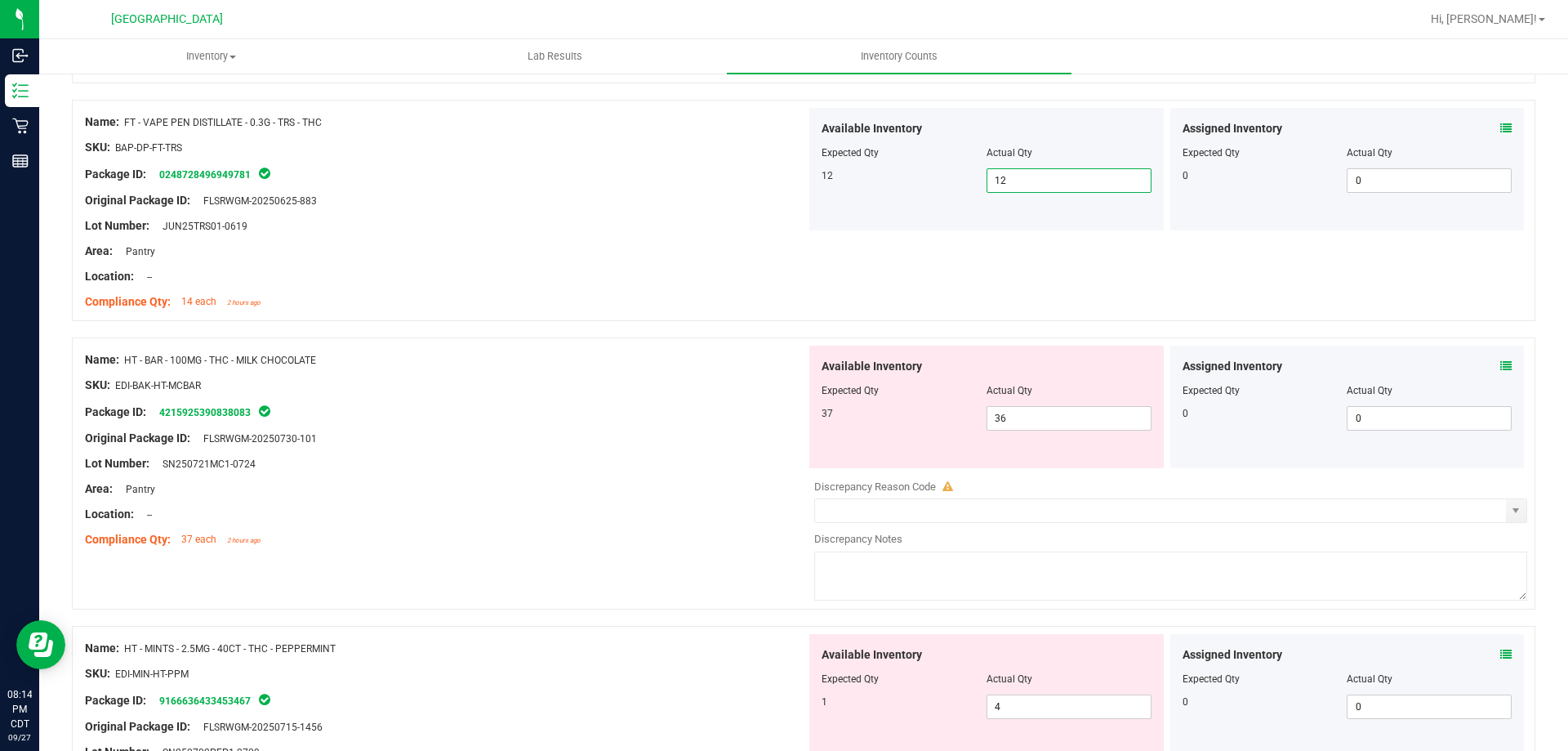
click at [1039, 183] on span "12 12" at bounding box center [1069, 181] width 165 height 25
click at [724, 213] on div at bounding box center [445, 212] width 721 height 8
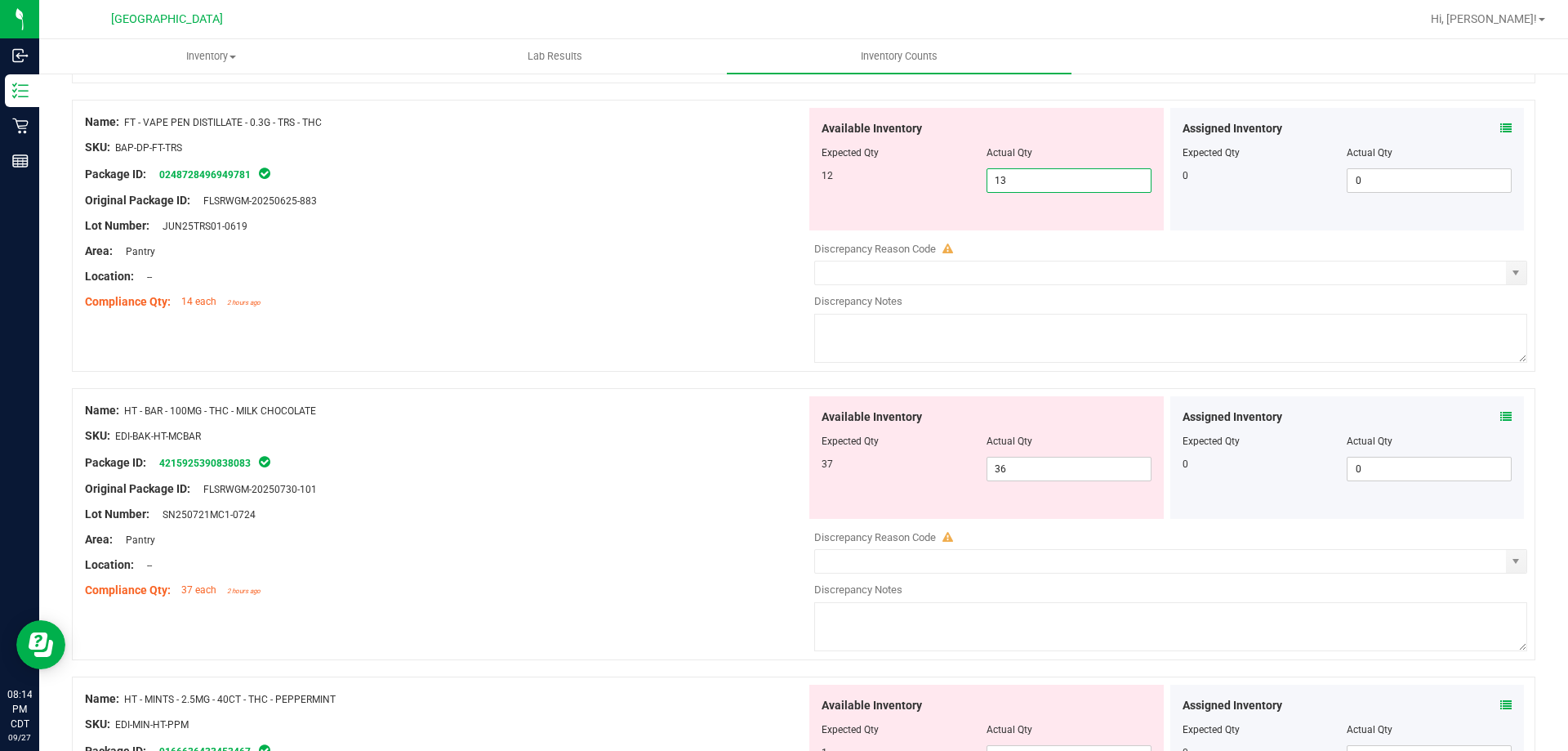
click at [1017, 185] on span "13 13" at bounding box center [1069, 181] width 165 height 25
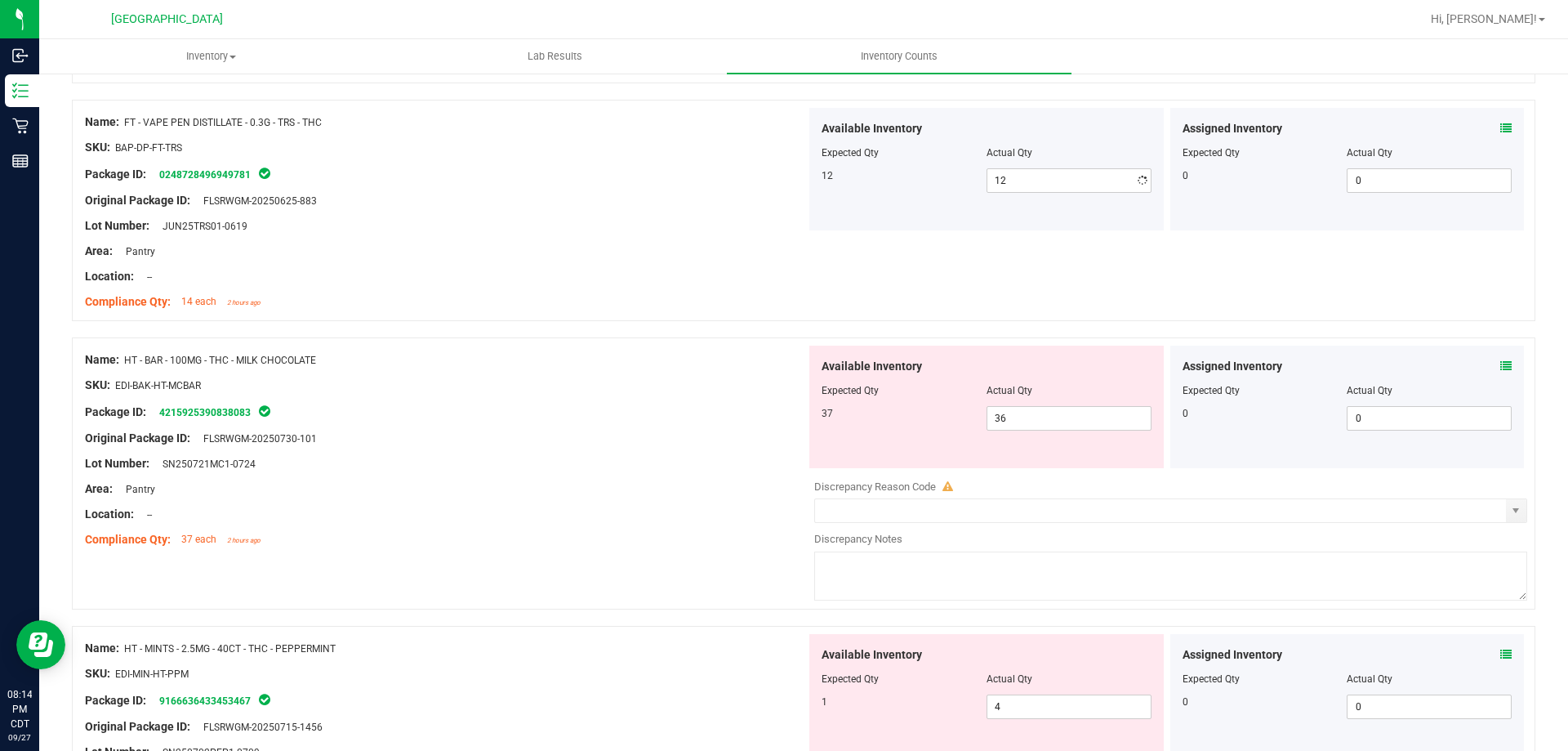
click at [721, 210] on div at bounding box center [445, 212] width 721 height 8
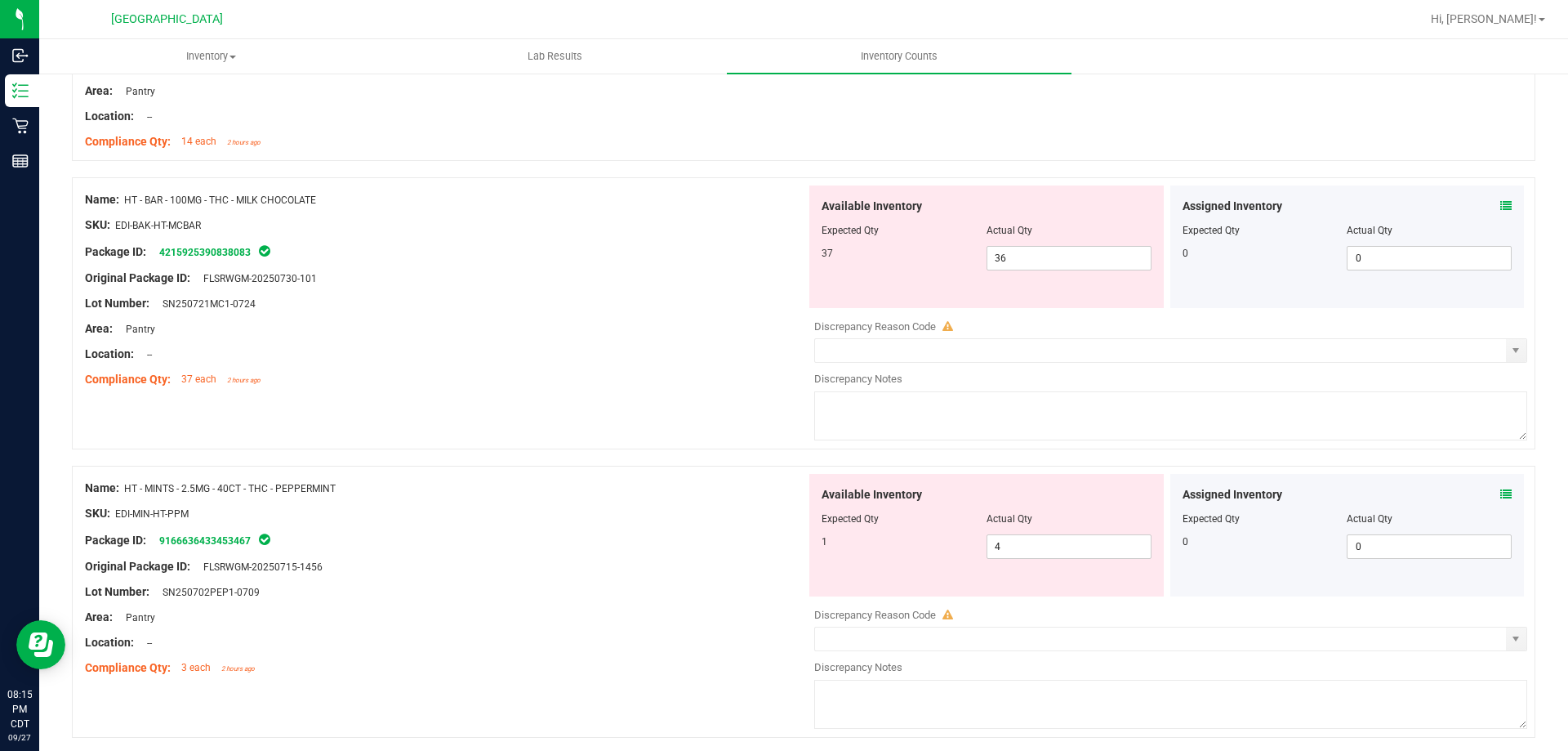
scroll to position [1144, 0]
click at [1500, 202] on icon at bounding box center [1505, 202] width 11 height 11
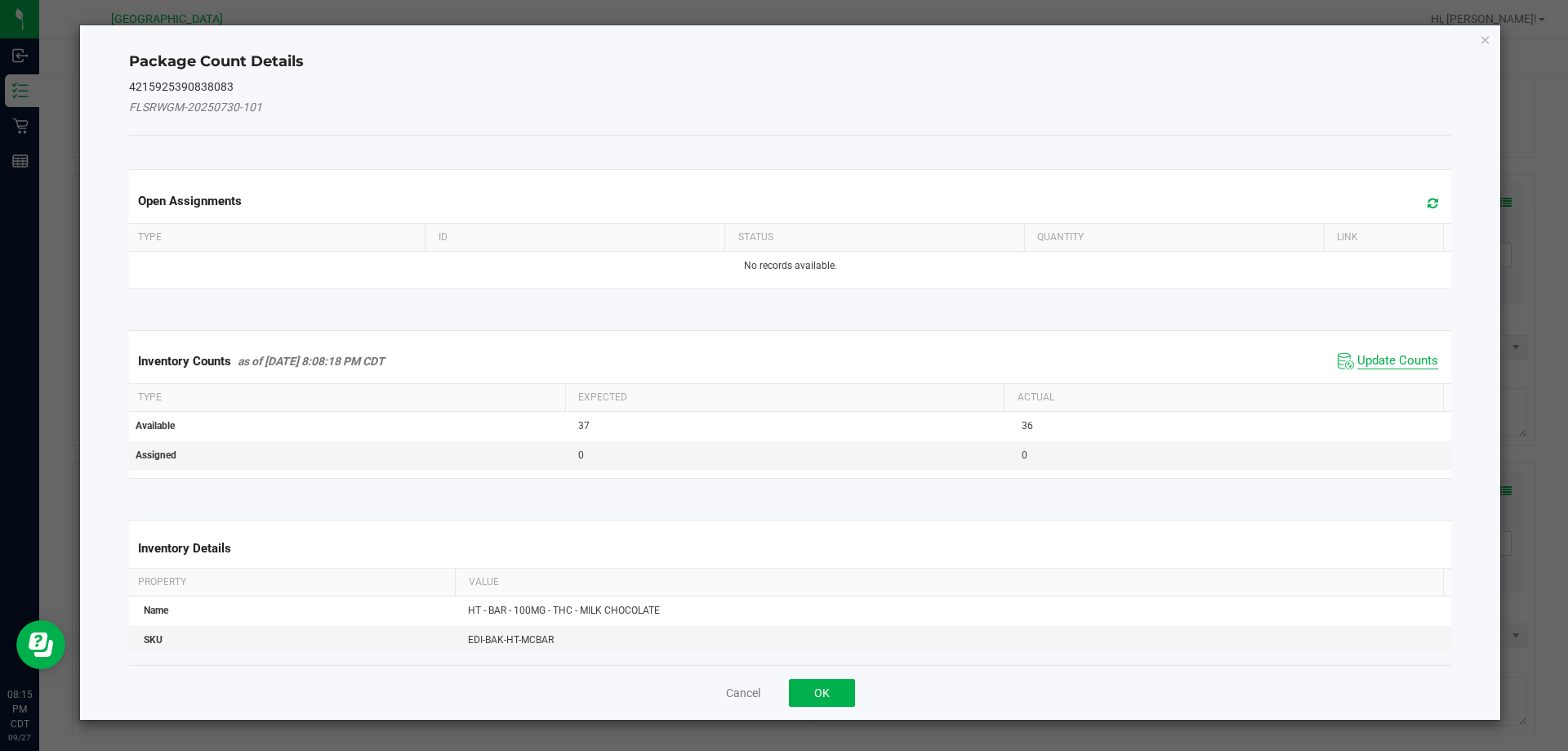
click at [1390, 364] on span "Update Counts" at bounding box center [1398, 361] width 81 height 17
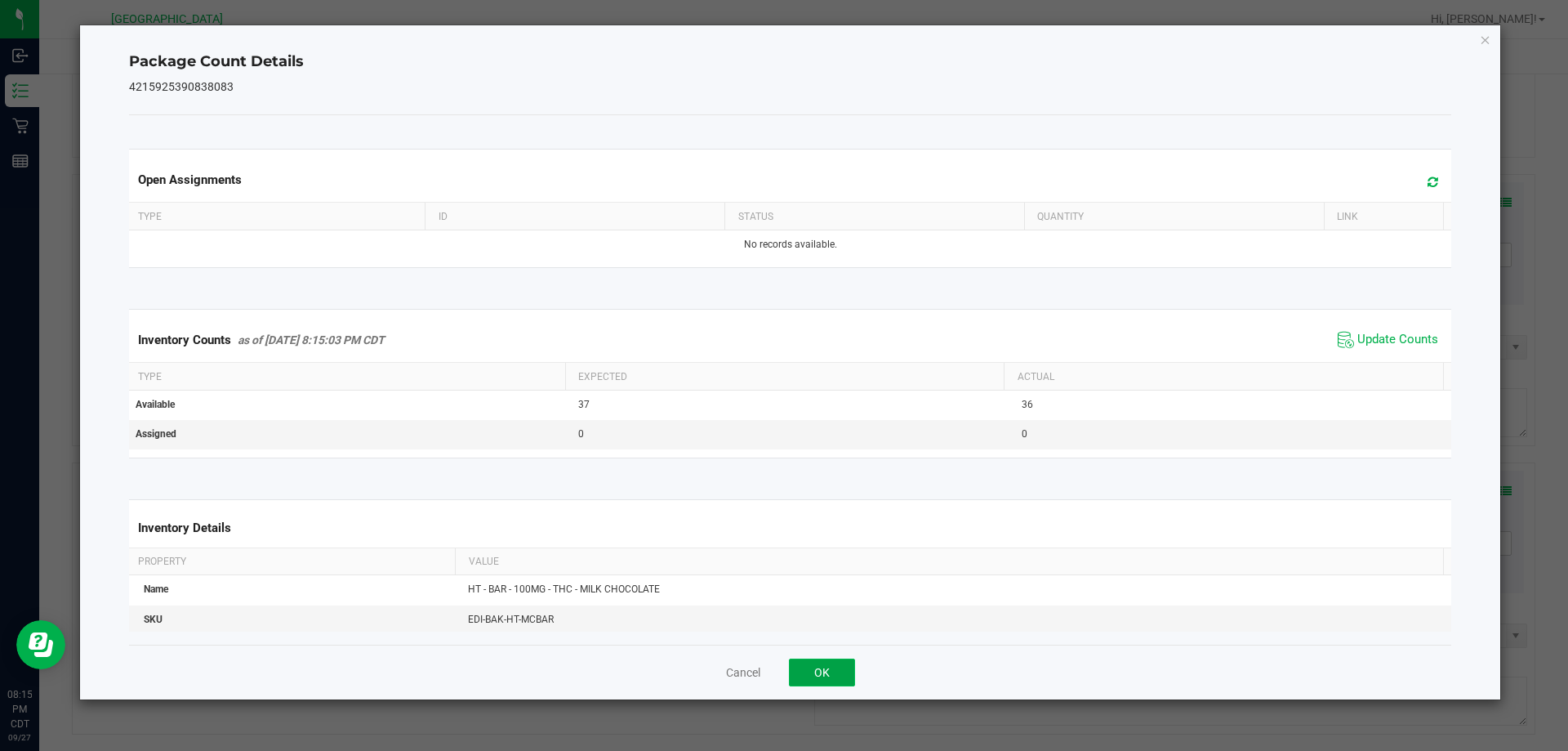
click at [839, 678] on button "OK" at bounding box center [822, 673] width 66 height 28
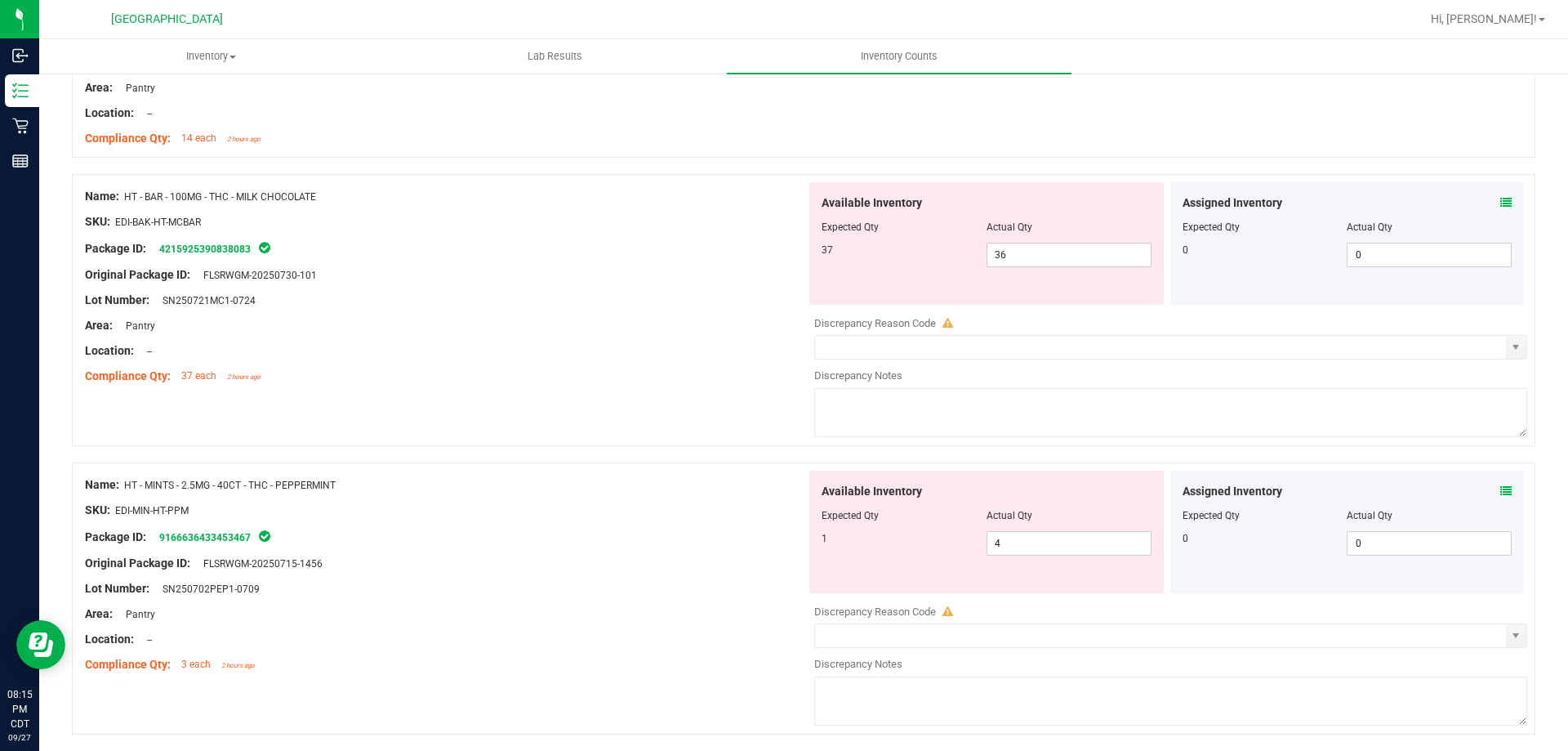
click at [1500, 493] on icon at bounding box center [1505, 491] width 11 height 11
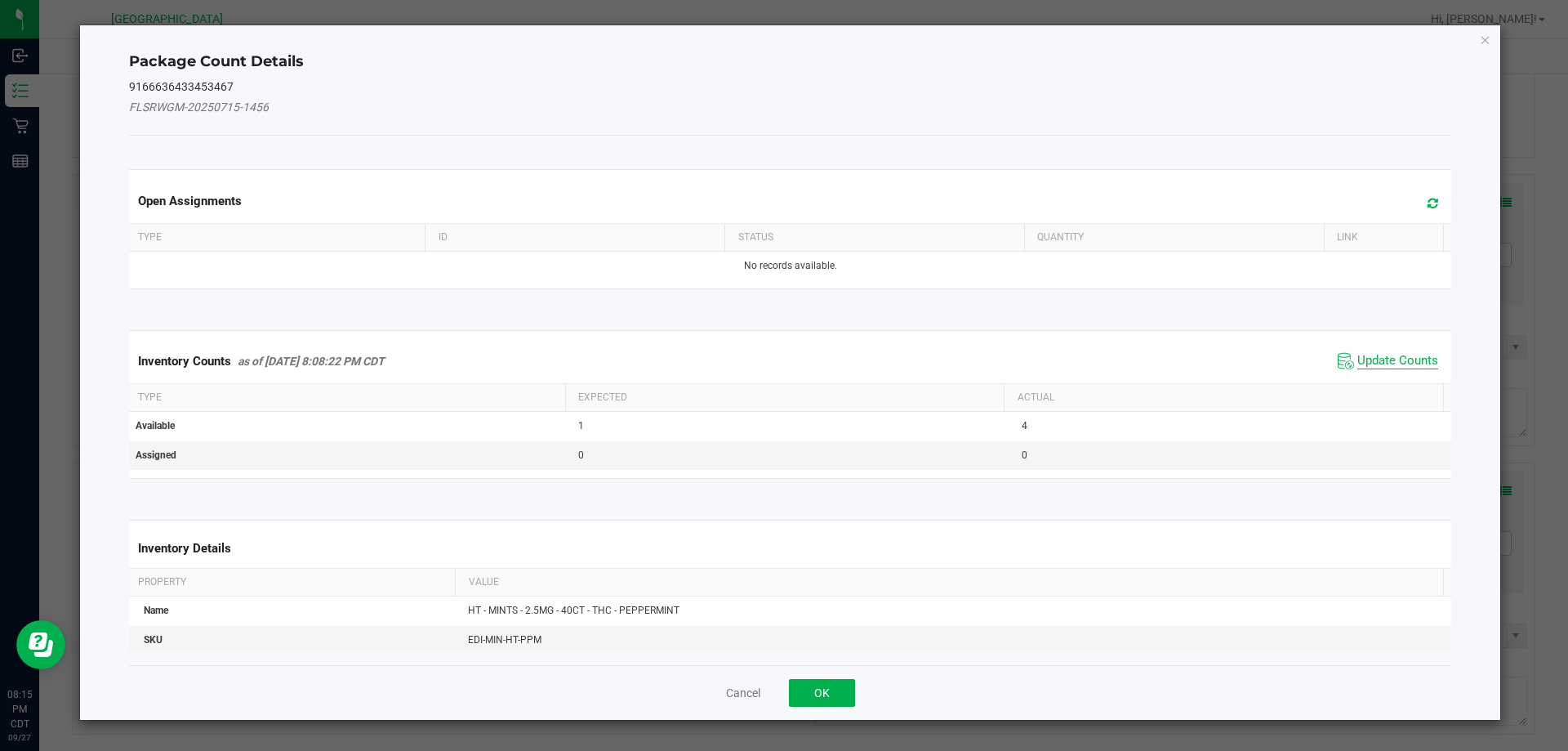
drag, startPoint x: 1375, startPoint y: 362, endPoint x: 1212, endPoint y: 456, distance: 188.2
click at [1374, 362] on span "Update Counts" at bounding box center [1398, 361] width 81 height 17
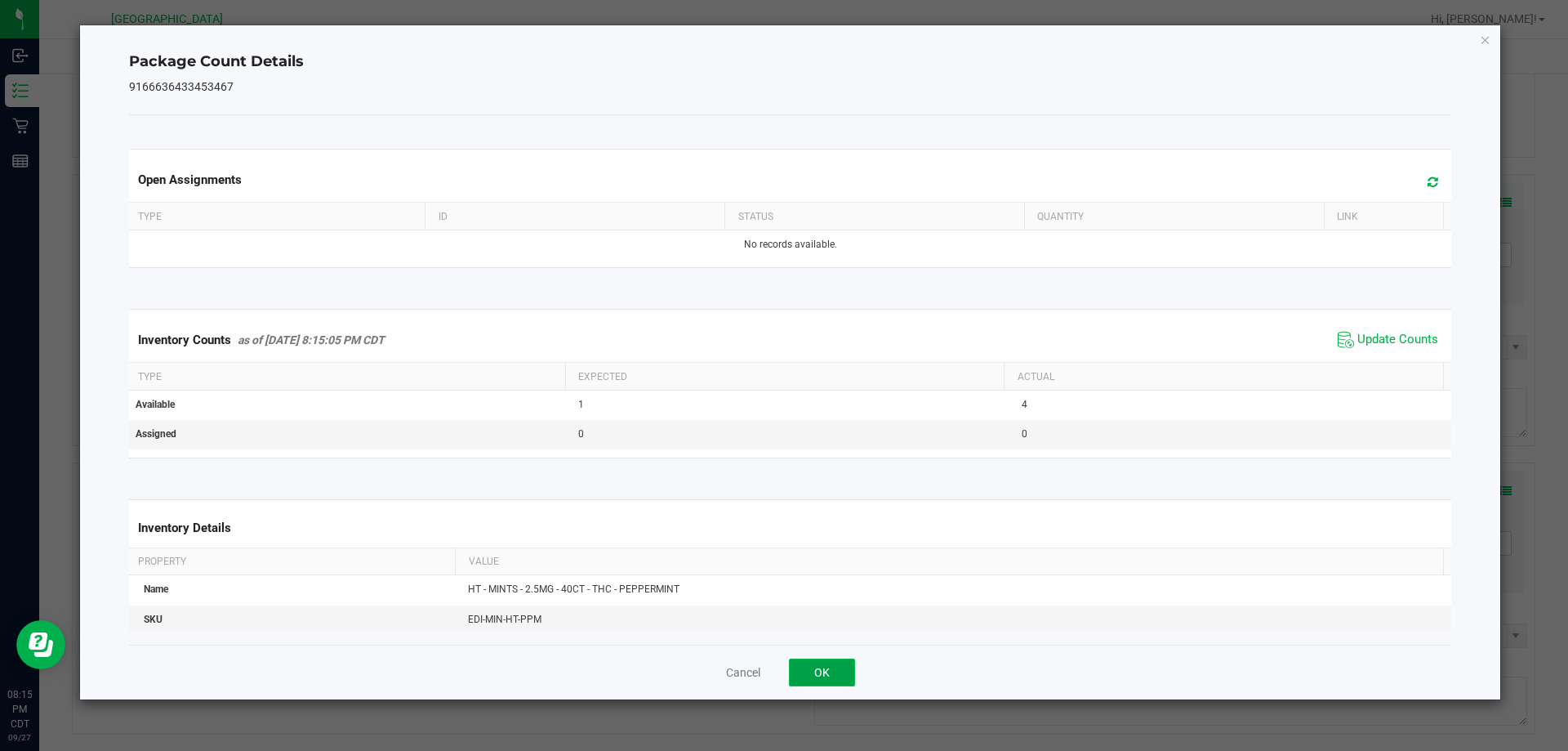
click at [846, 680] on button "OK" at bounding box center [822, 673] width 66 height 28
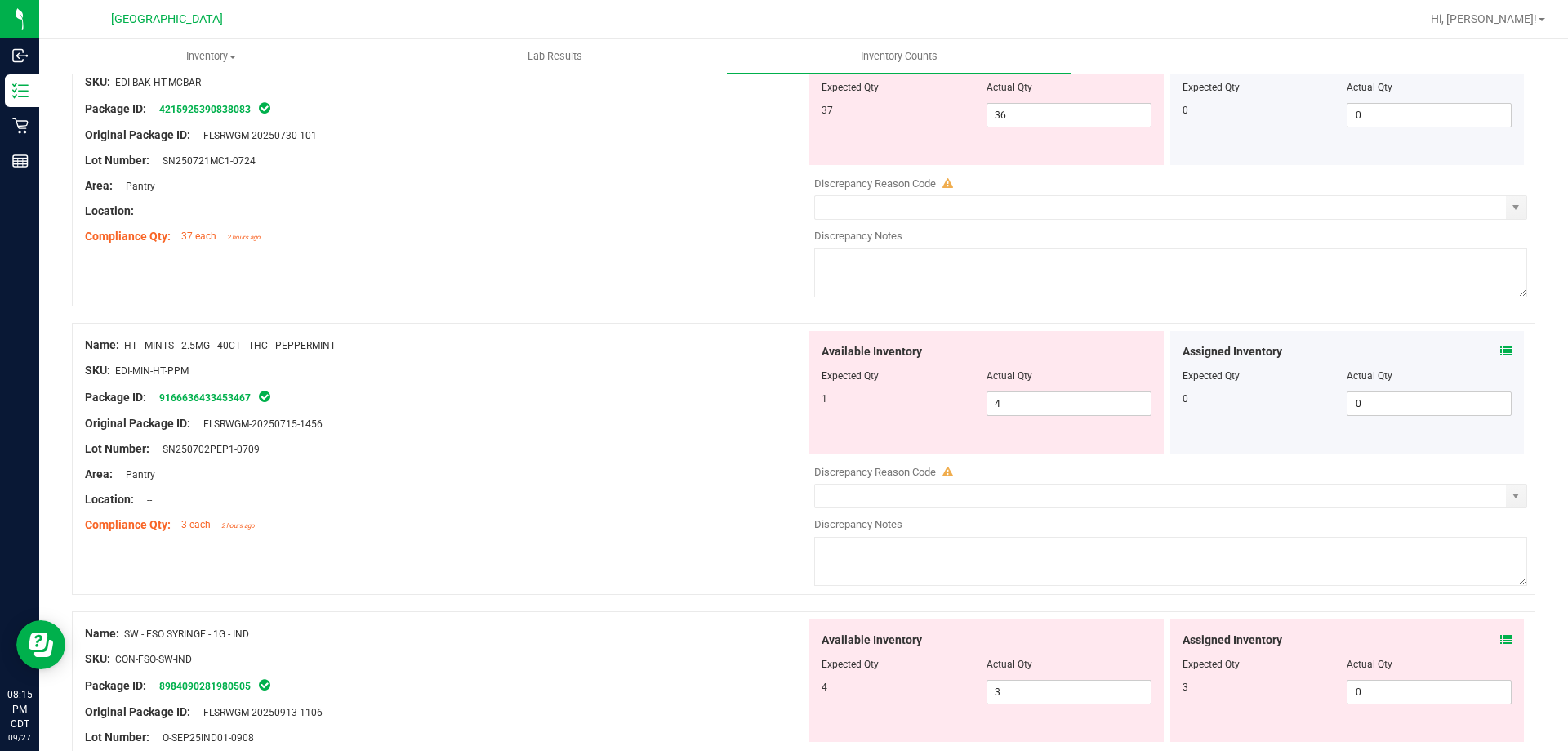
scroll to position [1308, 0]
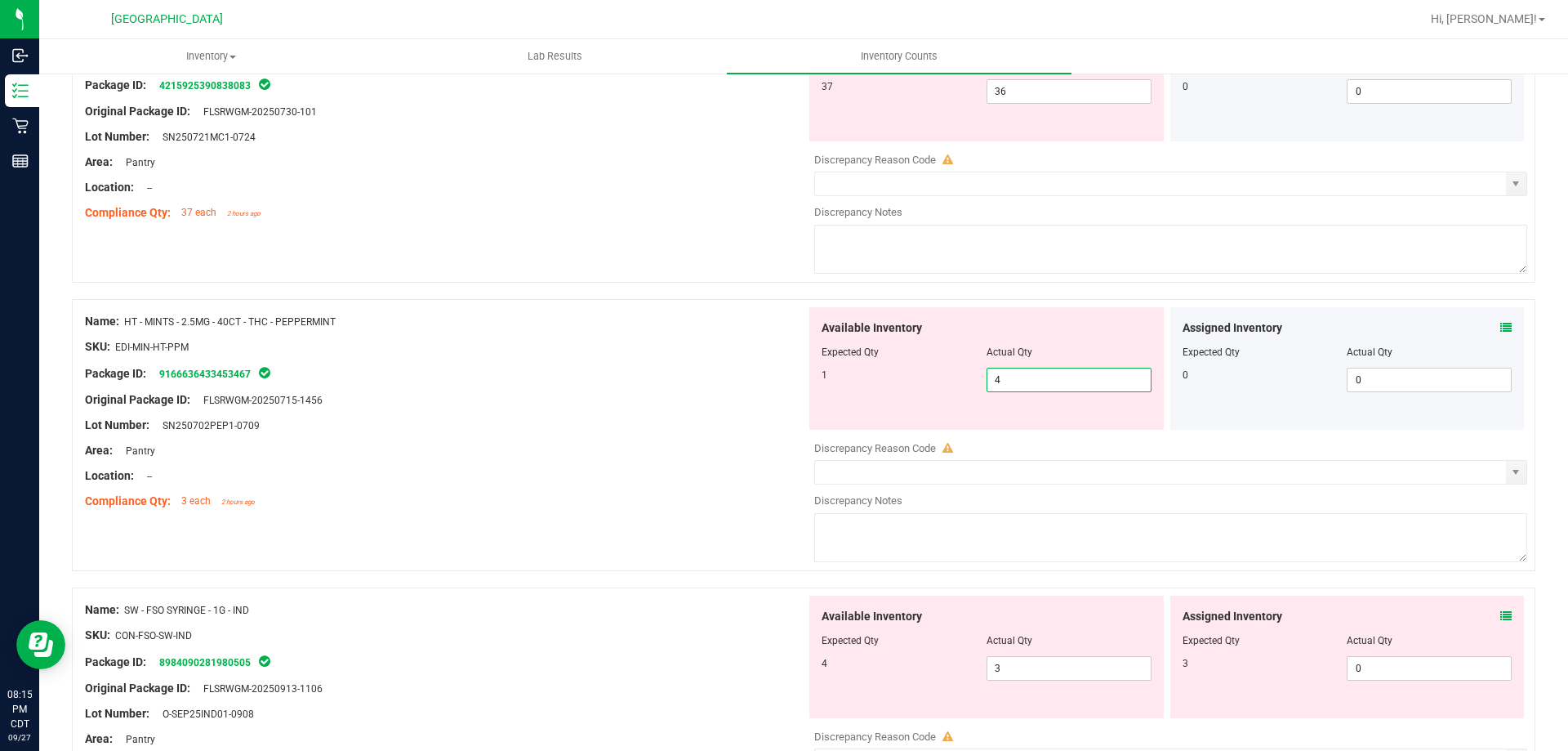
click at [1021, 384] on span "4 4" at bounding box center [1069, 380] width 165 height 25
click at [731, 405] on div "Original Package ID: FLSRWGM-20250715-1456" at bounding box center [445, 399] width 721 height 17
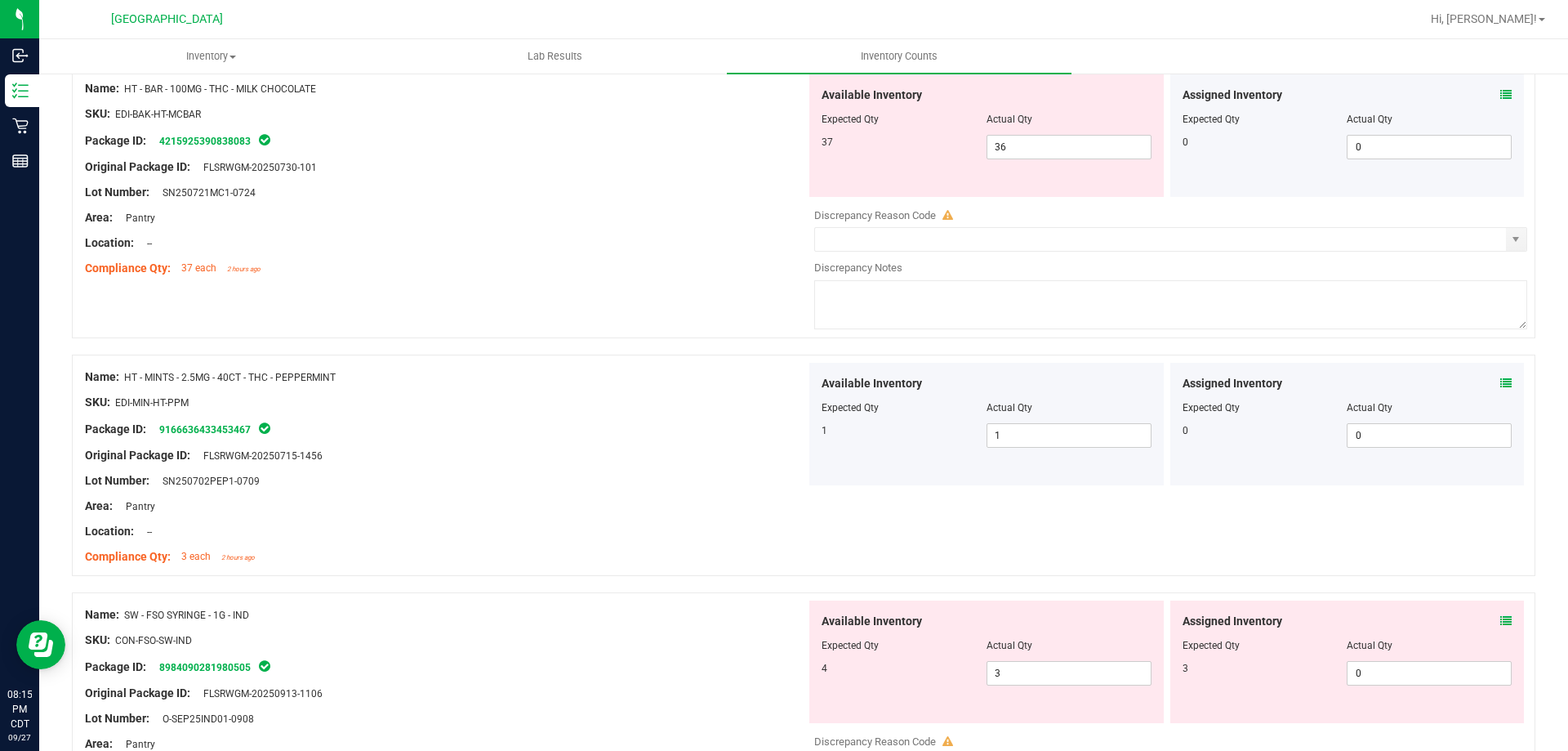
scroll to position [1226, 0]
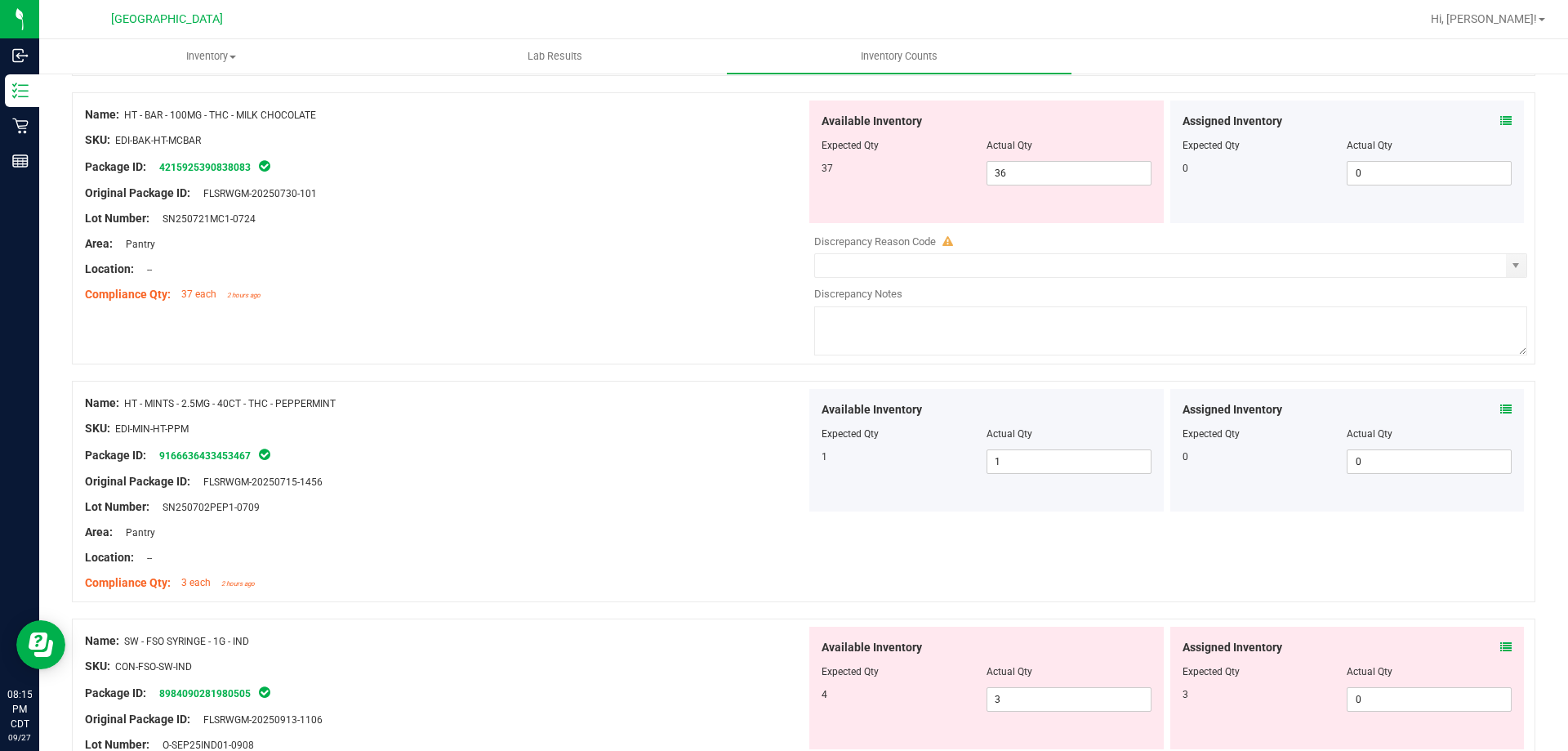
click at [1500, 652] on icon at bounding box center [1505, 647] width 11 height 11
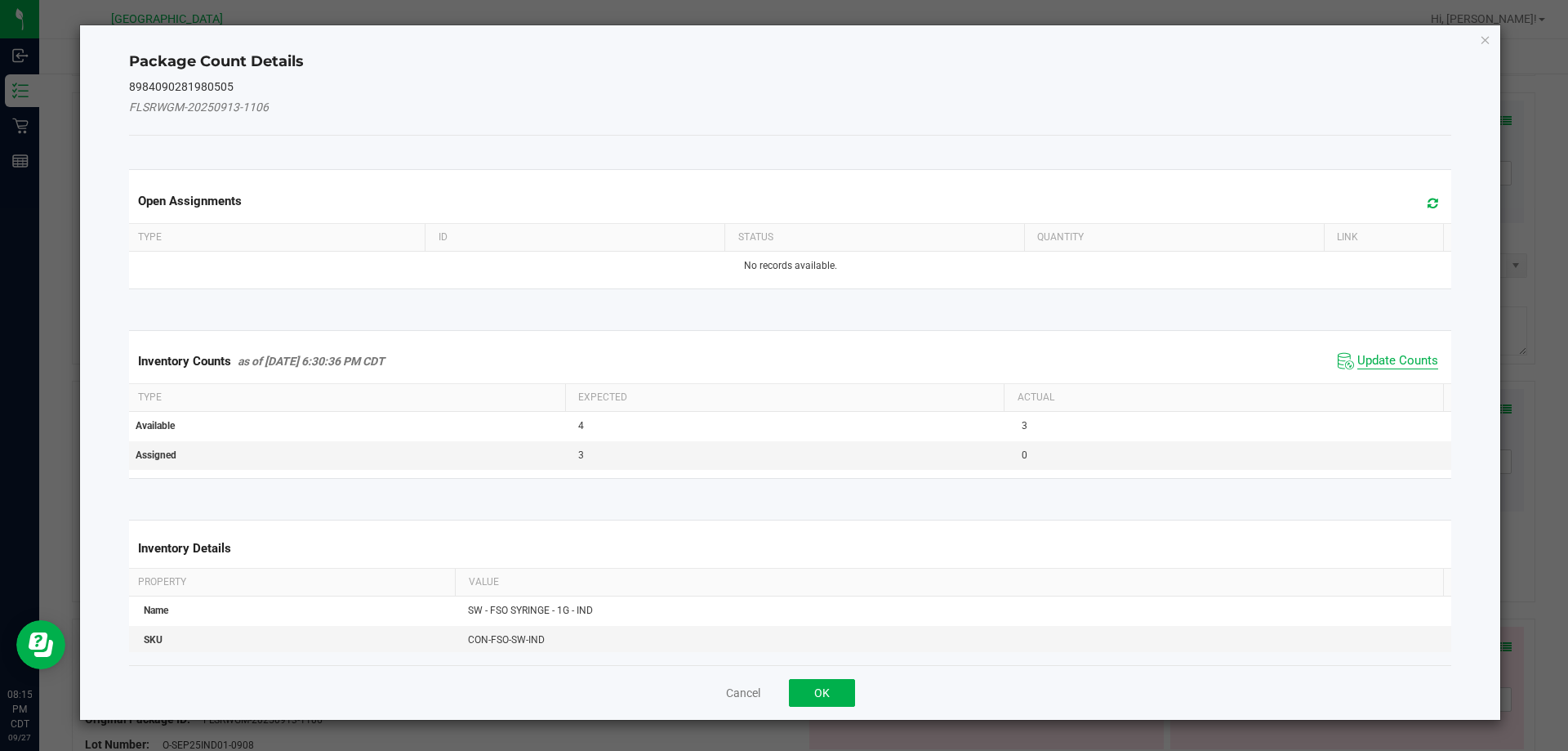
click at [1387, 362] on span "Update Counts" at bounding box center [1398, 361] width 81 height 17
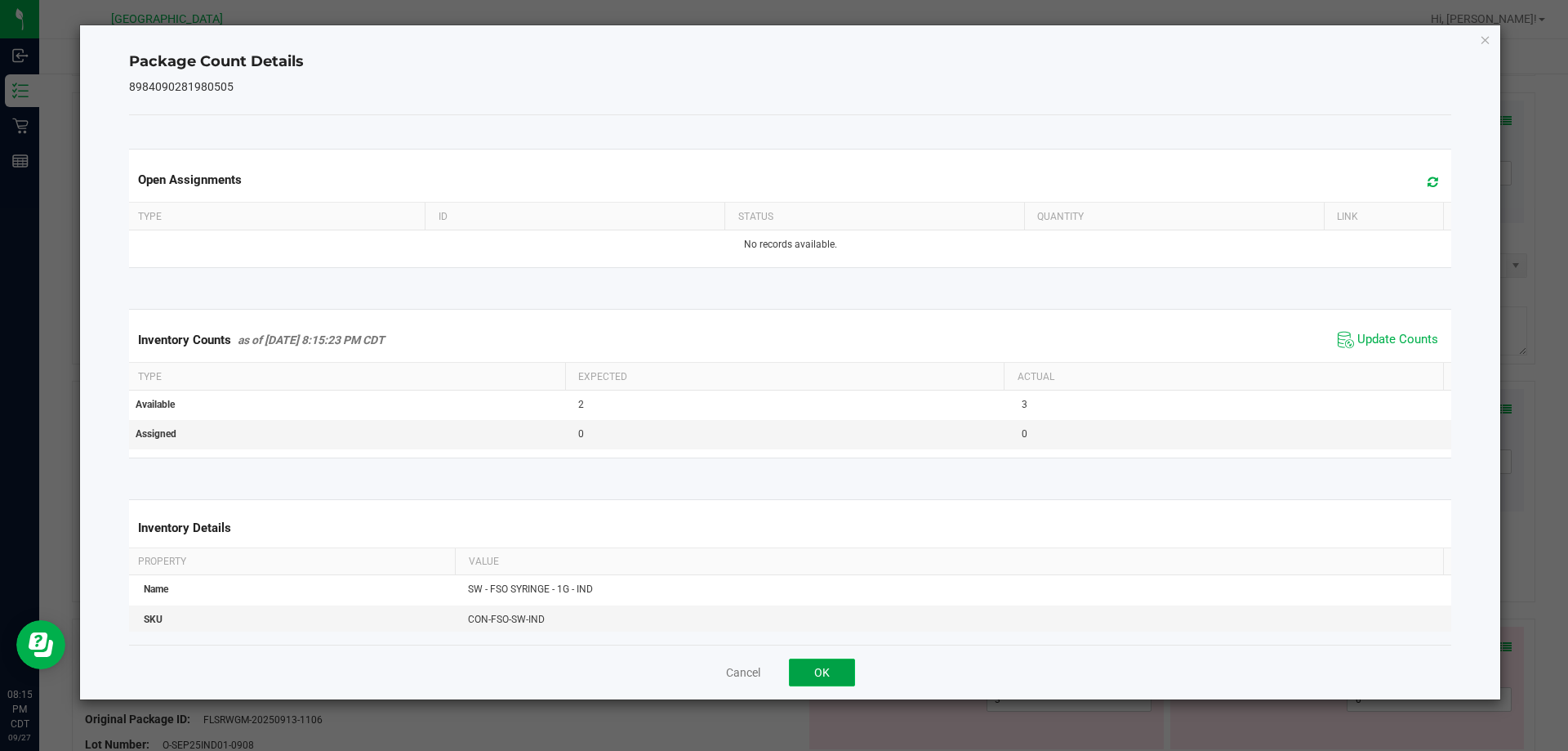
click at [827, 680] on button "OK" at bounding box center [822, 673] width 66 height 28
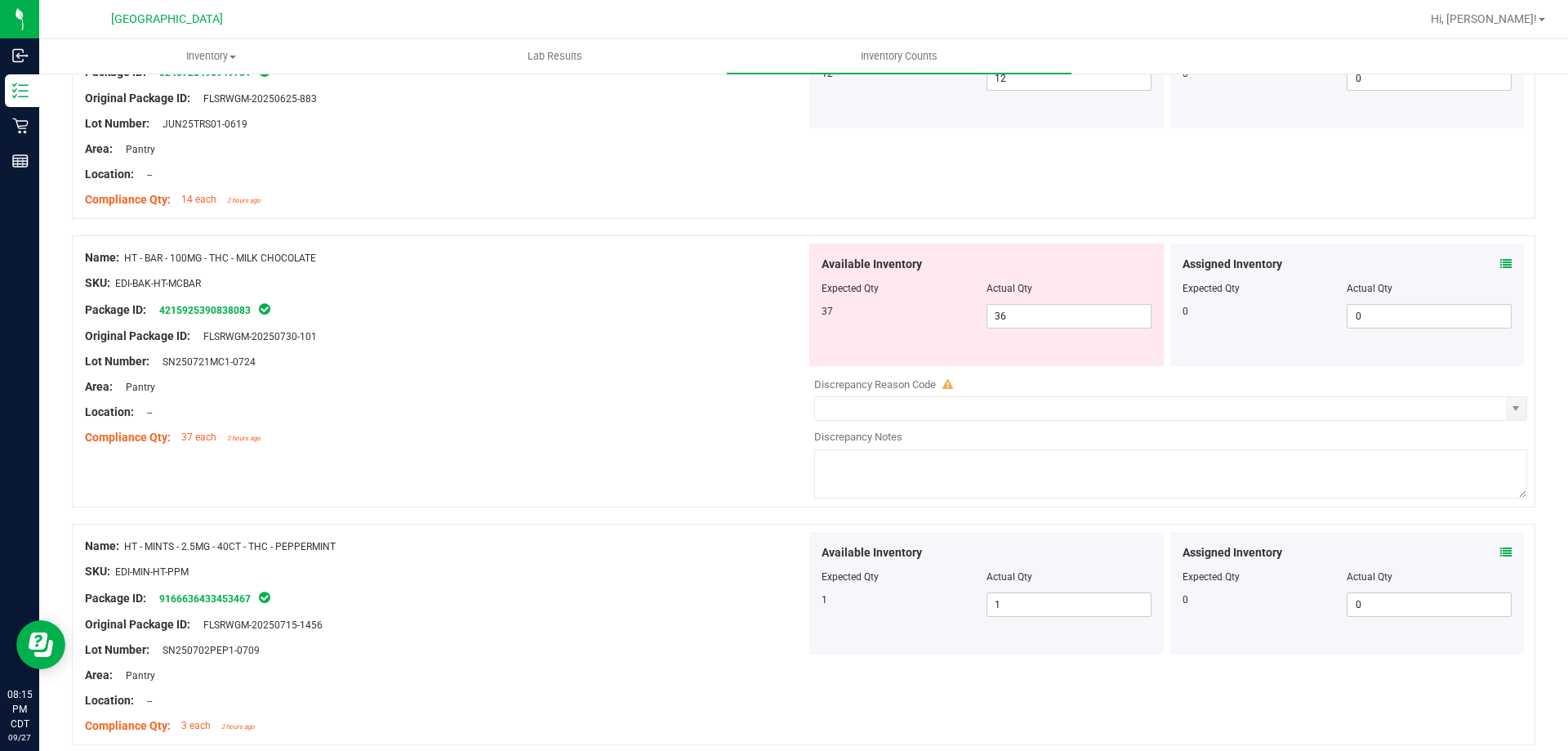
scroll to position [1062, 0]
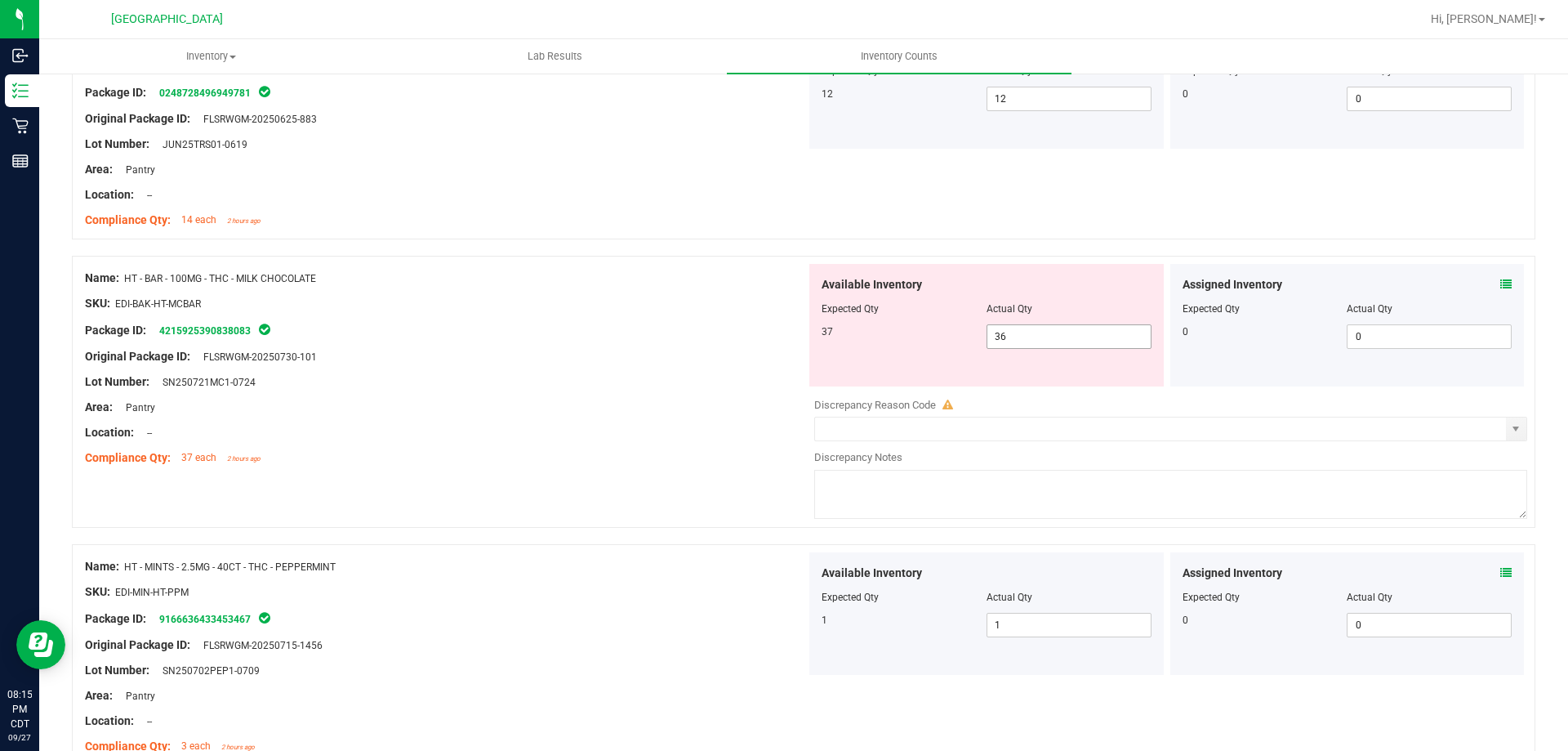
click at [1084, 346] on span "36 36" at bounding box center [1069, 337] width 165 height 25
click at [791, 409] on div "Area: Pantry" at bounding box center [445, 407] width 721 height 17
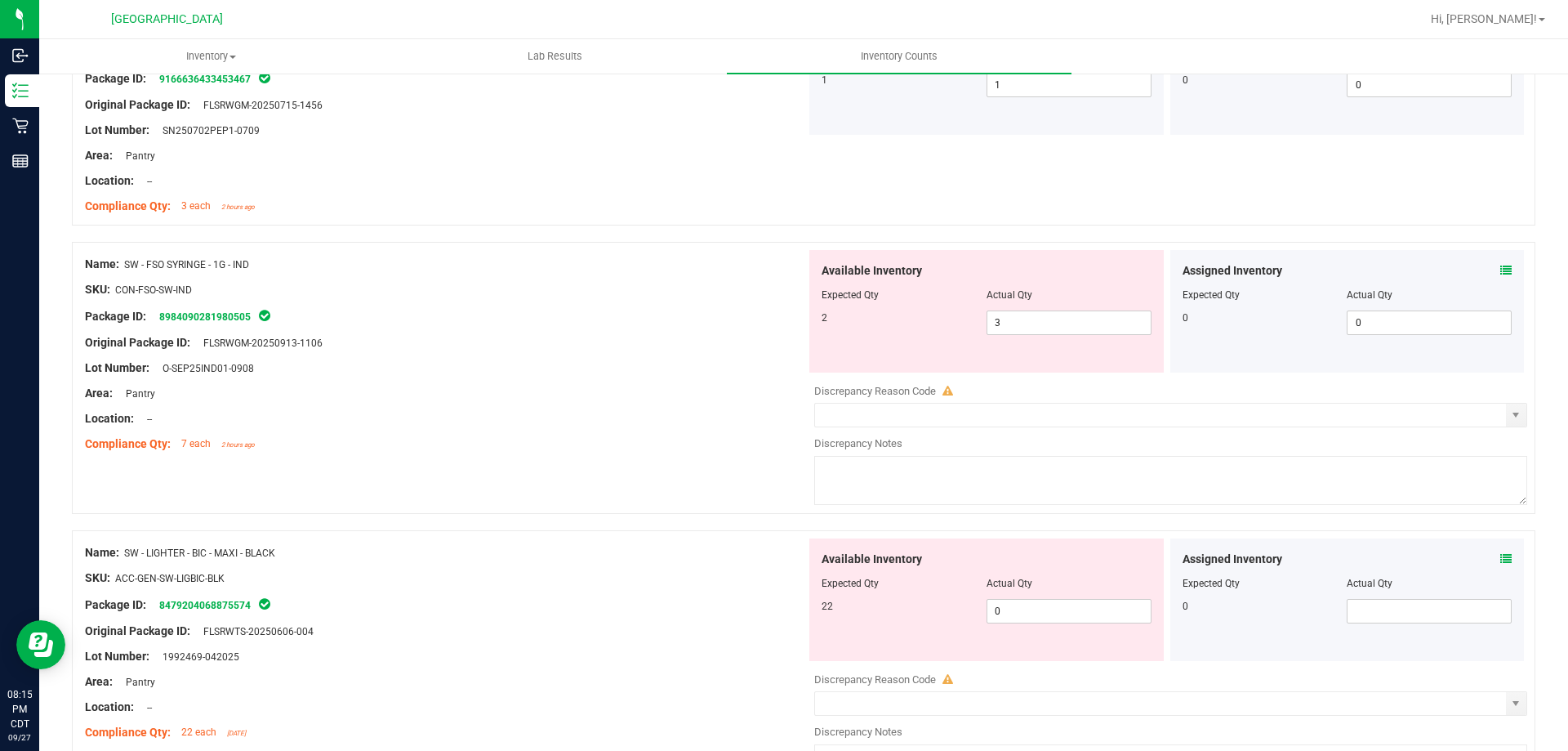
scroll to position [1553, 0]
click at [1500, 273] on icon at bounding box center [1505, 270] width 11 height 11
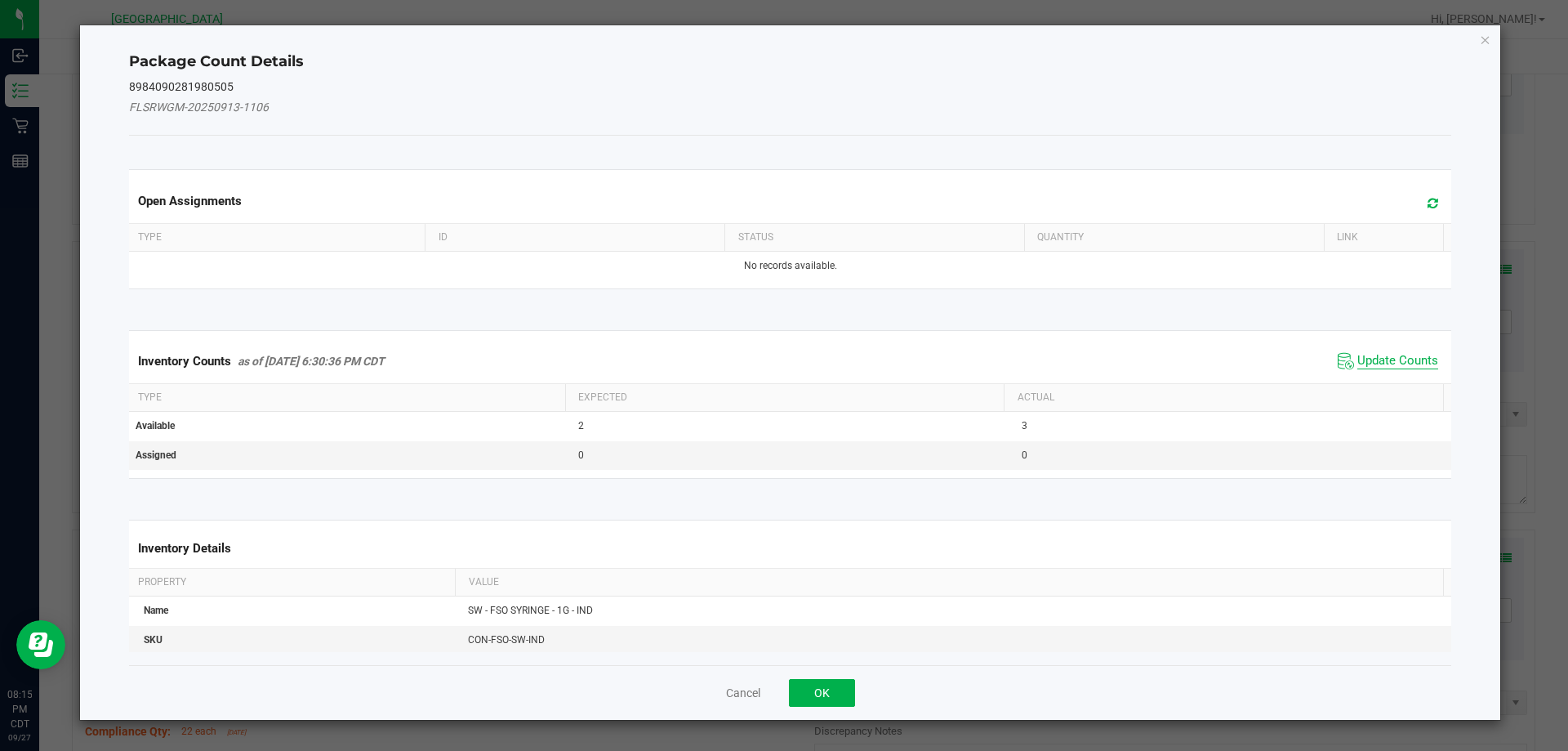
click at [1391, 367] on span "Update Counts" at bounding box center [1398, 361] width 81 height 17
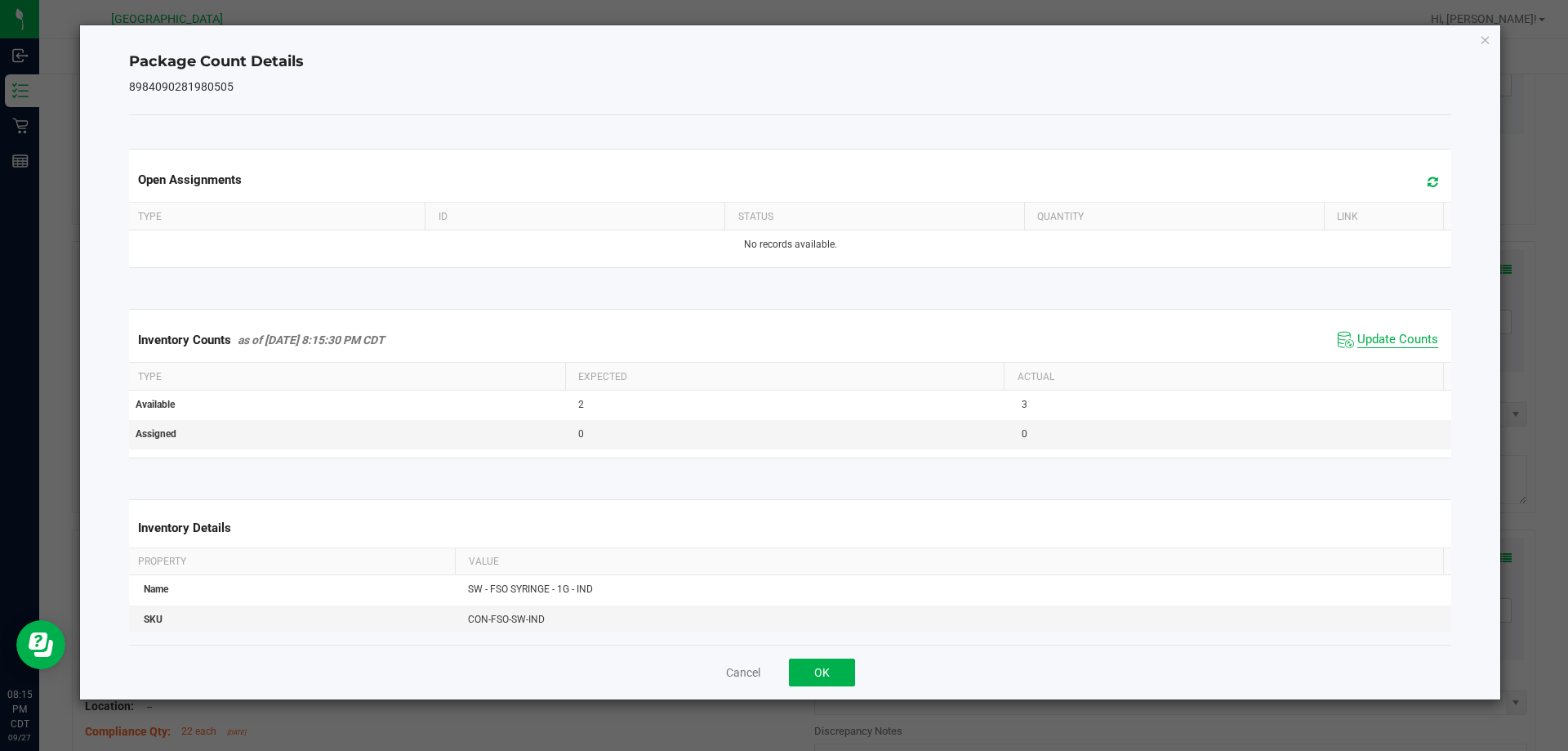
click at [1358, 337] on span "Update Counts" at bounding box center [1398, 339] width 81 height 17
click at [827, 672] on button "OK" at bounding box center [822, 673] width 66 height 28
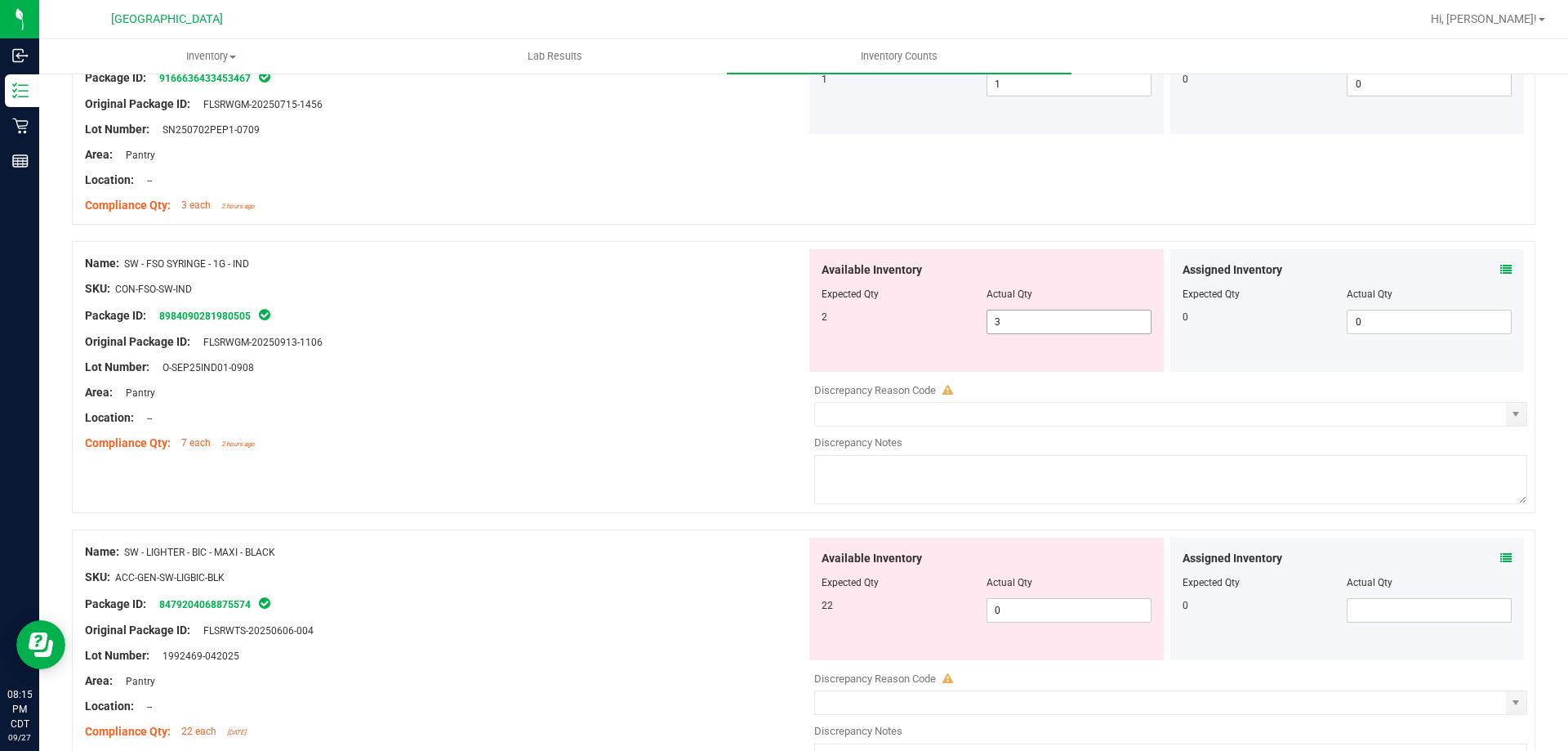
click at [1017, 320] on span "3 3" at bounding box center [1069, 322] width 165 height 25
click at [644, 398] on div "Area: Pantry" at bounding box center [445, 392] width 721 height 17
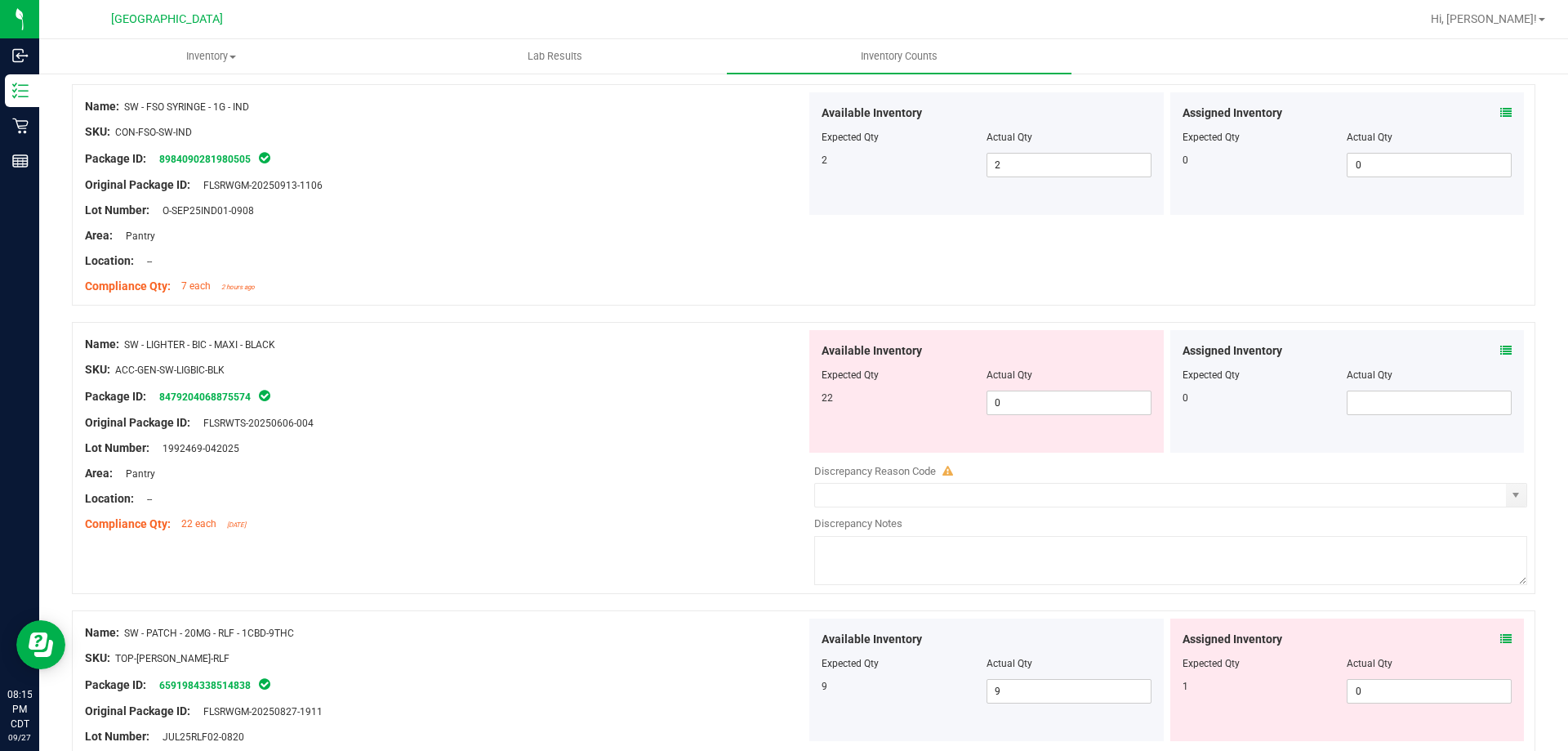
scroll to position [1716, 0]
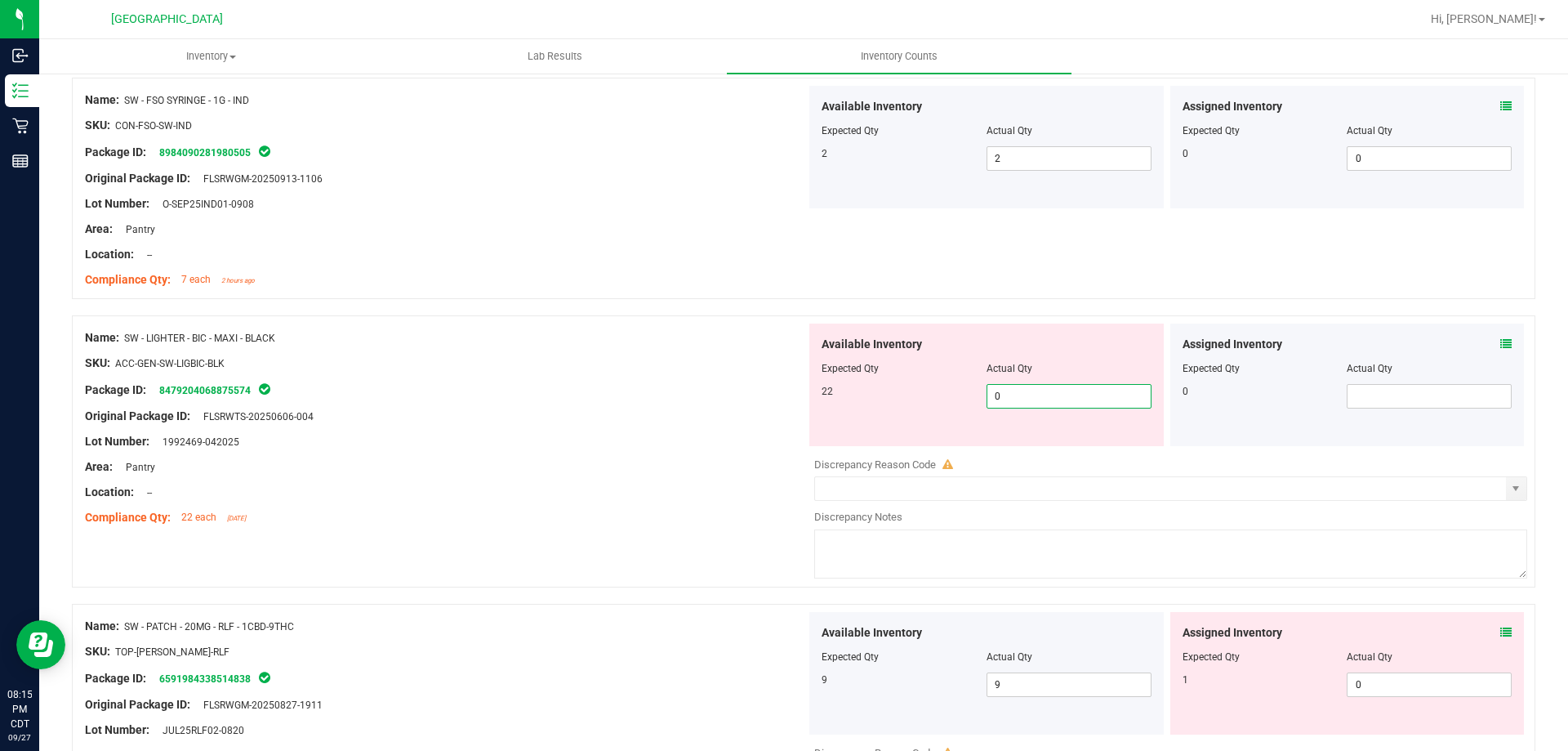
click at [1042, 395] on span "0 0" at bounding box center [1069, 397] width 165 height 25
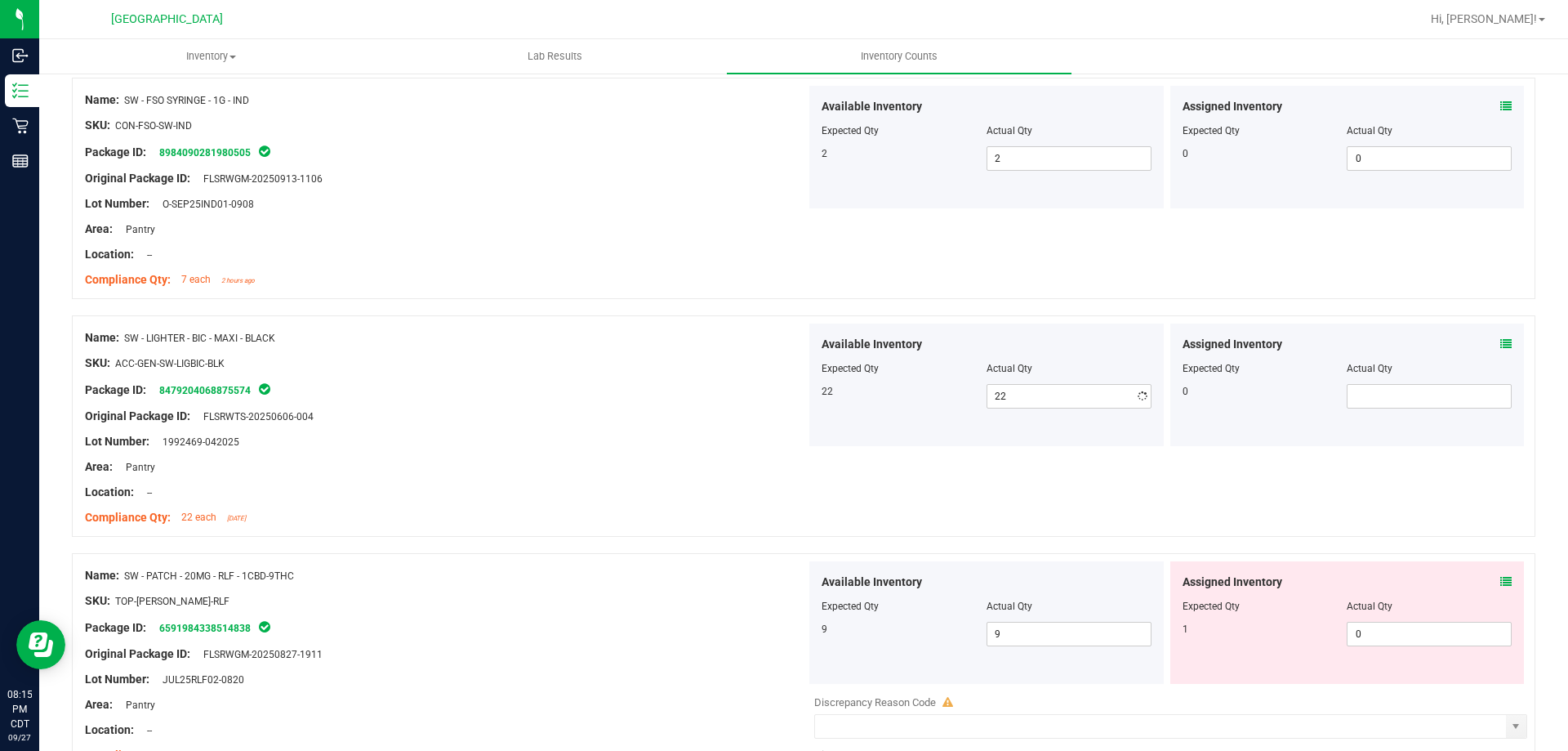
click at [714, 441] on div "Lot Number: 1992469-042025" at bounding box center [445, 441] width 721 height 17
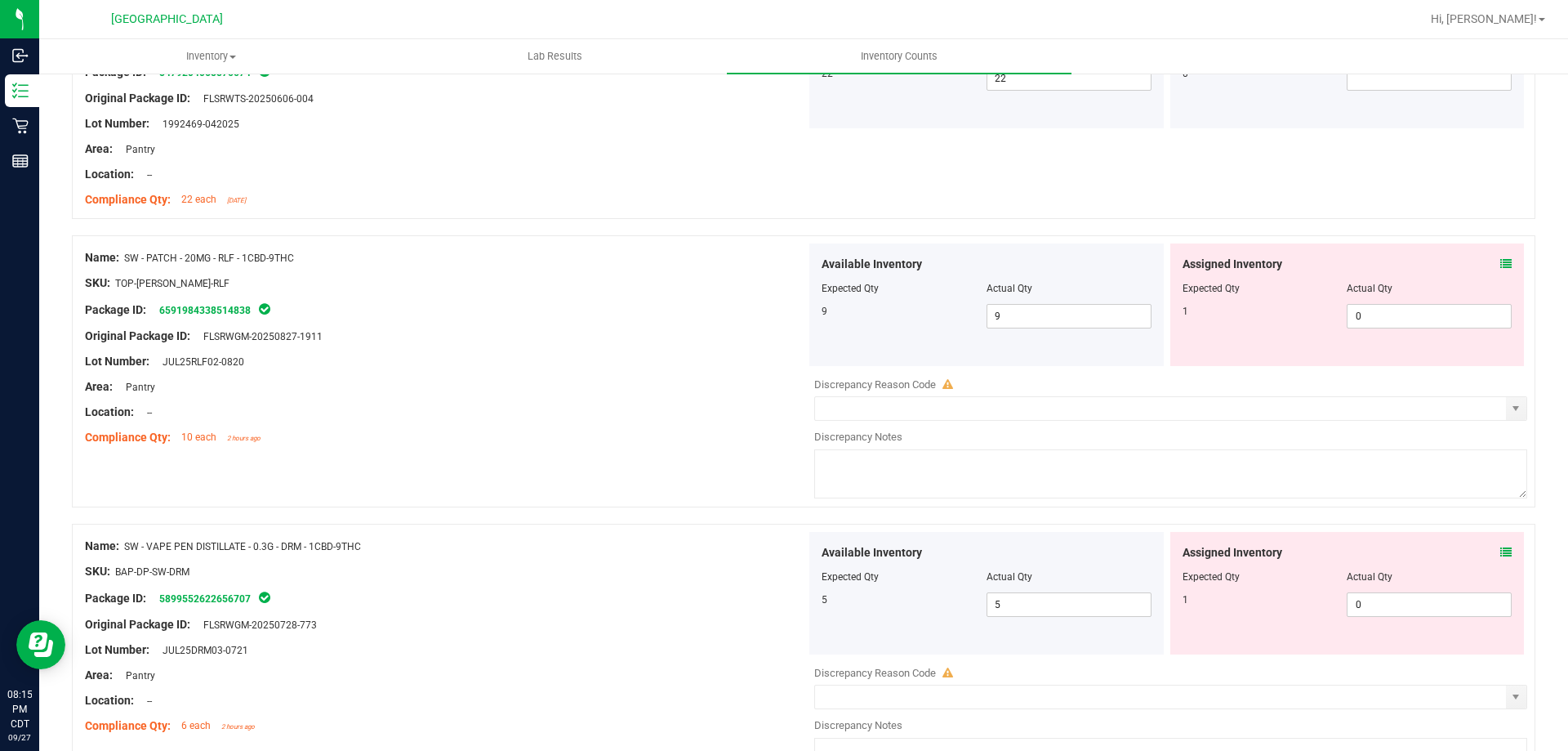
scroll to position [2043, 0]
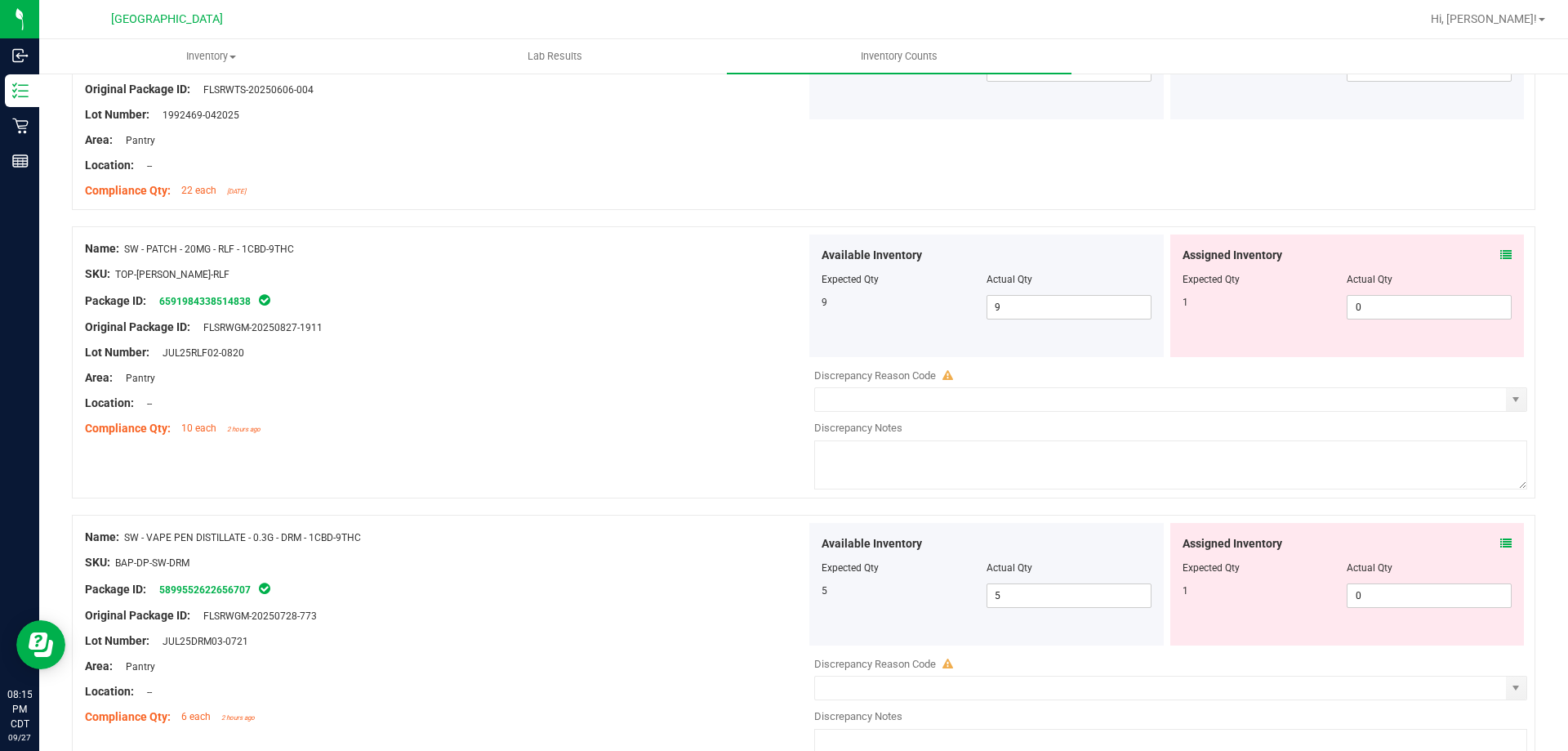
click at [1500, 257] on icon at bounding box center [1505, 255] width 11 height 11
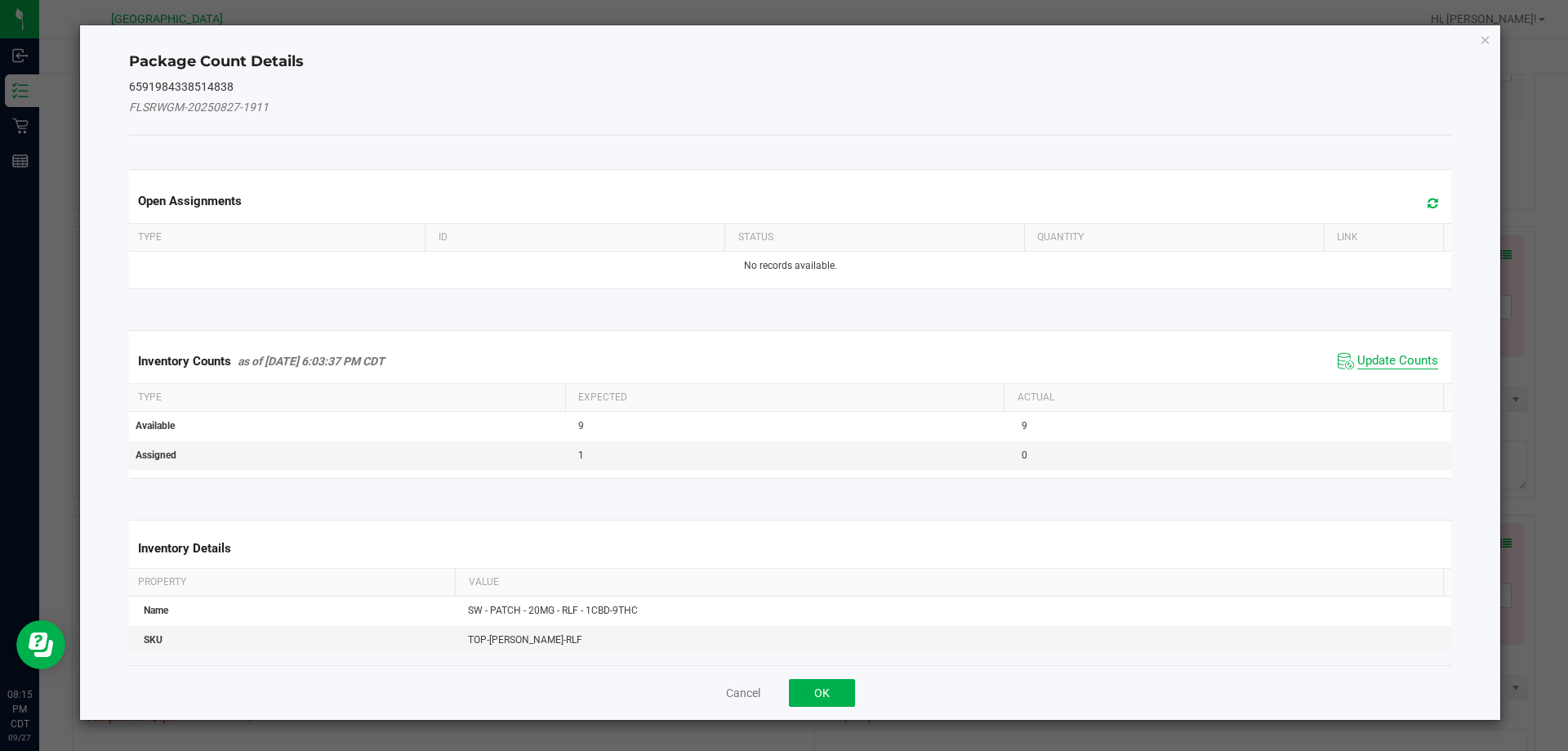
click at [1365, 360] on span "Update Counts" at bounding box center [1398, 361] width 81 height 17
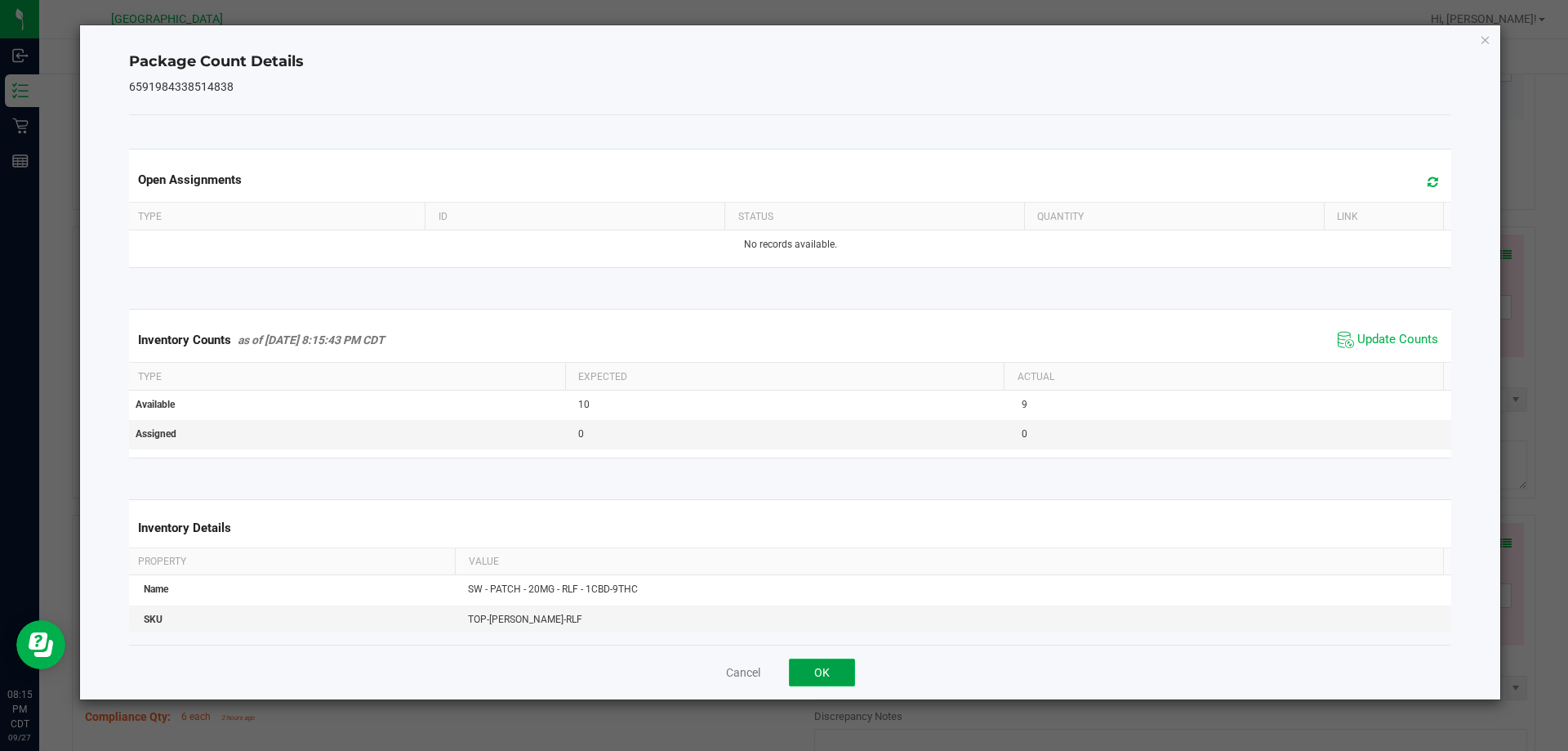
click at [806, 686] on button "OK" at bounding box center [822, 673] width 66 height 28
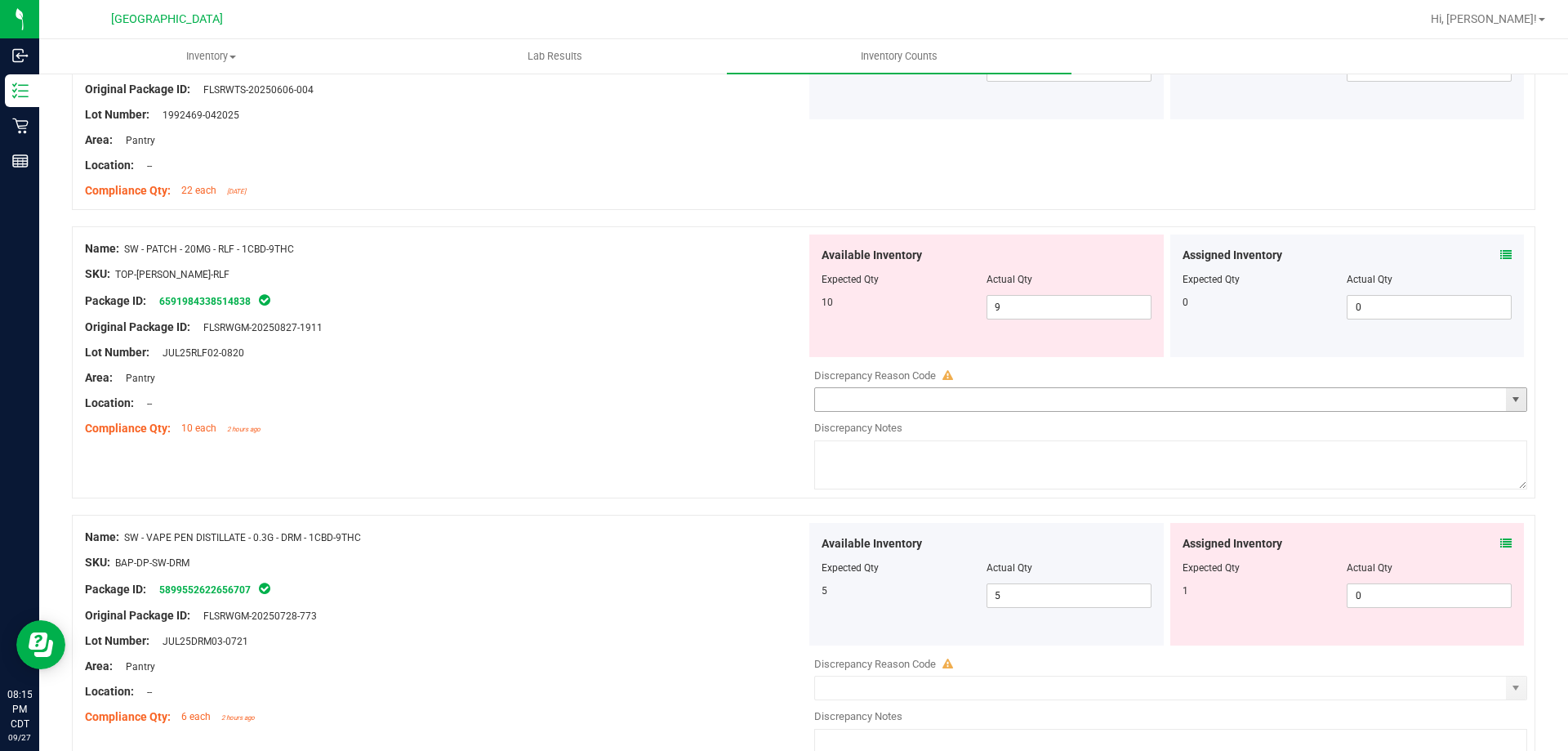
scroll to position [2125, 0]
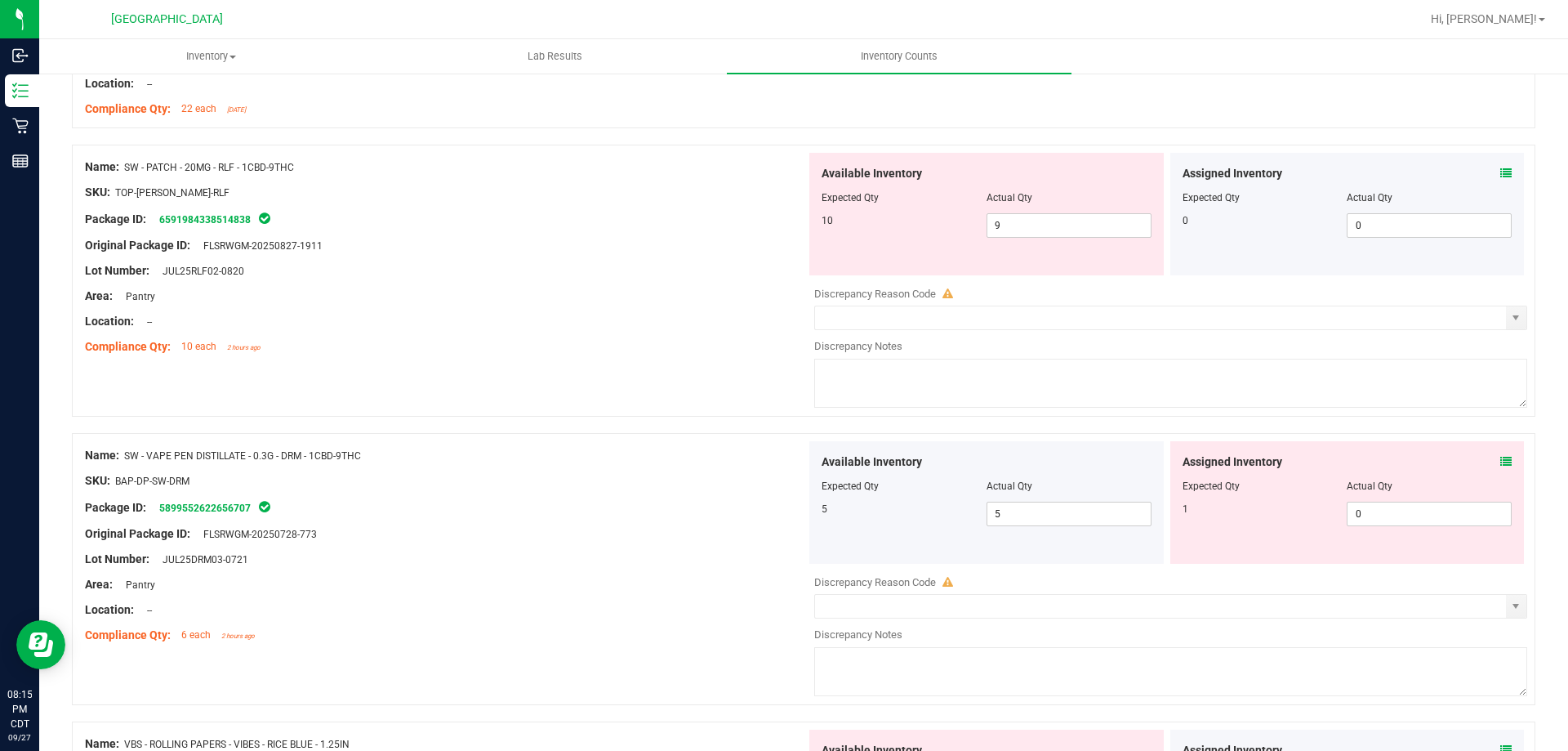
click at [1500, 460] on icon at bounding box center [1505, 461] width 11 height 11
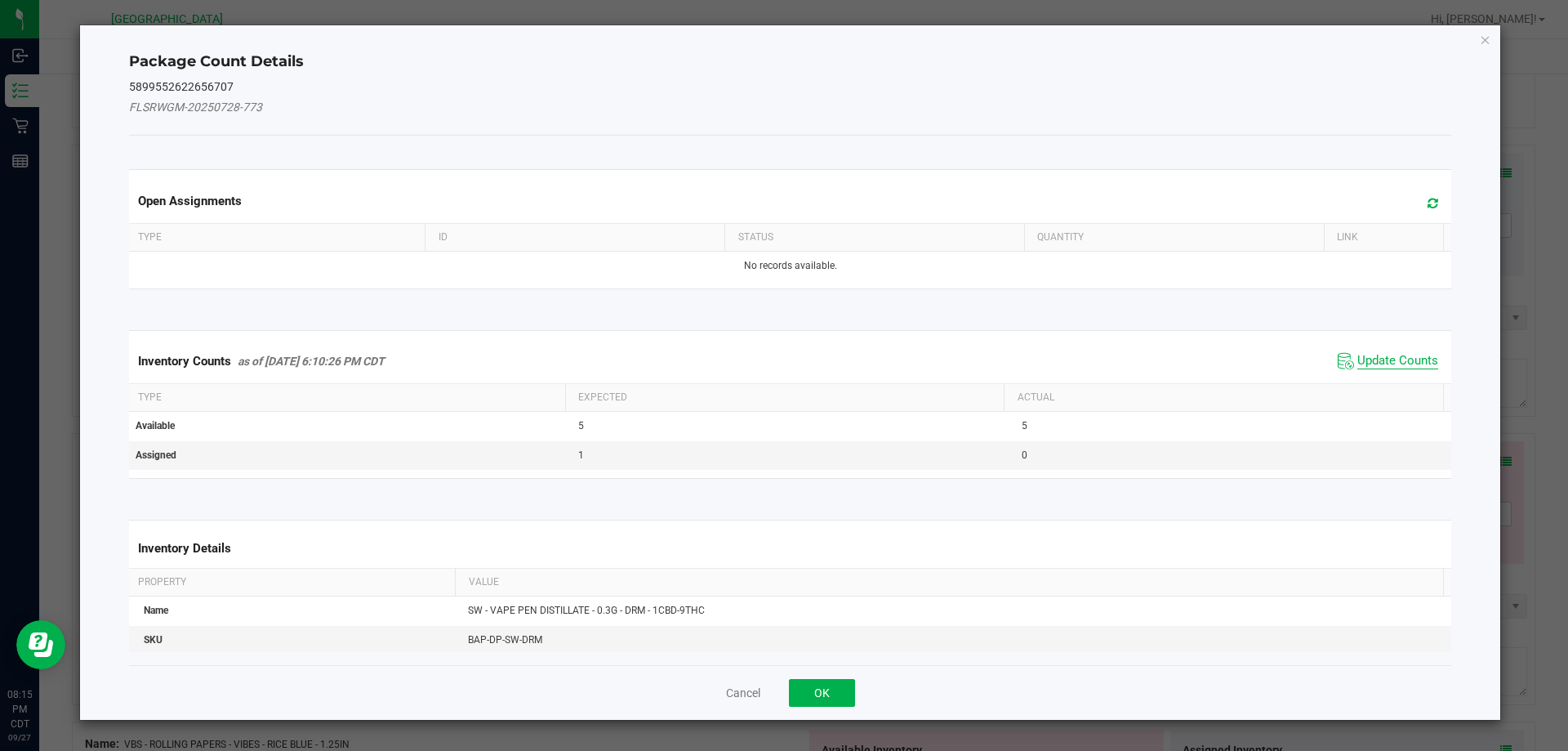
click at [1388, 363] on span "Update Counts" at bounding box center [1398, 361] width 81 height 17
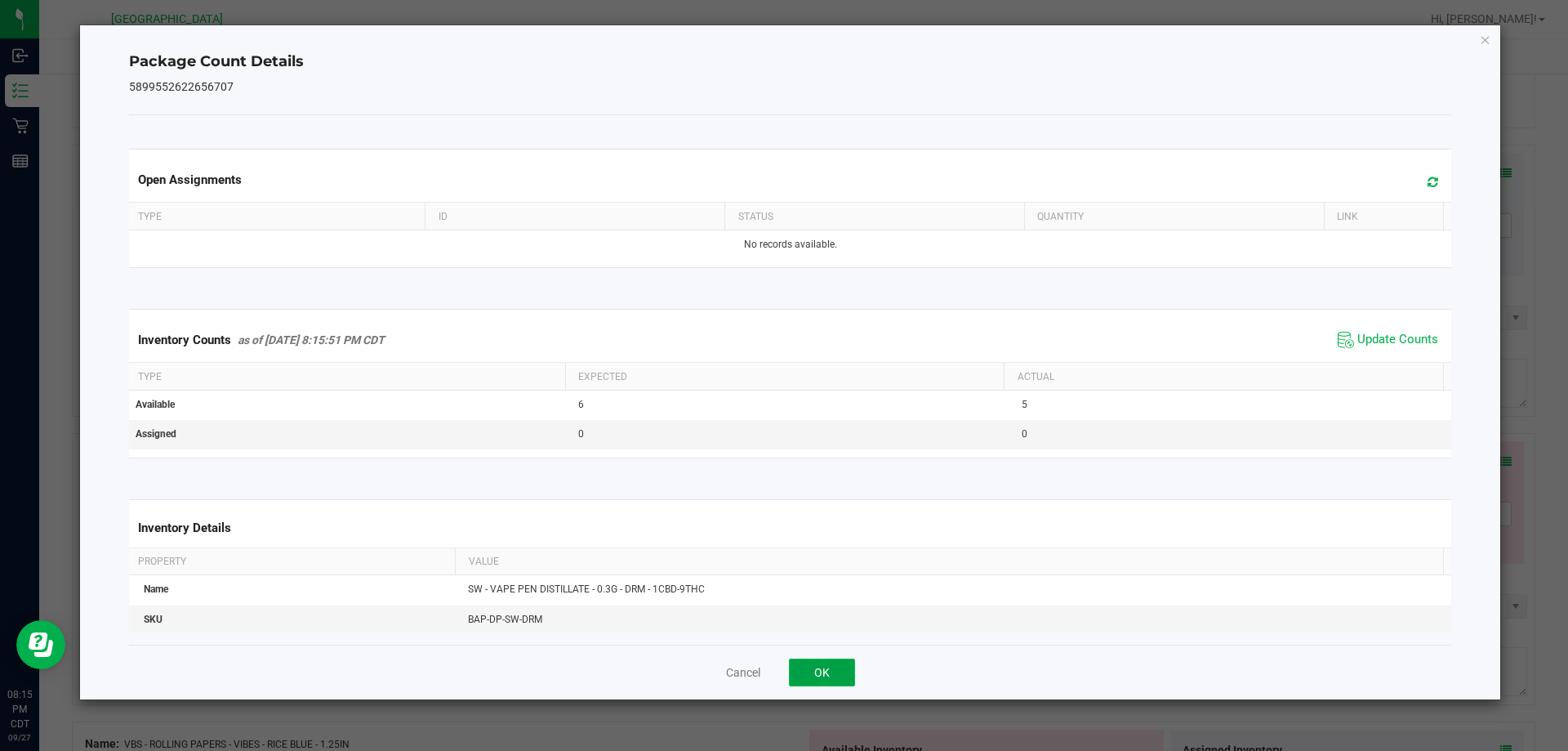
click at [835, 665] on button "OK" at bounding box center [822, 673] width 66 height 28
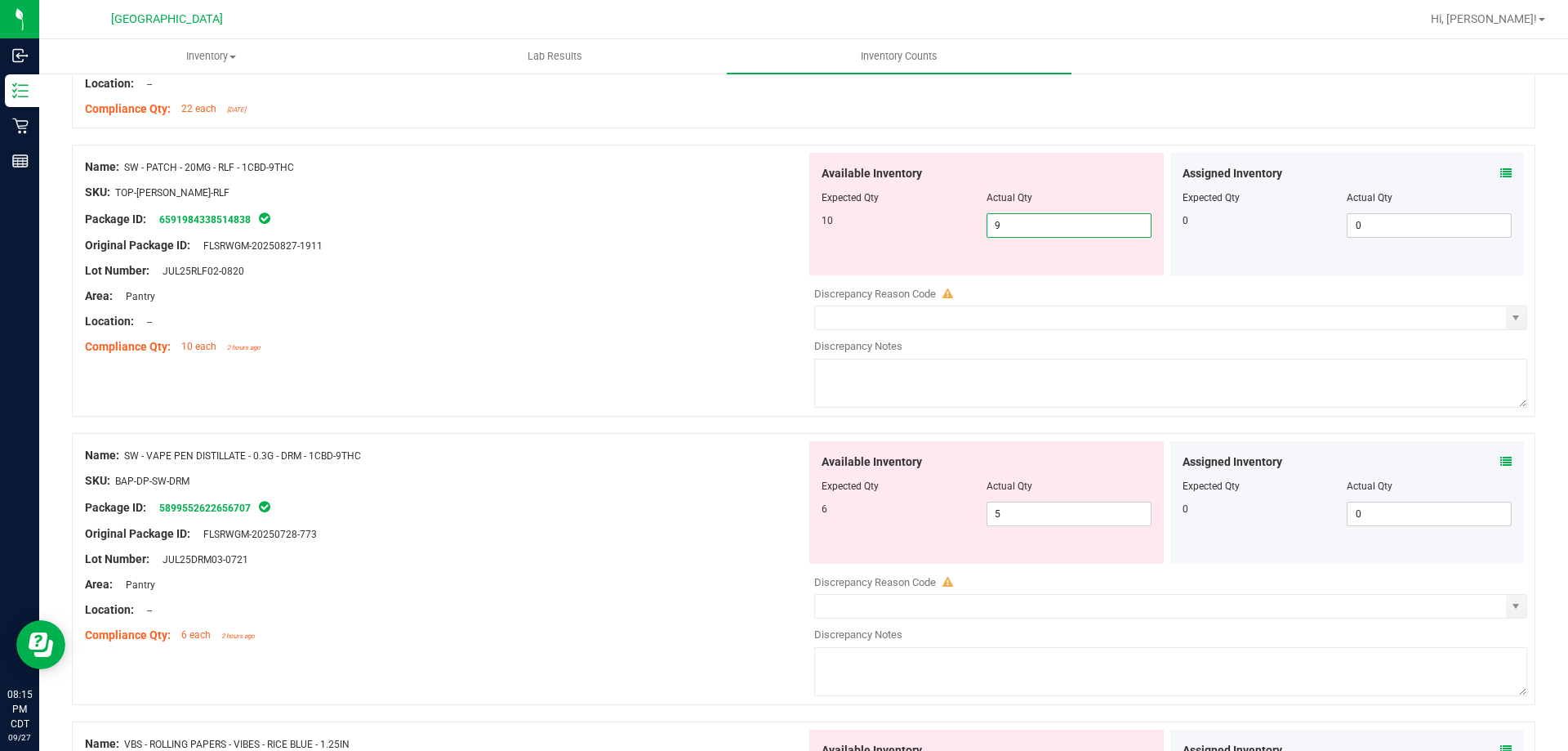
click at [1024, 226] on span "9 9" at bounding box center [1069, 226] width 165 height 25
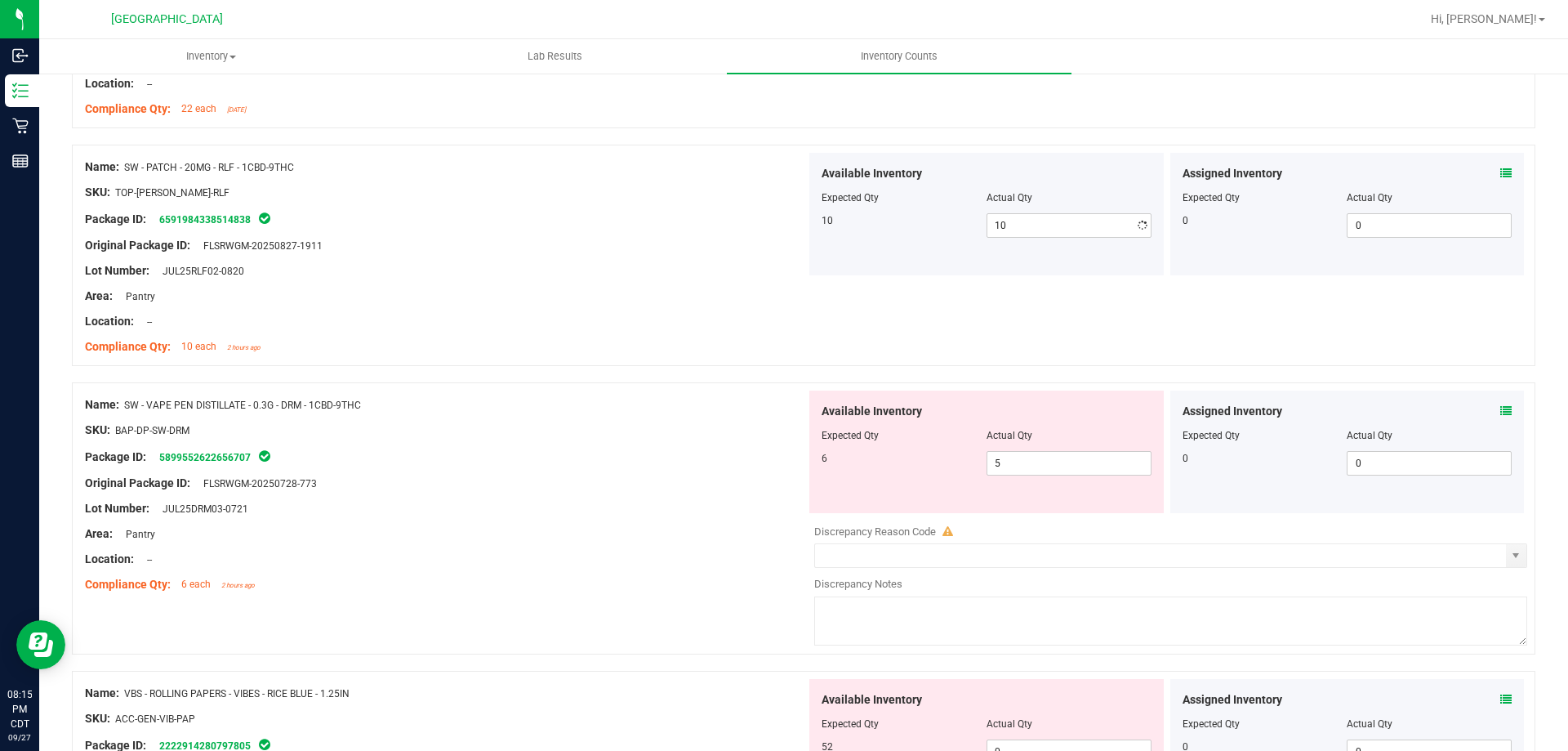
click at [690, 284] on div at bounding box center [445, 283] width 721 height 8
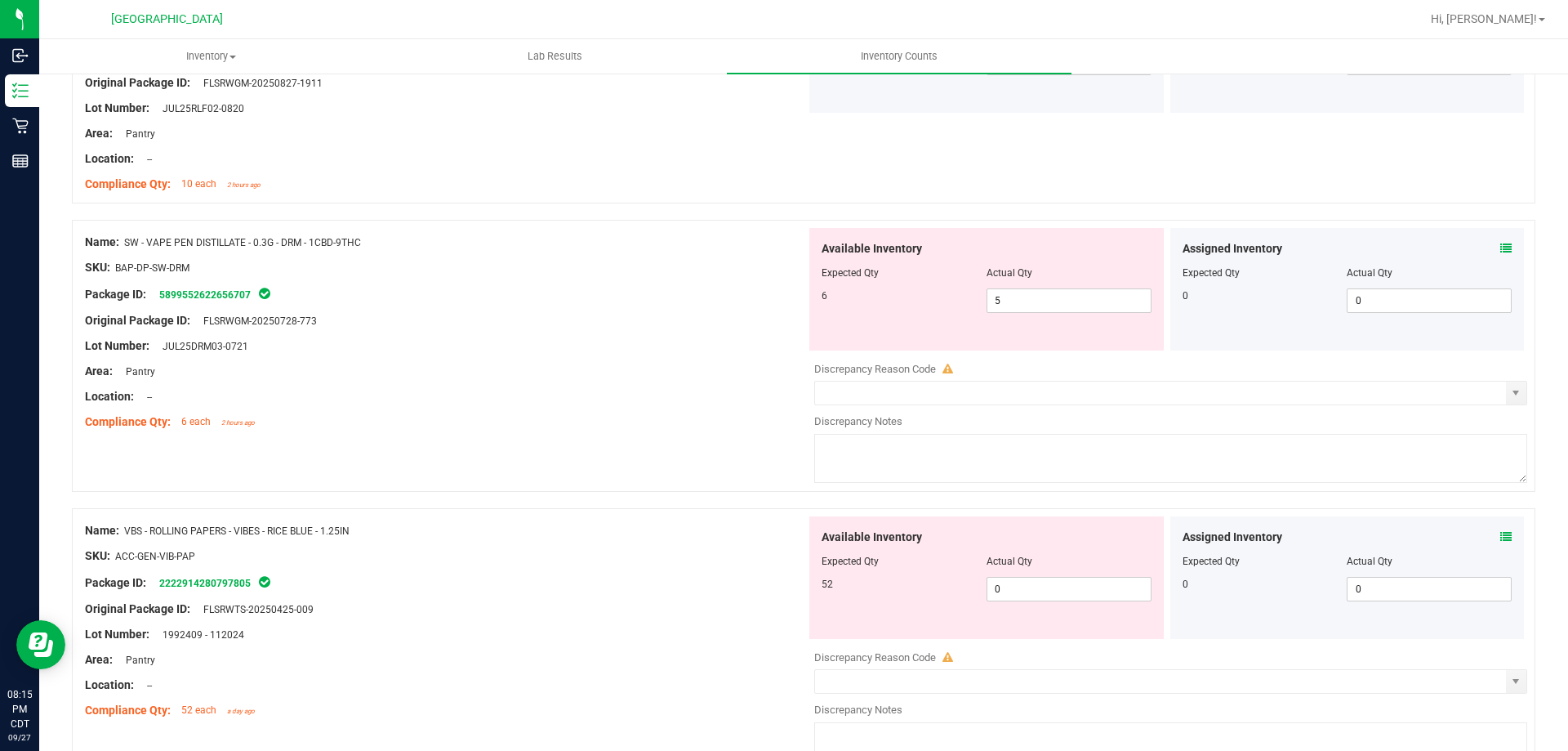
scroll to position [2288, 0]
click at [1500, 246] on icon at bounding box center [1505, 247] width 11 height 11
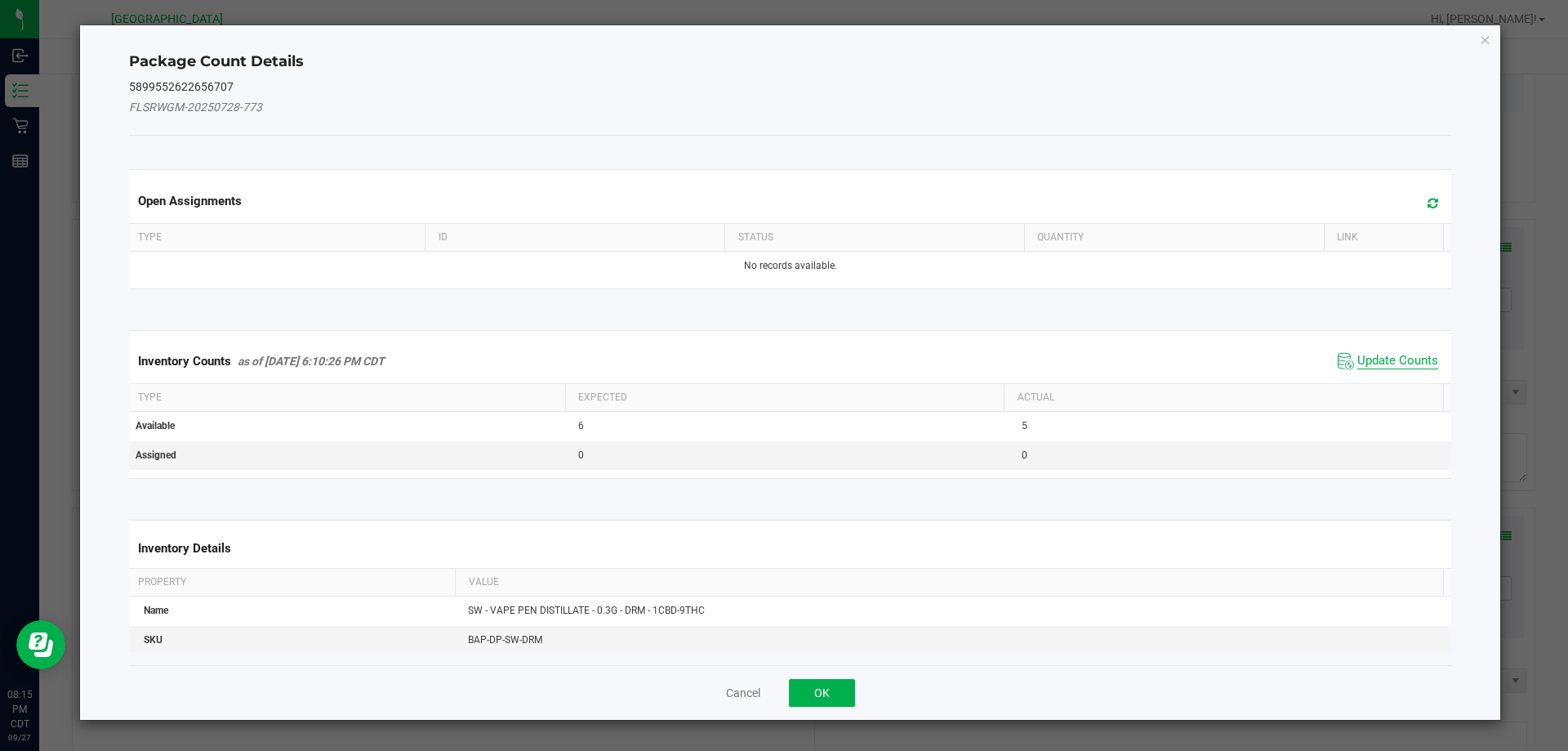
click at [1367, 361] on span "Update Counts" at bounding box center [1398, 361] width 81 height 17
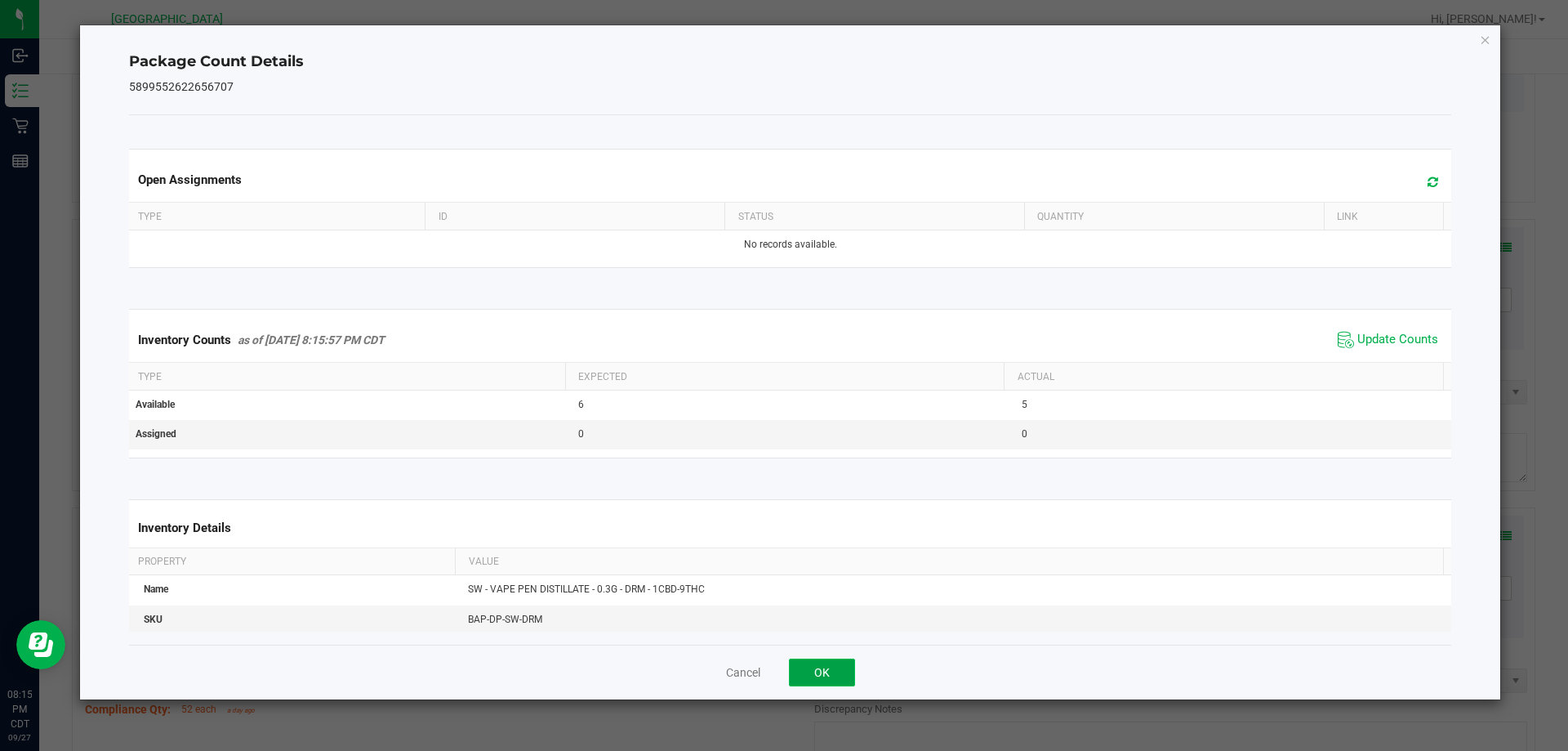
click at [840, 668] on button "OK" at bounding box center [822, 673] width 66 height 28
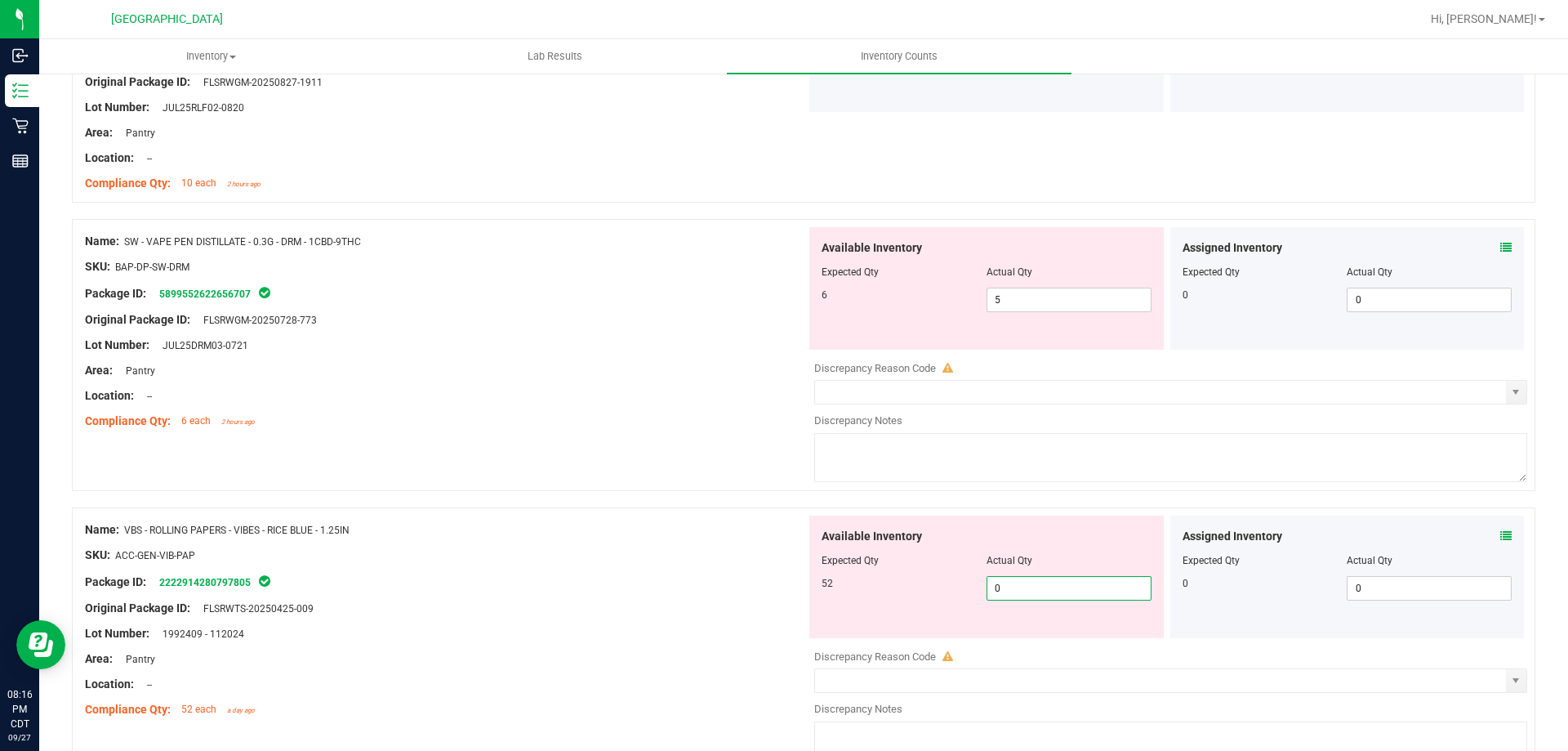
click at [1036, 588] on span "0 0" at bounding box center [1069, 589] width 165 height 25
click at [767, 611] on div "Original Package ID: FLSRWTS-20250425-009" at bounding box center [445, 608] width 721 height 17
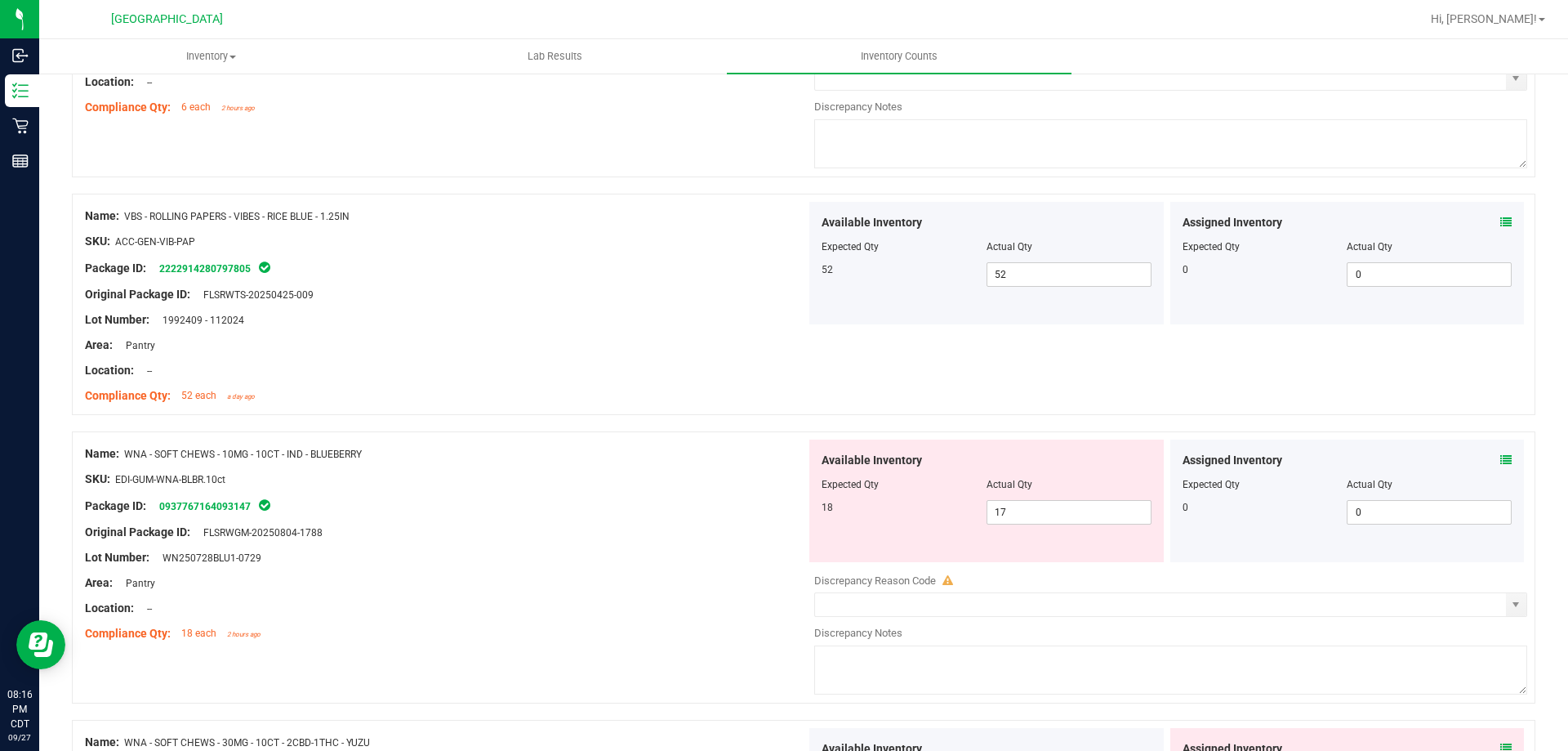
scroll to position [2615, 0]
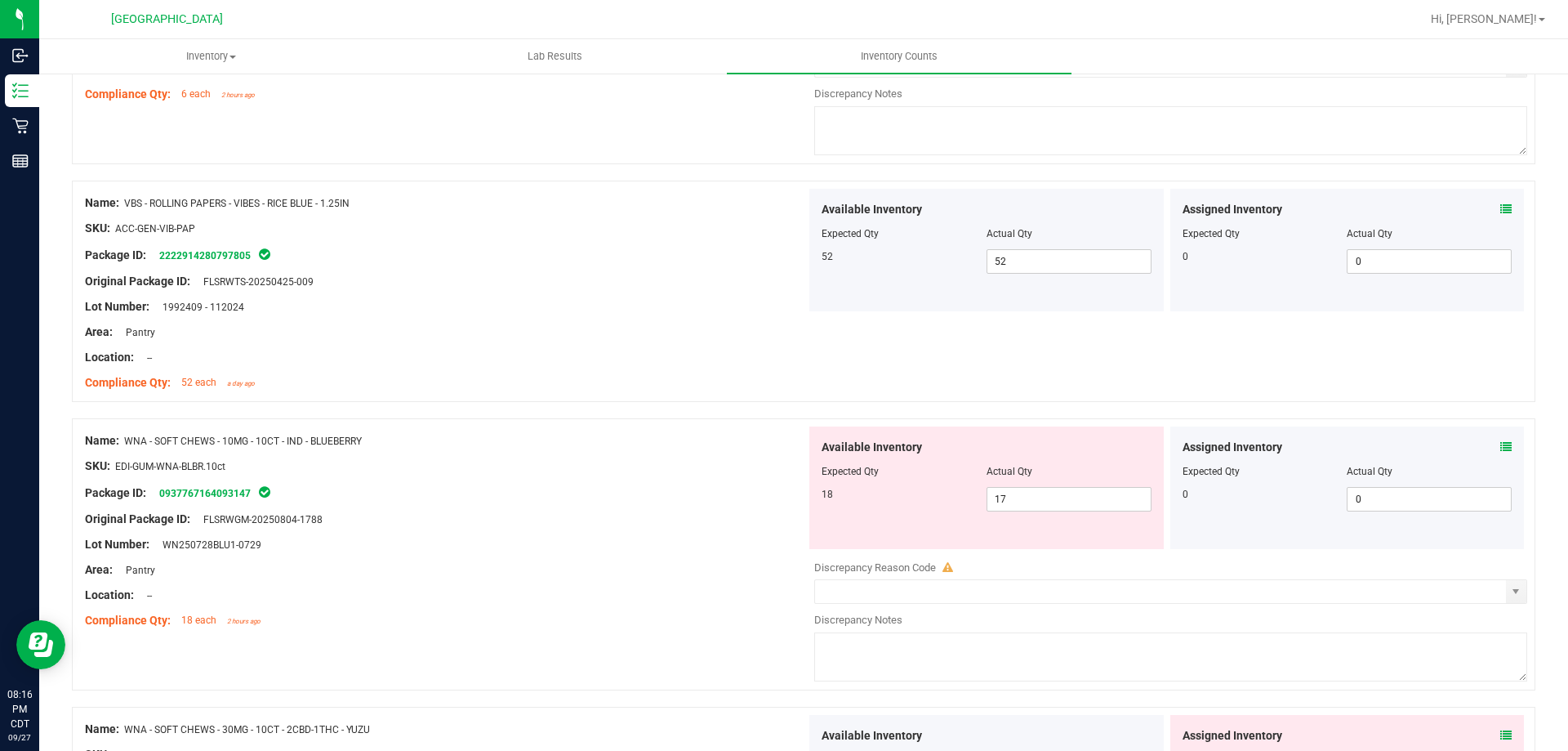
click at [1500, 452] on icon at bounding box center [1505, 447] width 11 height 11
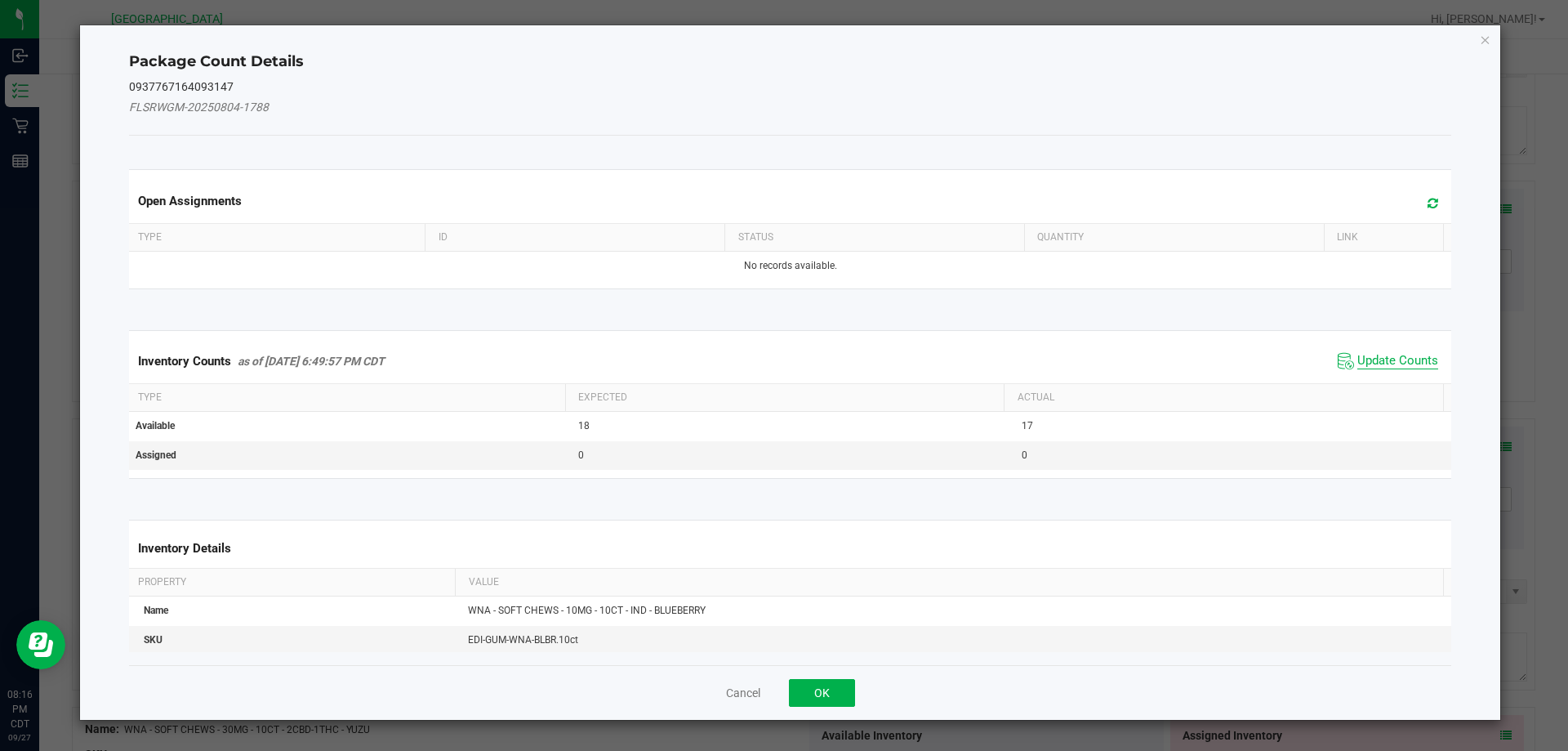
click at [1388, 361] on span "Update Counts" at bounding box center [1398, 361] width 81 height 17
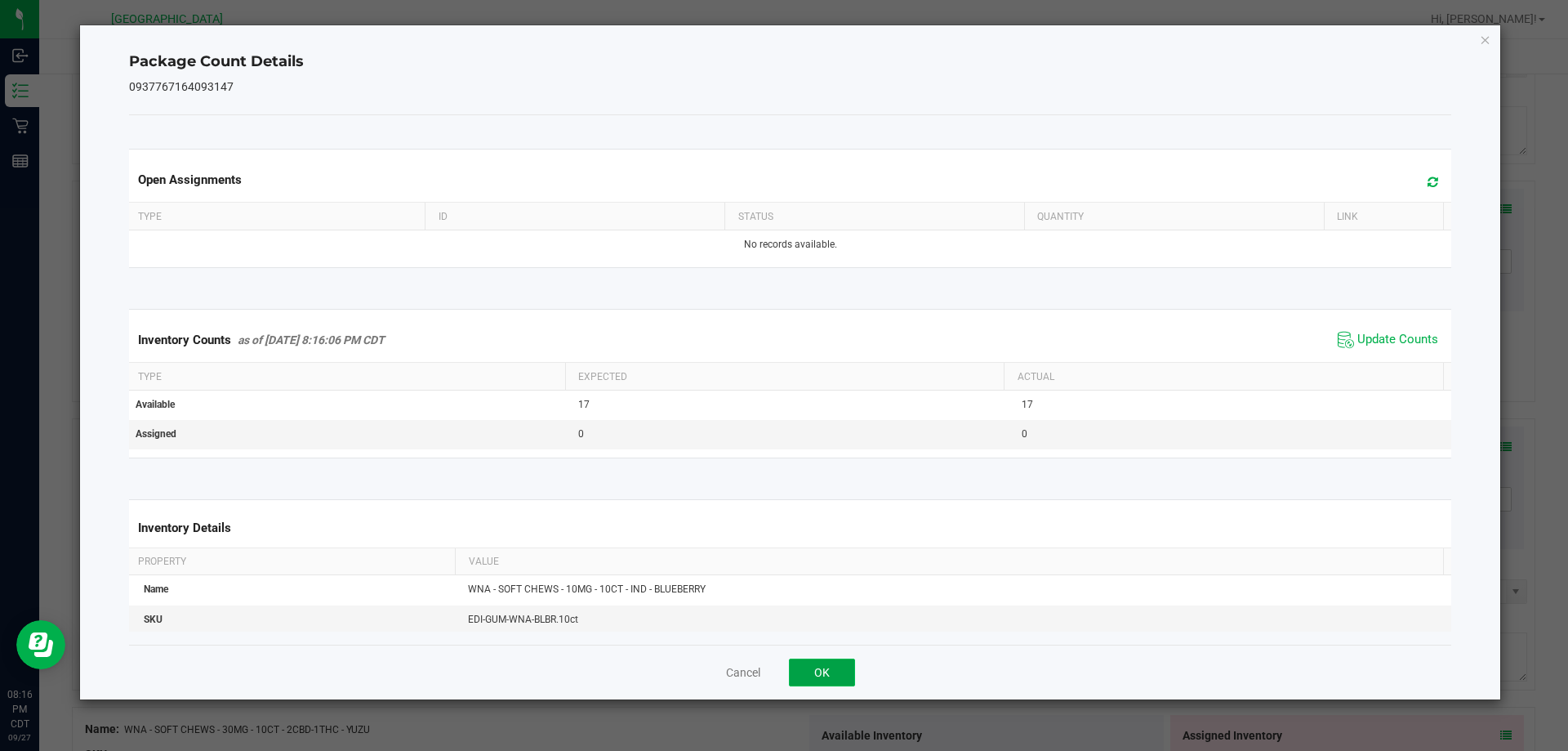
click at [825, 673] on button "OK" at bounding box center [822, 673] width 66 height 28
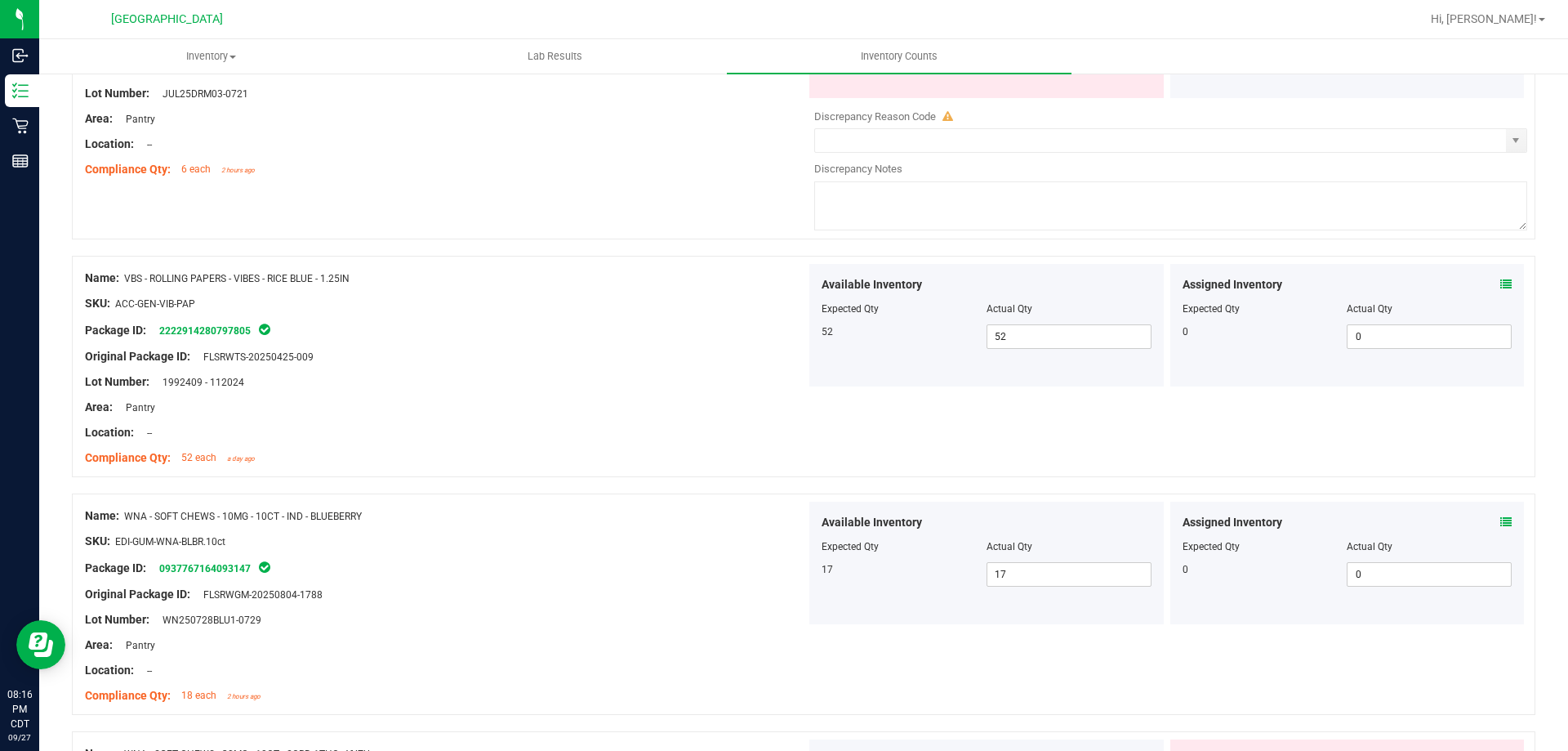
scroll to position [2370, 0]
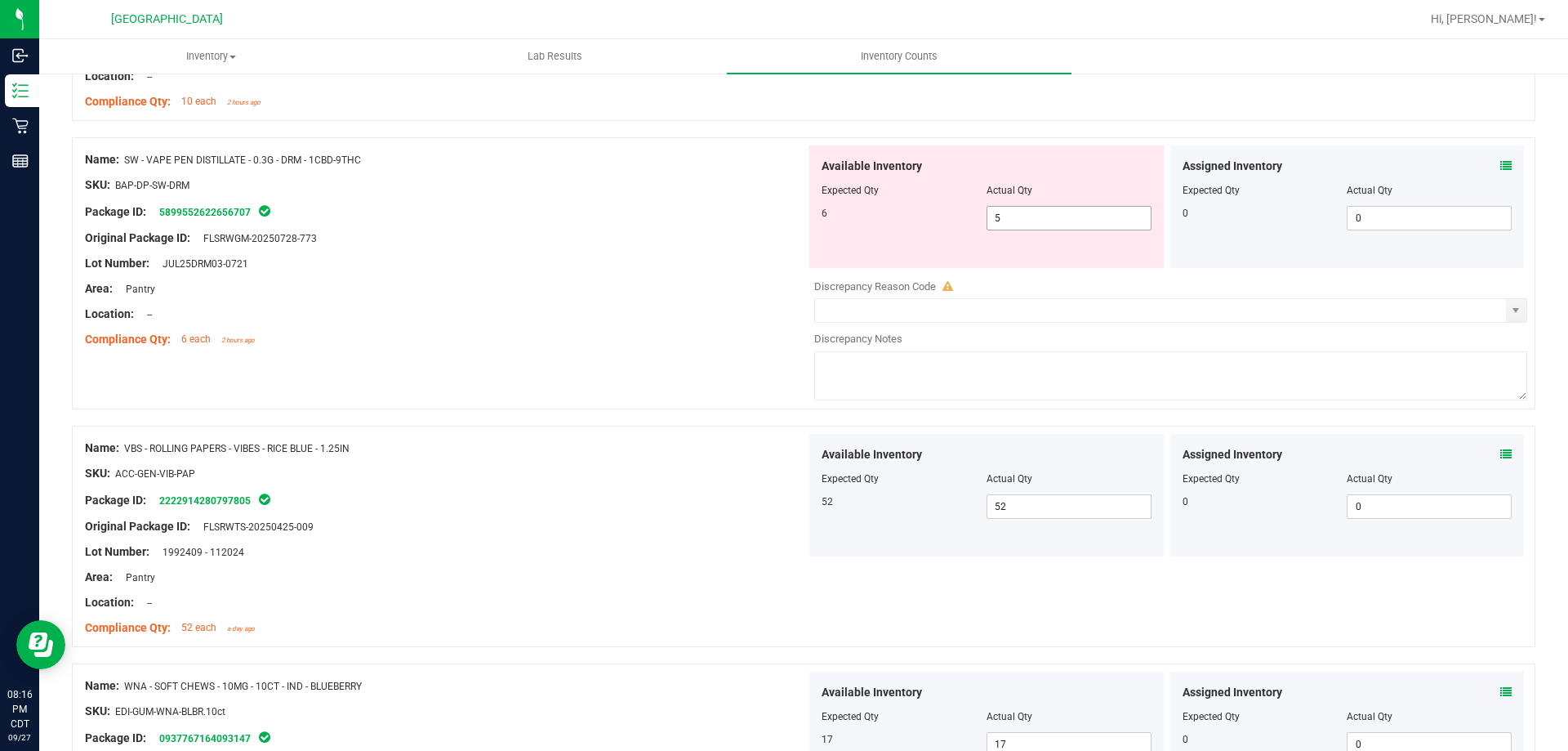
click at [1027, 211] on span "5 5" at bounding box center [1069, 219] width 165 height 25
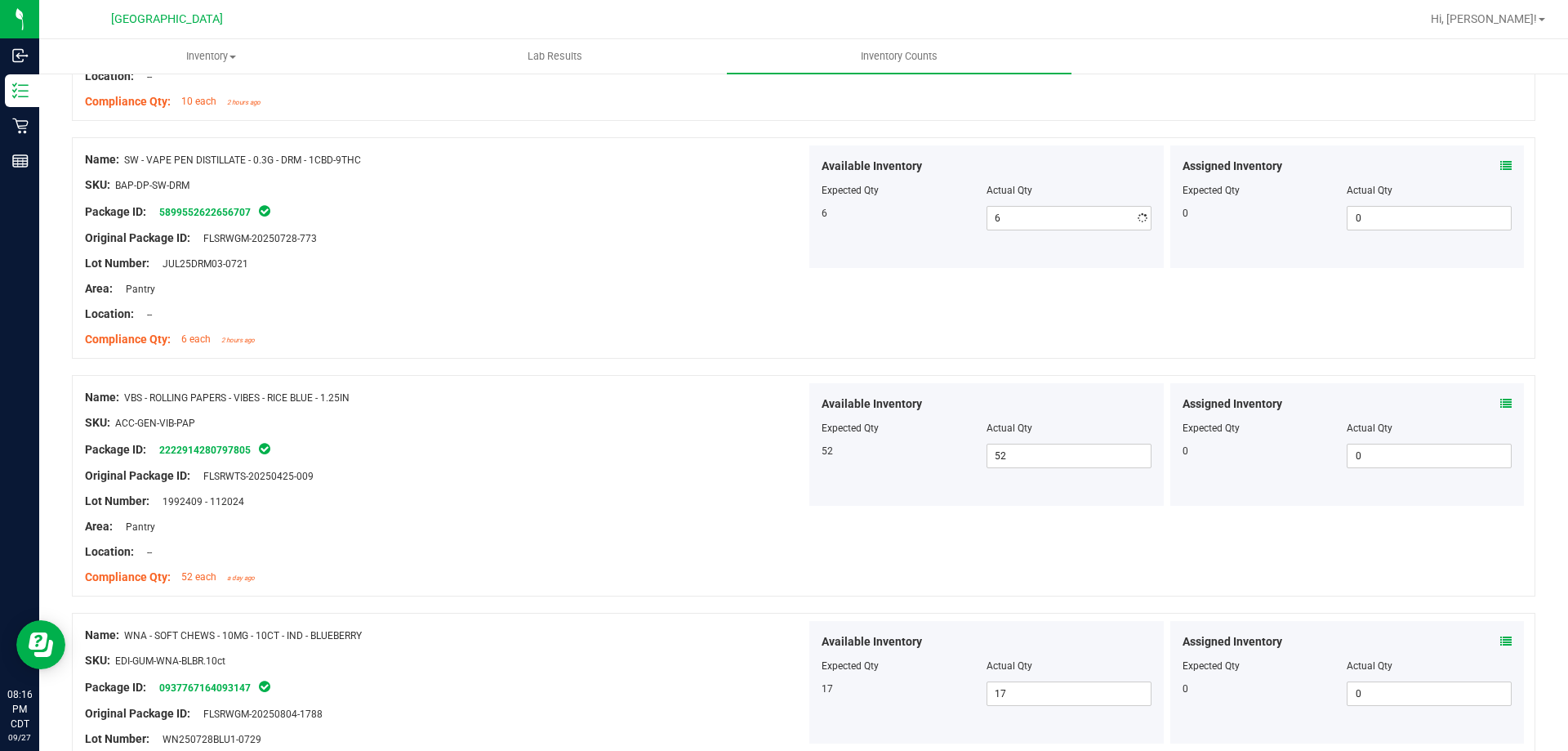
click at [641, 301] on div at bounding box center [445, 301] width 721 height 8
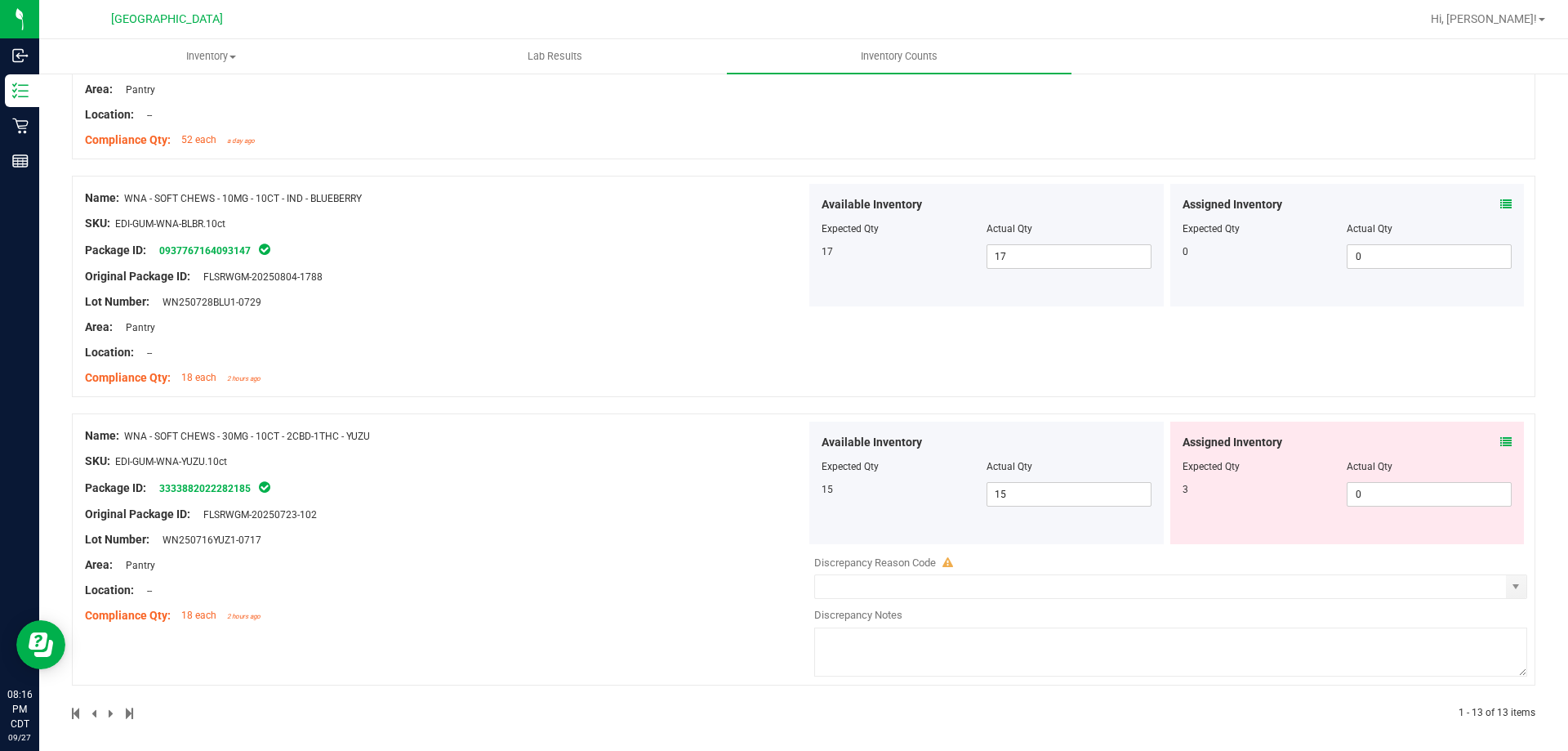
scroll to position [2814, 0]
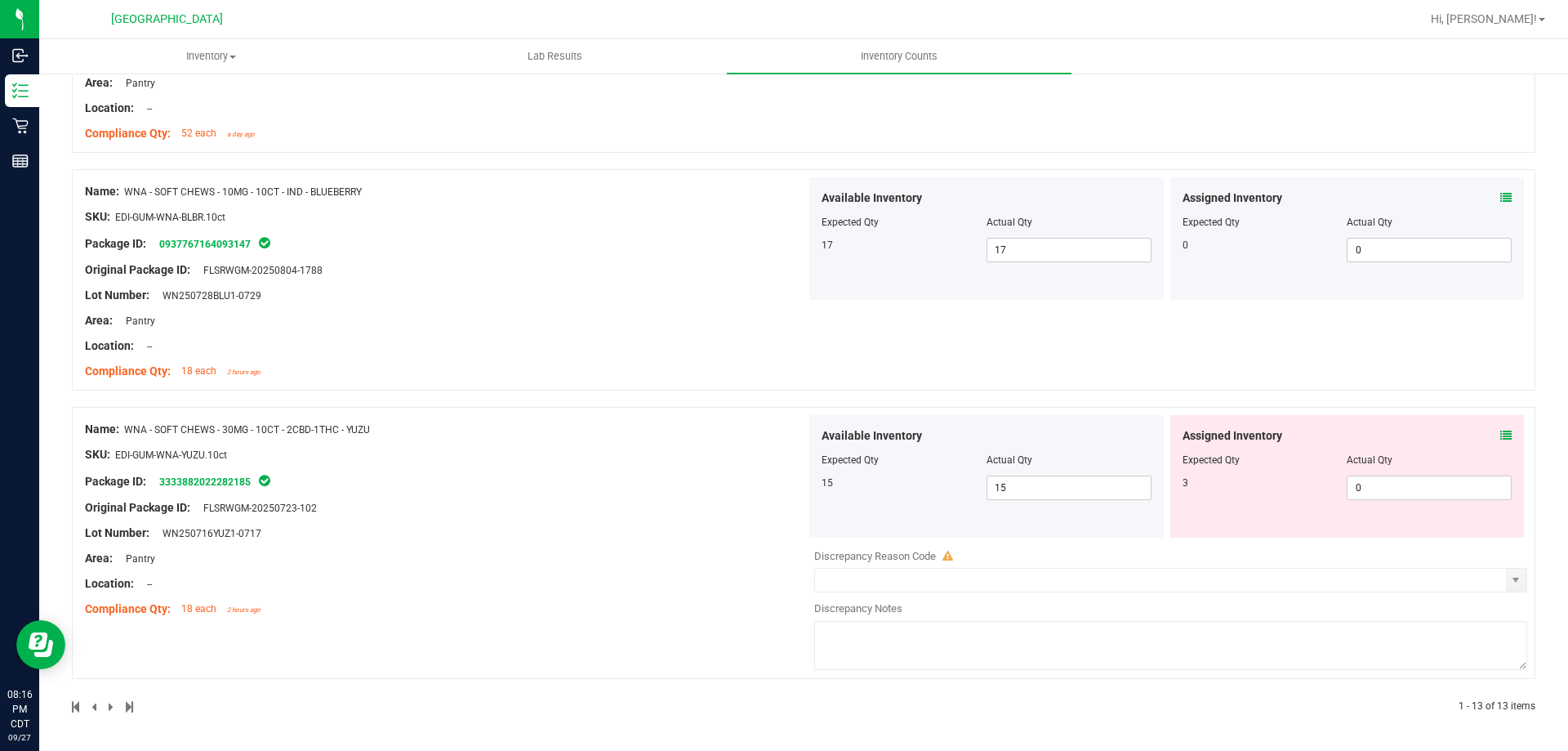
click at [1500, 438] on icon at bounding box center [1505, 435] width 11 height 11
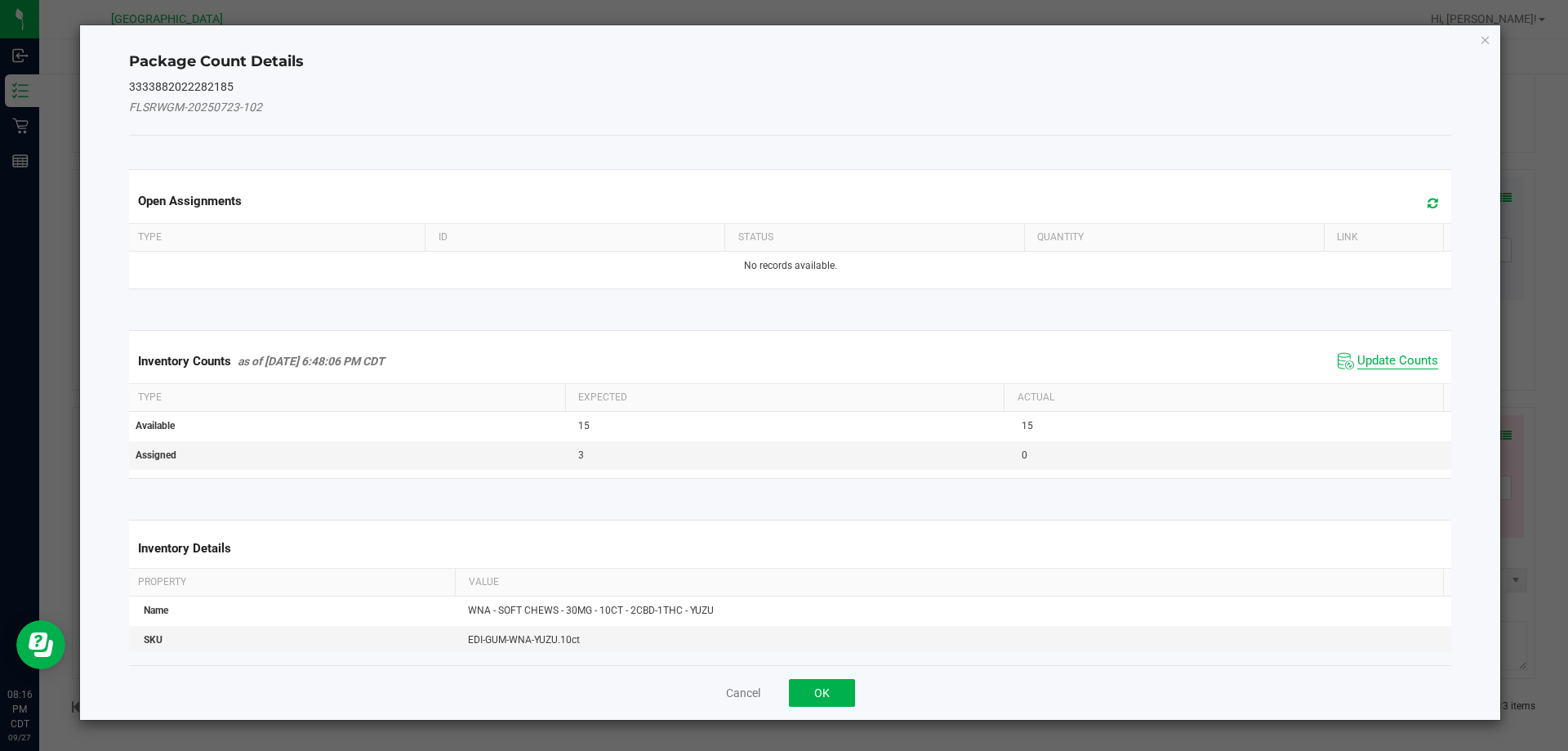
click at [1357, 361] on span "Update Counts" at bounding box center [1398, 361] width 81 height 17
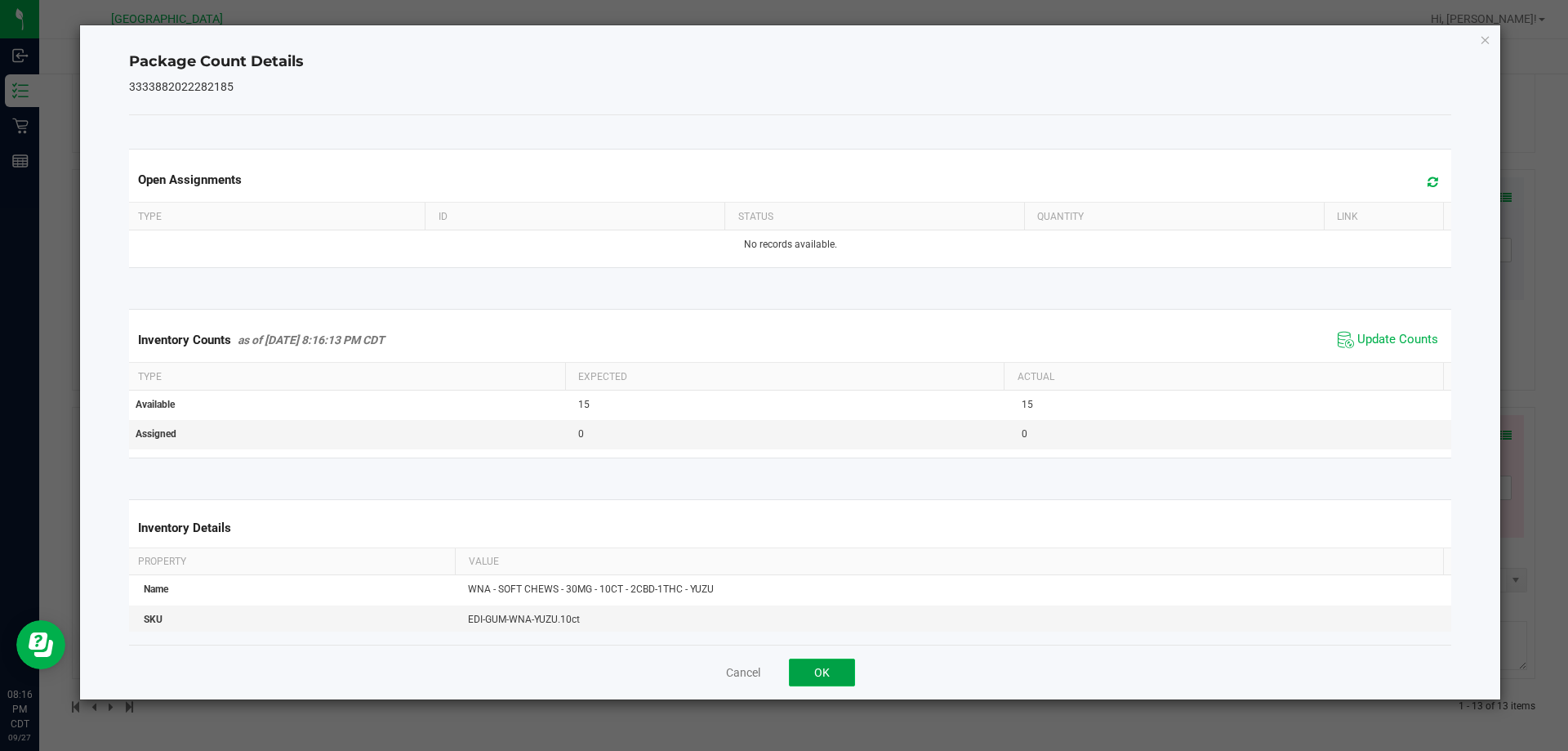
click at [837, 679] on button "OK" at bounding box center [822, 673] width 66 height 28
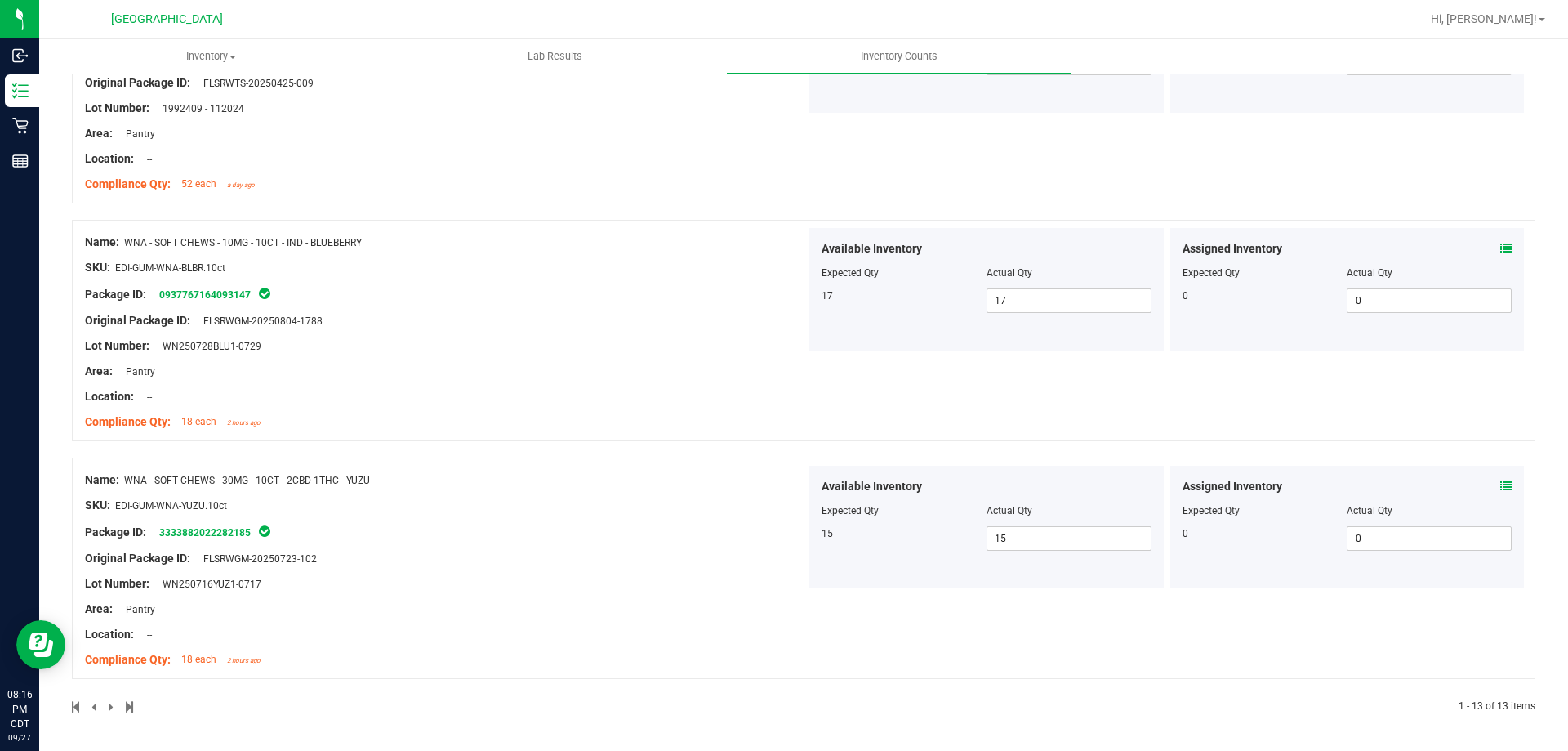
click at [668, 557] on div "Original Package ID: FLSRWGM-20250723-102" at bounding box center [445, 558] width 721 height 17
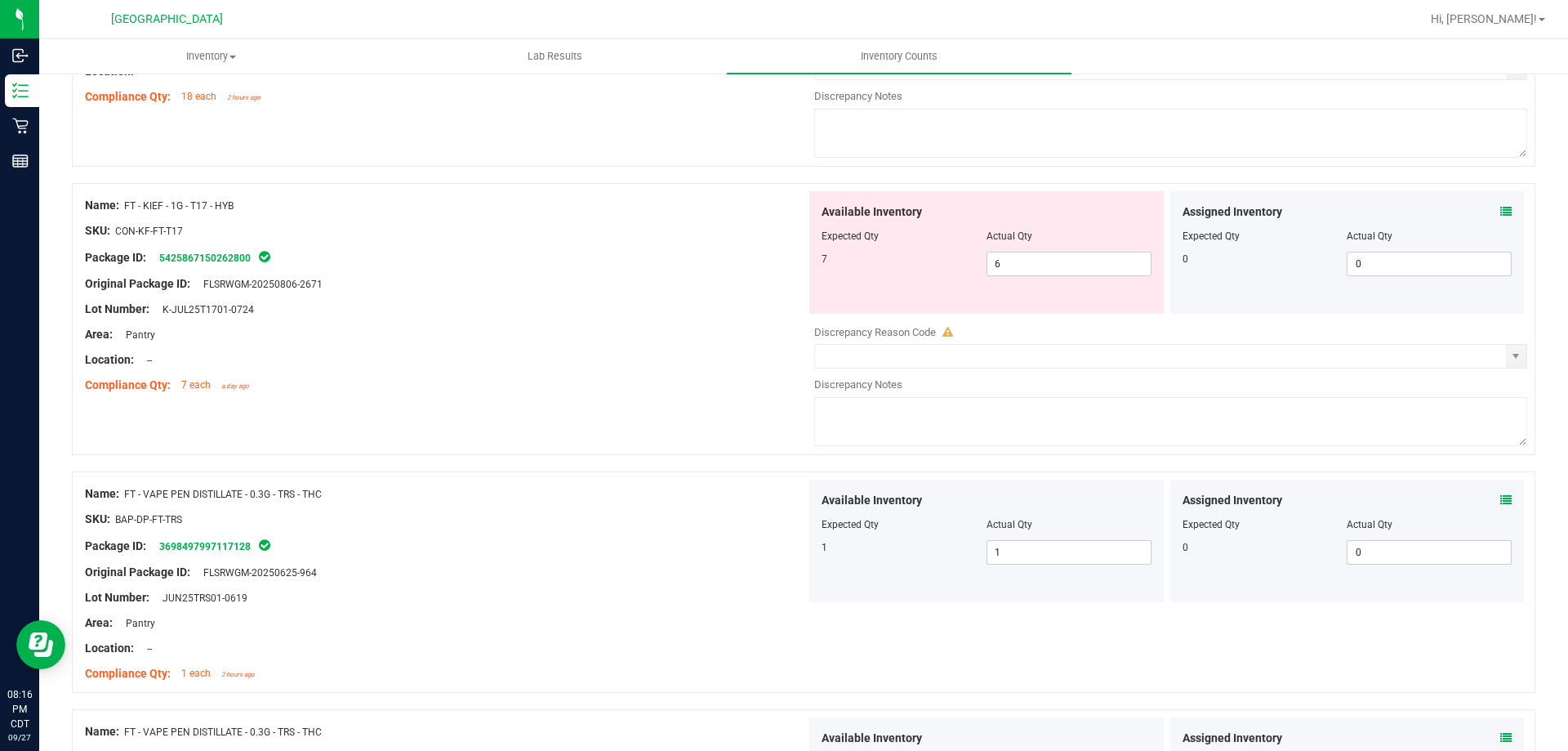
scroll to position [0, 0]
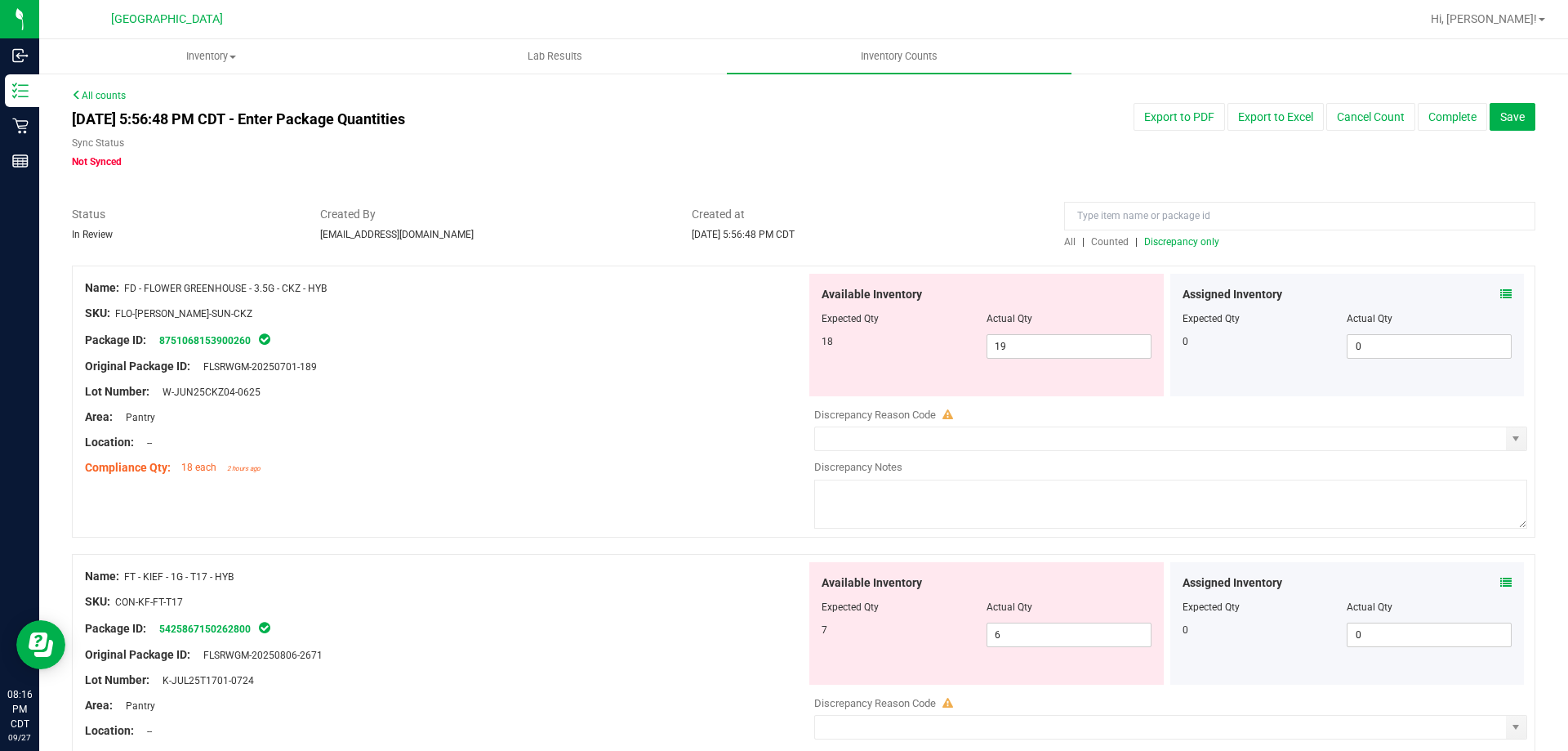
click at [1203, 241] on span "Discrepancy only" at bounding box center [1181, 242] width 75 height 11
click at [563, 505] on div "Name: FD - FLOWER GREENHOUSE - 3.5G - CKZ - HYB SKU: FLO-[PERSON_NAME]-SUN-CKZ …" at bounding box center [804, 401] width 1464 height 272
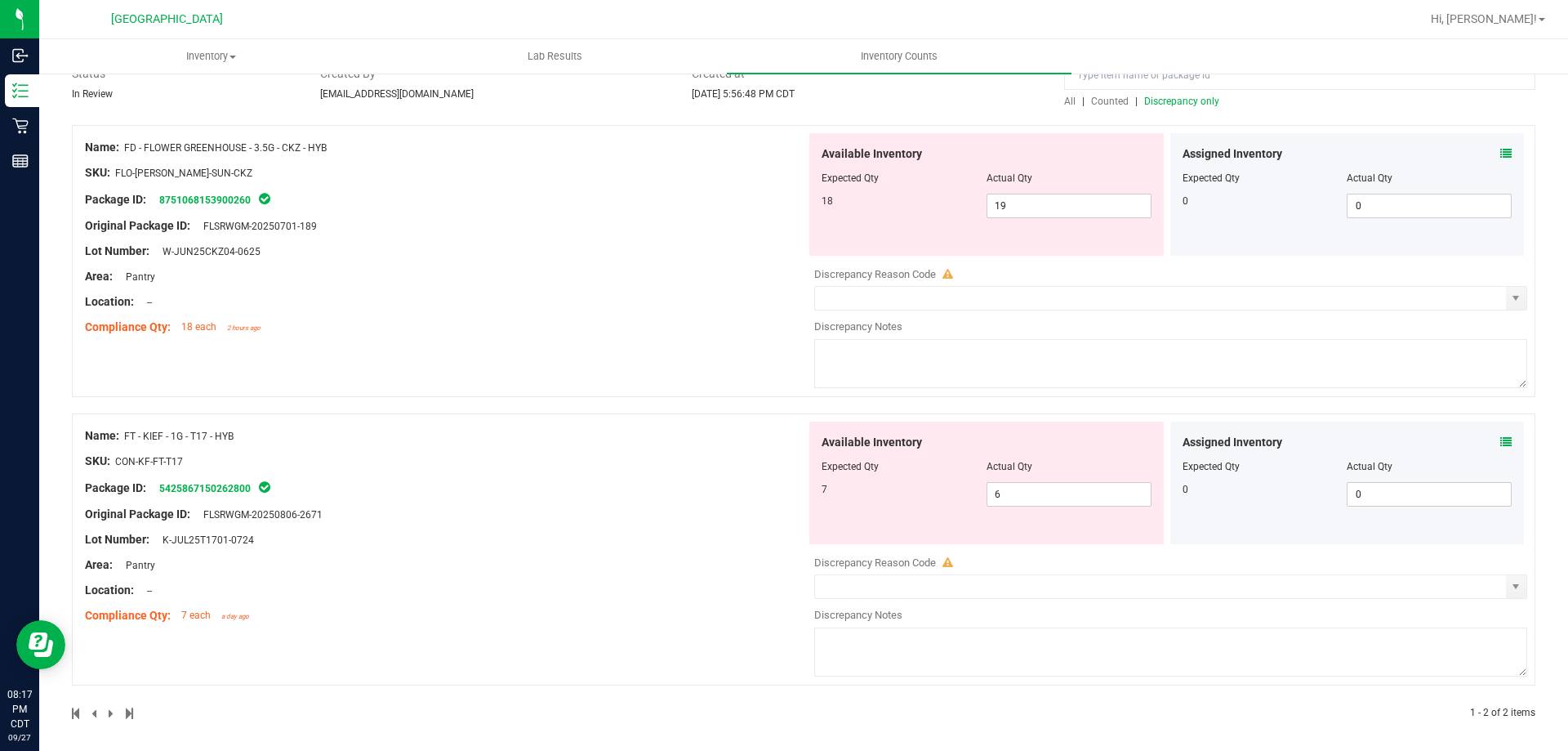
scroll to position [147, 0]
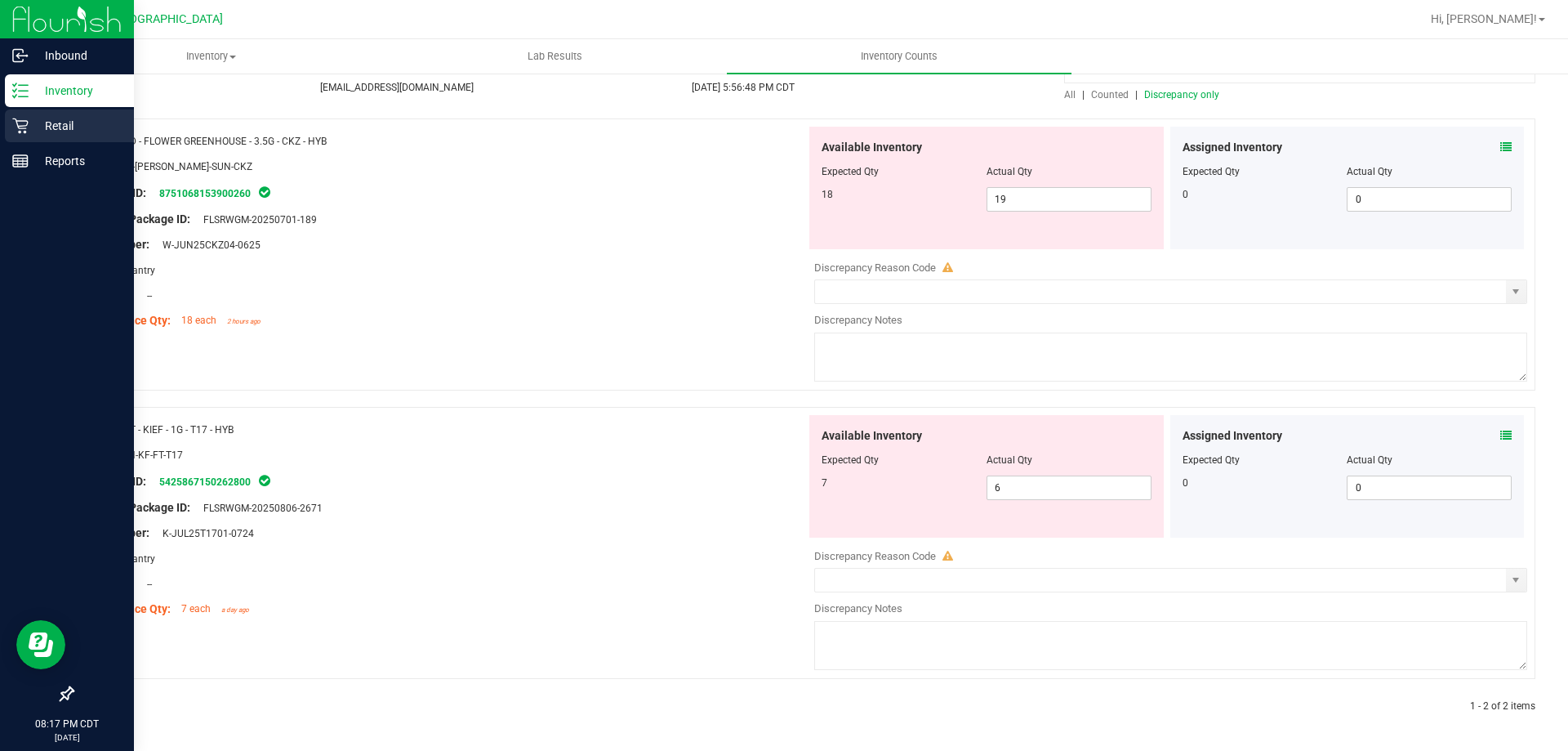
click at [61, 125] on p "Retail" at bounding box center [77, 126] width 98 height 19
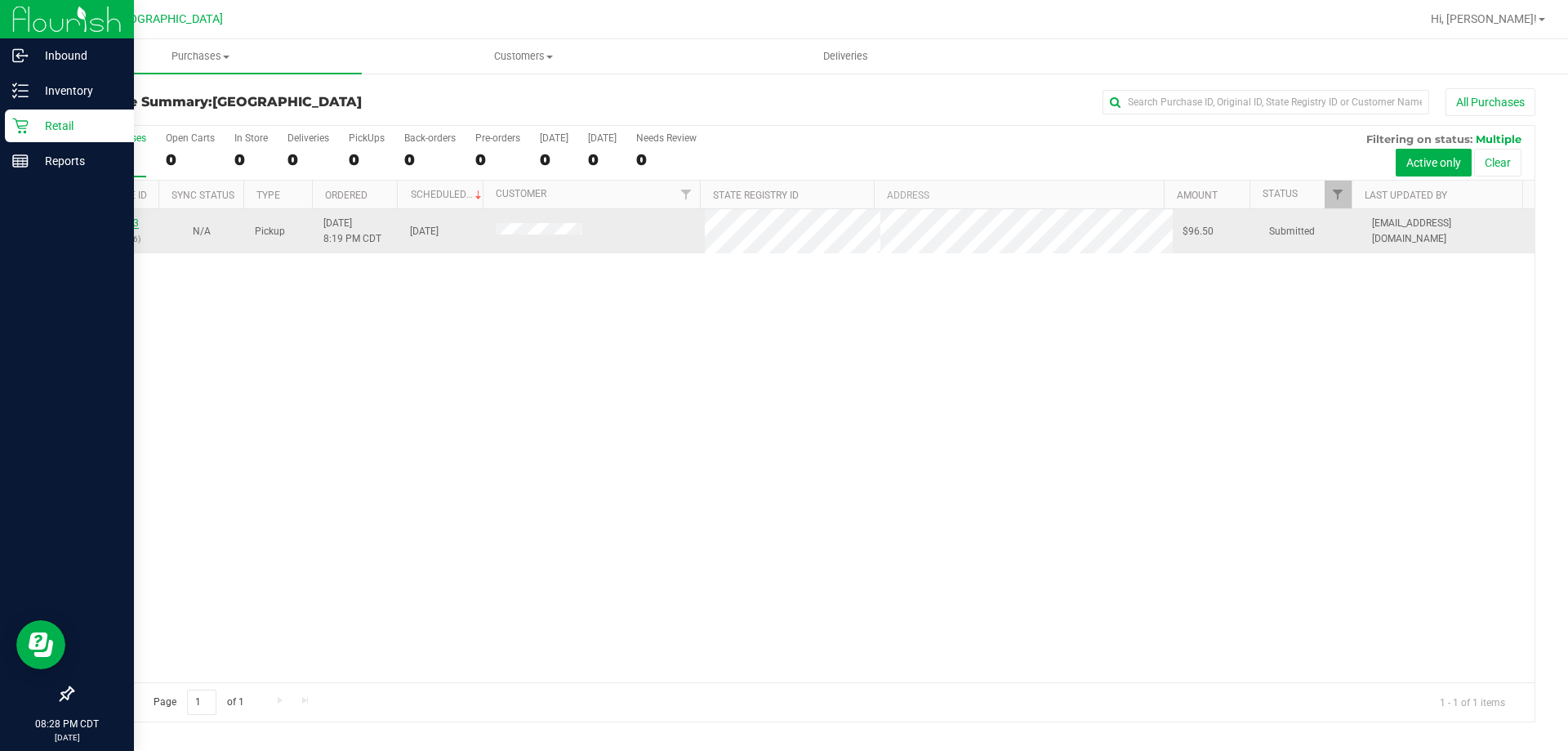
click at [105, 222] on link "12018493" at bounding box center [116, 223] width 46 height 11
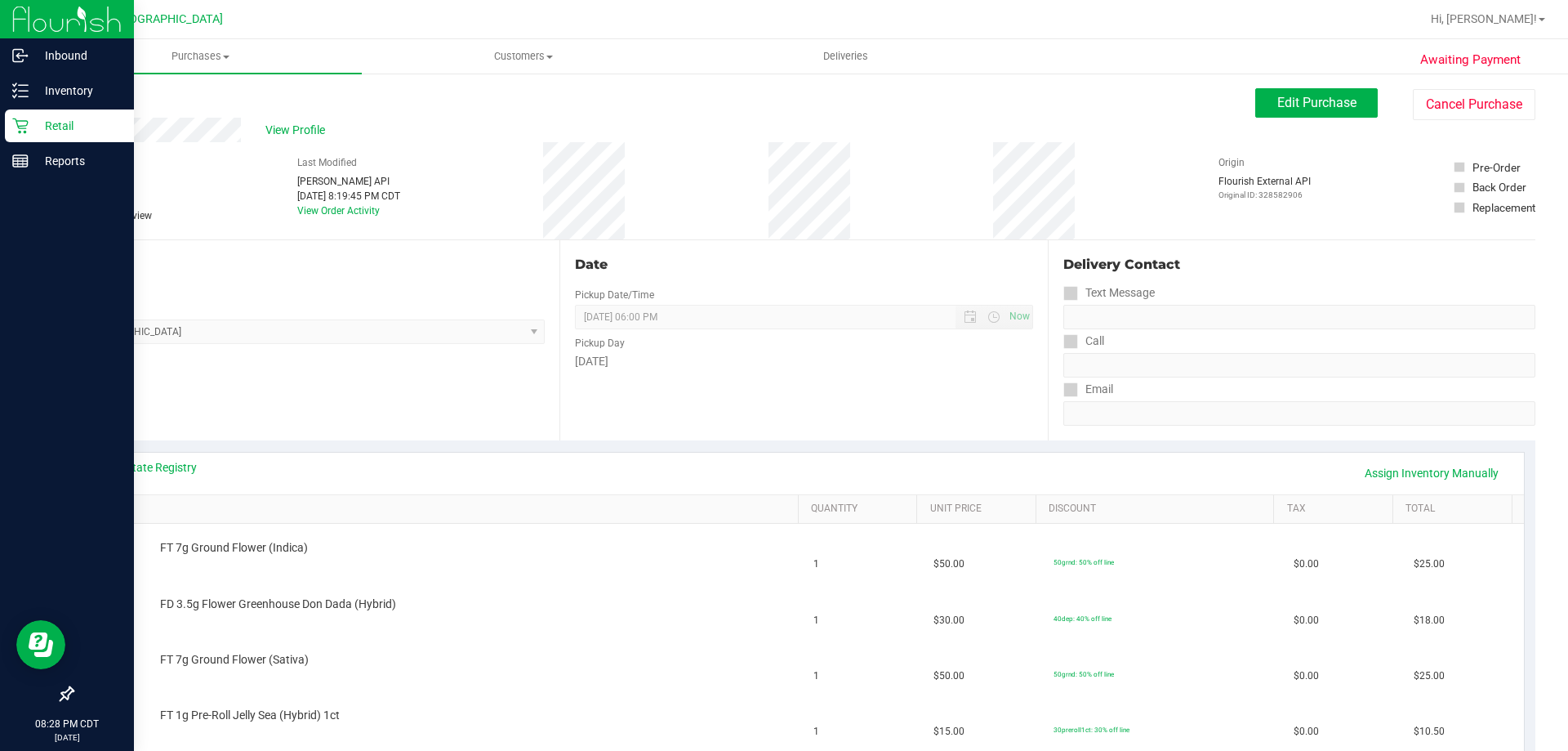
click at [95, 99] on link "Back" at bounding box center [85, 98] width 25 height 11
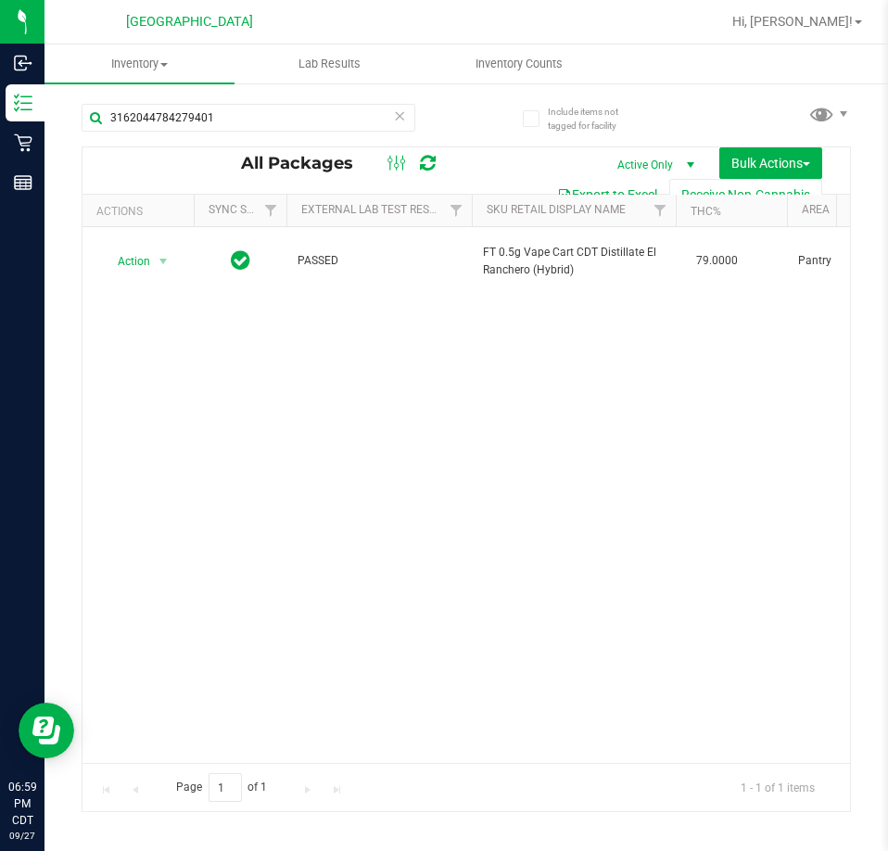
click at [238, 102] on div "3162044784279401" at bounding box center [274, 116] width 385 height 59
drag, startPoint x: 237, startPoint y: 112, endPoint x: 59, endPoint y: 122, distance: 178.3
click at [59, 122] on div "Include items not tagged for facility 3162044784279401 All Packages Active Only…" at bounding box center [467, 365] width 844 height 566
paste input "8495532156525109"
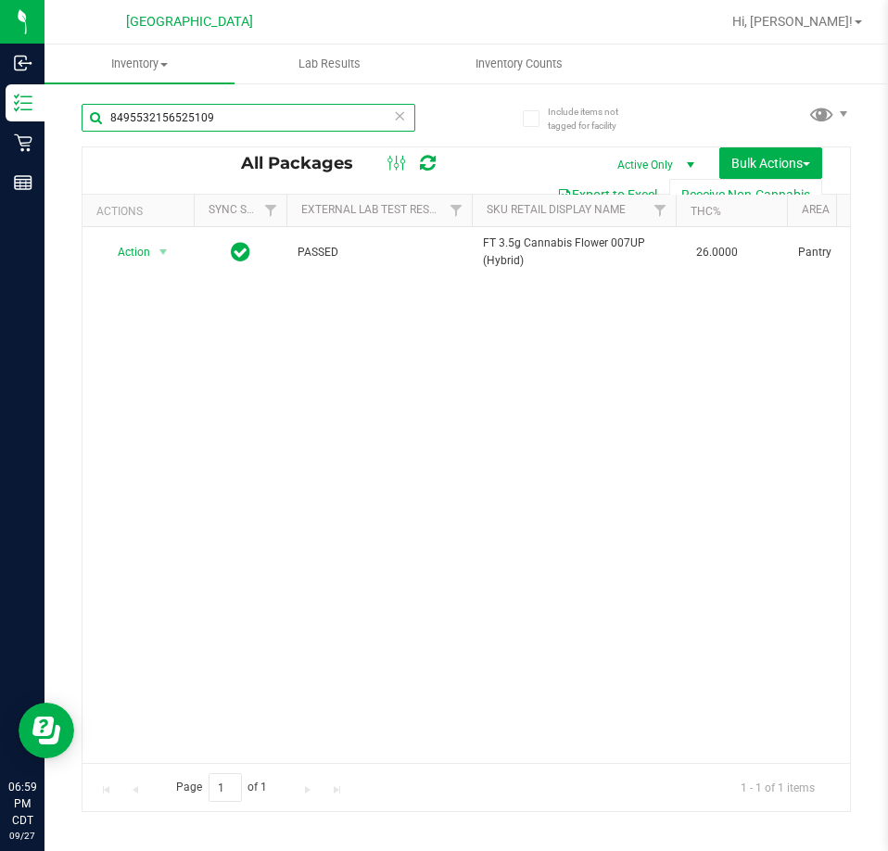
drag, startPoint x: 223, startPoint y: 104, endPoint x: 71, endPoint y: 127, distance: 153.8
click at [71, 127] on div "Include items not tagged for facility 8495532156525109 All Packages Active Only…" at bounding box center [467, 365] width 844 height 566
paste input "7673856858839156"
drag, startPoint x: 233, startPoint y: 122, endPoint x: 98, endPoint y: 136, distance: 135.2
click at [98, 136] on div "7673856858839156" at bounding box center [249, 125] width 334 height 43
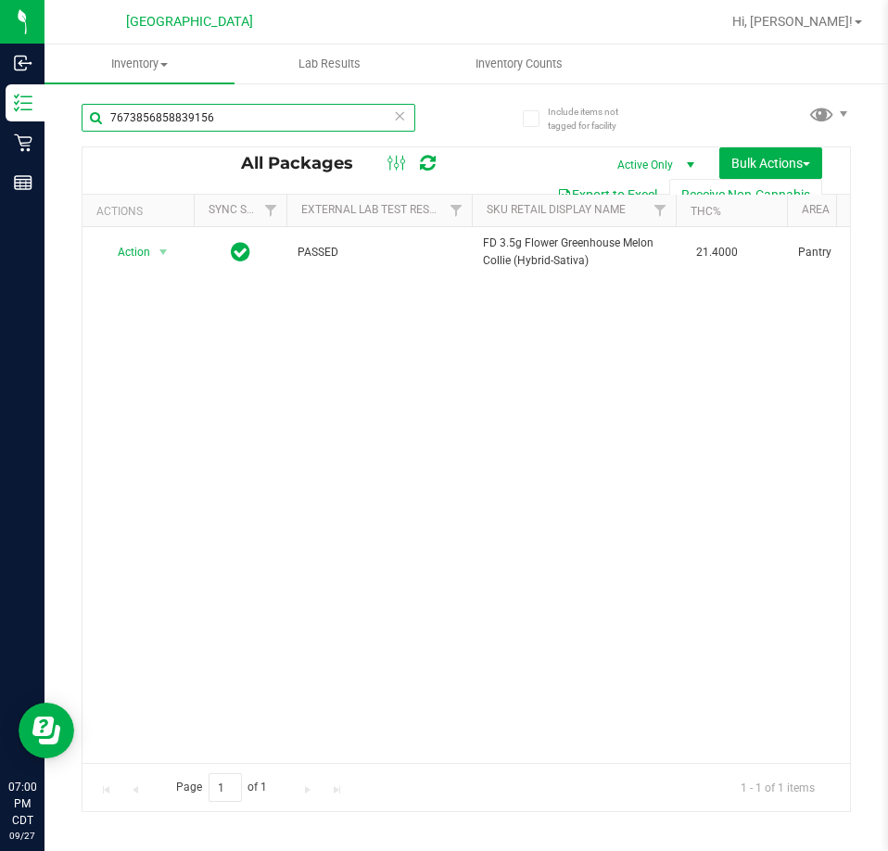
paste input "5899552622656707"
drag, startPoint x: 220, startPoint y: 115, endPoint x: 48, endPoint y: 131, distance: 172.3
click at [48, 131] on div "Include items not tagged for facility 5899552622656707 All Packages Active Only…" at bounding box center [467, 365] width 844 height 566
paste input "7619369345995268"
drag, startPoint x: 206, startPoint y: 753, endPoint x: 264, endPoint y: 751, distance: 58.4
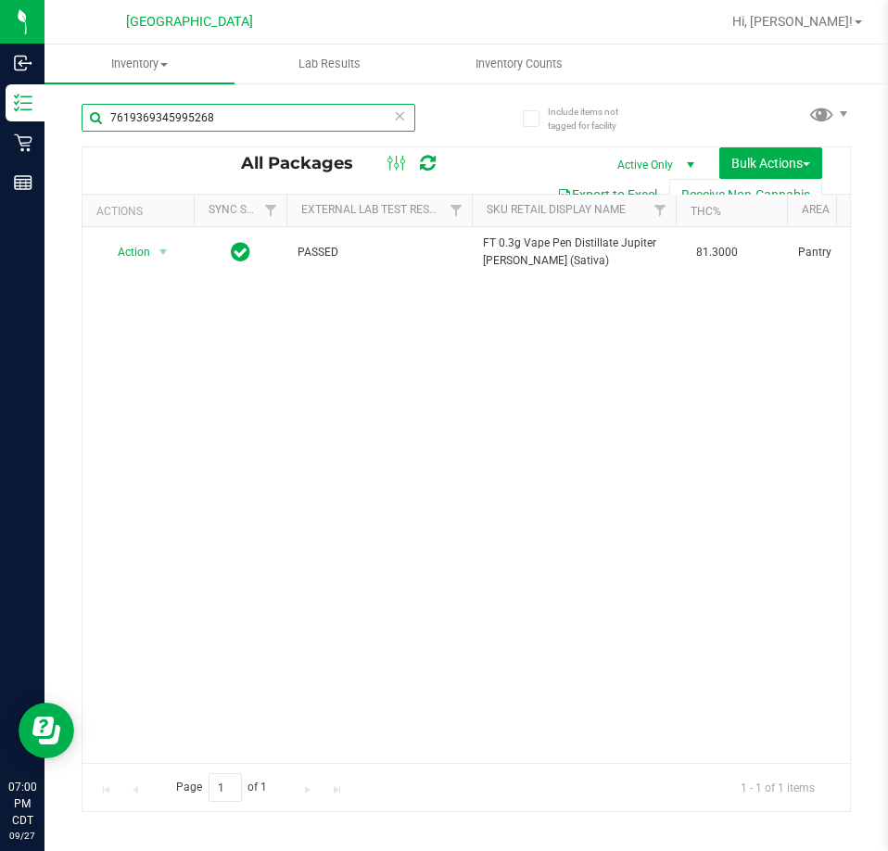
drag, startPoint x: 271, startPoint y: 106, endPoint x: 95, endPoint y: 129, distance: 177.7
click at [95, 129] on input "7619369345995268" at bounding box center [249, 118] width 334 height 28
paste input "2285031302213945"
drag, startPoint x: 236, startPoint y: 124, endPoint x: 99, endPoint y: 128, distance: 137.3
click at [99, 126] on input "2285031302213945" at bounding box center [249, 118] width 334 height 28
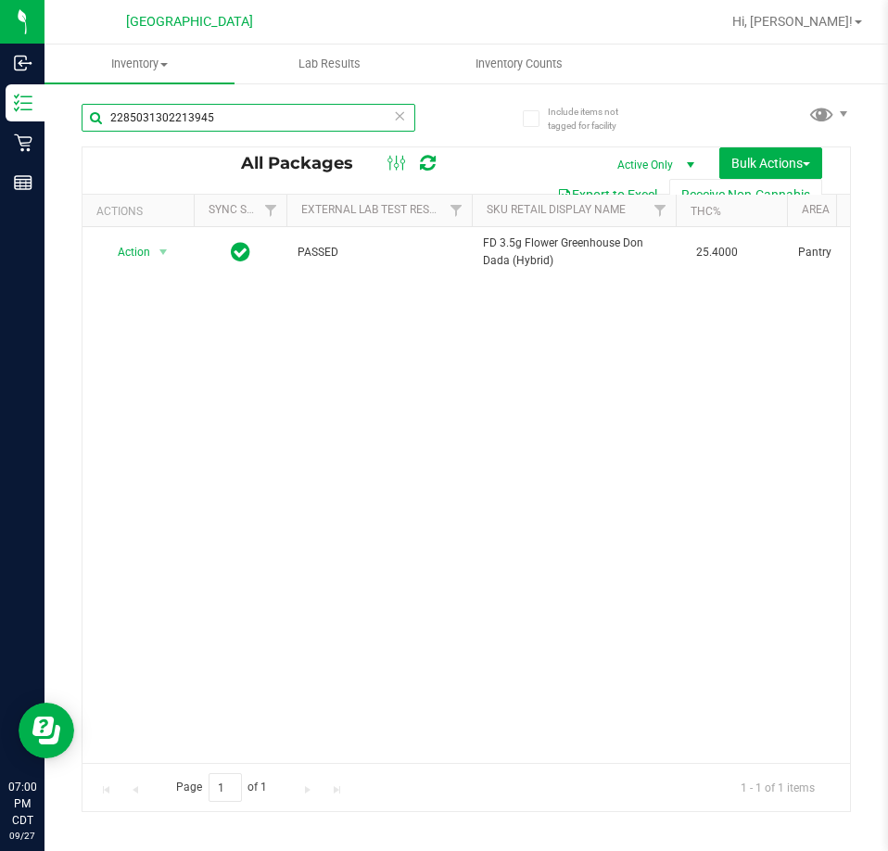
paste input "341763606881369"
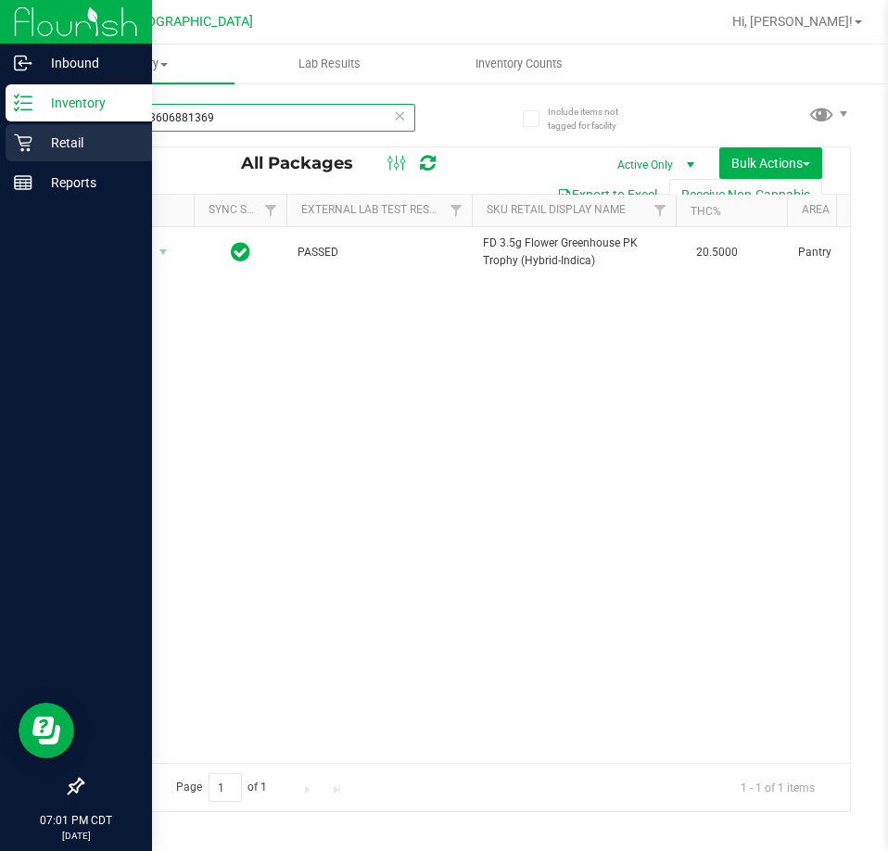
drag, startPoint x: 221, startPoint y: 114, endPoint x: 38, endPoint y: 135, distance: 183.9
click at [38, 135] on div "Inbound Inventory Retail Reports 07:01 PM CDT 09/27/2025 09/27 Panama City WC H…" at bounding box center [444, 425] width 888 height 851
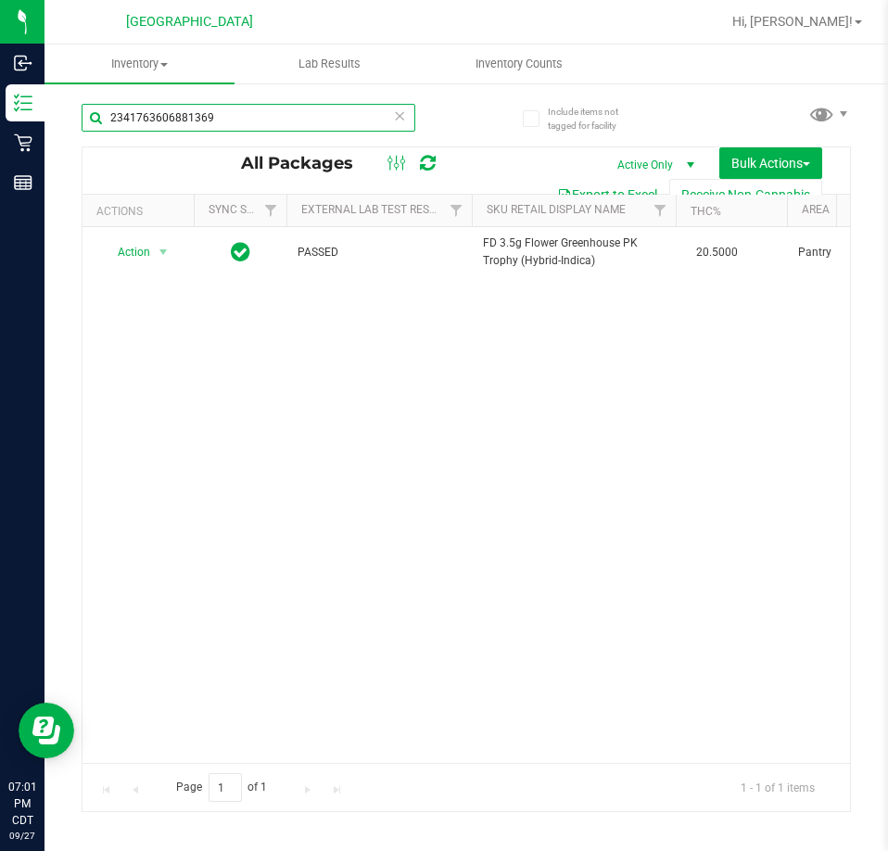
paste input "4947543439703456"
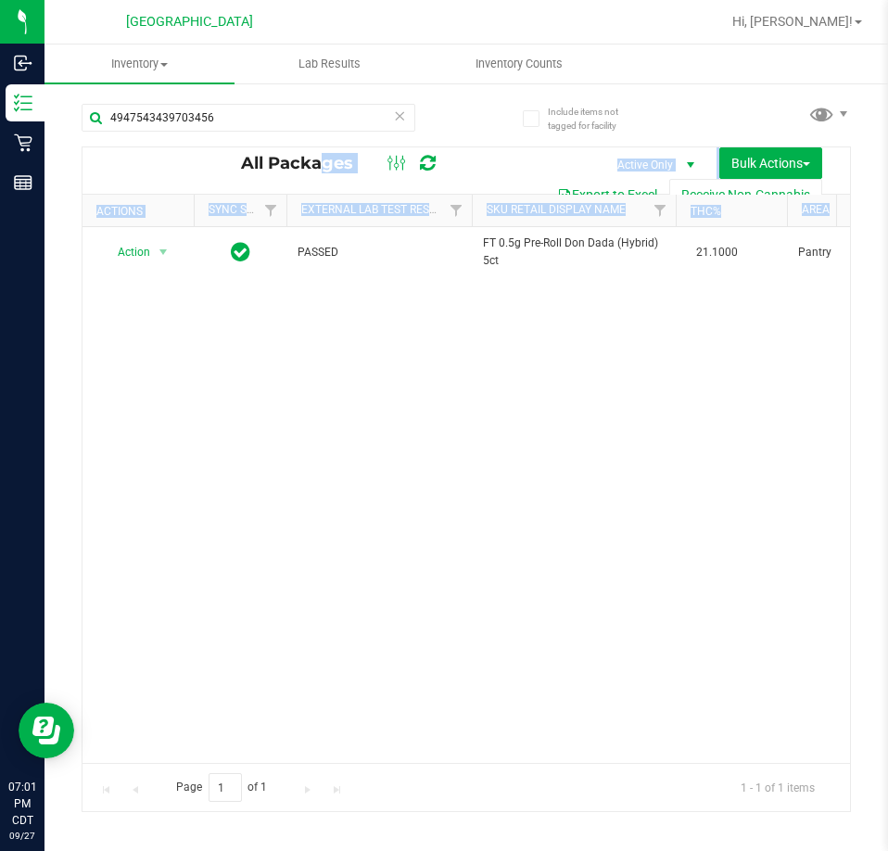
drag, startPoint x: 177, startPoint y: 749, endPoint x: 260, endPoint y: 754, distance: 82.7
click at [236, 746] on div "Action Action Create package Edit attributes Global inventory Locate package Lo…" at bounding box center [467, 495] width 768 height 536
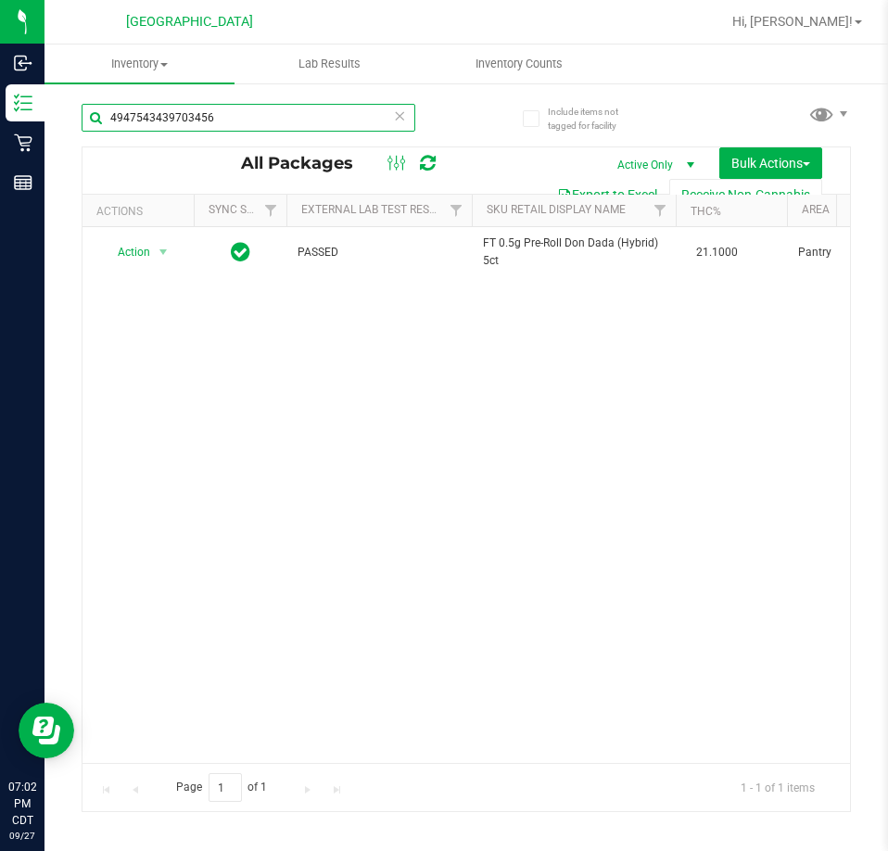
drag, startPoint x: 232, startPoint y: 104, endPoint x: 72, endPoint y: 123, distance: 160.7
click at [72, 124] on div "Include items not tagged for facility 4947543439703456 All Packages Active Only…" at bounding box center [467, 365] width 844 height 566
paste input "6104665605431130"
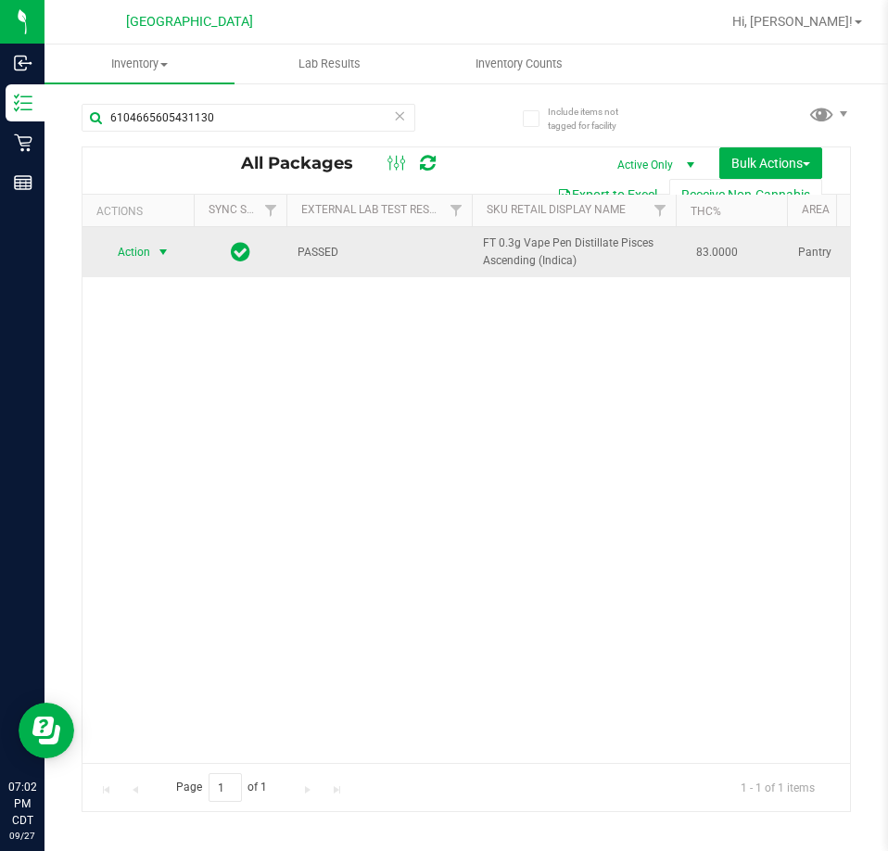
click at [159, 240] on span "select" at bounding box center [163, 252] width 23 height 26
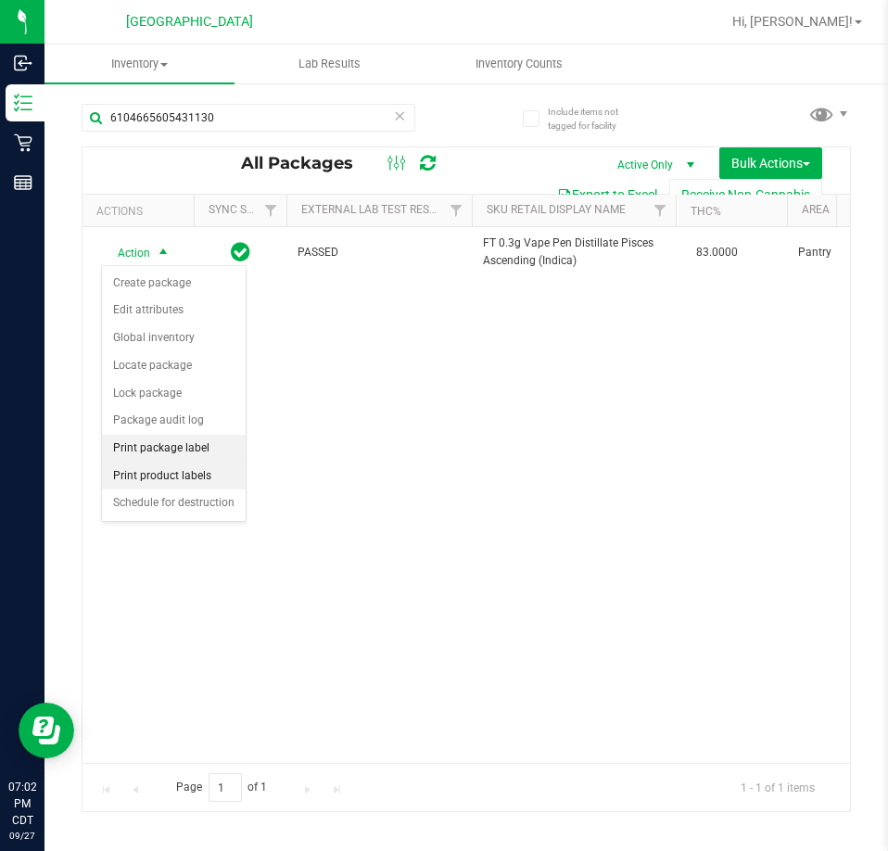
click at [199, 456] on li "Print package label" at bounding box center [174, 449] width 144 height 28
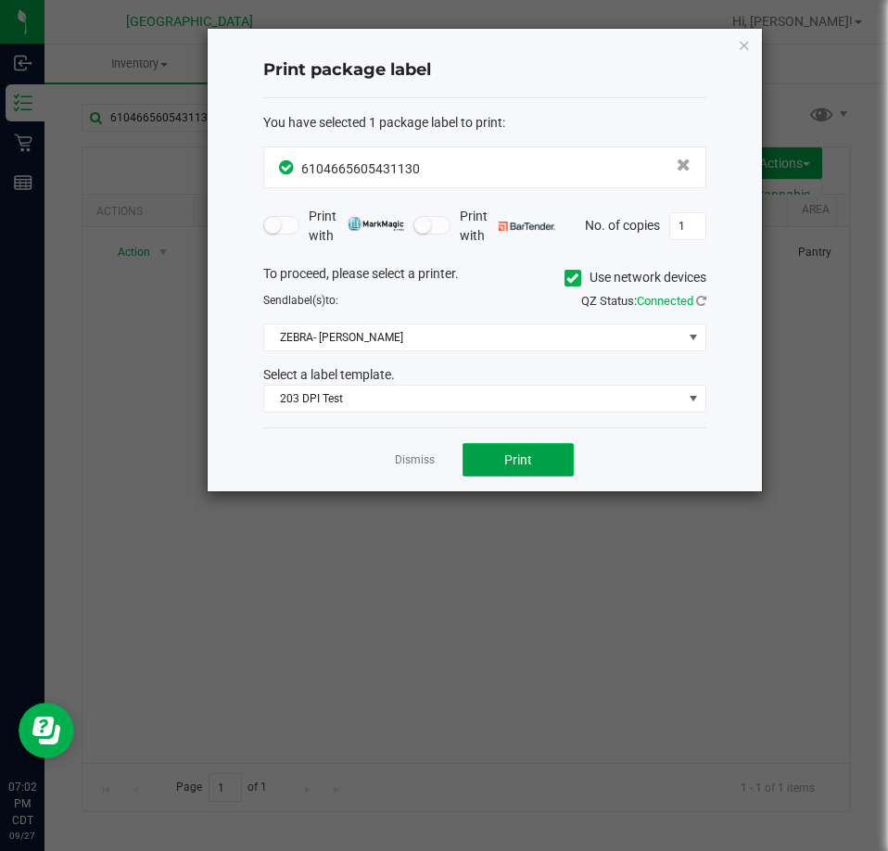
click at [515, 469] on button "Print" at bounding box center [518, 459] width 111 height 33
click at [420, 443] on div "Dismiss Print" at bounding box center [484, 459] width 443 height 64
click at [422, 455] on link "Dismiss" at bounding box center [415, 461] width 40 height 16
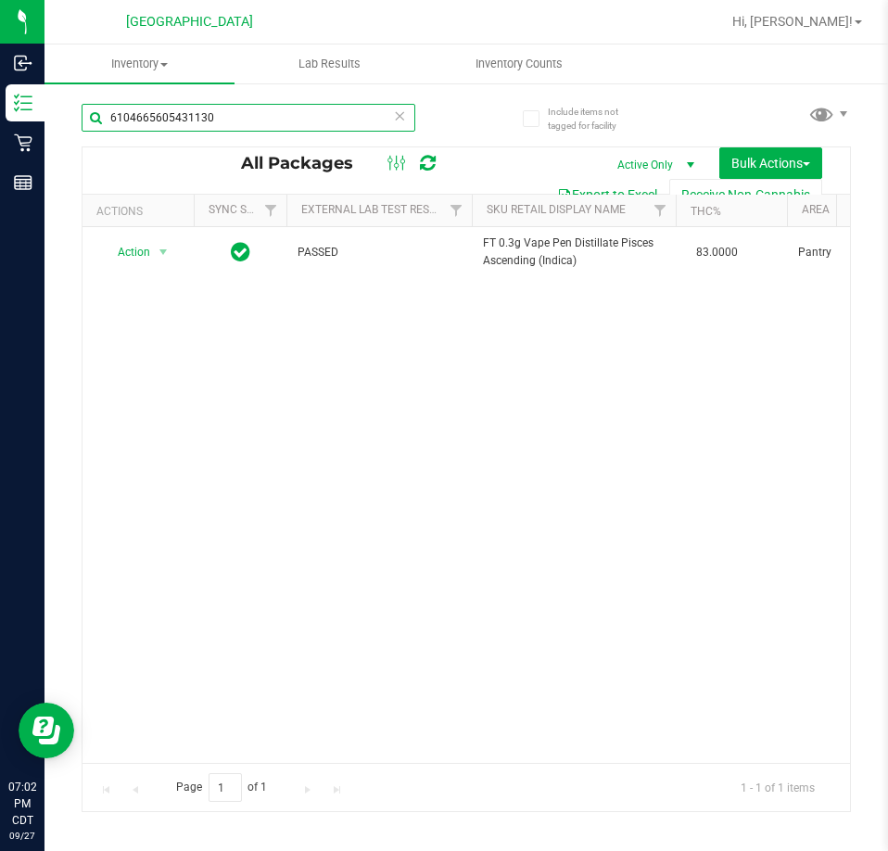
drag, startPoint x: 255, startPoint y: 108, endPoint x: 71, endPoint y: 120, distance: 183.9
click at [71, 120] on div "Include items not tagged for facility 6104665605431130 All Packages Active Only…" at bounding box center [467, 365] width 844 height 566
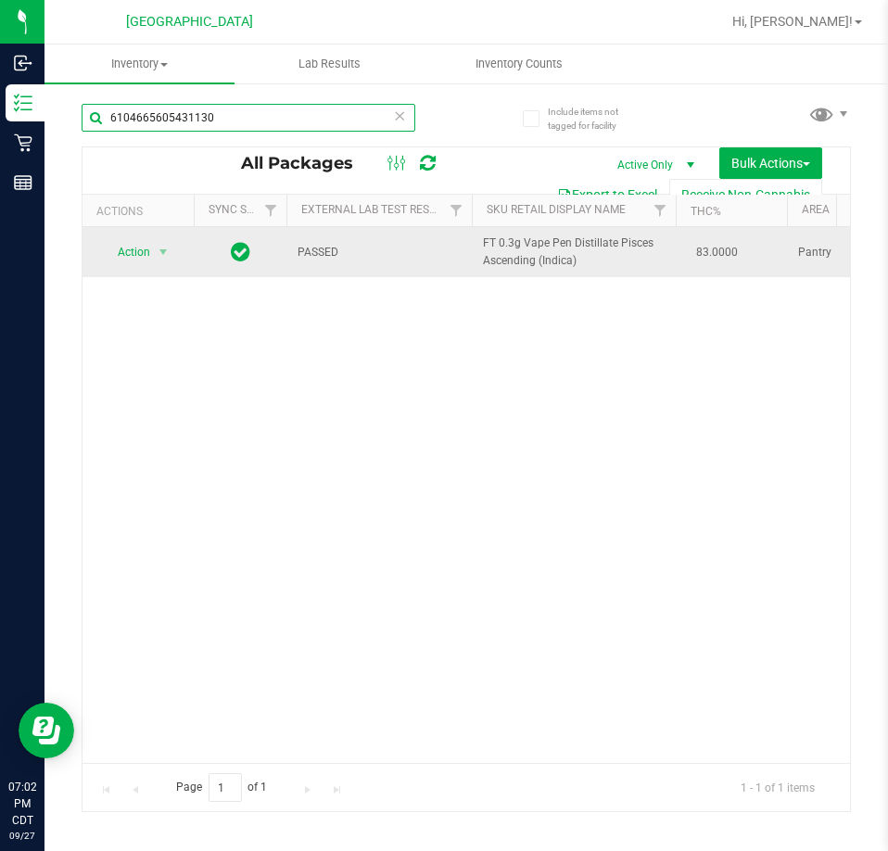
paste input "4215925390838083"
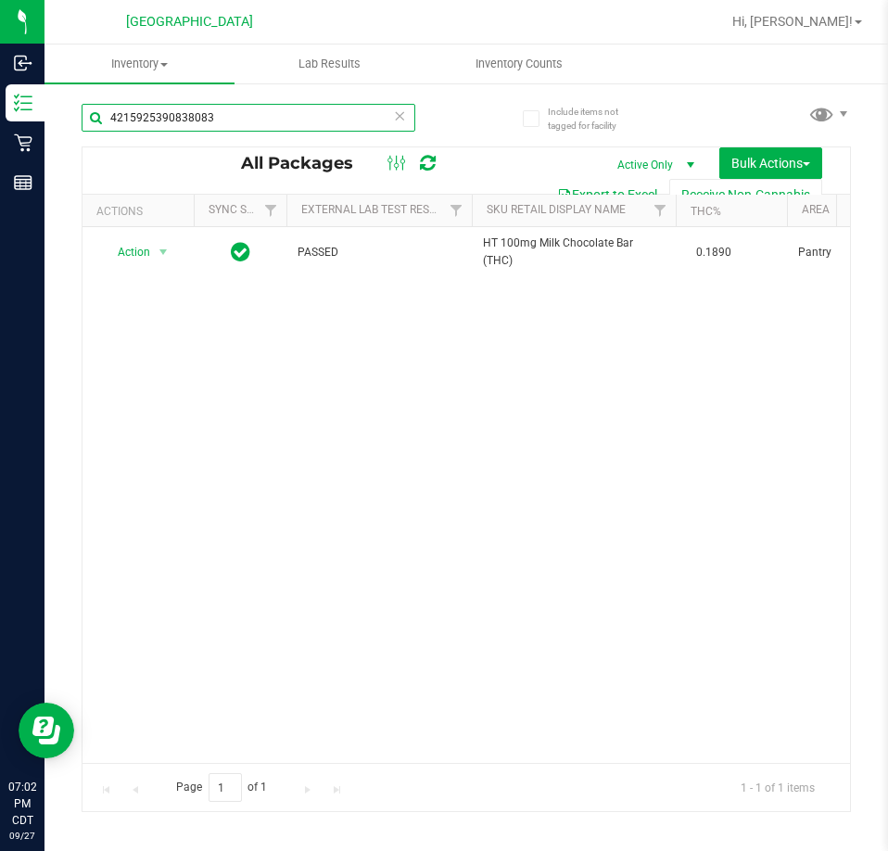
scroll to position [0, 798]
drag, startPoint x: 258, startPoint y: 108, endPoint x: 88, endPoint y: 113, distance: 169.8
click at [88, 113] on input "4215925390838083" at bounding box center [249, 118] width 334 height 28
paste input "2343417651340610"
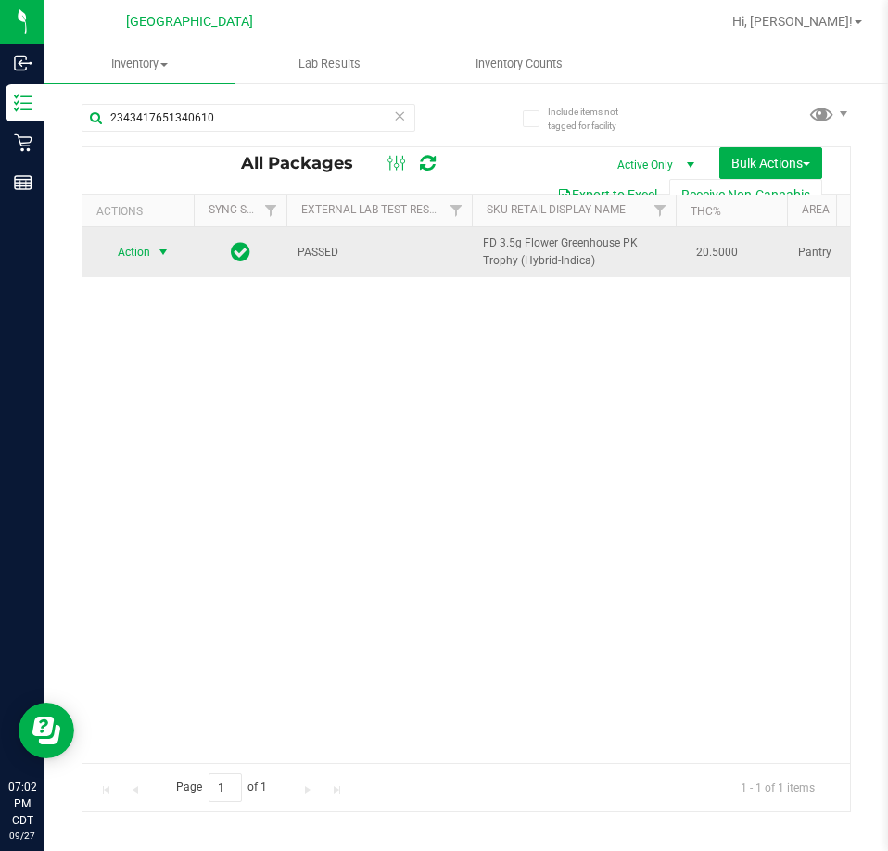
click at [158, 255] on span "select" at bounding box center [163, 252] width 15 height 15
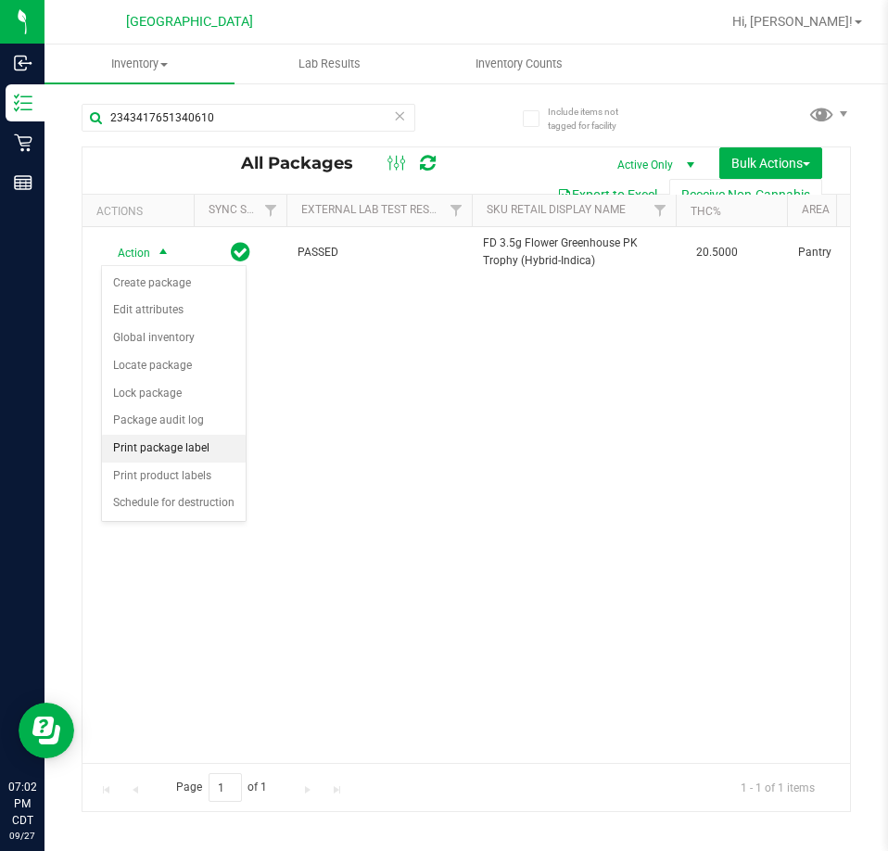
click at [194, 451] on li "Print package label" at bounding box center [174, 449] width 144 height 28
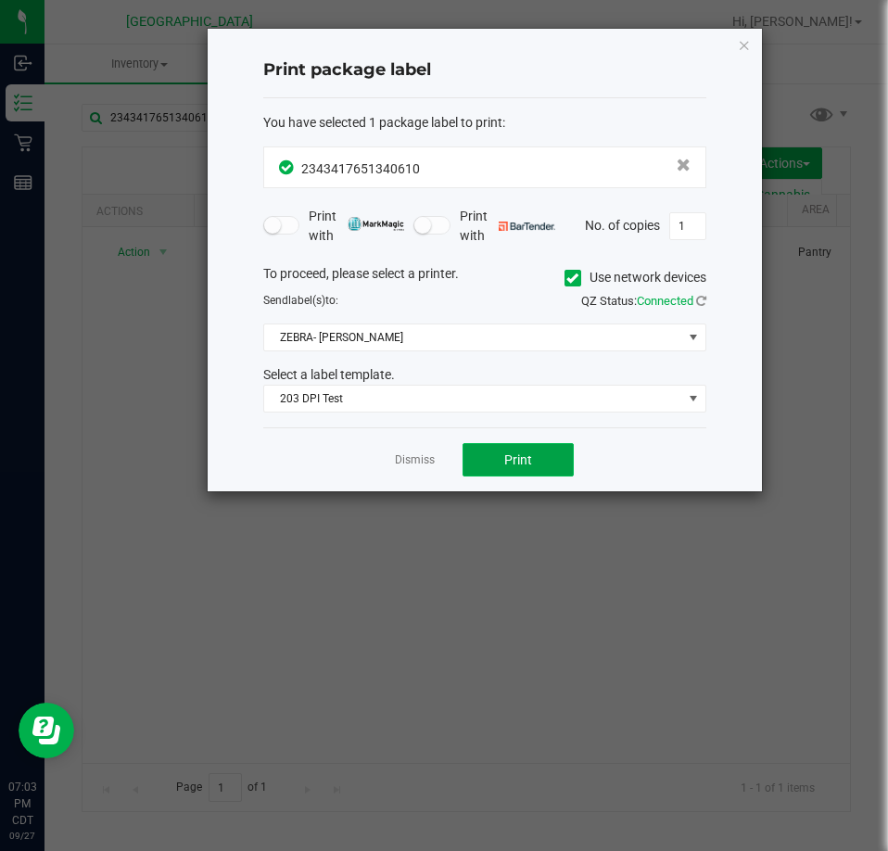
click at [515, 466] on span "Print" at bounding box center [518, 460] width 28 height 15
click at [417, 465] on link "Dismiss" at bounding box center [415, 461] width 40 height 16
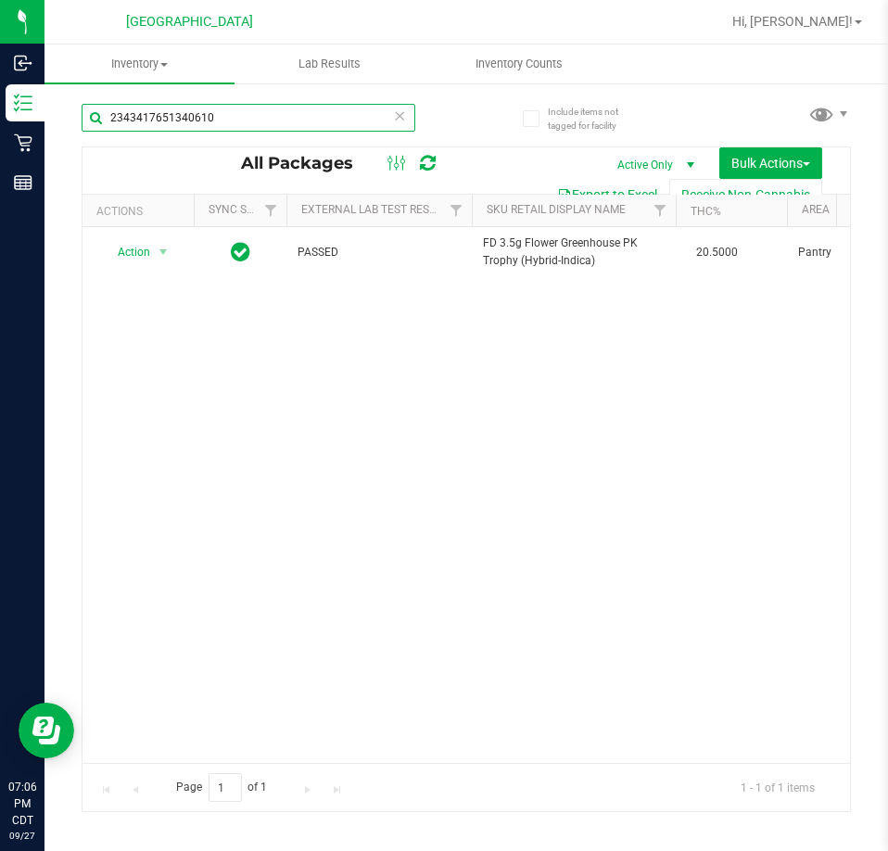
drag, startPoint x: 117, startPoint y: 127, endPoint x: 76, endPoint y: 133, distance: 41.2
click at [76, 133] on div "Include items not tagged for facility 2343417651340610 All Packages Active Only…" at bounding box center [467, 365] width 844 height 566
paste input "5558505815487972"
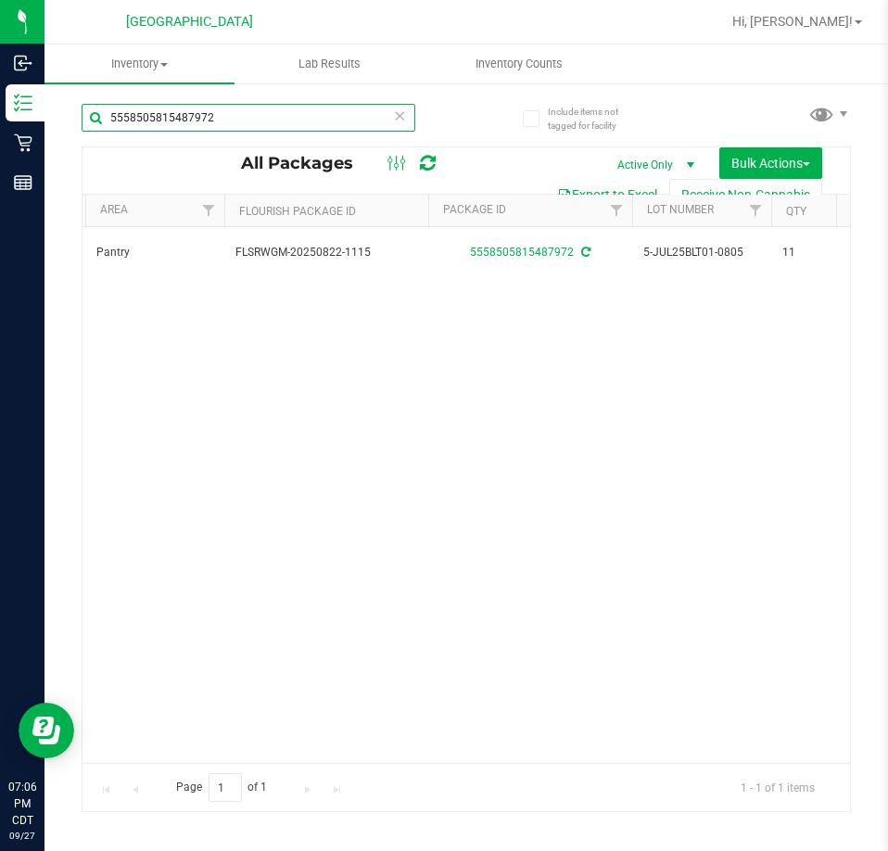
scroll to position [0, 743]
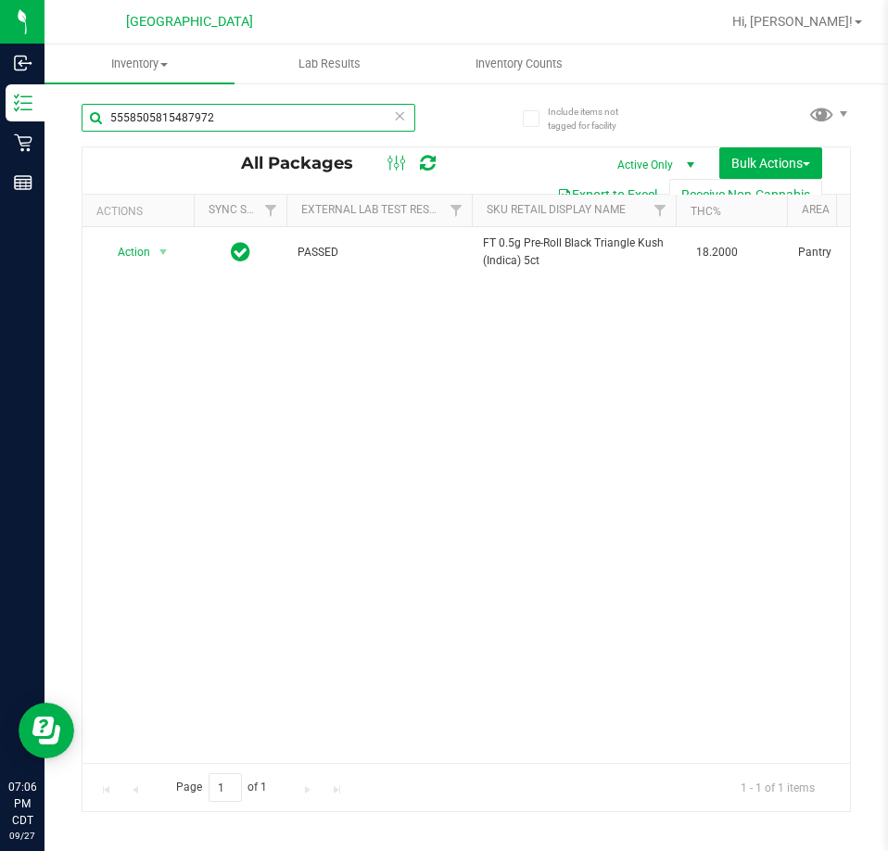
drag, startPoint x: 227, startPoint y: 109, endPoint x: 56, endPoint y: 127, distance: 172.4
click at [56, 127] on div "Include items not tagged for facility 5558505815487972 All Packages Active Only…" at bounding box center [467, 365] width 844 height 566
paste input "7218398092208366"
click at [203, 749] on div "Action Action Create package Edit attributes Global inventory Locate package Lo…" at bounding box center [467, 495] width 768 height 536
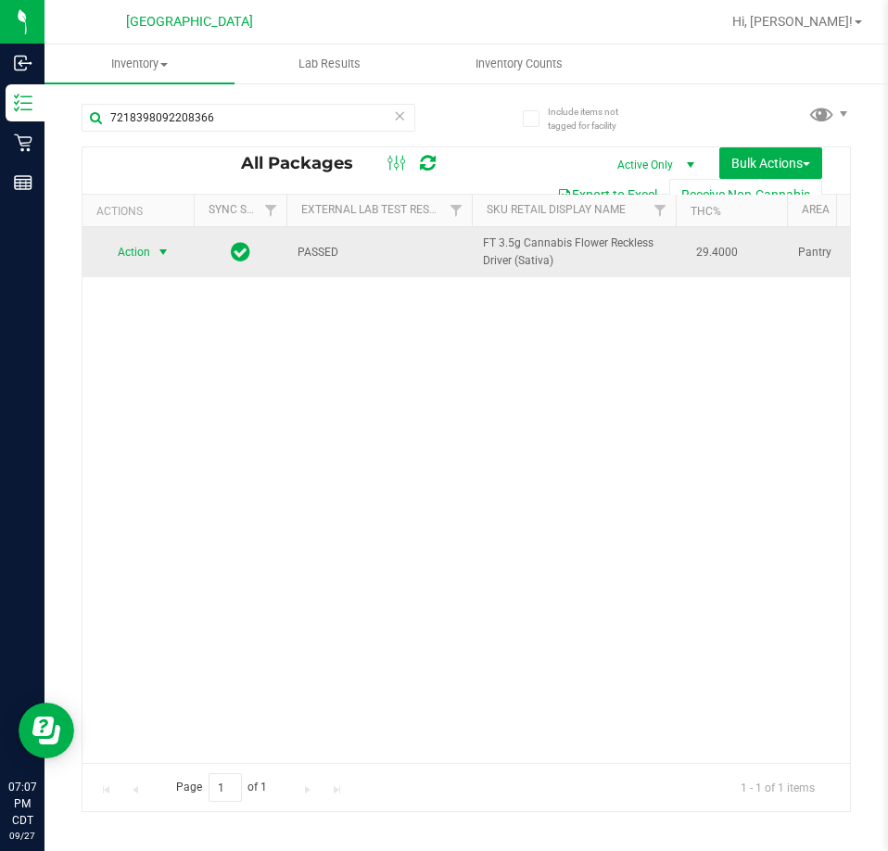
click at [154, 242] on span "select" at bounding box center [163, 252] width 23 height 26
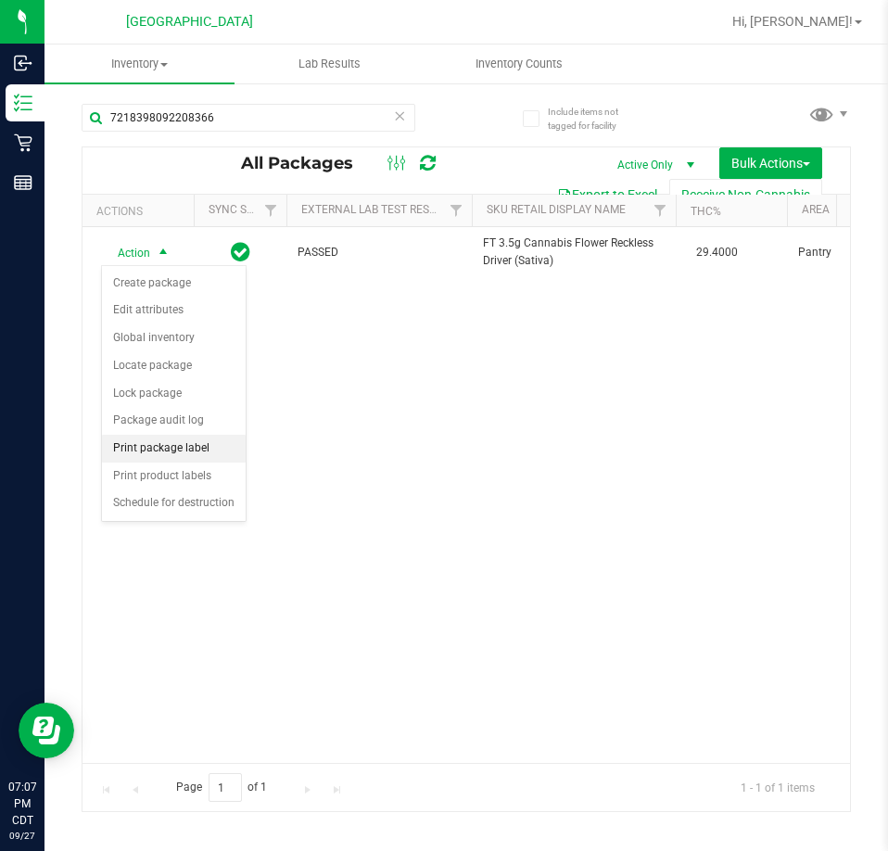
click at [210, 442] on li "Print package label" at bounding box center [174, 449] width 144 height 28
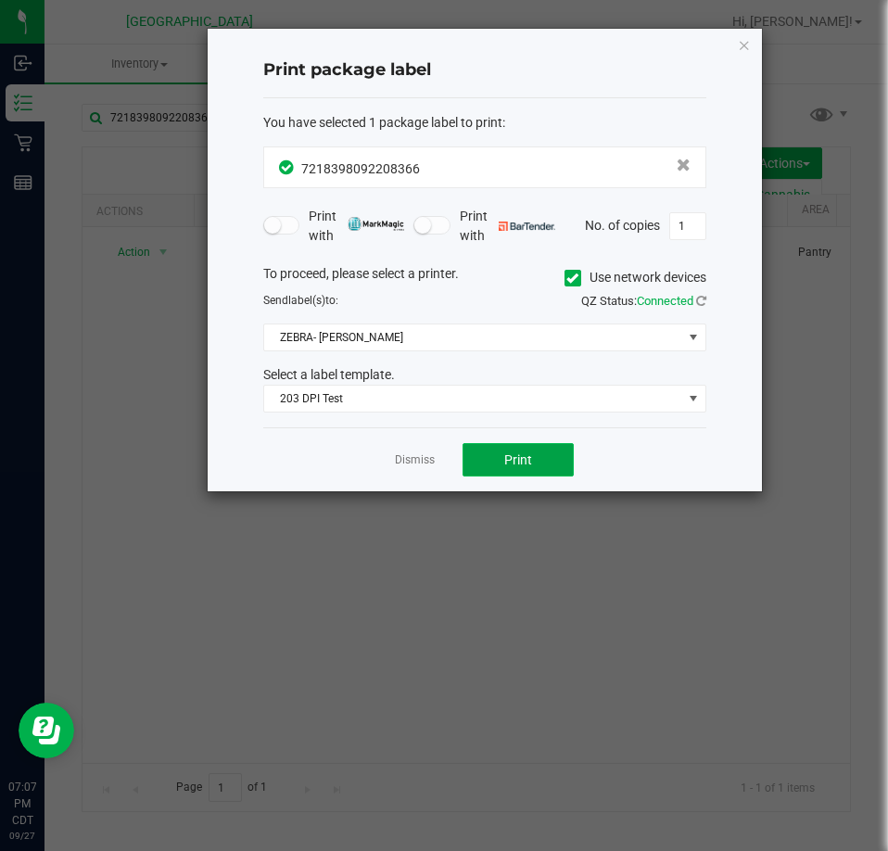
click at [496, 447] on button "Print" at bounding box center [518, 459] width 111 height 33
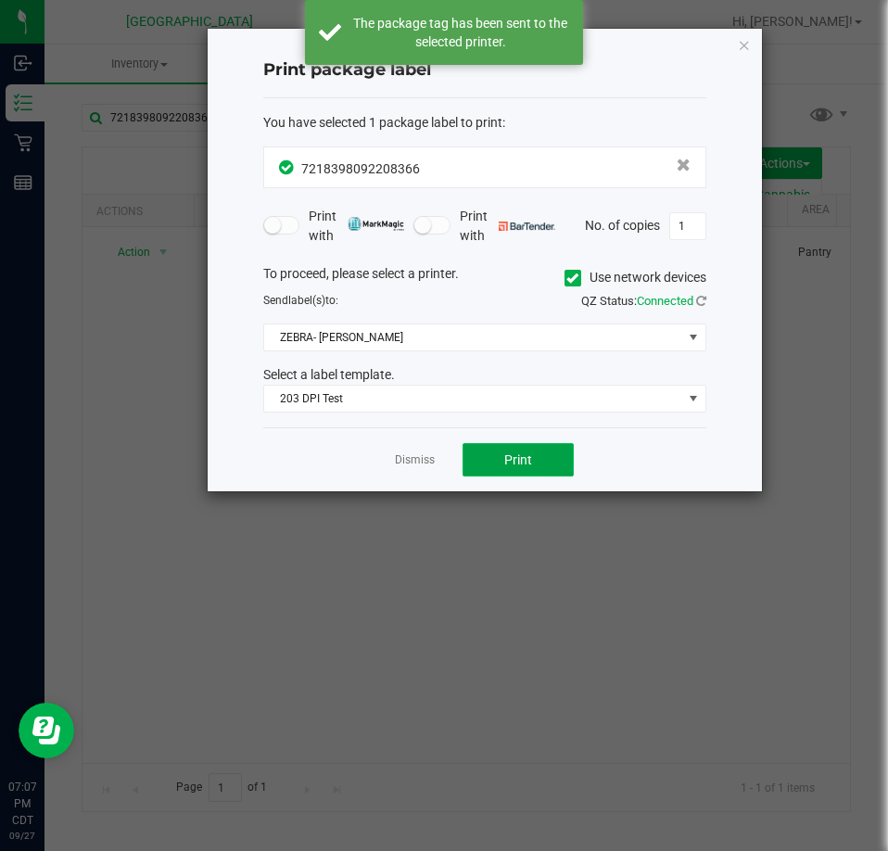
click at [496, 447] on button "Print" at bounding box center [518, 459] width 111 height 33
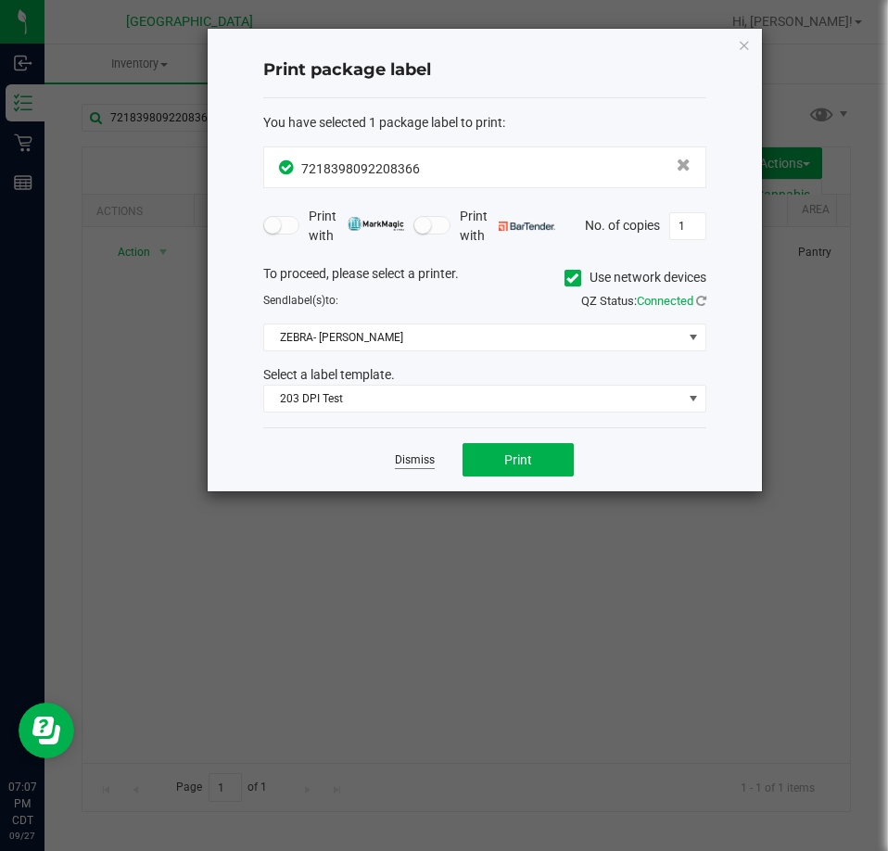
click at [415, 467] on link "Dismiss" at bounding box center [415, 461] width 40 height 16
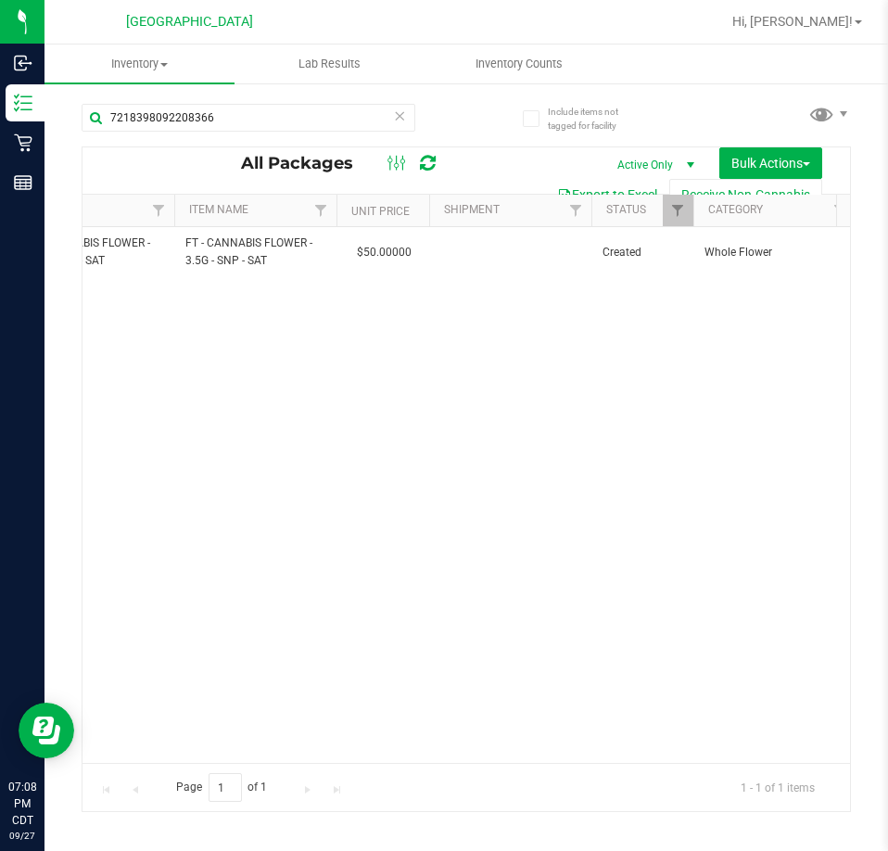
scroll to position [0, 2152]
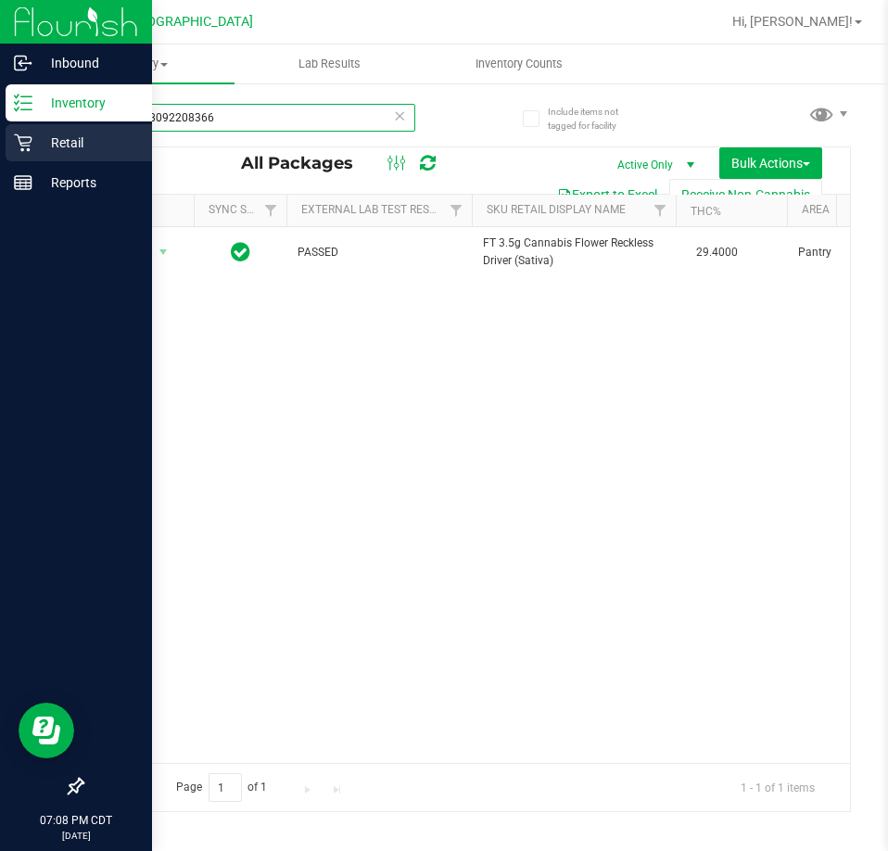
drag, startPoint x: 256, startPoint y: 107, endPoint x: 29, endPoint y: 134, distance: 228.8
click at [29, 133] on div "Inbound Inventory Retail Reports 07:08 PM CDT 09/27/2025 09/27 Panama City WC H…" at bounding box center [444, 425] width 888 height 851
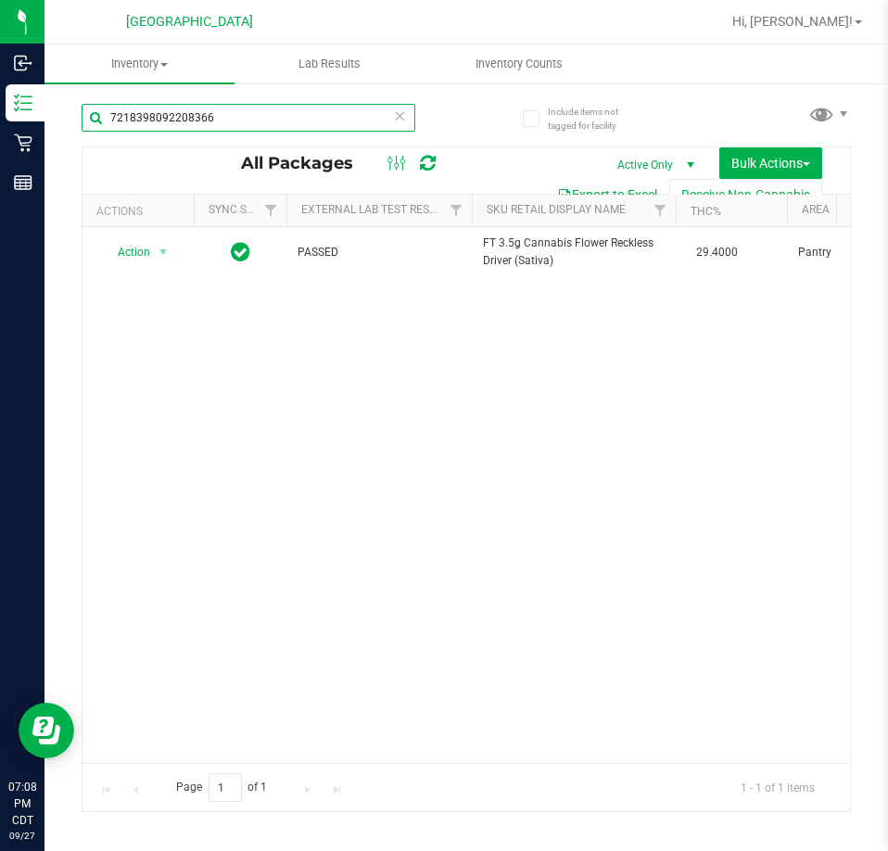
paste input "2996846584831175"
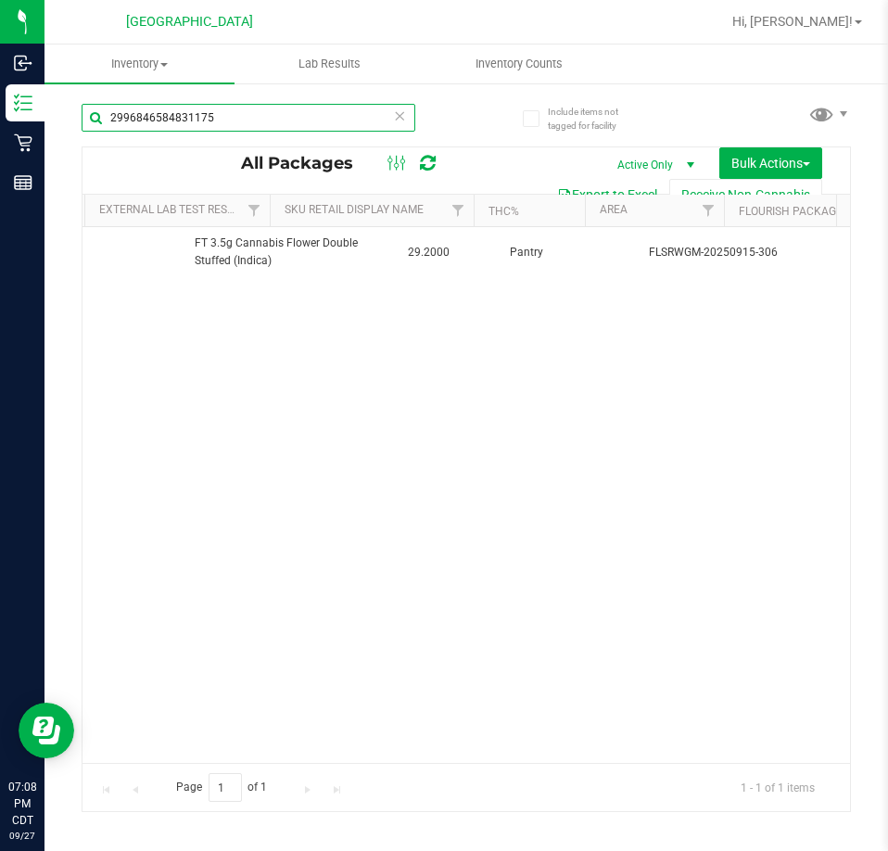
scroll to position [0, 334]
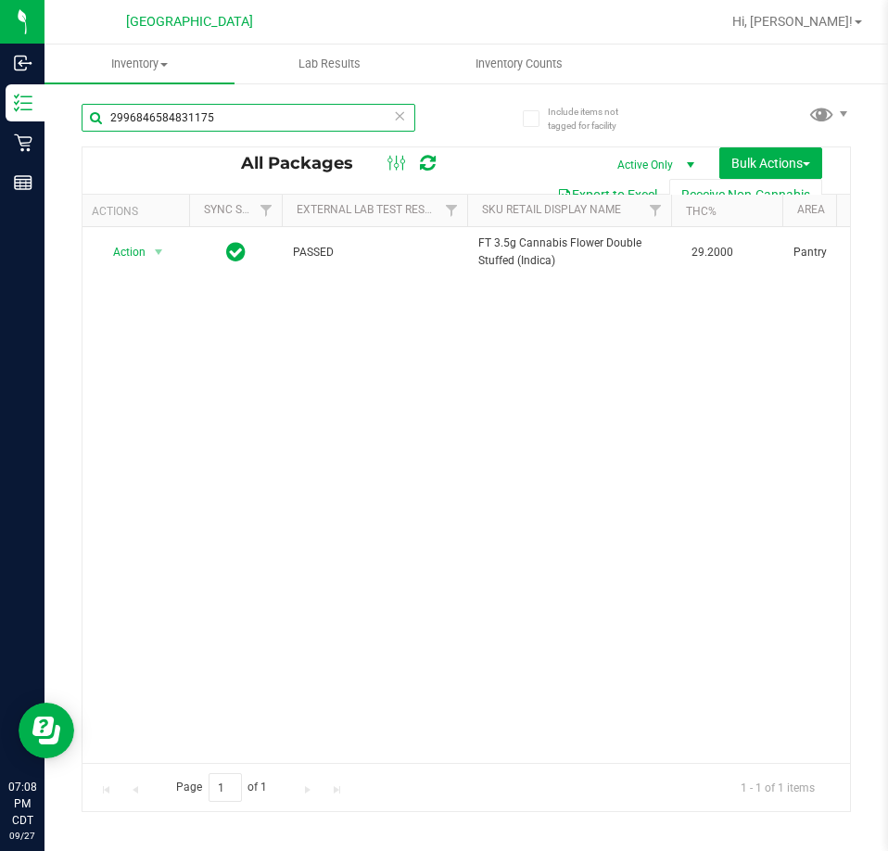
drag, startPoint x: 238, startPoint y: 118, endPoint x: 123, endPoint y: 136, distance: 116.5
click at [123, 136] on div "2996846584831175" at bounding box center [249, 125] width 334 height 43
type input "2"
paste input "5595025377729195"
type input "5595025377729195"
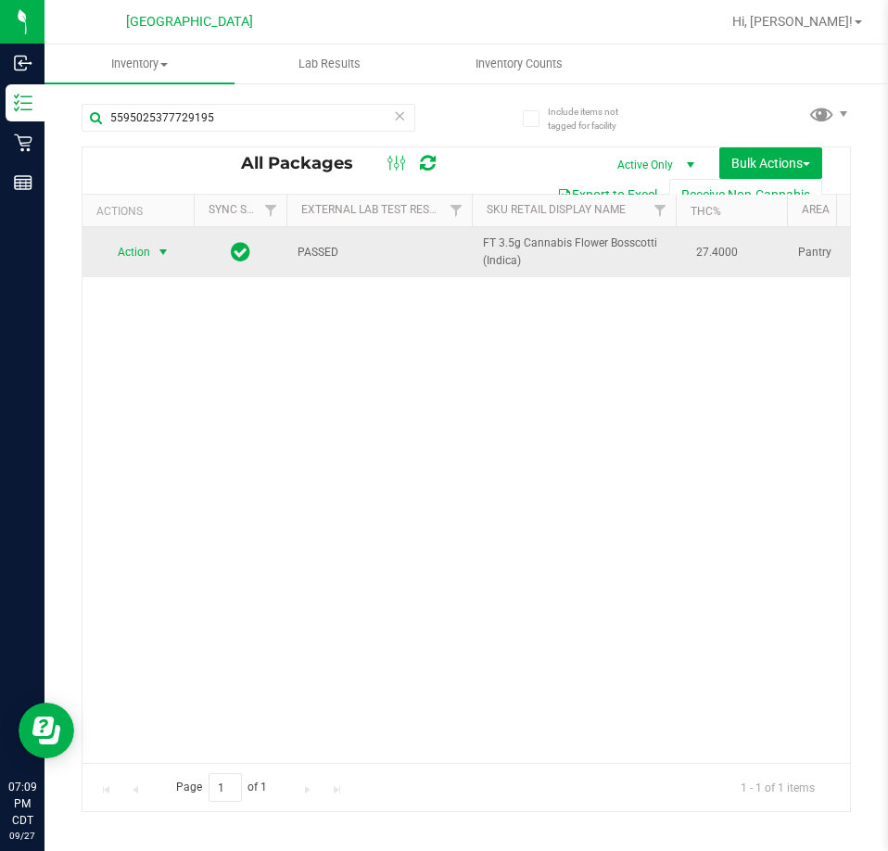
click at [170, 256] on span "select" at bounding box center [163, 252] width 15 height 15
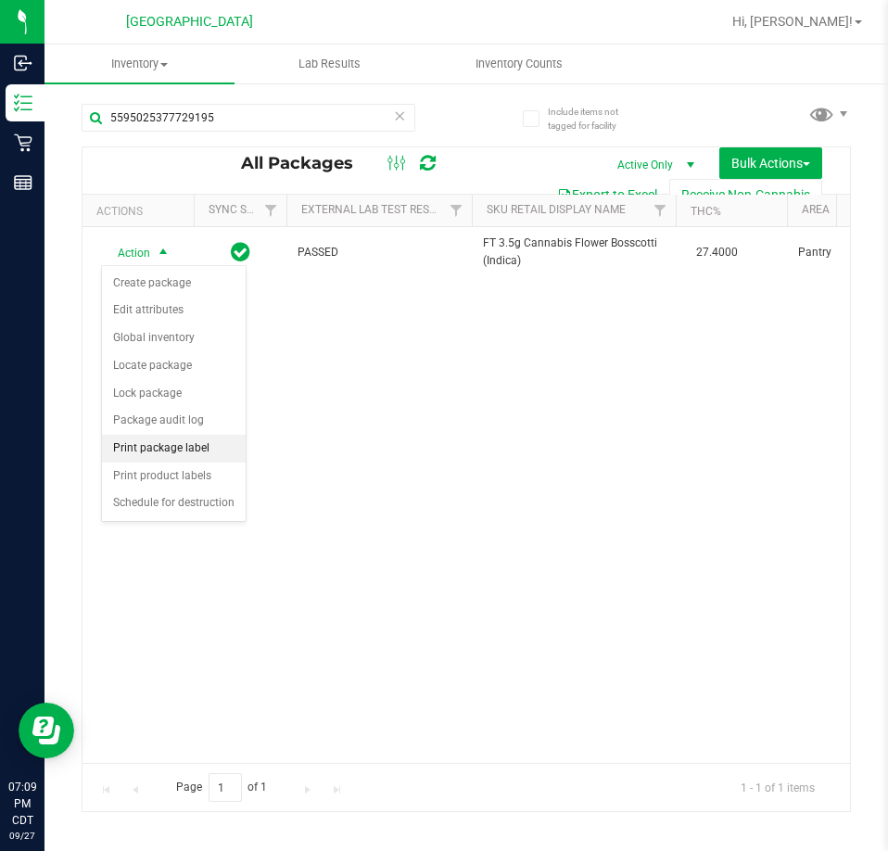
click at [213, 447] on li "Print package label" at bounding box center [174, 449] width 144 height 28
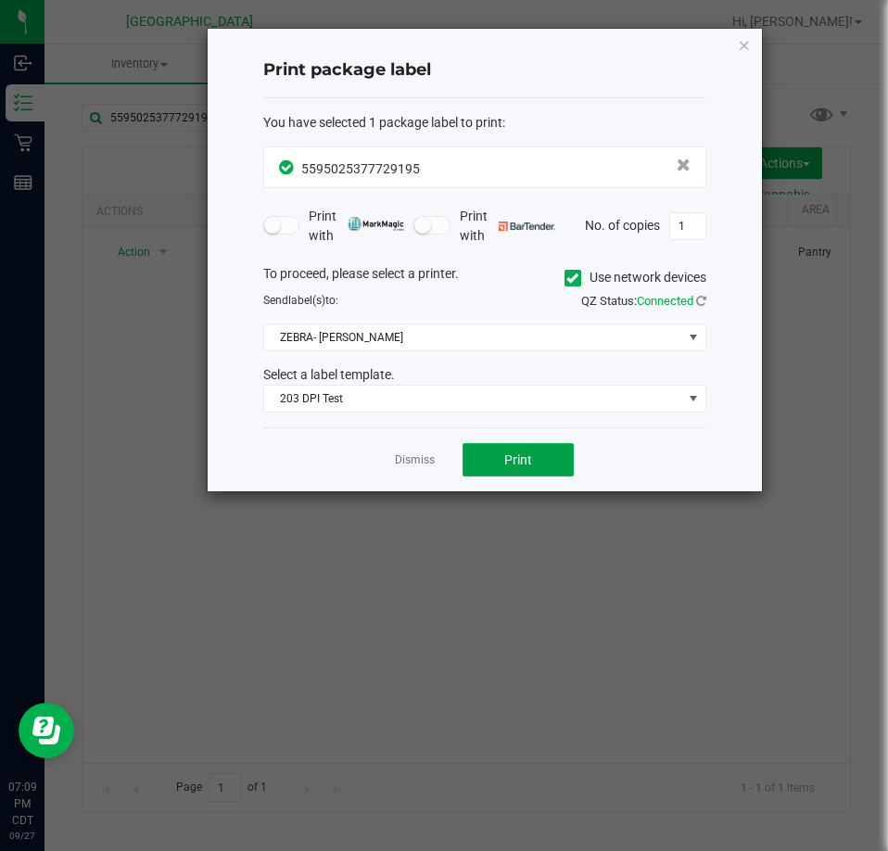
click at [505, 455] on span "Print" at bounding box center [518, 460] width 28 height 15
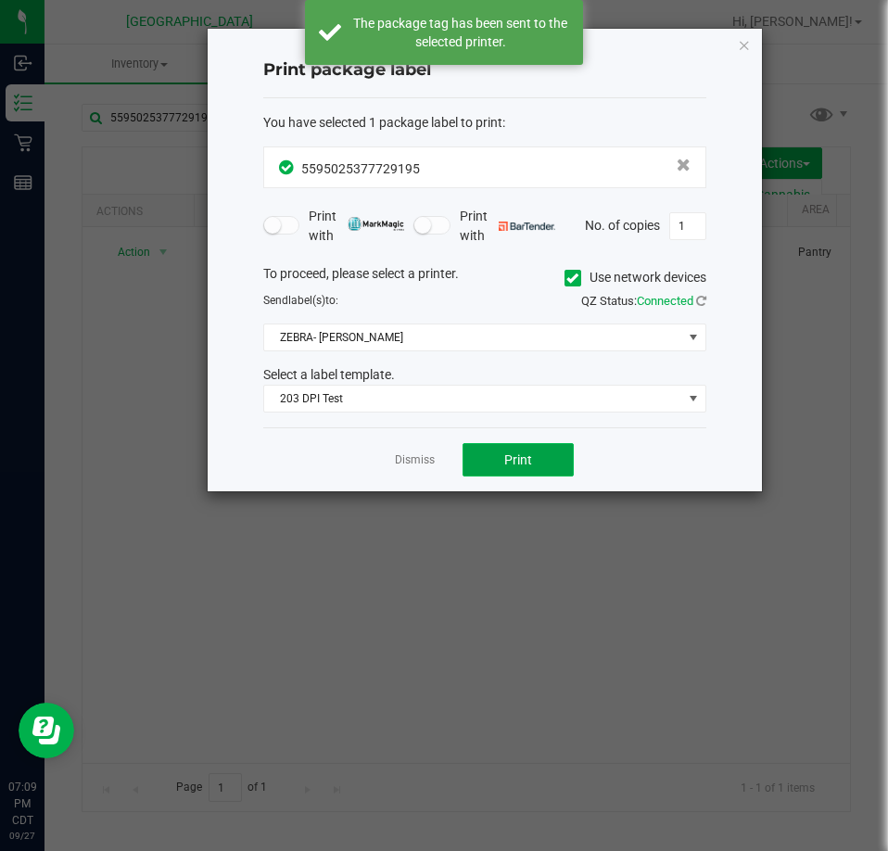
click at [513, 460] on span "Print" at bounding box center [518, 460] width 28 height 15
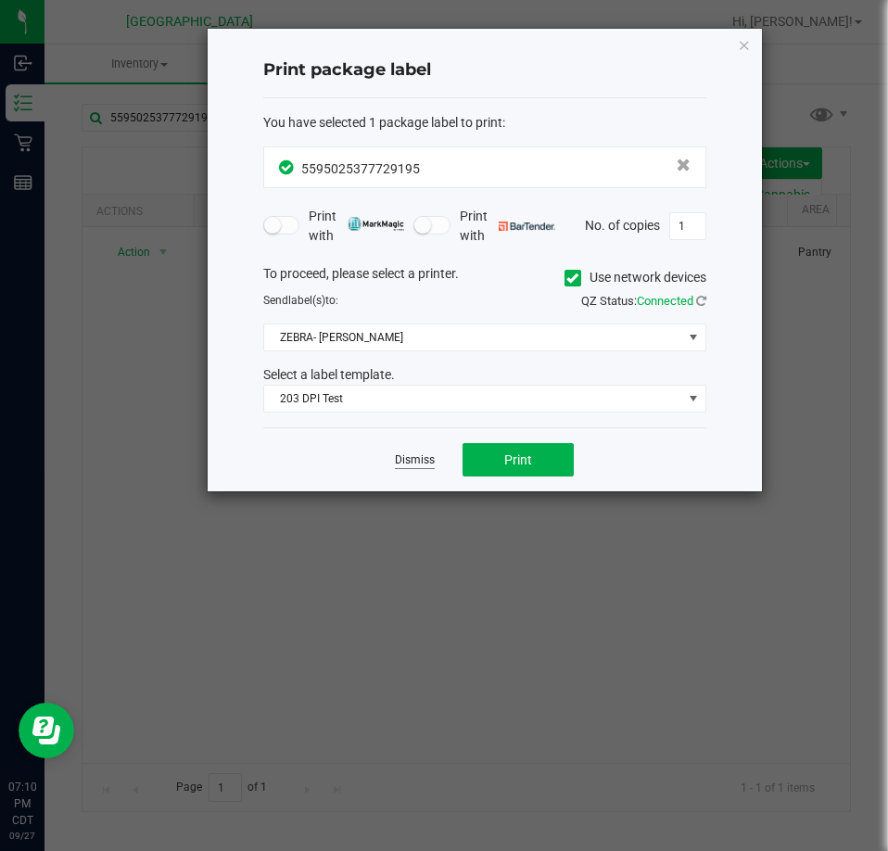
click at [408, 457] on link "Dismiss" at bounding box center [415, 461] width 40 height 16
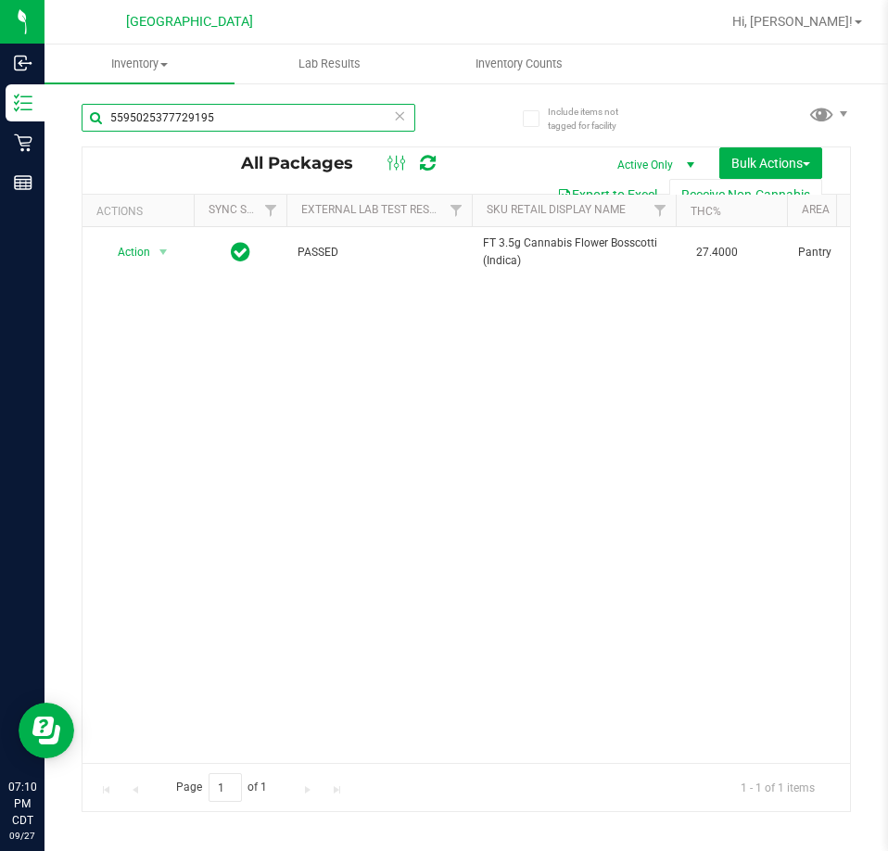
drag, startPoint x: 235, startPoint y: 113, endPoint x: 60, endPoint y: 132, distance: 175.3
click at [60, 132] on div "Include items not tagged for facility 5595025377729195 All Packages Active Only…" at bounding box center [467, 365] width 844 height 566
paste input "9338669475994183"
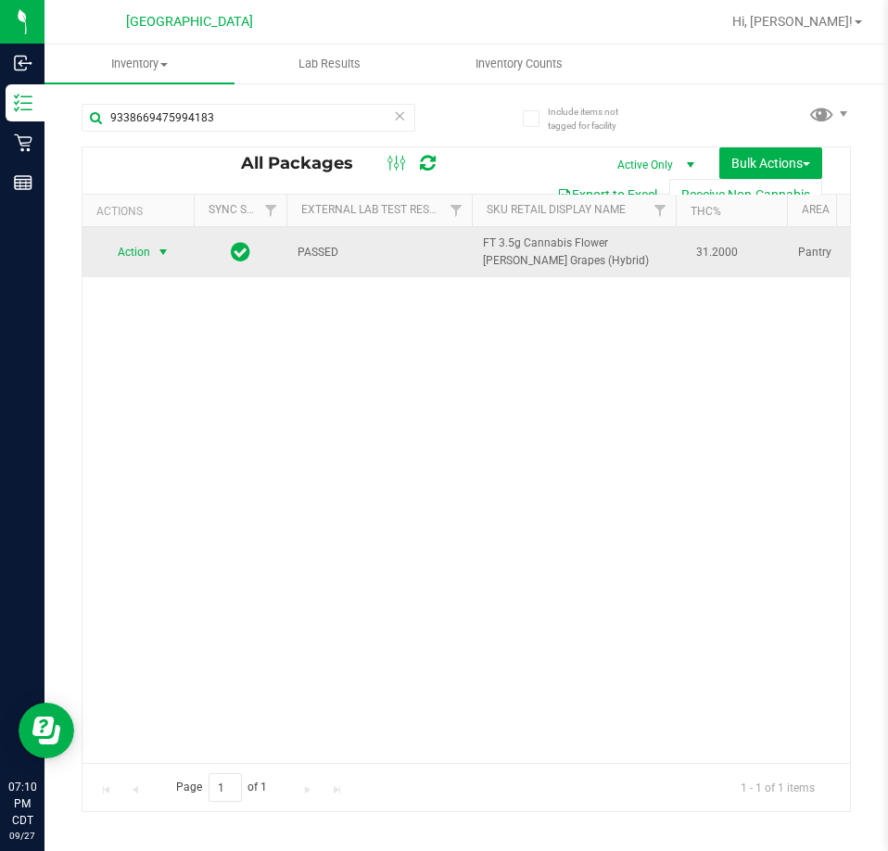
click at [155, 251] on span "select" at bounding box center [163, 252] width 23 height 26
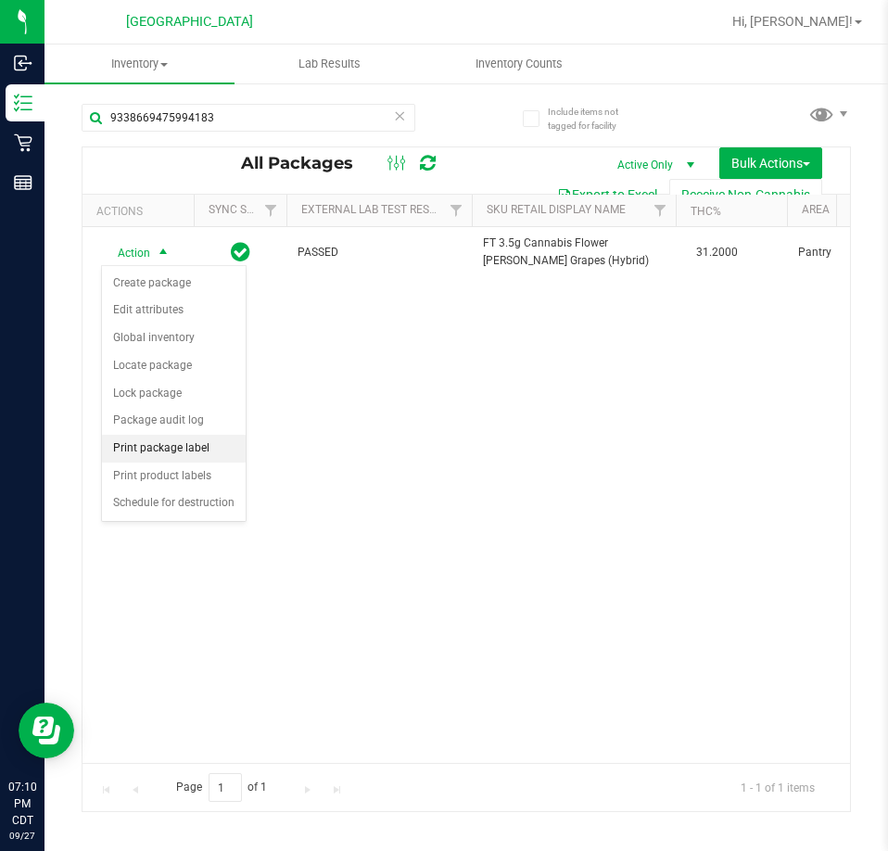
click at [190, 448] on li "Print package label" at bounding box center [174, 449] width 144 height 28
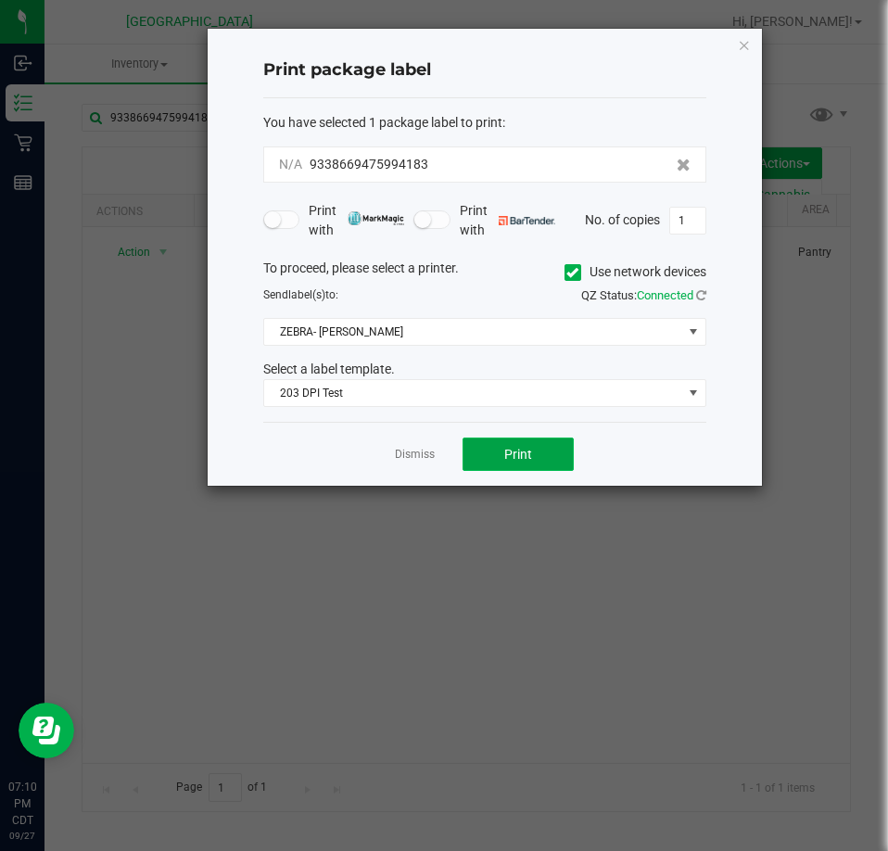
click at [504, 462] on button "Print" at bounding box center [518, 454] width 111 height 33
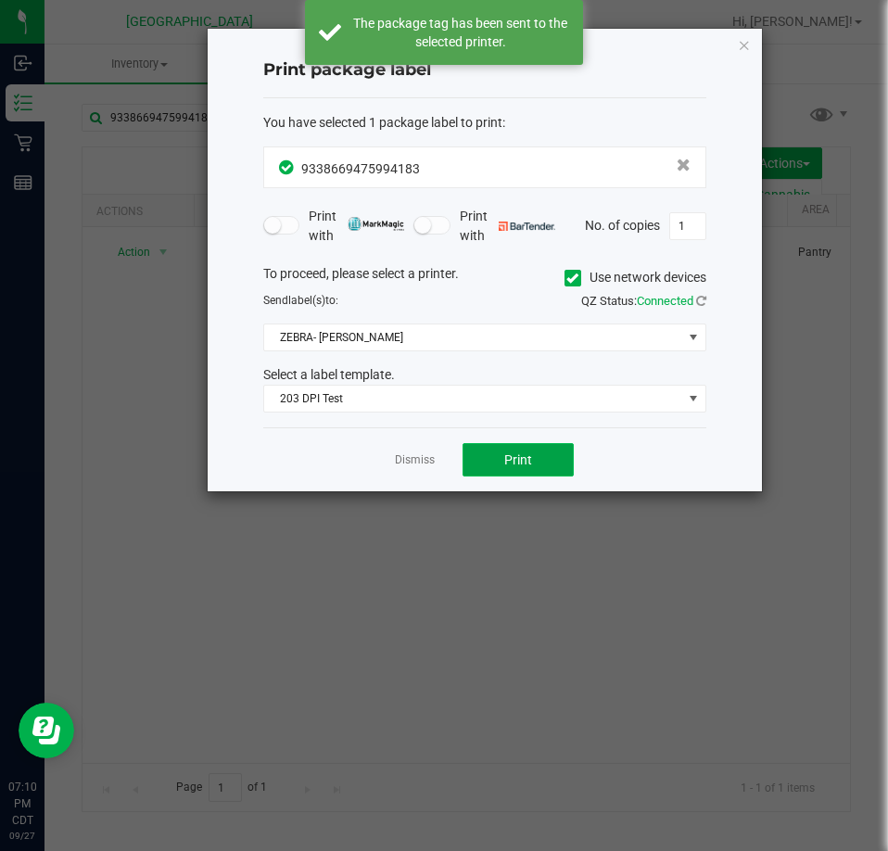
click at [515, 462] on span "Print" at bounding box center [518, 460] width 28 height 15
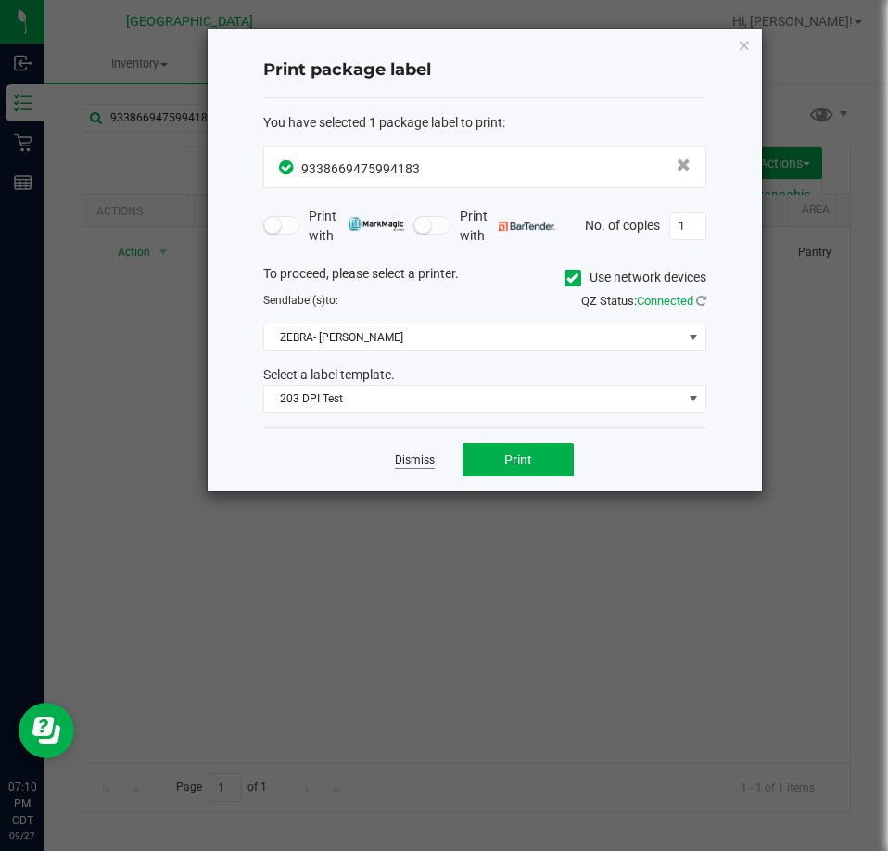
click at [413, 464] on link "Dismiss" at bounding box center [415, 461] width 40 height 16
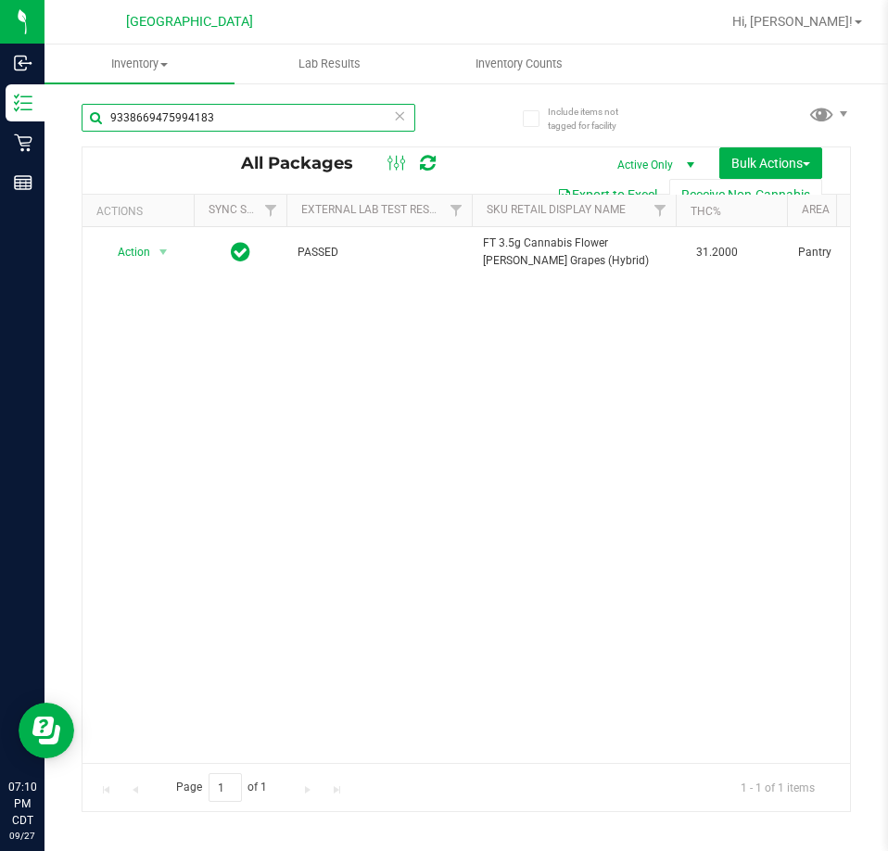
drag, startPoint x: 192, startPoint y: 119, endPoint x: 89, endPoint y: 114, distance: 103.0
click at [89, 114] on input "9338669475994183" at bounding box center [249, 118] width 334 height 28
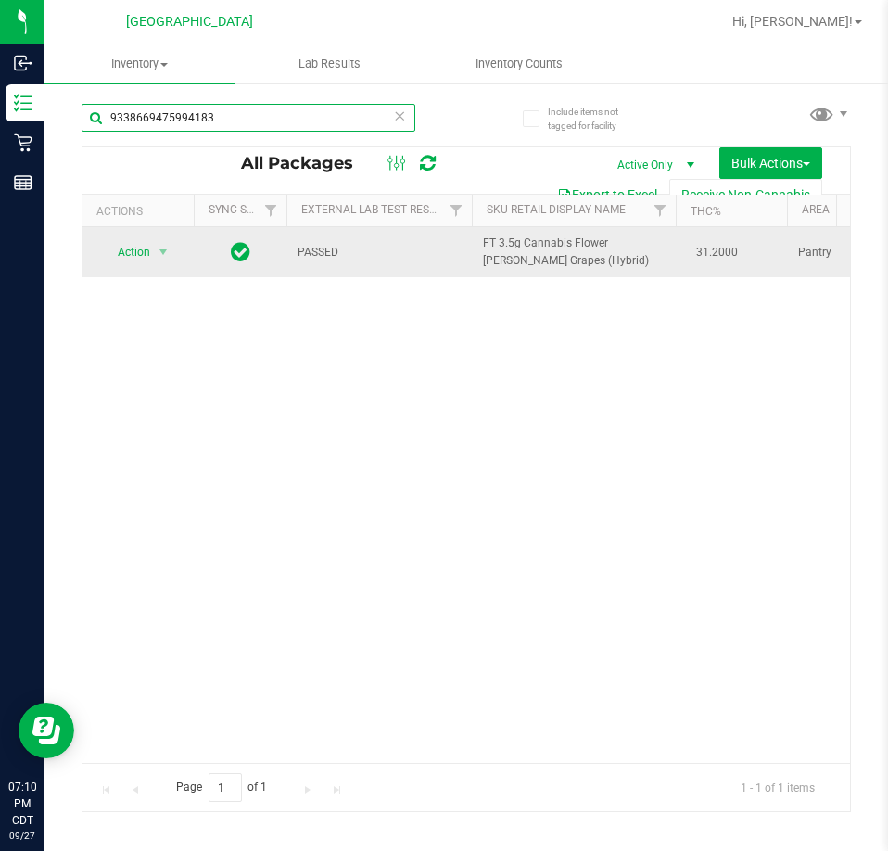
paste input "3445951240775431"
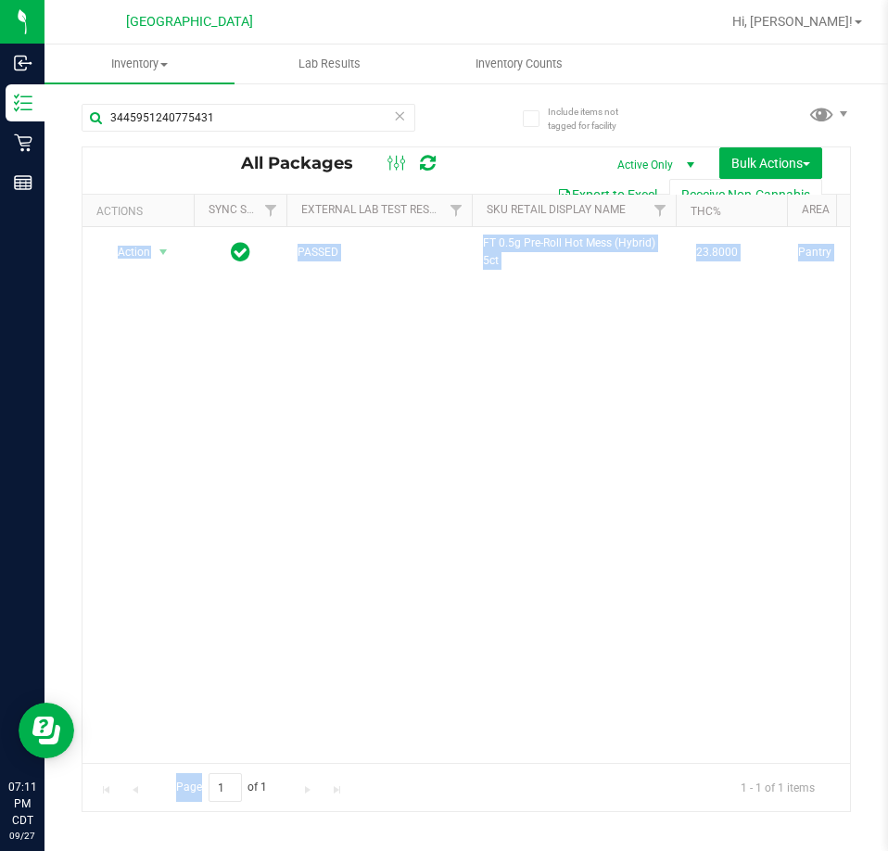
drag, startPoint x: 198, startPoint y: 758, endPoint x: 241, endPoint y: 775, distance: 46.2
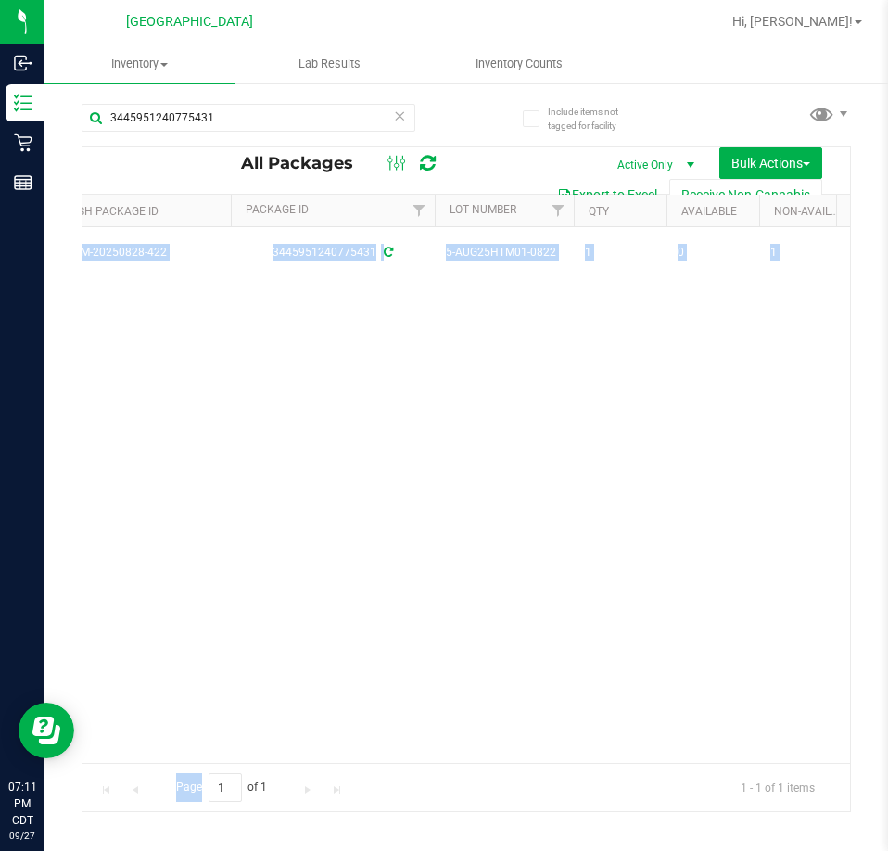
click at [412, 516] on div "Action Action Create package Edit attributes Global inventory Locate package Lo…" at bounding box center [467, 495] width 768 height 536
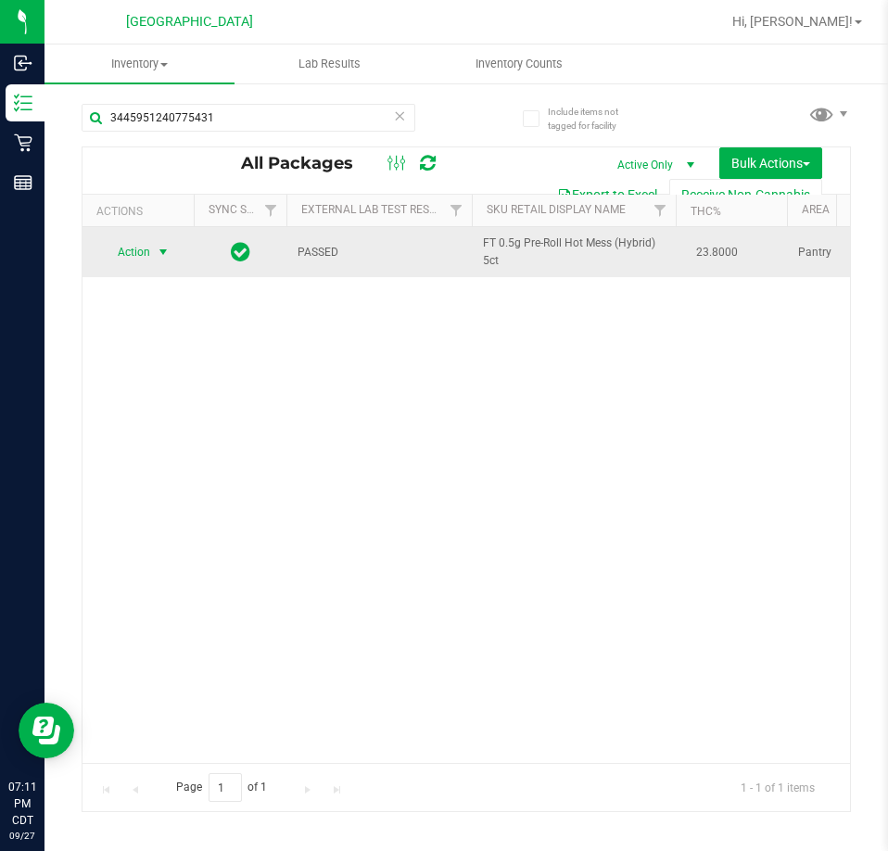
click at [168, 253] on span "select" at bounding box center [163, 252] width 15 height 15
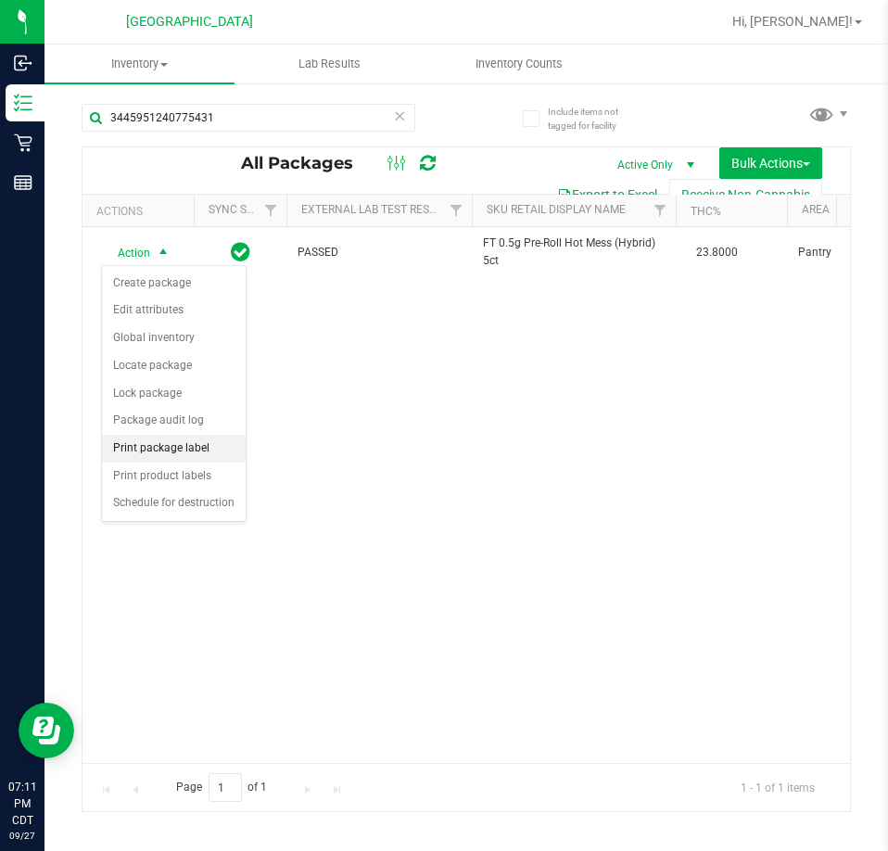
click at [194, 443] on li "Print package label" at bounding box center [174, 449] width 144 height 28
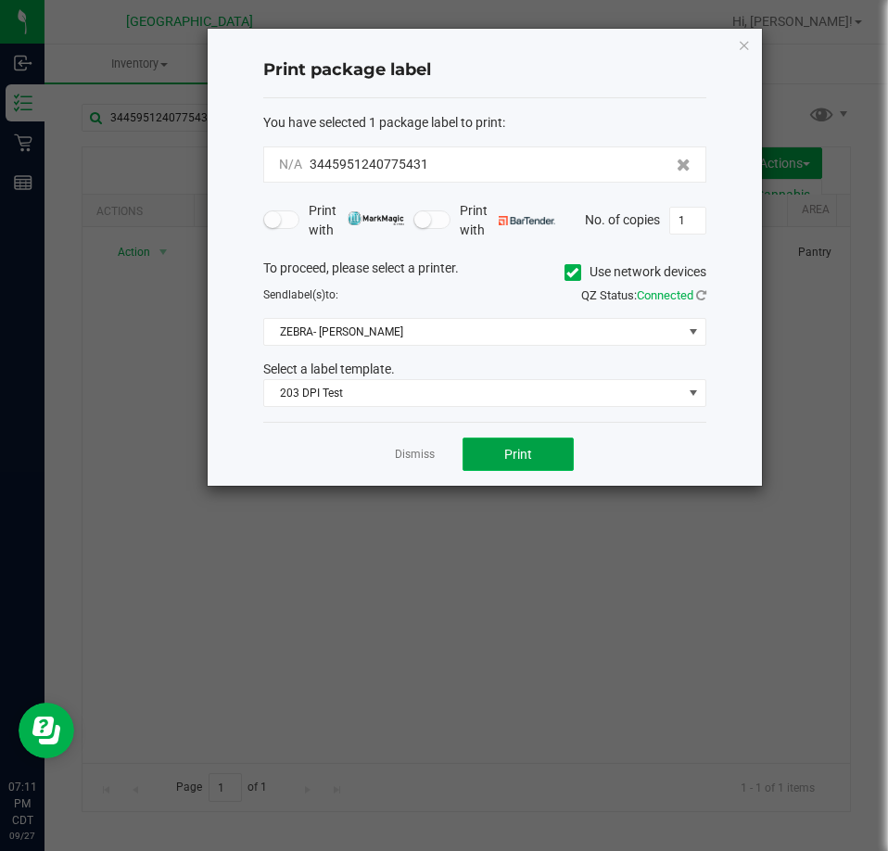
click at [507, 445] on button "Print" at bounding box center [518, 454] width 111 height 33
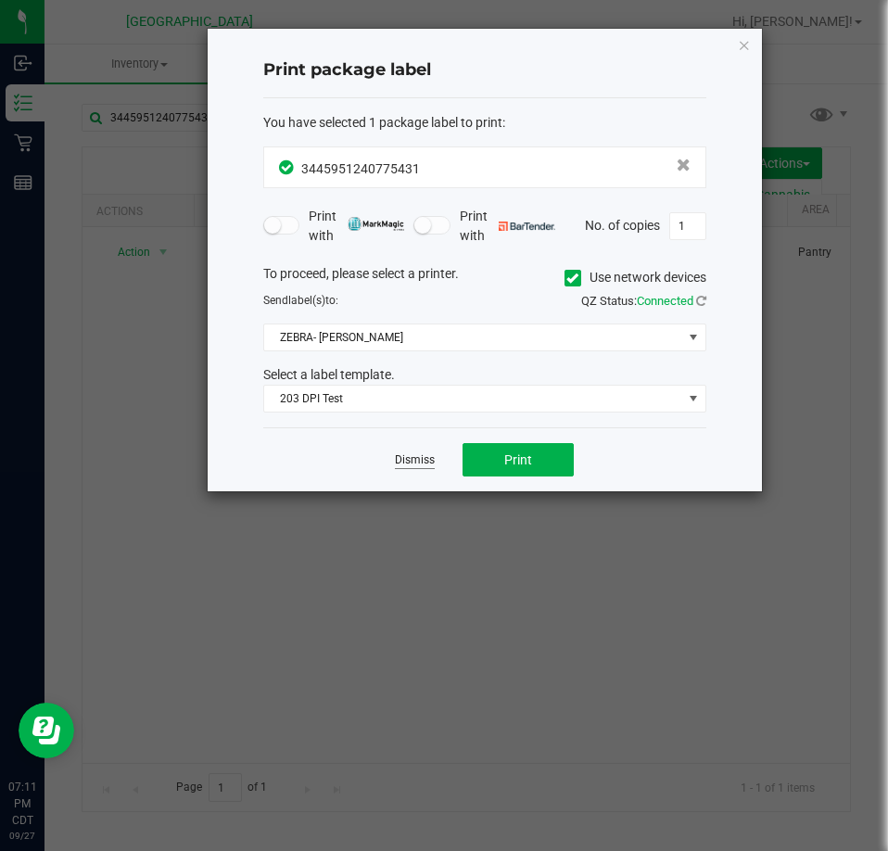
drag, startPoint x: 391, startPoint y: 451, endPoint x: 403, endPoint y: 461, distance: 15.8
click at [402, 458] on div "Dismiss Print" at bounding box center [484, 459] width 443 height 64
click at [404, 461] on link "Dismiss" at bounding box center [415, 461] width 40 height 16
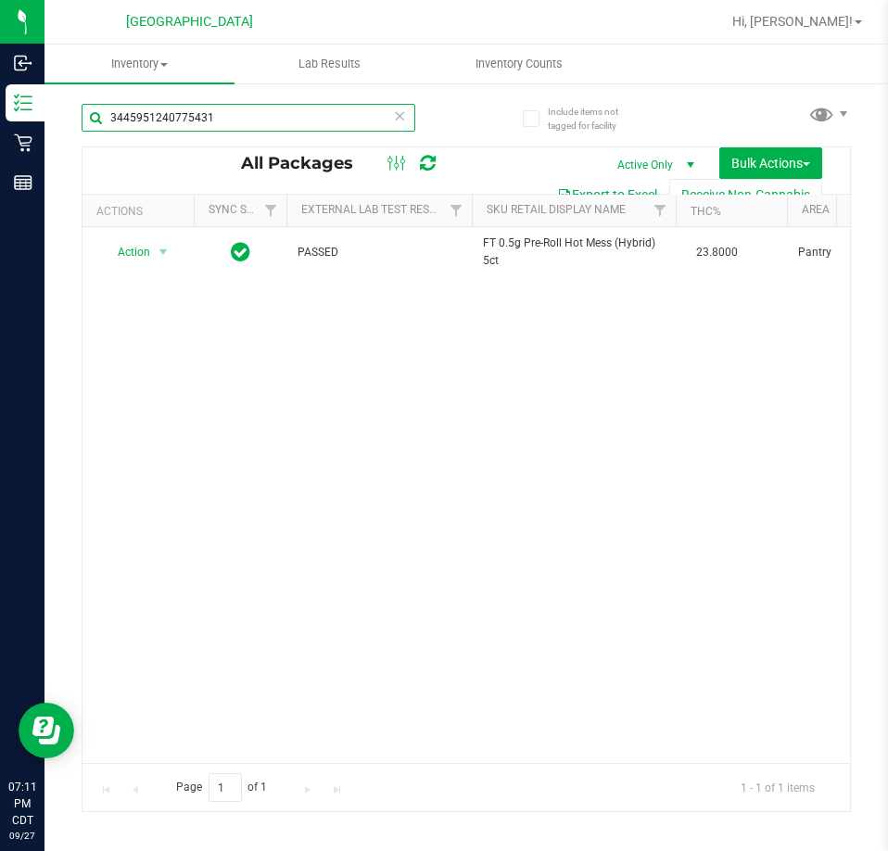
drag, startPoint x: 252, startPoint y: 124, endPoint x: 60, endPoint y: 134, distance: 192.2
click at [60, 134] on div "Include items not tagged for facility 3445951240775431 All Packages Active Only…" at bounding box center [467, 365] width 844 height 566
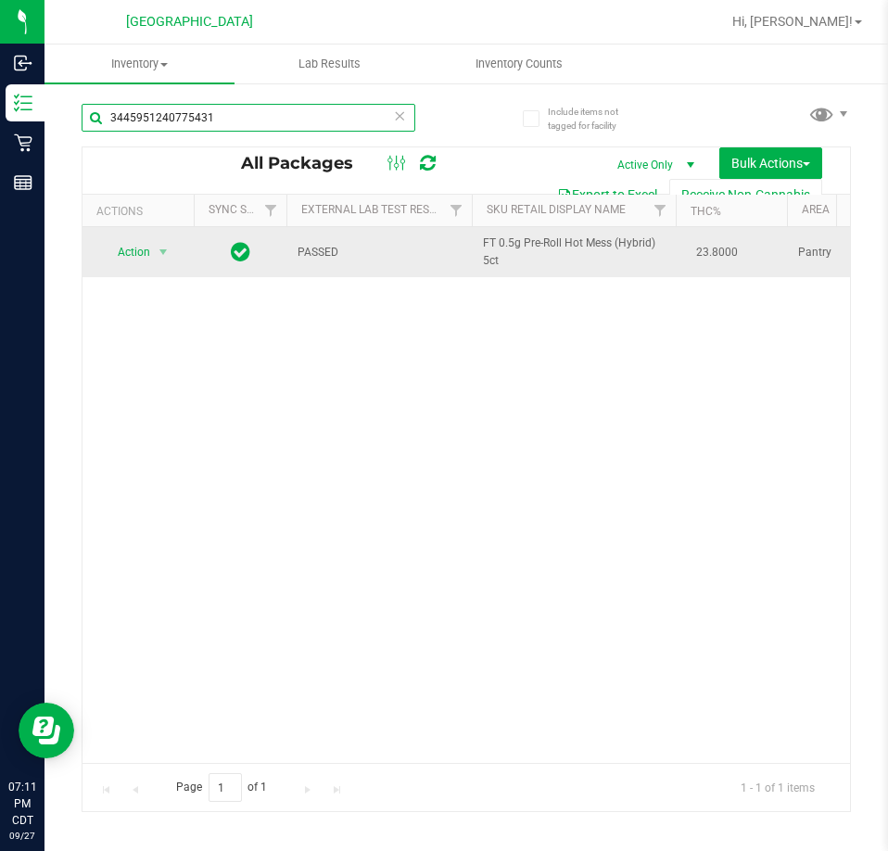
paste input "5558505815487972"
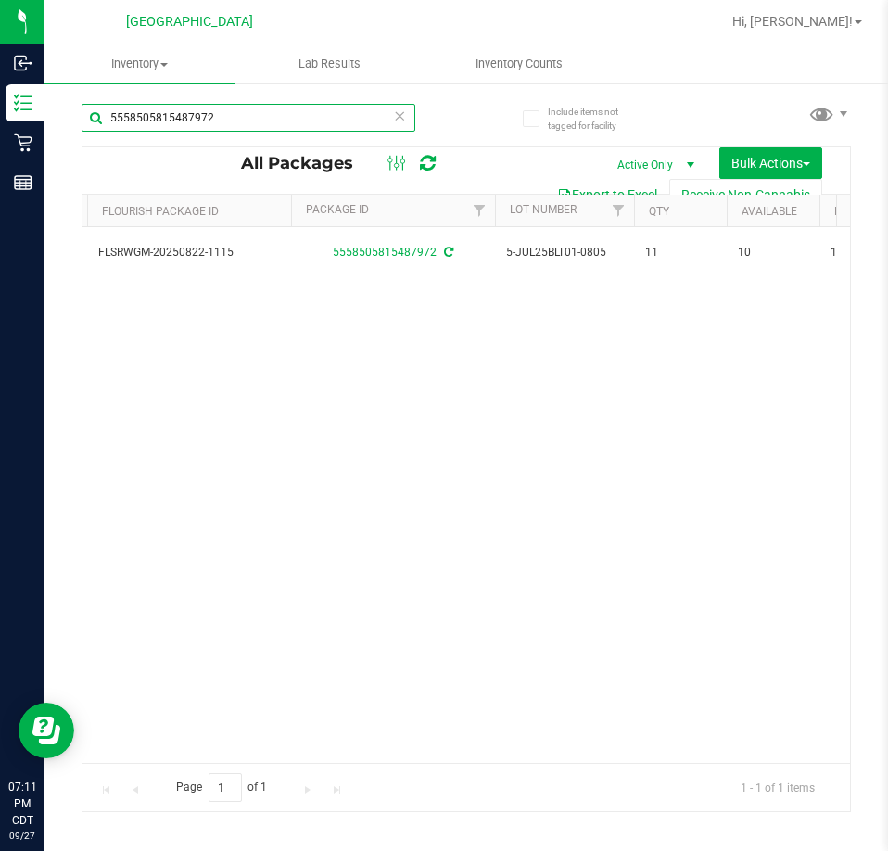
scroll to position [0, 859]
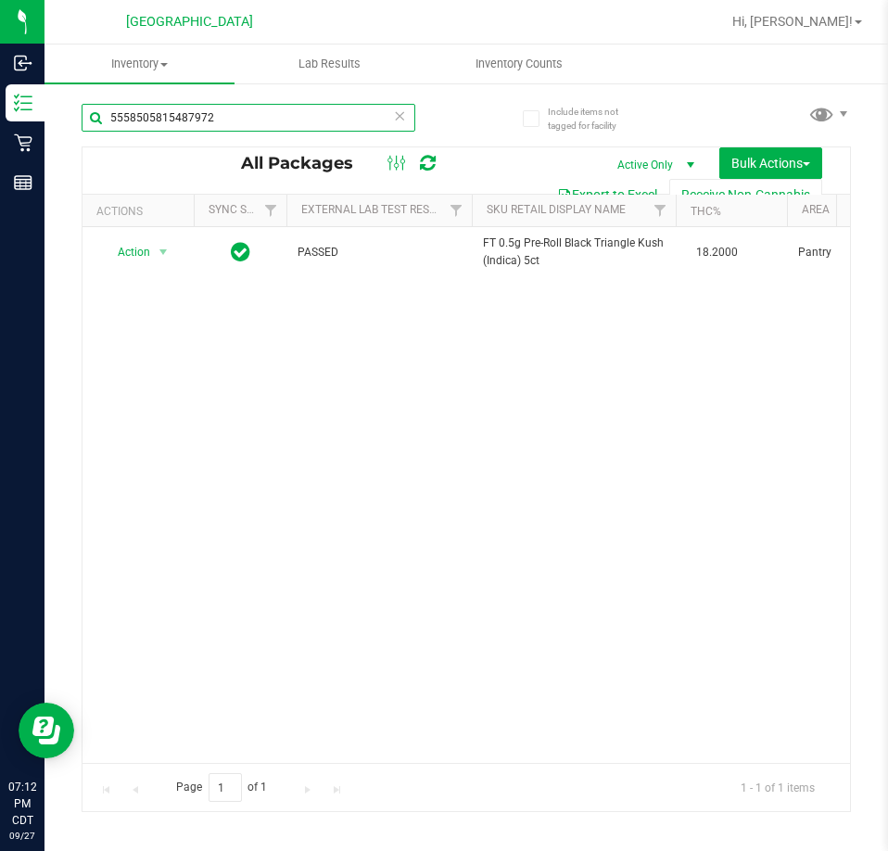
drag, startPoint x: 213, startPoint y: 126, endPoint x: 106, endPoint y: 121, distance: 107.7
click at [106, 121] on input "5558505815487972" at bounding box center [249, 118] width 334 height 28
paste input "3698497997117128"
type input "3698497997117128"
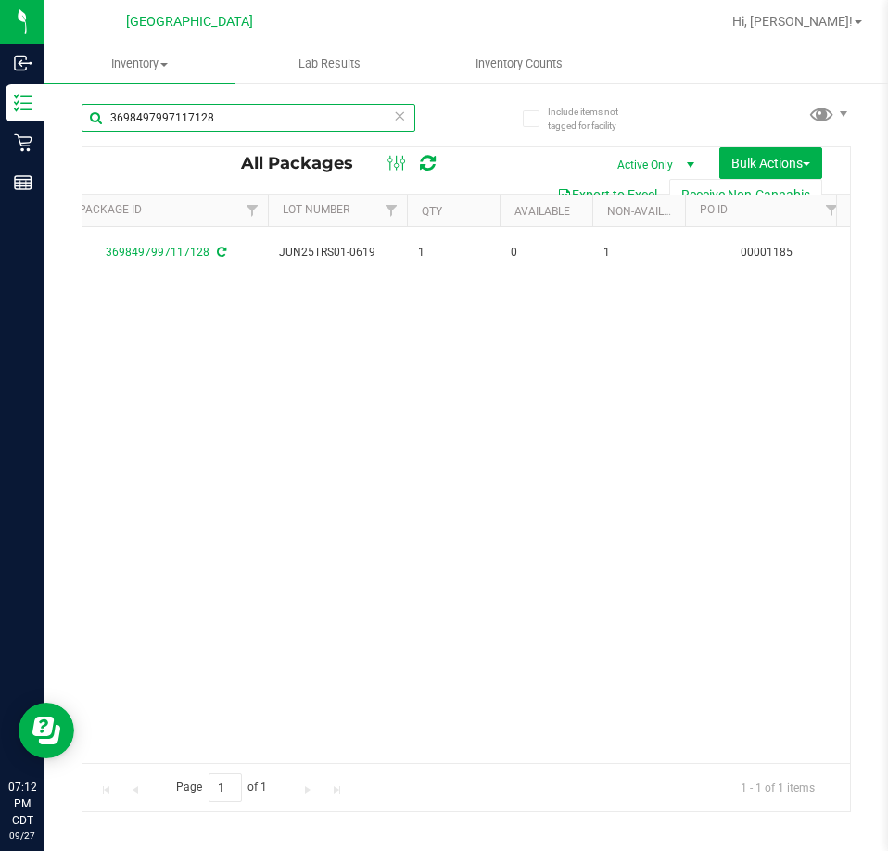
scroll to position [0, 930]
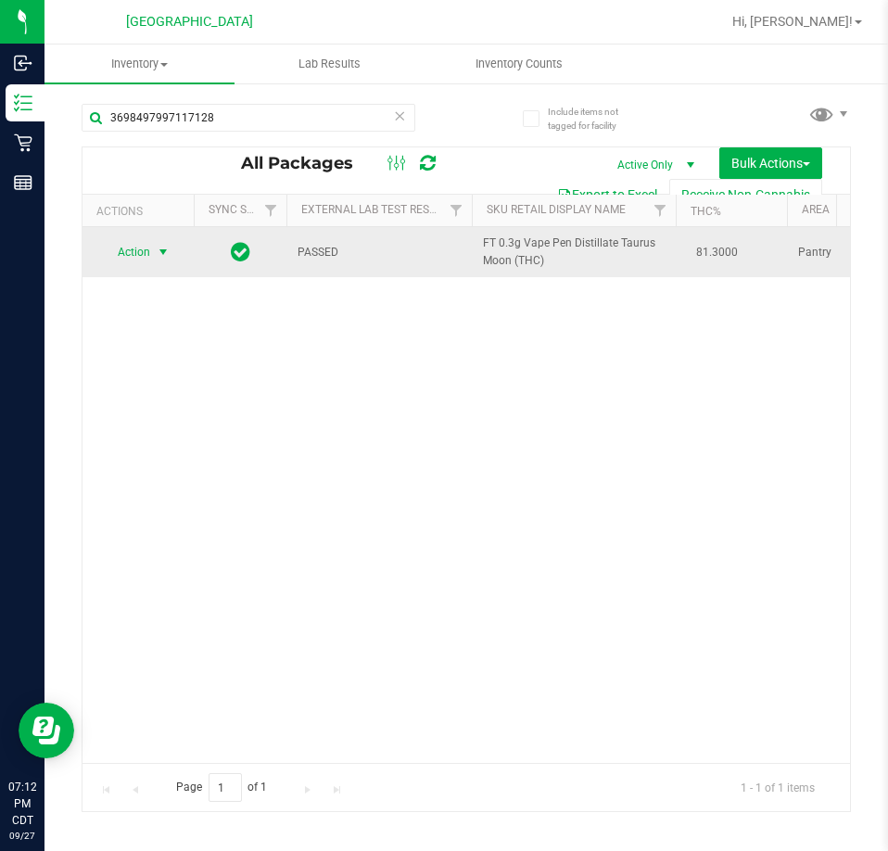
click at [145, 247] on span "Action" at bounding box center [126, 252] width 50 height 26
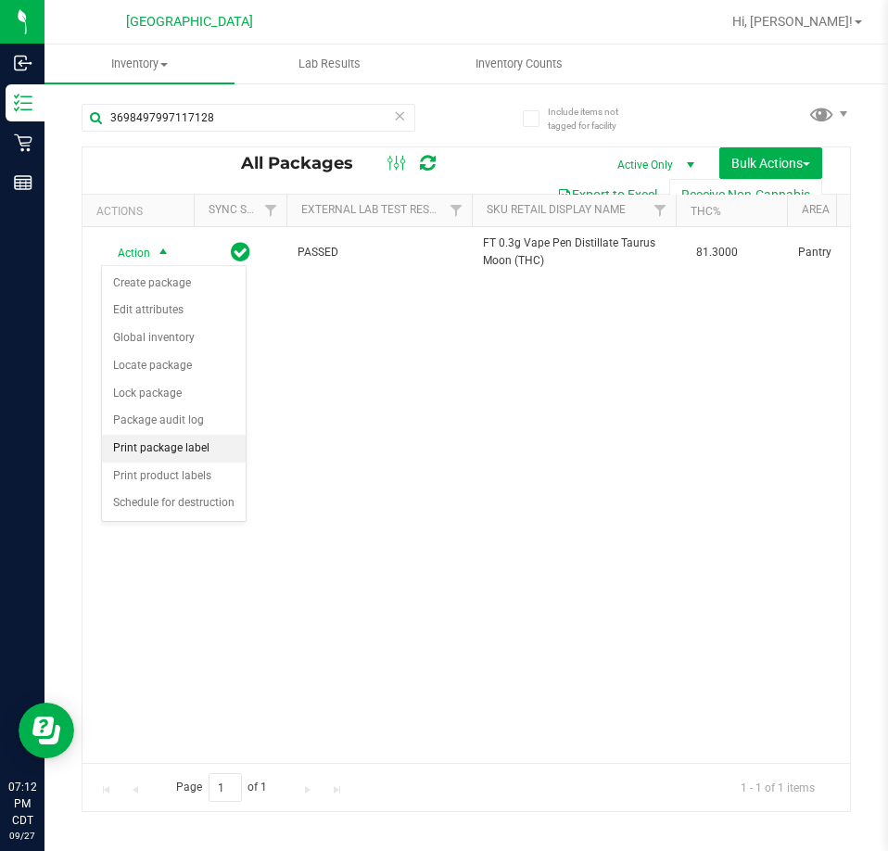
click at [208, 447] on li "Print package label" at bounding box center [174, 449] width 144 height 28
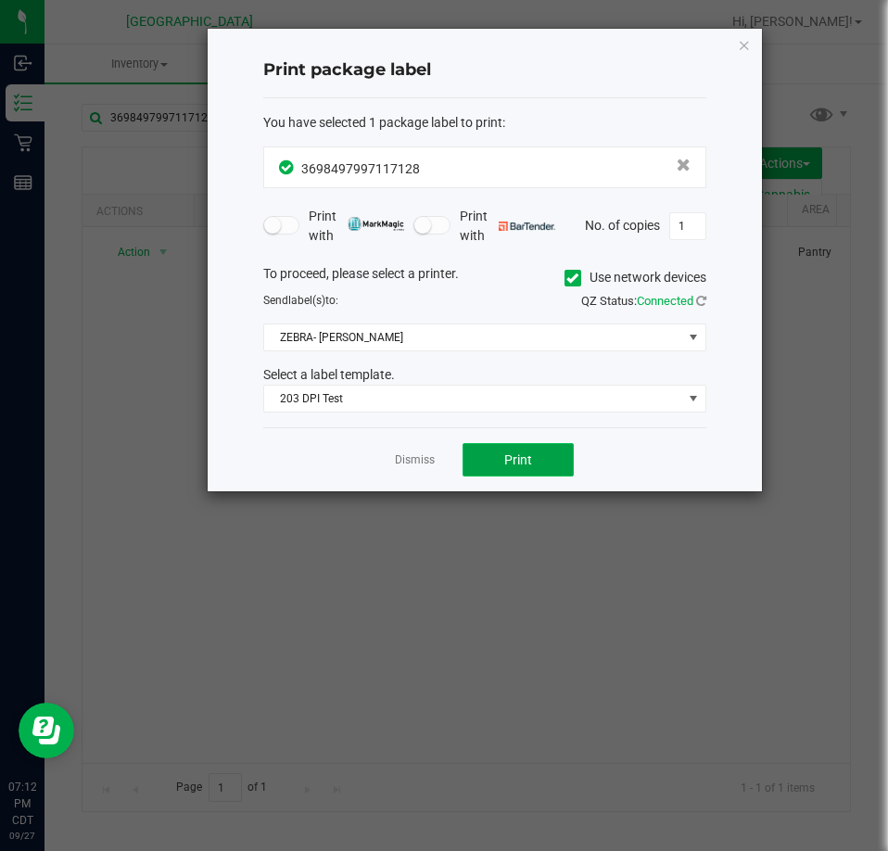
click at [486, 464] on button "Print" at bounding box center [518, 459] width 111 height 33
drag, startPoint x: 423, startPoint y: 459, endPoint x: 403, endPoint y: 423, distance: 41.1
click at [423, 459] on link "Dismiss" at bounding box center [415, 461] width 40 height 16
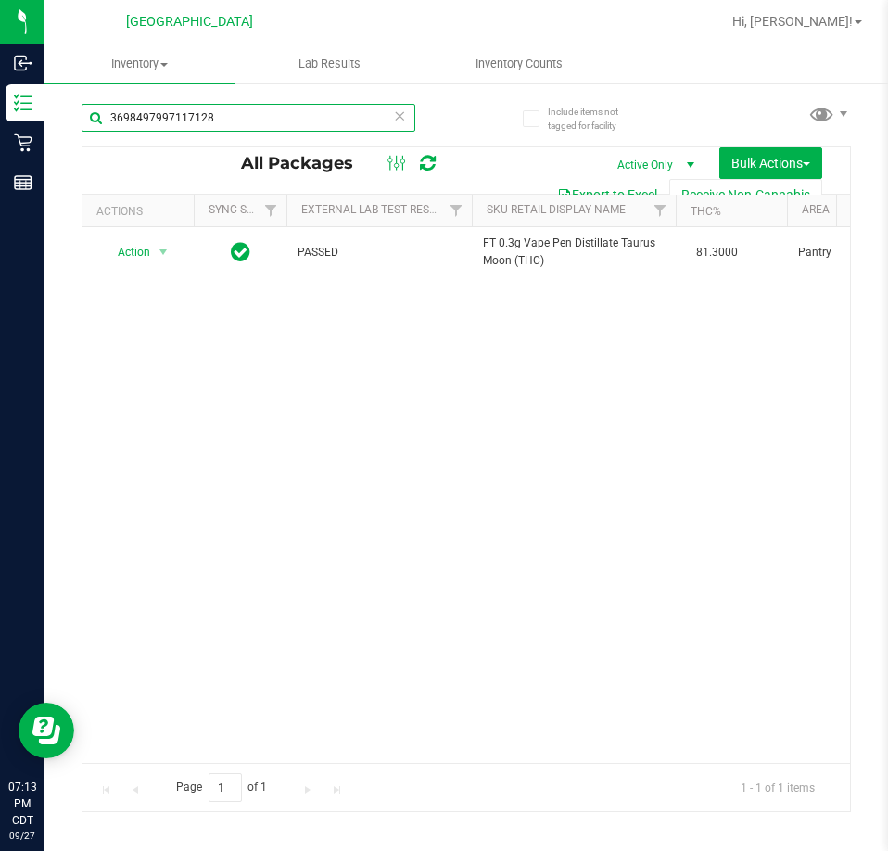
drag, startPoint x: 228, startPoint y: 120, endPoint x: 80, endPoint y: 111, distance: 148.6
click at [80, 111] on div "Include items not tagged for facility 3698497997117128 All Packages Active Only…" at bounding box center [467, 365] width 844 height 566
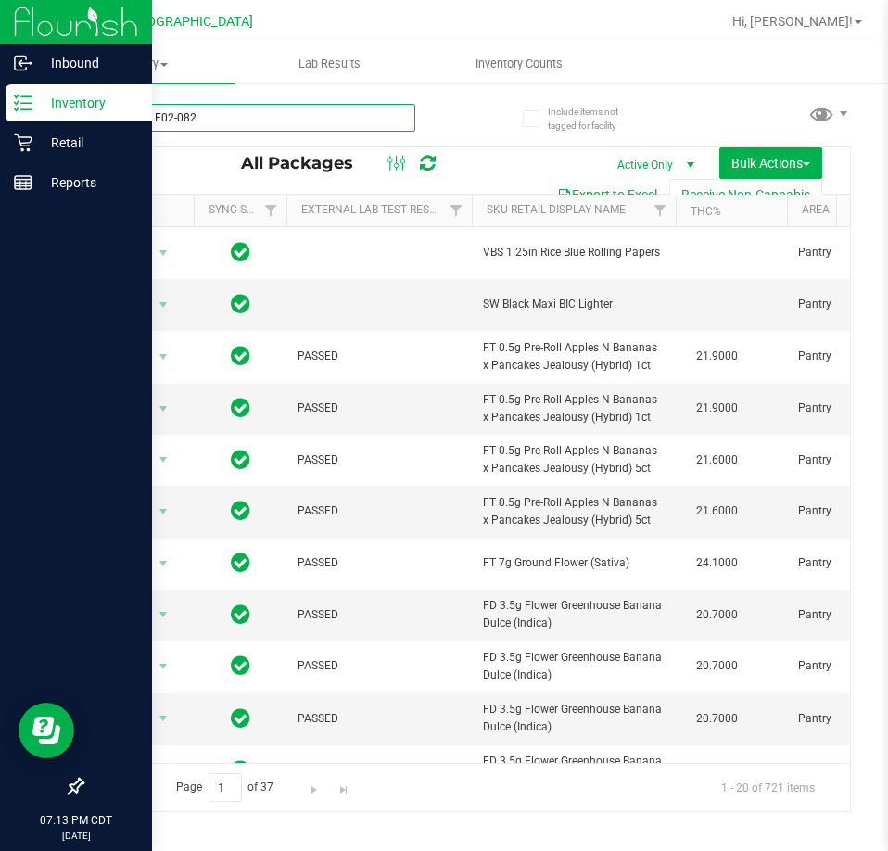
type input "JUL25RLF02-0820"
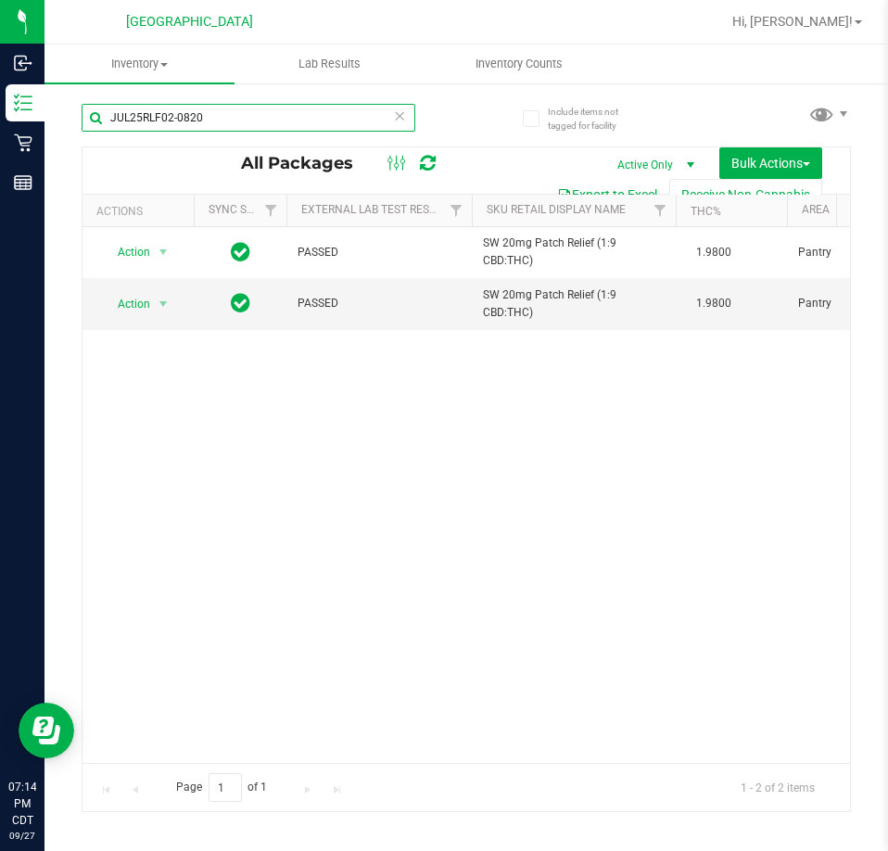
drag, startPoint x: 233, startPoint y: 114, endPoint x: 89, endPoint y: 108, distance: 143.9
click at [89, 108] on input "JUL25RLF02-0820" at bounding box center [249, 118] width 334 height 28
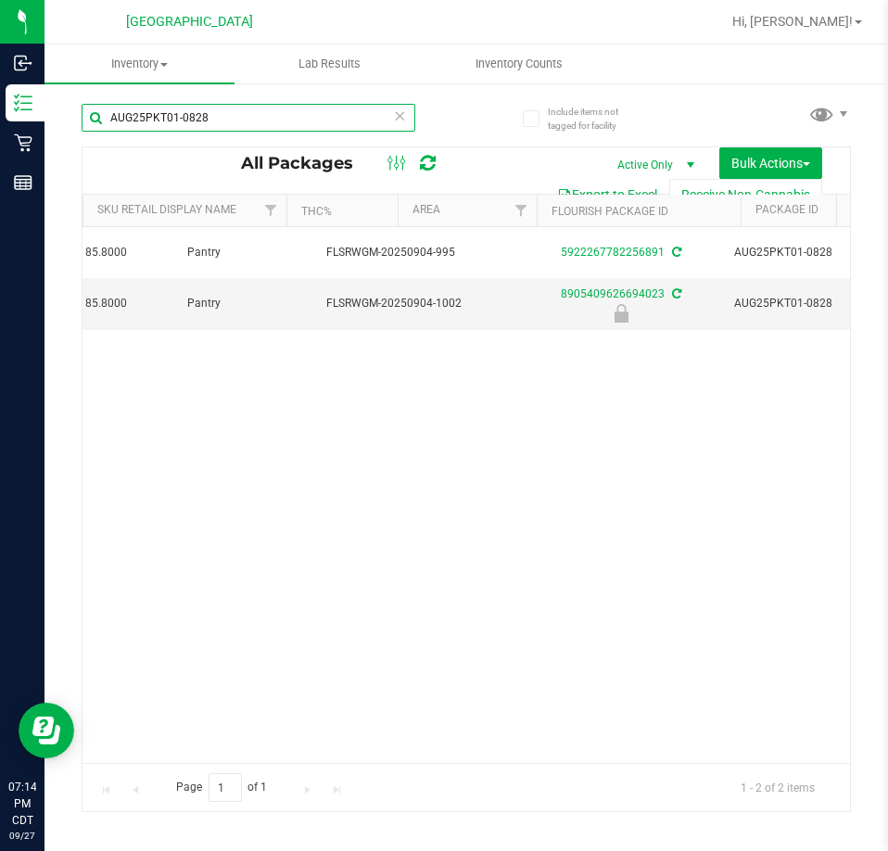
scroll to position [0, 708]
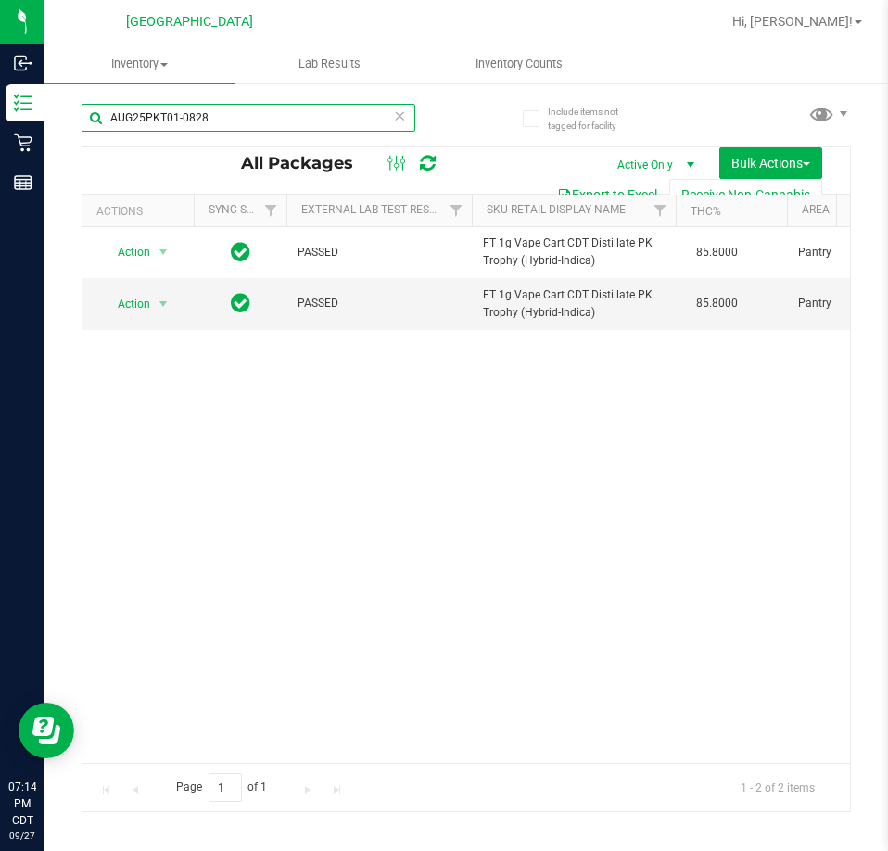
type input "AUG25PKT01-0828"
click at [222, 128] on div "AUG25PKT01-0828" at bounding box center [249, 125] width 334 height 43
drag, startPoint x: 220, startPoint y: 126, endPoint x: 107, endPoint y: 123, distance: 113.2
click at [107, 123] on input "AUG25PKT01-0828" at bounding box center [249, 118] width 334 height 28
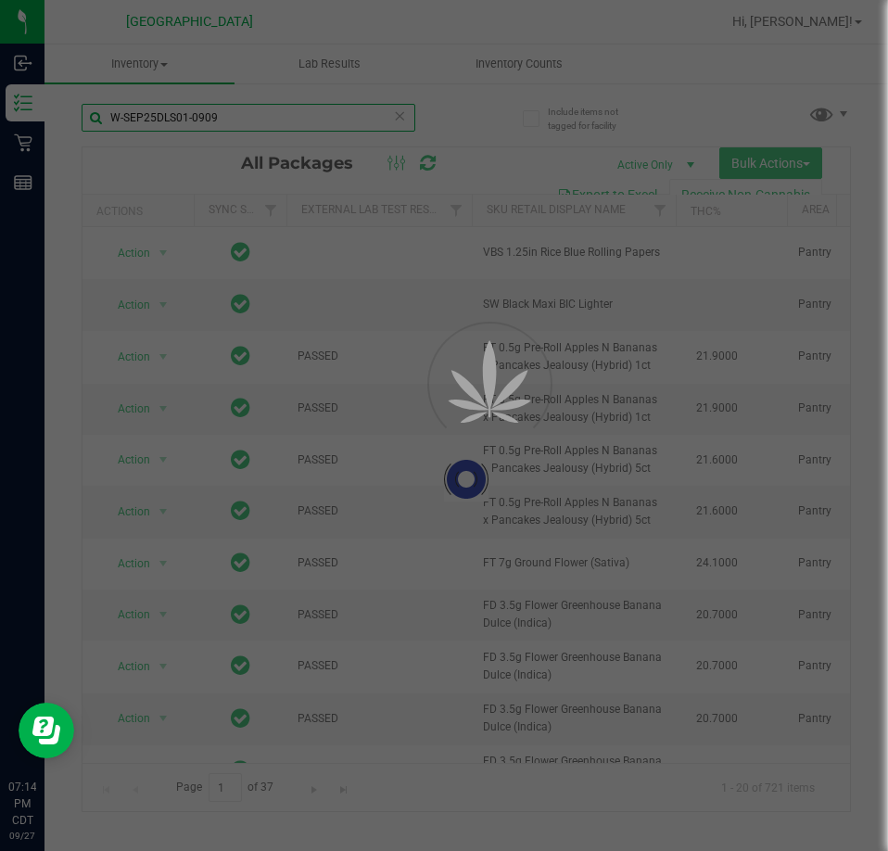
type input "W-SEP25DLS01-0909"
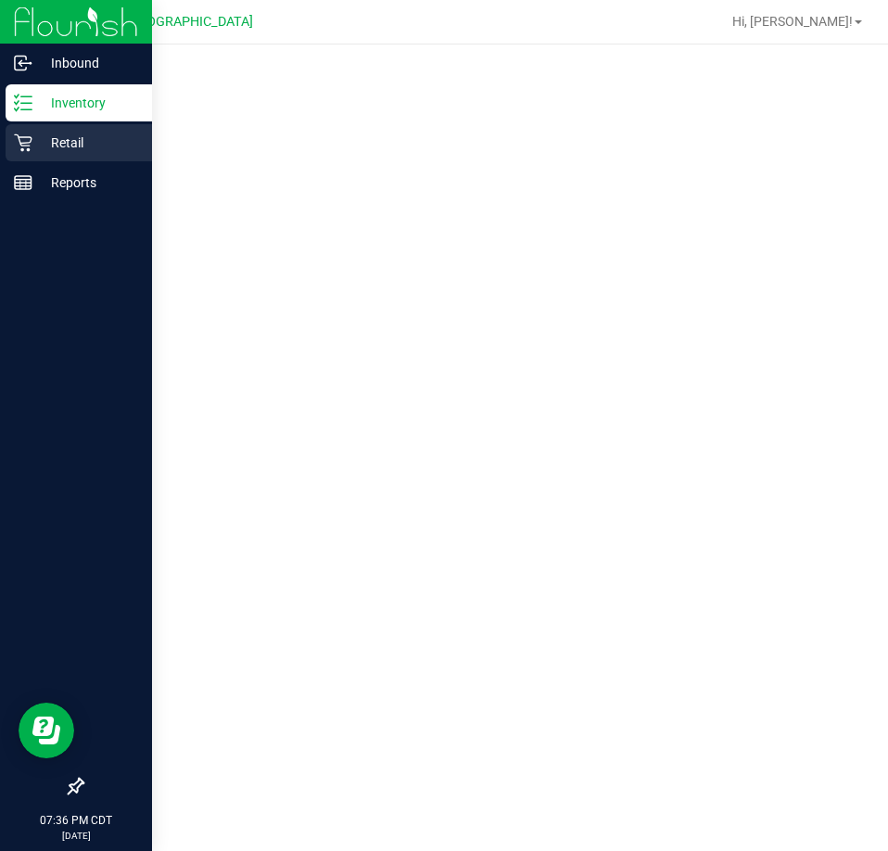
click at [46, 149] on p "Retail" at bounding box center [87, 143] width 111 height 22
